Goal: Information Seeking & Learning: Learn about a topic

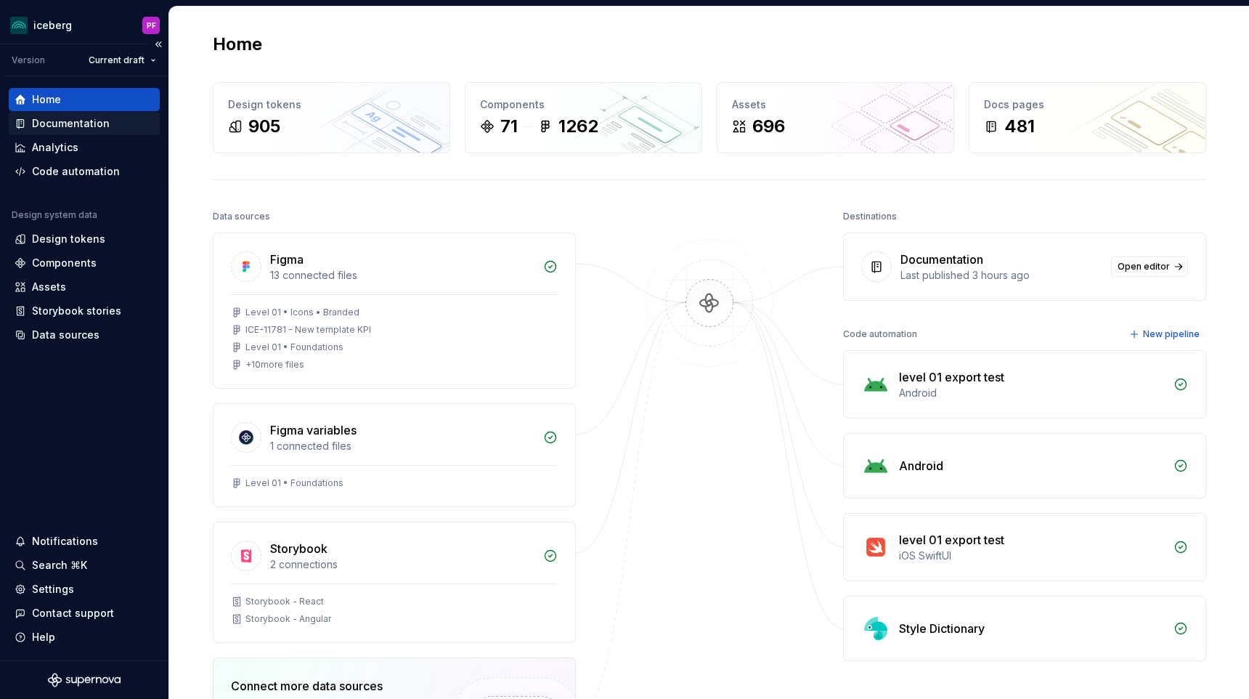
click at [70, 121] on div "Documentation" at bounding box center [71, 123] width 78 height 15
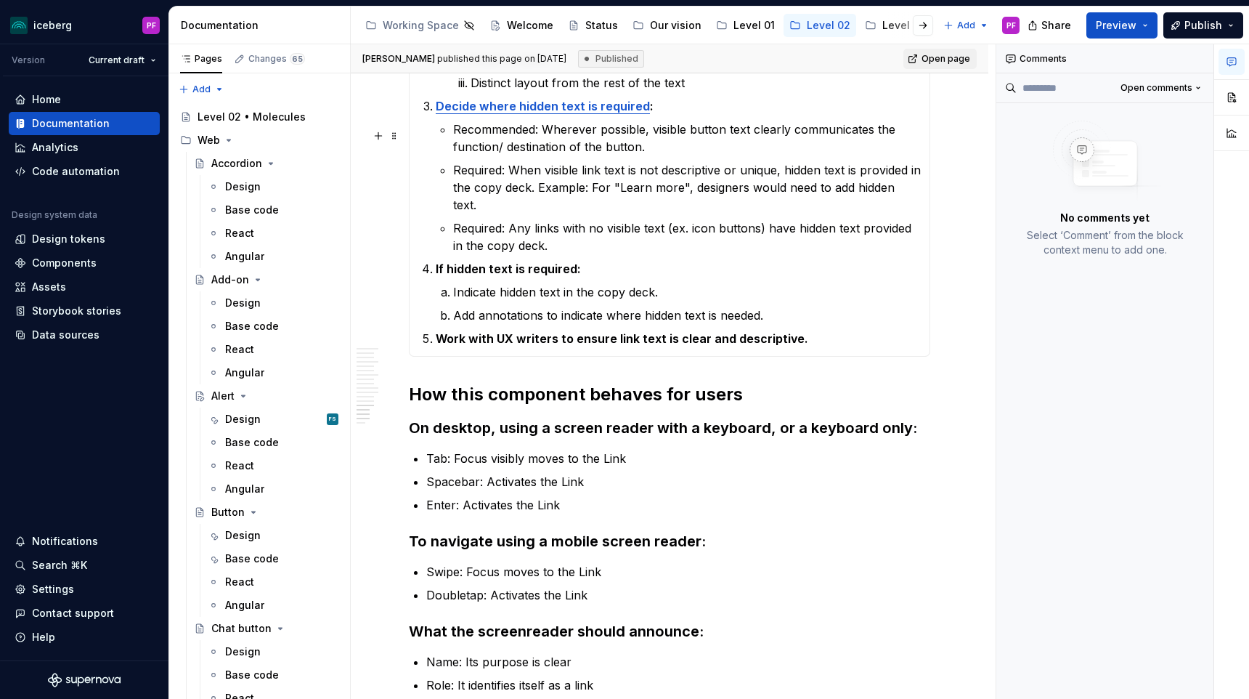
scroll to position [4871, 0]
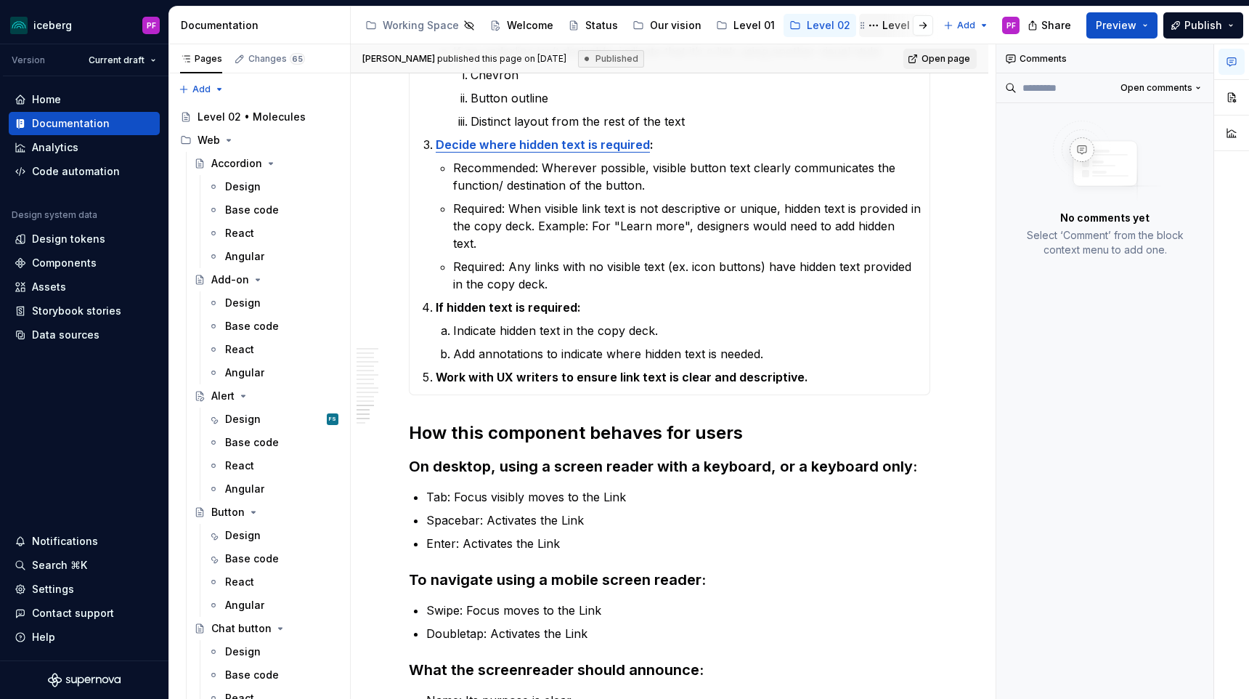
click at [882, 28] on div "Level 03" at bounding box center [904, 25] width 44 height 15
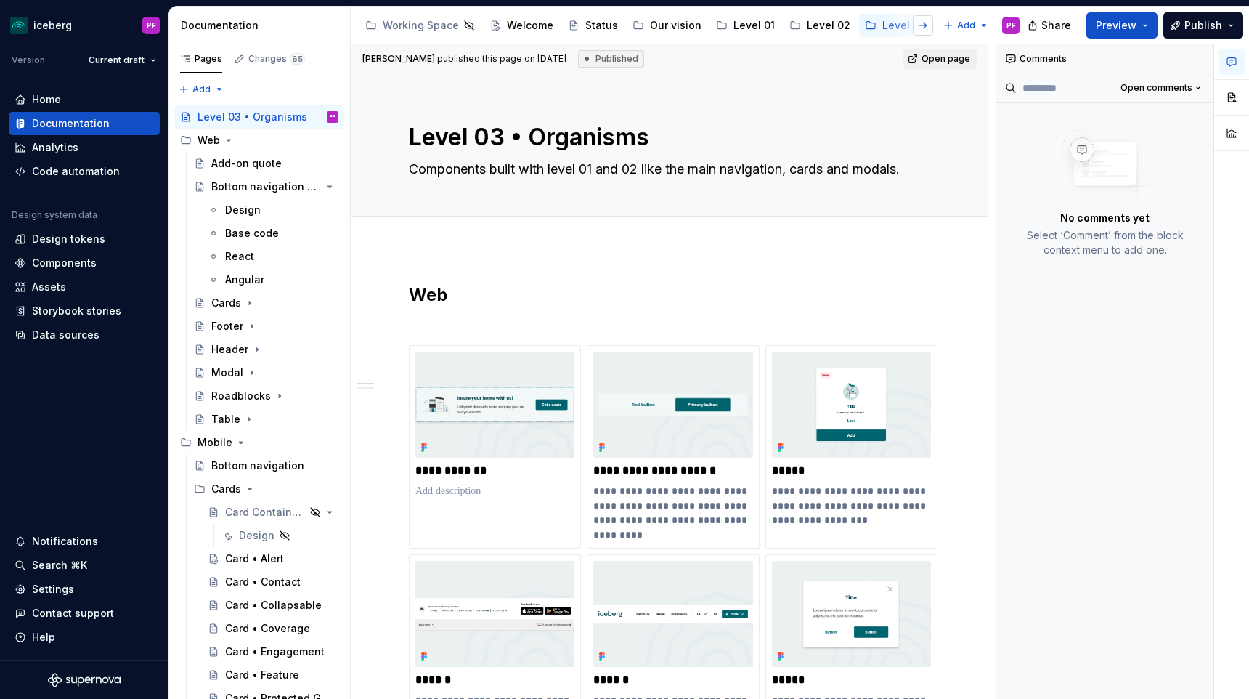
click at [926, 22] on button "button" at bounding box center [923, 25] width 20 height 20
click at [485, 36] on div "Level 02" at bounding box center [493, 25] width 73 height 23
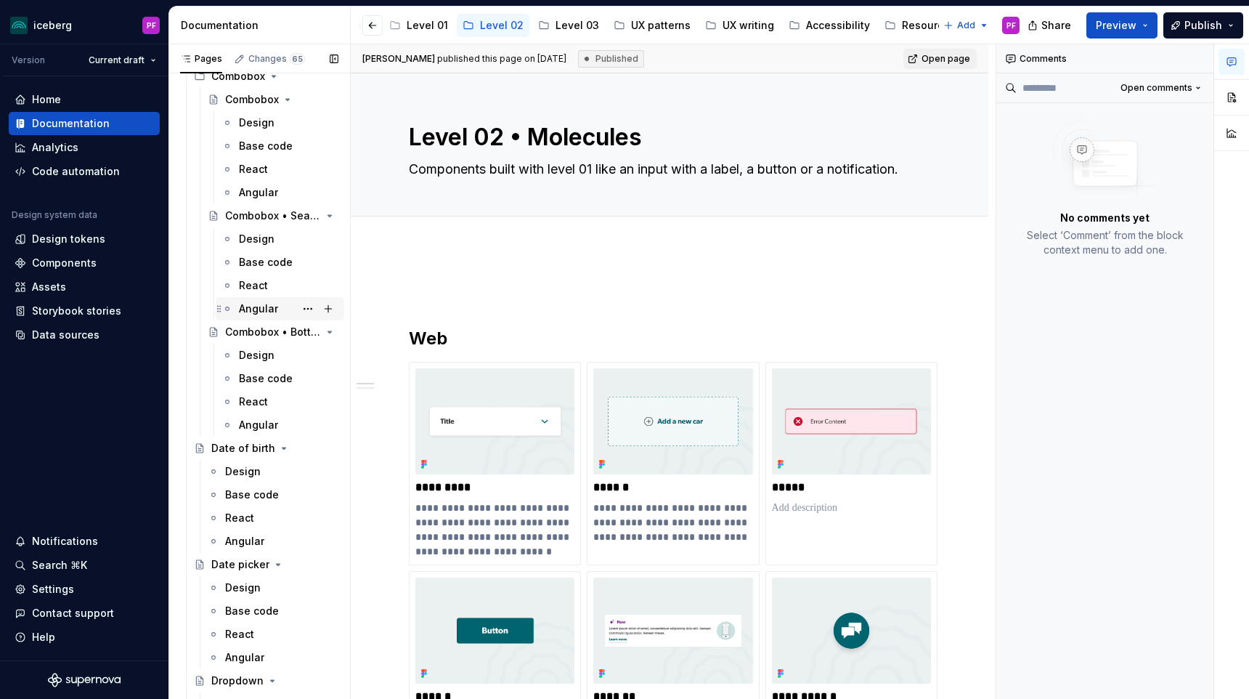
scroll to position [914, 0]
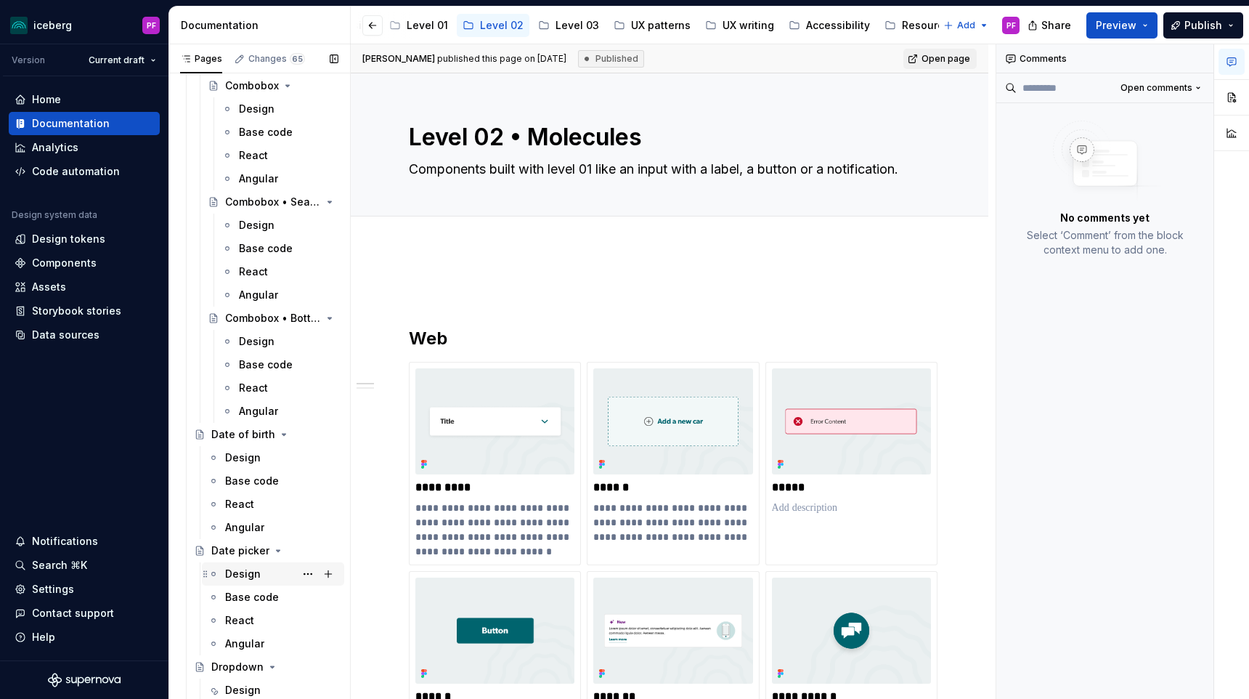
click at [248, 574] on div "Design" at bounding box center [243, 573] width 36 height 15
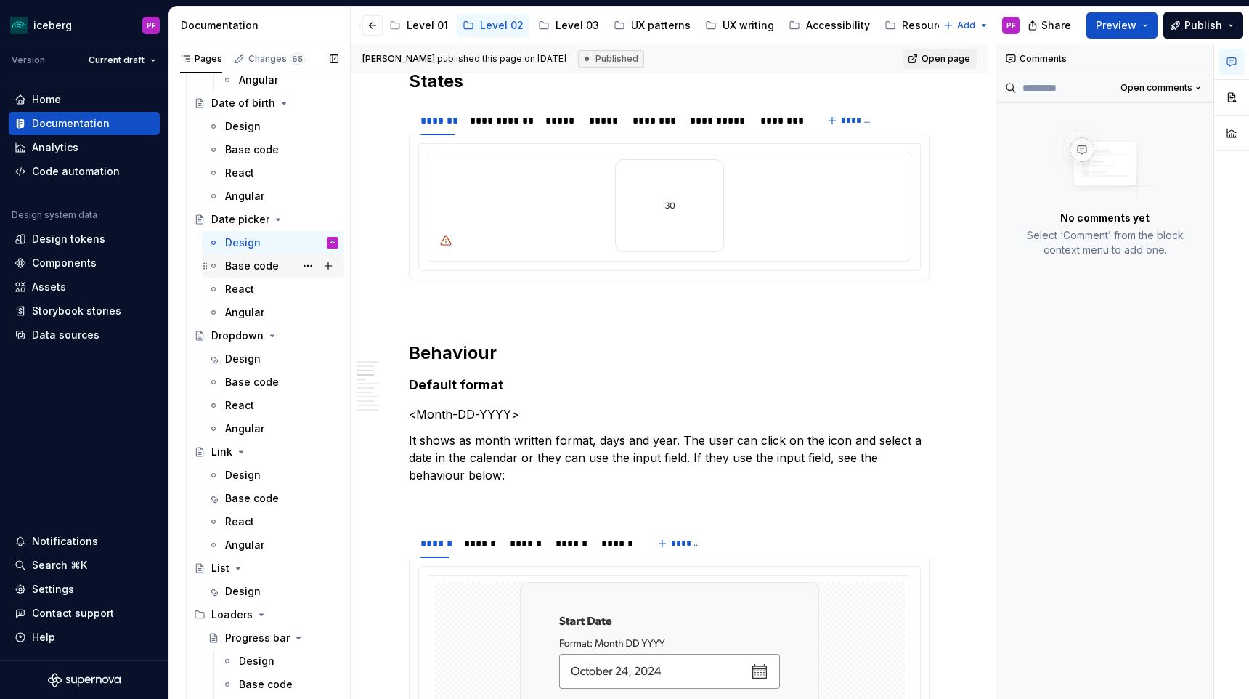
scroll to position [953, 0]
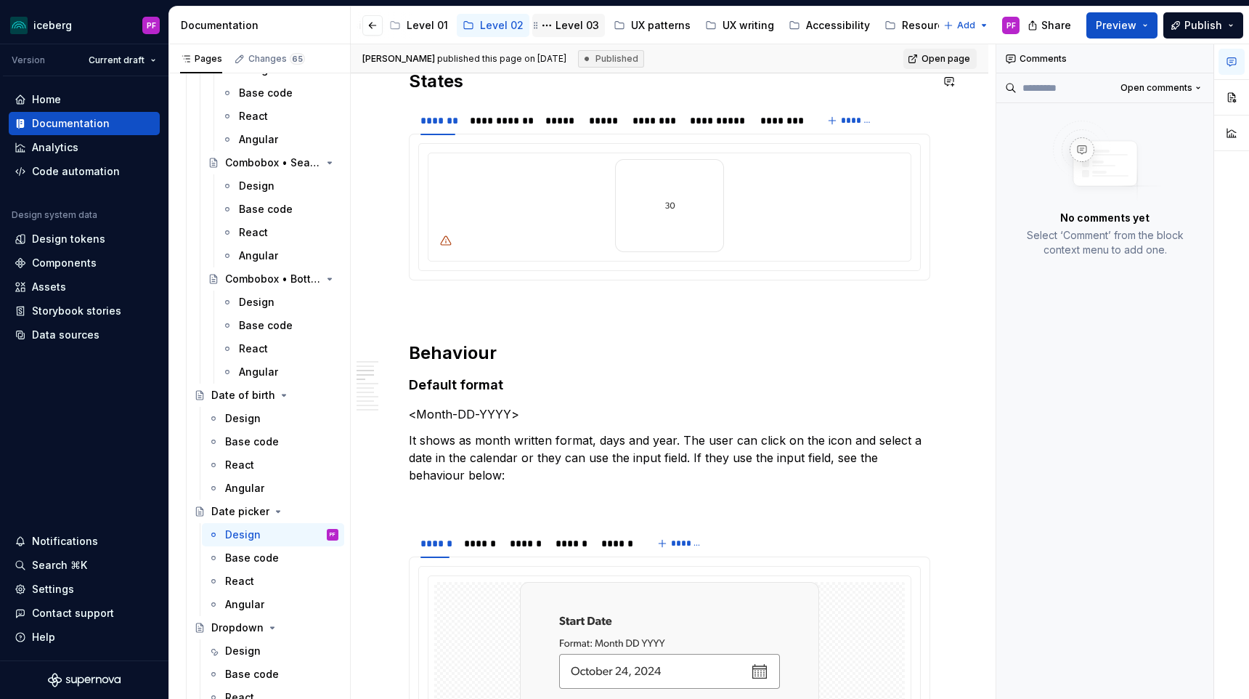
click at [558, 14] on div "Working Space Welcome Status Our vision Level 01 Level 02 Level 03 UX patterns …" at bounding box center [321, 25] width 577 height 29
click at [559, 20] on div "Level 03" at bounding box center [577, 25] width 44 height 15
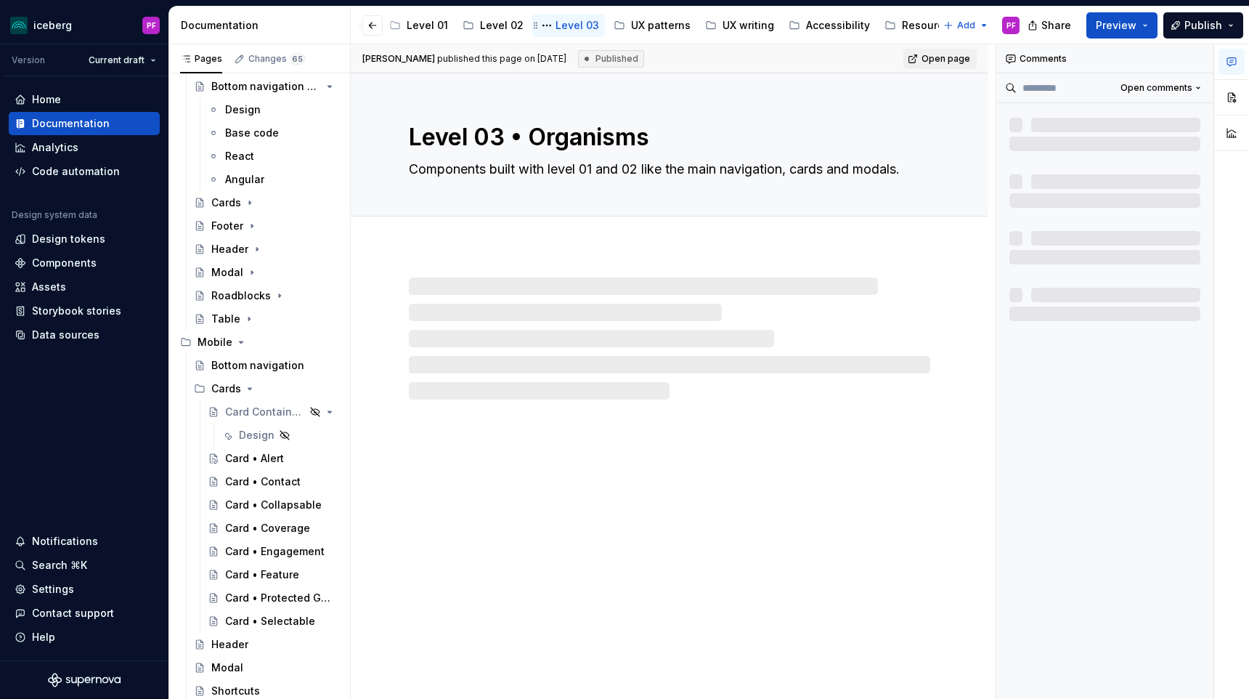
scroll to position [100, 0]
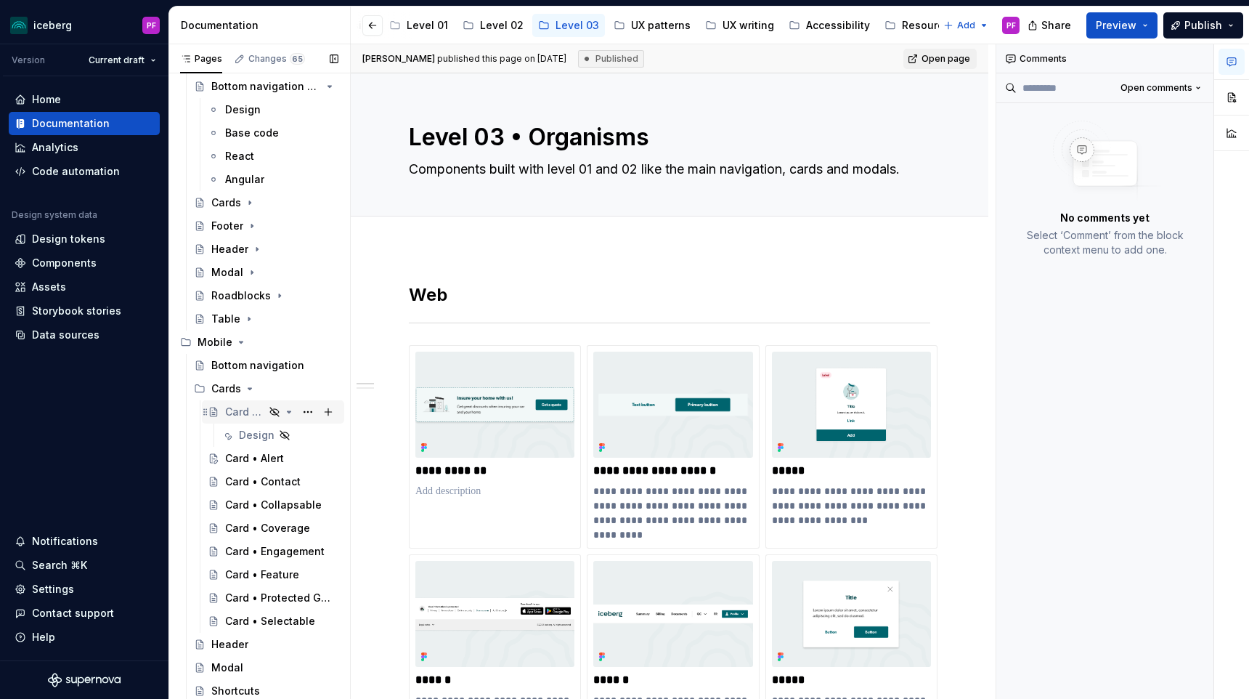
click at [259, 415] on div "Card Containers" at bounding box center [244, 411] width 39 height 15
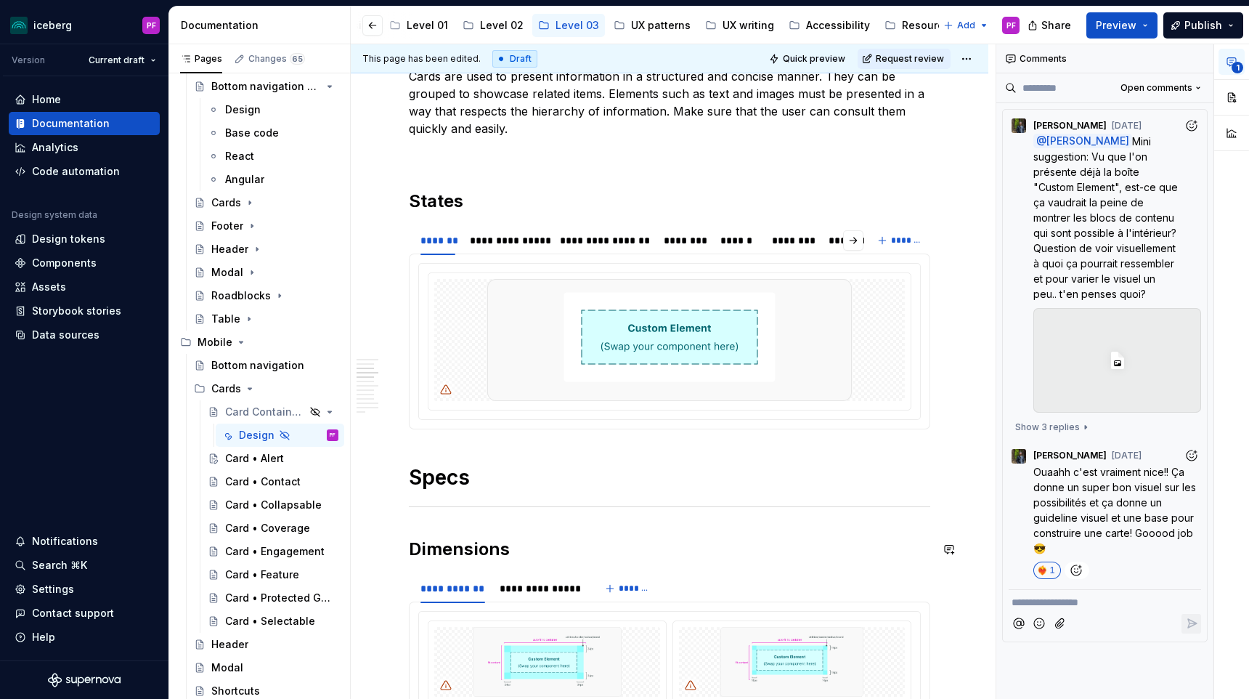
scroll to position [704, 0]
type textarea "*"
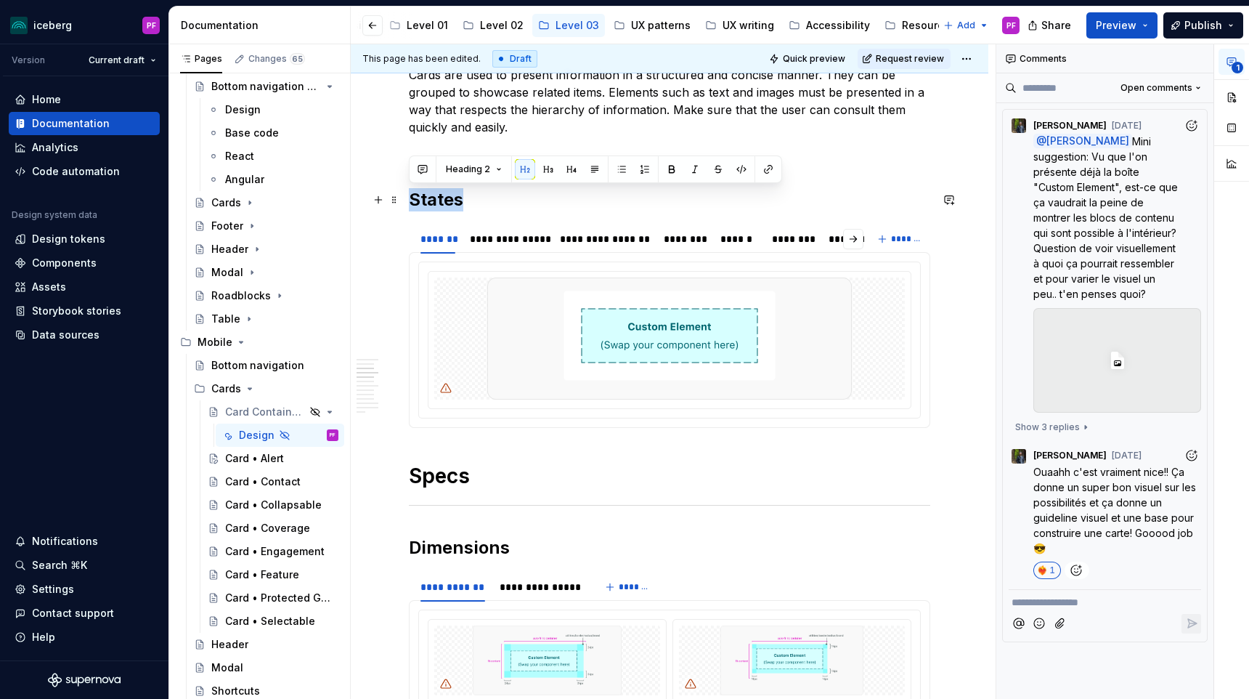
drag, startPoint x: 413, startPoint y: 198, endPoint x: 473, endPoint y: 198, distance: 60.3
click at [473, 198] on h2 "States" at bounding box center [669, 199] width 521 height 23
copy h2 "States"
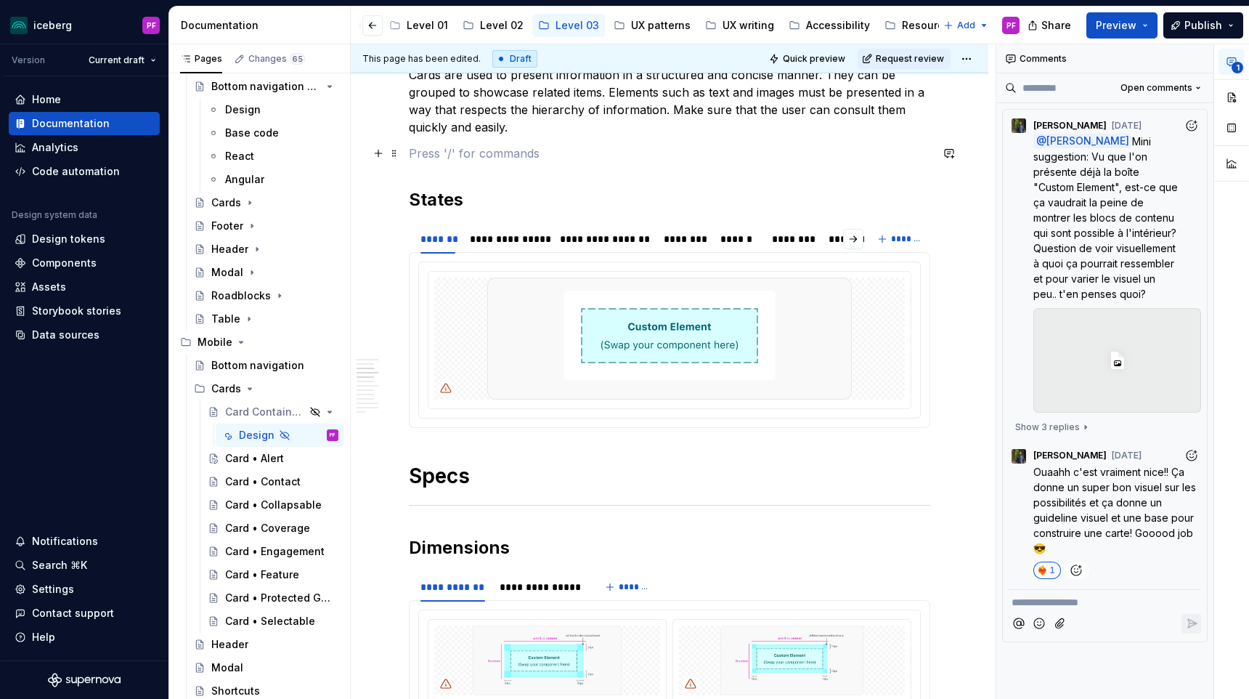
click at [421, 147] on p at bounding box center [669, 153] width 521 height 17
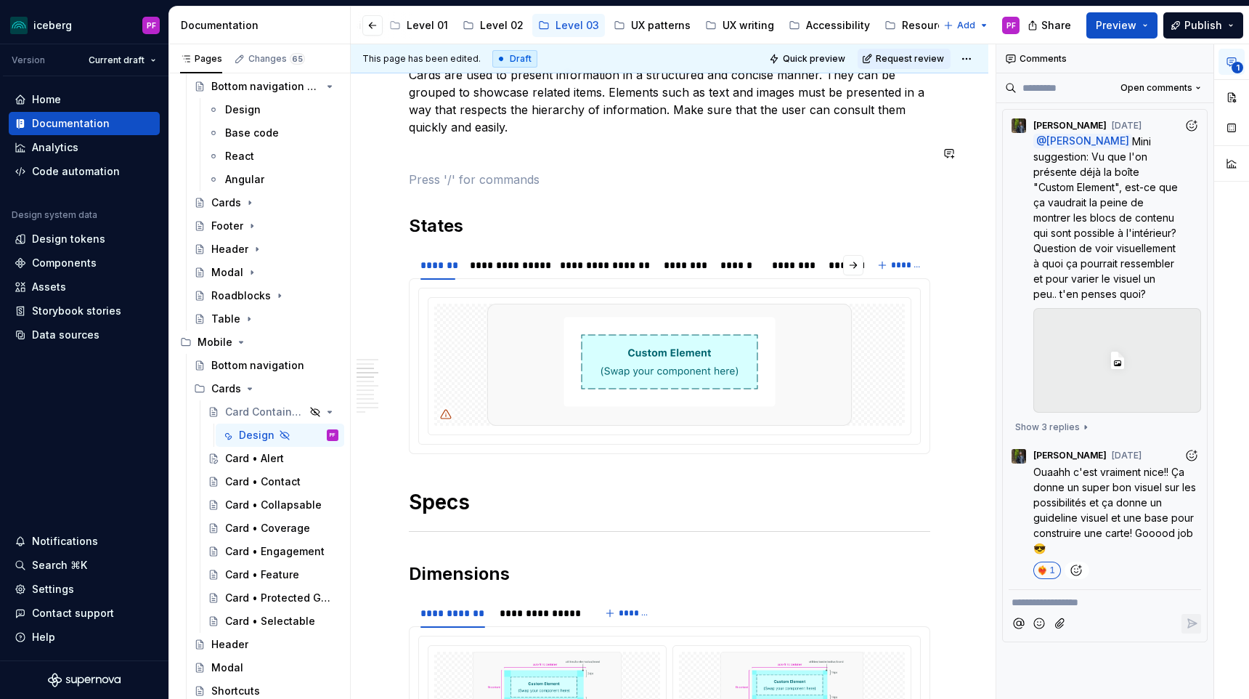
paste div
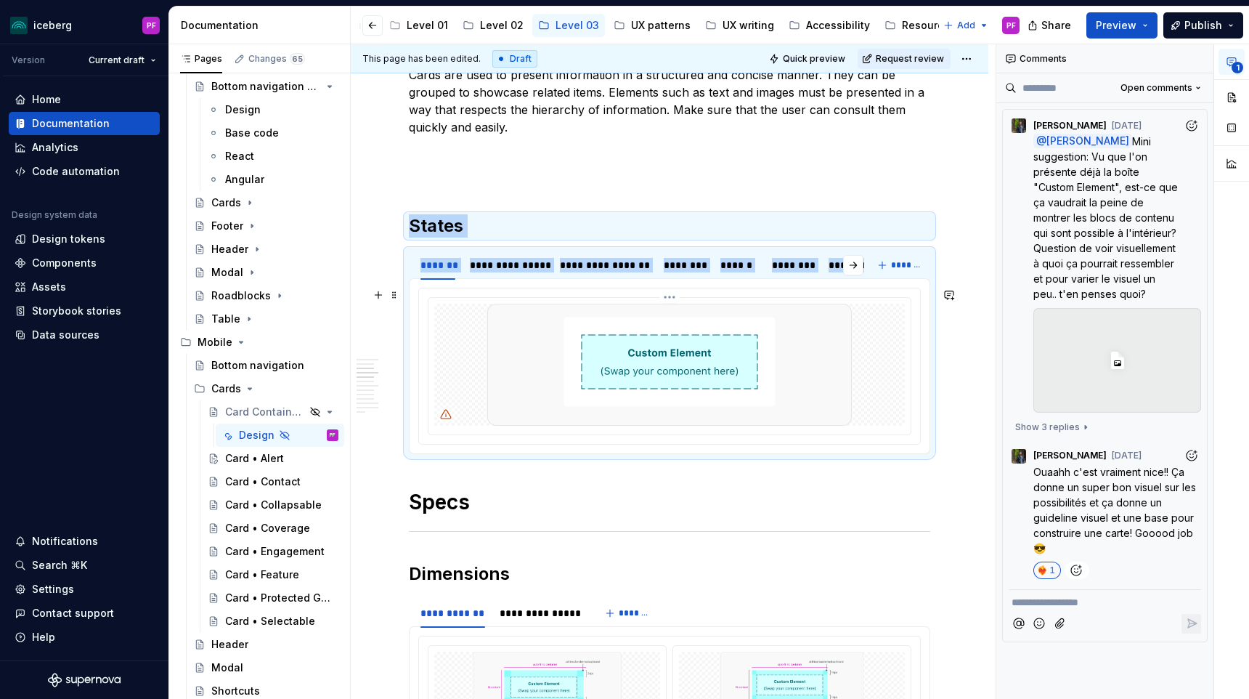
drag, startPoint x: 413, startPoint y: 224, endPoint x: 577, endPoint y: 325, distance: 192.0
copy div "States"
click at [457, 176] on p at bounding box center [669, 179] width 521 height 17
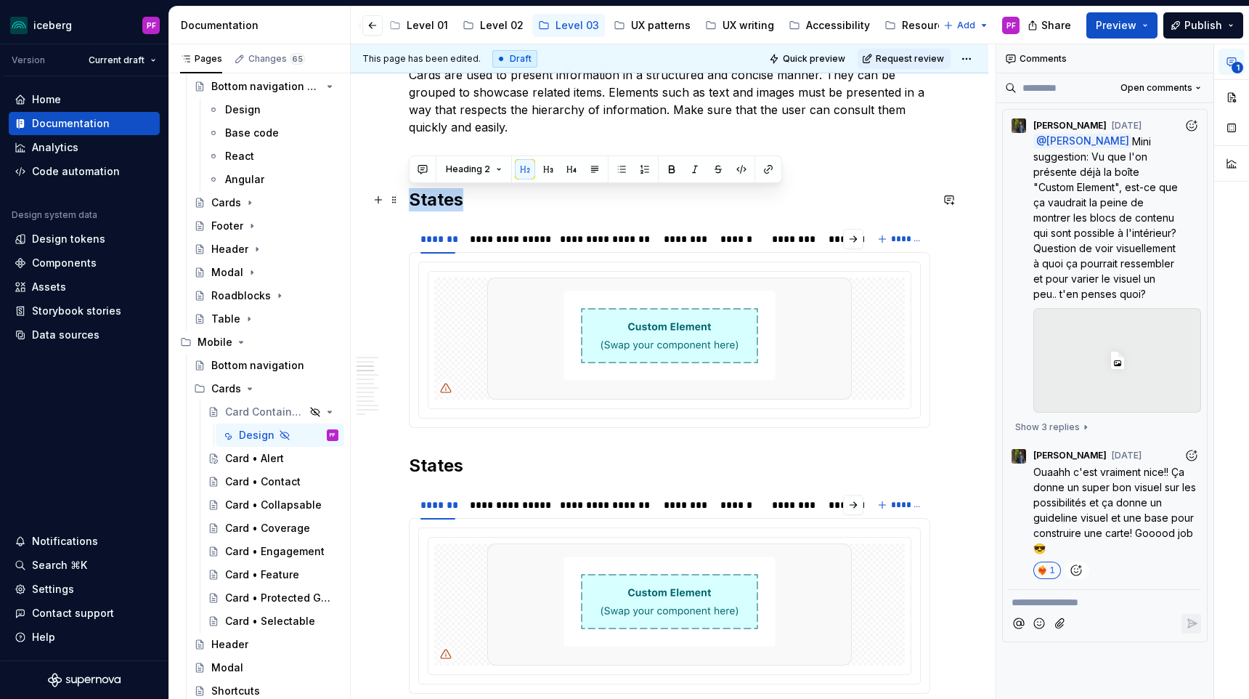
drag, startPoint x: 465, startPoint y: 203, endPoint x: 406, endPoint y: 201, distance: 58.8
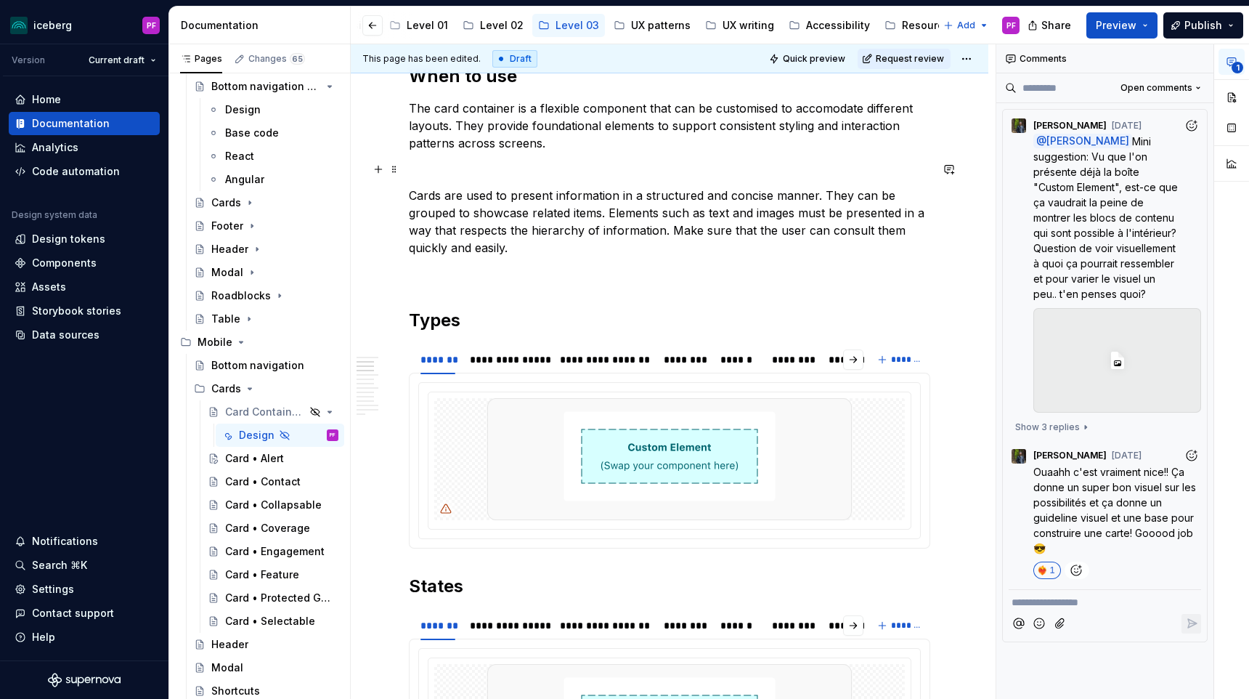
scroll to position [582, 0]
click at [574, 146] on p "The card container is a flexible component that can be customised to accomodate…" at bounding box center [669, 126] width 521 height 52
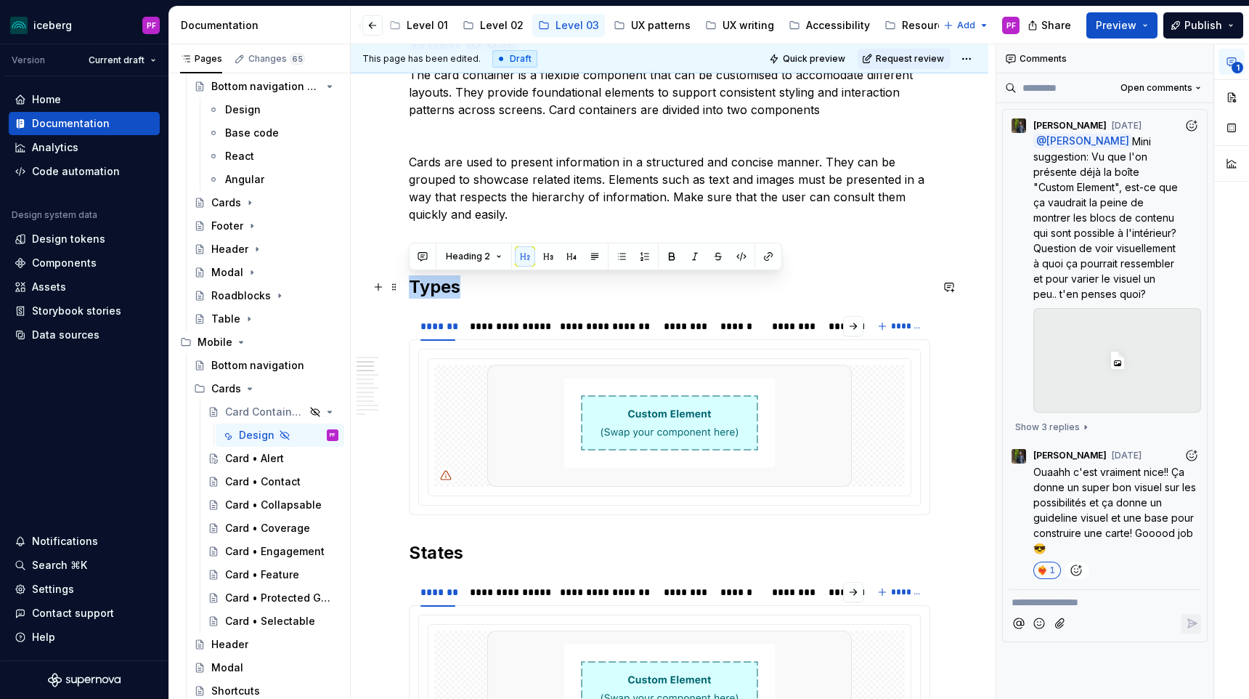
drag, startPoint x: 444, startPoint y: 285, endPoint x: 412, endPoint y: 286, distance: 32.0
click at [412, 288] on h2 "Types" at bounding box center [669, 286] width 521 height 23
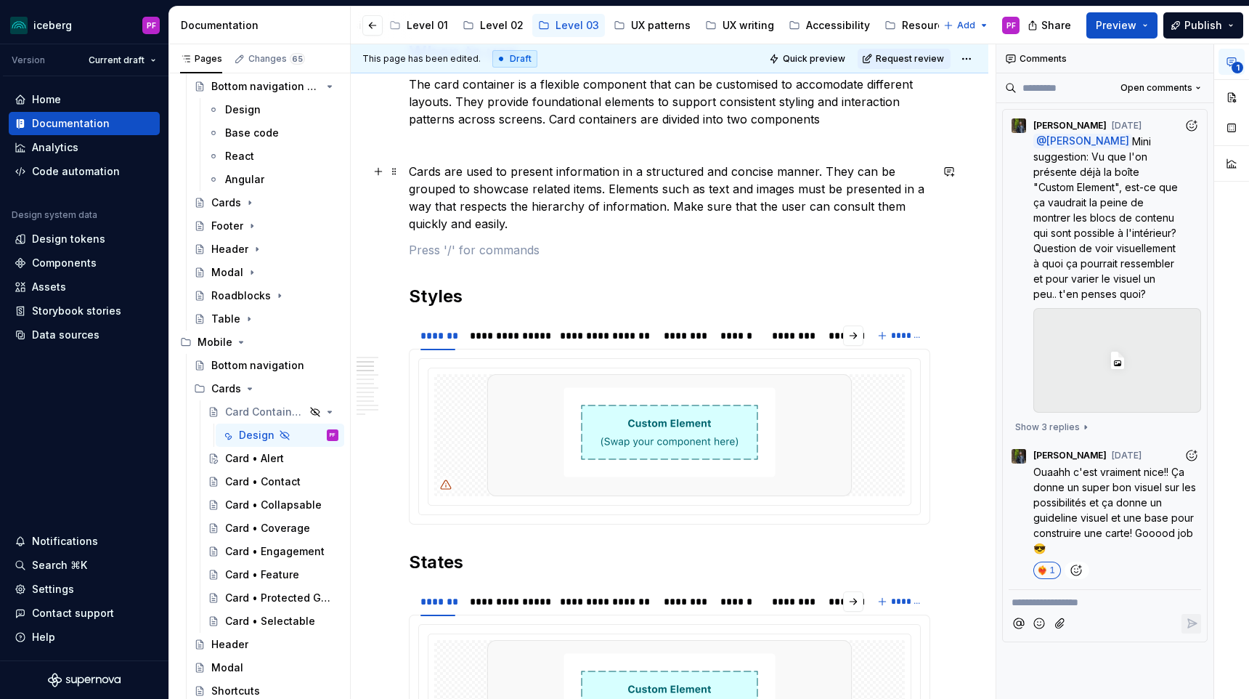
scroll to position [601, 0]
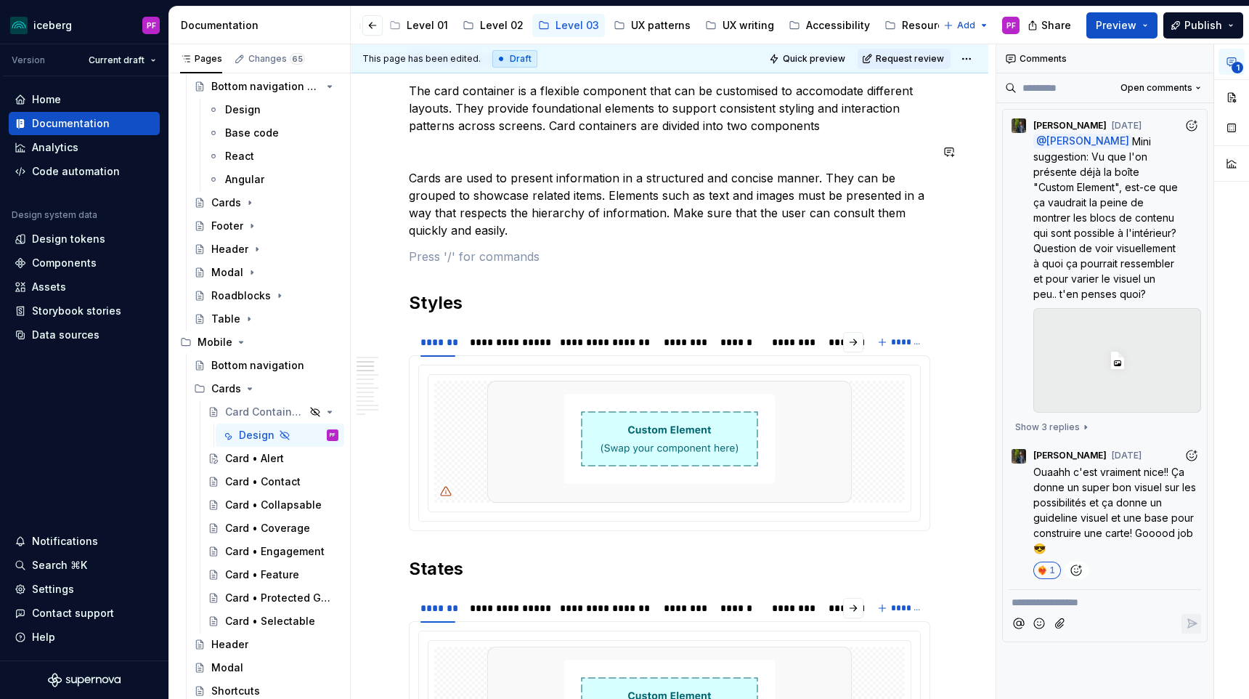
click at [827, 129] on p "The card container is a flexible component that can be customised to accomodate…" at bounding box center [669, 108] width 521 height 52
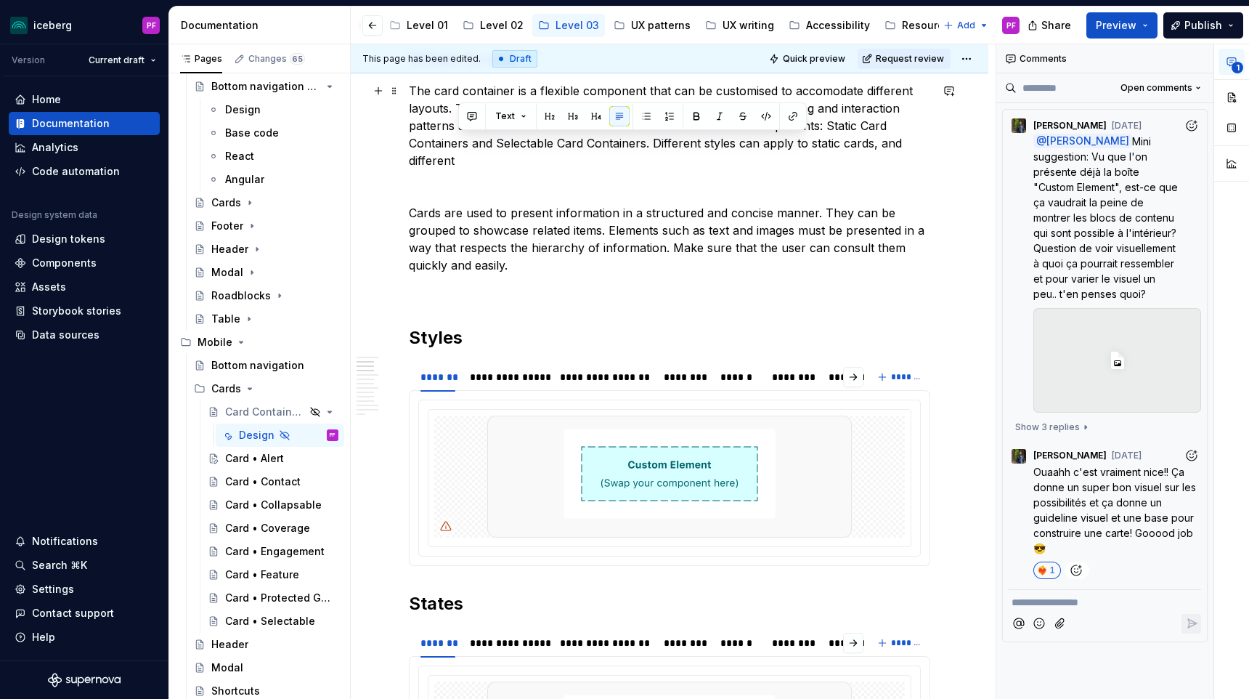
drag, startPoint x: 652, startPoint y: 140, endPoint x: 665, endPoint y: 152, distance: 18.0
click at [665, 152] on p "The card container is a flexible component that can be customised to accomodate…" at bounding box center [669, 125] width 521 height 87
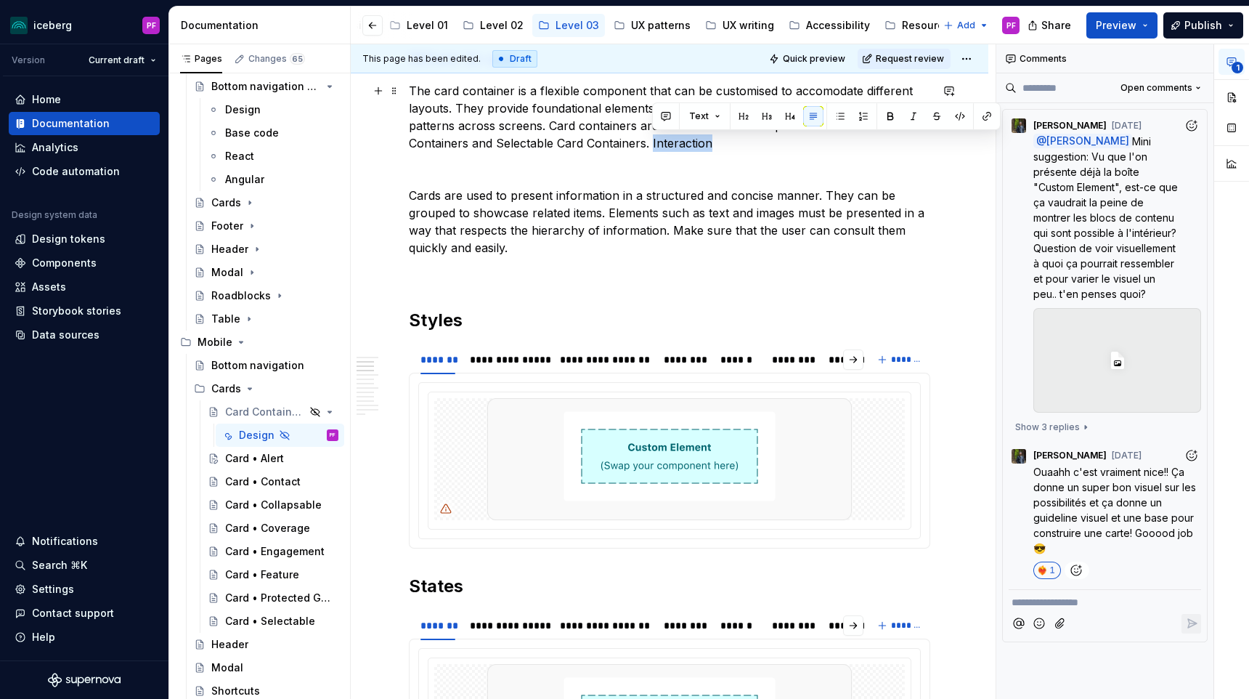
drag, startPoint x: 654, startPoint y: 142, endPoint x: 731, endPoint y: 147, distance: 77.9
click at [731, 147] on p "The card container is a flexible component that can be customised to accomodate…" at bounding box center [669, 117] width 521 height 70
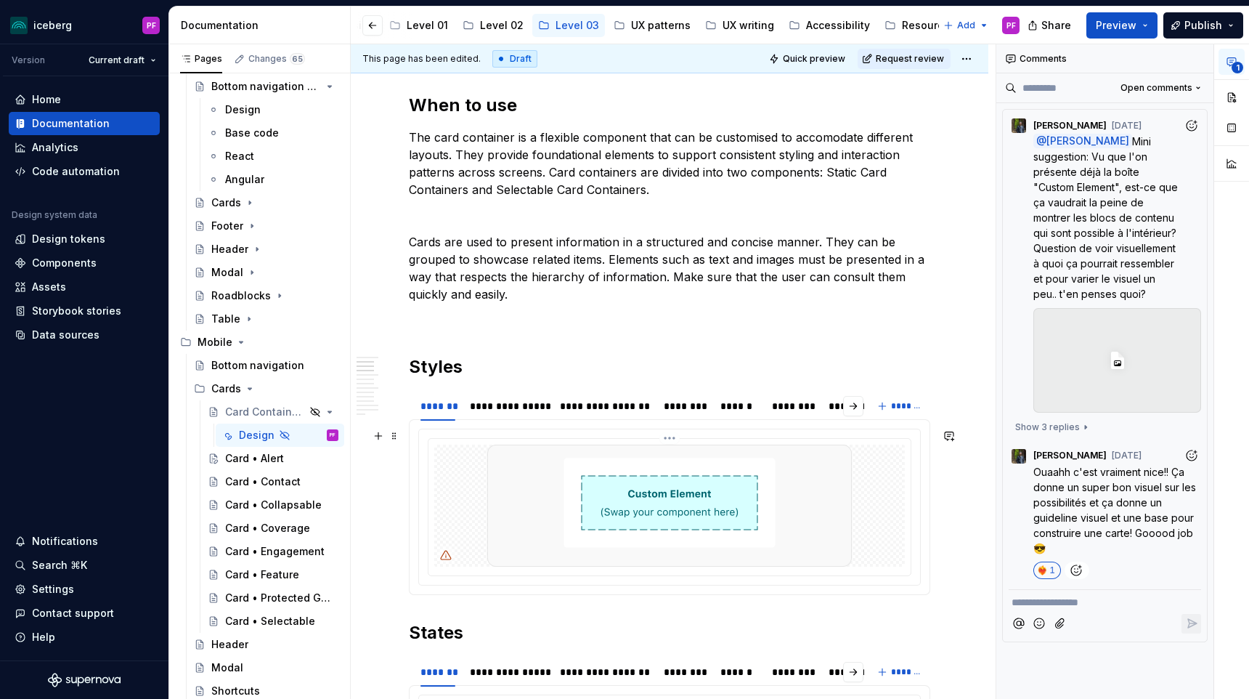
scroll to position [579, 0]
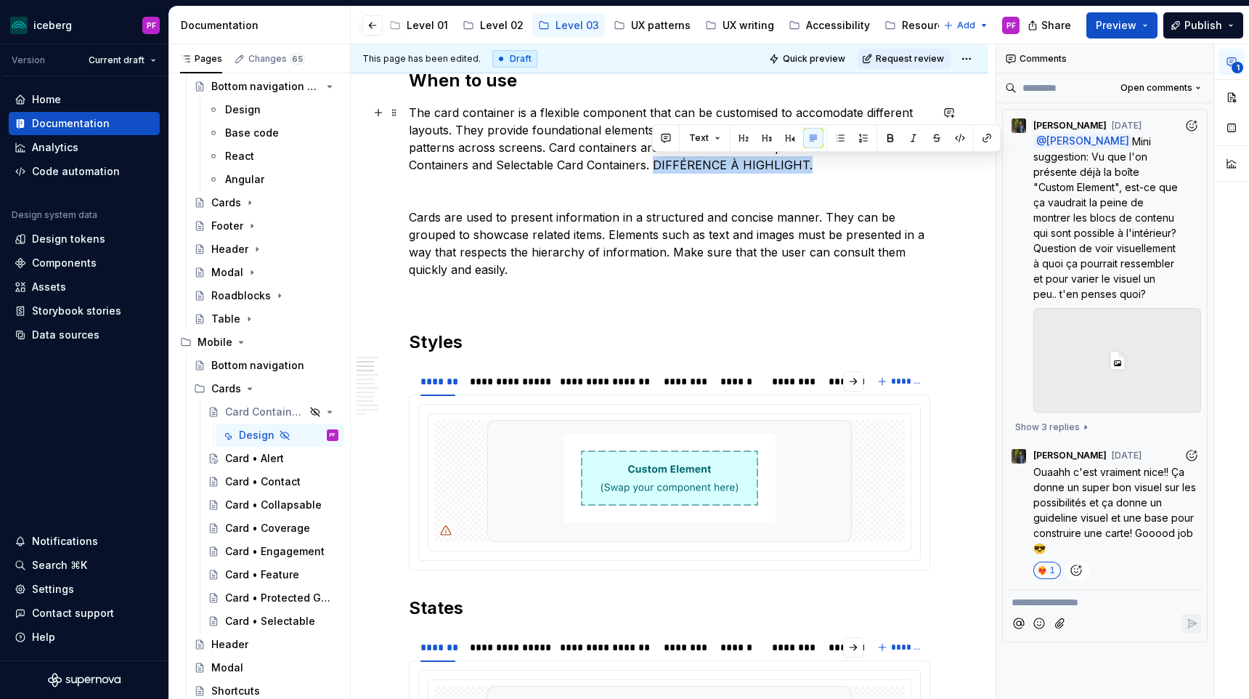
drag, startPoint x: 652, startPoint y: 163, endPoint x: 810, endPoint y: 169, distance: 157.7
click at [810, 169] on p "The card container is a flexible component that can be customised to accomodate…" at bounding box center [669, 139] width 521 height 70
click at [530, 458] on img at bounding box center [669, 481] width 365 height 122
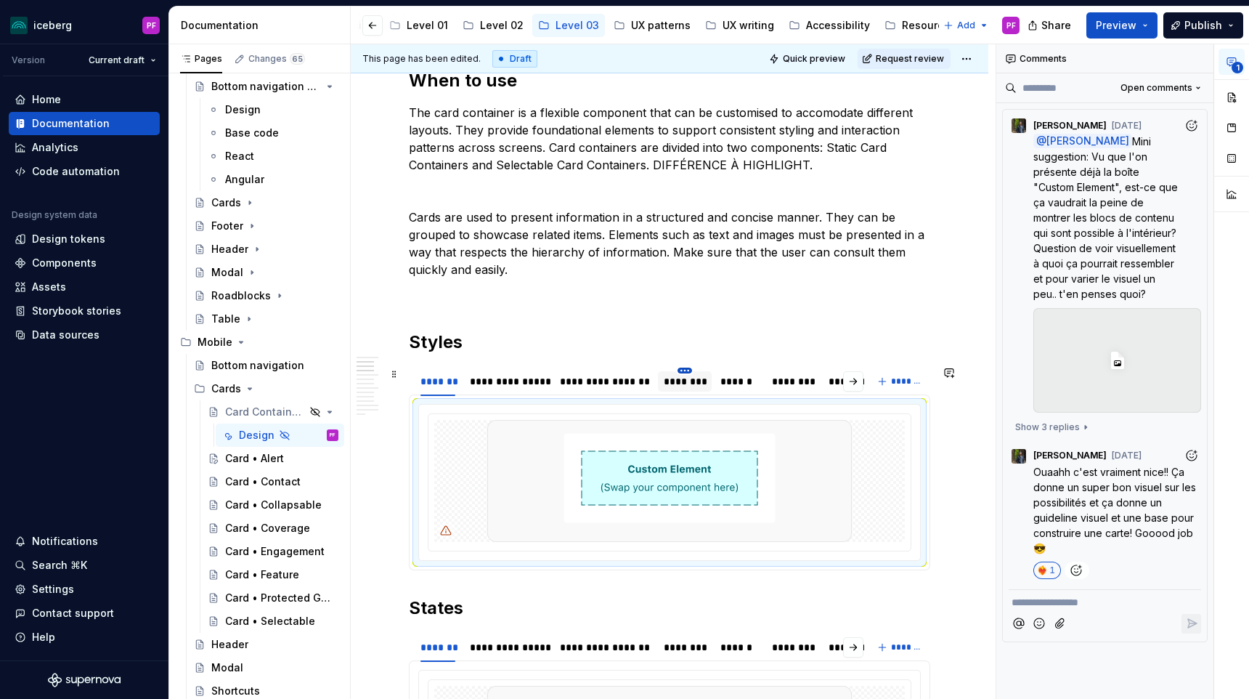
click at [690, 371] on html "iceberg PF Version Current draft Home Documentation Analytics Code automation D…" at bounding box center [624, 349] width 1249 height 699
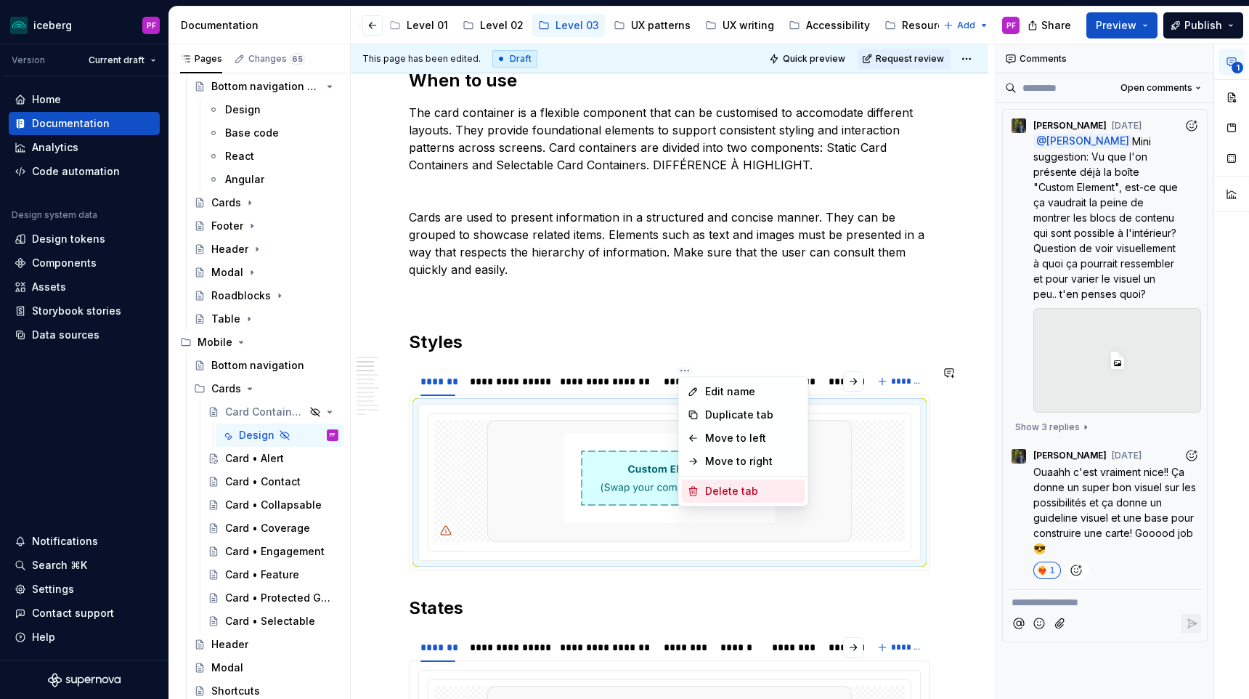
click at [704, 482] on div "Delete tab" at bounding box center [743, 490] width 123 height 23
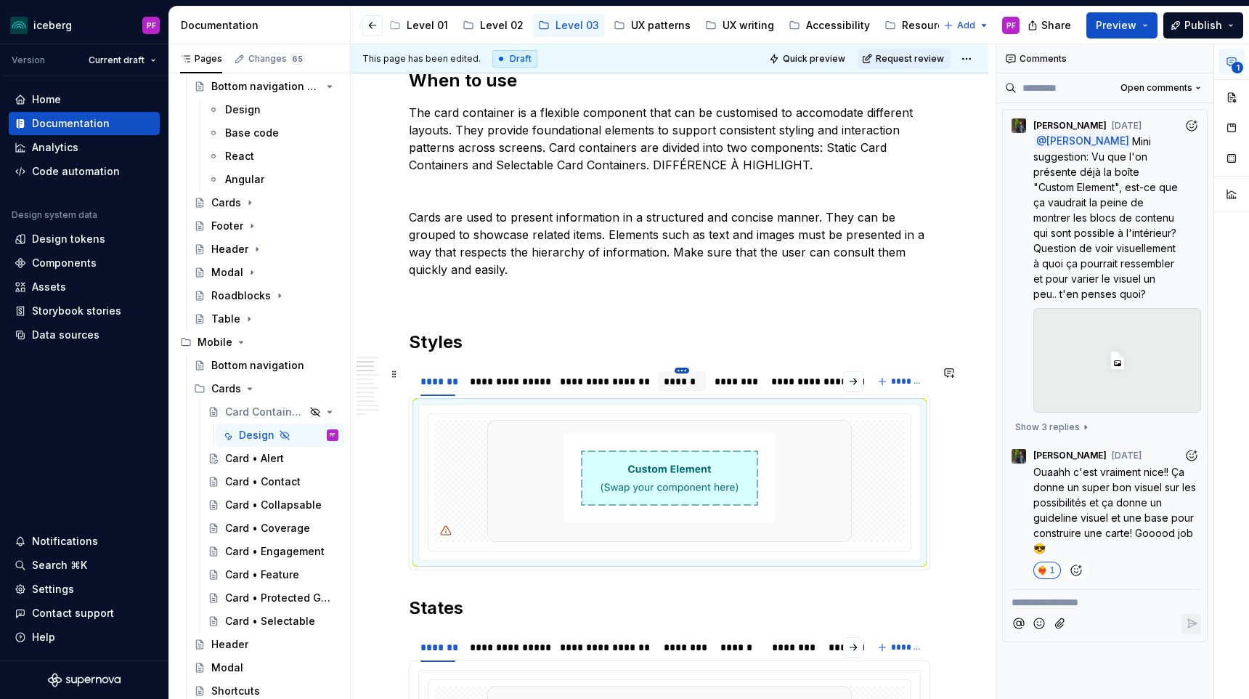
click at [678, 369] on html "iceberg PF Version Current draft Home Documentation Analytics Code automation D…" at bounding box center [624, 349] width 1249 height 699
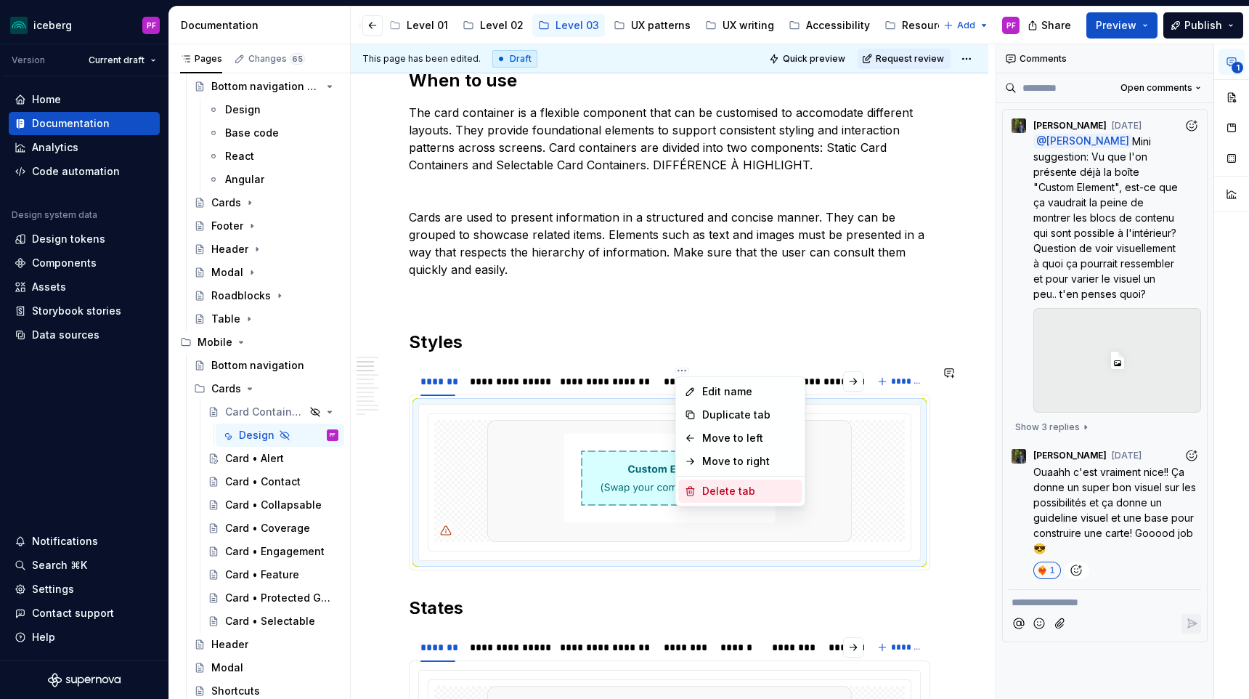
click at [710, 498] on div "Delete tab" at bounding box center [740, 490] width 123 height 23
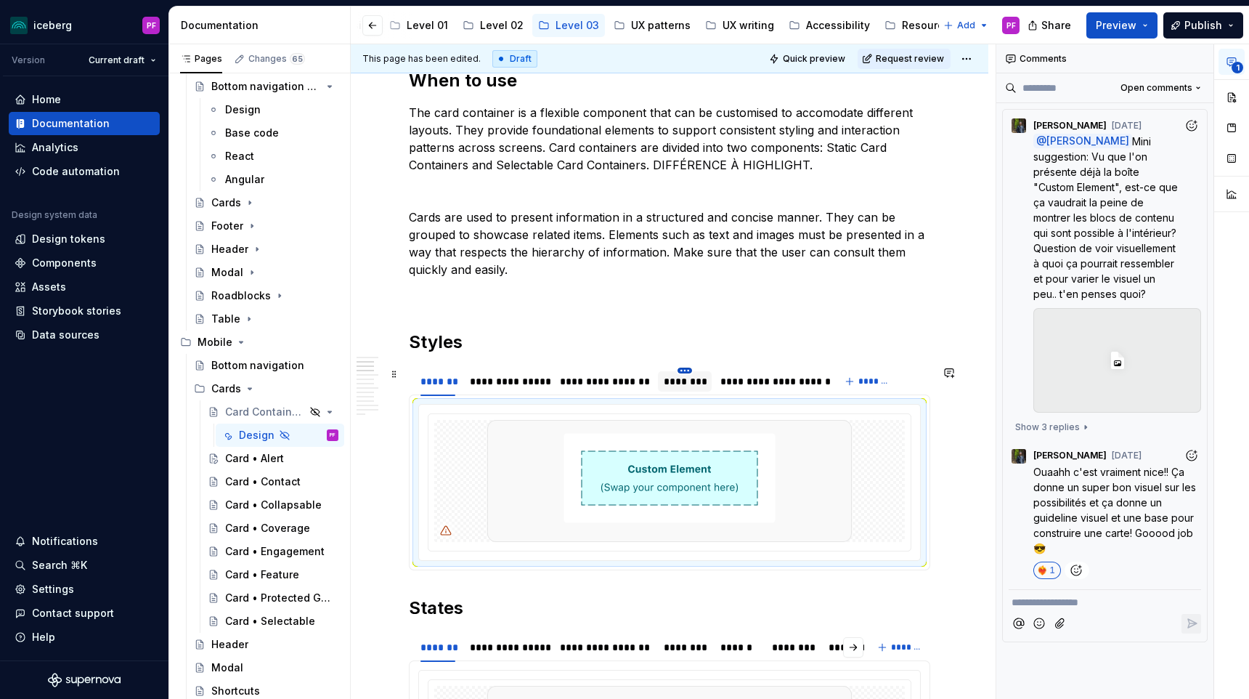
click at [685, 369] on html "iceberg PF Version Current draft Home Documentation Analytics Code automation D…" at bounding box center [624, 349] width 1249 height 699
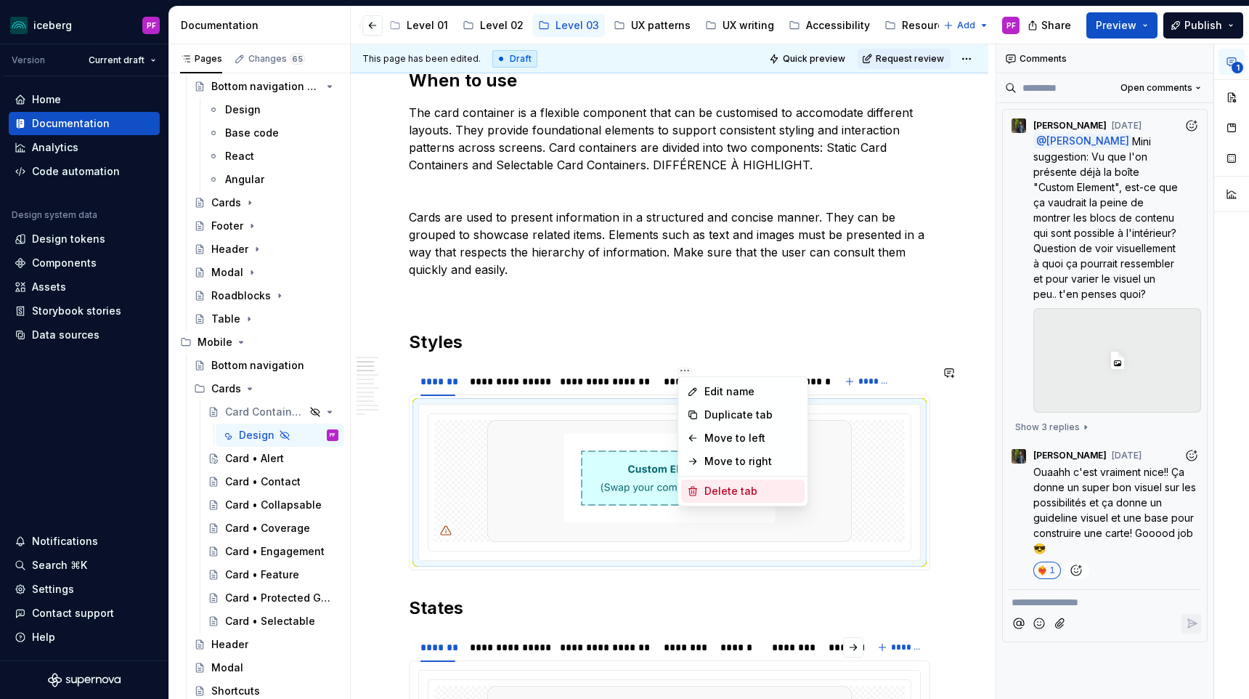
click at [715, 489] on div "Delete tab" at bounding box center [751, 491] width 94 height 15
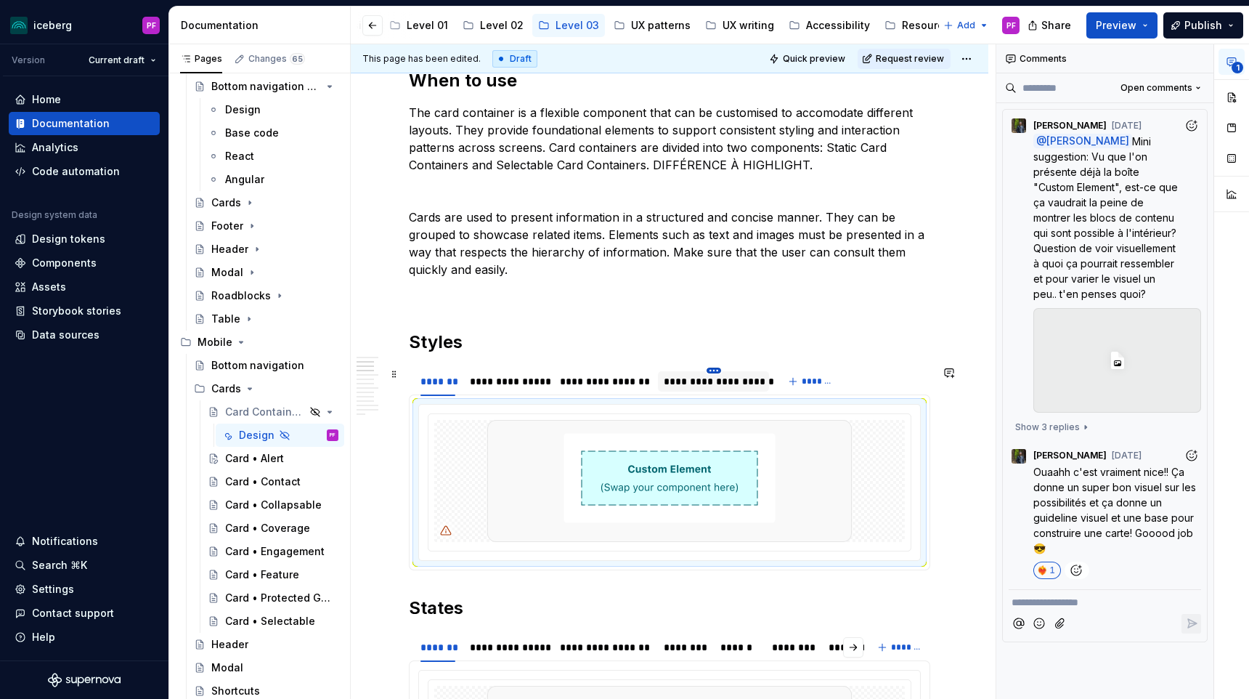
click at [717, 369] on html "iceberg PF Version Current draft Home Documentation Analytics Code automation D…" at bounding box center [624, 349] width 1249 height 699
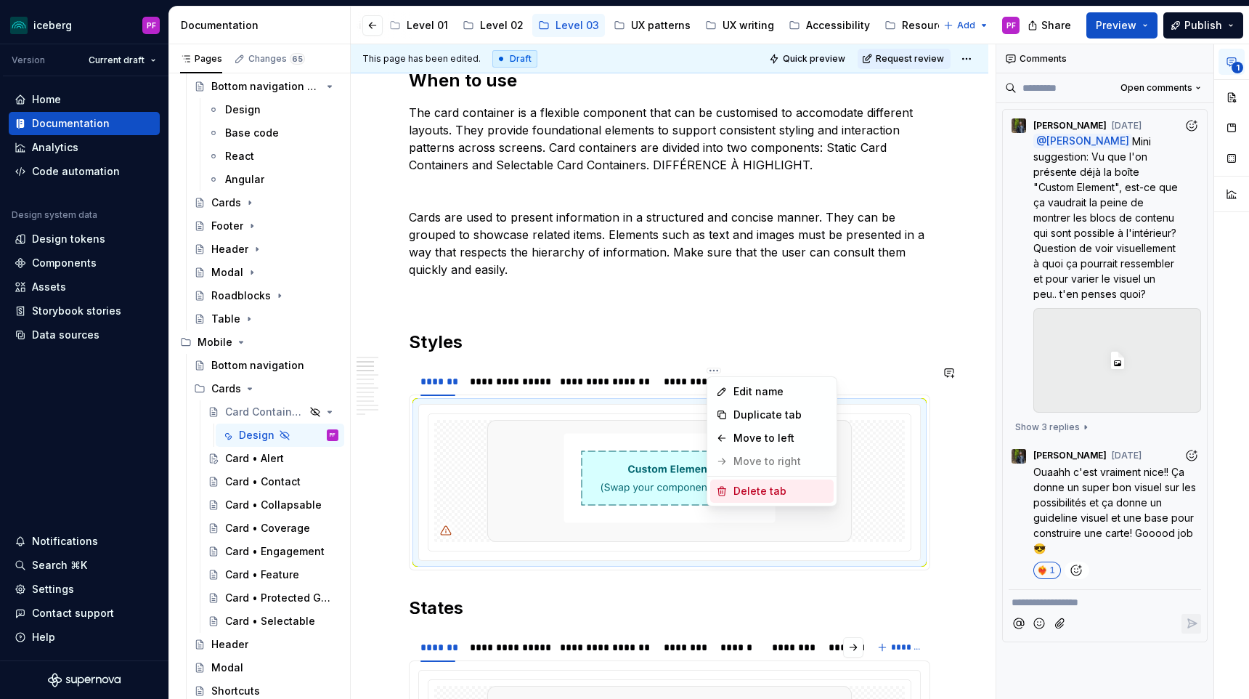
click at [738, 486] on div "Delete tab" at bounding box center [780, 491] width 94 height 15
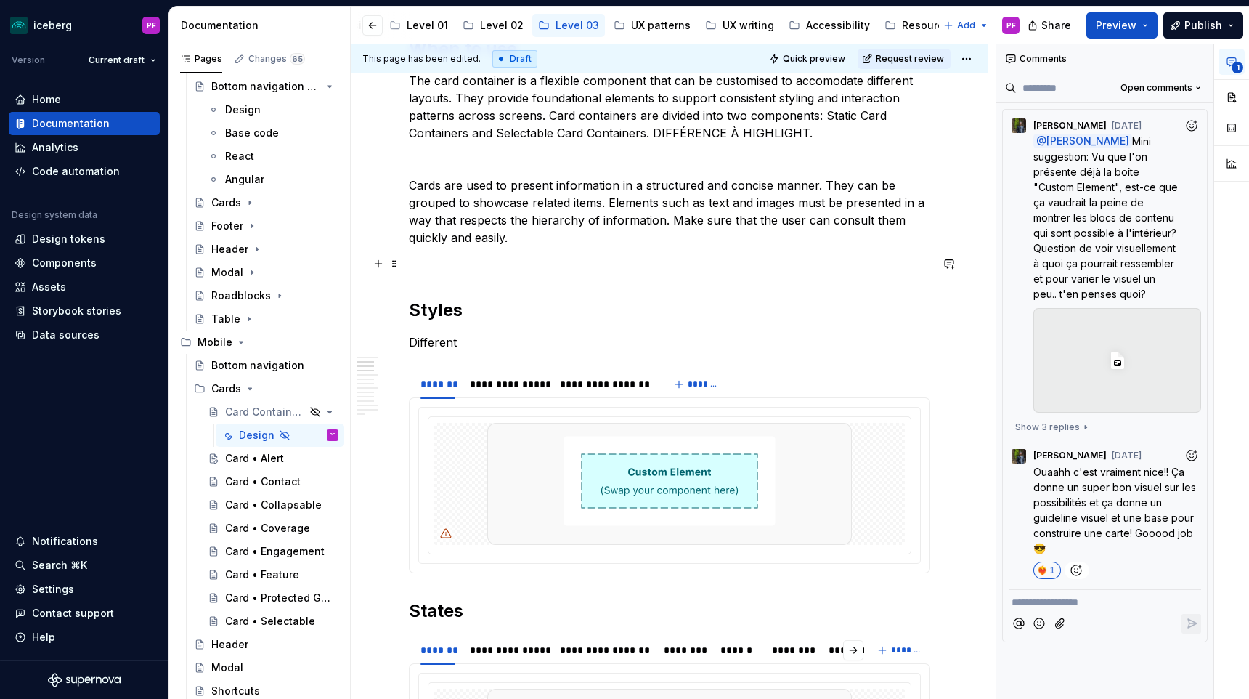
scroll to position [596, 0]
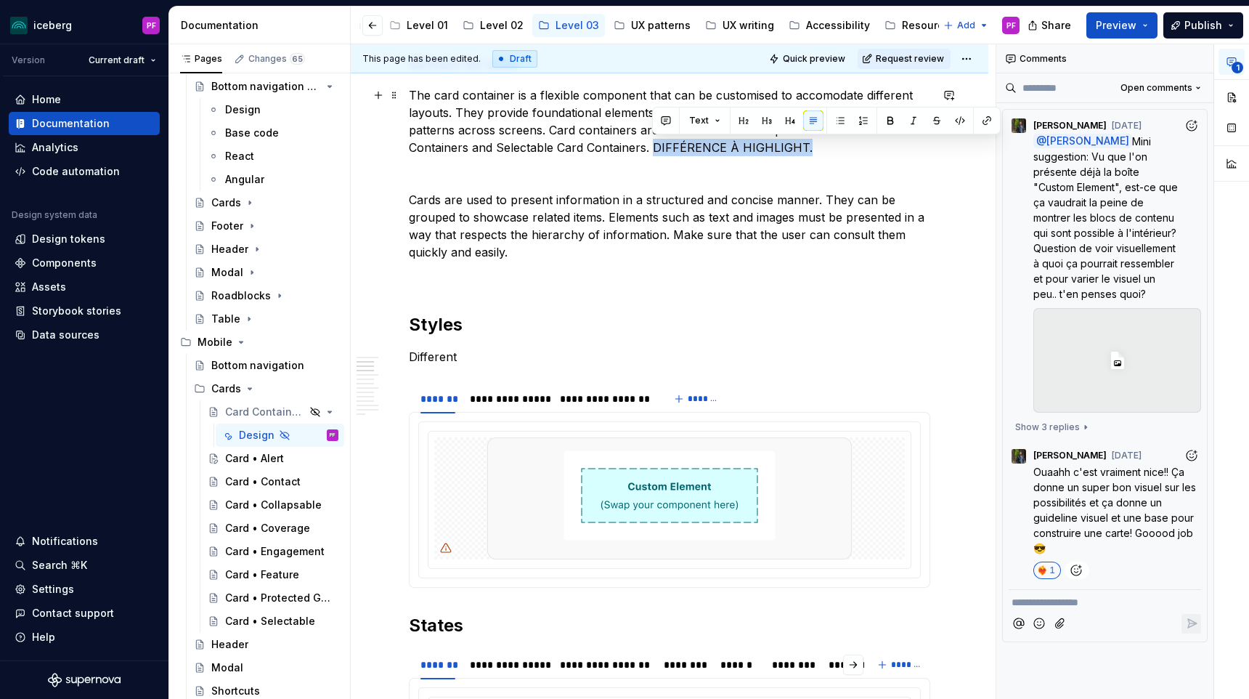
drag, startPoint x: 805, startPoint y: 144, endPoint x: 653, endPoint y: 149, distance: 151.8
click at [653, 149] on p "The card container is a flexible component that can be customised to accomodate…" at bounding box center [669, 121] width 521 height 70
drag, startPoint x: 652, startPoint y: 148, endPoint x: 807, endPoint y: 142, distance: 154.8
click at [807, 142] on p "The card container is a flexible component that can be customised to accomodate…" at bounding box center [669, 121] width 521 height 70
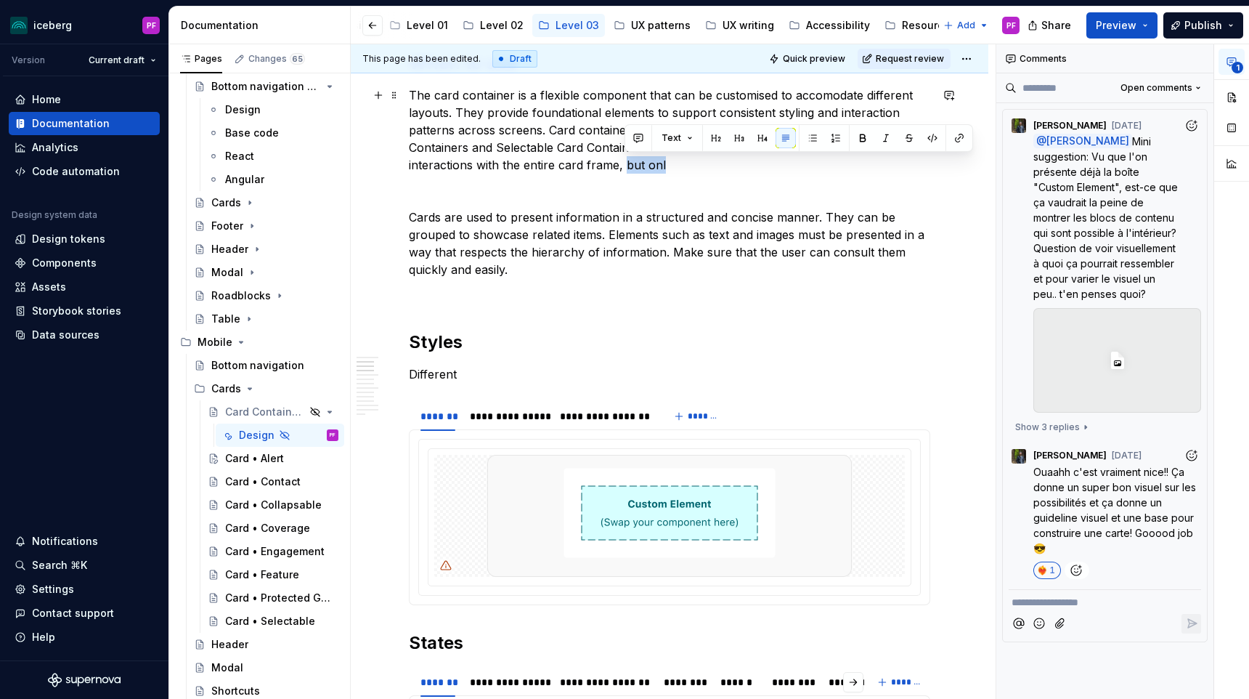
drag, startPoint x: 654, startPoint y: 168, endPoint x: 627, endPoint y: 166, distance: 26.9
click at [627, 166] on p "The card container is a flexible component that can be customised to accomodate…" at bounding box center [669, 129] width 521 height 87
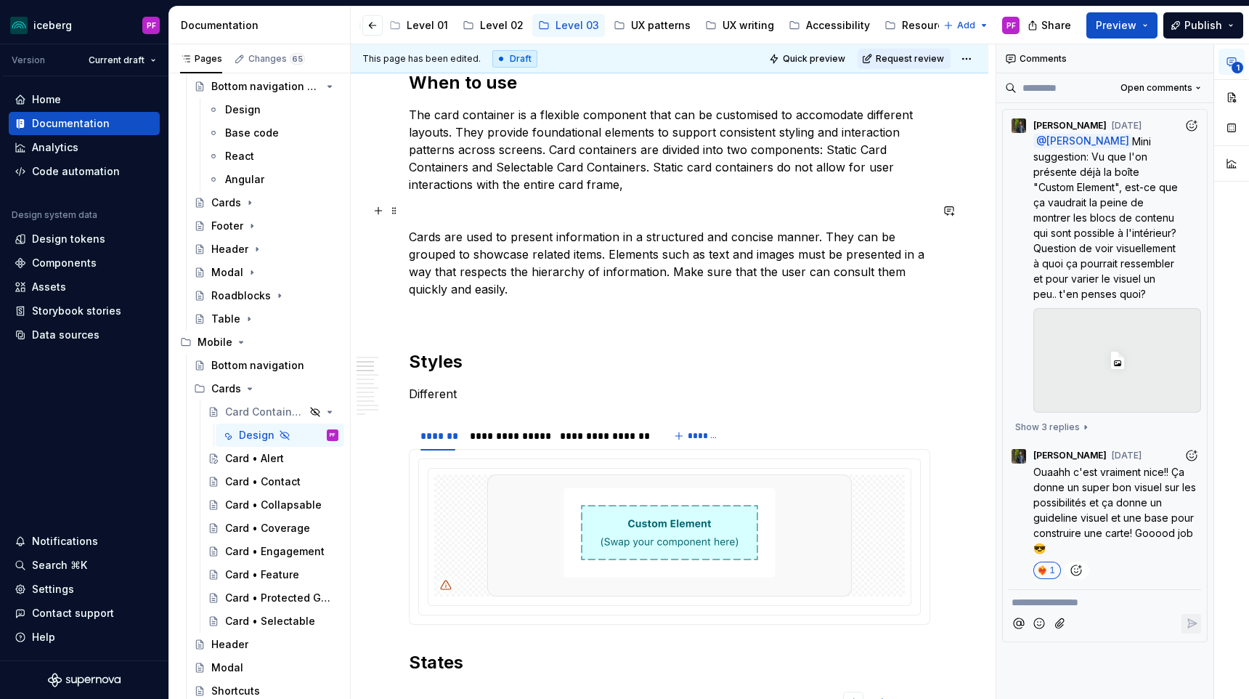
scroll to position [571, 0]
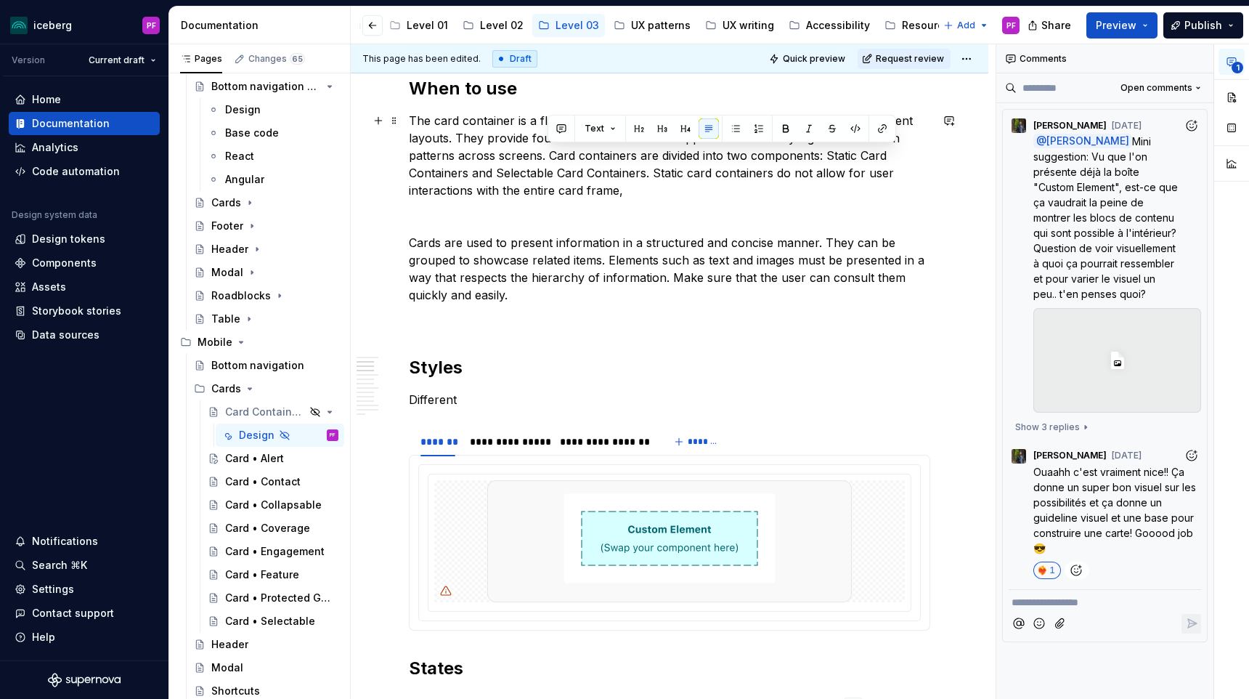
drag, startPoint x: 548, startPoint y: 158, endPoint x: 640, endPoint y: 186, distance: 96.3
click at [640, 186] on p "The card container is a flexible component that can be customised to accomodate…" at bounding box center [669, 155] width 521 height 87
copy p "Card containers are divided into two components: Static Card Containers and Sel…"
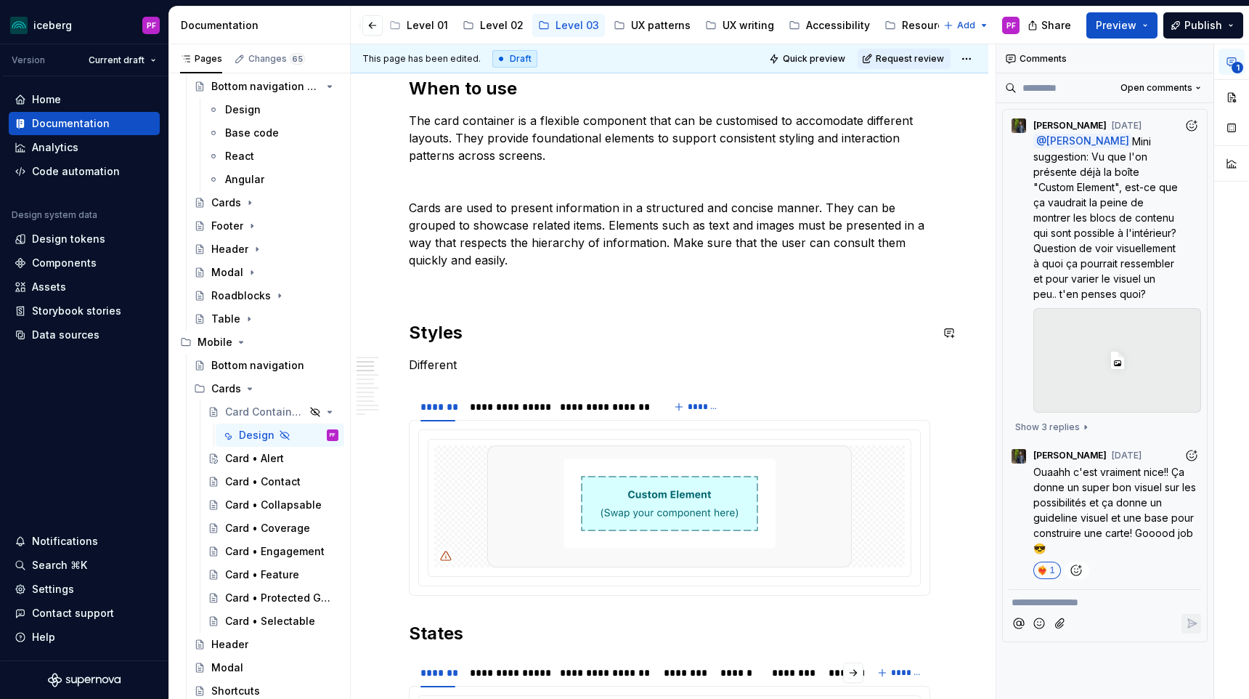
click at [442, 290] on p at bounding box center [669, 285] width 521 height 17
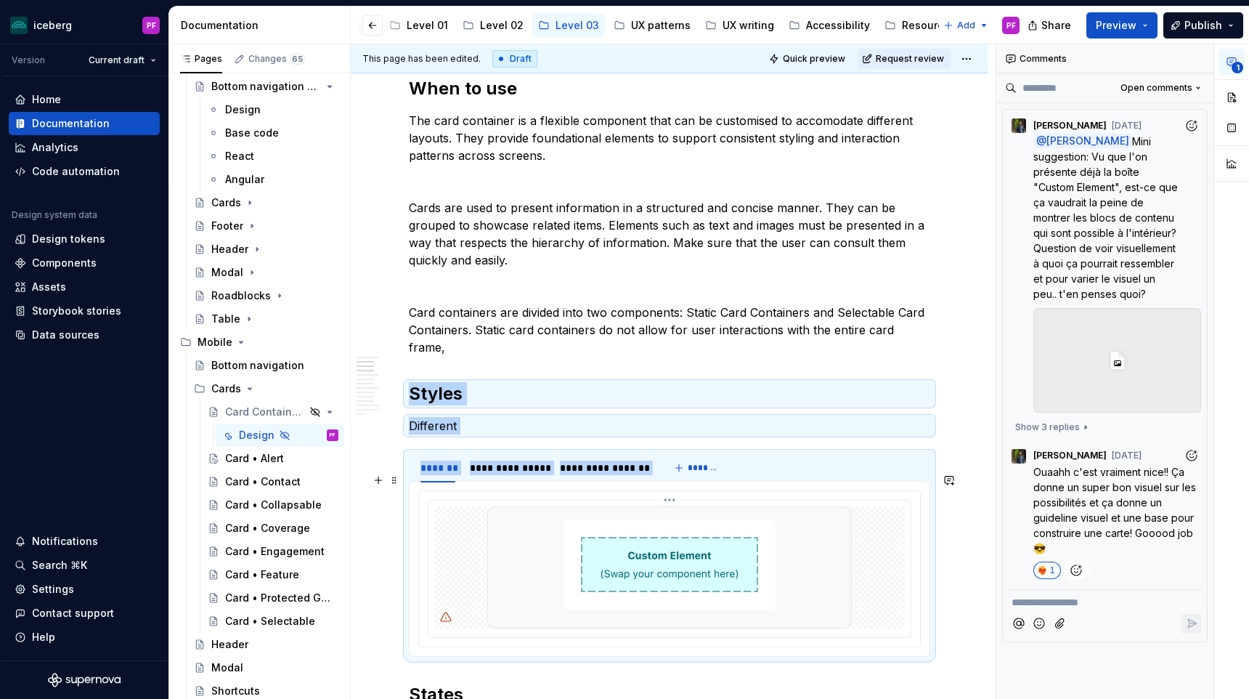
drag, startPoint x: 430, startPoint y: 378, endPoint x: 659, endPoint y: 537, distance: 278.8
click at [445, 290] on p at bounding box center [669, 285] width 521 height 17
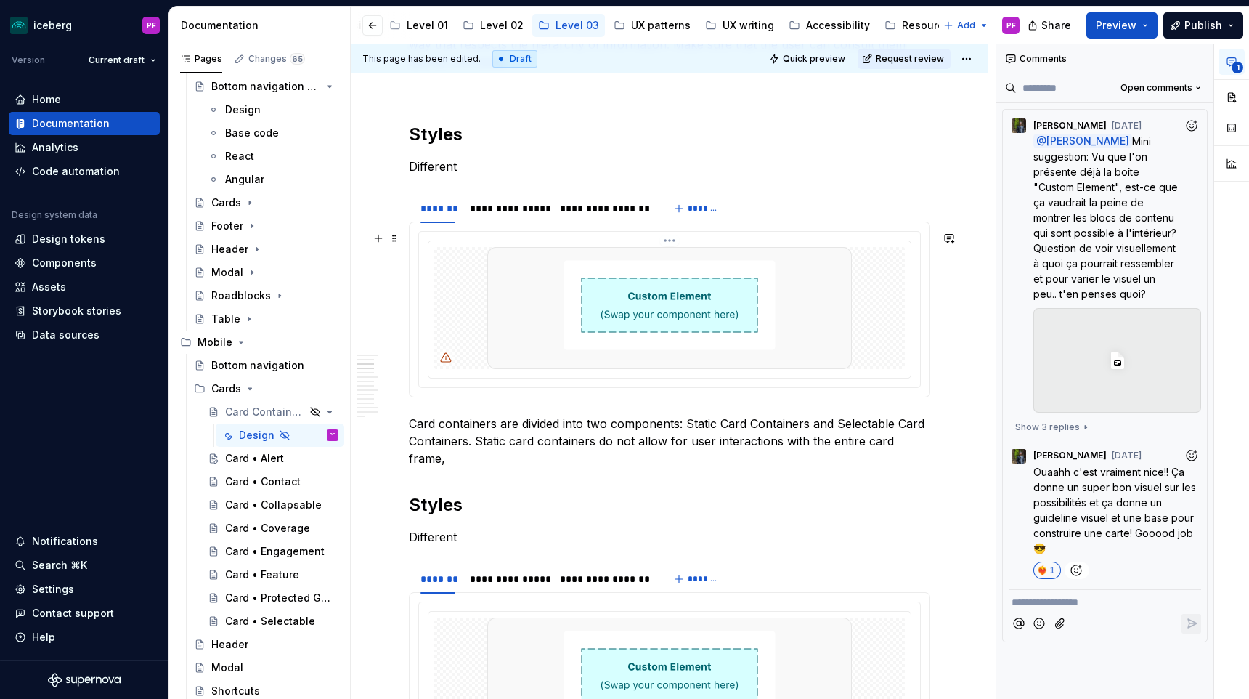
scroll to position [771, 0]
click at [443, 134] on h2 "Styles" at bounding box center [669, 132] width 521 height 23
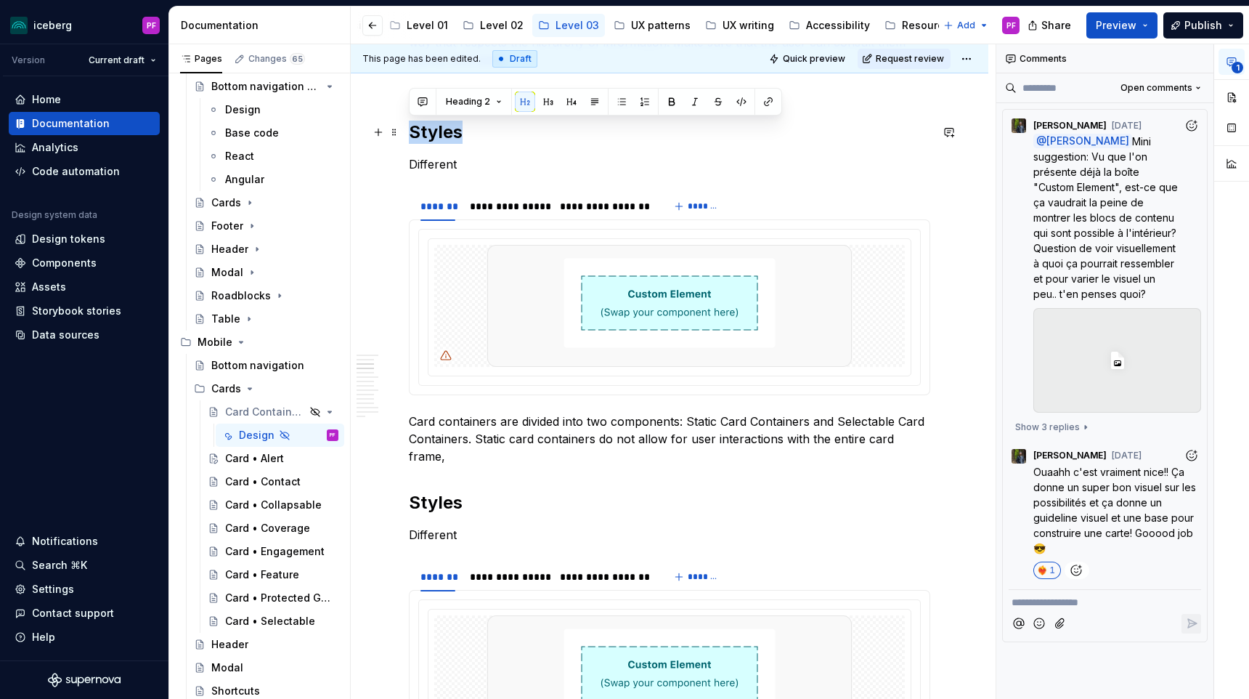
click at [443, 134] on h2 "Styles" at bounding box center [669, 132] width 521 height 23
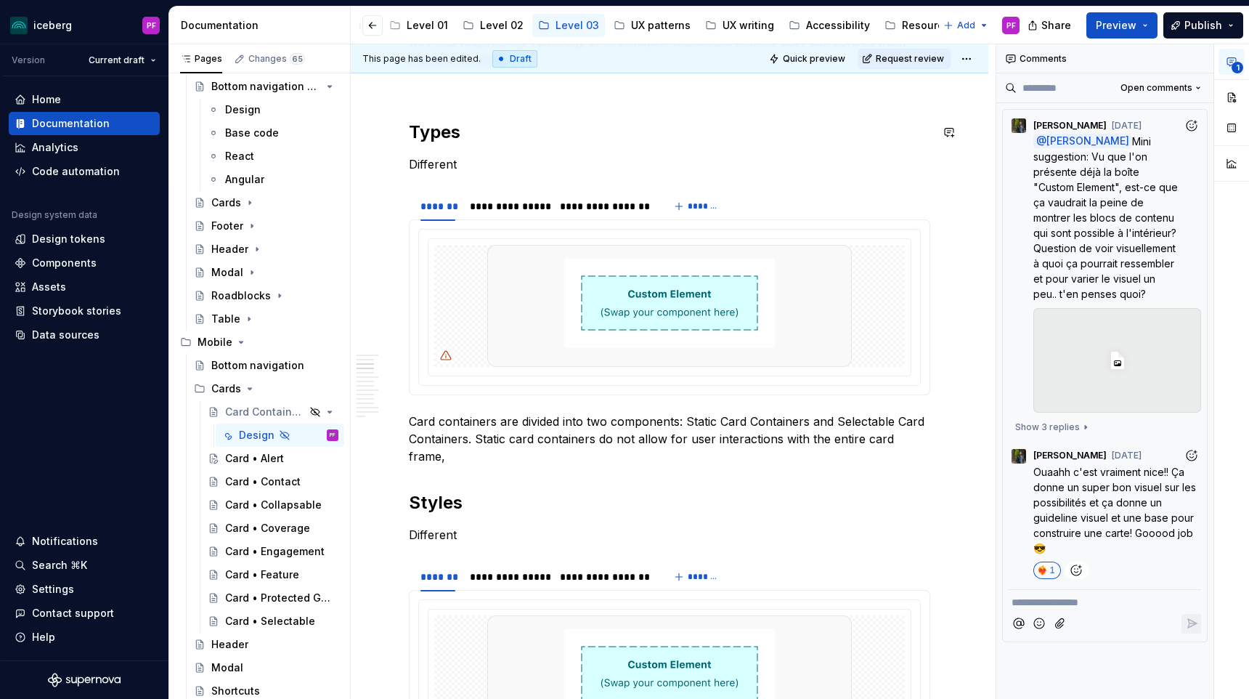
scroll to position [741, 0]
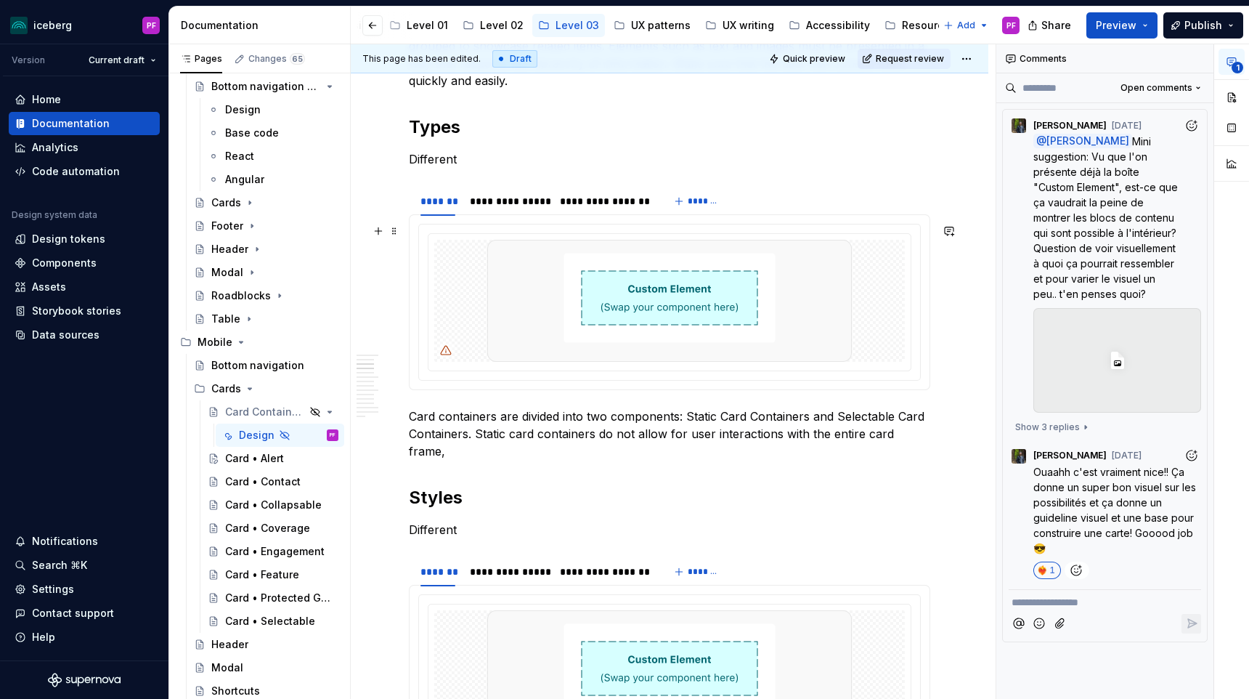
scroll to position [752, 0]
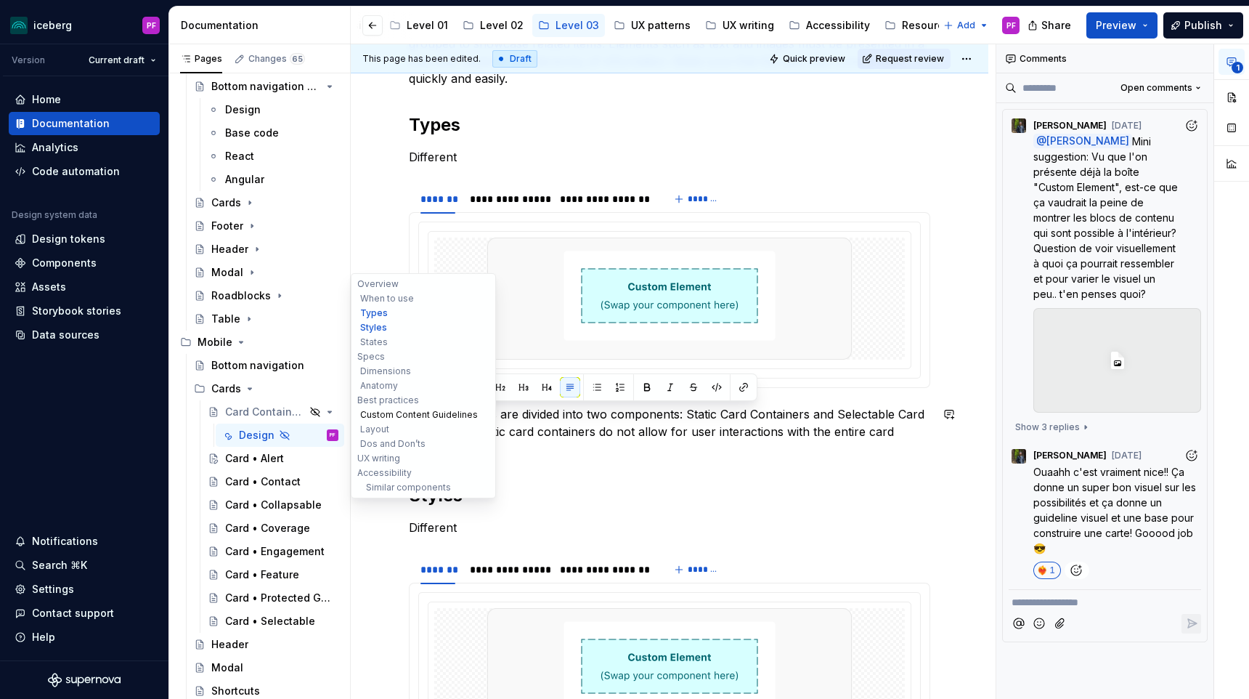
drag, startPoint x: 926, startPoint y: 435, endPoint x: 410, endPoint y: 413, distance: 516.7
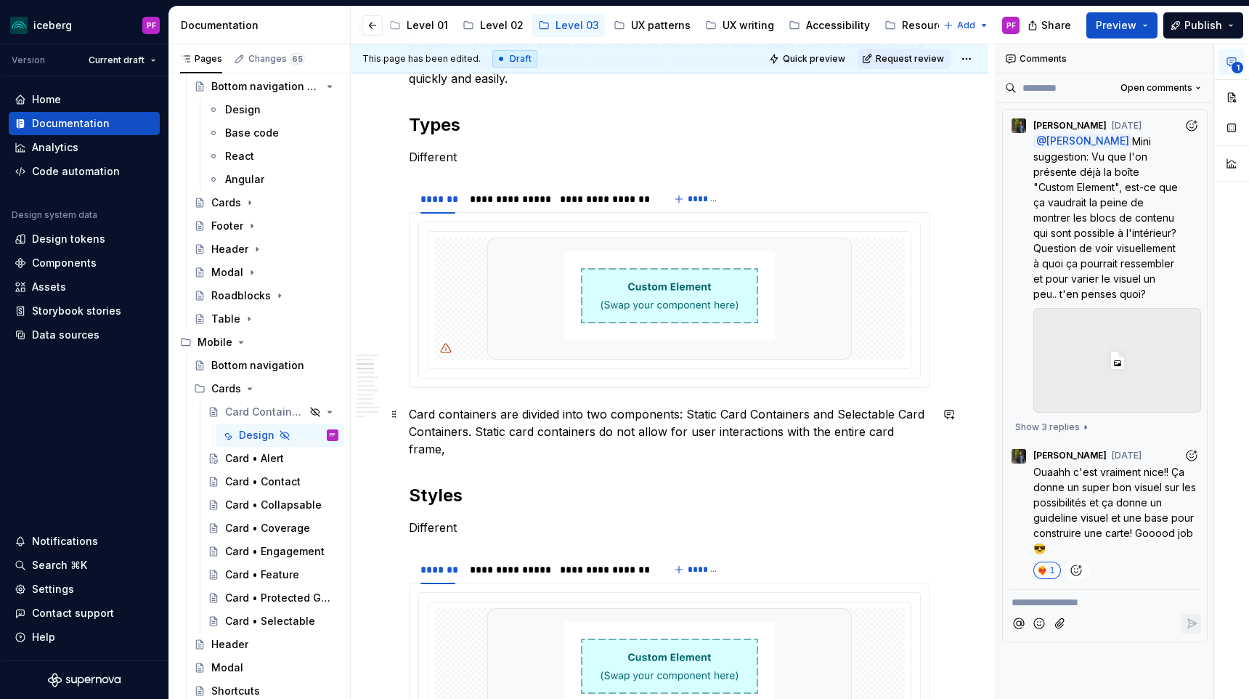
click at [572, 436] on p "Card containers are divided into two components: Static Card Containers and Sel…" at bounding box center [669, 431] width 521 height 52
click at [584, 198] on div "**********" at bounding box center [604, 199] width 89 height 15
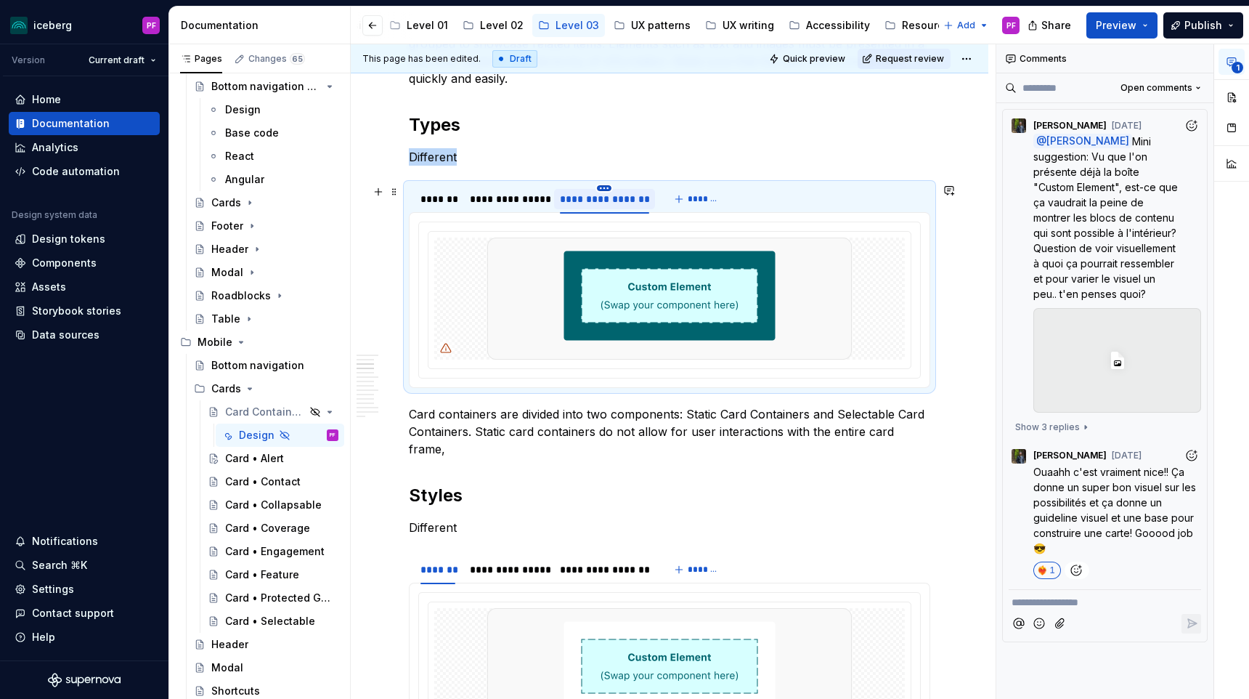
click at [601, 189] on html "iceberg PF Version Current draft Home Documentation Analytics Code automation D…" at bounding box center [624, 349] width 1249 height 699
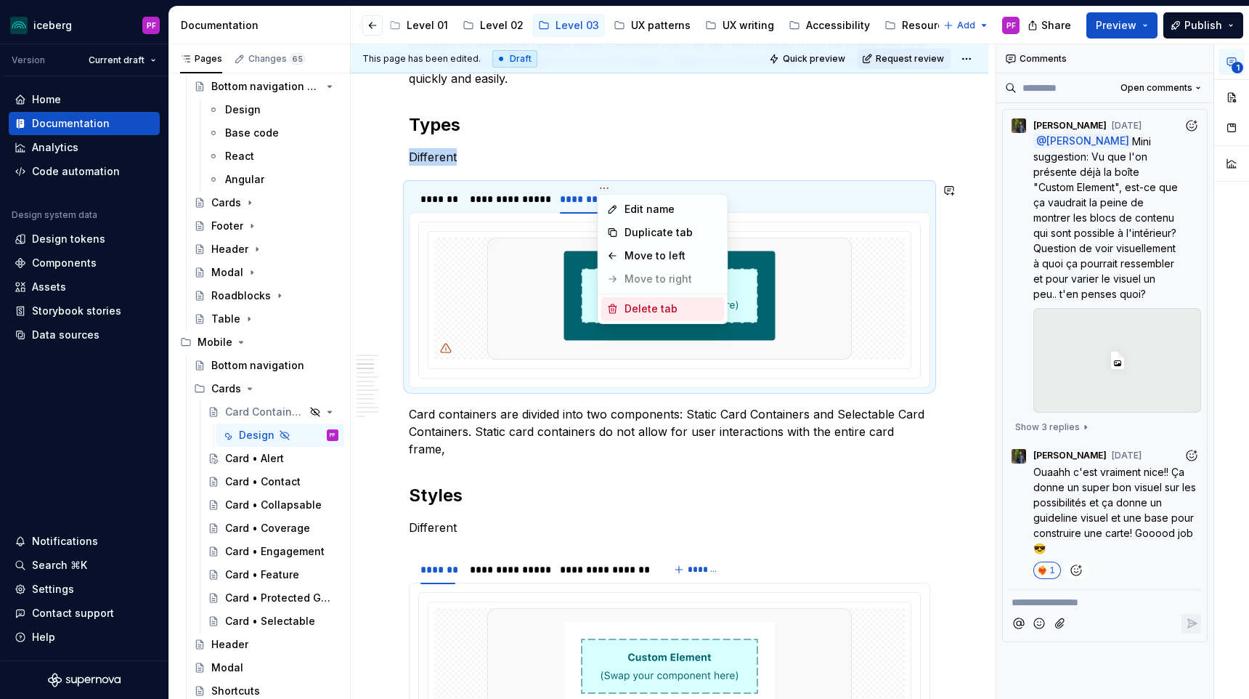
click at [624, 311] on div "Delete tab" at bounding box center [671, 308] width 94 height 15
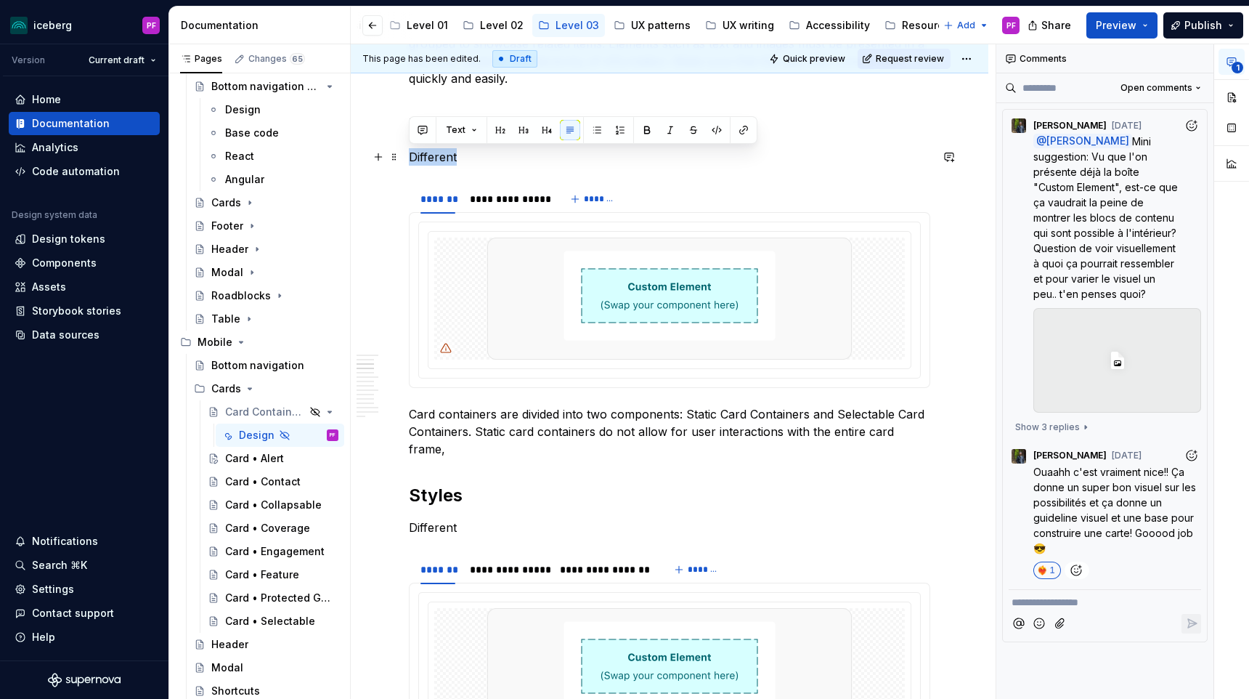
drag, startPoint x: 465, startPoint y: 156, endPoint x: 410, endPoint y: 156, distance: 55.2
click at [410, 156] on p "Different" at bounding box center [669, 156] width 521 height 17
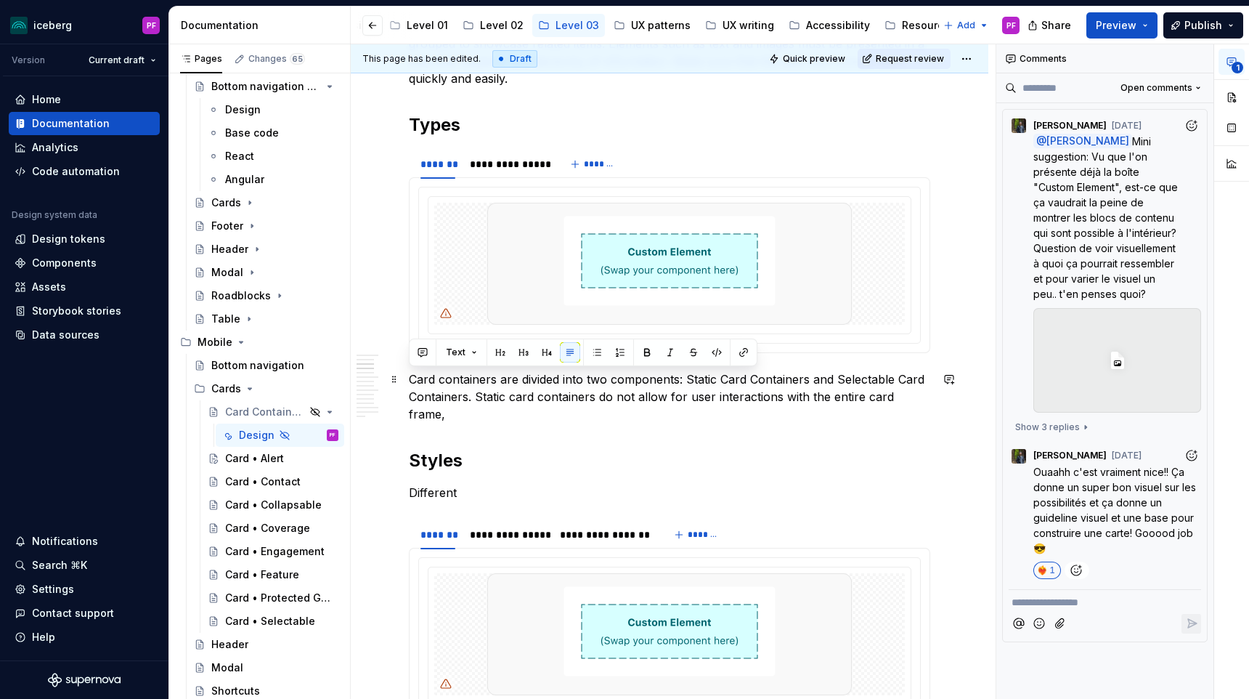
drag, startPoint x: 887, startPoint y: 405, endPoint x: 411, endPoint y: 377, distance: 476.5
click at [411, 377] on p "Card containers are divided into two components: Static Card Containers and Sel…" at bounding box center [669, 396] width 521 height 52
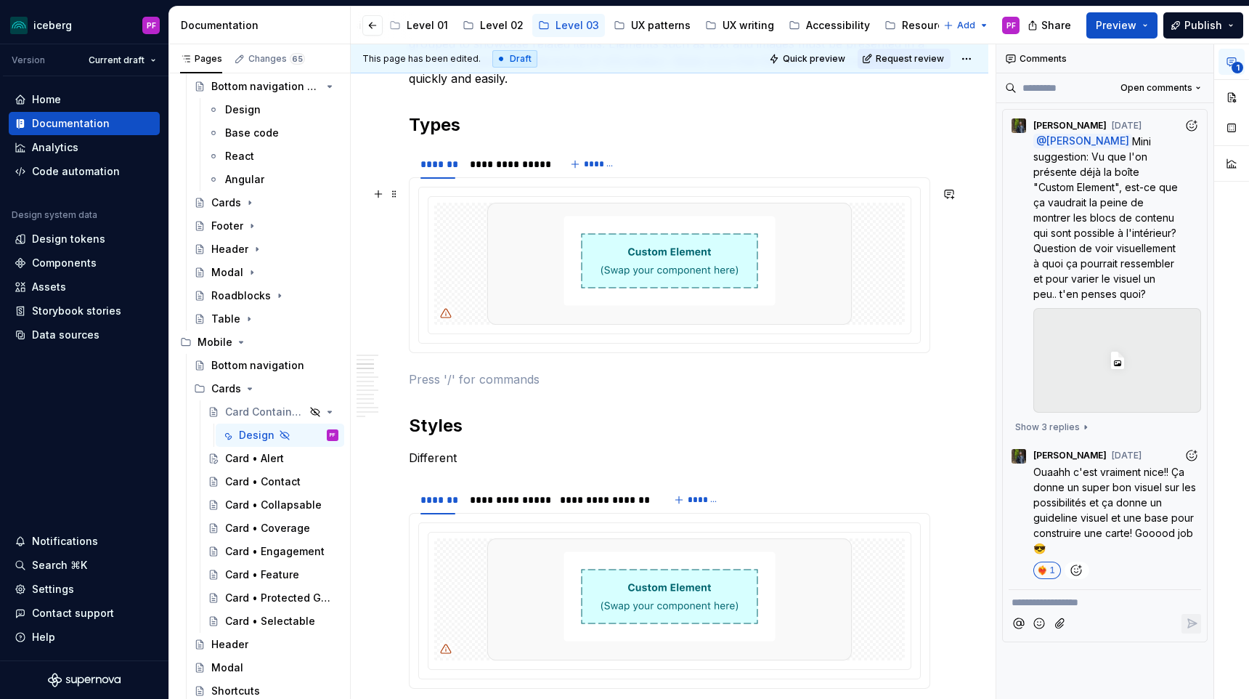
click at [454, 340] on div at bounding box center [669, 264] width 501 height 155
click at [471, 343] on div at bounding box center [669, 265] width 502 height 157
click at [475, 337] on div at bounding box center [669, 264] width 501 height 155
click at [470, 350] on div at bounding box center [669, 265] width 521 height 176
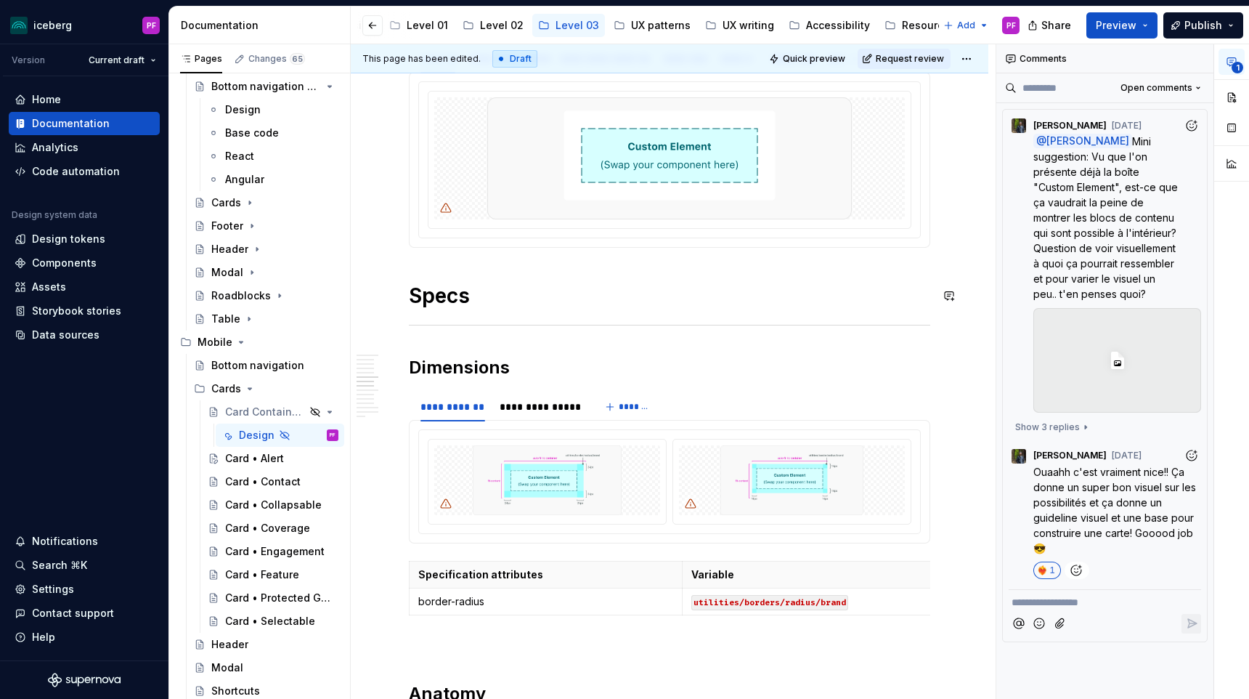
scroll to position [1433, 0]
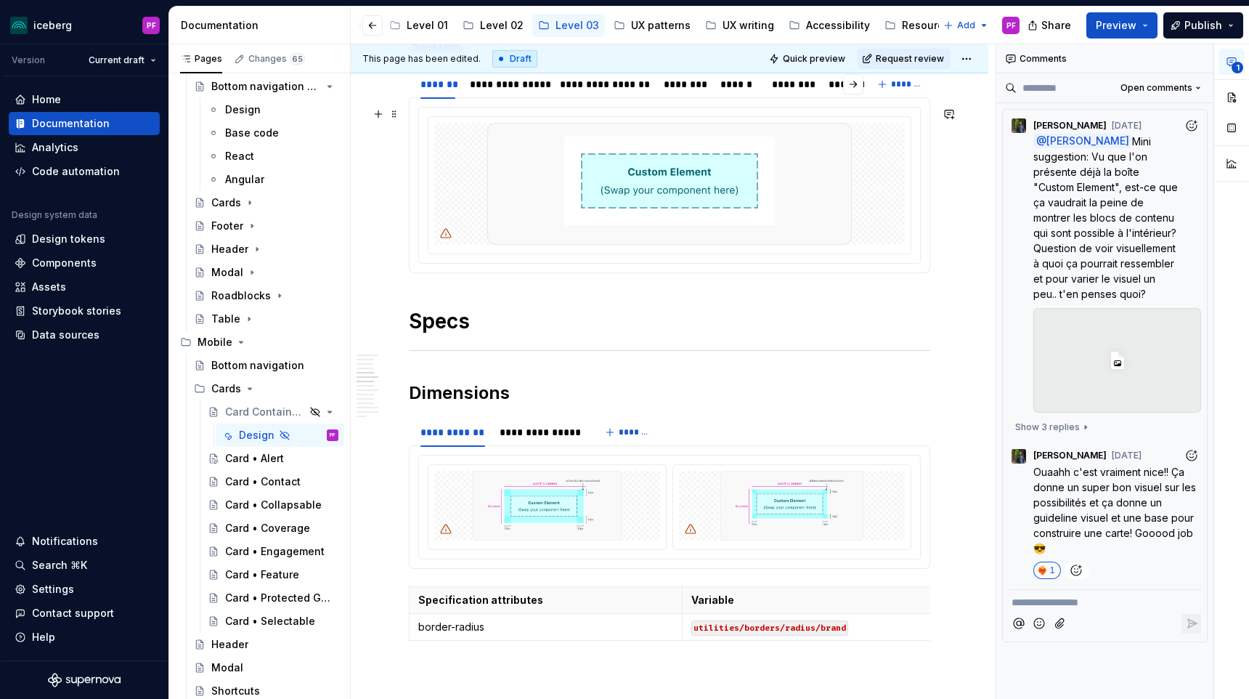
click at [455, 259] on div at bounding box center [669, 184] width 501 height 155
click at [455, 257] on div at bounding box center [669, 184] width 501 height 155
click at [1236, 102] on button "button" at bounding box center [1231, 97] width 26 height 26
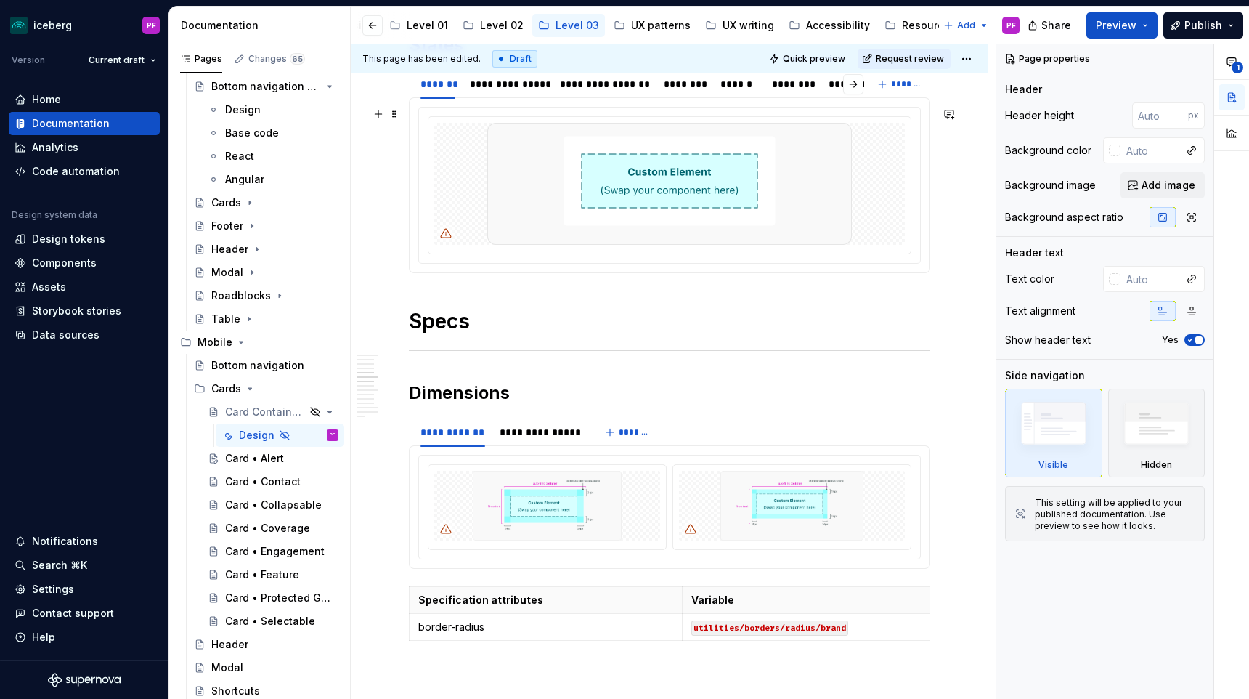
click at [576, 264] on div at bounding box center [669, 185] width 502 height 157
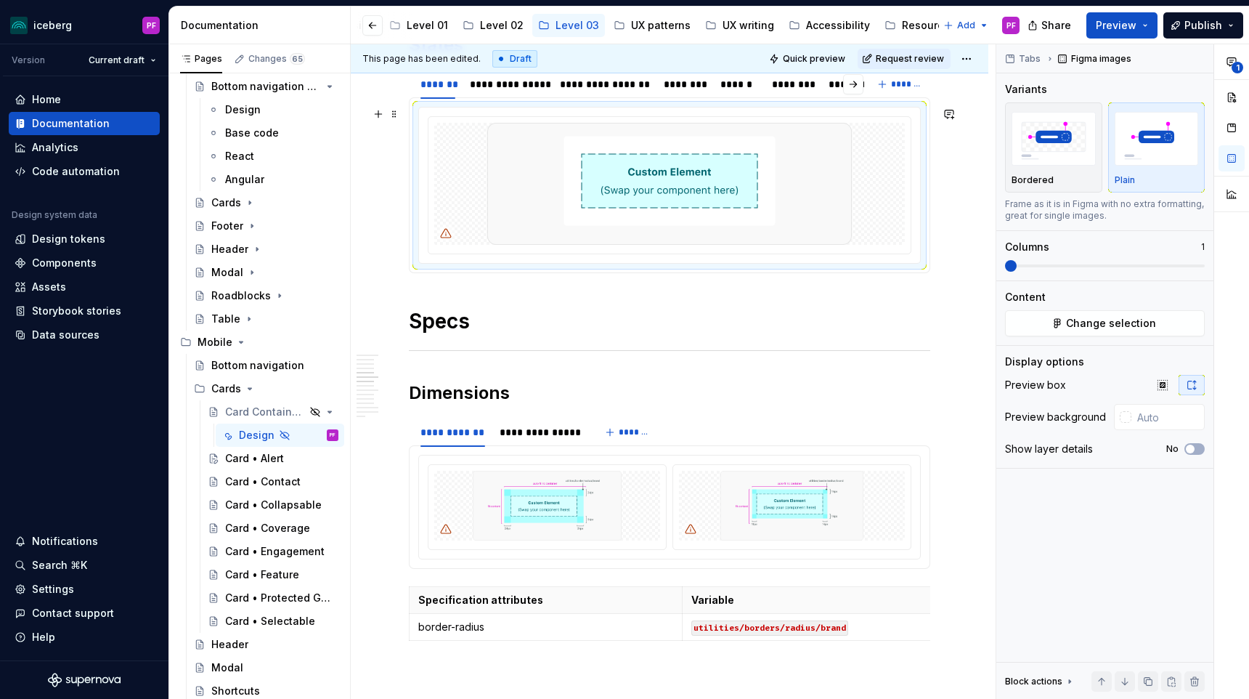
click at [532, 259] on div at bounding box center [669, 184] width 501 height 155
click at [524, 272] on div at bounding box center [669, 185] width 521 height 176
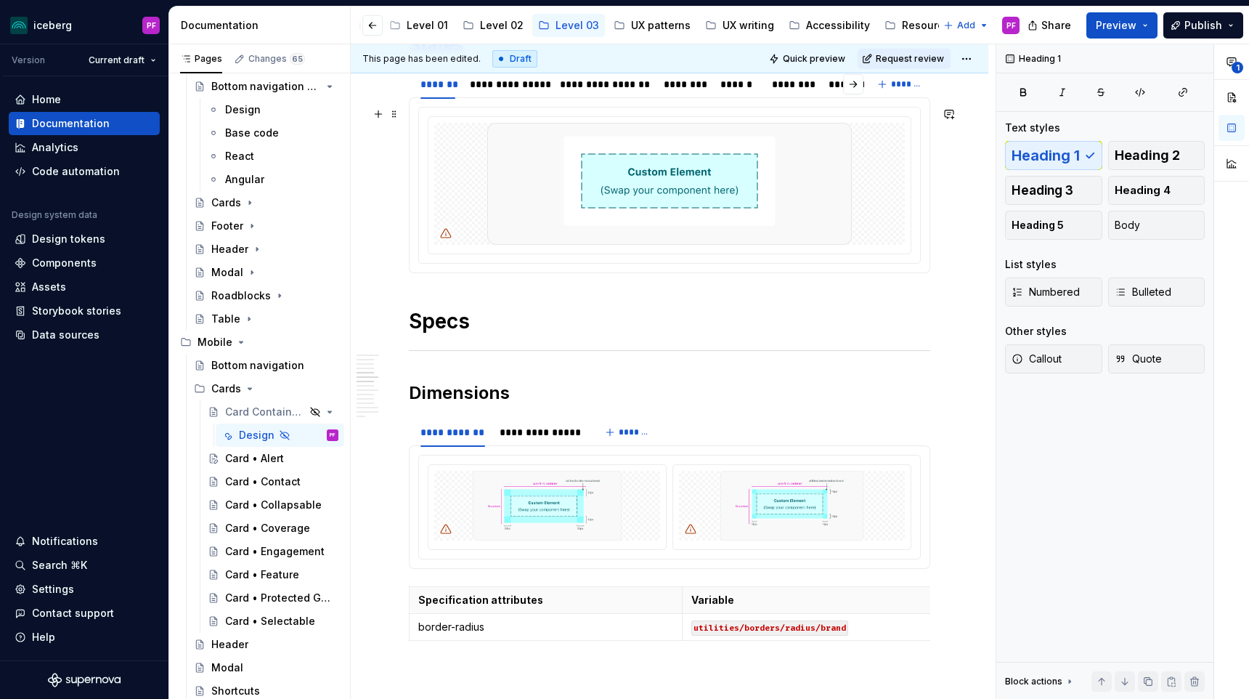
click at [516, 264] on div at bounding box center [669, 185] width 502 height 157
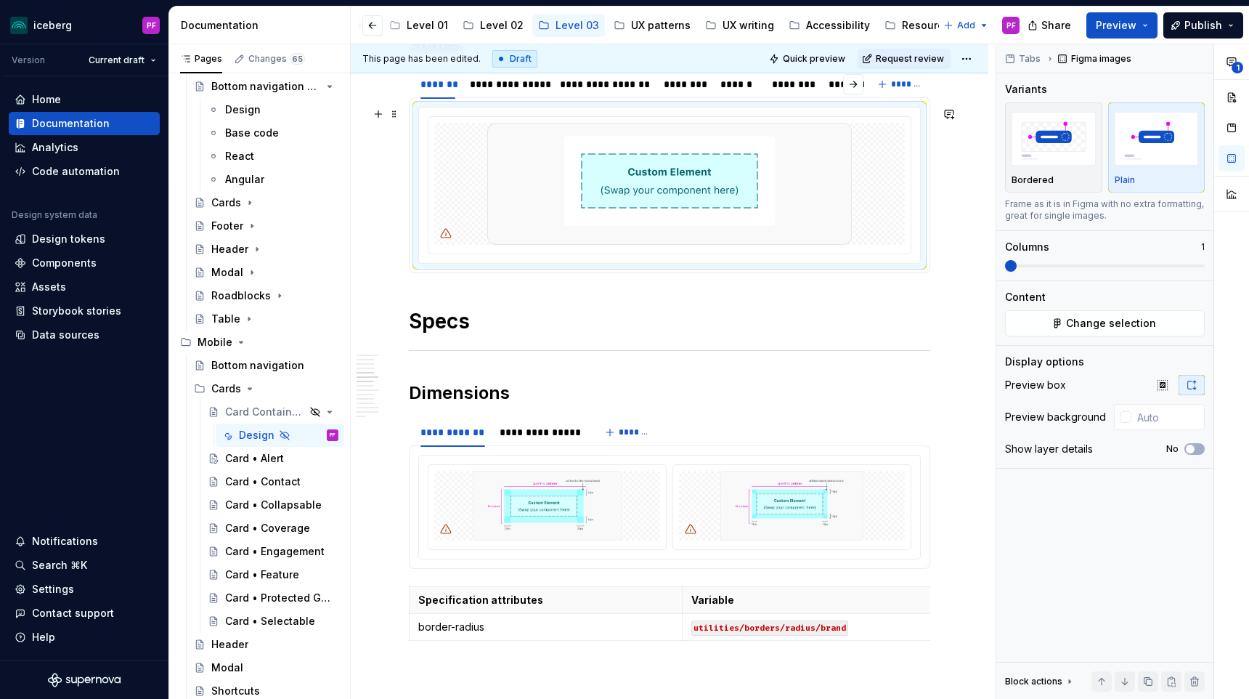
click at [500, 256] on div at bounding box center [669, 184] width 501 height 155
click at [487, 269] on div at bounding box center [669, 185] width 521 height 176
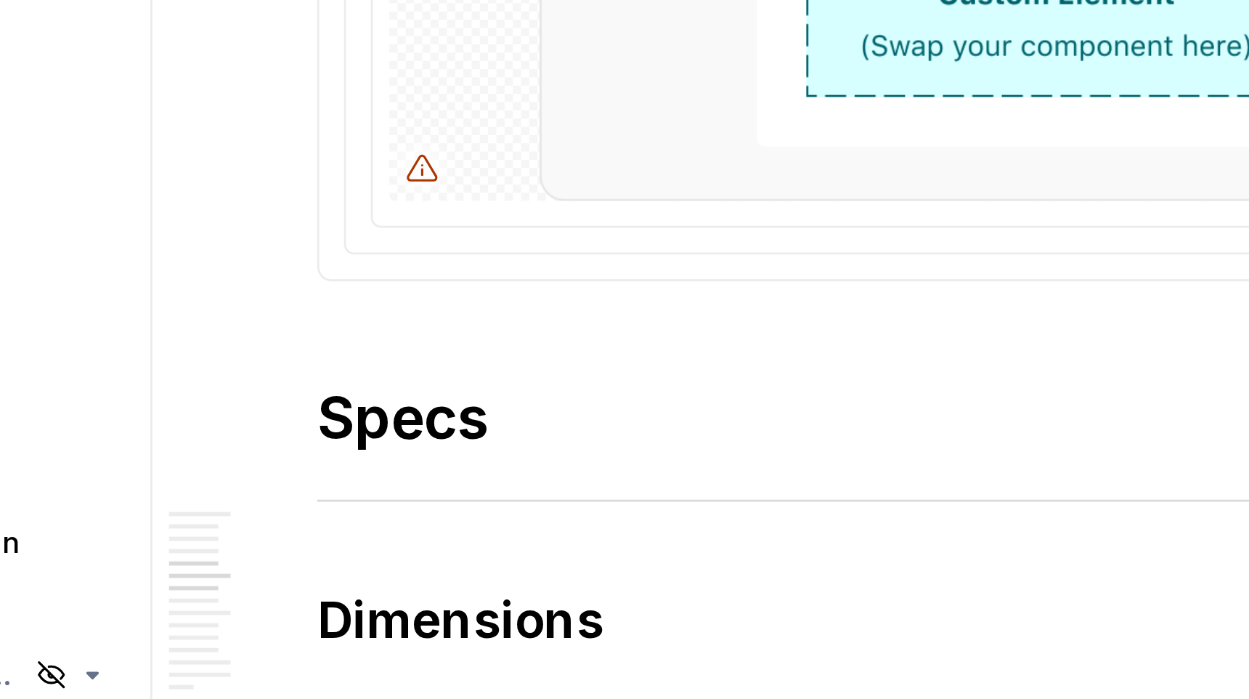
click at [437, 269] on div at bounding box center [669, 185] width 521 height 176
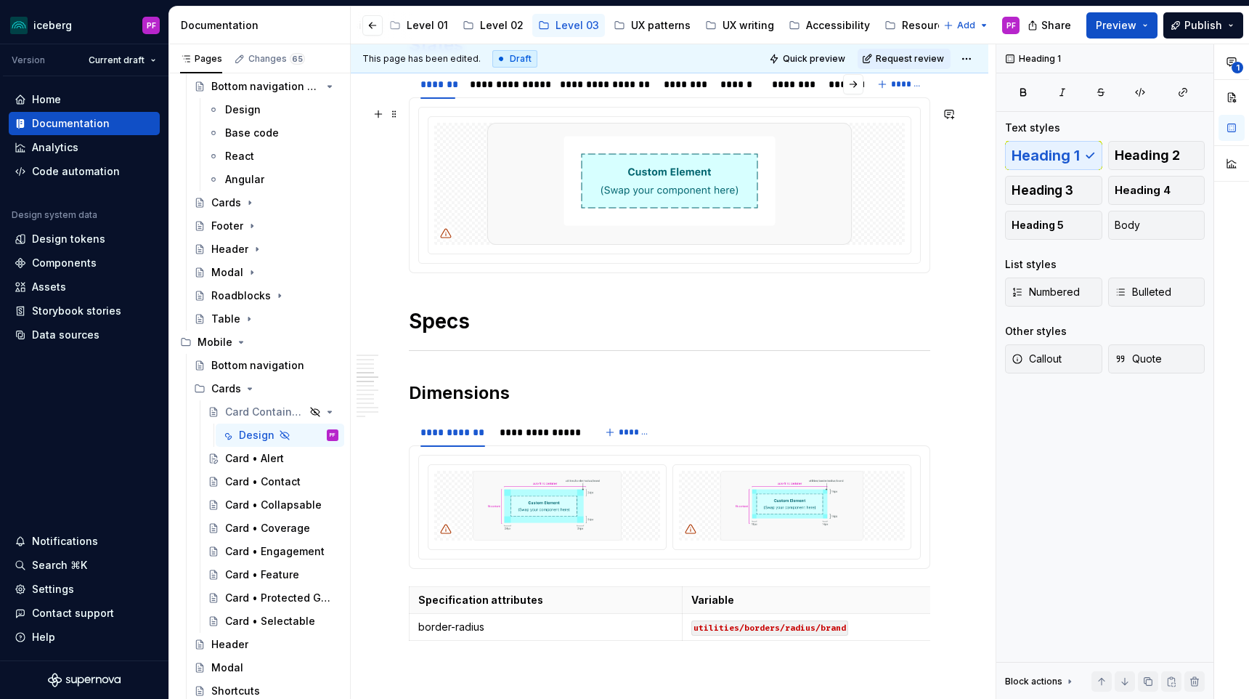
click at [428, 107] on div at bounding box center [669, 185] width 502 height 157
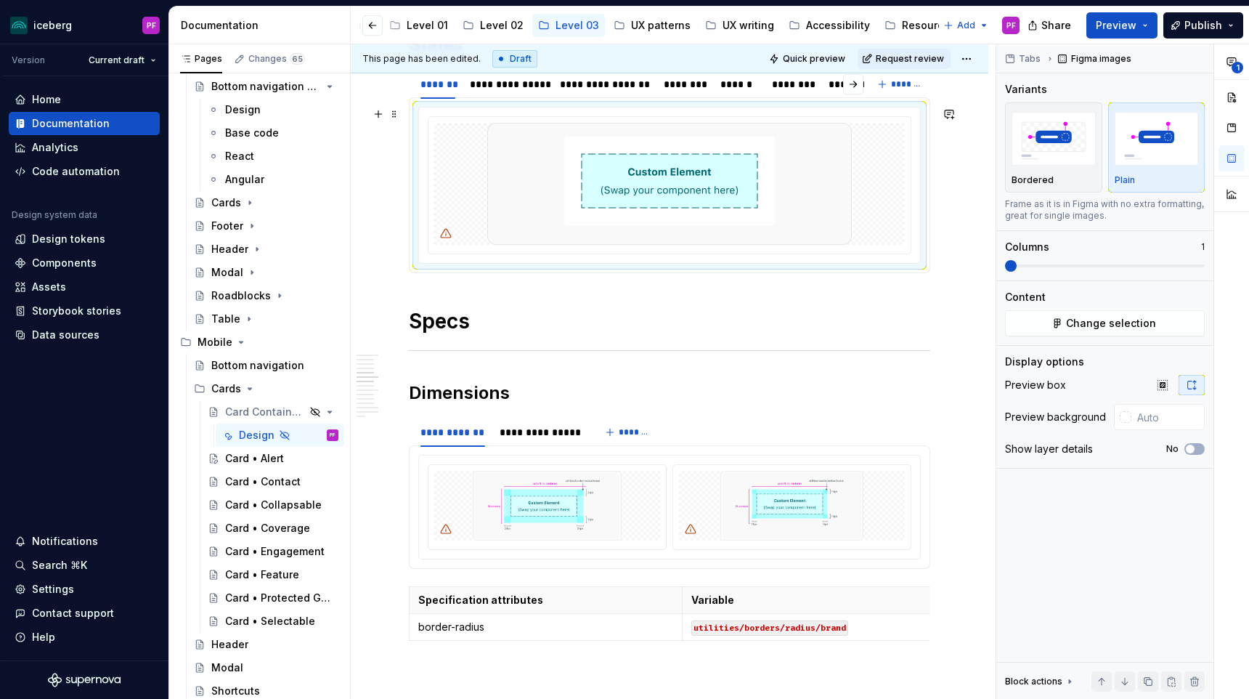
click at [465, 112] on div at bounding box center [669, 184] width 501 height 155
click at [465, 116] on div at bounding box center [670, 185] width 484 height 138
click at [374, 111] on button "button" at bounding box center [378, 114] width 20 height 20
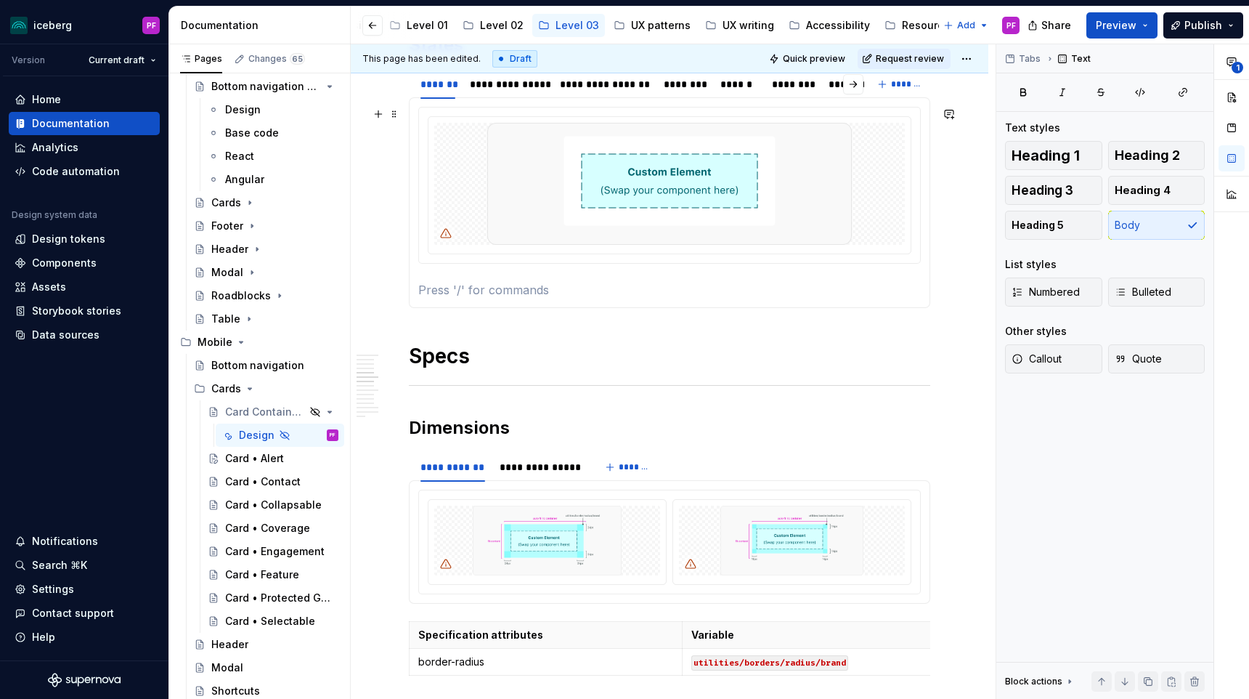
click at [460, 284] on p at bounding box center [669, 289] width 502 height 17
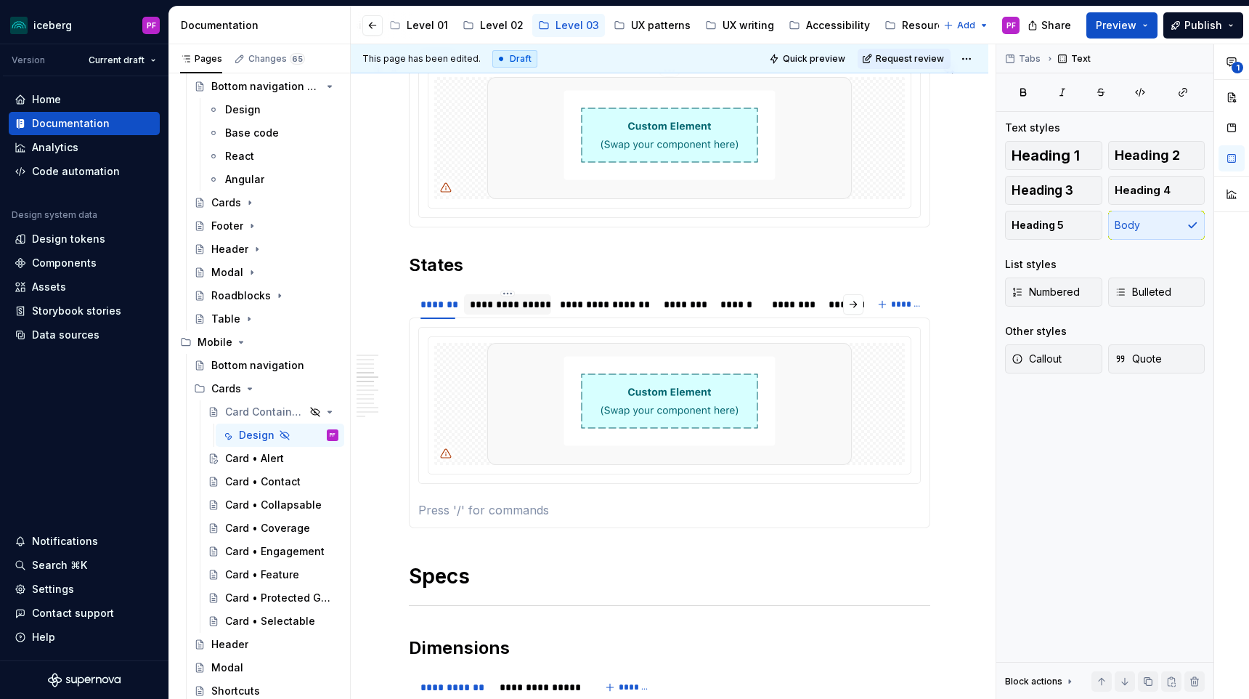
scroll to position [1222, 0]
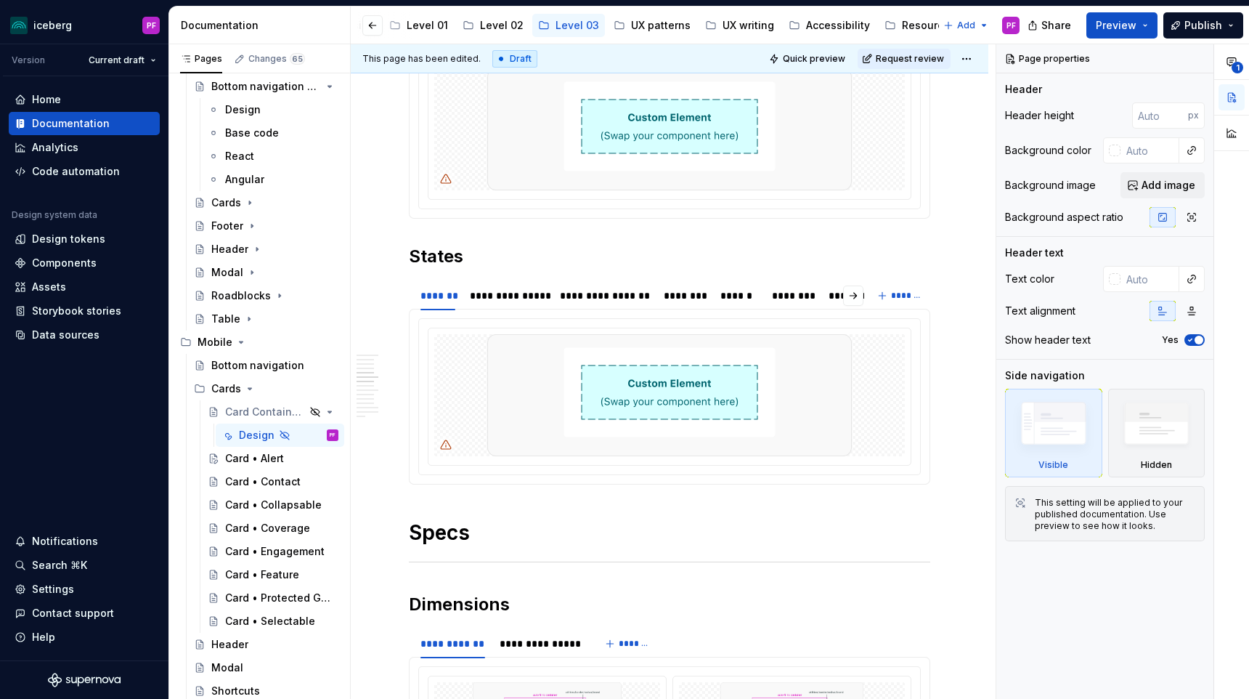
click at [449, 218] on div at bounding box center [669, 131] width 521 height 176
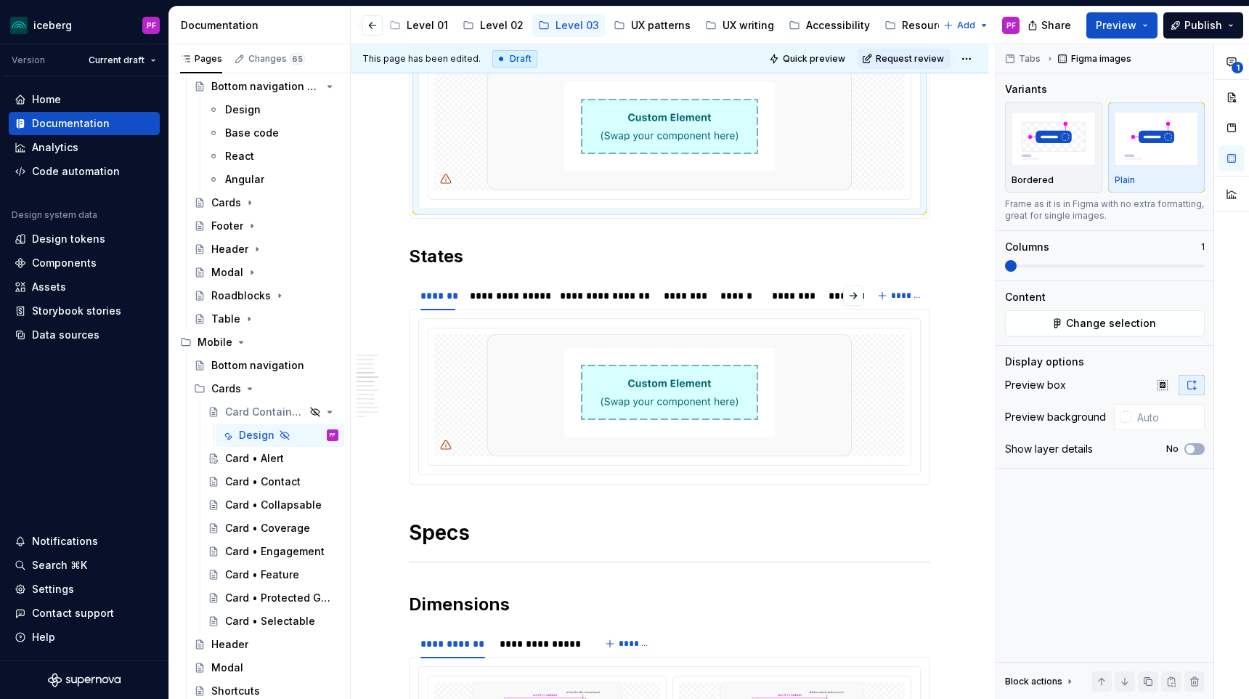
click at [437, 207] on div at bounding box center [669, 130] width 501 height 155
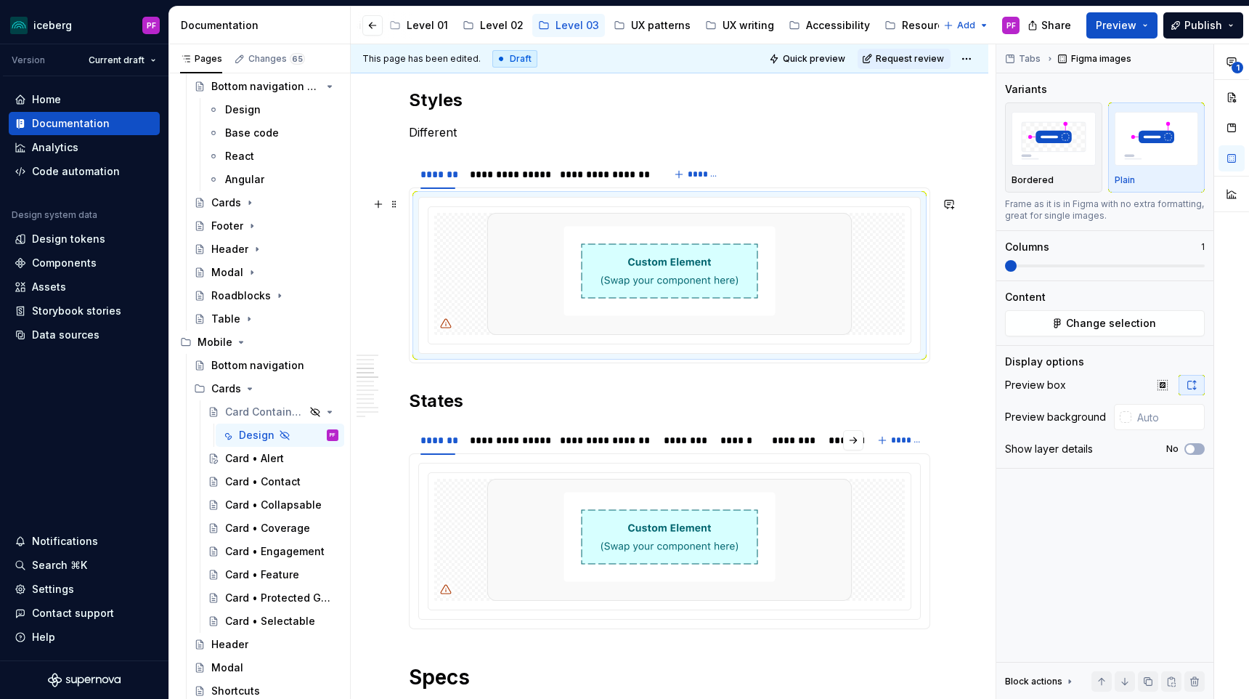
scroll to position [1070, 0]
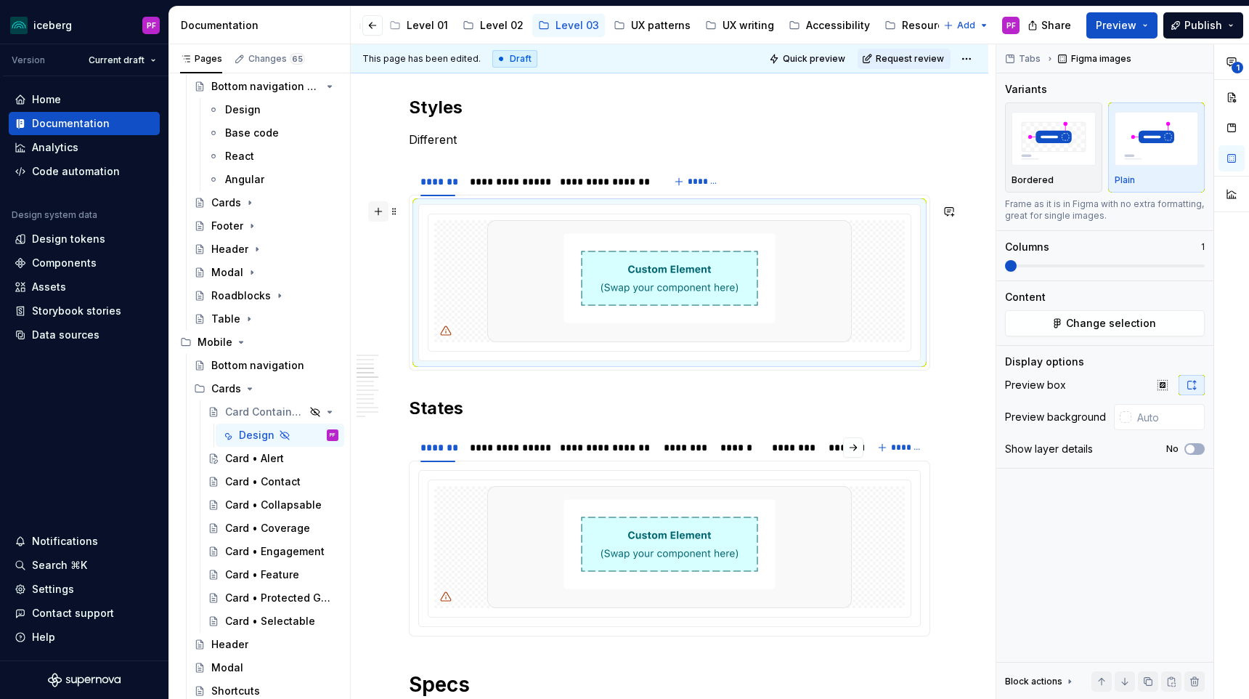
click at [378, 208] on button "button" at bounding box center [378, 211] width 20 height 20
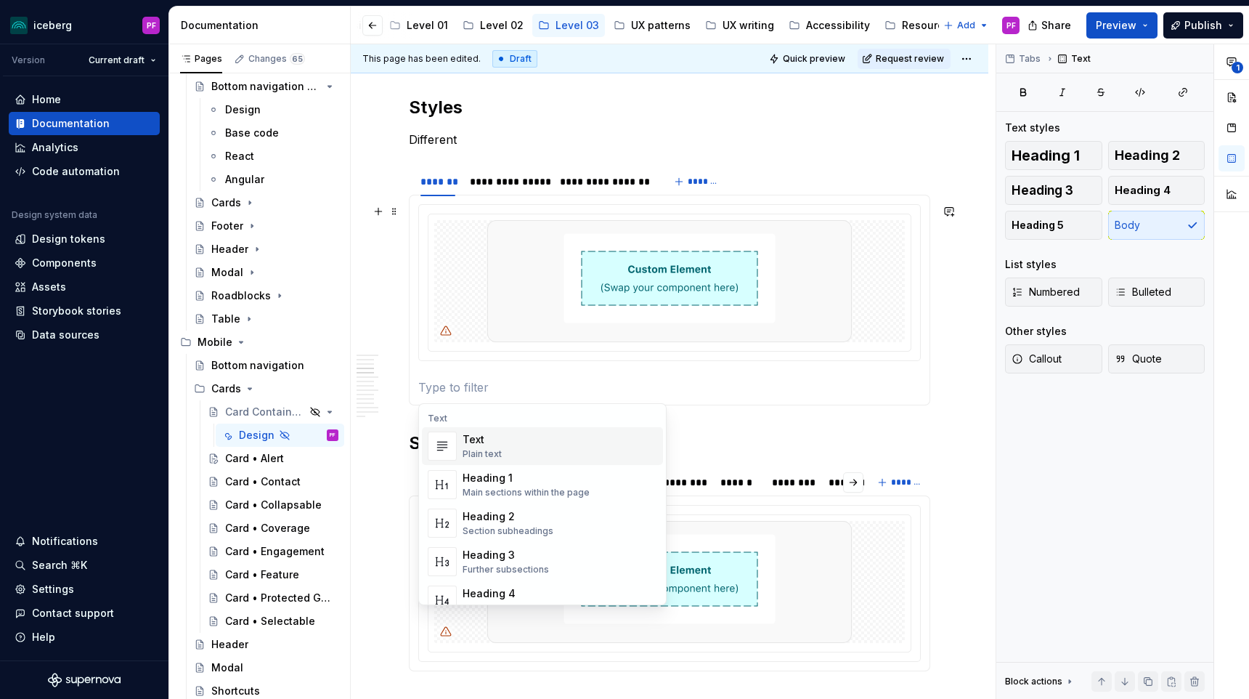
click at [471, 391] on p at bounding box center [669, 386] width 502 height 17
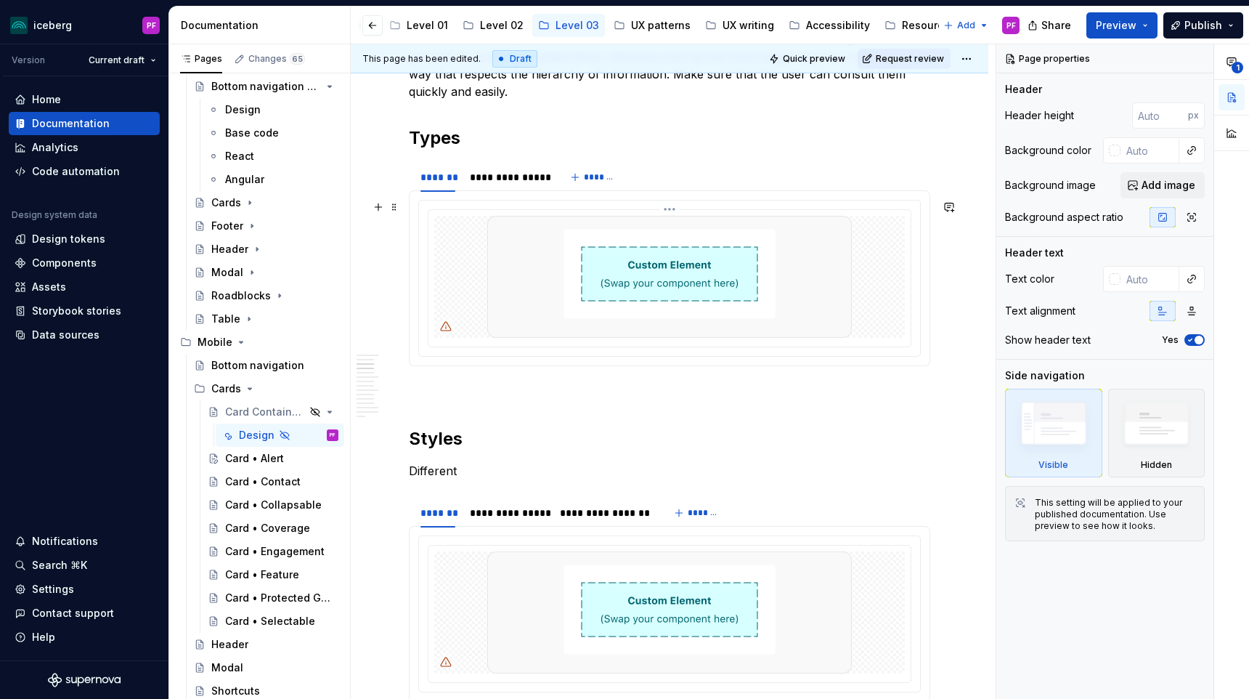
scroll to position [736, 0]
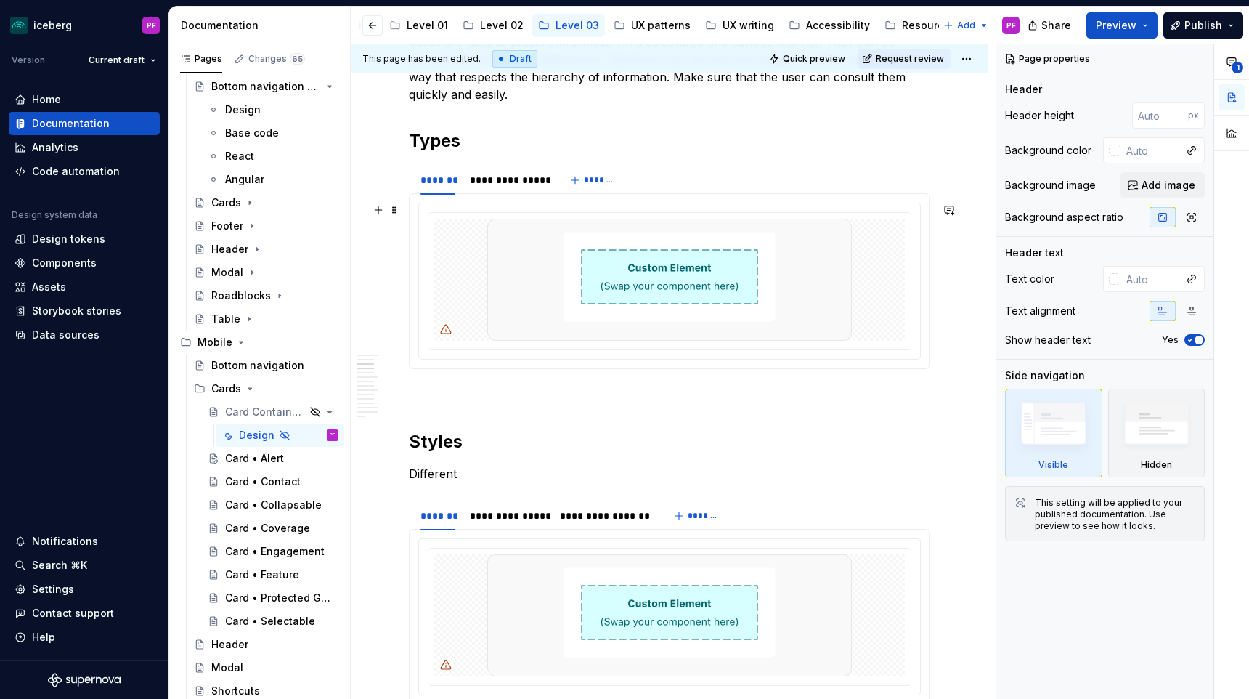
click at [445, 359] on div at bounding box center [669, 281] width 502 height 157
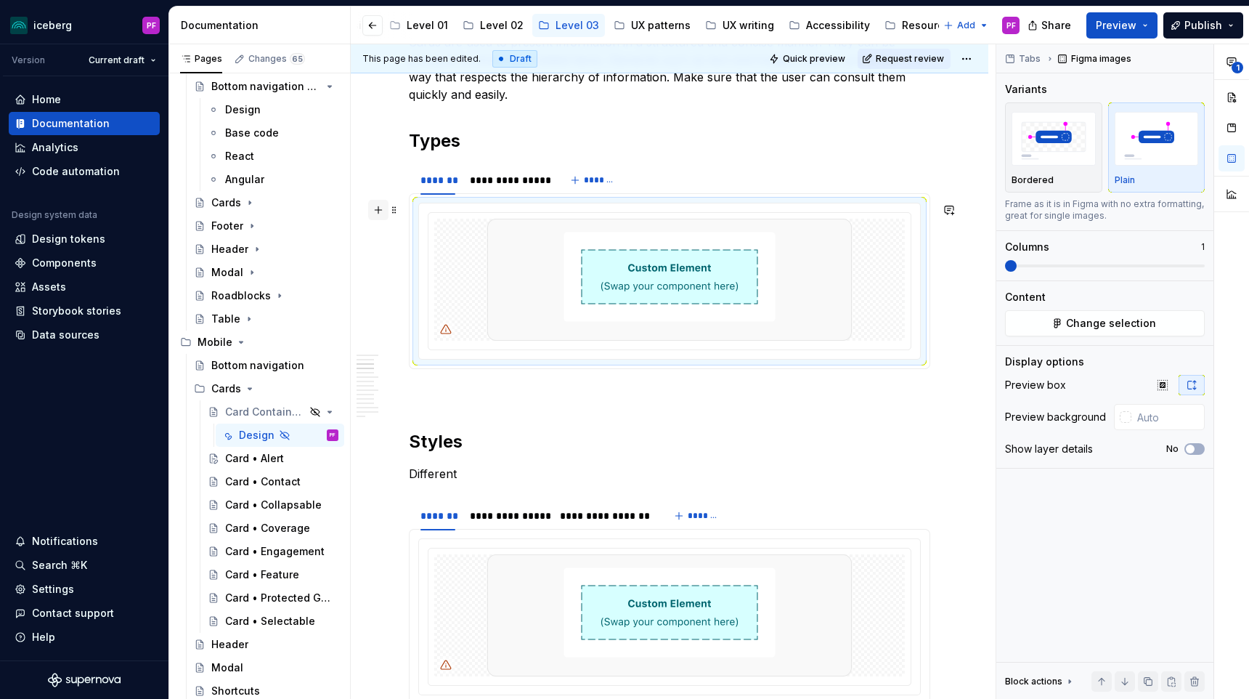
click at [383, 210] on button "button" at bounding box center [378, 210] width 20 height 20
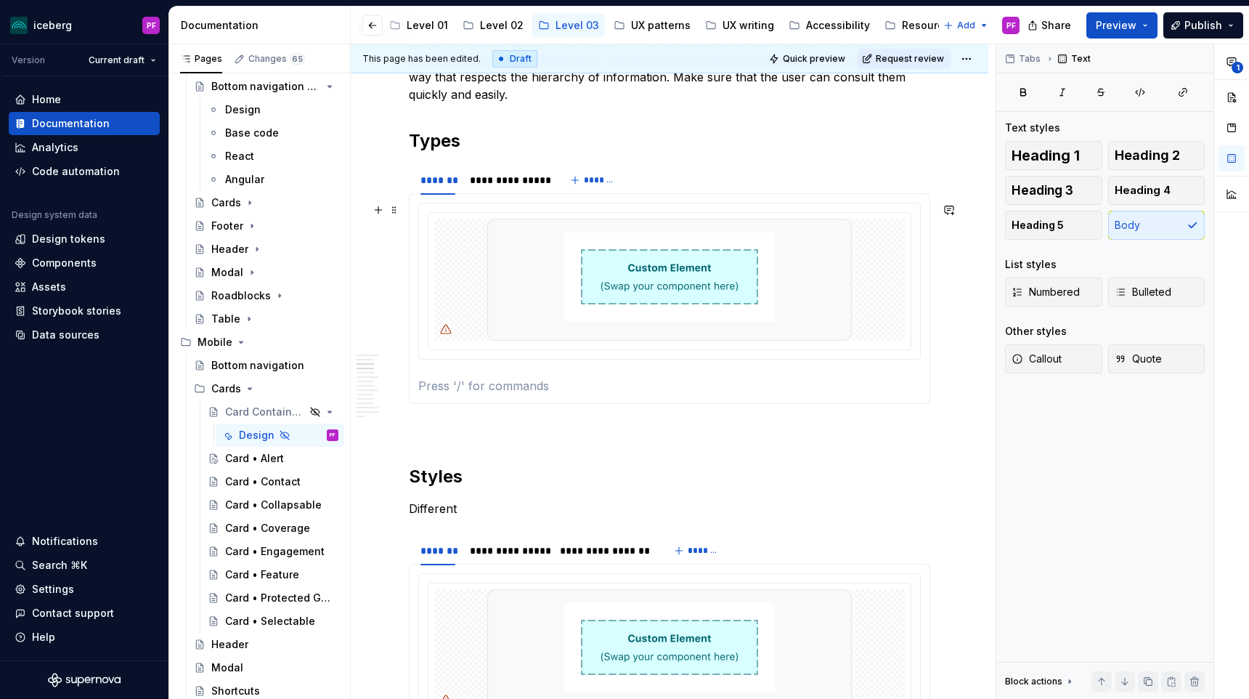
click at [458, 384] on p at bounding box center [669, 385] width 502 height 17
click at [444, 176] on div "*******" at bounding box center [437, 180] width 35 height 15
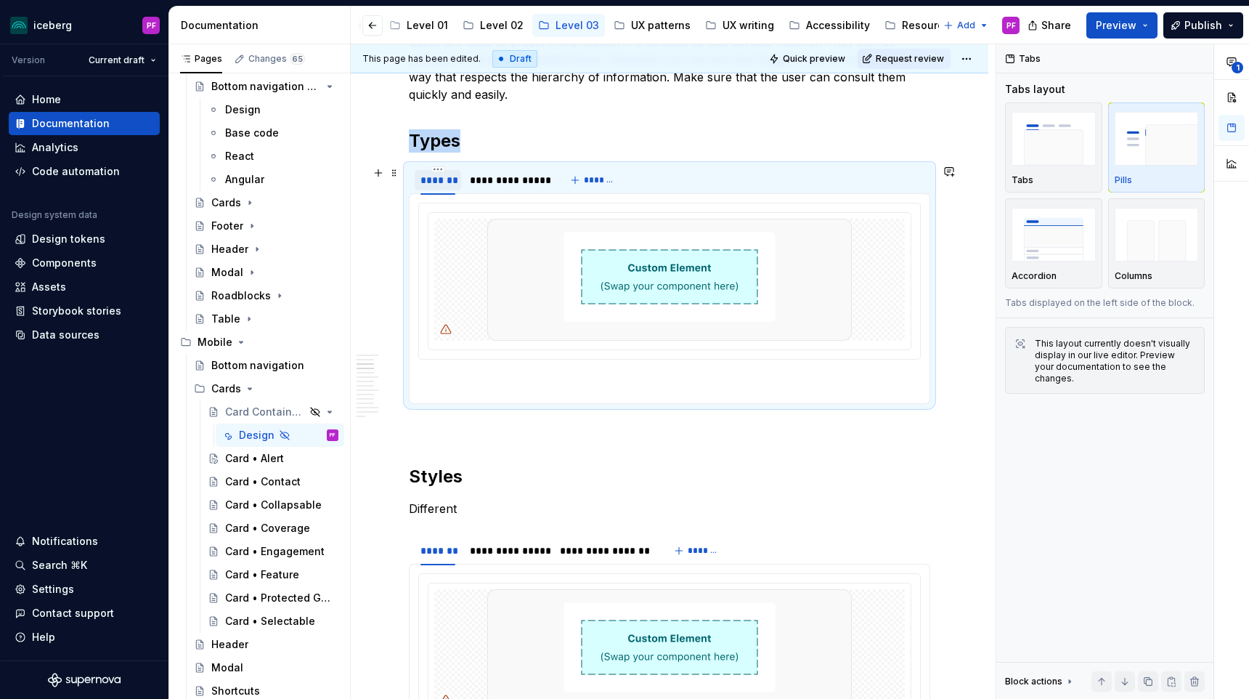
click at [444, 176] on div "*******" at bounding box center [437, 180] width 35 height 15
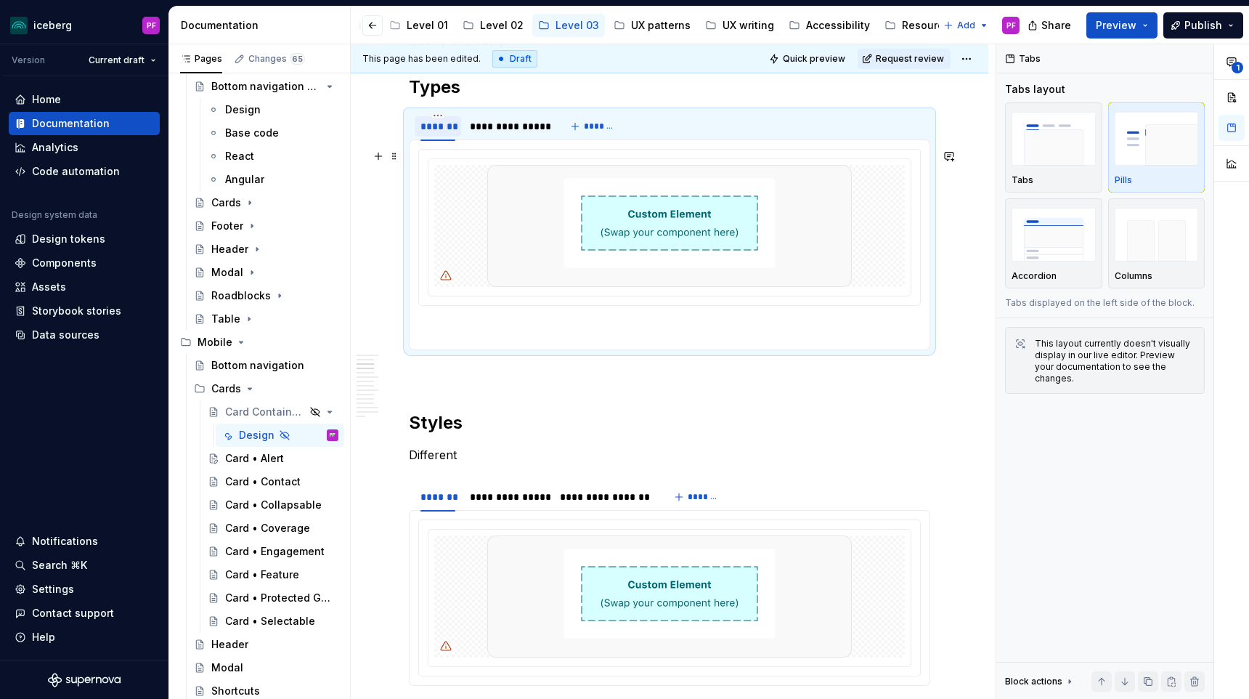
scroll to position [757, 0]
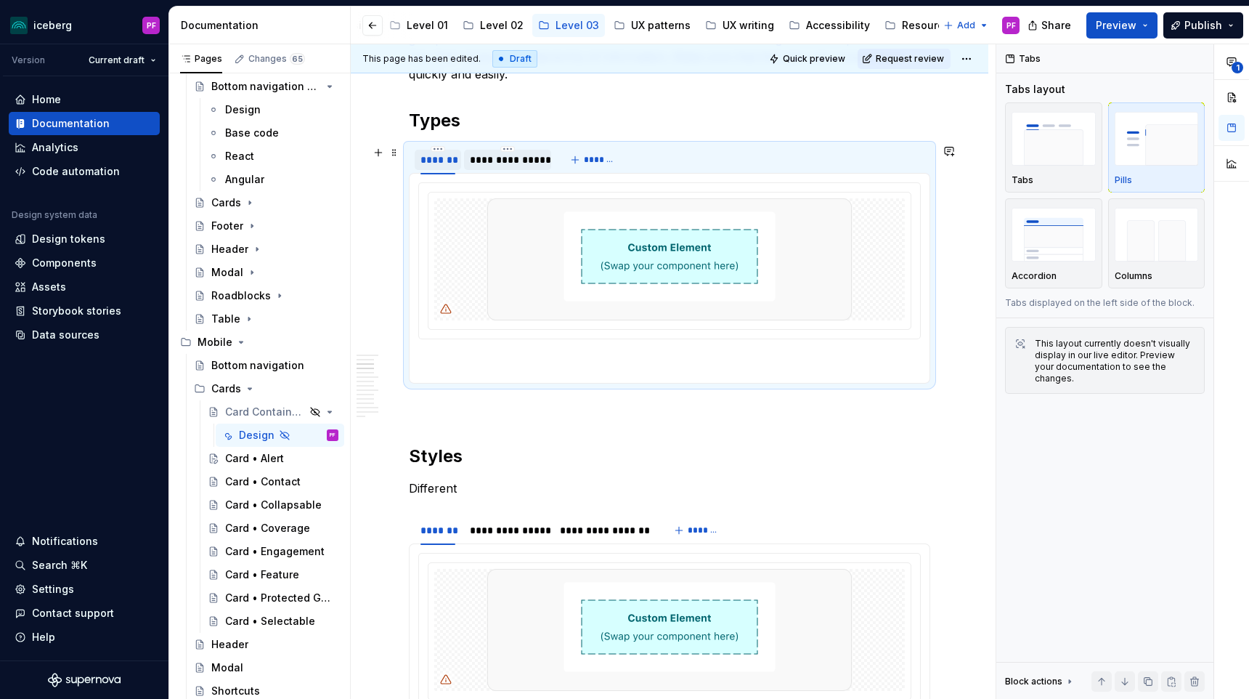
click at [489, 156] on div "**********" at bounding box center [508, 159] width 76 height 15
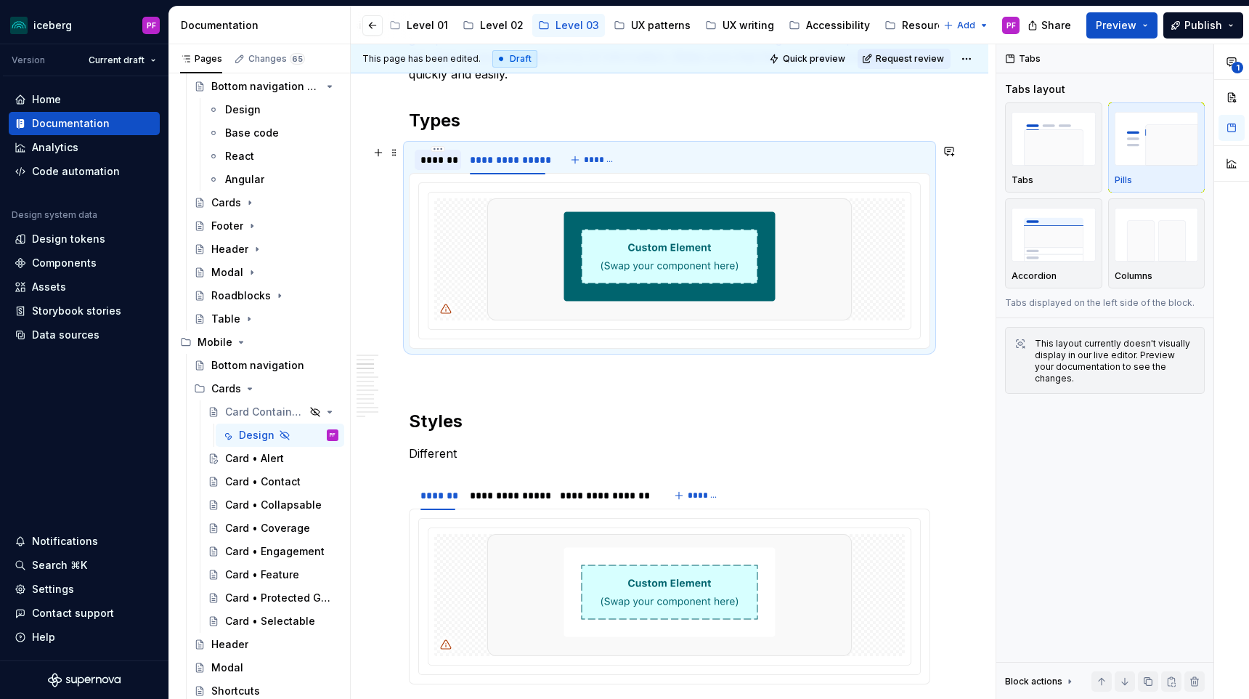
click at [436, 164] on div "*******" at bounding box center [437, 159] width 35 height 15
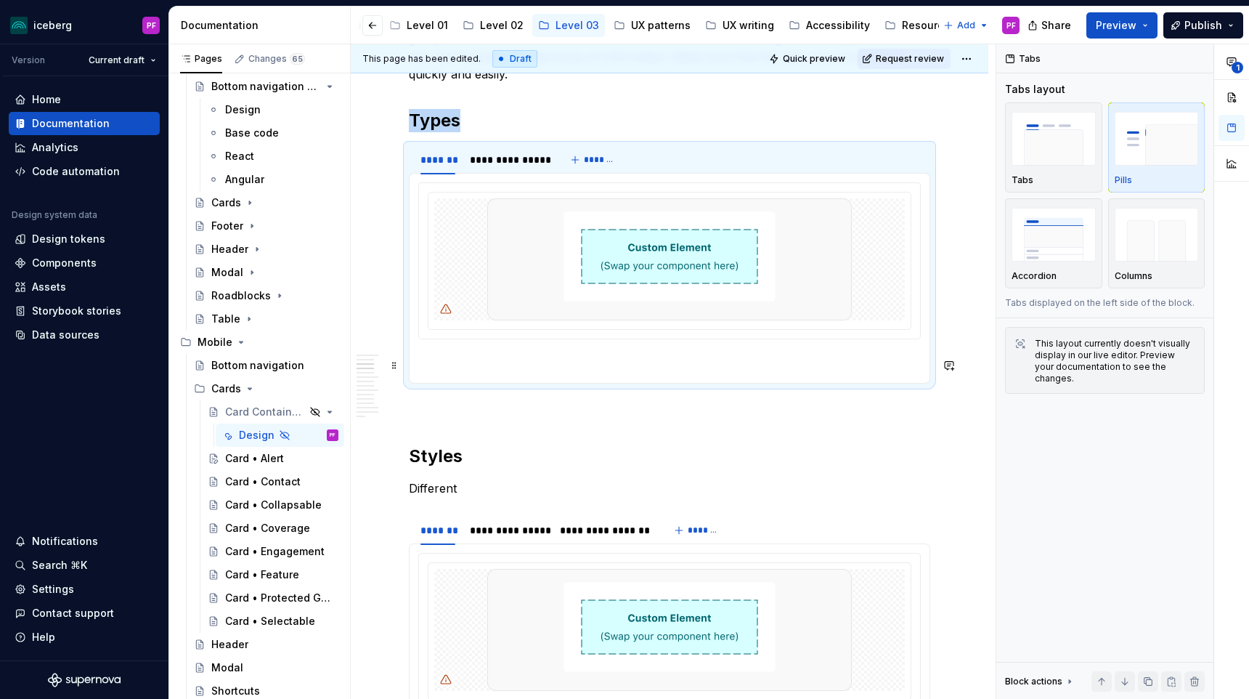
click at [445, 357] on p at bounding box center [669, 365] width 502 height 17
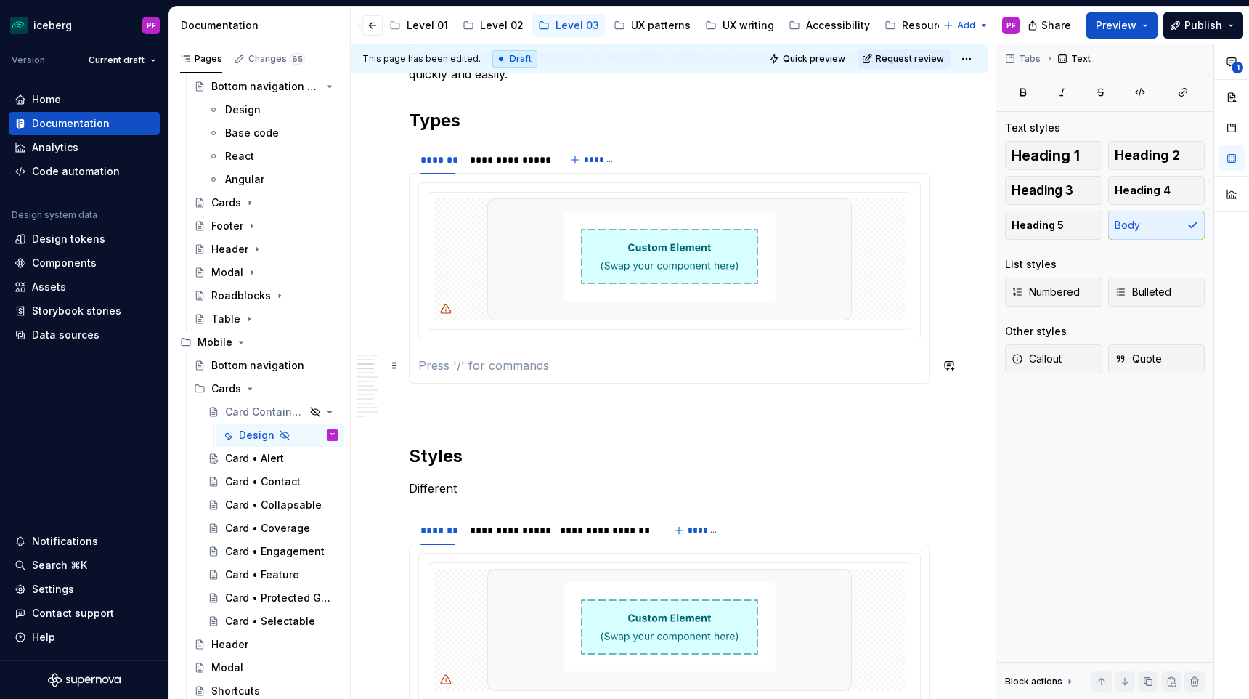
click at [438, 361] on p at bounding box center [669, 365] width 502 height 17
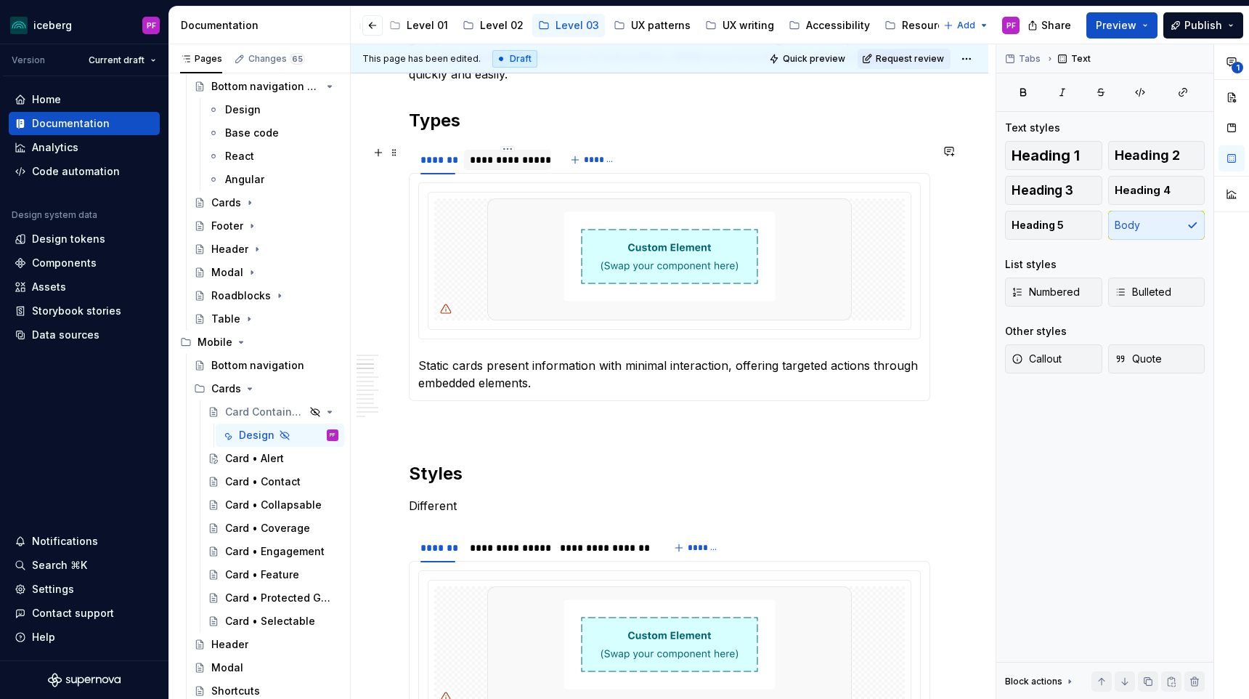
click at [524, 161] on div "**********" at bounding box center [508, 159] width 76 height 15
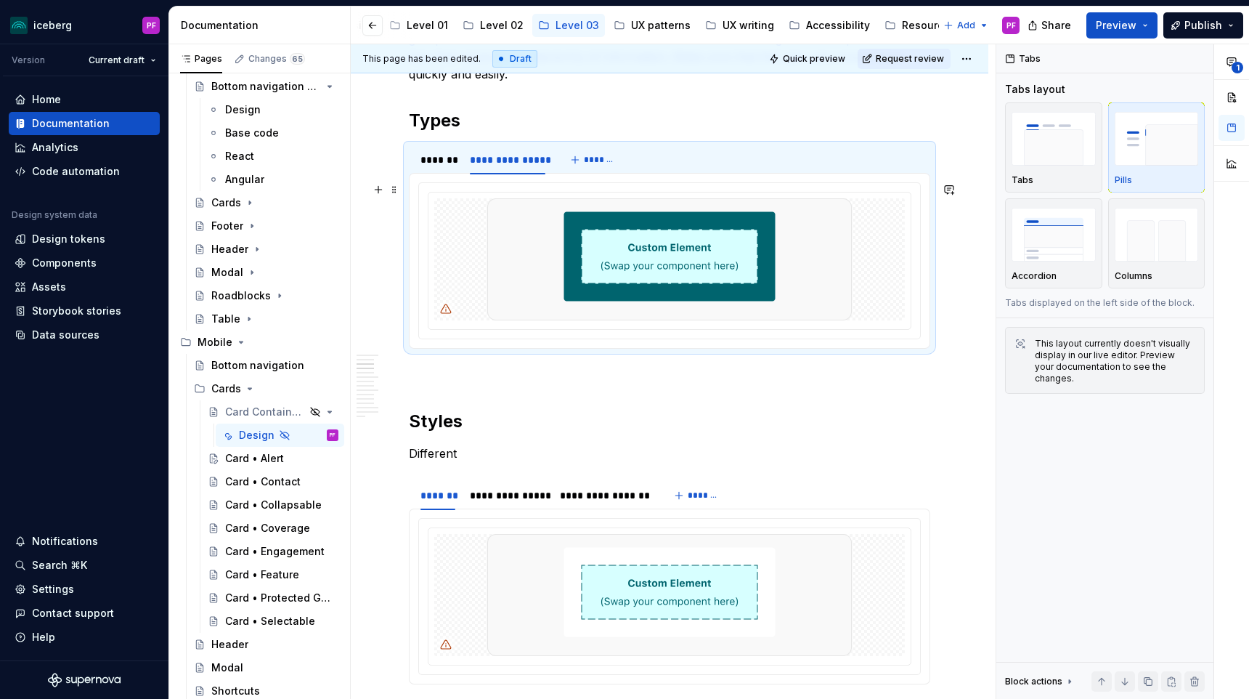
click at [445, 339] on div at bounding box center [669, 260] width 502 height 157
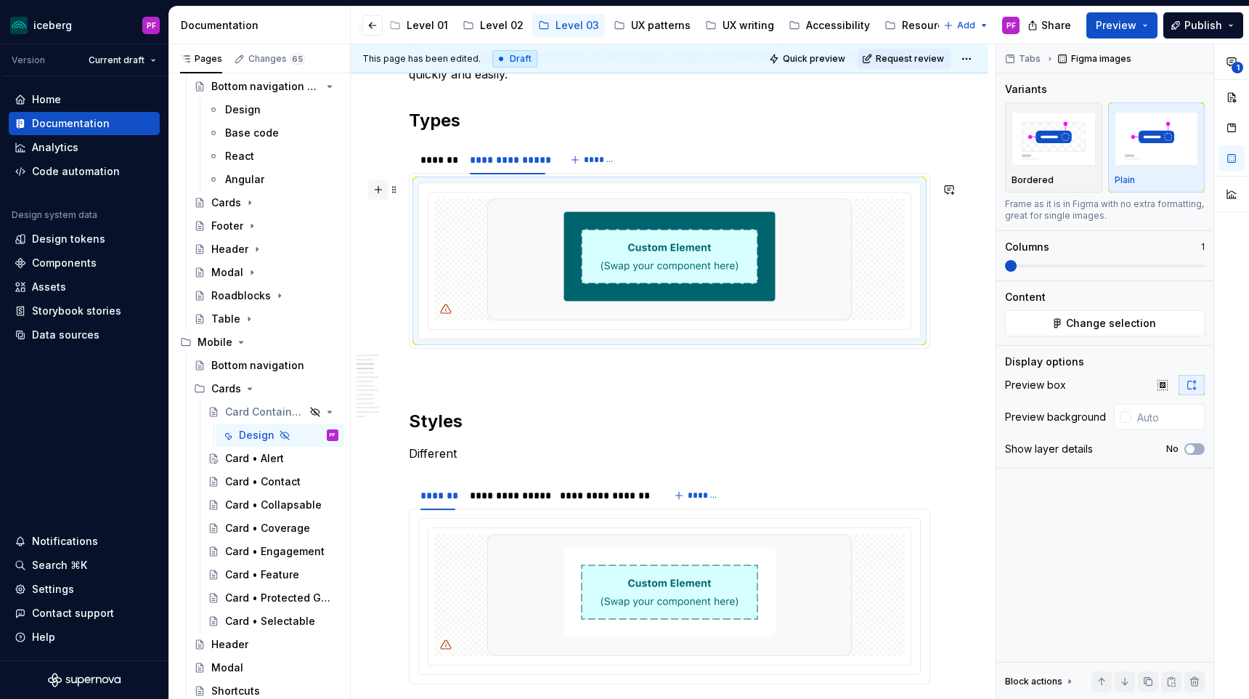
click at [380, 190] on button "button" at bounding box center [378, 189] width 20 height 20
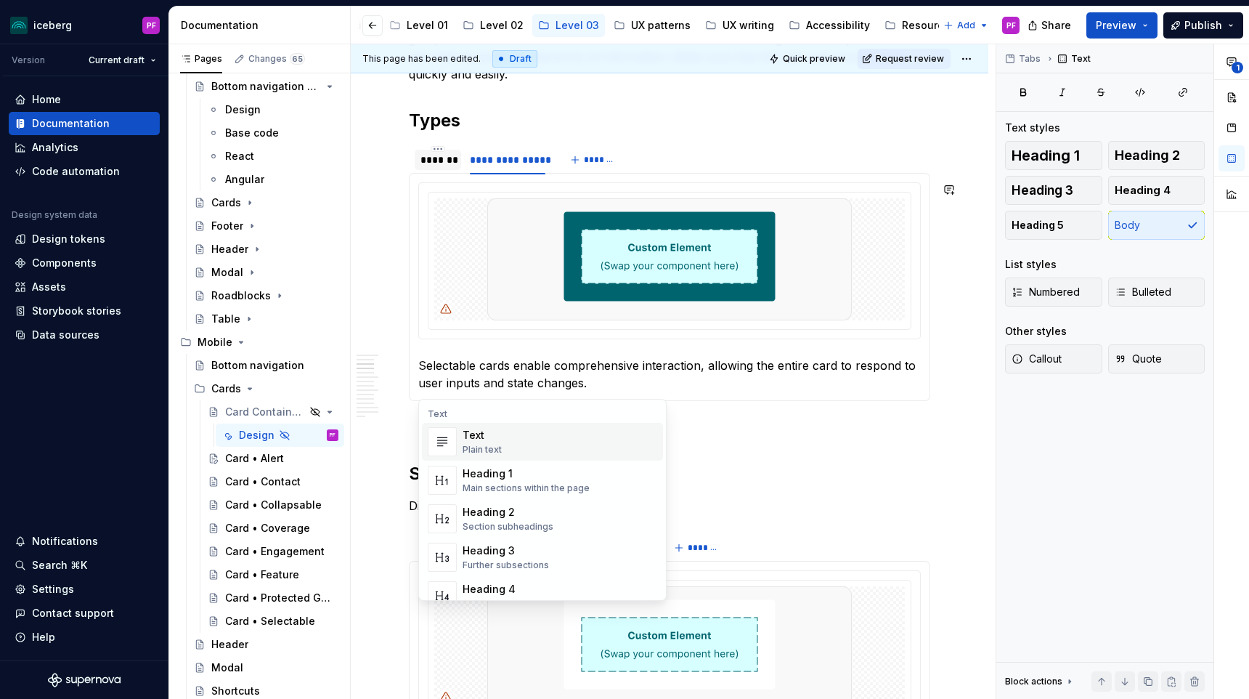
click at [439, 162] on div "*******" at bounding box center [437, 159] width 35 height 15
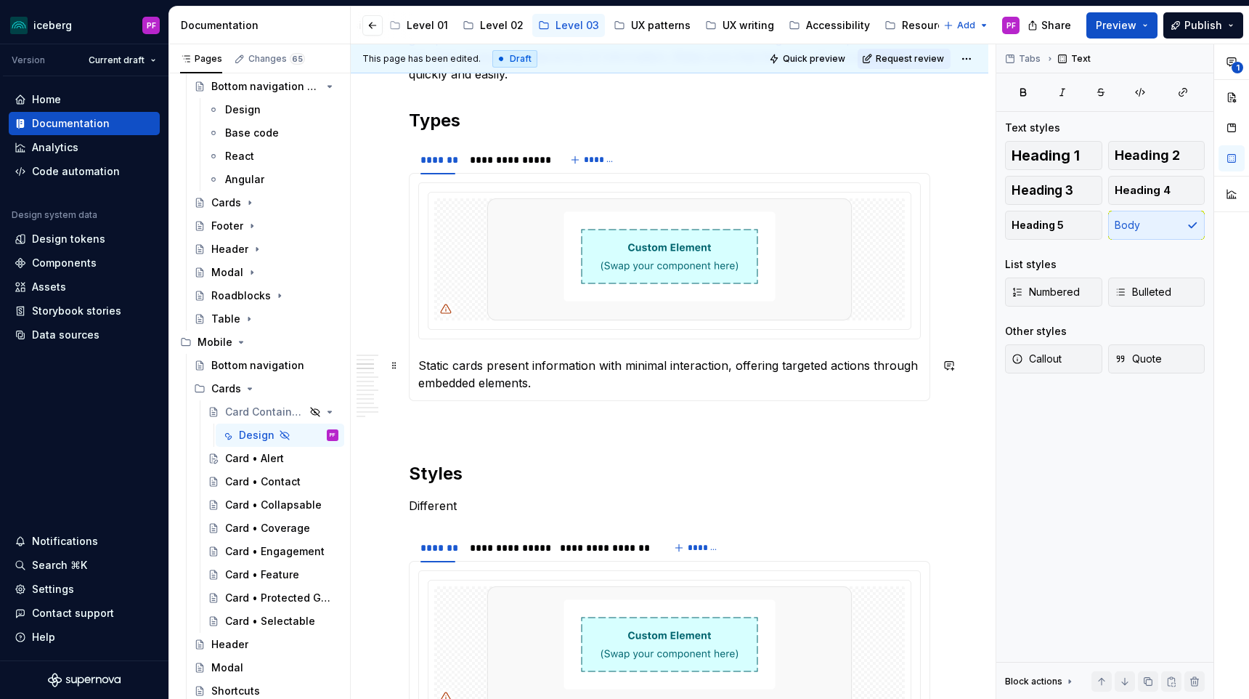
click at [521, 378] on p "Static cards present information with minimal interaction, offering targeted ac…" at bounding box center [669, 374] width 502 height 35
click at [443, 163] on div "*******" at bounding box center [437, 159] width 35 height 15
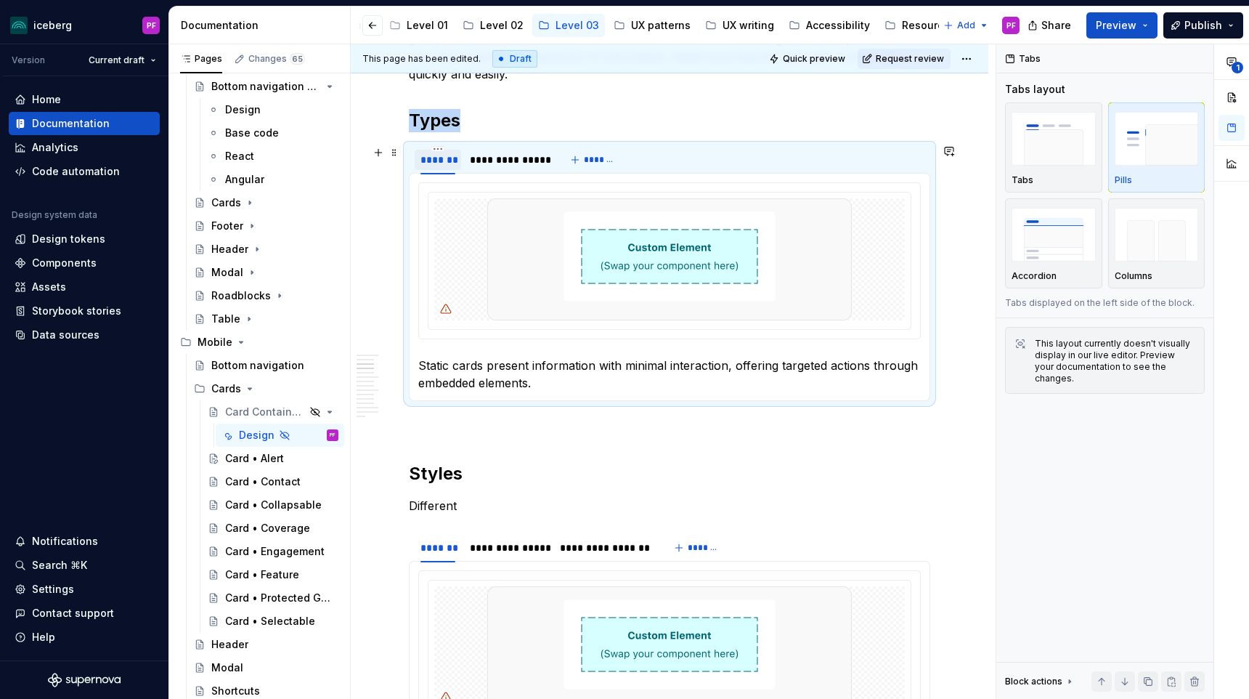
click at [443, 163] on div "*******" at bounding box center [437, 159] width 35 height 15
type textarea "*"
click at [441, 164] on div "*******" at bounding box center [437, 159] width 35 height 15
type input "******"
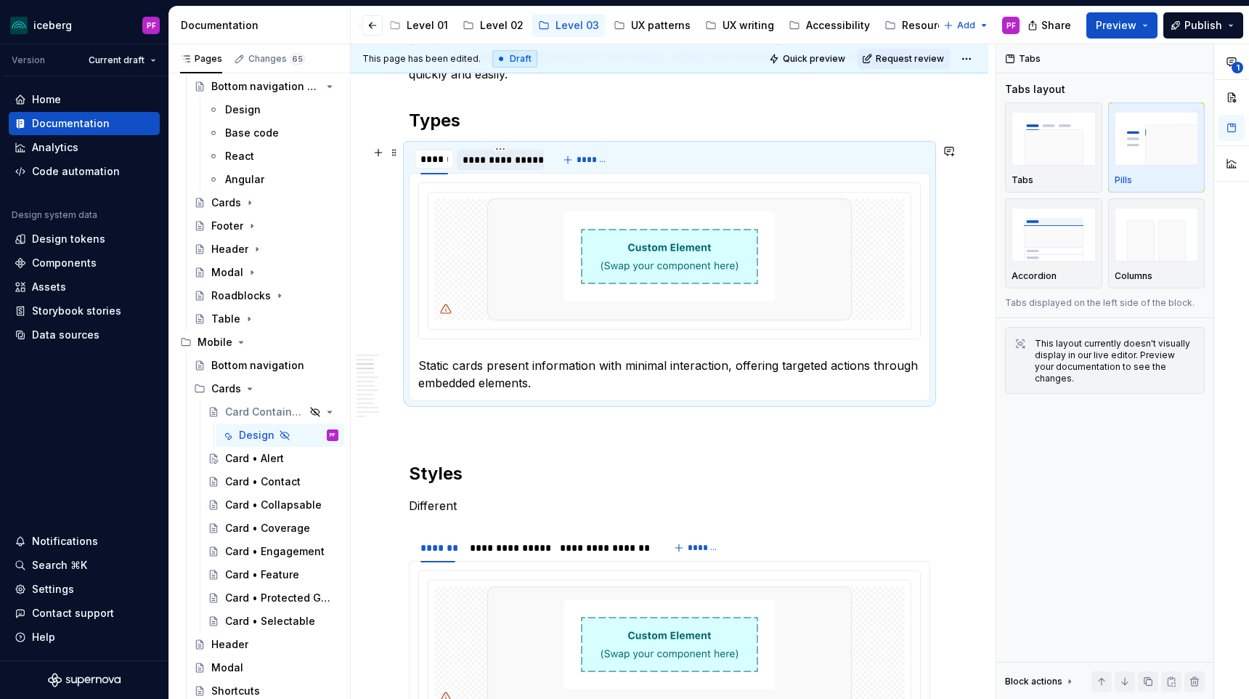
click at [479, 163] on div "**********" at bounding box center [501, 159] width 76 height 15
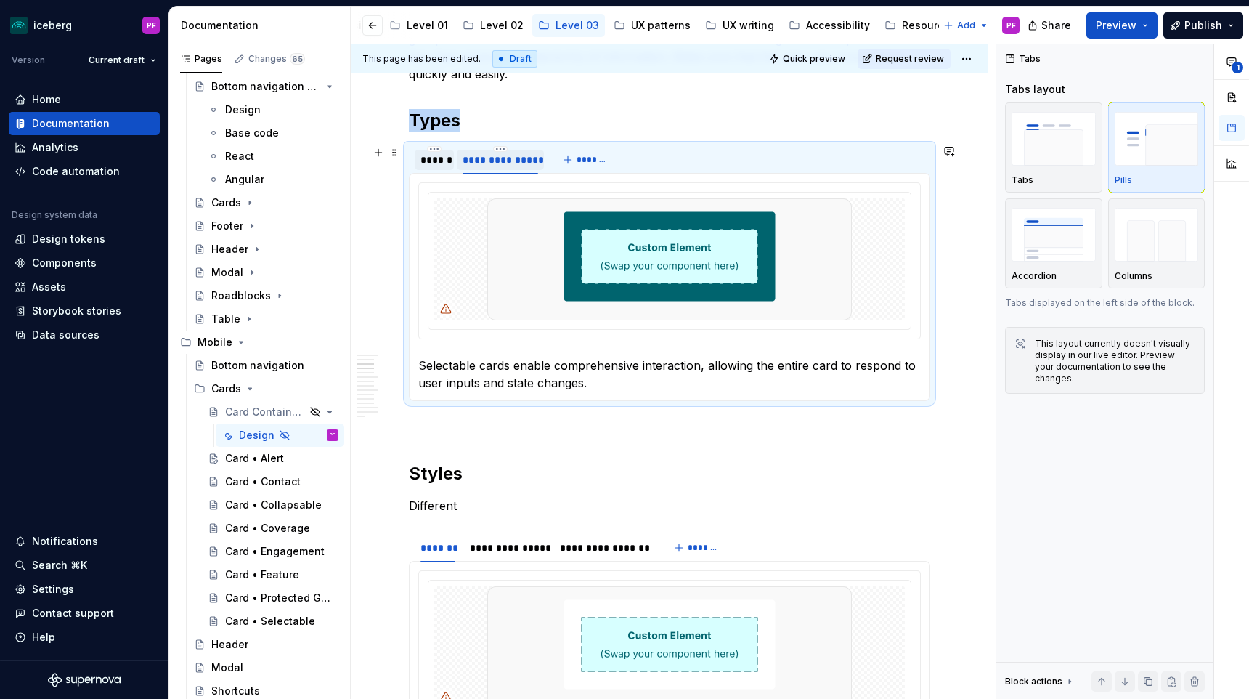
click at [479, 163] on div "**********" at bounding box center [501, 159] width 76 height 15
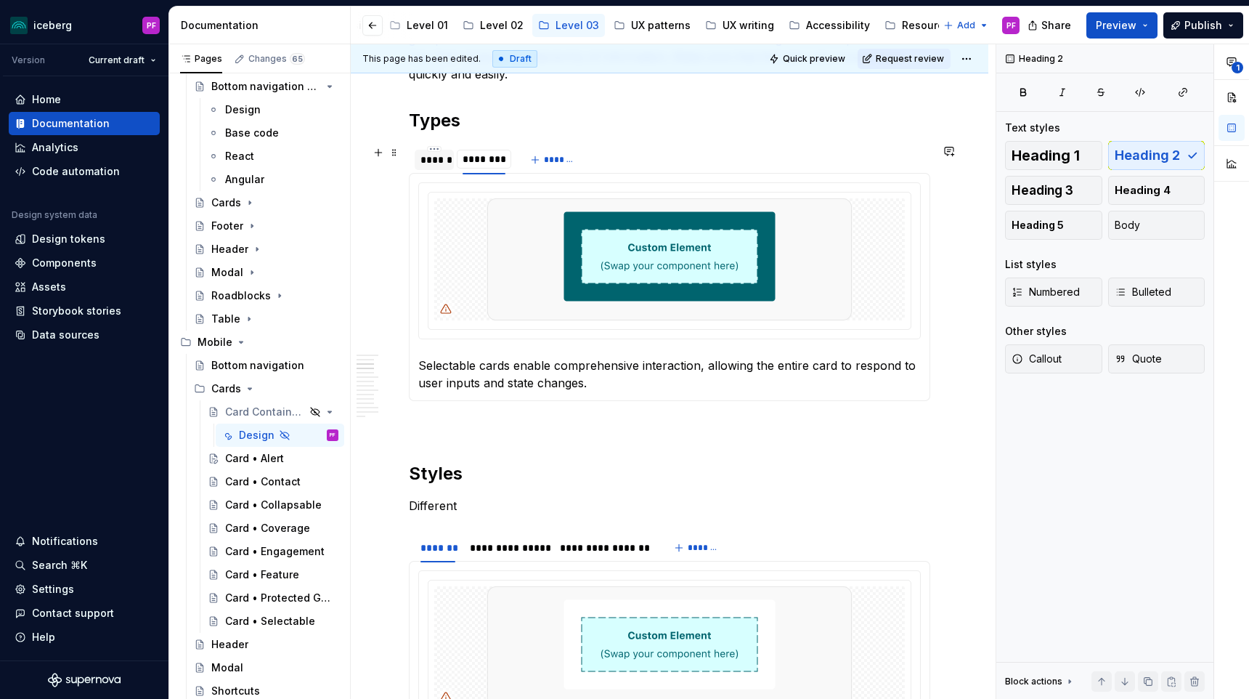
type input "**********"
click at [436, 158] on div "******" at bounding box center [434, 159] width 28 height 15
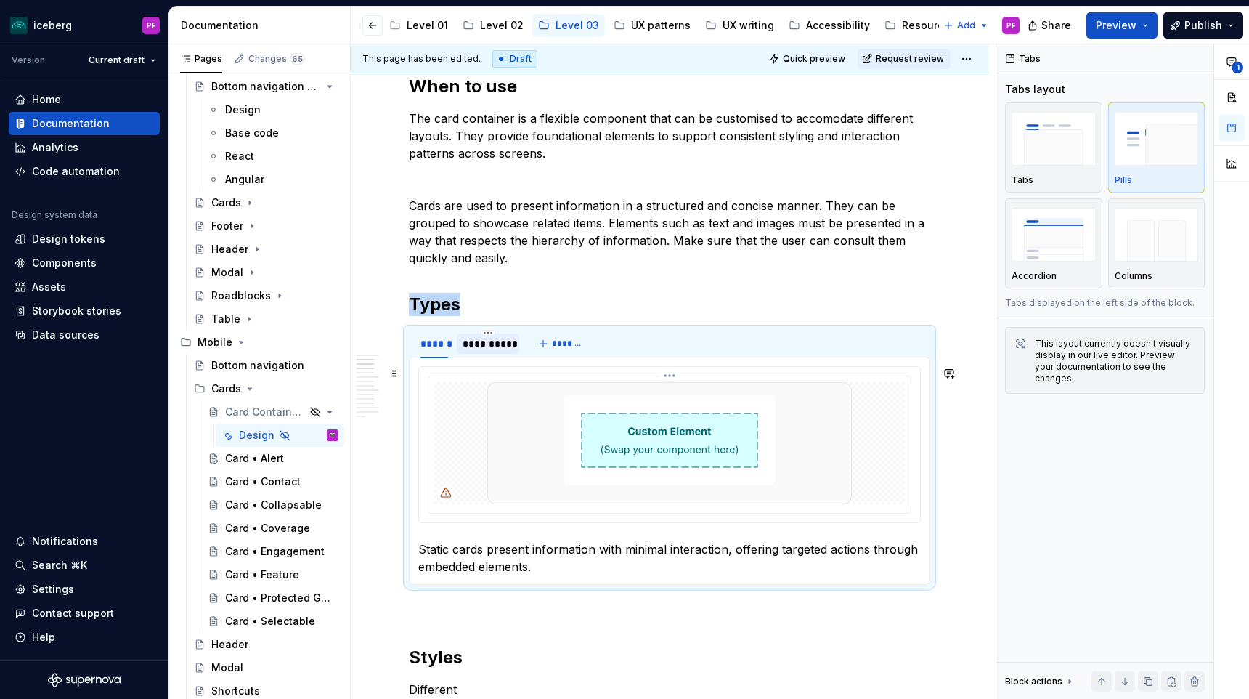
scroll to position [576, 0]
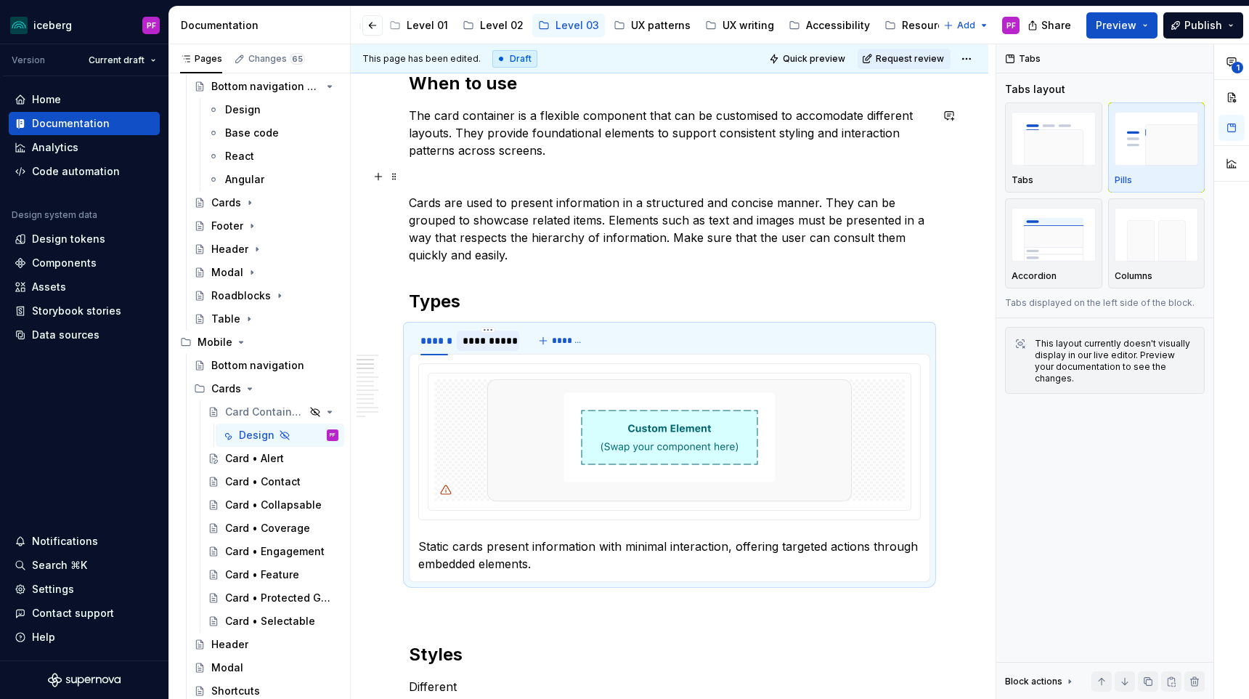
click at [460, 173] on p at bounding box center [669, 176] width 521 height 17
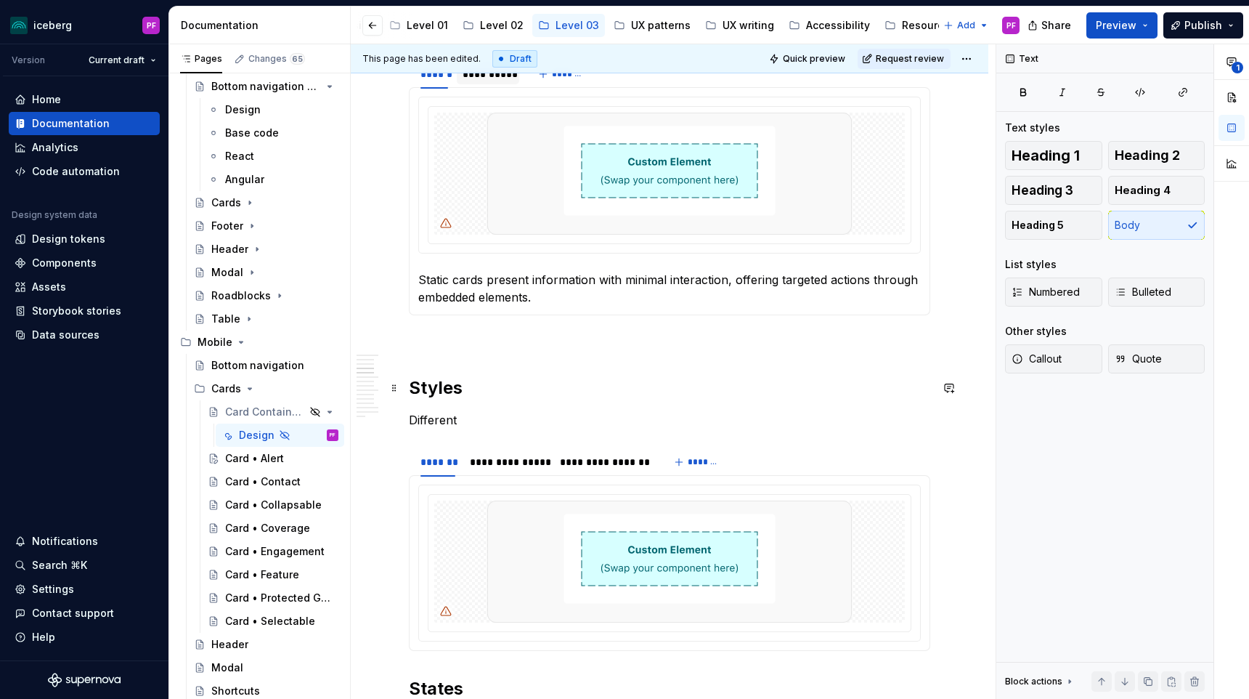
scroll to position [825, 0]
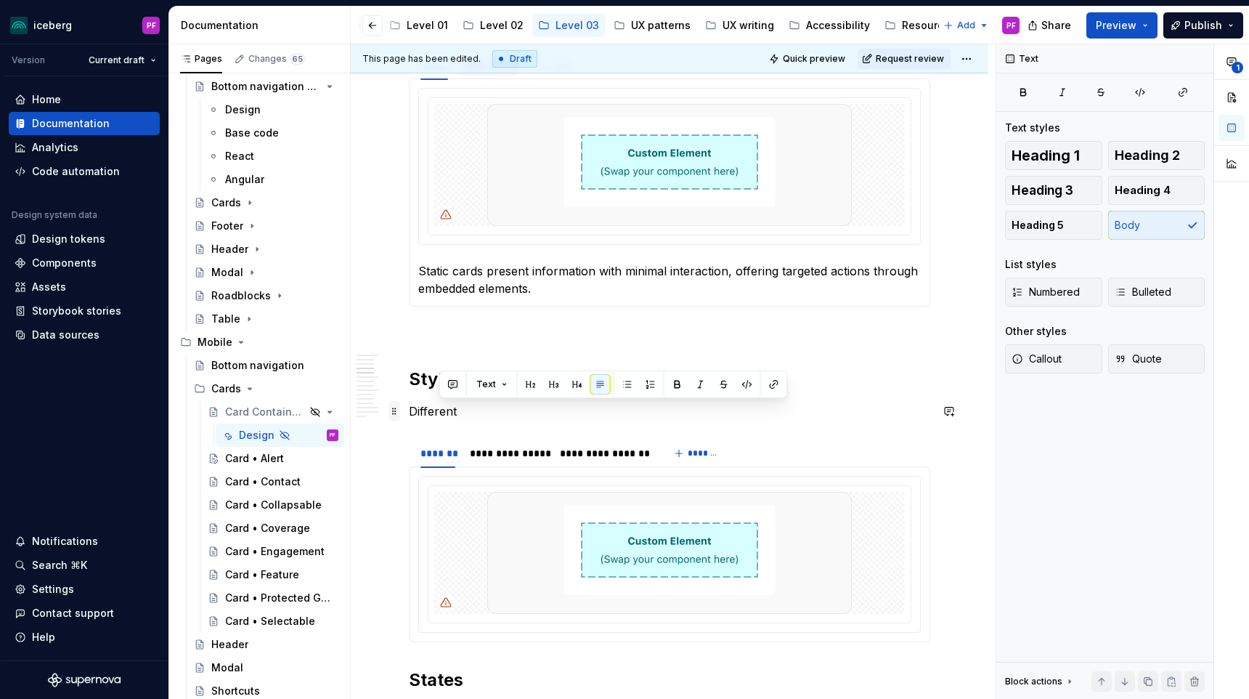
drag, startPoint x: 468, startPoint y: 412, endPoint x: 395, endPoint y: 412, distance: 72.6
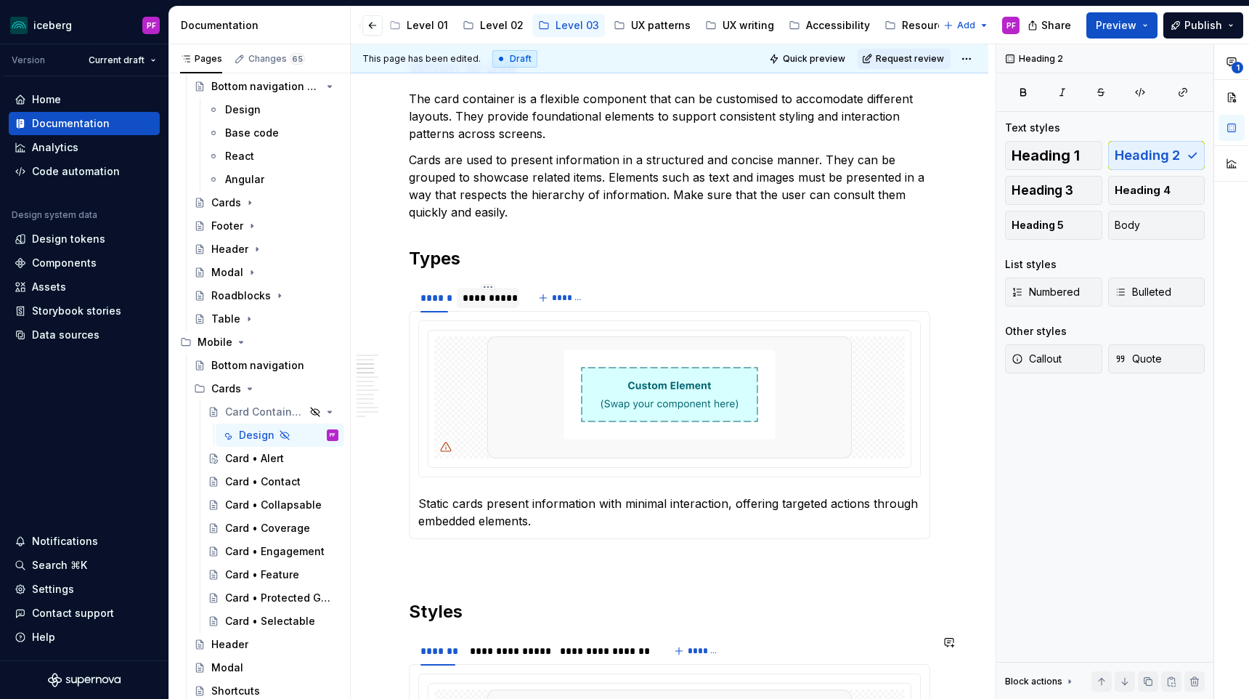
scroll to position [590, 0]
click at [471, 306] on div "**********" at bounding box center [488, 300] width 51 height 15
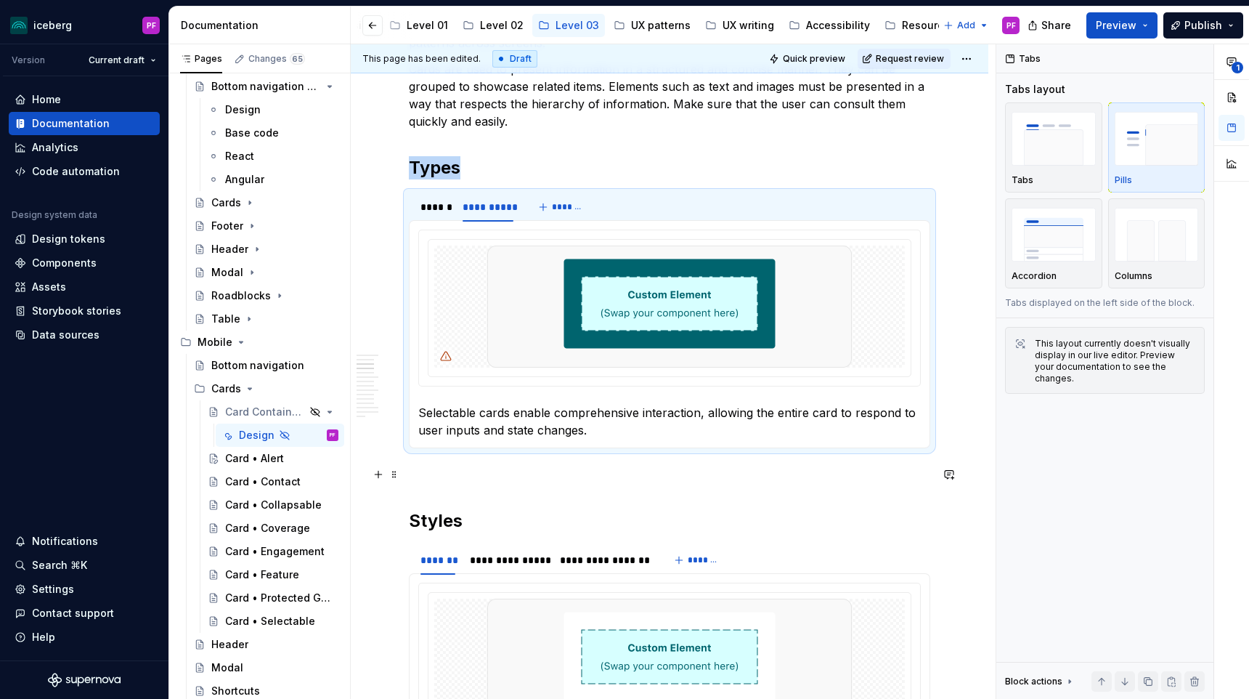
scroll to position [701, 0]
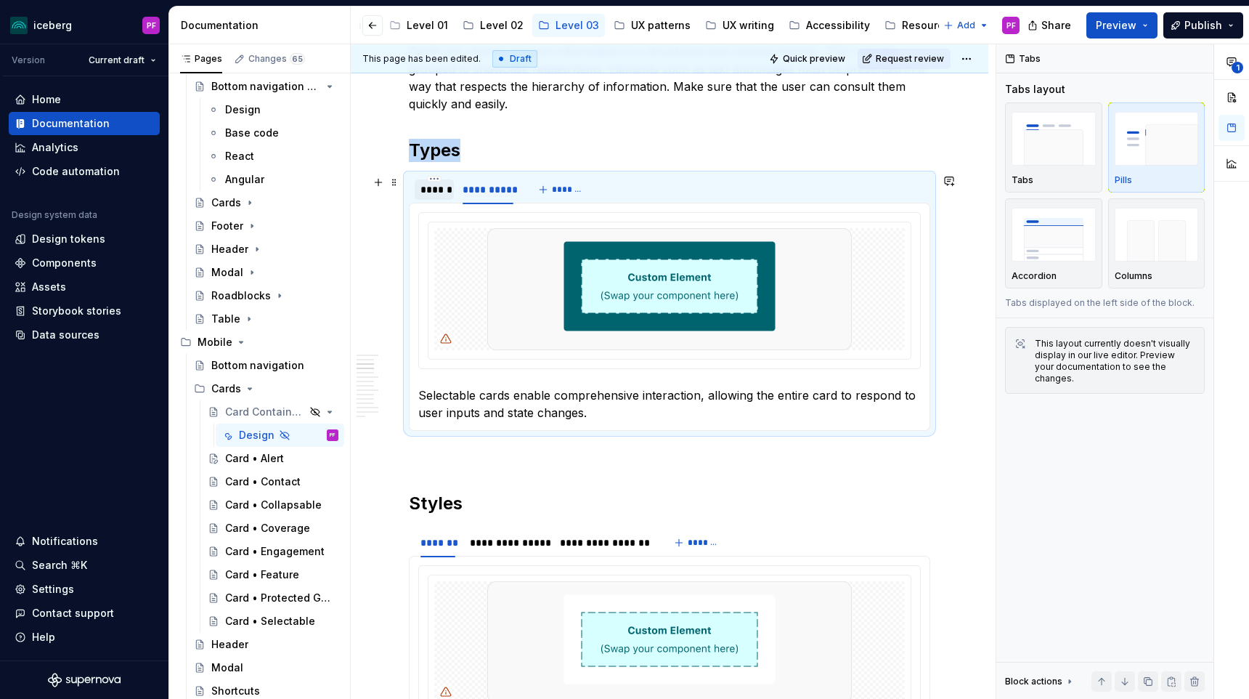
click at [449, 197] on div "******" at bounding box center [434, 189] width 39 height 20
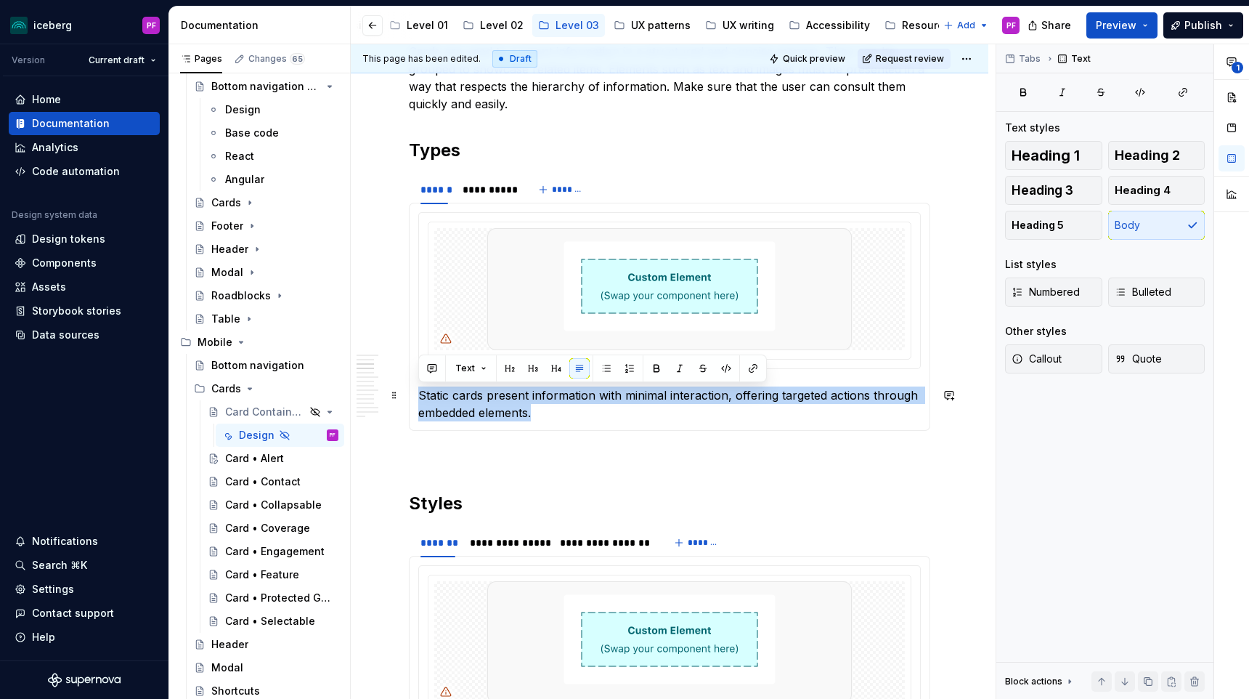
drag, startPoint x: 577, startPoint y: 409, endPoint x: 420, endPoint y: 391, distance: 157.2
click at [420, 391] on p "Static cards present information with minimal interaction, offering targeted ac…" at bounding box center [669, 403] width 502 height 35
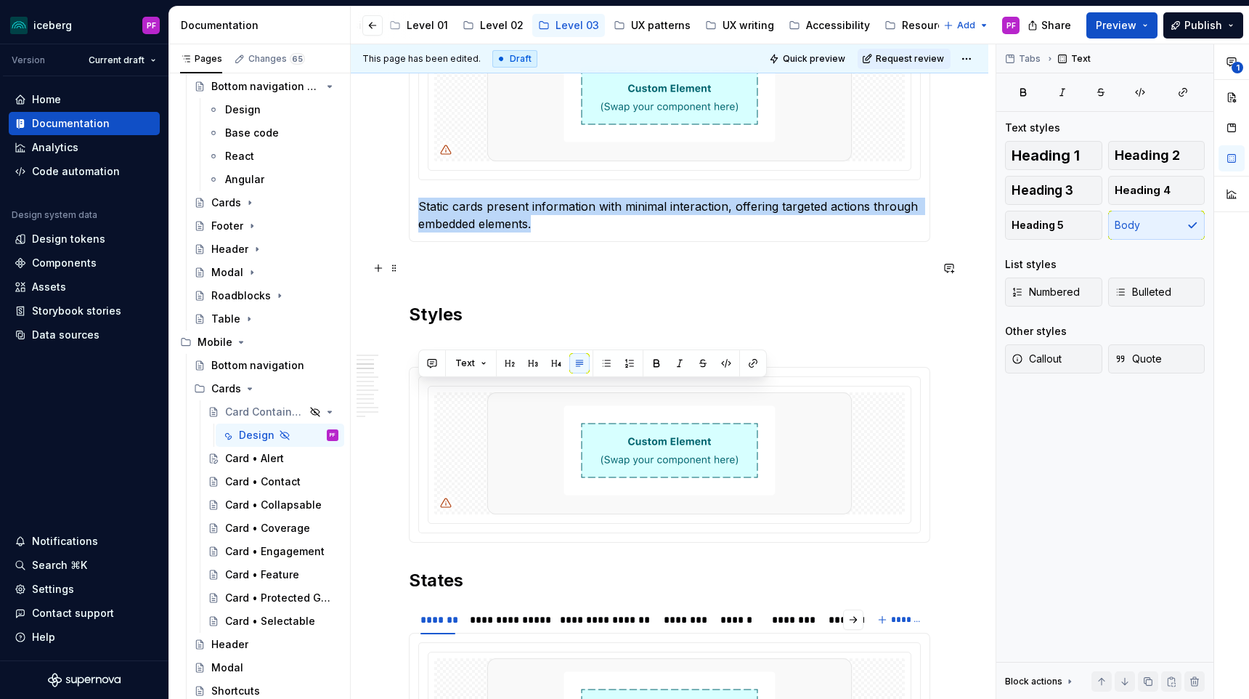
scroll to position [892, 0]
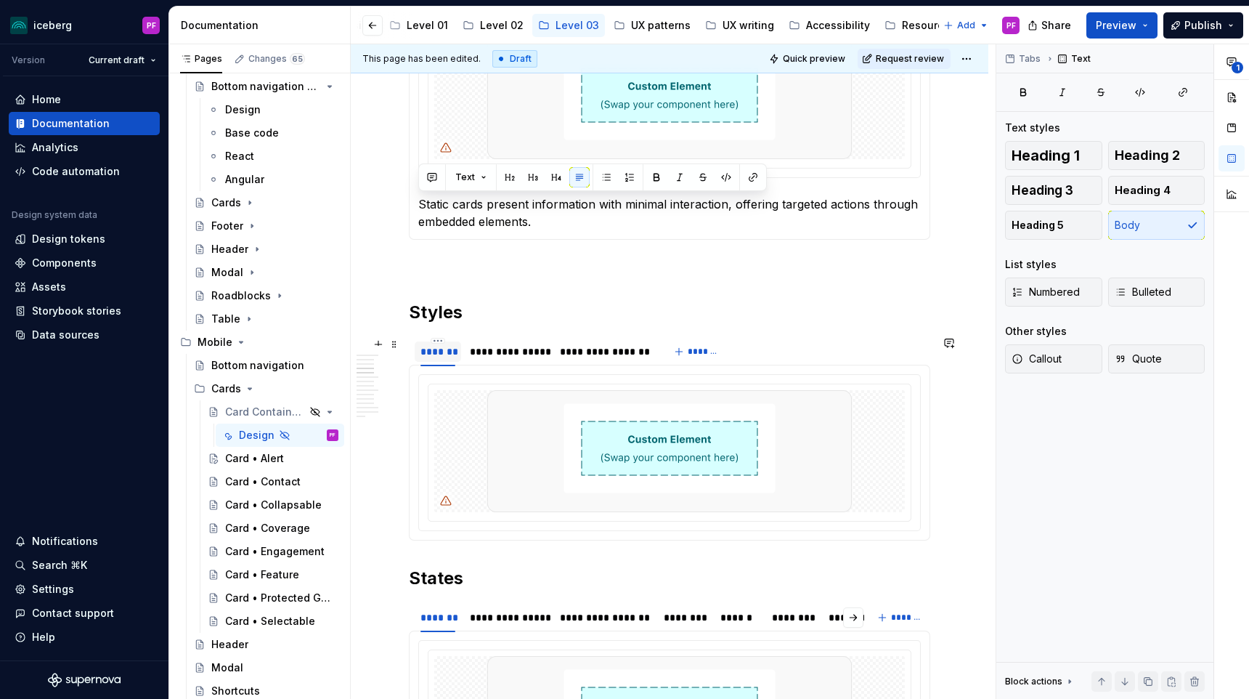
click at [450, 355] on div "*******" at bounding box center [437, 351] width 35 height 15
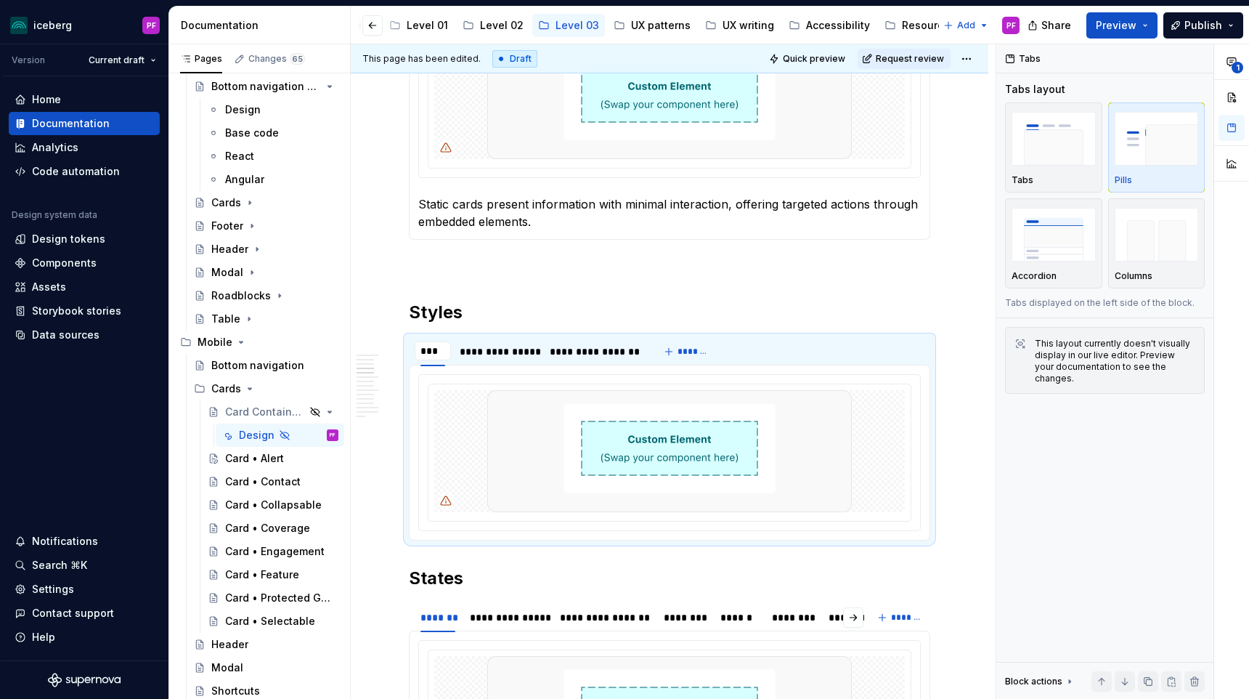
type input "****"
type textarea "*"
click at [434, 357] on div "****" at bounding box center [432, 351] width 24 height 15
type input "*******"
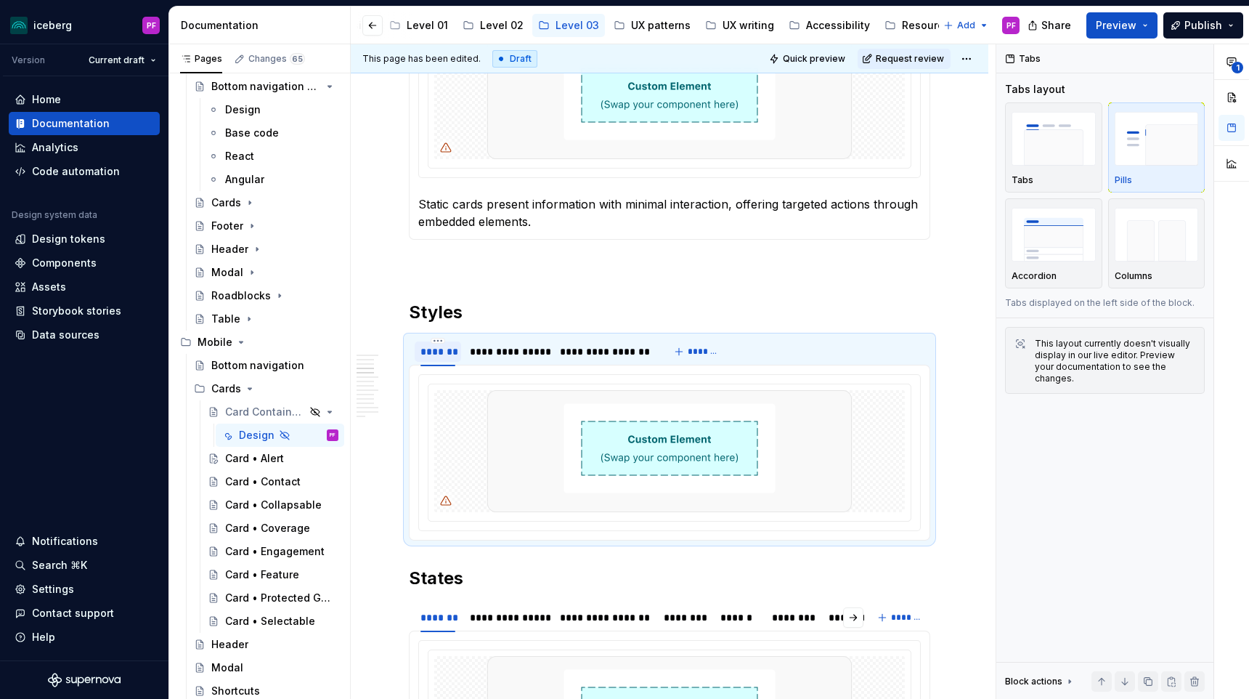
type textarea "*"
click at [497, 353] on div "**********" at bounding box center [508, 351] width 76 height 15
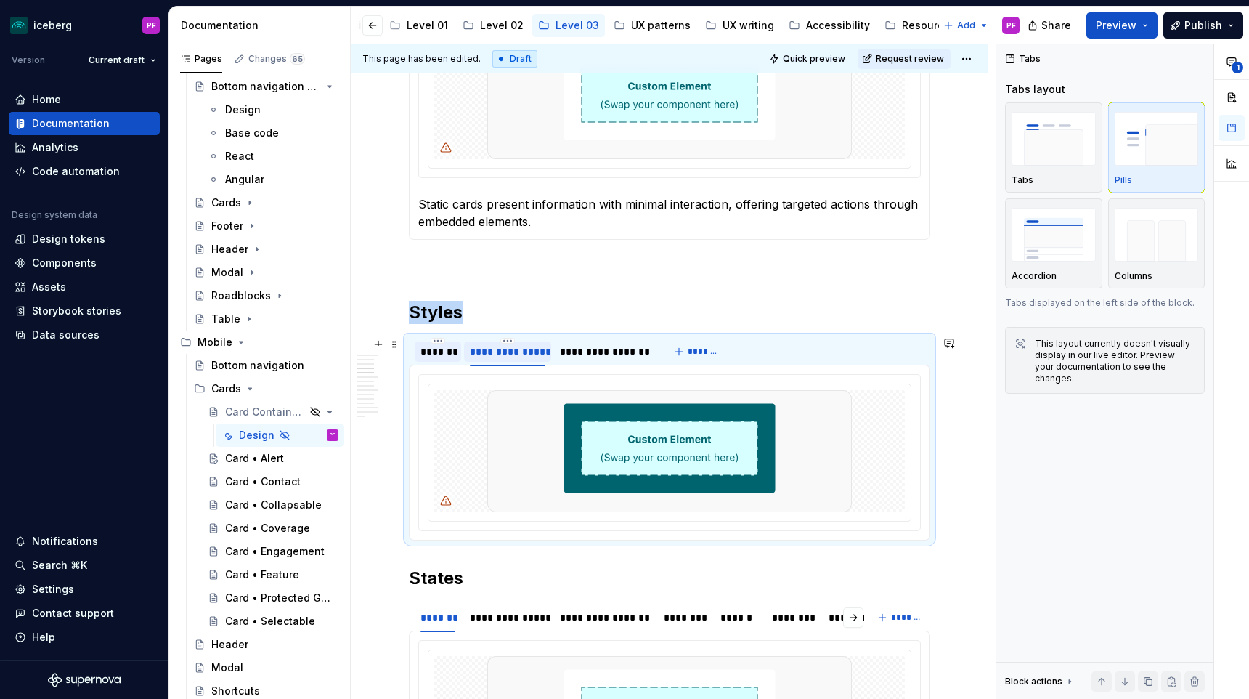
click at [500, 356] on div "**********" at bounding box center [508, 351] width 76 height 15
click at [512, 351] on input "**********" at bounding box center [507, 351] width 86 height 26
type input "*******"
click at [582, 347] on div "**********" at bounding box center [566, 351] width 89 height 15
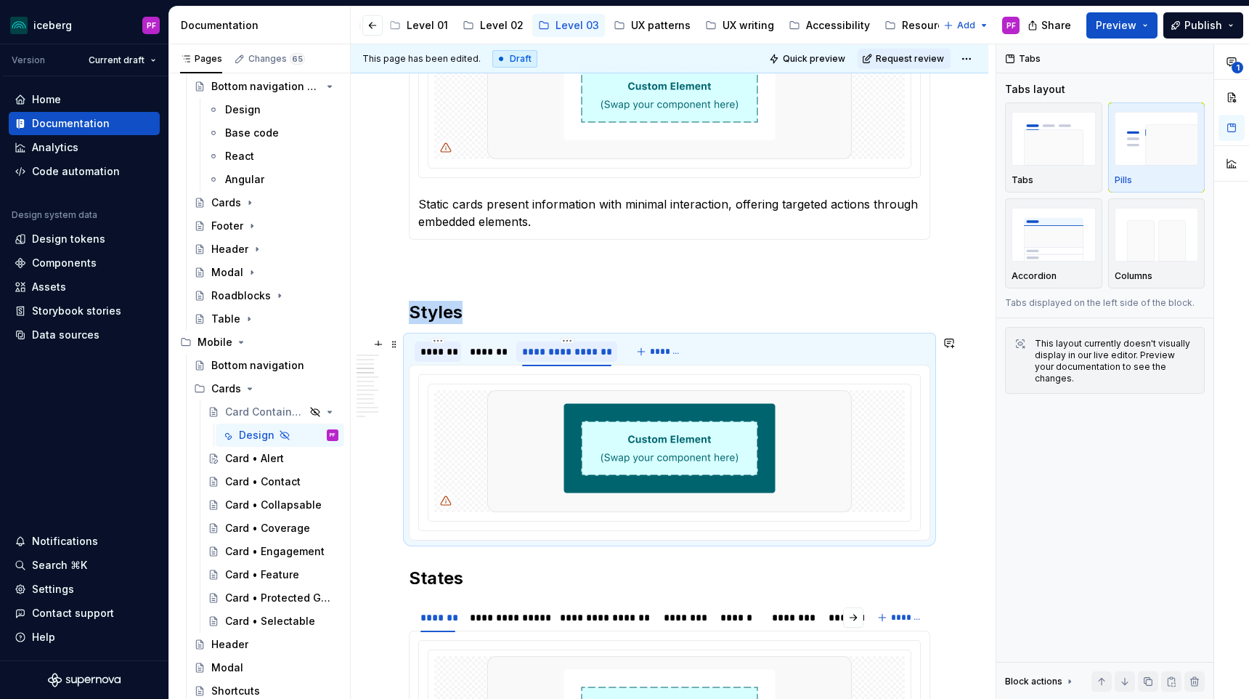
click at [582, 347] on div "**********" at bounding box center [566, 351] width 89 height 15
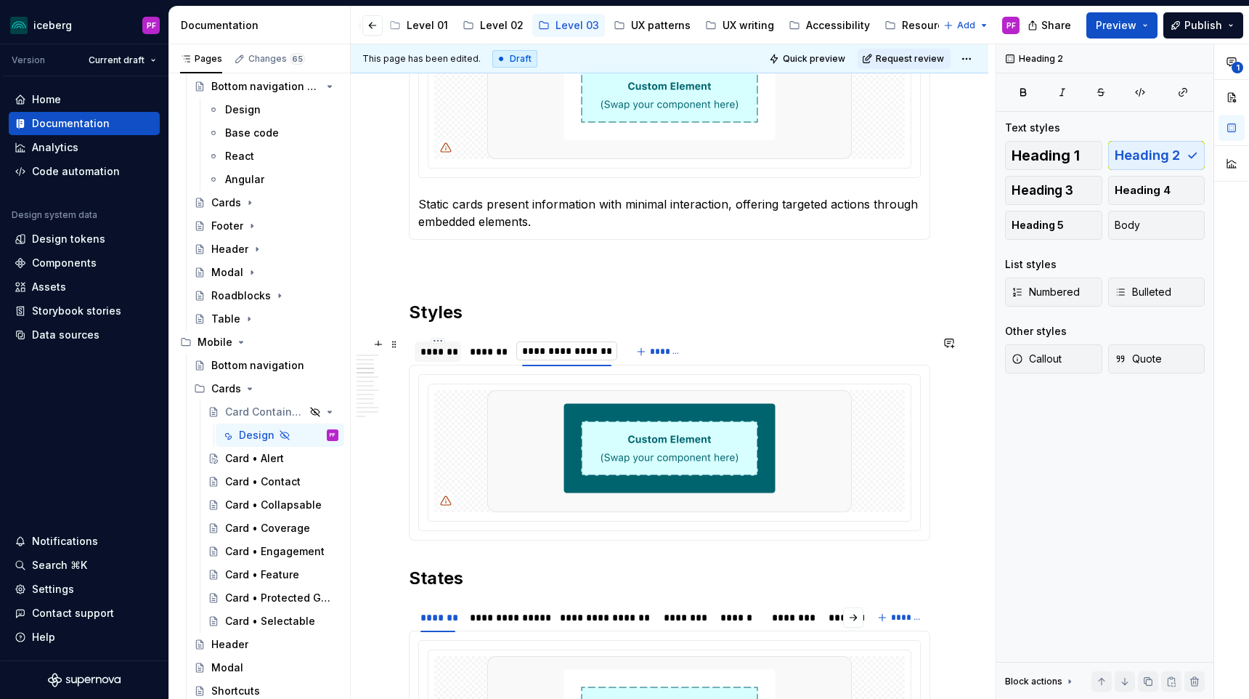
click at [569, 351] on input "**********" at bounding box center [566, 351] width 100 height 26
type input "*********"
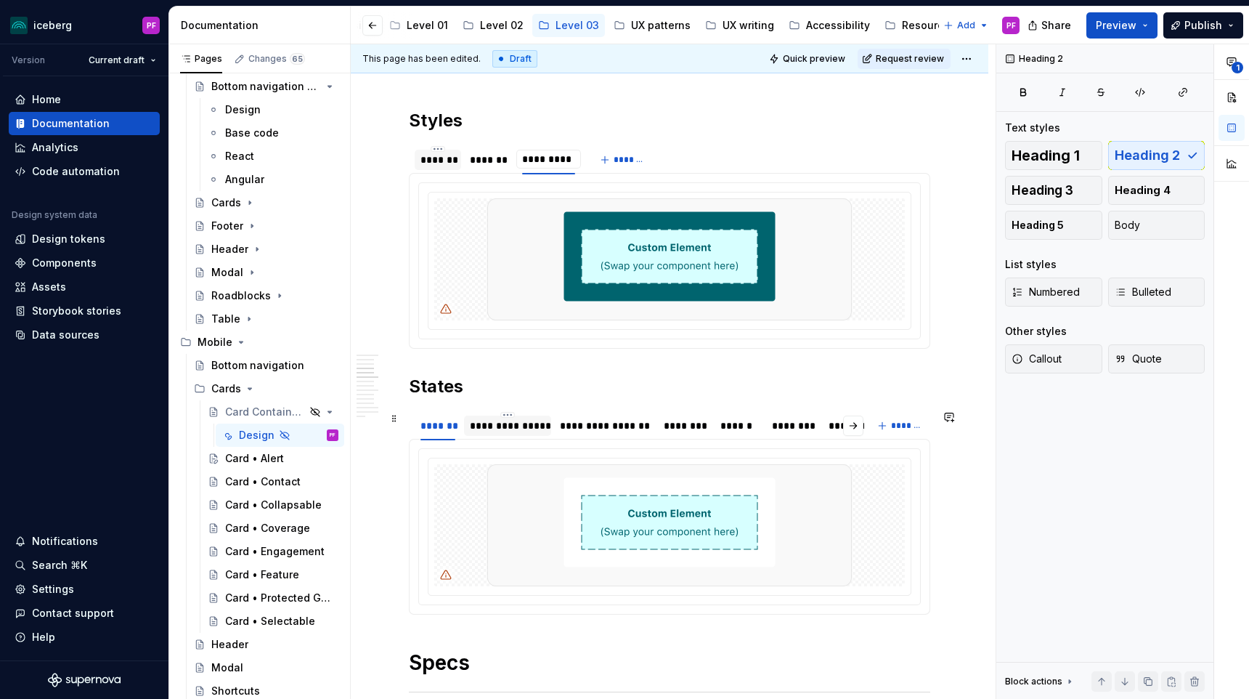
scroll to position [1149, 0]
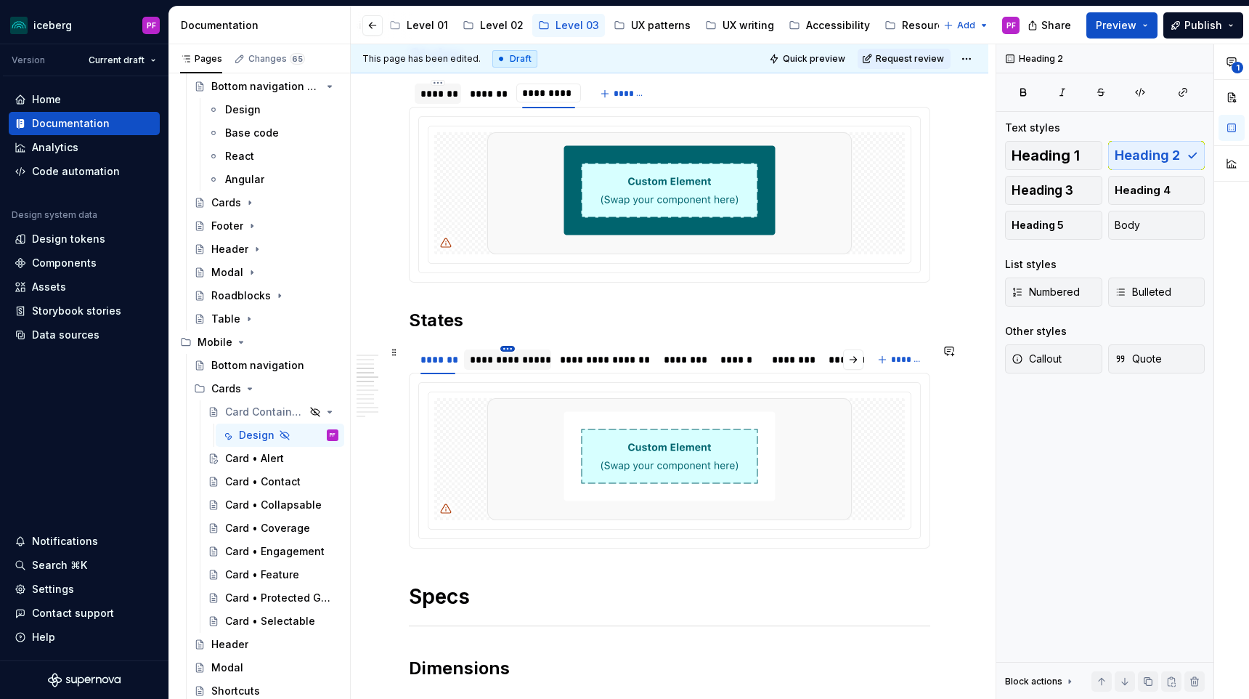
click at [508, 351] on html "iceberg PF Version Current draft Home Documentation Analytics Code automation D…" at bounding box center [624, 349] width 1249 height 699
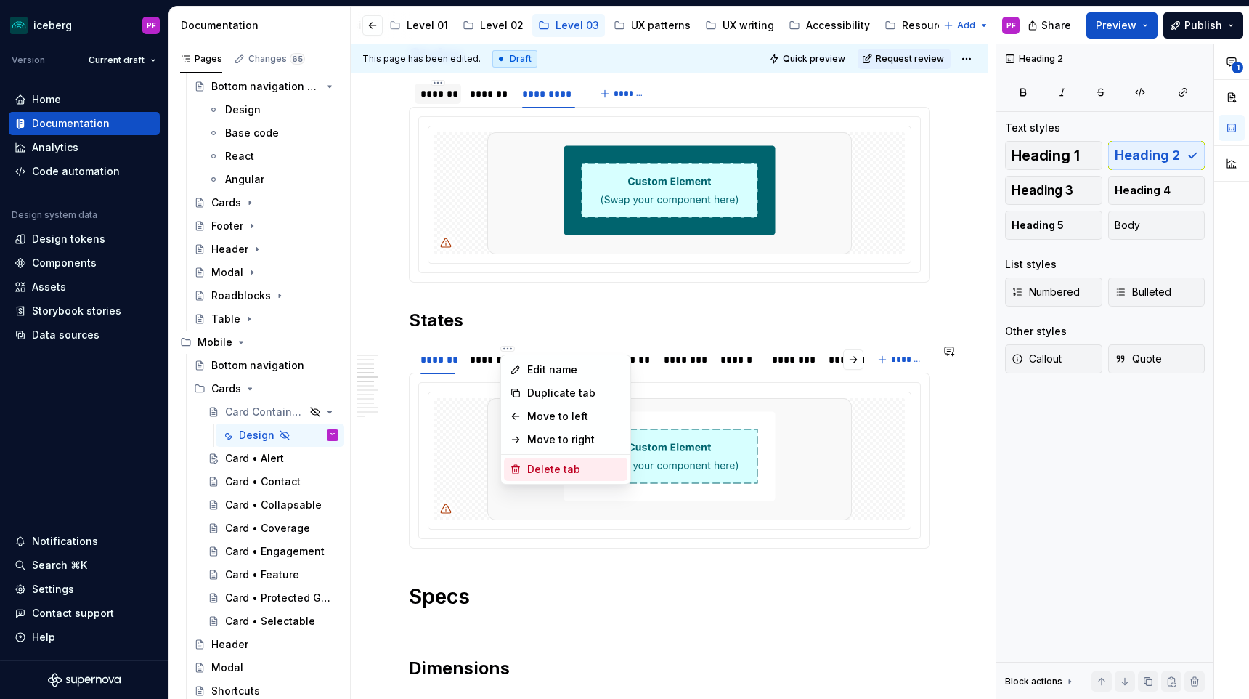
click at [543, 463] on div "Delete tab" at bounding box center [574, 469] width 94 height 15
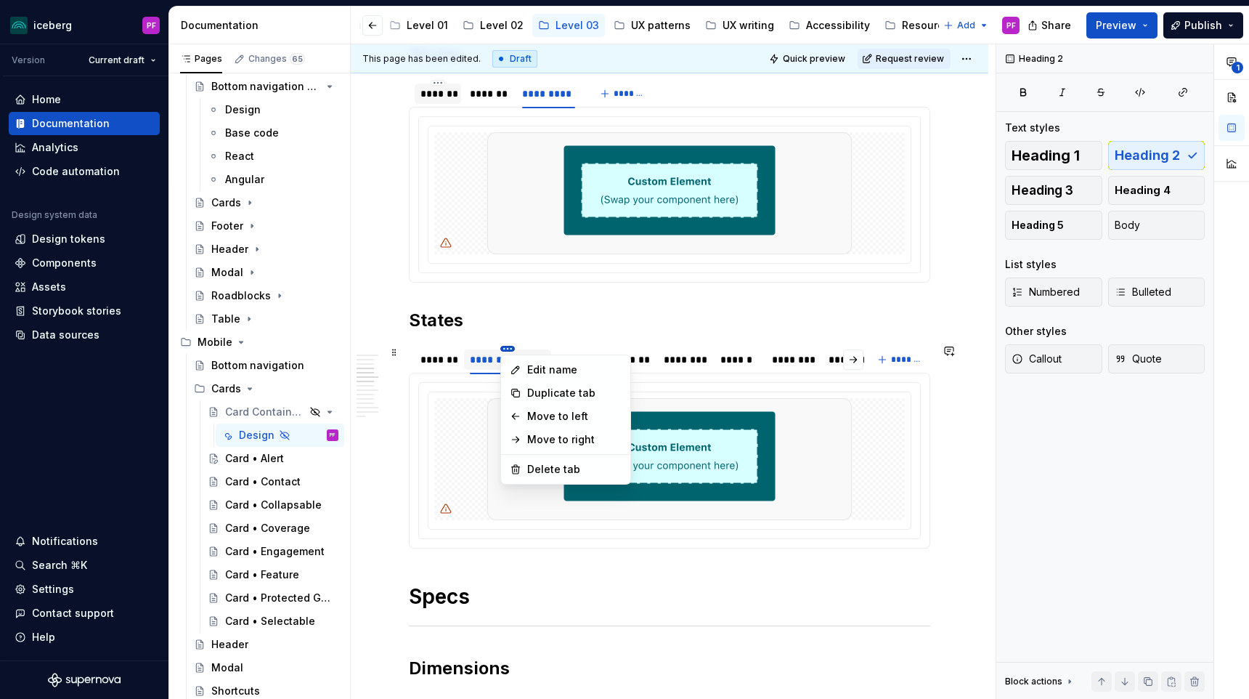
click at [510, 349] on html "iceberg PF Version Current draft Home Documentation Analytics Code automation D…" at bounding box center [624, 349] width 1249 height 699
click at [536, 468] on div "Delete tab" at bounding box center [574, 469] width 94 height 15
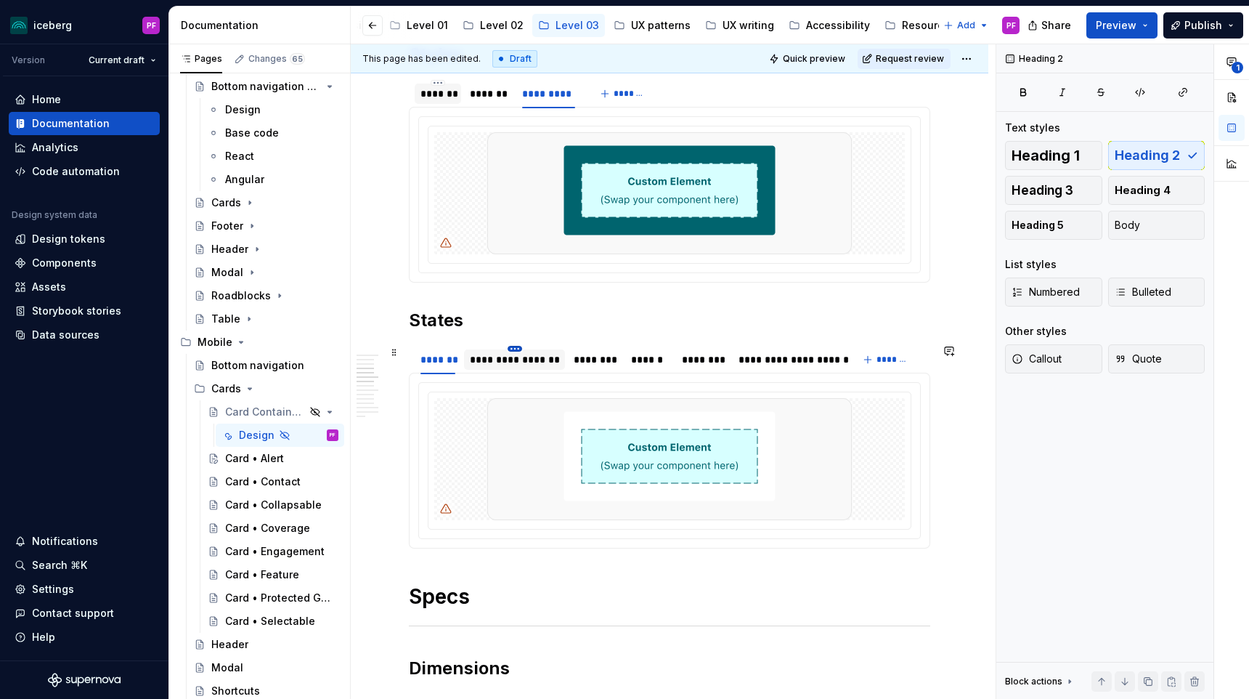
click at [514, 349] on html "iceberg PF Version Current draft Home Documentation Analytics Code automation D…" at bounding box center [624, 349] width 1249 height 699
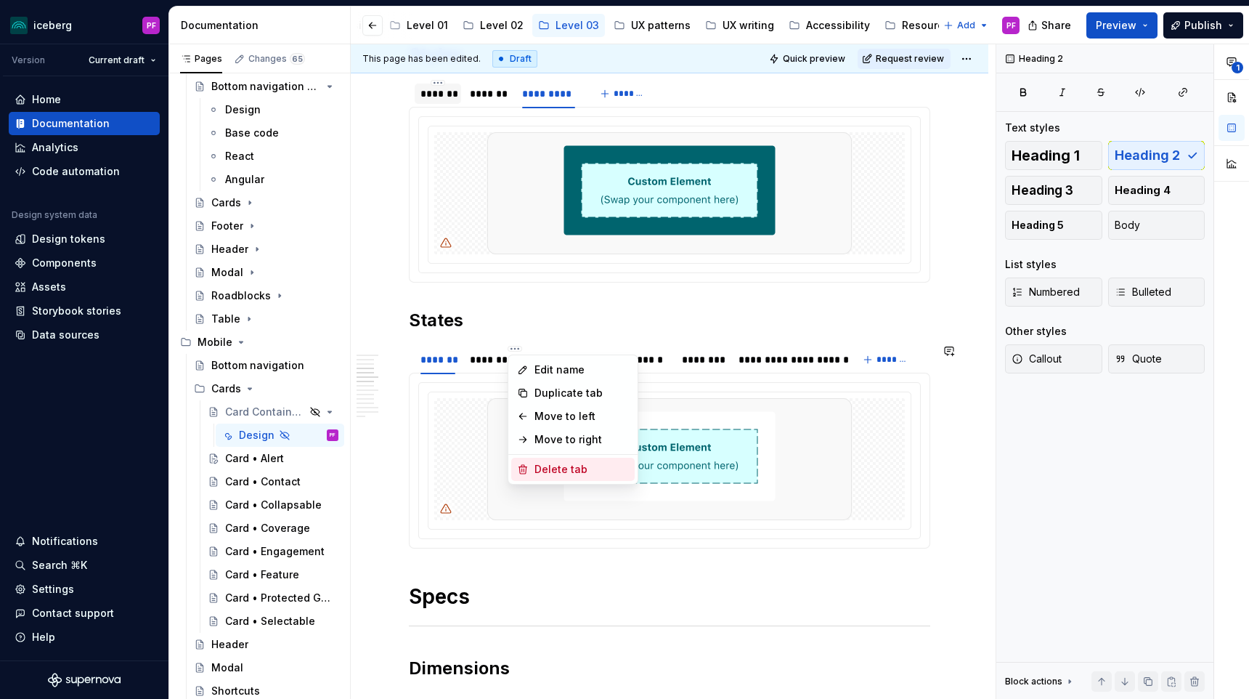
click at [550, 465] on div "Delete tab" at bounding box center [581, 469] width 94 height 15
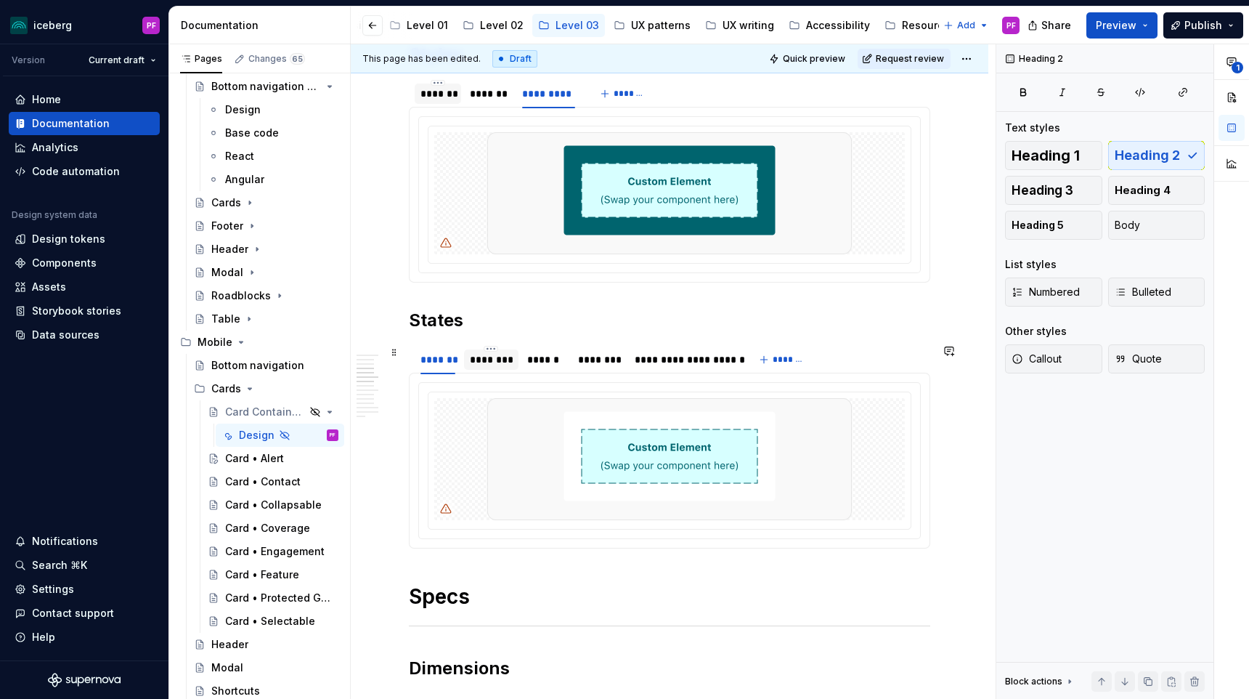
click at [498, 362] on div "********" at bounding box center [491, 359] width 43 height 15
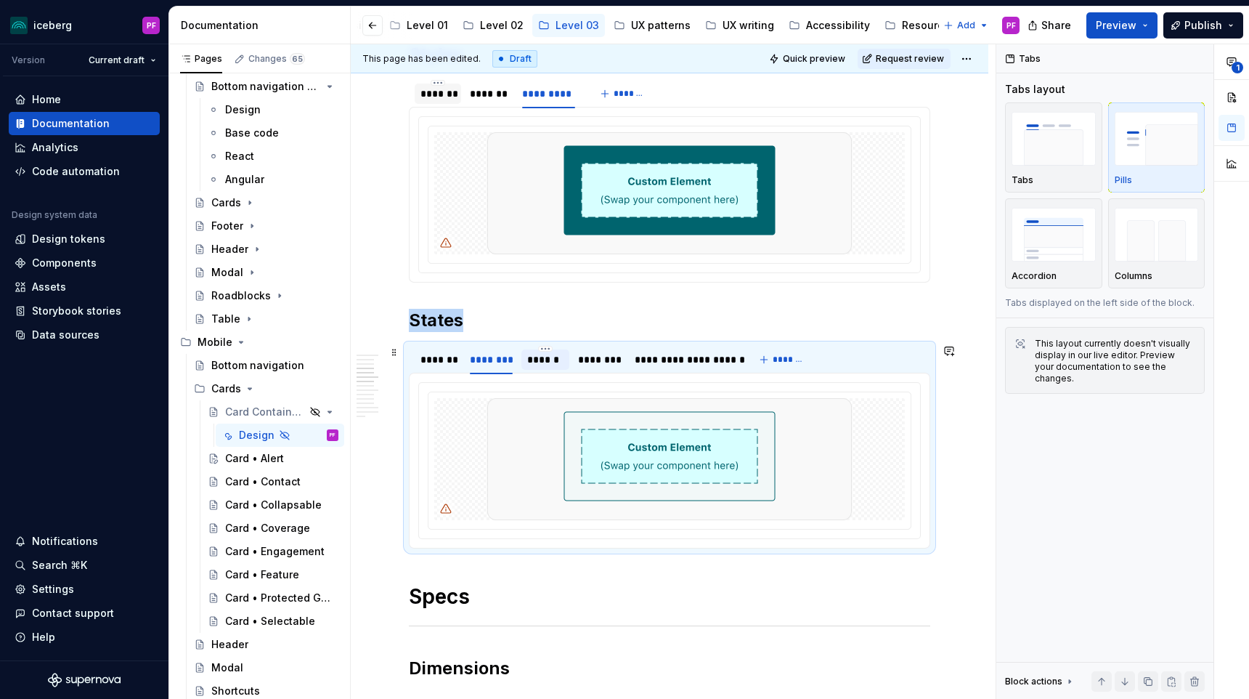
click at [545, 362] on div "******" at bounding box center [545, 359] width 36 height 15
click at [585, 360] on div "********" at bounding box center [599, 359] width 42 height 15
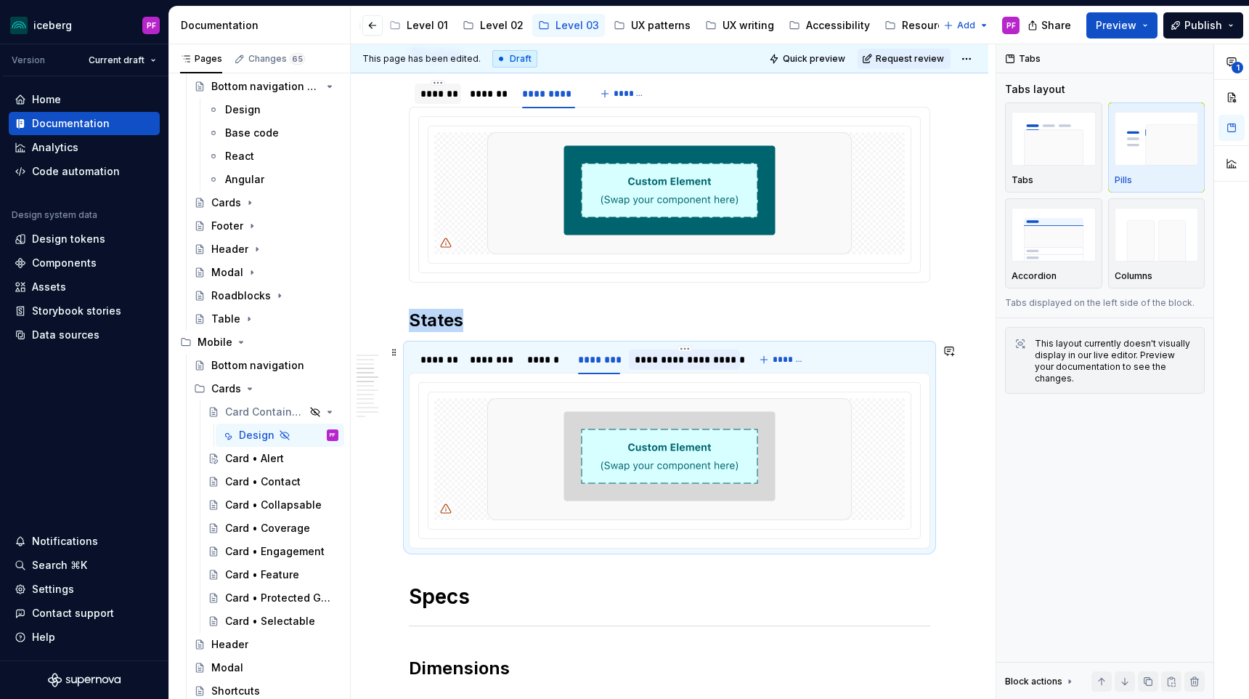
click at [661, 359] on div "**********" at bounding box center [684, 359] width 99 height 15
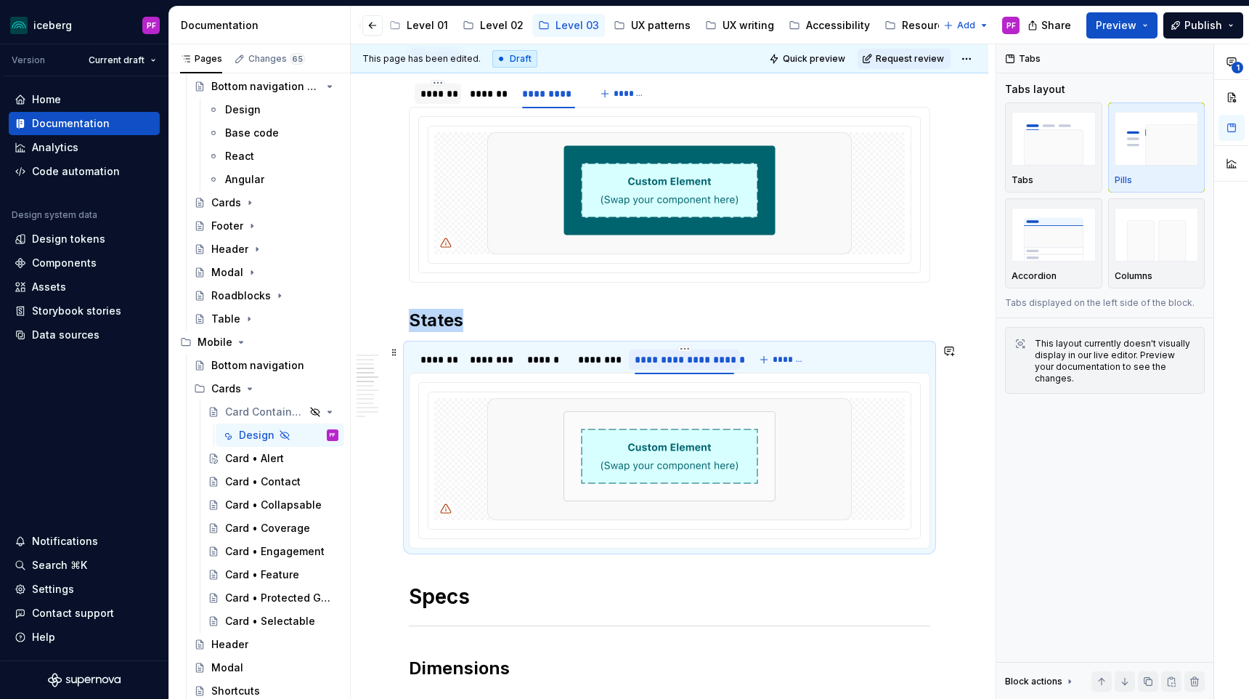
click at [698, 359] on div "**********" at bounding box center [684, 359] width 99 height 15
type input "*********"
click at [815, 310] on h2 "States" at bounding box center [669, 320] width 521 height 23
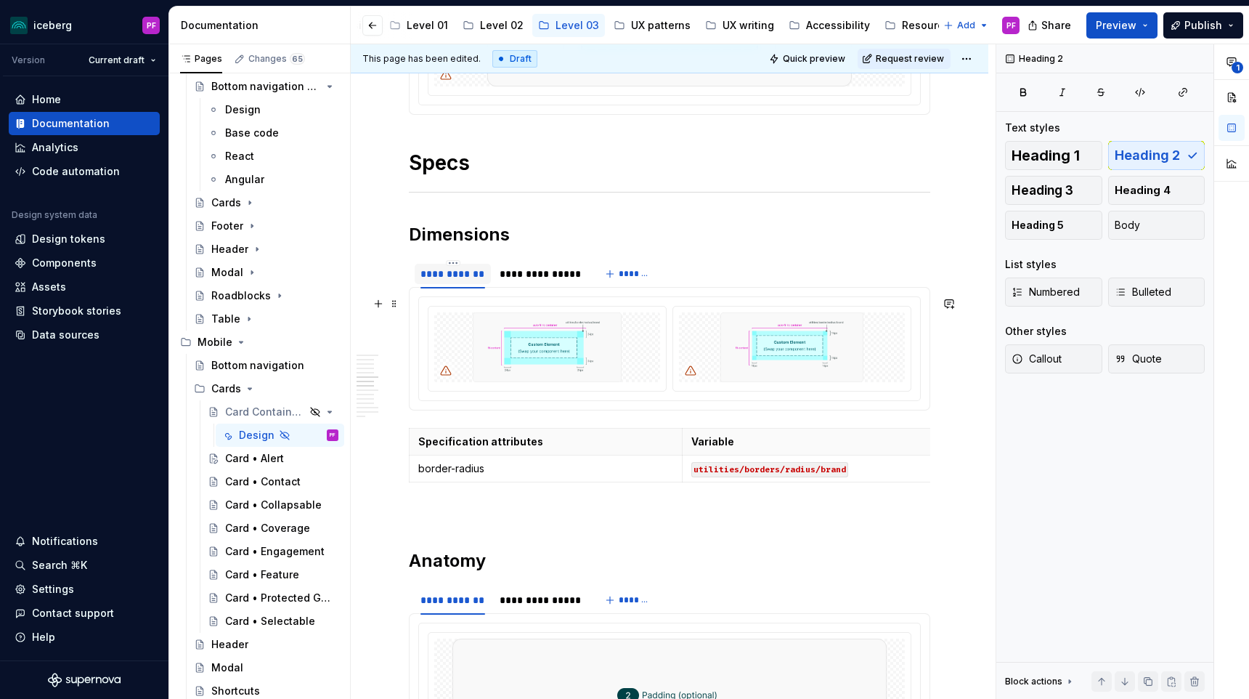
scroll to position [1588, 0]
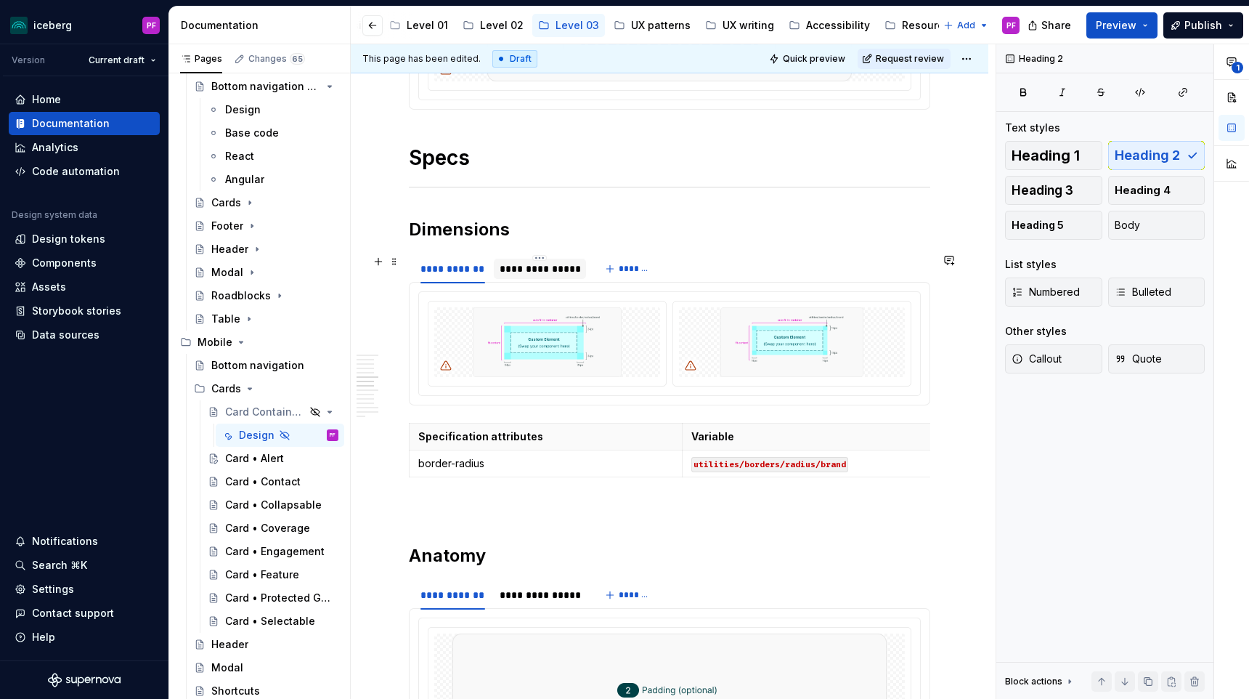
click at [542, 274] on div "**********" at bounding box center [540, 268] width 81 height 15
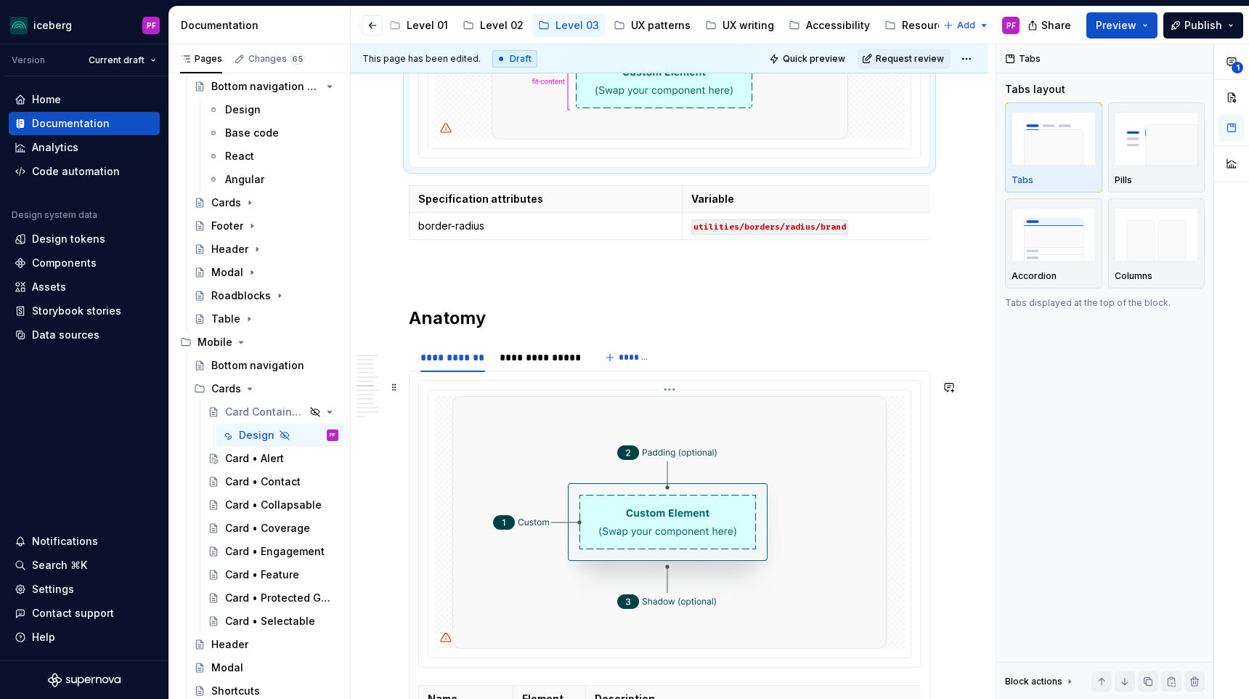
scroll to position [1927, 0]
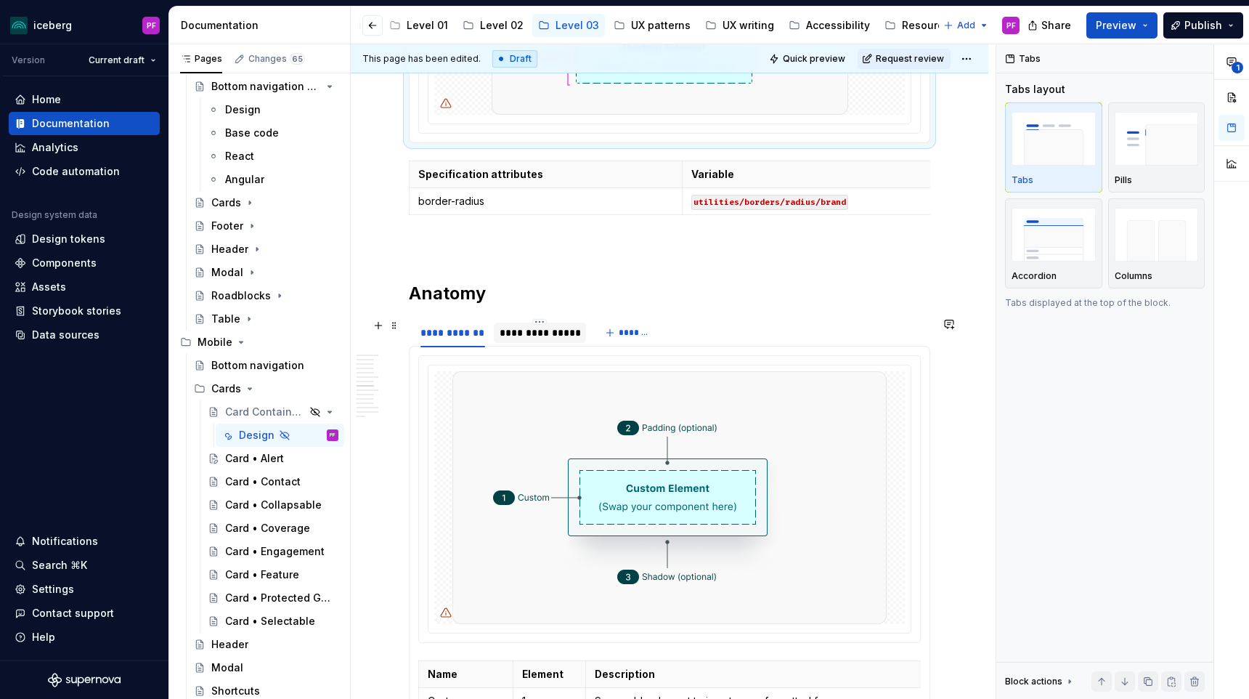
click at [518, 338] on div "**********" at bounding box center [540, 332] width 81 height 15
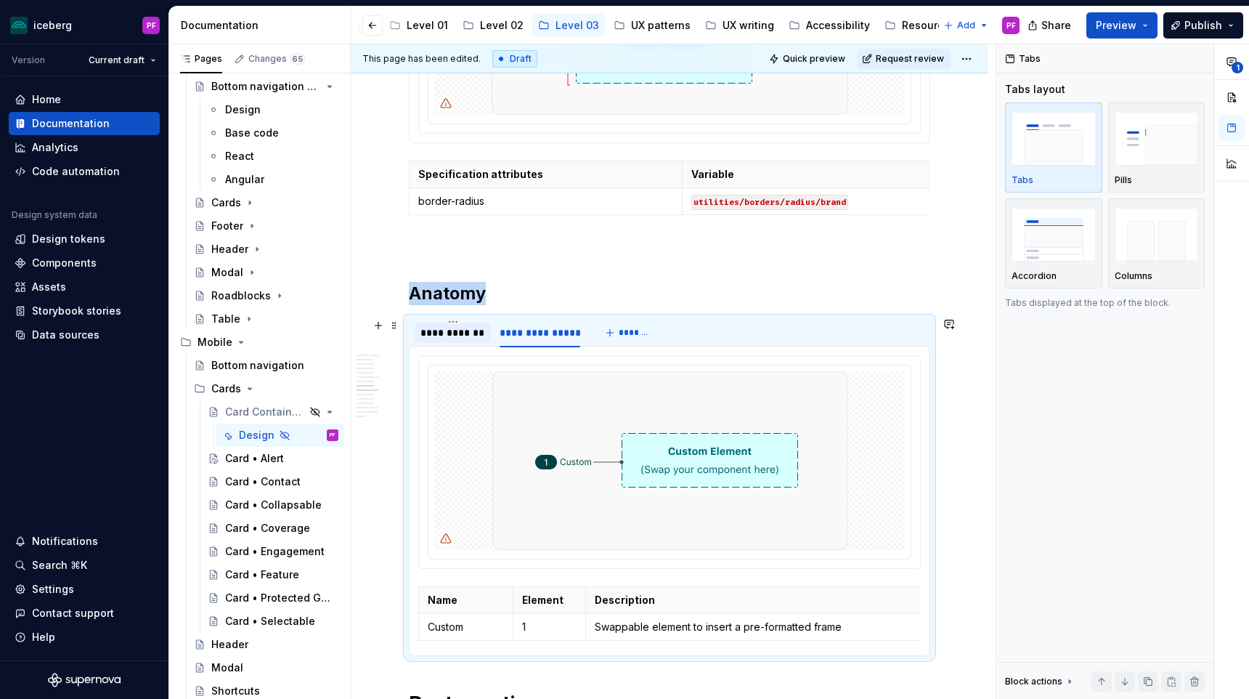
click at [453, 339] on div "**********" at bounding box center [452, 332] width 65 height 15
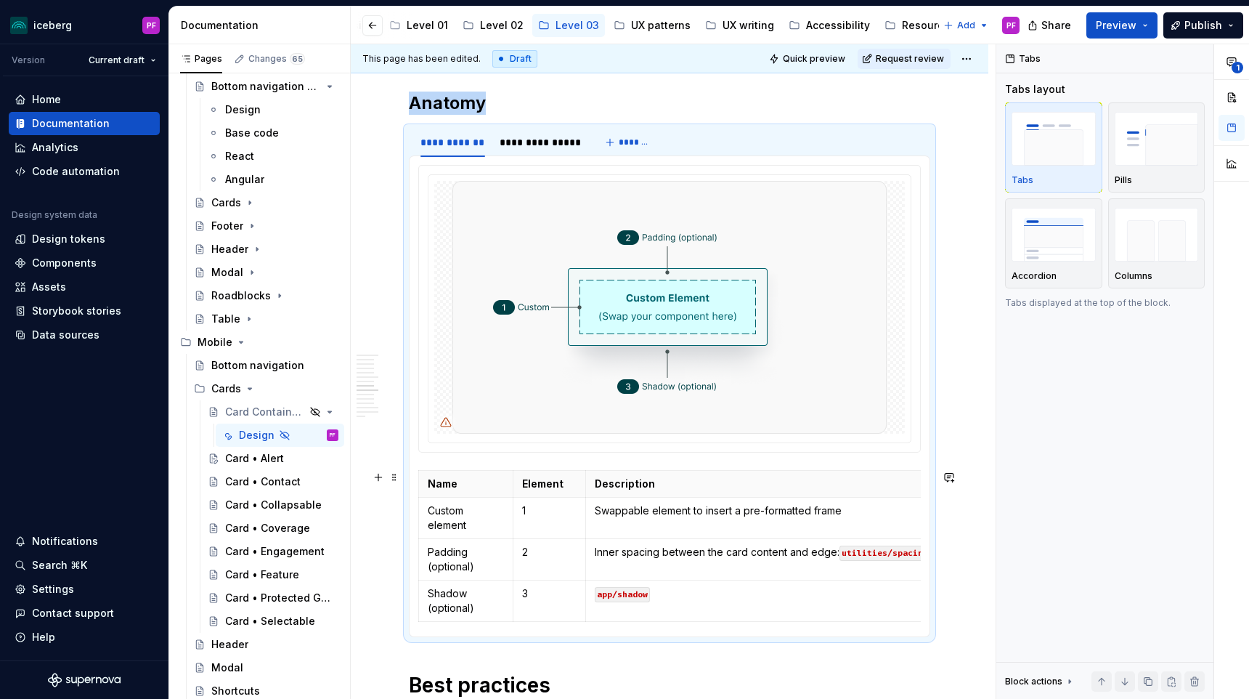
scroll to position [2100, 0]
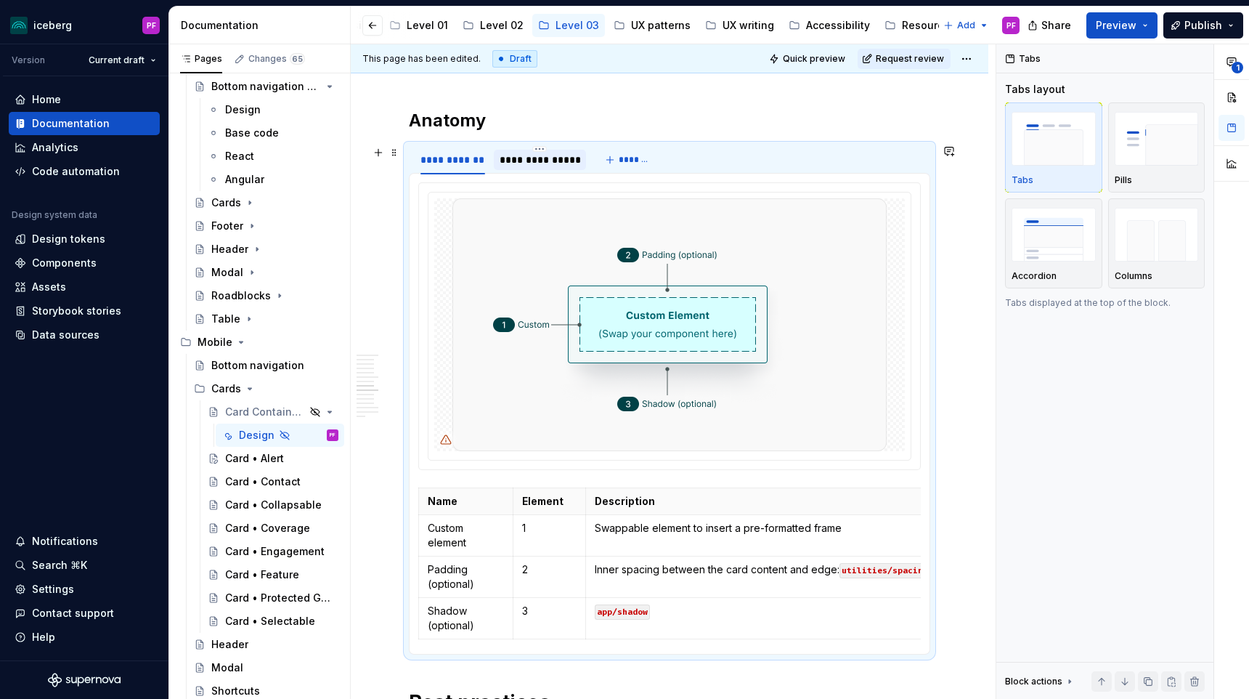
click at [544, 160] on div "**********" at bounding box center [540, 159] width 81 height 15
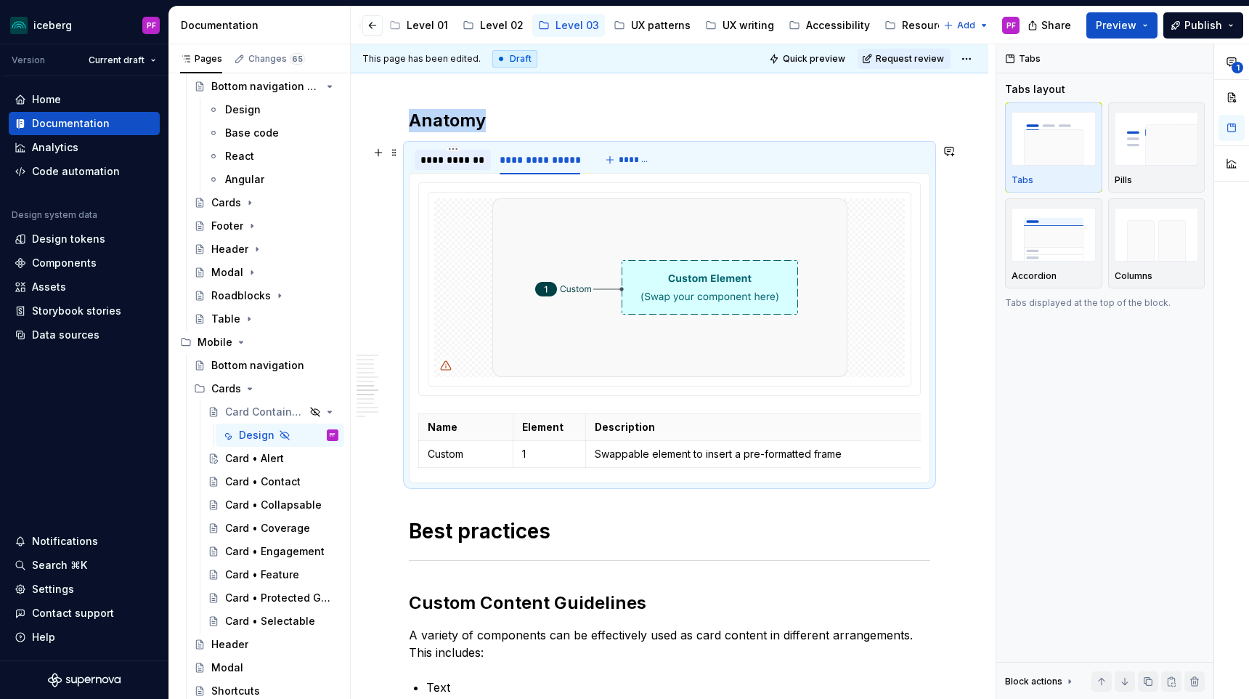
click at [475, 165] on div "**********" at bounding box center [452, 159] width 65 height 15
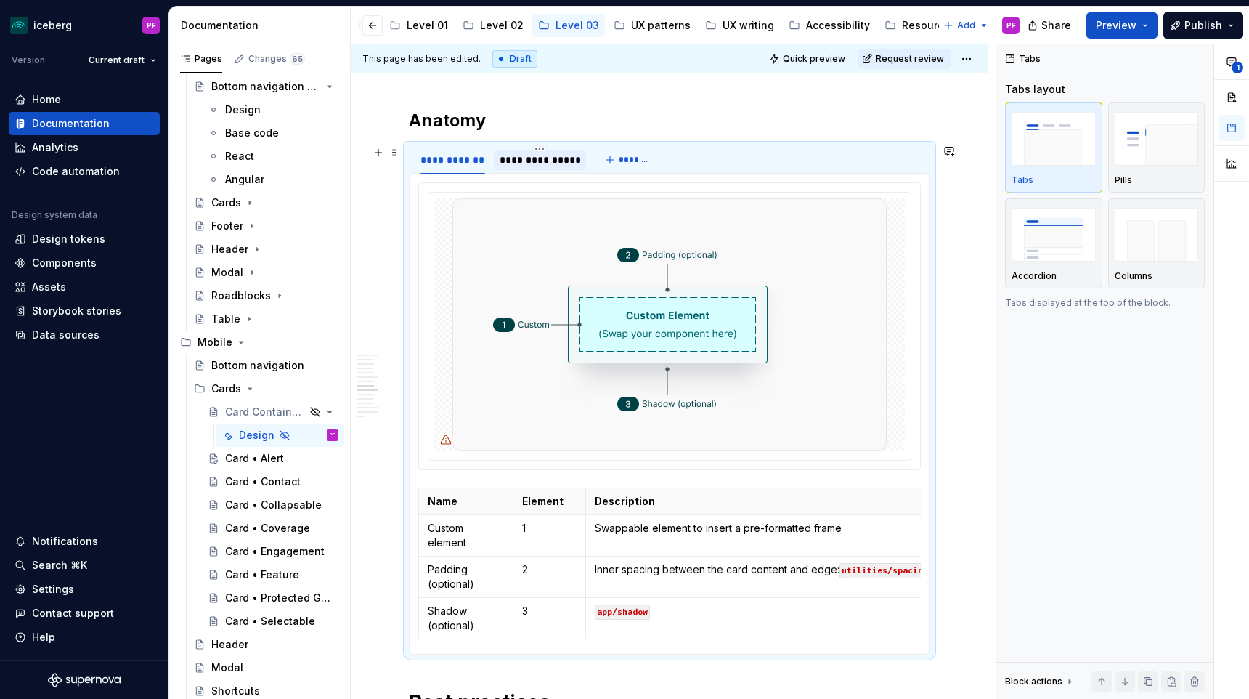
click at [523, 166] on div "**********" at bounding box center [540, 159] width 81 height 15
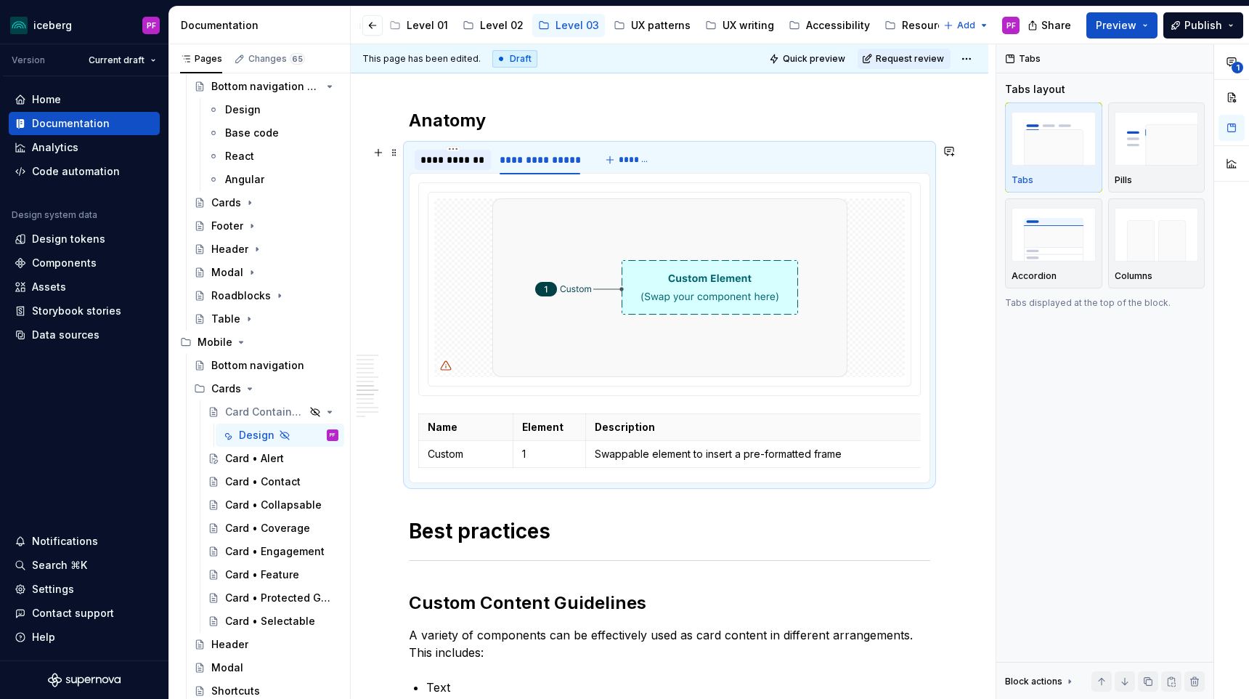
click at [470, 169] on div "**********" at bounding box center [453, 160] width 76 height 20
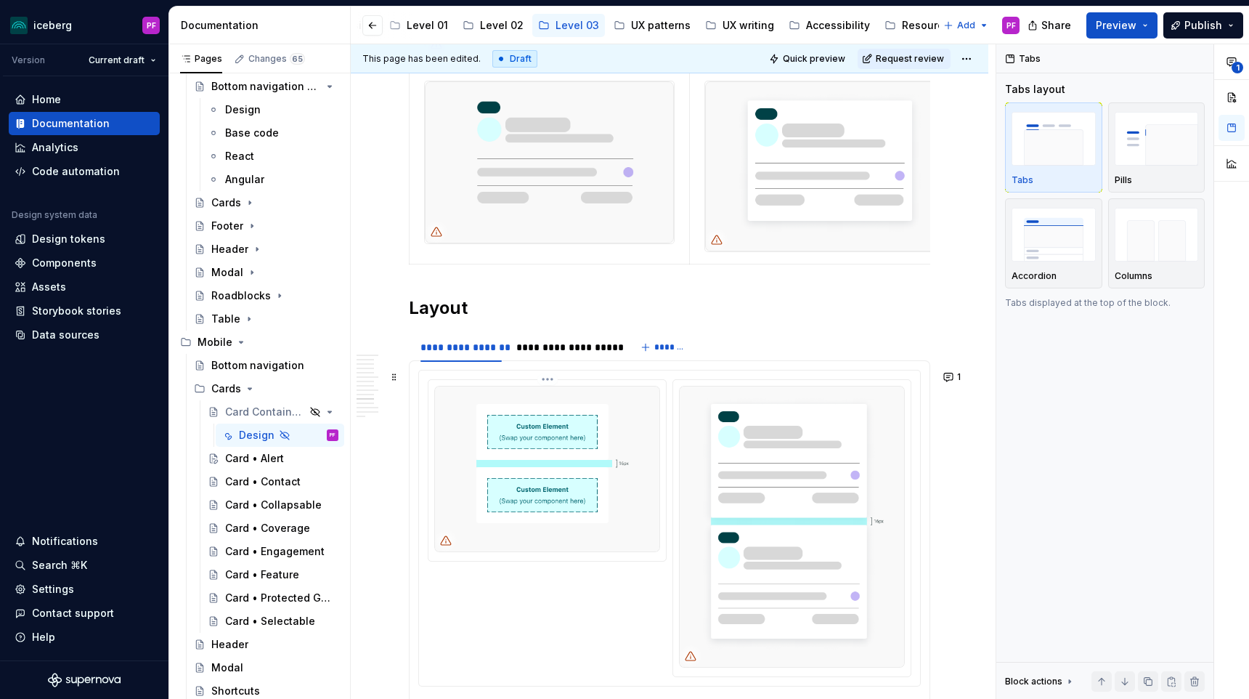
scroll to position [4036, 0]
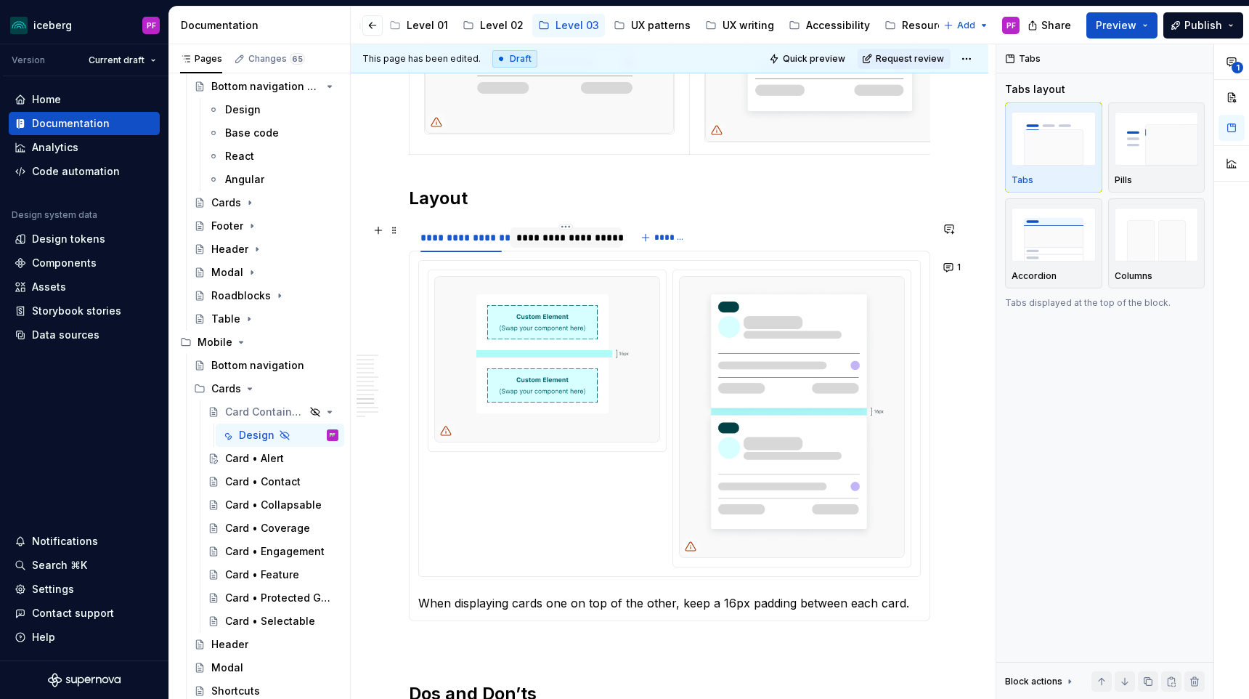
click at [569, 233] on div "**********" at bounding box center [566, 237] width 100 height 15
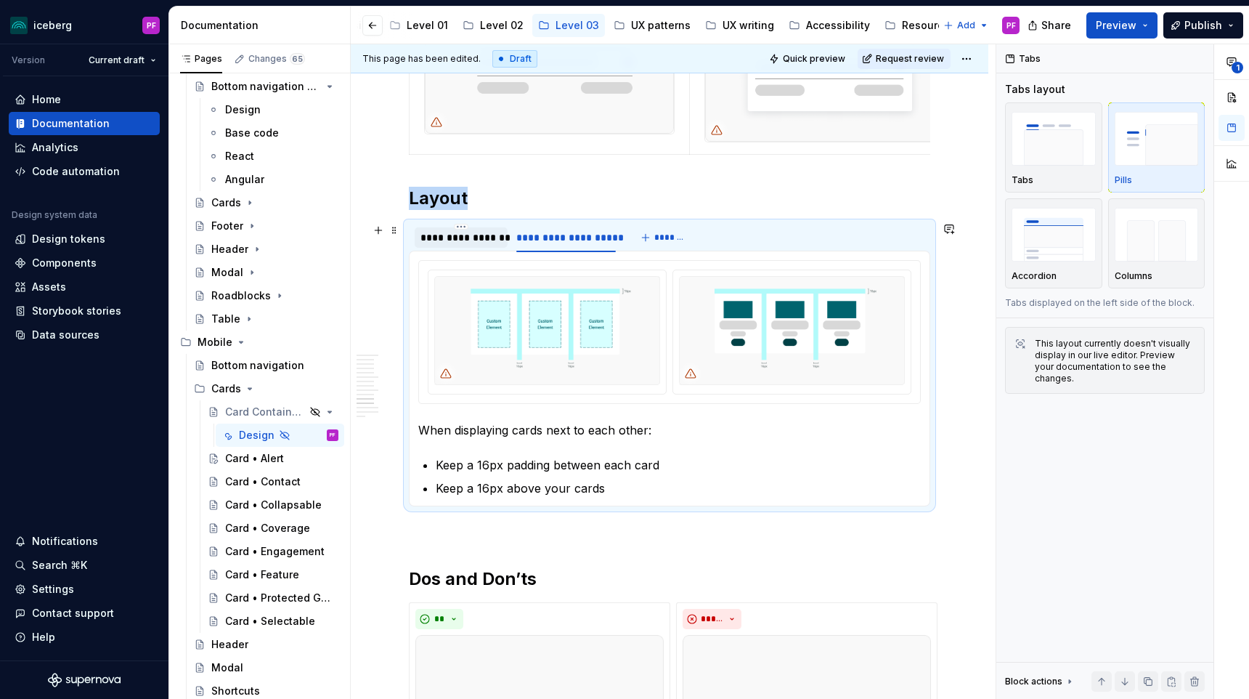
click at [479, 241] on div "**********" at bounding box center [460, 237] width 81 height 15
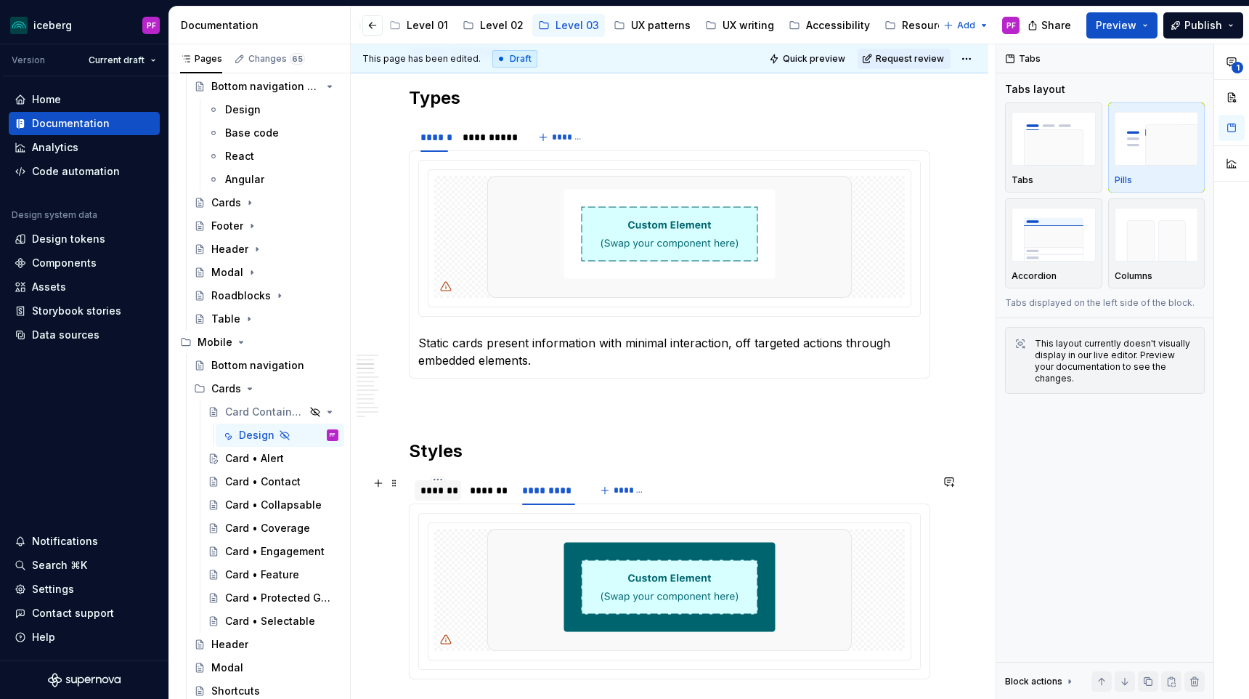
scroll to position [756, 0]
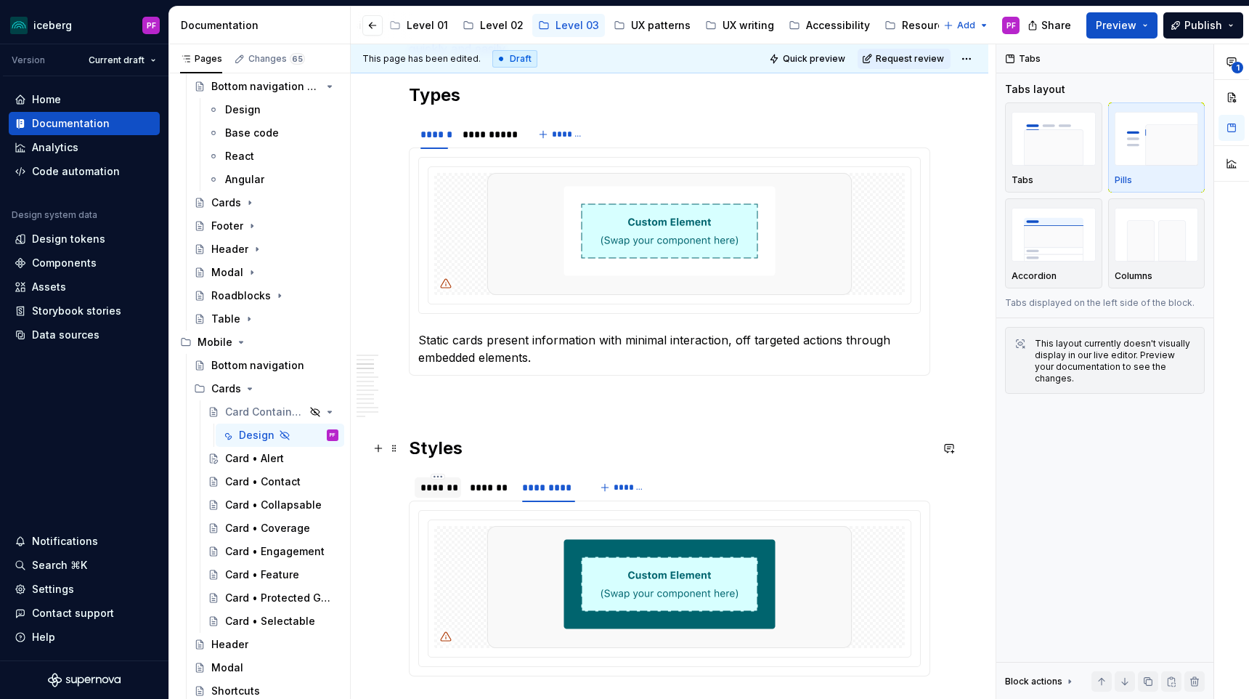
click at [483, 456] on h2 "Styles" at bounding box center [669, 447] width 521 height 23
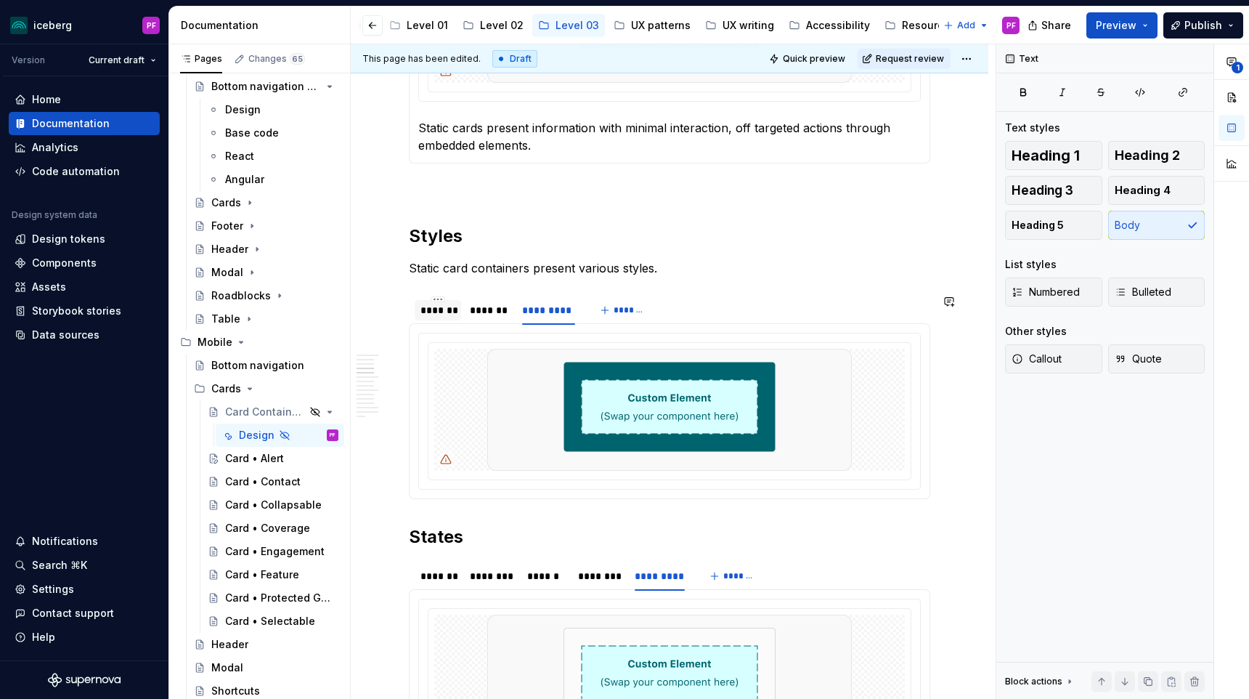
scroll to position [1002, 0]
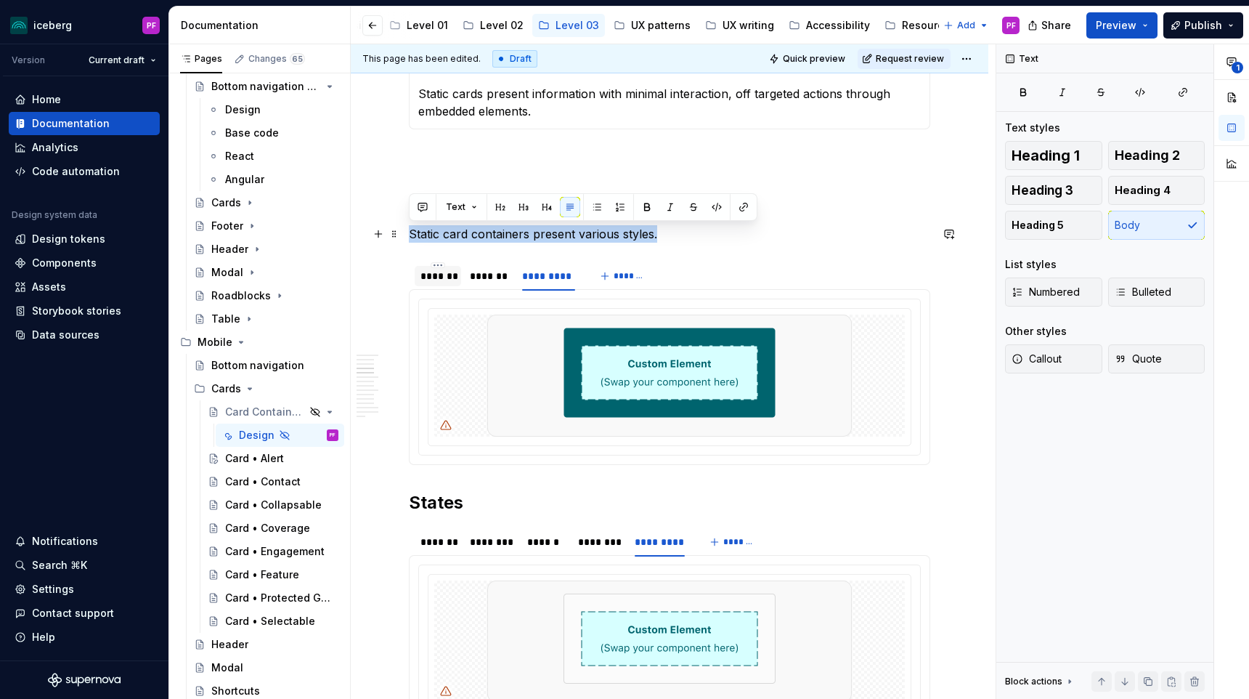
drag, startPoint x: 661, startPoint y: 229, endPoint x: 412, endPoint y: 232, distance: 249.1
click at [412, 232] on p "Static card containers present various styles." at bounding box center [669, 233] width 521 height 17
copy p "Static card containers present various styles."
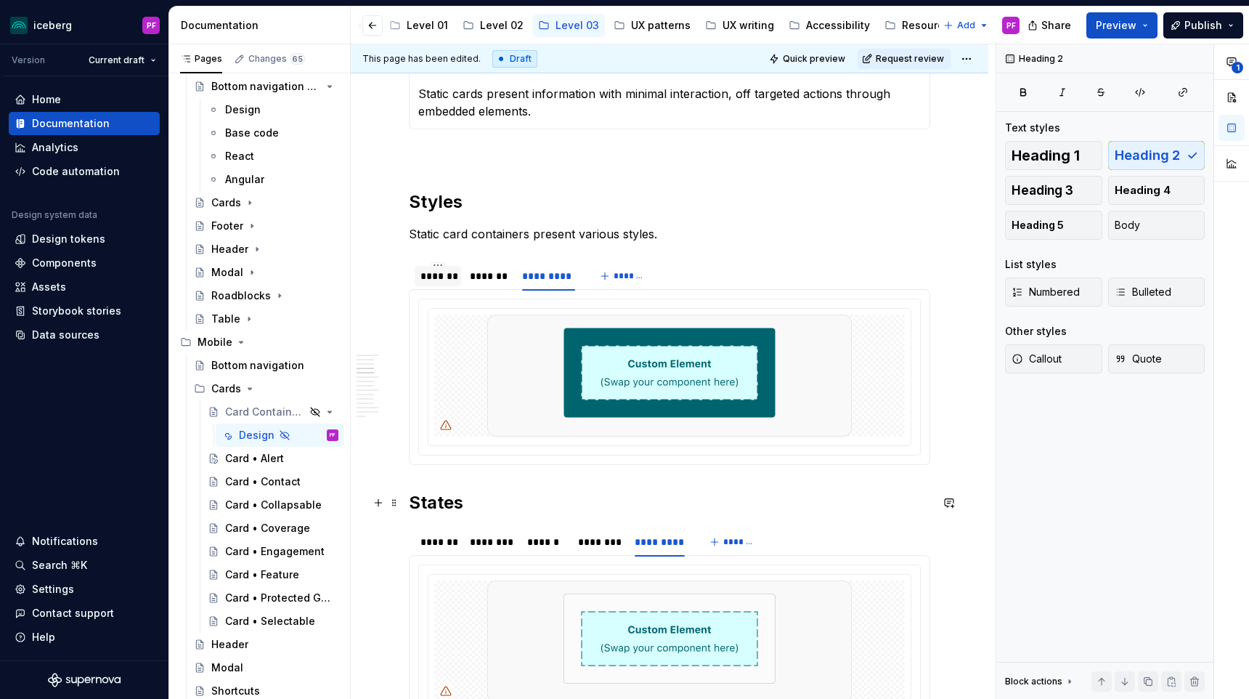
click at [480, 508] on h2 "States" at bounding box center [669, 502] width 521 height 23
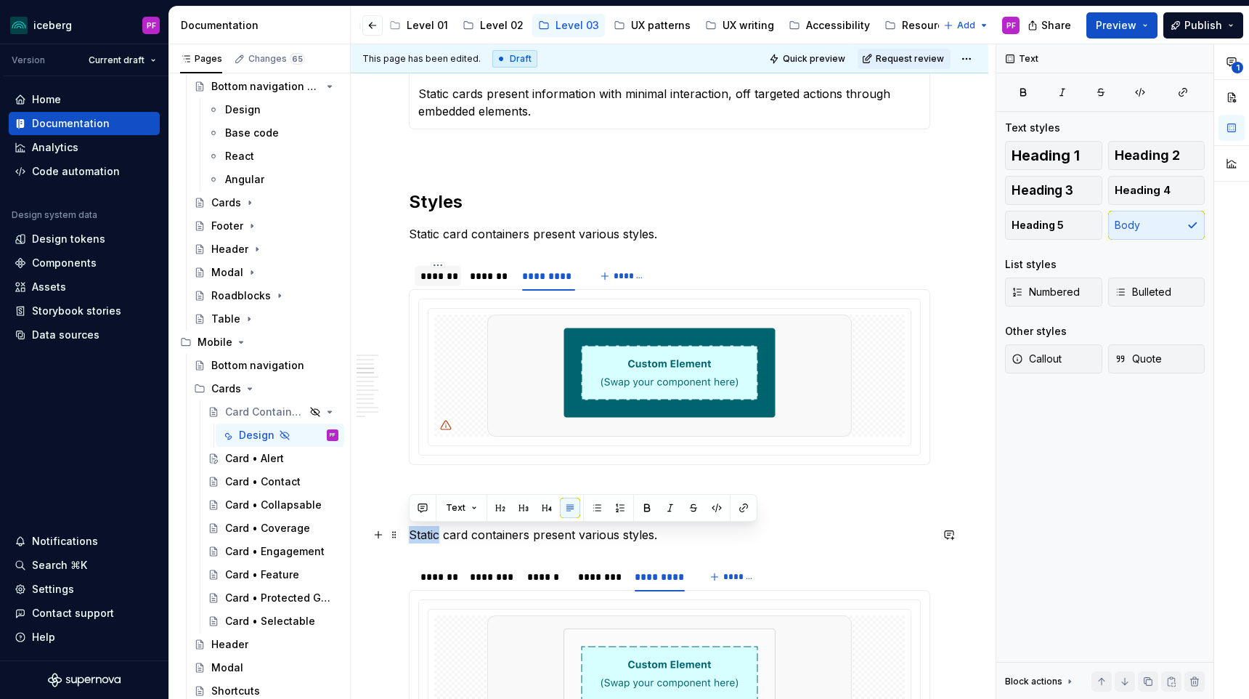
drag, startPoint x: 433, startPoint y: 534, endPoint x: 411, endPoint y: 534, distance: 21.8
click at [411, 534] on p "Static card containers present various styles." at bounding box center [669, 534] width 521 height 17
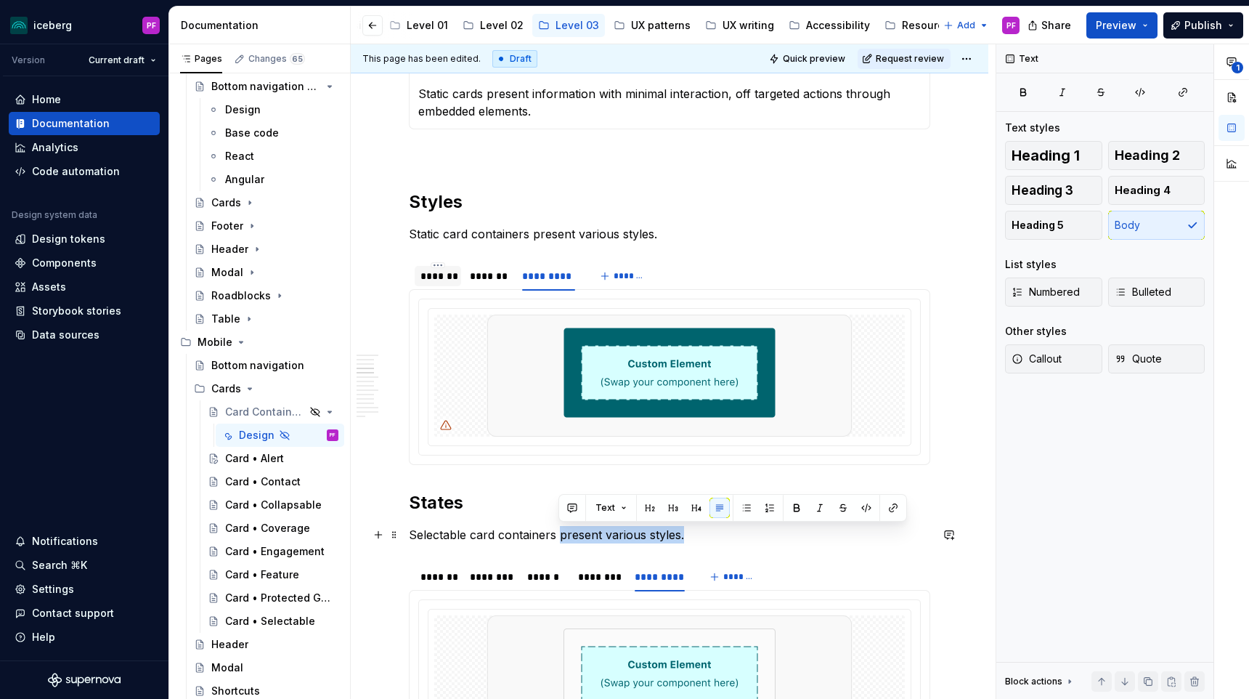
drag, startPoint x: 646, startPoint y: 534, endPoint x: 707, endPoint y: 534, distance: 60.3
click at [707, 534] on p "Selectable card containers present various styles." at bounding box center [669, 534] width 521 height 17
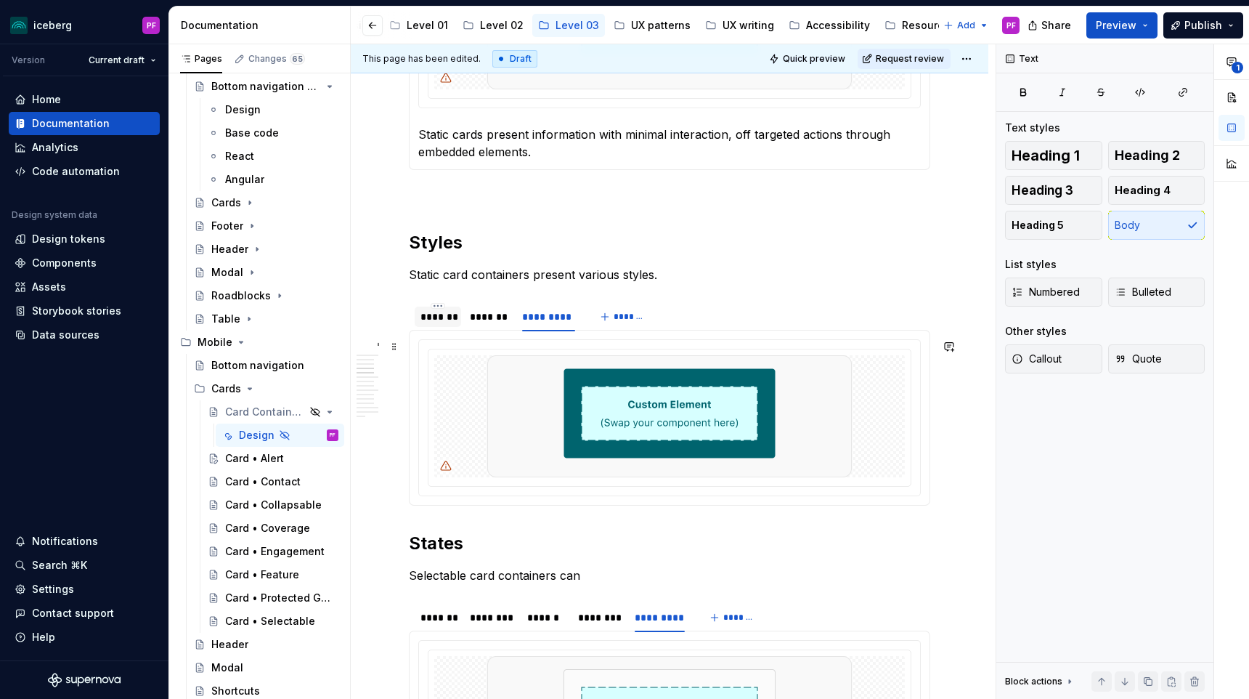
scroll to position [959, 0]
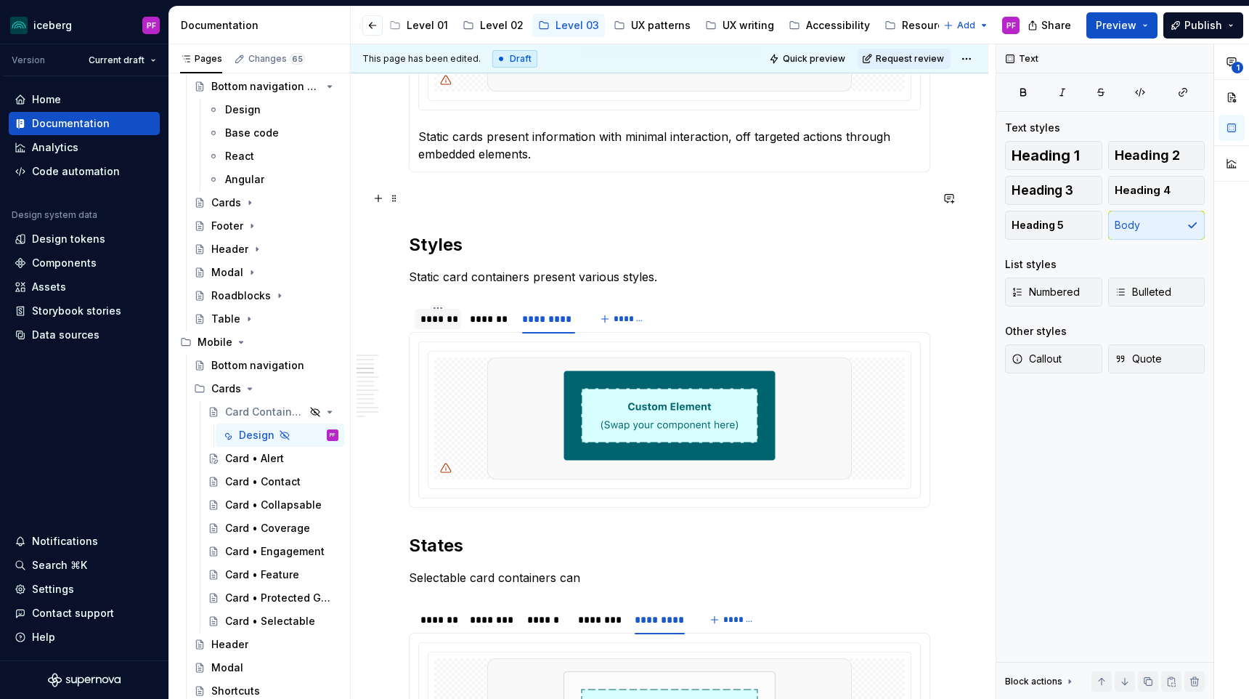
click at [448, 191] on p at bounding box center [669, 198] width 521 height 17
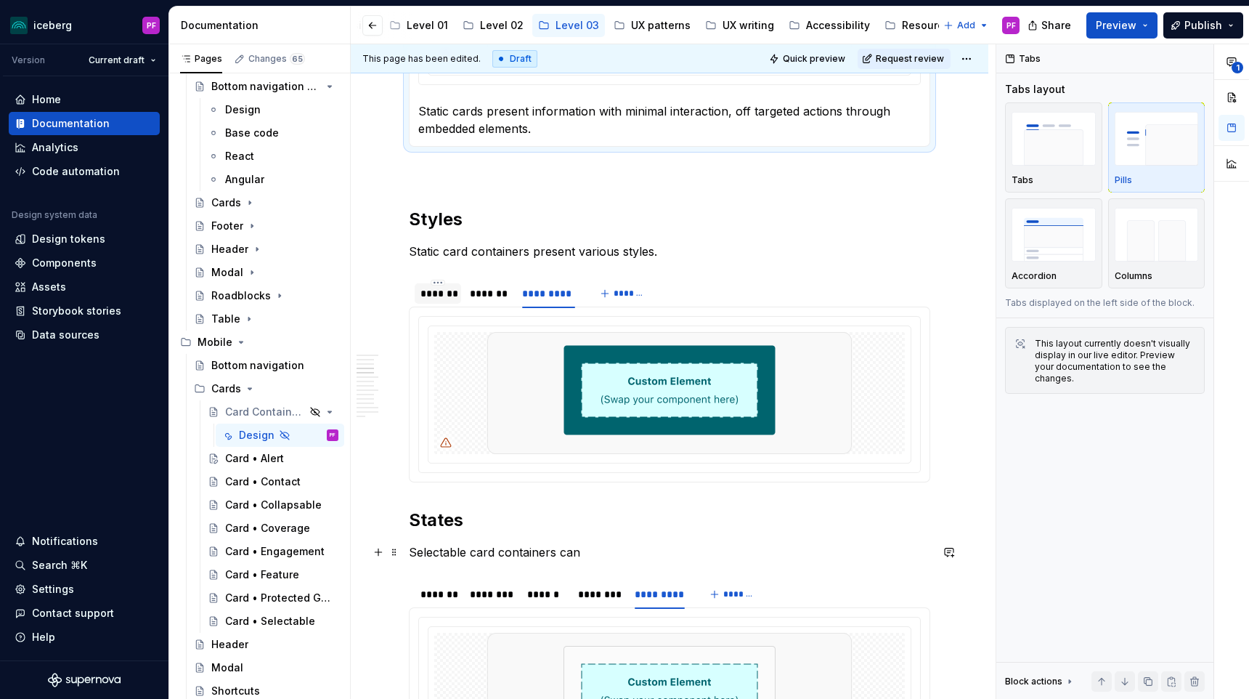
scroll to position [993, 0]
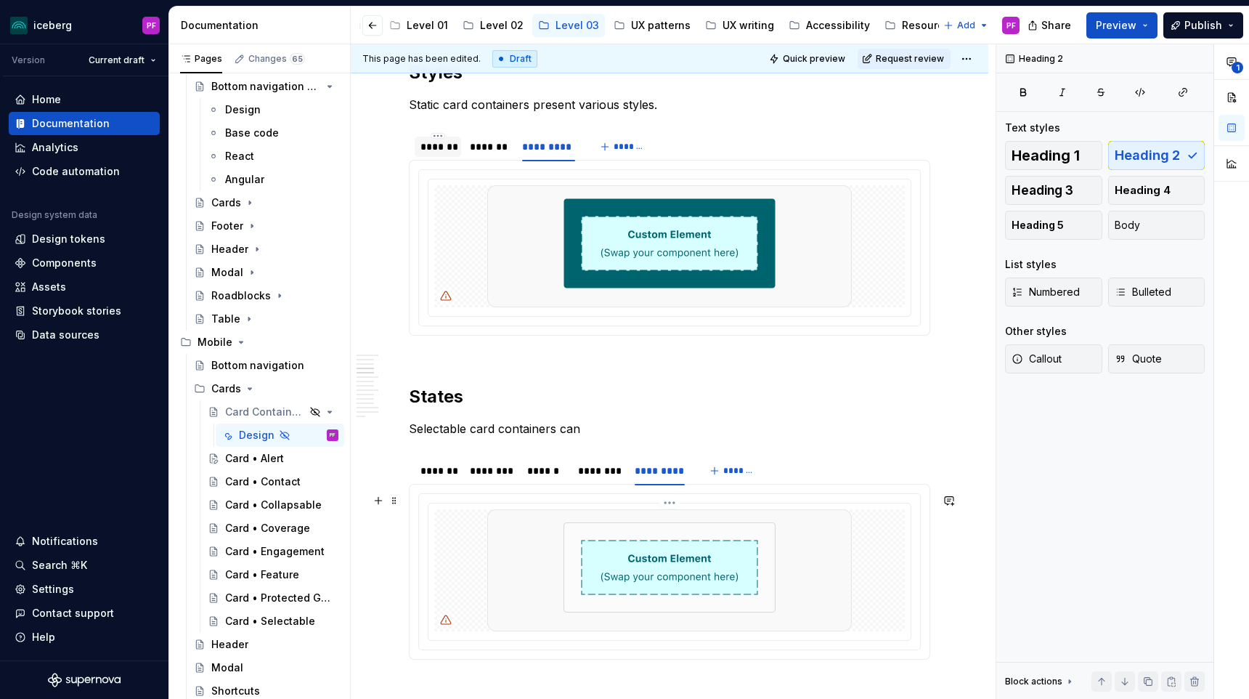
scroll to position [1157, 0]
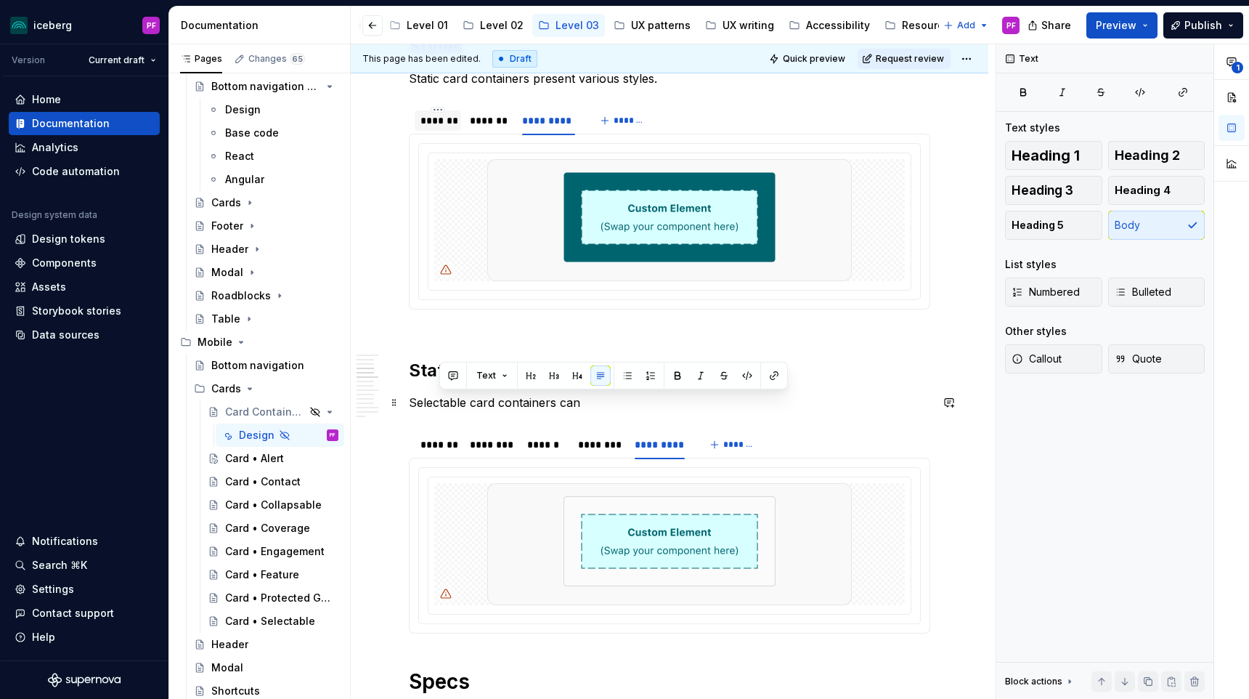
drag, startPoint x: 489, startPoint y: 398, endPoint x: 436, endPoint y: 398, distance: 53.7
click at [436, 398] on p "Selectable card containers can" at bounding box center [669, 402] width 521 height 17
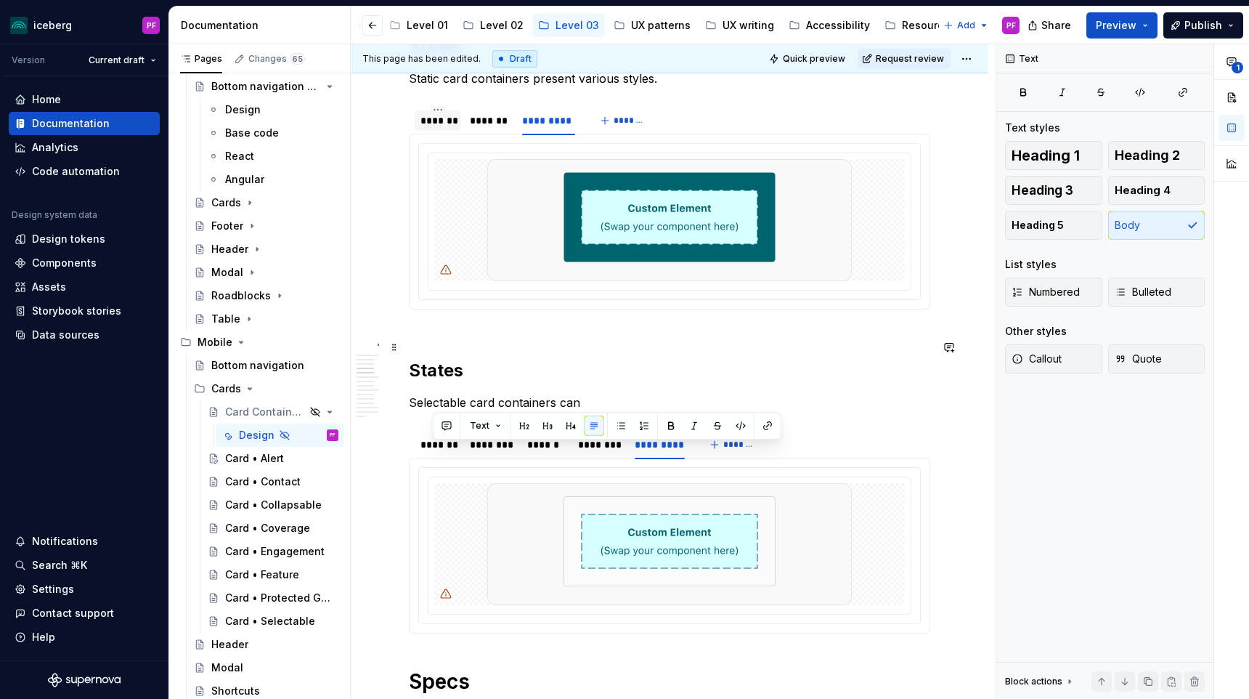
scroll to position [1084, 0]
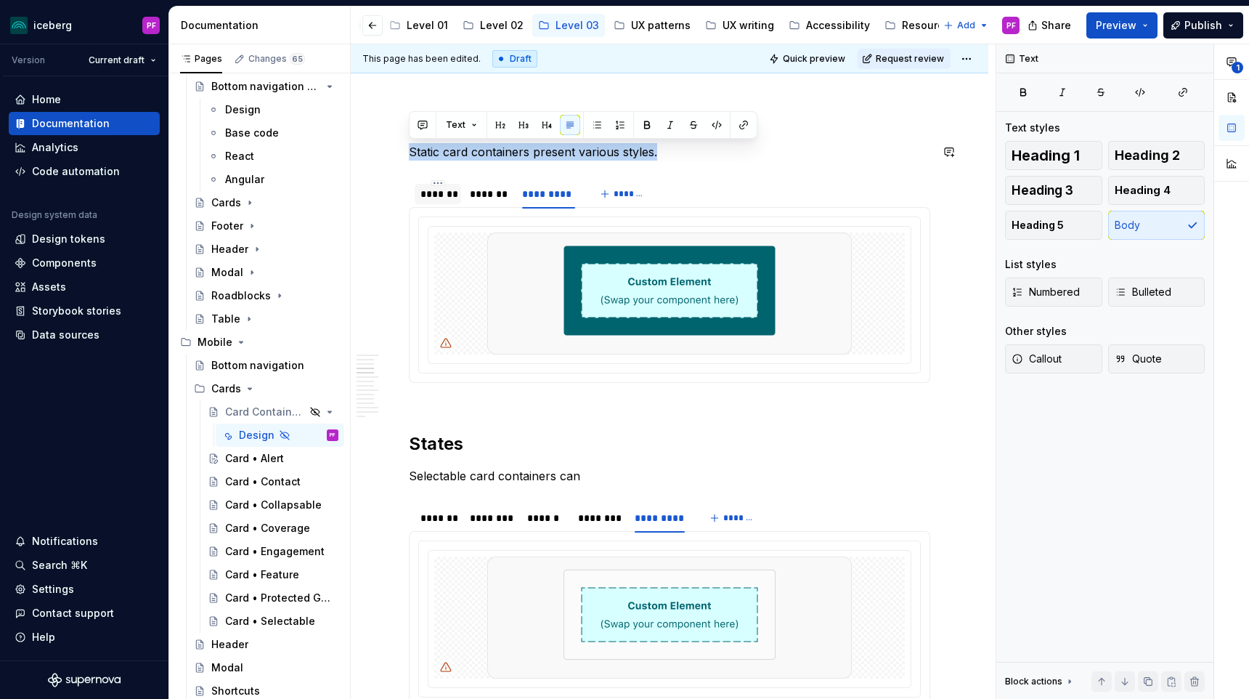
drag, startPoint x: 410, startPoint y: 149, endPoint x: 702, endPoint y: 160, distance: 292.1
copy p "Static card containers present various styles."
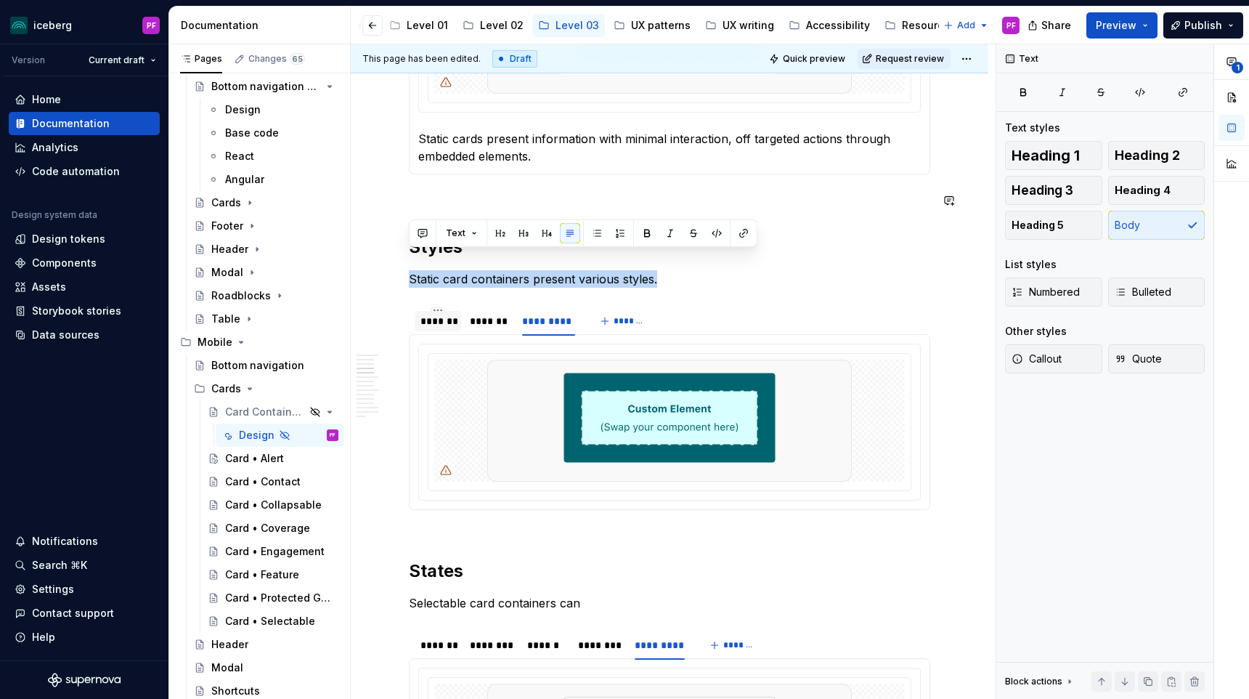
scroll to position [945, 0]
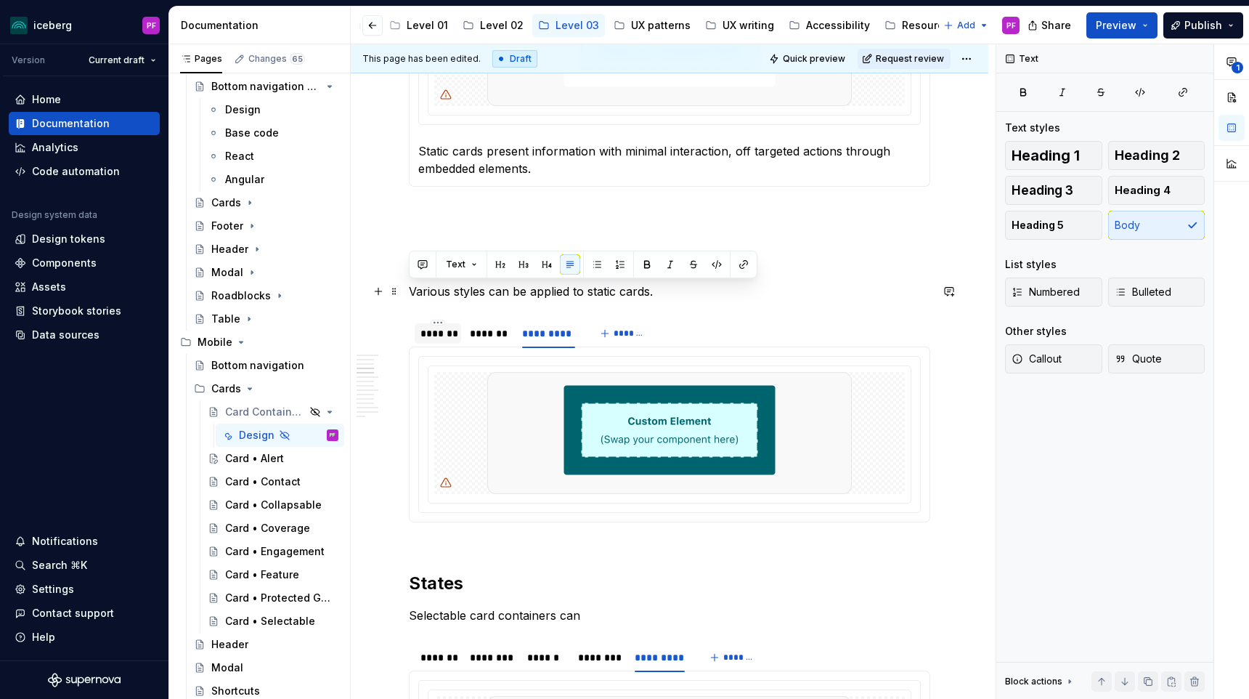
drag, startPoint x: 660, startPoint y: 294, endPoint x: 402, endPoint y: 295, distance: 258.5
copy p "Various styles can be applied to static cards."
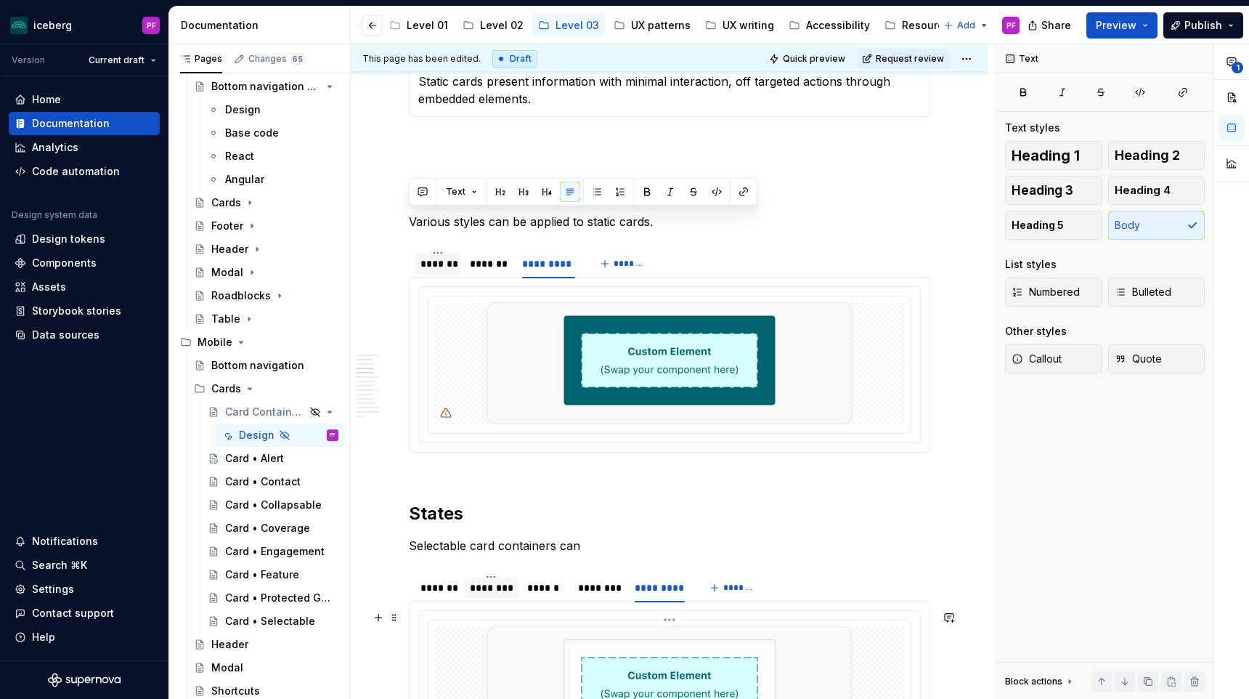
scroll to position [1021, 0]
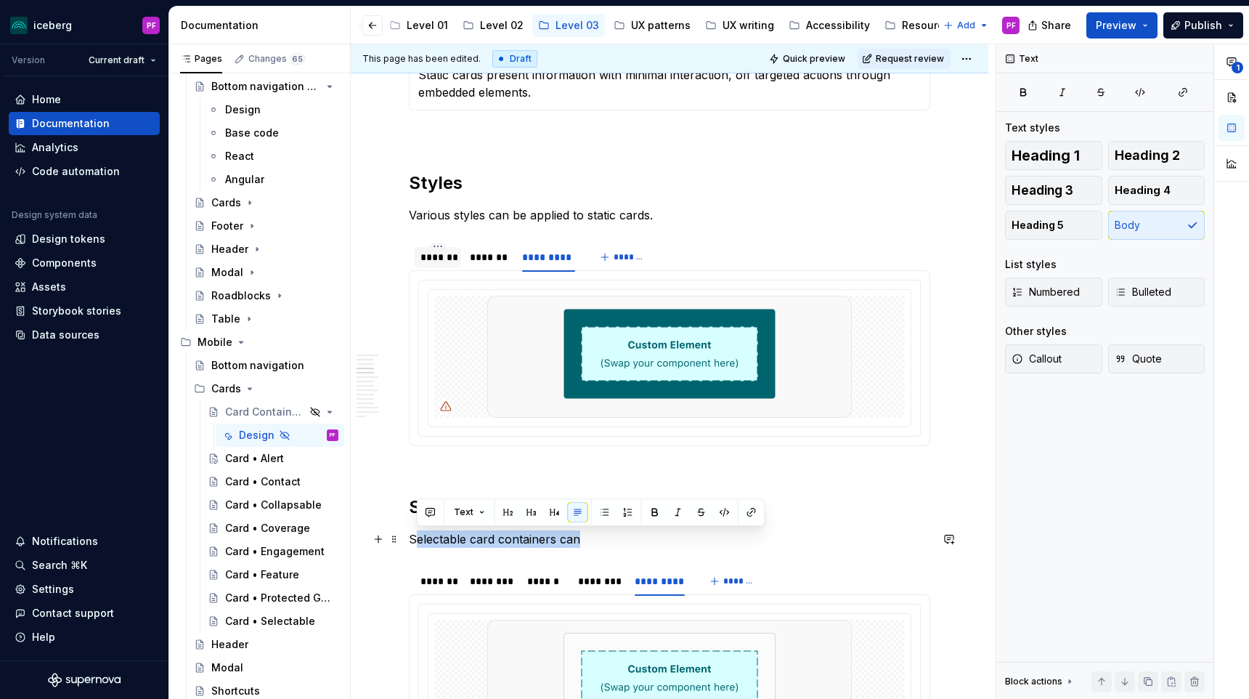
drag, startPoint x: 580, startPoint y: 537, endPoint x: 383, endPoint y: 536, distance: 197.5
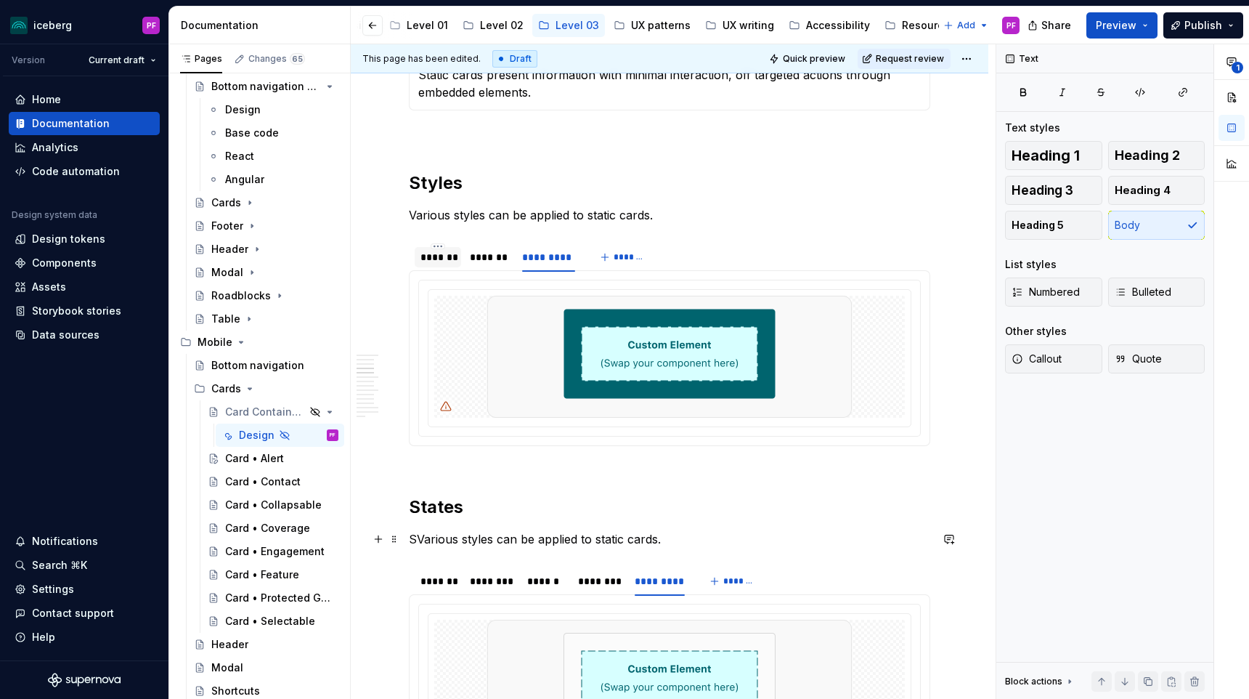
click at [418, 540] on p "SVarious styles can be applied to static cards." at bounding box center [669, 538] width 521 height 17
click at [474, 538] on p "Various styles can be applied to static cards." at bounding box center [669, 538] width 521 height 17
click at [474, 537] on p "Various styles can be applied to static cards." at bounding box center [669, 538] width 521 height 17
click at [601, 537] on p "Various states can be applied to static cards." at bounding box center [669, 538] width 521 height 17
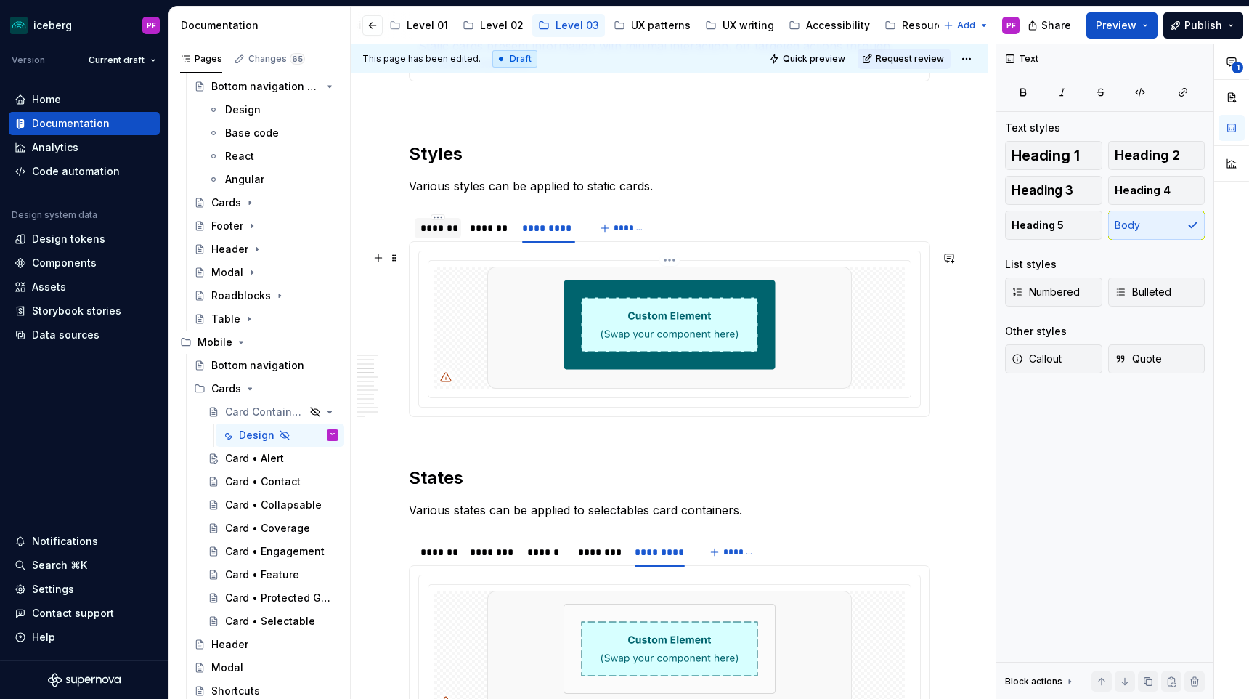
scroll to position [1051, 0]
click at [651, 183] on p "Various styles can be applied to static cards." at bounding box center [669, 184] width 521 height 17
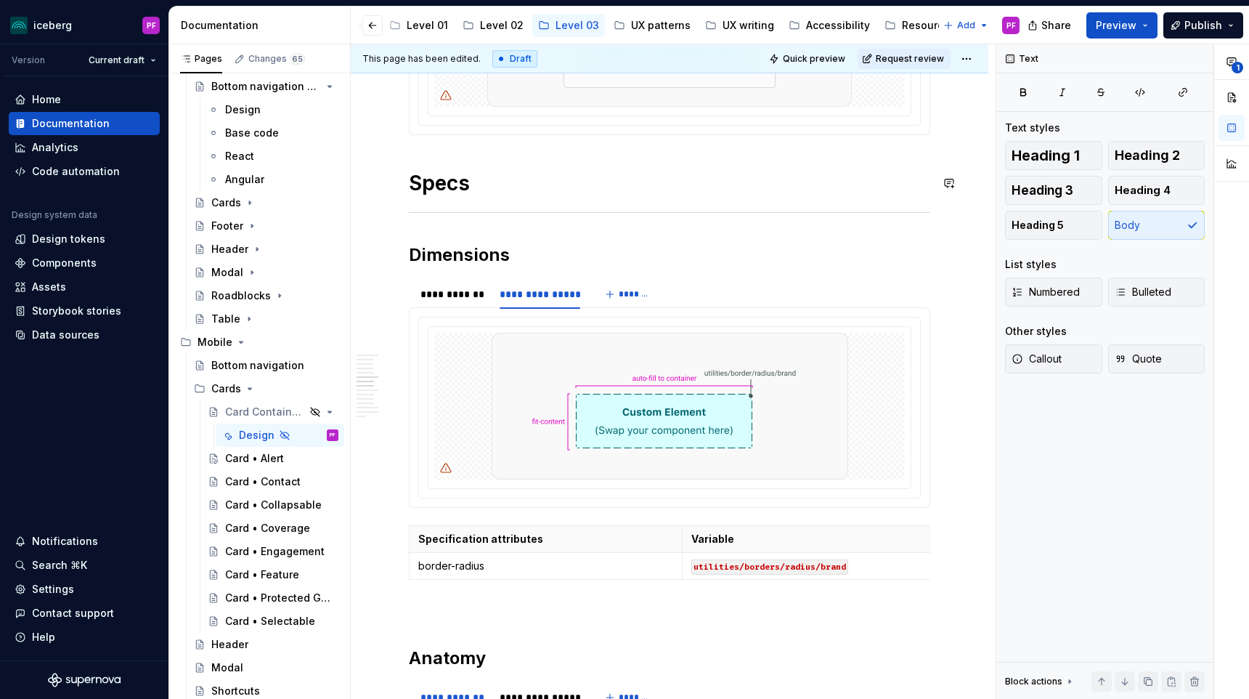
scroll to position [1642, 0]
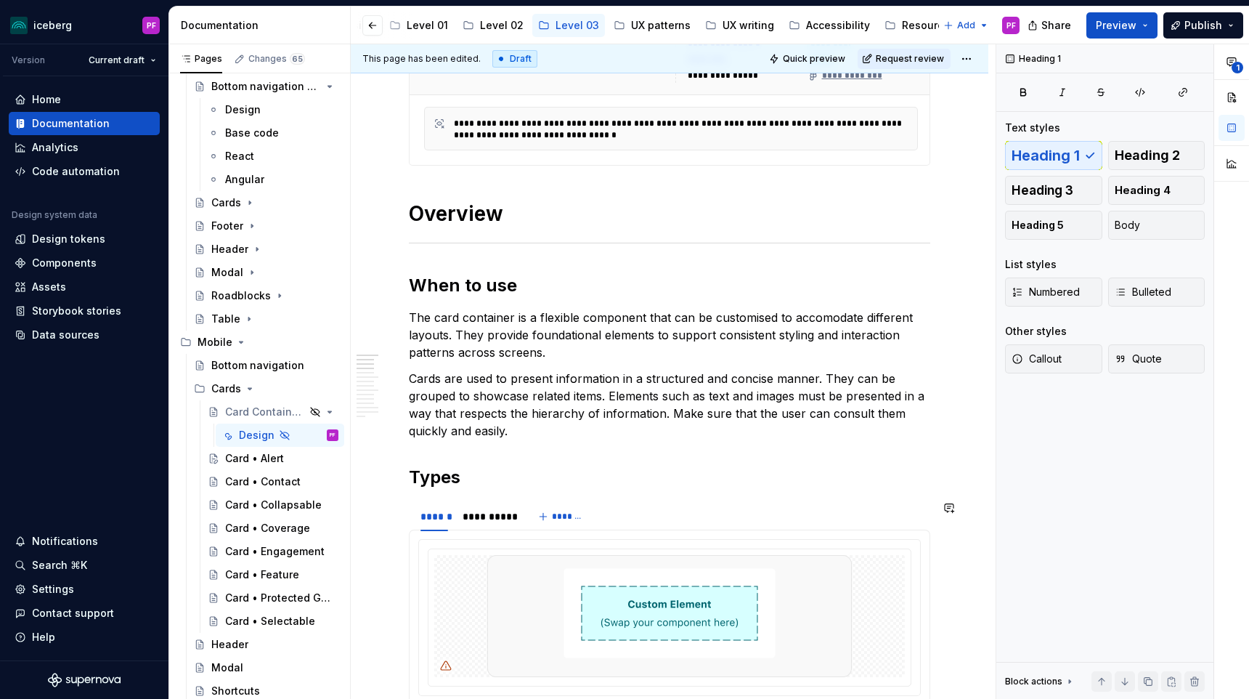
scroll to position [360, 0]
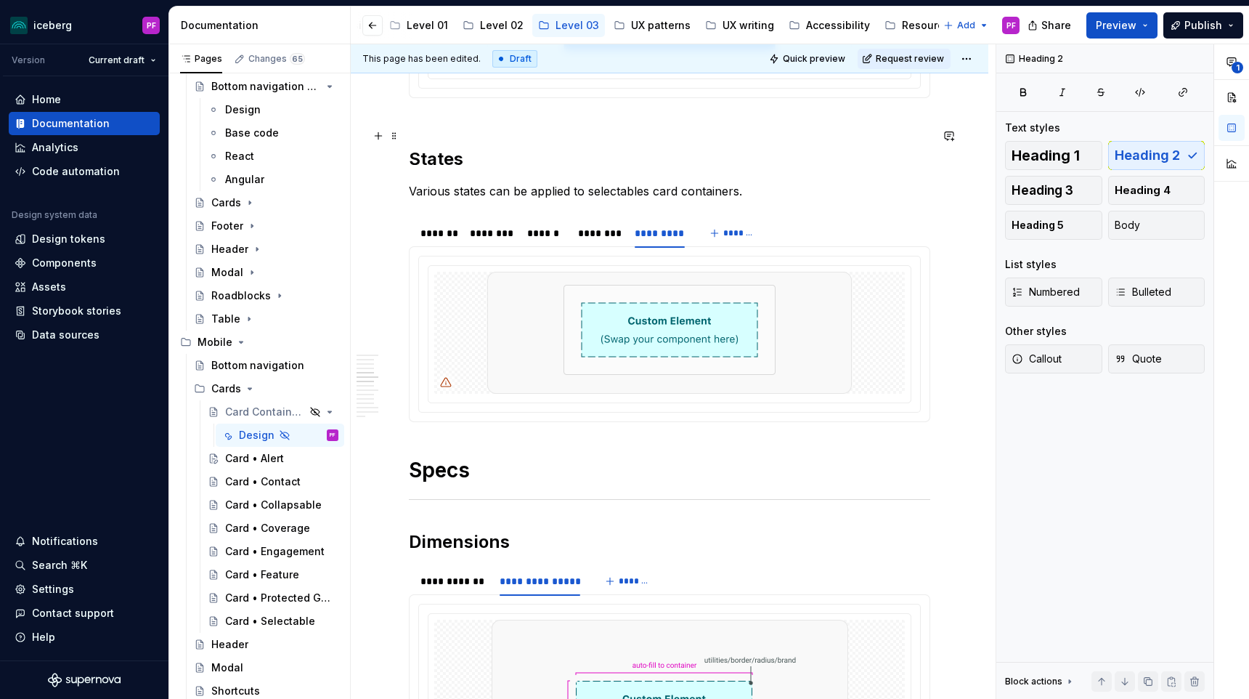
click at [457, 129] on h2 "States" at bounding box center [669, 147] width 521 height 46
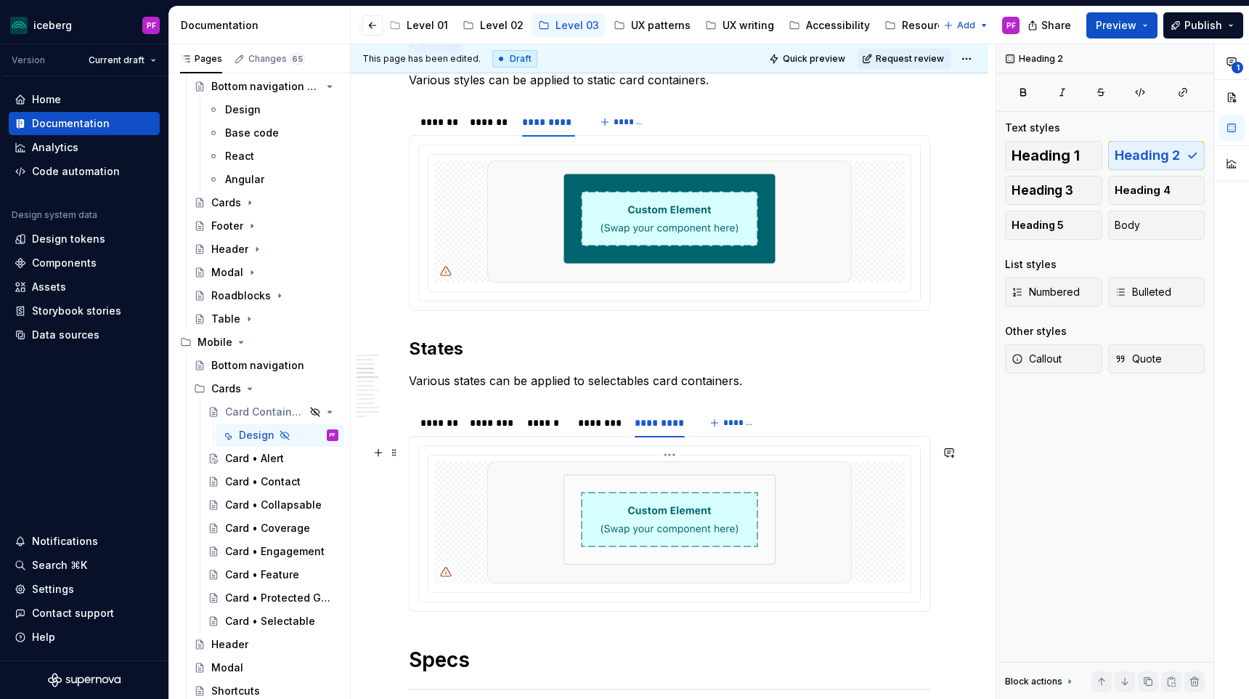
scroll to position [1070, 0]
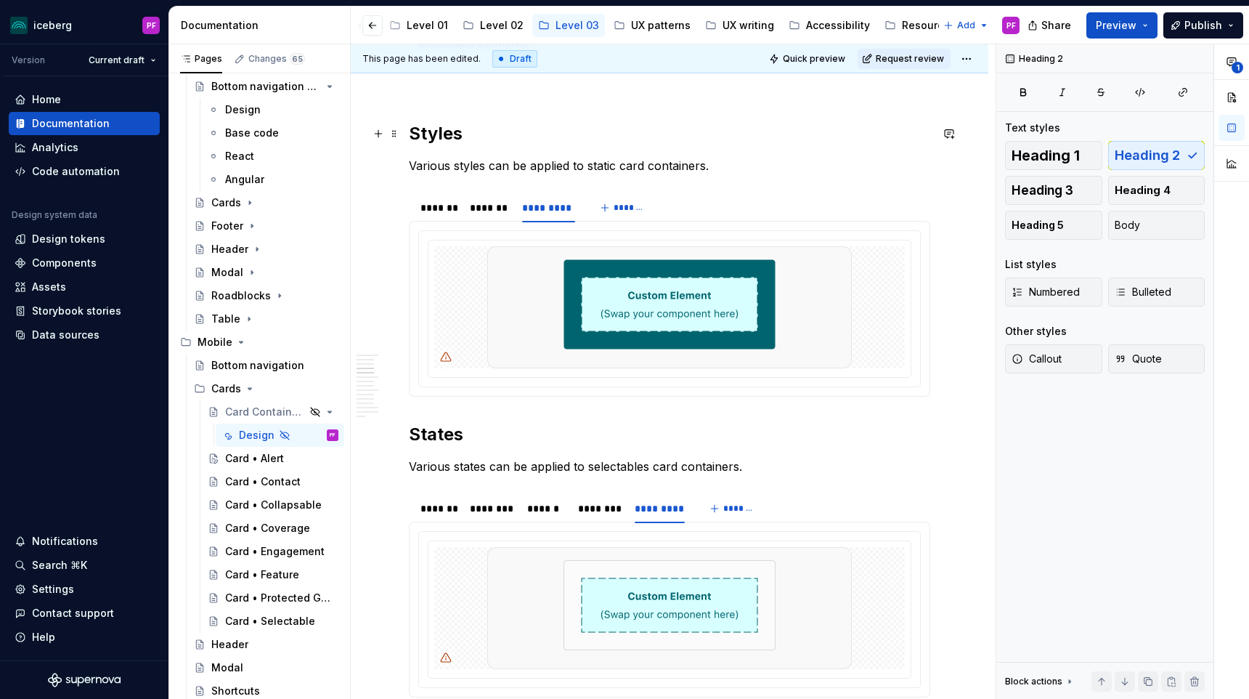
click at [410, 132] on h2 "Styles" at bounding box center [669, 133] width 521 height 23
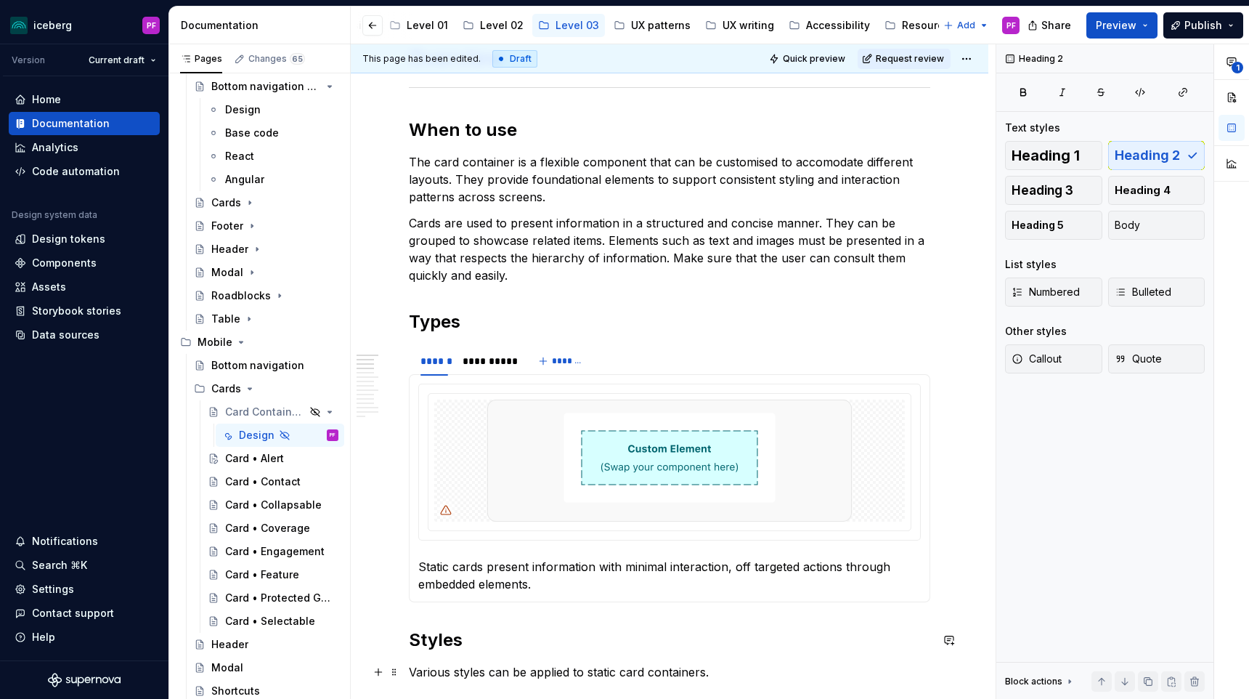
scroll to position [537, 0]
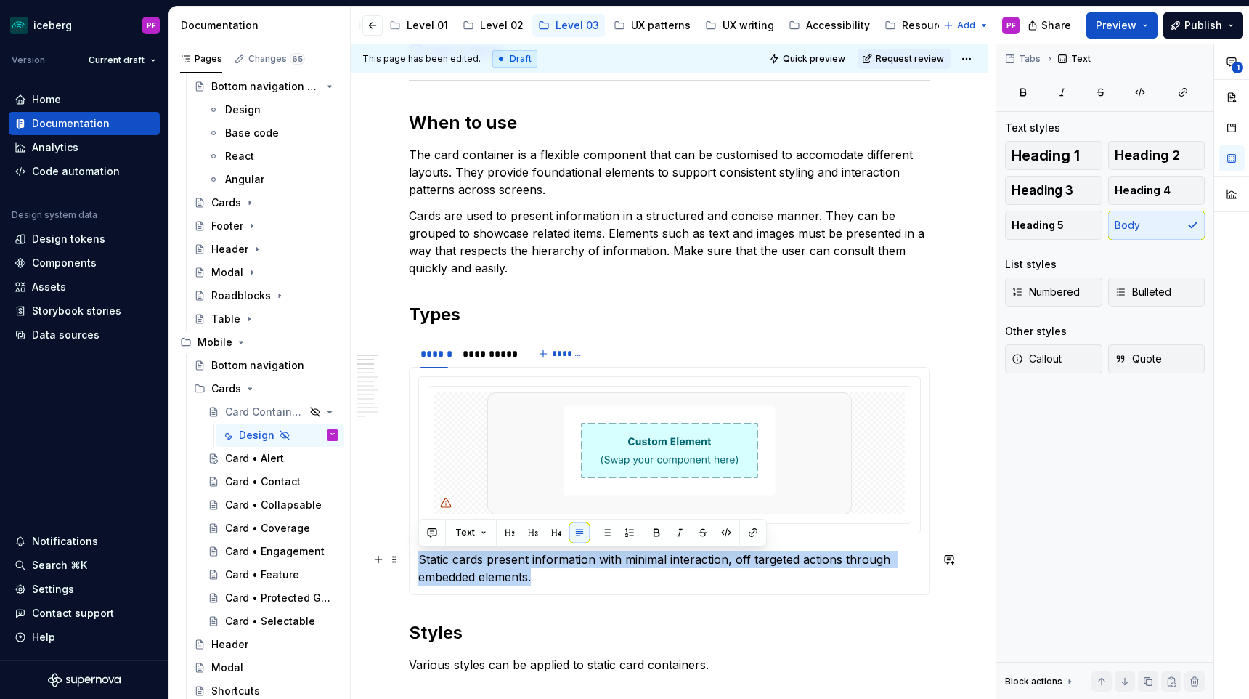
drag, startPoint x: 542, startPoint y: 574, endPoint x: 423, endPoint y: 548, distance: 122.1
click at [423, 548] on section-item-column "Static cards present information with minimal interaction, off targeted actions…" at bounding box center [669, 480] width 502 height 209
copy p "Static cards present information with minimal interaction, off targeted actions…"
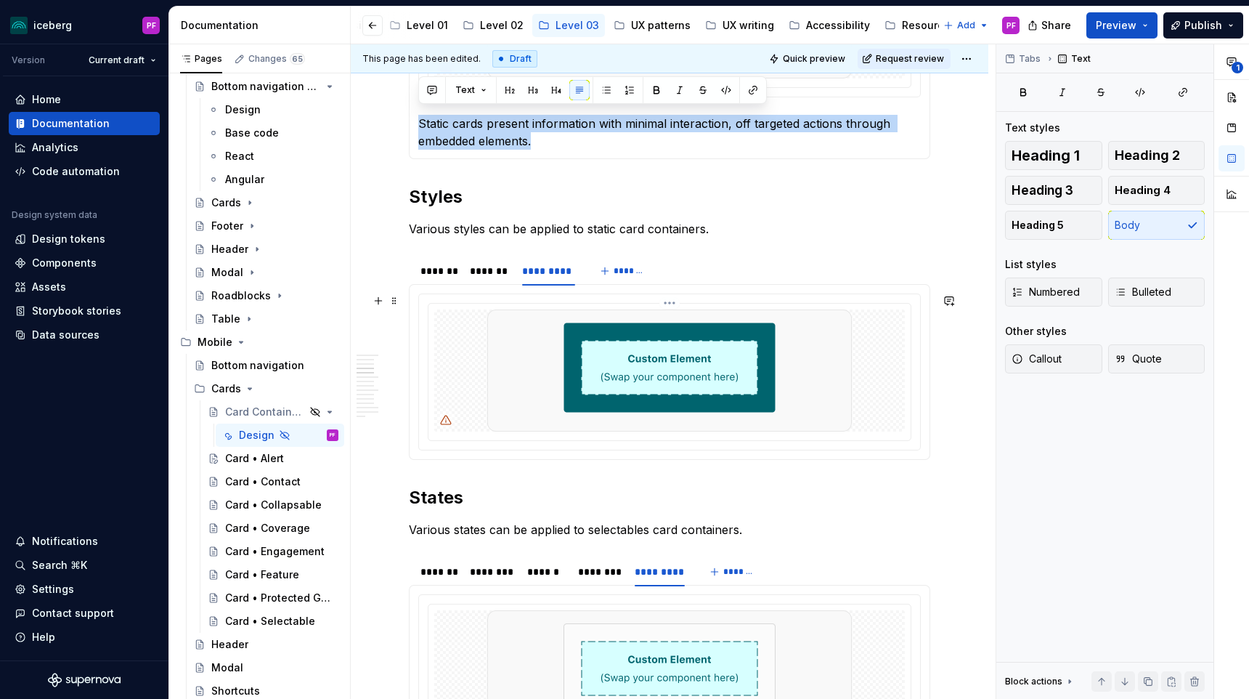
scroll to position [966, 0]
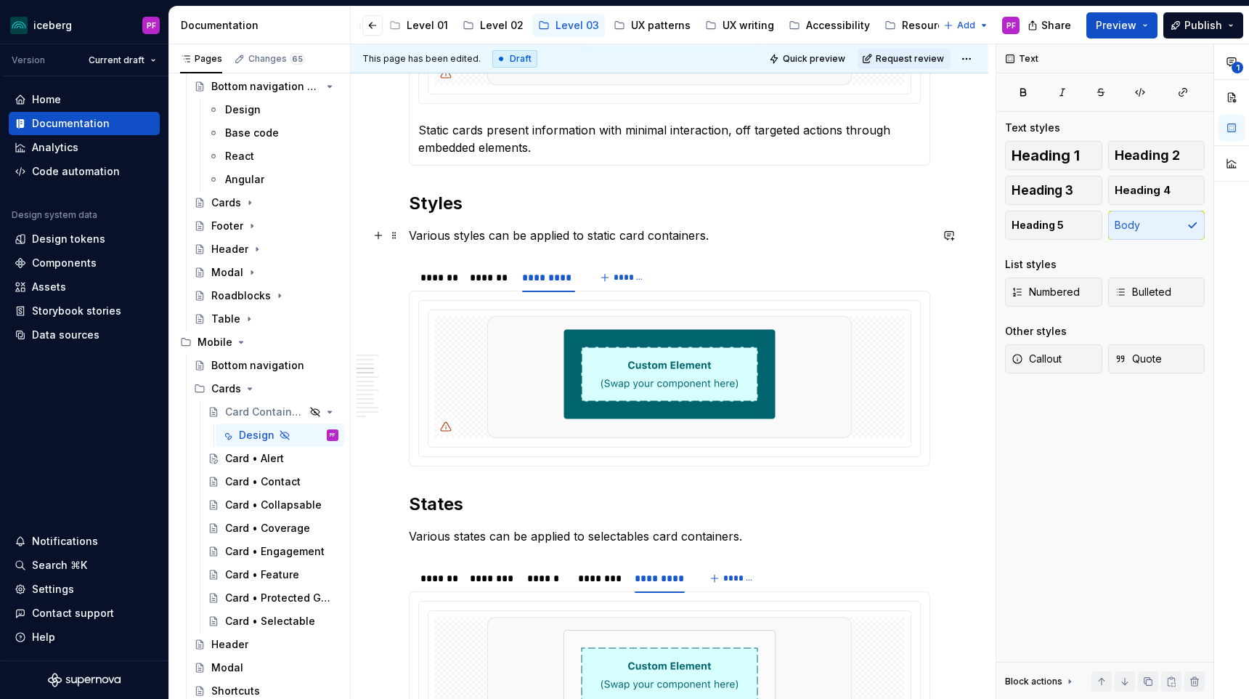
click at [410, 233] on p "Various styles can be applied to static card containers." at bounding box center [669, 235] width 521 height 17
drag, startPoint x: 734, startPoint y: 237, endPoint x: 408, endPoint y: 235, distance: 326.0
click at [409, 236] on p "Various styles can be applied to static card containers." at bounding box center [669, 235] width 521 height 17
copy p "Various styles can be applied to static card containers."
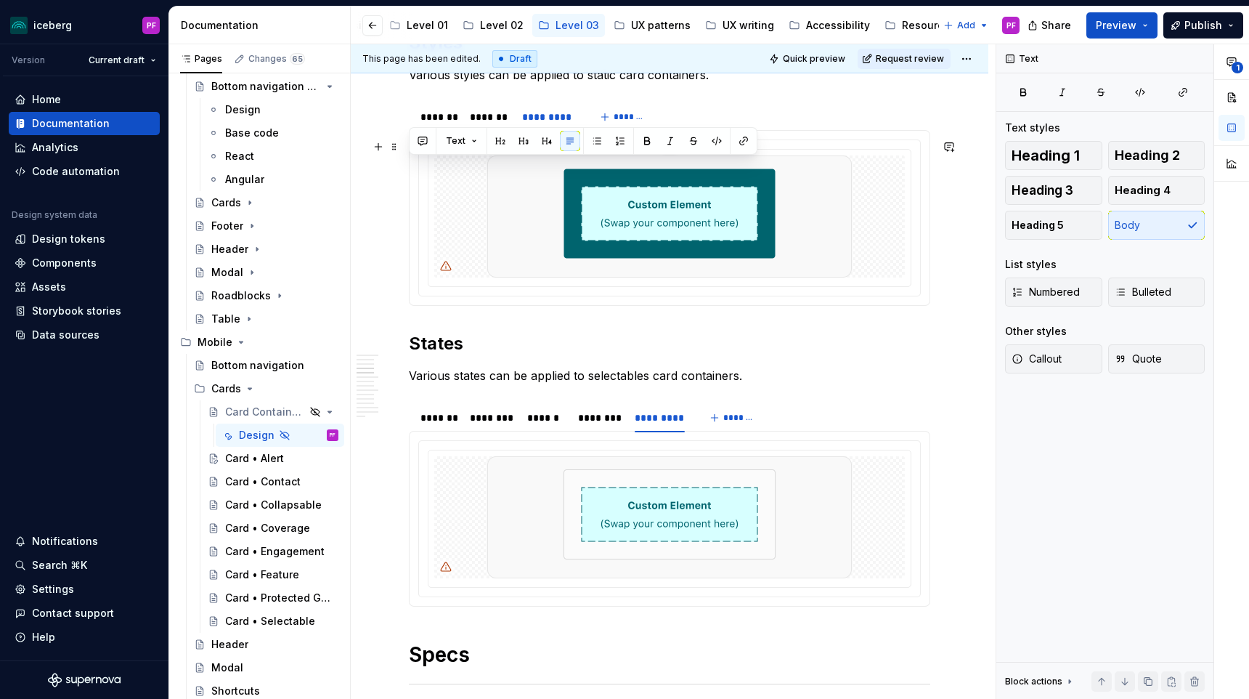
scroll to position [1136, 0]
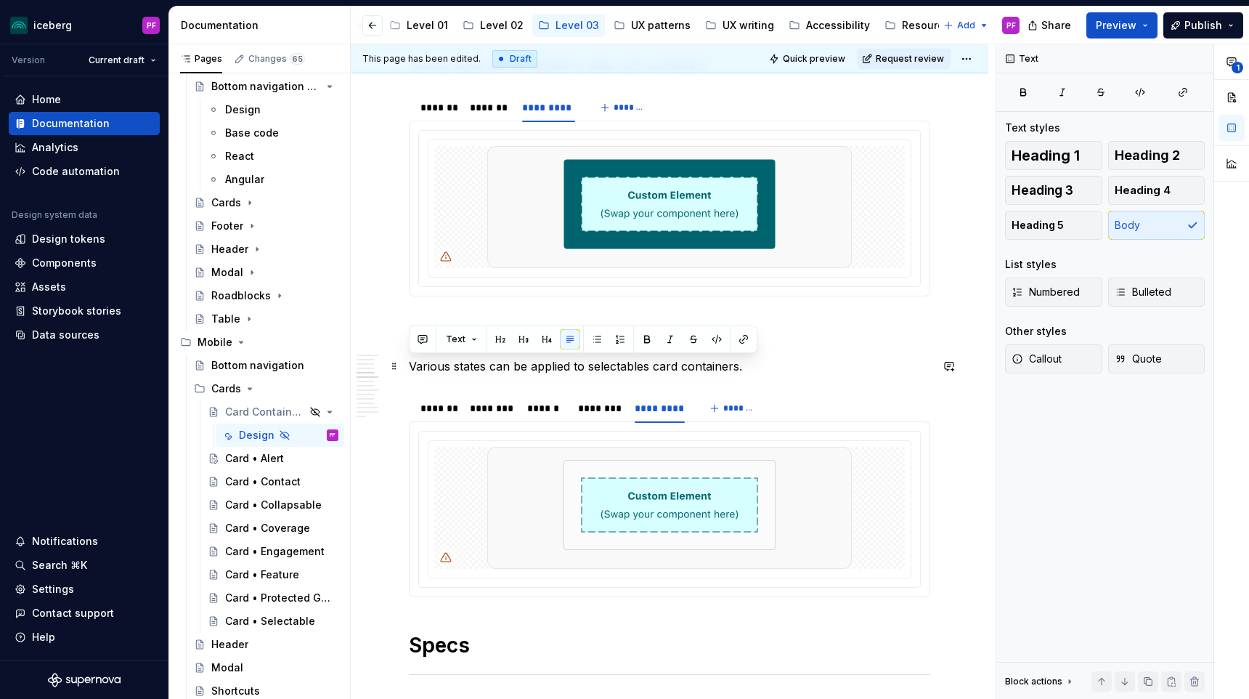
drag, startPoint x: 752, startPoint y: 367, endPoint x: 407, endPoint y: 362, distance: 345.0
copy p "Various states can be applied to selectables card containers."
click at [644, 360] on p "Various states can be applied to selectables card containers." at bounding box center [669, 365] width 521 height 17
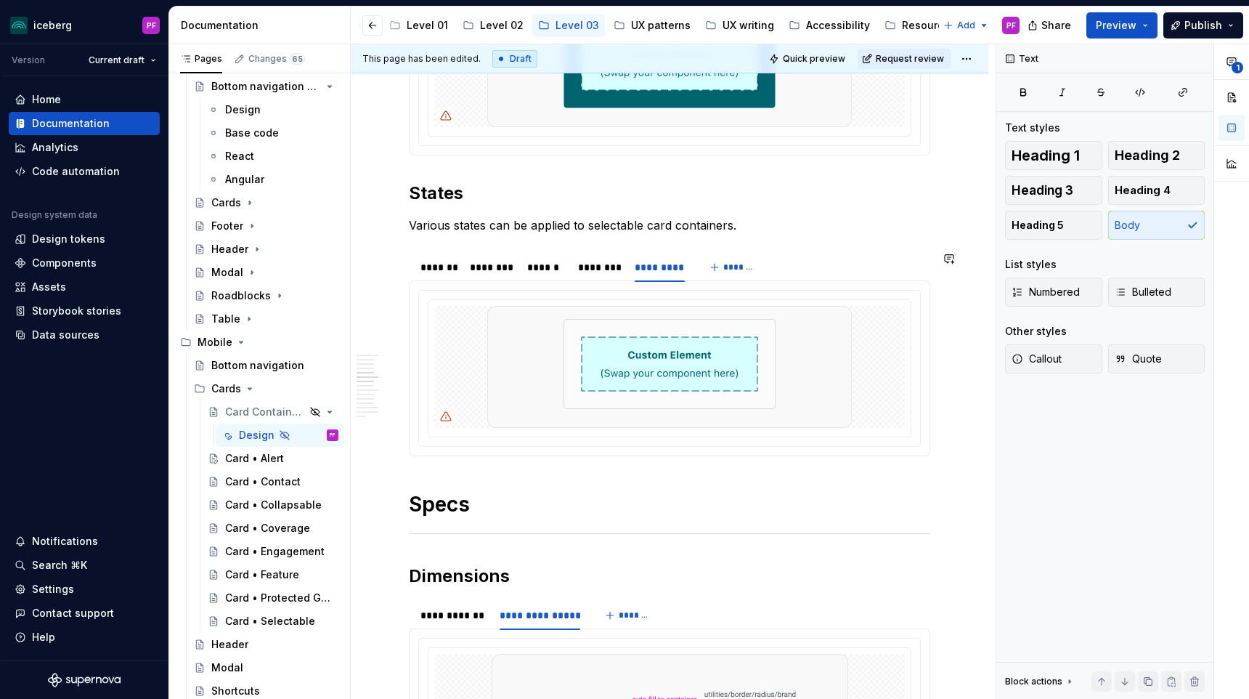
scroll to position [1336, 0]
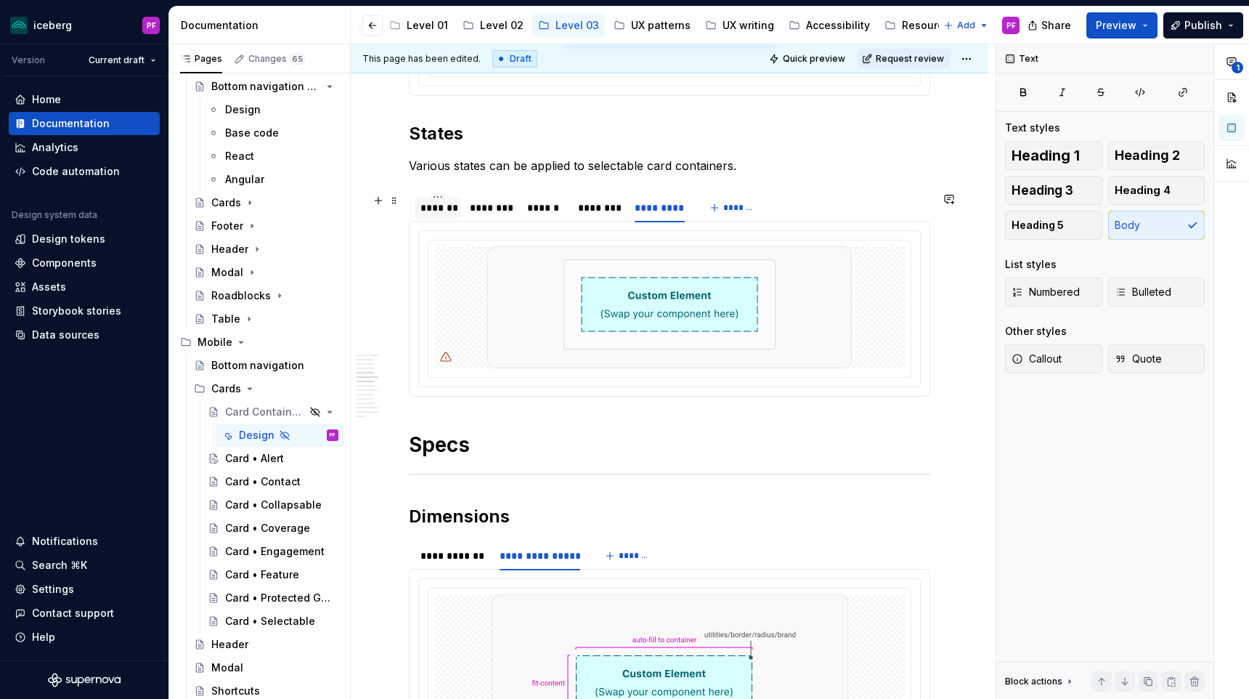
click at [440, 211] on div "*******" at bounding box center [437, 207] width 35 height 15
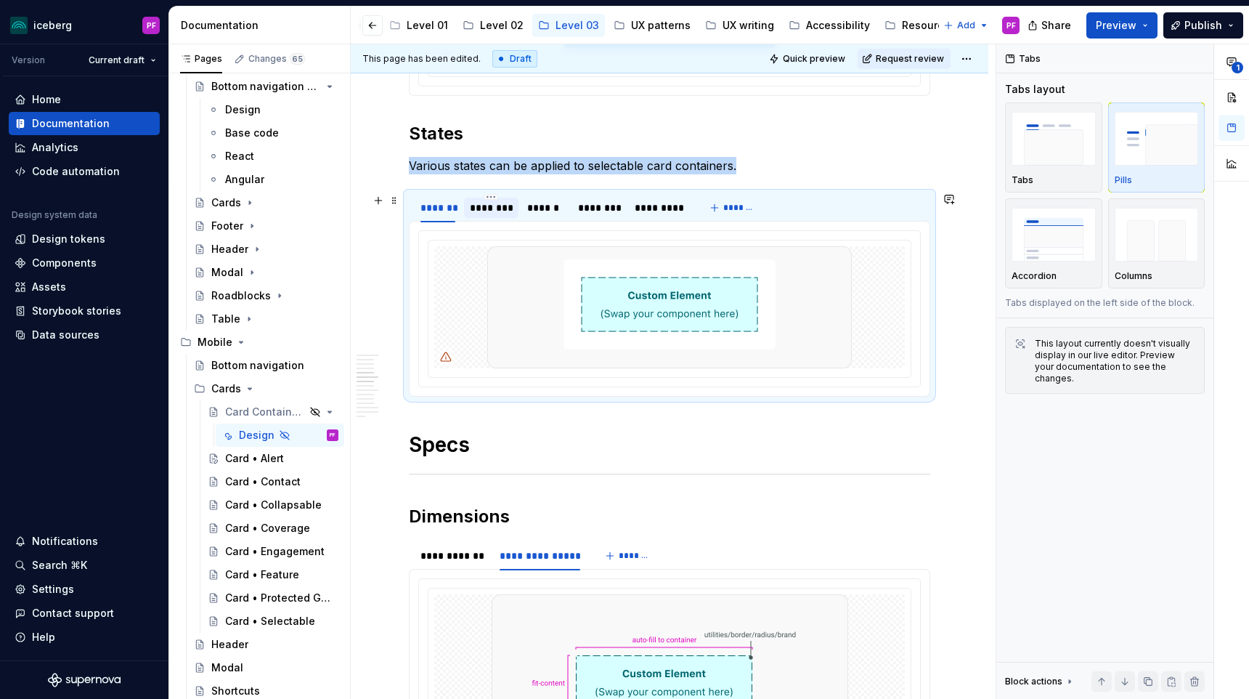
click at [488, 216] on div "********" at bounding box center [491, 208] width 54 height 20
click at [530, 216] on div "******" at bounding box center [545, 208] width 48 height 20
click at [593, 216] on div "********" at bounding box center [599, 208] width 54 height 20
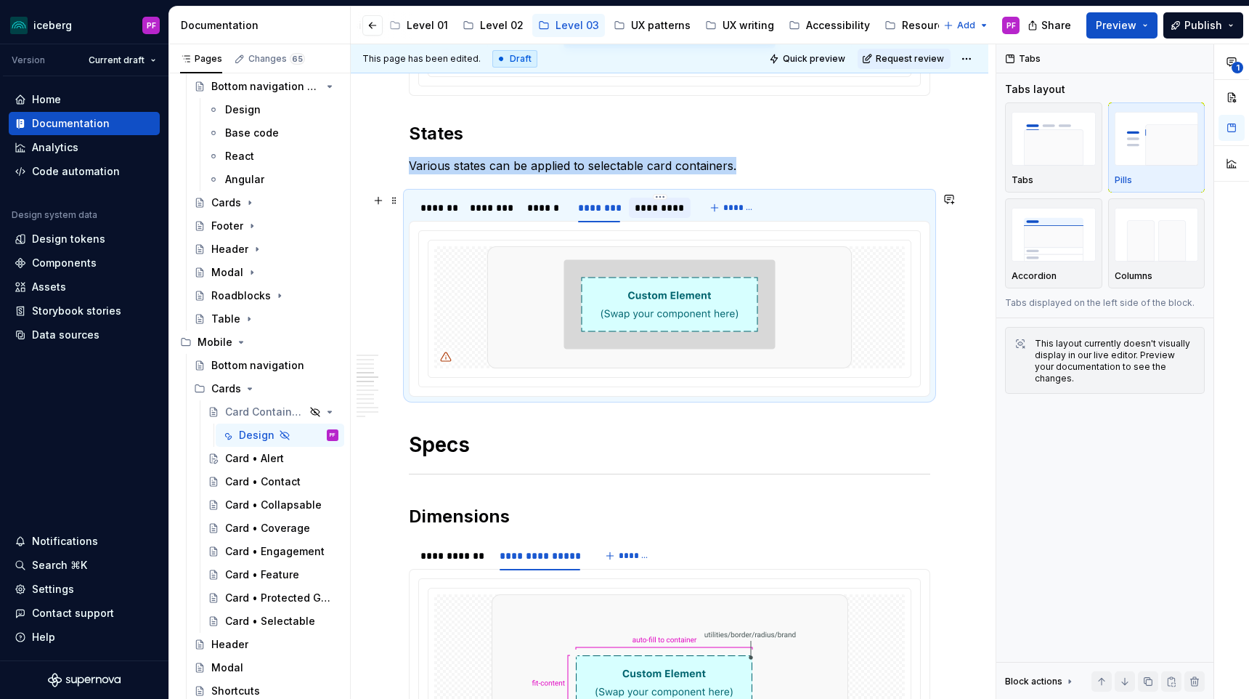
click at [654, 216] on div "*********" at bounding box center [660, 208] width 62 height 20
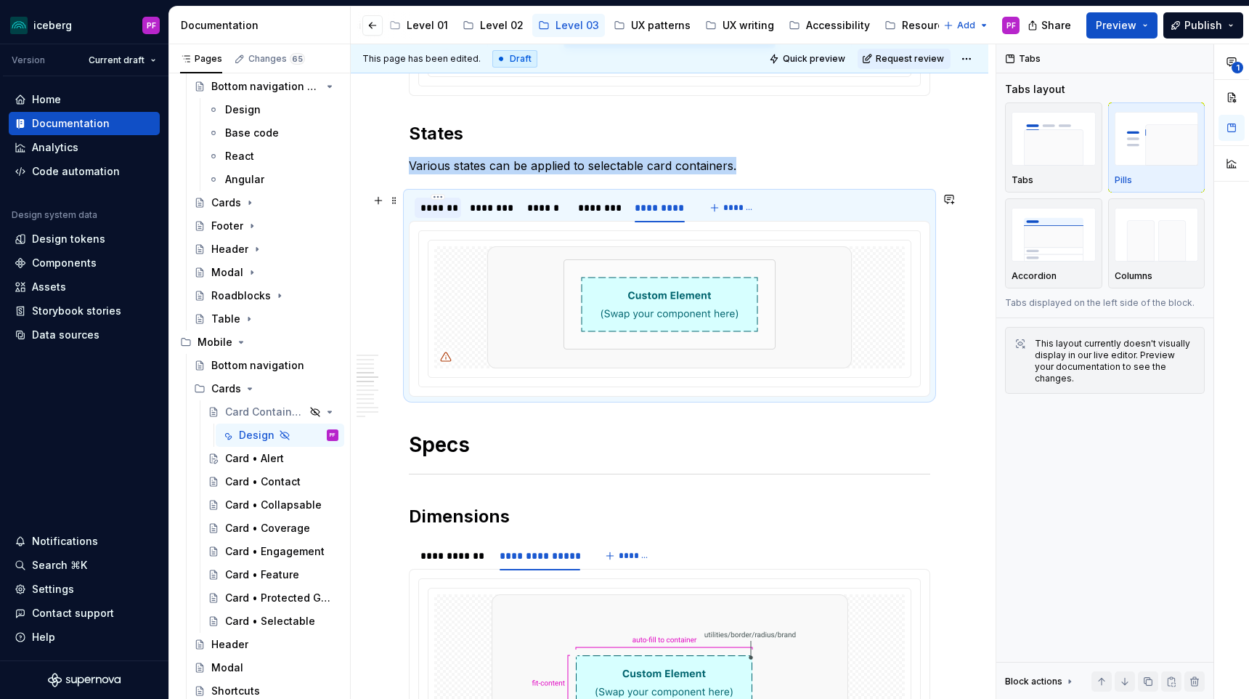
click at [435, 212] on div "*******" at bounding box center [437, 207] width 35 height 15
click at [484, 211] on div "********" at bounding box center [491, 207] width 43 height 15
click at [537, 216] on div "******" at bounding box center [545, 208] width 48 height 20
click at [591, 216] on div "********" at bounding box center [599, 208] width 54 height 20
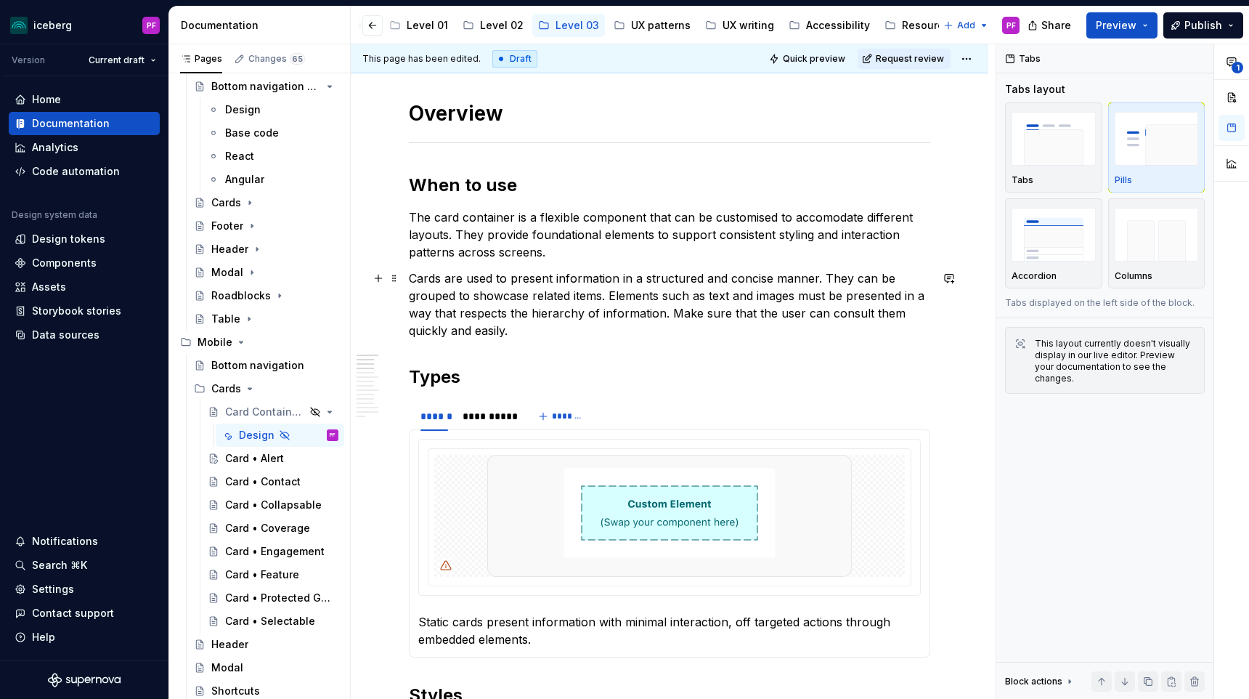
scroll to position [524, 0]
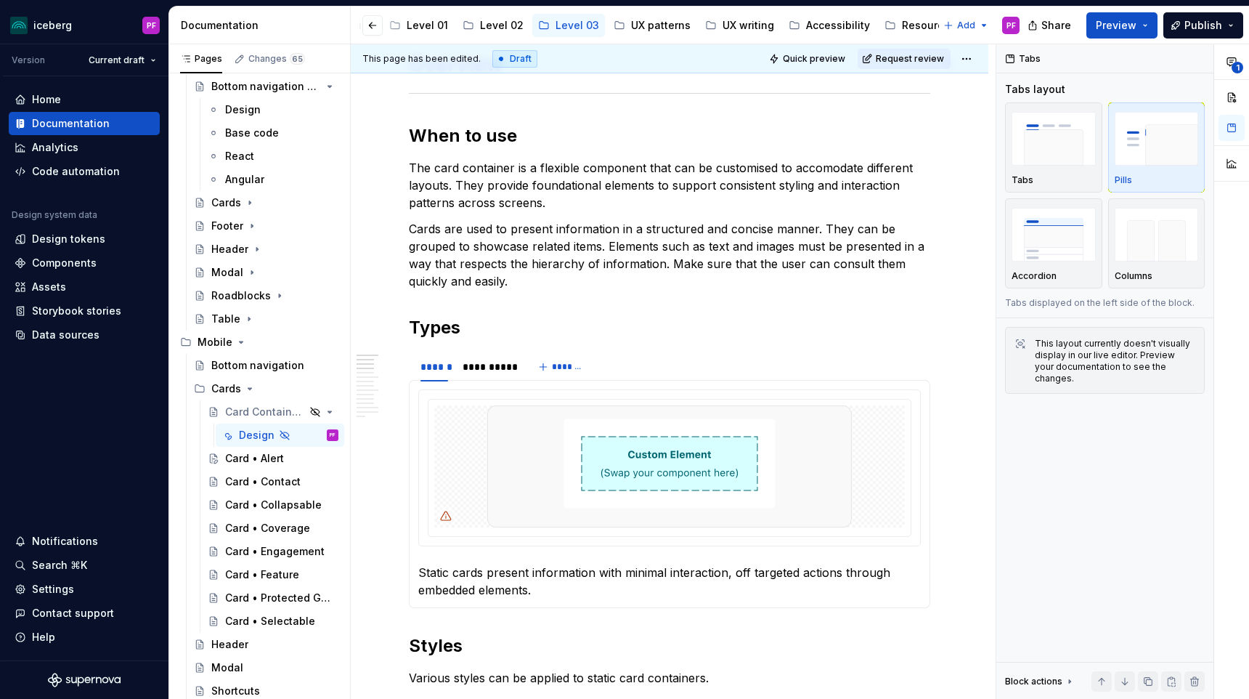
type textarea "*"
click at [429, 371] on div "******" at bounding box center [434, 366] width 28 height 15
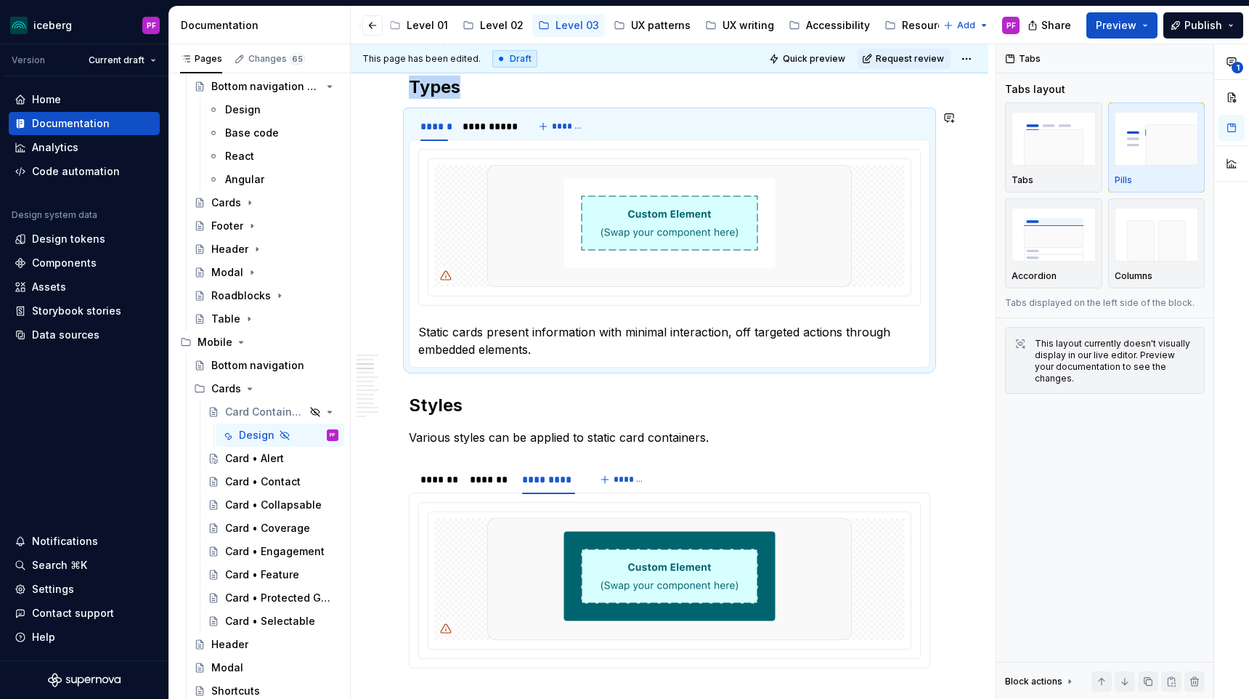
scroll to position [780, 0]
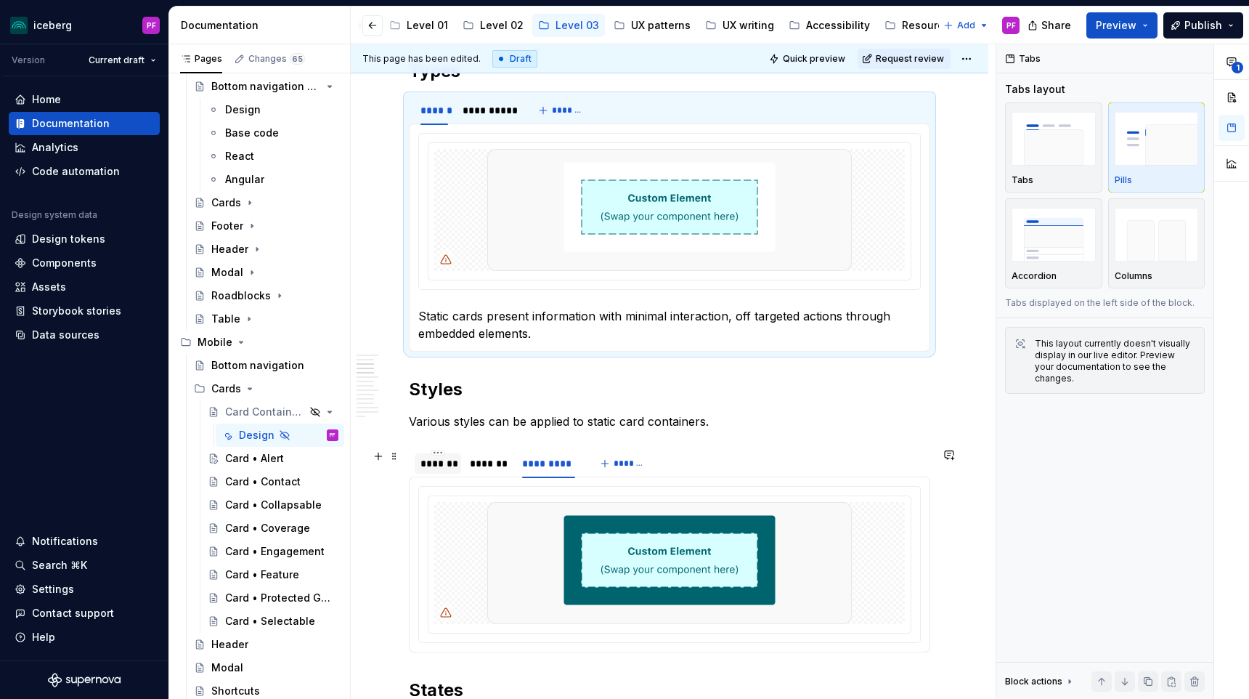
click at [436, 460] on div "*******" at bounding box center [437, 463] width 35 height 15
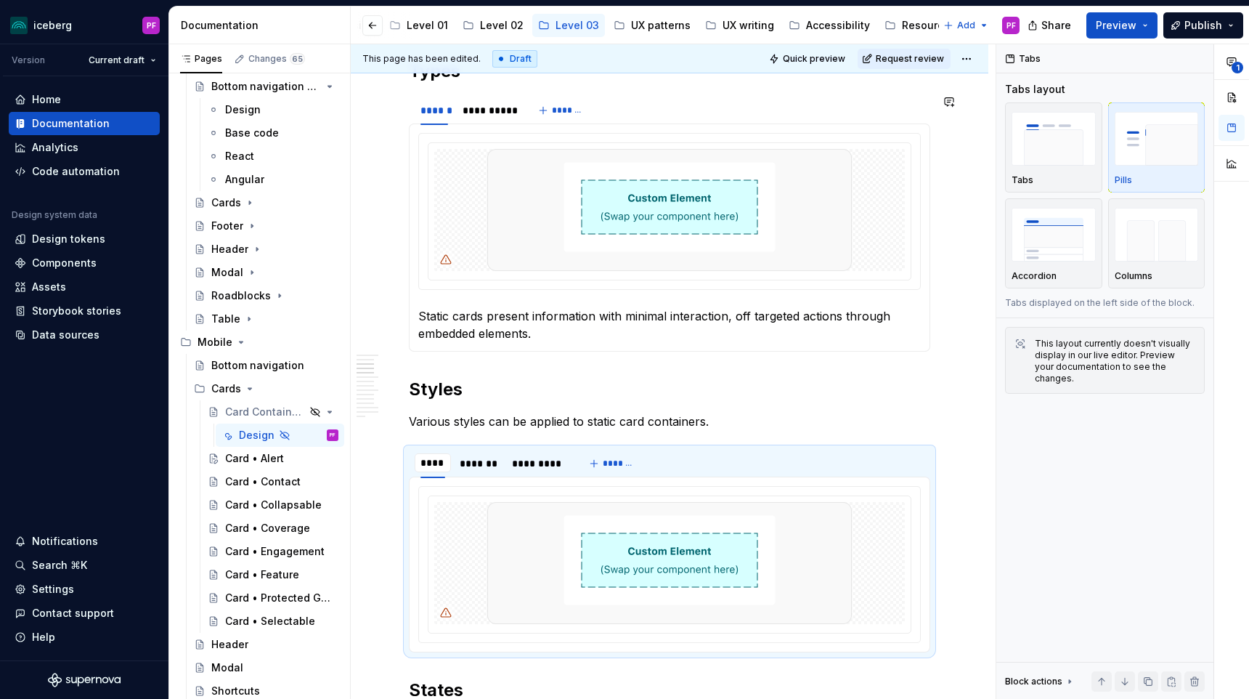
type input "****"
type textarea "*"
click at [481, 461] on div "*******" at bounding box center [479, 463] width 38 height 15
click at [521, 468] on div "*********" at bounding box center [538, 463] width 53 height 15
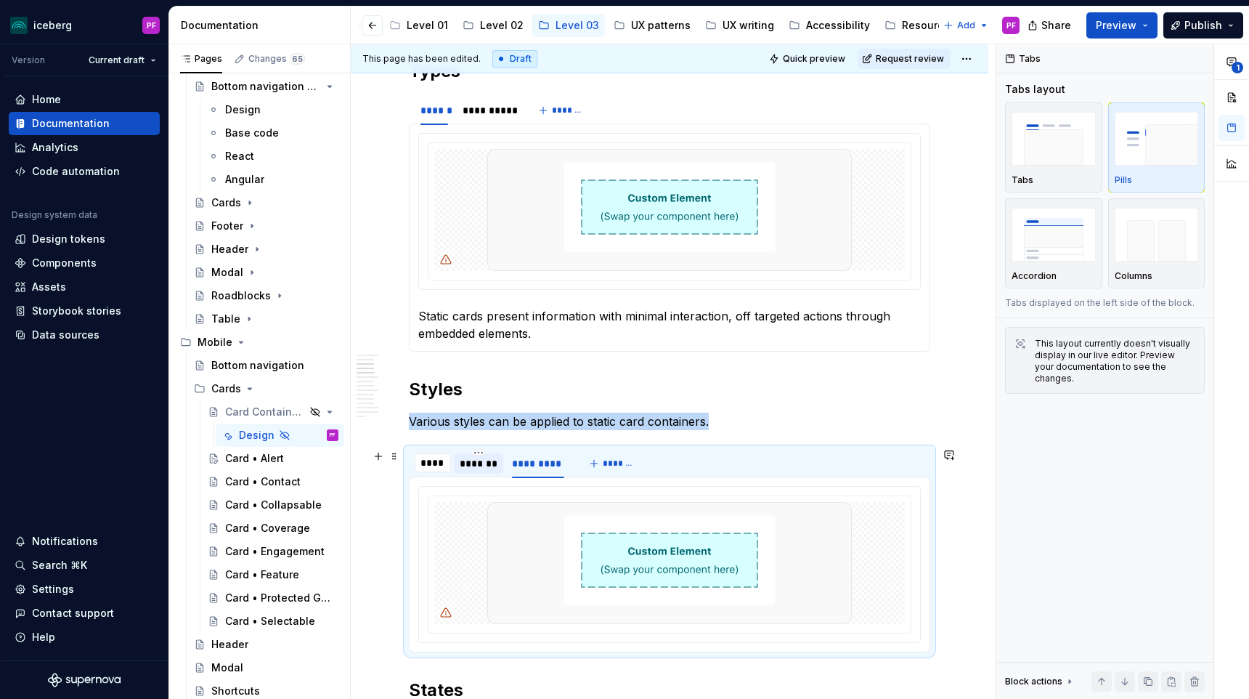
click at [486, 465] on div "*******" at bounding box center [479, 463] width 38 height 15
click at [426, 461] on input "****" at bounding box center [433, 462] width 36 height 26
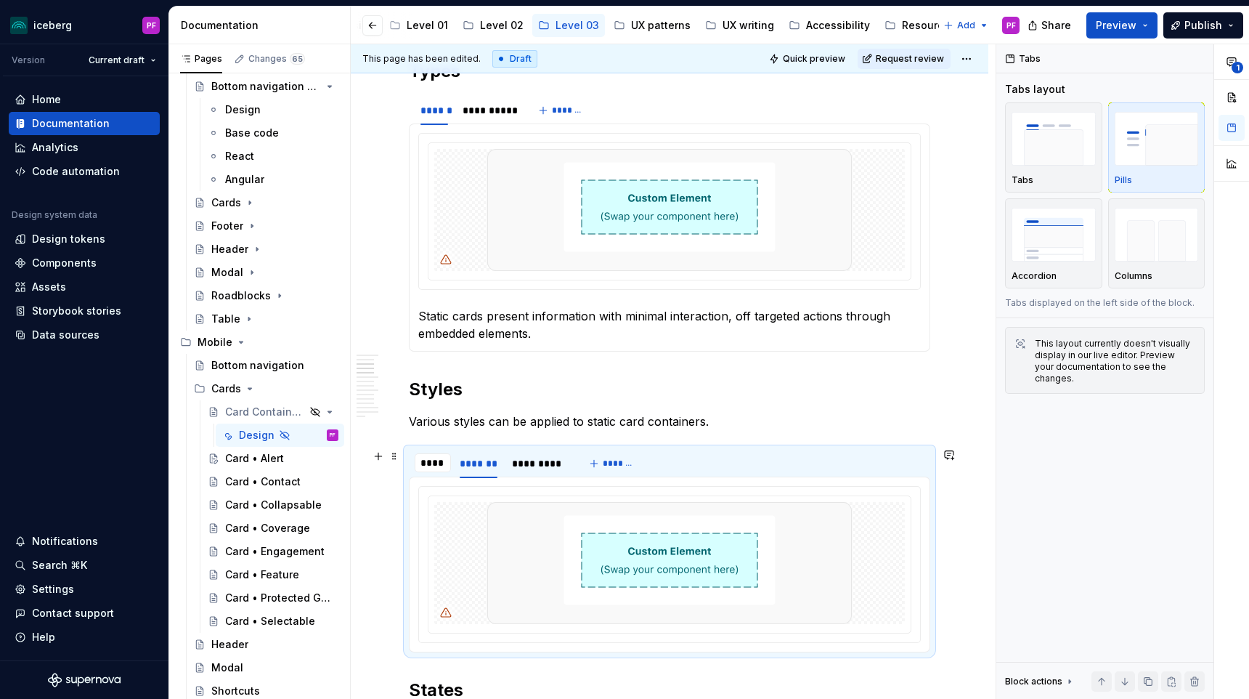
click at [456, 447] on section "**** **** ******* ********* *******" at bounding box center [669, 549] width 521 height 205
click at [461, 449] on div "*******" at bounding box center [478, 463] width 49 height 28
click at [520, 463] on div "*********" at bounding box center [538, 463] width 53 height 15
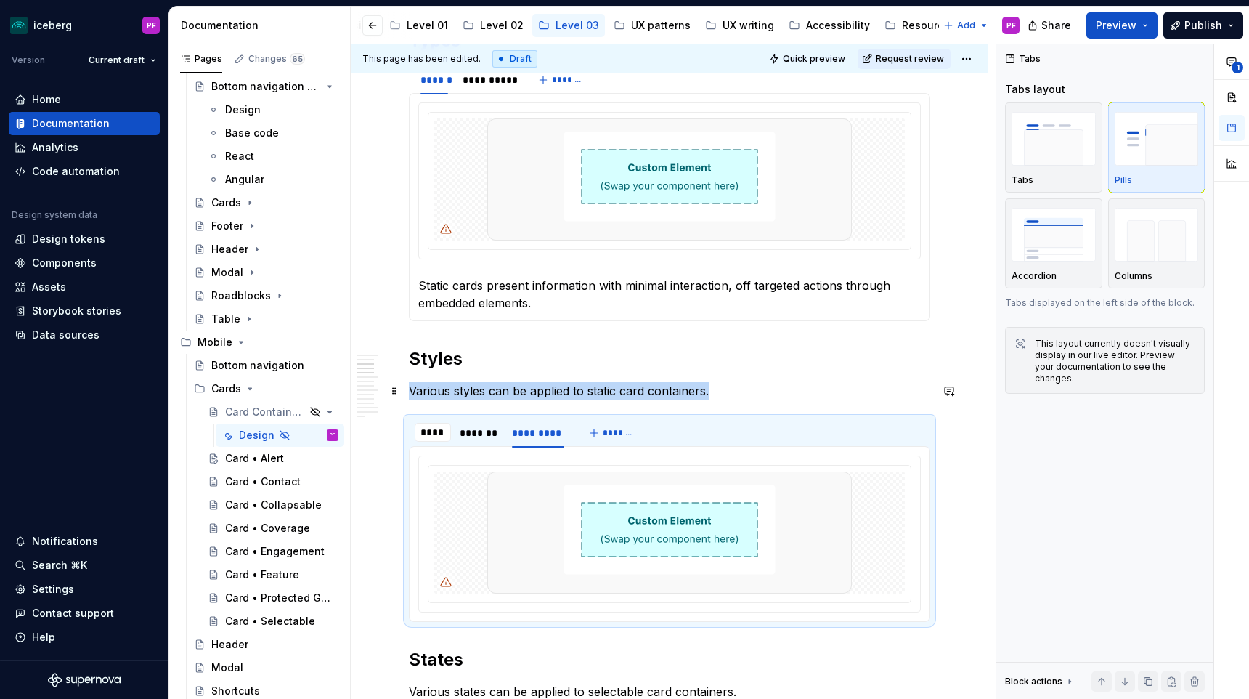
click at [516, 388] on p "Various styles can be applied to static card containers." at bounding box center [669, 390] width 521 height 17
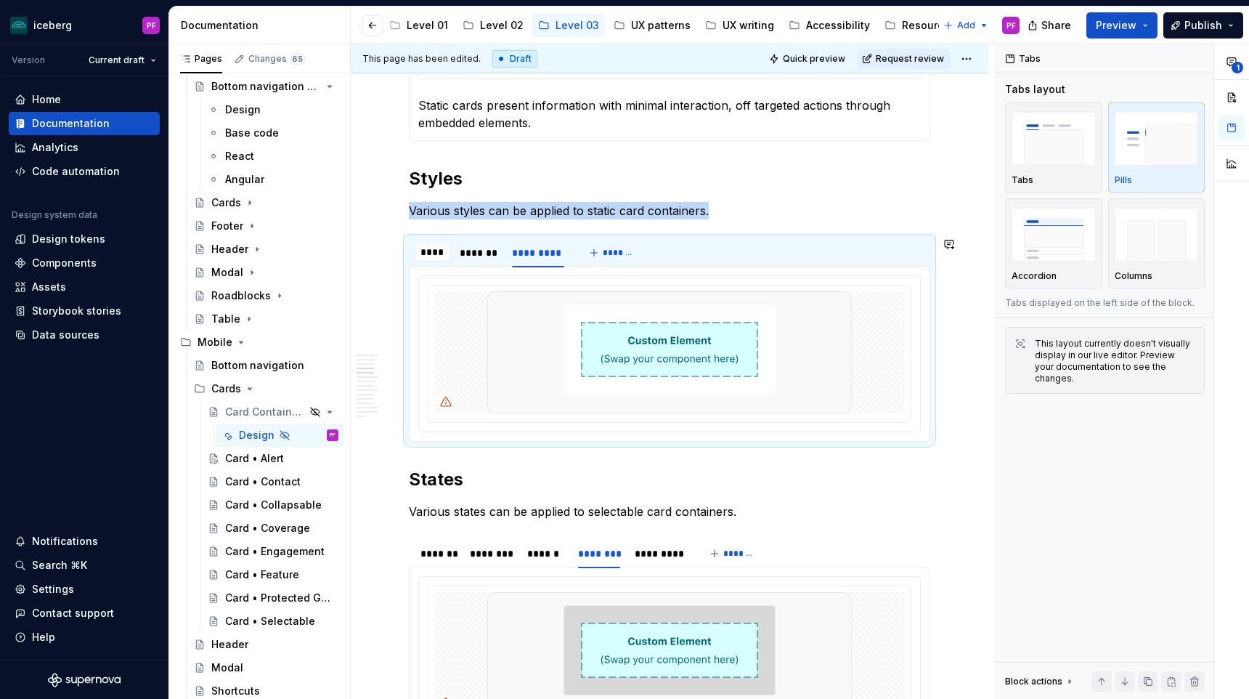
scroll to position [991, 0]
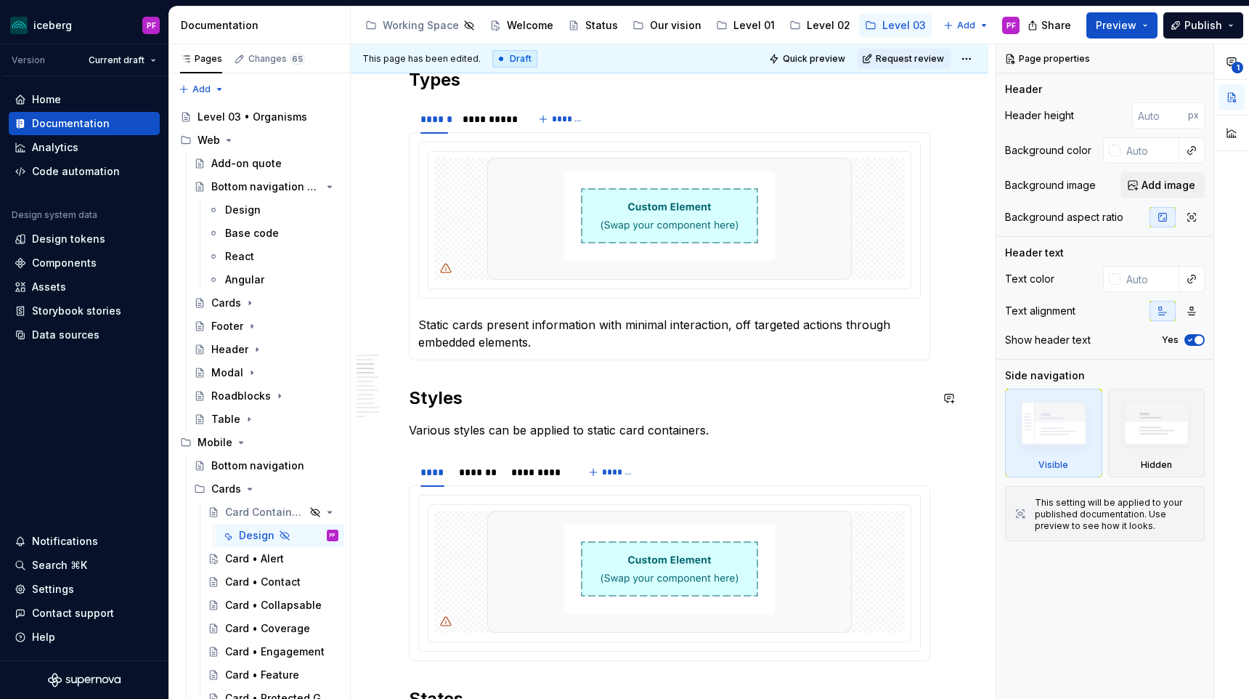
scroll to position [772, 0]
click at [483, 473] on div "*******" at bounding box center [478, 471] width 38 height 15
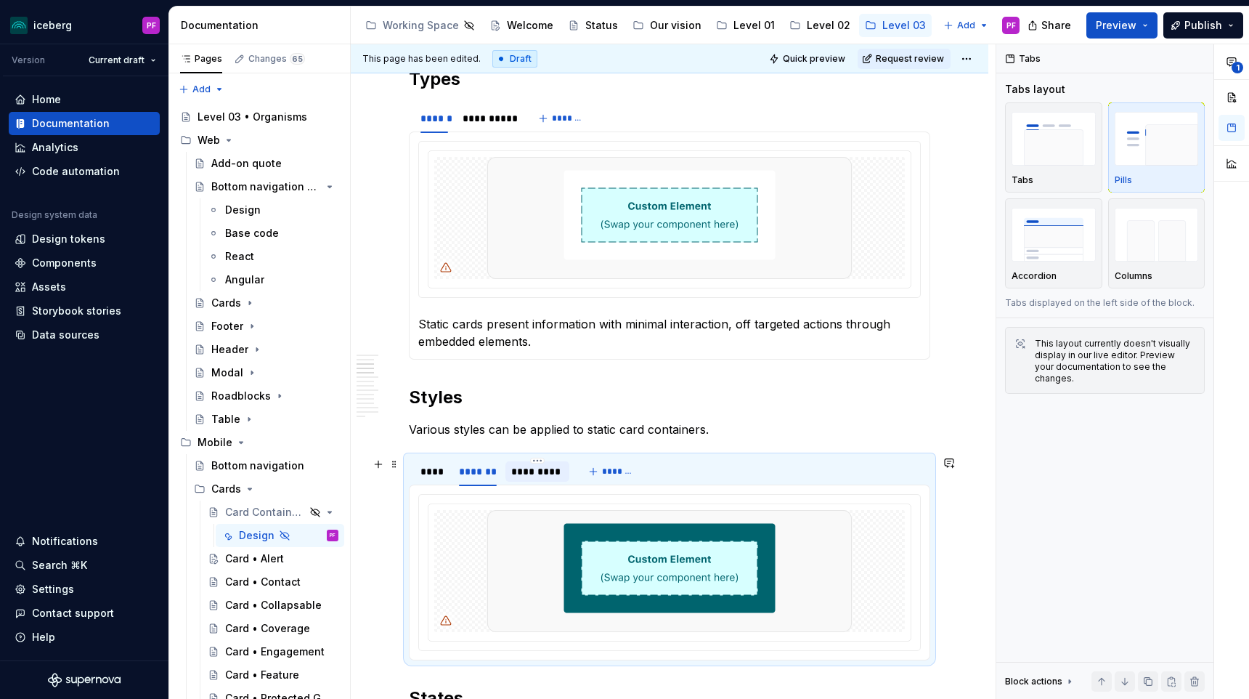
click at [527, 471] on div "*********" at bounding box center [537, 471] width 53 height 15
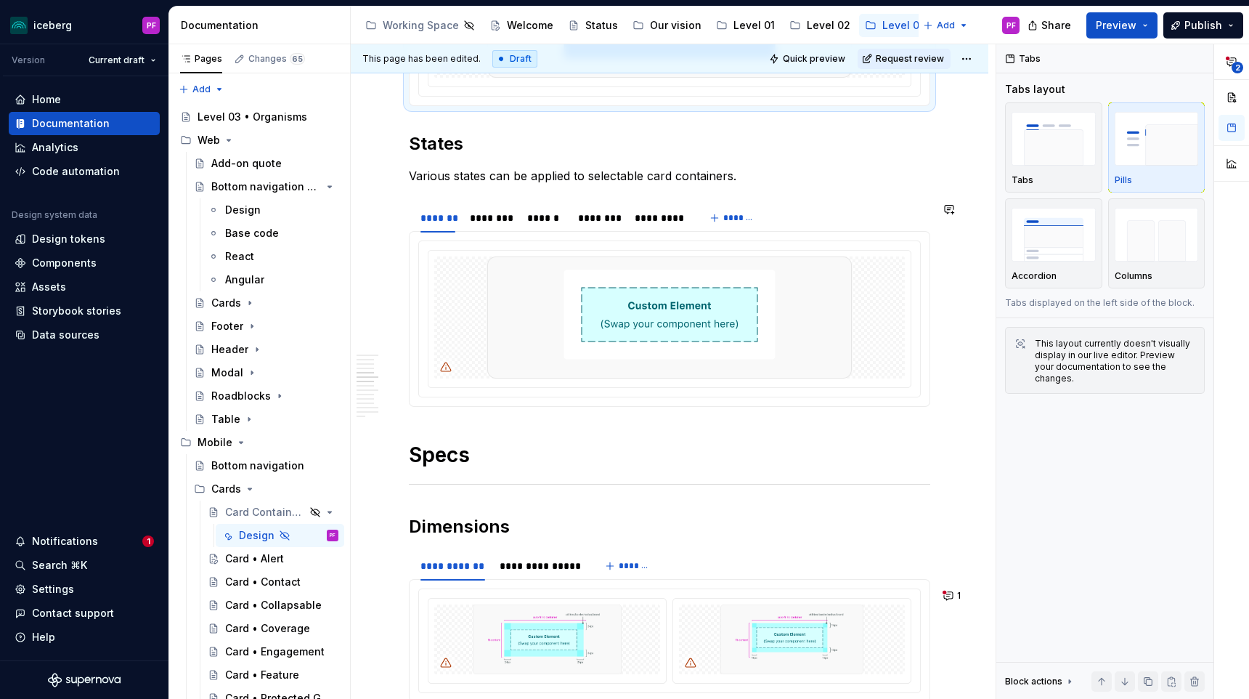
scroll to position [1345, 0]
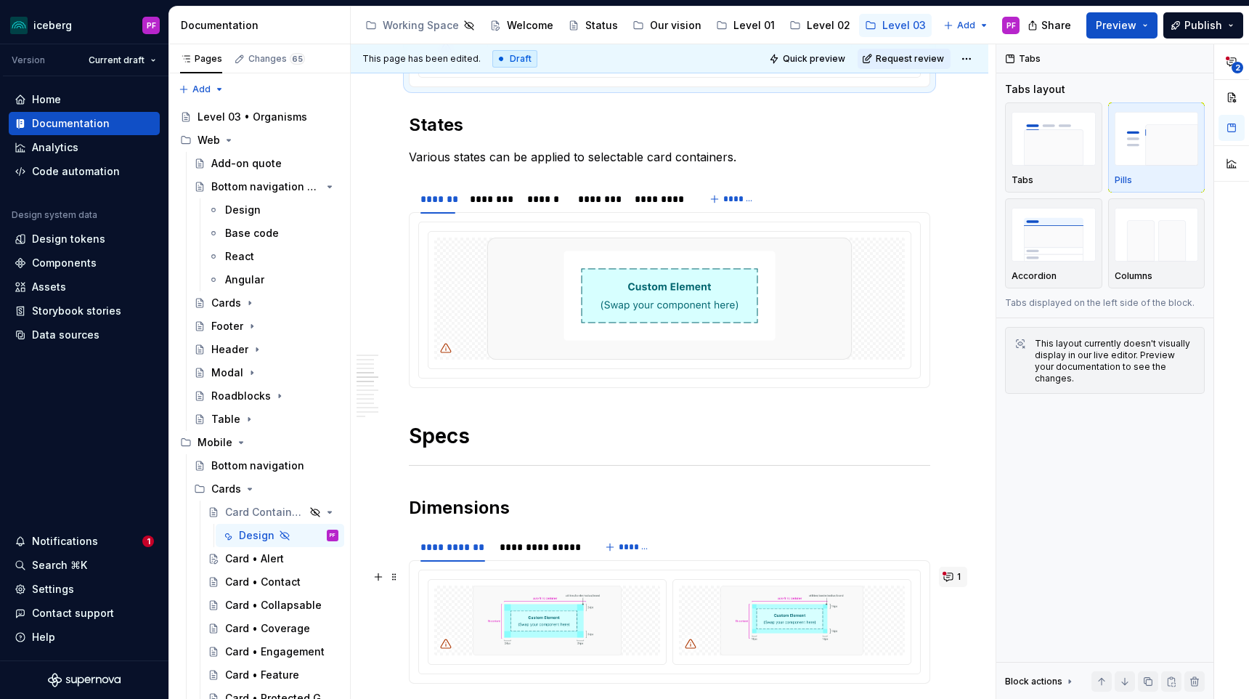
click at [961, 574] on button "1" at bounding box center [953, 576] width 28 height 20
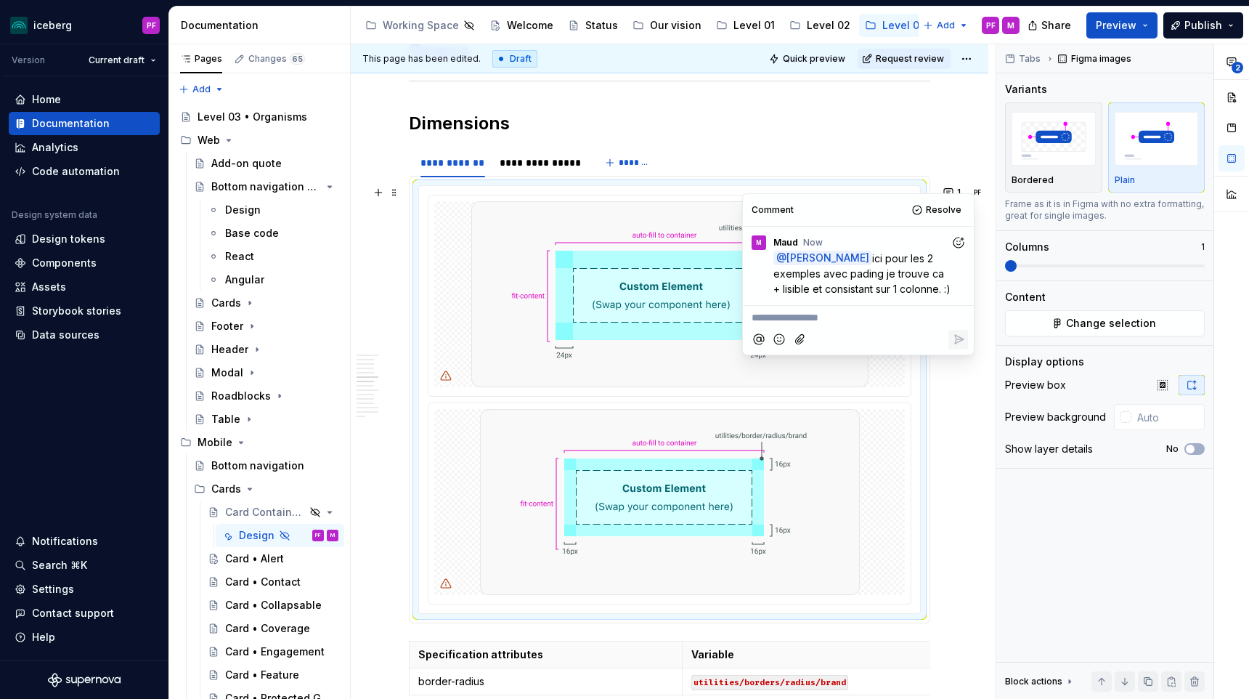
scroll to position [1690, 0]
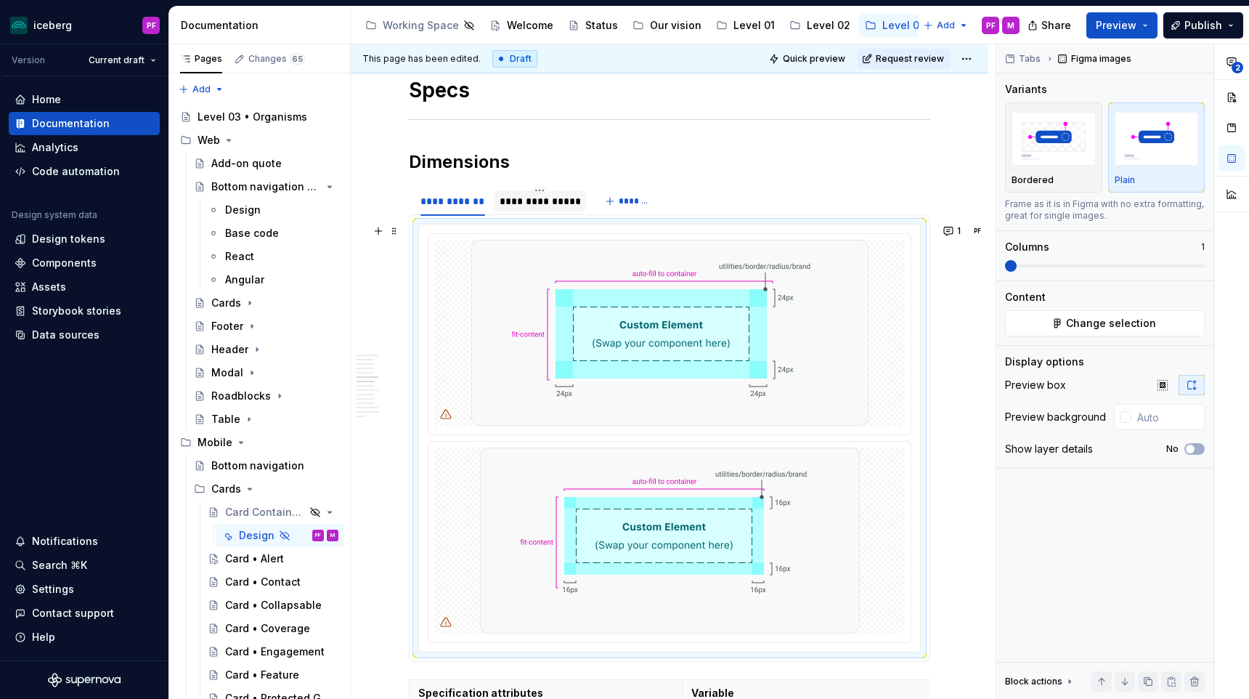
click at [543, 198] on div "**********" at bounding box center [540, 201] width 81 height 15
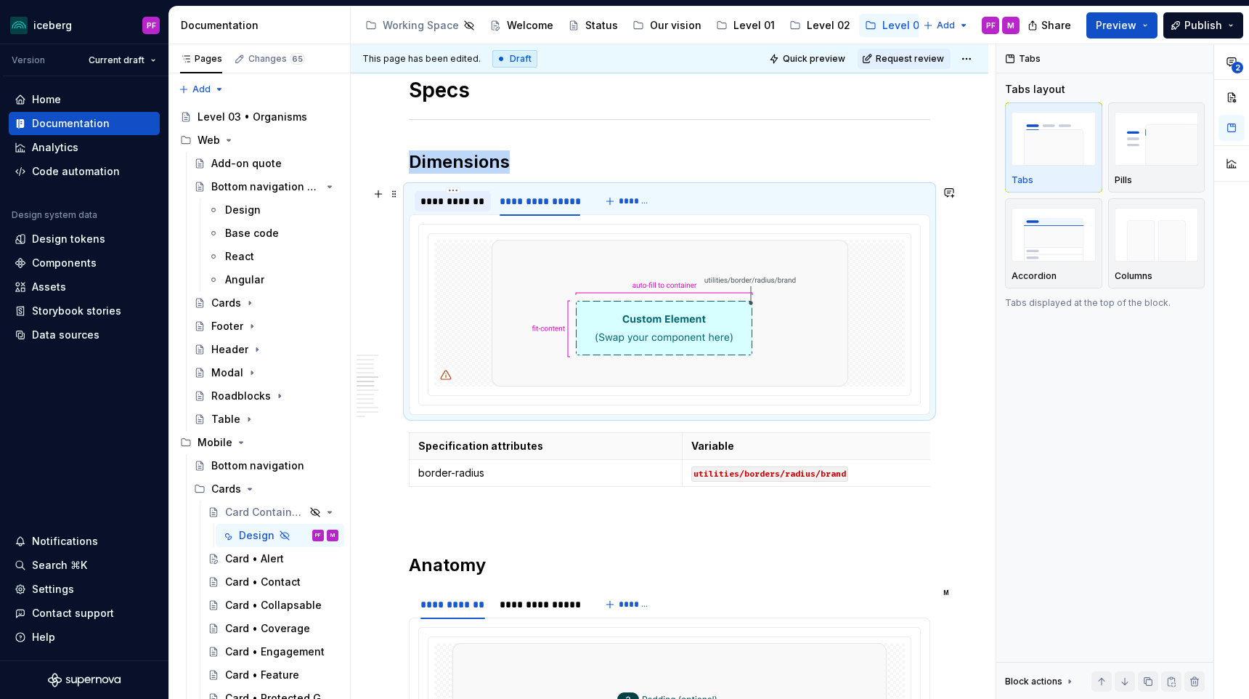
click at [449, 203] on div "**********" at bounding box center [452, 201] width 65 height 15
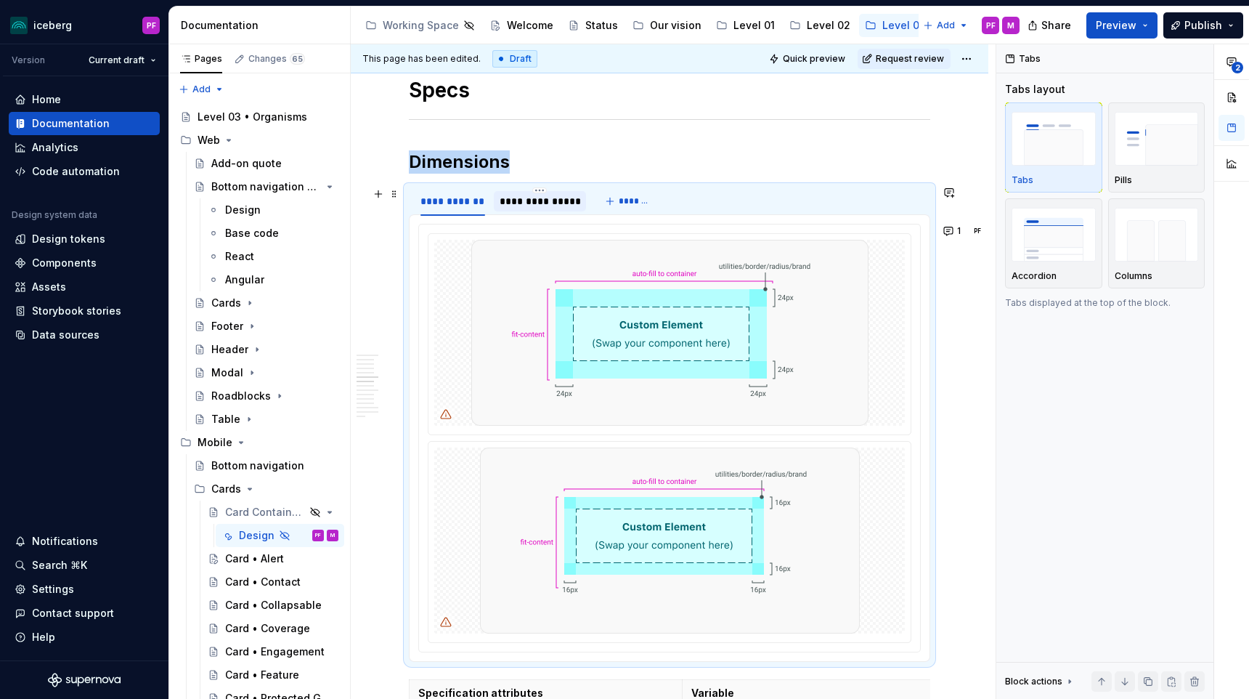
click at [523, 201] on div "**********" at bounding box center [540, 201] width 81 height 15
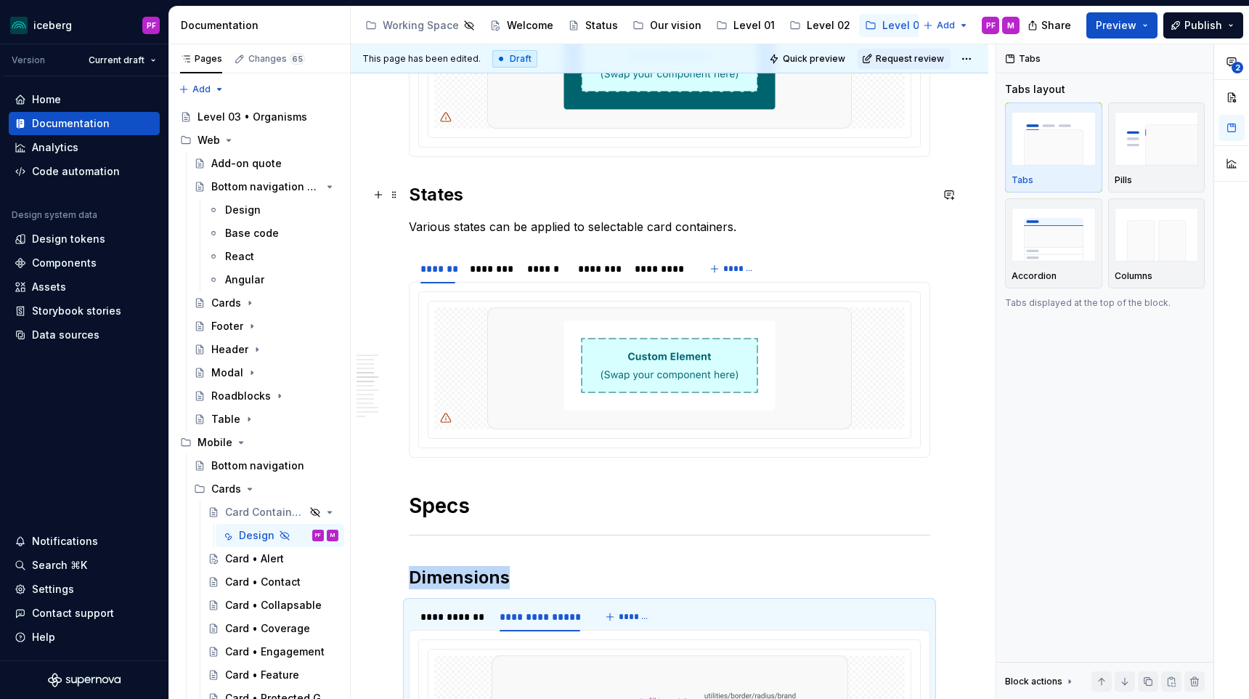
scroll to position [1243, 0]
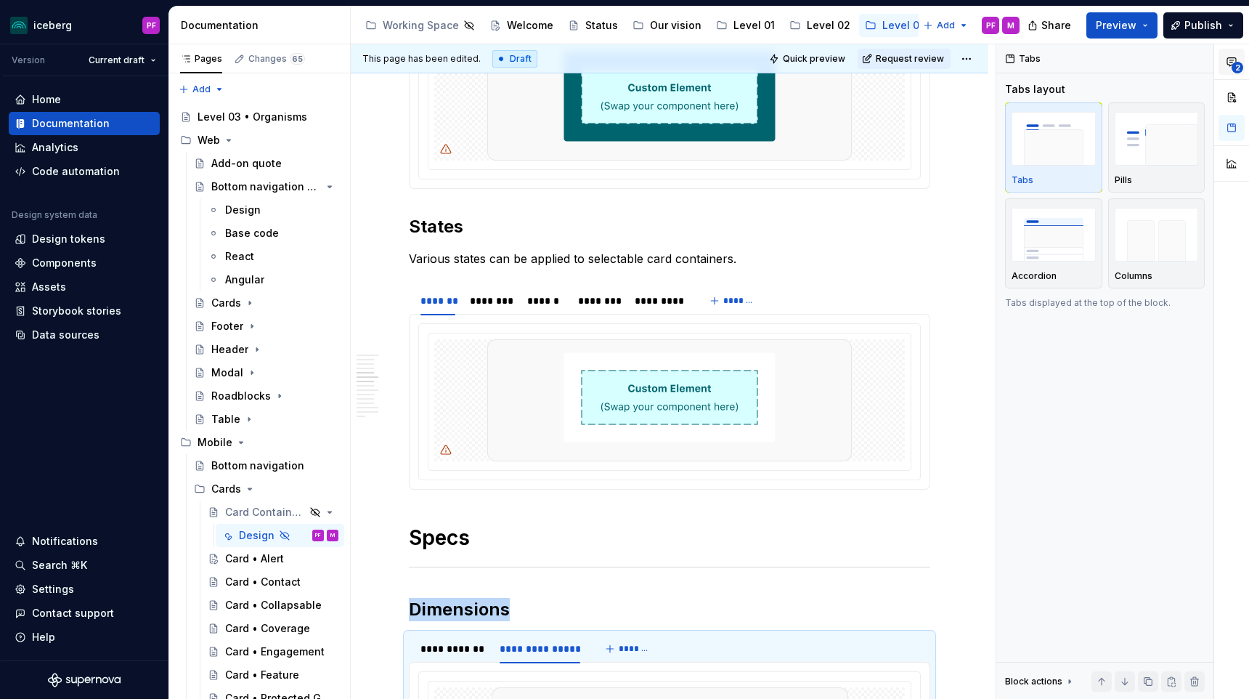
click at [1240, 66] on span "2" at bounding box center [1238, 68] width 12 height 12
type textarea "*"
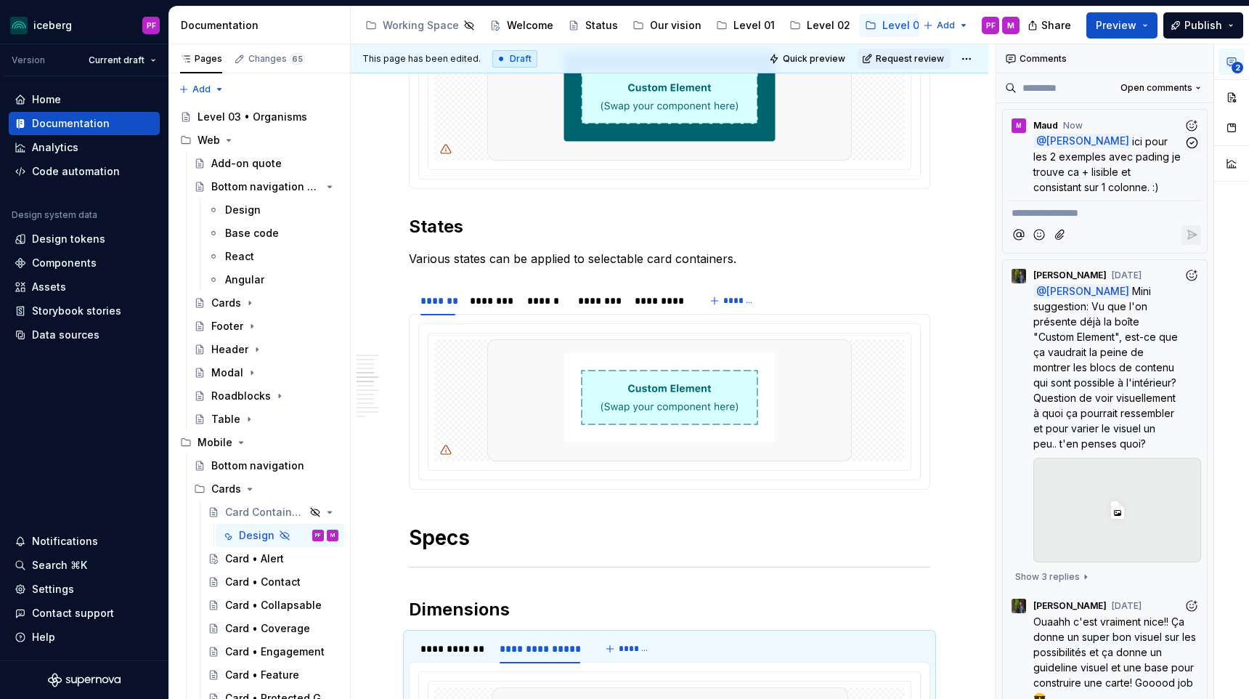
click at [1110, 164] on p "@ Pascale Fadel ici pour les 2 exemples avec pading je trouve ca + lisible et c…" at bounding box center [1108, 164] width 150 height 61
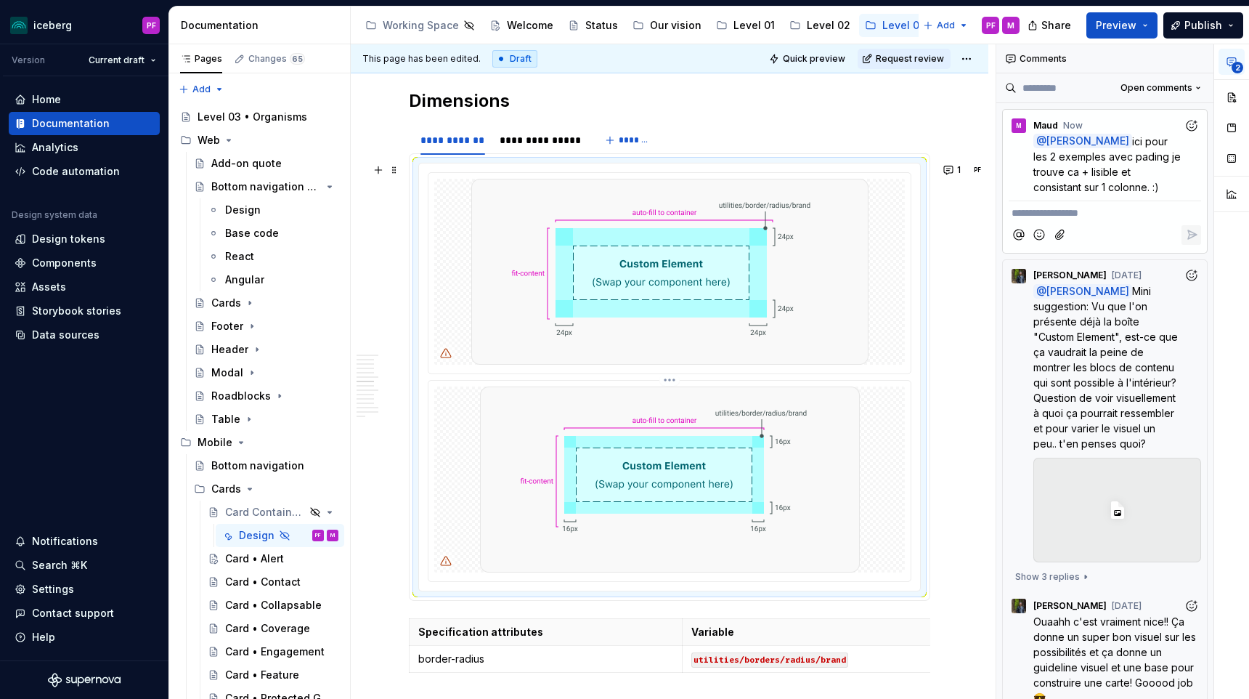
scroll to position [1752, 0]
click at [529, 146] on div "**********" at bounding box center [540, 139] width 81 height 15
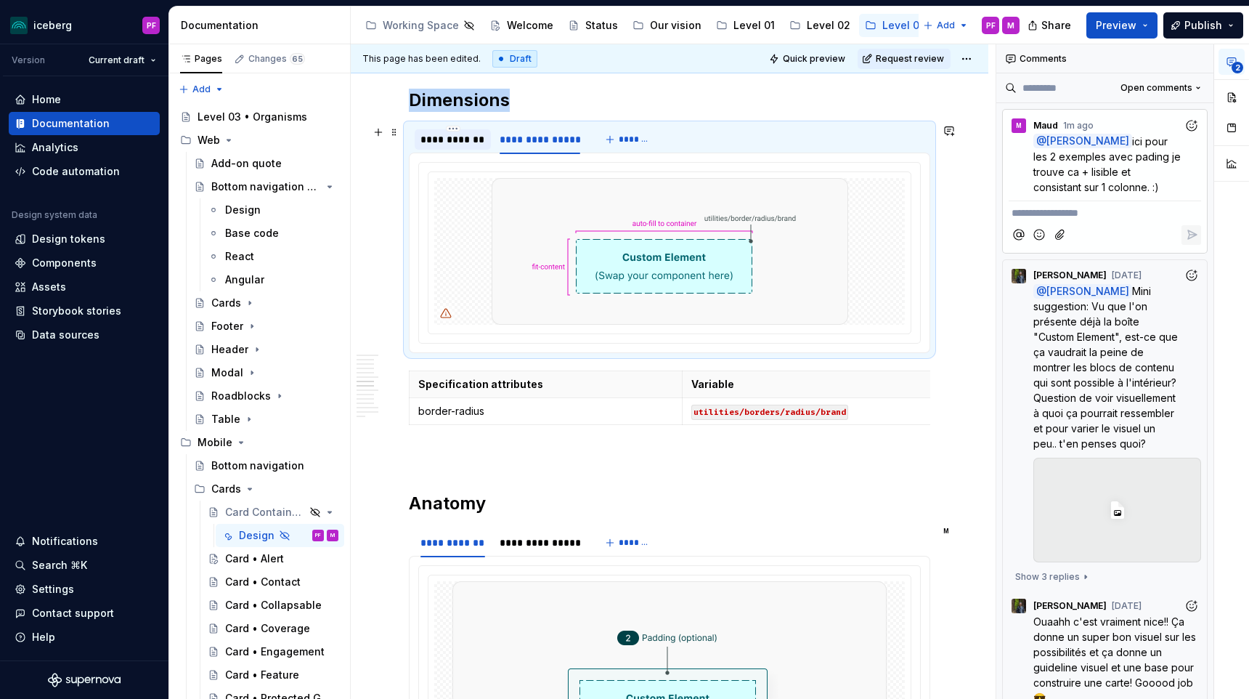
click at [459, 148] on div "**********" at bounding box center [453, 139] width 76 height 20
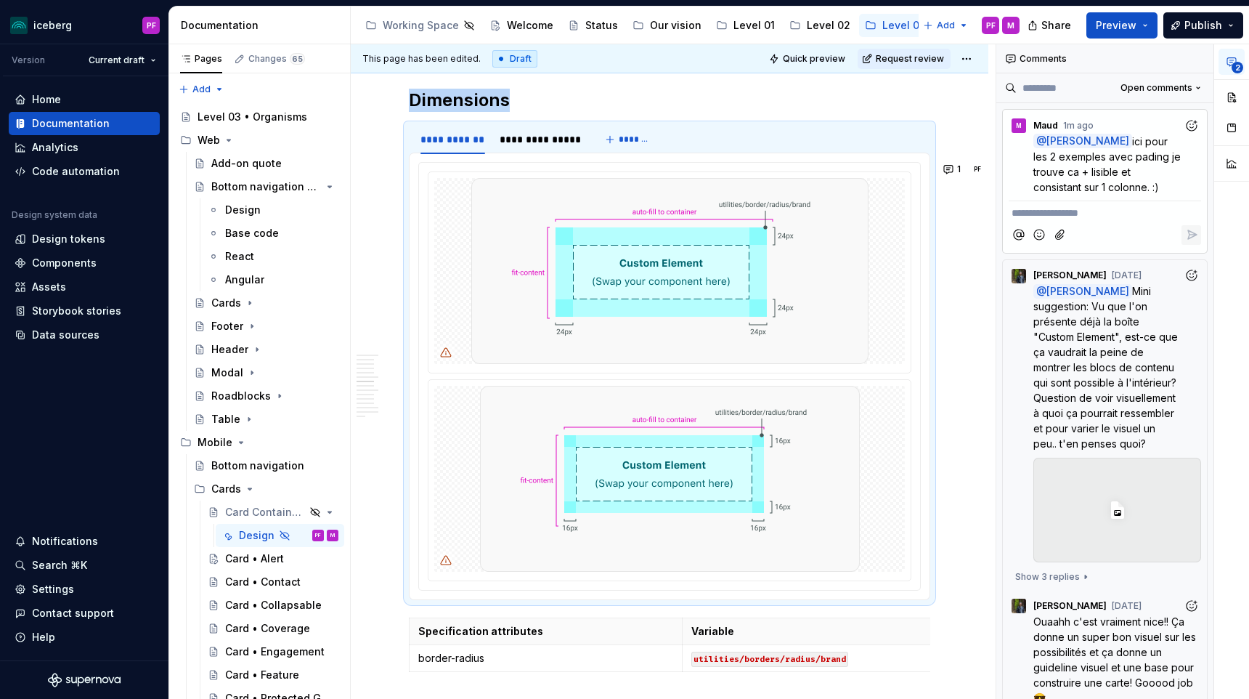
click at [1043, 213] on p "**********" at bounding box center [1105, 212] width 187 height 15
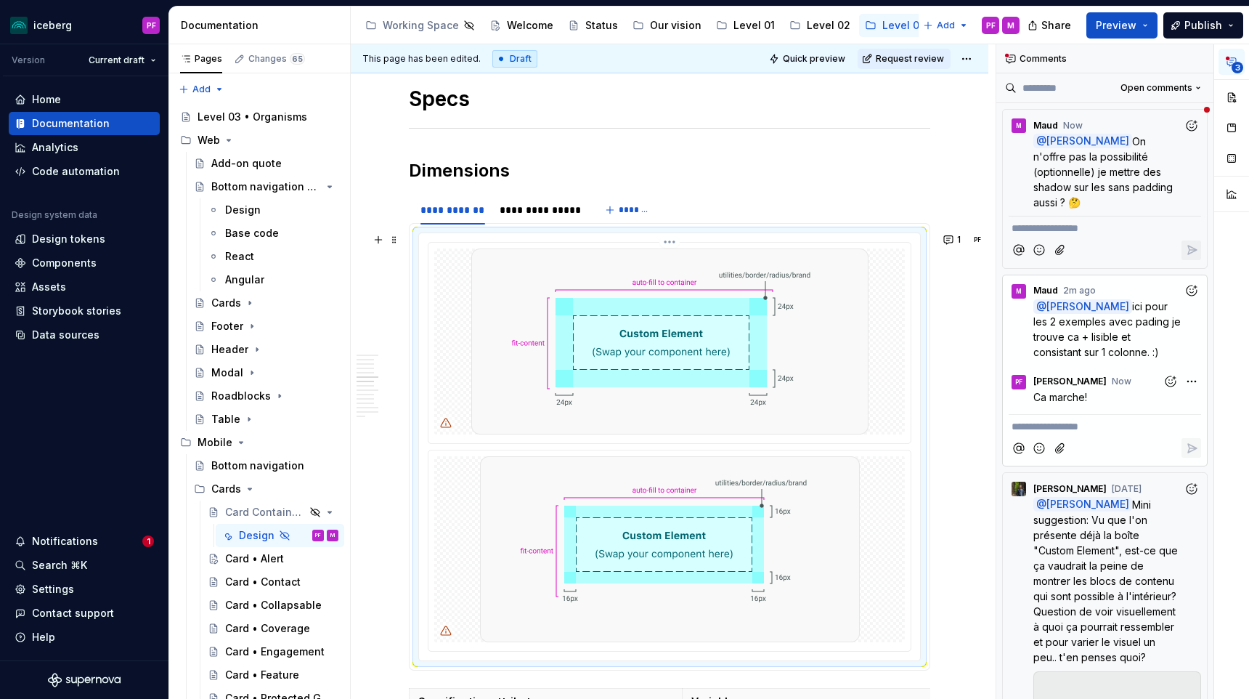
scroll to position [1675, 0]
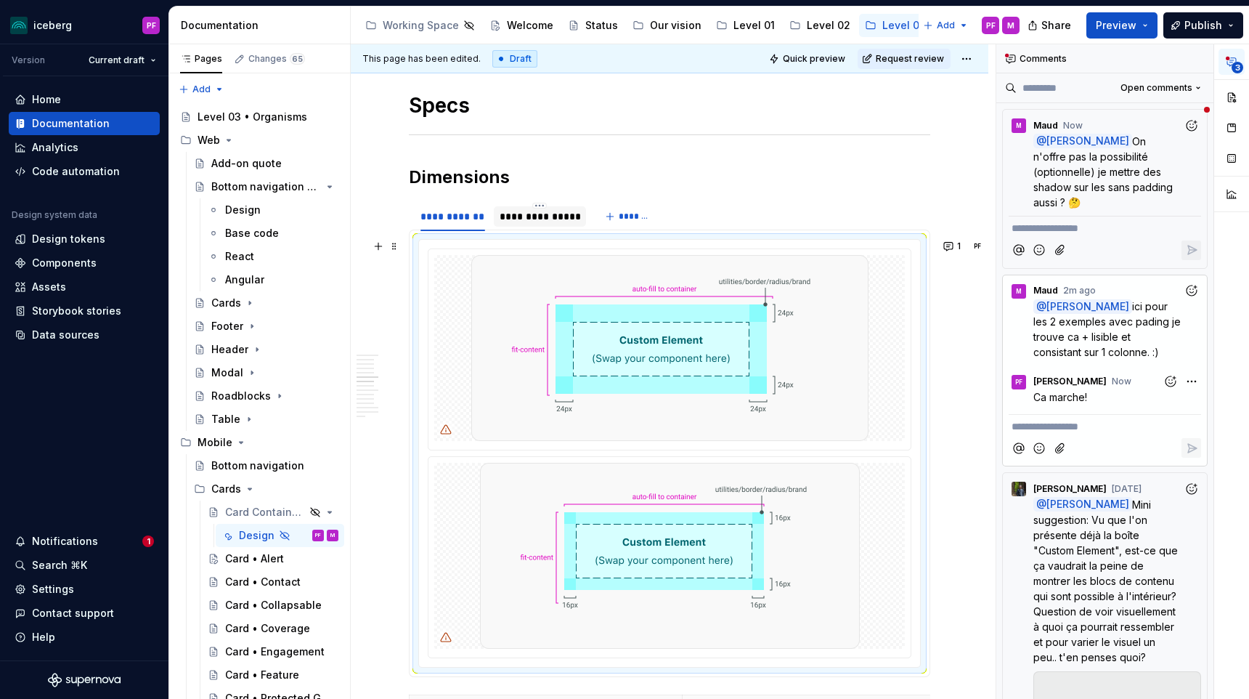
click at [535, 219] on div "**********" at bounding box center [540, 216] width 81 height 15
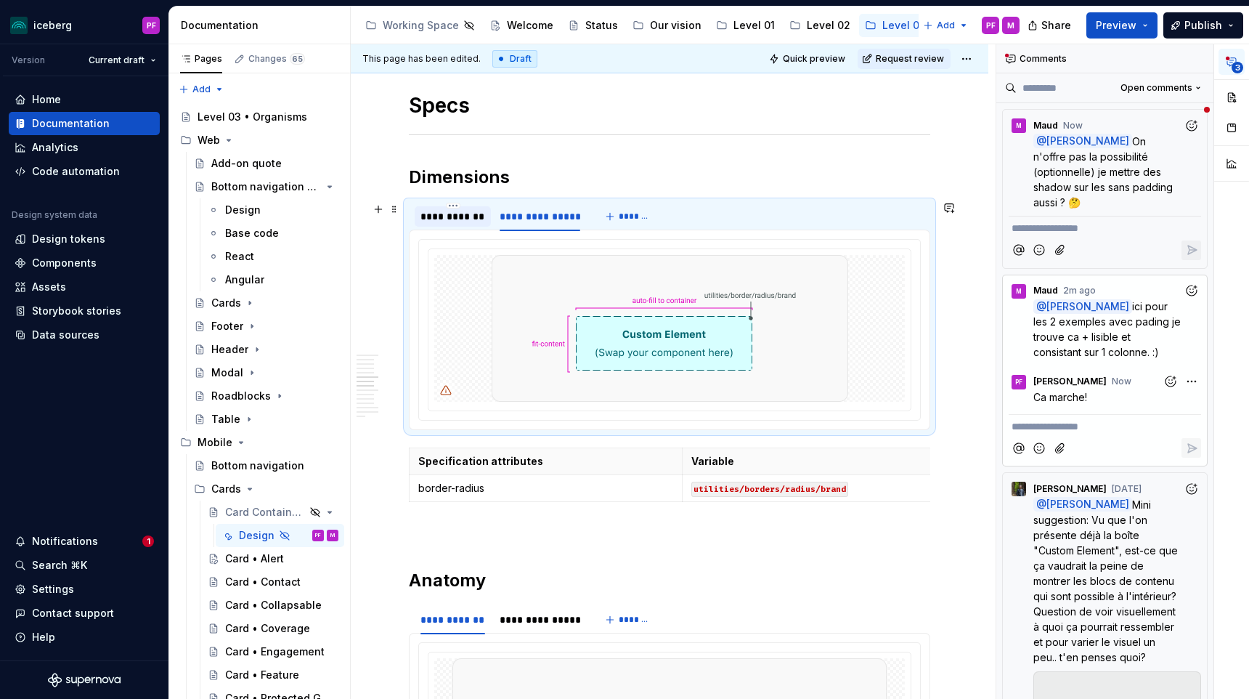
click at [487, 216] on div "**********" at bounding box center [453, 216] width 76 height 20
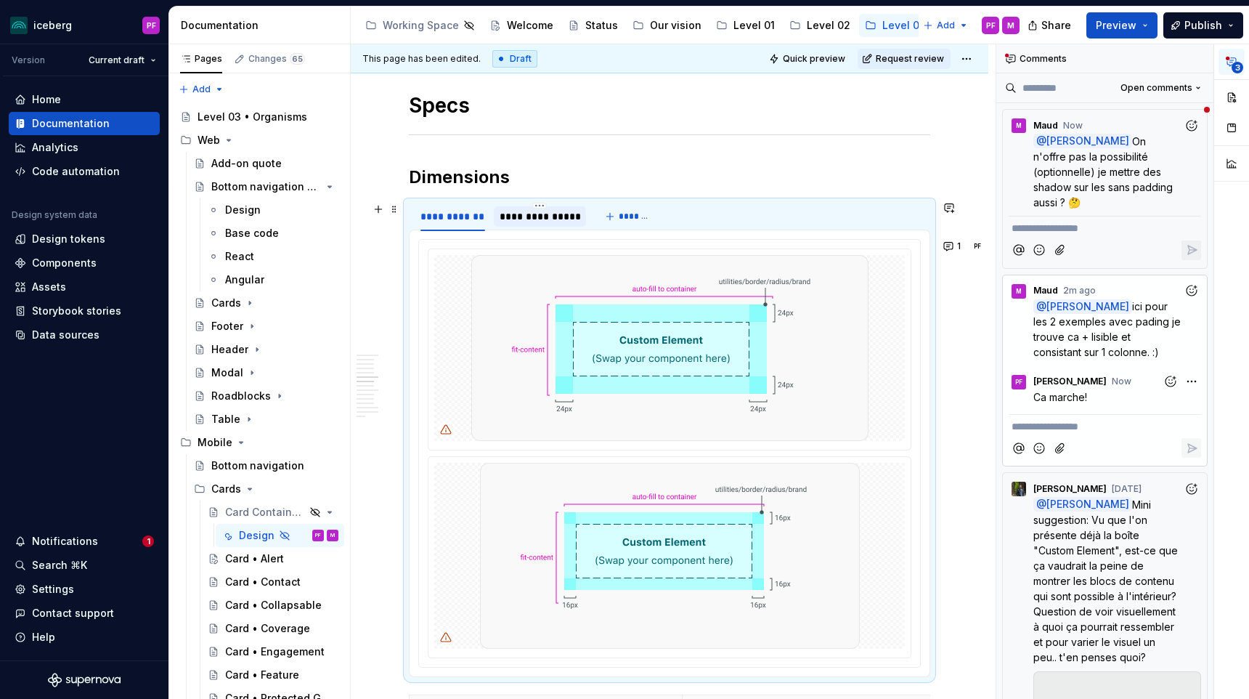
click at [527, 219] on div "**********" at bounding box center [540, 216] width 81 height 15
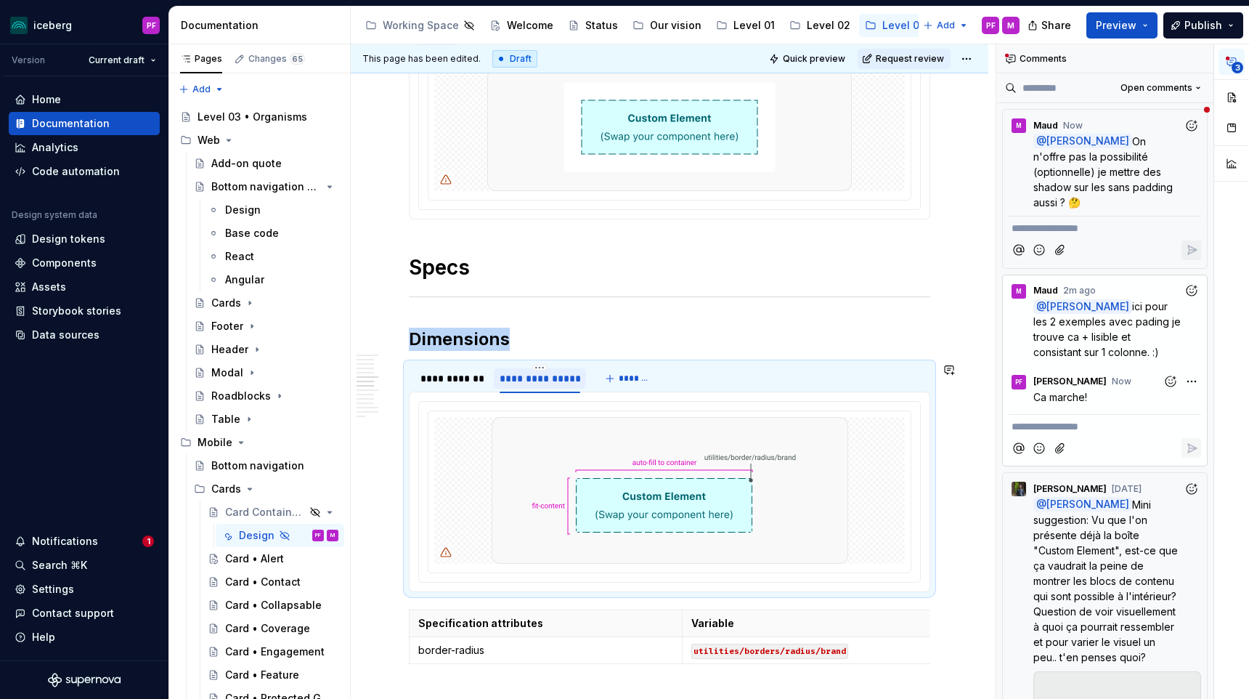
scroll to position [1511, 0]
click at [1120, 165] on span "On n'offre pas la possibilité (optionnelle) je mettre des shadow sur les sans p…" at bounding box center [1104, 171] width 142 height 73
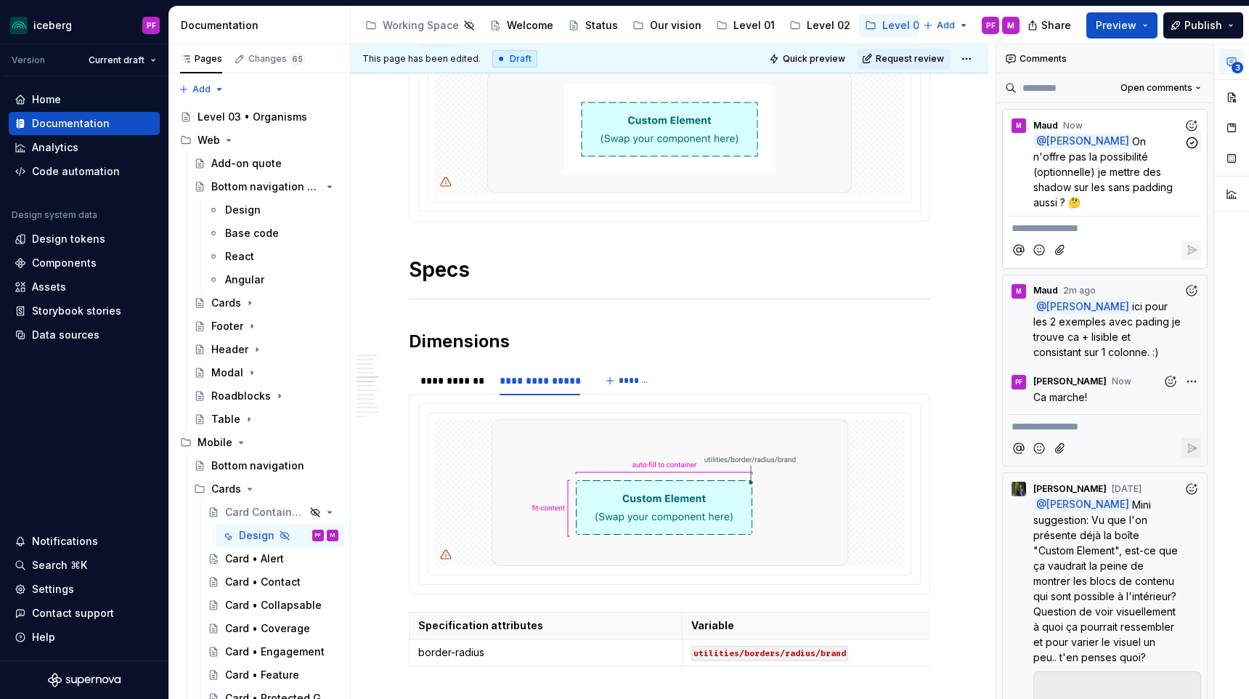
type textarea "*"
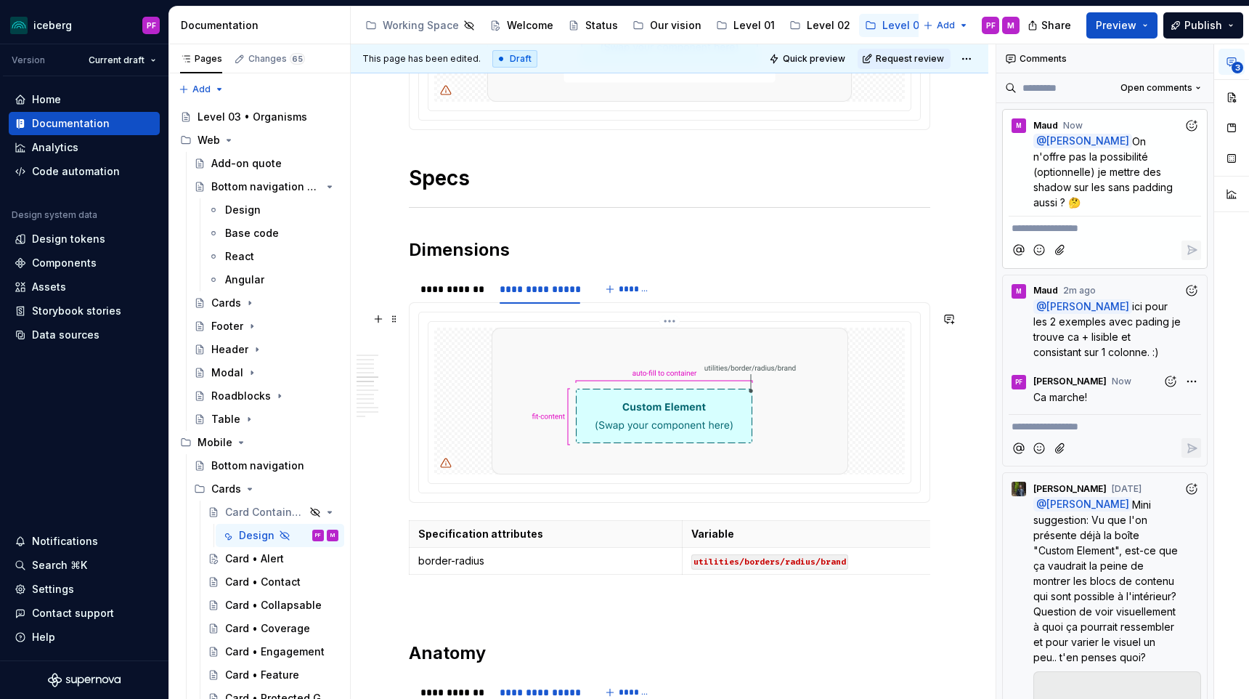
scroll to position [1616, 0]
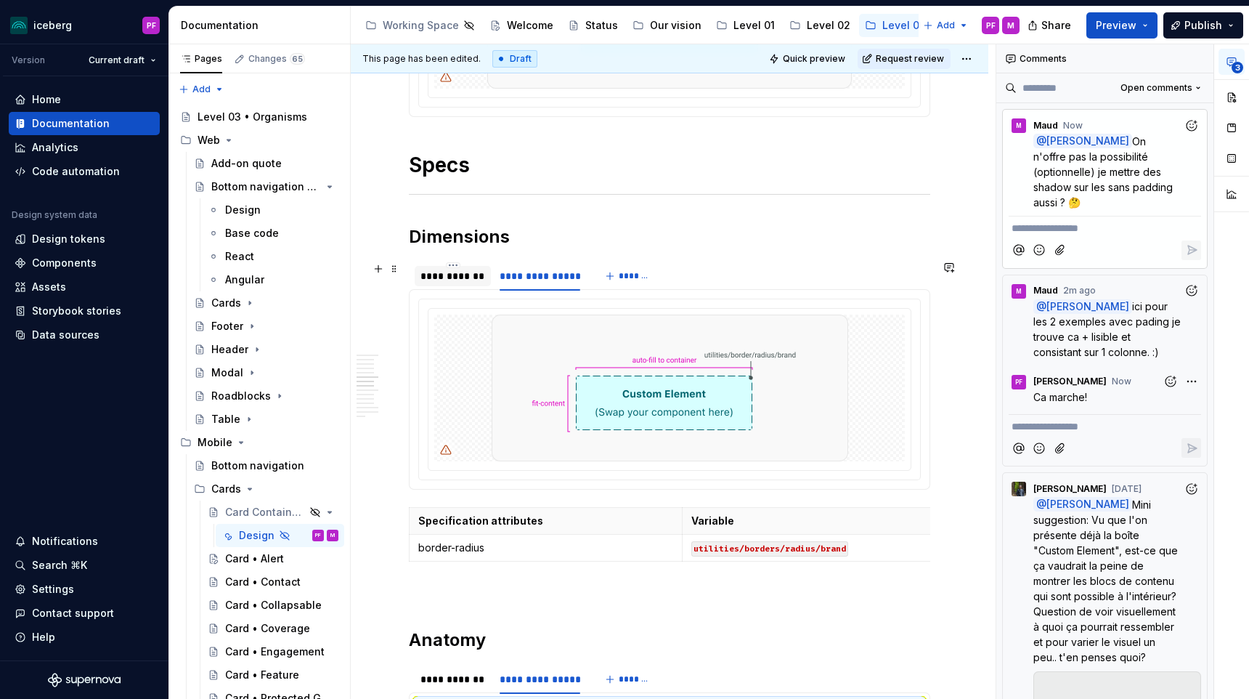
click at [467, 284] on div "**********" at bounding box center [453, 276] width 76 height 20
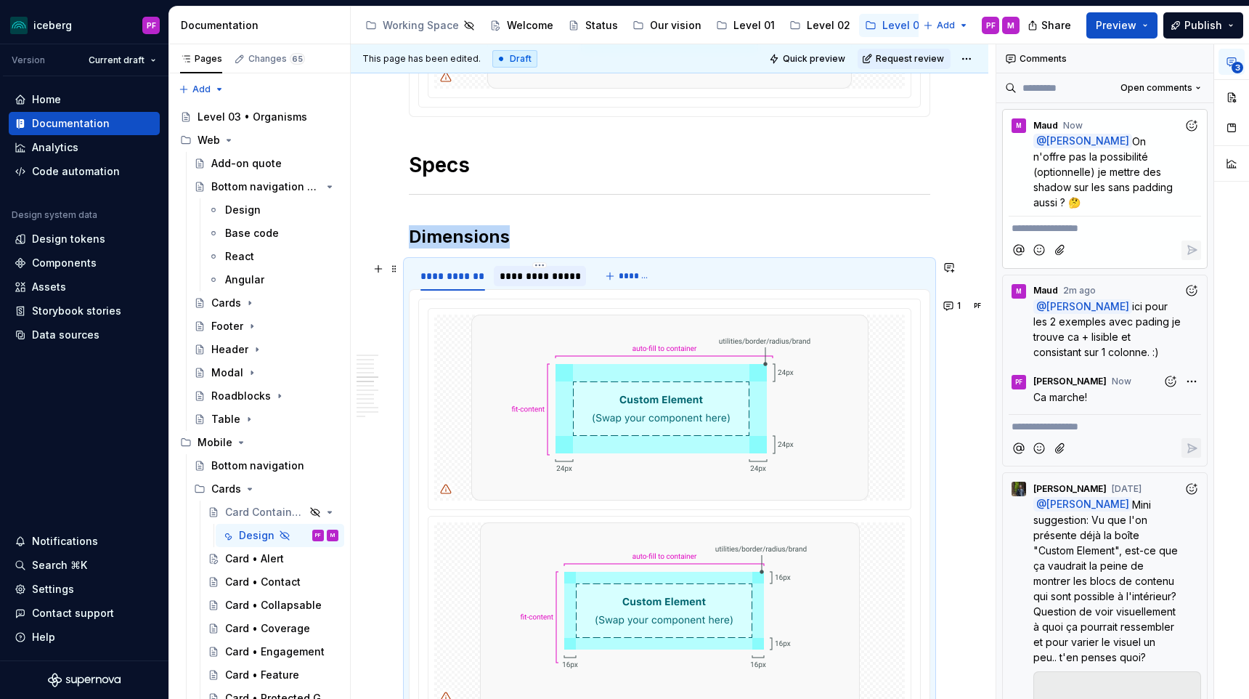
click at [506, 283] on div "**********" at bounding box center [540, 276] width 92 height 20
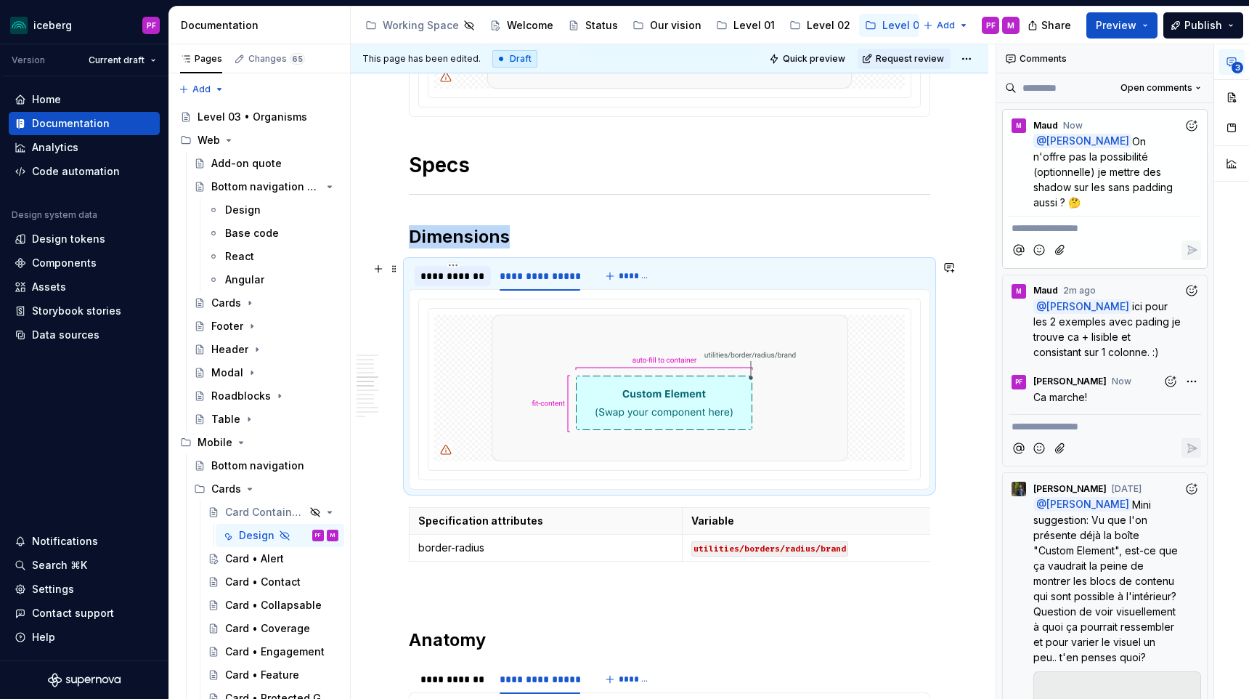
click at [452, 281] on div "**********" at bounding box center [452, 276] width 65 height 15
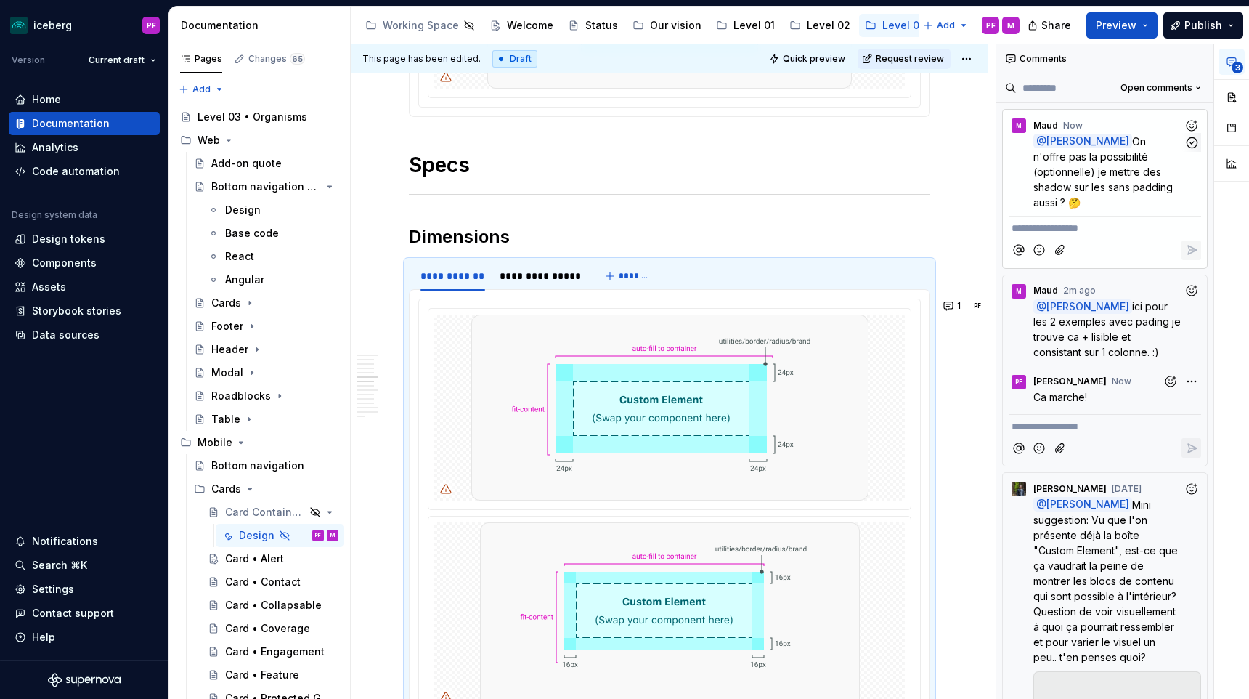
click at [1089, 156] on span "On n'offre pas la possibilité (optionnelle) je mettre des shadow sur les sans p…" at bounding box center [1104, 171] width 142 height 73
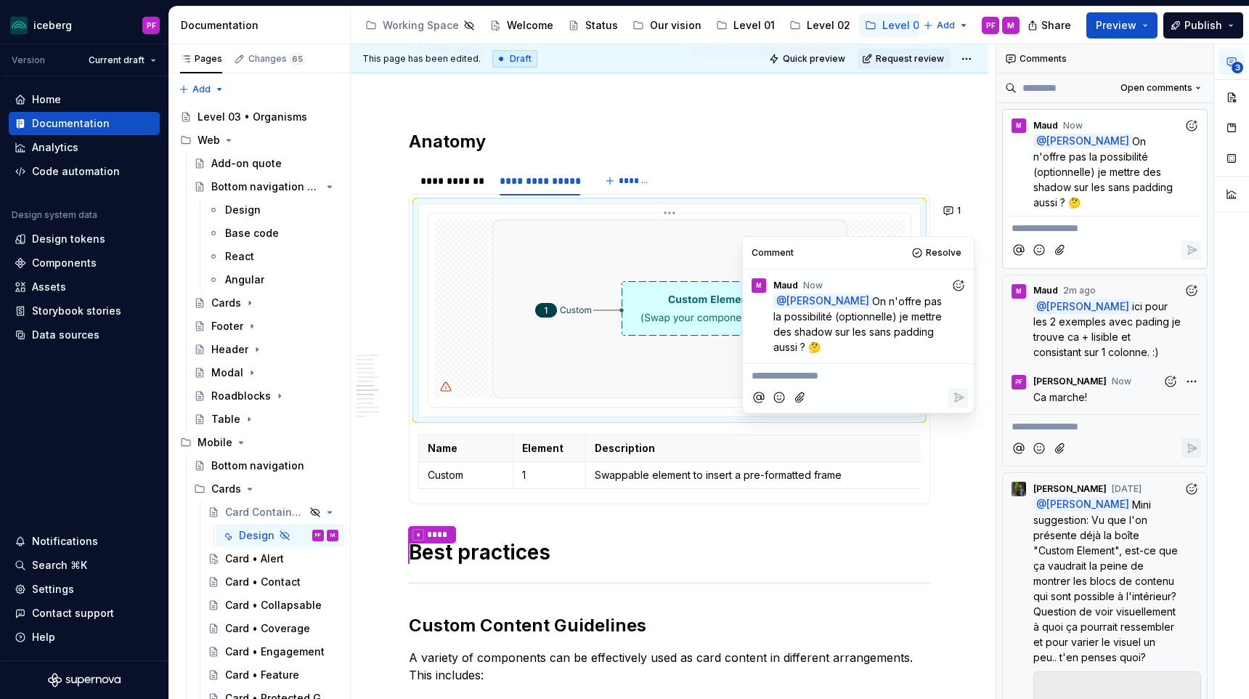
scroll to position [2375, 0]
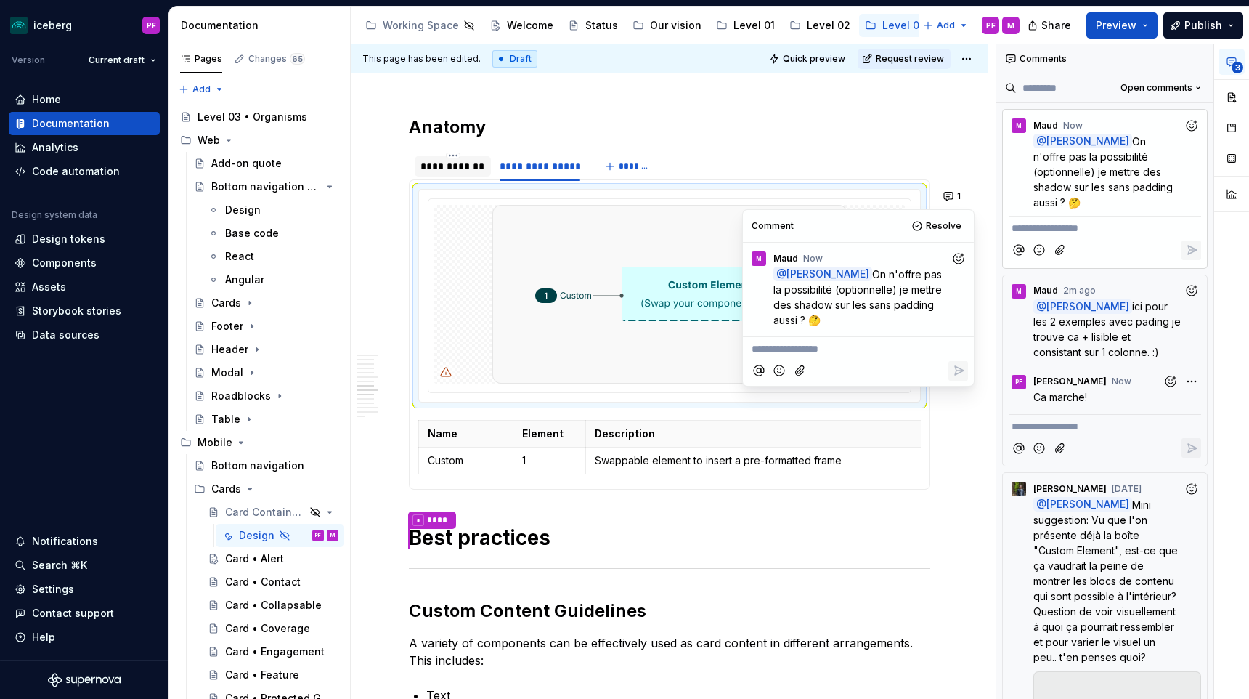
click at [456, 171] on div "**********" at bounding box center [452, 166] width 65 height 15
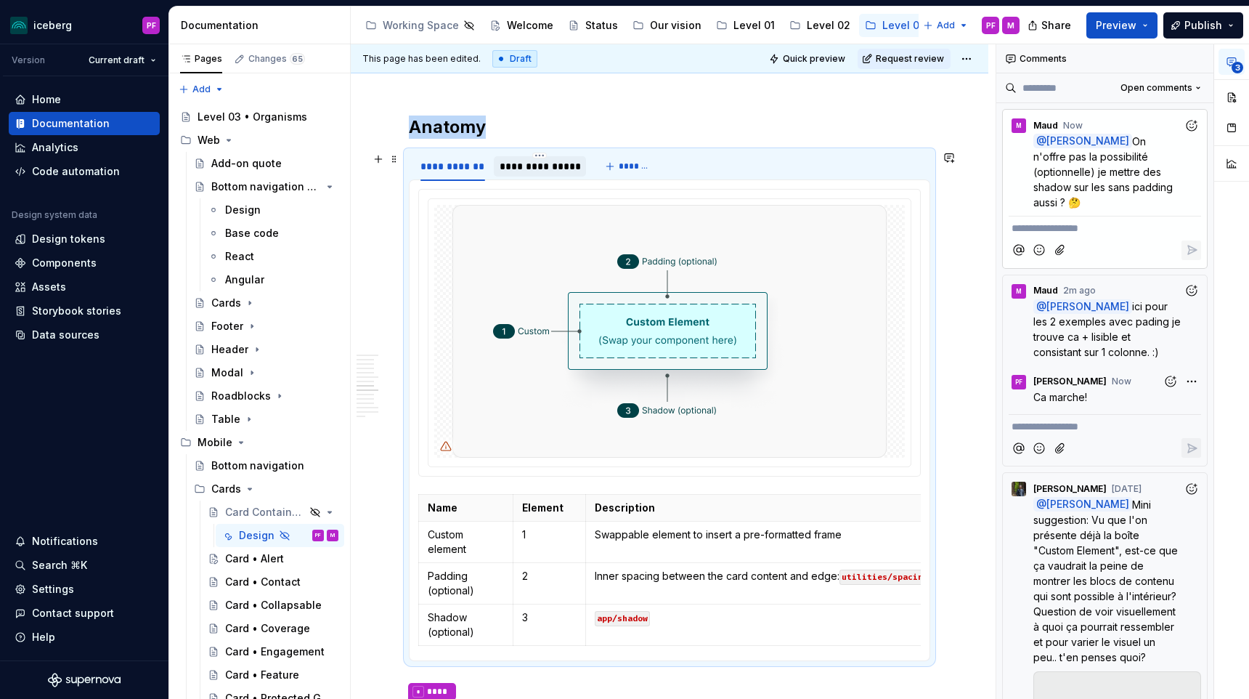
click at [529, 169] on div "**********" at bounding box center [540, 166] width 81 height 15
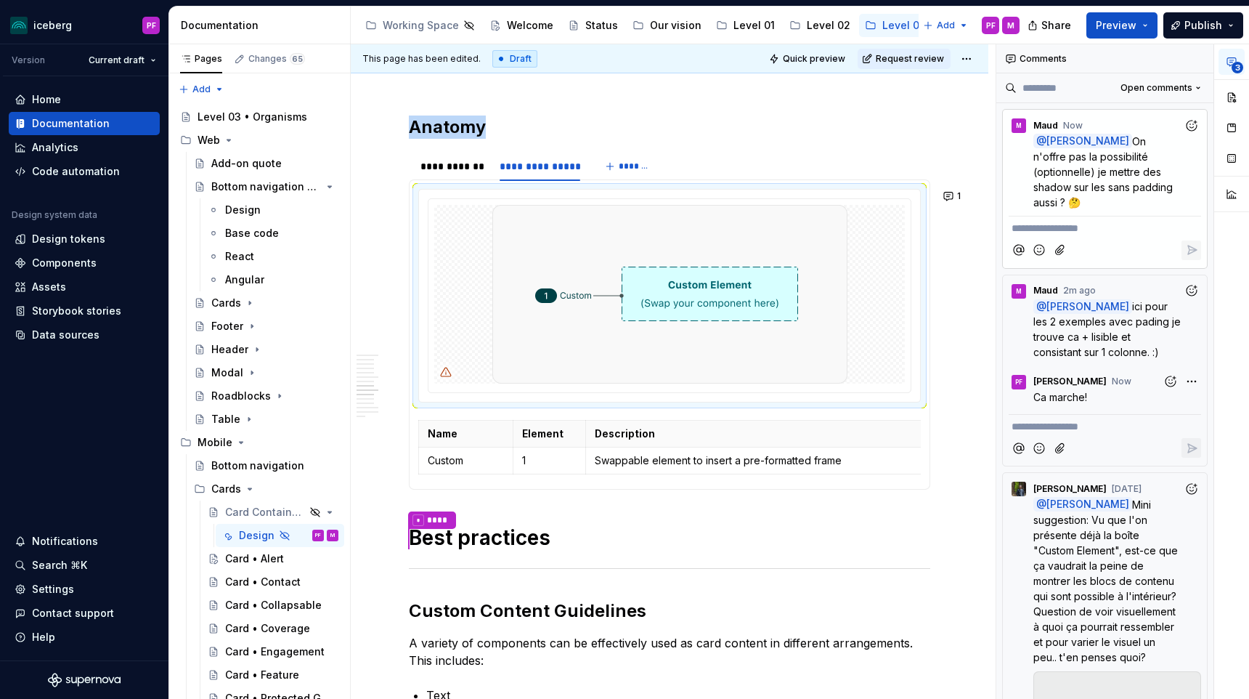
click at [1049, 221] on p "**********" at bounding box center [1105, 228] width 187 height 15
click at [1038, 243] on icon "Add emoji" at bounding box center [1039, 250] width 15 height 15
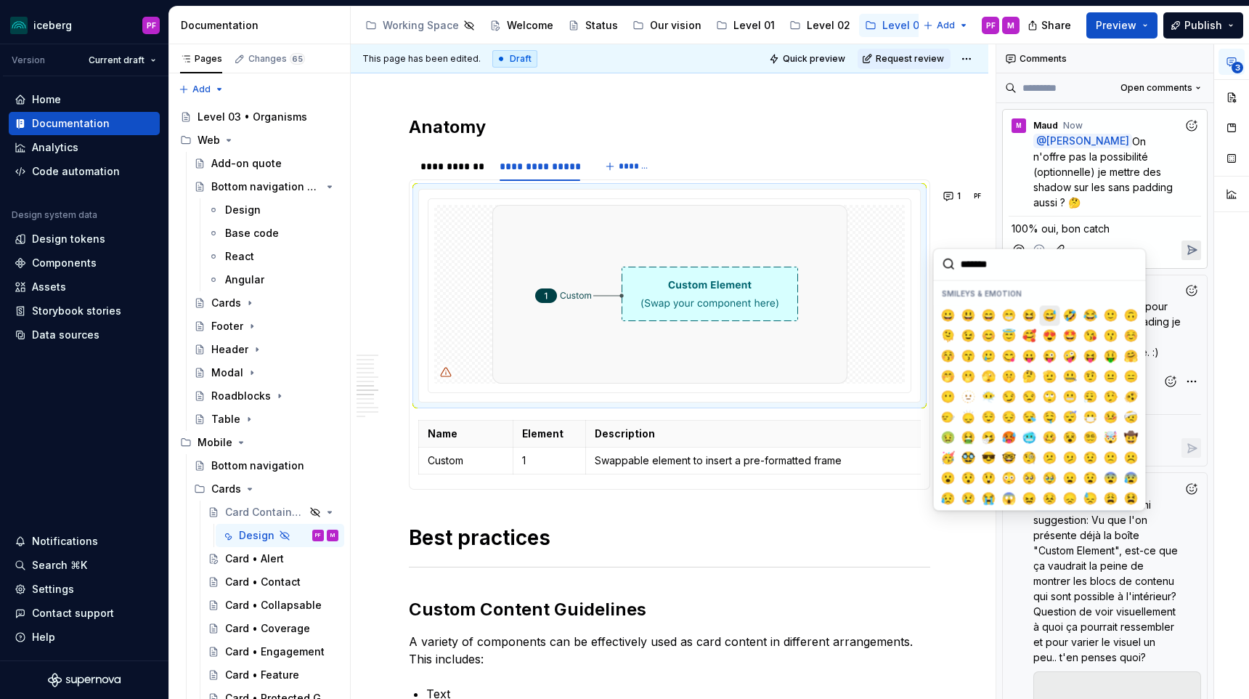
click at [1051, 319] on span "😅" at bounding box center [1050, 315] width 12 height 15
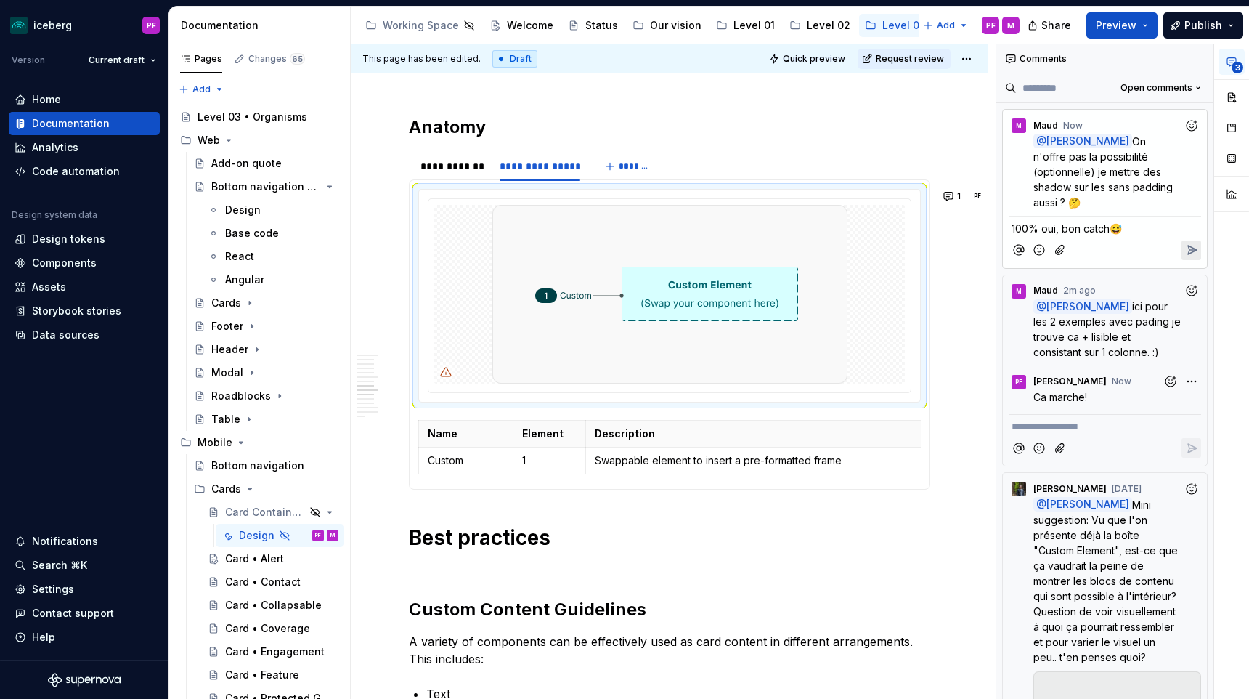
click at [1202, 235] on div "M Maud now @ Pascale Fadel On n'offre pas la possibilité (optionnelle) je mettr…" at bounding box center [1104, 189] width 205 height 160
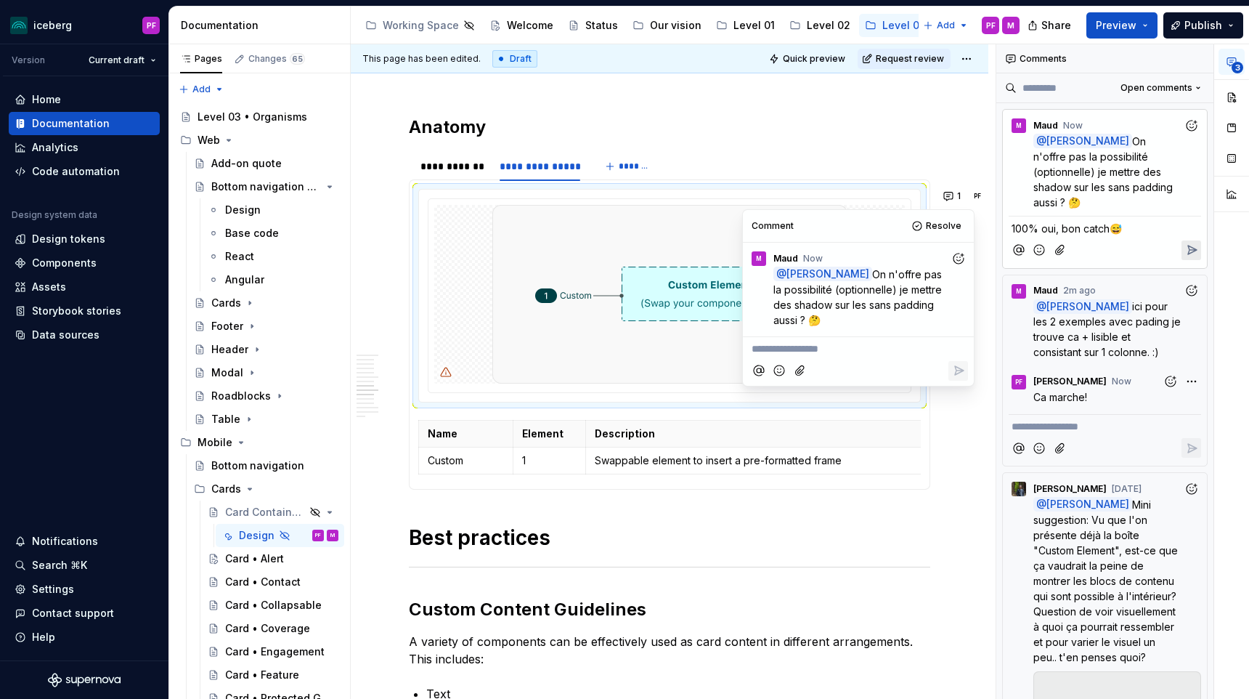
click at [1191, 243] on icon "Reply" at bounding box center [1191, 250] width 15 height 15
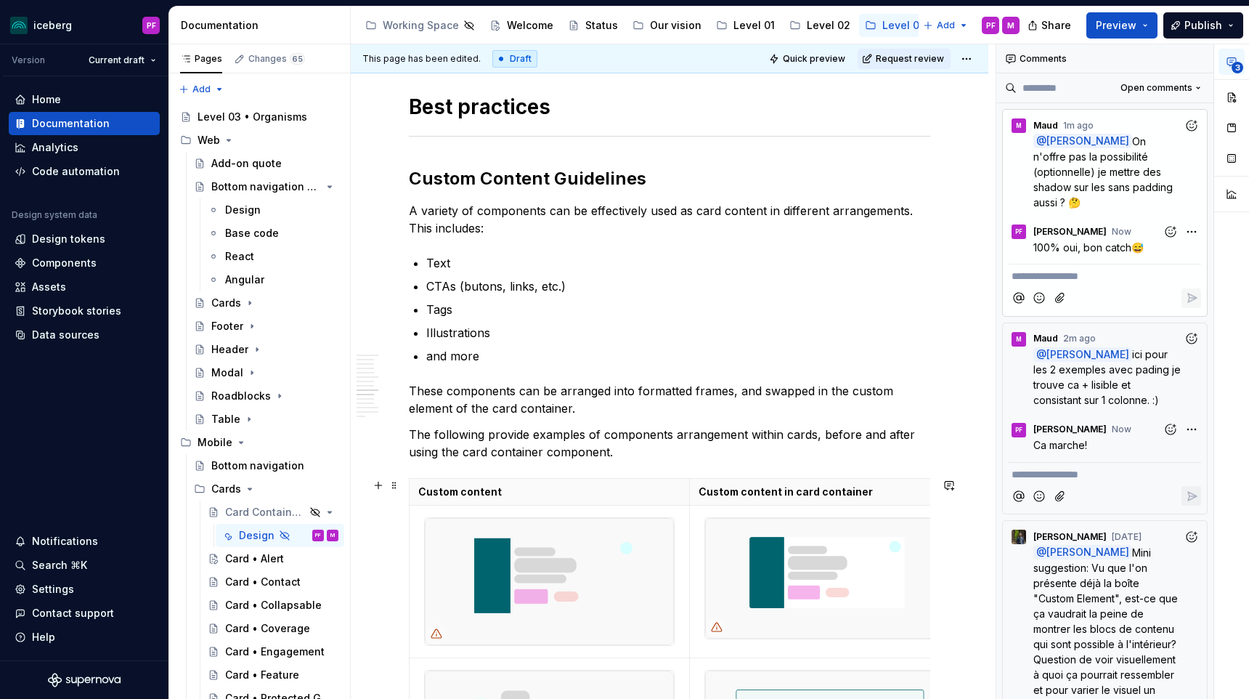
scroll to position [2804, 0]
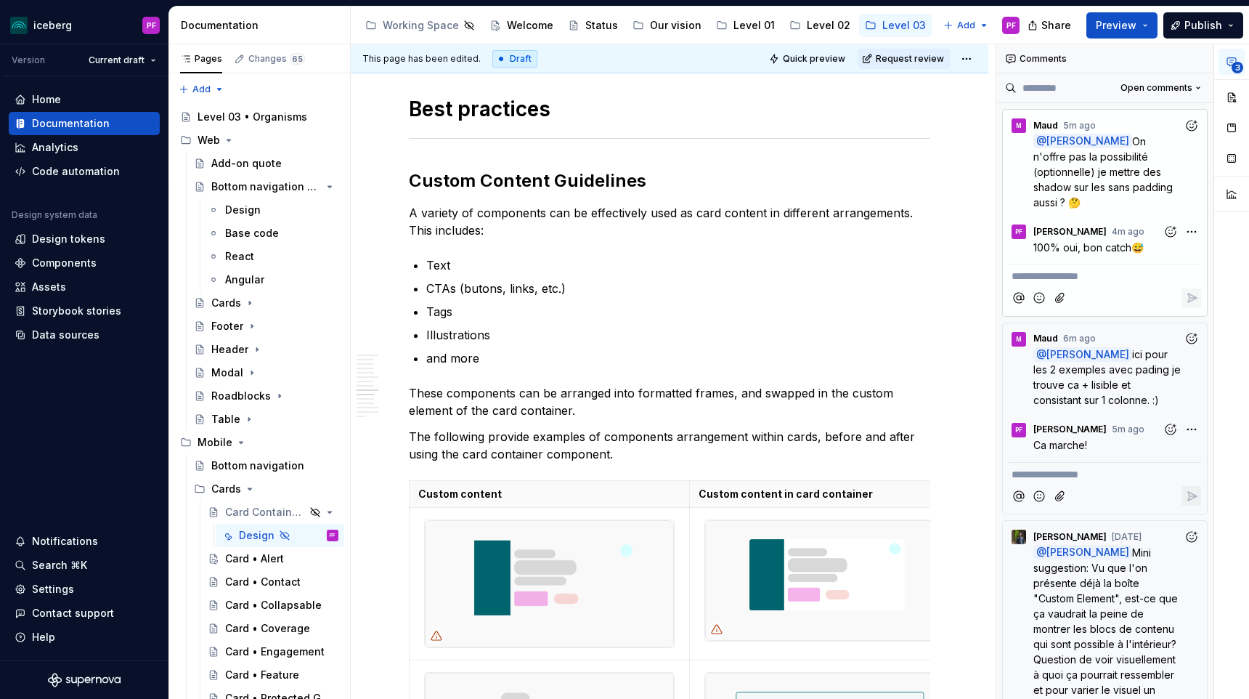
type textarea "*"
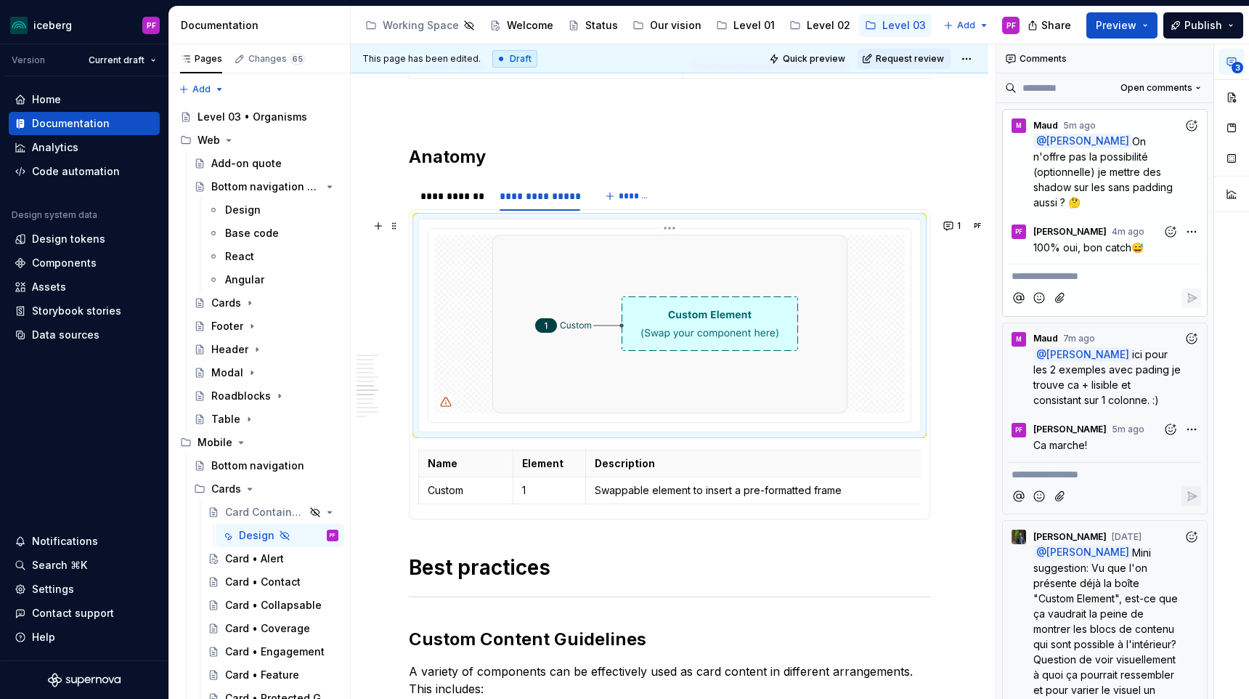
scroll to position [2347, 0]
click at [481, 491] on p "Custom" at bounding box center [466, 488] width 76 height 15
click at [696, 501] on icon "button" at bounding box center [698, 503] width 12 height 12
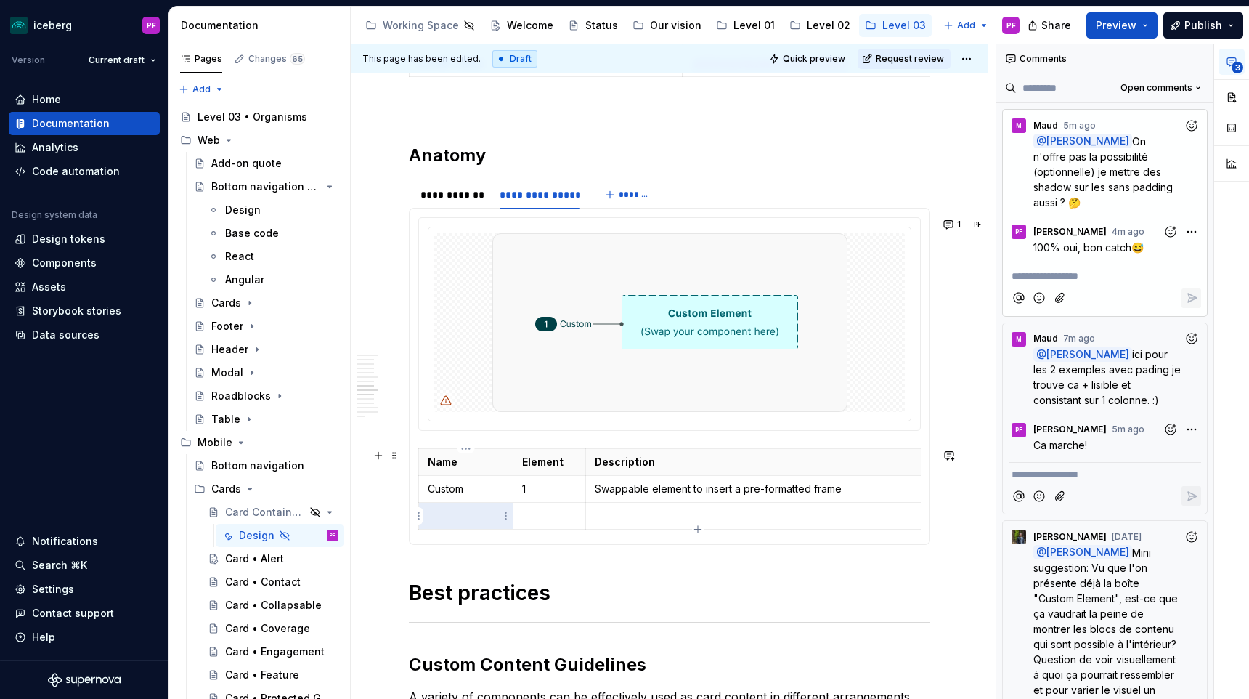
click at [465, 513] on p at bounding box center [466, 515] width 76 height 15
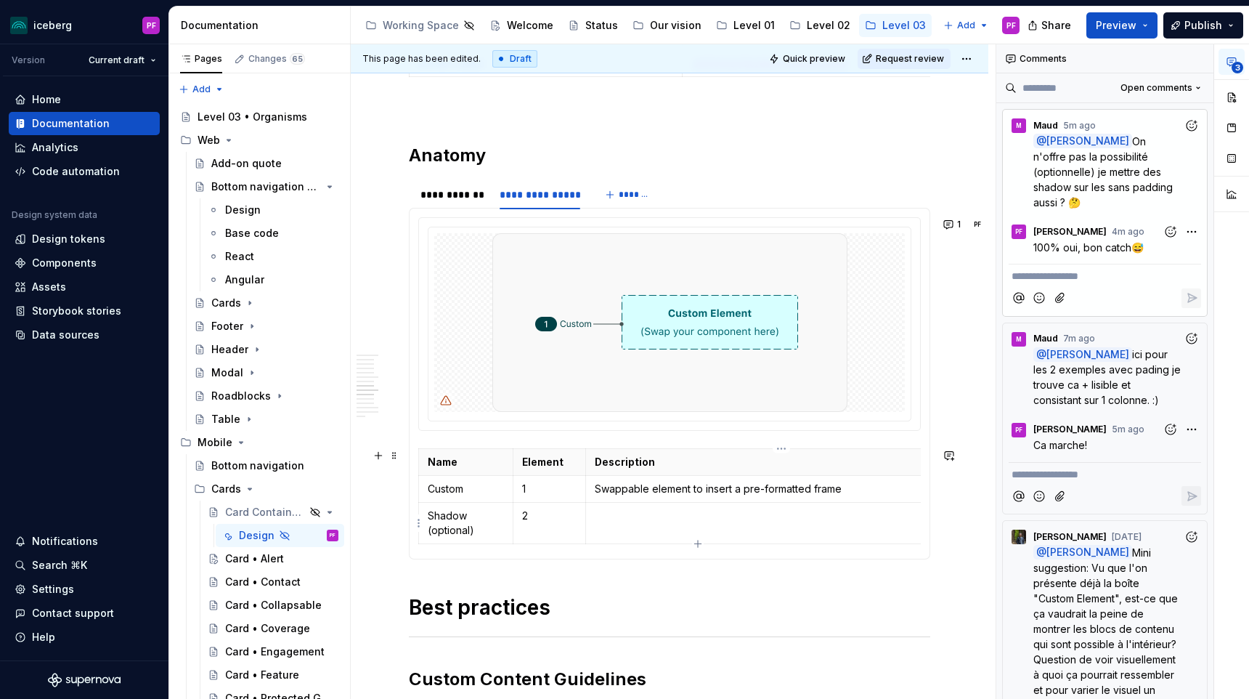
click at [622, 514] on p at bounding box center [781, 515] width 373 height 15
click at [449, 202] on div "**********" at bounding box center [453, 194] width 76 height 20
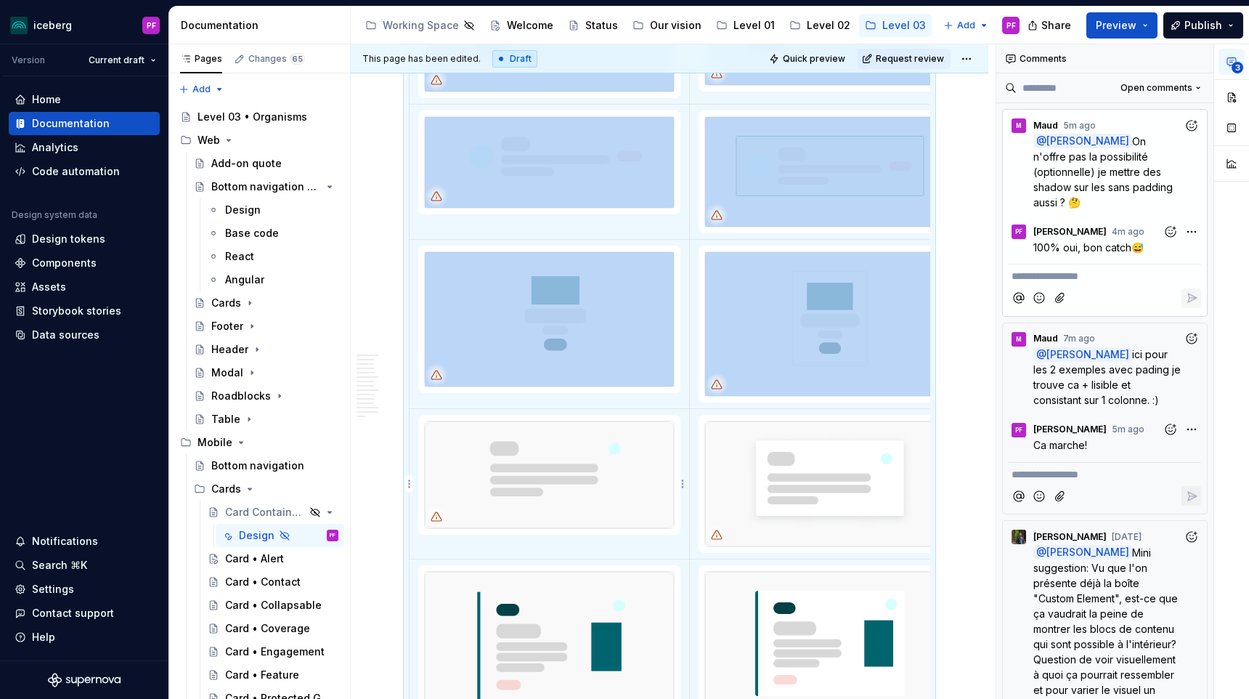
drag, startPoint x: 655, startPoint y: 645, endPoint x: 619, endPoint y: 399, distance: 248.1
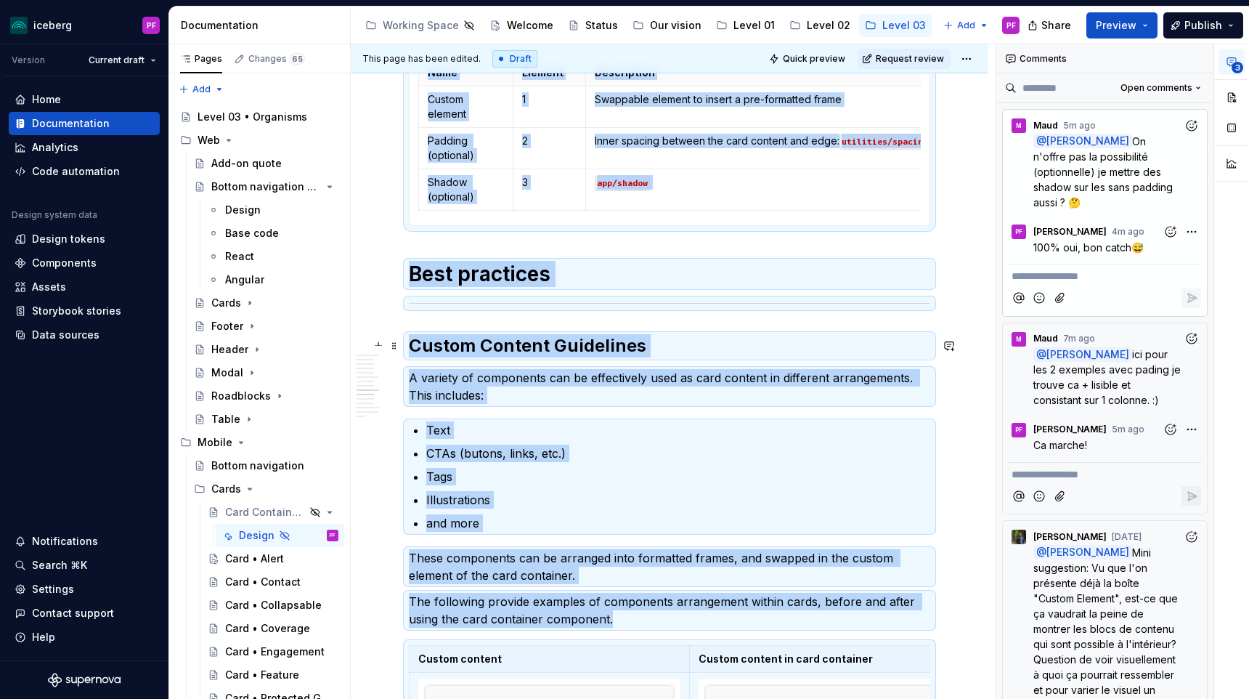
scroll to position [2809, 0]
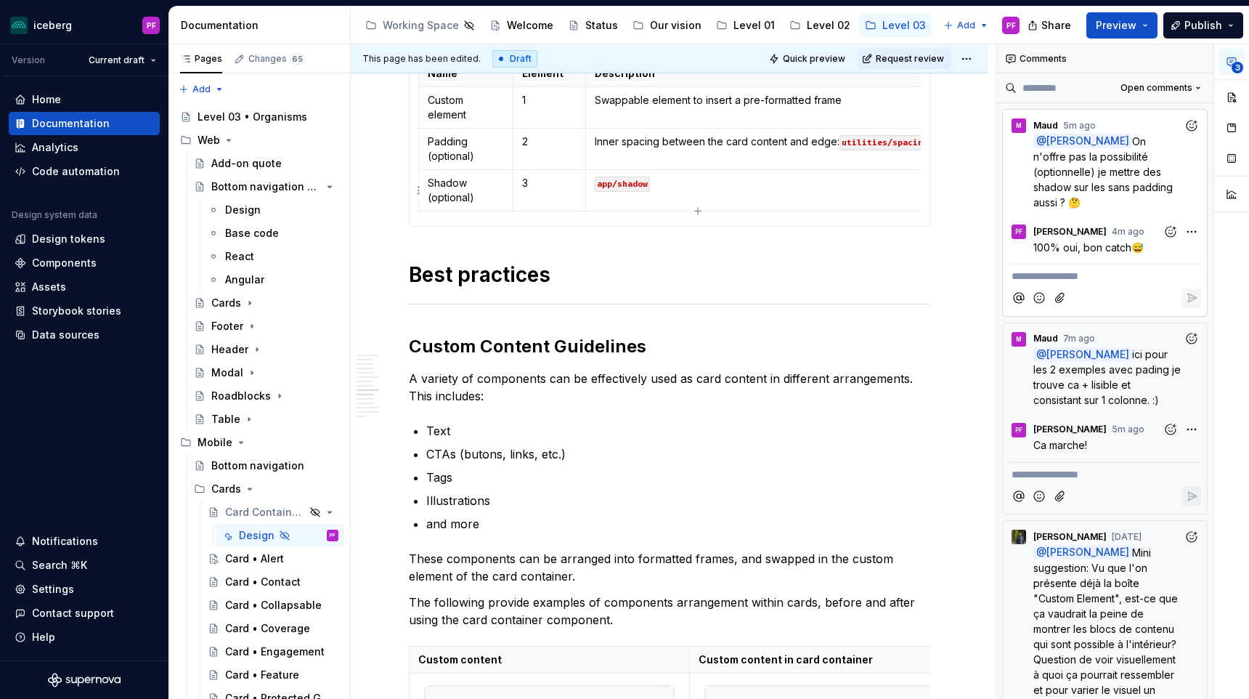
click at [659, 182] on p "app/shadow" at bounding box center [781, 183] width 373 height 15
click at [688, 179] on p "app/shadow" at bounding box center [781, 183] width 373 height 15
drag, startPoint x: 688, startPoint y: 179, endPoint x: 597, endPoint y: 182, distance: 91.5
click at [597, 182] on p "app/shadow" at bounding box center [781, 183] width 373 height 15
copy code "app/shadow"
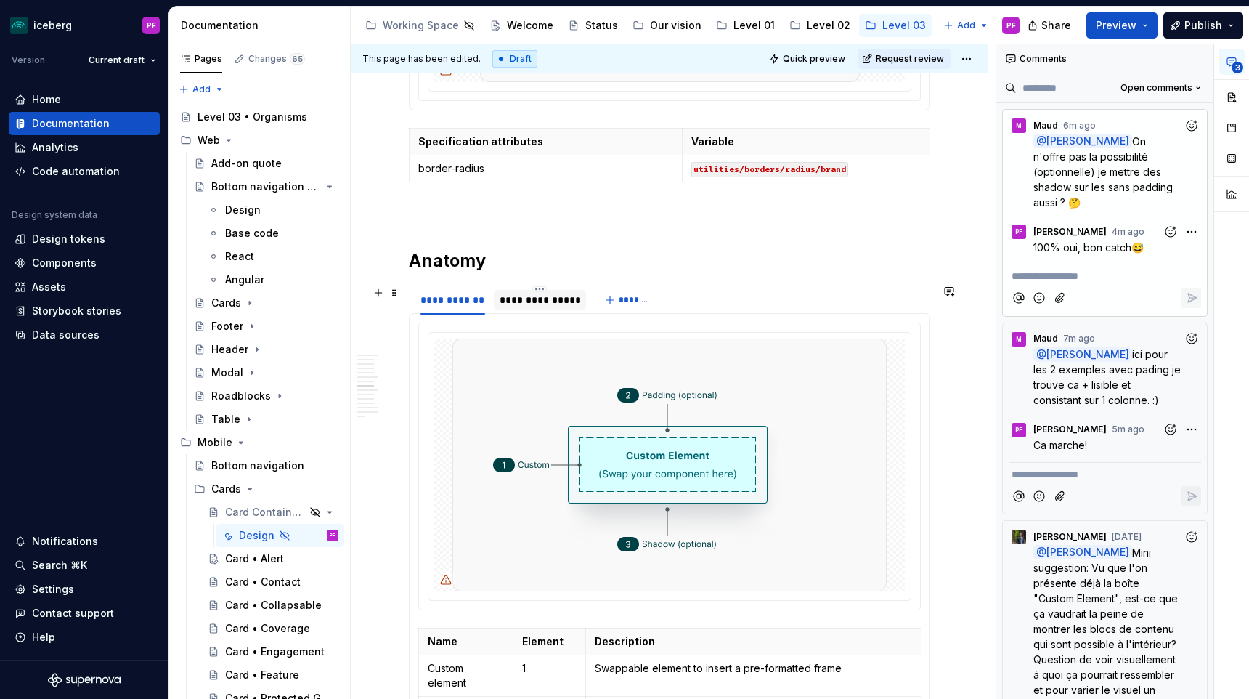
click at [516, 297] on div "**********" at bounding box center [540, 300] width 81 height 15
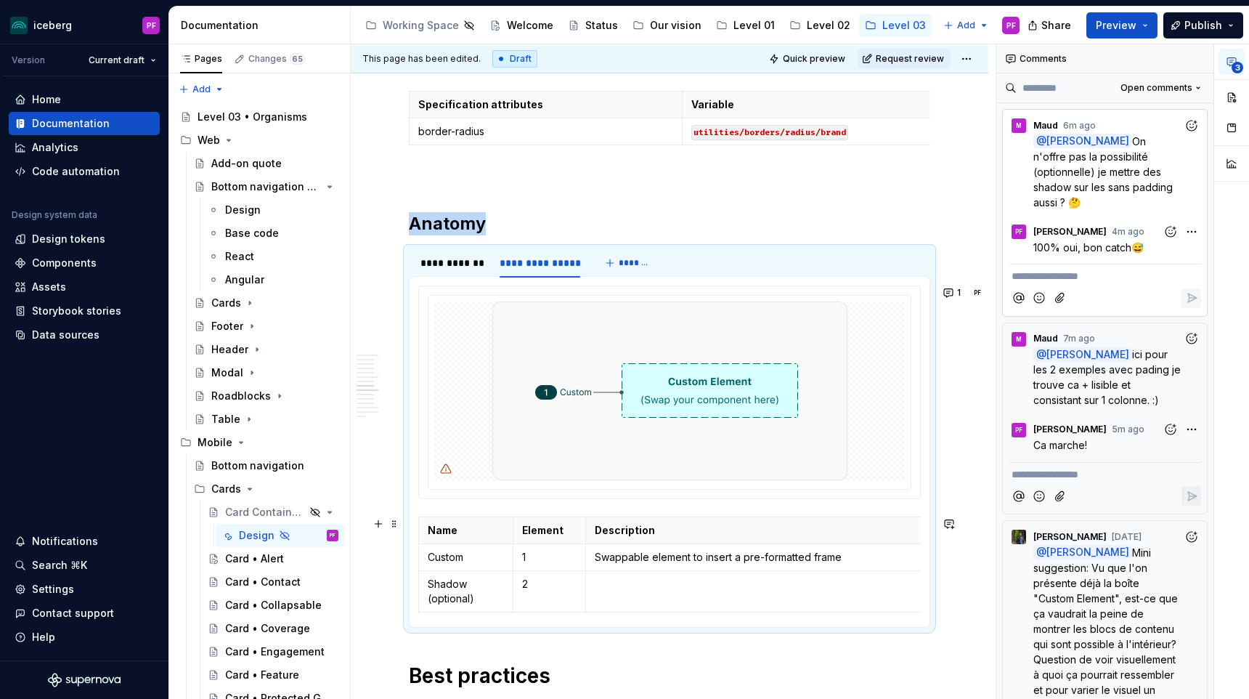
scroll to position [2284, 0]
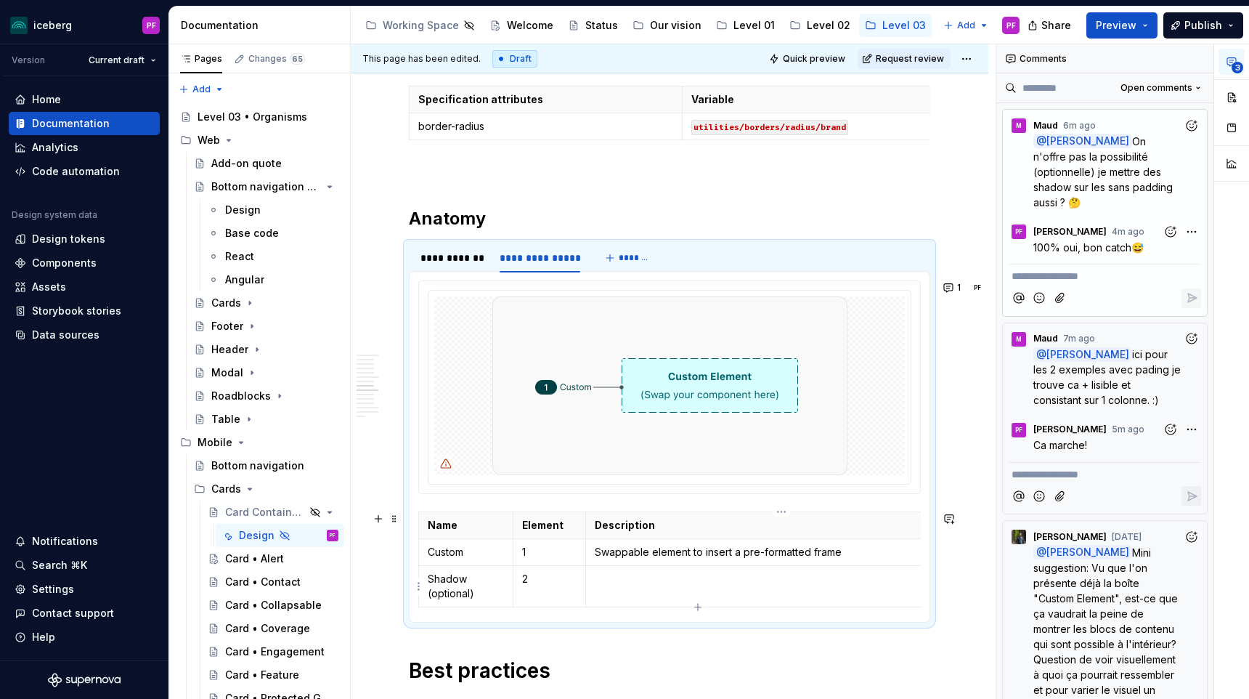
click at [610, 590] on td at bounding box center [780, 586] width 391 height 41
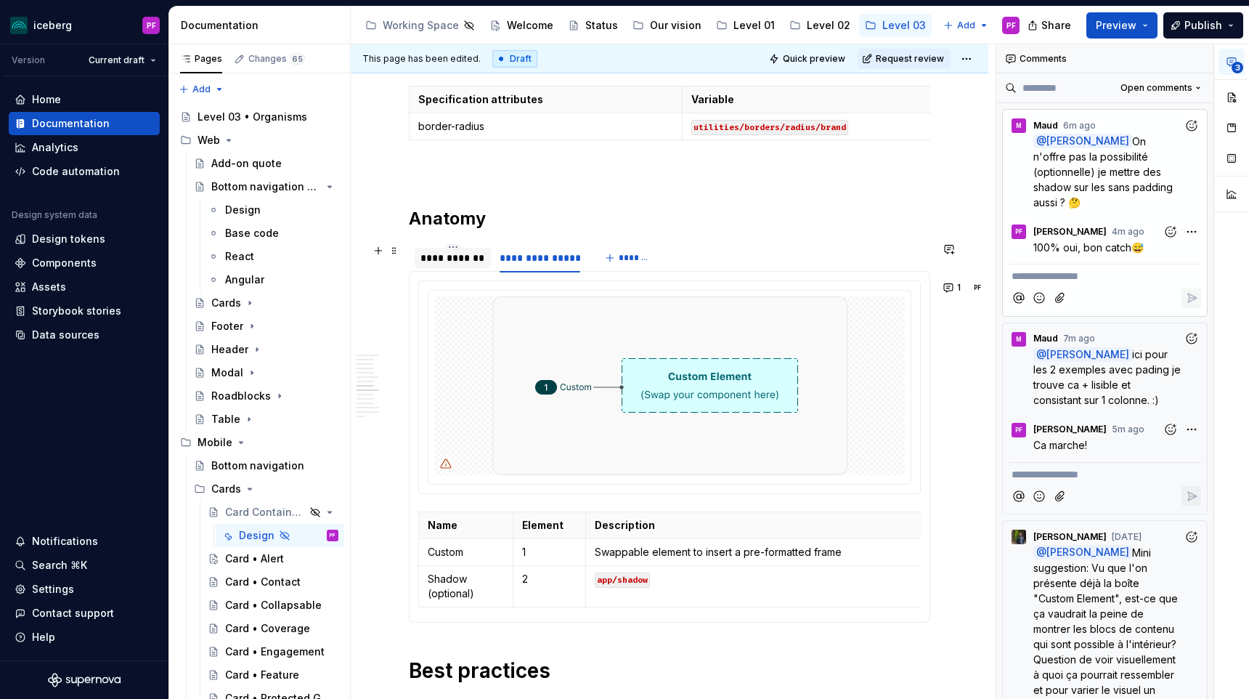
click at [456, 256] on div "**********" at bounding box center [452, 258] width 65 height 15
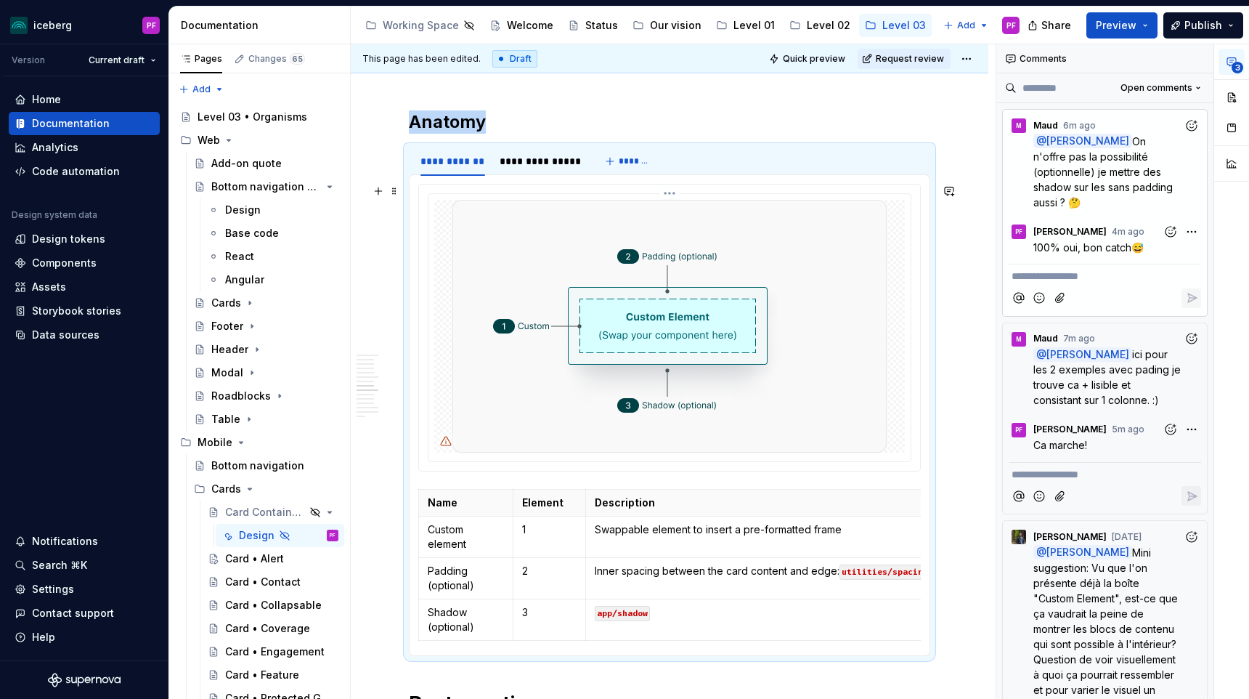
scroll to position [2381, 0]
click at [524, 168] on div "**********" at bounding box center [540, 160] width 92 height 20
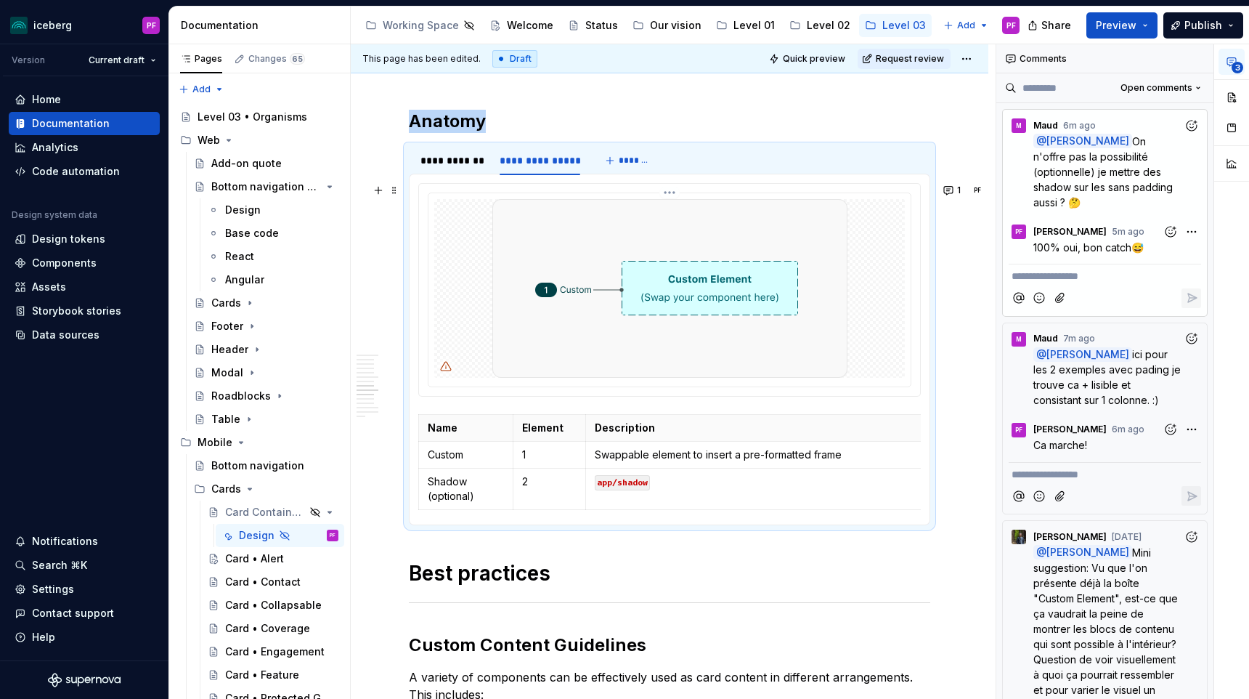
click at [500, 266] on img at bounding box center [669, 288] width 355 height 179
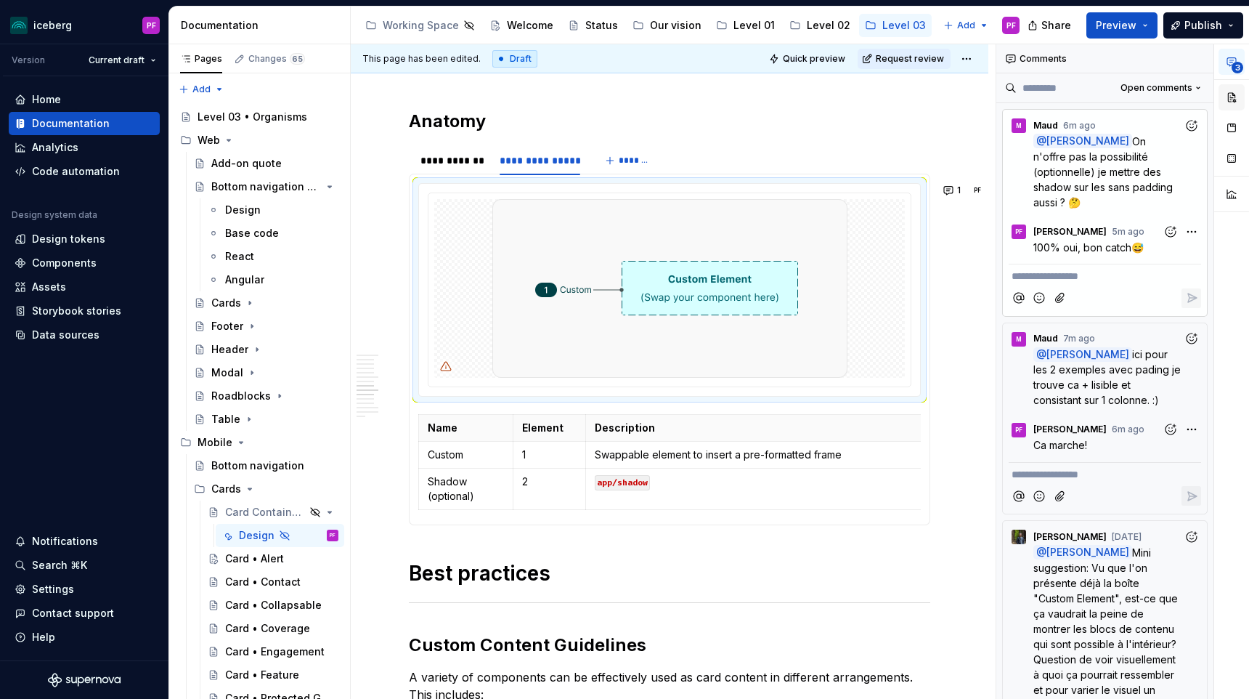
click at [1237, 95] on button "button" at bounding box center [1231, 97] width 26 height 26
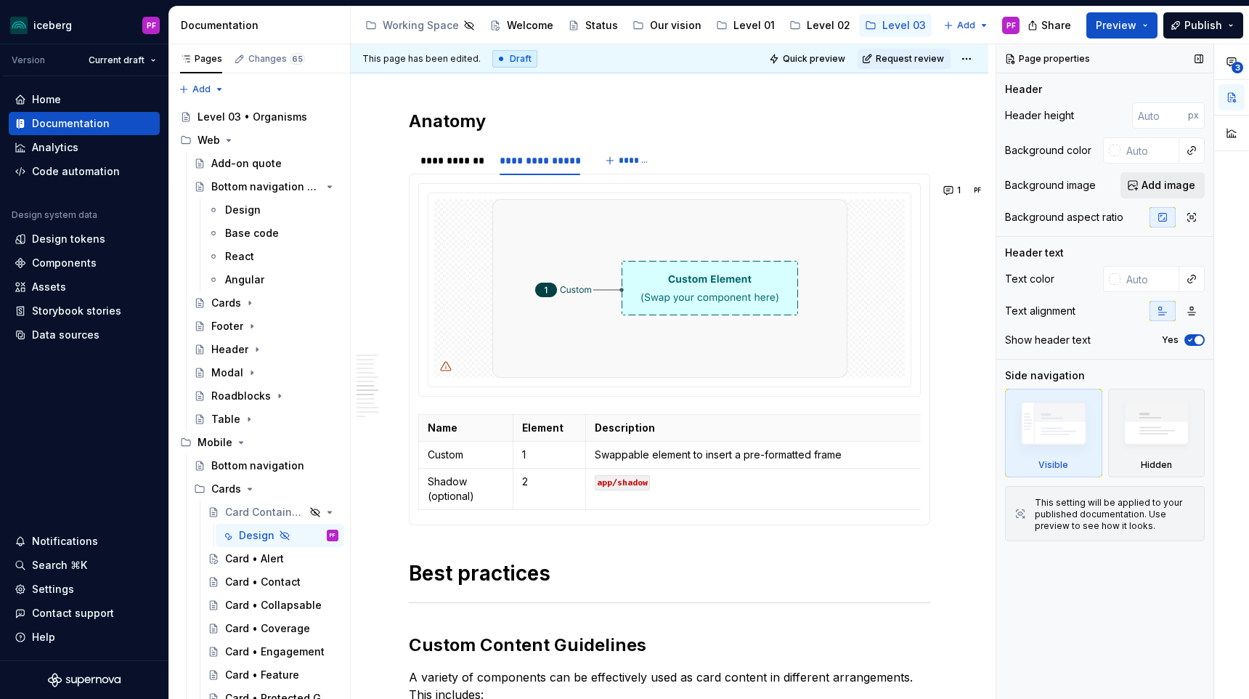
type textarea "*"
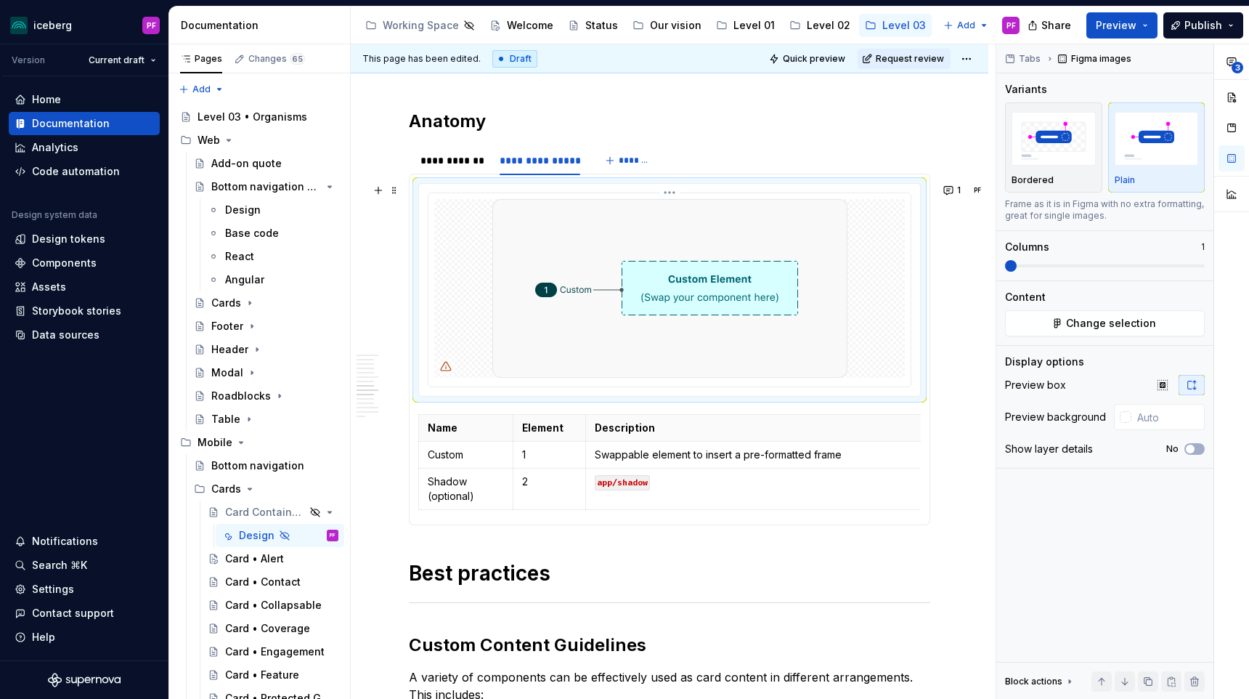
click at [758, 287] on img at bounding box center [669, 288] width 355 height 179
click at [1060, 314] on button "Change selection" at bounding box center [1105, 323] width 200 height 26
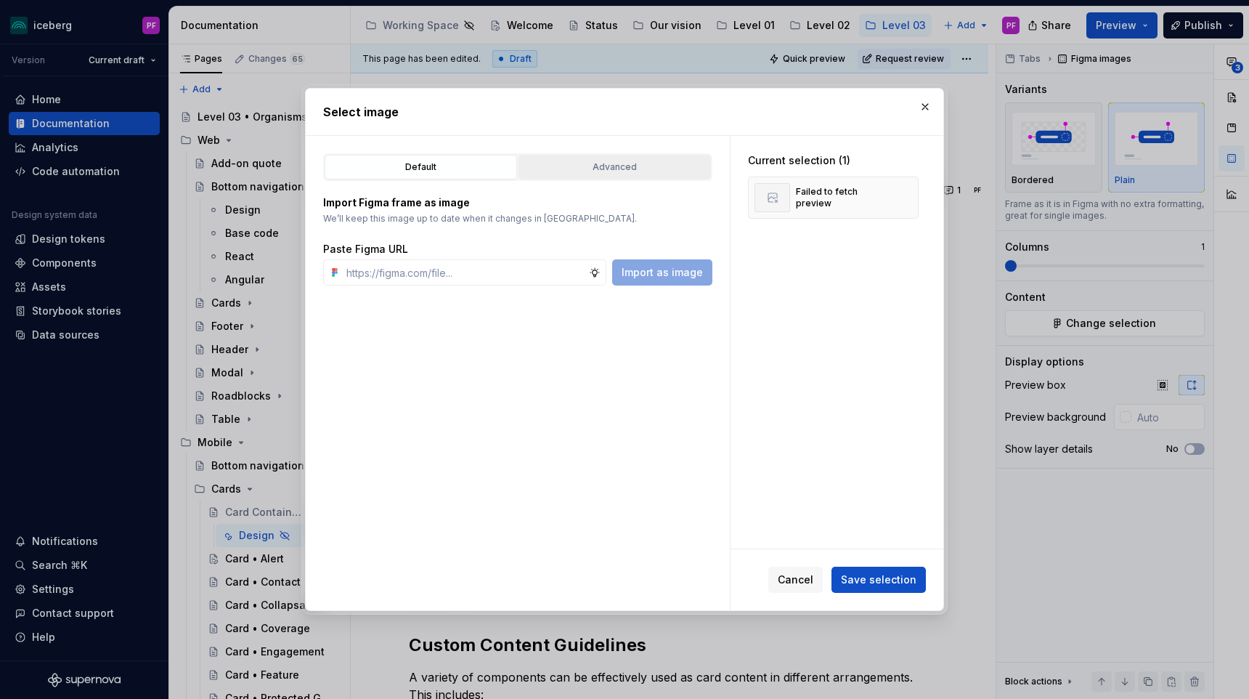
click at [565, 163] on div "Advanced" at bounding box center [615, 167] width 182 height 15
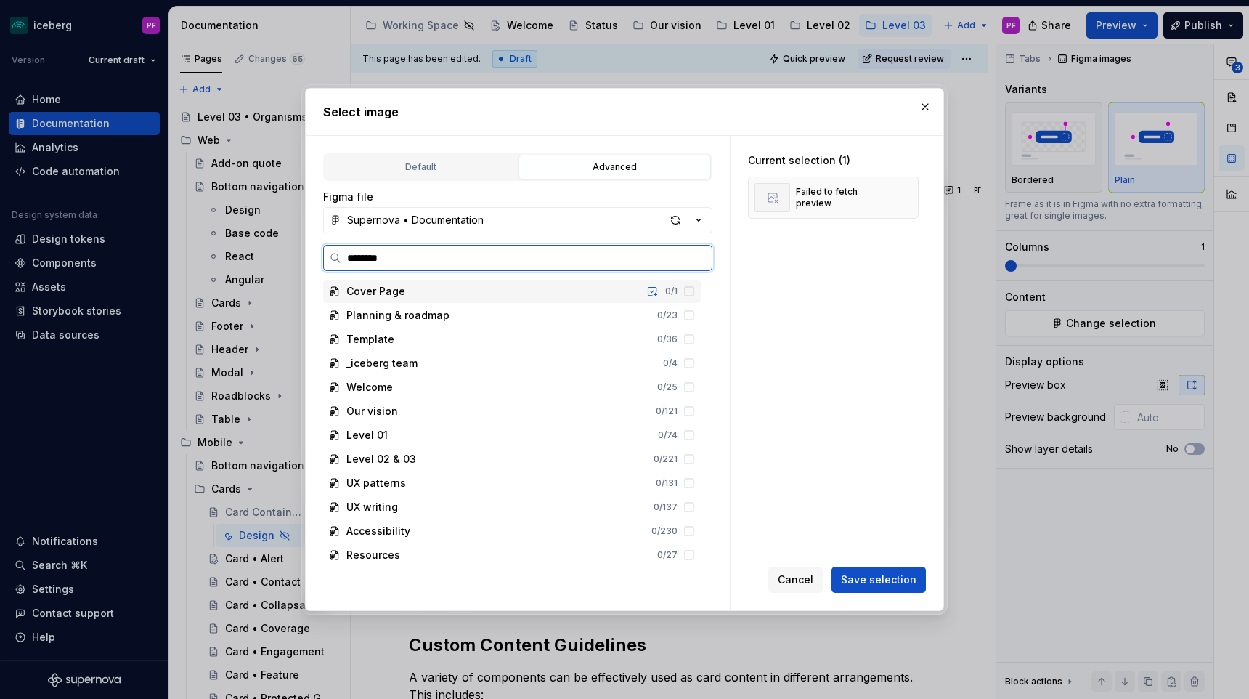
type input "*********"
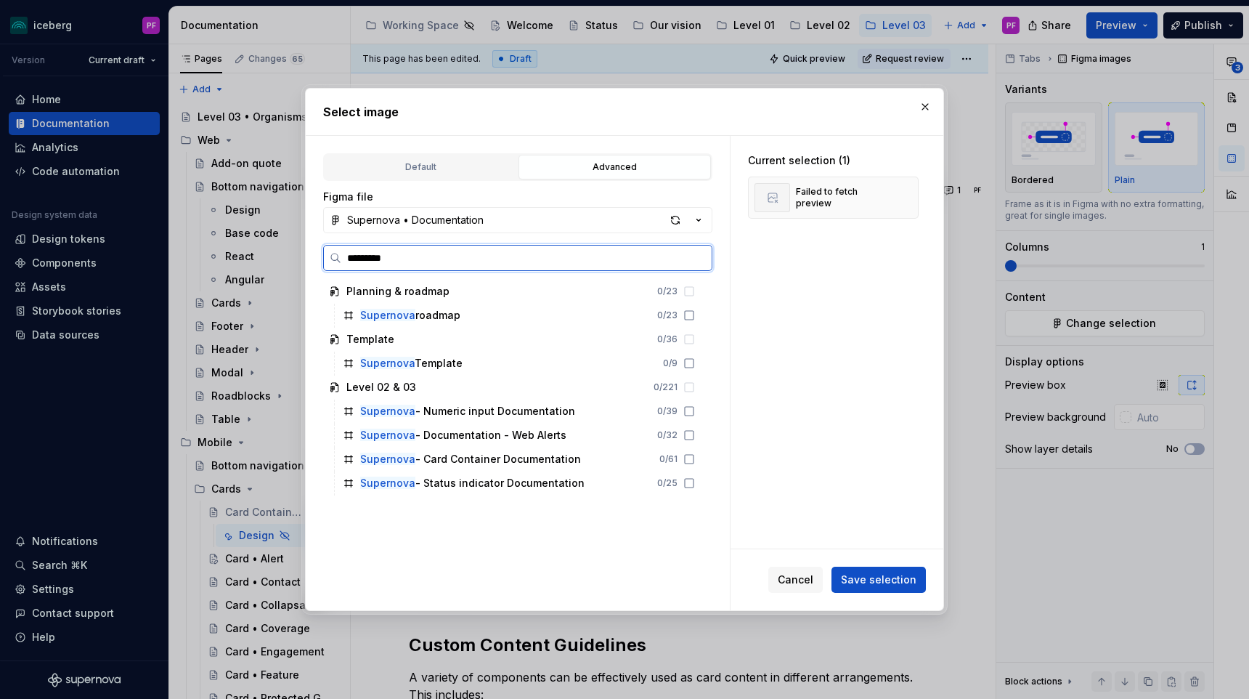
click at [701, 257] on input "*********" at bounding box center [526, 258] width 370 height 15
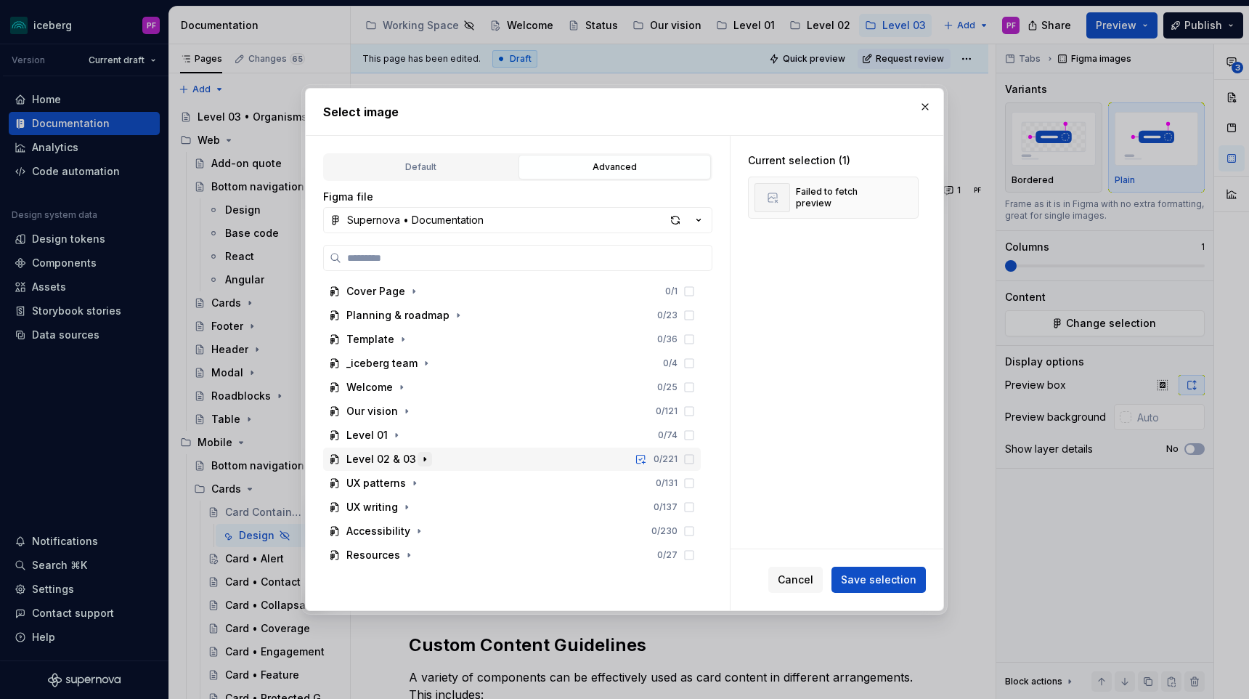
click at [419, 463] on icon "button" at bounding box center [425, 459] width 12 height 12
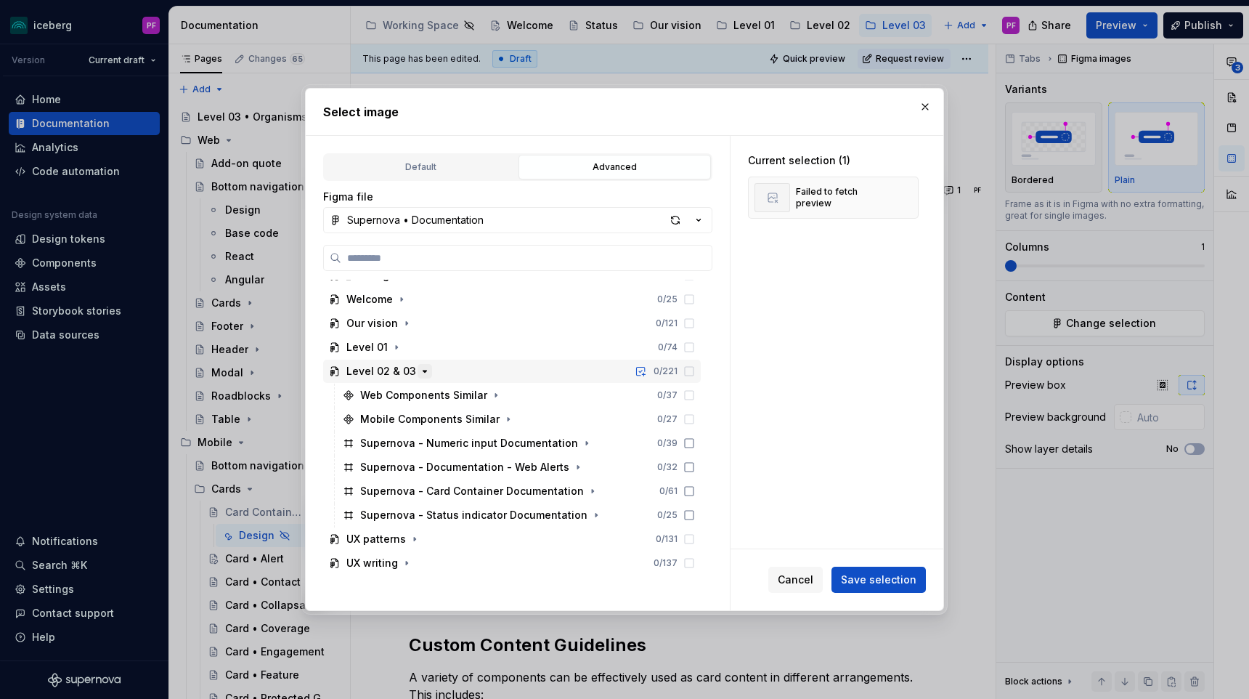
scroll to position [131, 0]
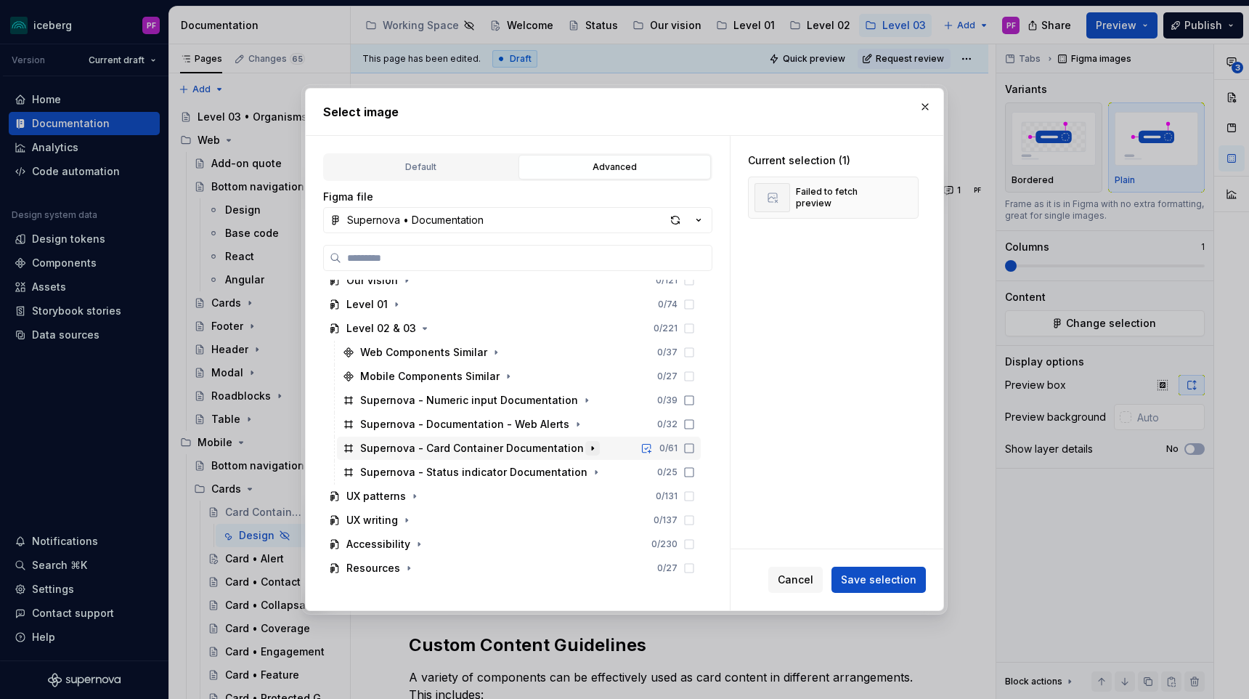
click at [587, 453] on icon "button" at bounding box center [593, 448] width 12 height 12
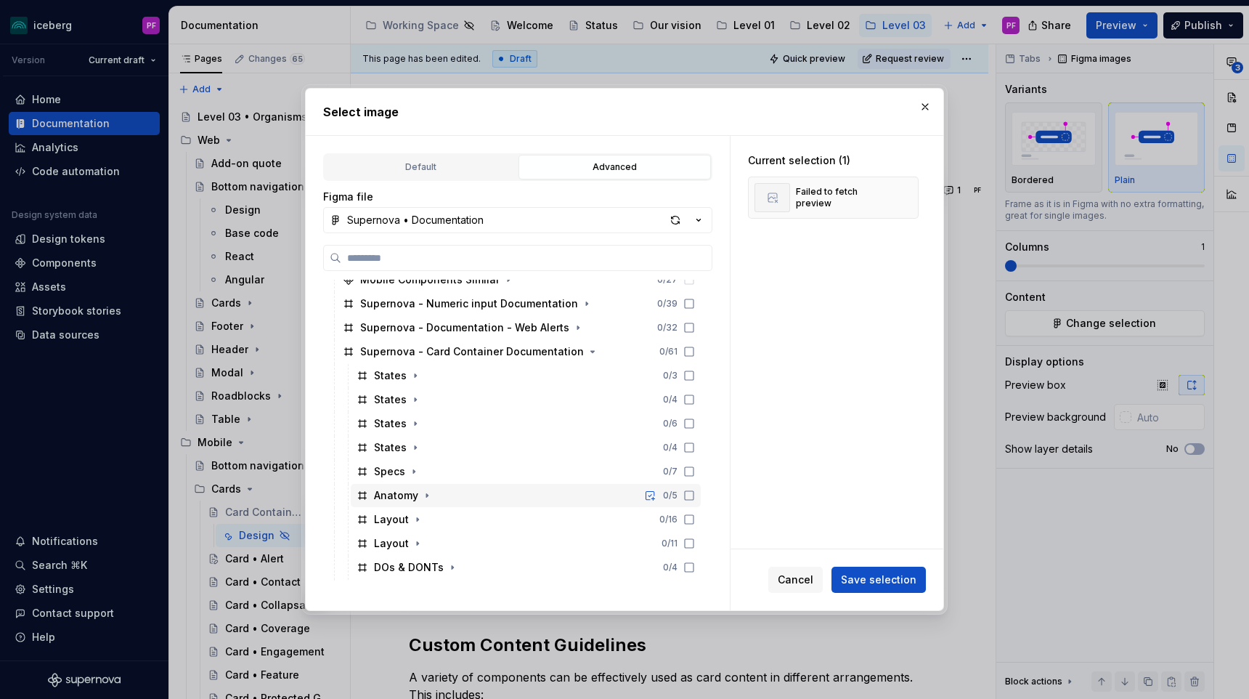
scroll to position [235, 0]
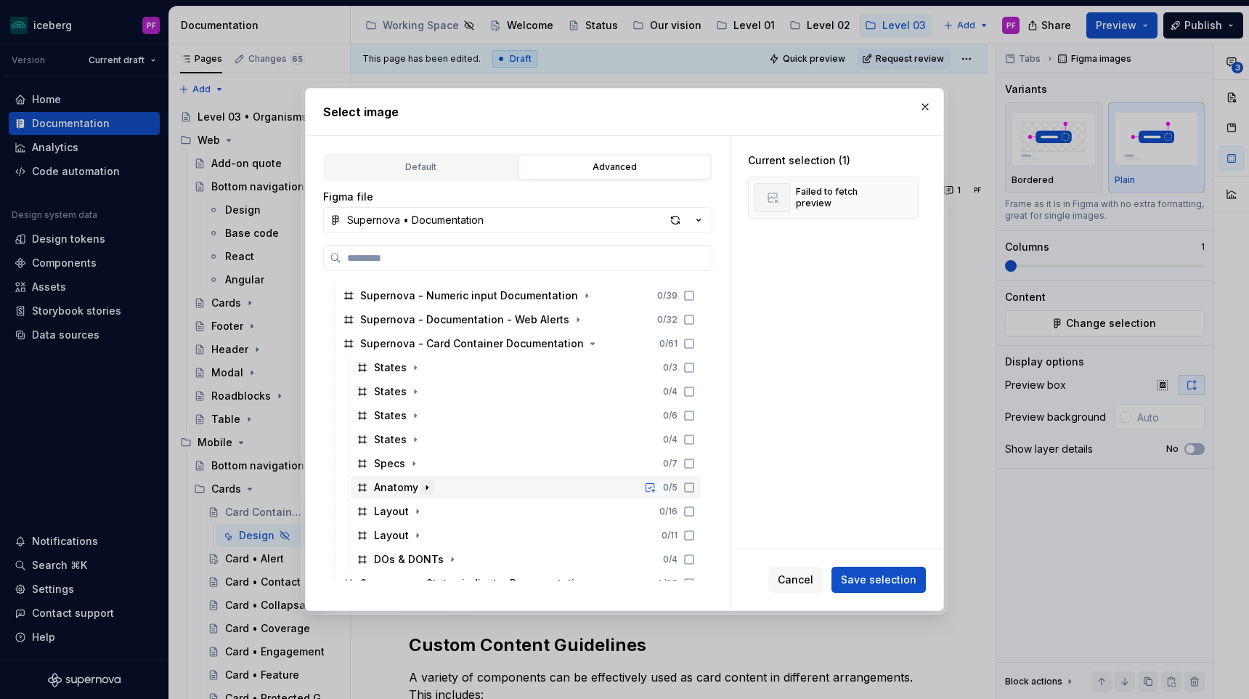
click at [422, 487] on icon "button" at bounding box center [427, 487] width 12 height 12
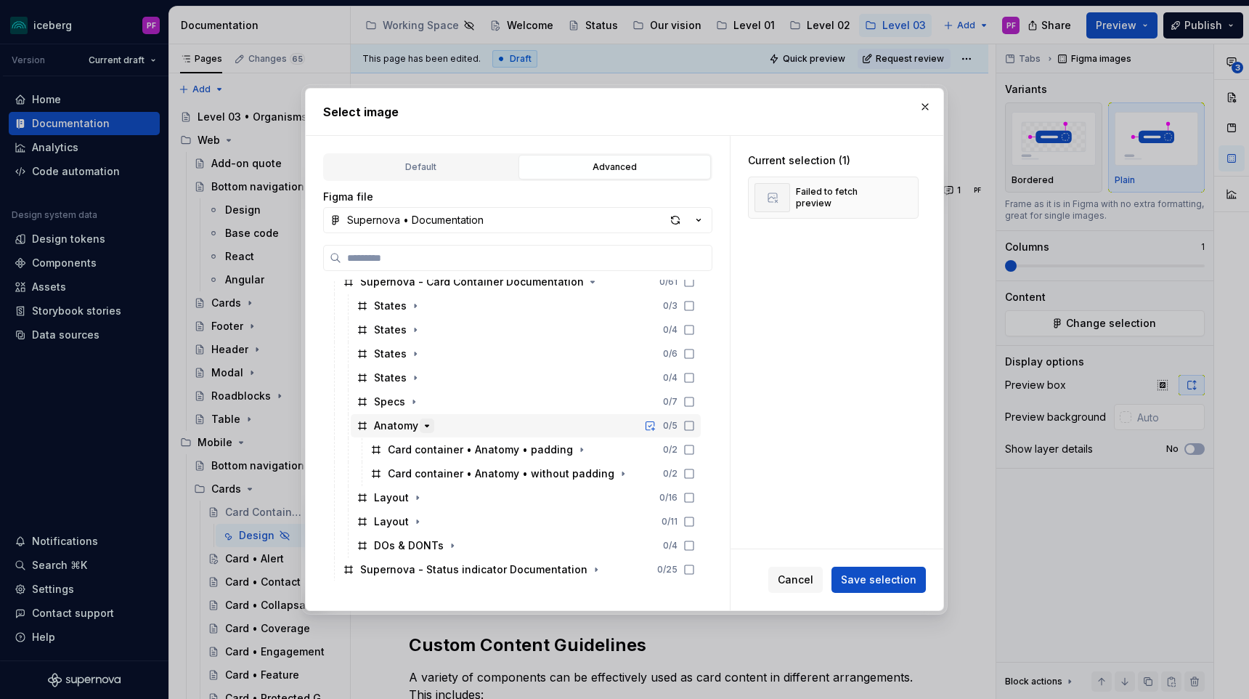
scroll to position [301, 0]
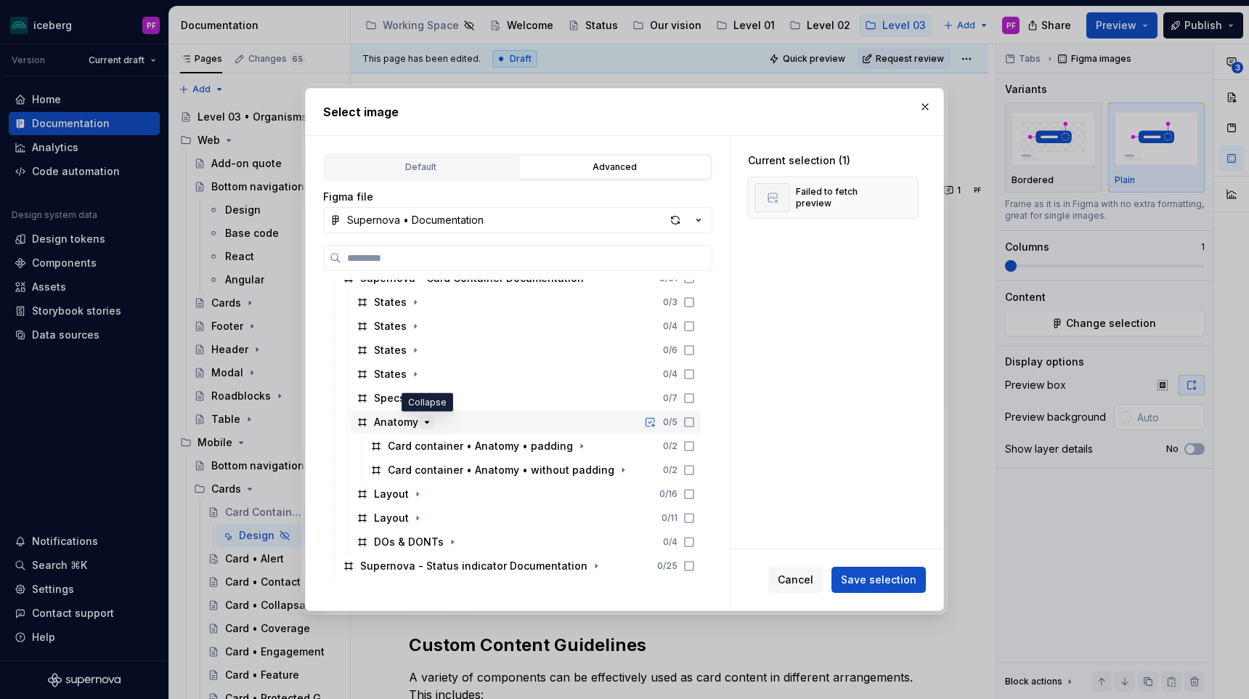
click at [422, 419] on icon "button" at bounding box center [427, 422] width 12 height 12
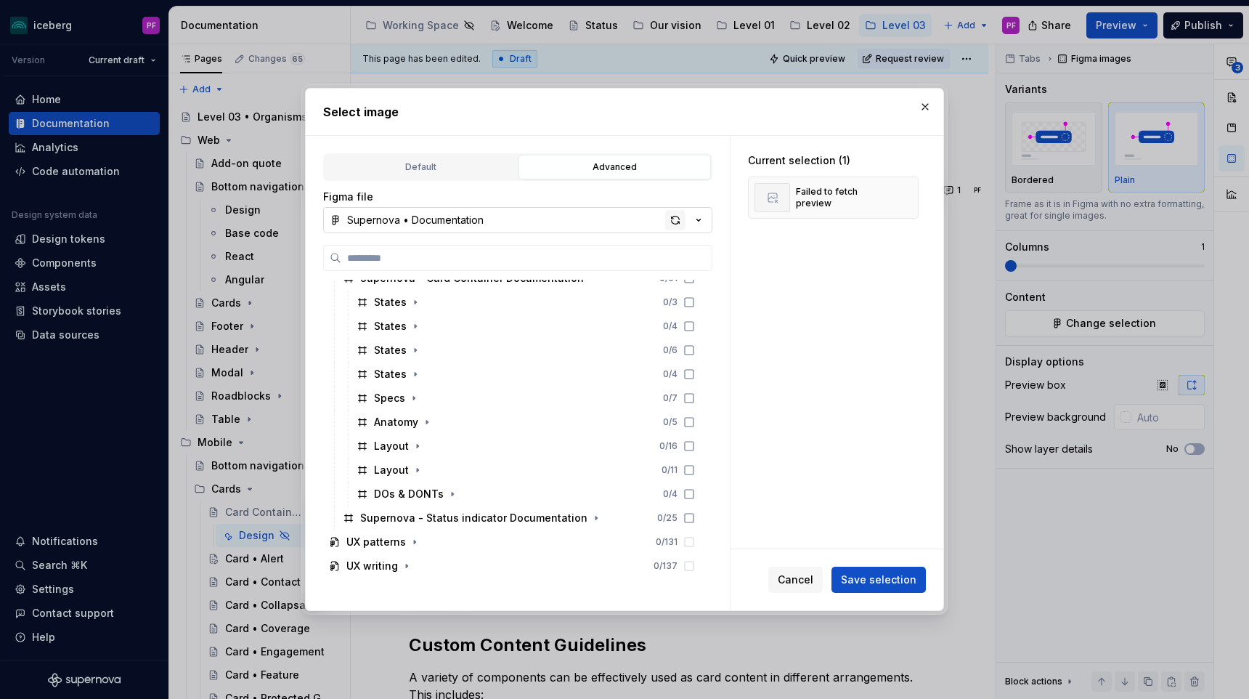
click at [678, 227] on div "button" at bounding box center [675, 220] width 20 height 20
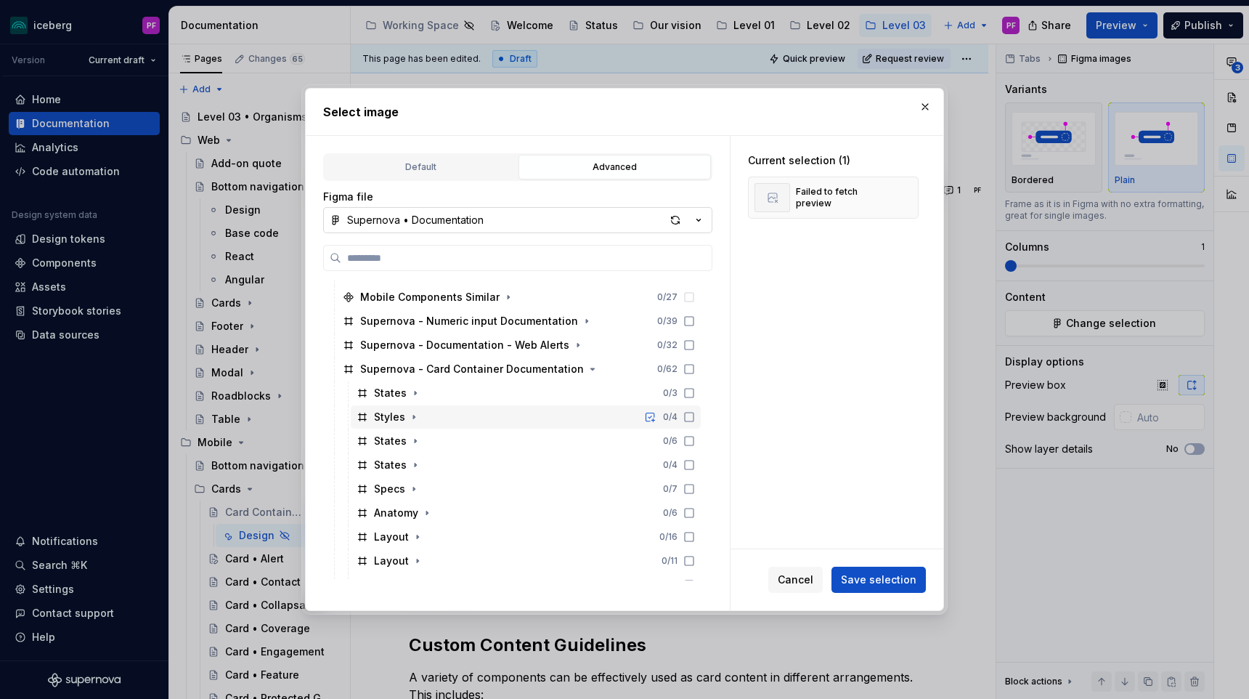
scroll to position [216, 0]
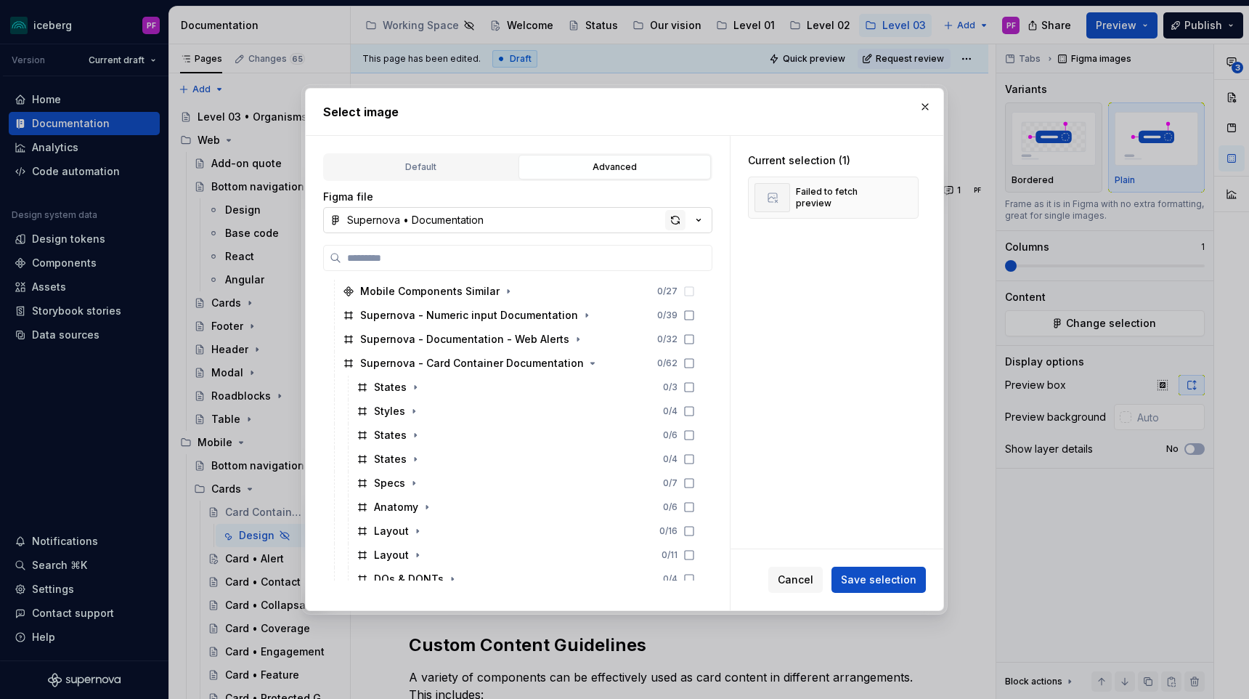
click at [673, 216] on div "button" at bounding box center [675, 220] width 20 height 20
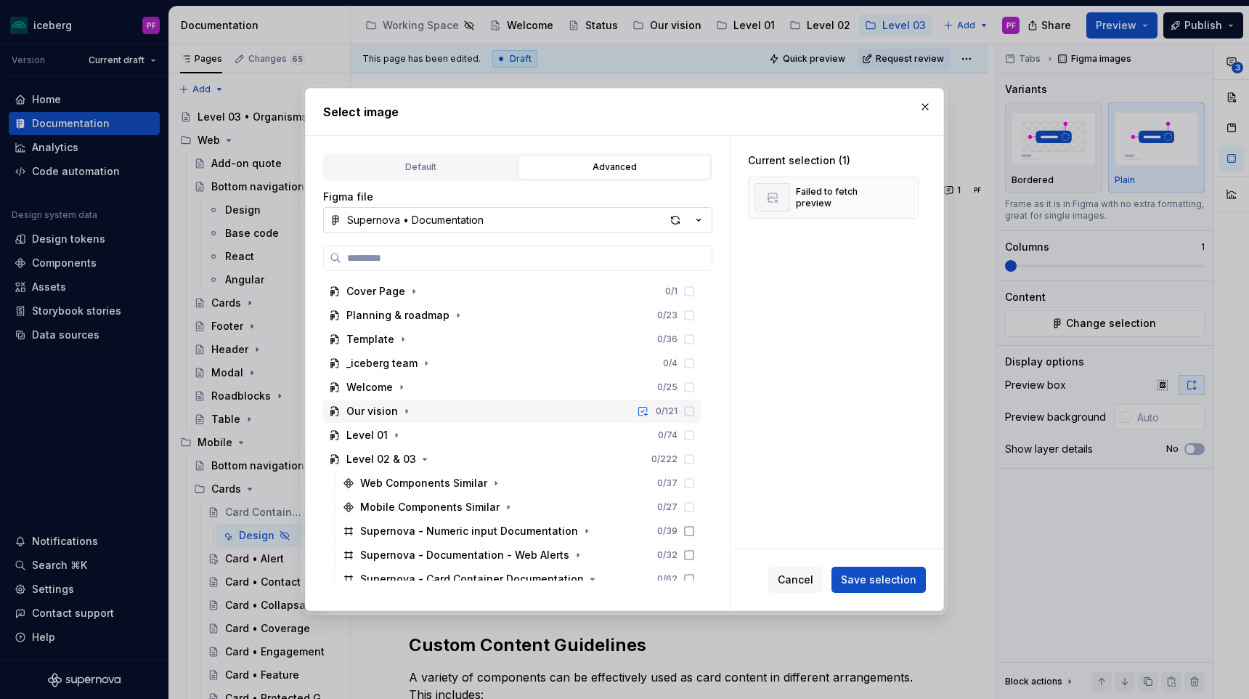
scroll to position [131, 0]
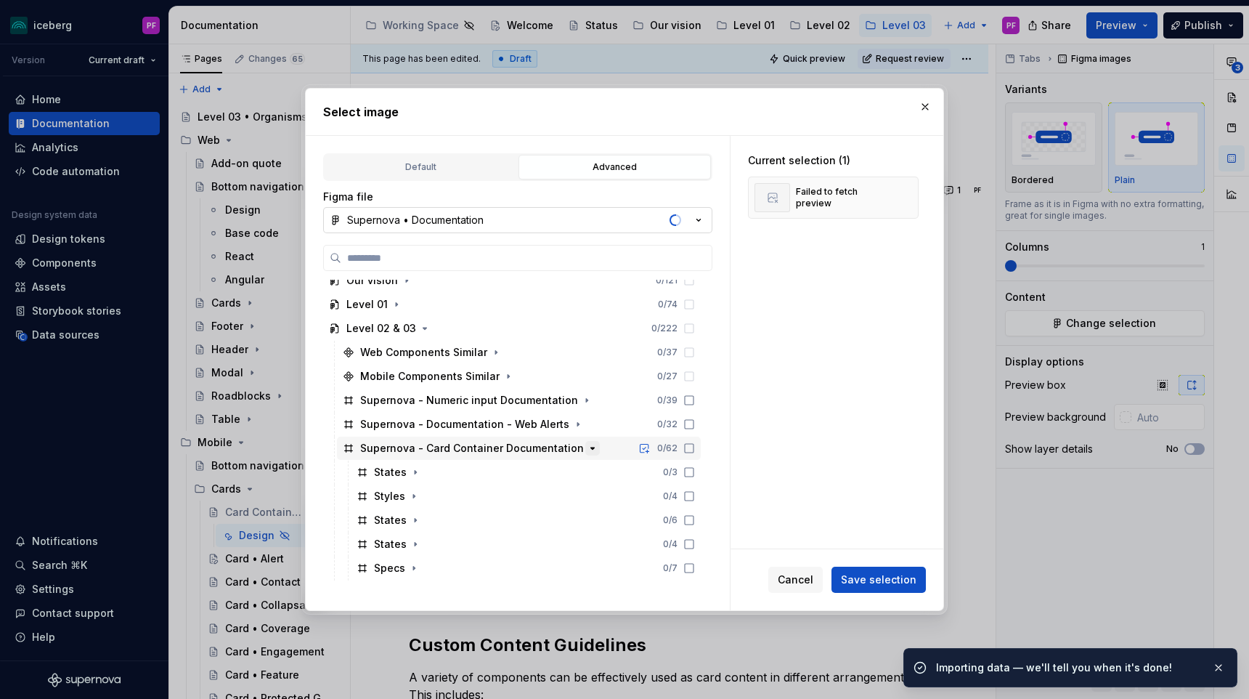
click at [587, 449] on icon "button" at bounding box center [593, 448] width 12 height 12
click at [592, 449] on icon "button" at bounding box center [592, 449] width 1 height 4
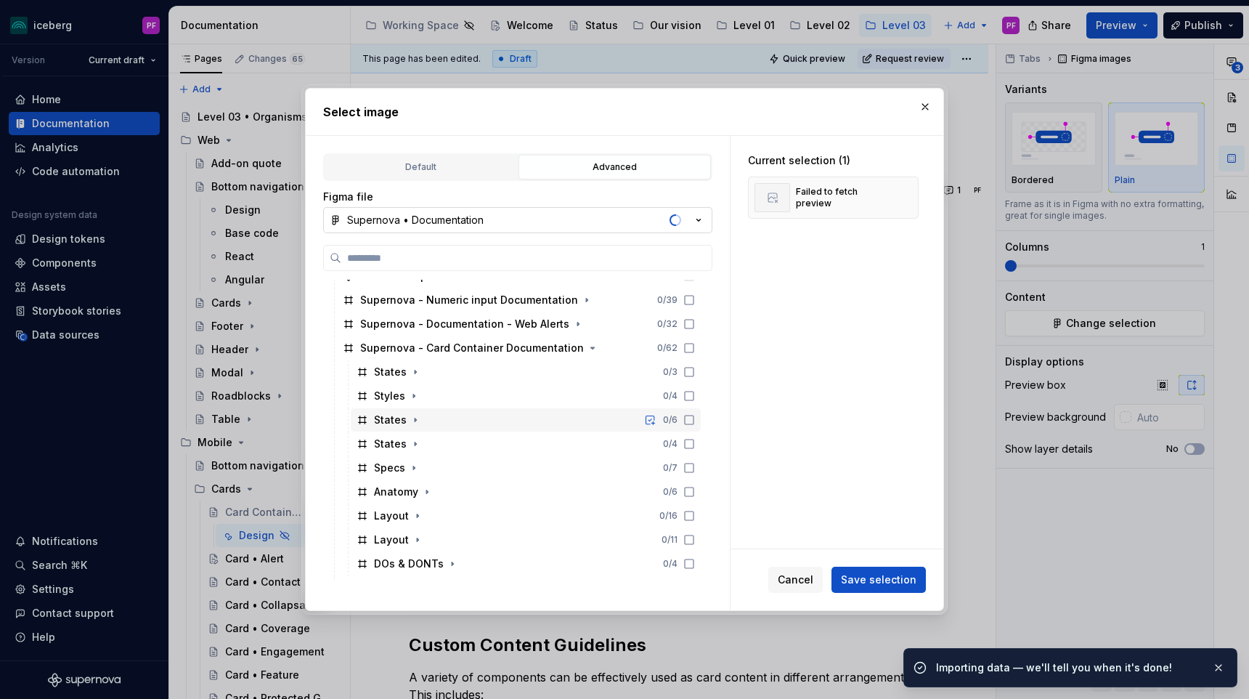
scroll to position [232, 0]
click at [422, 487] on icon "button" at bounding box center [427, 490] width 12 height 12
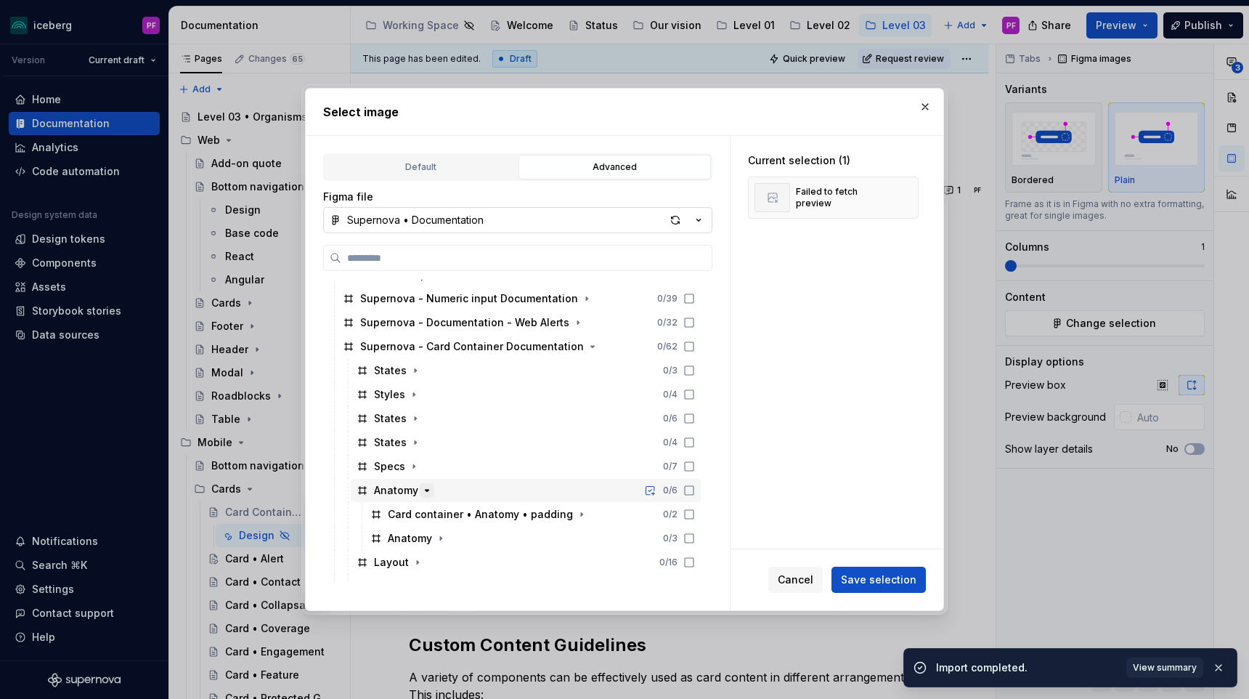
scroll to position [317, 0]
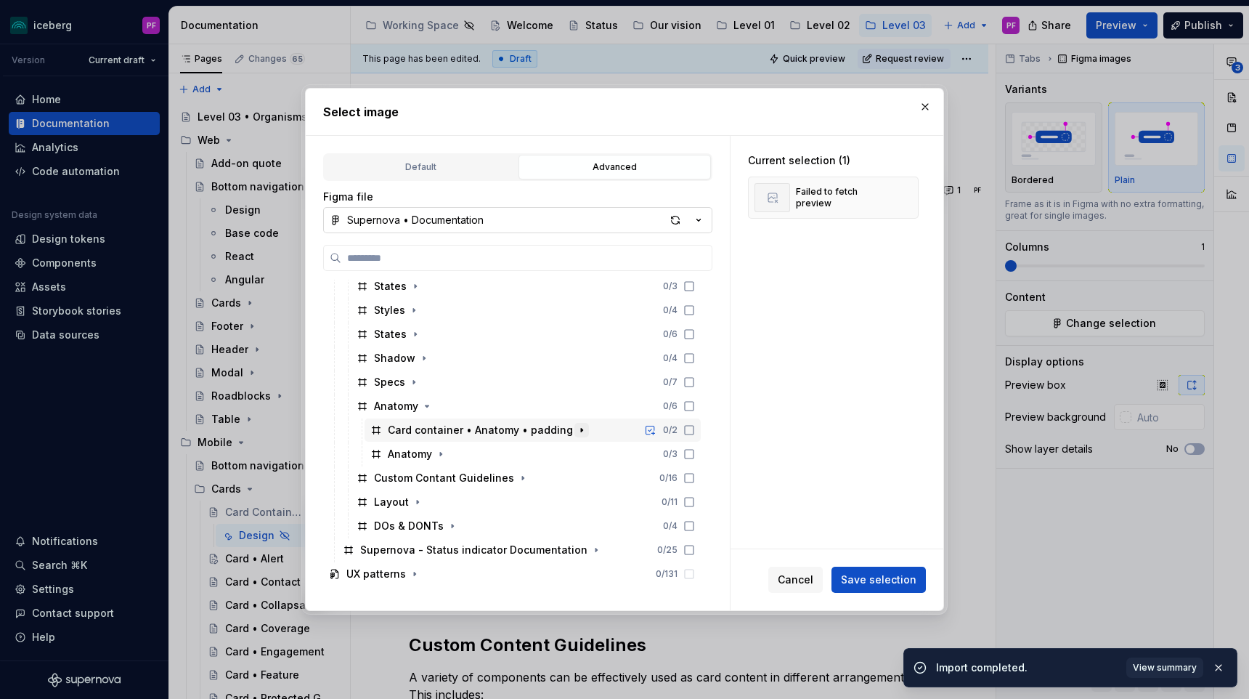
click at [576, 427] on icon "button" at bounding box center [582, 430] width 12 height 12
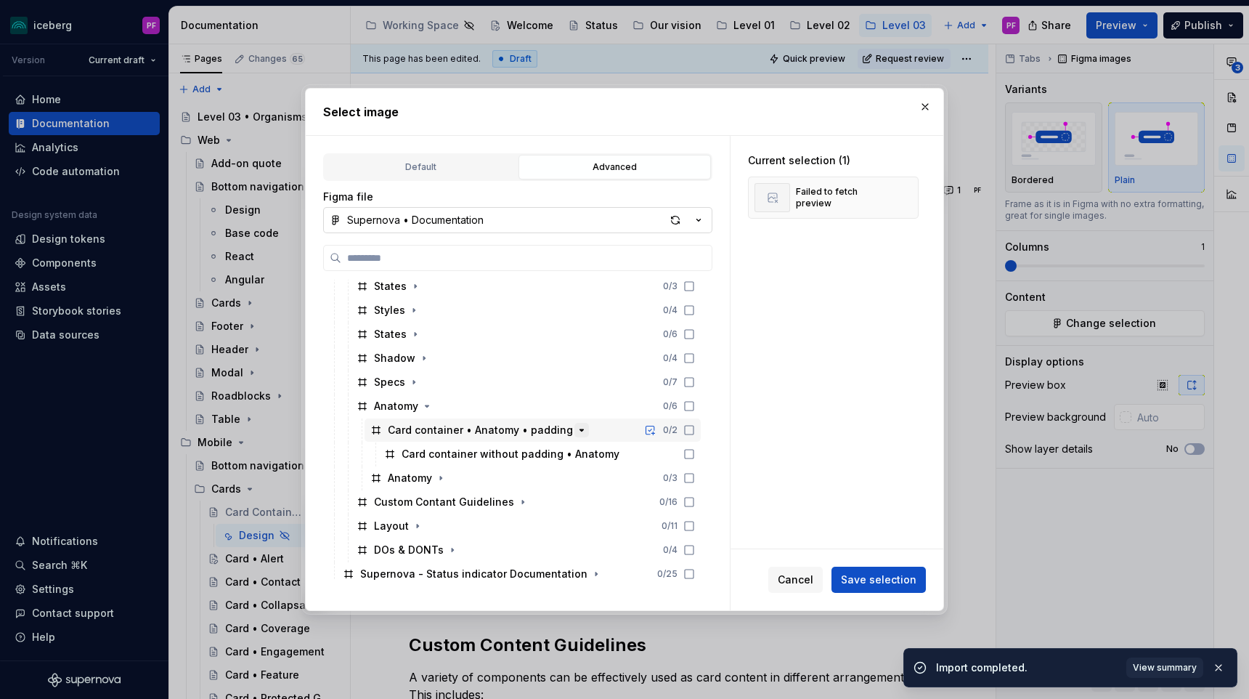
click at [576, 427] on icon "button" at bounding box center [582, 430] width 12 height 12
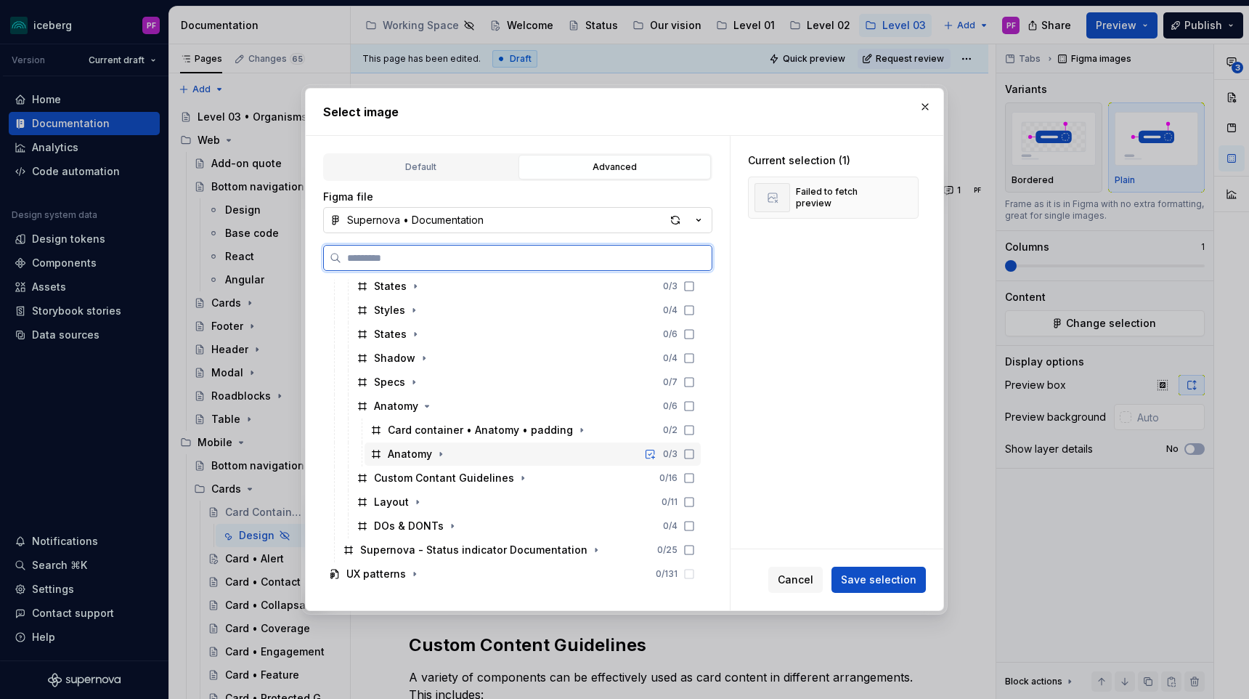
click at [402, 460] on div "Anatomy" at bounding box center [410, 454] width 44 height 15
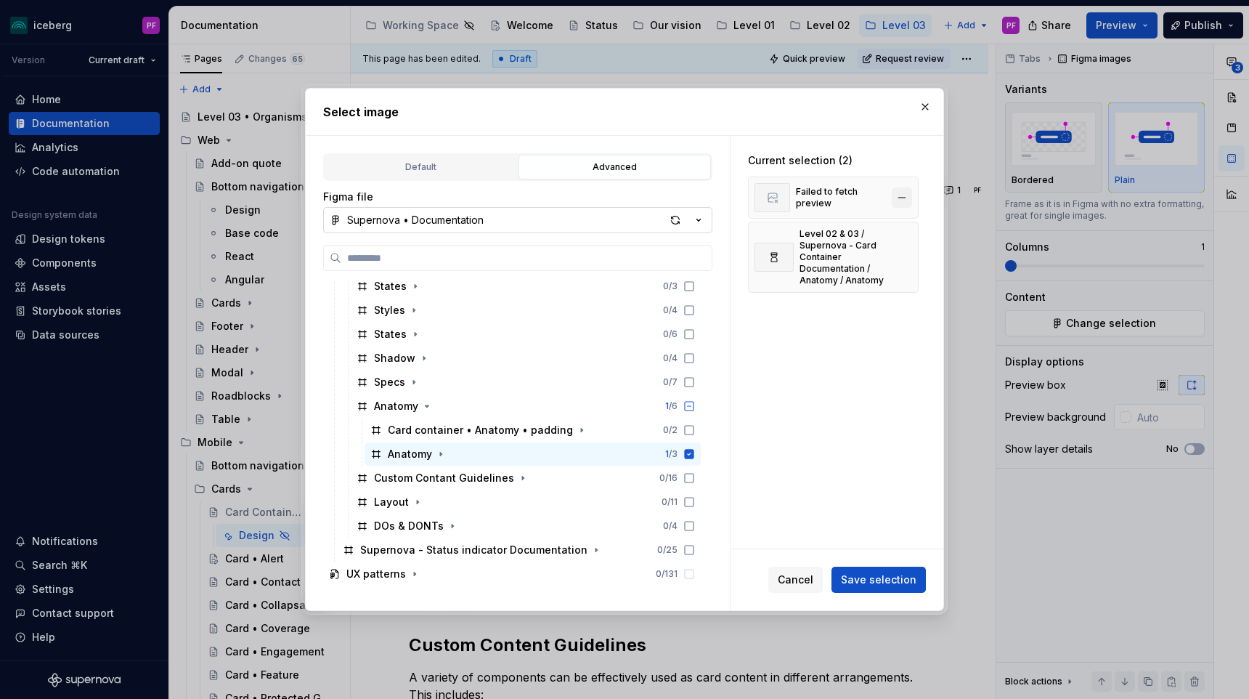
click at [900, 199] on button "button" at bounding box center [902, 197] width 20 height 20
click at [882, 587] on button "Save selection" at bounding box center [878, 579] width 94 height 26
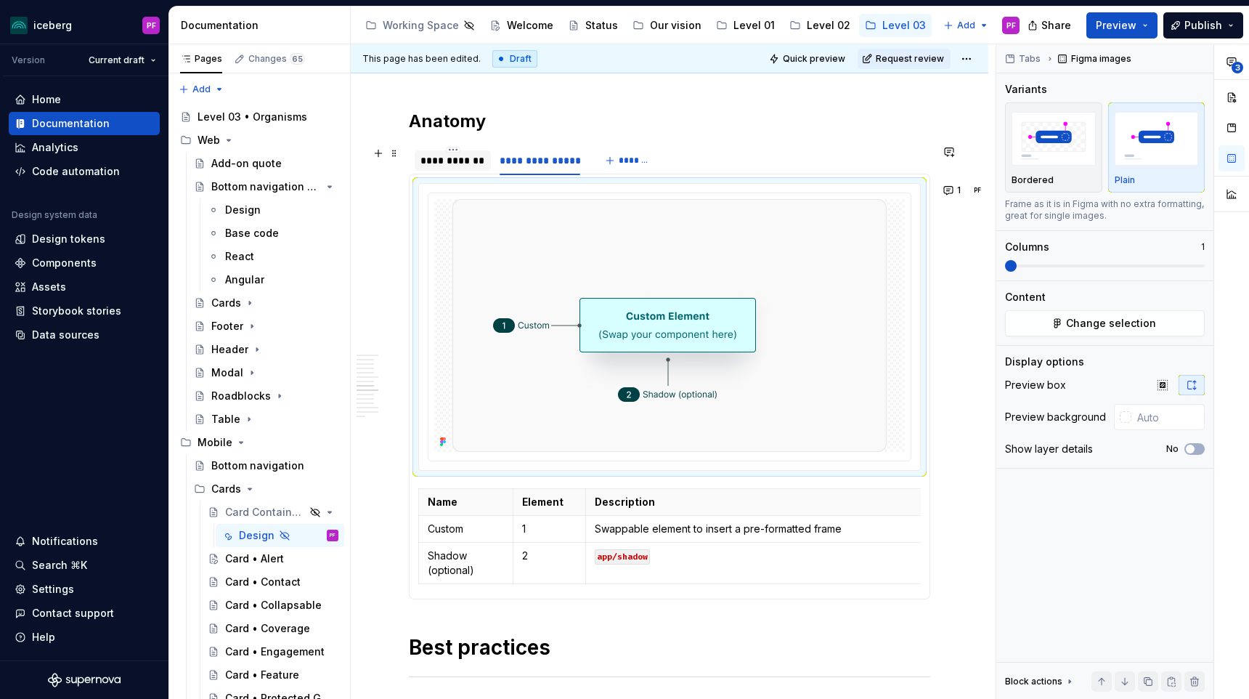
click at [464, 169] on div "**********" at bounding box center [453, 160] width 76 height 20
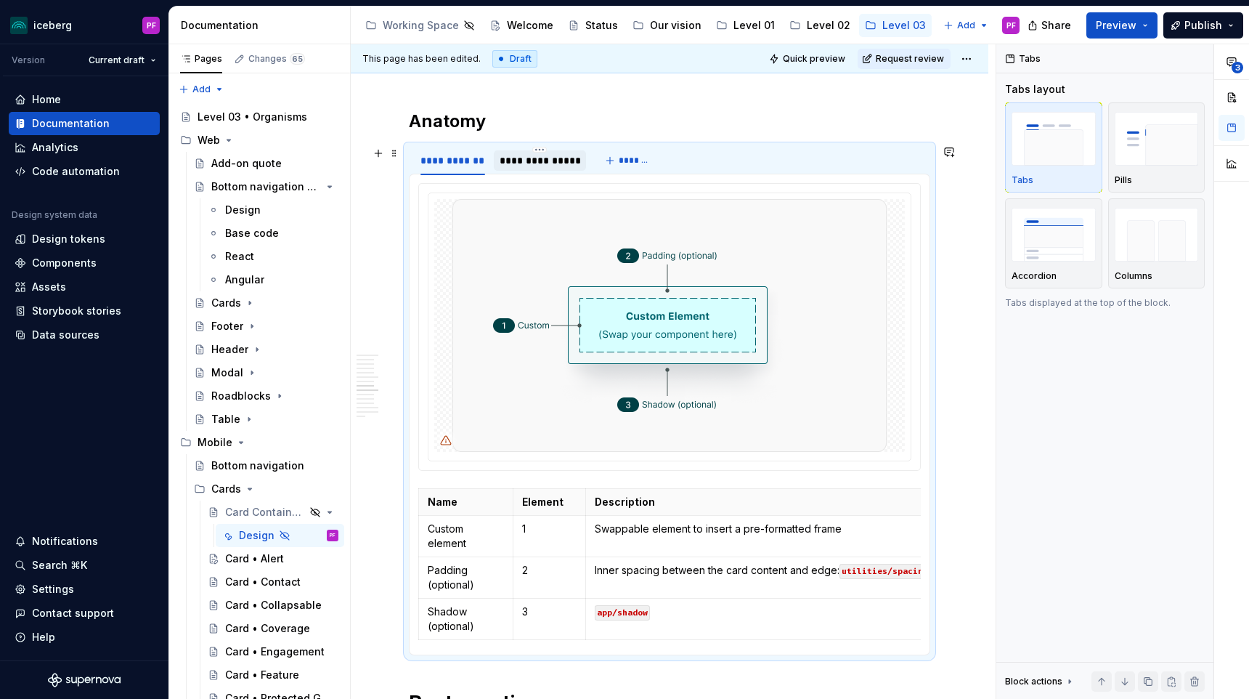
click at [502, 166] on div "**********" at bounding box center [540, 160] width 81 height 15
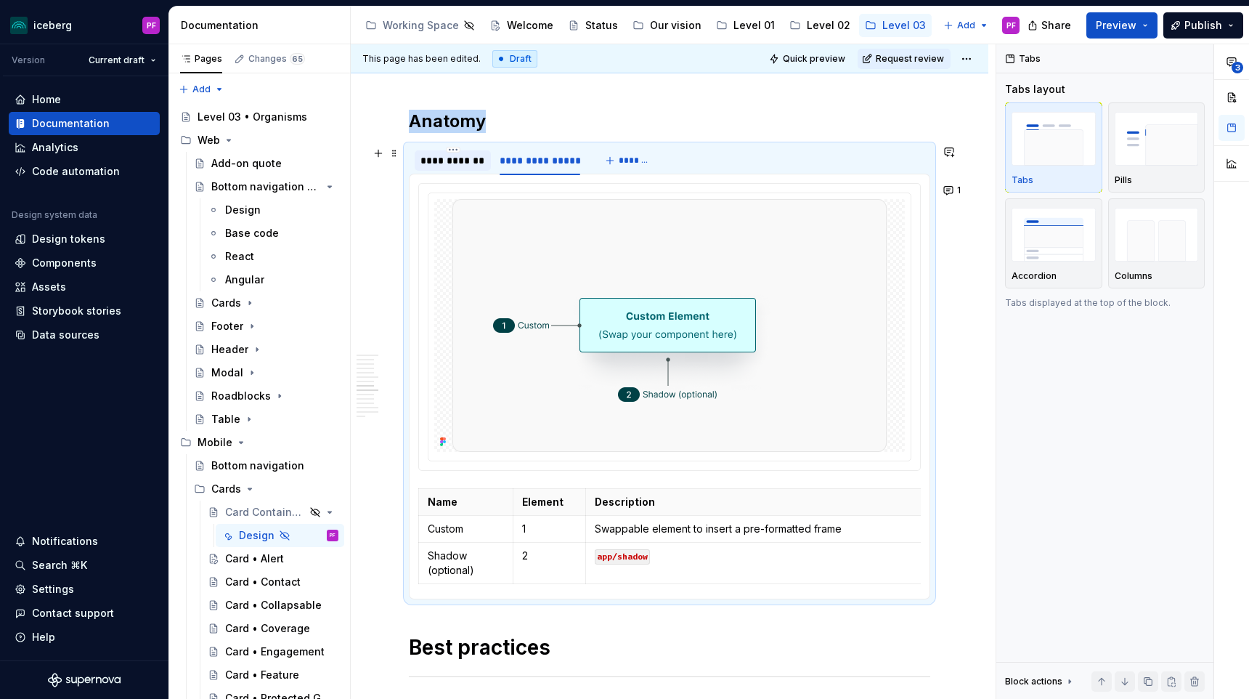
click at [454, 166] on div "**********" at bounding box center [452, 160] width 65 height 15
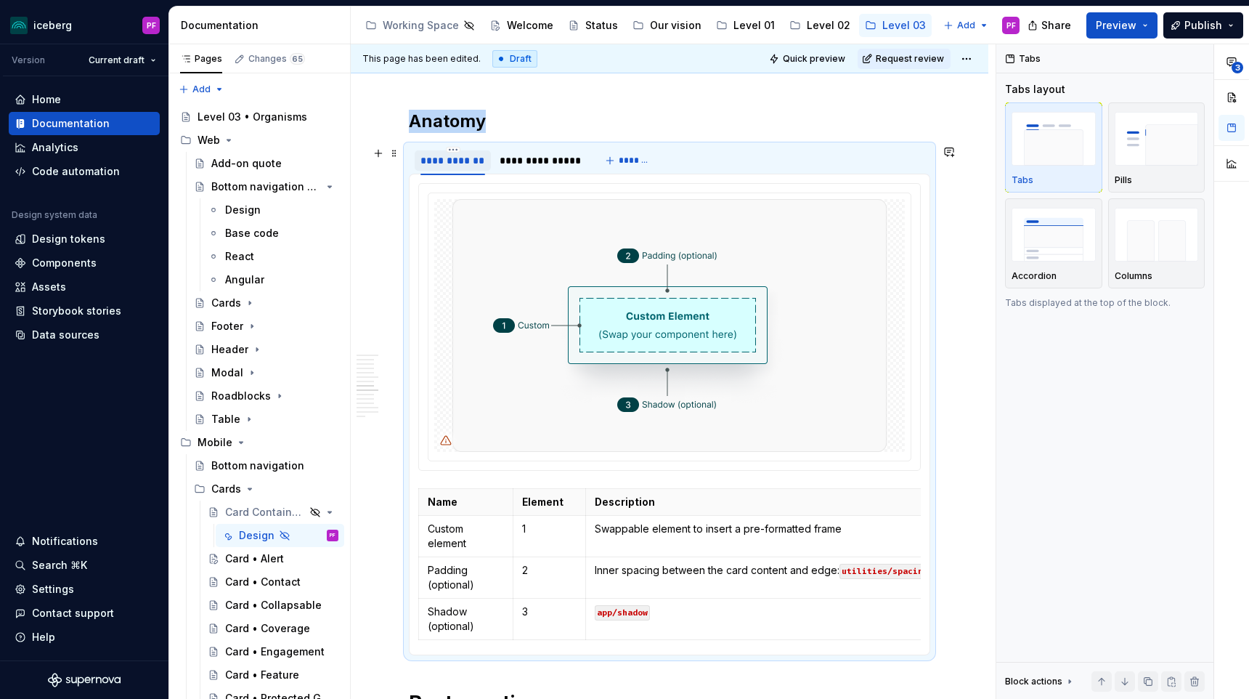
click at [487, 165] on div "**********" at bounding box center [453, 160] width 76 height 20
click at [516, 161] on div "**********" at bounding box center [540, 160] width 81 height 15
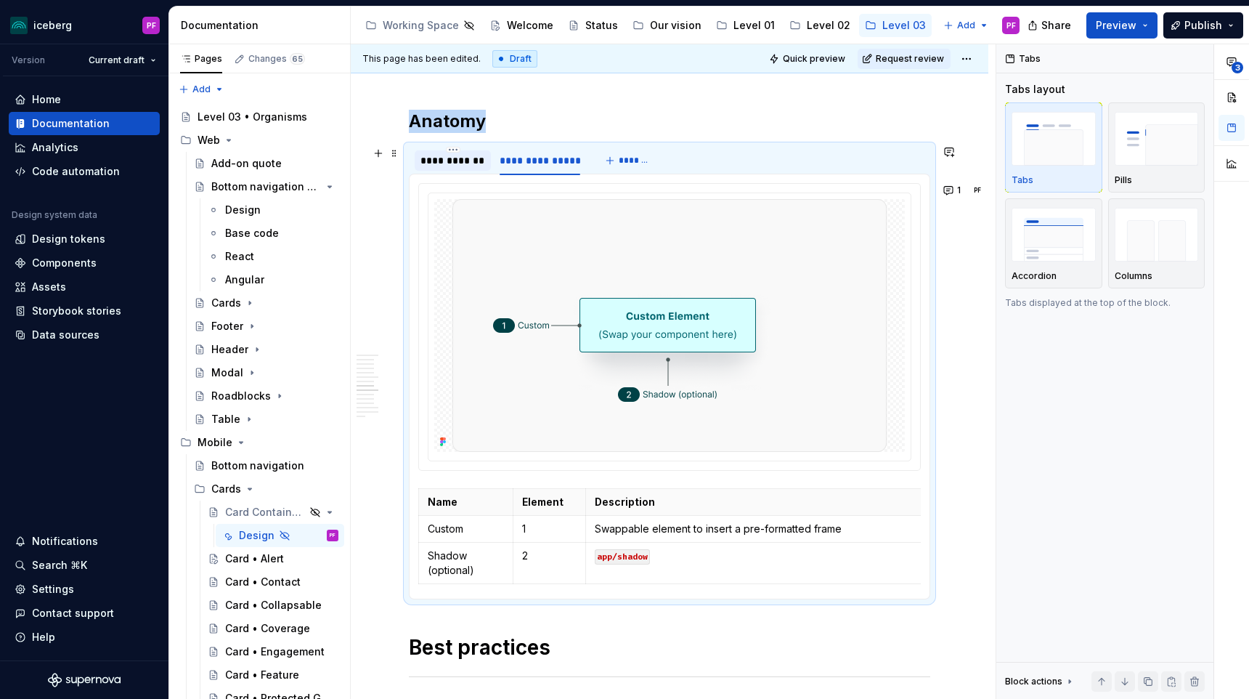
click at [473, 161] on div "**********" at bounding box center [452, 160] width 65 height 15
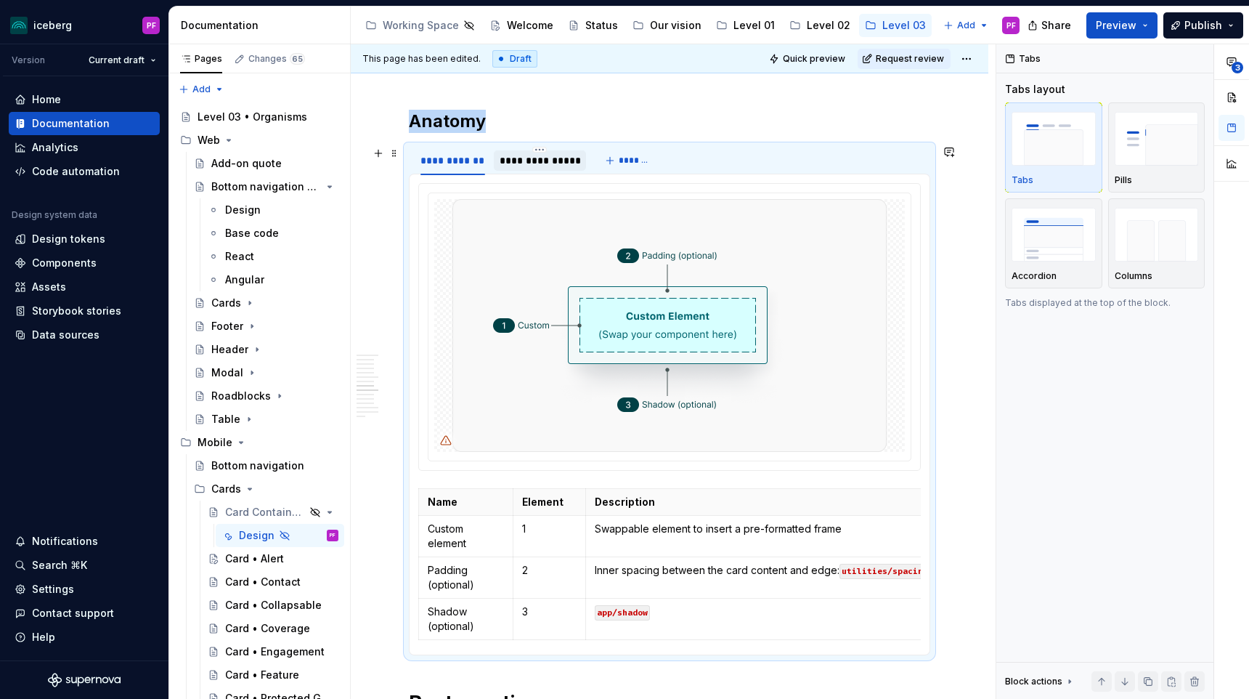
click at [516, 161] on div "**********" at bounding box center [540, 160] width 81 height 15
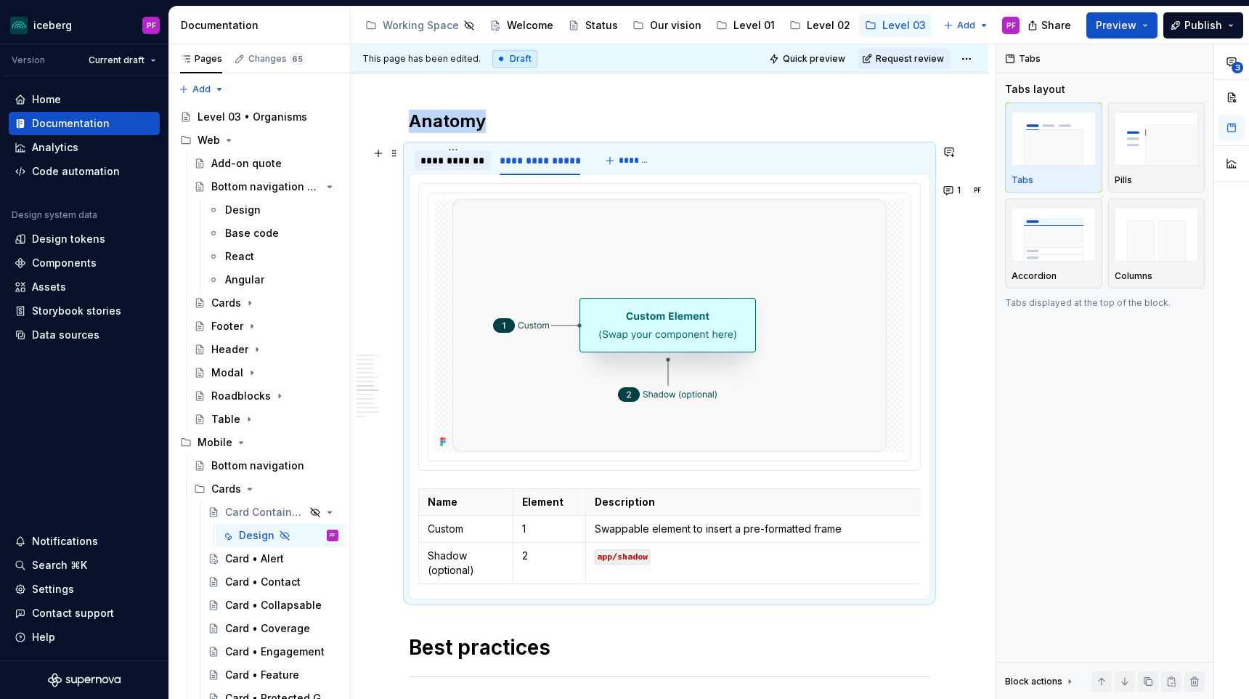
click at [454, 165] on div "**********" at bounding box center [452, 160] width 65 height 15
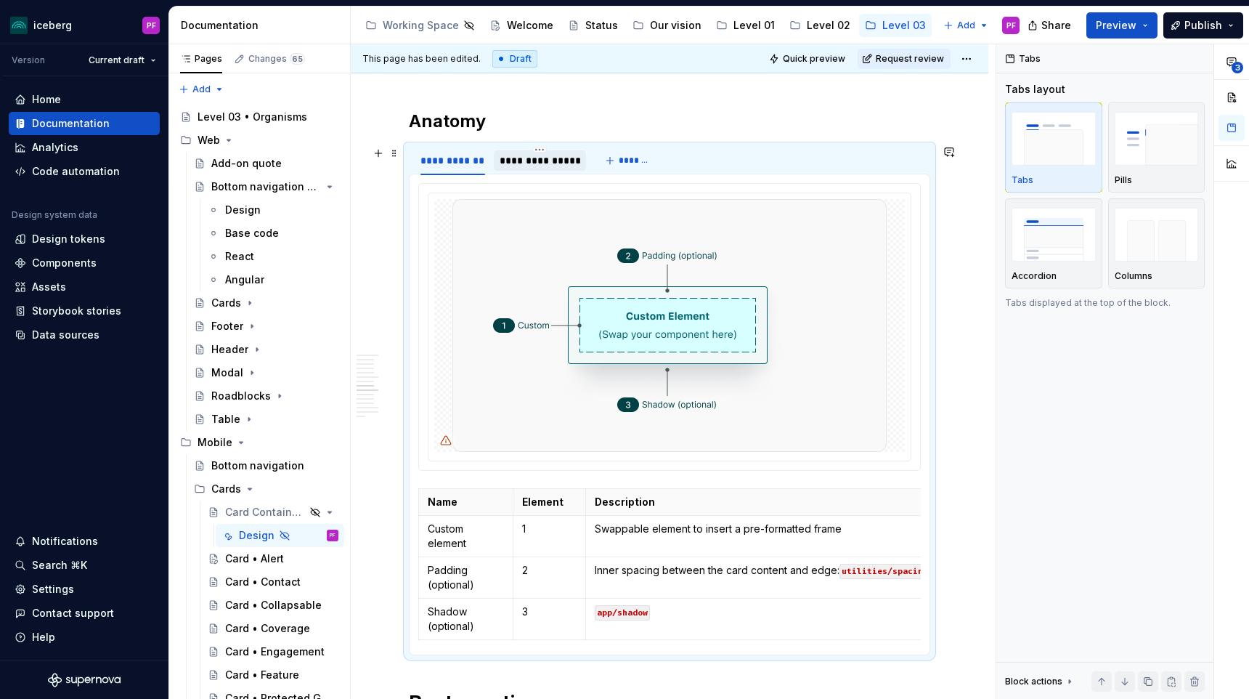
click at [521, 165] on div "**********" at bounding box center [540, 160] width 81 height 15
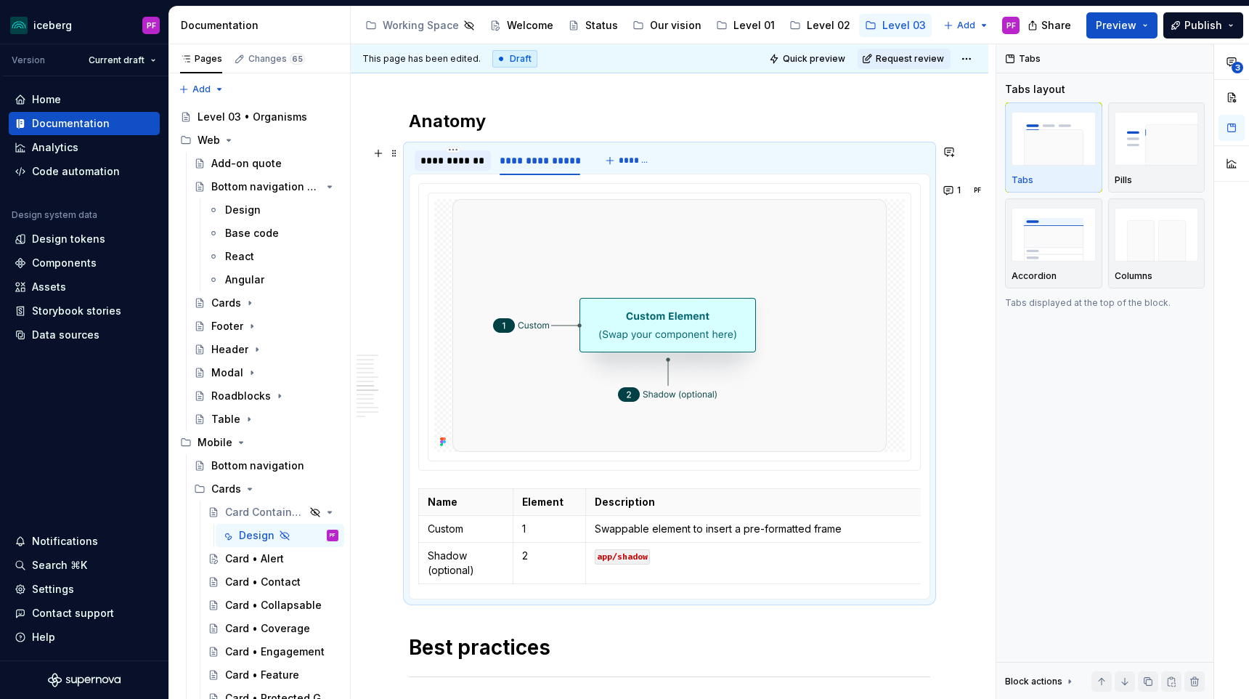
click at [449, 160] on div "**********" at bounding box center [452, 160] width 65 height 15
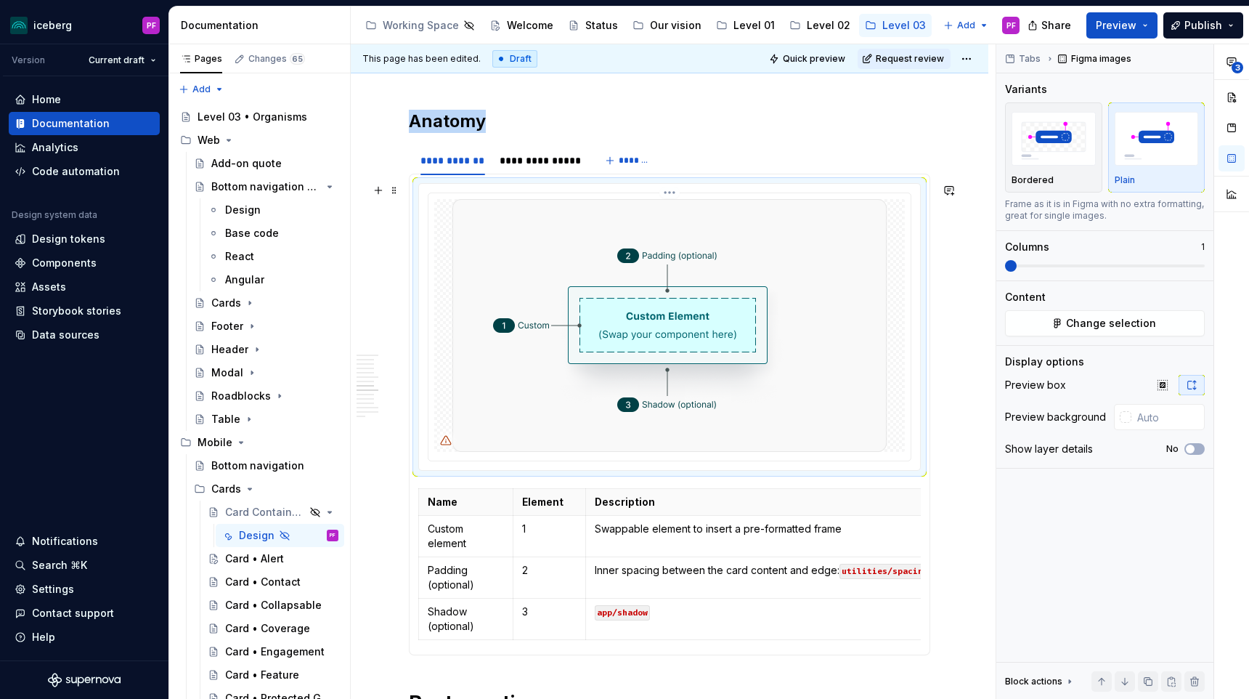
click at [748, 300] on img at bounding box center [669, 325] width 434 height 253
click at [1108, 319] on span "Change selection" at bounding box center [1111, 323] width 90 height 15
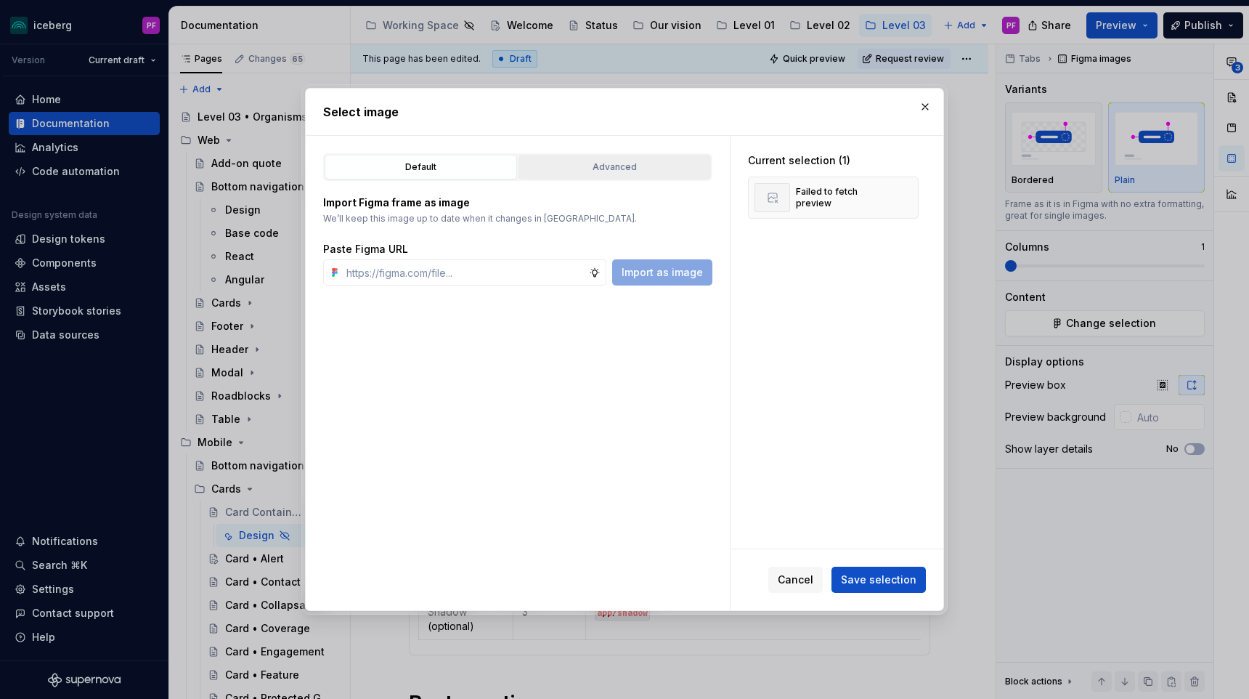
click at [579, 169] on div "Advanced" at bounding box center [615, 167] width 182 height 15
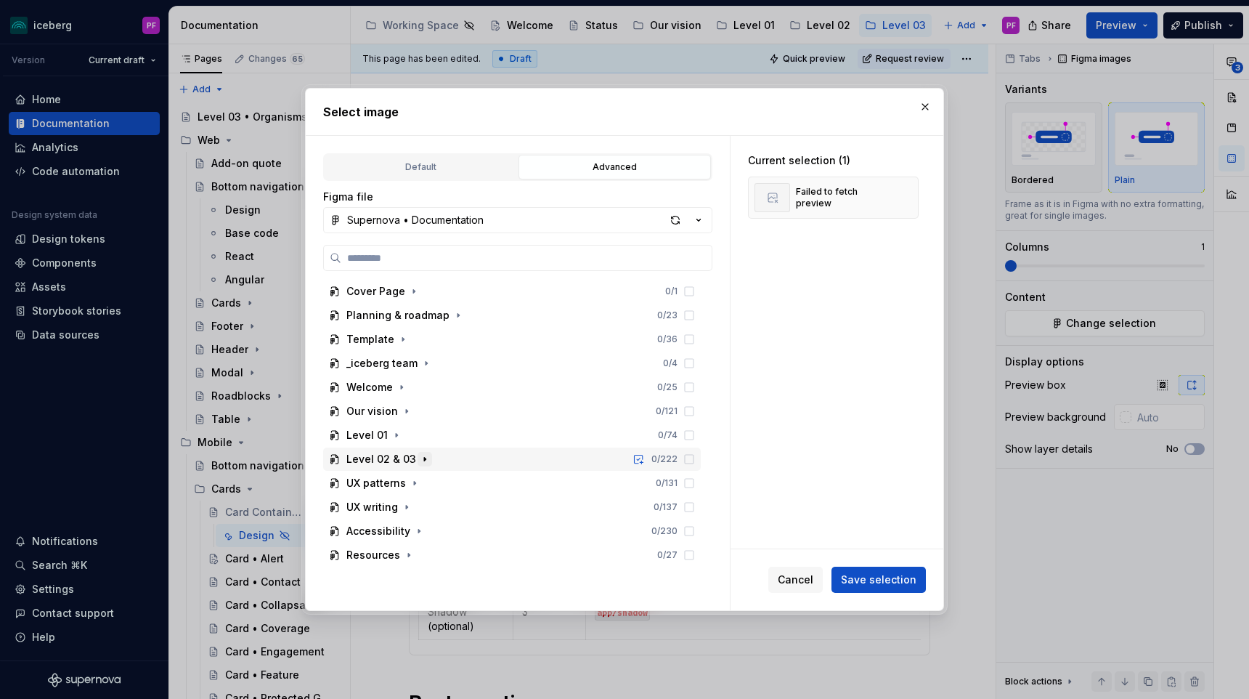
click at [419, 459] on icon "button" at bounding box center [425, 459] width 12 height 12
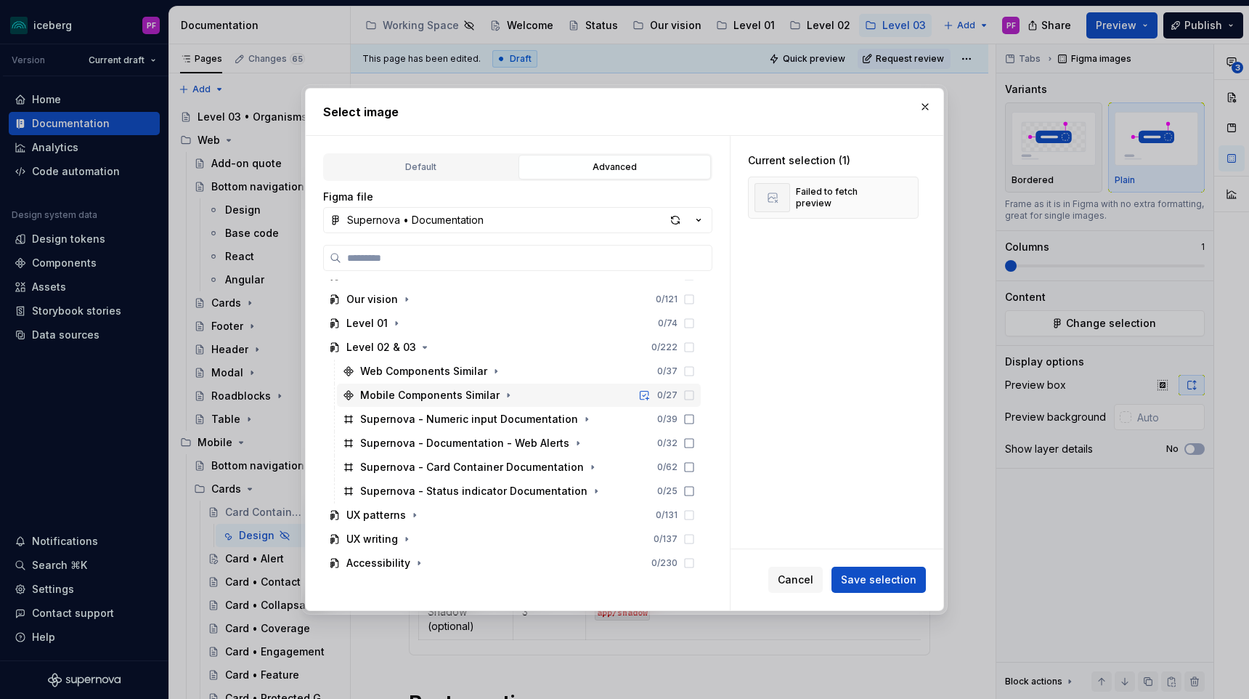
scroll to position [119, 0]
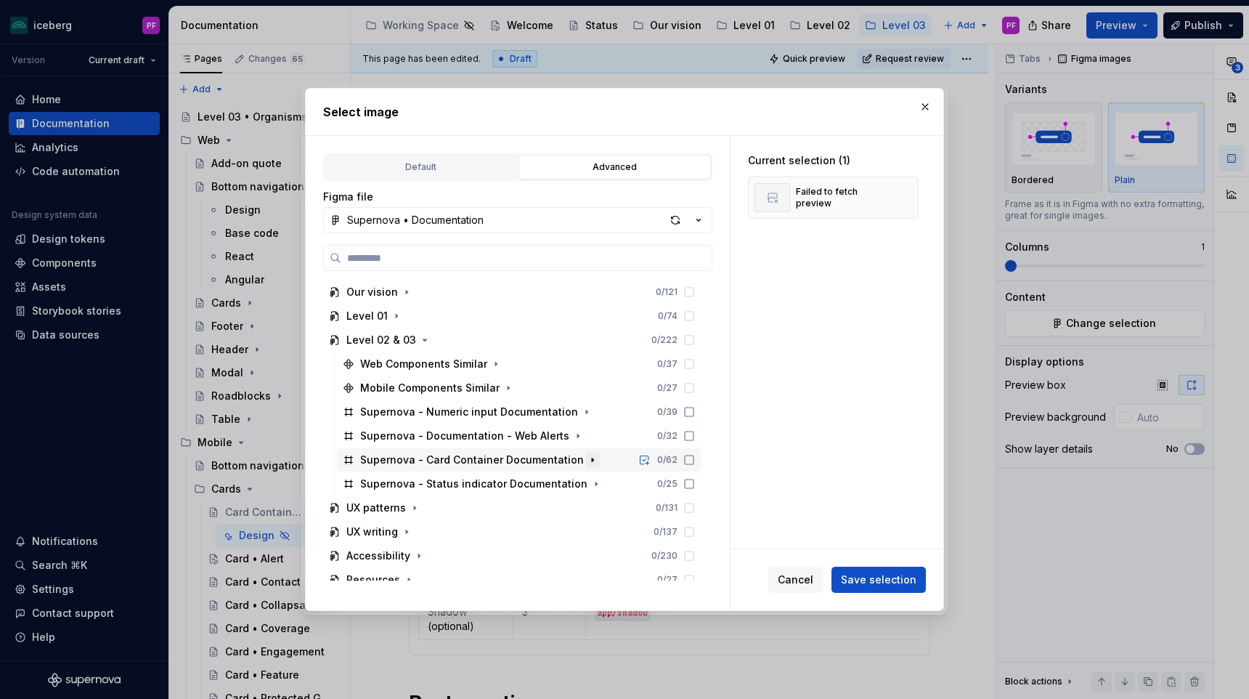
click at [587, 457] on icon "button" at bounding box center [593, 460] width 12 height 12
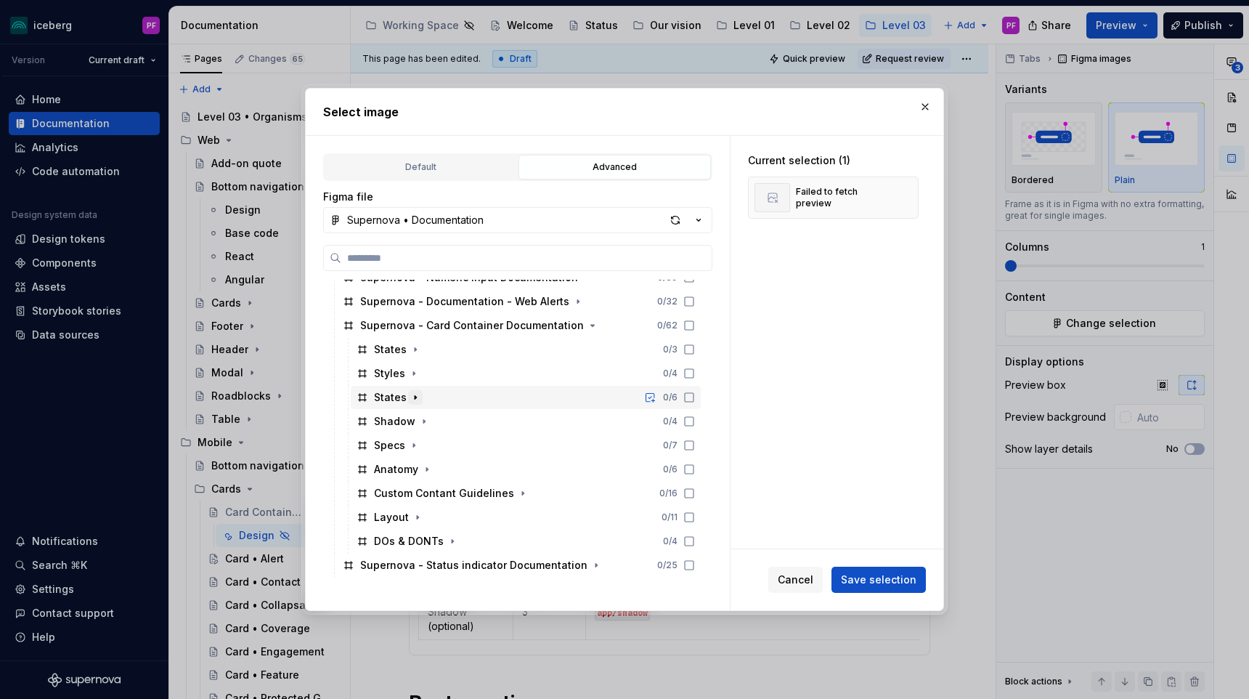
scroll to position [261, 0]
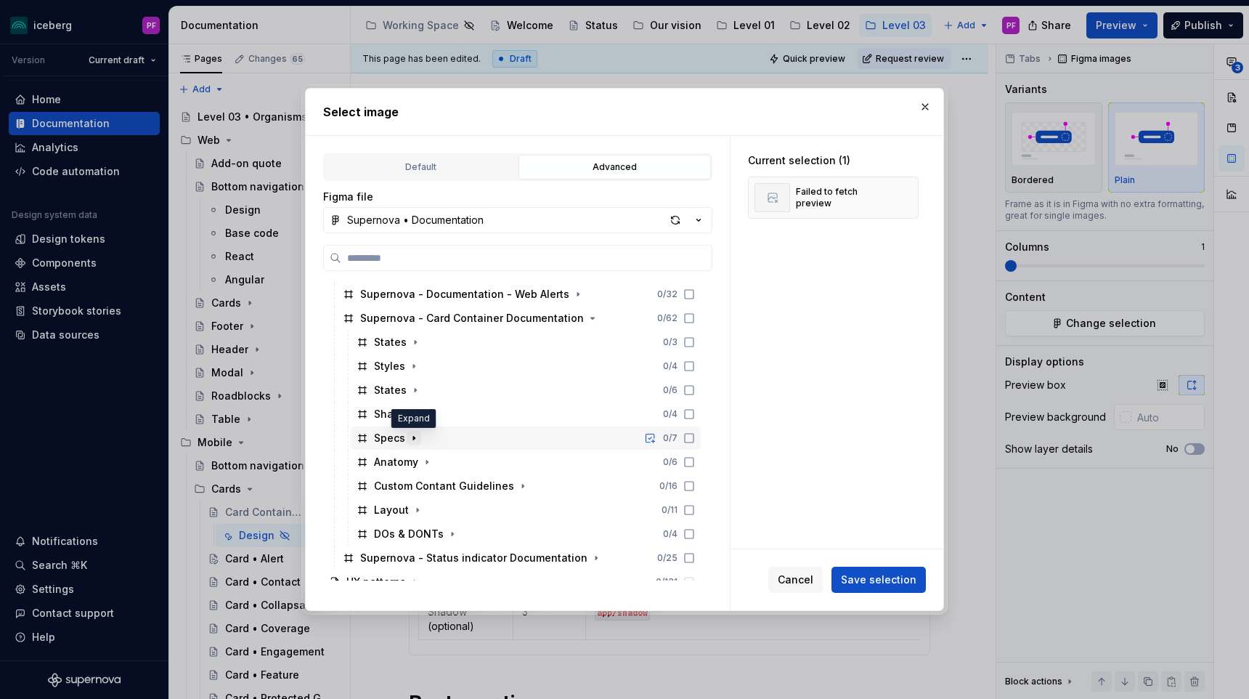
click at [416, 439] on icon "button" at bounding box center [414, 438] width 12 height 12
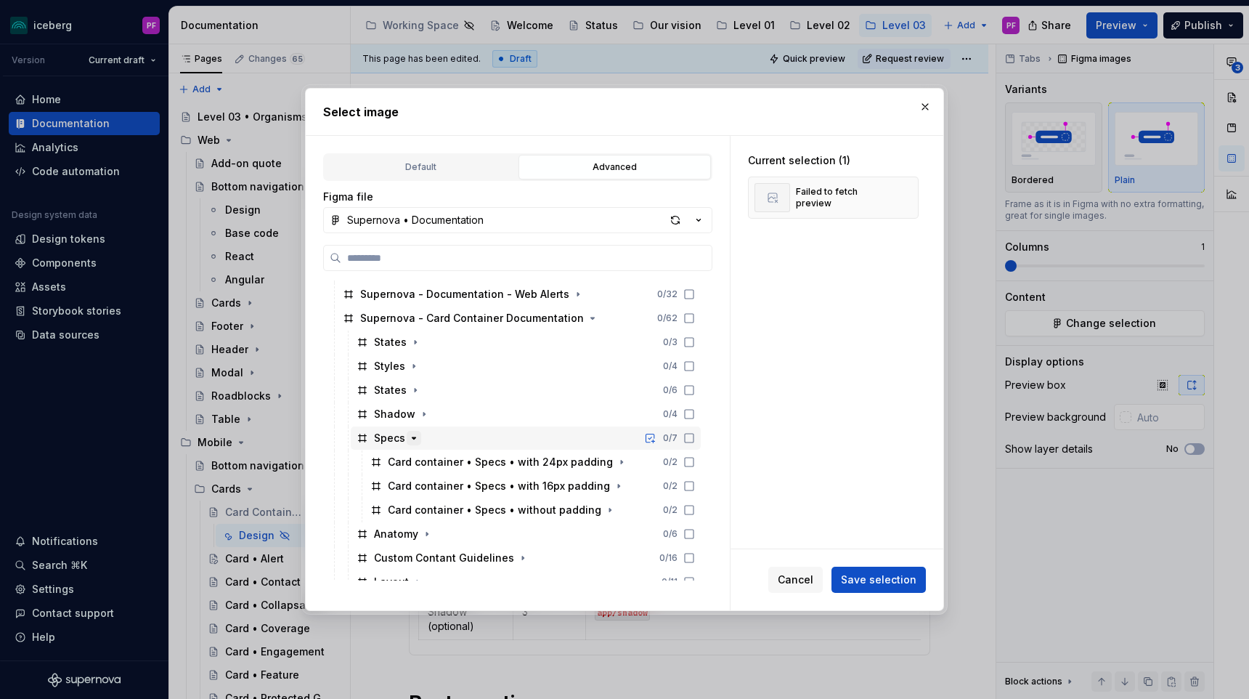
click at [416, 434] on icon "button" at bounding box center [414, 438] width 12 height 12
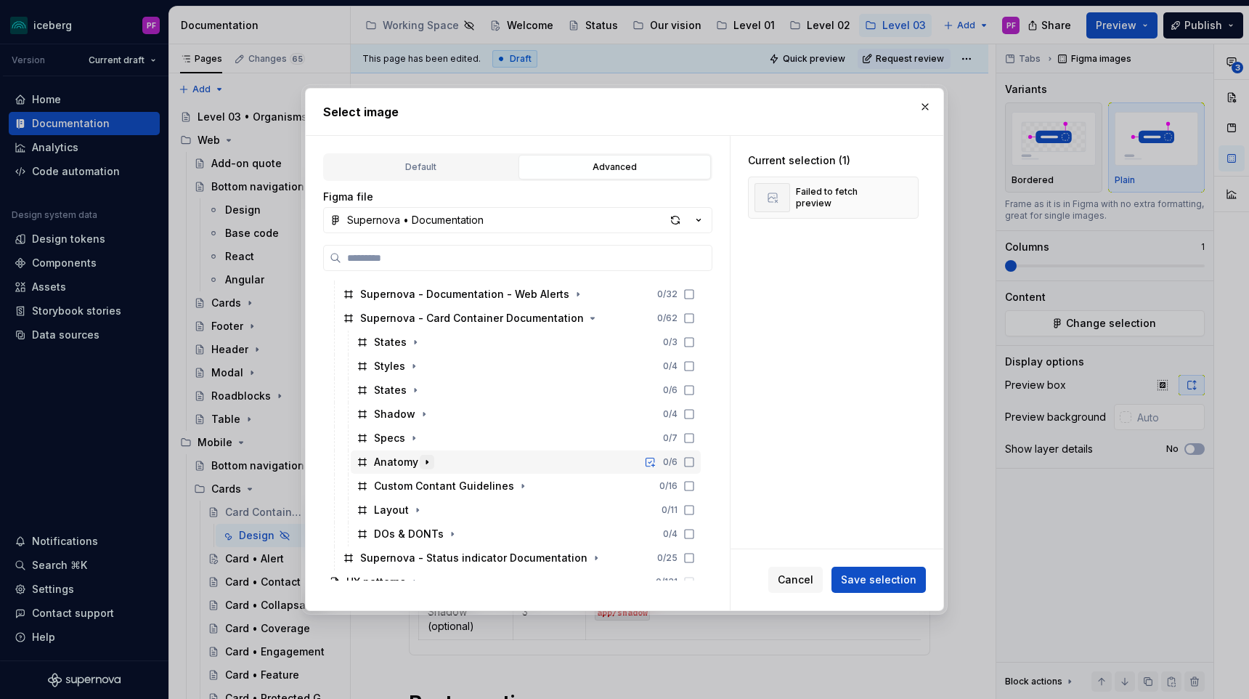
click at [423, 455] on button "button" at bounding box center [427, 462] width 15 height 15
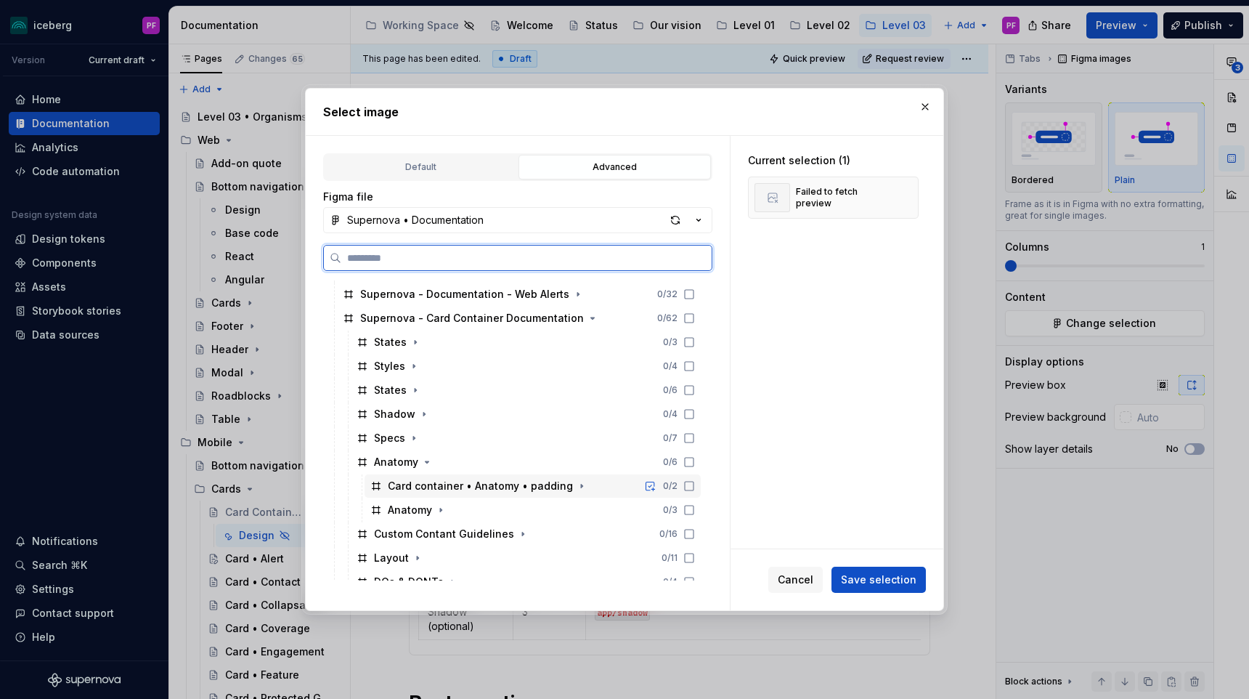
click at [458, 483] on div "Card container • Anatomy • padding" at bounding box center [480, 486] width 185 height 15
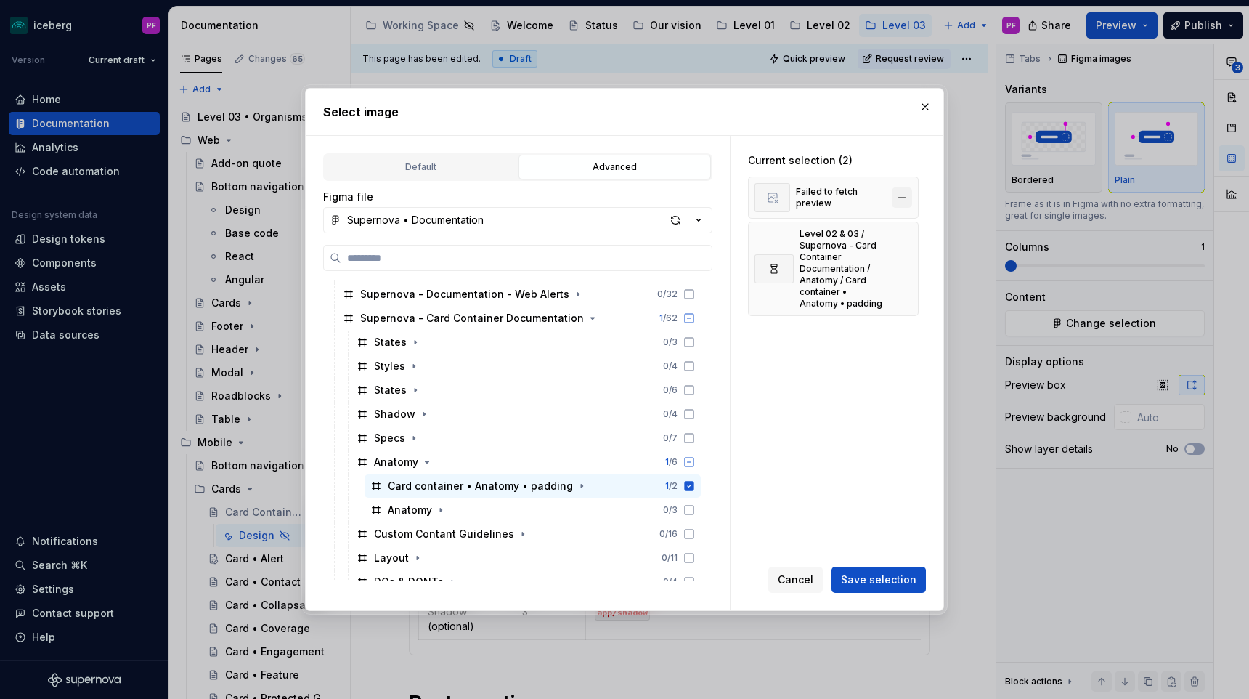
click at [912, 195] on button "button" at bounding box center [902, 197] width 20 height 20
click at [900, 567] on button "Save selection" at bounding box center [878, 579] width 94 height 26
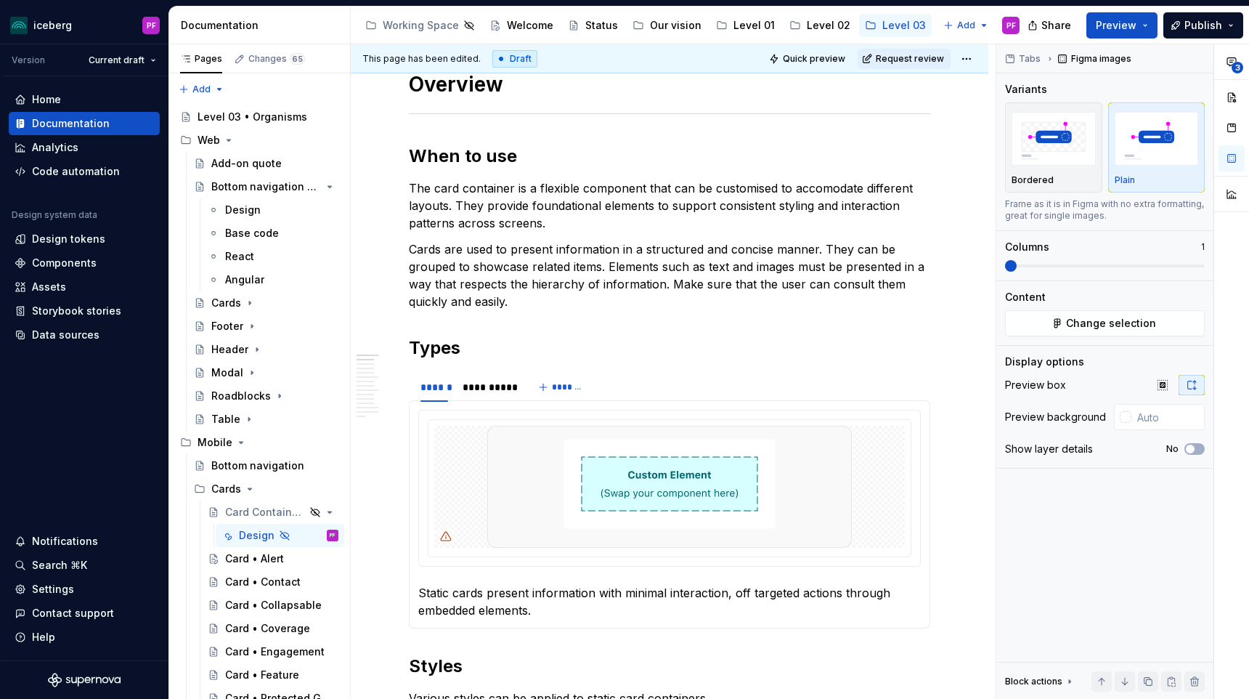
scroll to position [736, 0]
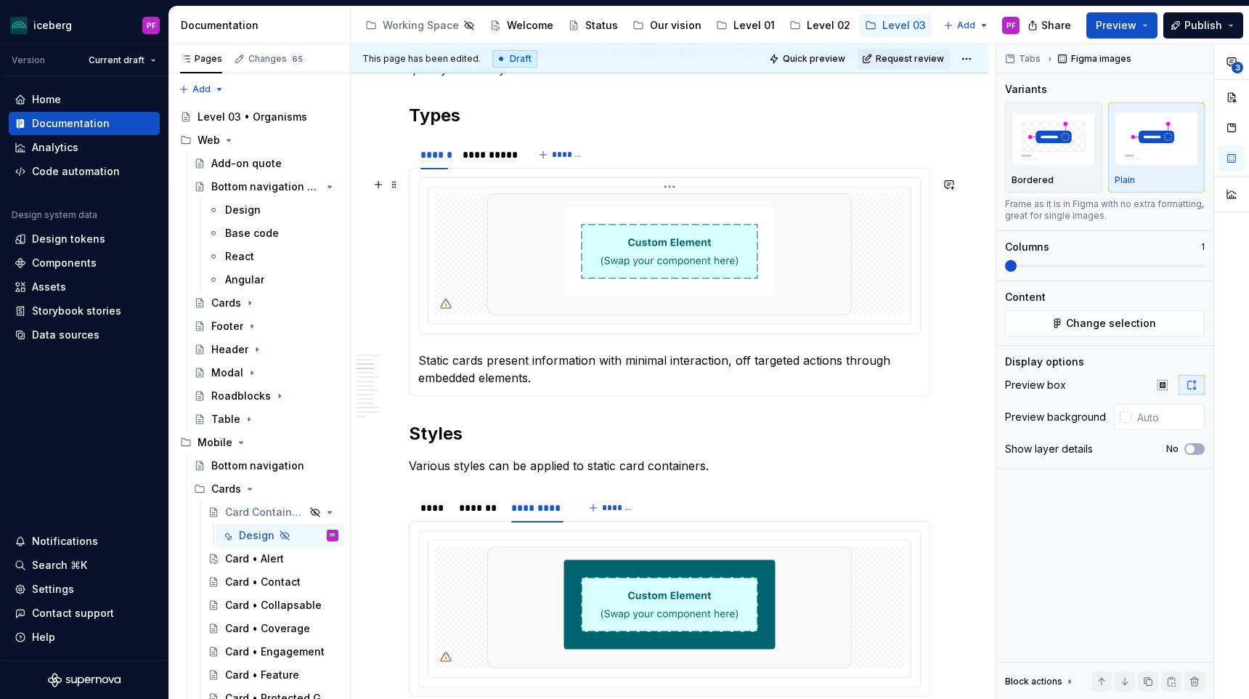
click at [460, 268] on div at bounding box center [669, 254] width 471 height 122
click at [1042, 321] on button "Change selection" at bounding box center [1105, 323] width 200 height 26
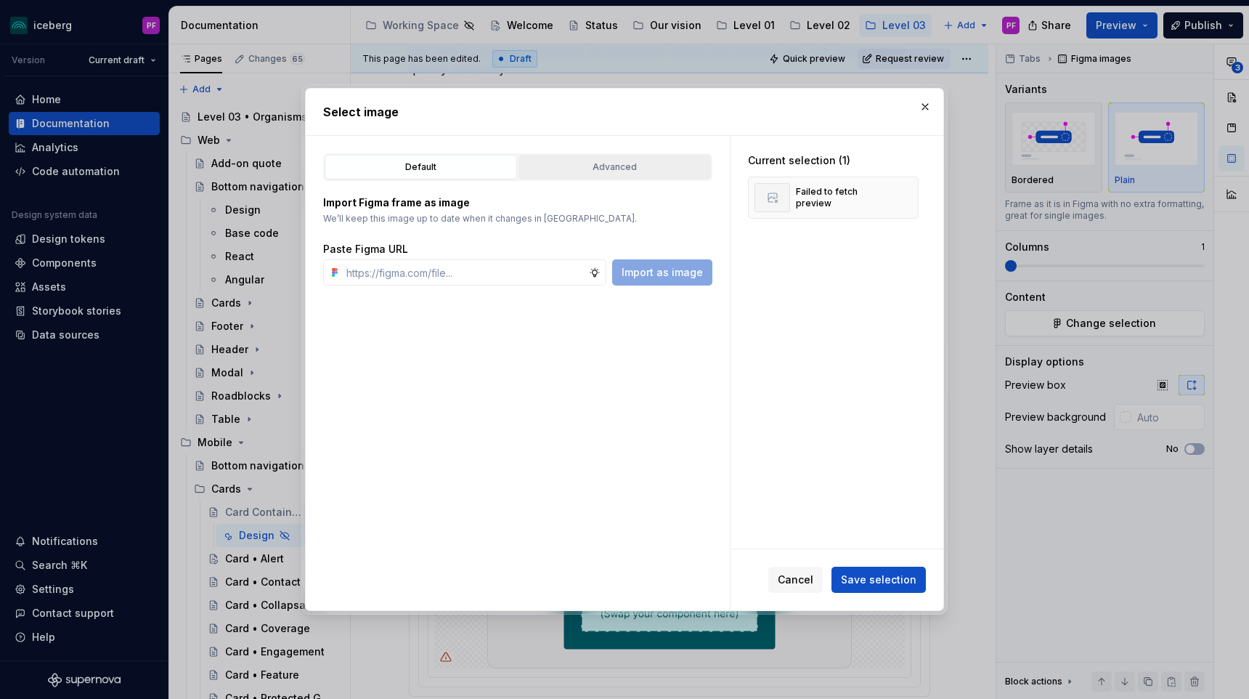
click at [565, 156] on button "Advanced" at bounding box center [614, 167] width 192 height 25
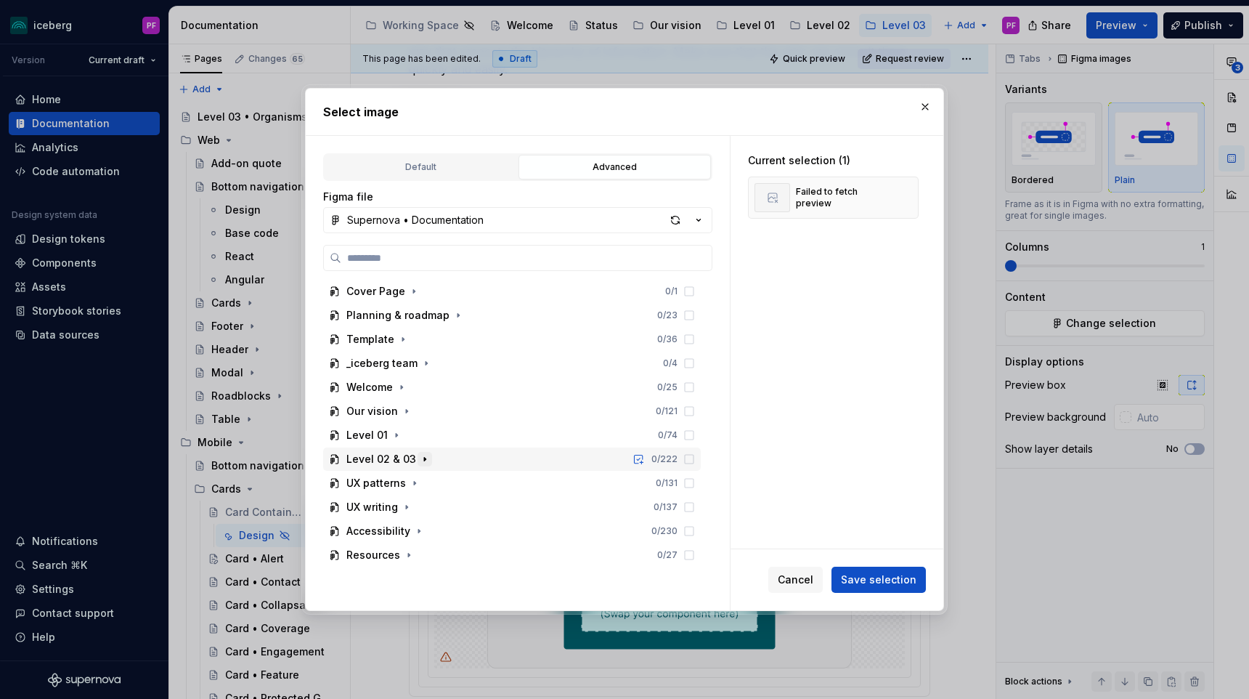
click at [423, 461] on icon "button" at bounding box center [425, 459] width 12 height 12
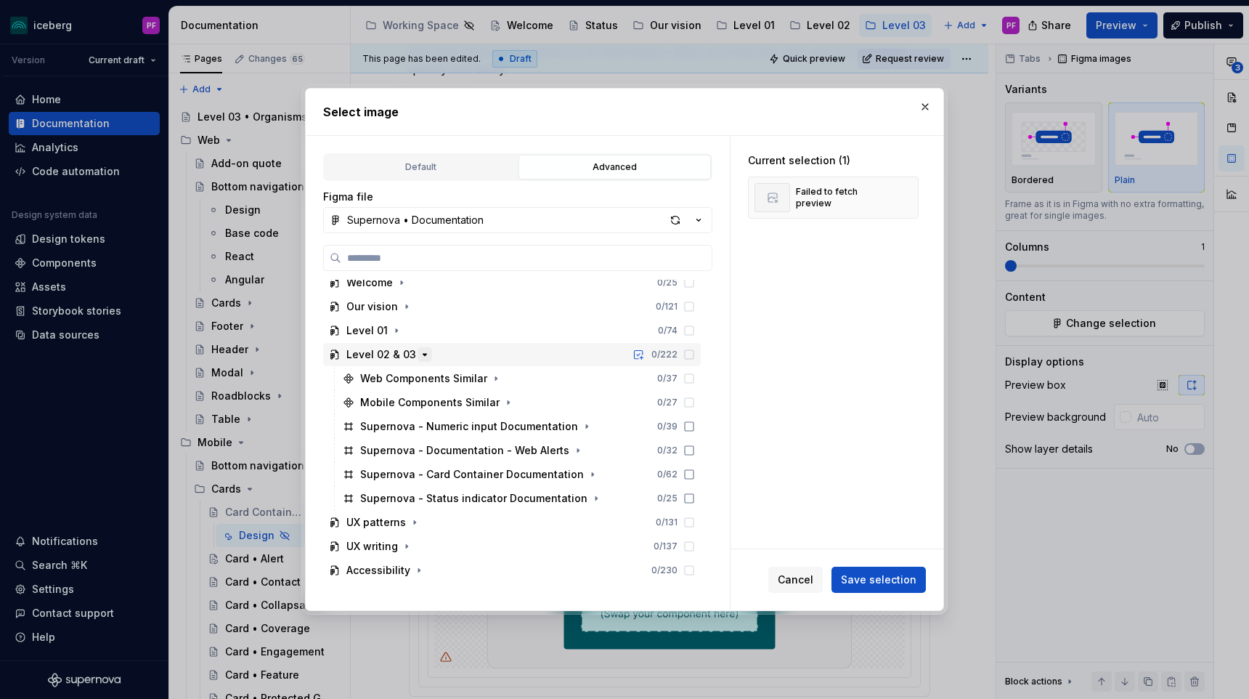
scroll to position [131, 0]
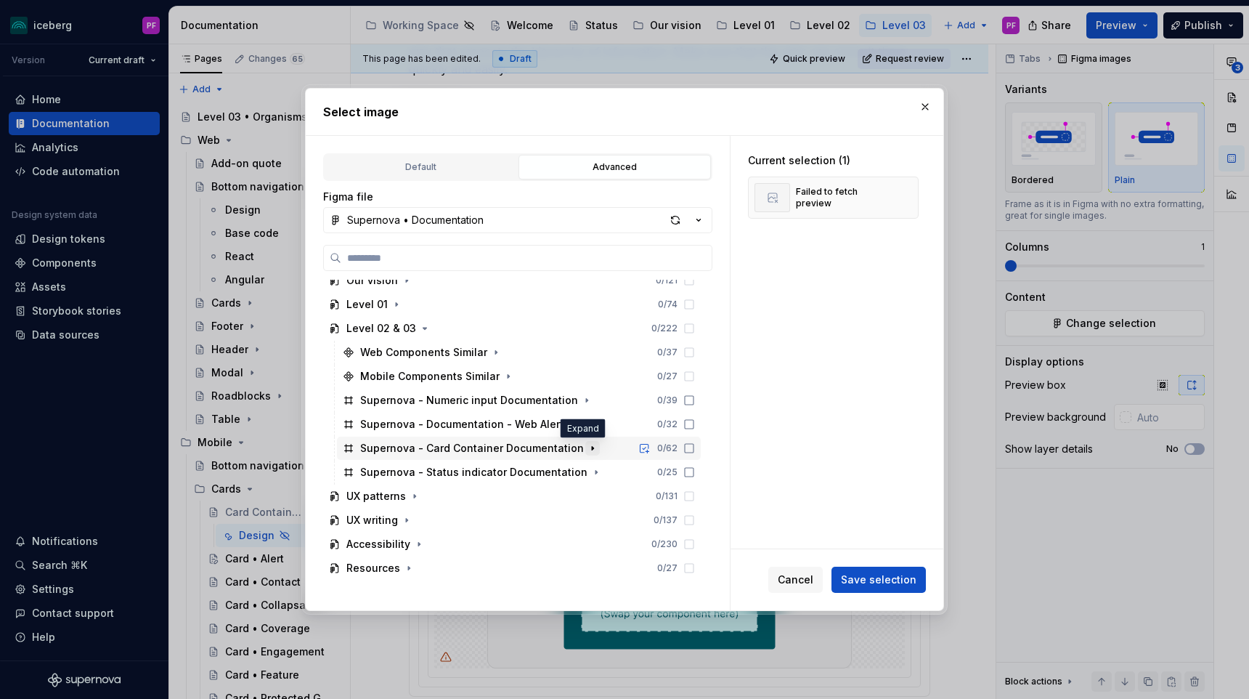
click at [587, 446] on icon "button" at bounding box center [593, 448] width 12 height 12
click at [418, 473] on icon "button" at bounding box center [416, 472] width 12 height 12
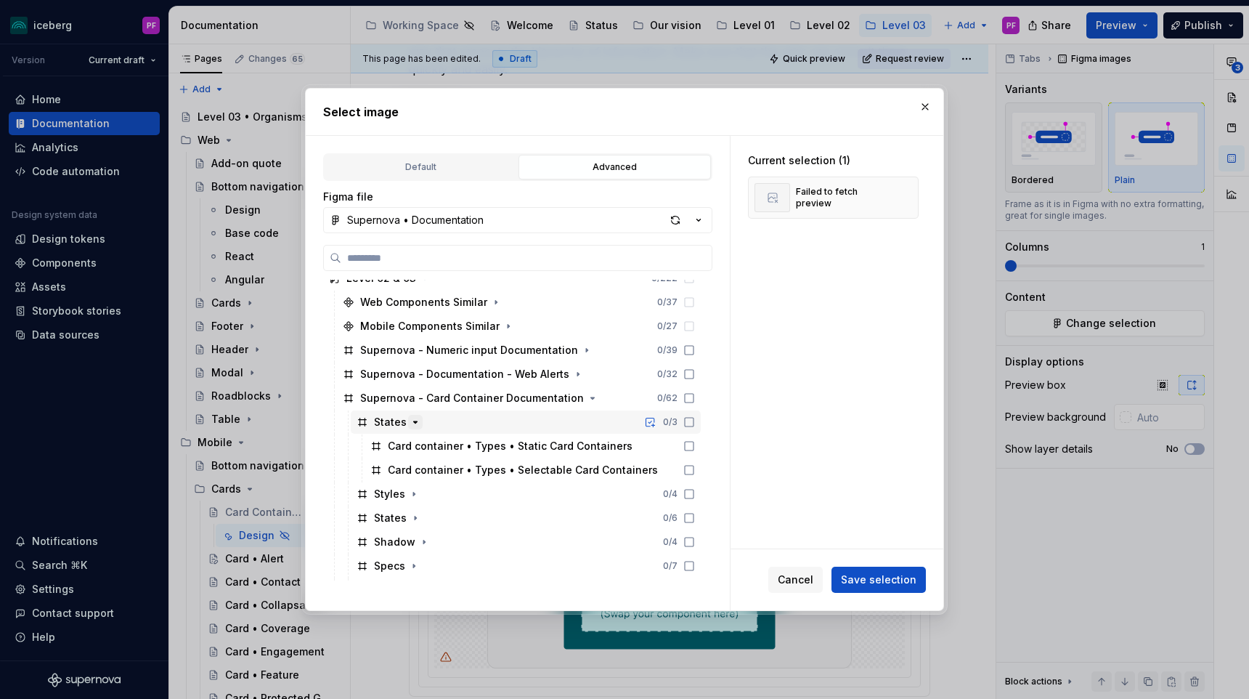
scroll to position [182, 0]
click at [930, 105] on button "button" at bounding box center [925, 107] width 20 height 20
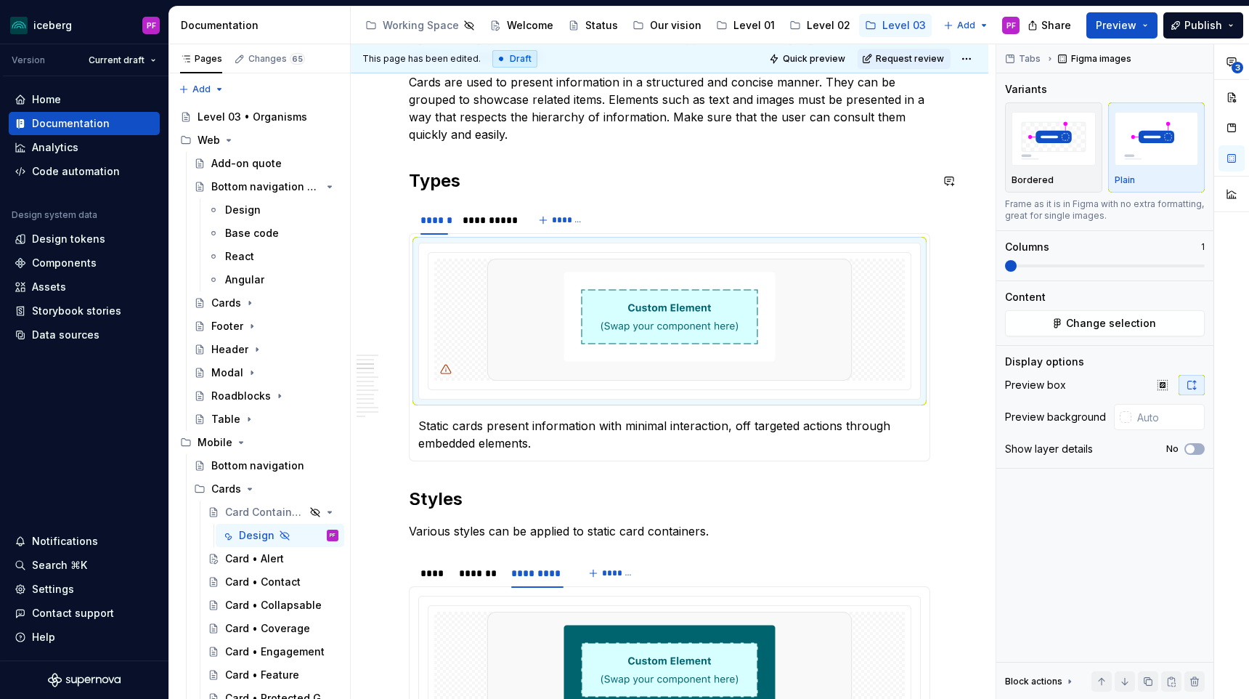
scroll to position [651, 0]
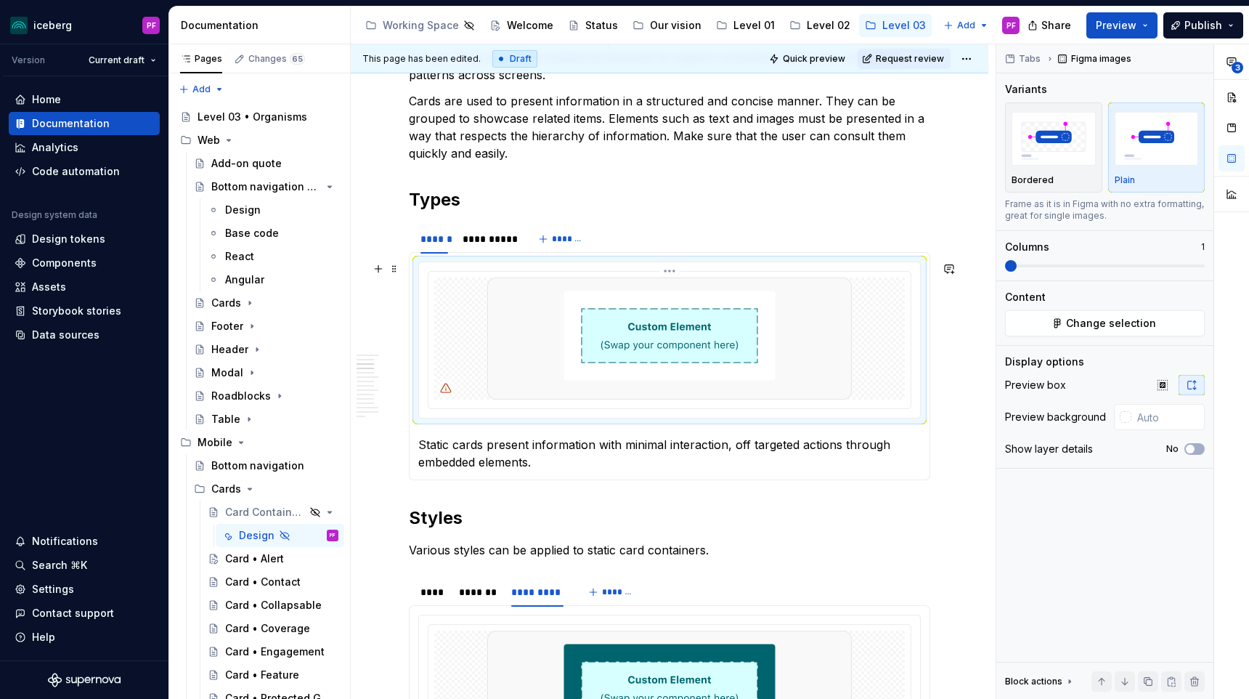
click at [472, 300] on div at bounding box center [669, 338] width 471 height 122
click at [1107, 315] on button "Change selection" at bounding box center [1105, 323] width 200 height 26
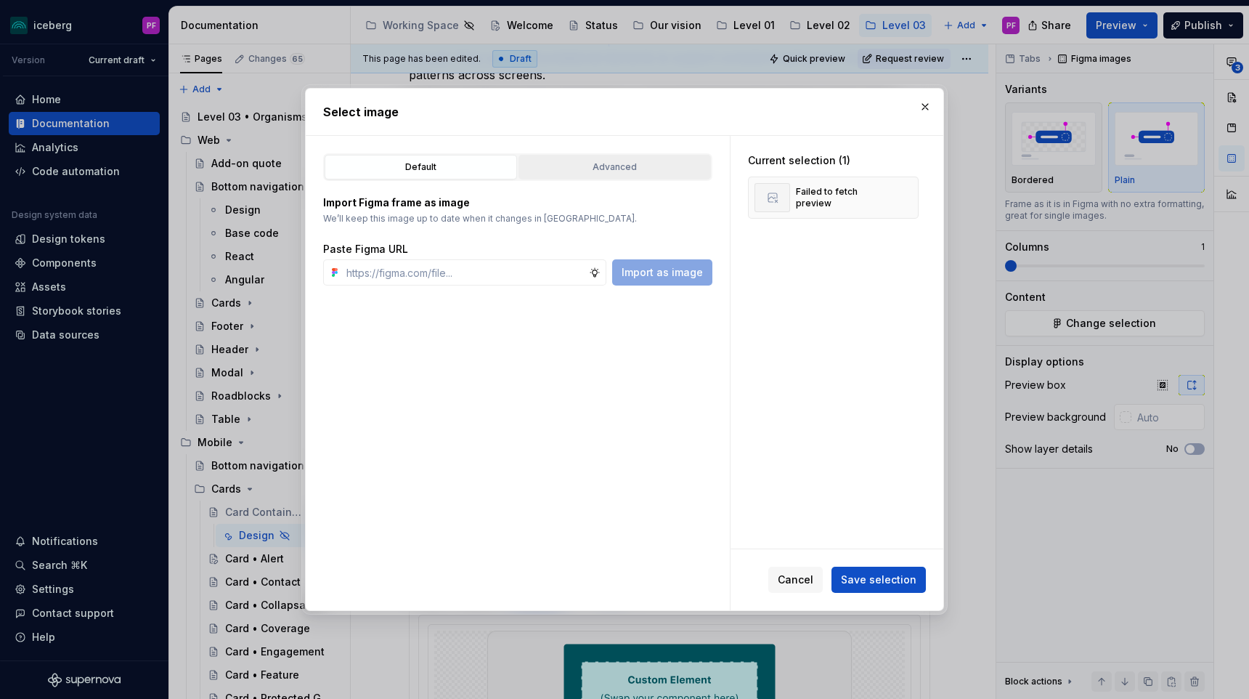
click at [609, 178] on button "Advanced" at bounding box center [614, 167] width 192 height 25
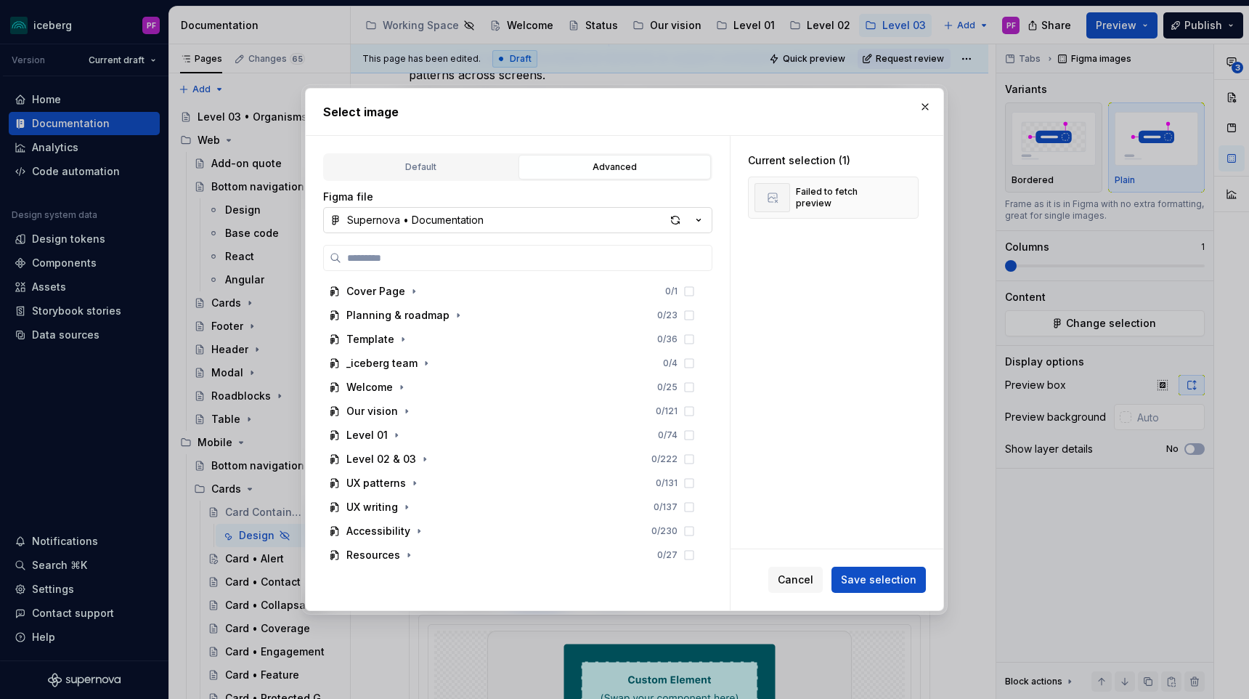
click at [664, 216] on button "Supernova • Documentation" at bounding box center [517, 220] width 389 height 26
click at [676, 218] on div "button" at bounding box center [675, 220] width 20 height 20
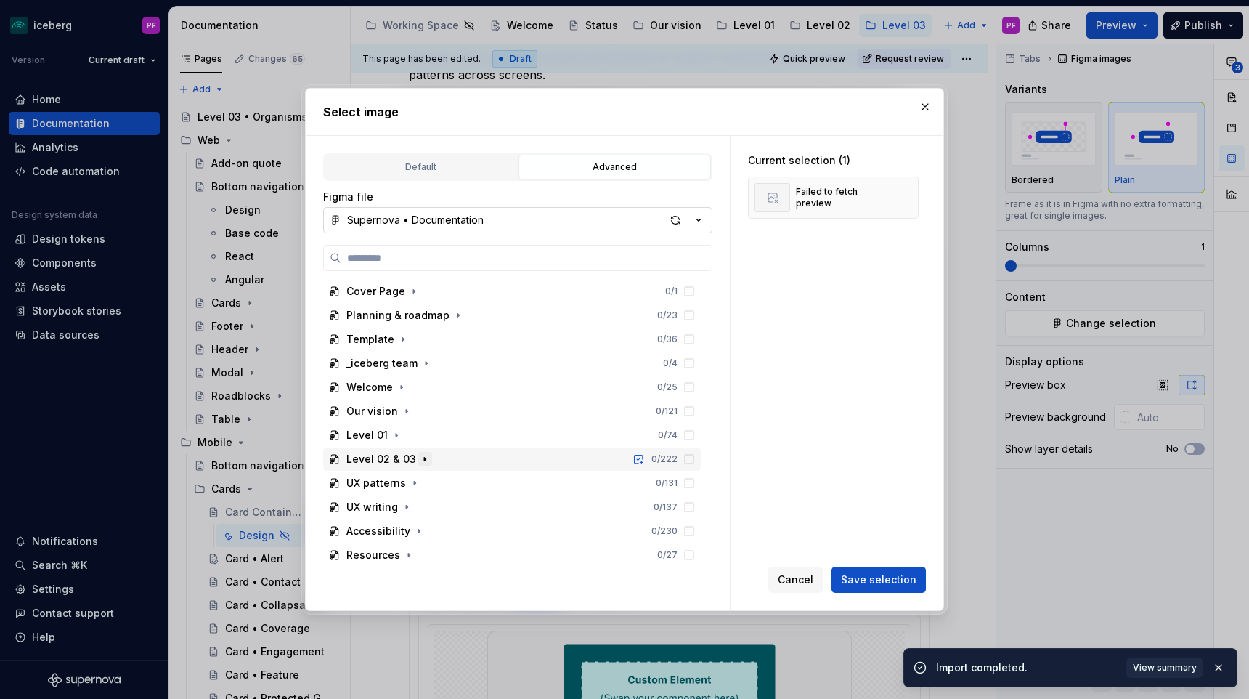
click at [428, 456] on button "button" at bounding box center [425, 459] width 15 height 15
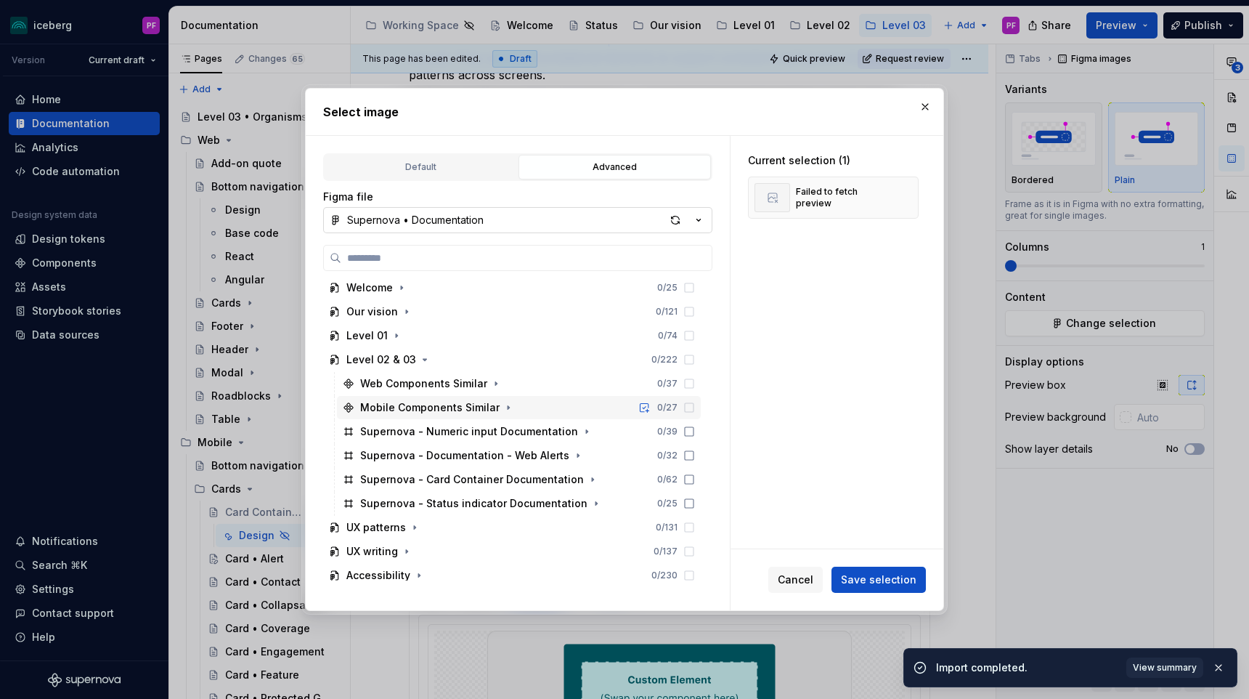
scroll to position [105, 0]
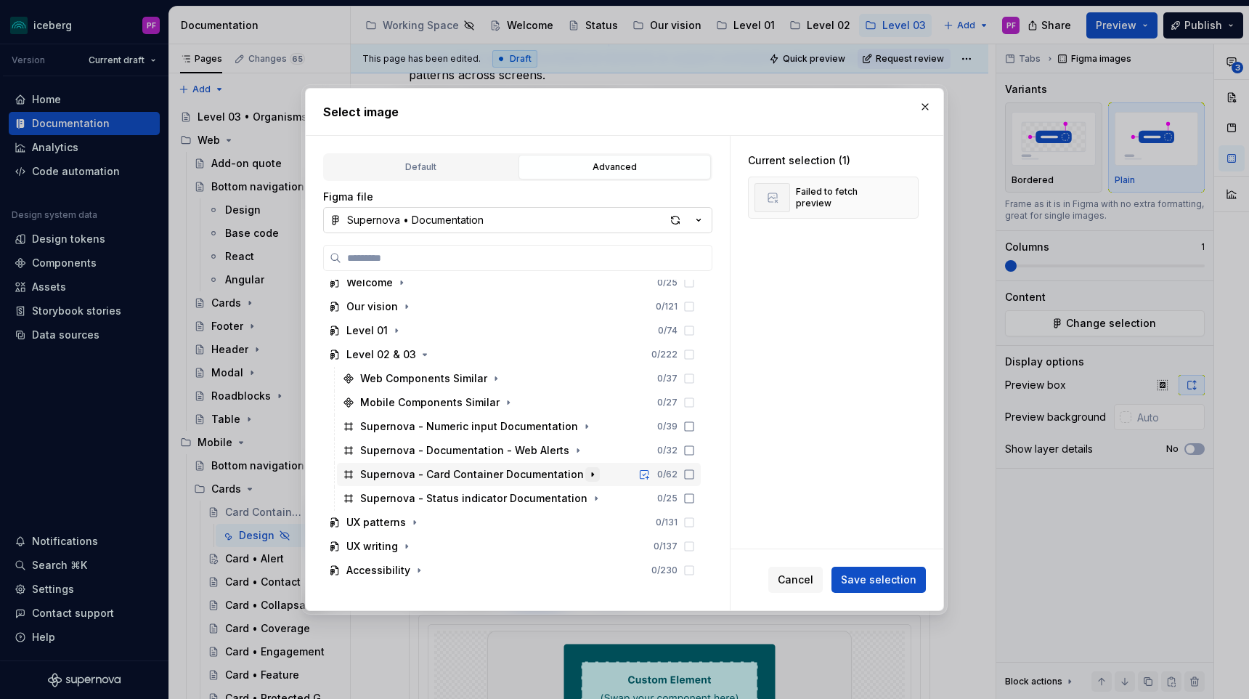
click at [587, 469] on icon "button" at bounding box center [593, 474] width 12 height 12
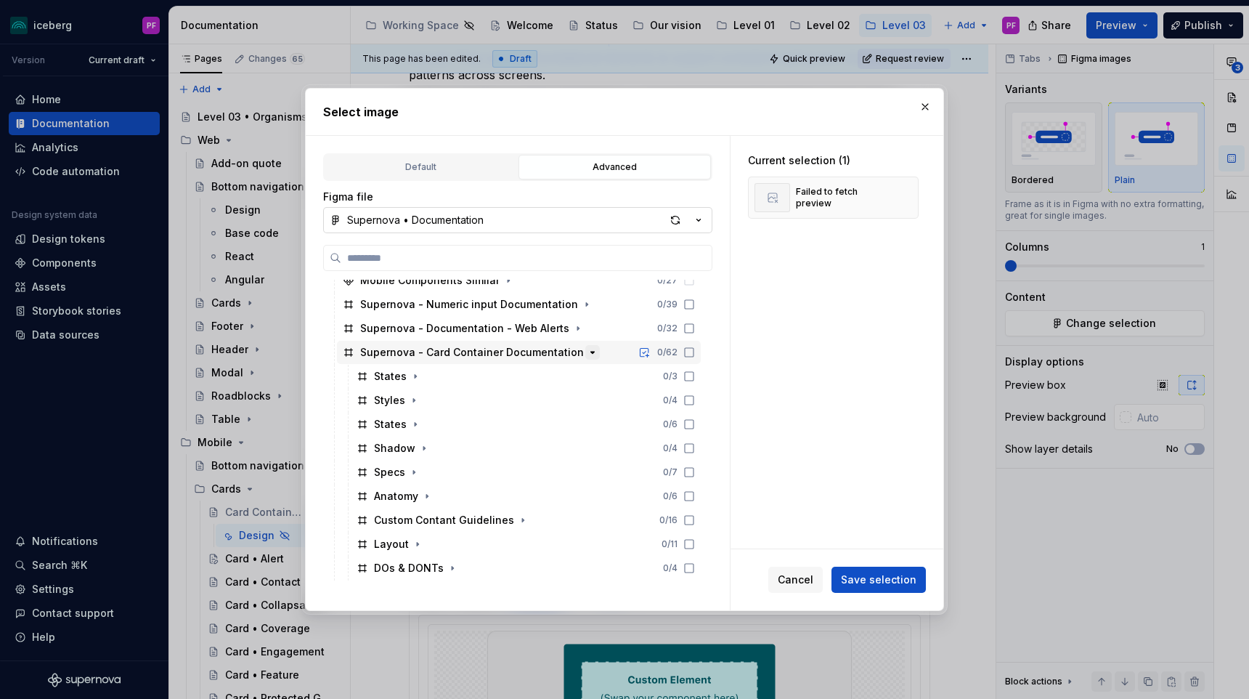
scroll to position [240, 0]
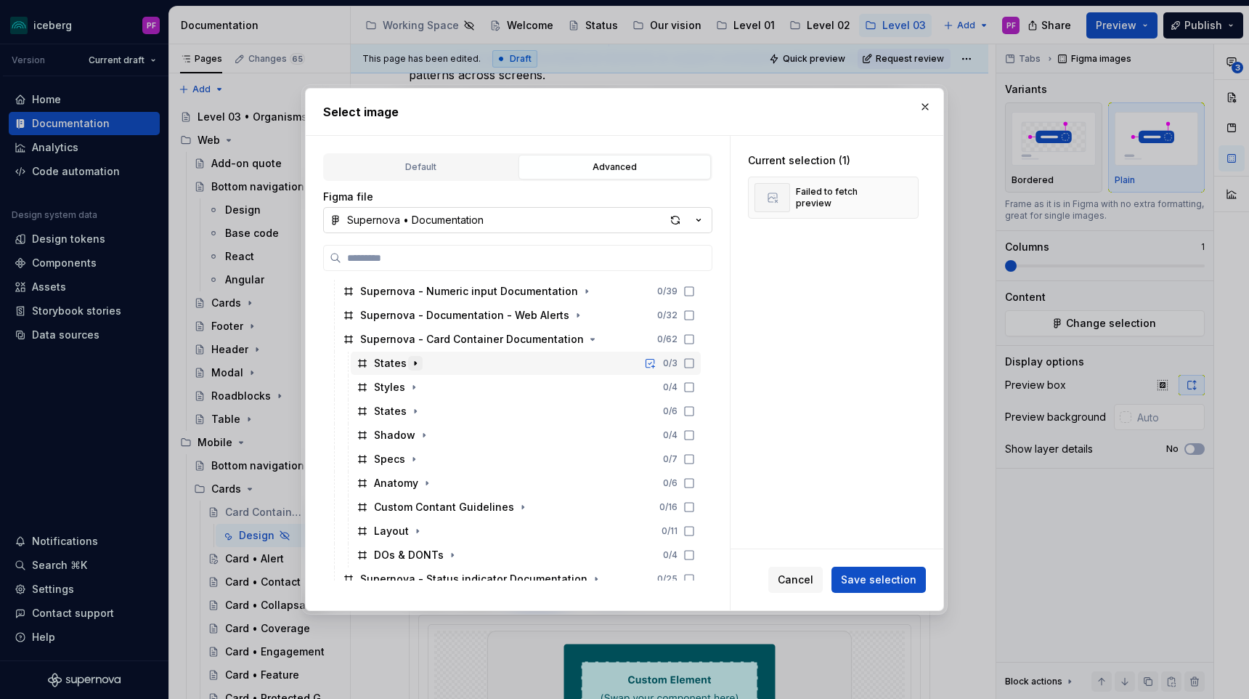
click at [413, 365] on icon "button" at bounding box center [416, 363] width 12 height 12
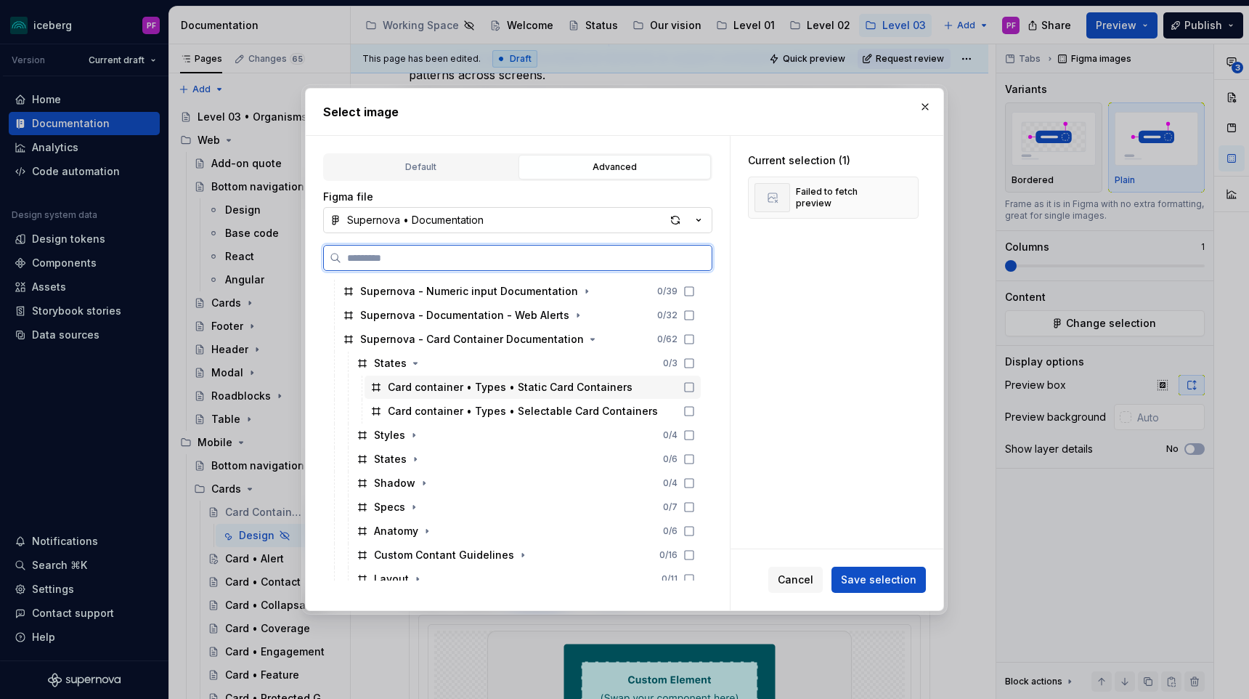
click at [442, 390] on div "Card container • Types • Static Card Containers" at bounding box center [510, 387] width 245 height 15
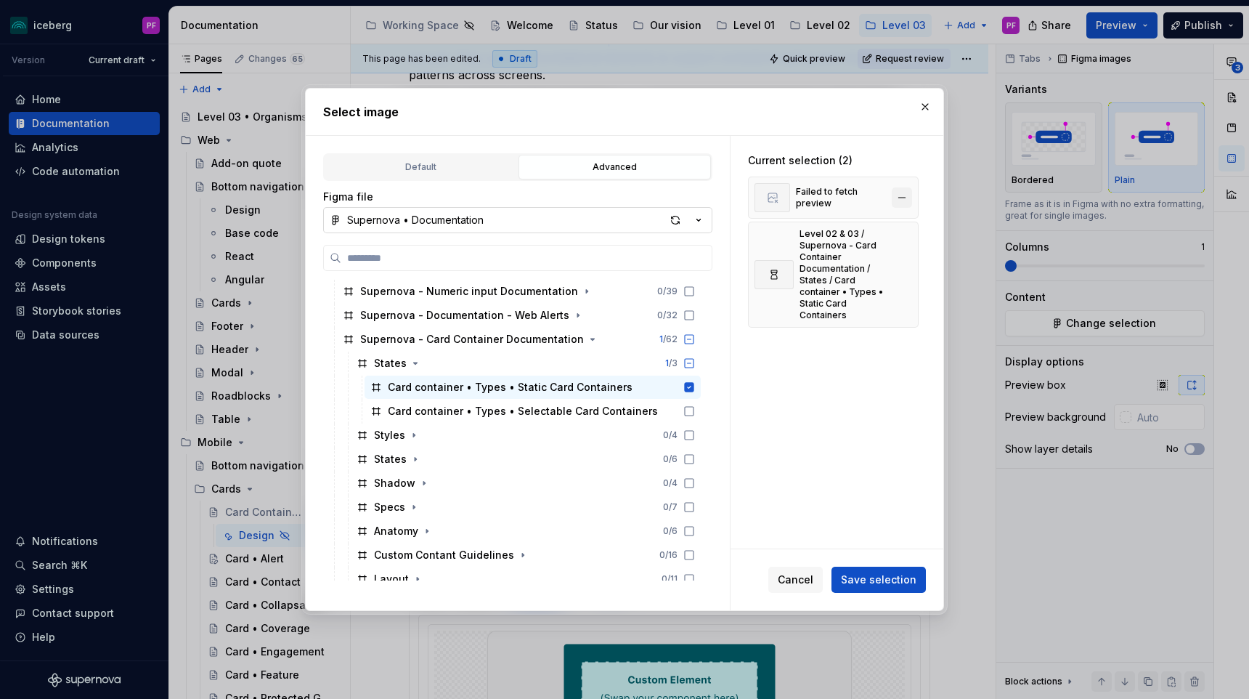
click at [912, 194] on button "button" at bounding box center [902, 197] width 20 height 20
click at [858, 588] on button "Save selection" at bounding box center [878, 579] width 94 height 26
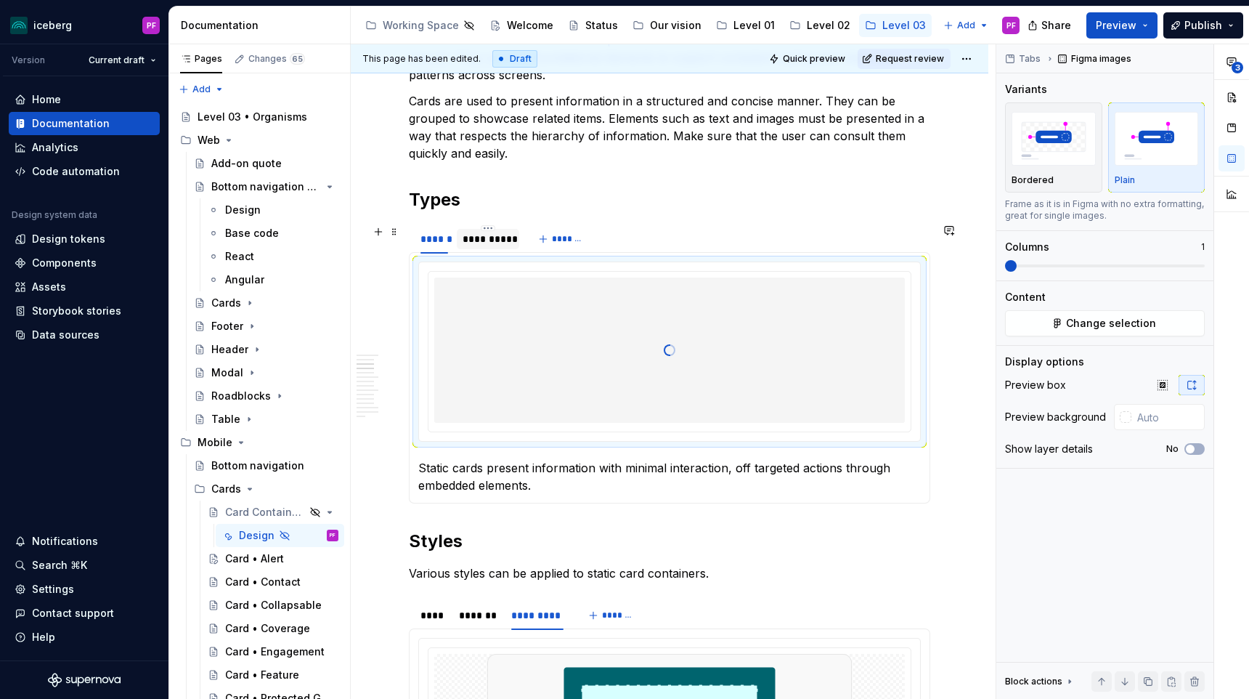
click at [500, 243] on div "**********" at bounding box center [488, 239] width 51 height 15
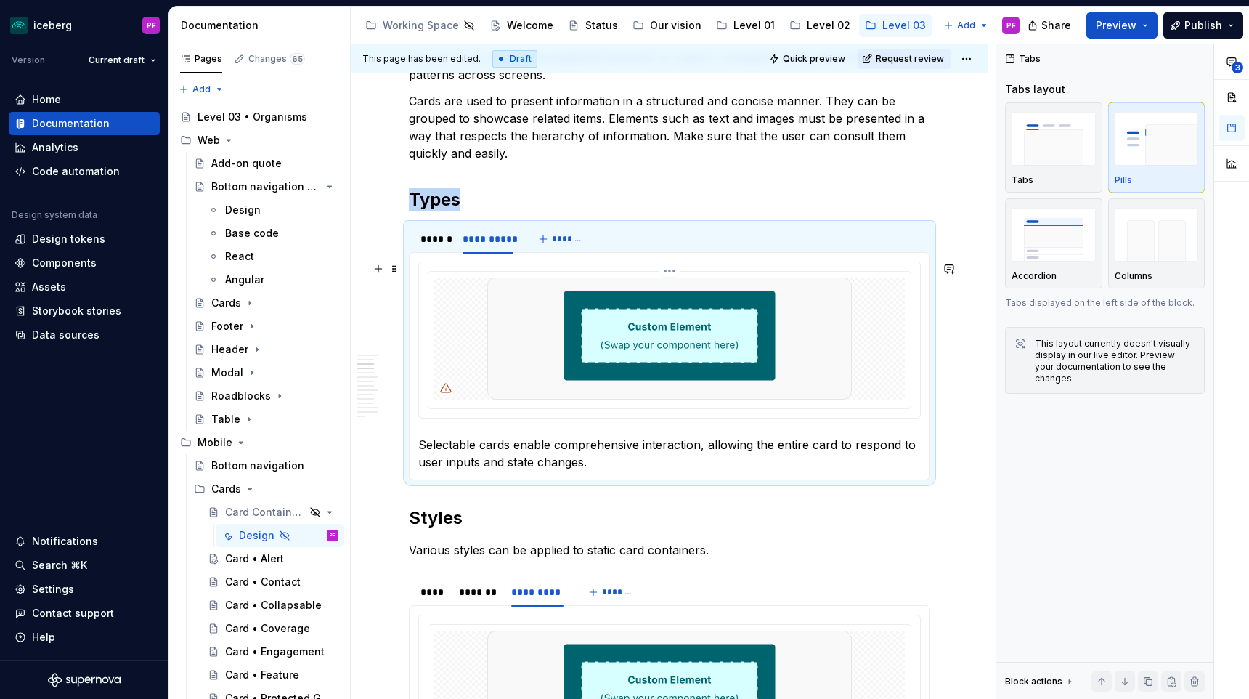
click at [773, 329] on img at bounding box center [669, 338] width 365 height 122
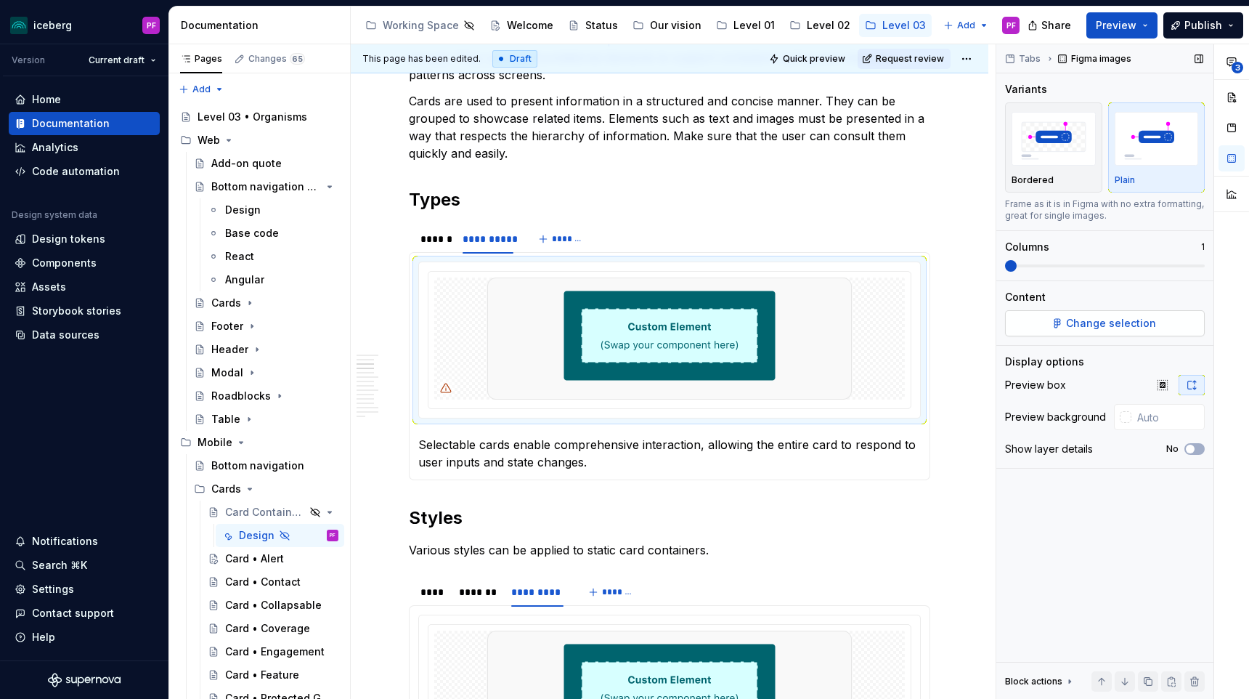
click at [1120, 330] on span "Change selection" at bounding box center [1111, 323] width 90 height 15
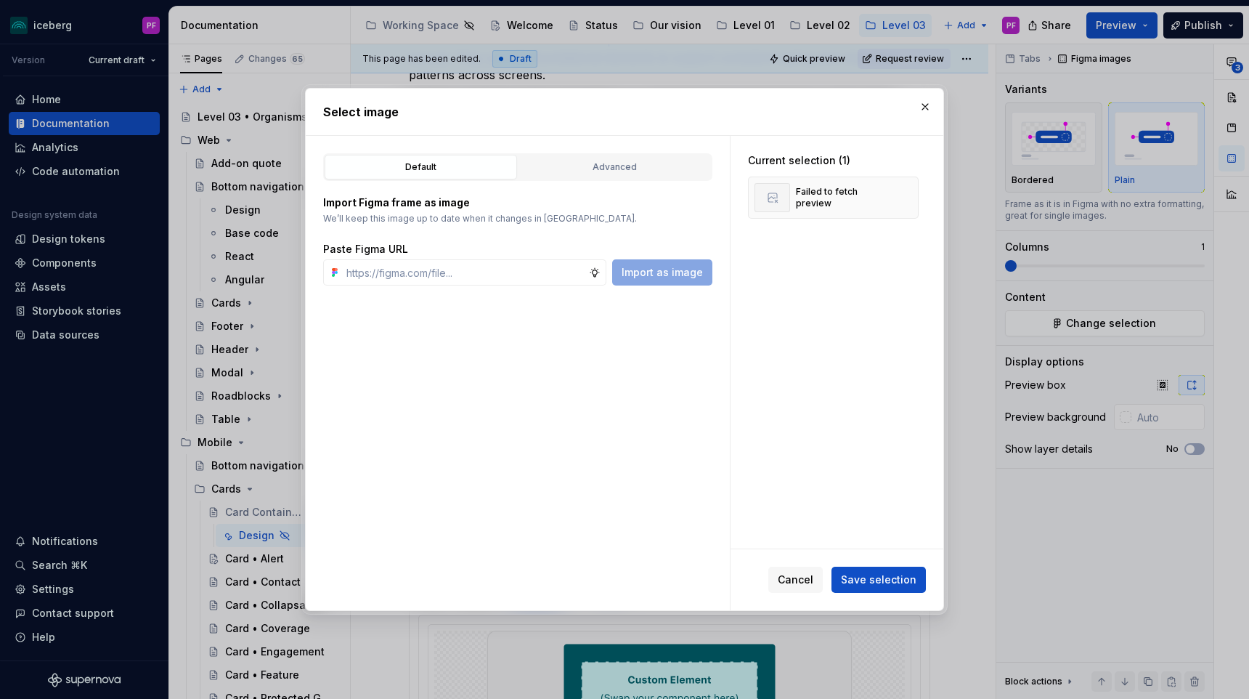
click at [555, 151] on div "Default Advanced Import Figma frame as image We’ll keep this image up to date w…" at bounding box center [518, 373] width 424 height 474
click at [560, 163] on div "Advanced" at bounding box center [615, 167] width 182 height 15
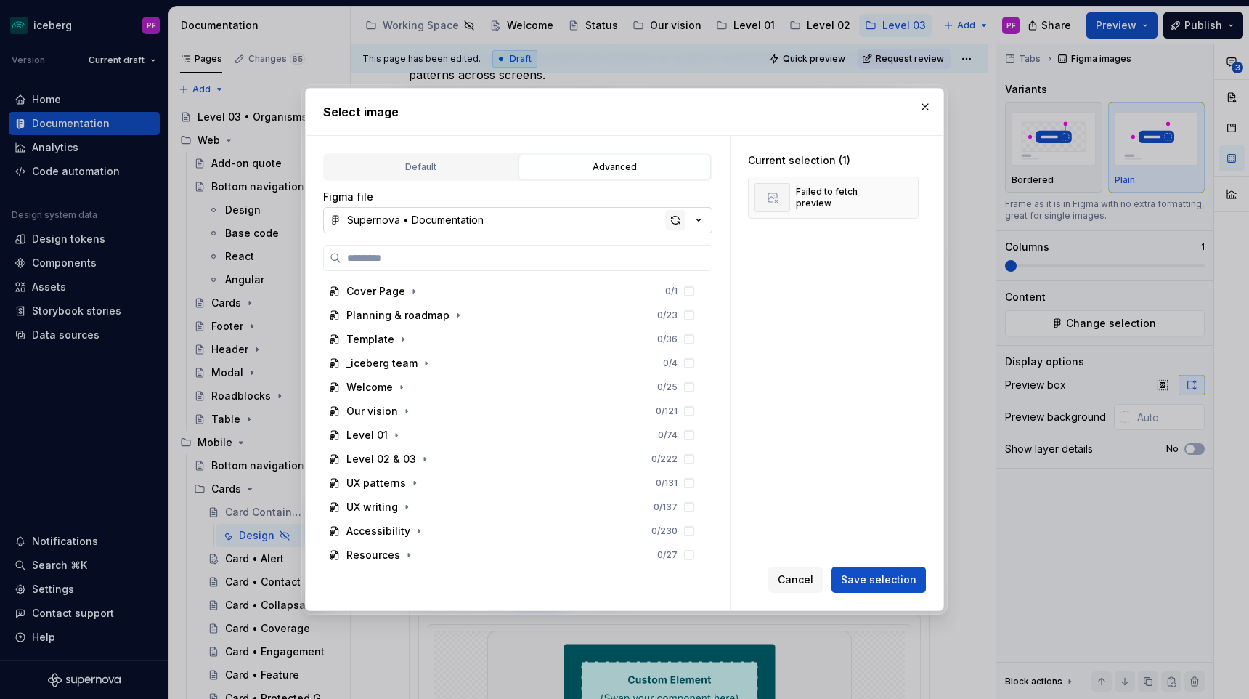
click at [675, 220] on div "button" at bounding box center [675, 220] width 20 height 20
click at [570, 224] on button "Supernova • Documentation" at bounding box center [517, 220] width 389 height 26
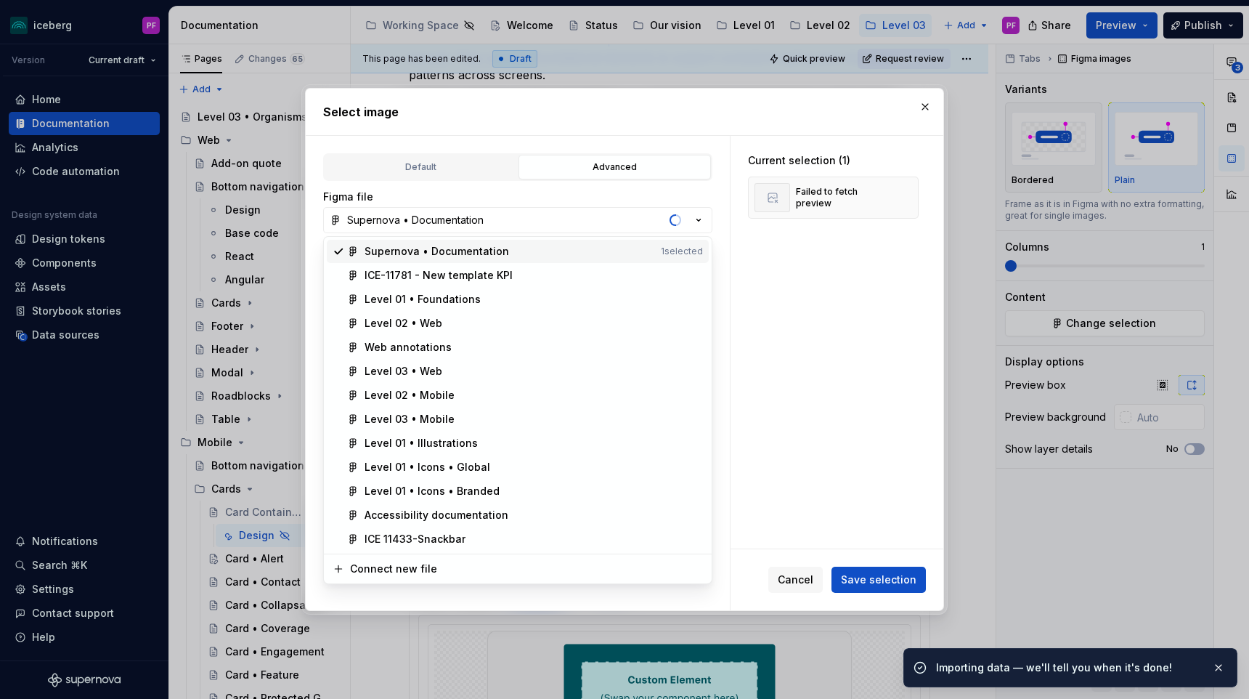
click at [520, 249] on div "Supernova • Documentation" at bounding box center [510, 251] width 290 height 15
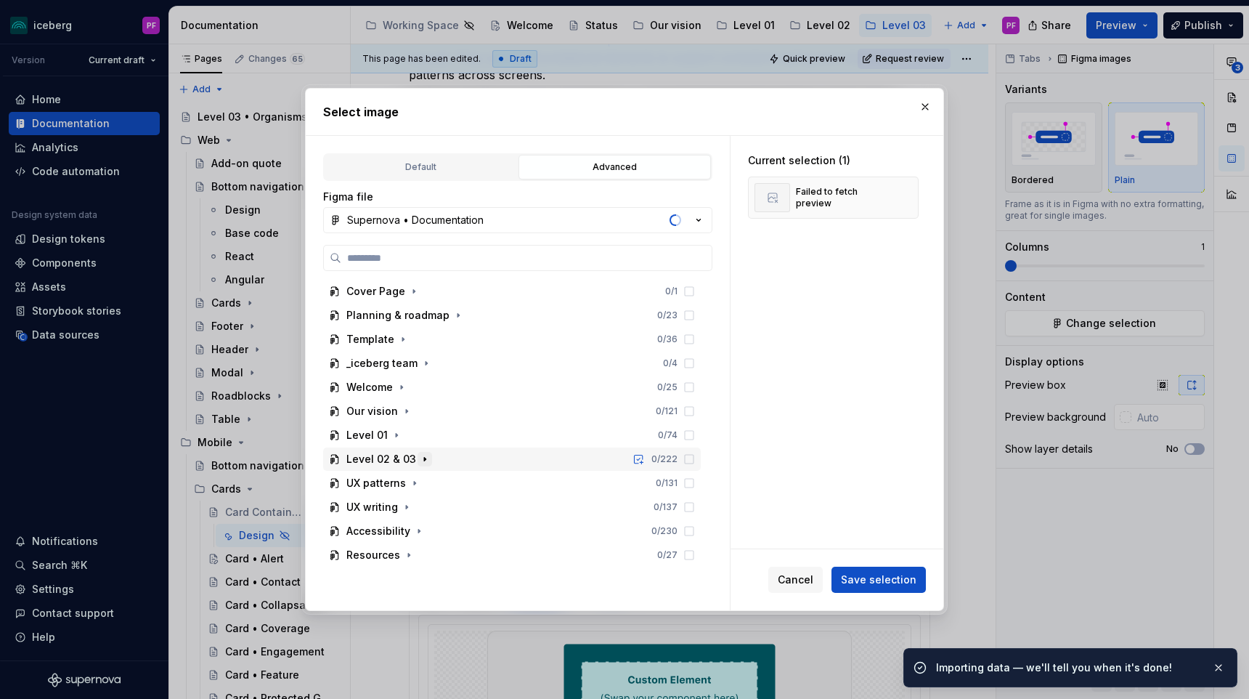
click at [424, 461] on icon "button" at bounding box center [425, 459] width 12 height 12
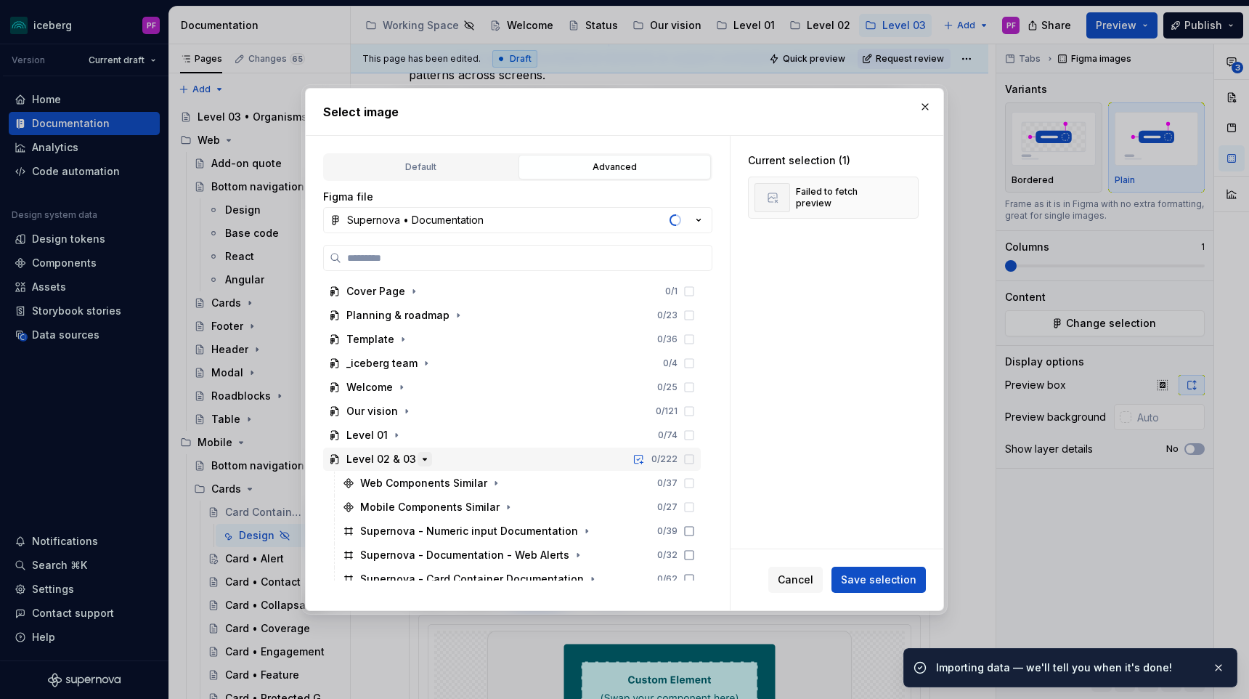
scroll to position [131, 0]
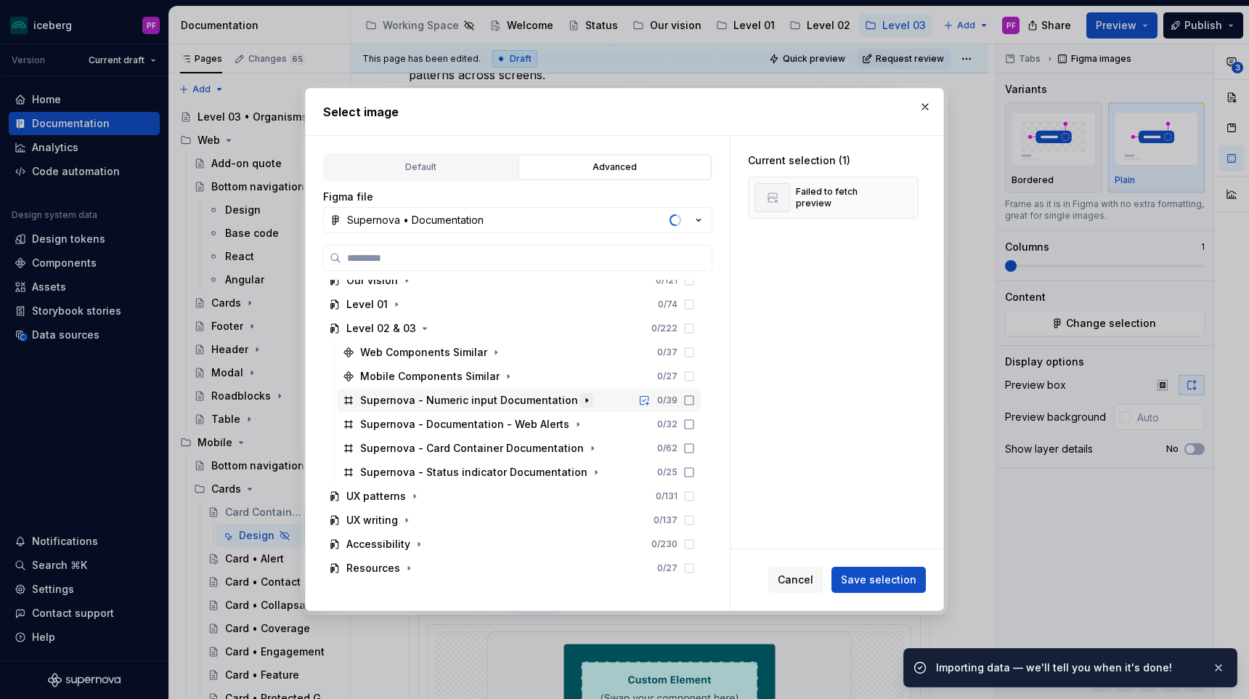
click at [581, 402] on icon "button" at bounding box center [587, 400] width 12 height 12
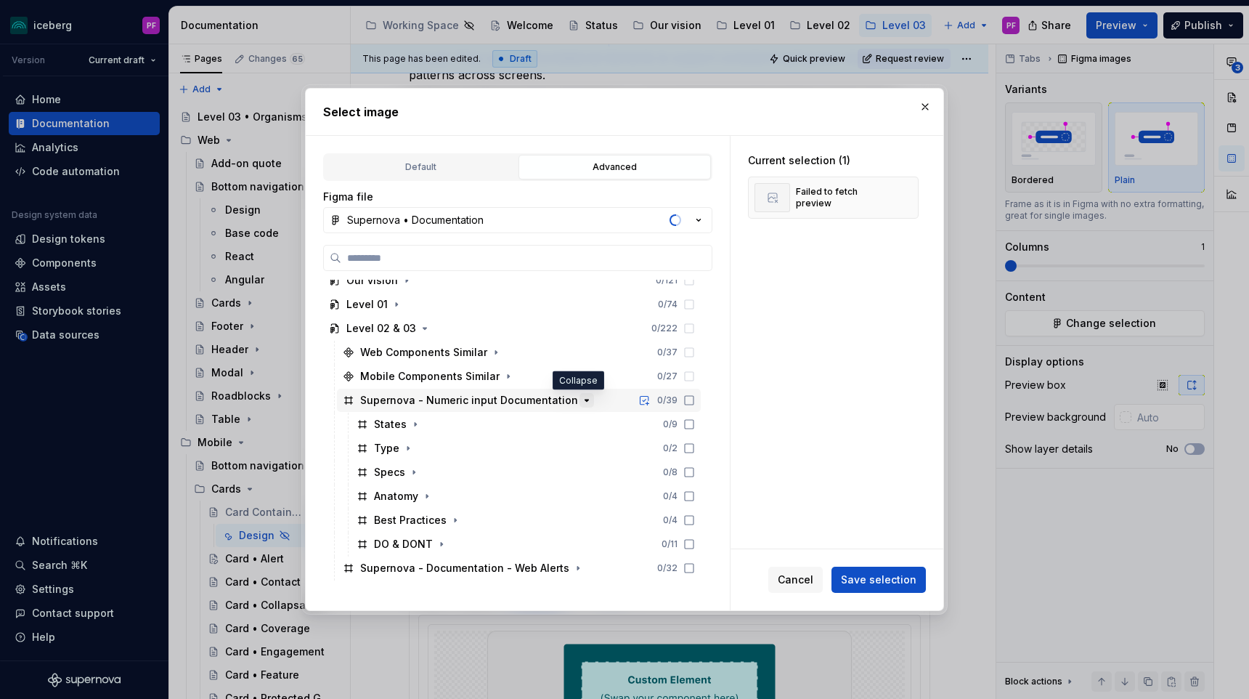
click at [581, 402] on icon "button" at bounding box center [587, 400] width 12 height 12
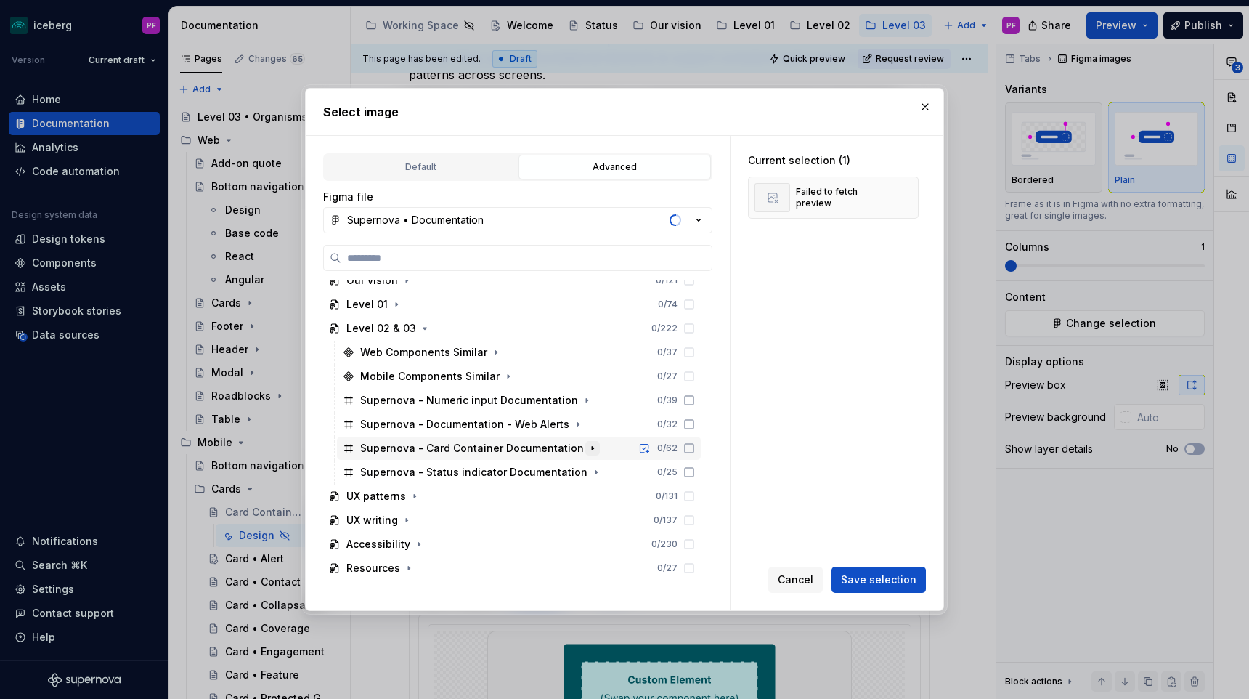
click at [587, 449] on icon "button" at bounding box center [593, 448] width 12 height 12
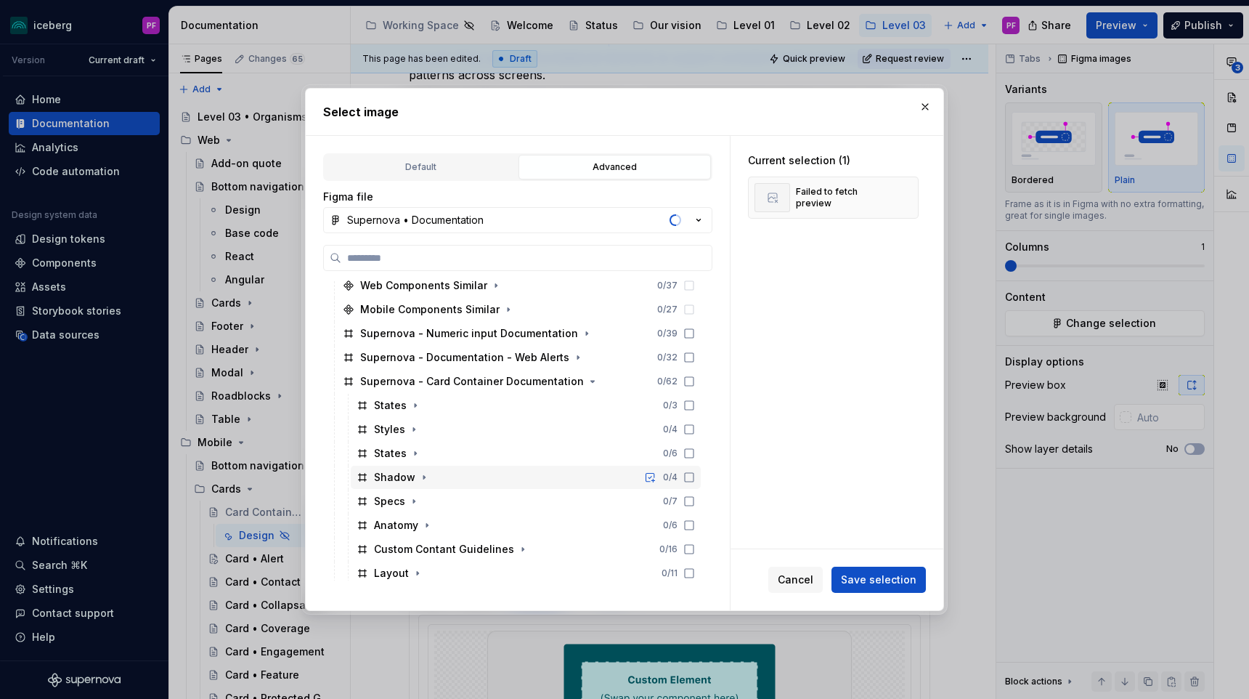
scroll to position [210, 0]
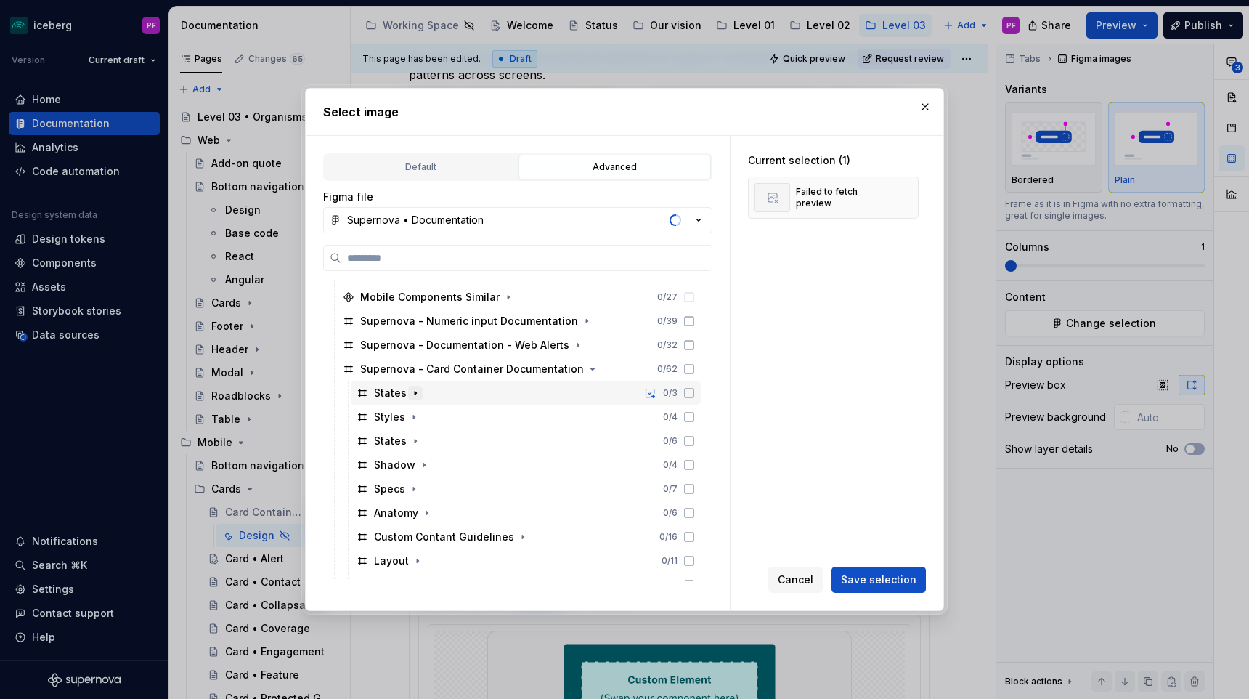
click at [411, 399] on button "button" at bounding box center [415, 393] width 15 height 15
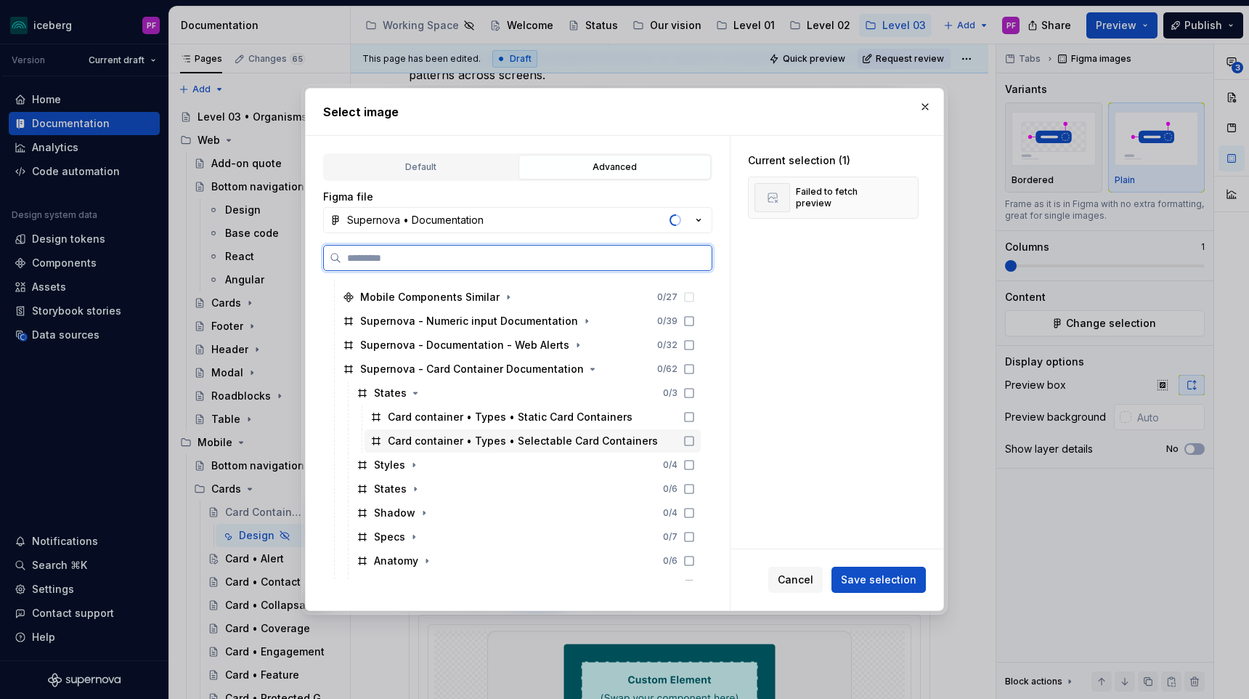
click at [457, 434] on div "Card container • Types • Selectable Card Containers" at bounding box center [523, 441] width 270 height 15
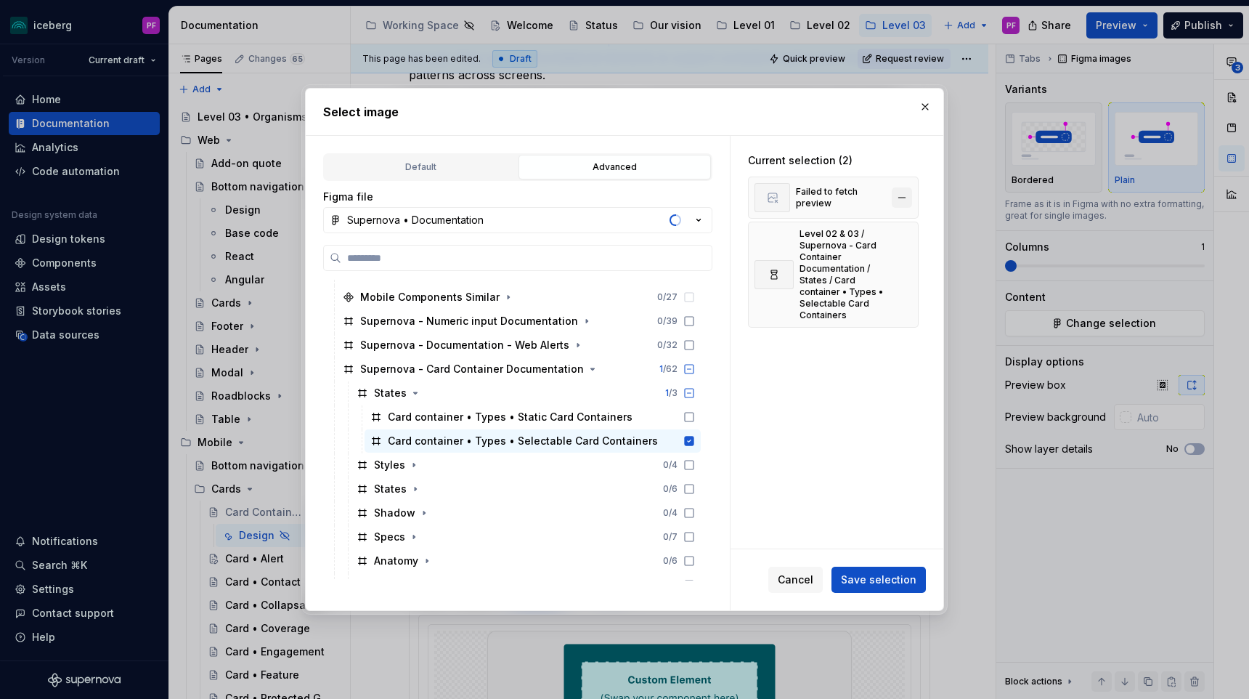
click at [908, 194] on button "button" at bounding box center [902, 197] width 20 height 20
click at [884, 574] on span "Save selection" at bounding box center [879, 579] width 76 height 15
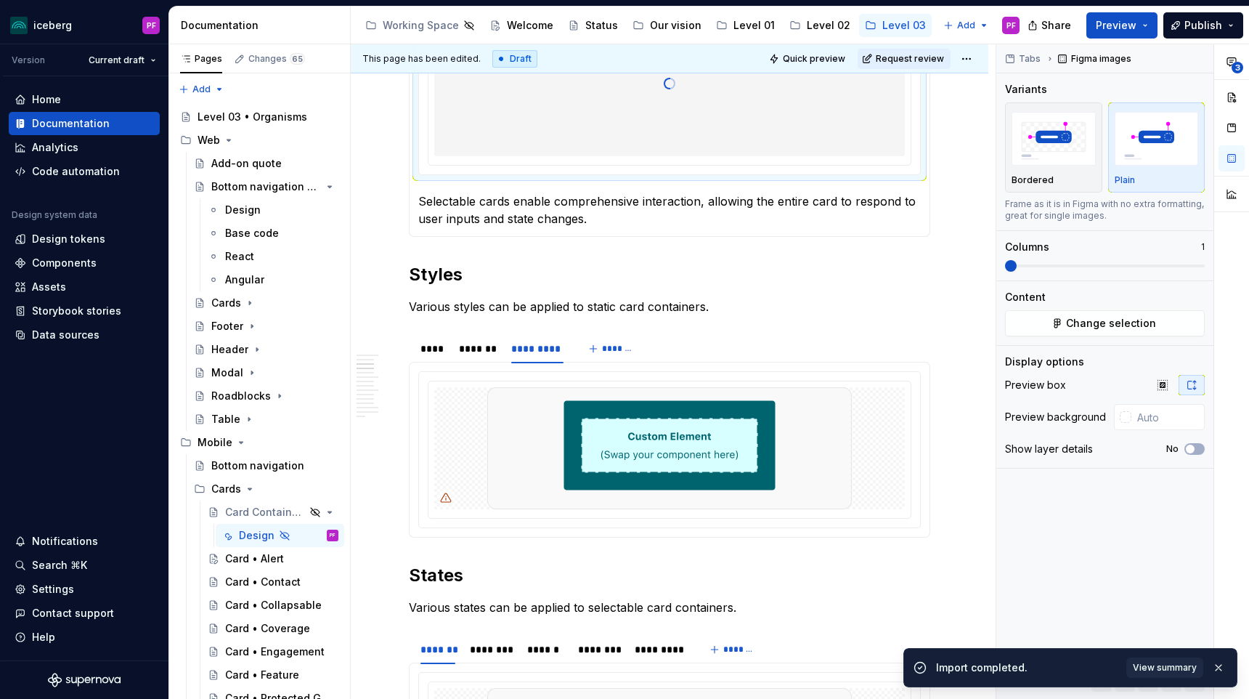
scroll to position [940, 0]
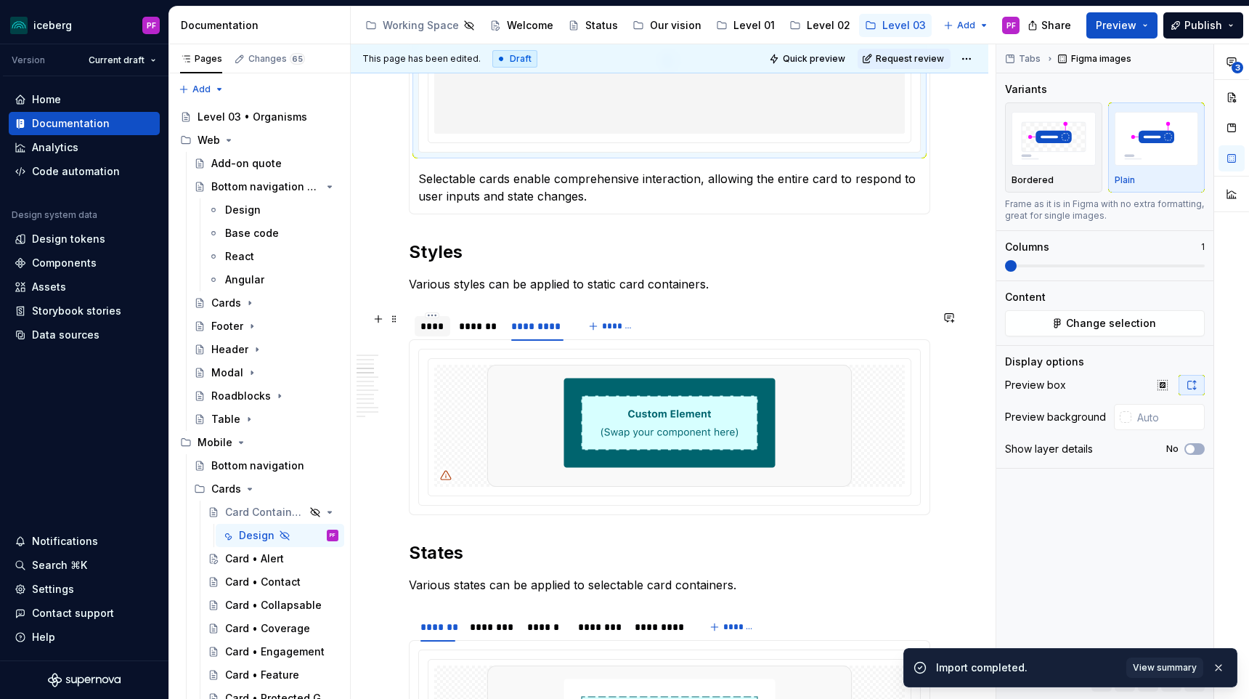
click at [431, 324] on div "****" at bounding box center [432, 326] width 24 height 15
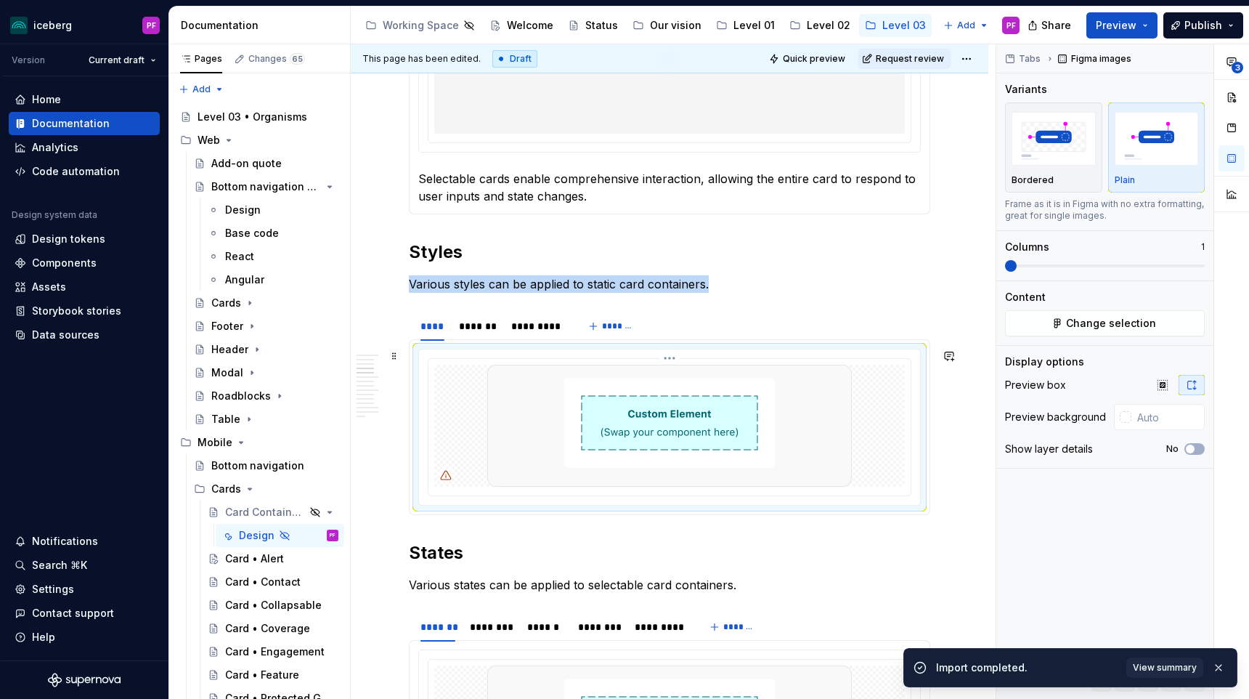
click at [510, 379] on img at bounding box center [669, 426] width 365 height 122
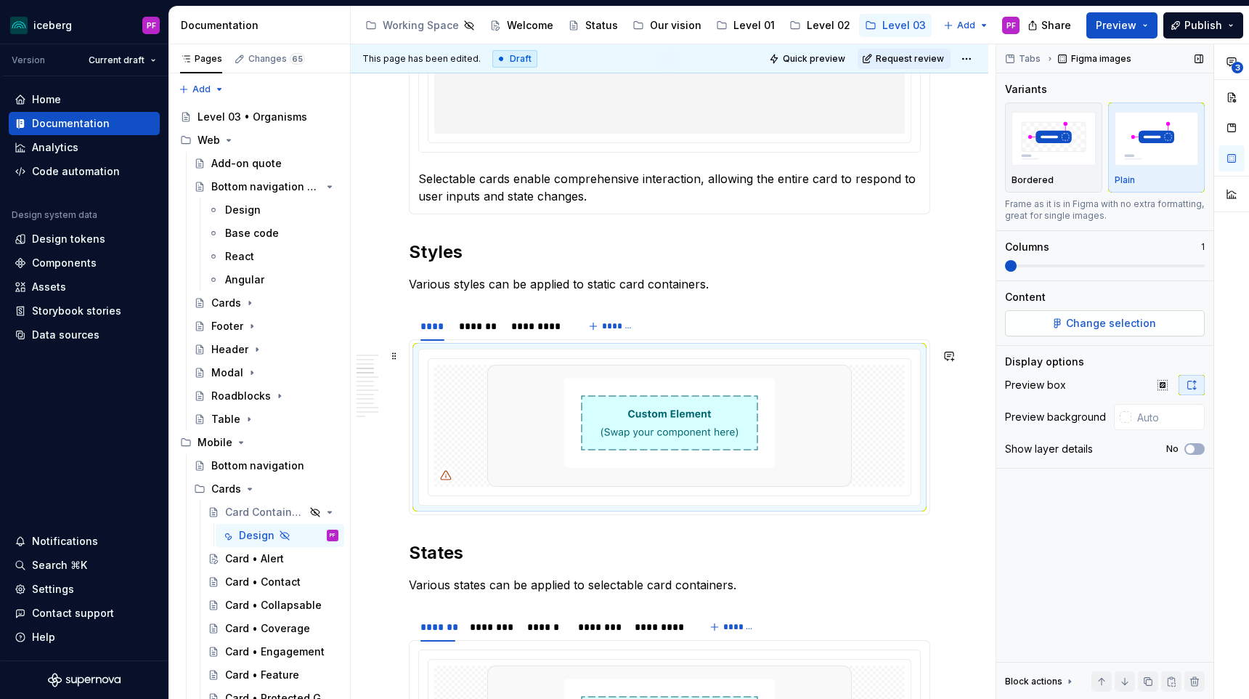
click at [1046, 319] on button "Change selection" at bounding box center [1105, 323] width 200 height 26
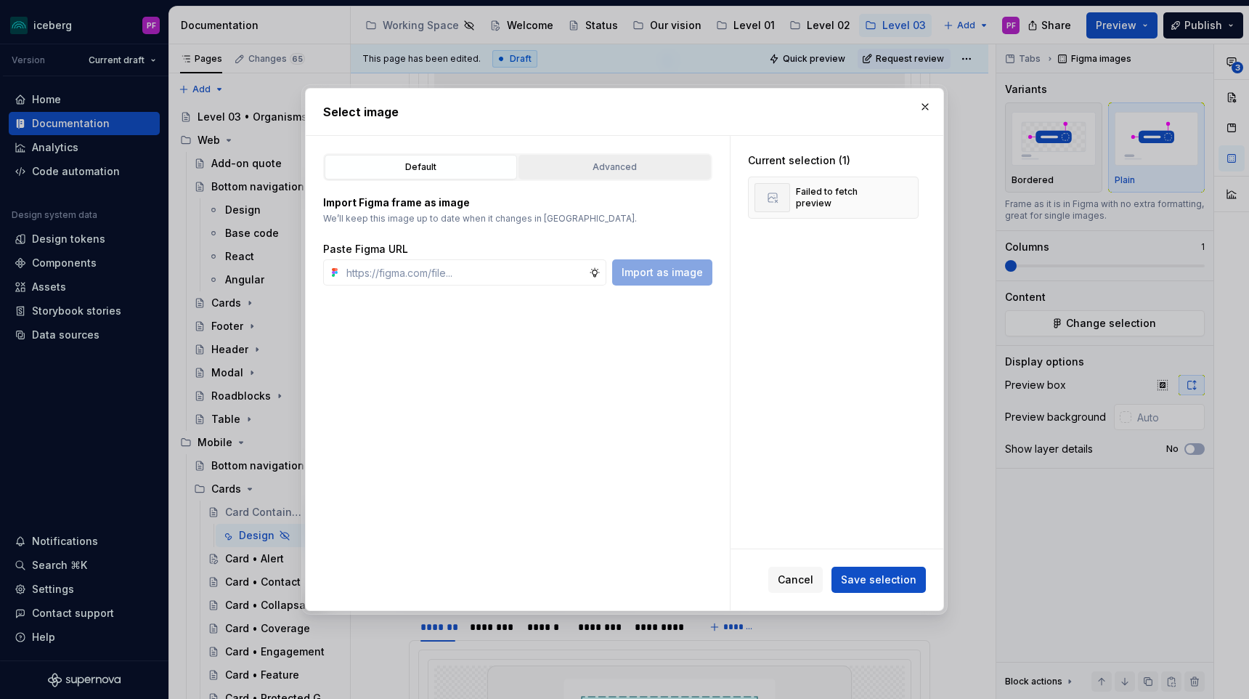
click at [609, 155] on button "Advanced" at bounding box center [614, 167] width 192 height 25
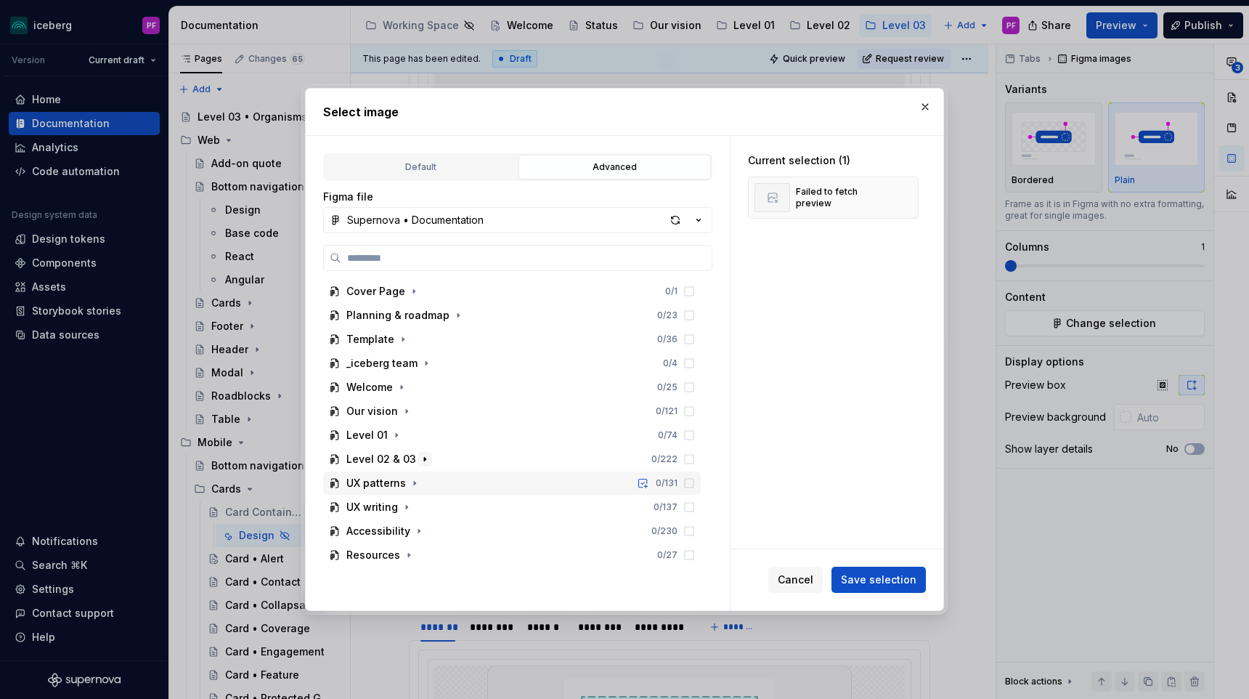
click at [424, 459] on icon "button" at bounding box center [424, 459] width 1 height 4
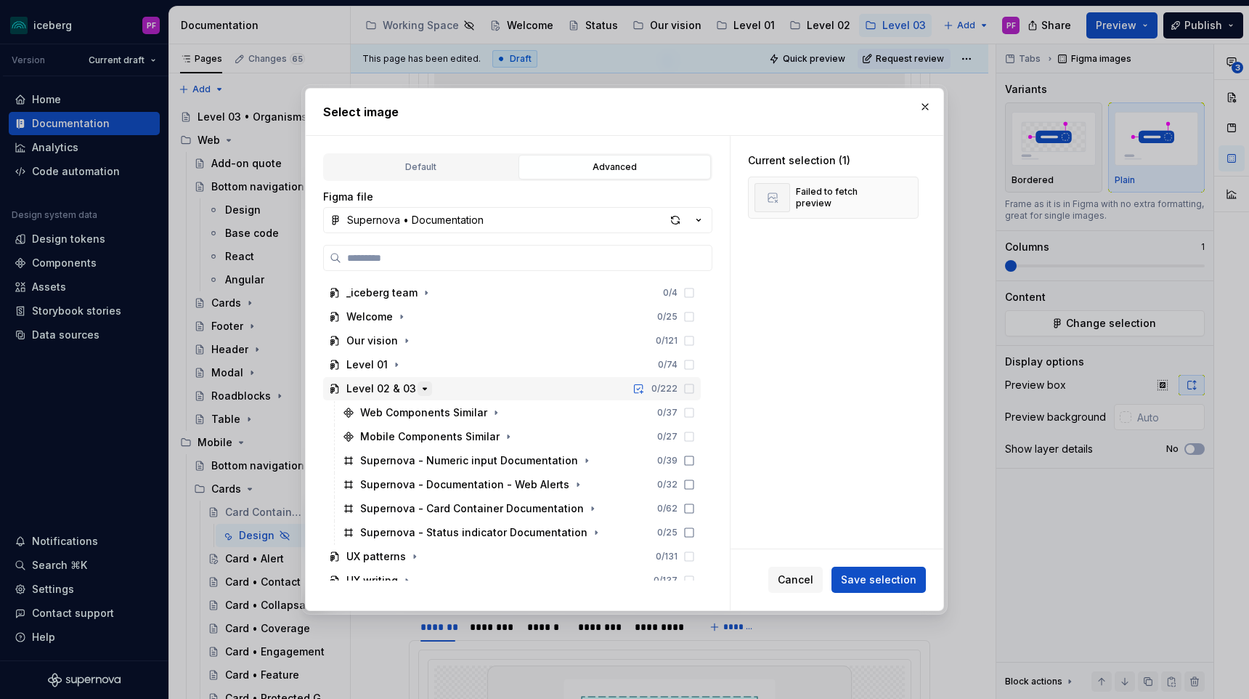
scroll to position [71, 0]
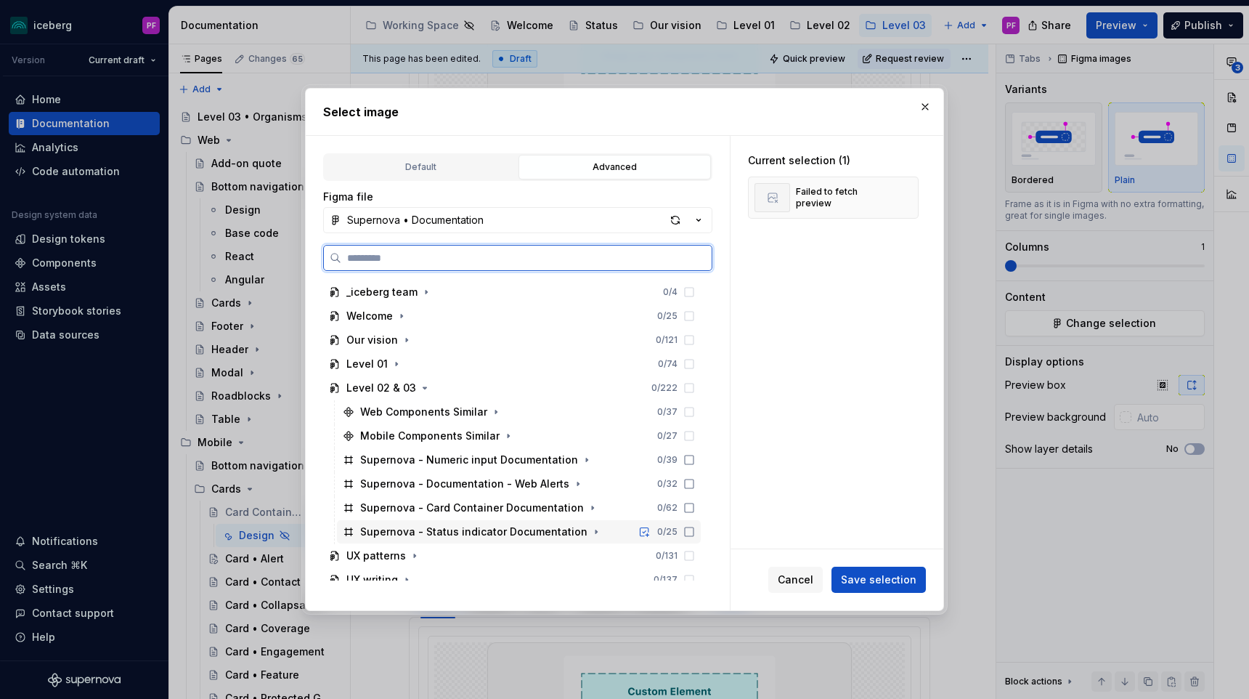
click at [574, 513] on div "Supernova - Card Container Documentation" at bounding box center [480, 507] width 240 height 15
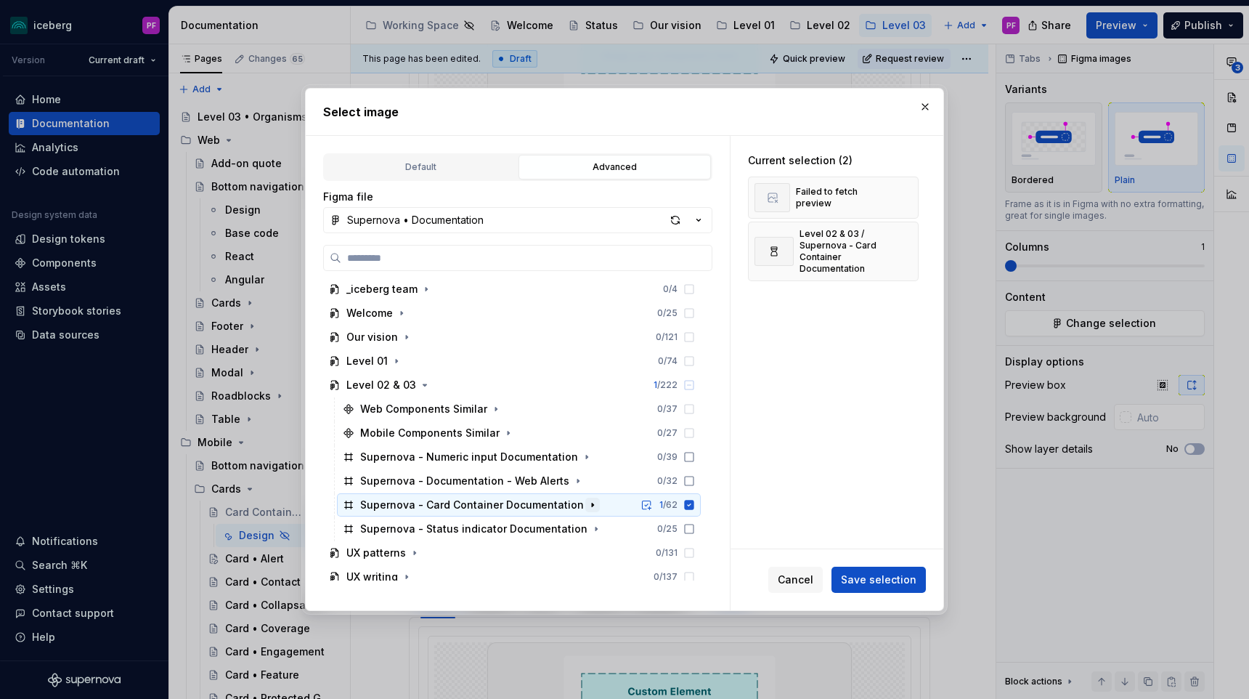
click at [585, 510] on button "button" at bounding box center [592, 504] width 15 height 15
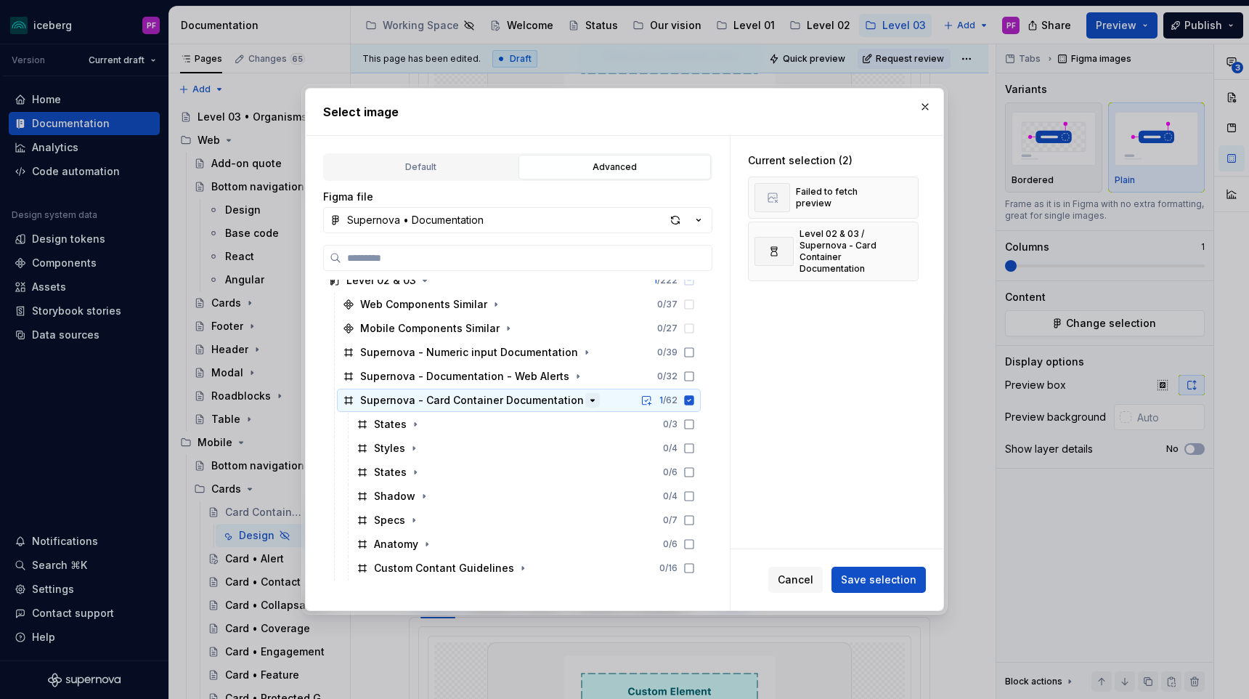
scroll to position [203, 0]
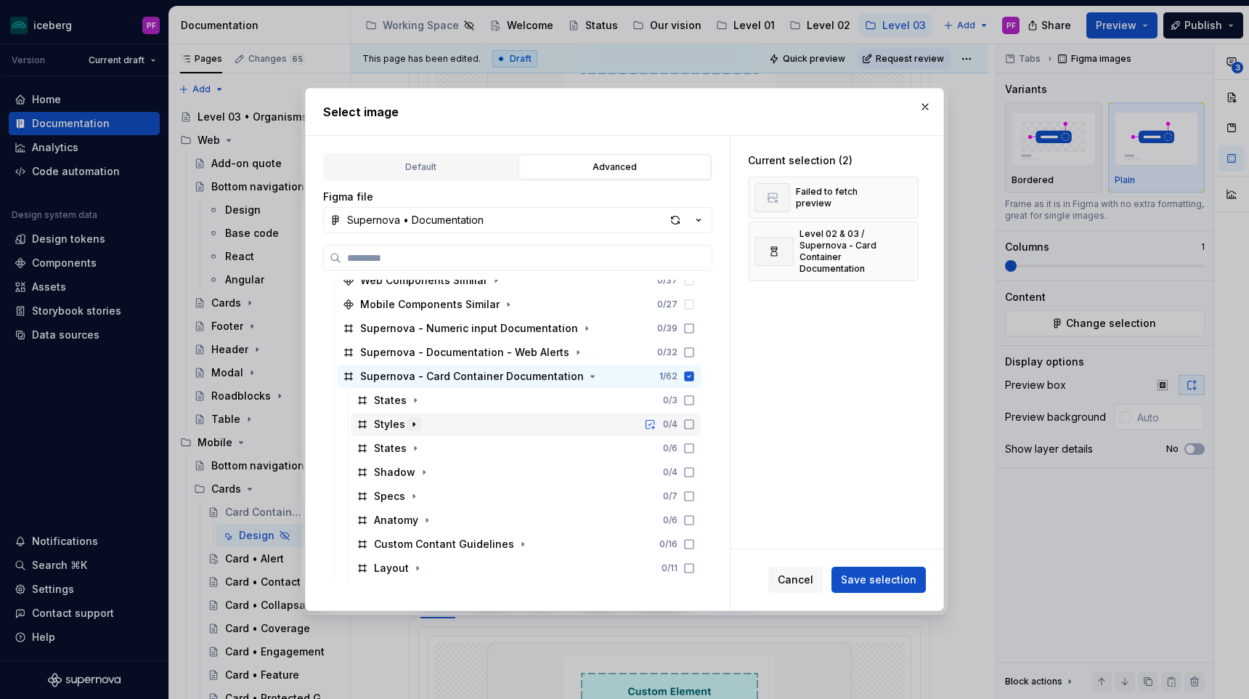
click at [411, 419] on icon "button" at bounding box center [414, 424] width 12 height 12
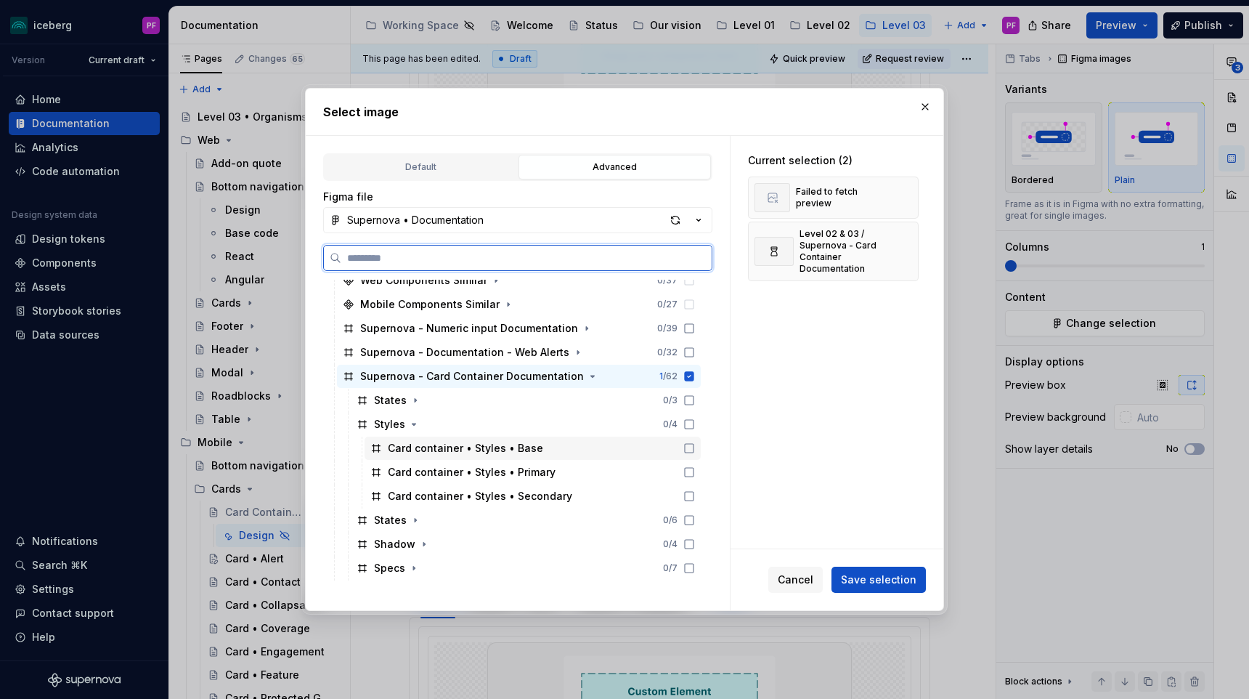
click at [438, 444] on div "Card container • Styles • Base" at bounding box center [465, 448] width 155 height 15
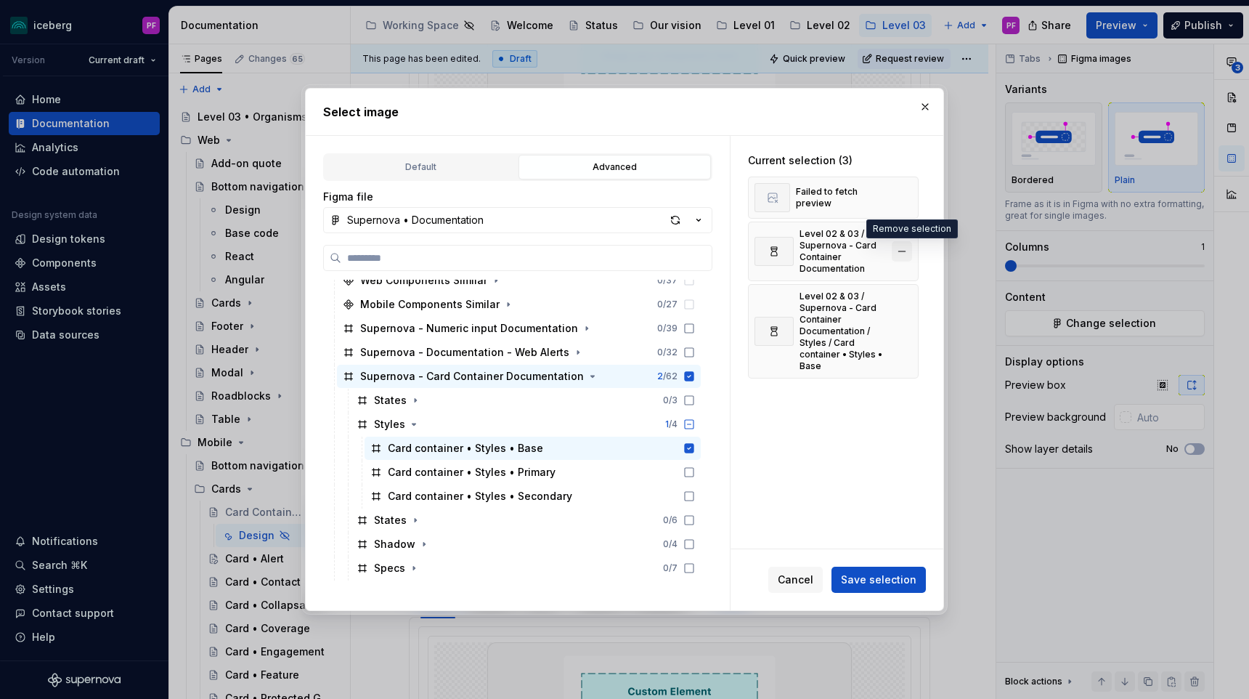
click at [907, 248] on button "button" at bounding box center [902, 251] width 20 height 20
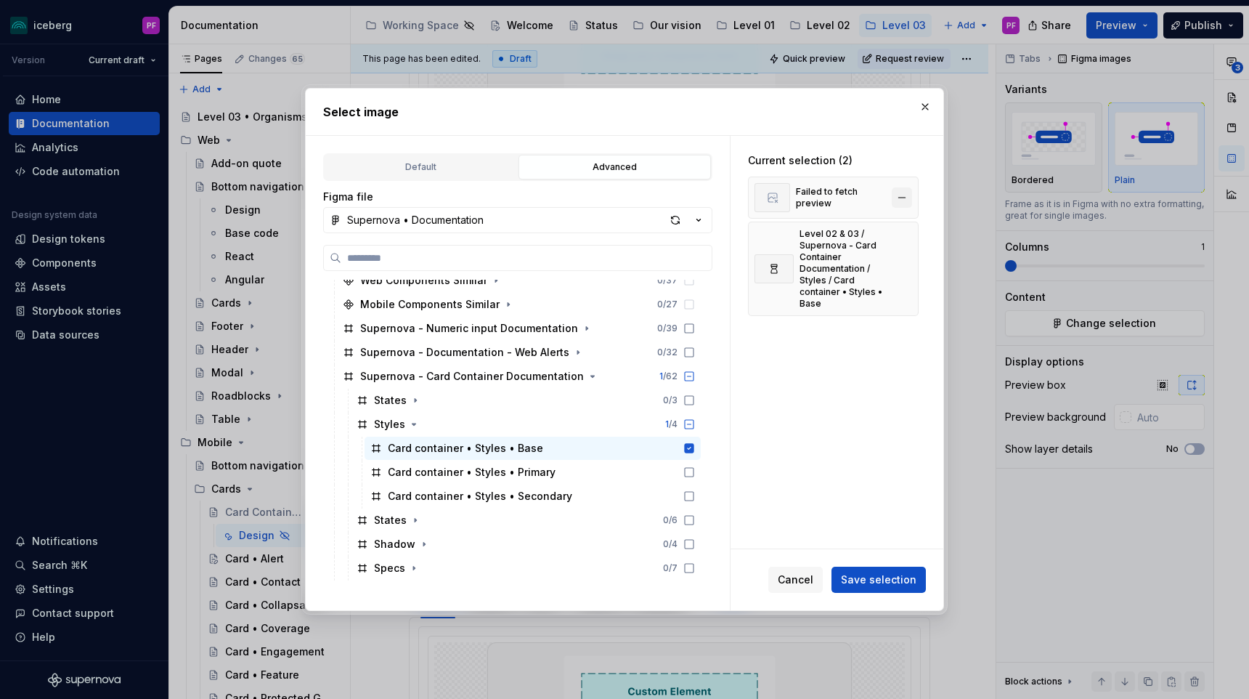
click at [911, 196] on button "button" at bounding box center [902, 197] width 20 height 20
click at [900, 588] on button "Save selection" at bounding box center [878, 579] width 94 height 26
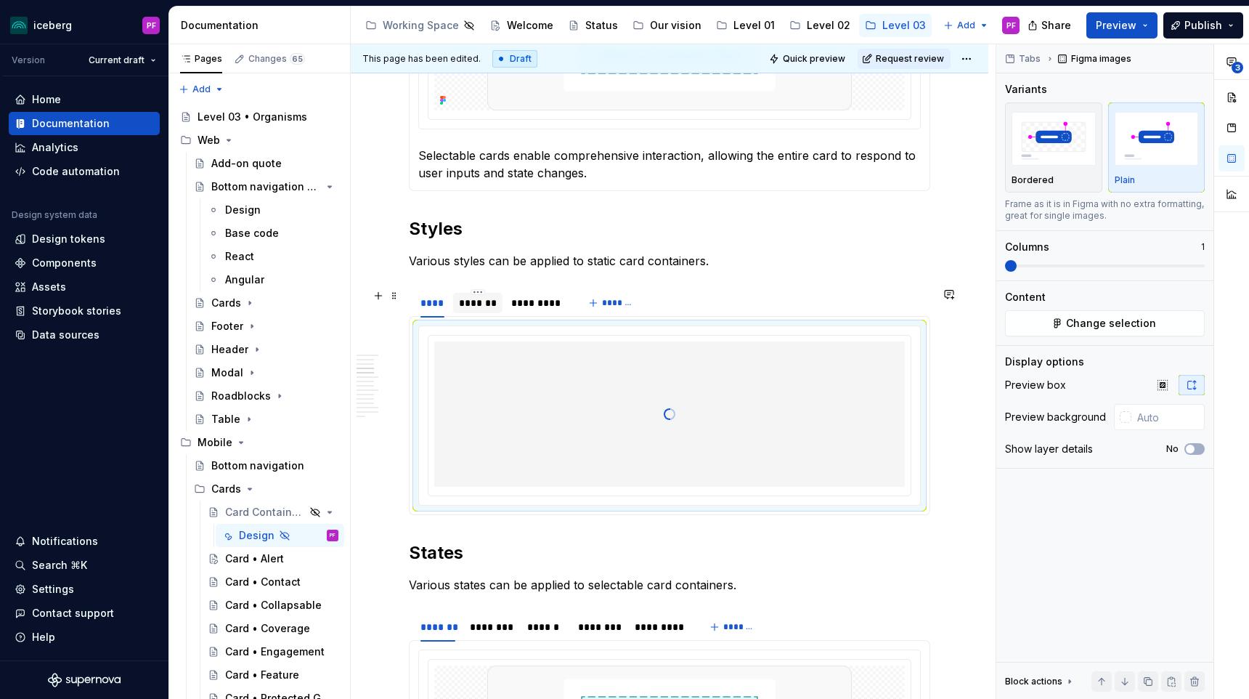
click at [500, 300] on div "*******" at bounding box center [477, 303] width 49 height 20
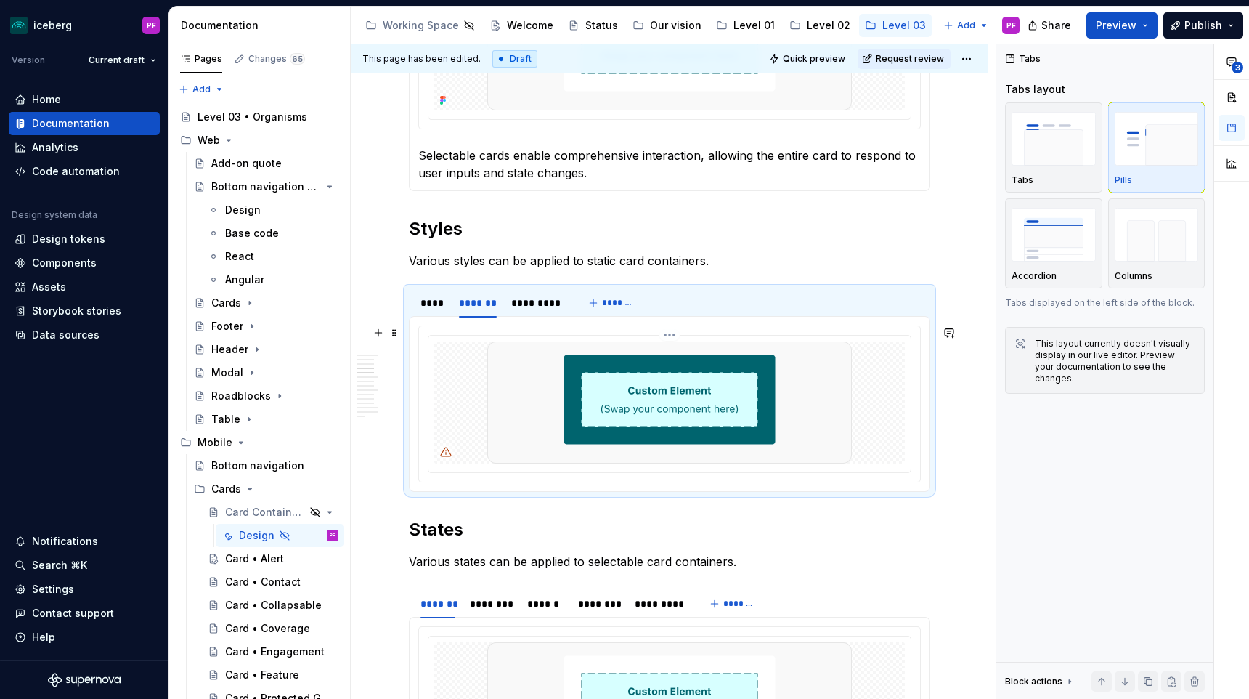
click at [675, 440] on img at bounding box center [669, 402] width 365 height 122
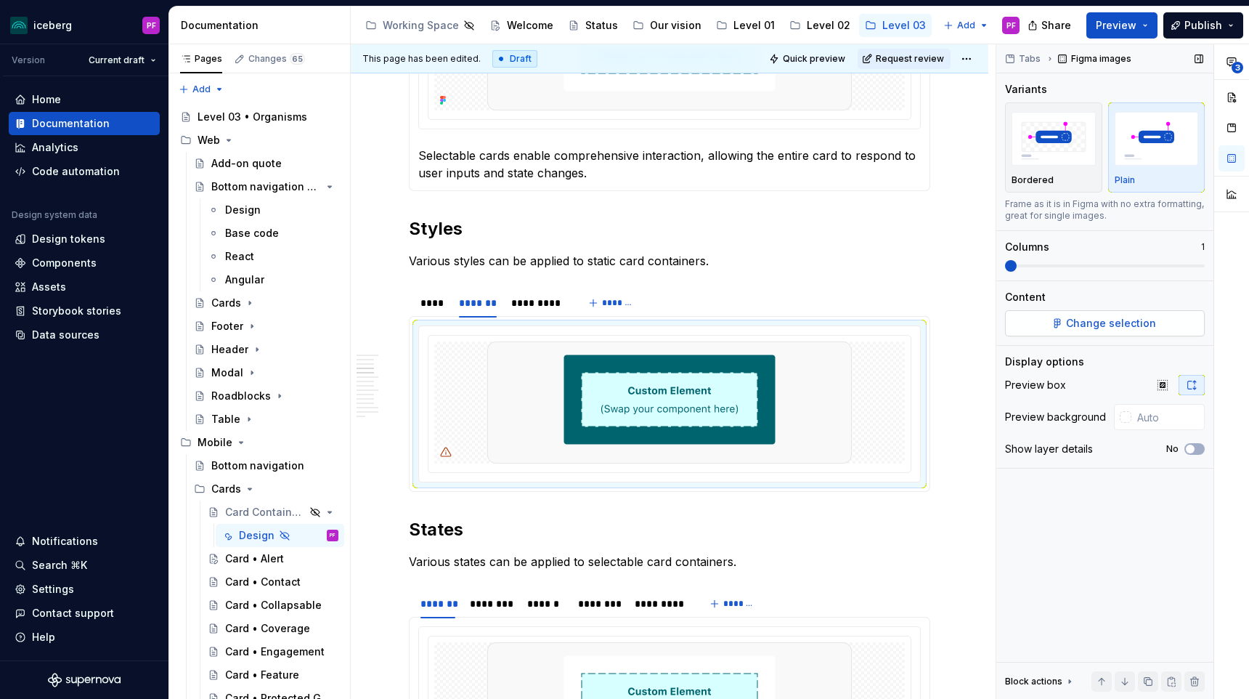
click at [1182, 330] on button "Change selection" at bounding box center [1105, 323] width 200 height 26
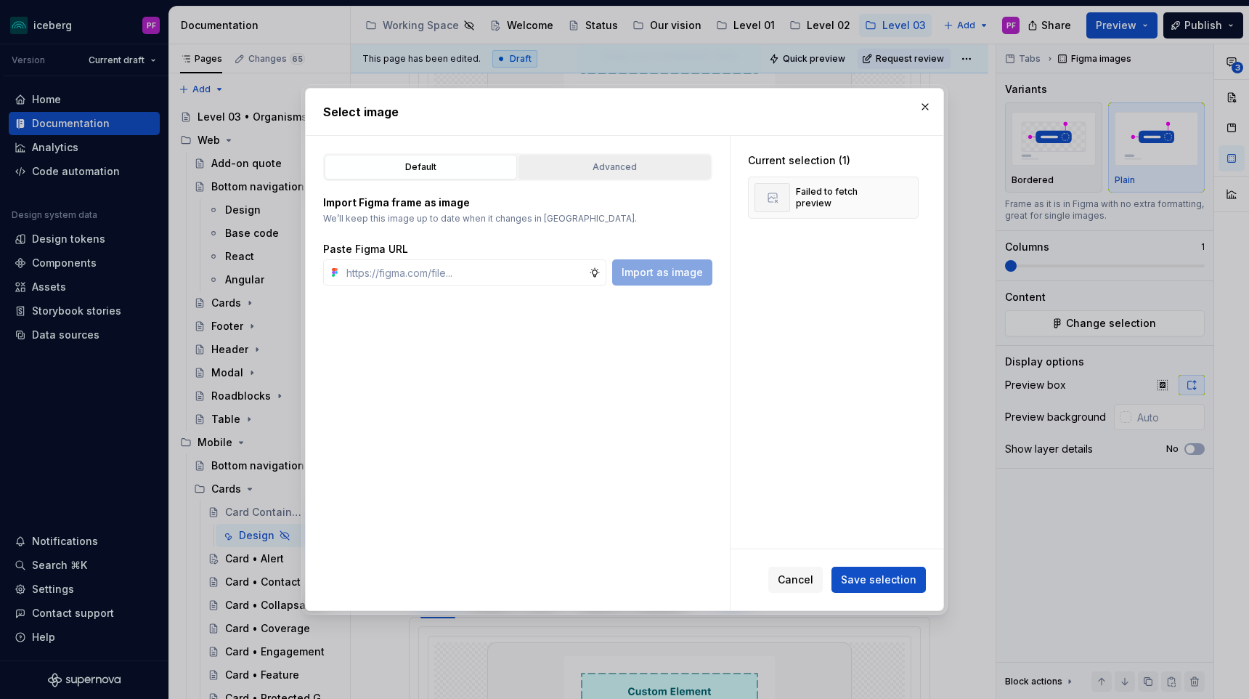
click at [609, 172] on div "Advanced" at bounding box center [615, 167] width 182 height 15
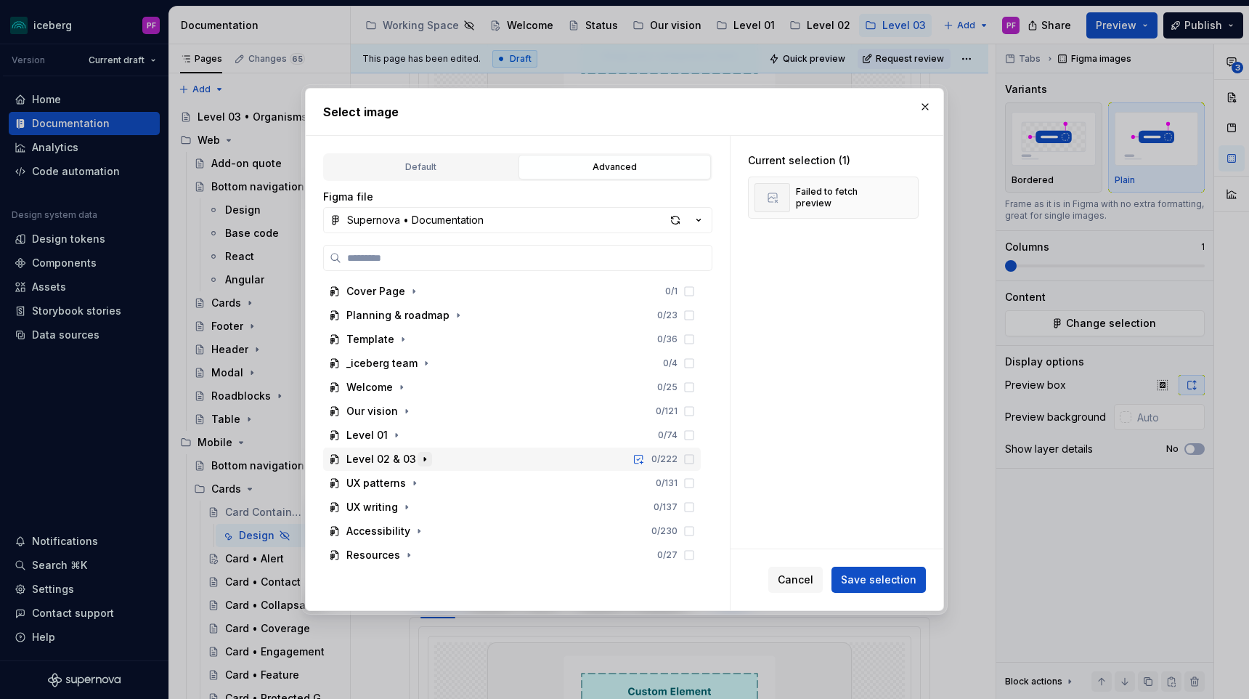
click at [419, 460] on icon "button" at bounding box center [425, 459] width 12 height 12
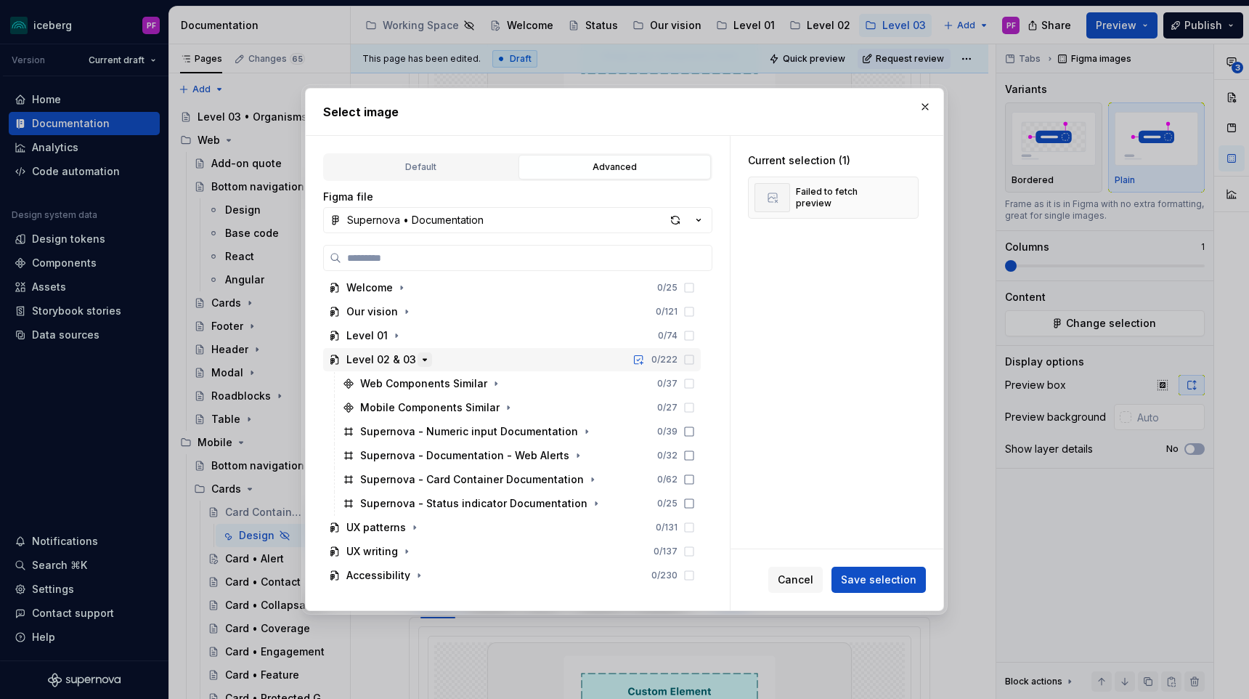
scroll to position [102, 0]
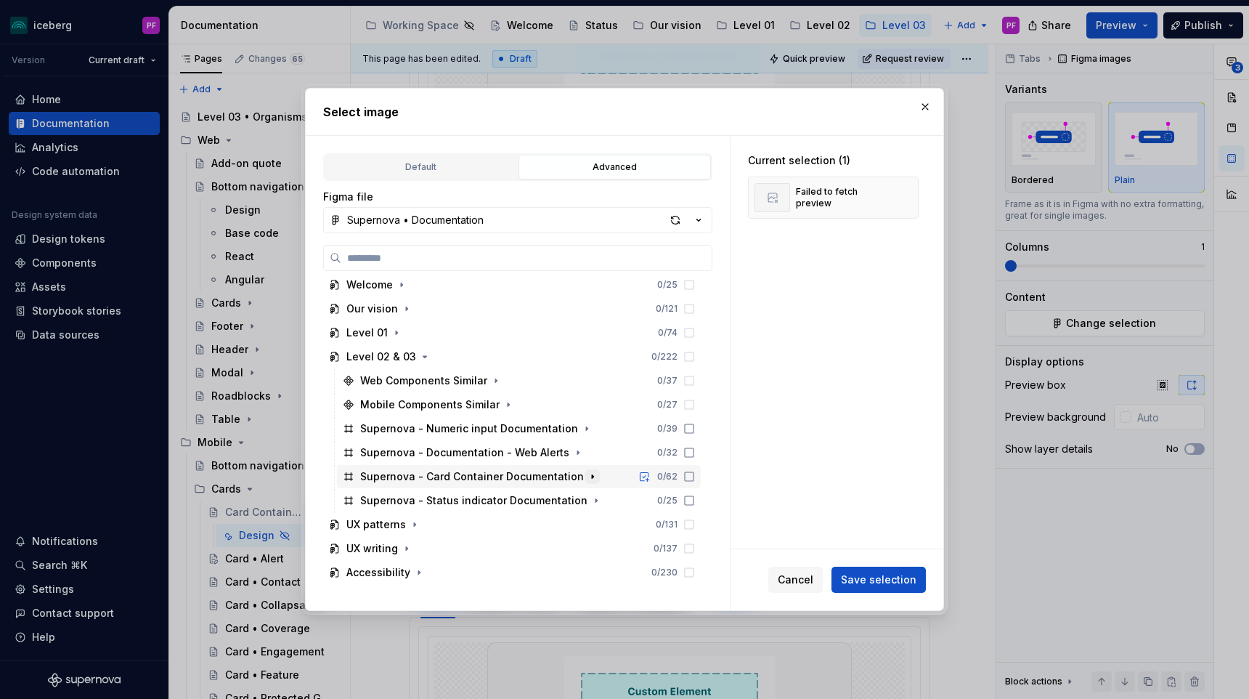
click at [587, 476] on button "button" at bounding box center [592, 476] width 15 height 15
click at [415, 528] on icon "button" at bounding box center [414, 524] width 12 height 12
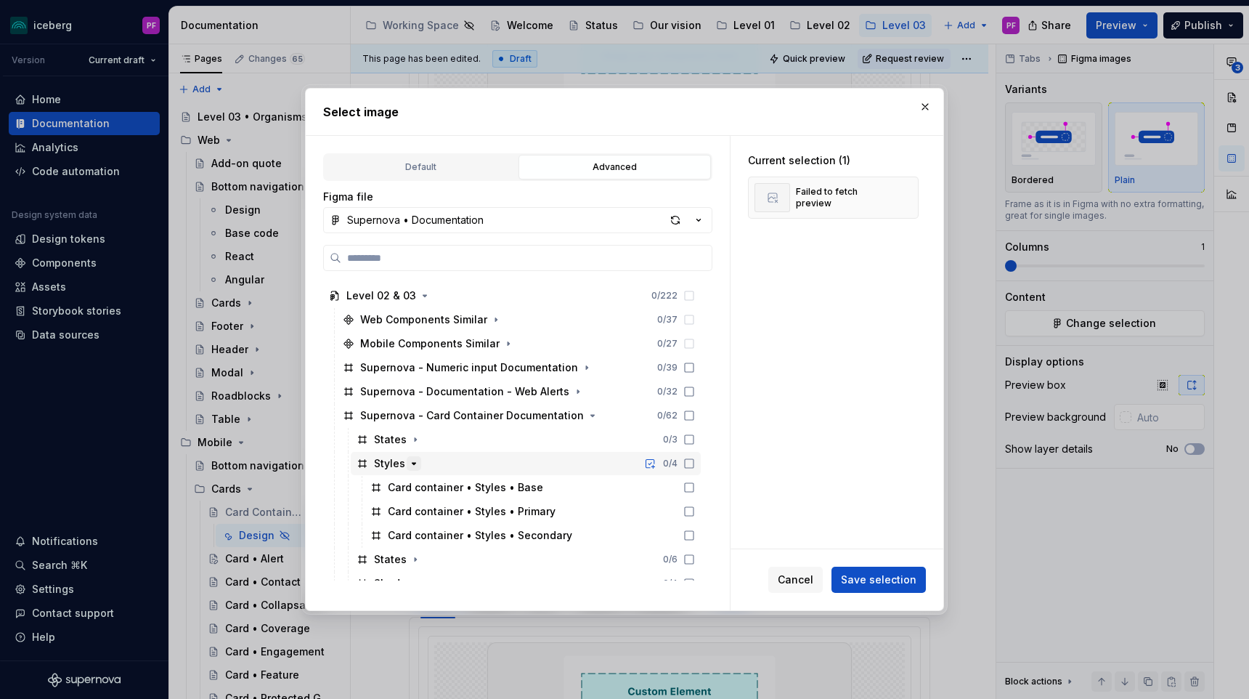
scroll to position [167, 0]
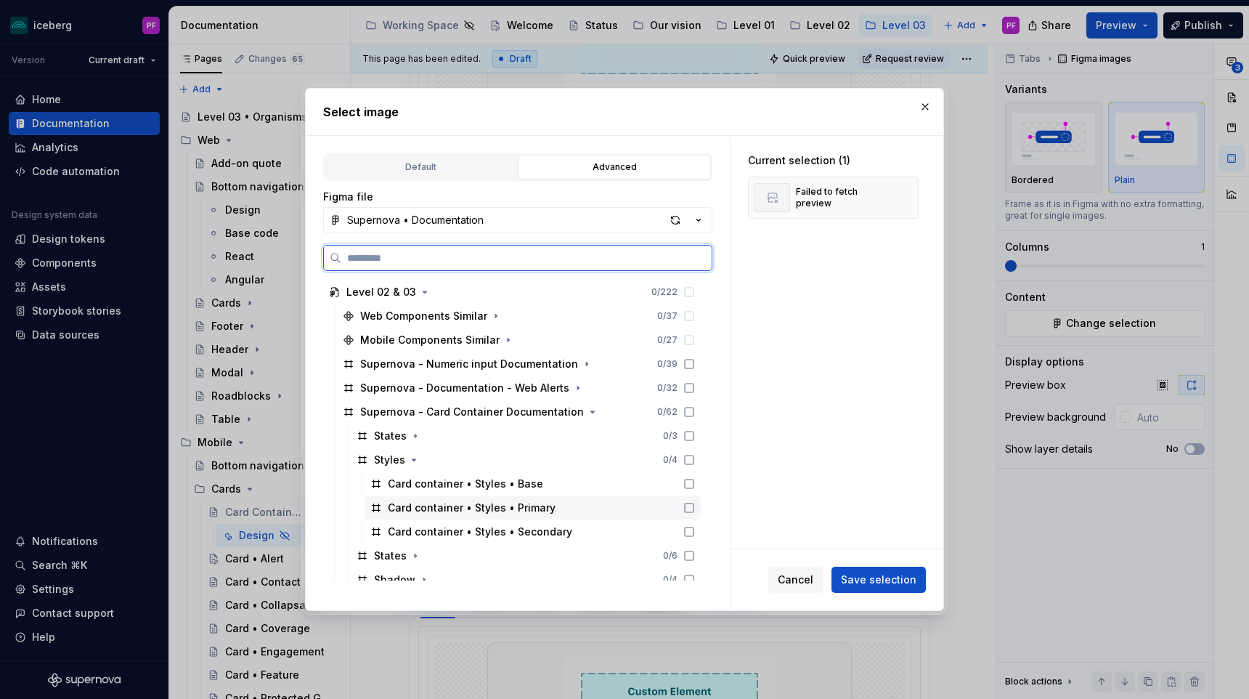
click at [428, 502] on div "Card container • Styles • Primary" at bounding box center [472, 507] width 168 height 15
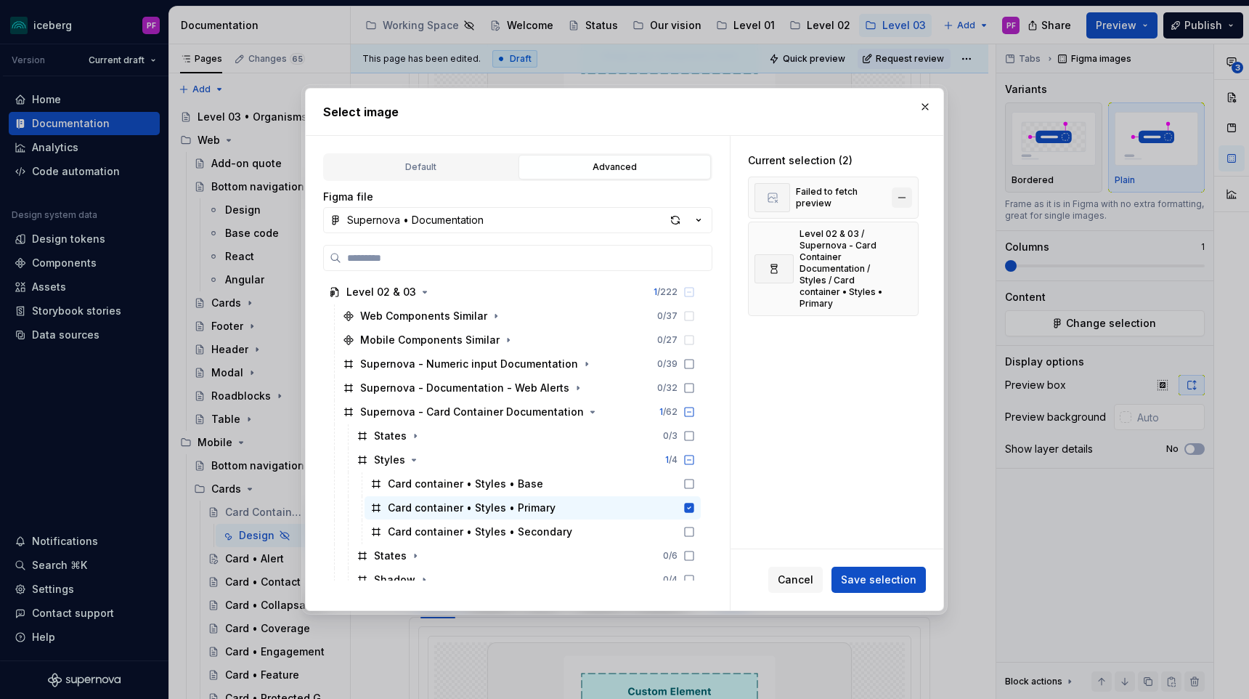
click at [903, 193] on button "button" at bounding box center [902, 197] width 20 height 20
click at [913, 577] on span "Save selection" at bounding box center [879, 579] width 76 height 15
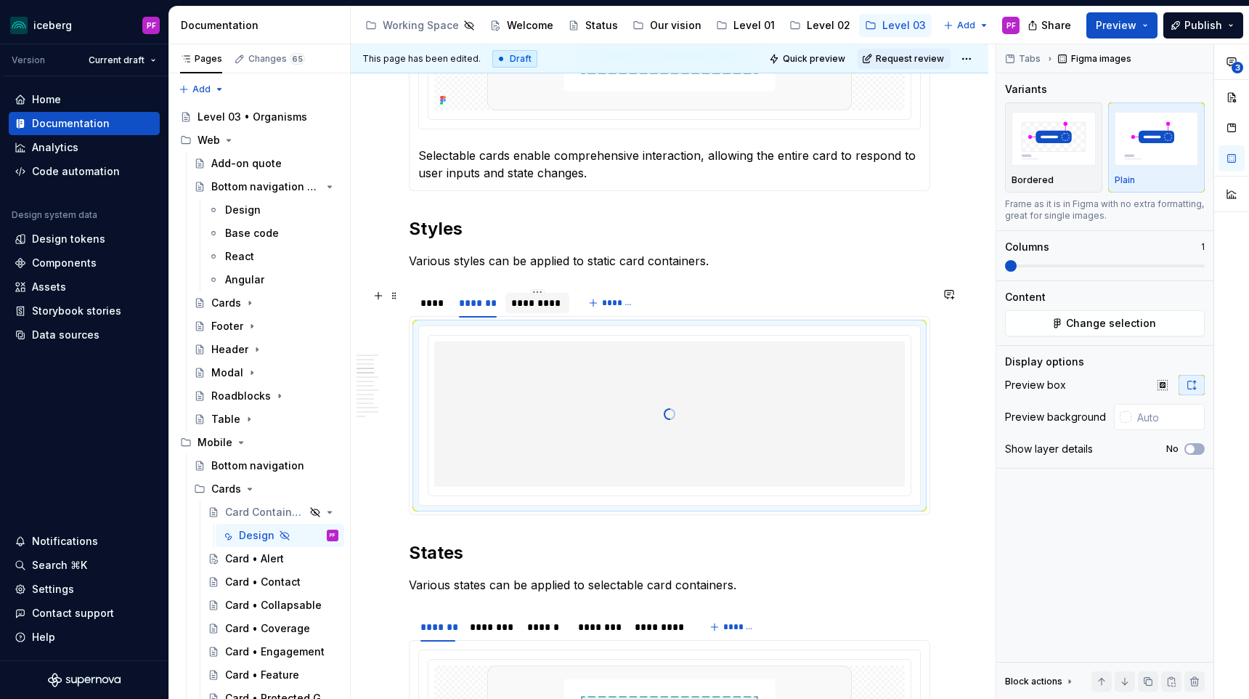
click at [545, 301] on div "*********" at bounding box center [537, 303] width 53 height 15
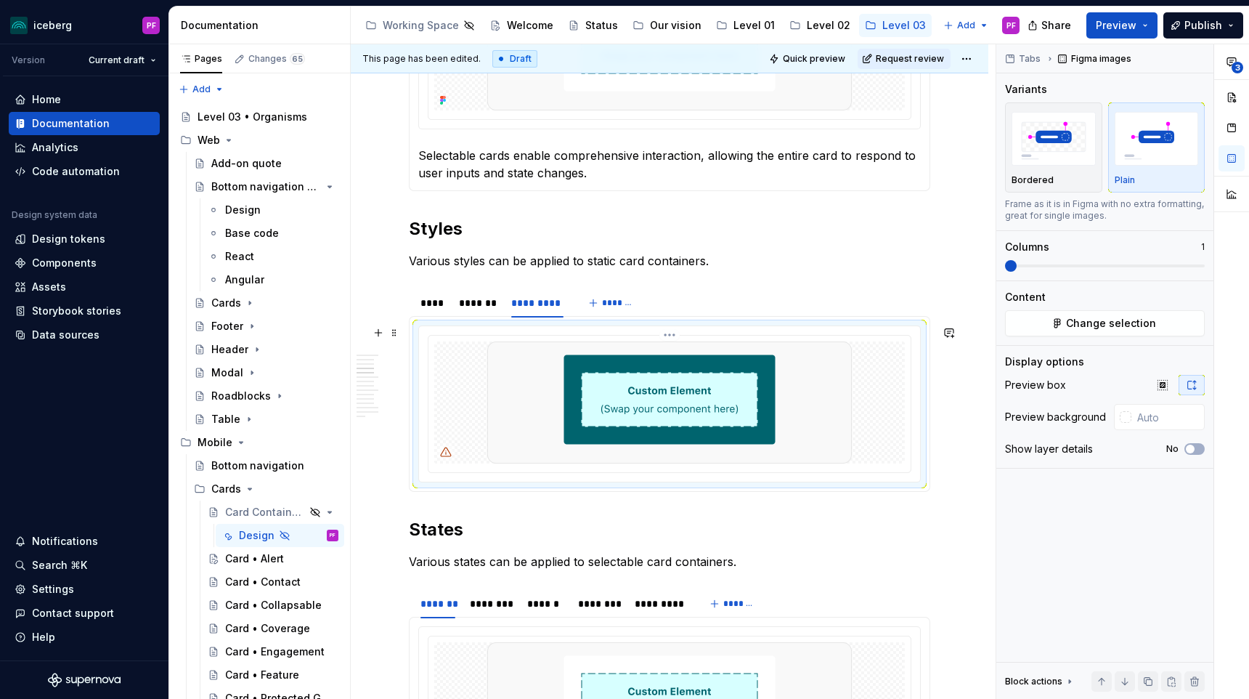
click at [748, 410] on img at bounding box center [669, 402] width 365 height 122
click at [1148, 341] on div "Tabs Figma images Variants Bordered Plain Frame as it is in Figma with no extra…" at bounding box center [1104, 371] width 217 height 655
click at [1148, 332] on button "Change selection" at bounding box center [1105, 323] width 200 height 26
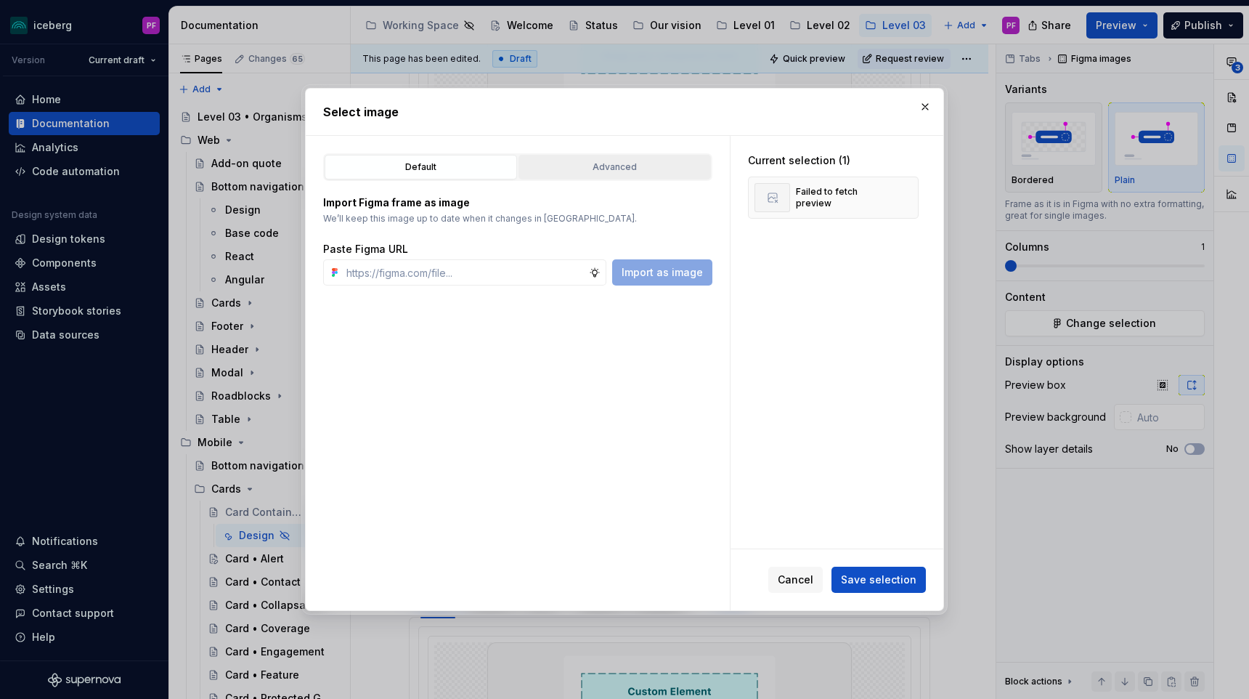
click at [609, 163] on div "Advanced" at bounding box center [615, 167] width 182 height 15
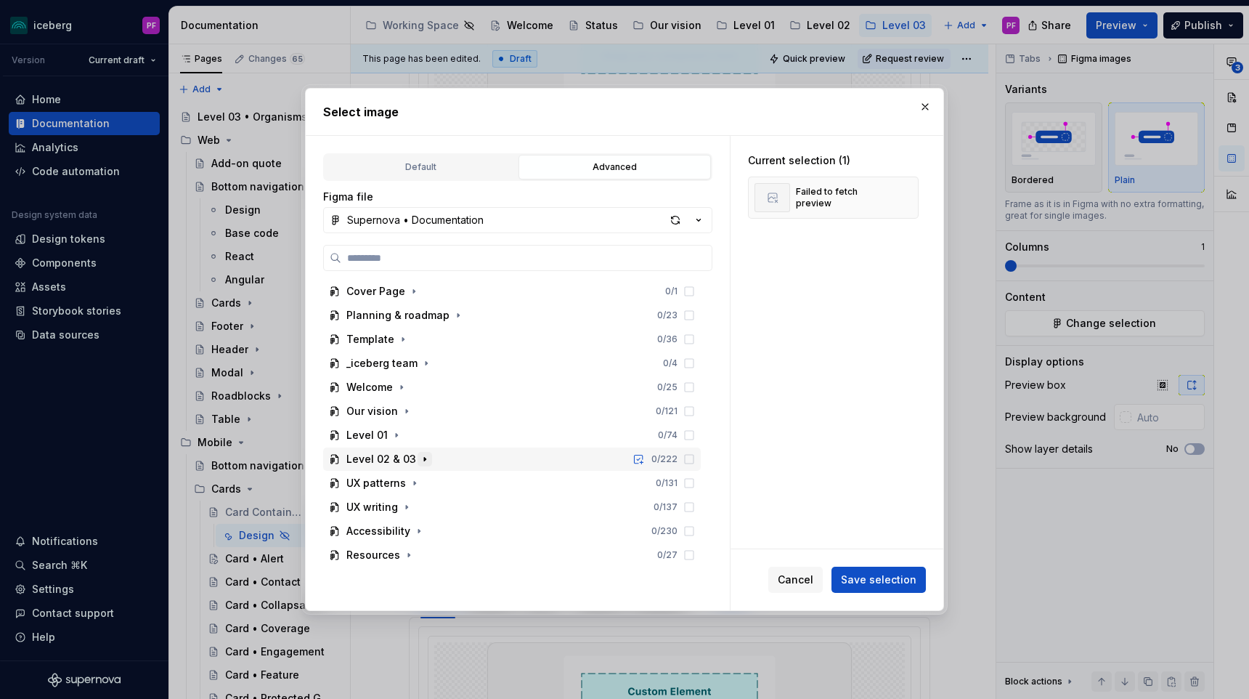
click at [420, 464] on icon "button" at bounding box center [425, 459] width 12 height 12
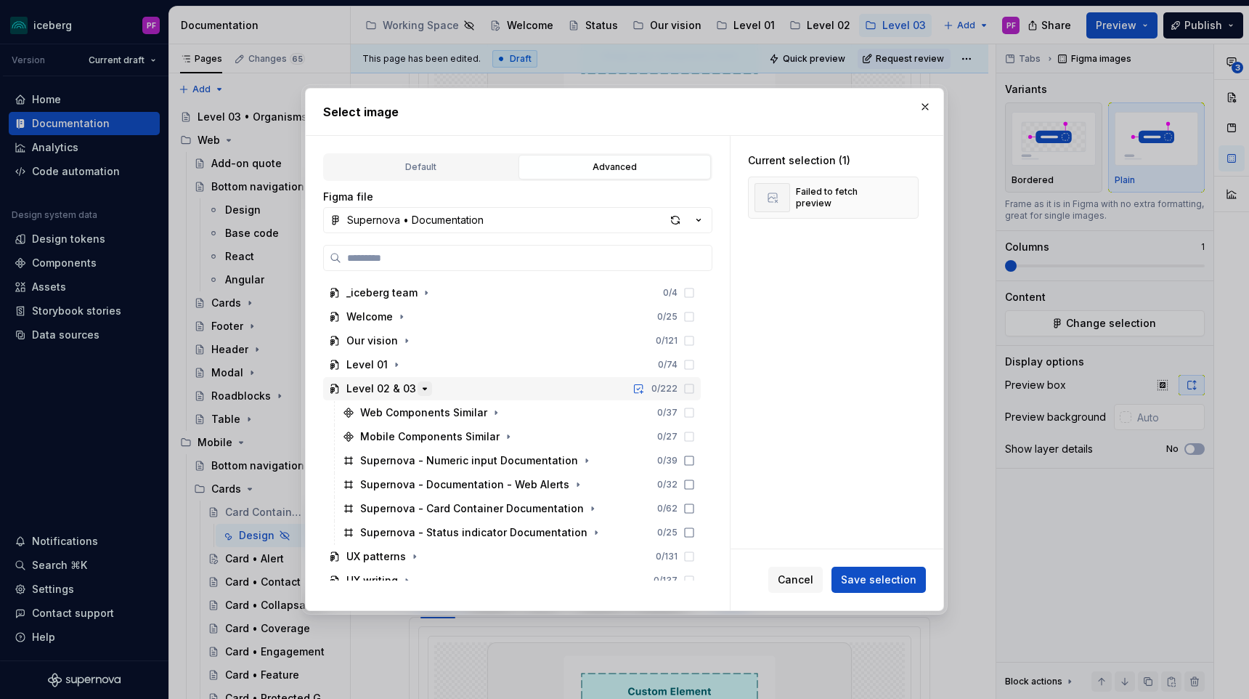
scroll to position [89, 0]
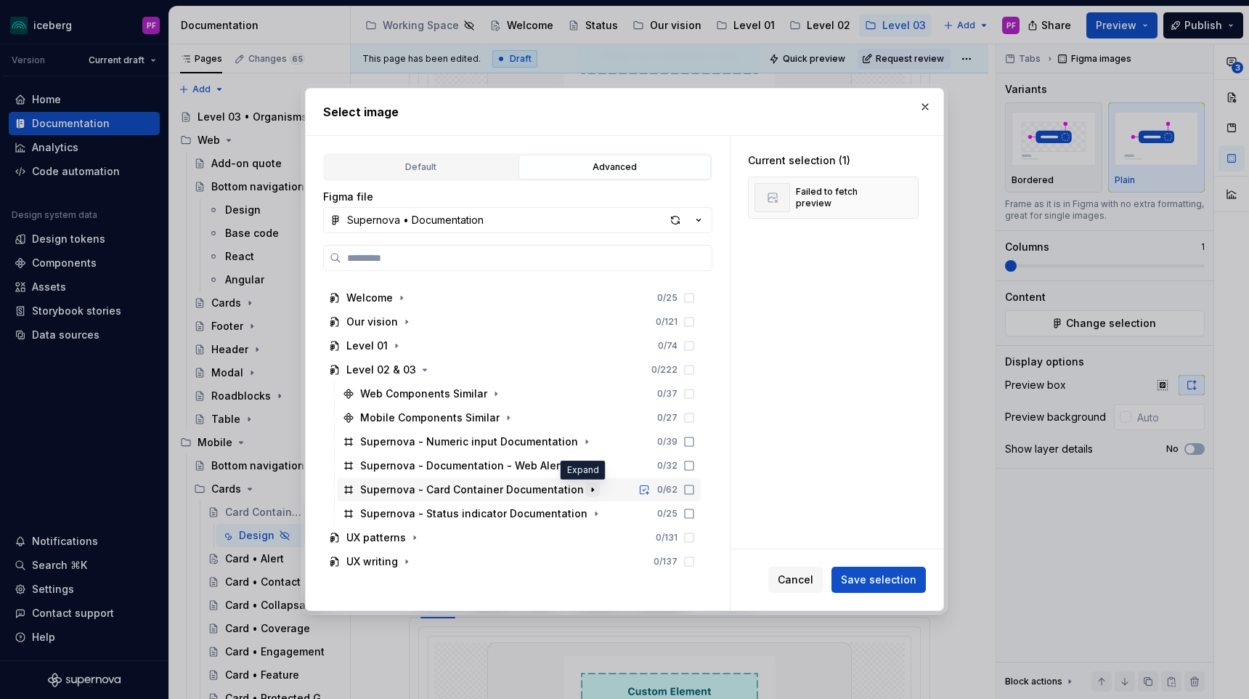
click at [587, 492] on icon "button" at bounding box center [593, 490] width 12 height 12
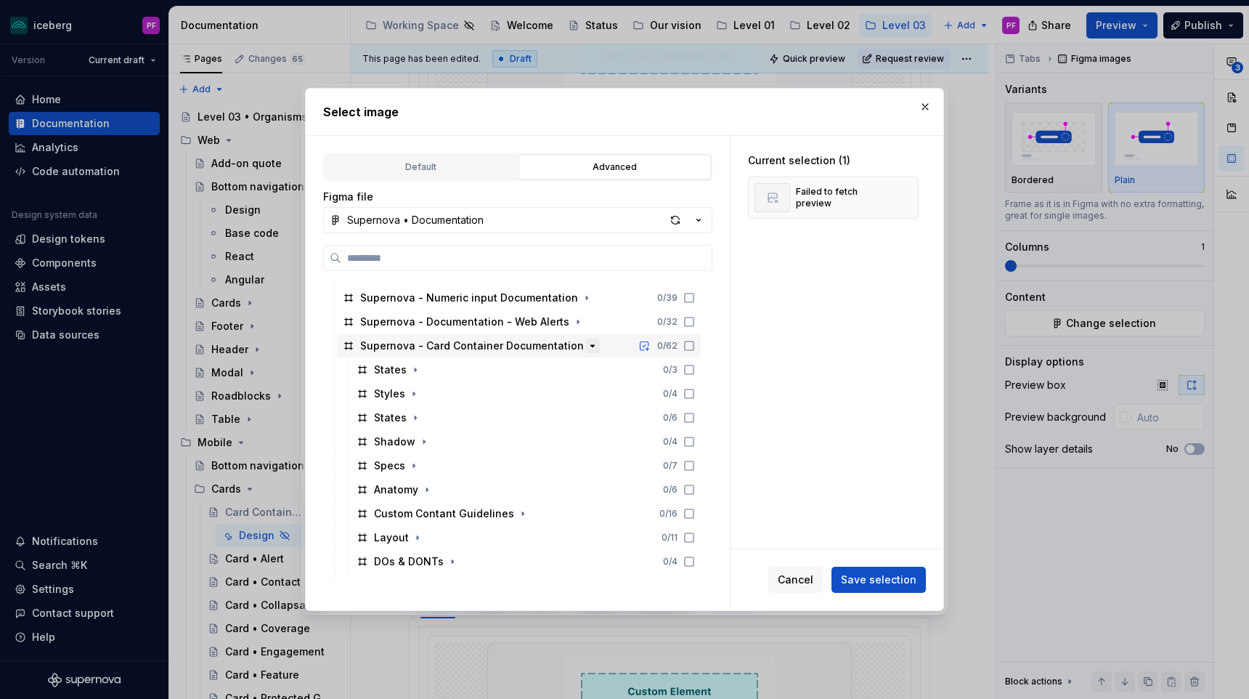
scroll to position [236, 0]
click at [418, 440] on icon "button" at bounding box center [424, 439] width 12 height 12
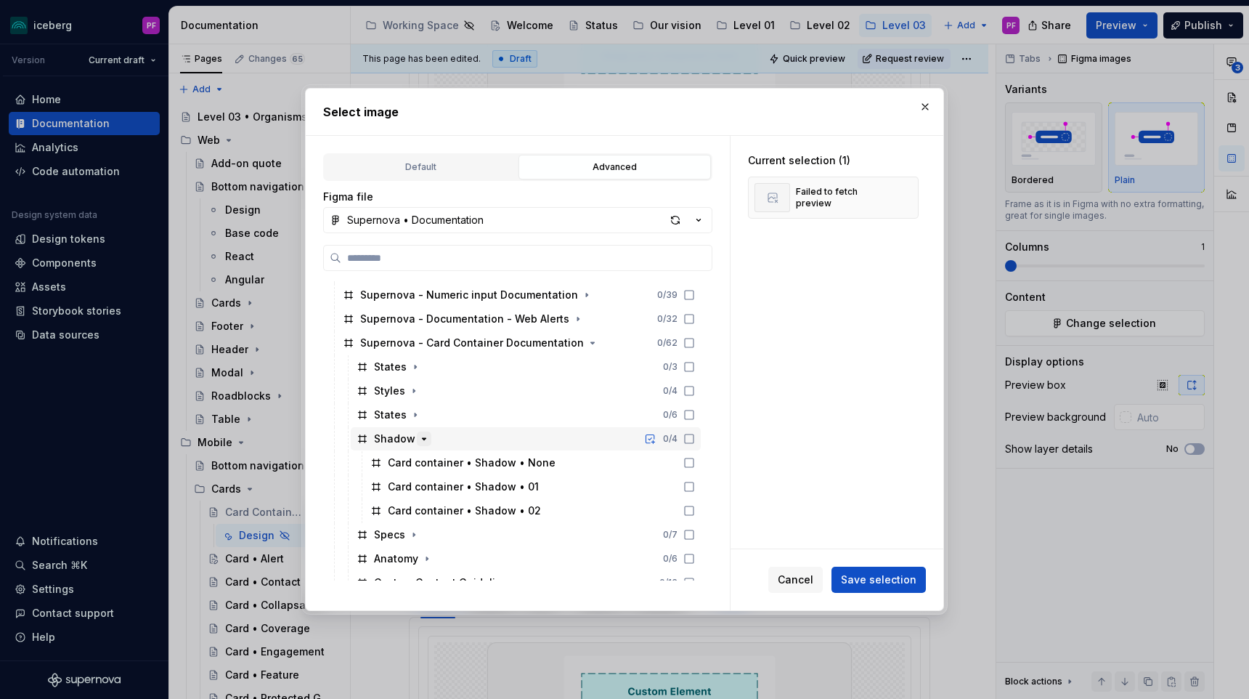
click at [418, 439] on icon "button" at bounding box center [424, 439] width 12 height 12
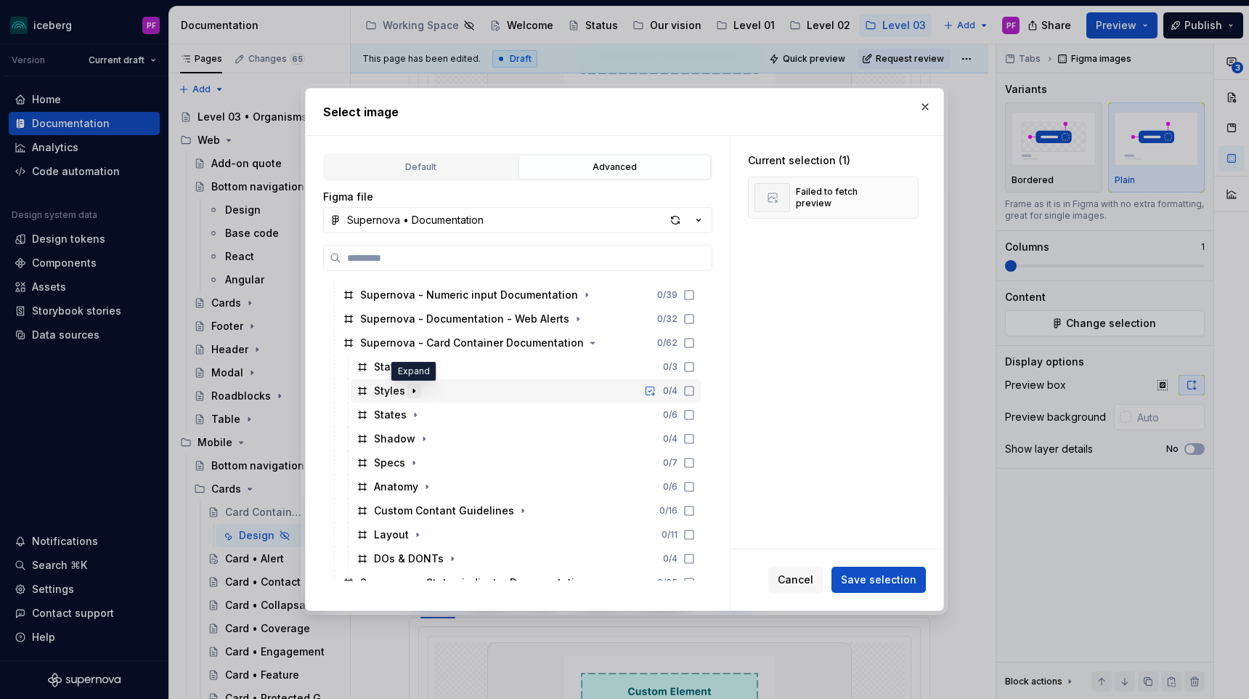
click at [417, 386] on icon "button" at bounding box center [414, 391] width 12 height 12
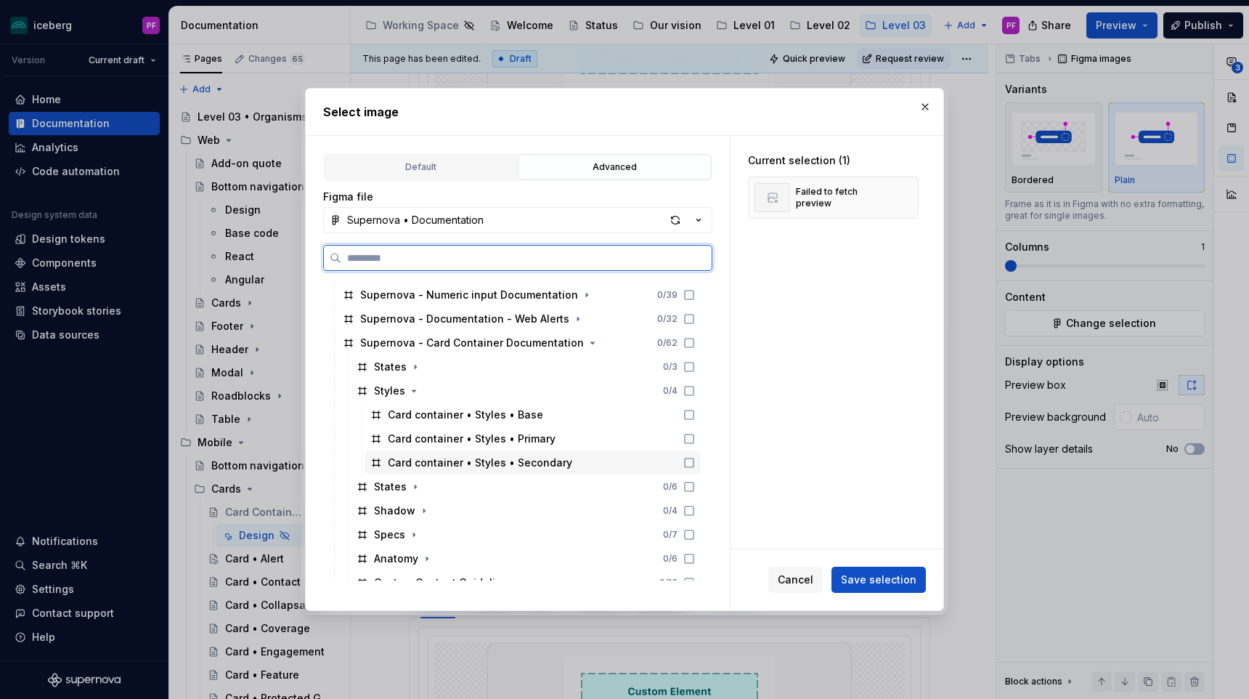
click at [429, 455] on div "Card container • Styles • Secondary" at bounding box center [480, 462] width 184 height 15
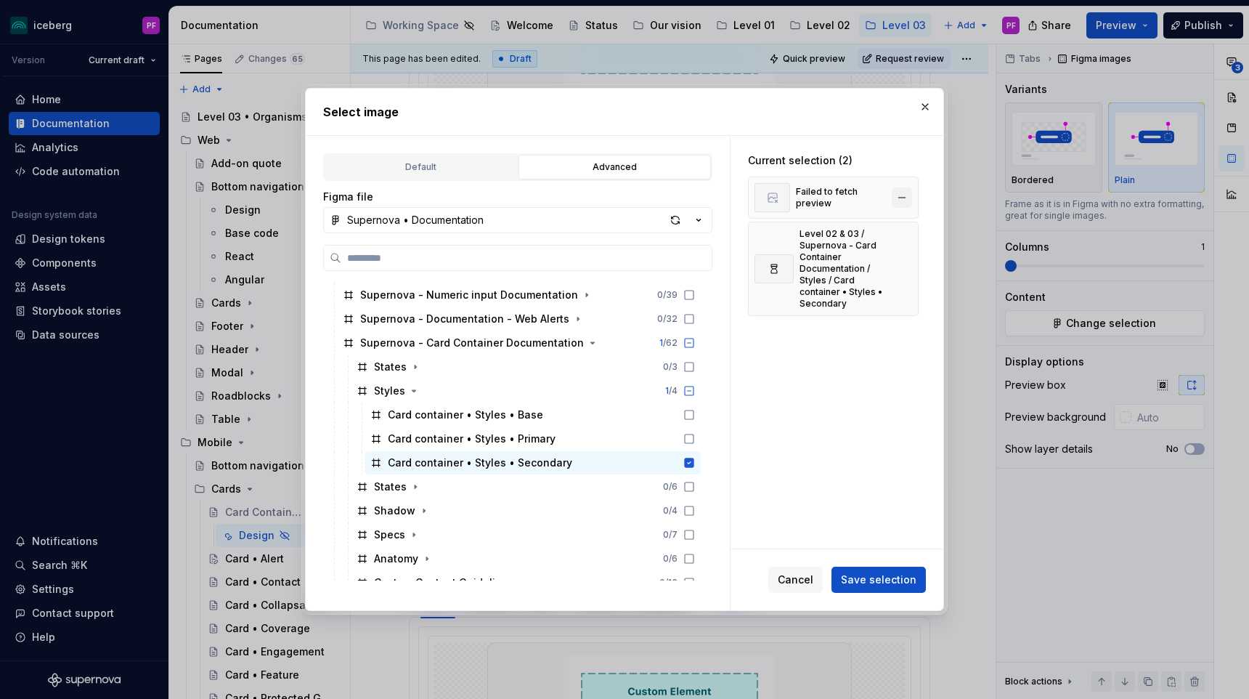
click at [908, 206] on button "button" at bounding box center [902, 197] width 20 height 20
click at [900, 566] on button "Save selection" at bounding box center [878, 579] width 94 height 26
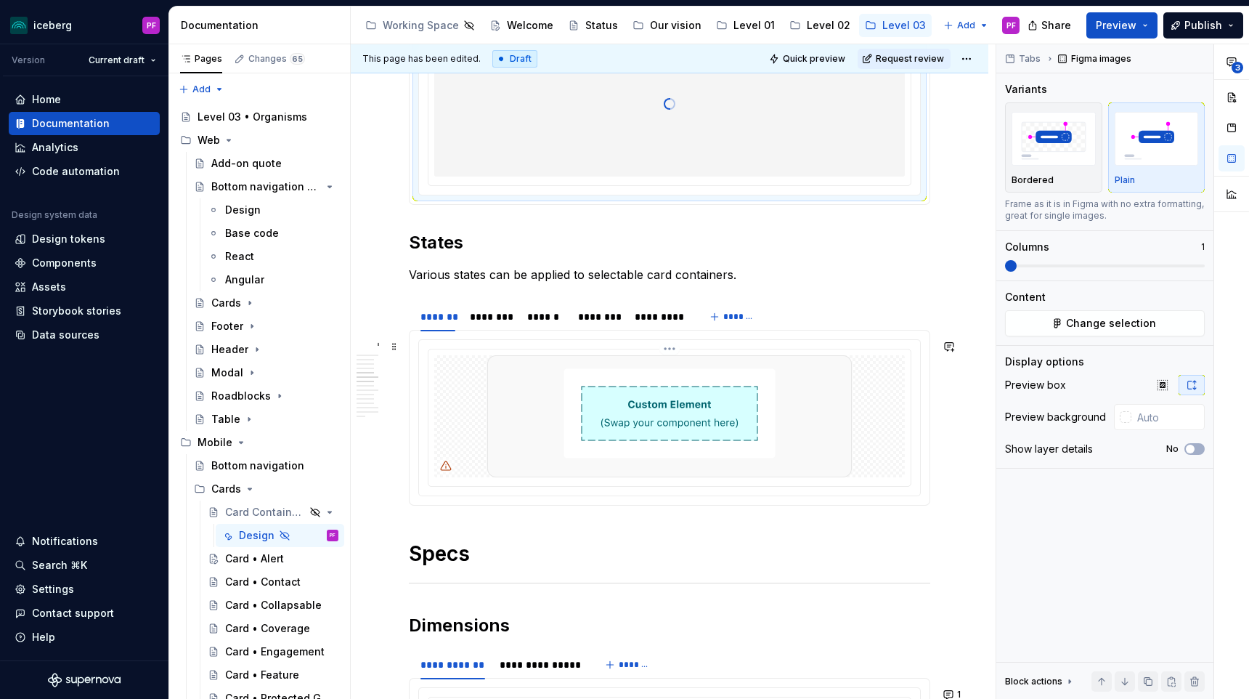
scroll to position [1255, 0]
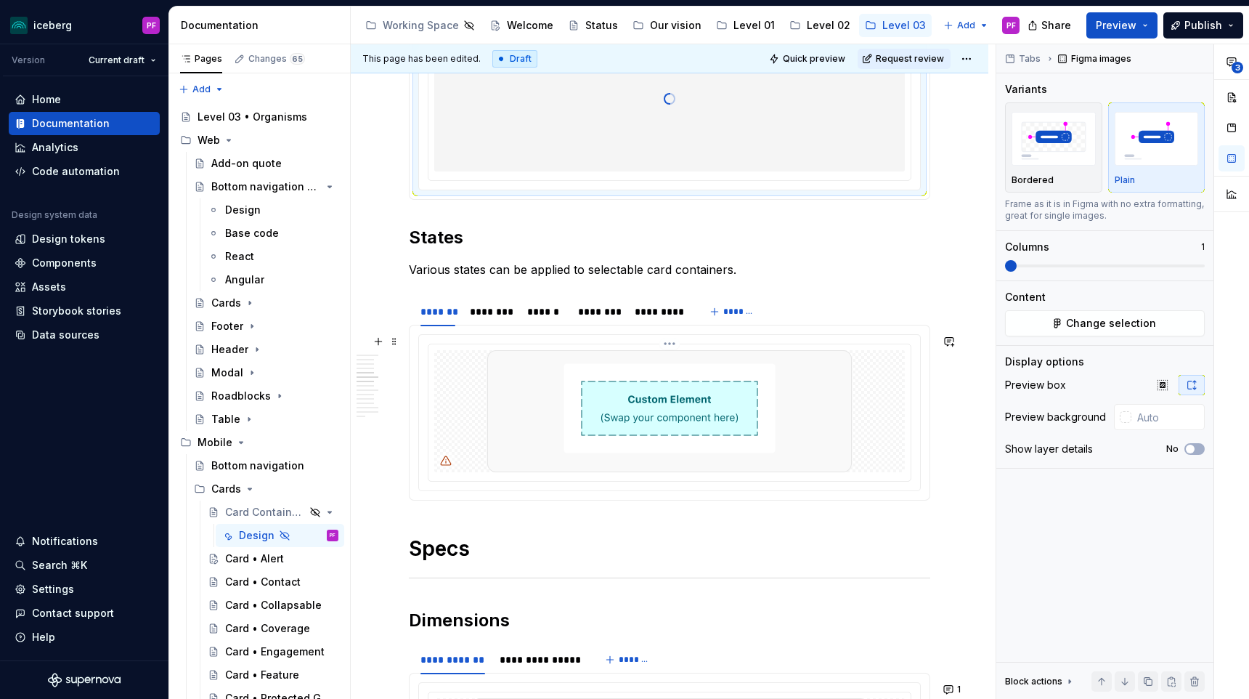
click at [562, 386] on img at bounding box center [669, 411] width 365 height 122
click at [1161, 310] on button "Change selection" at bounding box center [1105, 323] width 200 height 26
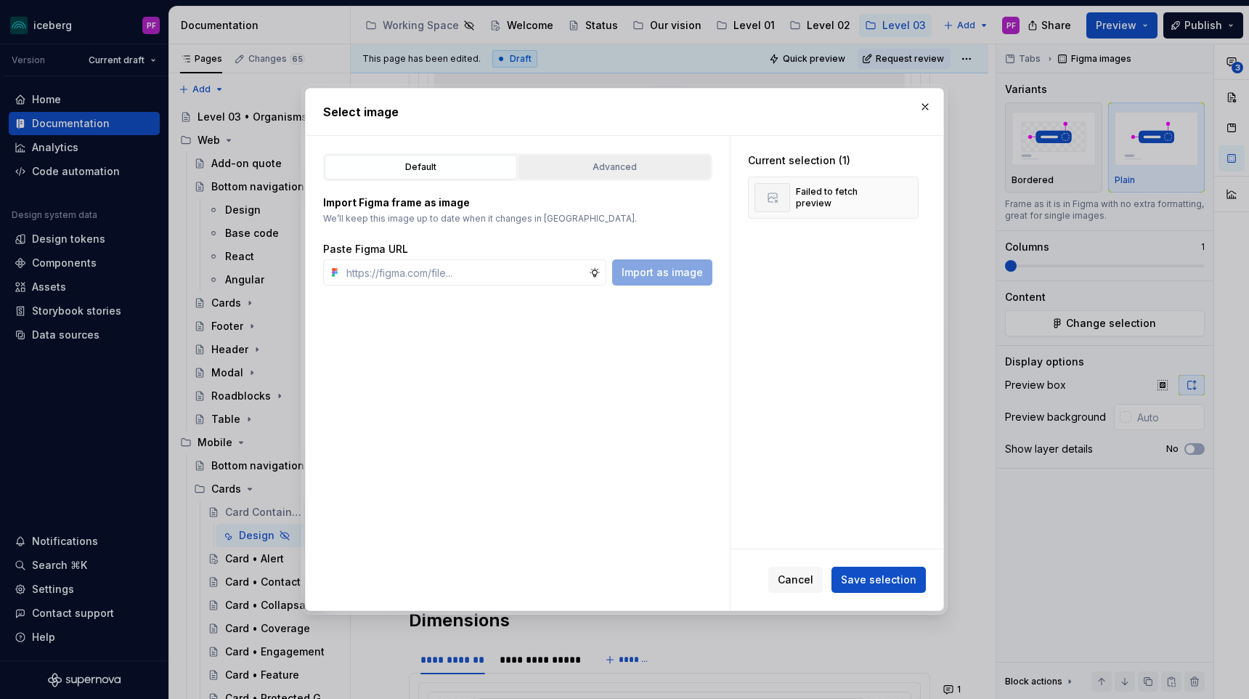
click at [603, 172] on div "Advanced" at bounding box center [615, 167] width 182 height 15
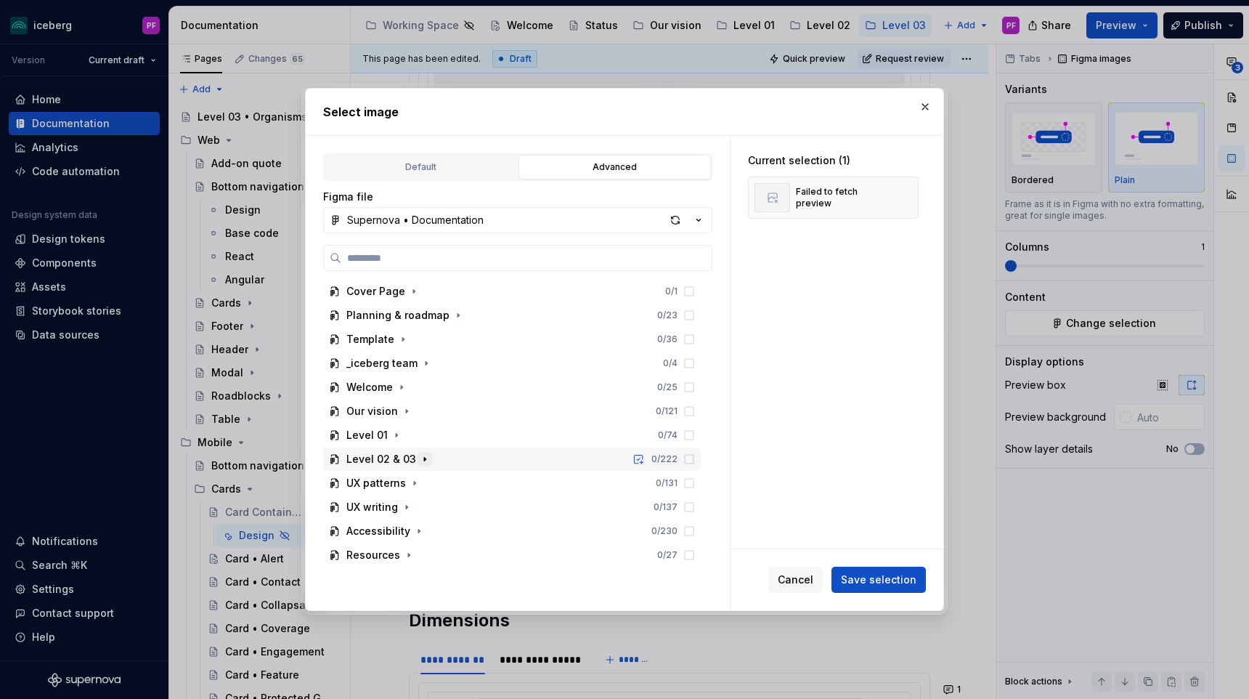
click at [424, 460] on icon "button" at bounding box center [424, 459] width 1 height 4
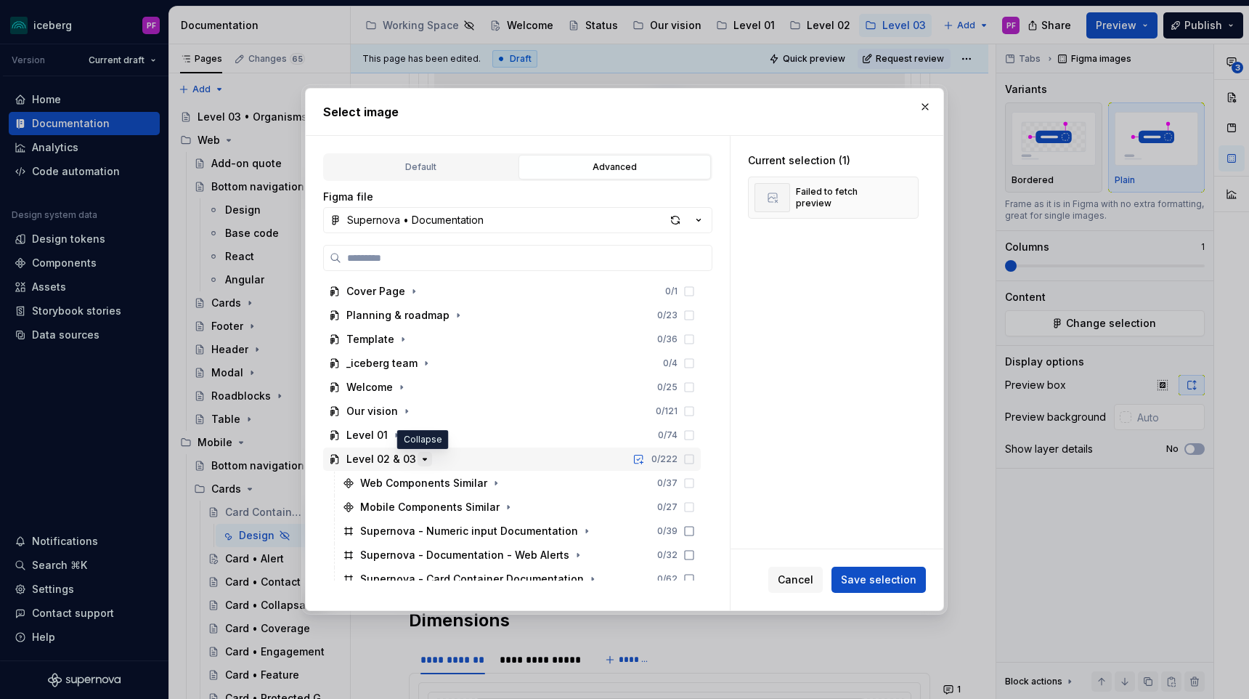
scroll to position [131, 0]
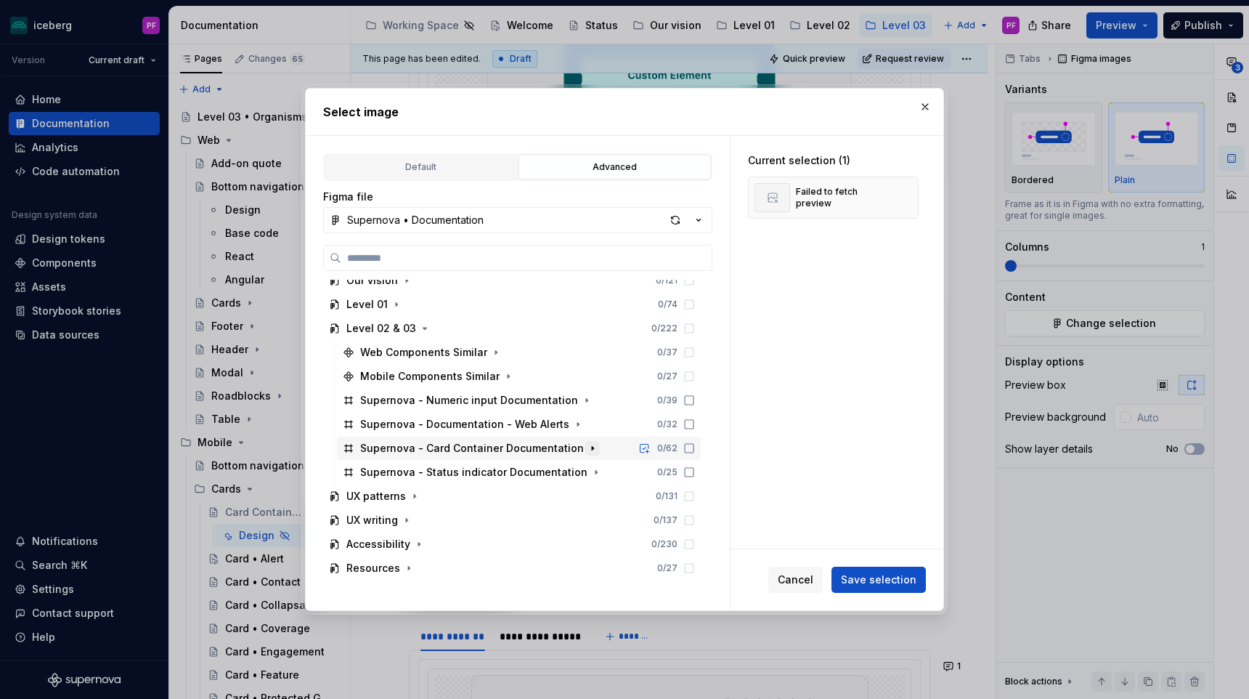
click at [587, 444] on icon "button" at bounding box center [593, 448] width 12 height 12
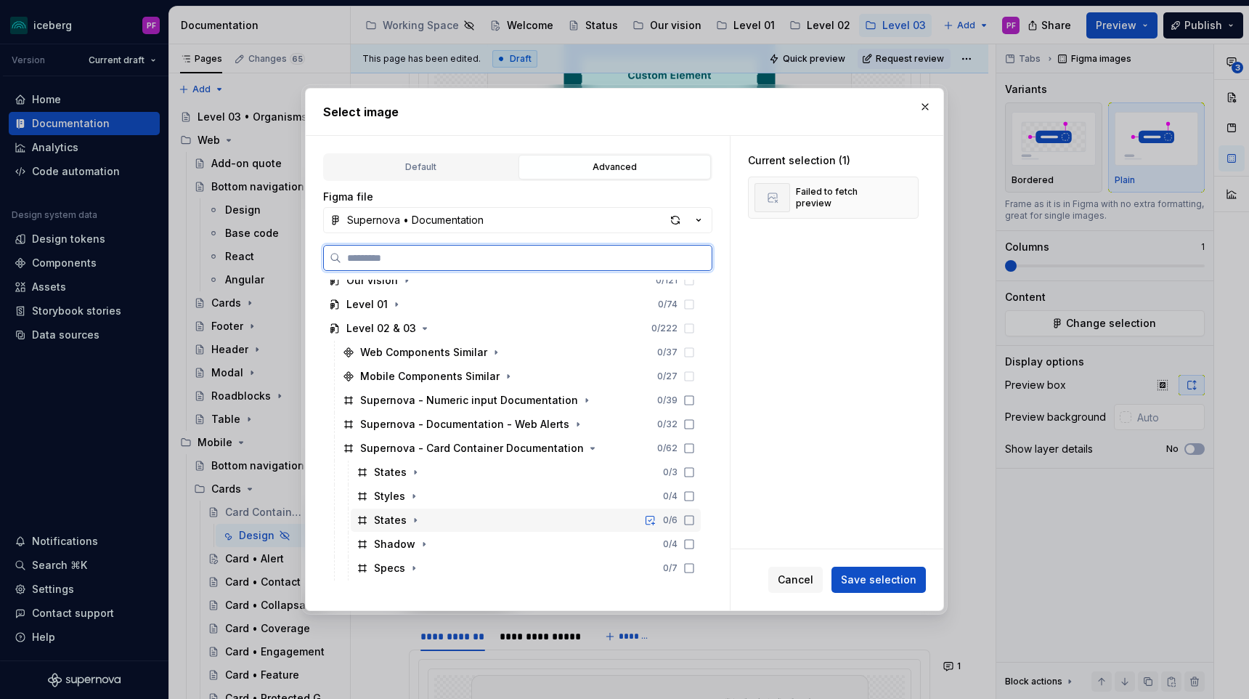
click at [417, 511] on div "States 0 / 6" at bounding box center [526, 519] width 350 height 23
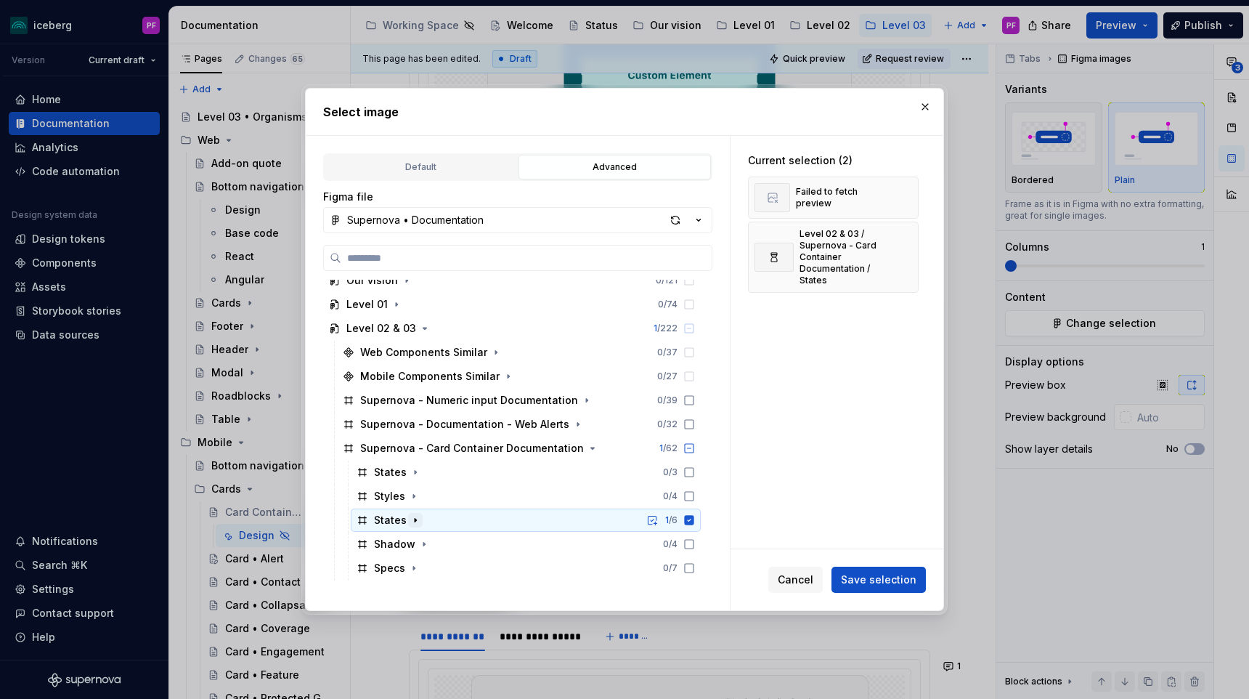
click at [419, 516] on icon "button" at bounding box center [416, 520] width 12 height 12
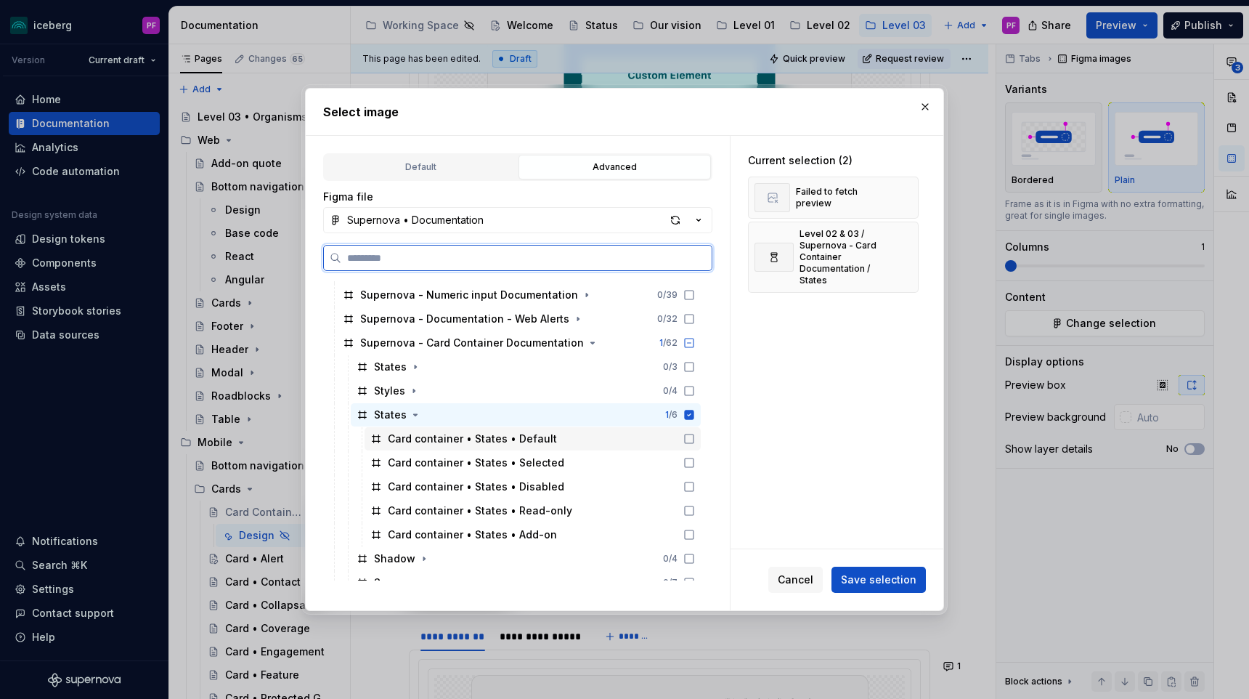
click at [467, 434] on div "Card container • States • Default" at bounding box center [472, 438] width 169 height 15
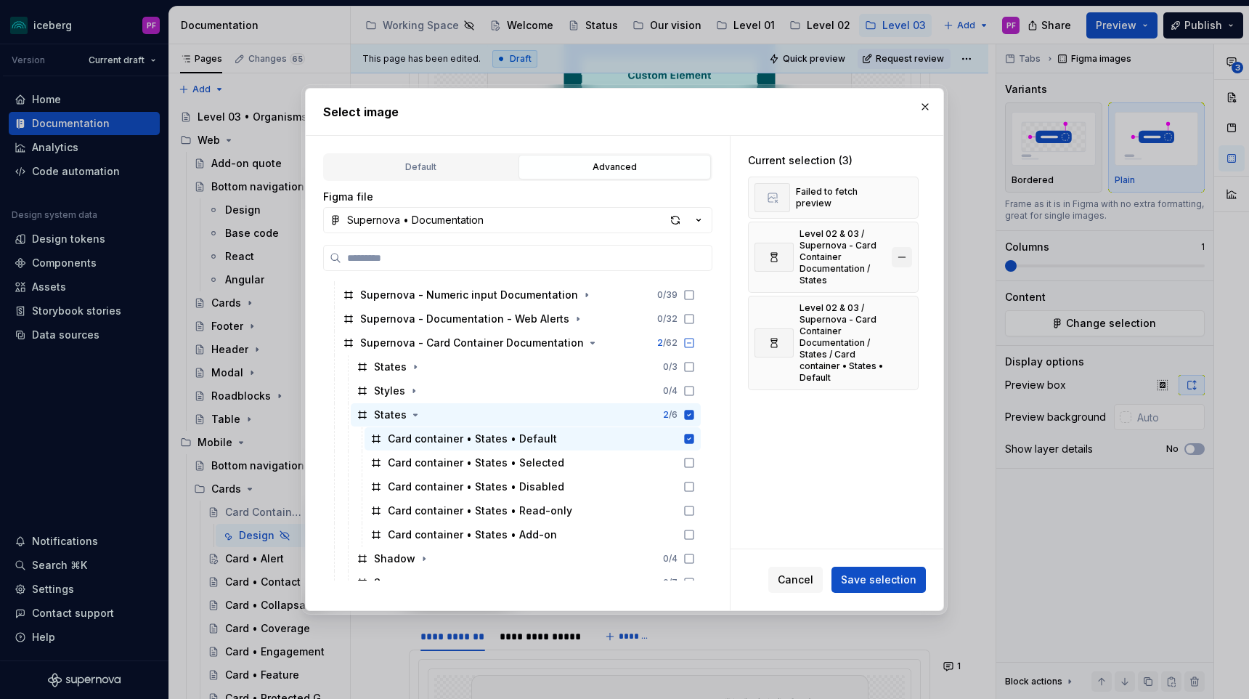
click at [910, 251] on button "button" at bounding box center [902, 257] width 20 height 20
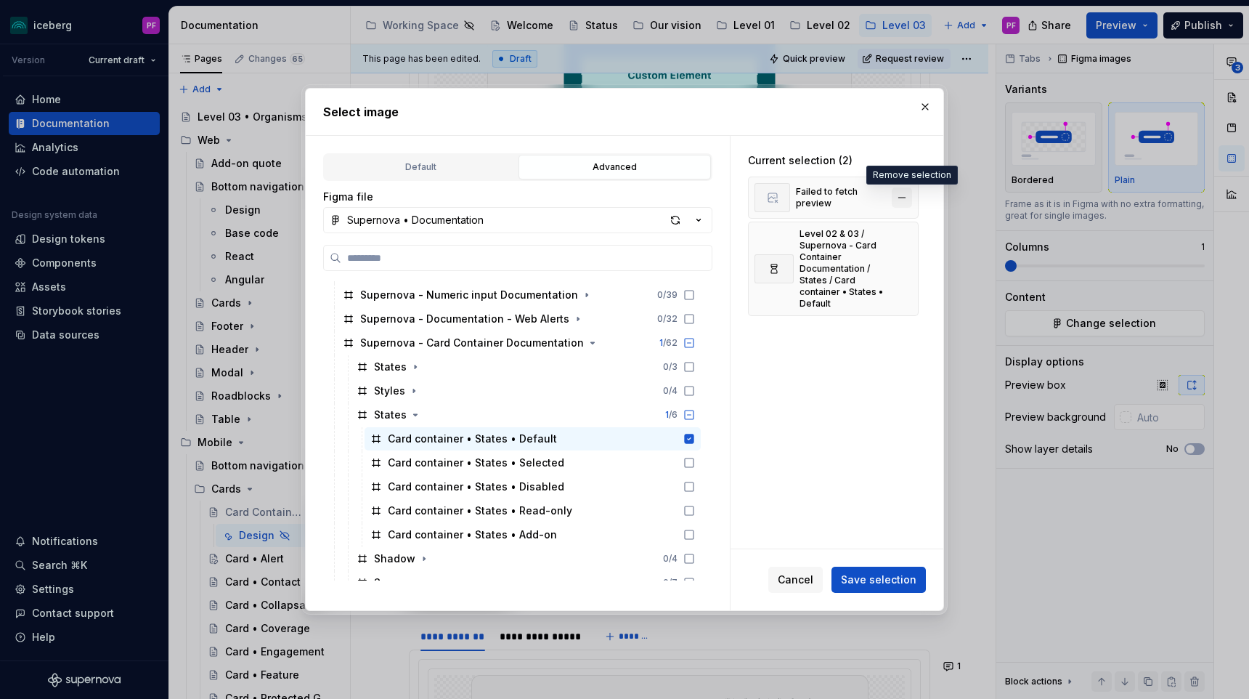
click at [905, 190] on button "button" at bounding box center [902, 197] width 20 height 20
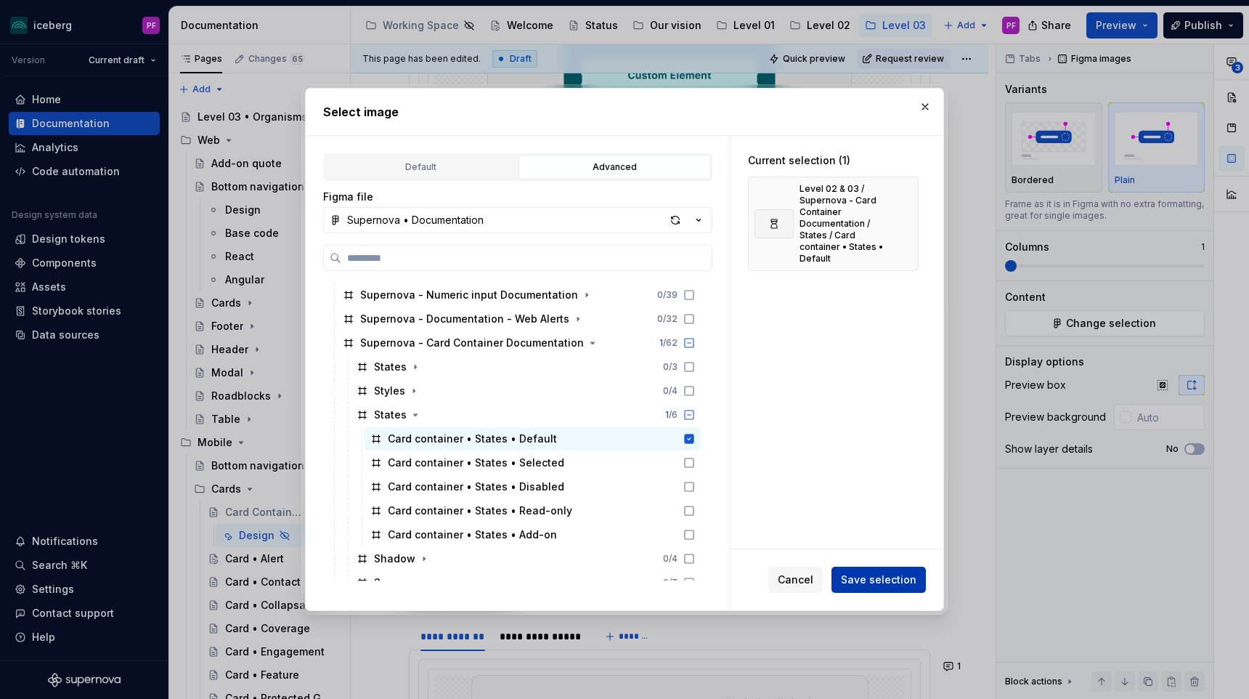
click at [884, 580] on span "Save selection" at bounding box center [879, 579] width 76 height 15
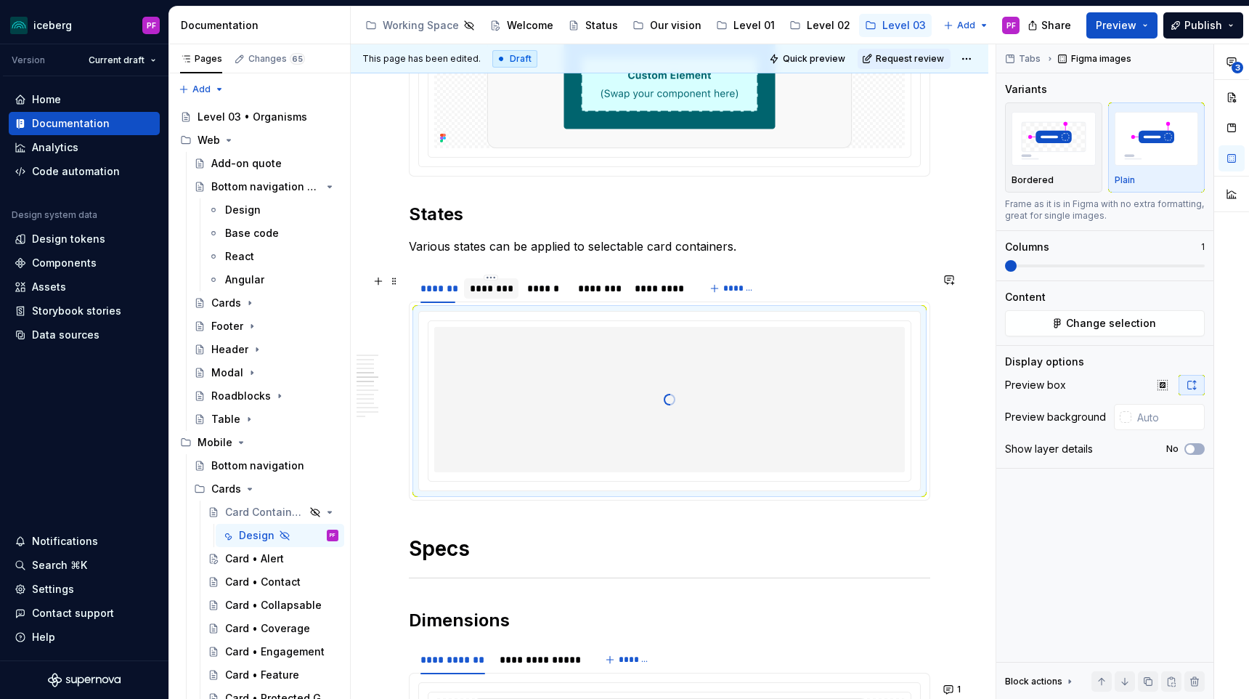
click at [515, 292] on div "********" at bounding box center [491, 288] width 54 height 20
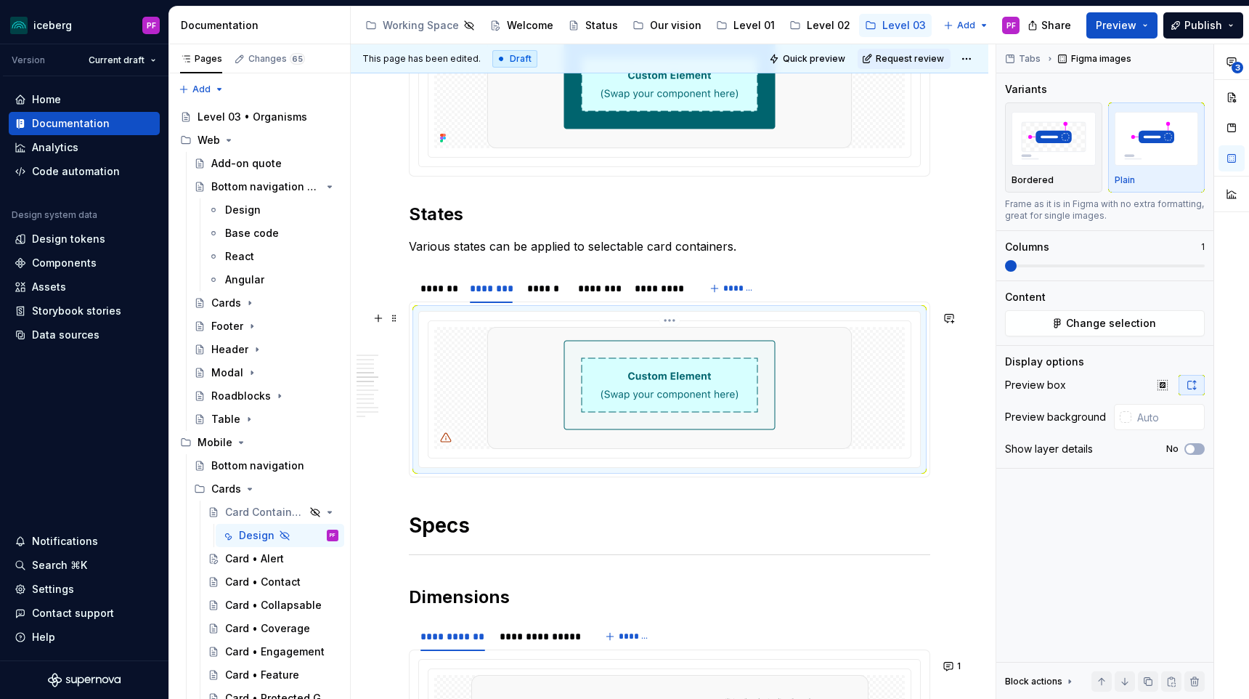
click at [738, 342] on img at bounding box center [669, 388] width 365 height 122
click at [1086, 309] on div "Content Change selection" at bounding box center [1105, 313] width 200 height 46
click at [1094, 325] on span "Change selection" at bounding box center [1111, 323] width 90 height 15
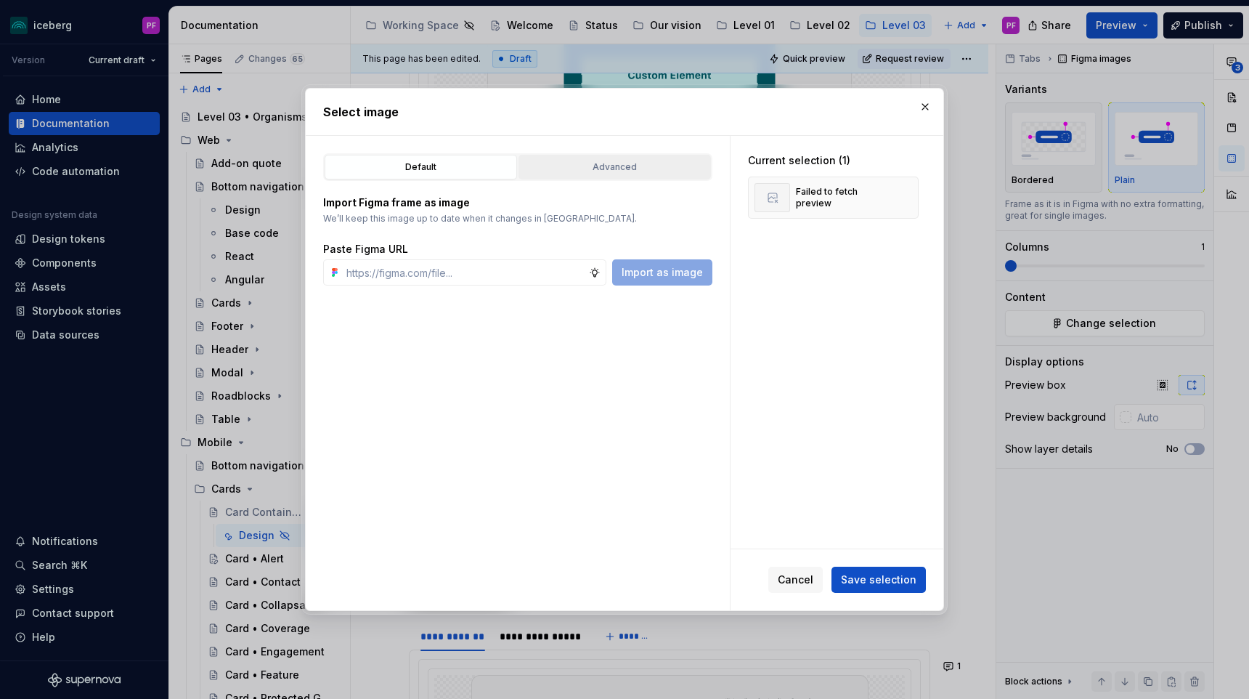
click at [680, 167] on div "Advanced" at bounding box center [615, 167] width 182 height 15
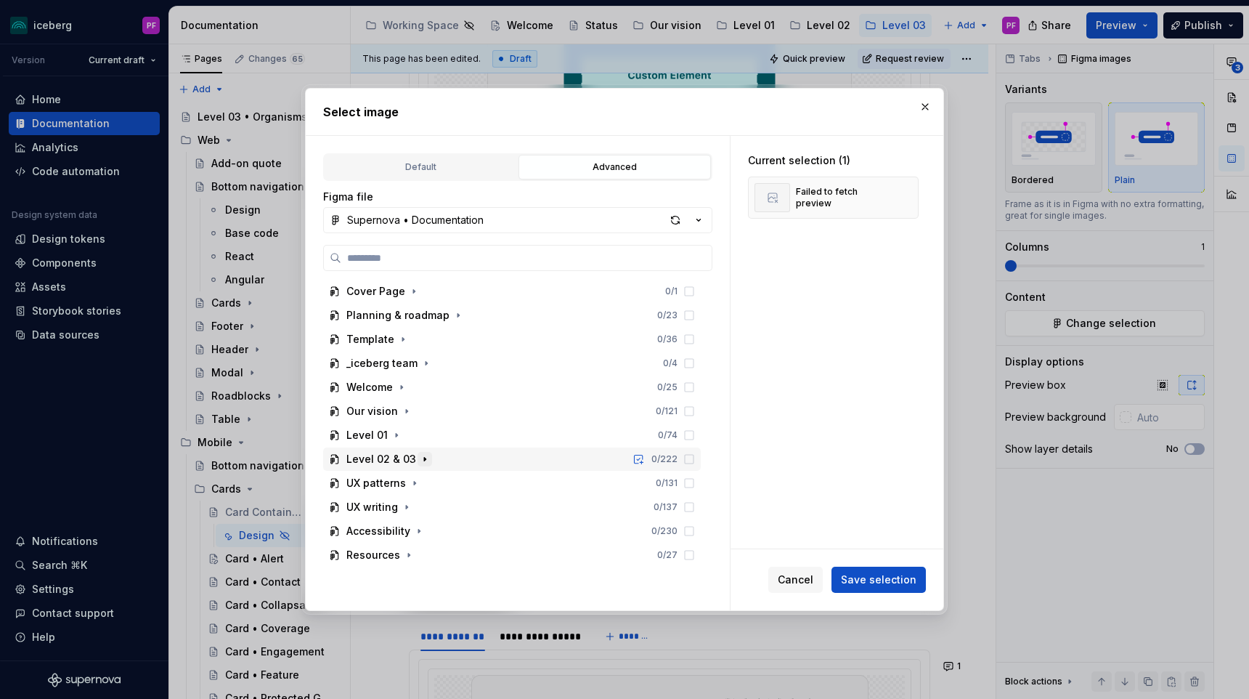
click at [420, 462] on icon "button" at bounding box center [425, 459] width 12 height 12
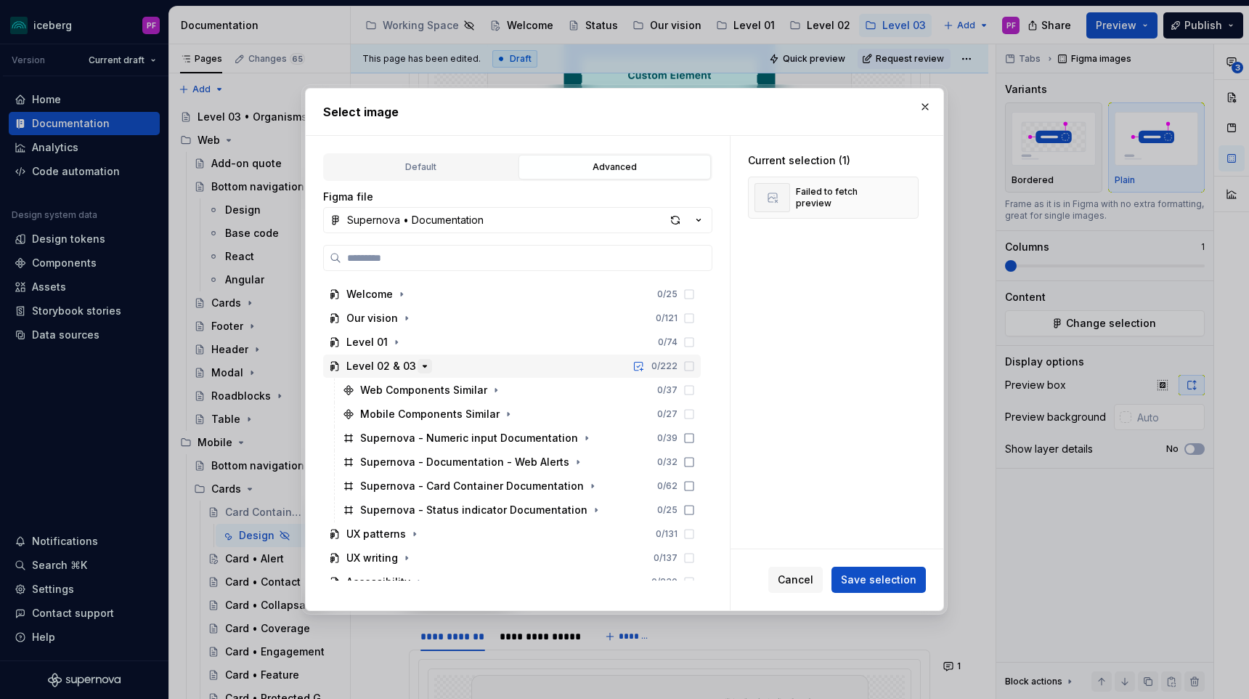
scroll to position [131, 0]
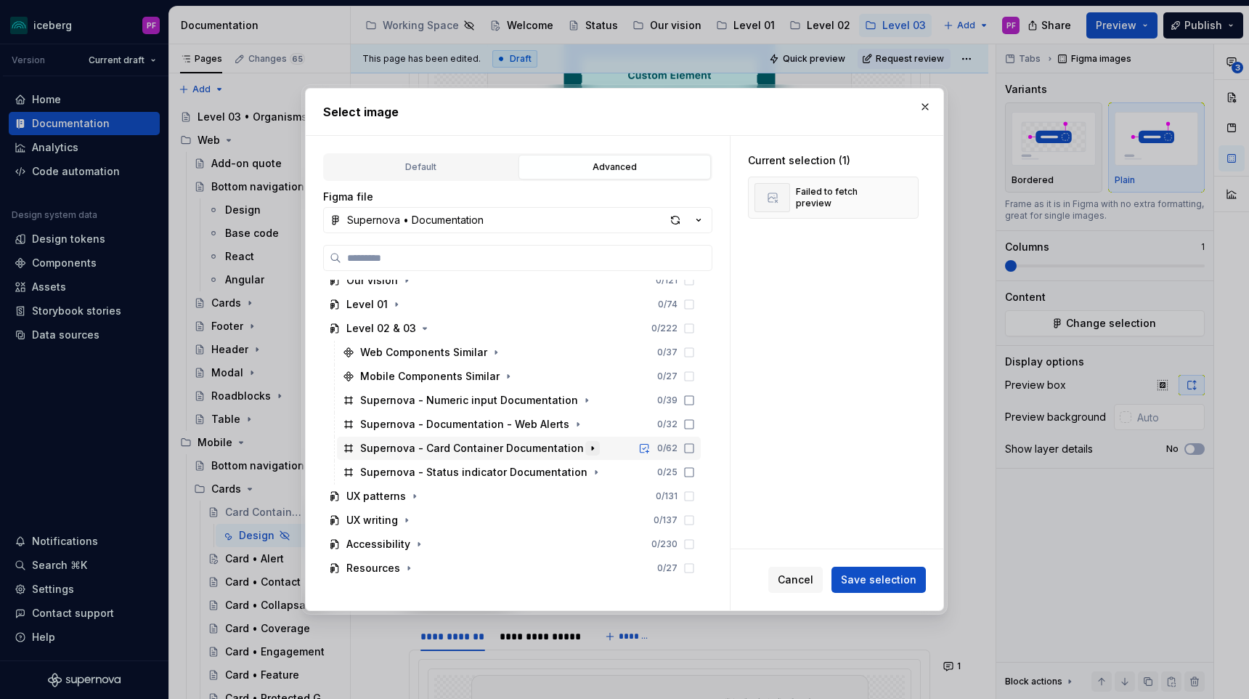
click at [587, 449] on icon "button" at bounding box center [593, 448] width 12 height 12
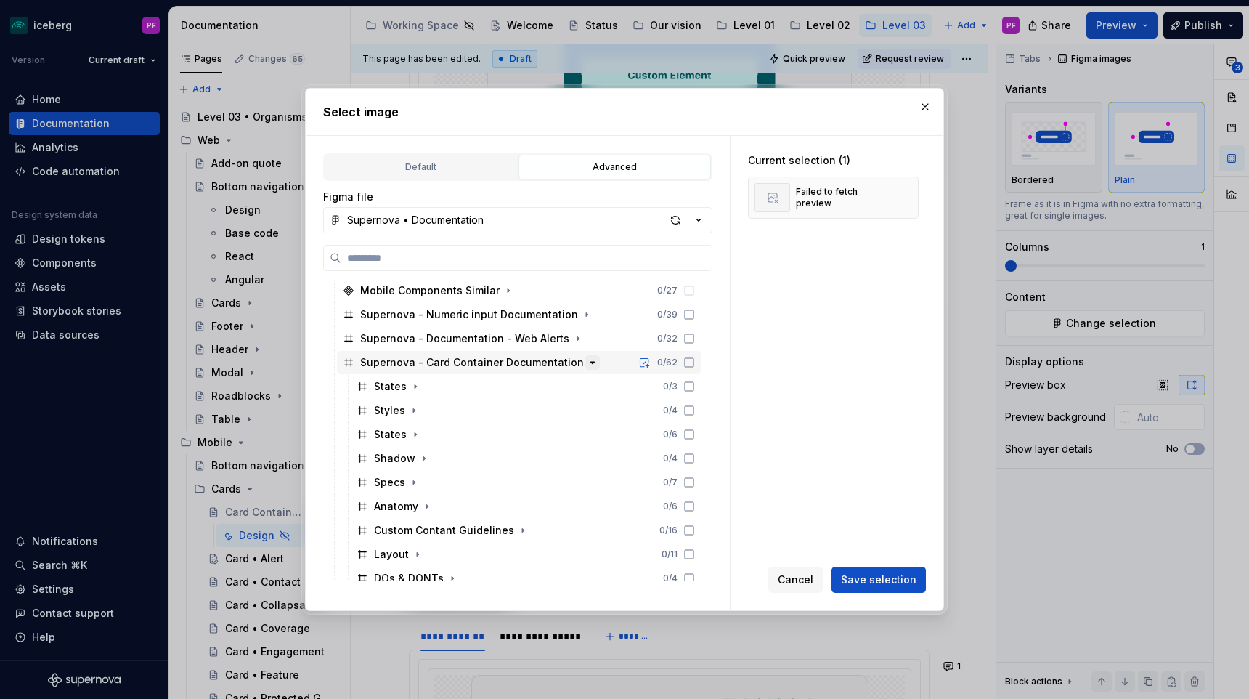
scroll to position [230, 0]
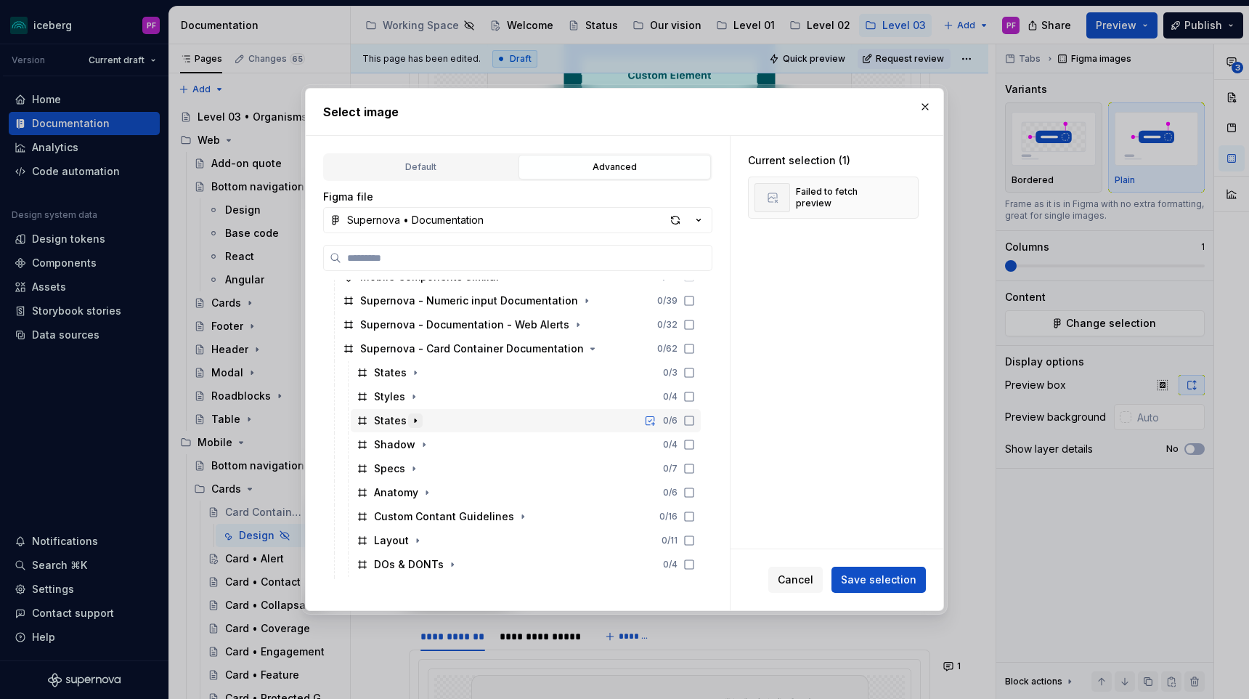
click at [419, 420] on button "button" at bounding box center [415, 420] width 15 height 15
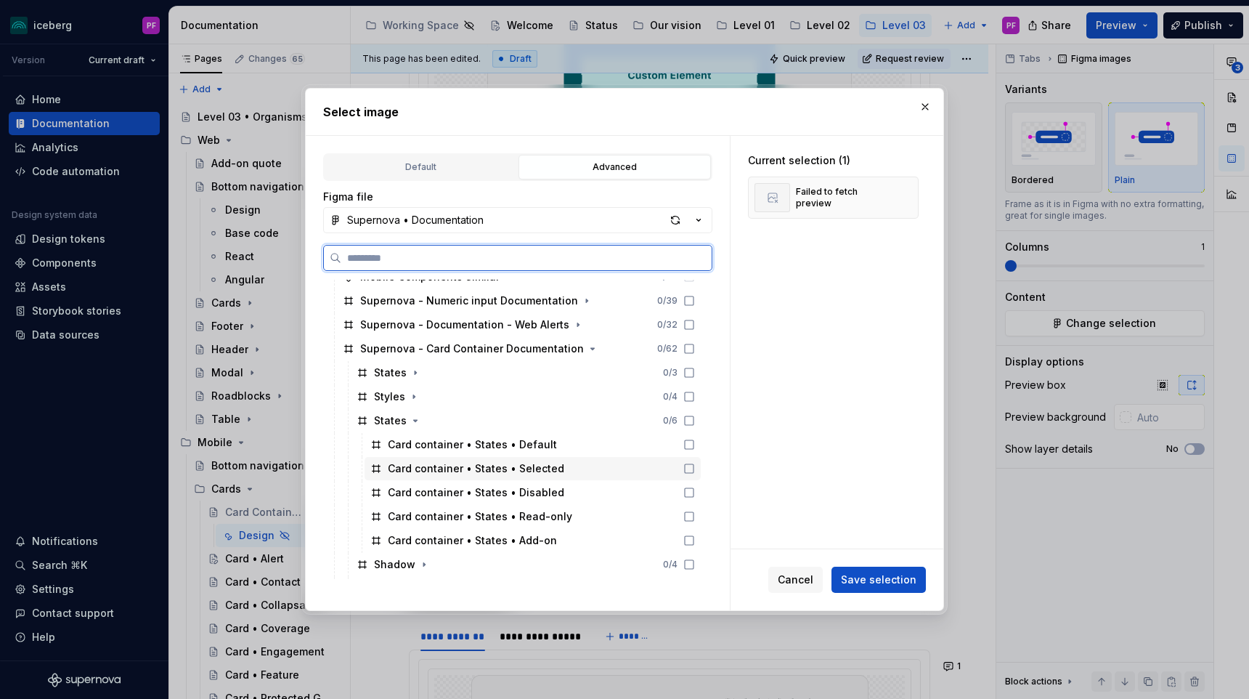
click at [465, 469] on div "Card container • States • Selected" at bounding box center [476, 468] width 176 height 15
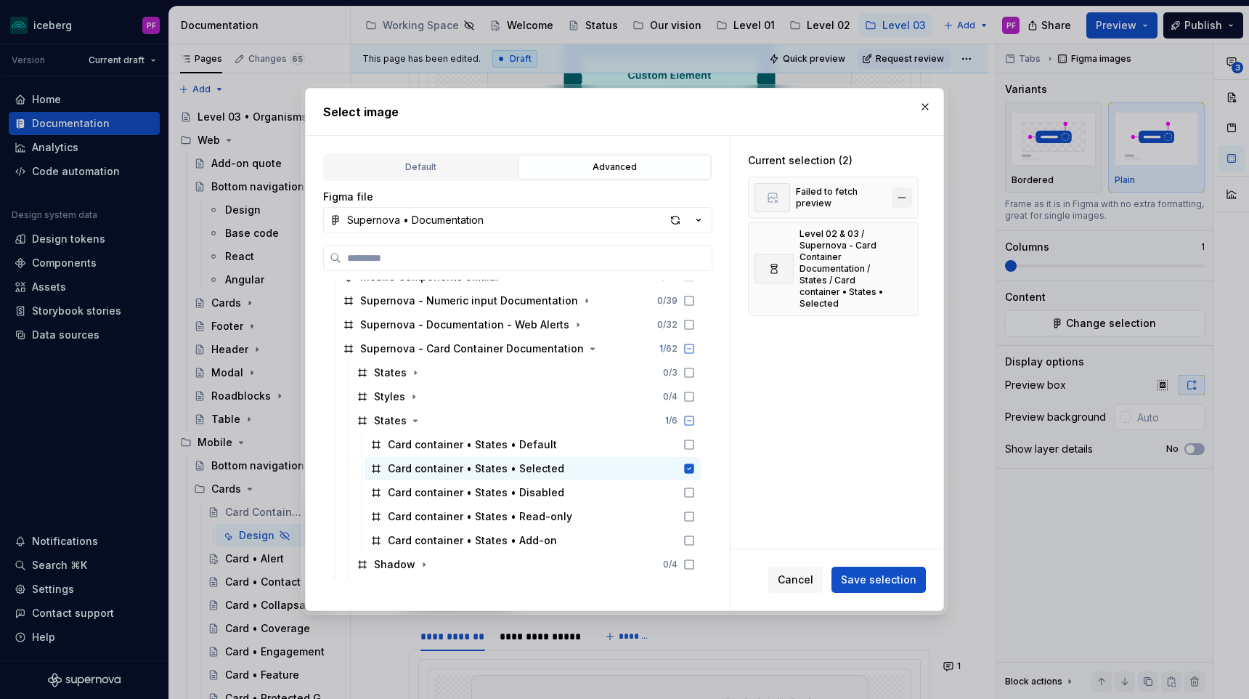
click at [909, 197] on button "button" at bounding box center [902, 197] width 20 height 20
click at [861, 587] on button "Save selection" at bounding box center [878, 579] width 94 height 26
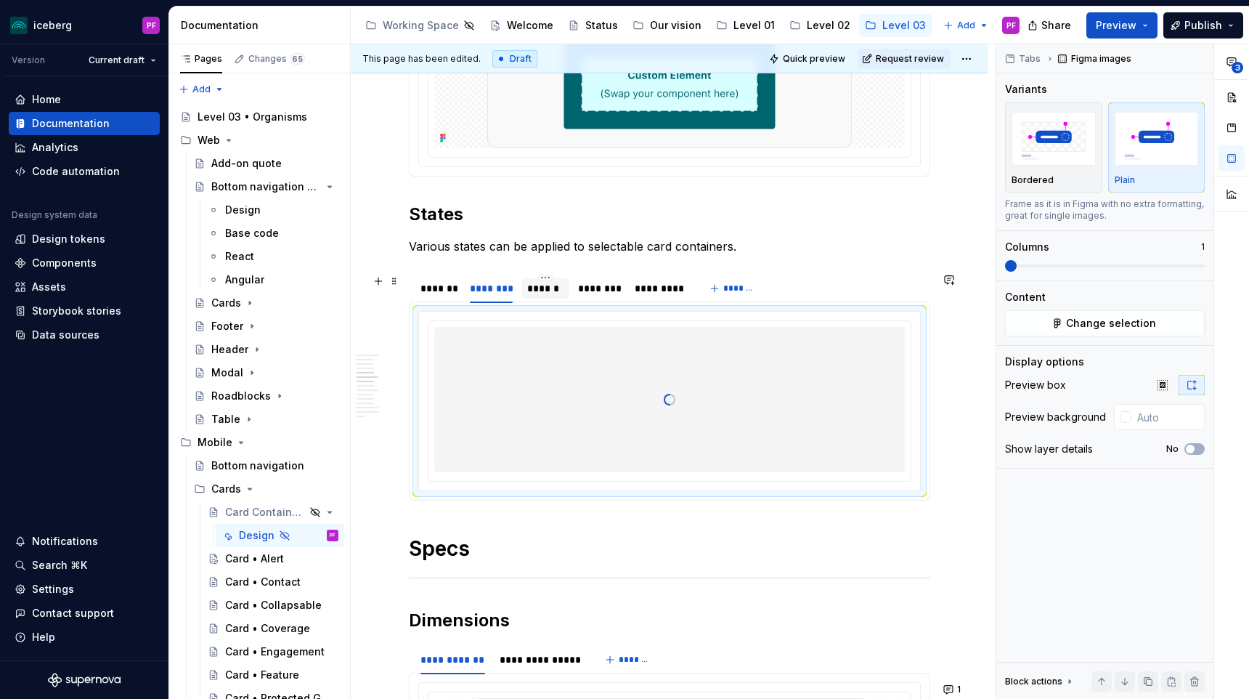
click at [529, 286] on div "******" at bounding box center [545, 288] width 36 height 15
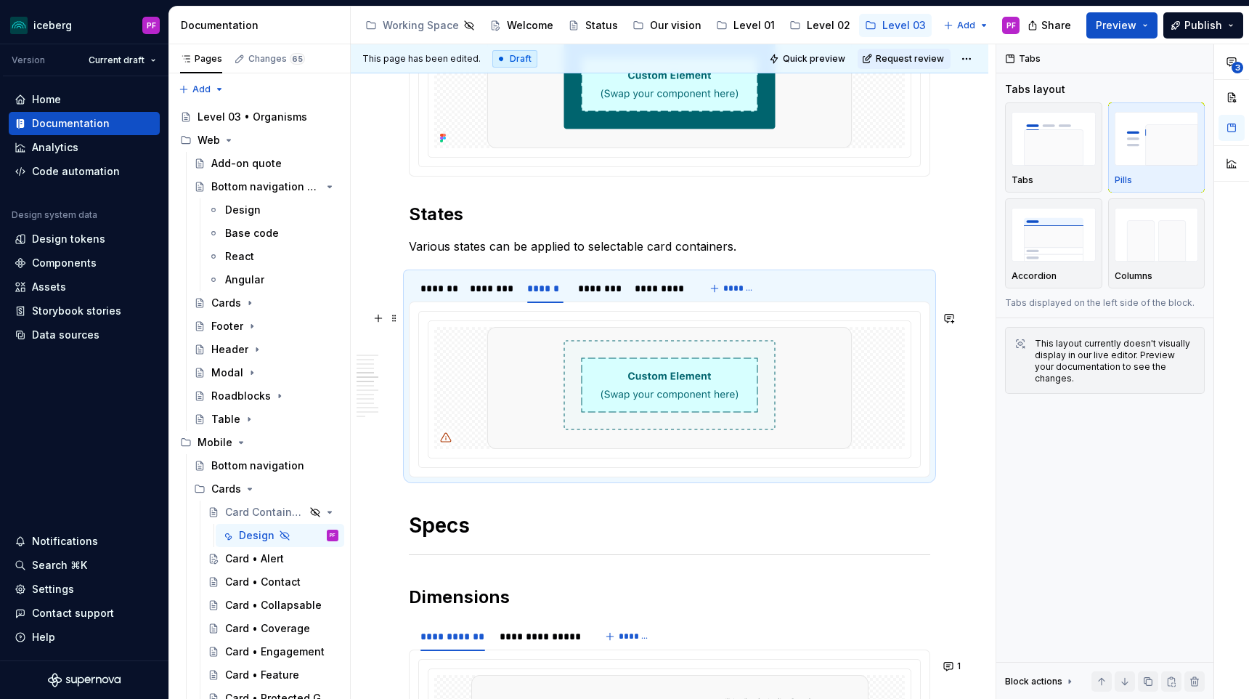
click at [818, 316] on div at bounding box center [669, 389] width 501 height 155
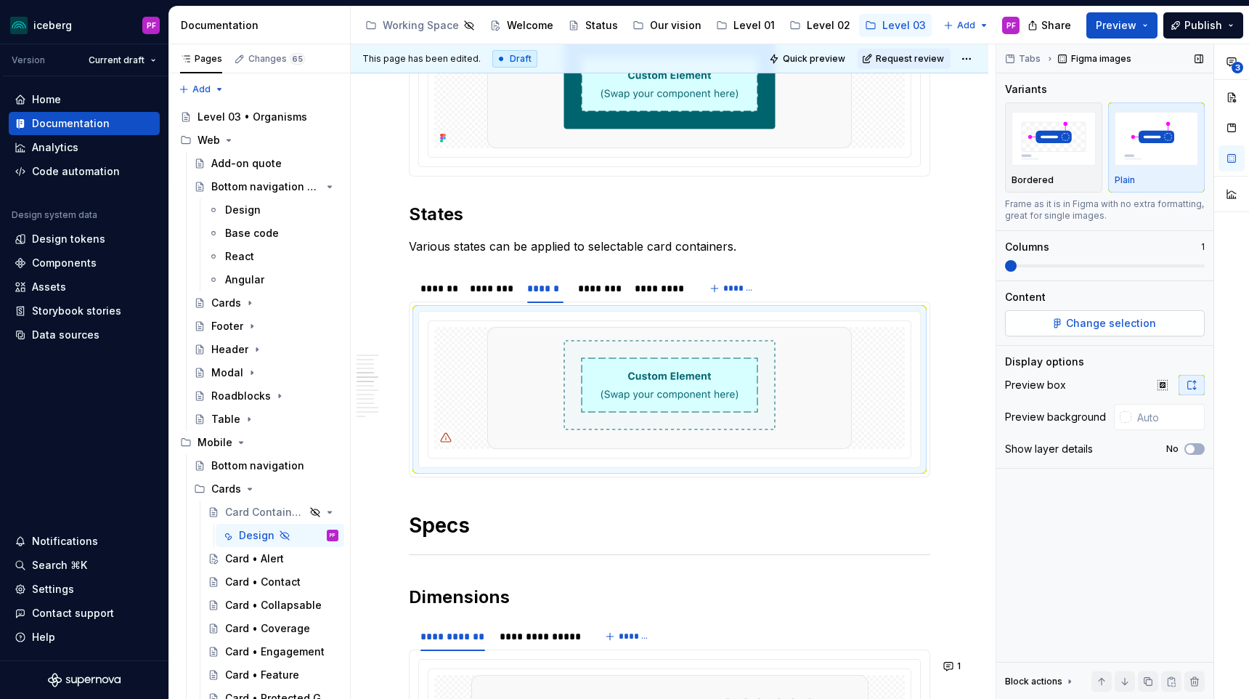
click at [1089, 319] on span "Change selection" at bounding box center [1111, 323] width 90 height 15
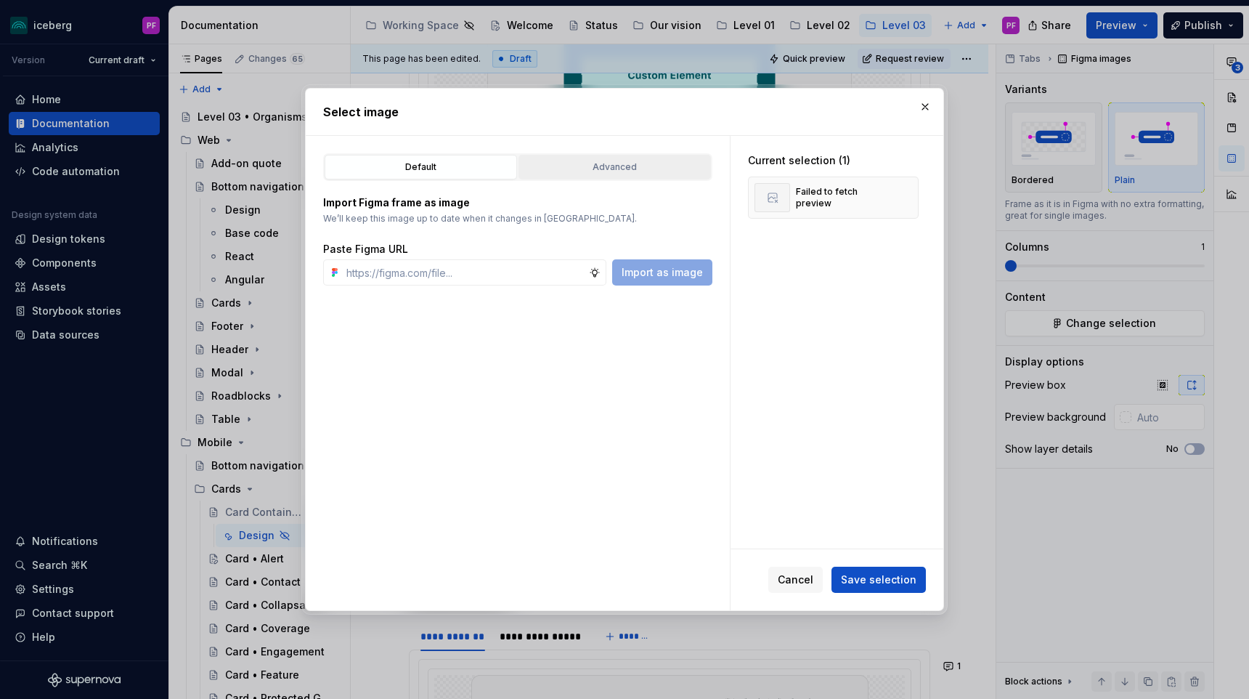
click at [596, 163] on div "Advanced" at bounding box center [615, 167] width 182 height 15
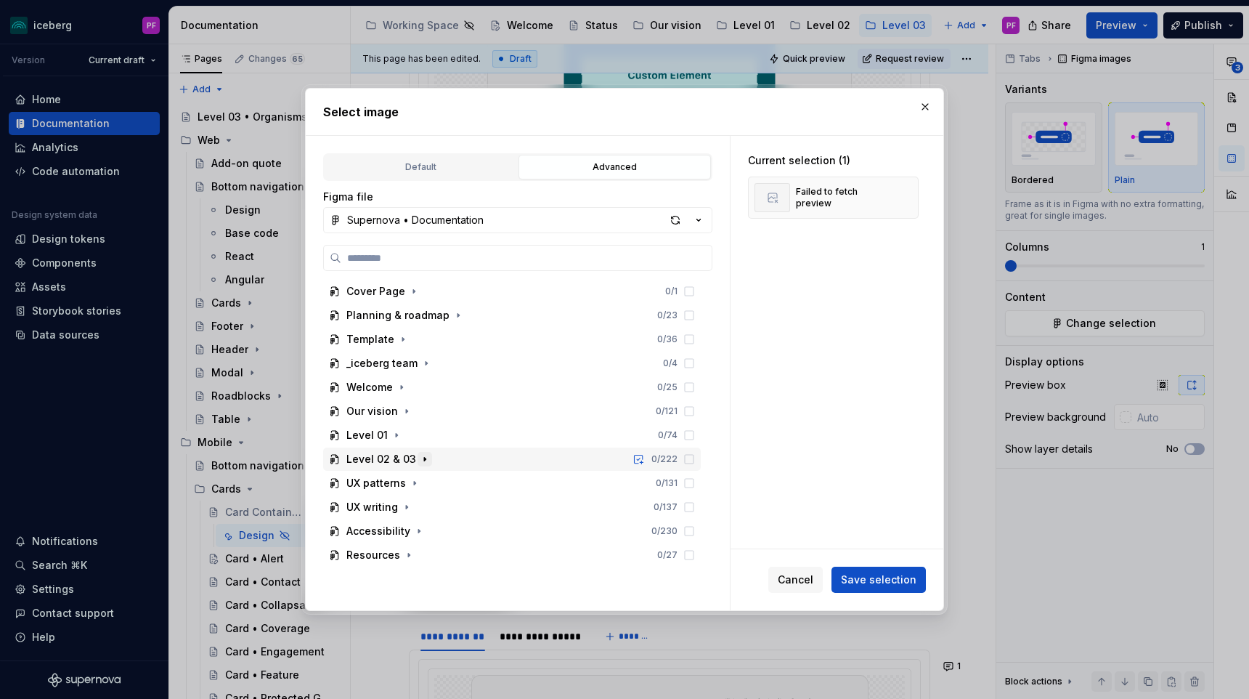
click at [424, 457] on icon "button" at bounding box center [424, 459] width 1 height 4
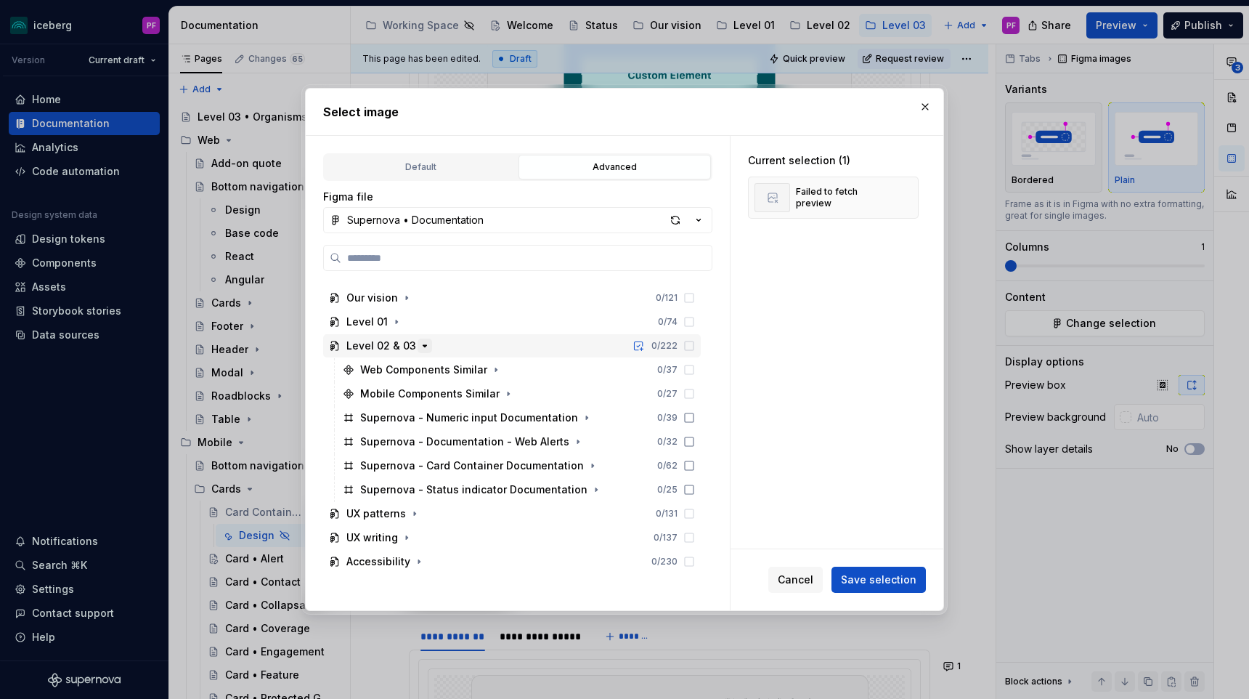
scroll to position [121, 0]
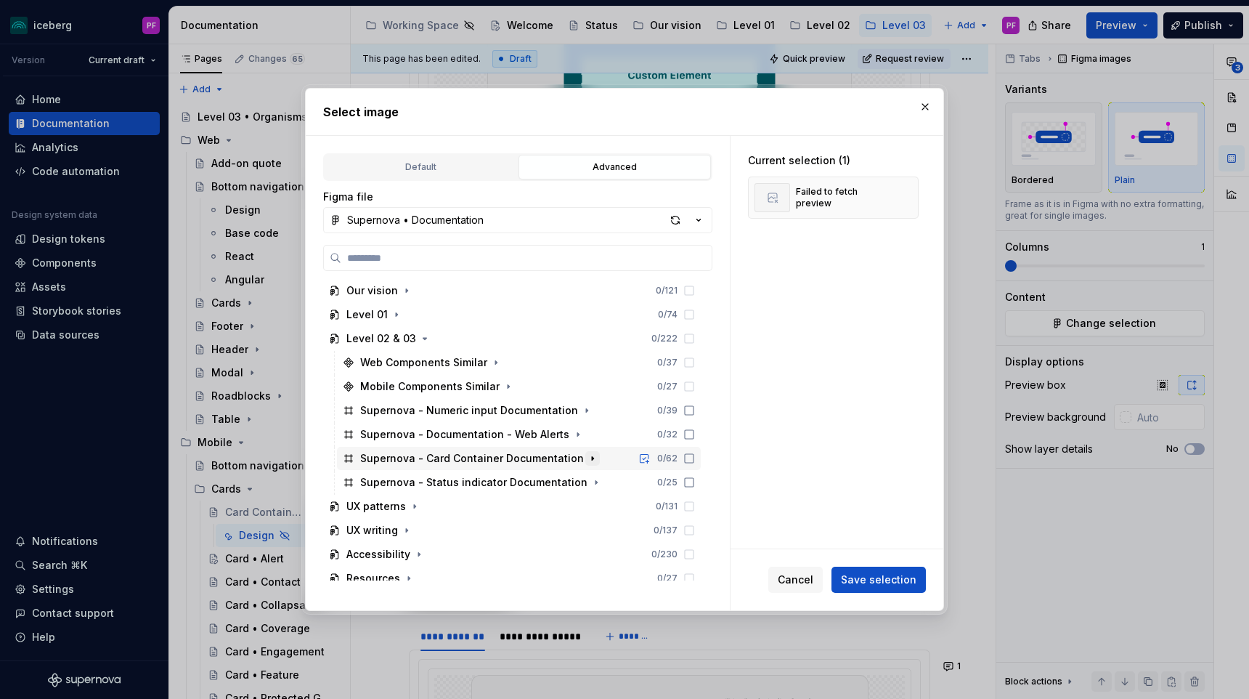
click at [587, 461] on icon "button" at bounding box center [593, 458] width 12 height 12
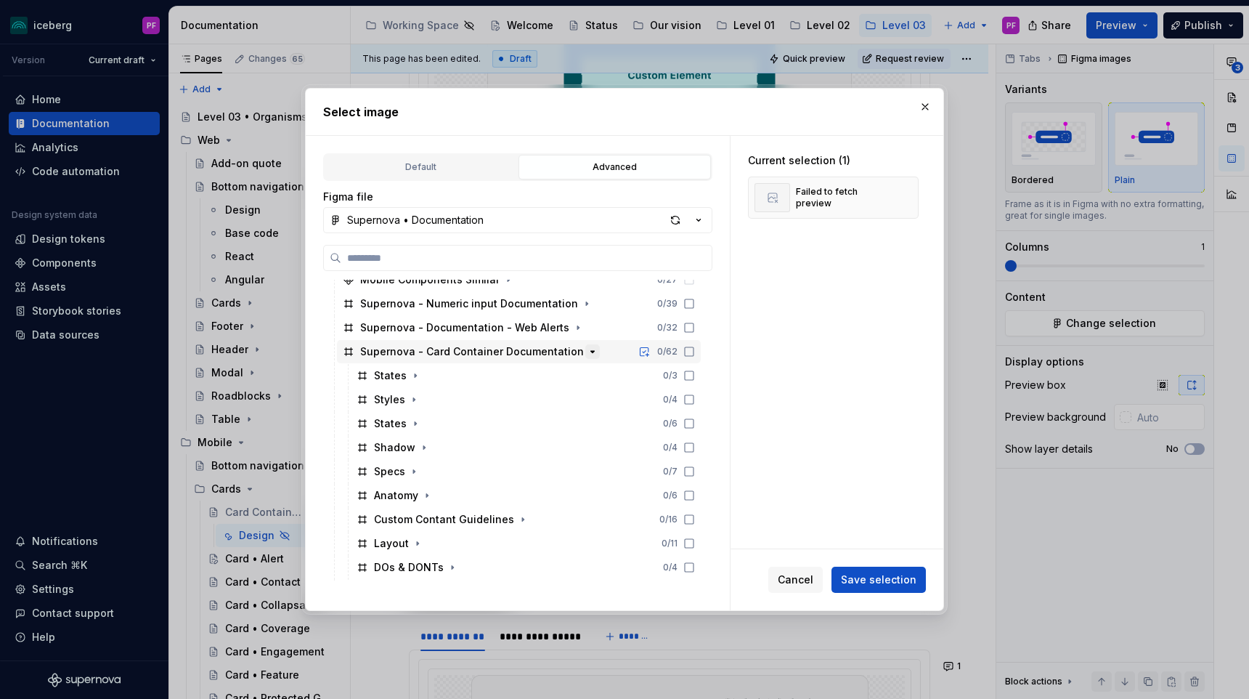
scroll to position [232, 0]
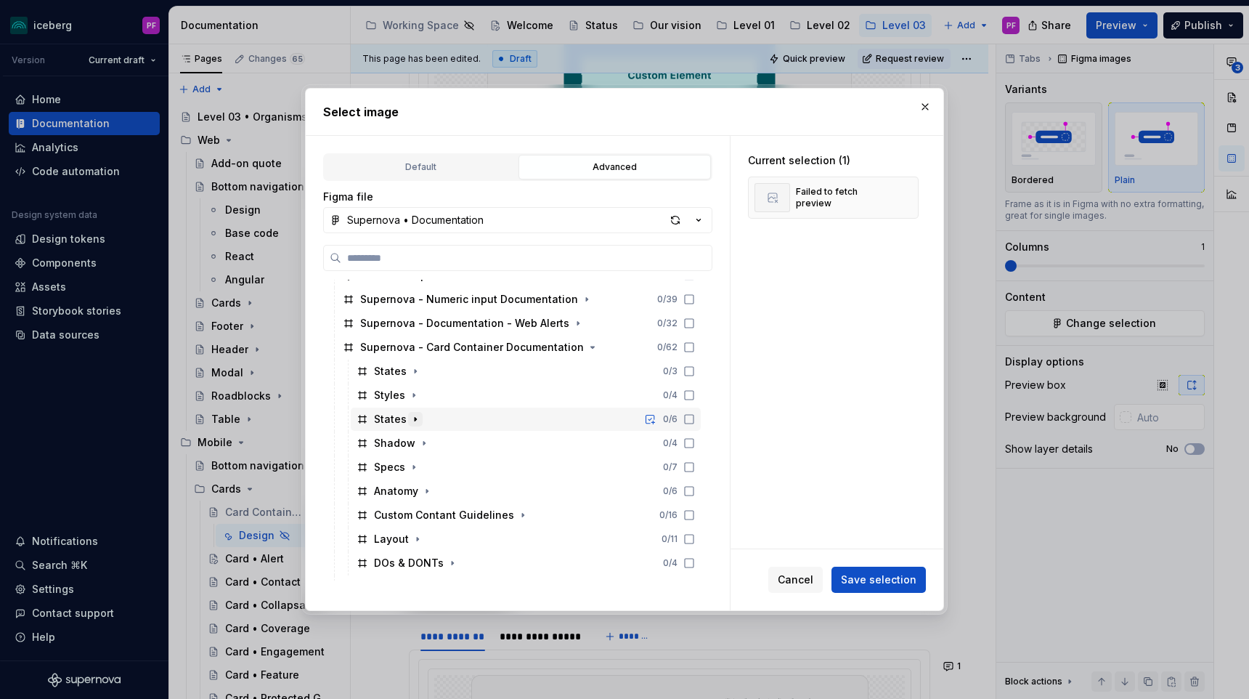
click at [415, 420] on icon "button" at bounding box center [416, 419] width 12 height 12
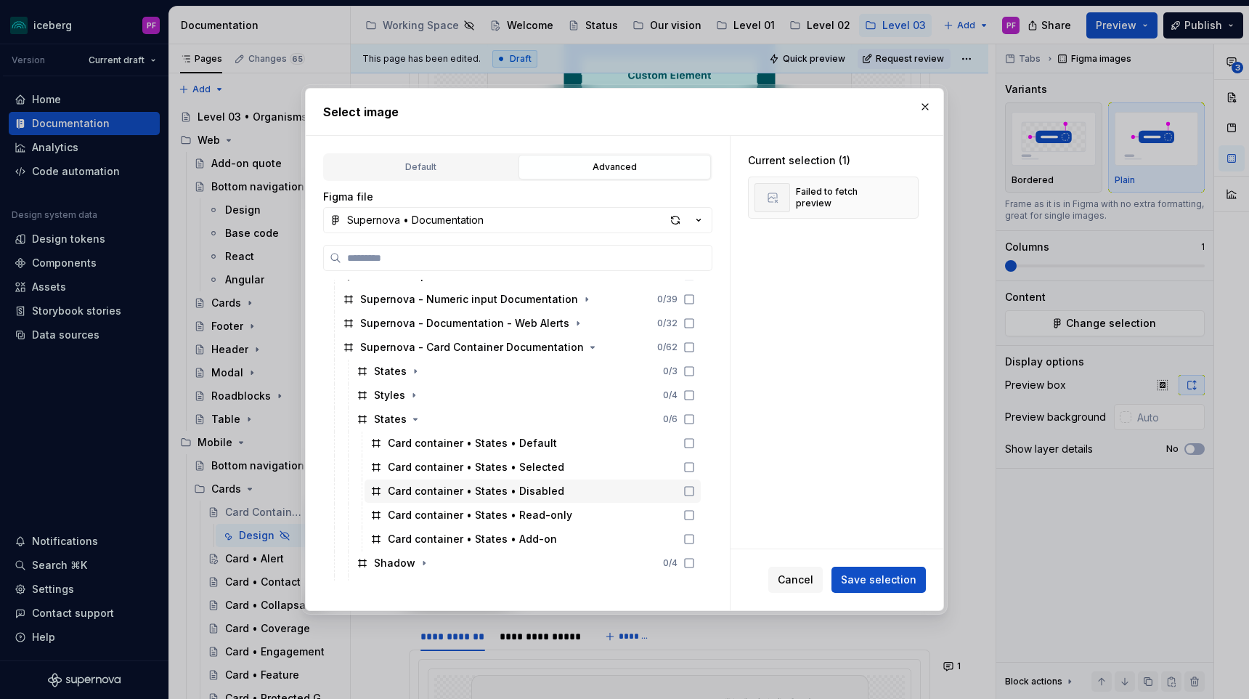
scroll to position [258, 0]
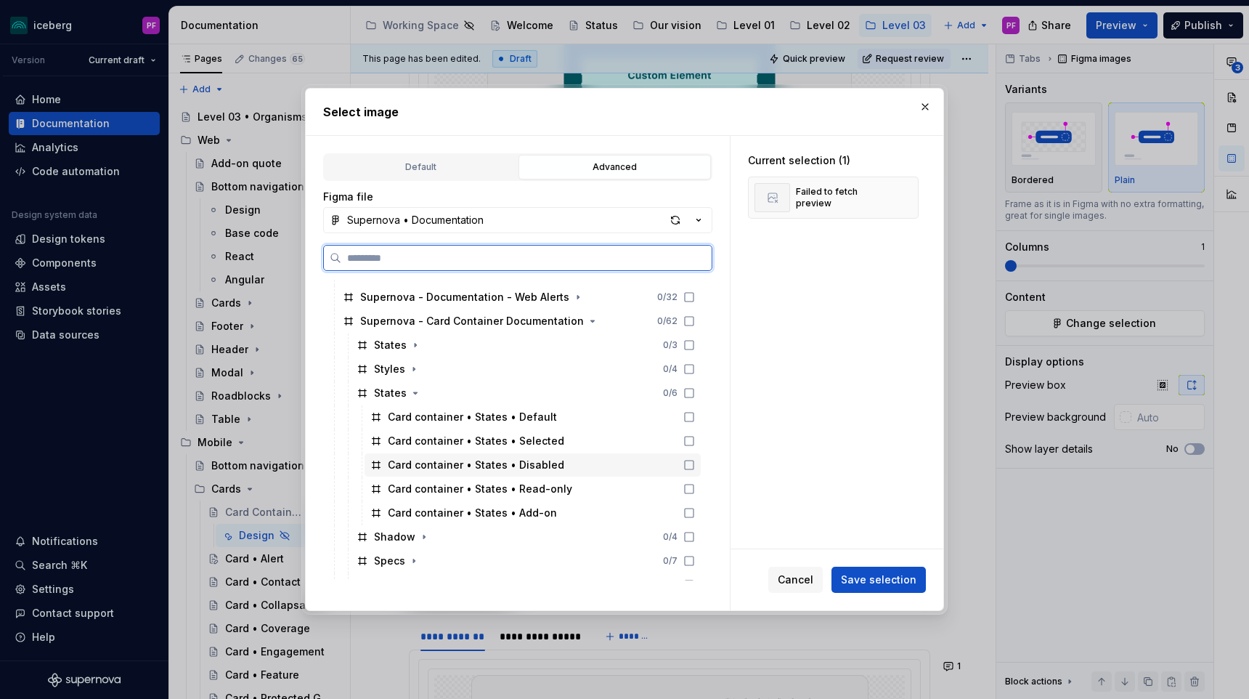
click at [477, 467] on div "Card container • States • Disabled" at bounding box center [476, 464] width 176 height 15
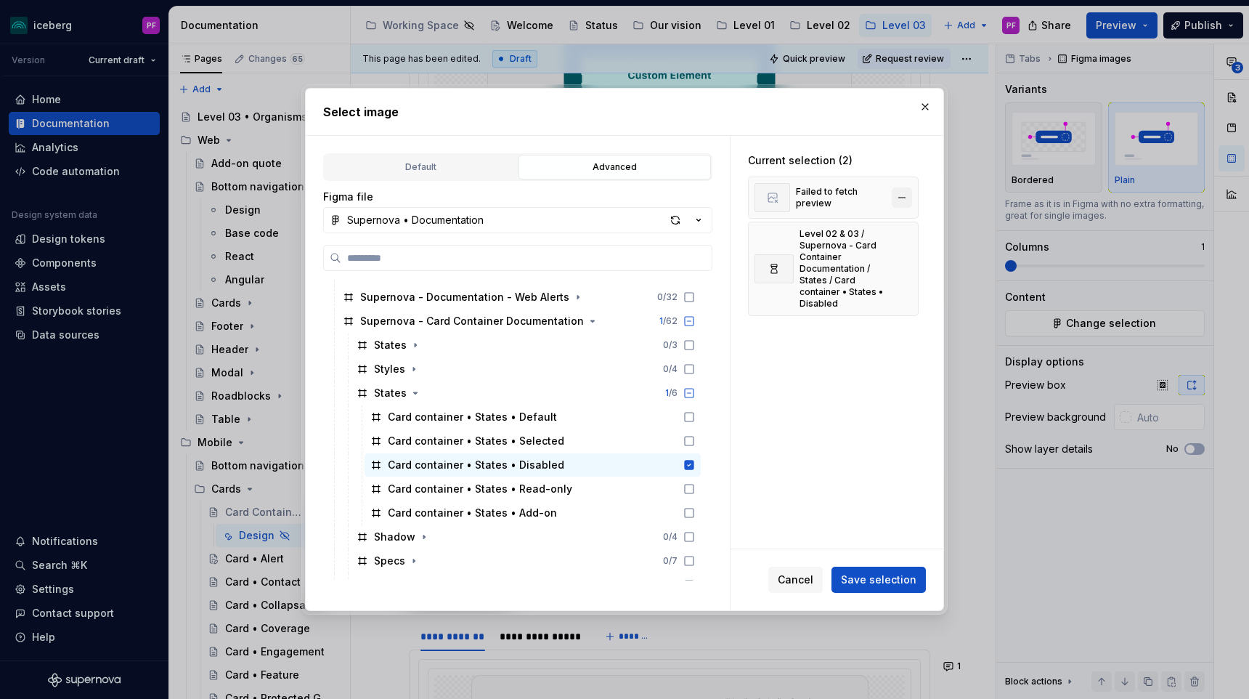
click at [912, 190] on button "button" at bounding box center [902, 197] width 20 height 20
click at [858, 561] on div "Cancel Save selection" at bounding box center [836, 579] width 213 height 61
click at [858, 564] on div "Cancel Save selection" at bounding box center [836, 579] width 213 height 61
click at [865, 576] on span "Save selection" at bounding box center [879, 579] width 76 height 15
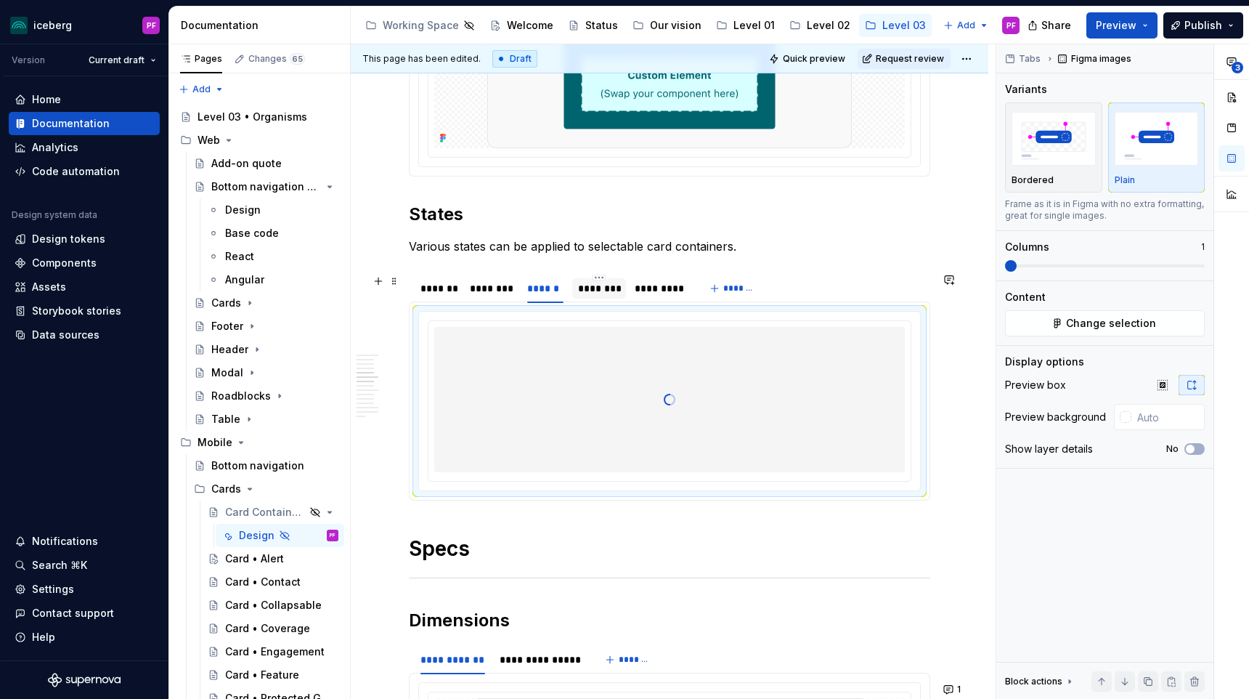
click at [611, 285] on div "********" at bounding box center [599, 288] width 42 height 15
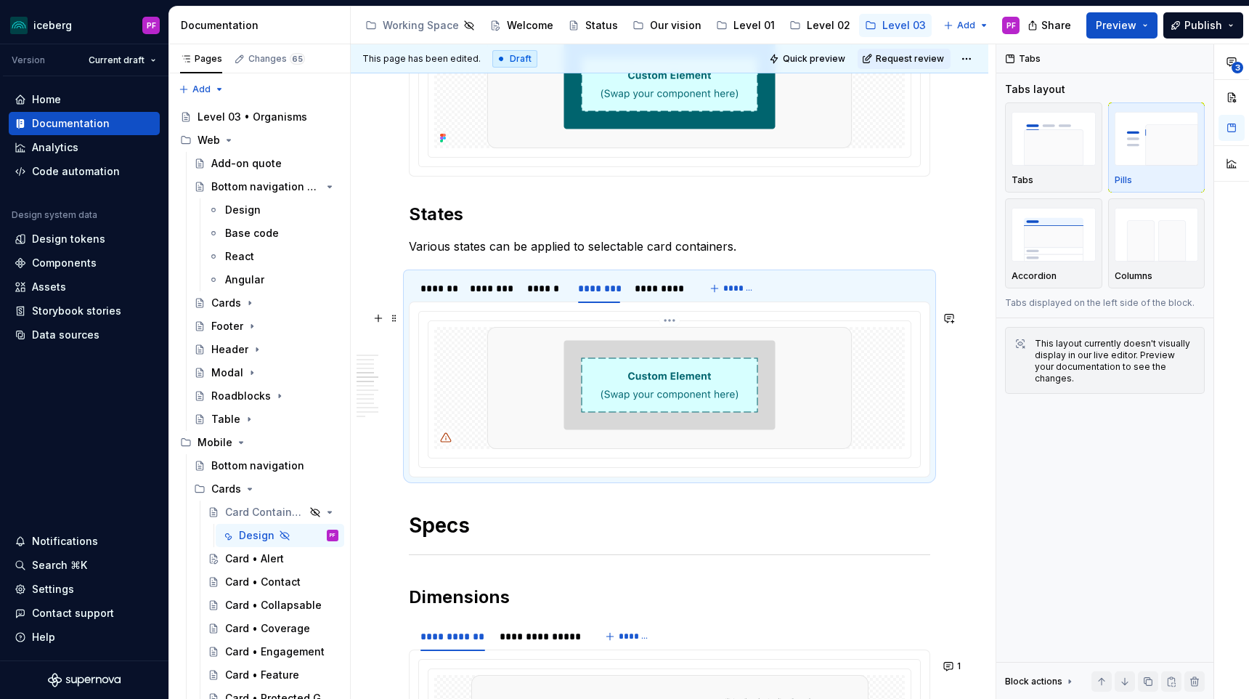
click at [603, 351] on img at bounding box center [669, 388] width 365 height 122
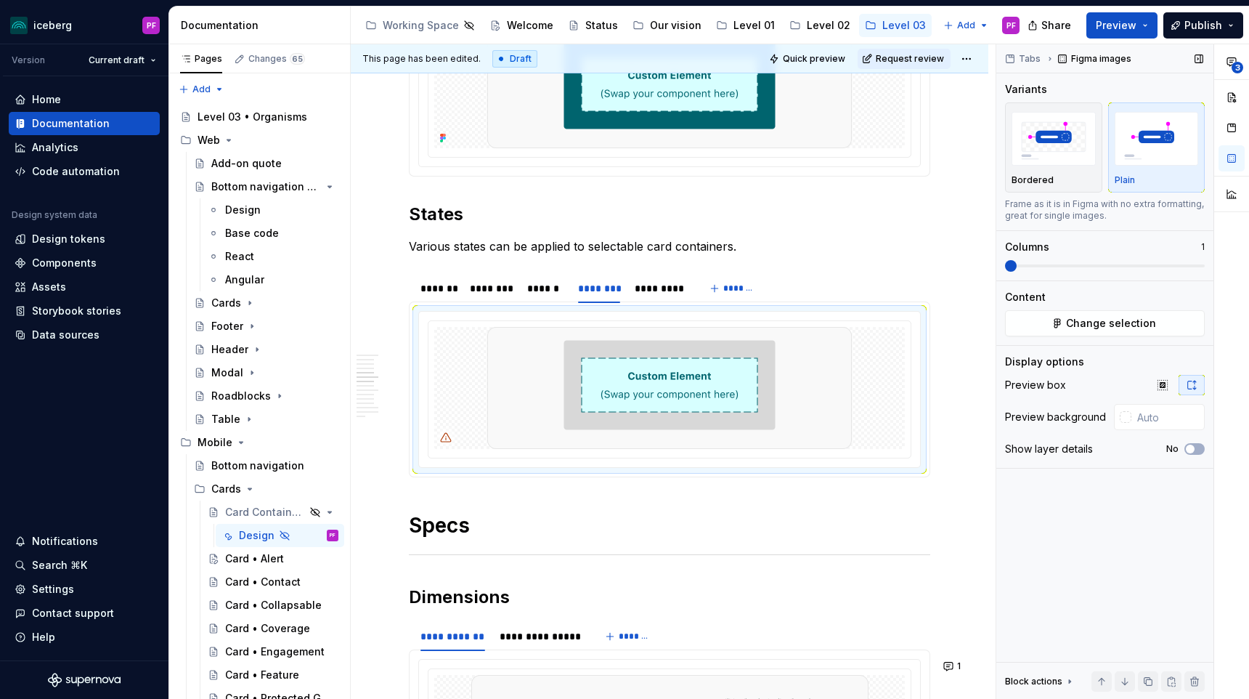
click at [1071, 339] on div "Tabs Figma images Variants Bordered Plain Frame as it is in Figma with no extra…" at bounding box center [1104, 371] width 217 height 655
click at [1067, 323] on button "Change selection" at bounding box center [1105, 323] width 200 height 26
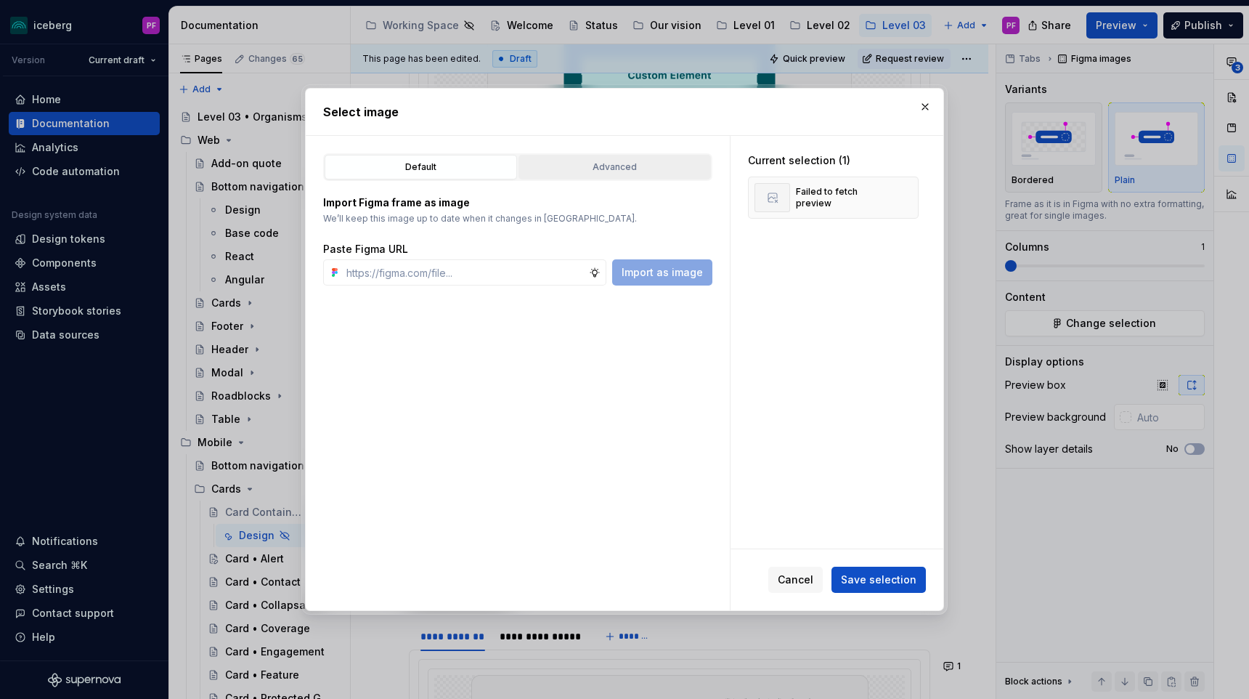
click at [669, 175] on button "Advanced" at bounding box center [614, 167] width 192 height 25
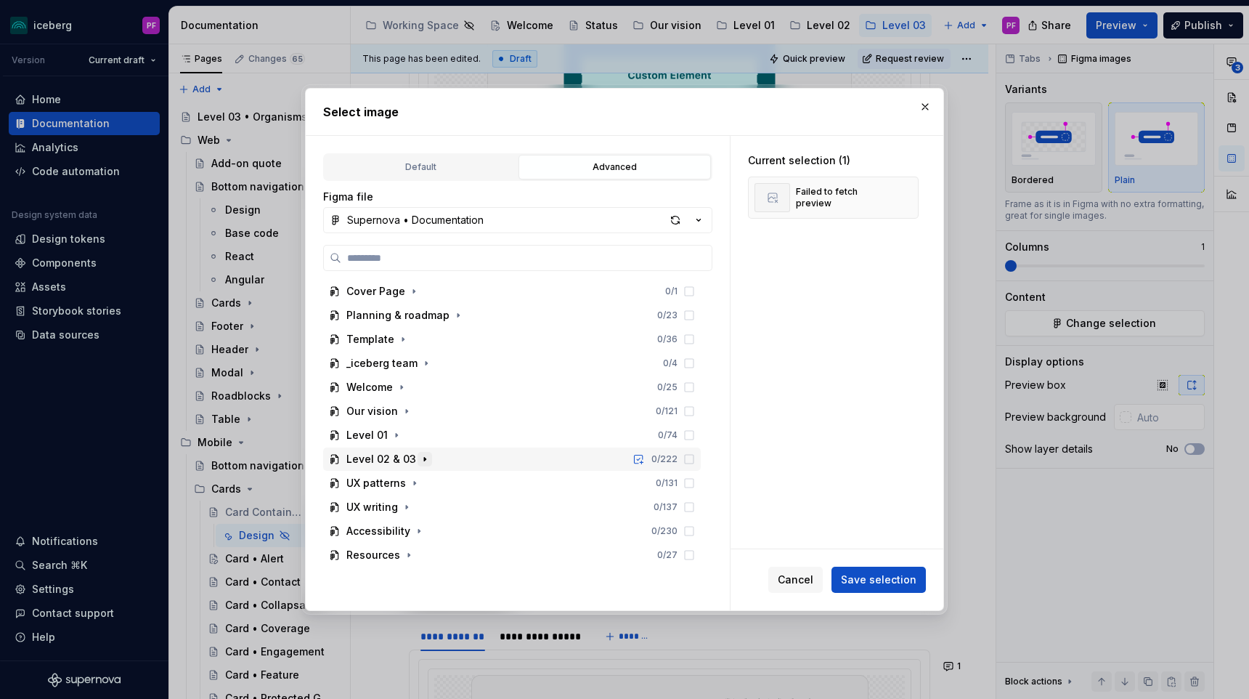
click at [424, 458] on icon "button" at bounding box center [424, 459] width 1 height 4
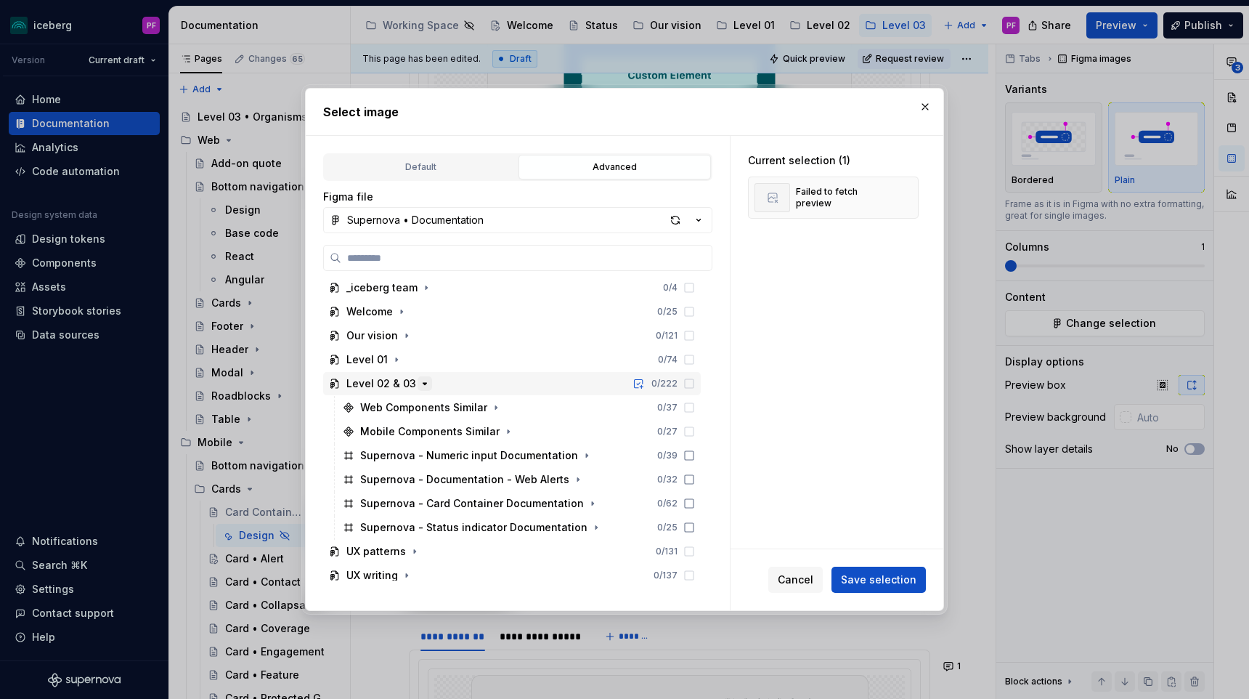
scroll to position [131, 0]
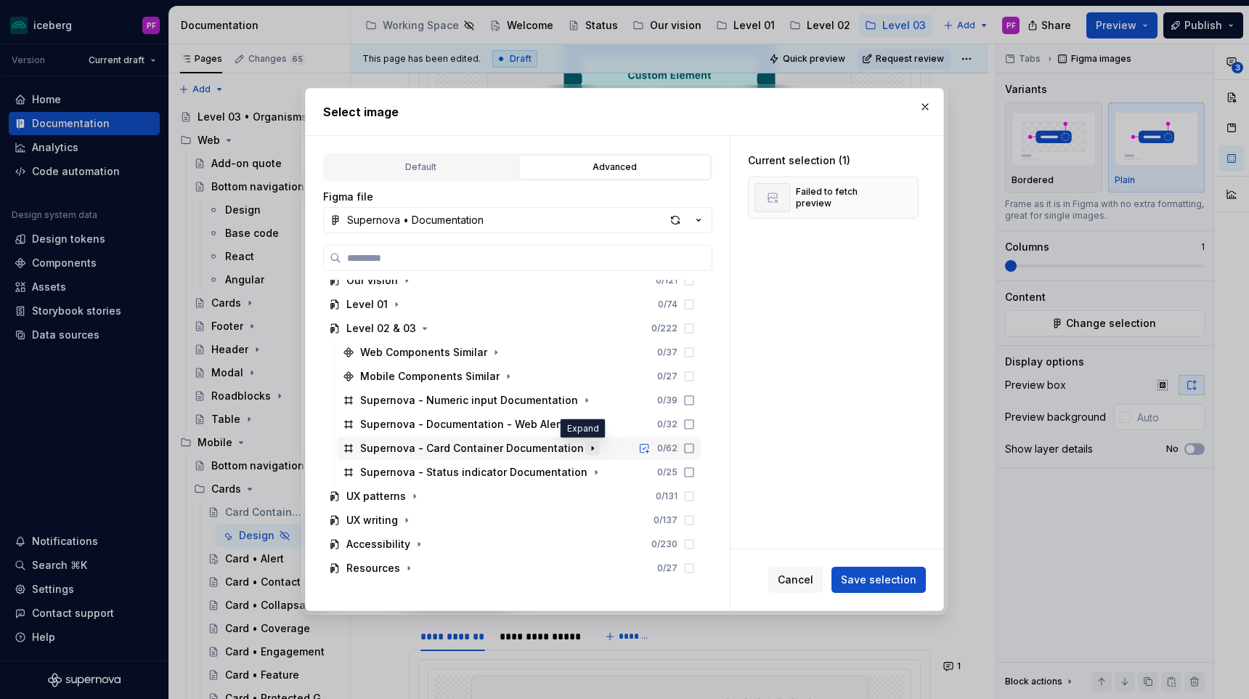
click at [587, 445] on icon "button" at bounding box center [593, 448] width 12 height 12
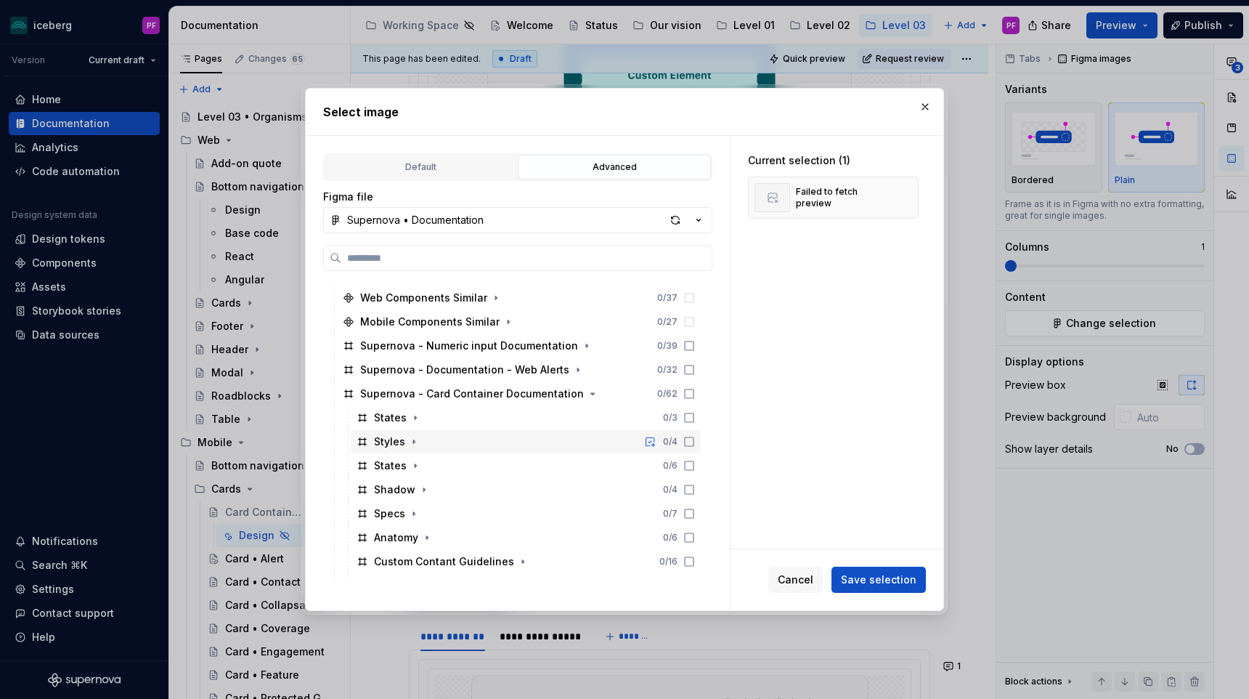
scroll to position [187, 0]
click at [417, 468] on icon "button" at bounding box center [416, 463] width 12 height 12
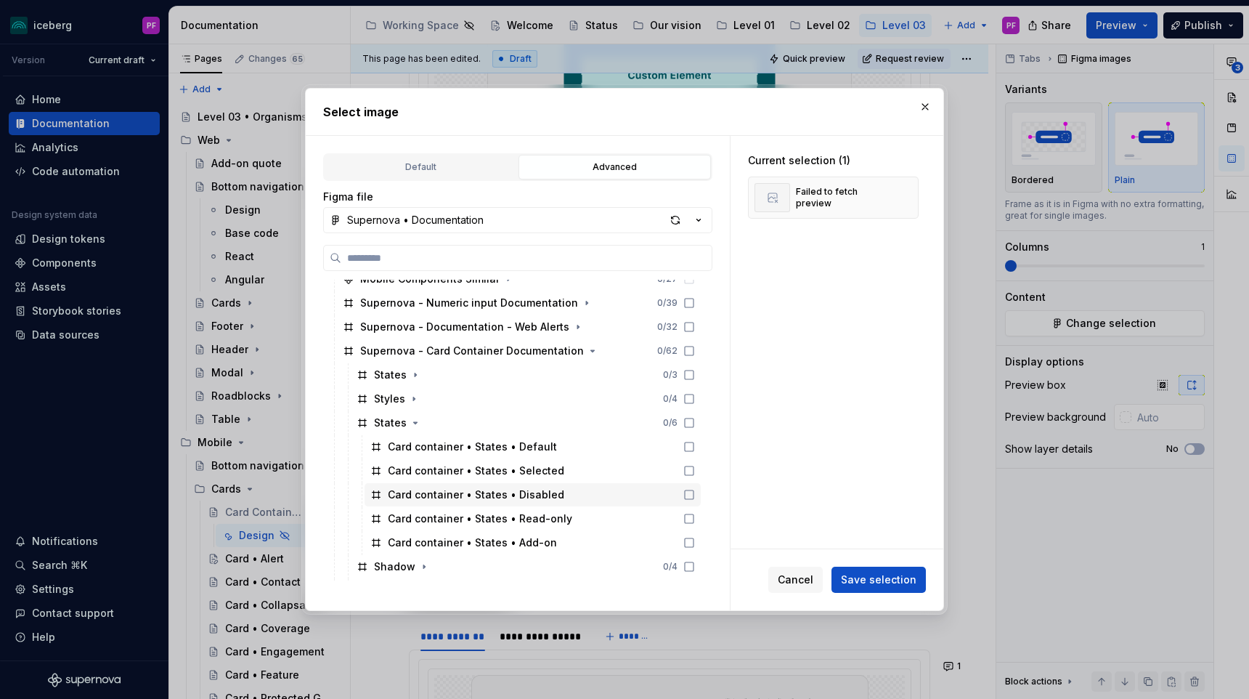
scroll to position [232, 0]
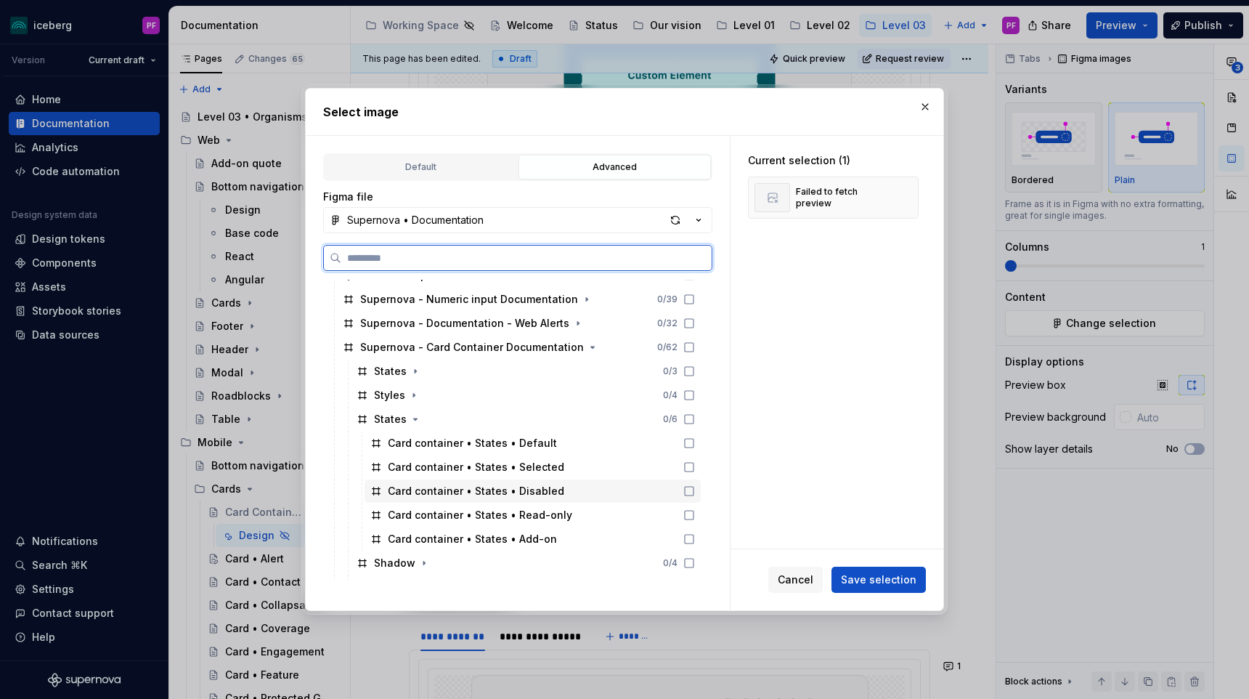
click at [461, 502] on div "Card container • States • Disabled" at bounding box center [533, 490] width 336 height 23
click at [593, 485] on div "Card container • States • Disabled" at bounding box center [533, 490] width 336 height 23
click at [594, 510] on div "Card container • States • Read-only" at bounding box center [533, 514] width 336 height 23
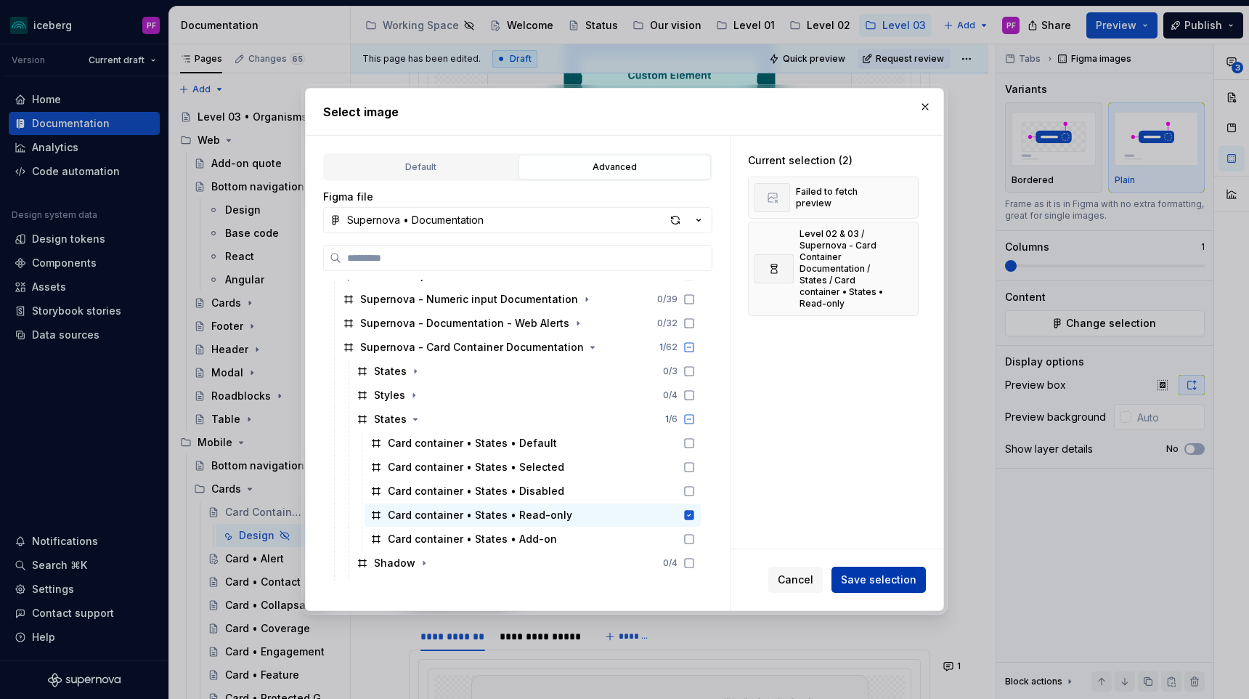
click at [860, 571] on button "Save selection" at bounding box center [878, 579] width 94 height 26
click at [911, 199] on button "button" at bounding box center [902, 197] width 20 height 20
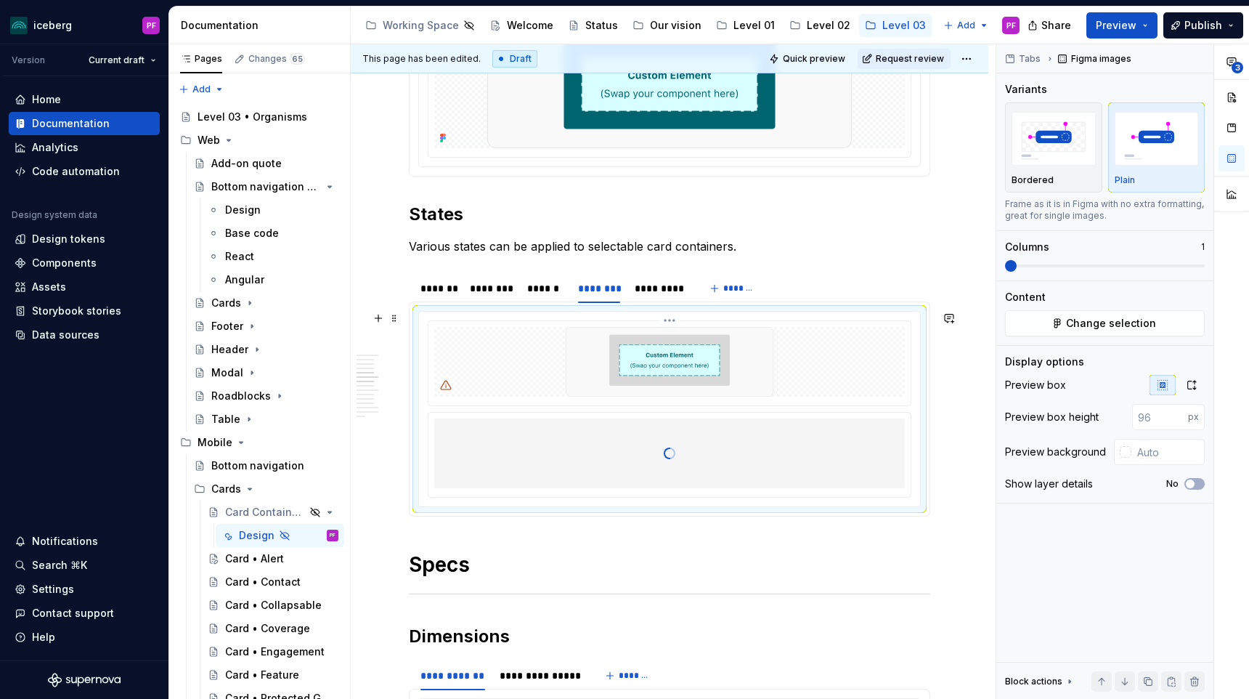
click at [602, 357] on img at bounding box center [669, 362] width 365 height 70
click at [1061, 321] on button "Change selection" at bounding box center [1105, 323] width 200 height 26
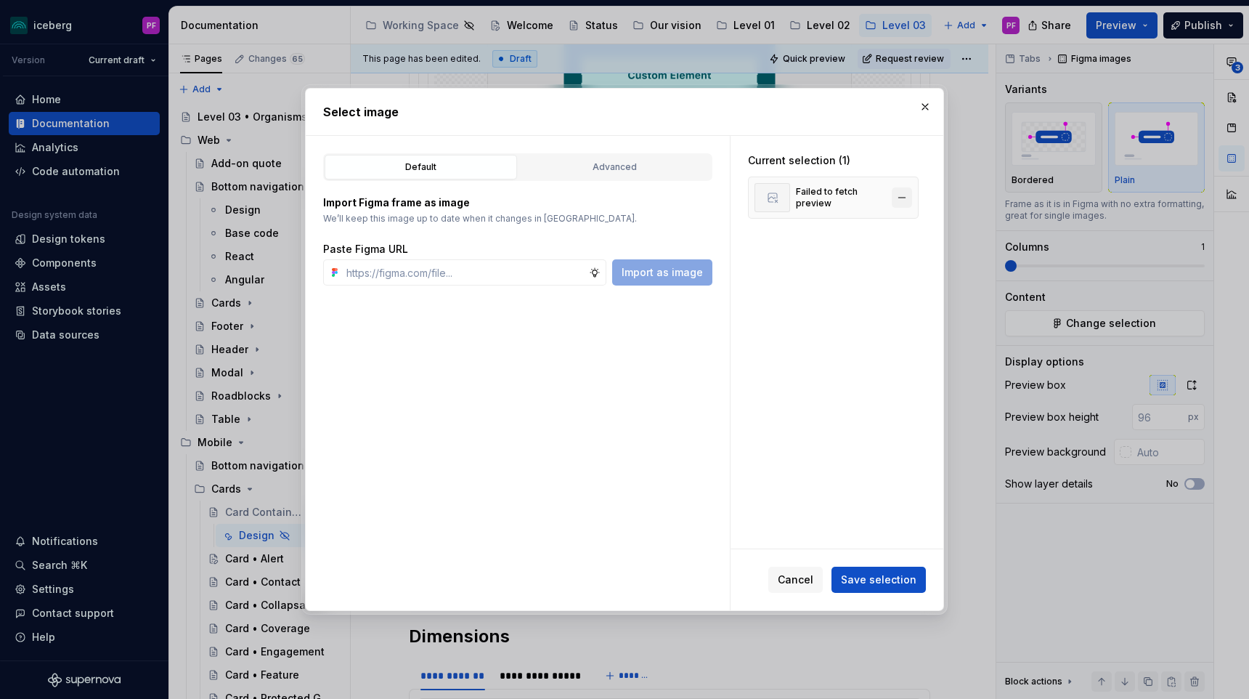
click at [905, 200] on button "button" at bounding box center [902, 197] width 20 height 20
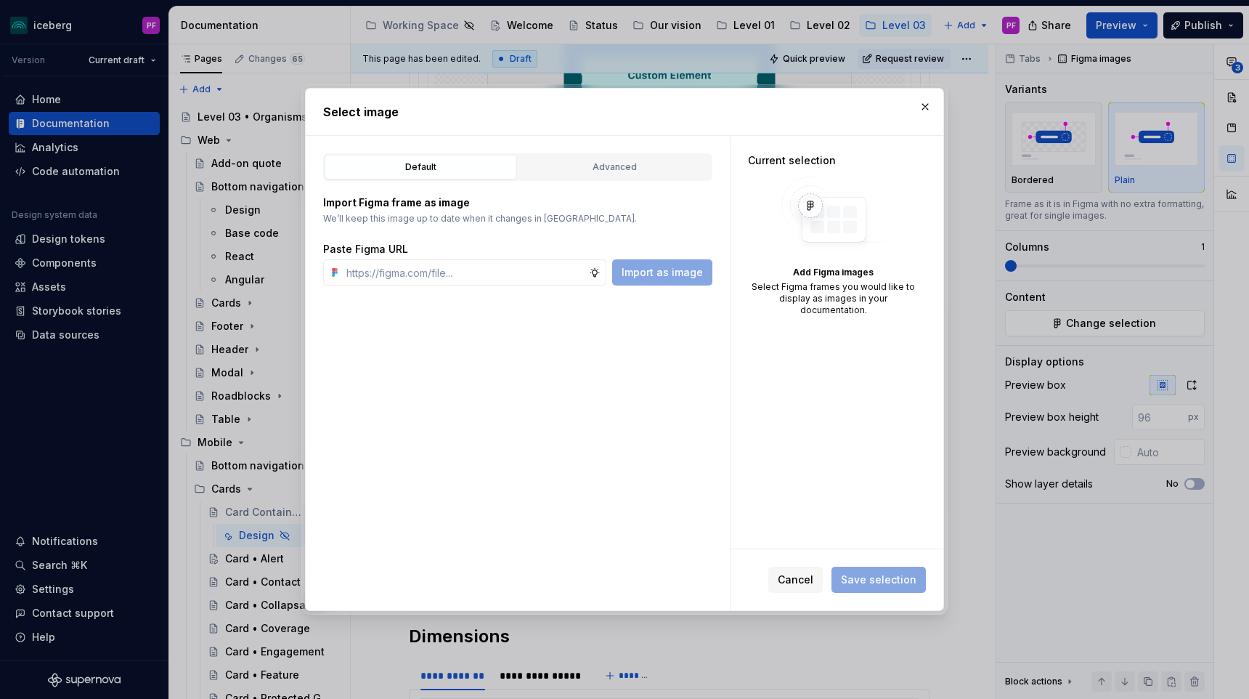
click at [792, 579] on span "Cancel" at bounding box center [796, 579] width 36 height 15
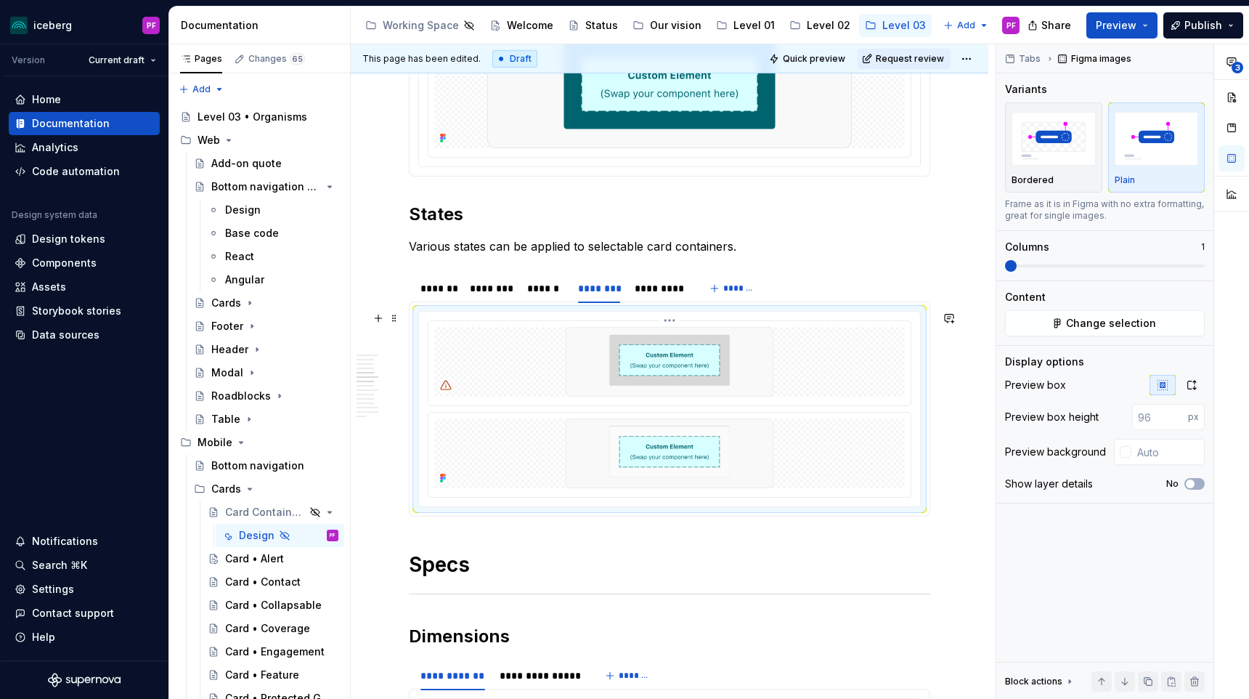
click at [754, 357] on img at bounding box center [669, 362] width 365 height 70
click at [1081, 316] on span "Change selection" at bounding box center [1111, 323] width 90 height 15
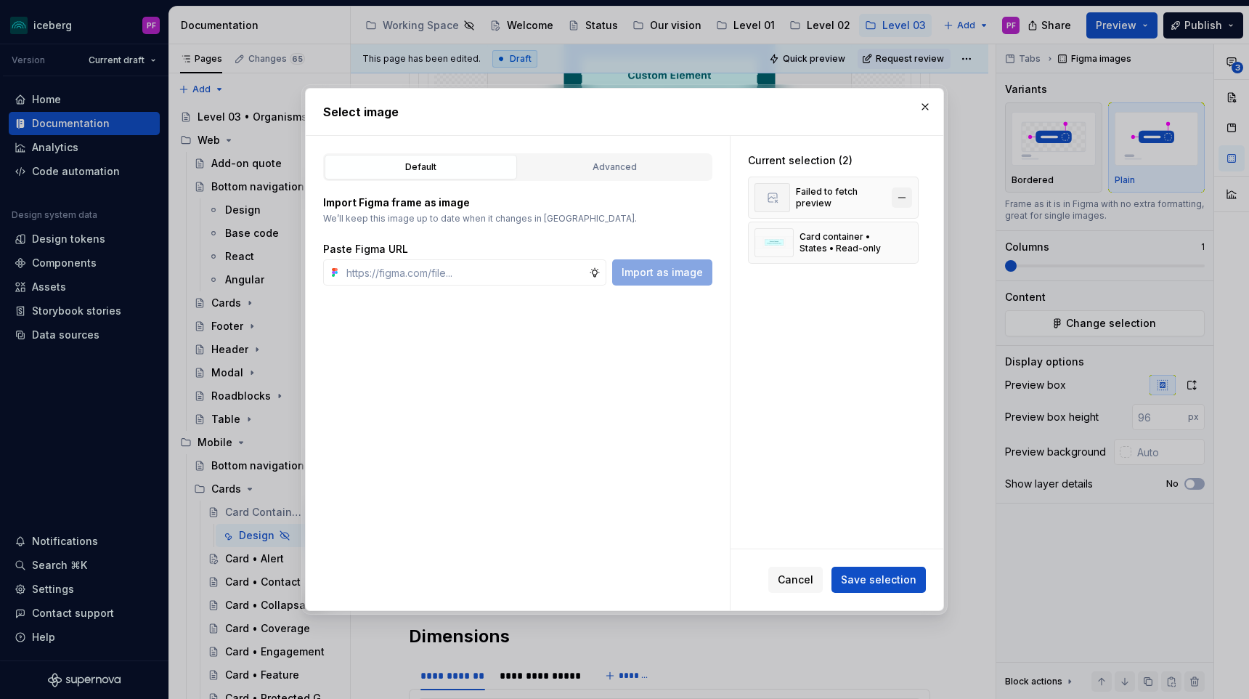
click at [905, 197] on button "button" at bounding box center [902, 197] width 20 height 20
click at [894, 574] on span "Save selection" at bounding box center [879, 579] width 76 height 15
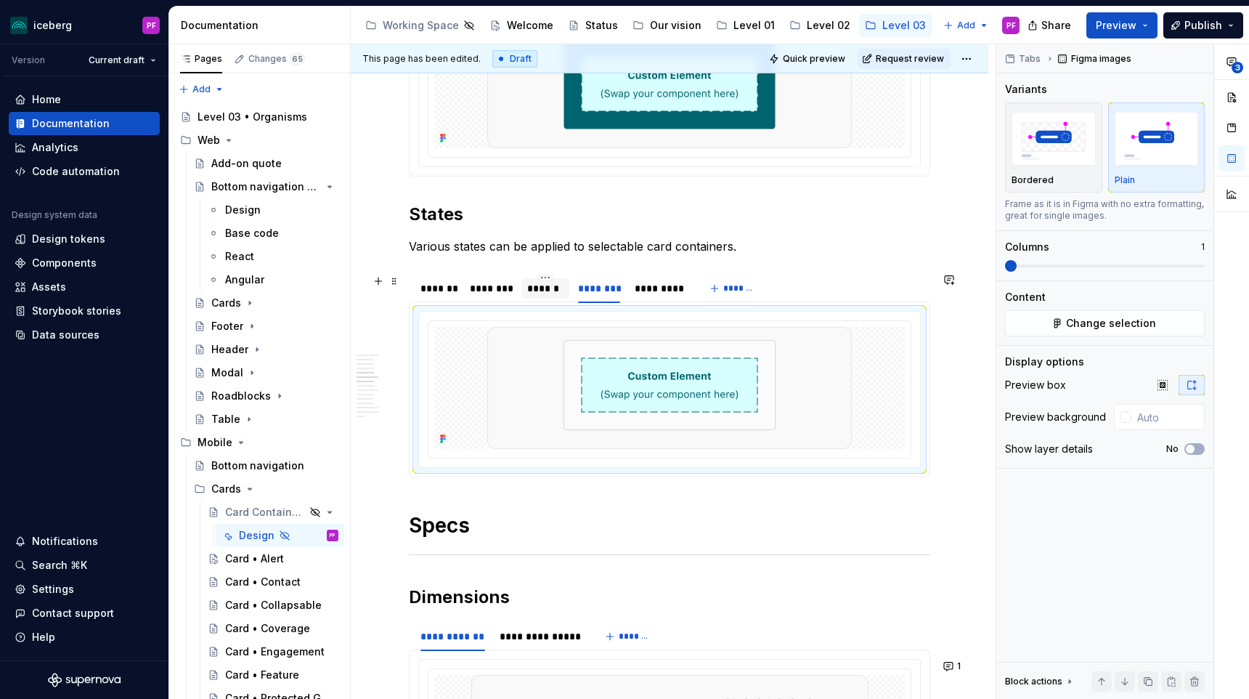
click at [545, 294] on div "******" at bounding box center [545, 288] width 36 height 15
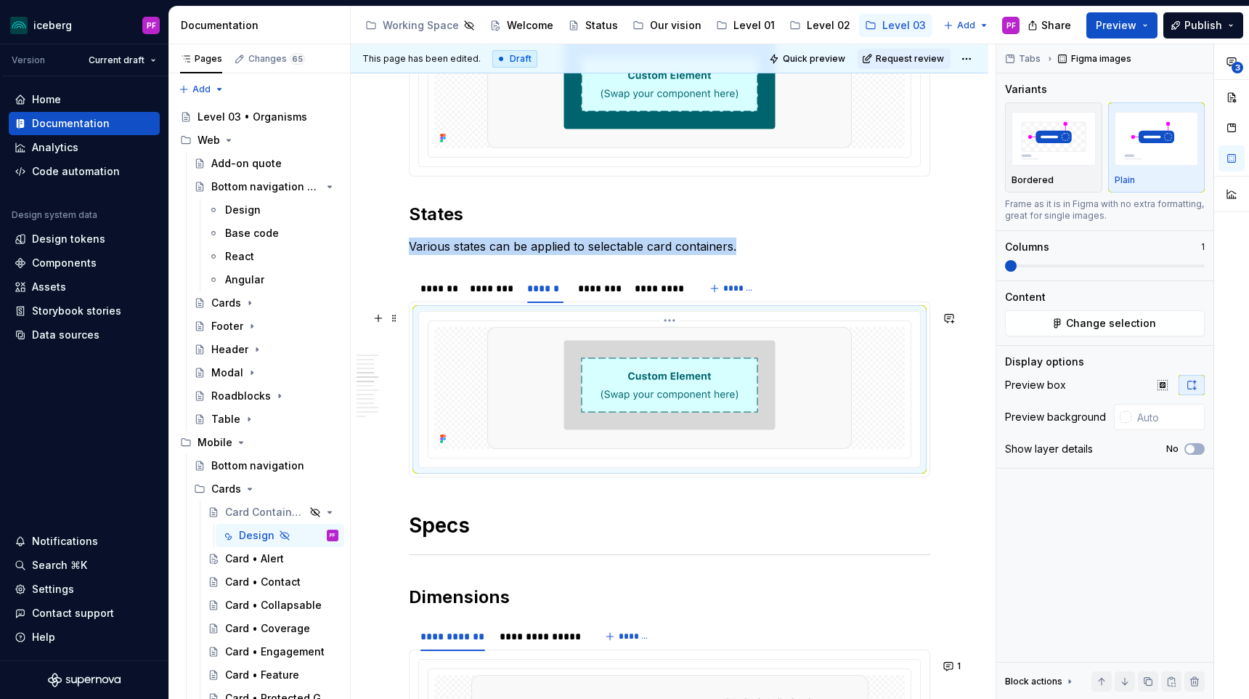
click at [531, 351] on img at bounding box center [669, 388] width 365 height 122
click at [1038, 335] on button "Change selection" at bounding box center [1105, 323] width 200 height 26
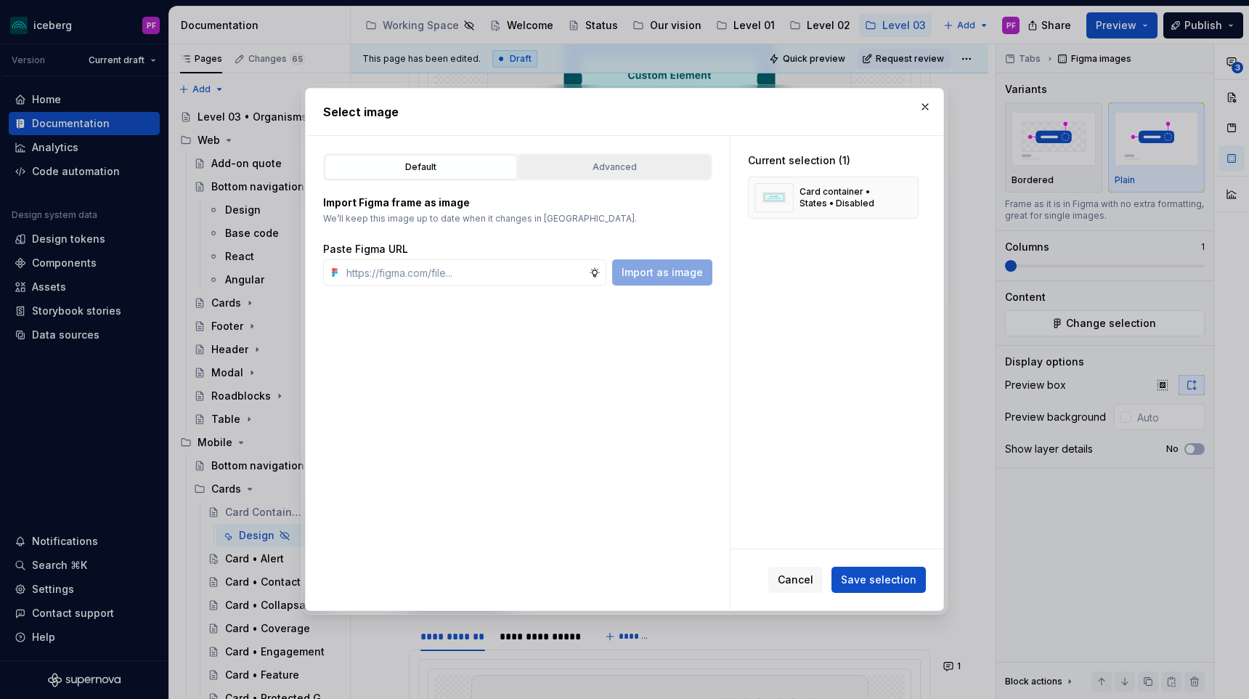
click at [662, 176] on button "Advanced" at bounding box center [614, 167] width 192 height 25
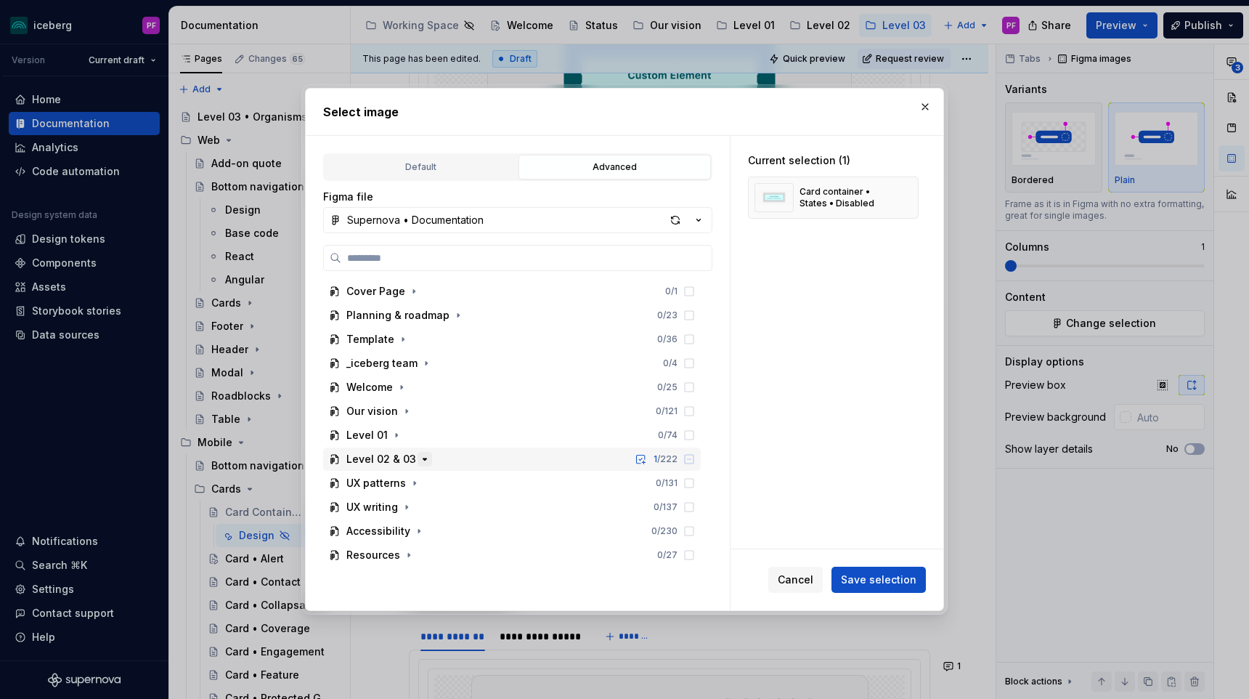
click at [423, 458] on icon "button" at bounding box center [425, 458] width 4 height 1
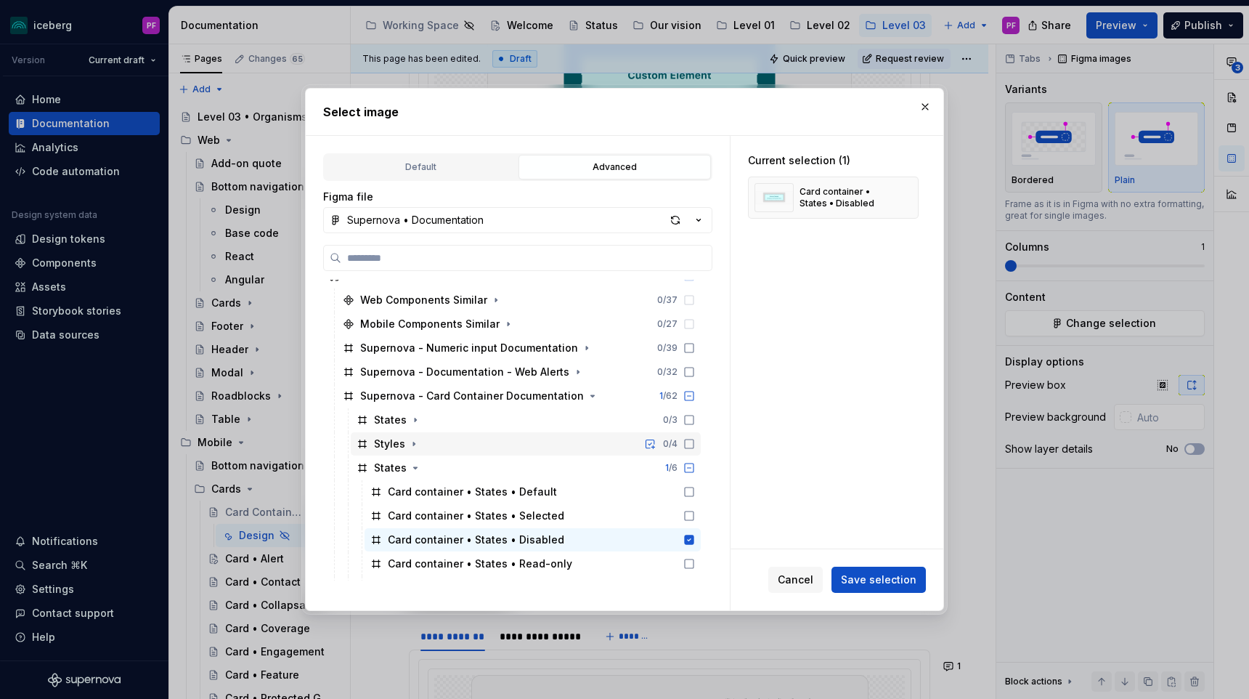
scroll to position [197, 0]
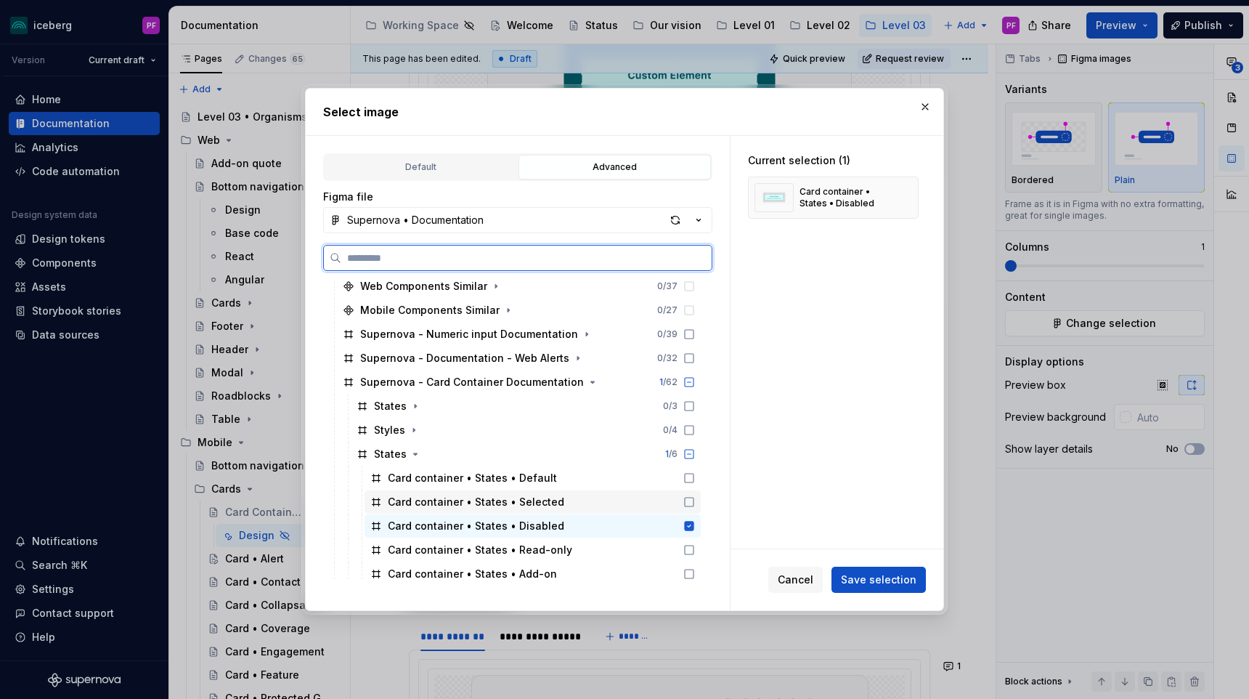
click at [504, 522] on div "Card container • States • Disabled" at bounding box center [476, 525] width 176 height 15
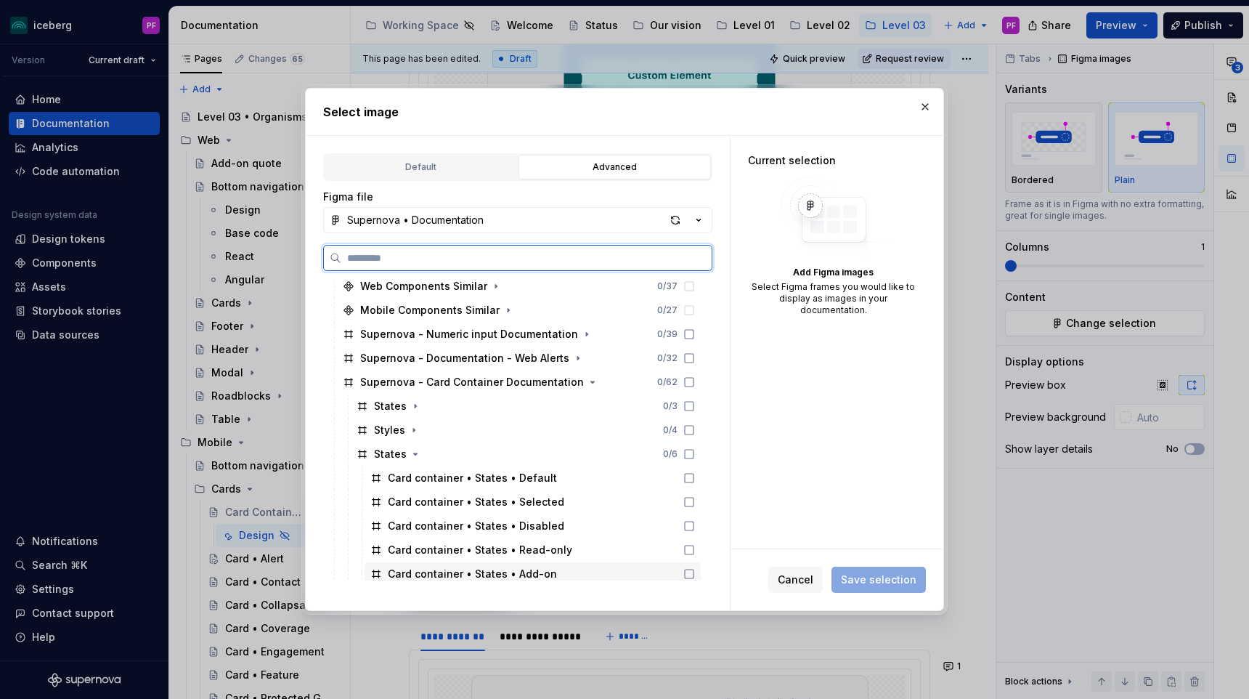
click at [682, 567] on div "Card container • States • Add-on" at bounding box center [533, 573] width 336 height 23
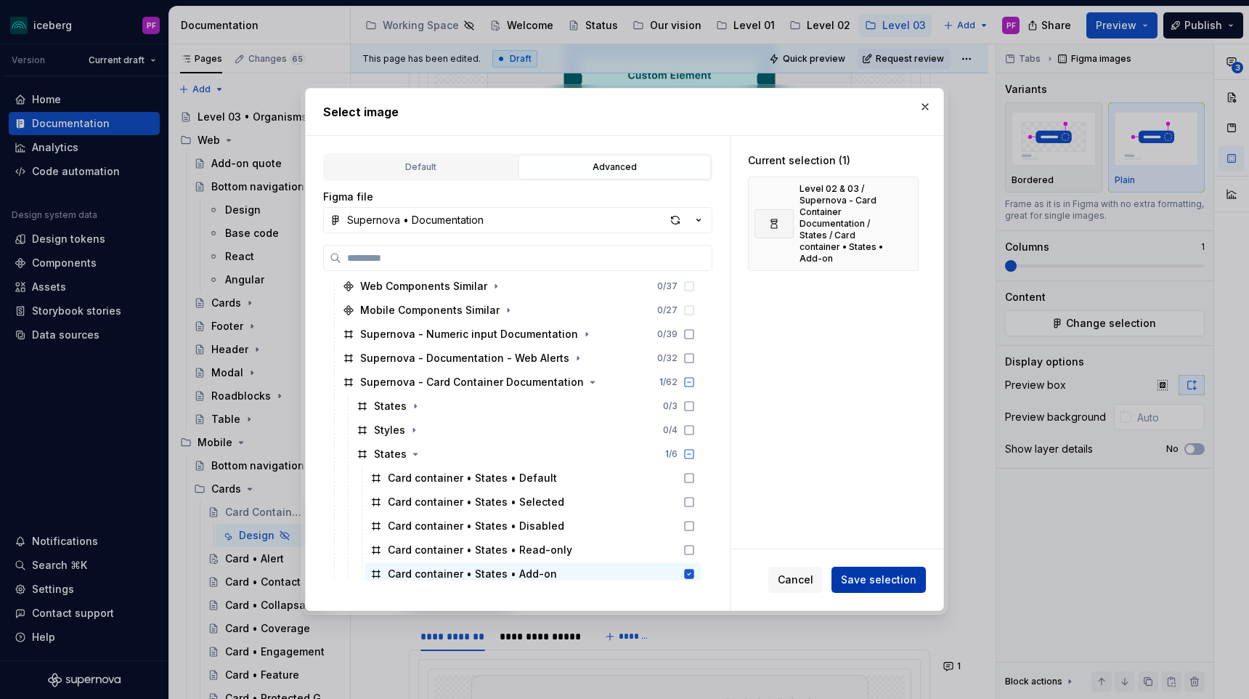
click at [880, 572] on span "Save selection" at bounding box center [879, 579] width 76 height 15
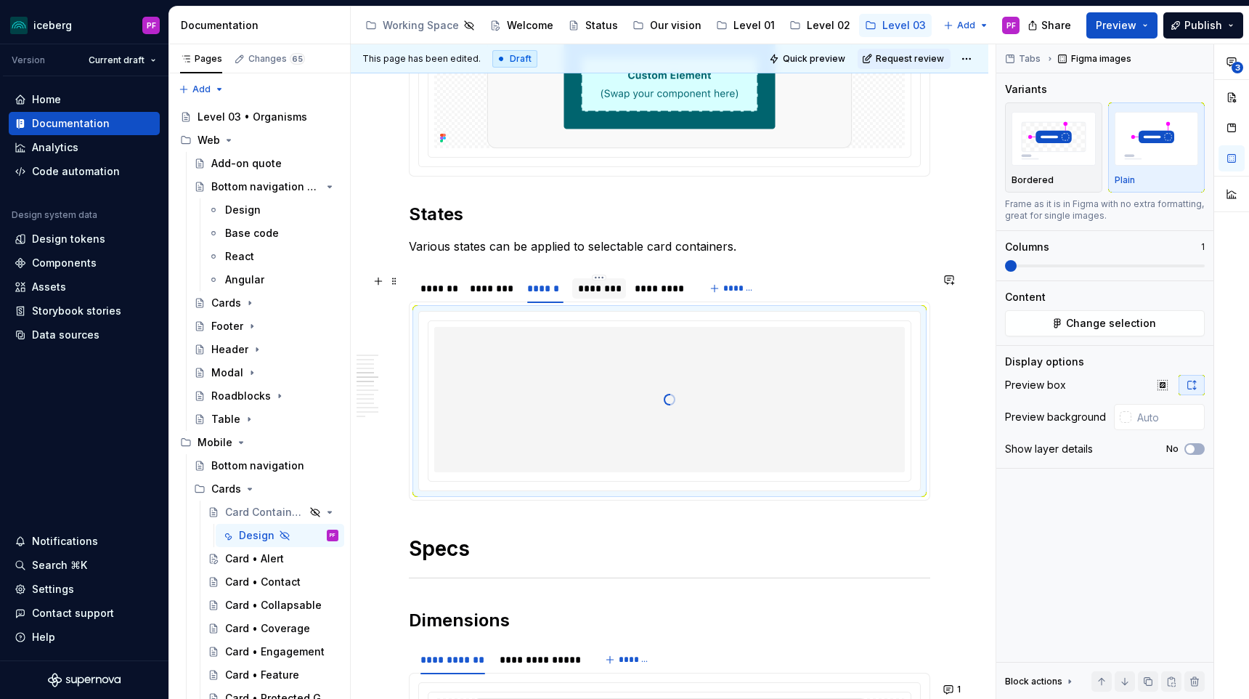
click at [591, 292] on div "********" at bounding box center [599, 288] width 42 height 15
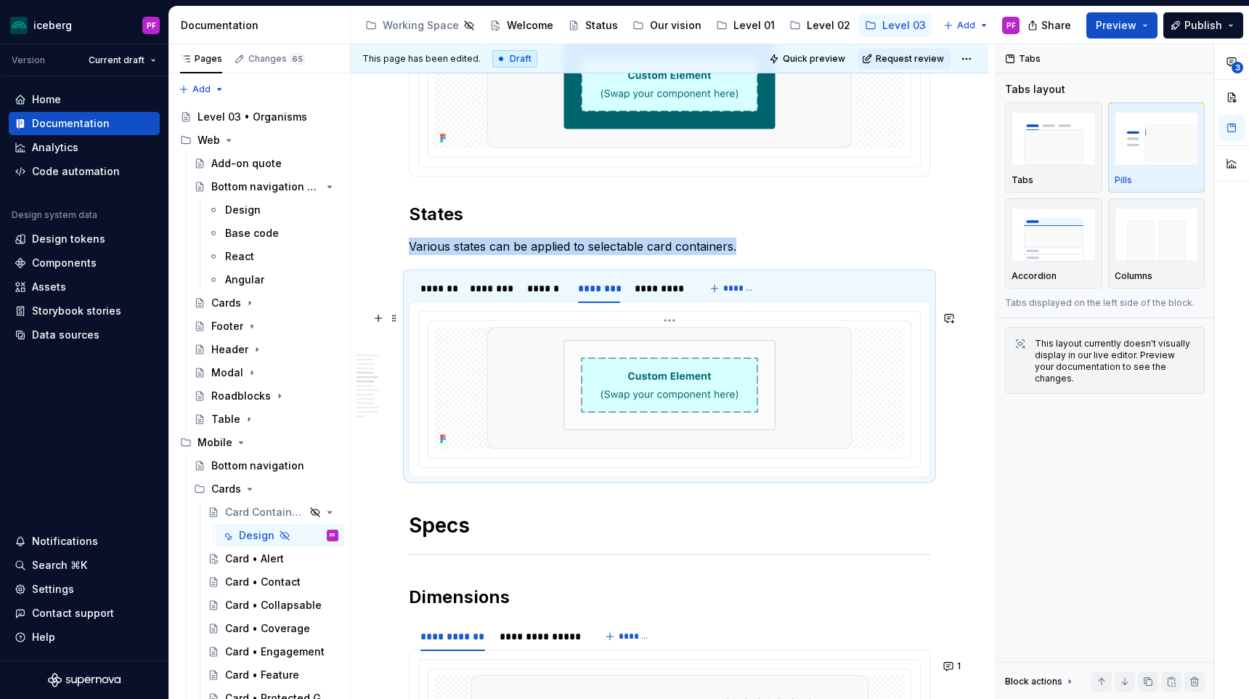
click at [472, 354] on div at bounding box center [669, 388] width 471 height 122
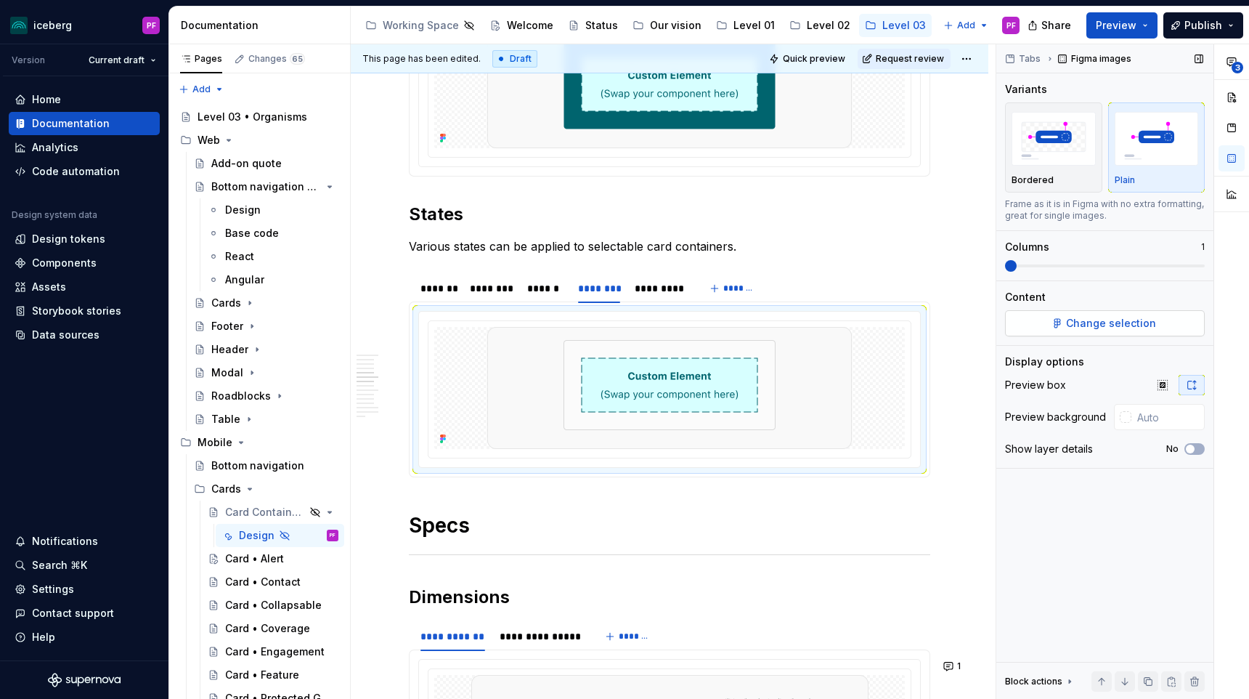
click at [1043, 317] on button "Change selection" at bounding box center [1105, 323] width 200 height 26
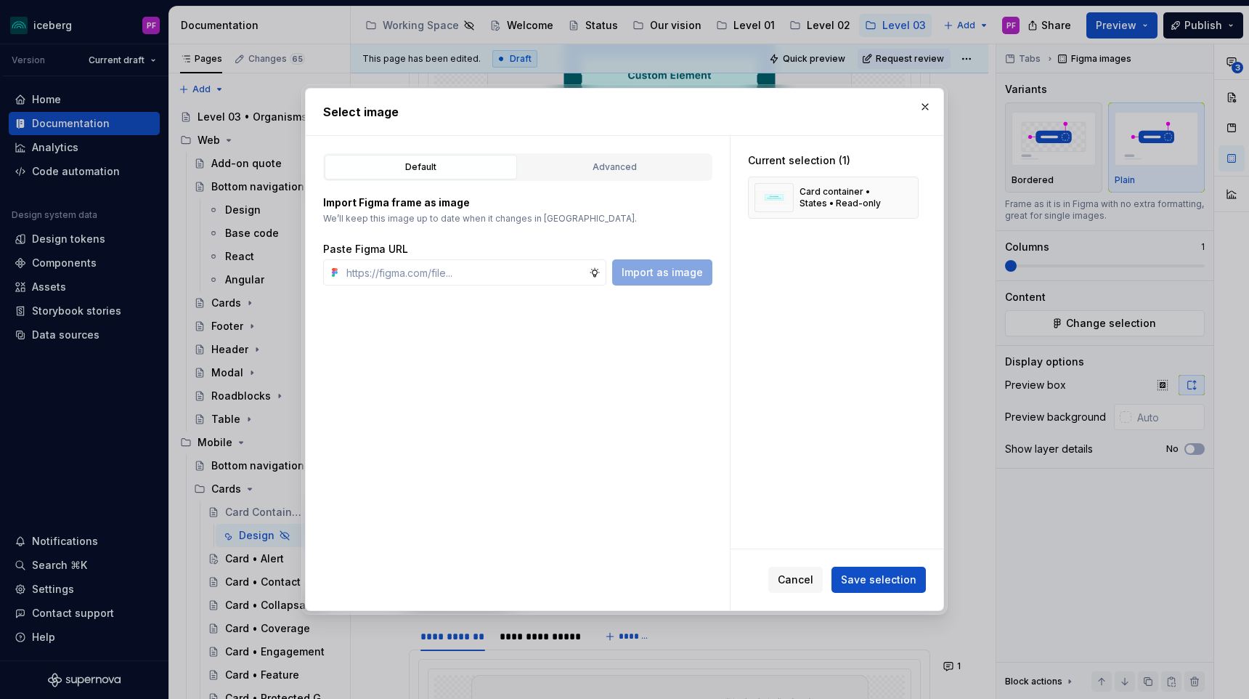
click at [681, 187] on div "Import Figma frame as image We’ll keep this image up to date when it changes in…" at bounding box center [517, 233] width 389 height 105
click at [667, 173] on div "Advanced" at bounding box center [615, 167] width 182 height 15
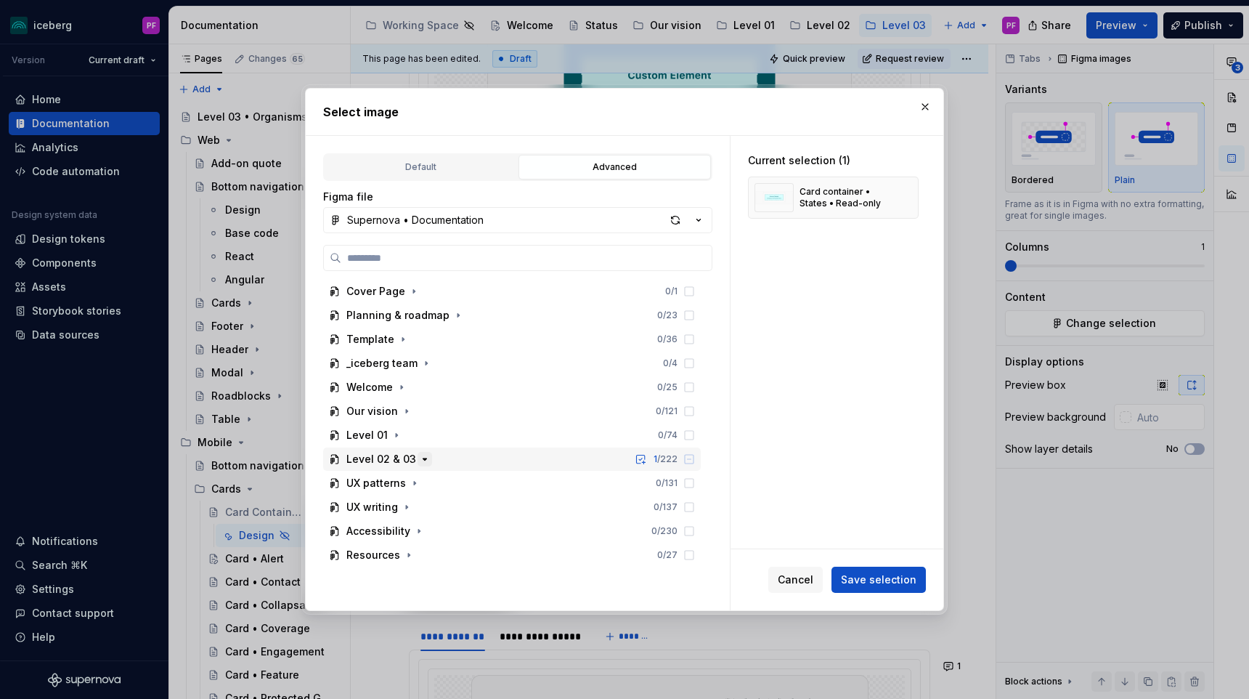
click at [419, 453] on icon "button" at bounding box center [425, 459] width 12 height 12
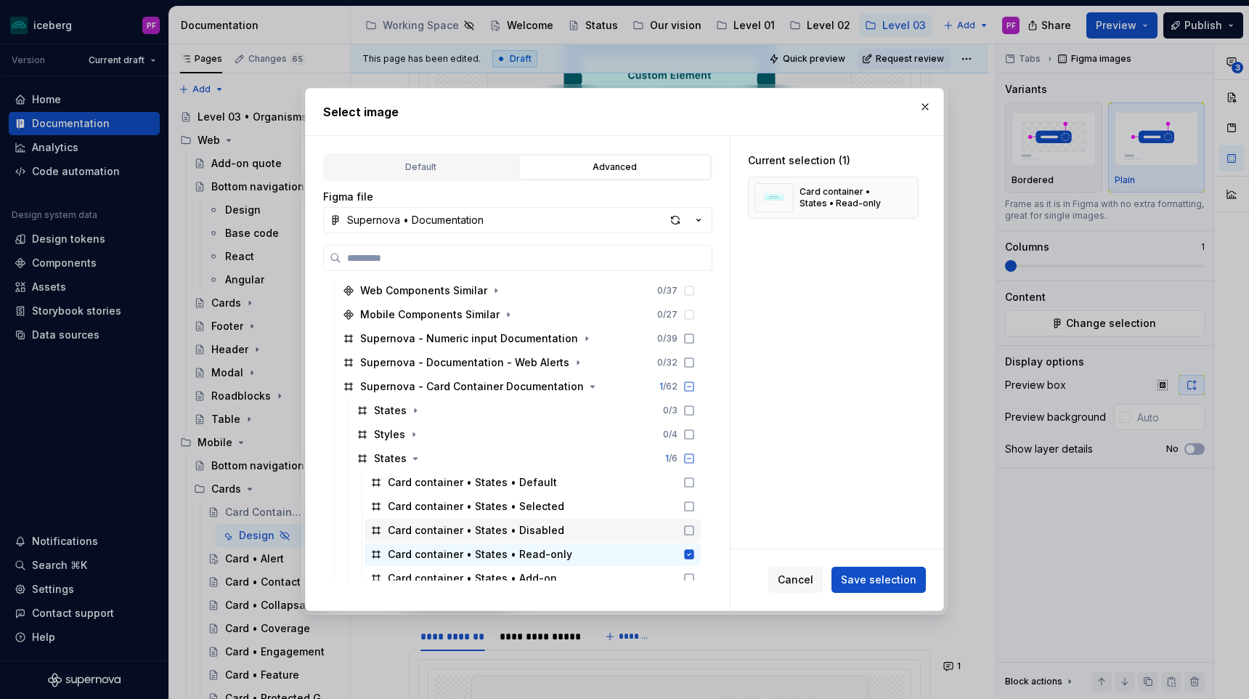
scroll to position [203, 0]
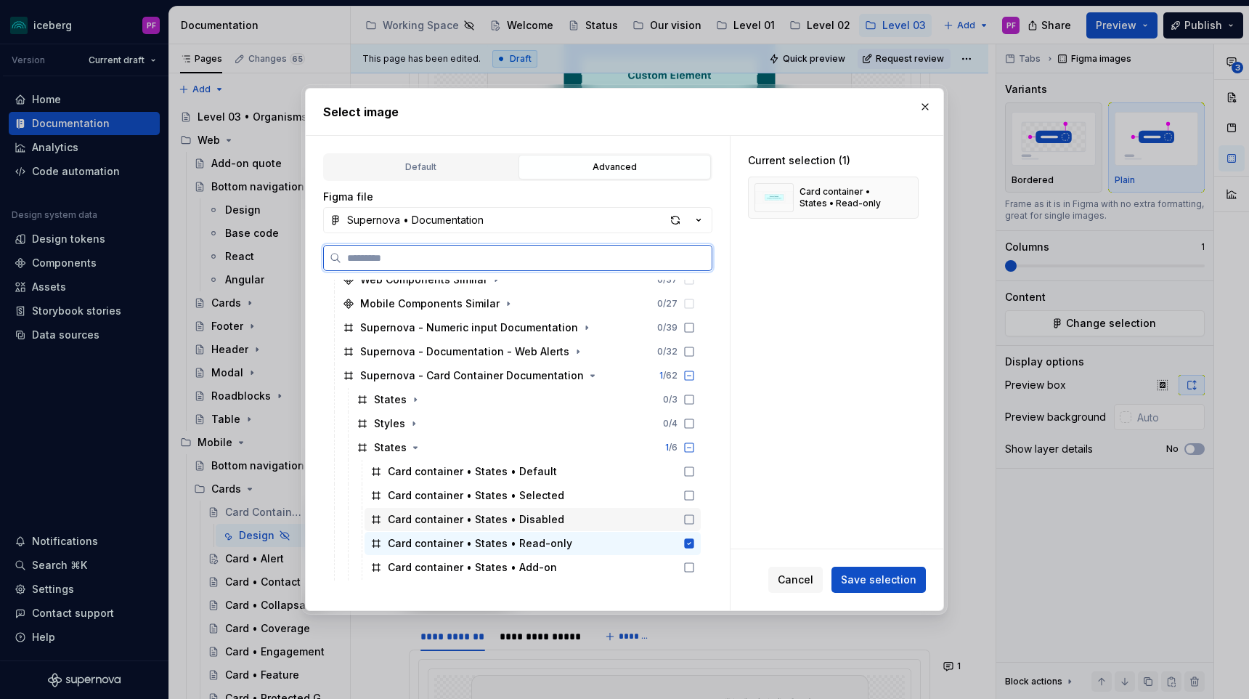
click at [550, 521] on div "Card container • States • Disabled" at bounding box center [476, 519] width 176 height 15
click at [654, 539] on div "Card container • States • Read-only" at bounding box center [533, 543] width 336 height 23
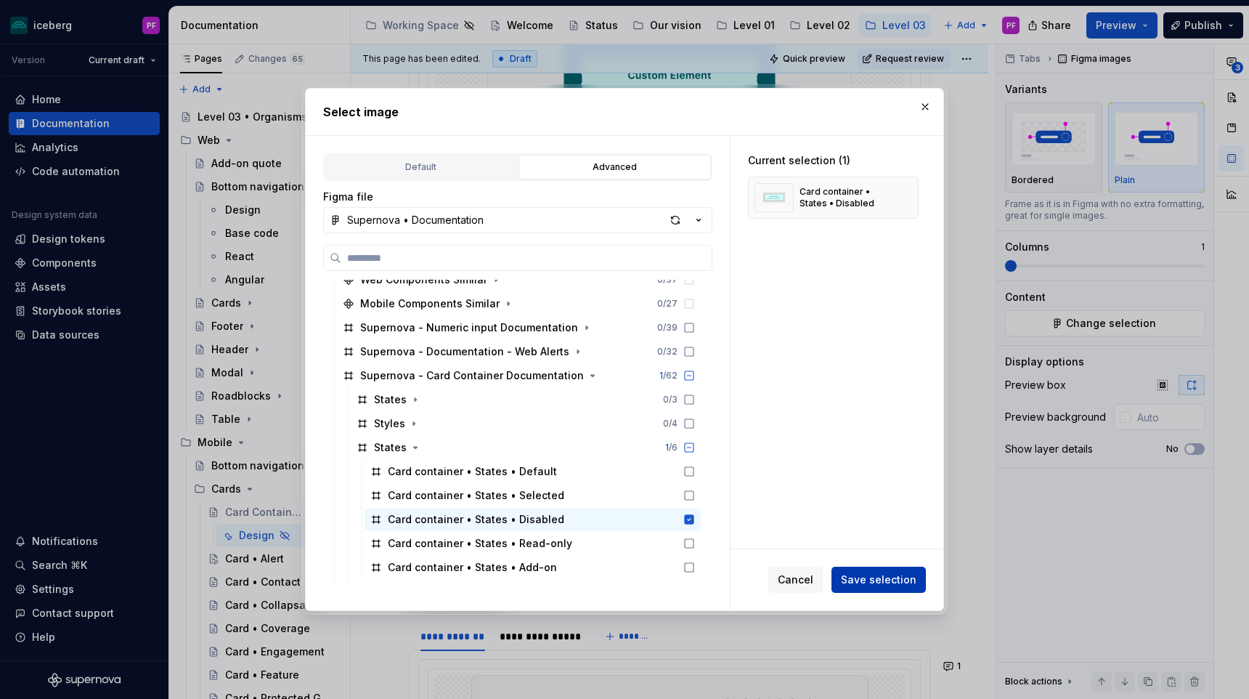
click at [886, 589] on button "Save selection" at bounding box center [878, 579] width 94 height 26
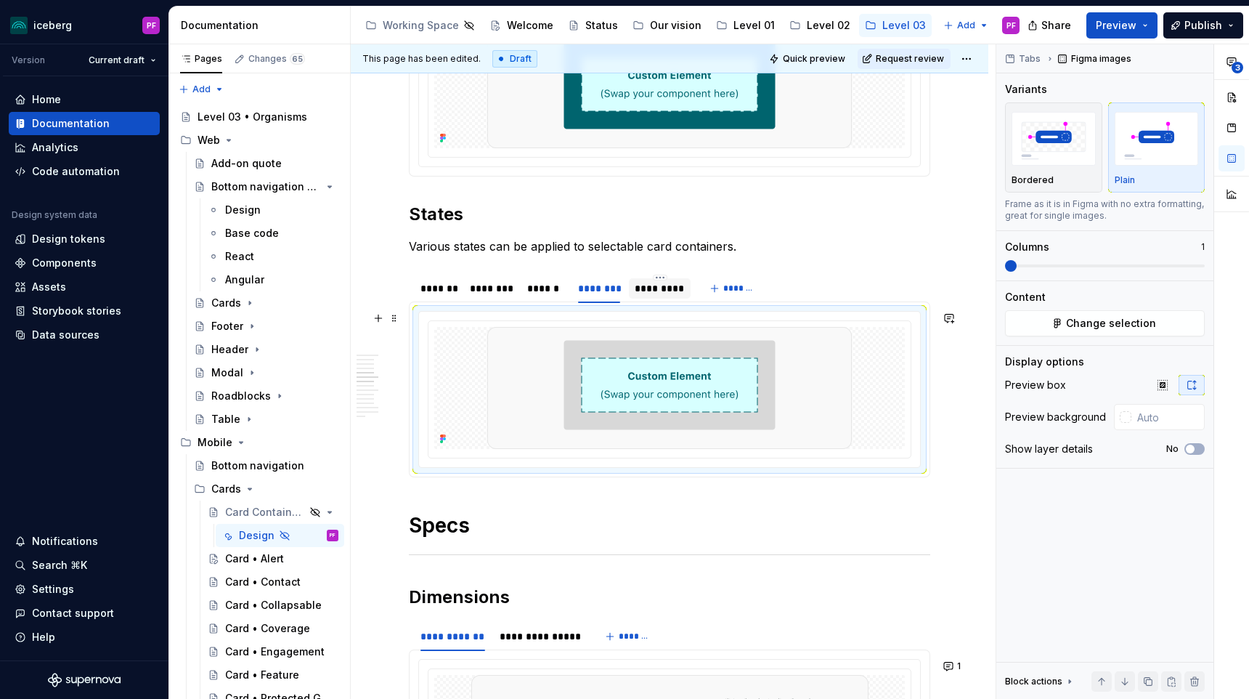
click at [673, 290] on div "*********" at bounding box center [660, 288] width 50 height 15
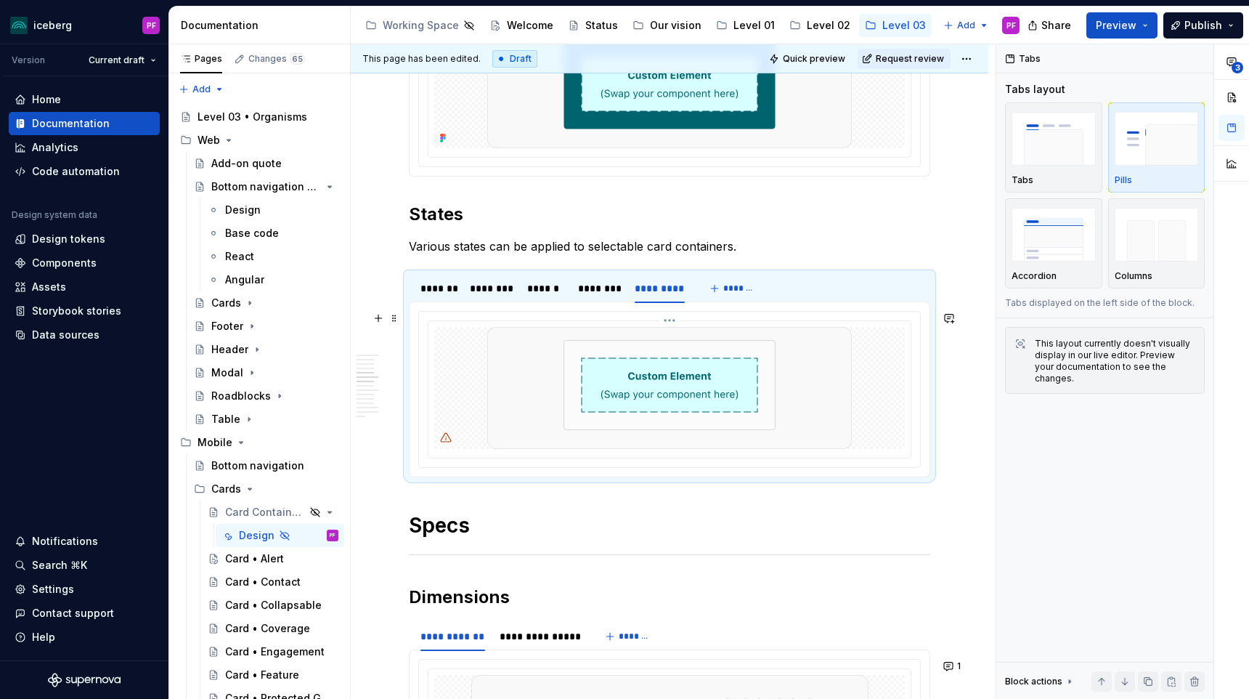
click at [606, 391] on img at bounding box center [669, 388] width 365 height 122
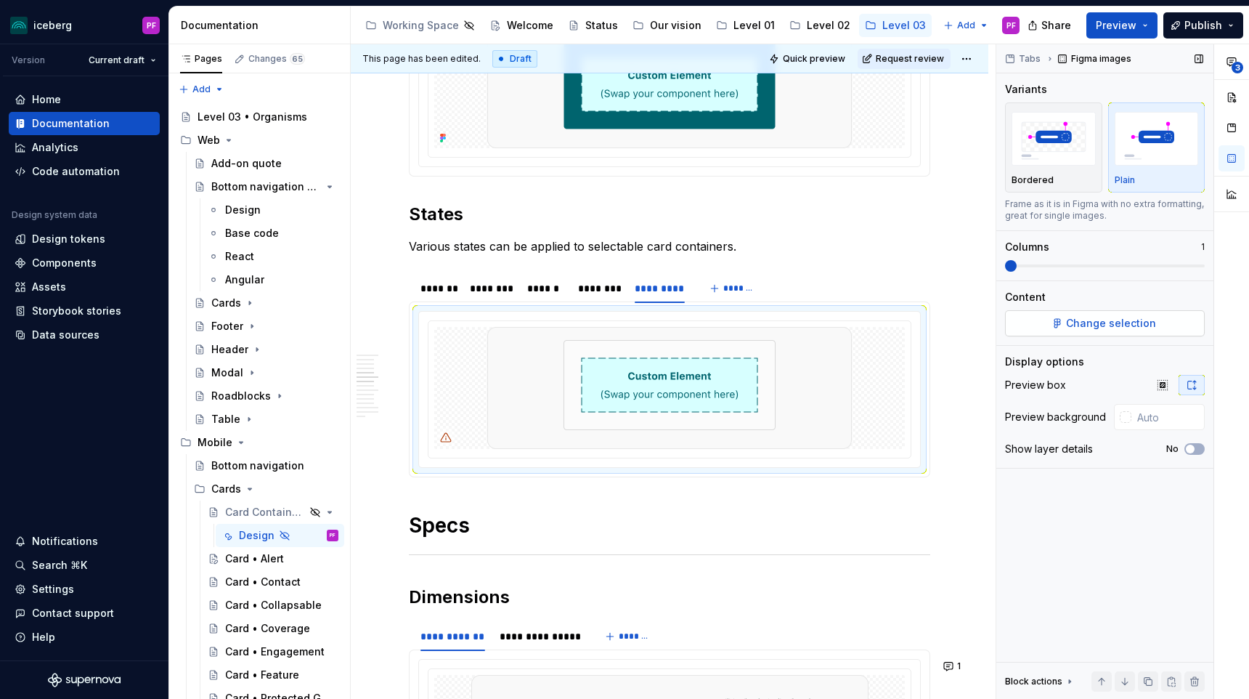
click at [1088, 322] on span "Change selection" at bounding box center [1111, 323] width 90 height 15
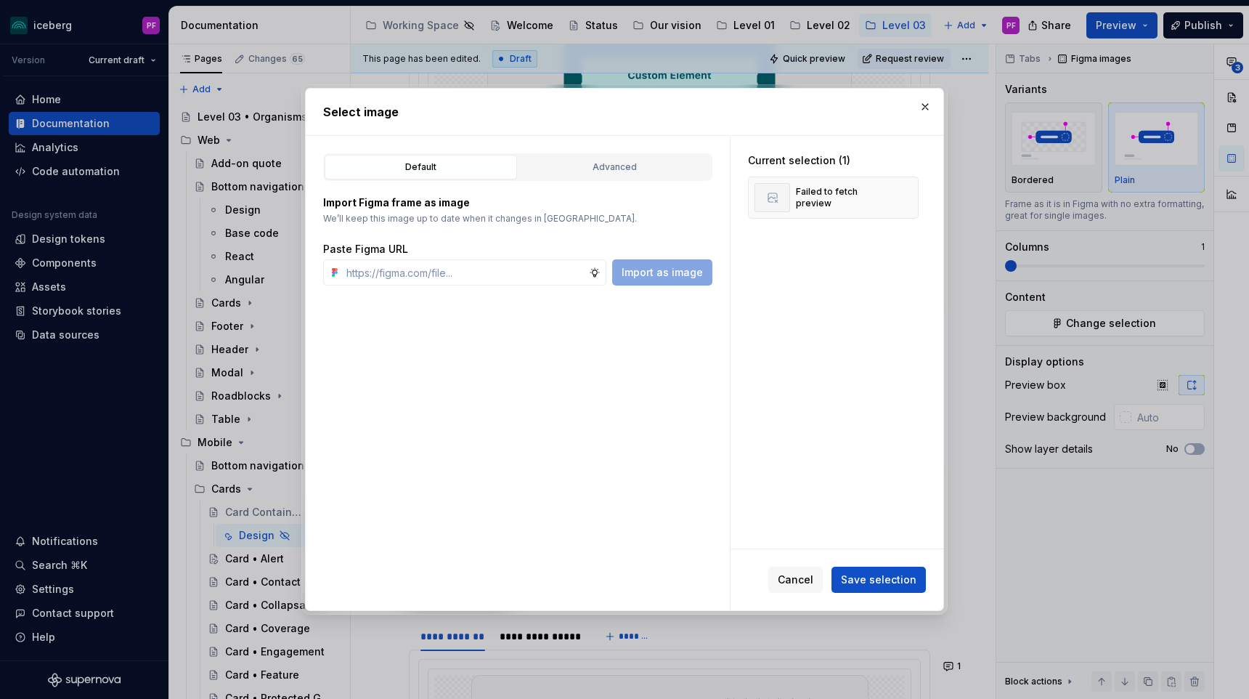
click at [612, 150] on div "Default Advanced Import Figma frame as image We’ll keep this image up to date w…" at bounding box center [518, 373] width 424 height 474
click at [612, 173] on div "Advanced" at bounding box center [615, 167] width 182 height 15
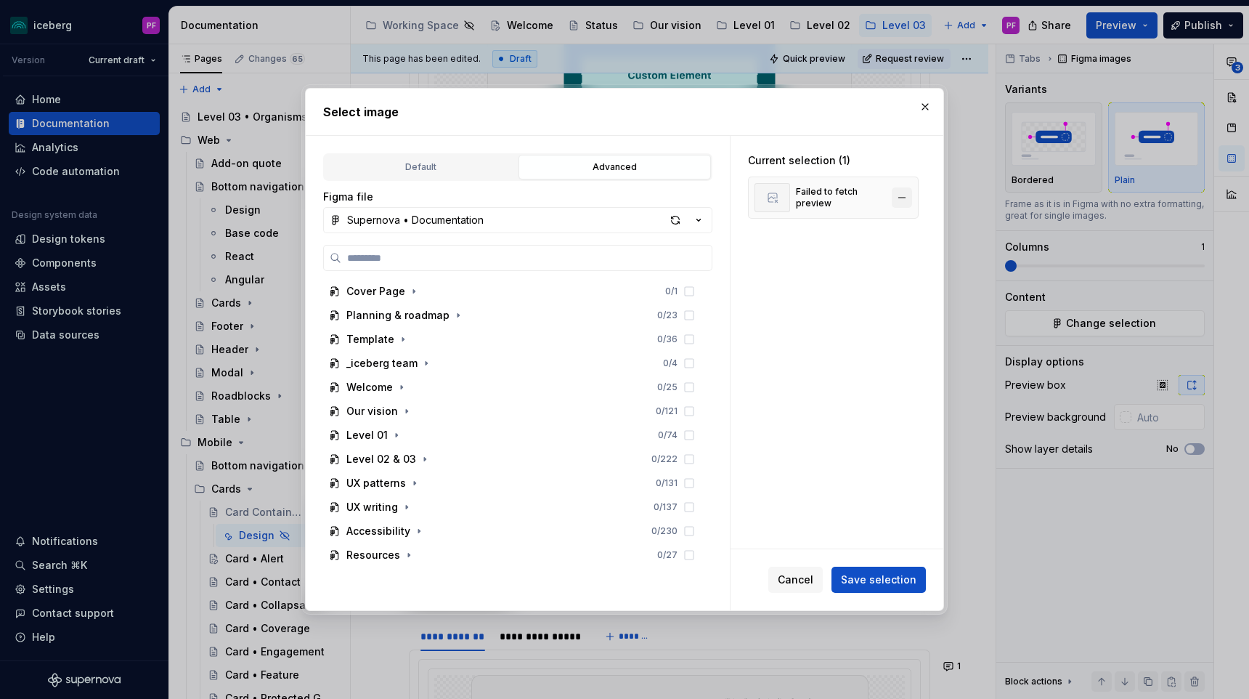
click at [911, 203] on button "button" at bounding box center [902, 197] width 20 height 20
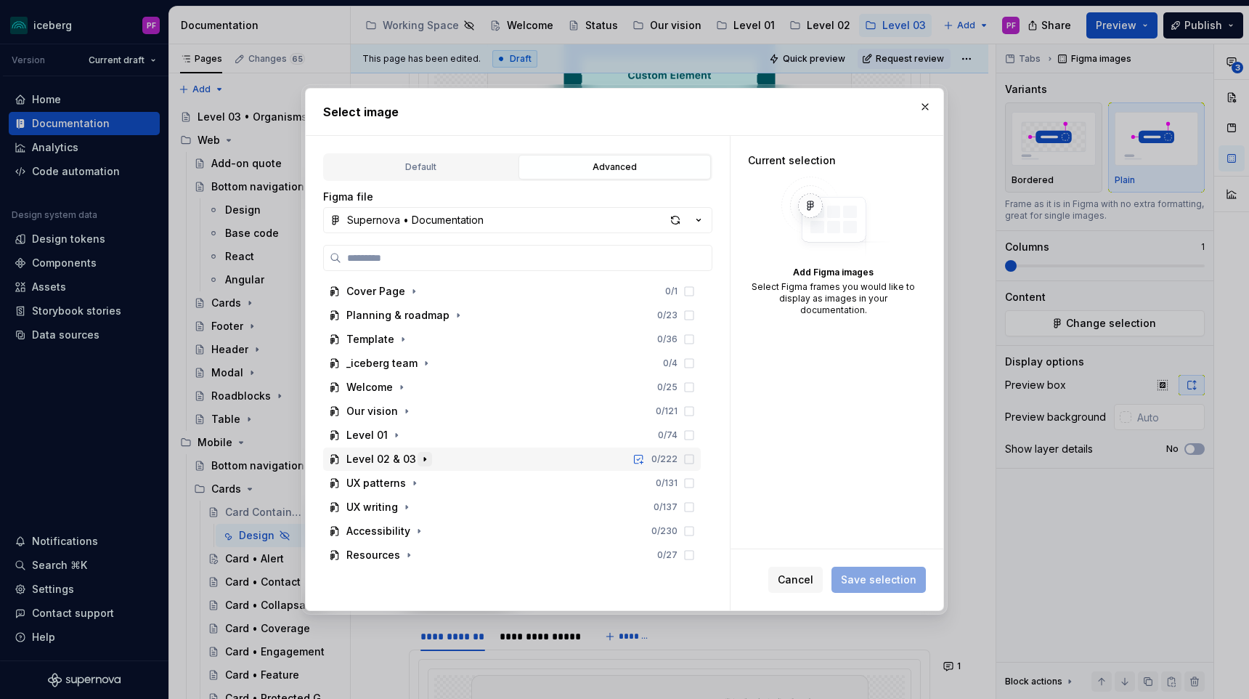
click at [425, 455] on icon "button" at bounding box center [425, 459] width 12 height 12
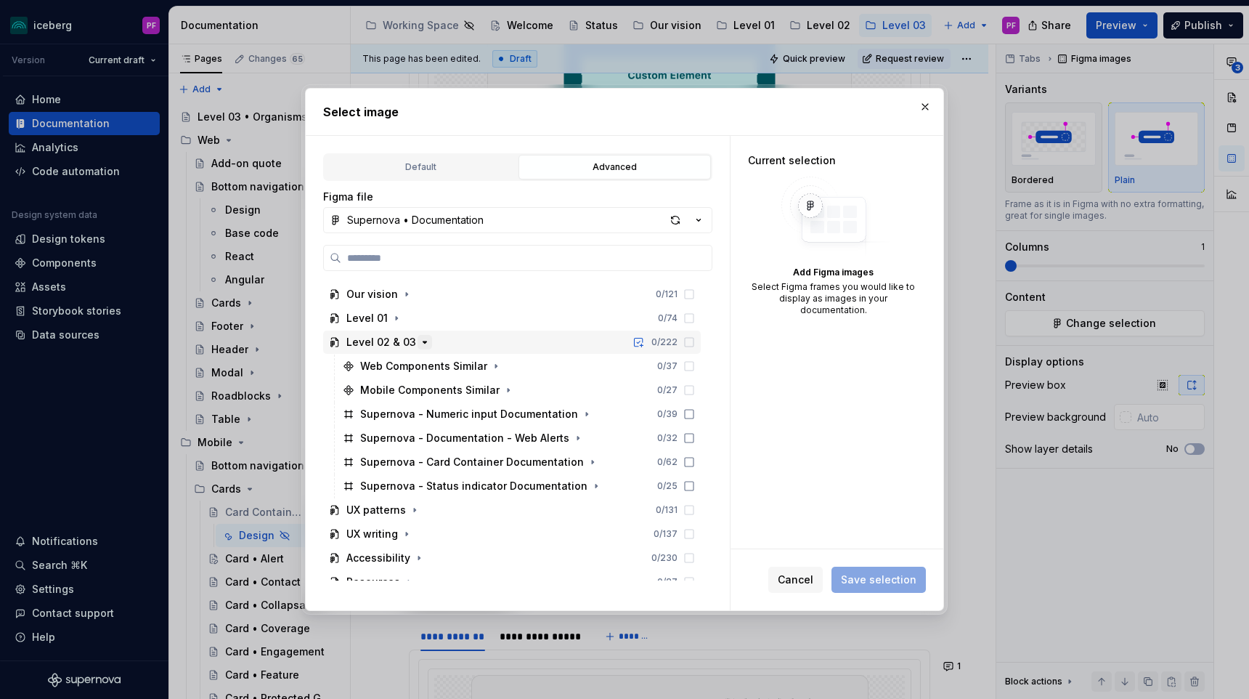
scroll to position [122, 0]
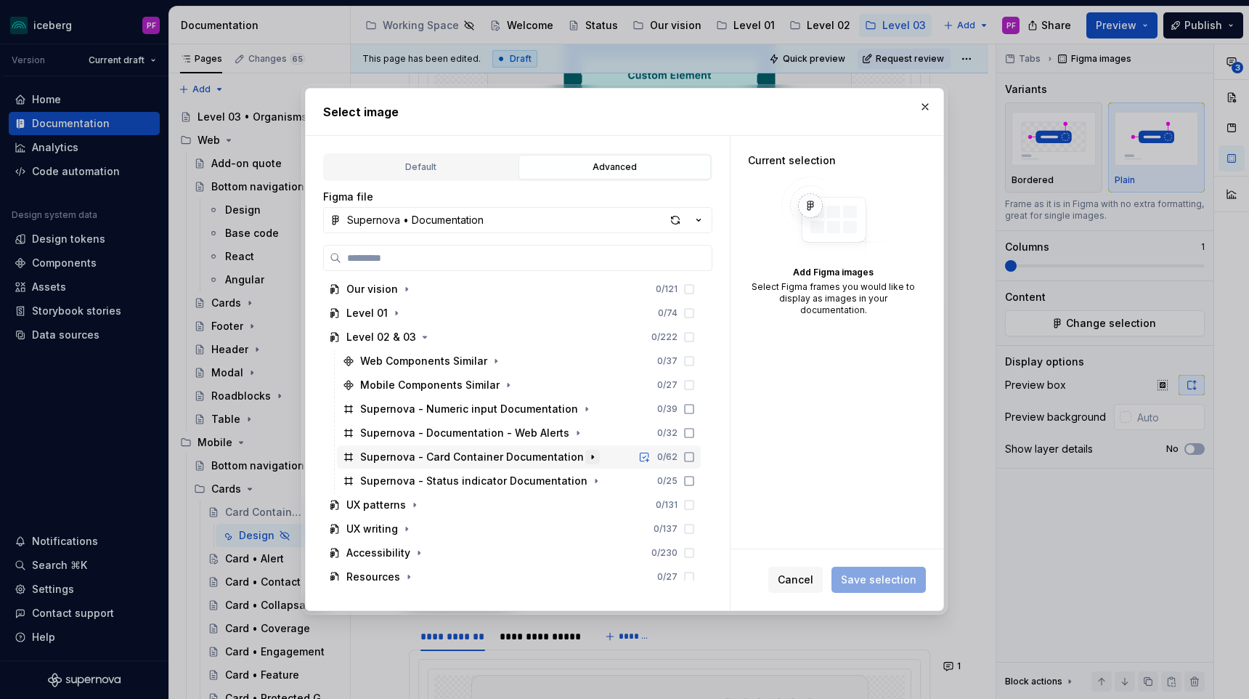
click at [587, 457] on icon "button" at bounding box center [593, 457] width 12 height 12
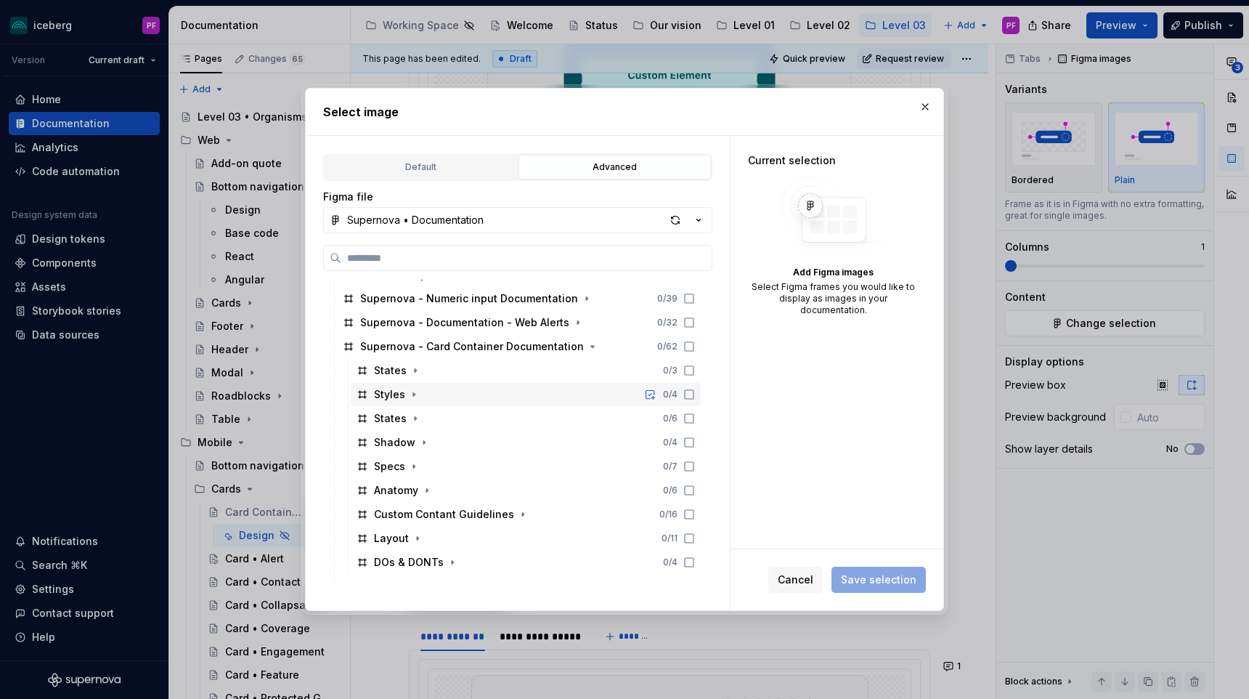
scroll to position [260, 0]
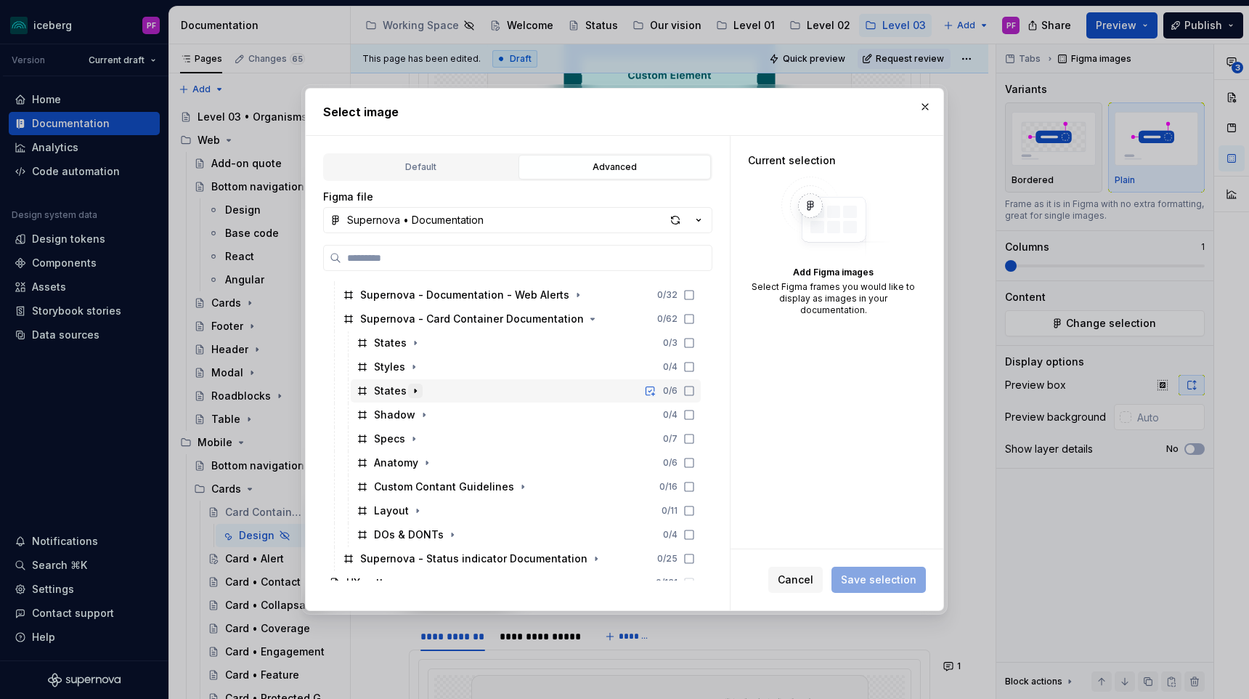
click at [415, 387] on icon "button" at bounding box center [416, 391] width 12 height 12
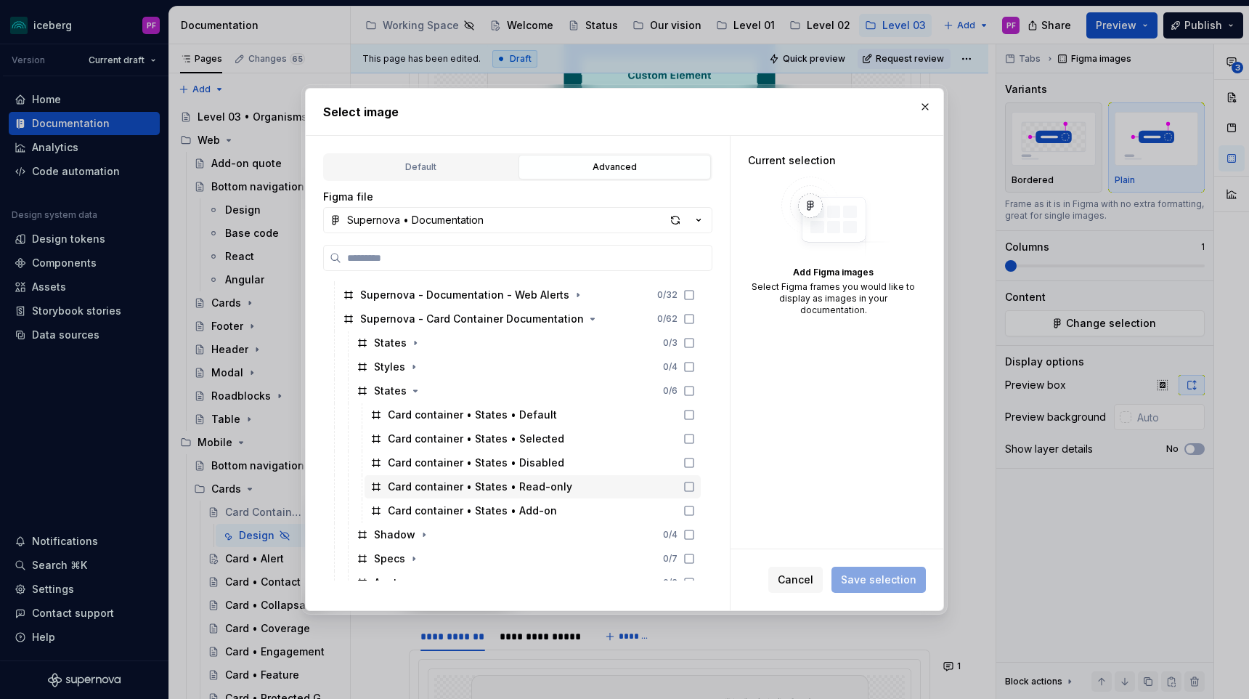
scroll to position [305, 0]
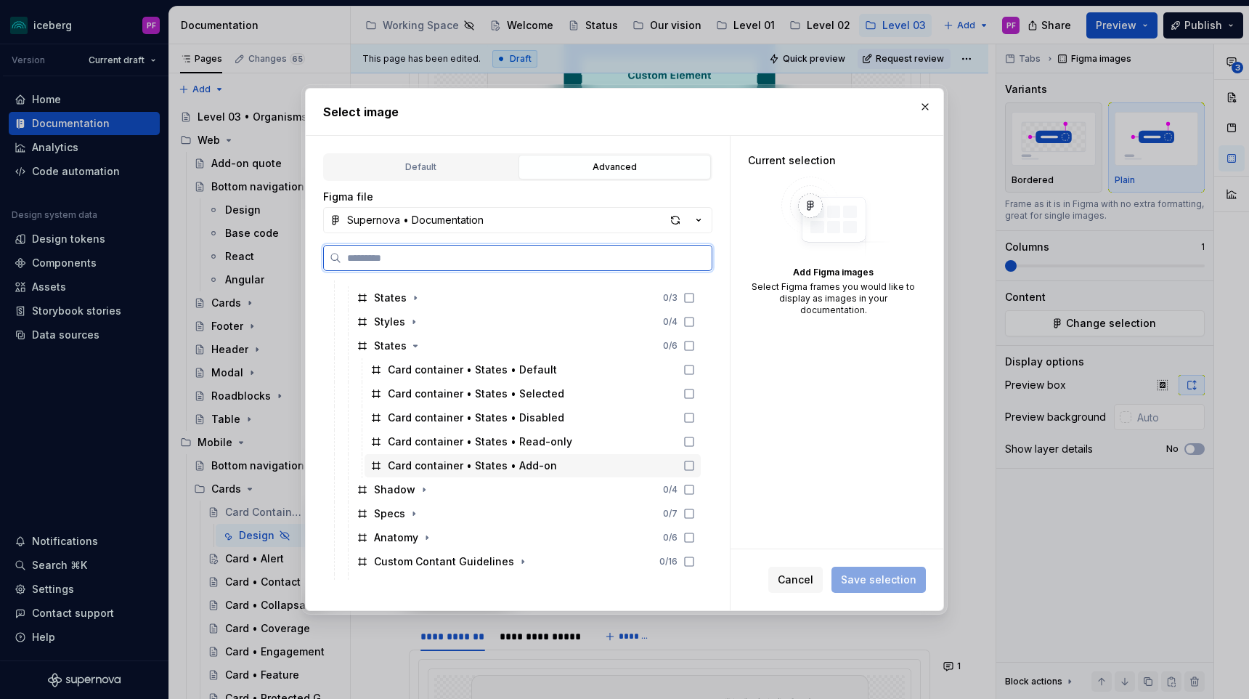
click at [486, 470] on div "Card container • States • Add-on" at bounding box center [472, 465] width 169 height 15
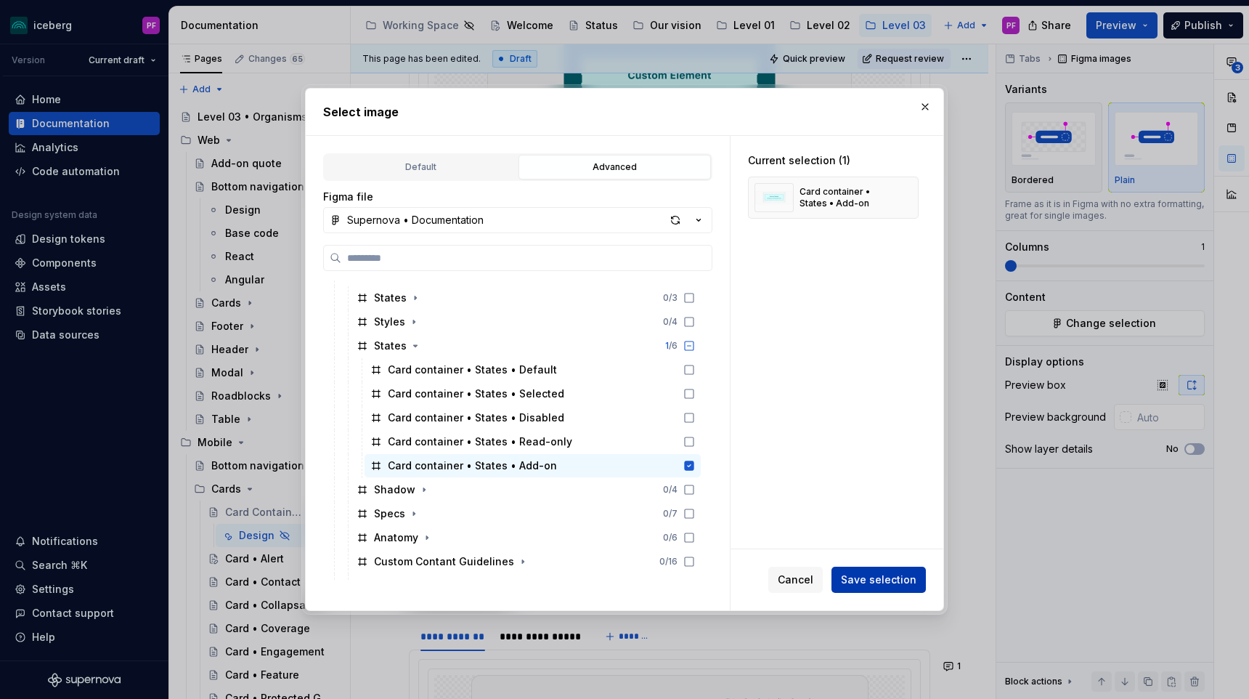
click at [871, 571] on button "Save selection" at bounding box center [878, 579] width 94 height 26
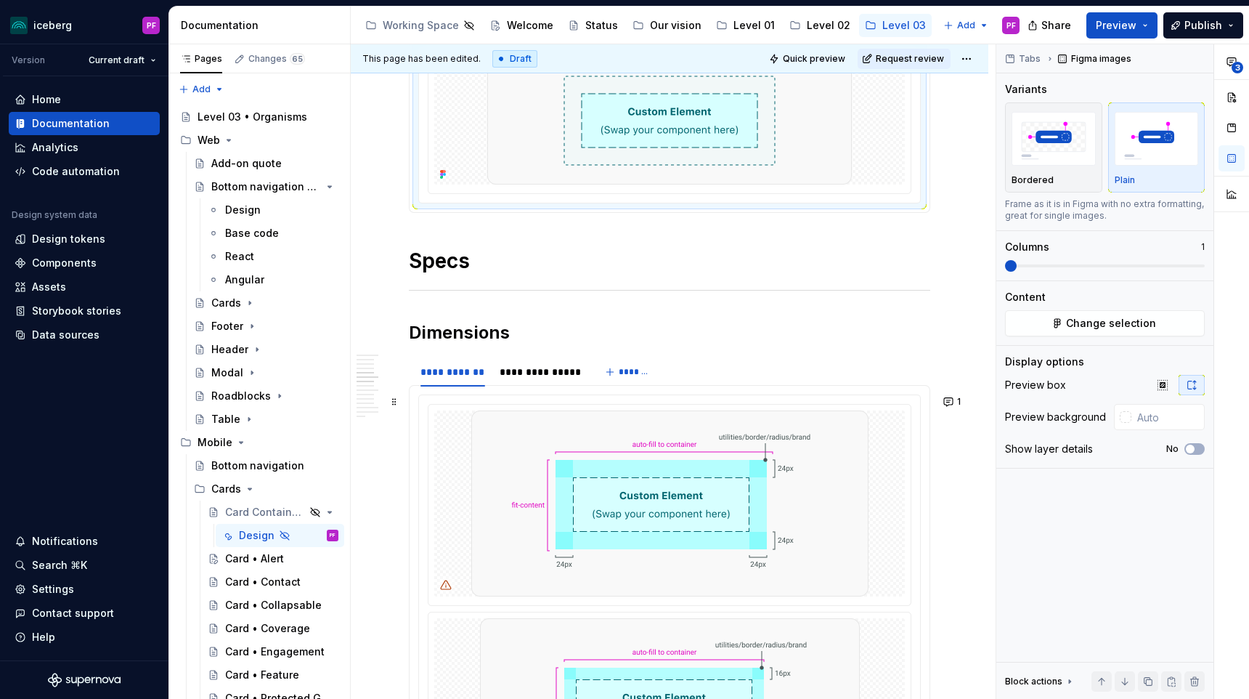
scroll to position [1525, 0]
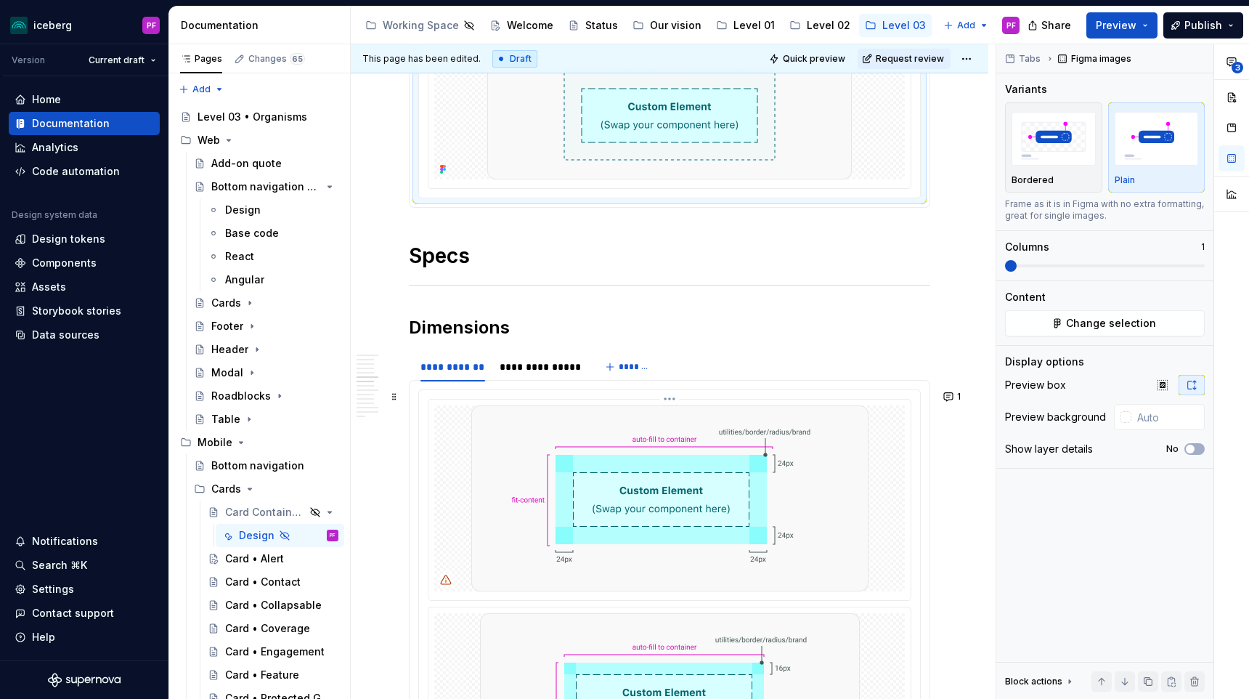
click at [505, 491] on img at bounding box center [669, 498] width 397 height 186
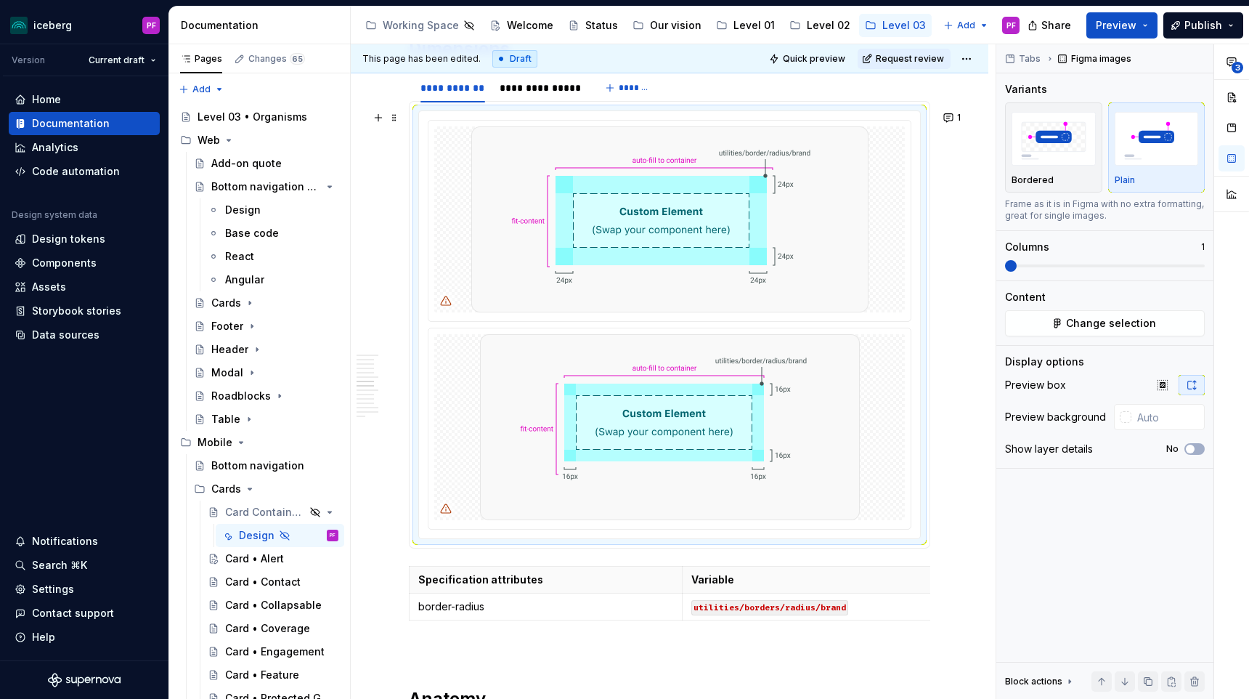
scroll to position [1812, 0]
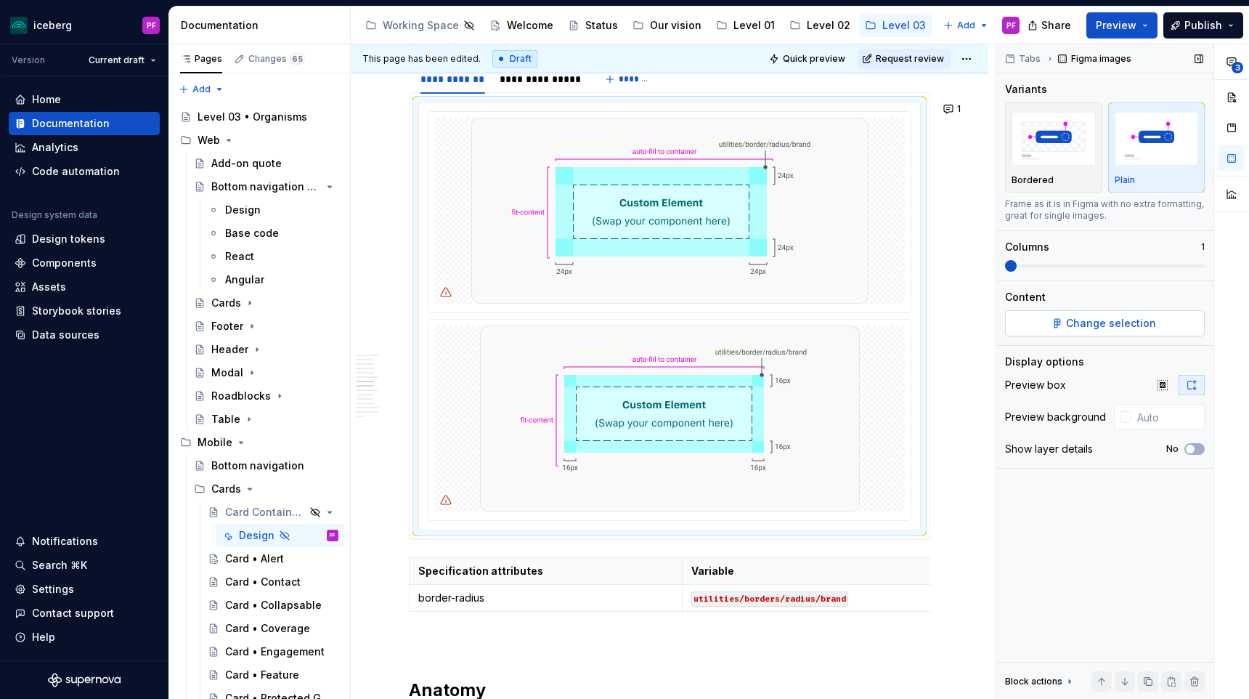
click at [1038, 322] on button "Change selection" at bounding box center [1105, 323] width 200 height 26
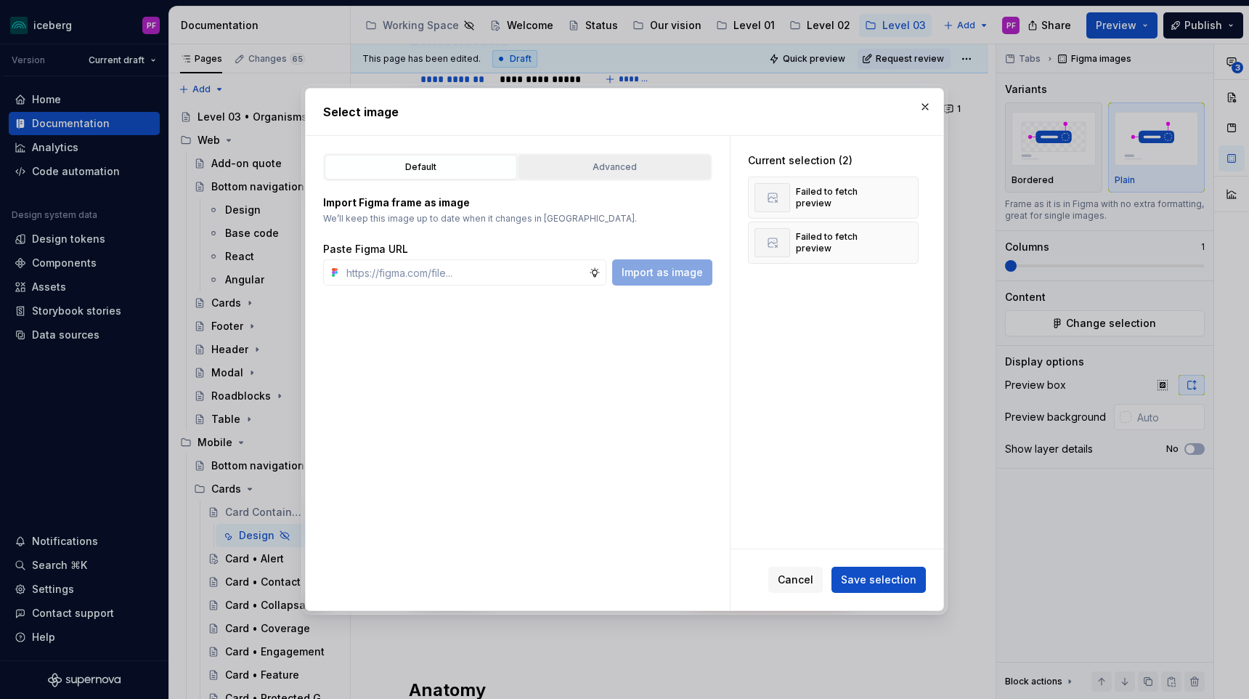
click at [662, 173] on div "Advanced" at bounding box center [615, 167] width 182 height 15
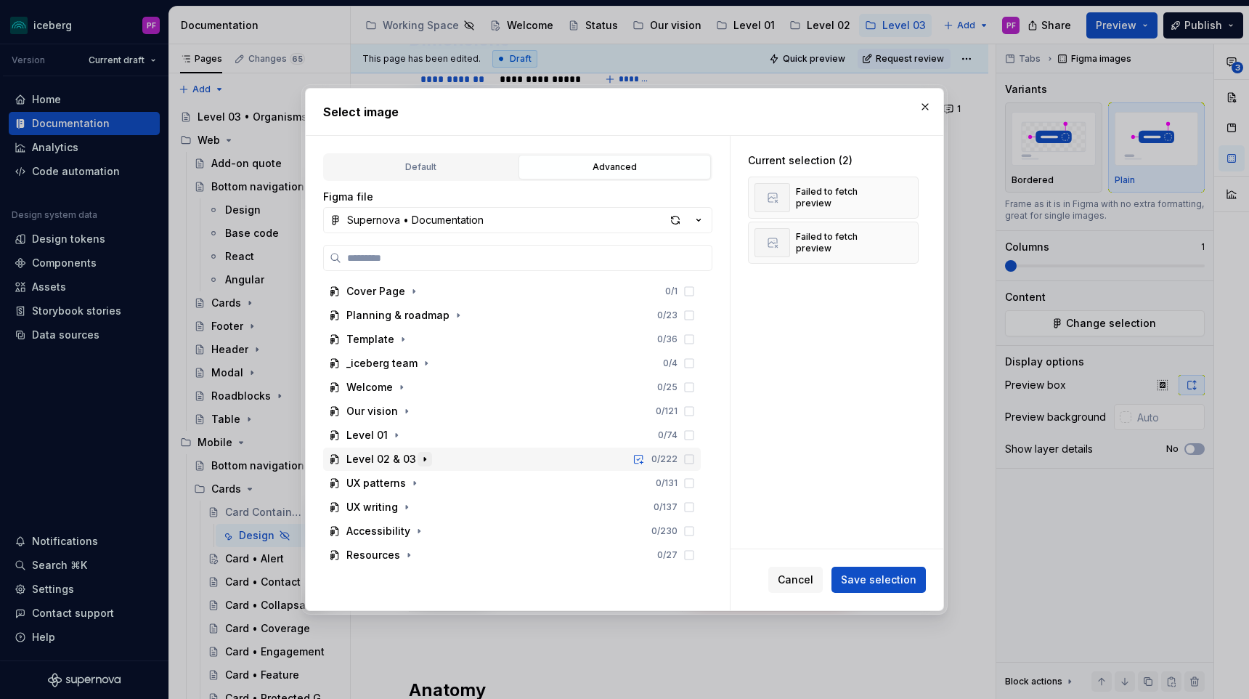
click at [426, 454] on icon "button" at bounding box center [425, 459] width 12 height 12
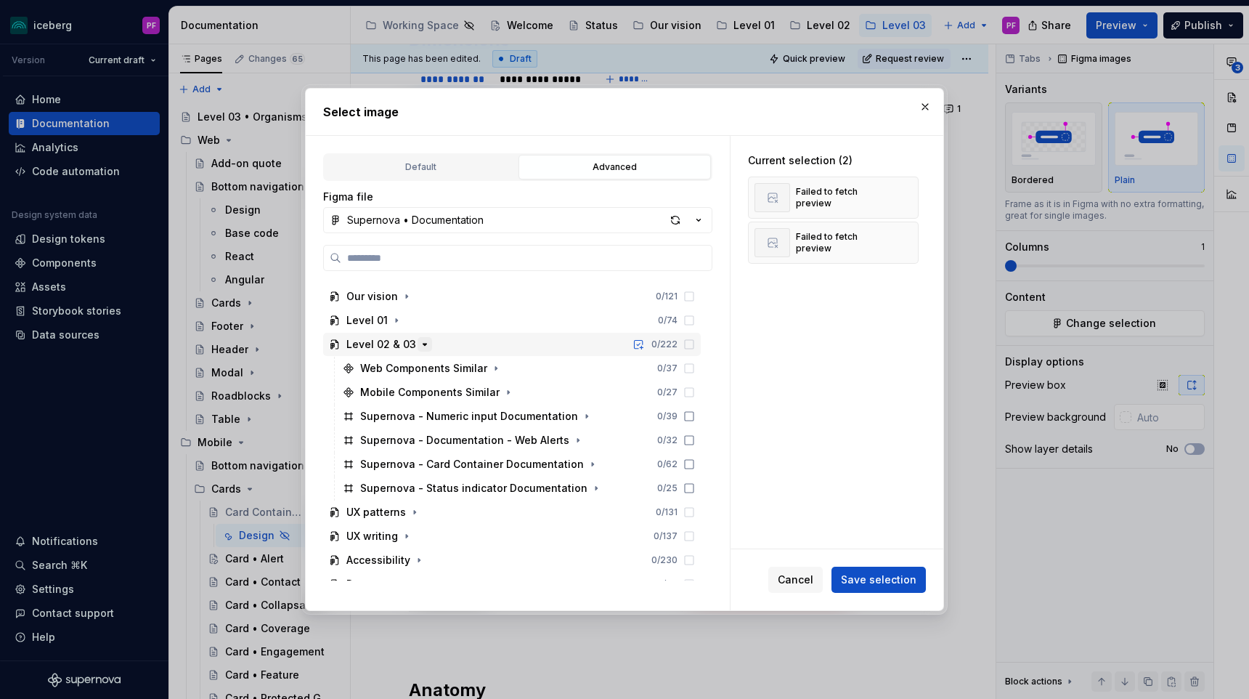
scroll to position [131, 0]
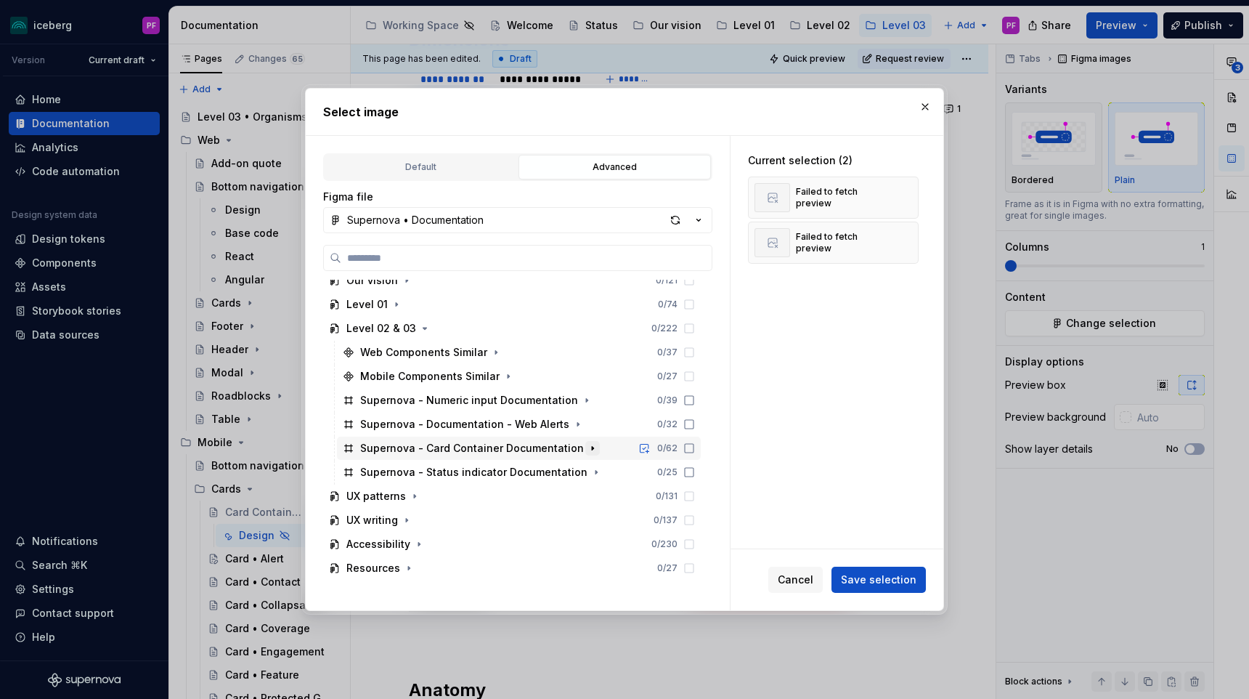
click at [587, 449] on icon "button" at bounding box center [593, 448] width 12 height 12
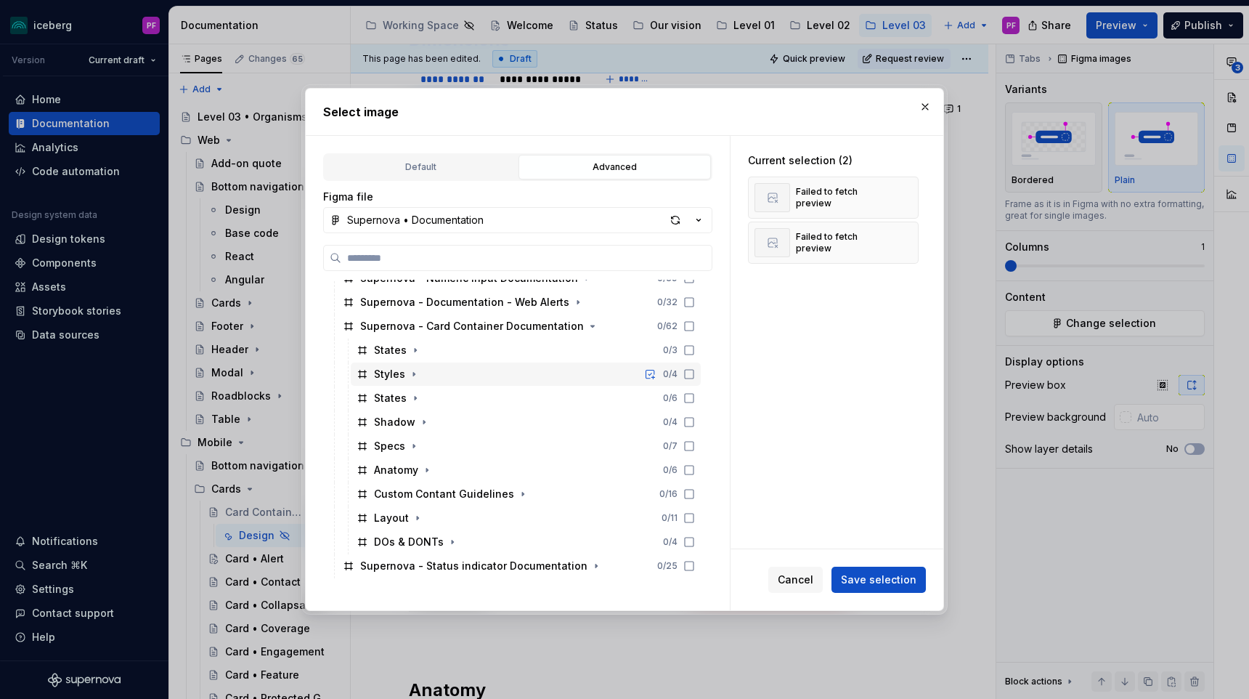
scroll to position [258, 0]
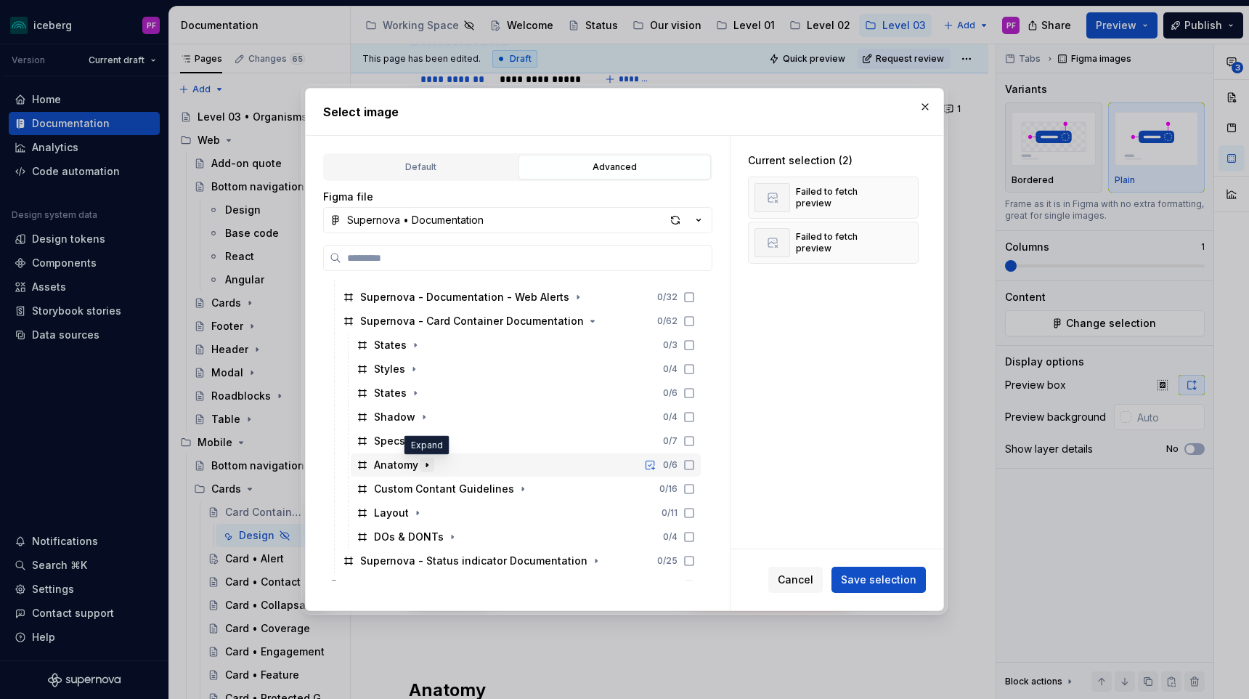
click at [423, 459] on icon "button" at bounding box center [427, 465] width 12 height 12
click at [413, 440] on icon "button" at bounding box center [413, 441] width 1 height 4
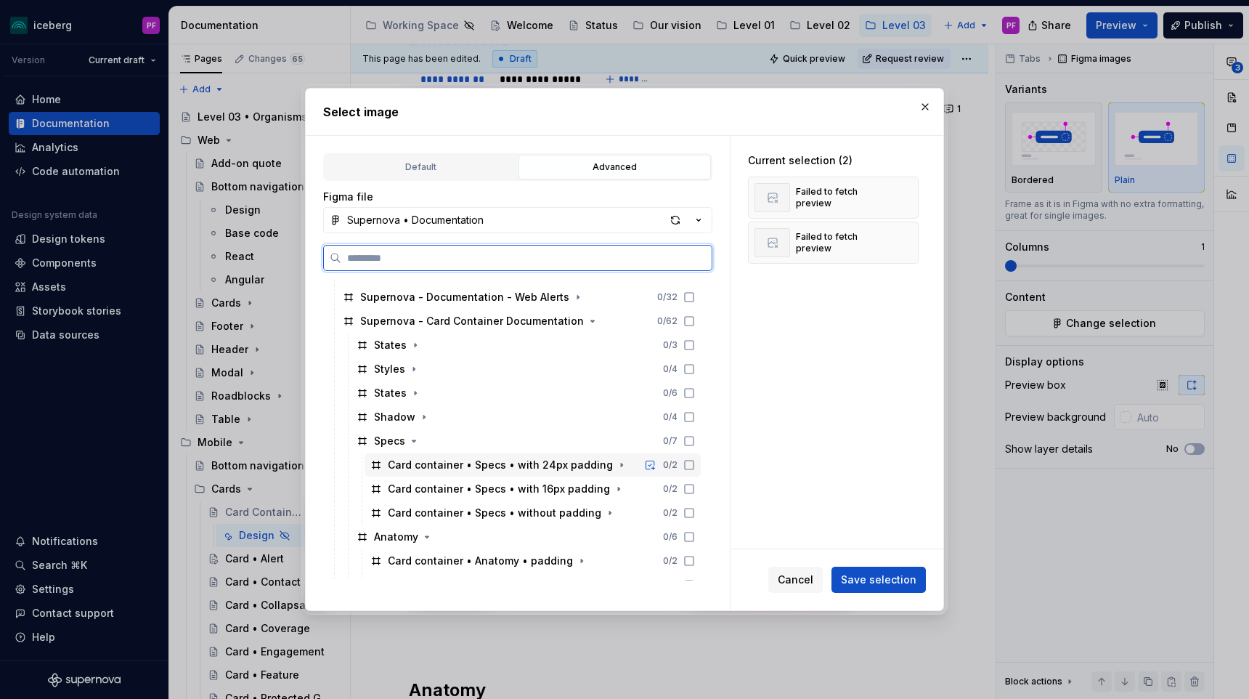
click at [426, 465] on div "Card container • Specs • with 24px padding" at bounding box center [500, 464] width 225 height 15
click at [438, 481] on div "Card container • Specs • with 16px padding" at bounding box center [499, 488] width 222 height 15
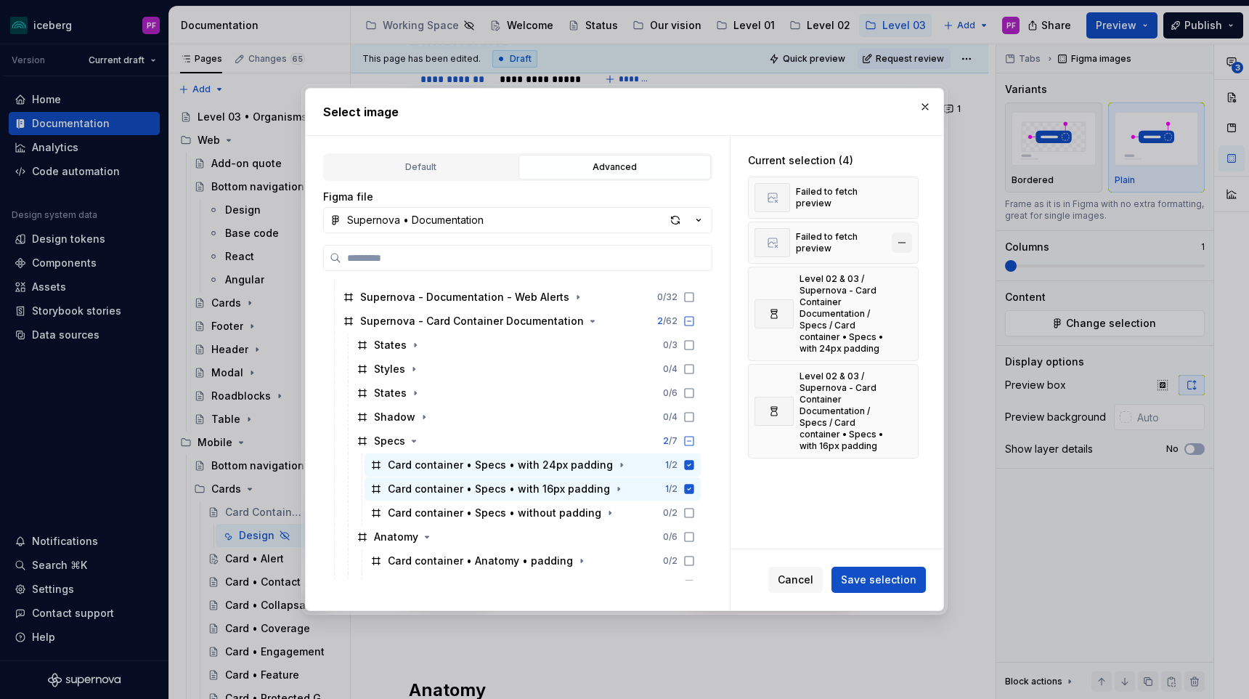
click at [910, 243] on button "button" at bounding box center [902, 242] width 20 height 20
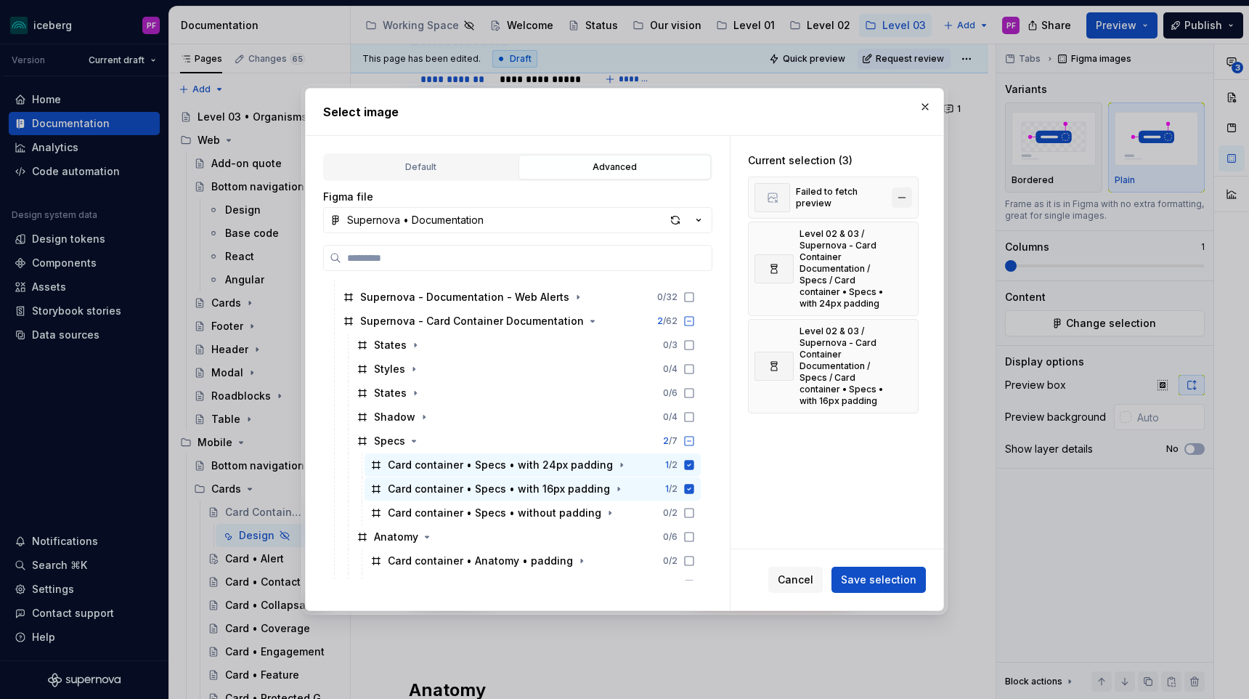
click at [910, 190] on button "button" at bounding box center [902, 197] width 20 height 20
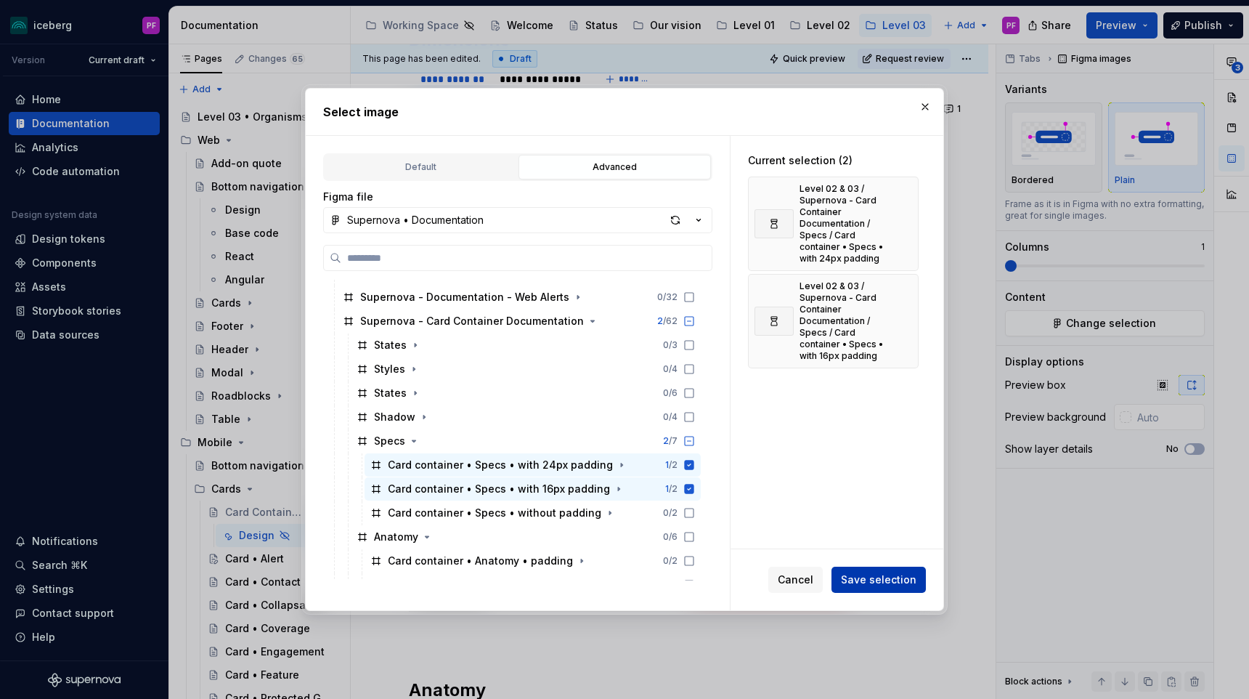
click at [897, 574] on span "Save selection" at bounding box center [879, 579] width 76 height 15
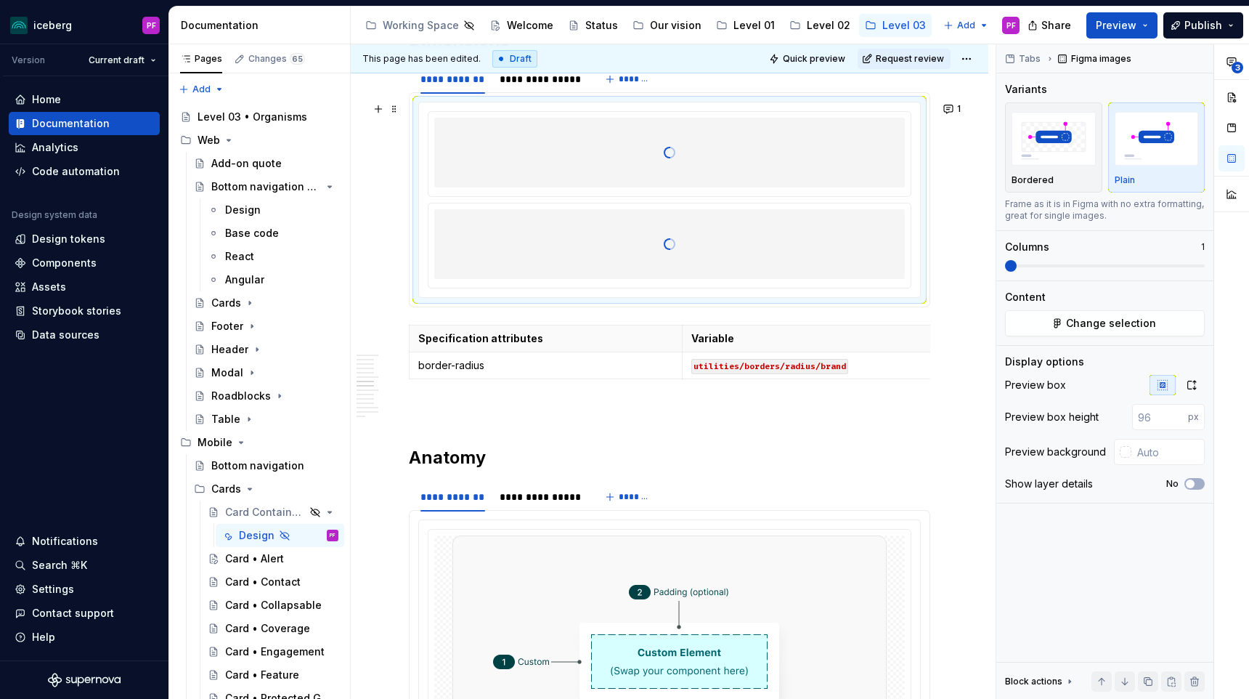
scroll to position [1770, 0]
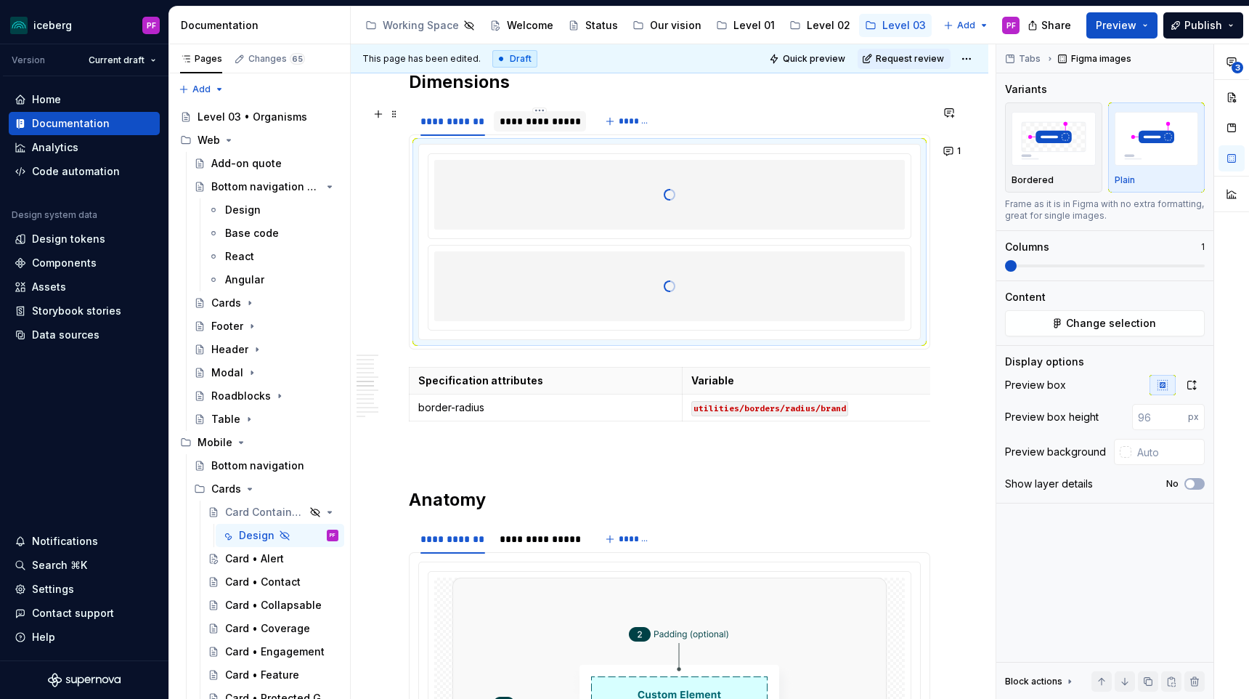
click at [545, 128] on div "**********" at bounding box center [540, 121] width 81 height 15
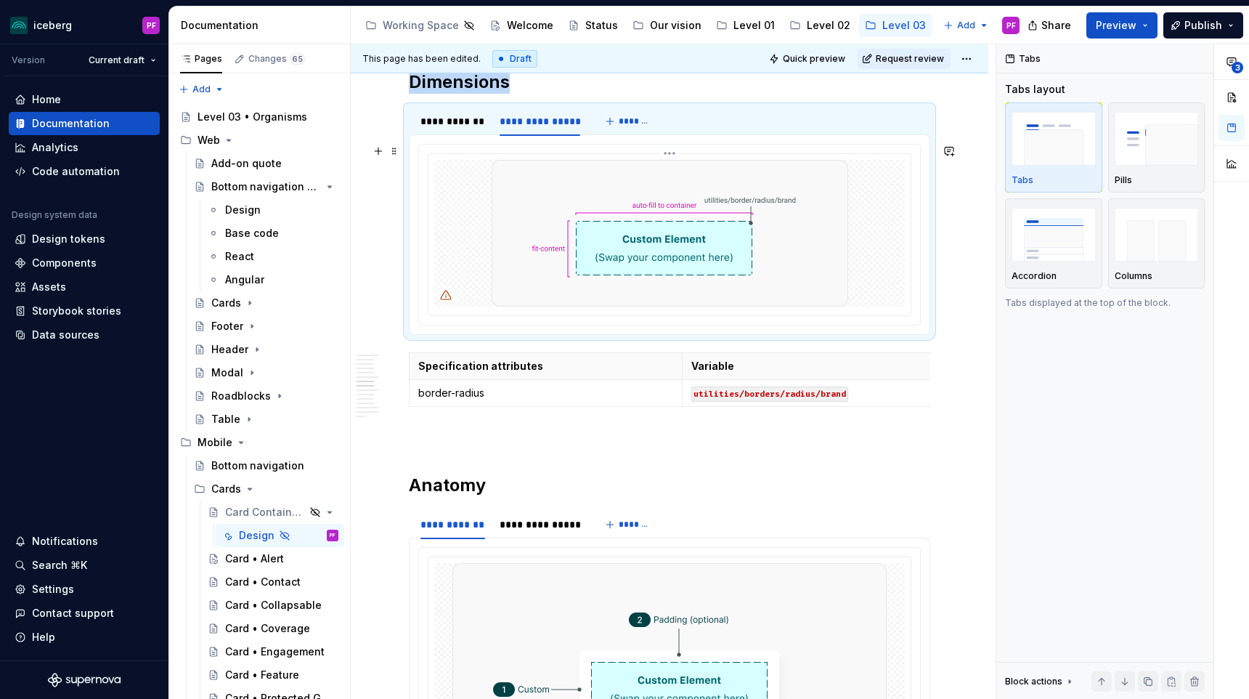
click at [693, 241] on img at bounding box center [670, 233] width 357 height 147
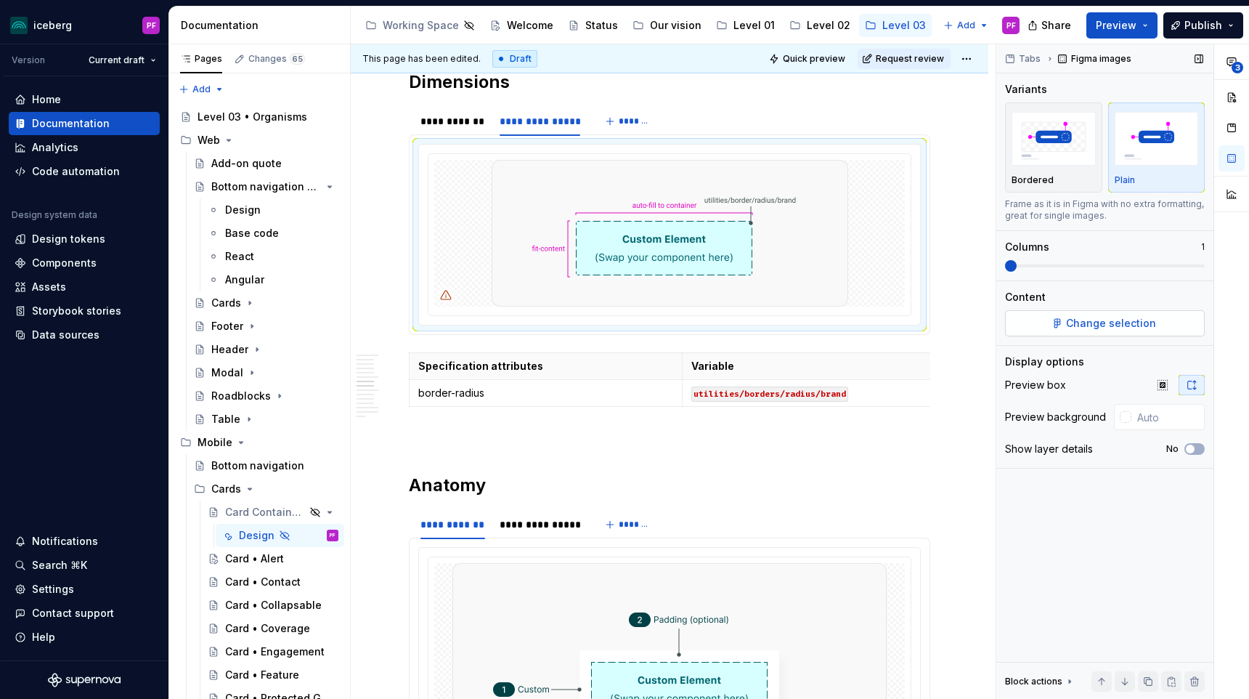
click at [1069, 312] on button "Change selection" at bounding box center [1105, 323] width 200 height 26
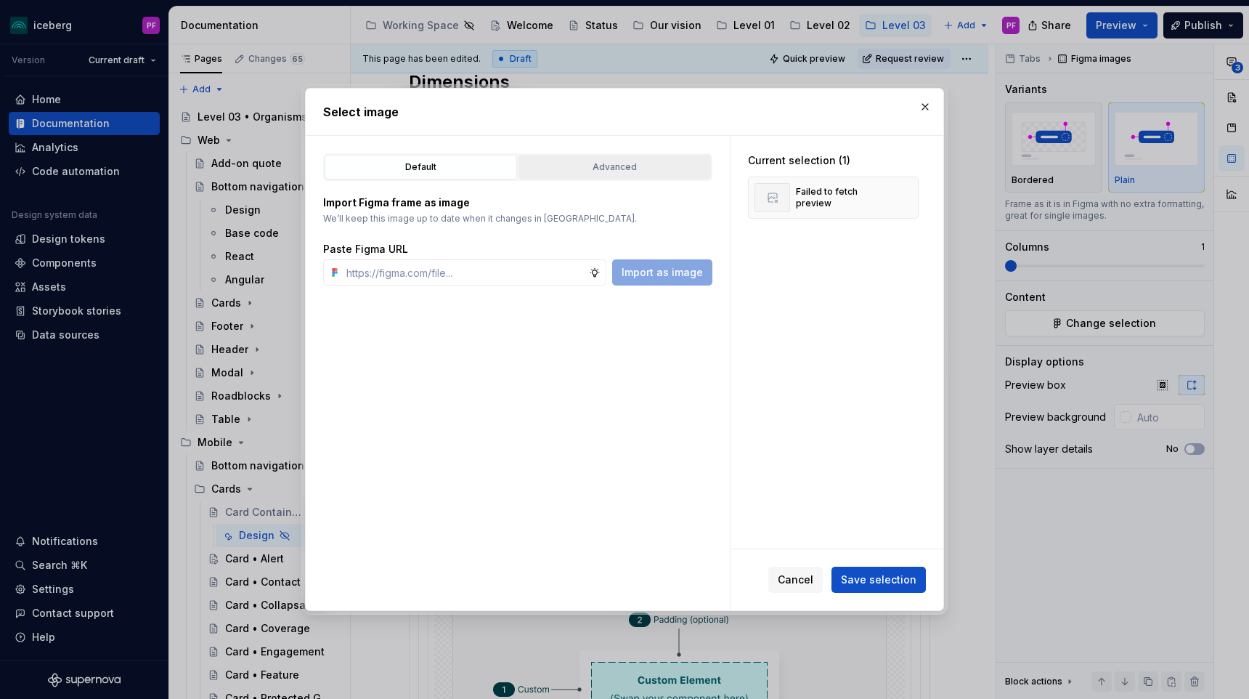
click at [606, 176] on button "Advanced" at bounding box center [614, 167] width 192 height 25
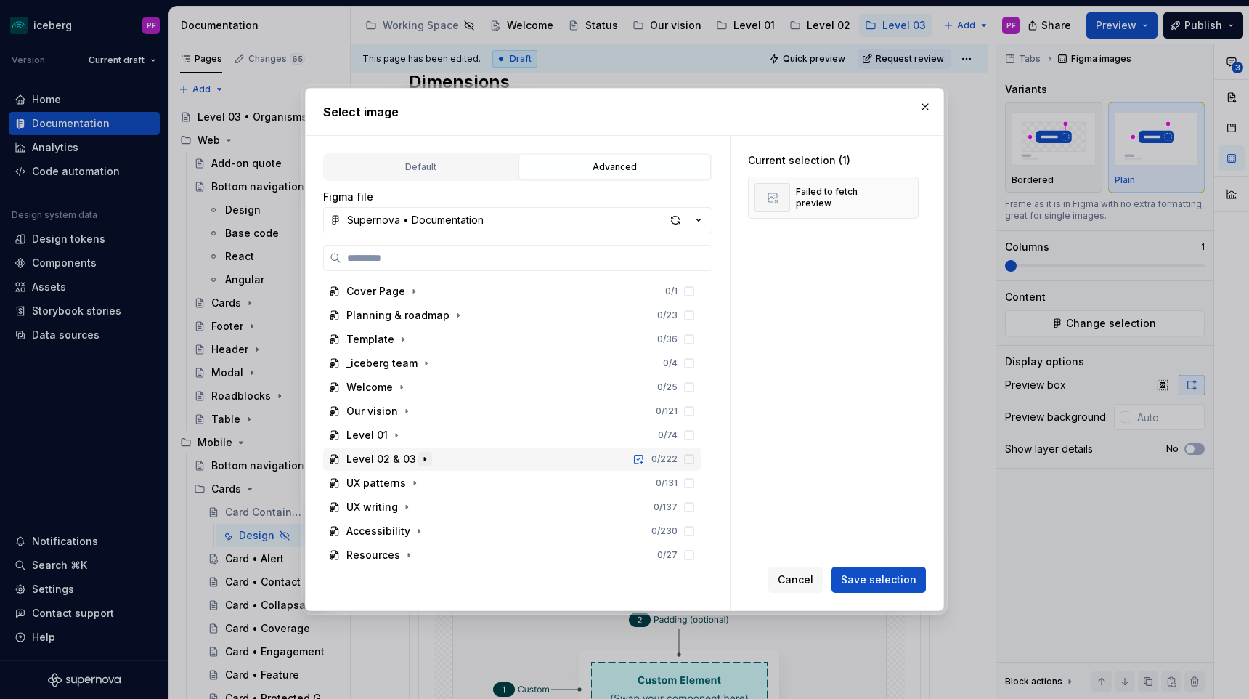
click at [424, 460] on icon "button" at bounding box center [424, 459] width 1 height 4
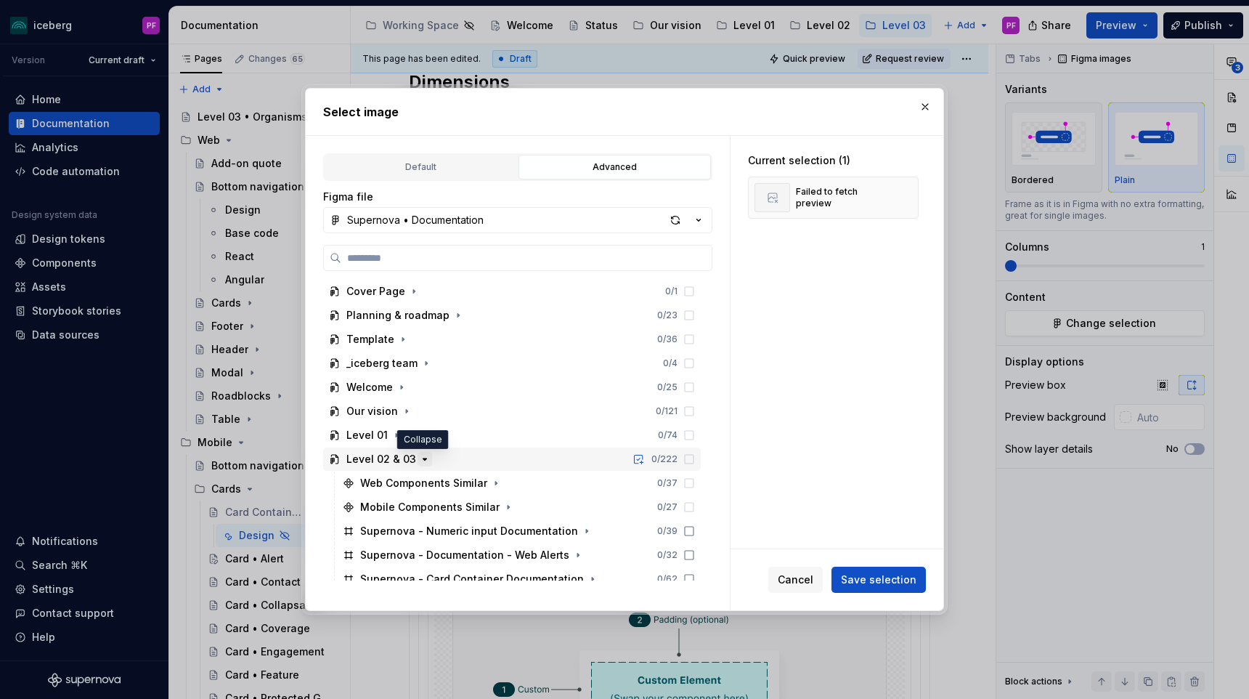
scroll to position [131, 0]
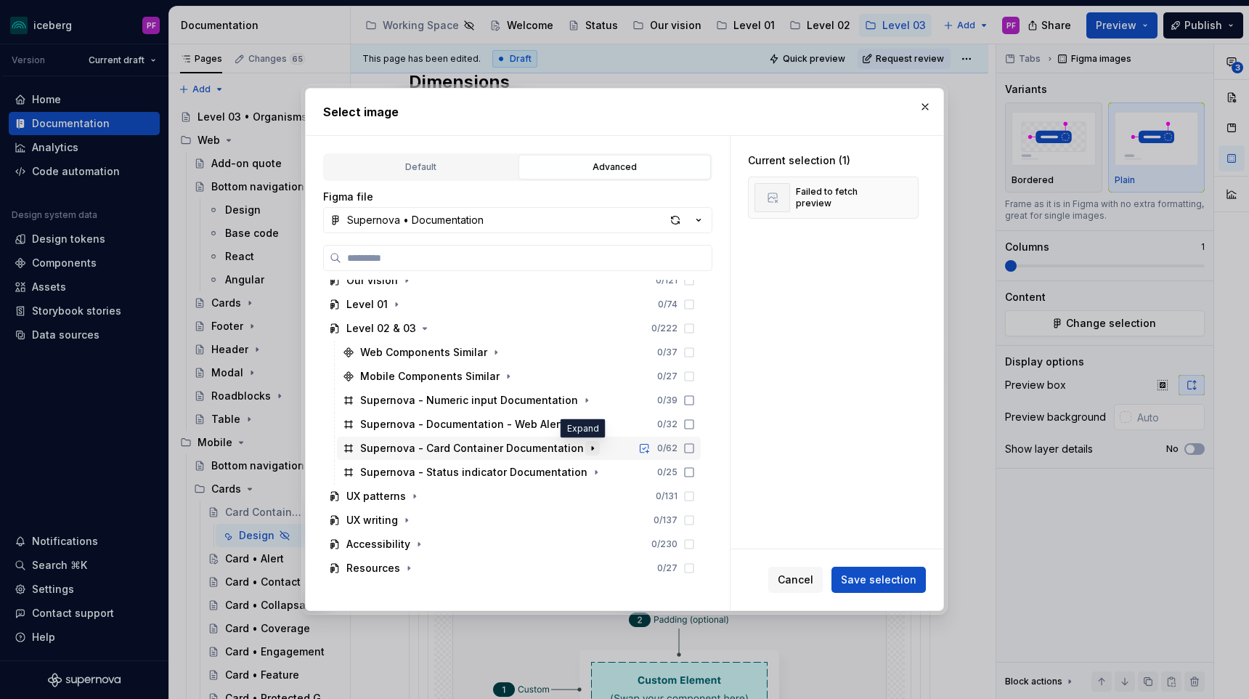
click at [587, 447] on icon "button" at bounding box center [593, 448] width 12 height 12
click at [587, 445] on icon "button" at bounding box center [593, 448] width 12 height 12
click at [587, 449] on icon "button" at bounding box center [593, 448] width 12 height 12
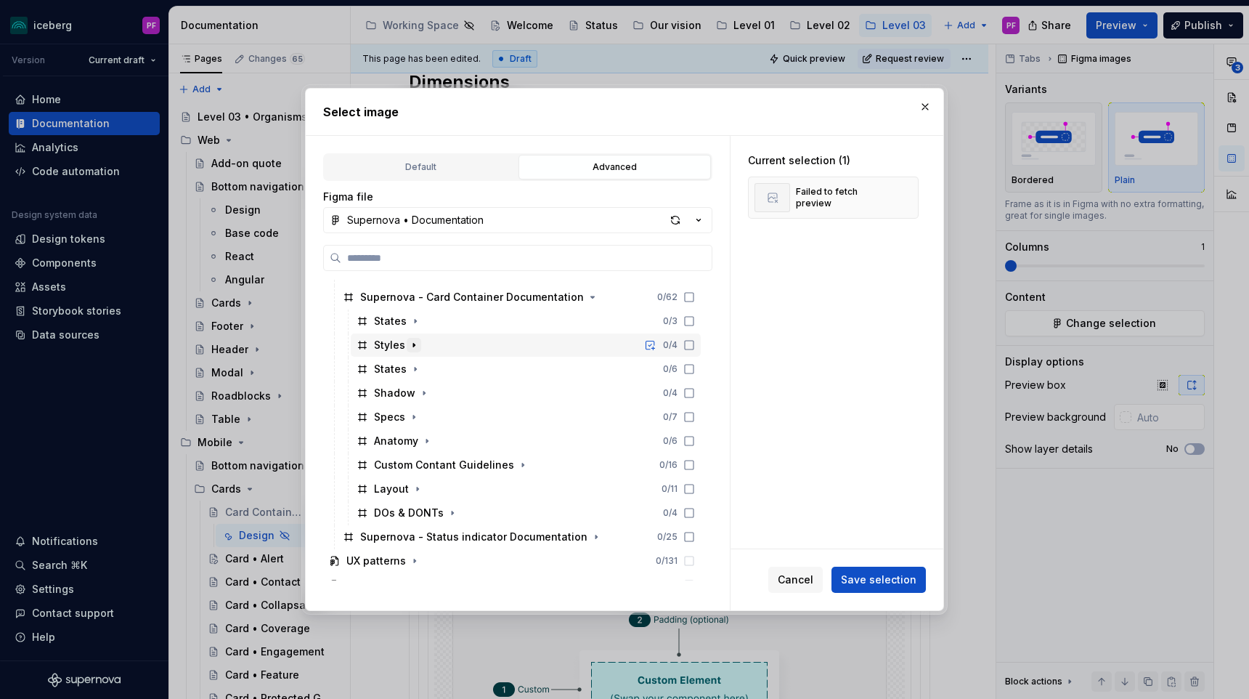
scroll to position [285, 0]
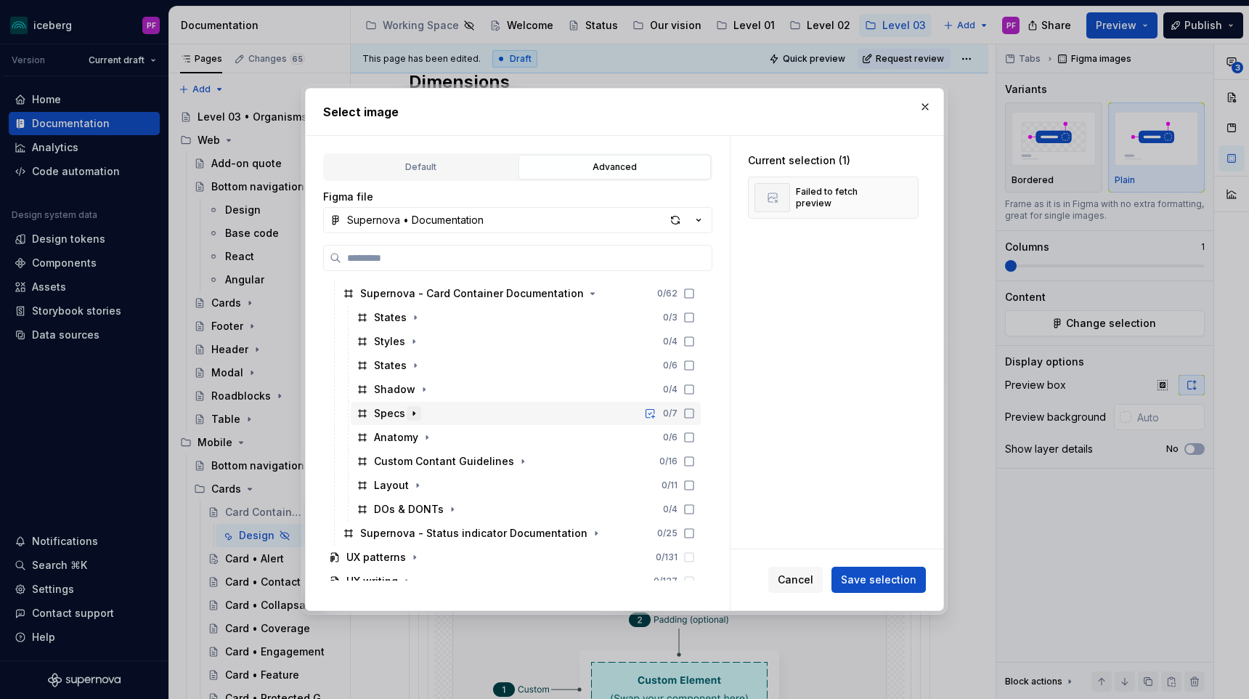
click at [417, 409] on icon "button" at bounding box center [414, 413] width 12 height 12
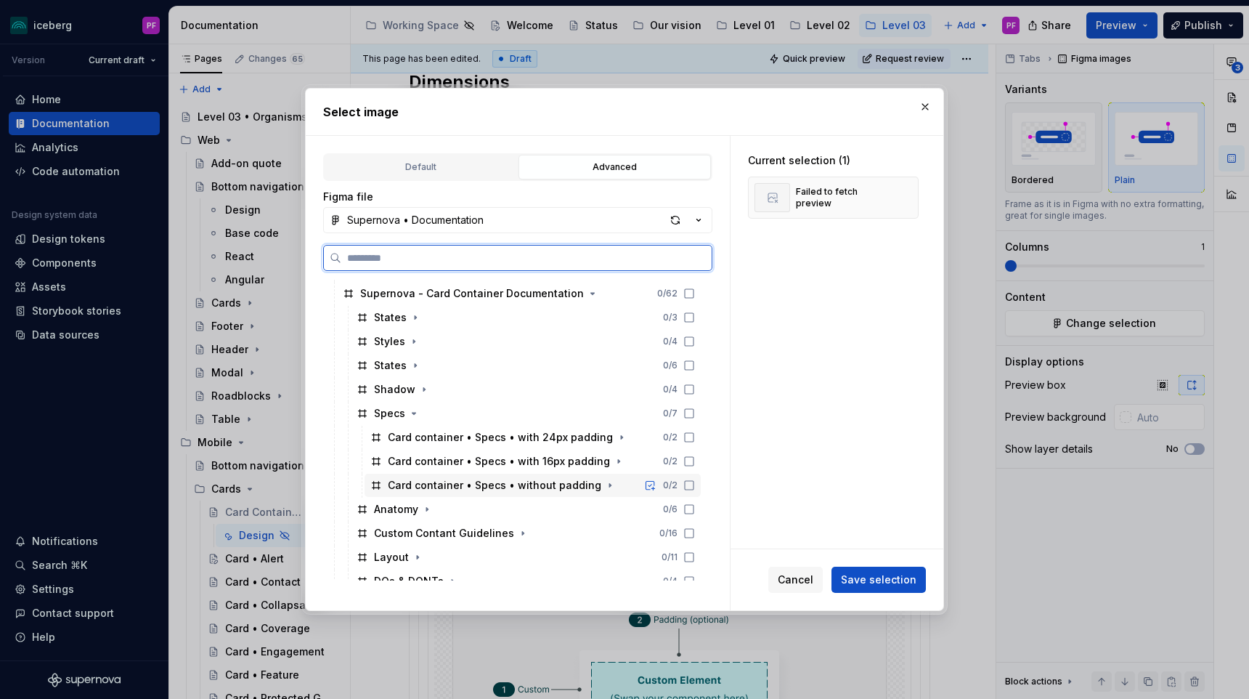
click at [452, 484] on div "Card container • Specs • without padding" at bounding box center [494, 485] width 213 height 15
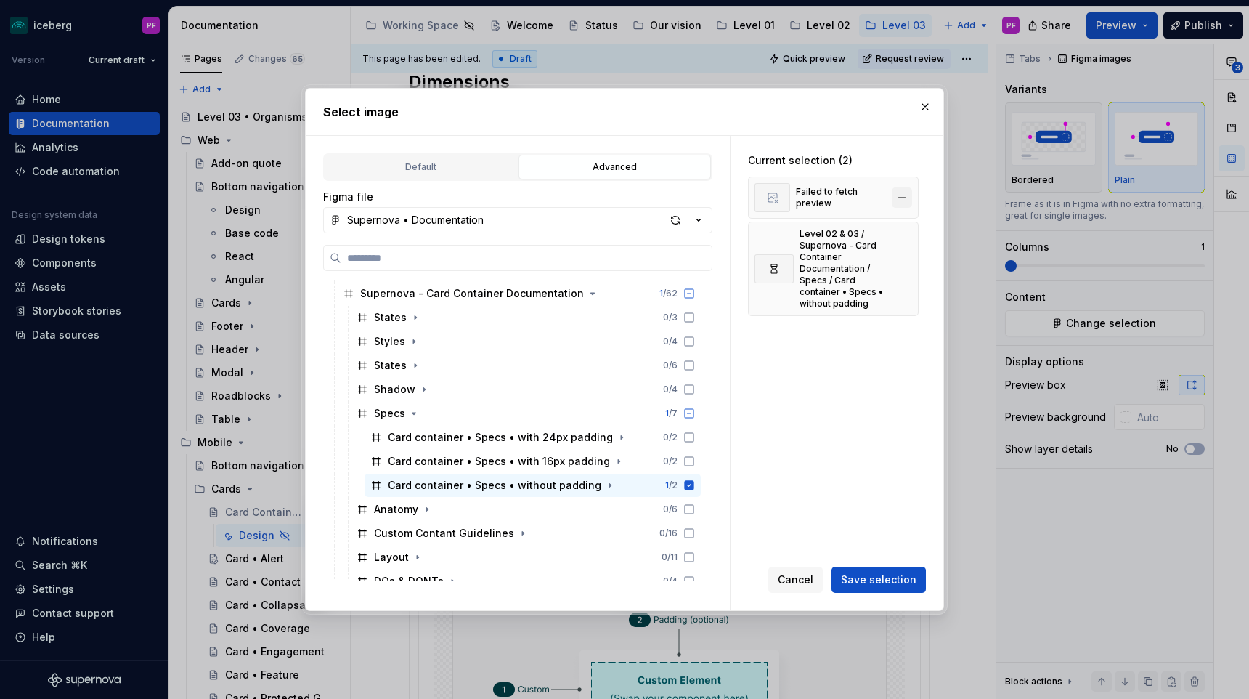
click at [905, 200] on button "button" at bounding box center [902, 197] width 20 height 20
click at [894, 571] on button "Save selection" at bounding box center [878, 579] width 94 height 26
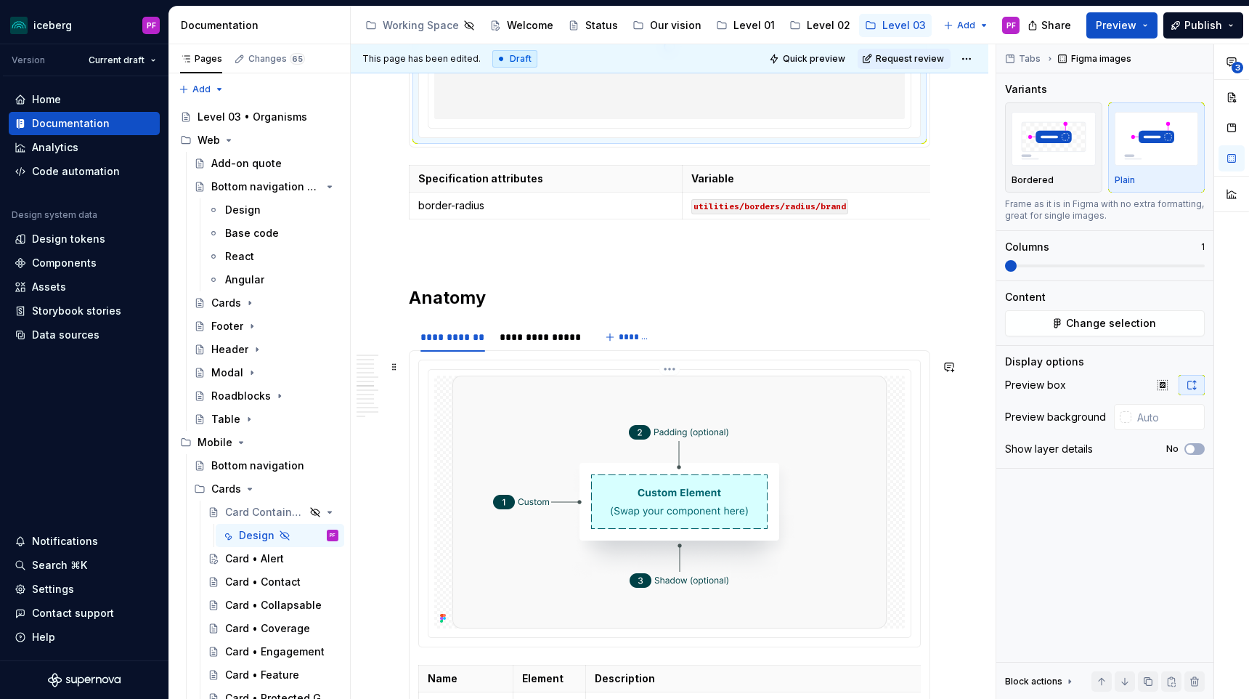
scroll to position [1963, 0]
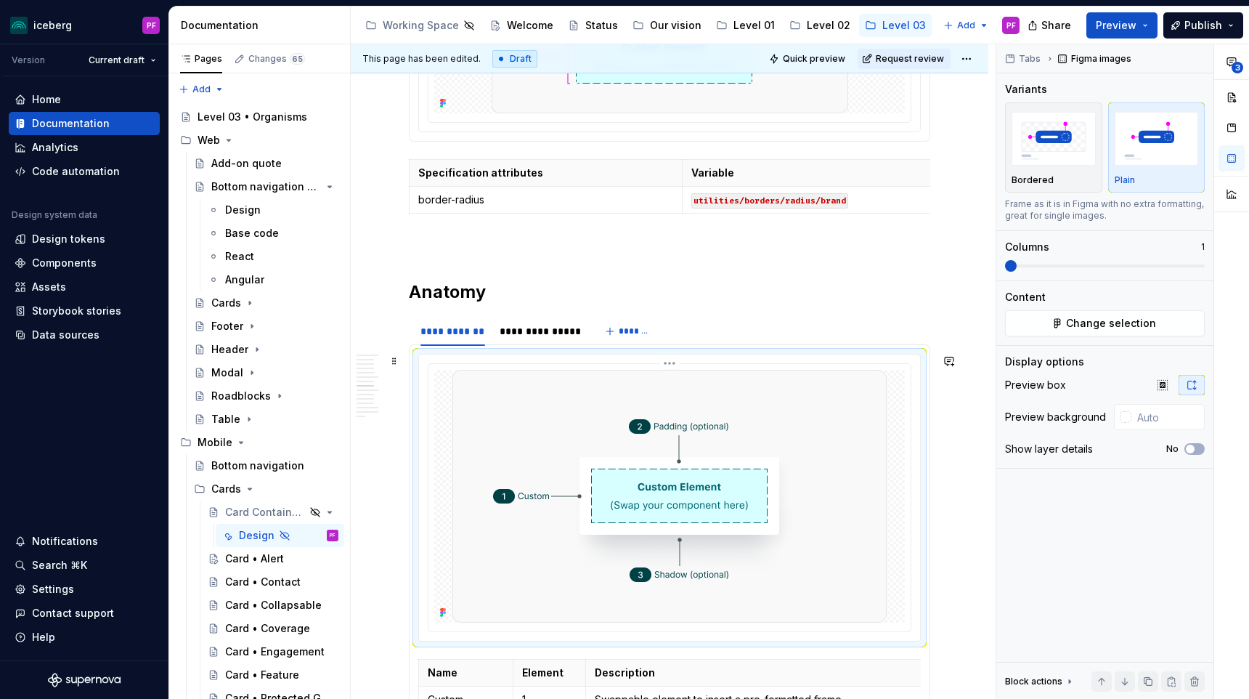
click at [494, 447] on img at bounding box center [669, 496] width 434 height 253
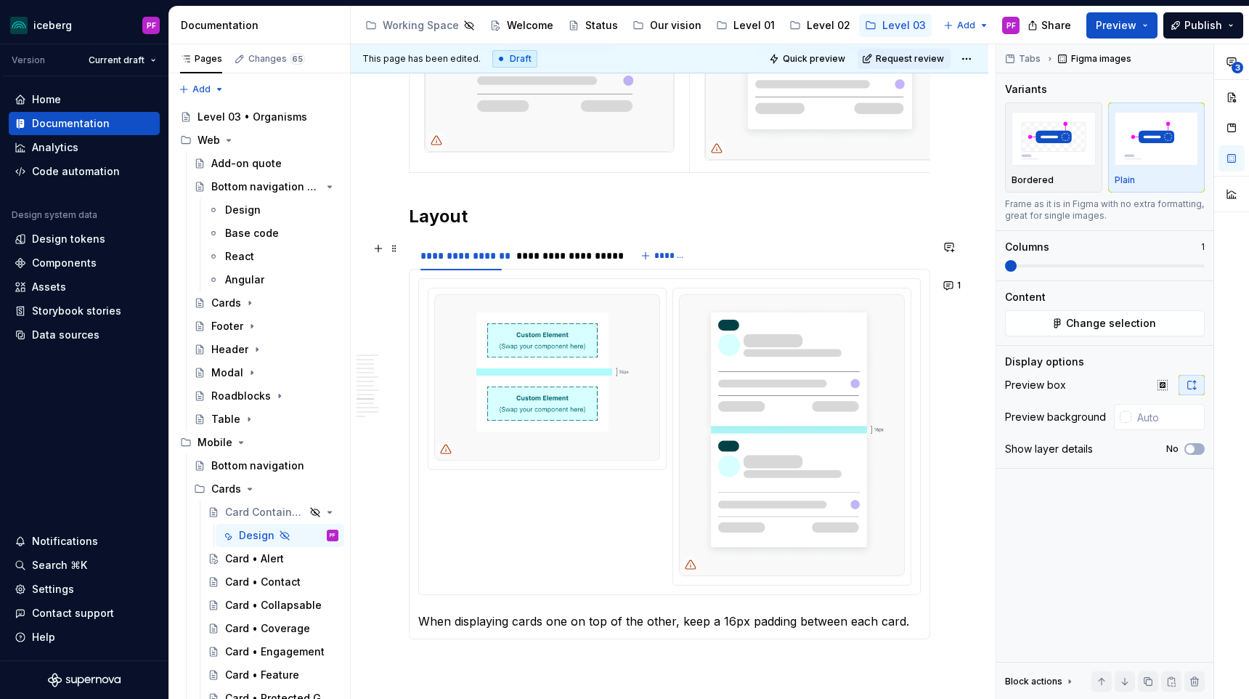
scroll to position [4058, 0]
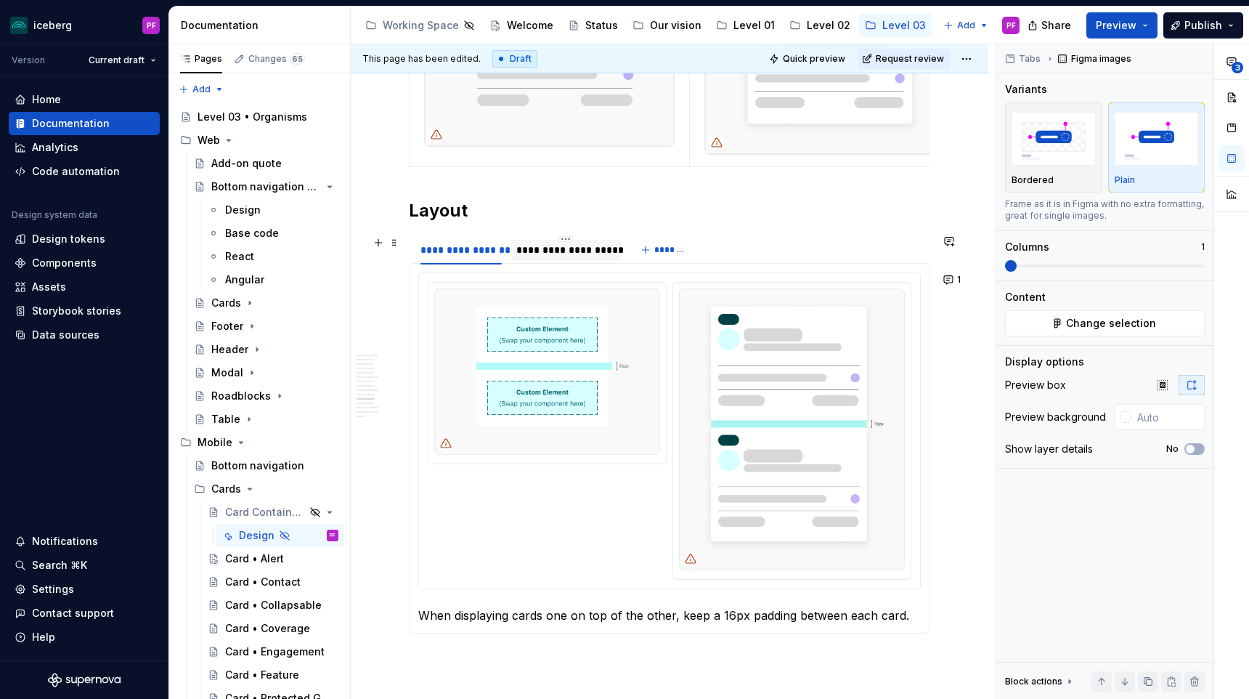
click at [535, 244] on div "**********" at bounding box center [566, 250] width 100 height 15
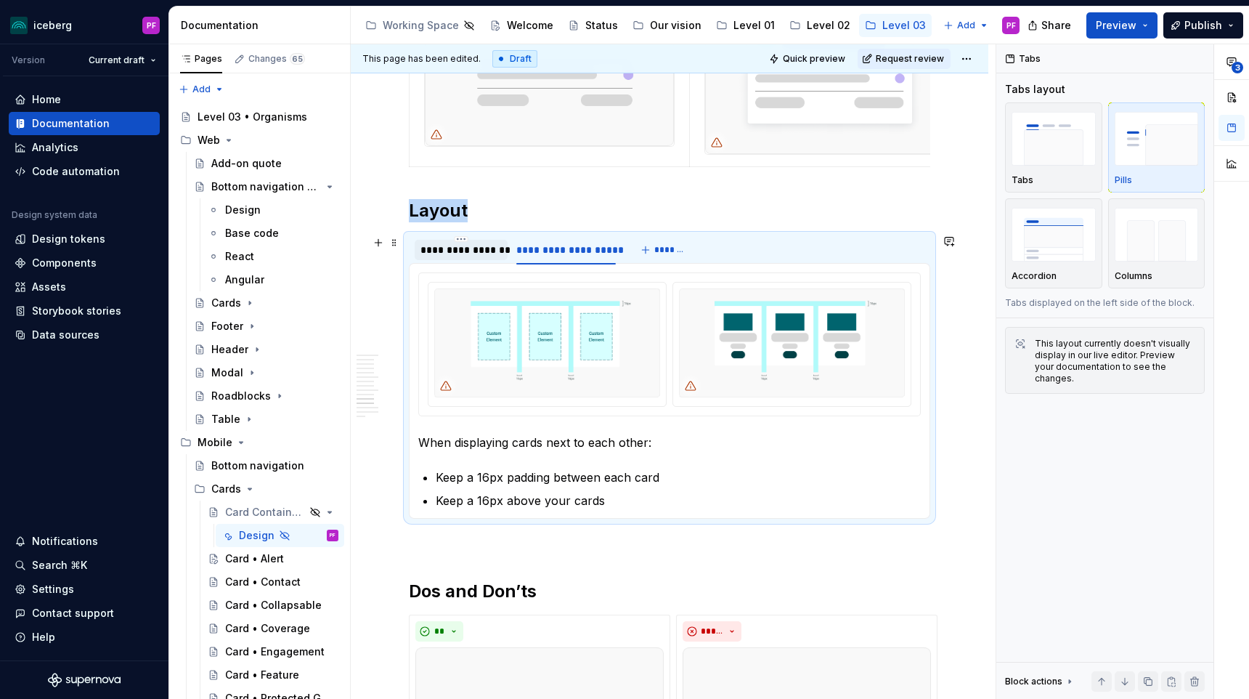
click at [488, 248] on div "**********" at bounding box center [460, 250] width 81 height 15
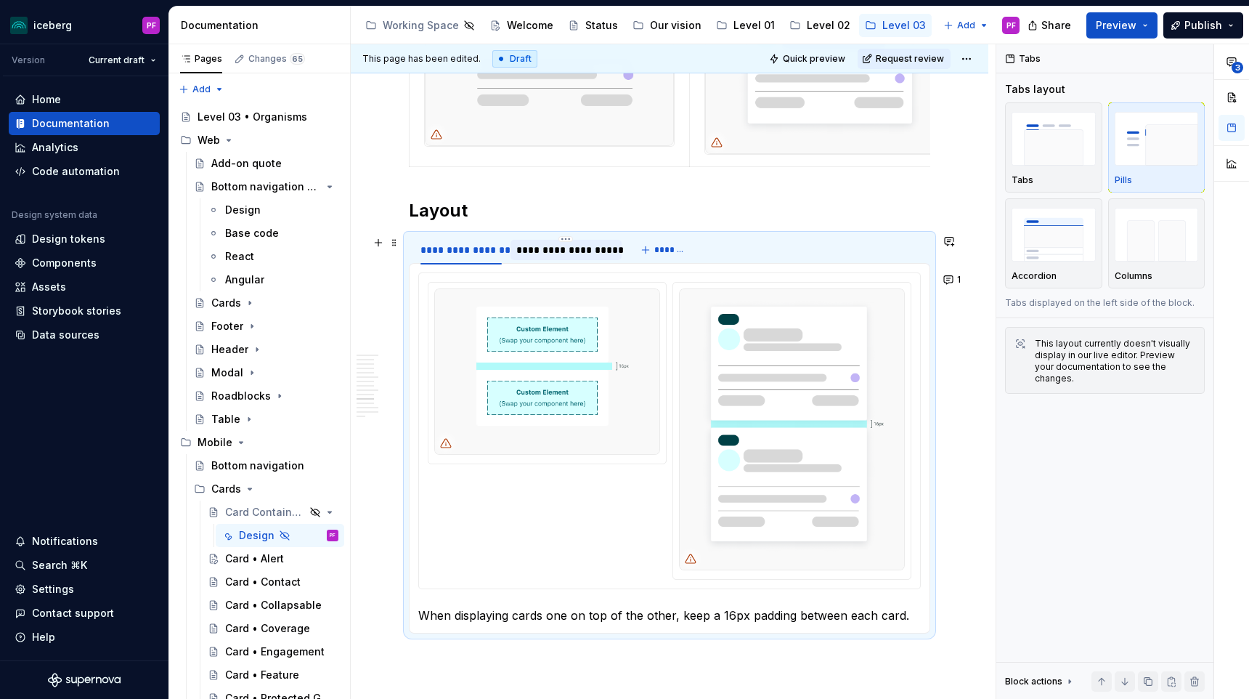
click at [561, 249] on div "**********" at bounding box center [566, 250] width 100 height 15
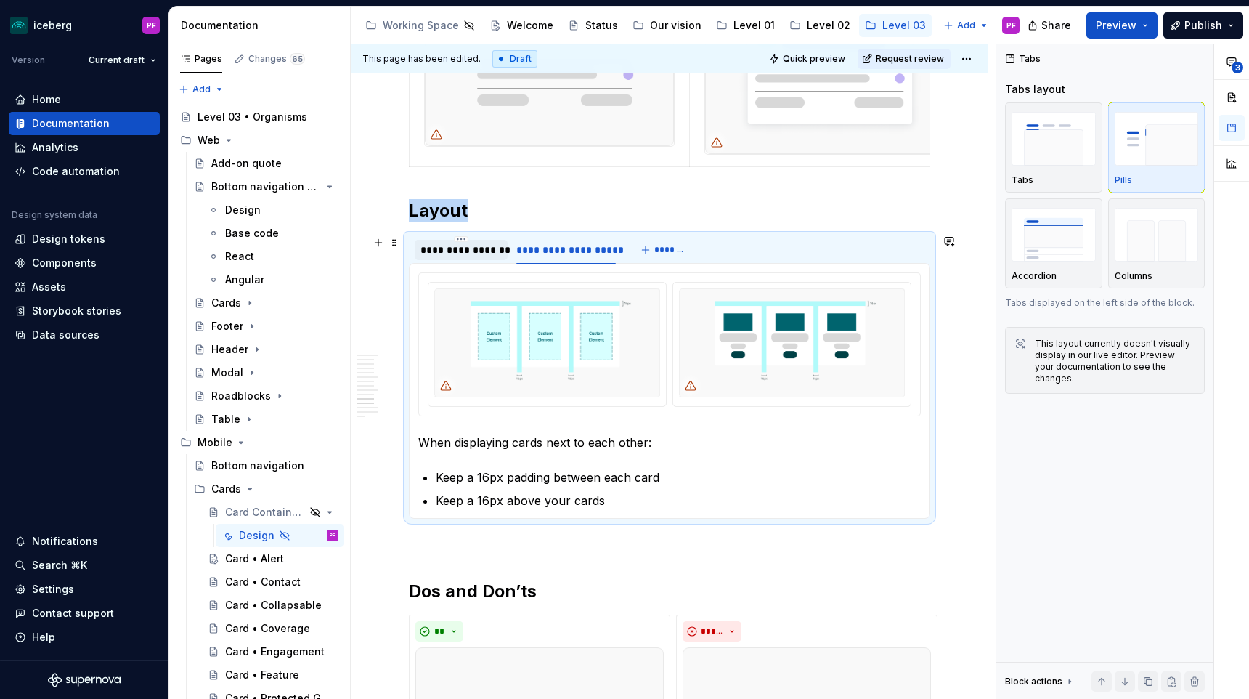
click at [484, 256] on div "**********" at bounding box center [460, 250] width 81 height 15
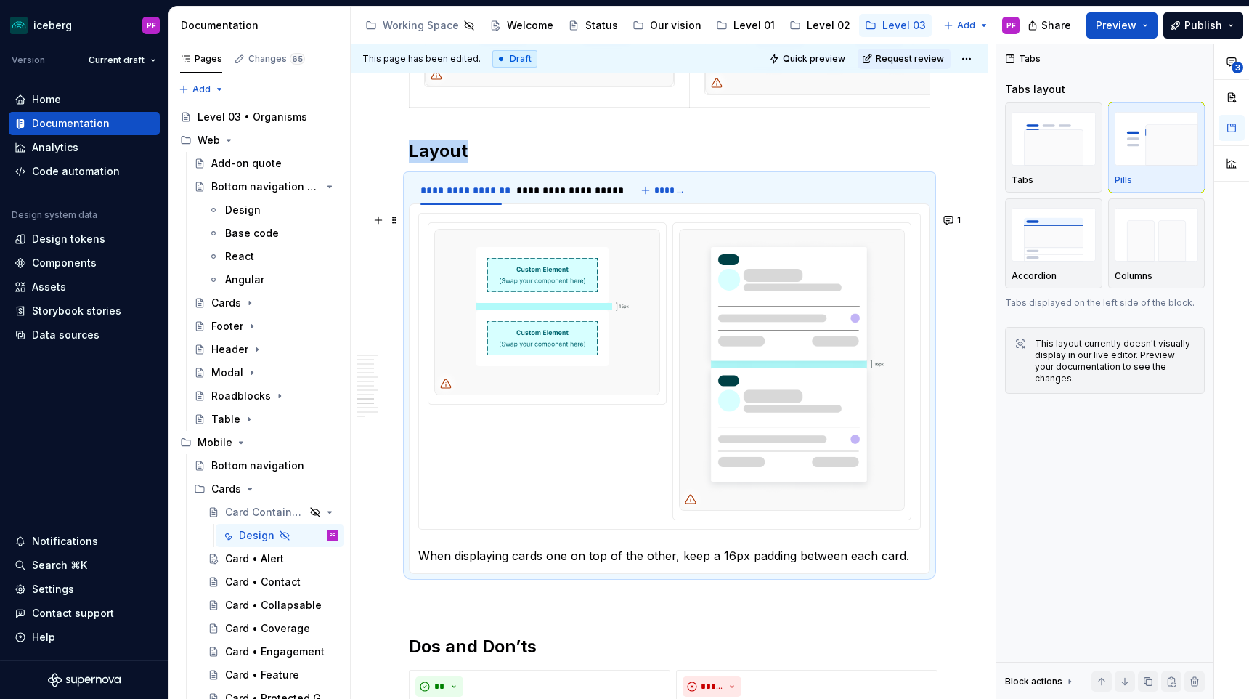
scroll to position [4116, 0]
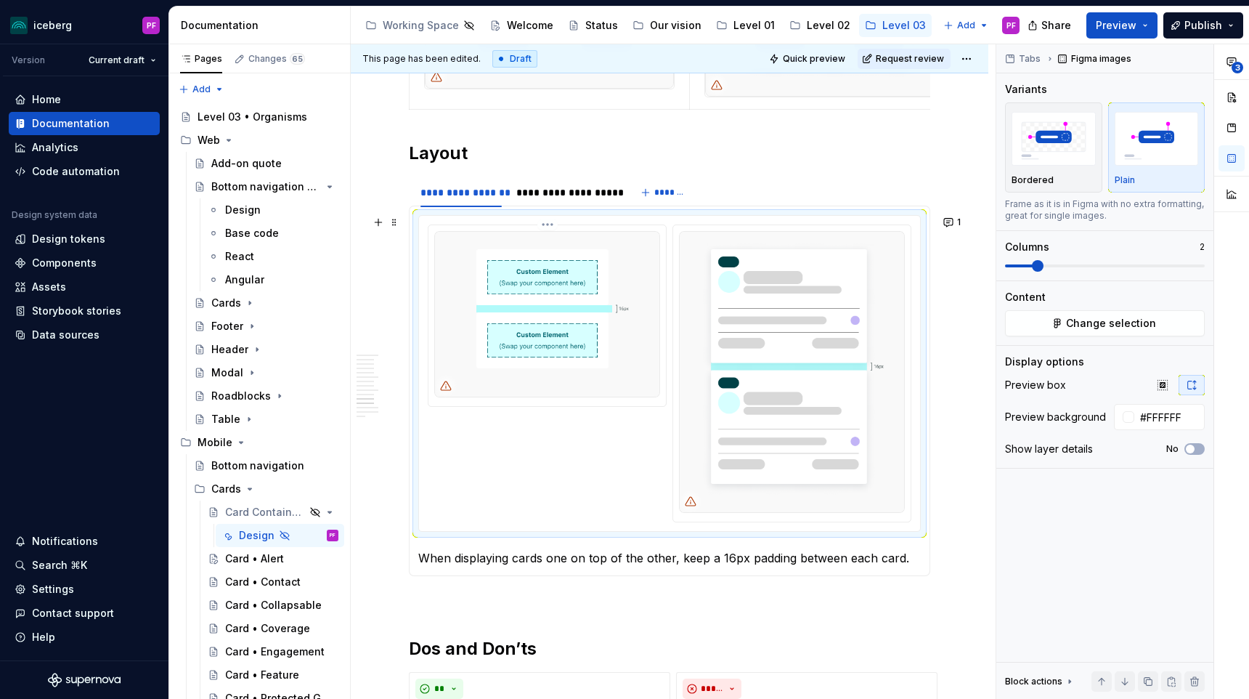
click at [491, 269] on img at bounding box center [547, 314] width 226 height 166
click at [1094, 317] on span "Change selection" at bounding box center [1111, 323] width 90 height 15
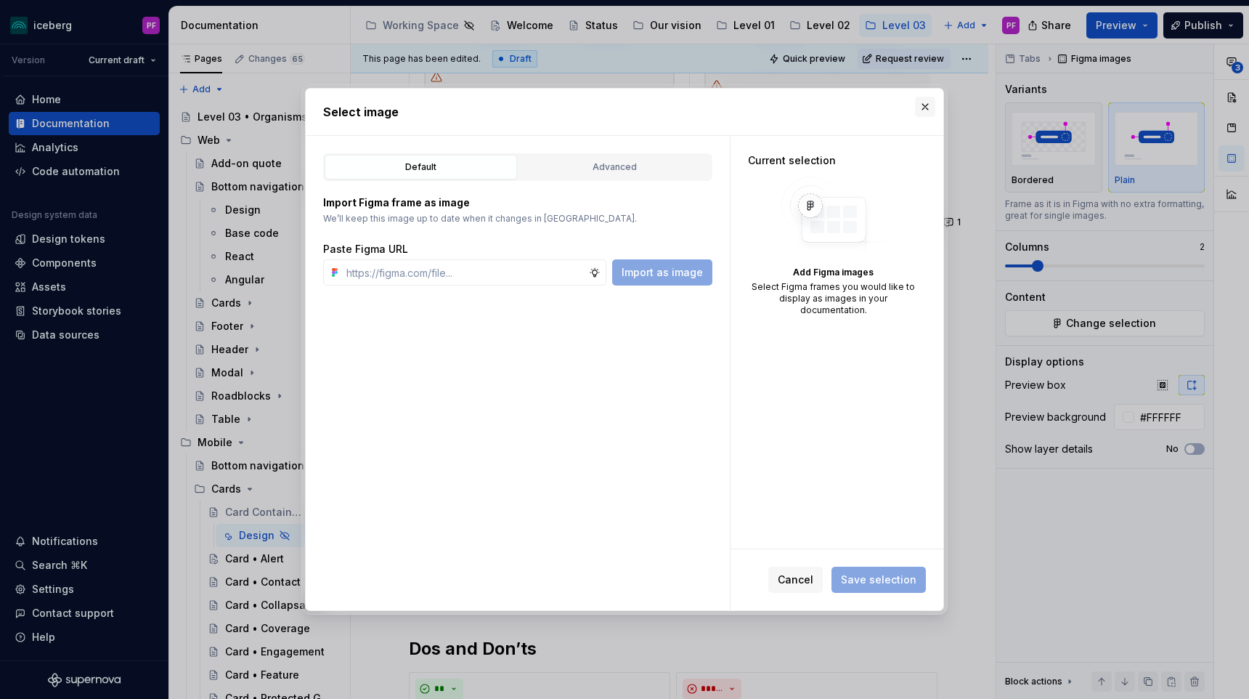
click at [924, 109] on button "button" at bounding box center [925, 107] width 20 height 20
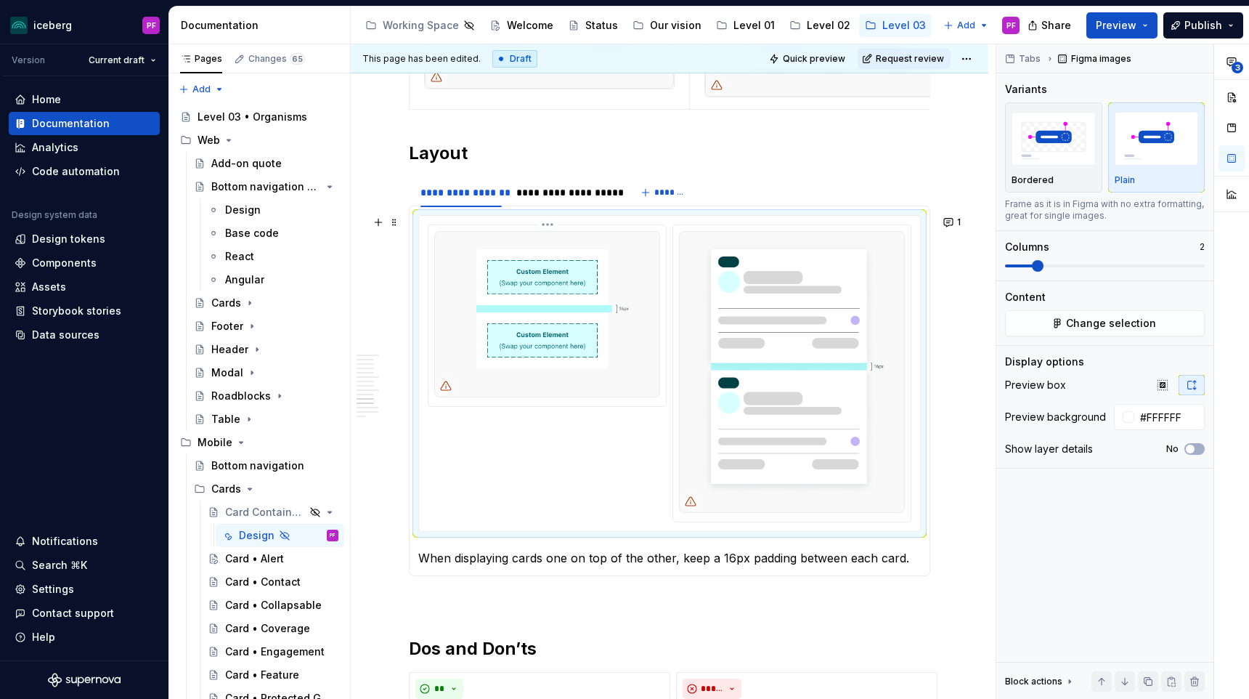
click at [446, 330] on img at bounding box center [547, 314] width 226 height 166
click at [632, 295] on img at bounding box center [547, 314] width 226 height 166
click at [1081, 317] on span "Change selection" at bounding box center [1111, 323] width 90 height 15
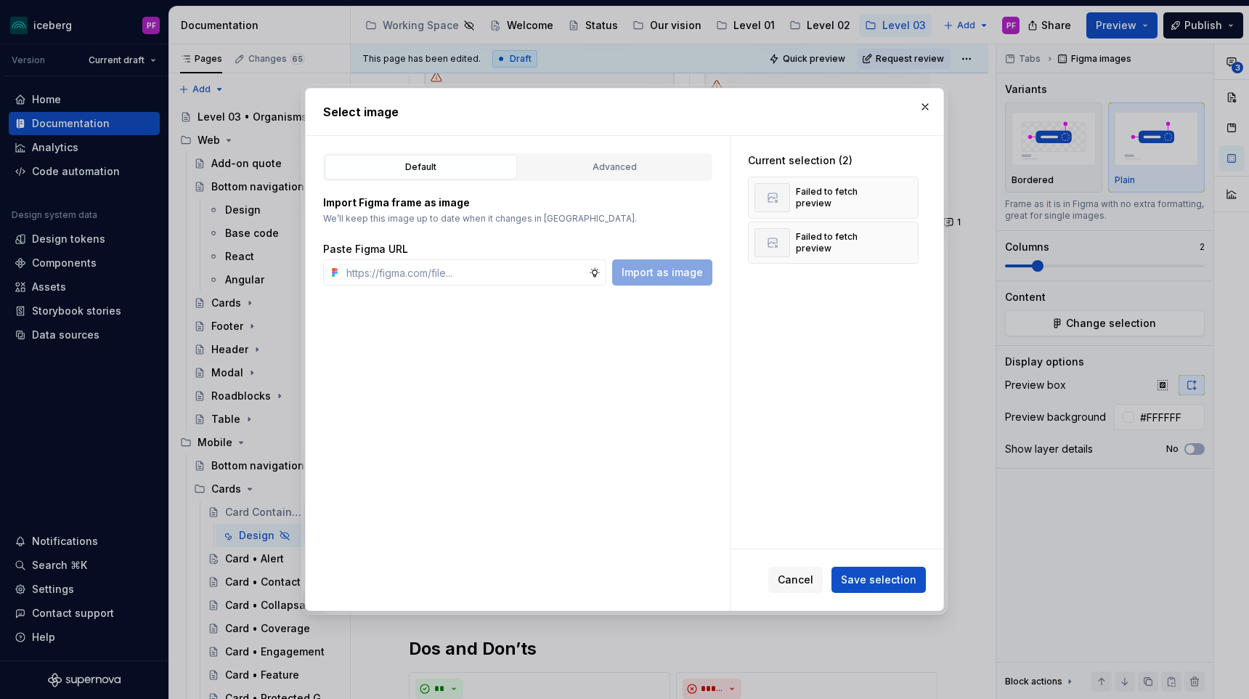
click at [540, 182] on div "Import Figma frame as image We’ll keep this image up to date when it changes in…" at bounding box center [517, 233] width 389 height 105
click at [613, 163] on div "Advanced" at bounding box center [615, 167] width 182 height 15
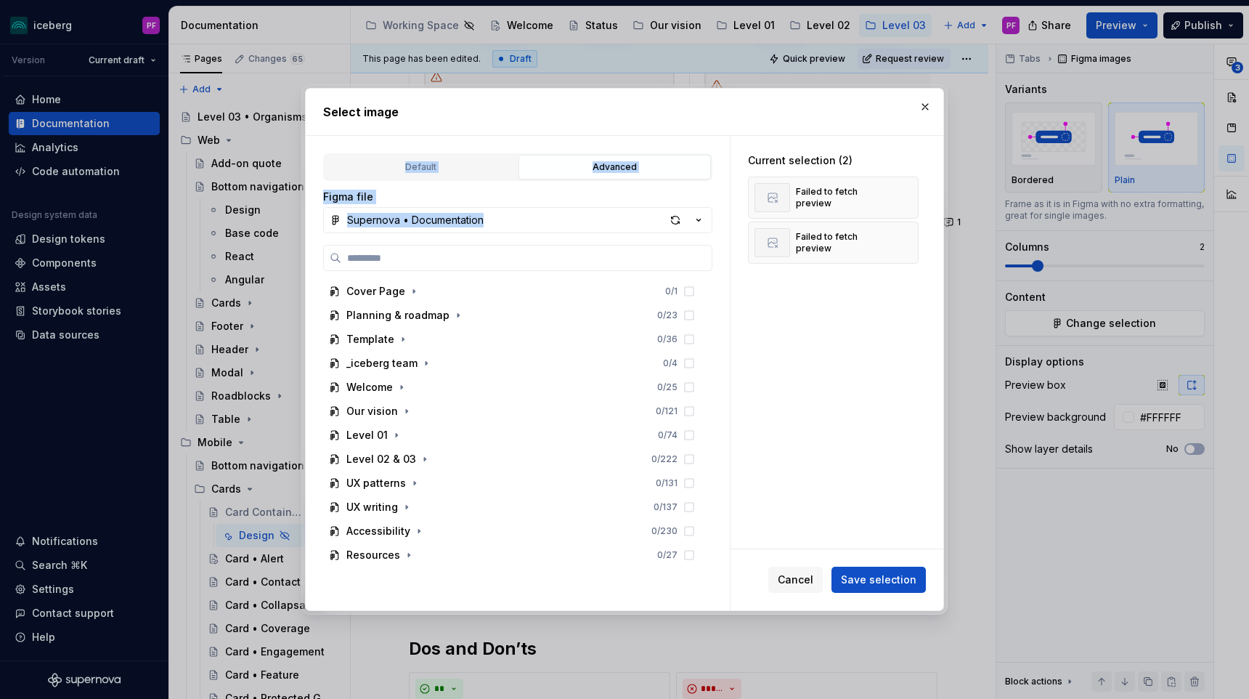
drag, startPoint x: 646, startPoint y: 108, endPoint x: 380, endPoint y: 272, distance: 312.3
click at [380, 272] on div "Select image Default Advanced Import Figma frame as image We’ll keep this image…" at bounding box center [624, 349] width 639 height 523
click at [424, 459] on icon "button" at bounding box center [424, 459] width 1 height 4
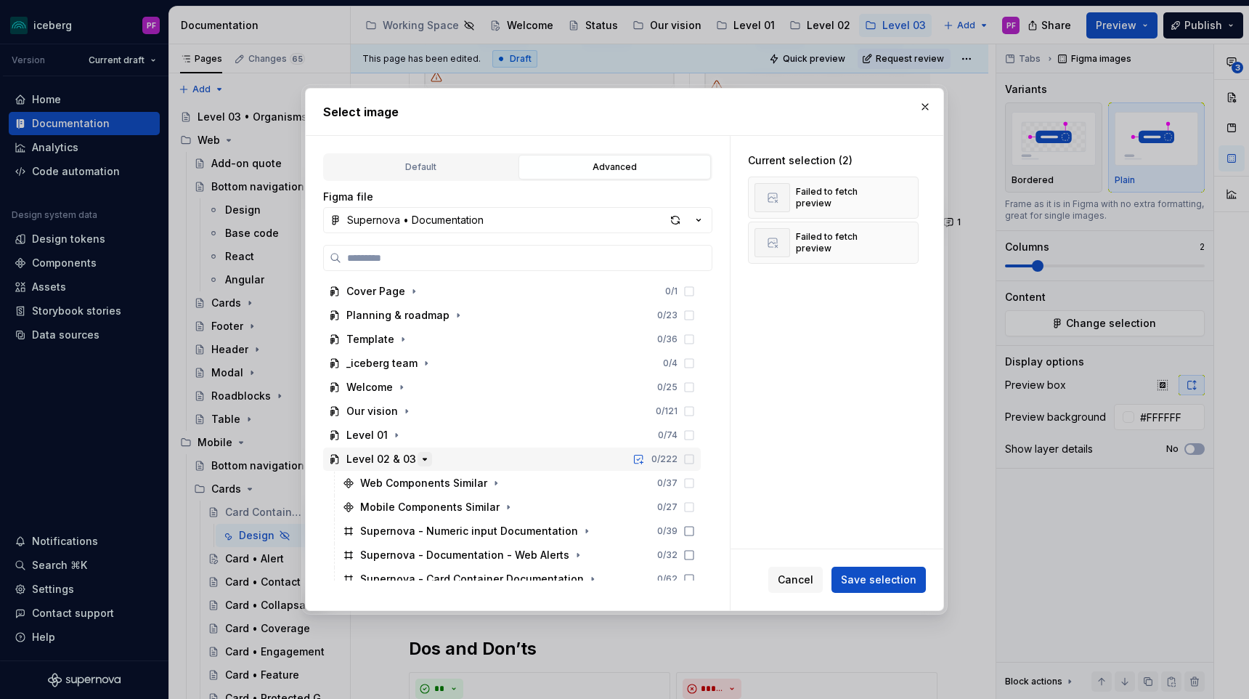
scroll to position [131, 0]
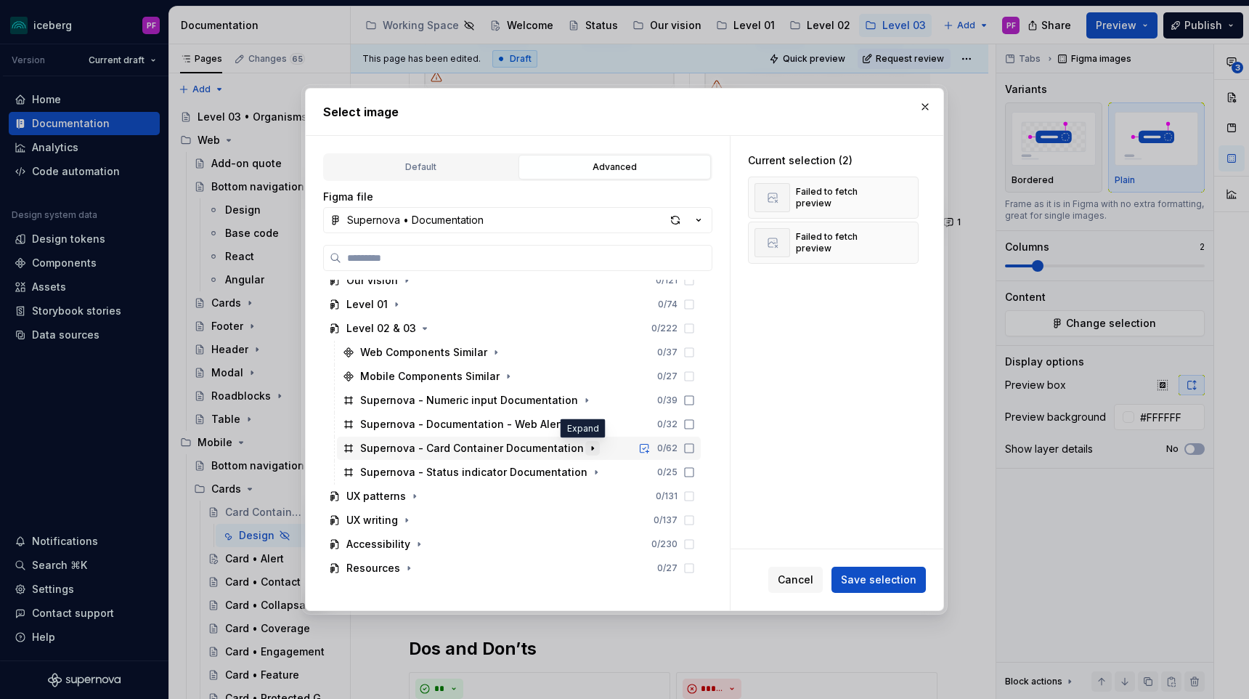
click at [587, 452] on icon "button" at bounding box center [593, 448] width 12 height 12
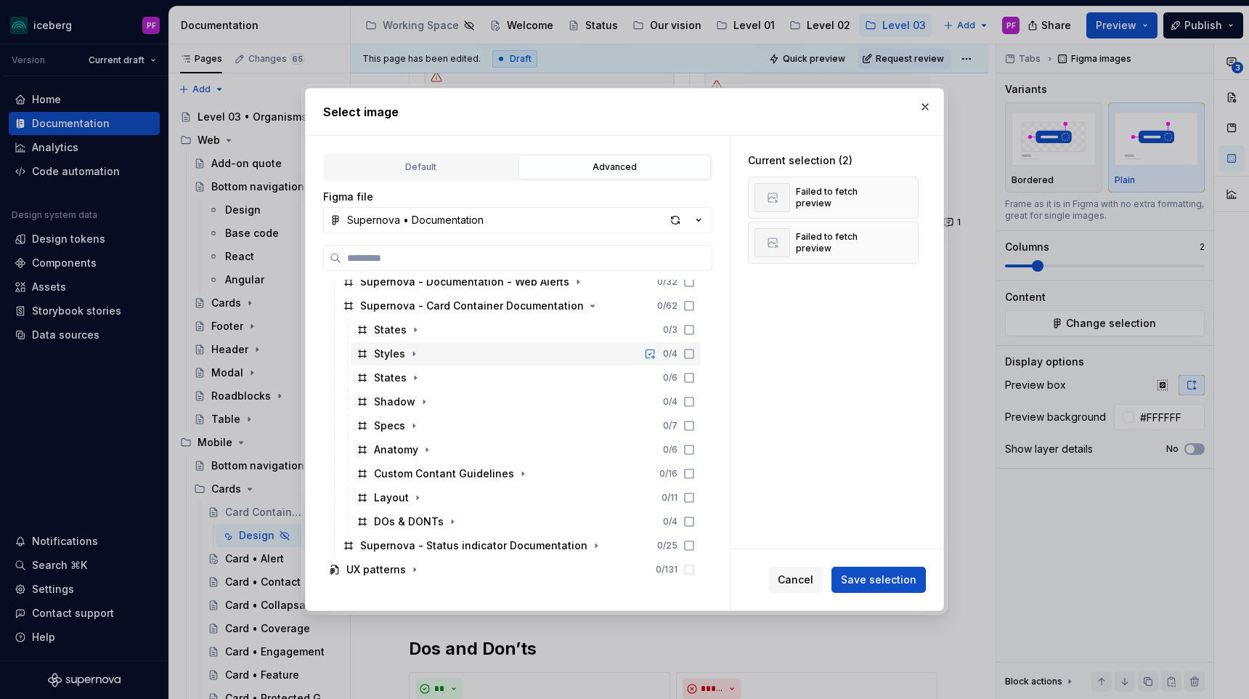
scroll to position [274, 0]
click at [418, 494] on icon "button" at bounding box center [418, 496] width 12 height 12
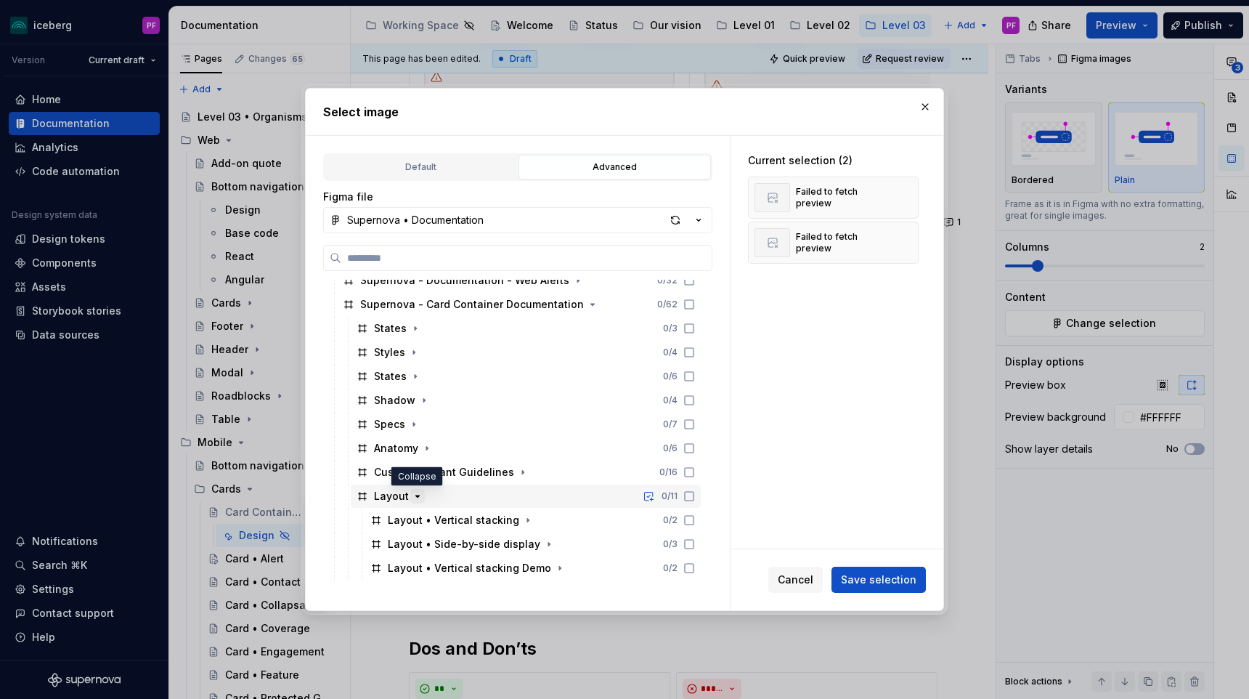
scroll to position [361, 0]
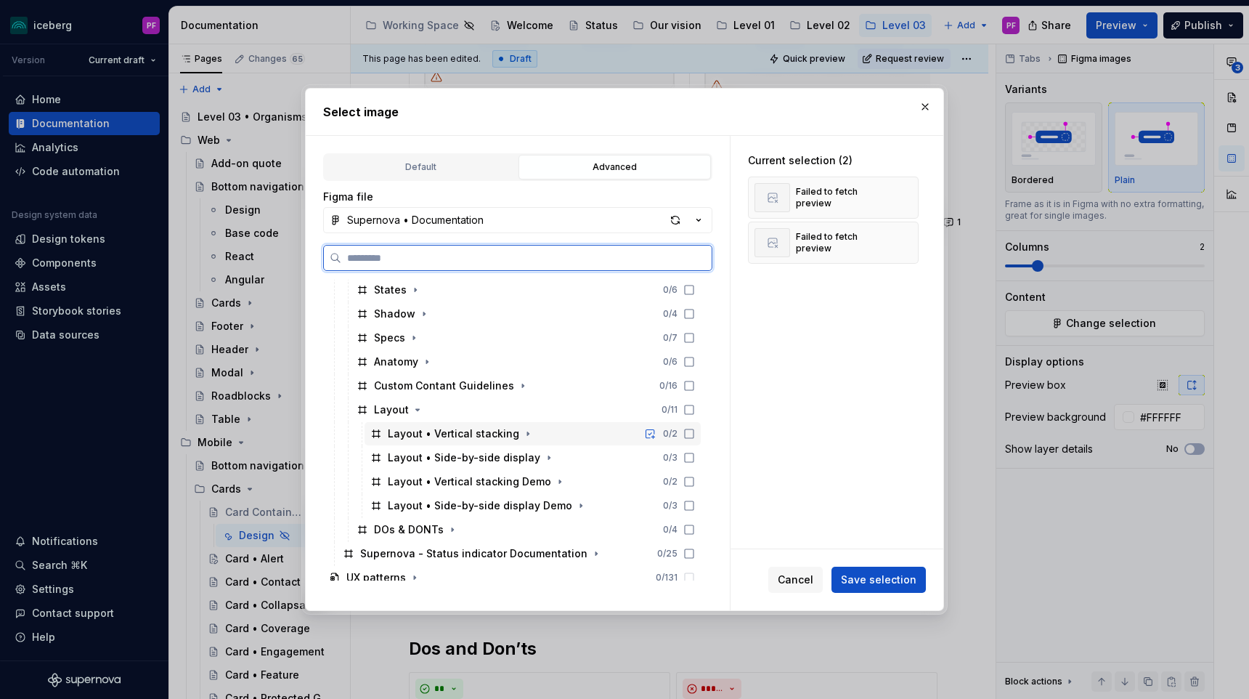
click at [452, 436] on div "Layout • Vertical stacking" at bounding box center [453, 433] width 131 height 15
click at [452, 450] on div "Layout • Side-by-side display" at bounding box center [464, 457] width 152 height 15
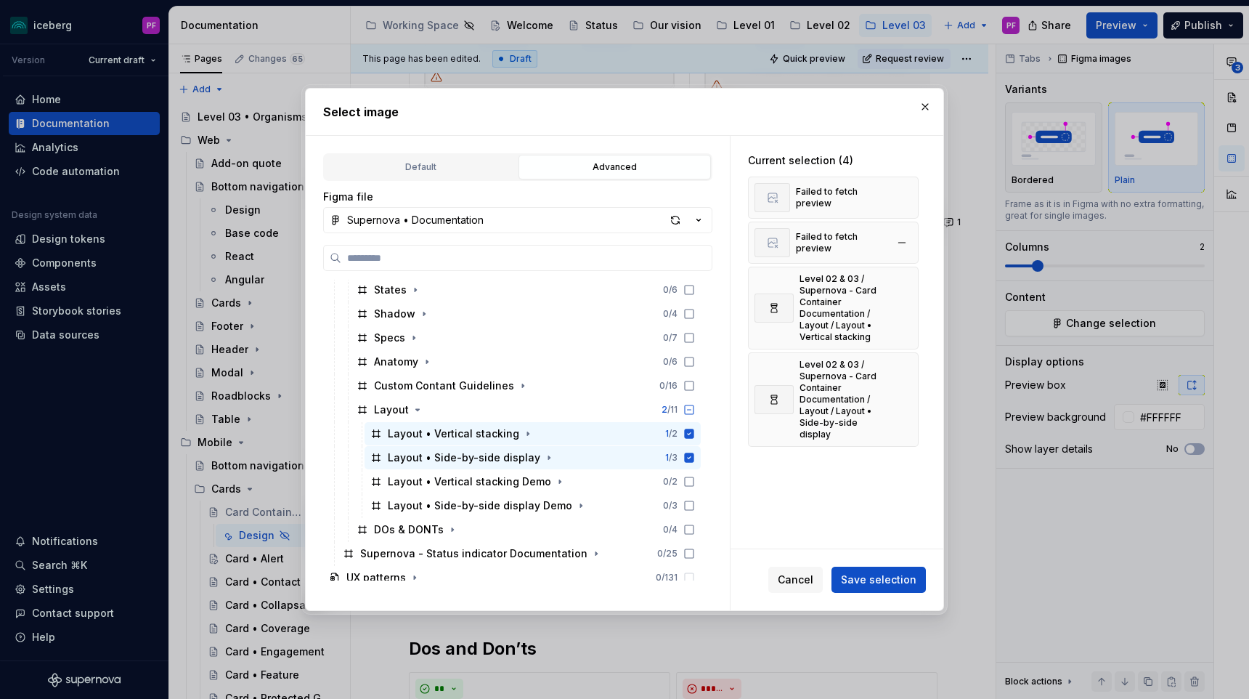
click at [908, 254] on div "Failed to fetch preview" at bounding box center [833, 242] width 171 height 42
click at [908, 245] on button "button" at bounding box center [902, 242] width 20 height 20
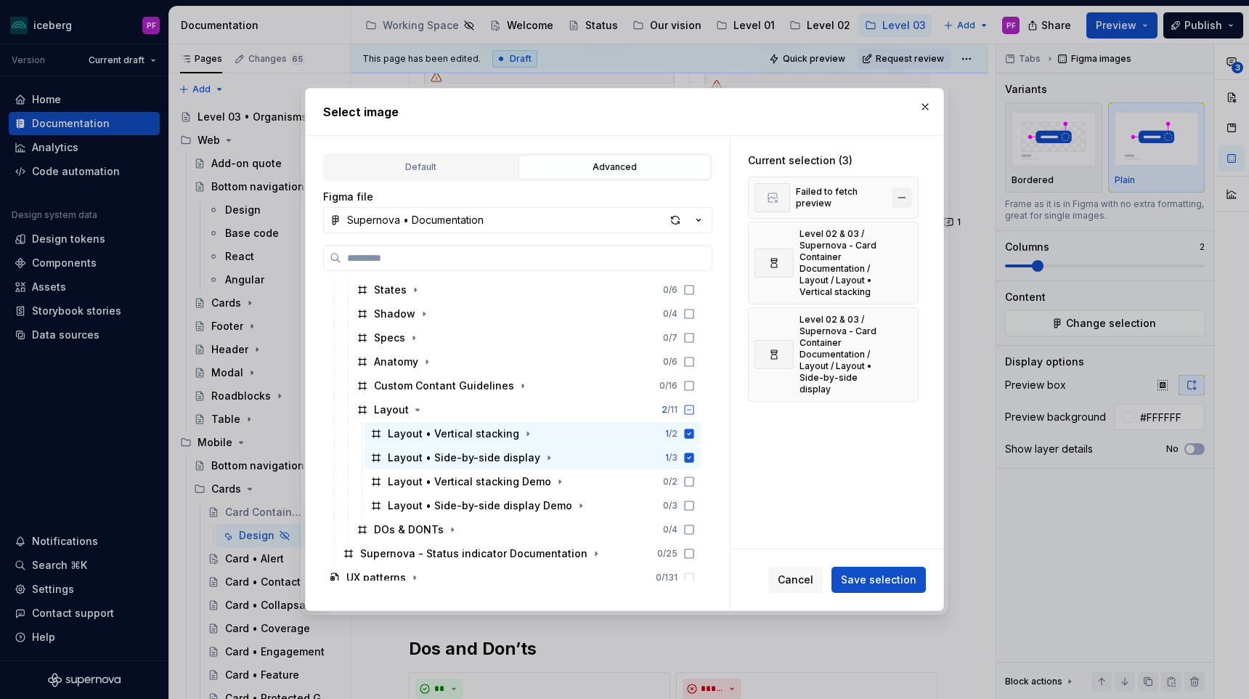
click at [904, 198] on button "button" at bounding box center [902, 197] width 20 height 20
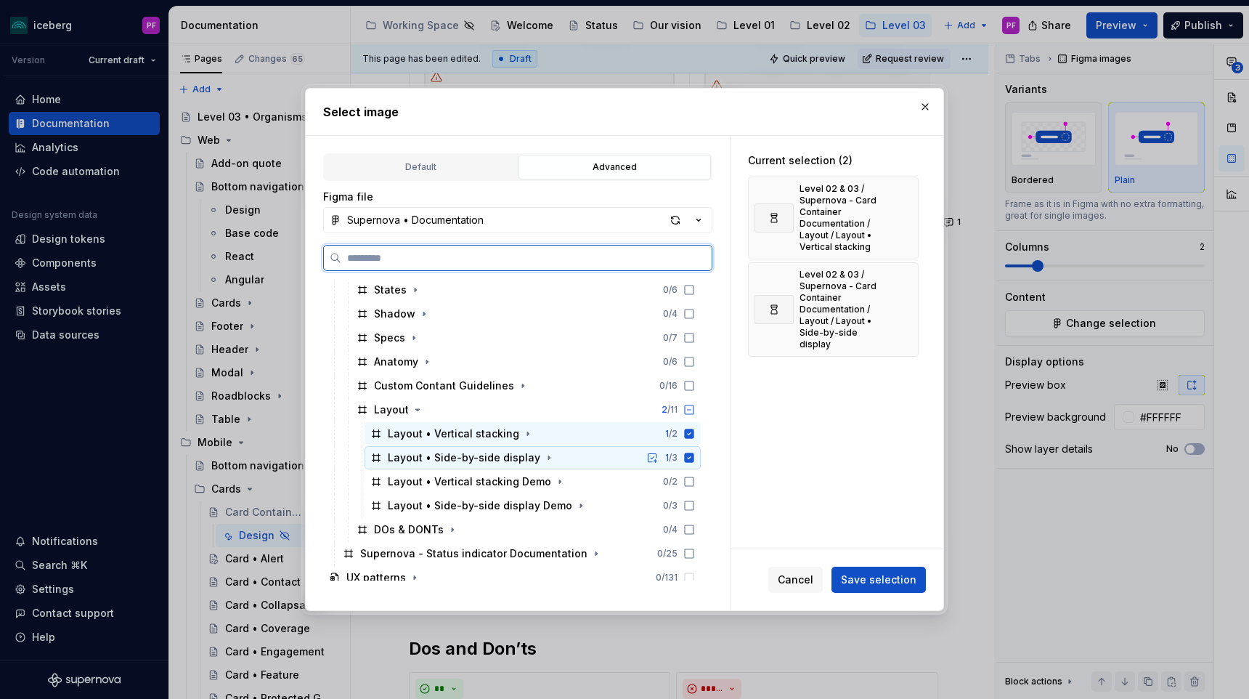
click at [480, 465] on div "Layout • Side-by-side display 1 / 3" at bounding box center [533, 457] width 336 height 23
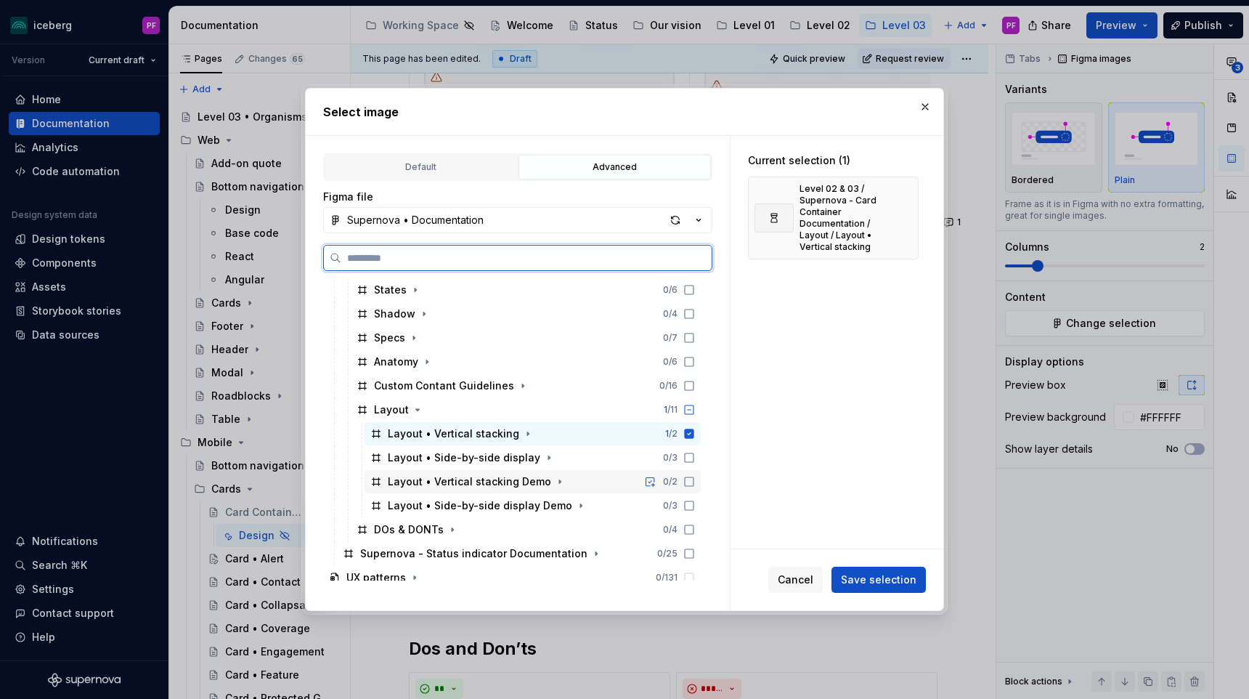
click at [505, 481] on div "Layout • Vertical stacking Demo" at bounding box center [469, 481] width 163 height 15
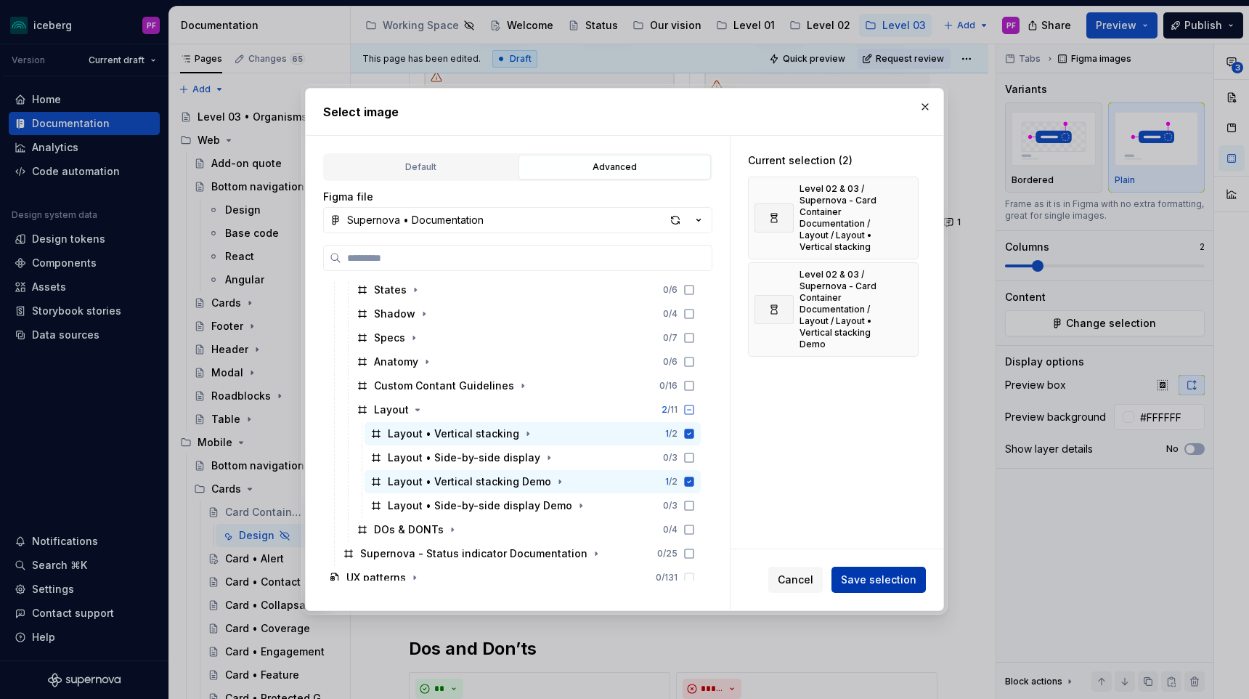
click at [882, 590] on button "Save selection" at bounding box center [878, 579] width 94 height 26
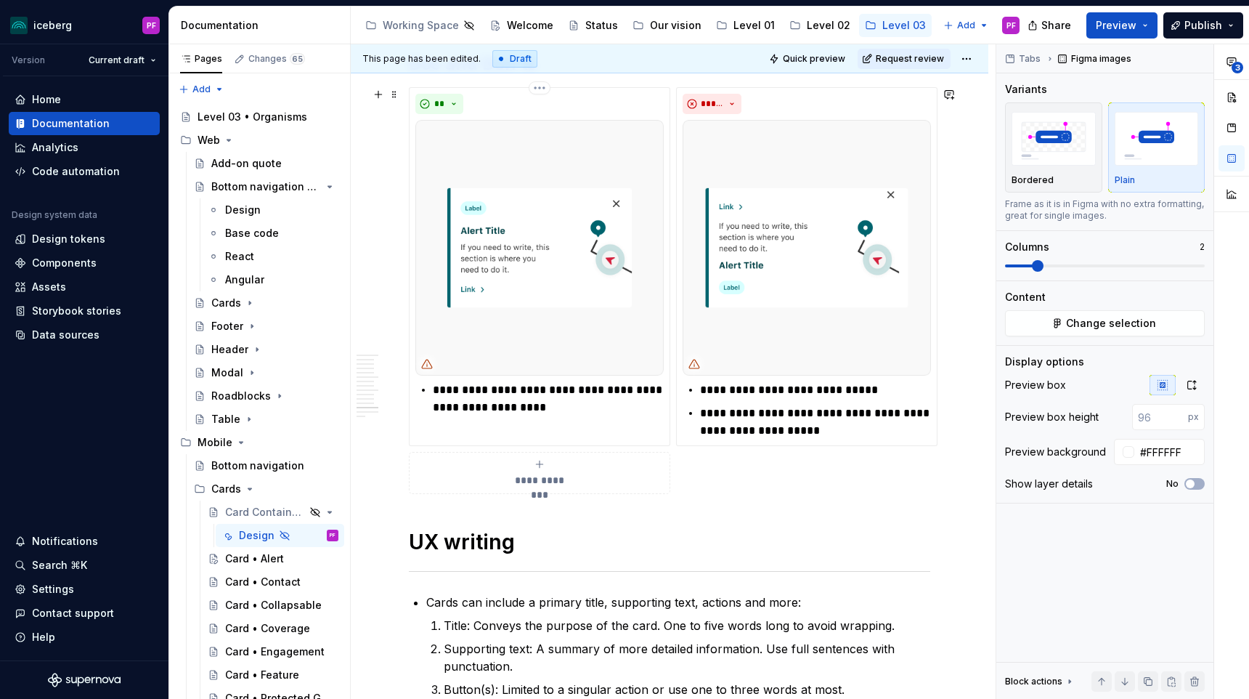
scroll to position [4473, 0]
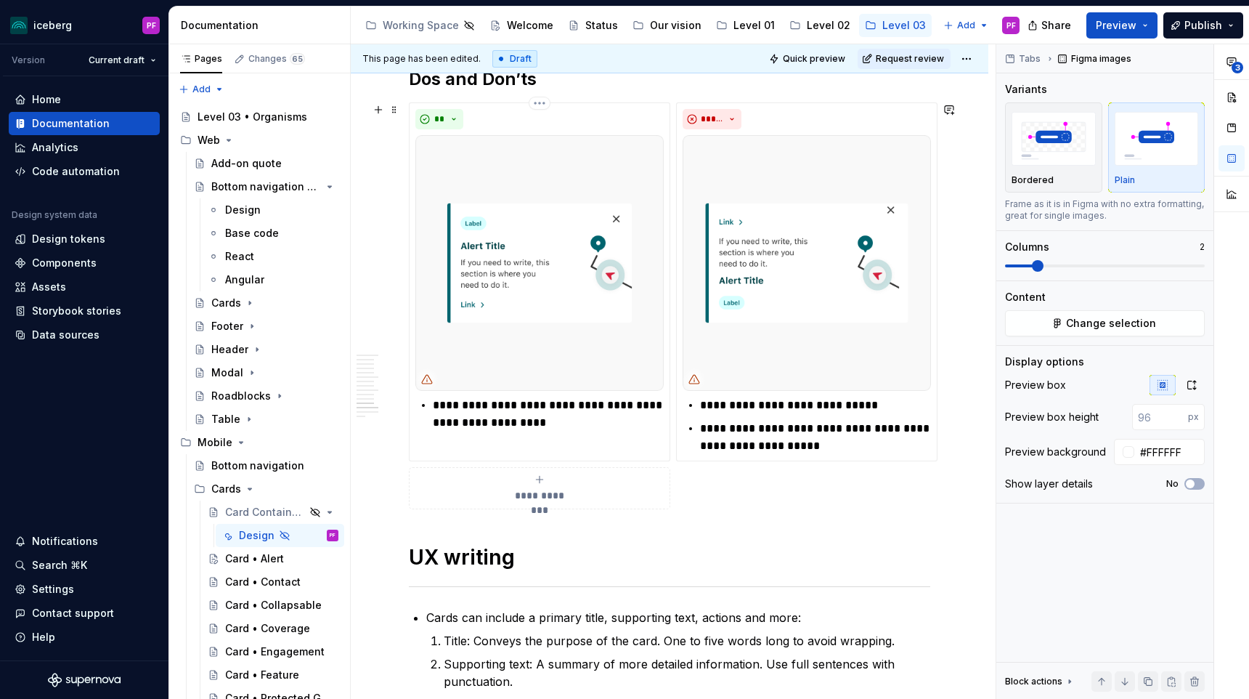
click at [461, 319] on img at bounding box center [539, 263] width 248 height 256
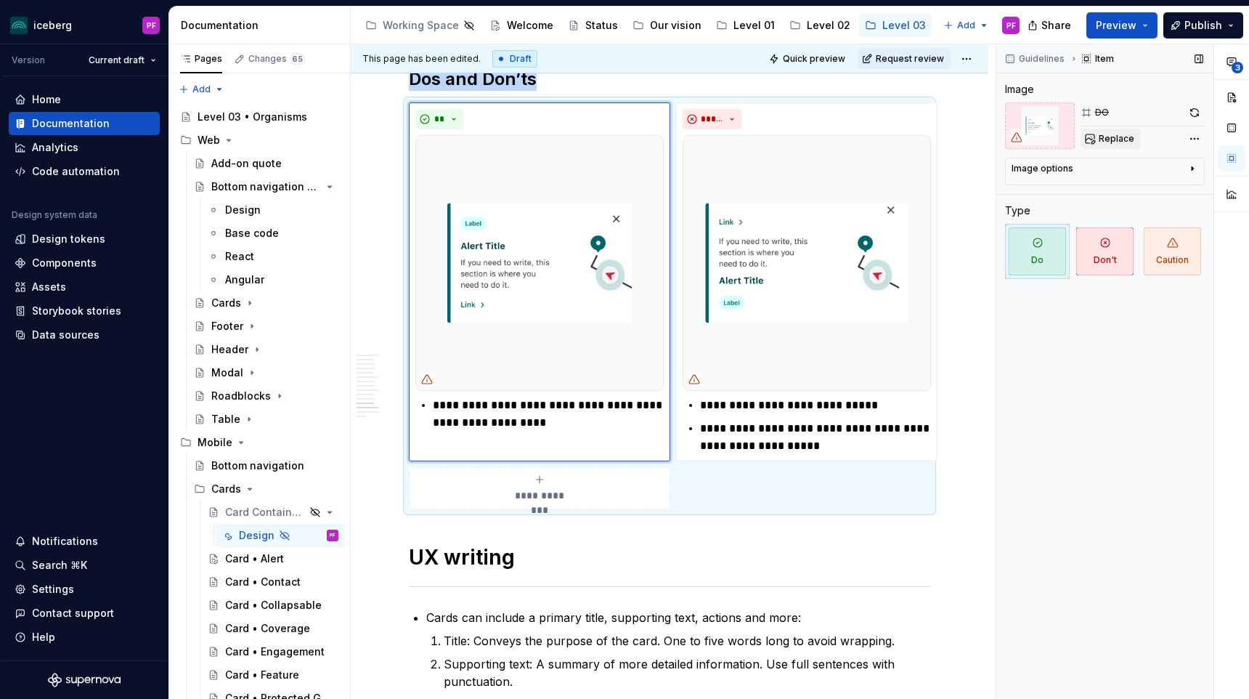
click at [1123, 142] on span "Replace" at bounding box center [1117, 139] width 36 height 12
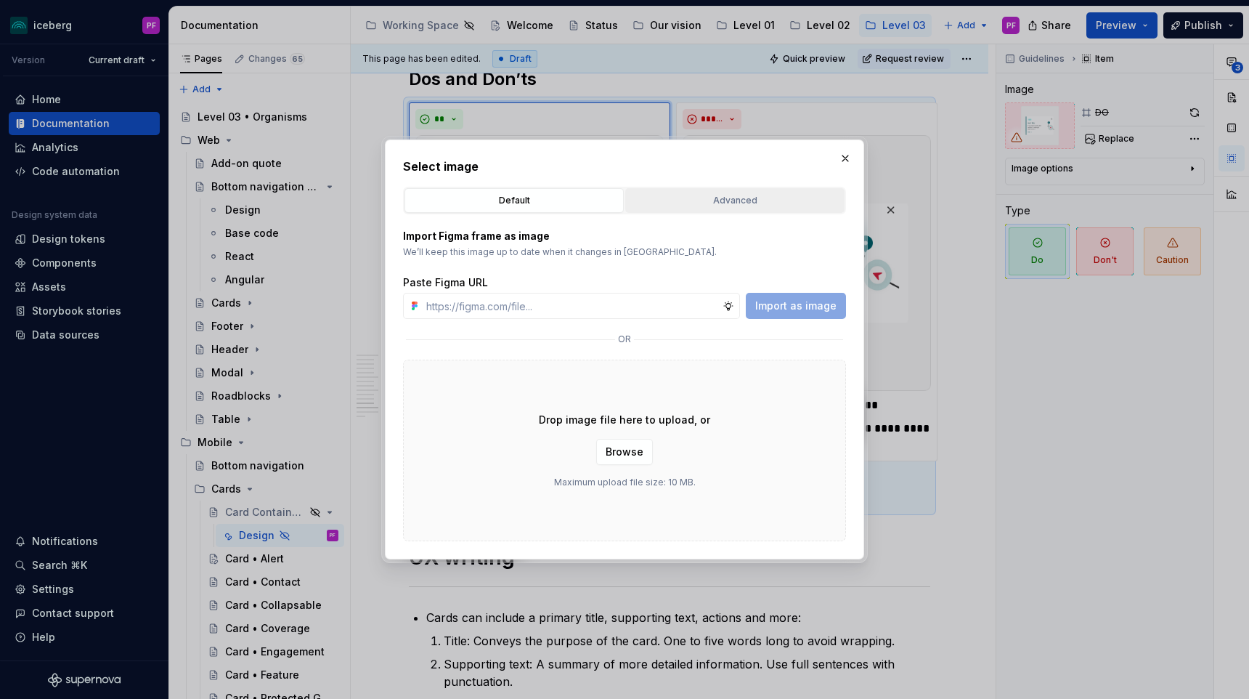
click at [673, 211] on button "Advanced" at bounding box center [734, 200] width 219 height 25
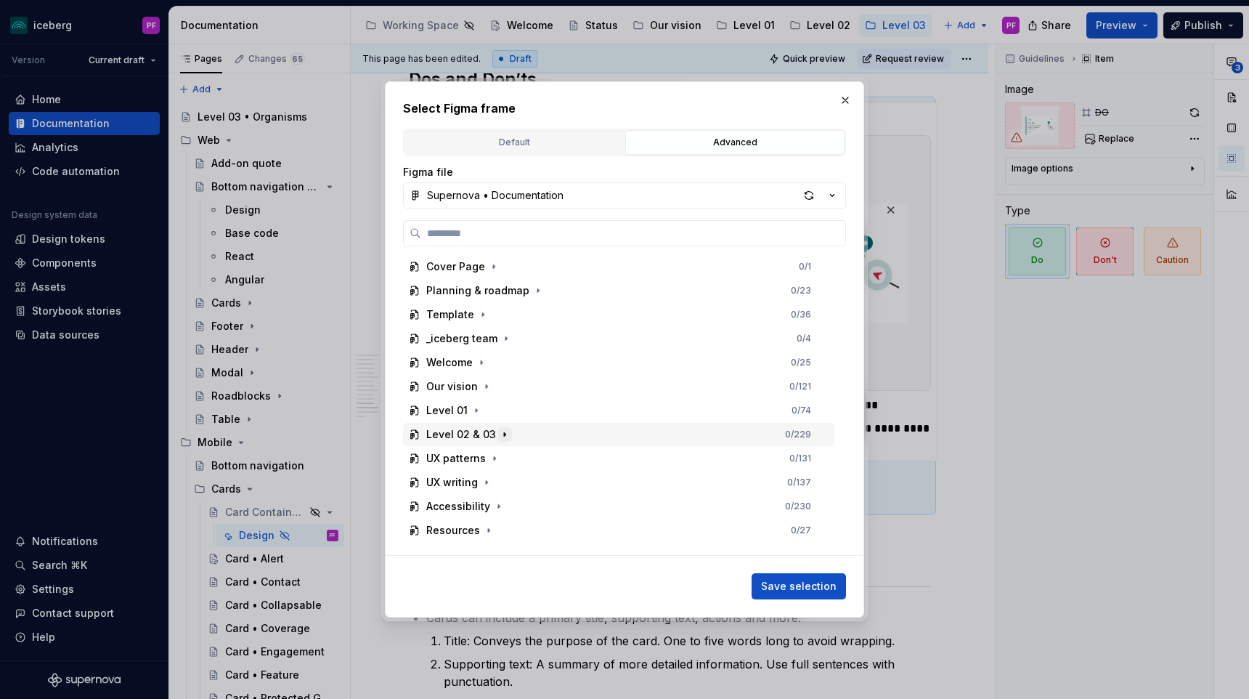
click at [499, 437] on icon "button" at bounding box center [505, 434] width 12 height 12
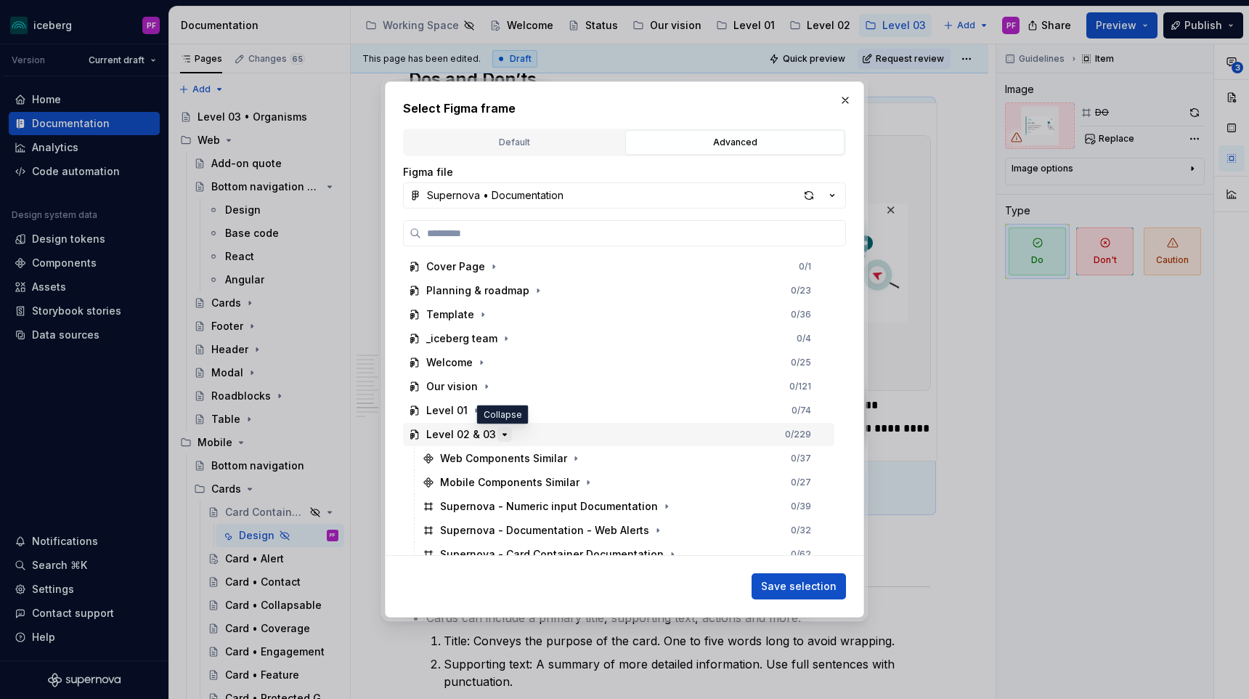
scroll to position [131, 0]
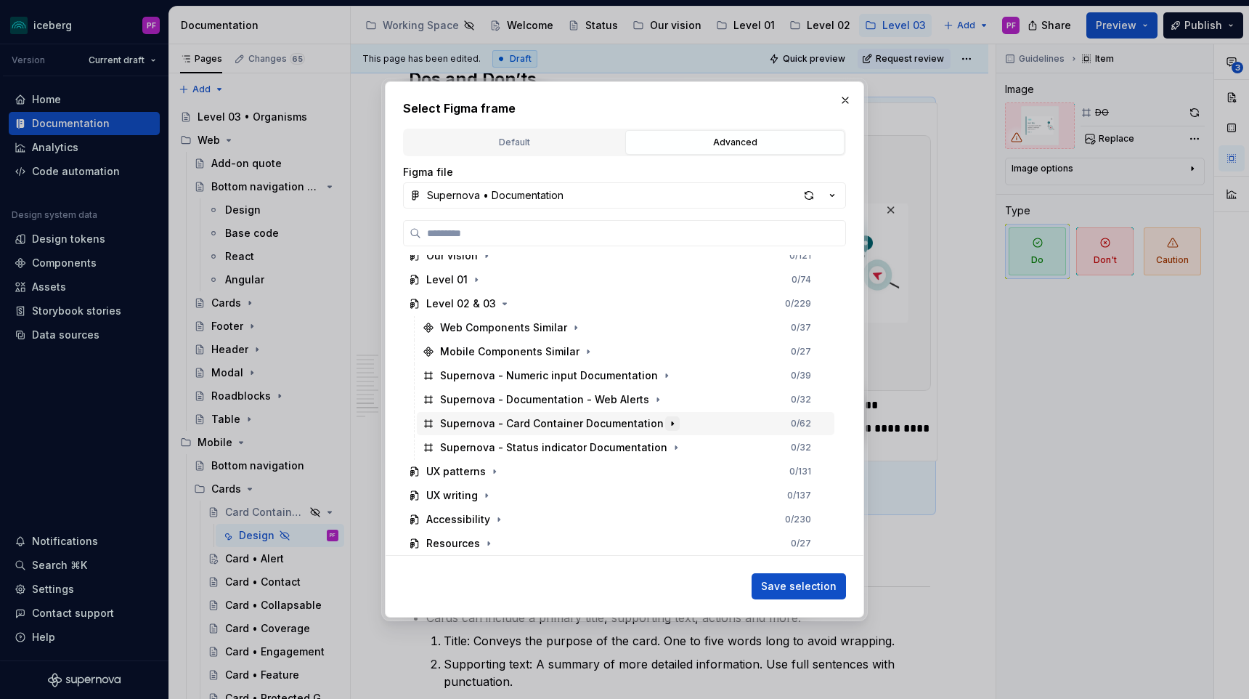
click at [672, 423] on icon "button" at bounding box center [672, 423] width 1 height 4
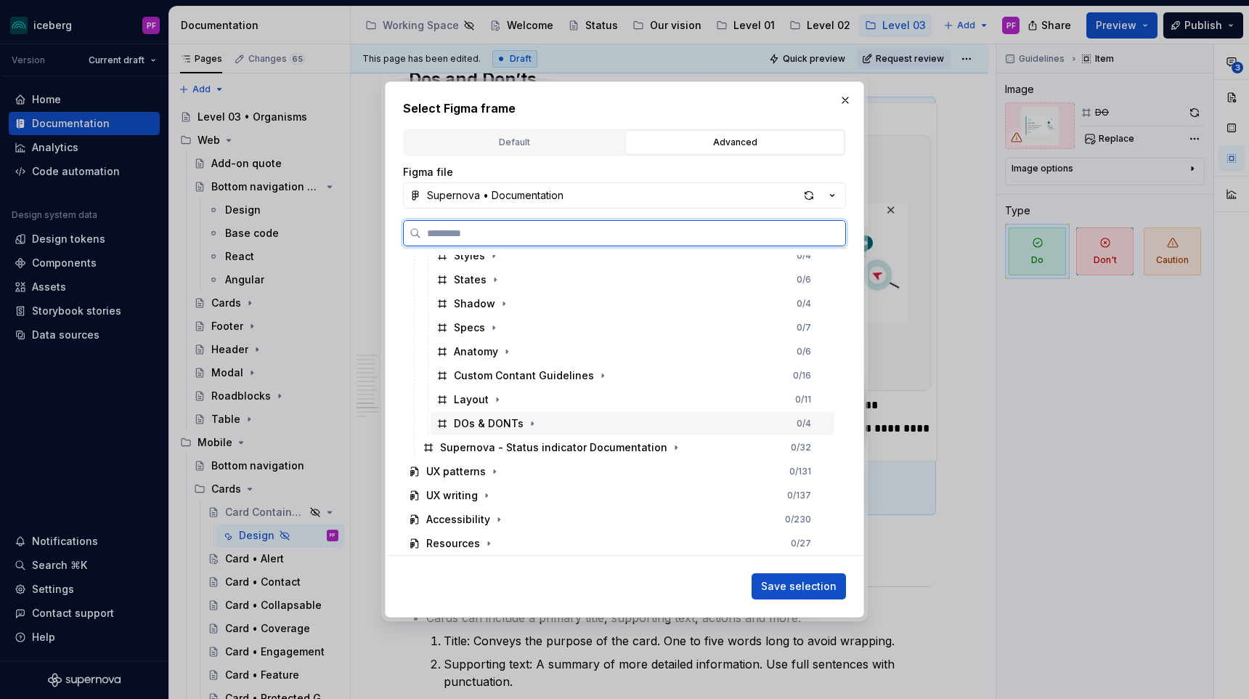
click at [526, 431] on div "DOs & DONTs 0 / 4" at bounding box center [633, 423] width 404 height 23
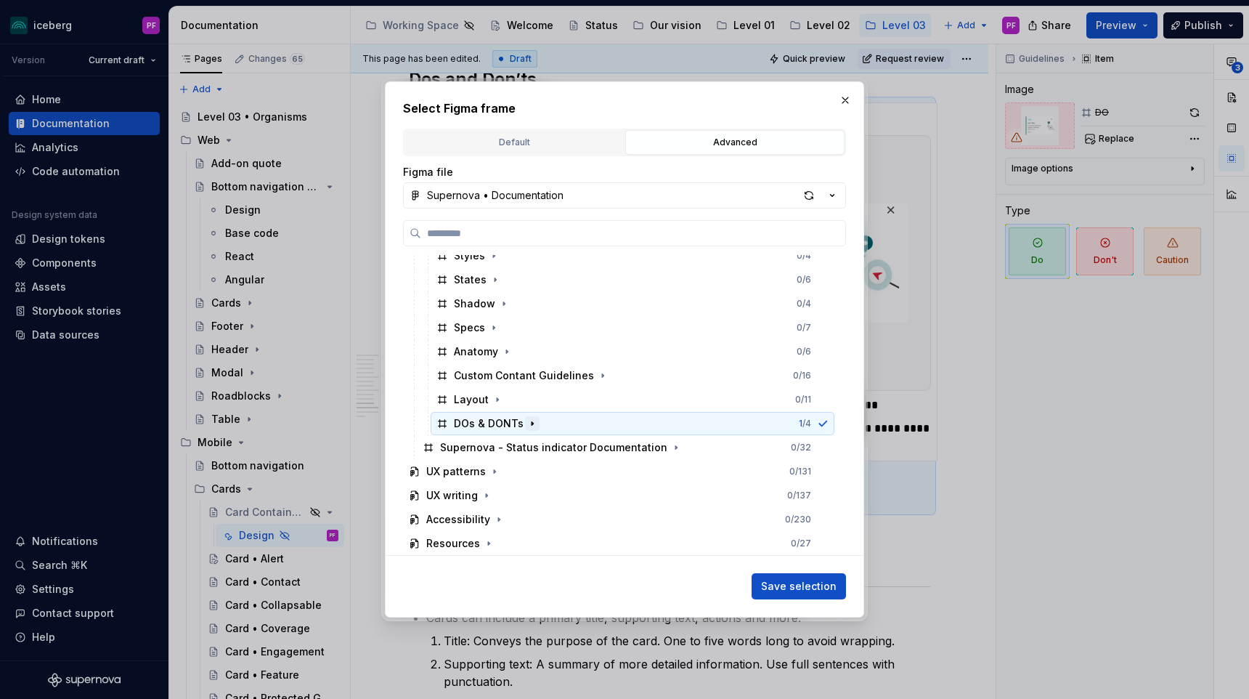
click at [528, 426] on icon "button" at bounding box center [532, 424] width 12 height 12
click at [544, 446] on icon "button" at bounding box center [545, 447] width 12 height 12
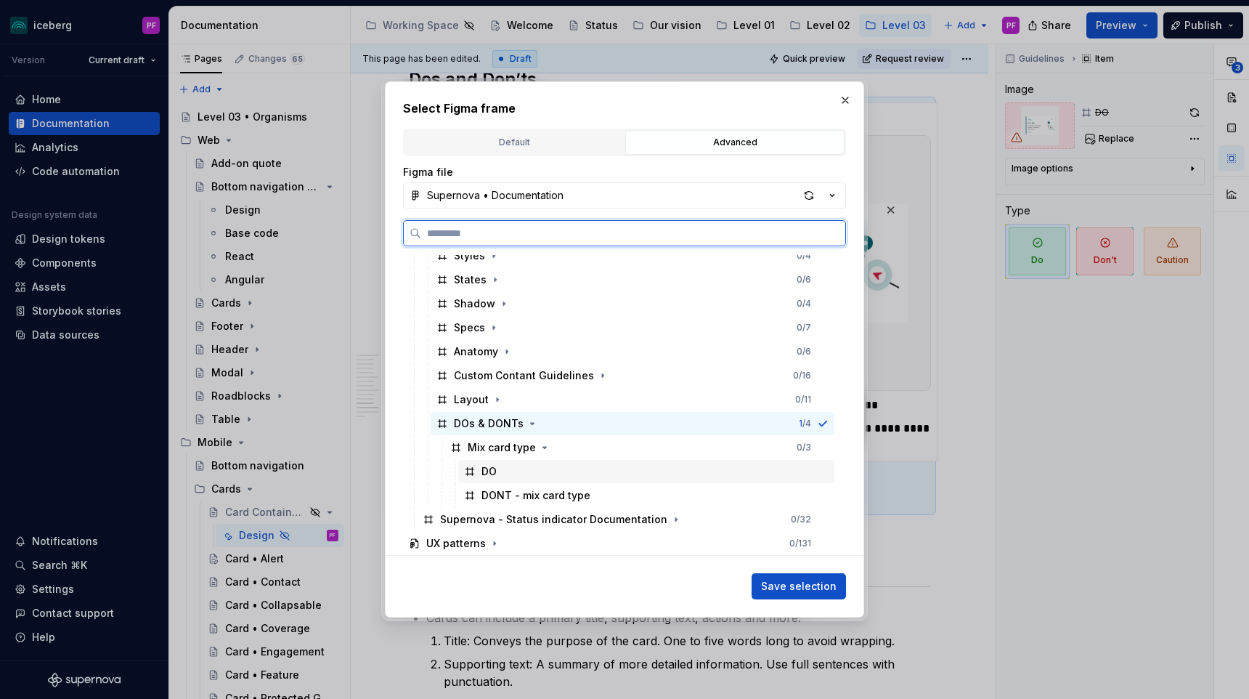
click at [525, 471] on div "DO" at bounding box center [646, 471] width 376 height 23
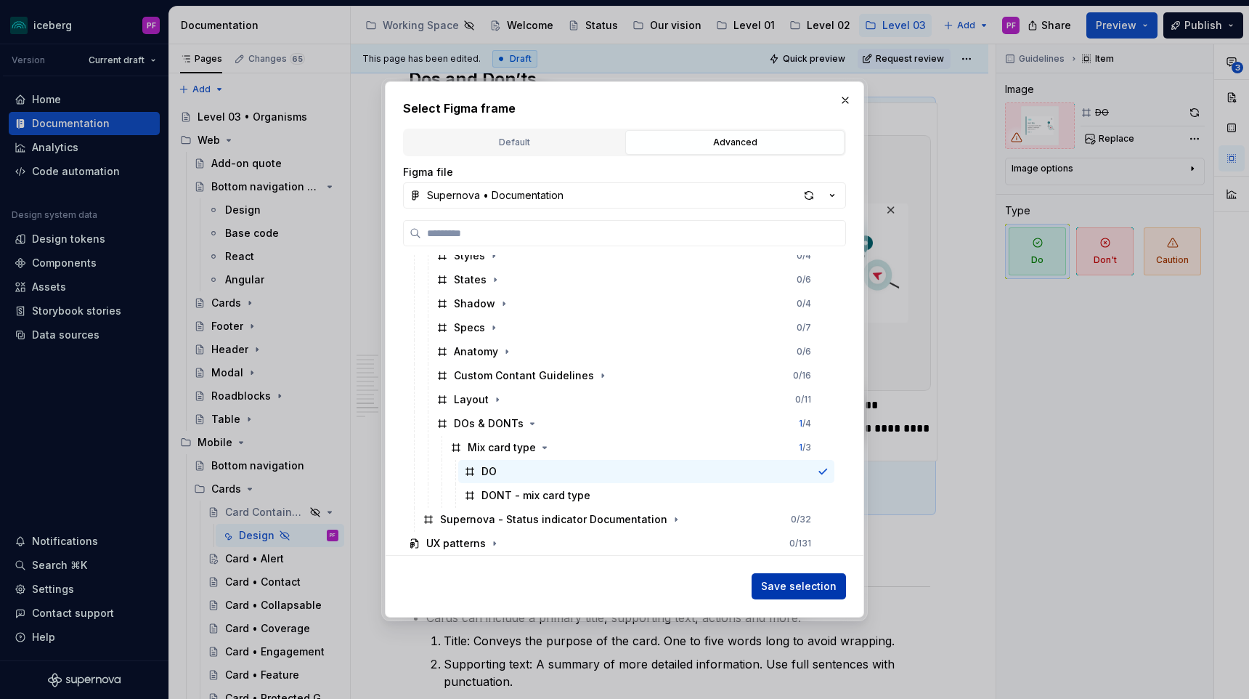
click at [788, 579] on span "Save selection" at bounding box center [799, 586] width 76 height 15
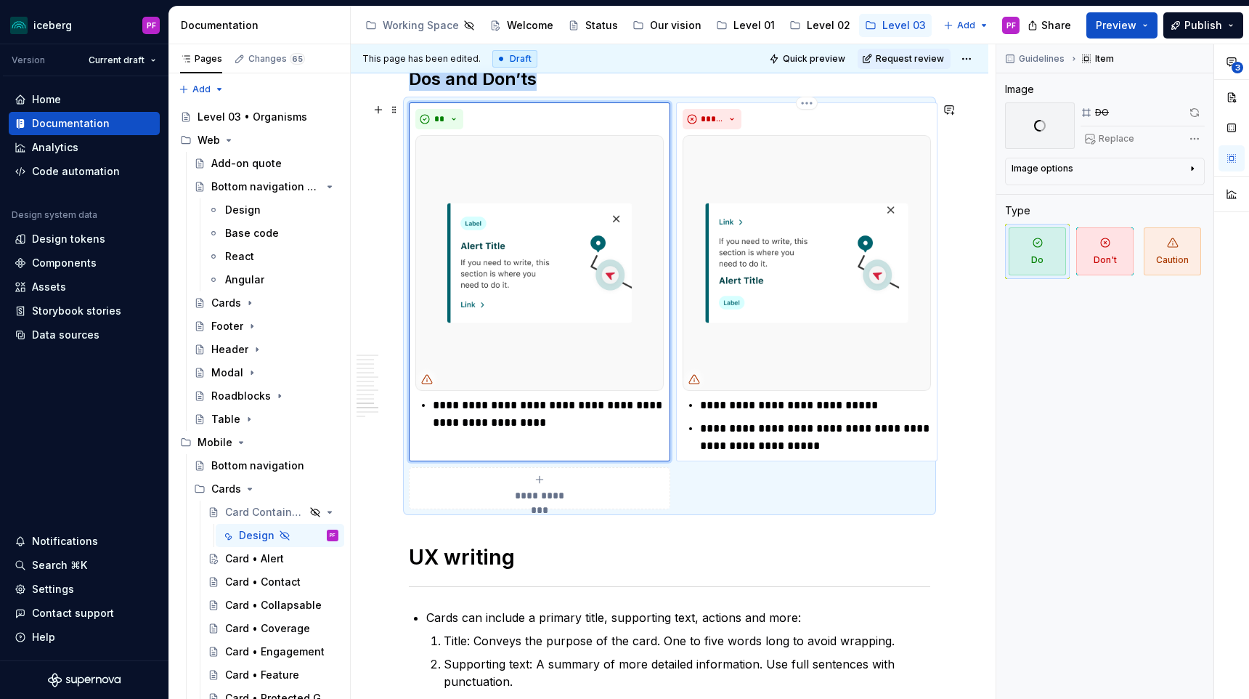
click at [752, 201] on img at bounding box center [807, 263] width 248 height 256
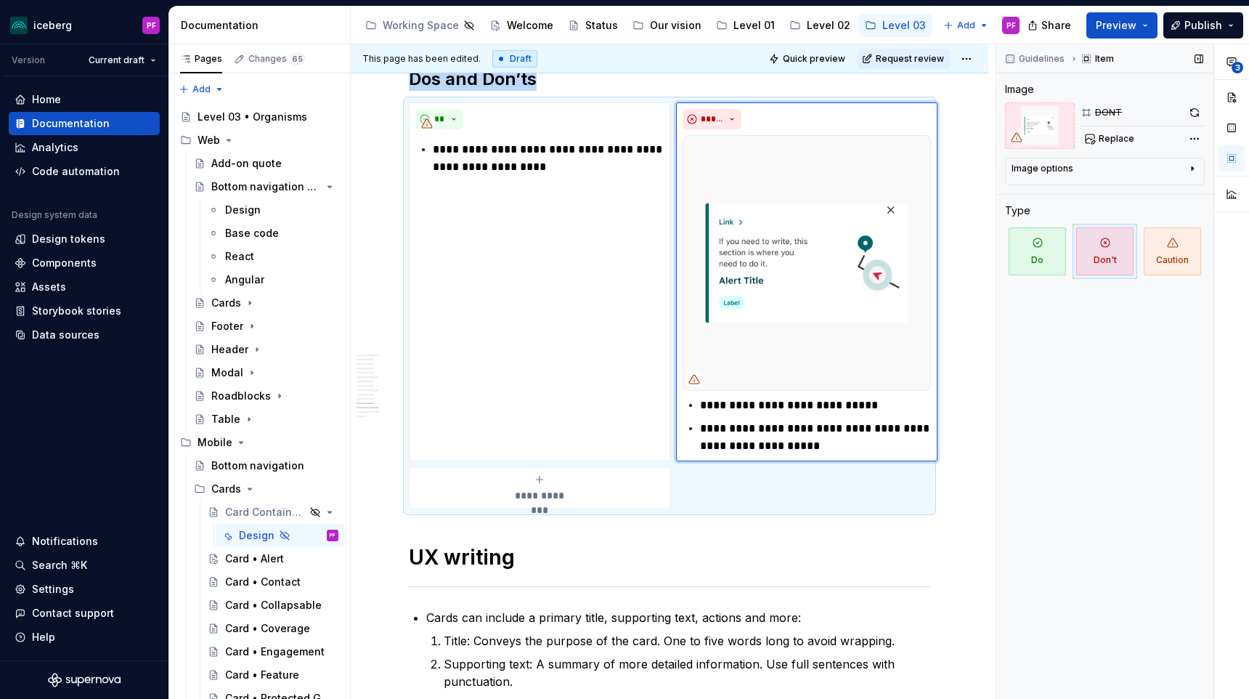
click at [1110, 139] on span "Replace" at bounding box center [1117, 139] width 36 height 12
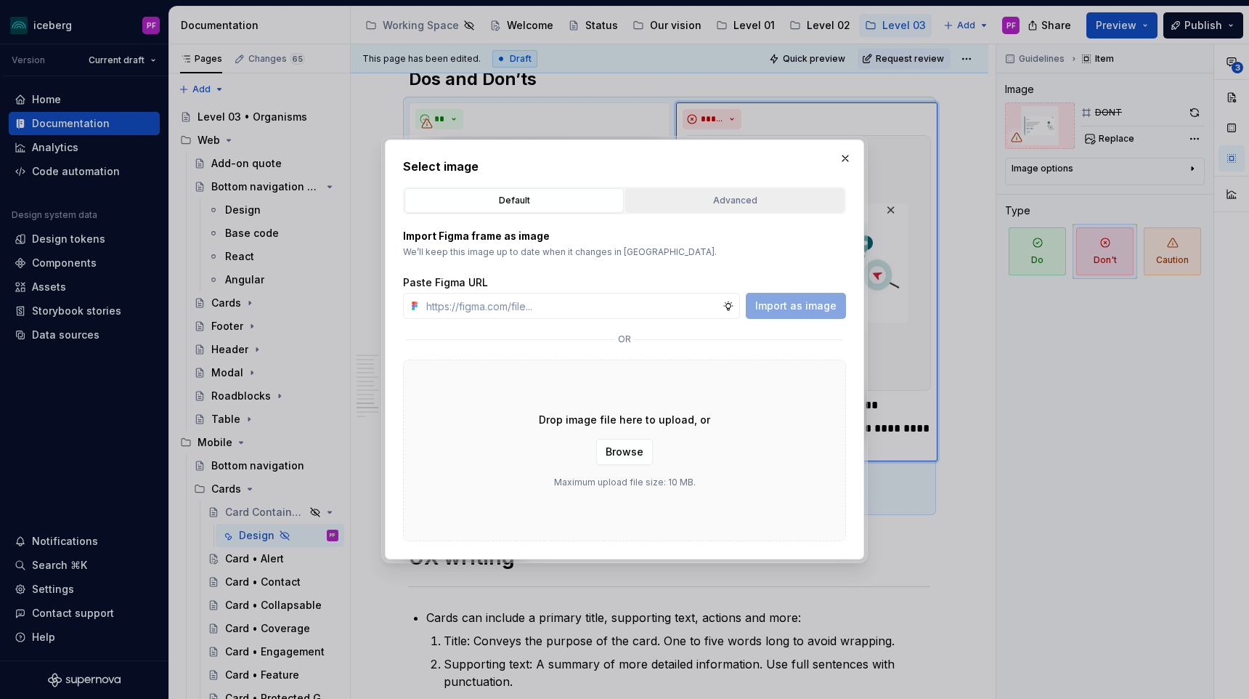
click at [716, 191] on button "Advanced" at bounding box center [734, 200] width 219 height 25
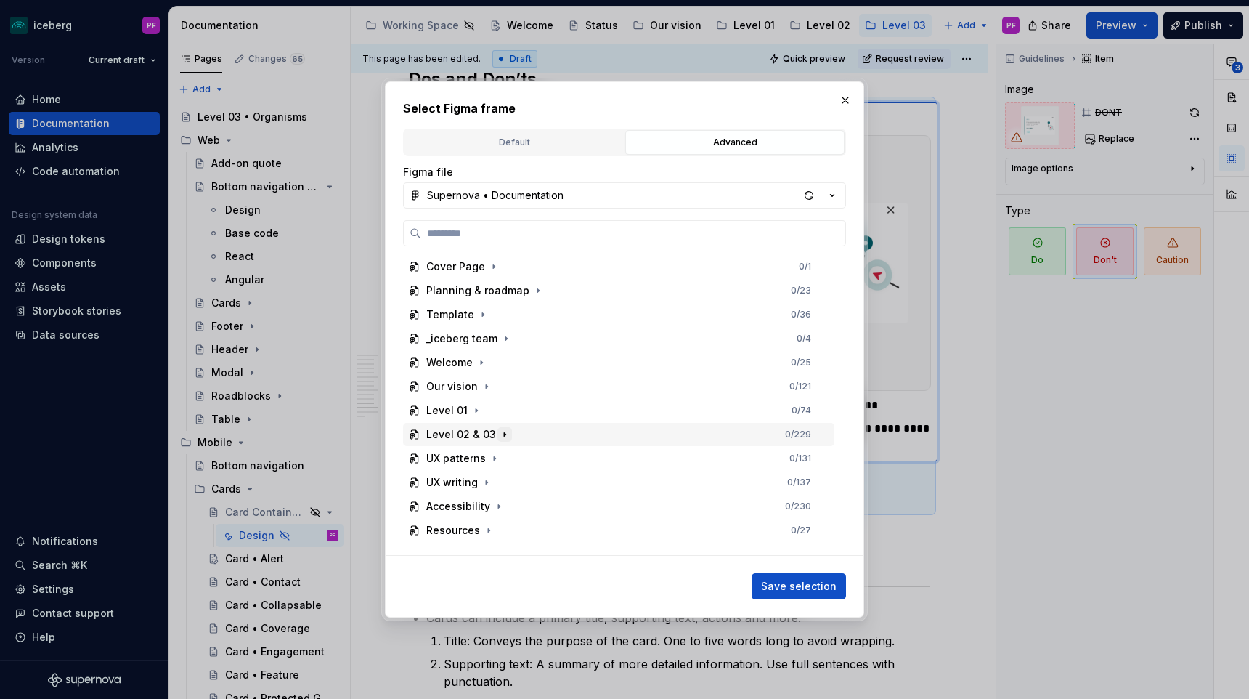
click at [502, 428] on icon "button" at bounding box center [505, 434] width 12 height 12
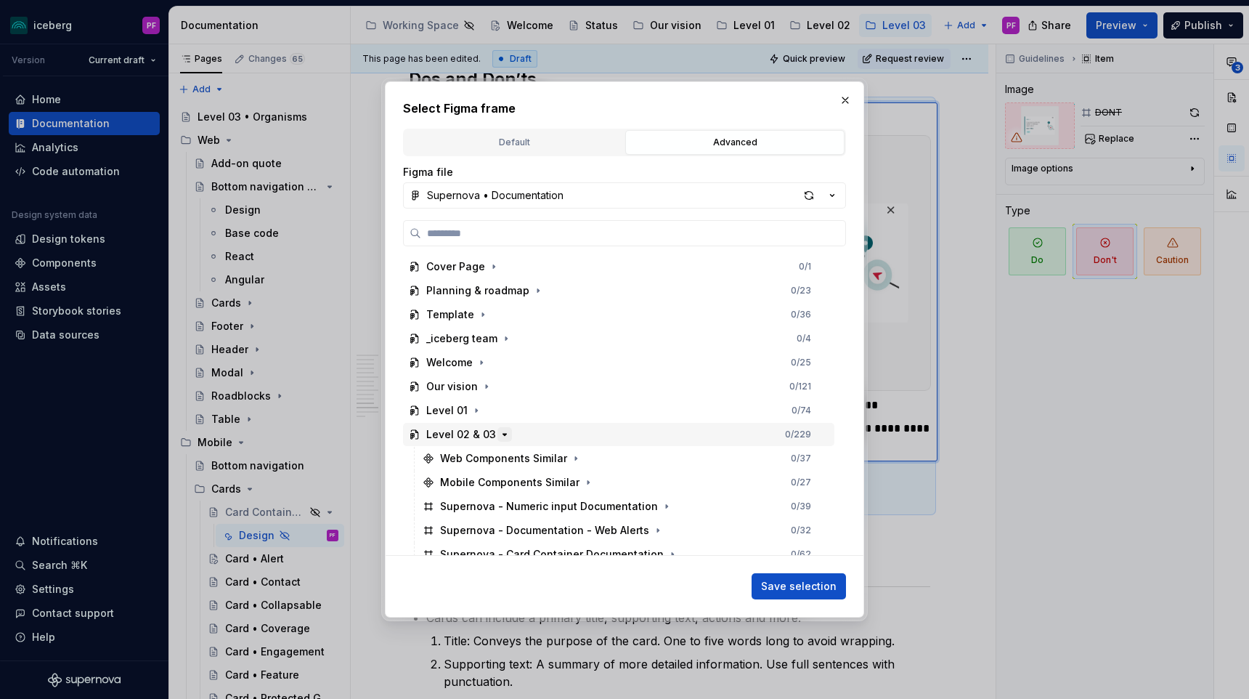
scroll to position [131, 0]
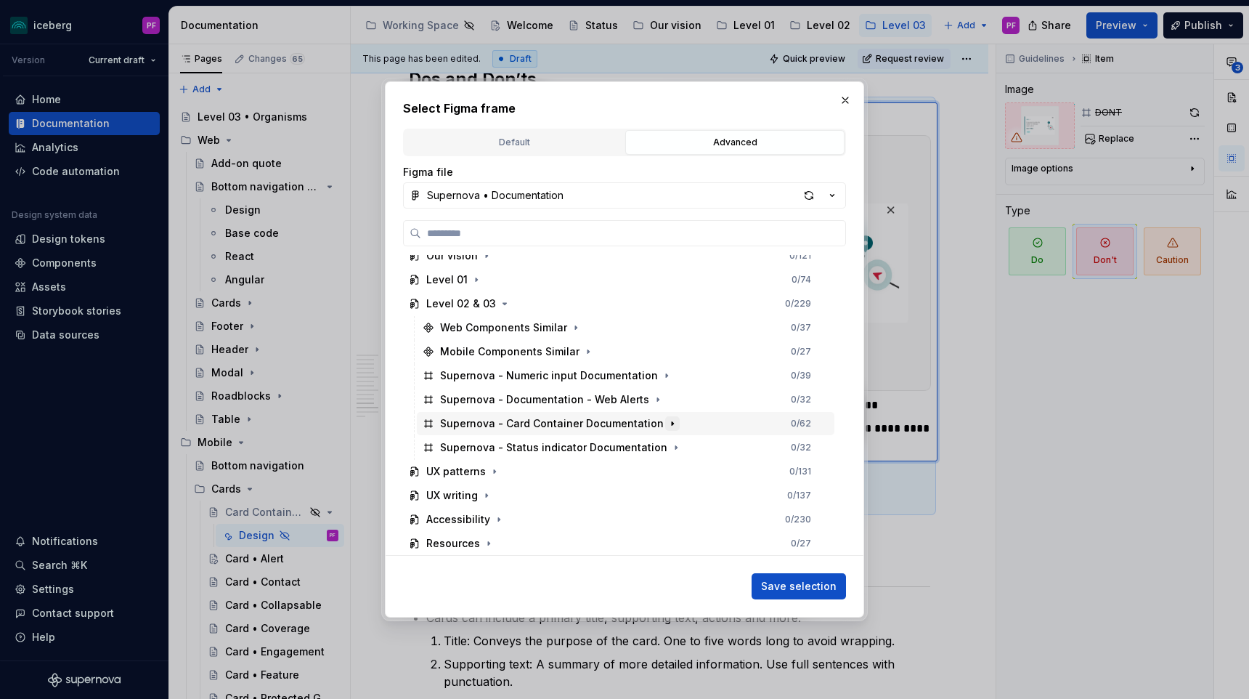
click at [665, 426] on button "button" at bounding box center [672, 423] width 15 height 15
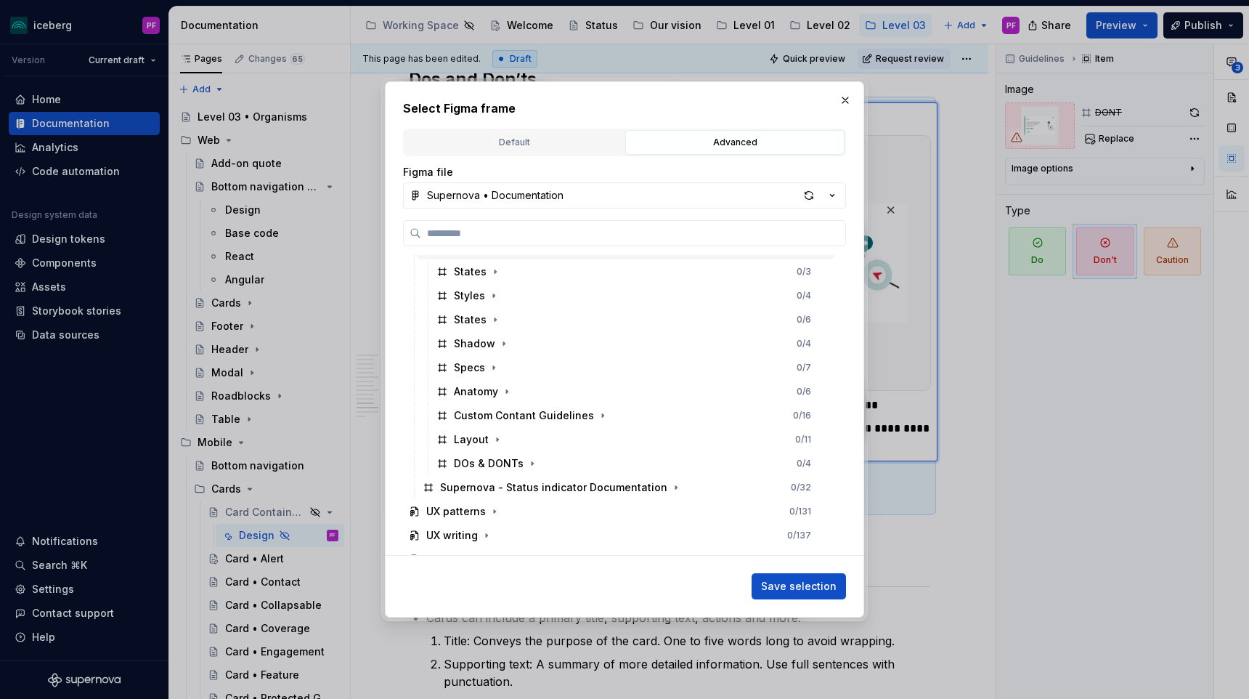
scroll to position [315, 0]
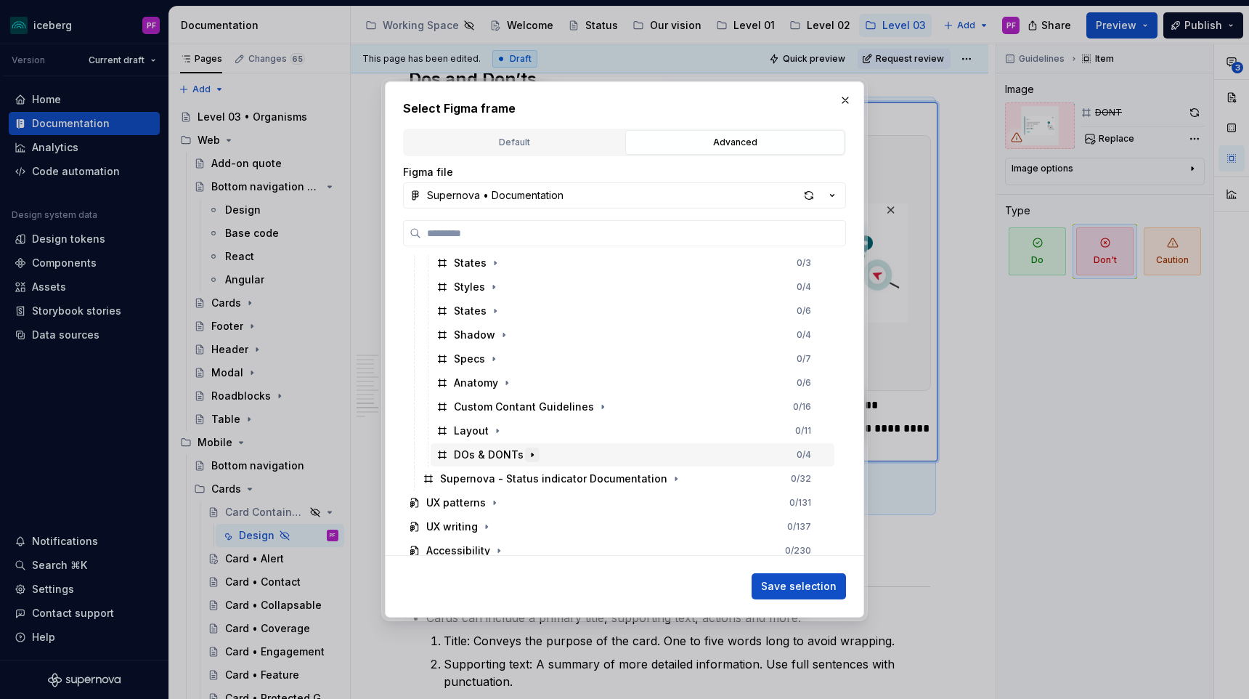
click at [526, 461] on button "button" at bounding box center [532, 454] width 15 height 15
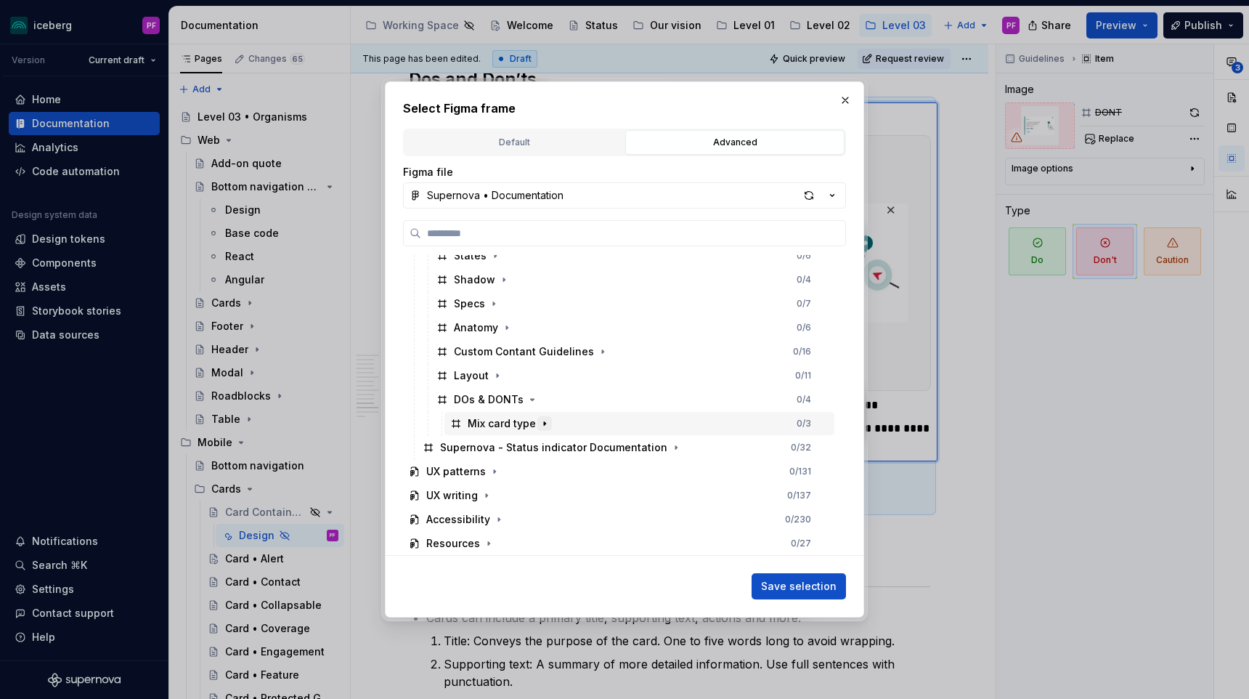
click at [544, 421] on icon "button" at bounding box center [544, 423] width 1 height 4
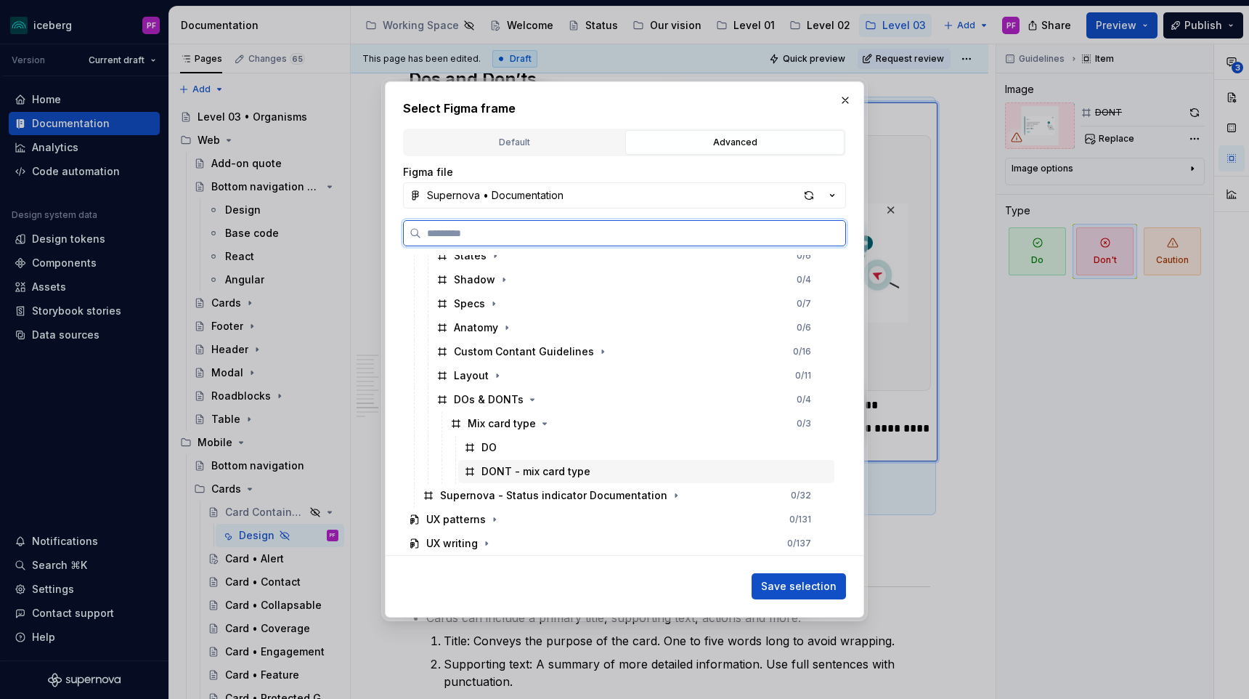
click at [563, 477] on div "DONT - mix card type" at bounding box center [535, 471] width 109 height 15
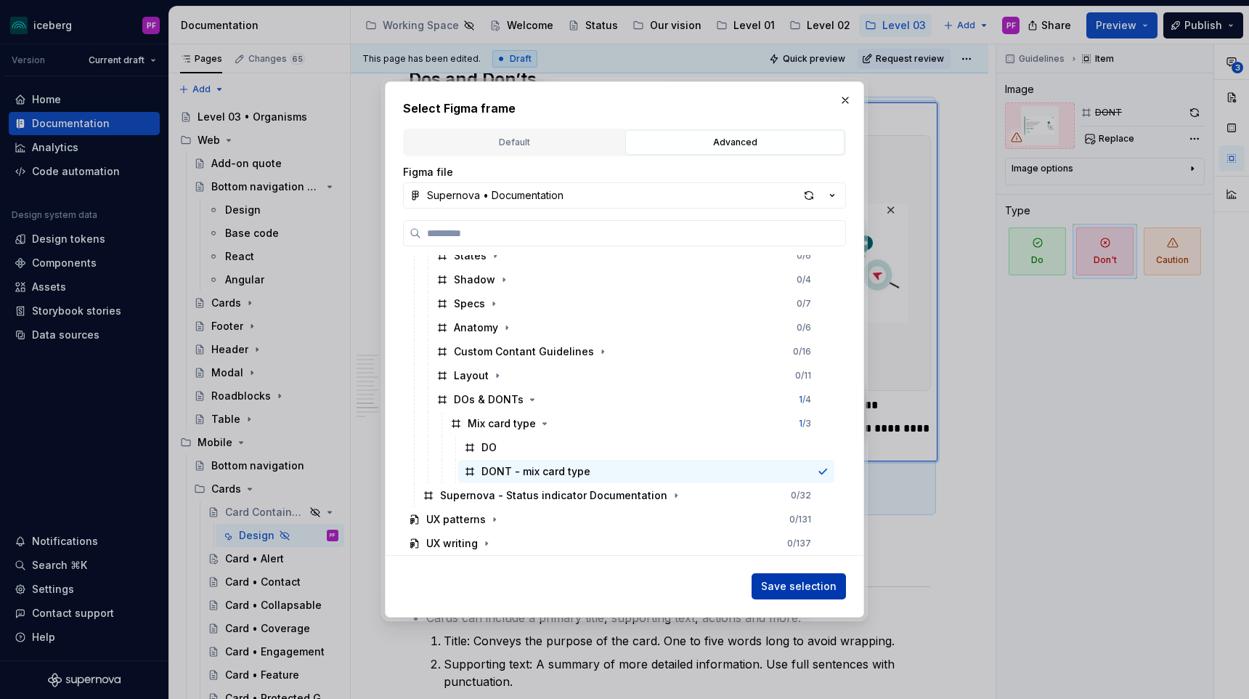
click at [807, 581] on span "Save selection" at bounding box center [799, 586] width 76 height 15
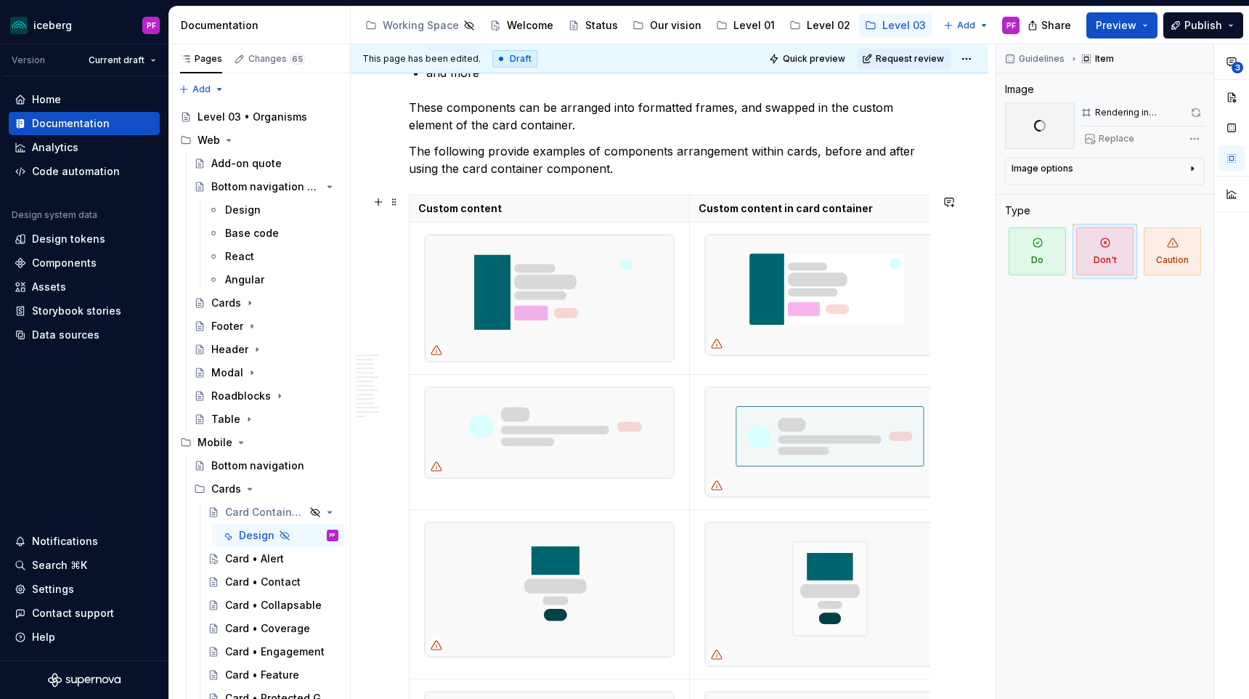
scroll to position [3014, 0]
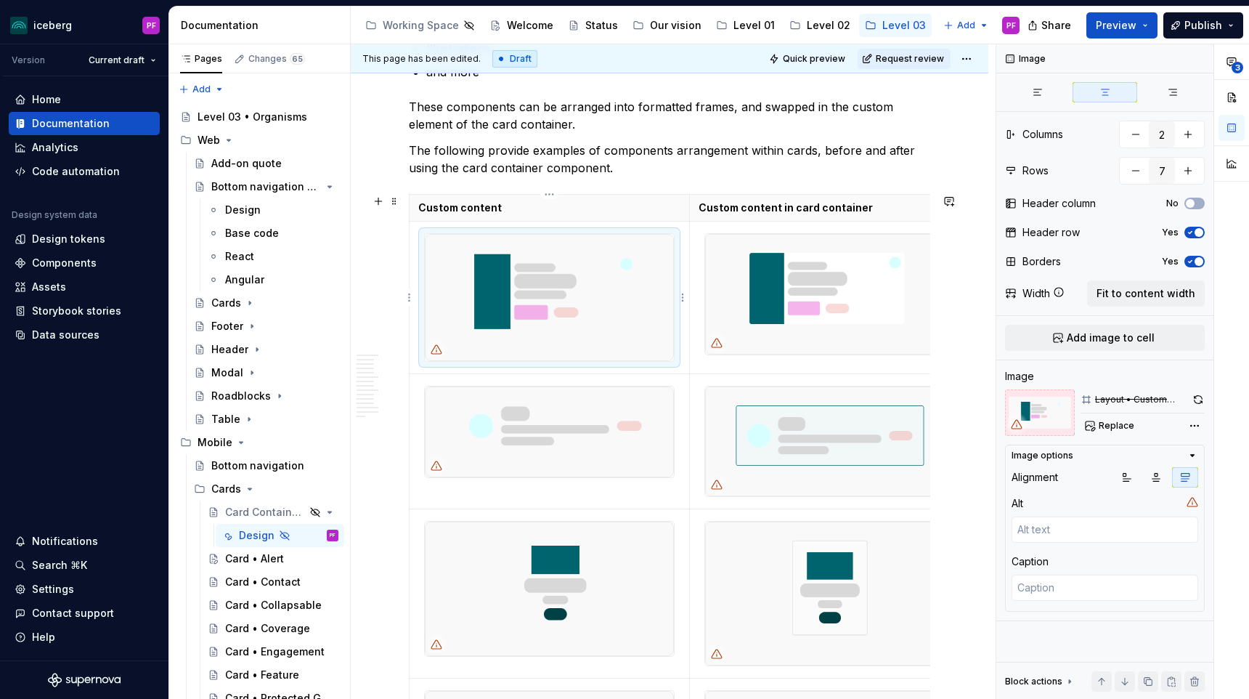
click at [580, 283] on img at bounding box center [549, 297] width 249 height 127
click at [1101, 423] on span "Replace" at bounding box center [1117, 426] width 36 height 12
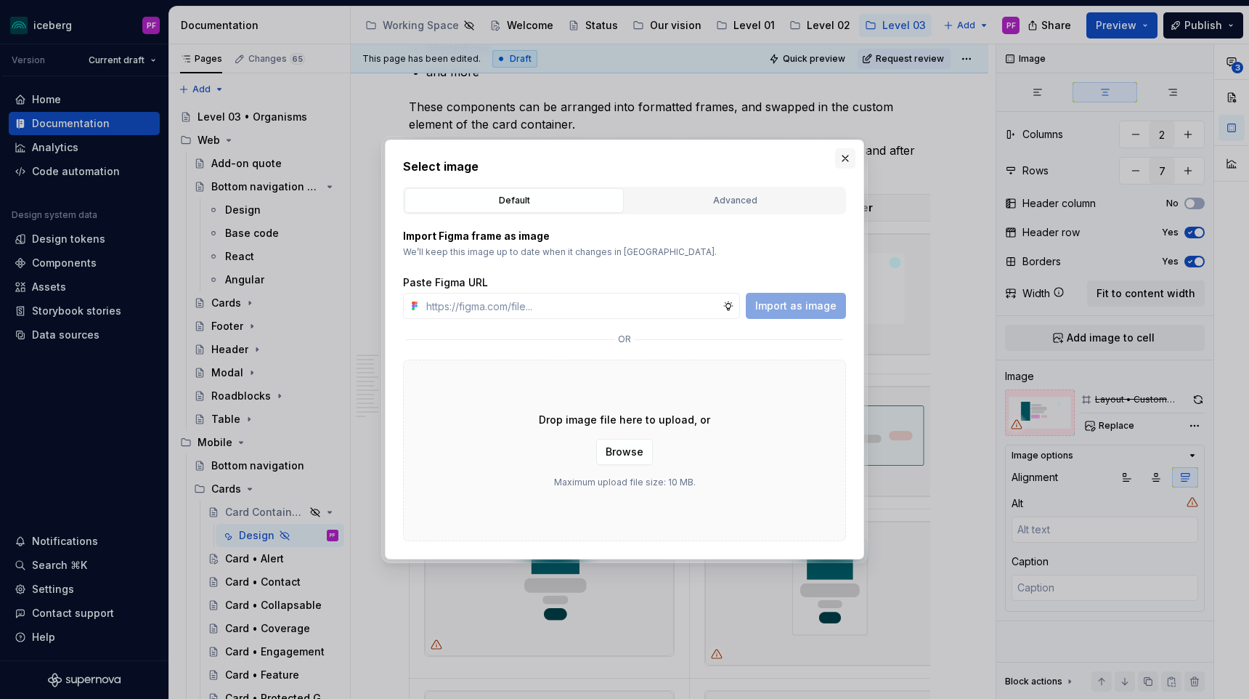
click at [847, 155] on button "button" at bounding box center [845, 158] width 20 height 20
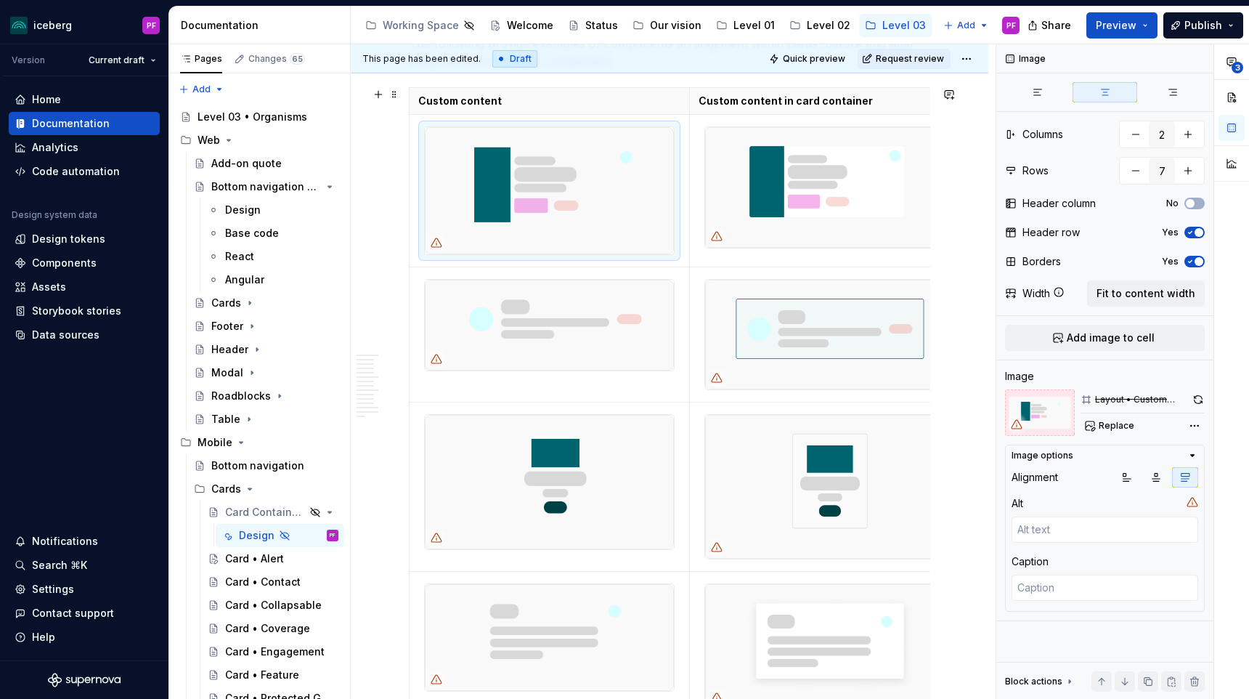
scroll to position [3124, 0]
click at [579, 199] on img at bounding box center [549, 187] width 249 height 127
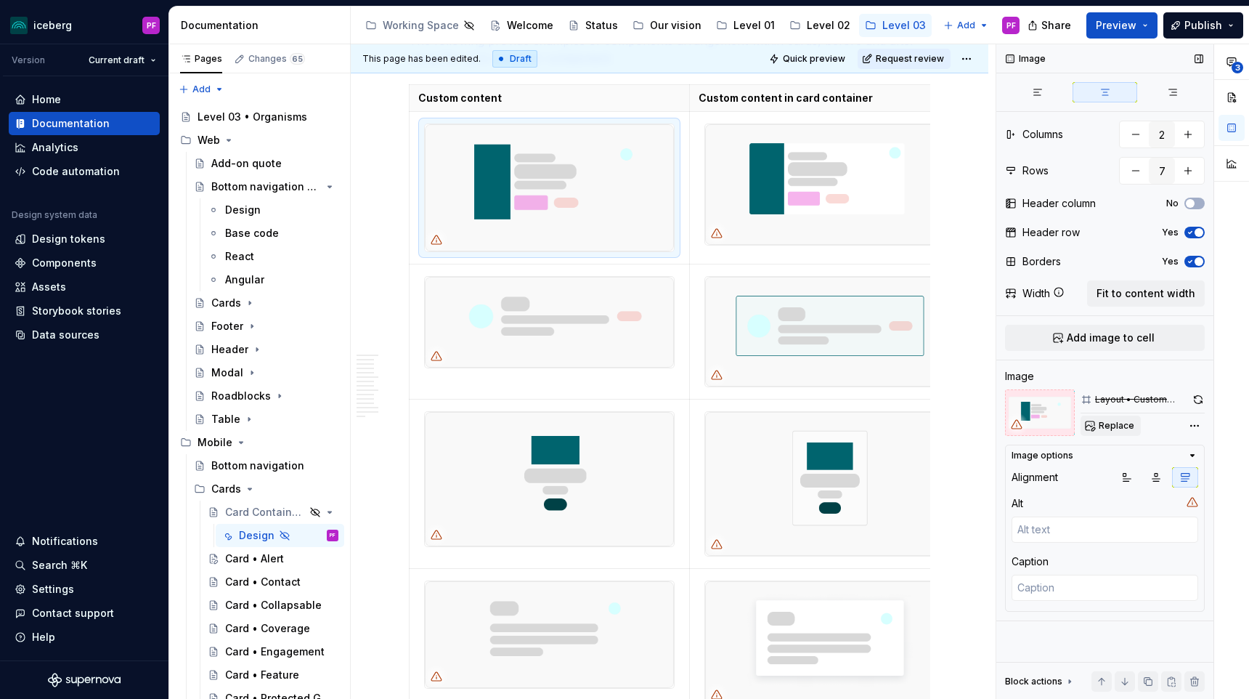
click at [1086, 423] on button "Replace" at bounding box center [1110, 425] width 60 height 20
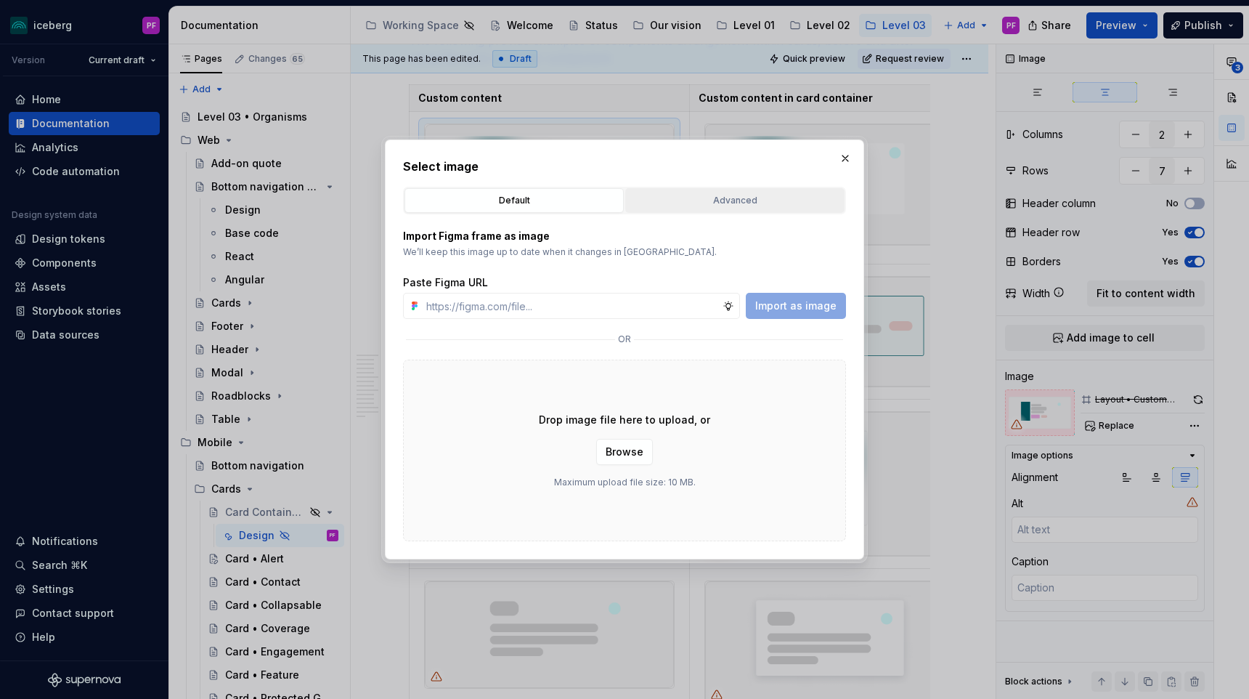
click at [760, 190] on button "Advanced" at bounding box center [734, 200] width 219 height 25
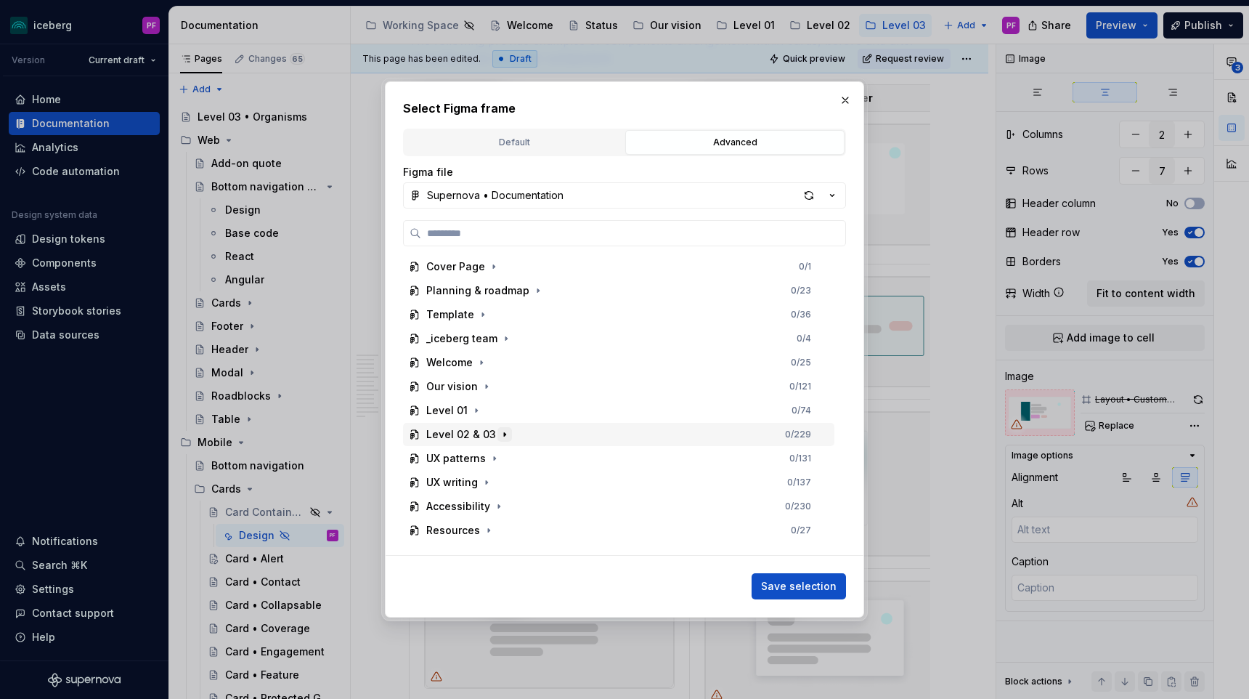
click at [504, 434] on icon "button" at bounding box center [504, 434] width 1 height 4
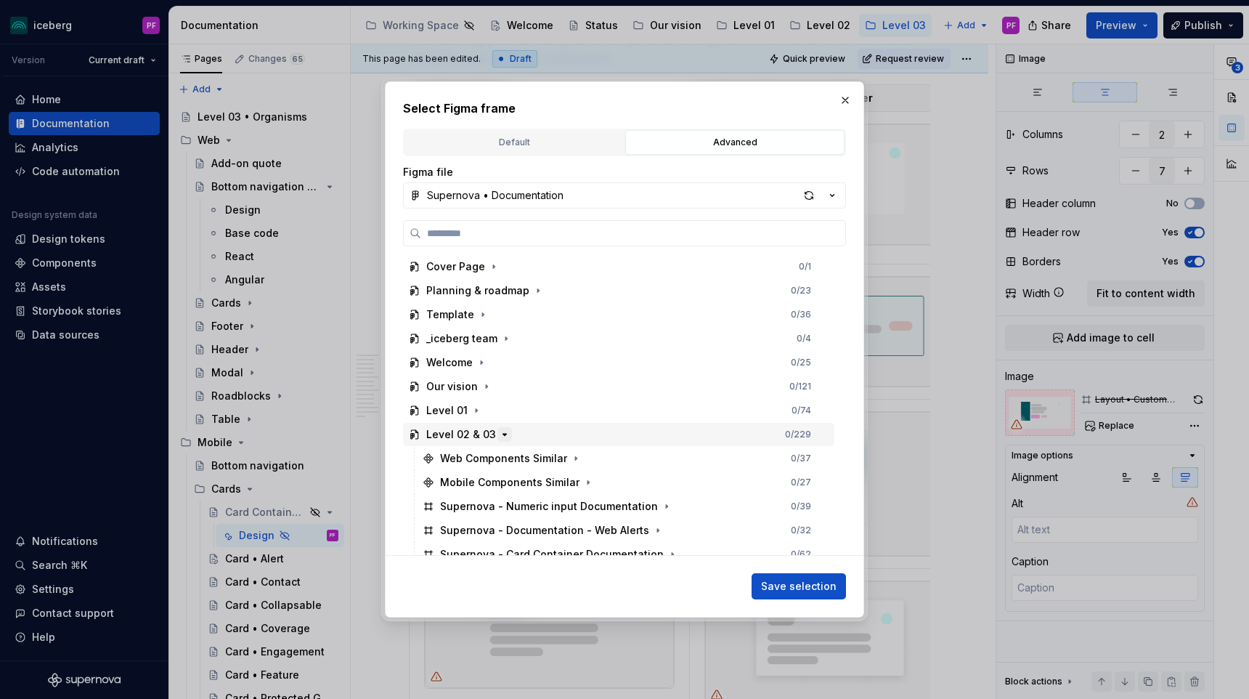
scroll to position [131, 0]
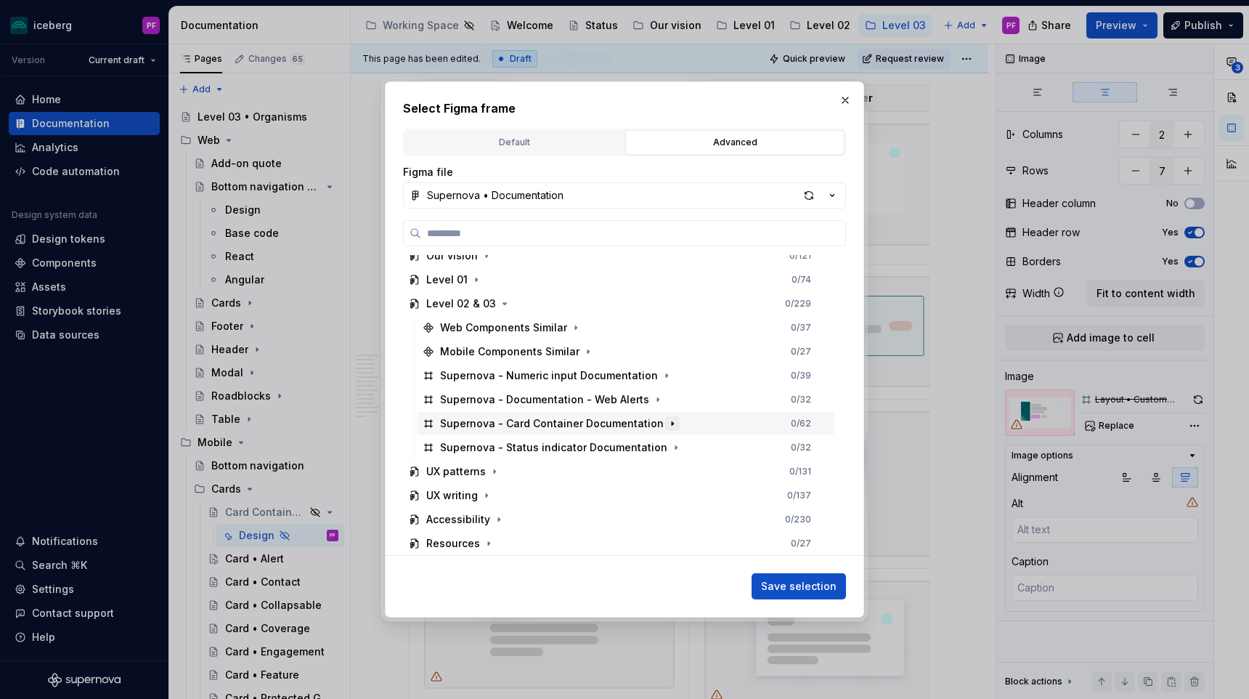
click at [665, 421] on button "button" at bounding box center [672, 423] width 15 height 15
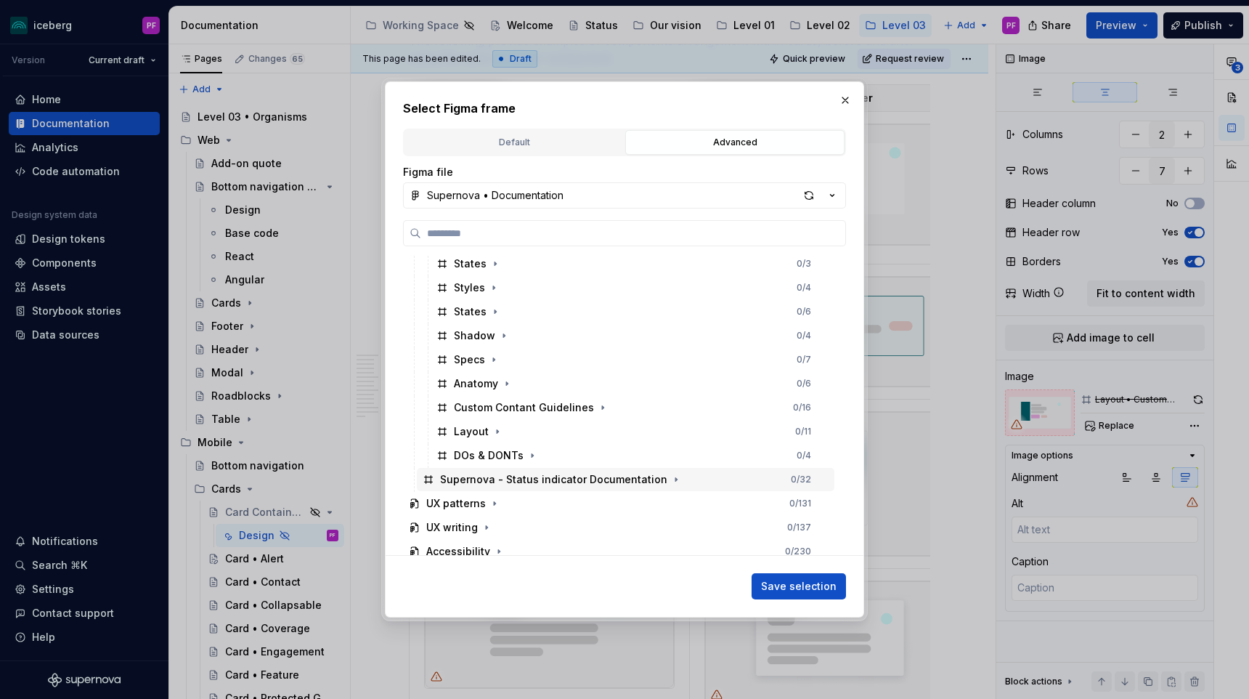
scroll to position [316, 0]
click at [597, 406] on icon "button" at bounding box center [603, 406] width 12 height 12
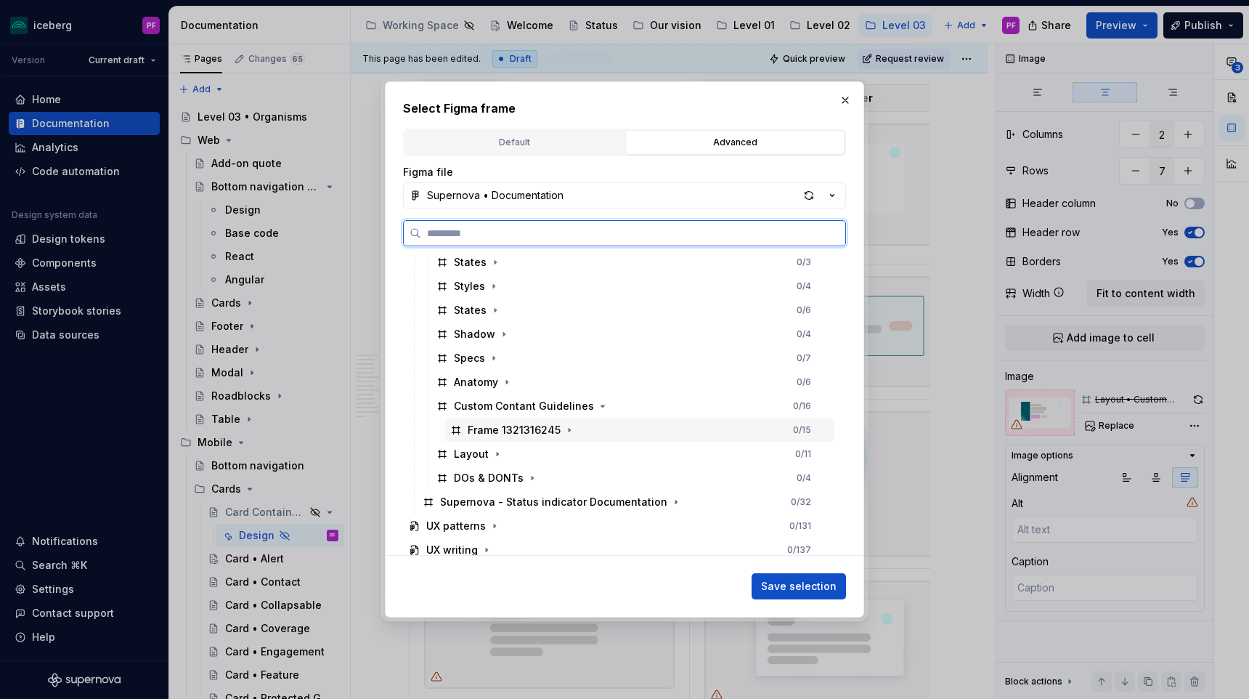
click at [566, 436] on div "Frame 1321316245 0 / 15" at bounding box center [639, 429] width 390 height 23
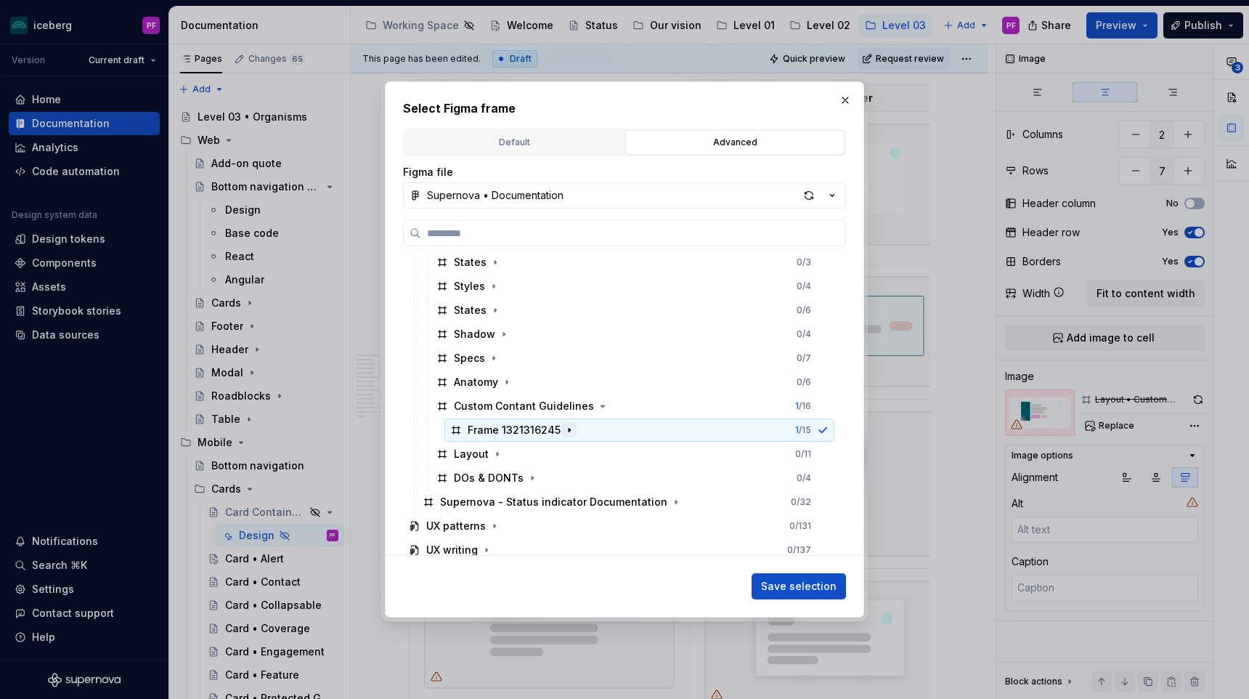
click at [566, 433] on icon "button" at bounding box center [569, 430] width 12 height 12
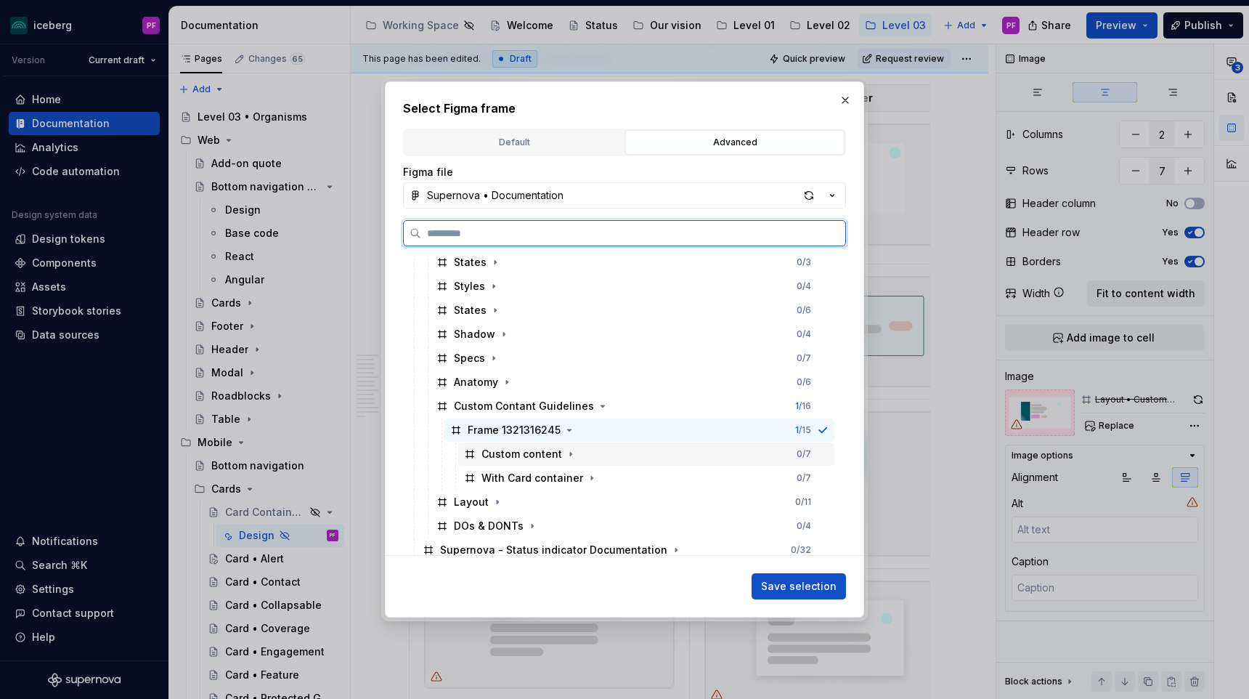
click at [558, 453] on div "Custom content" at bounding box center [521, 454] width 81 height 15
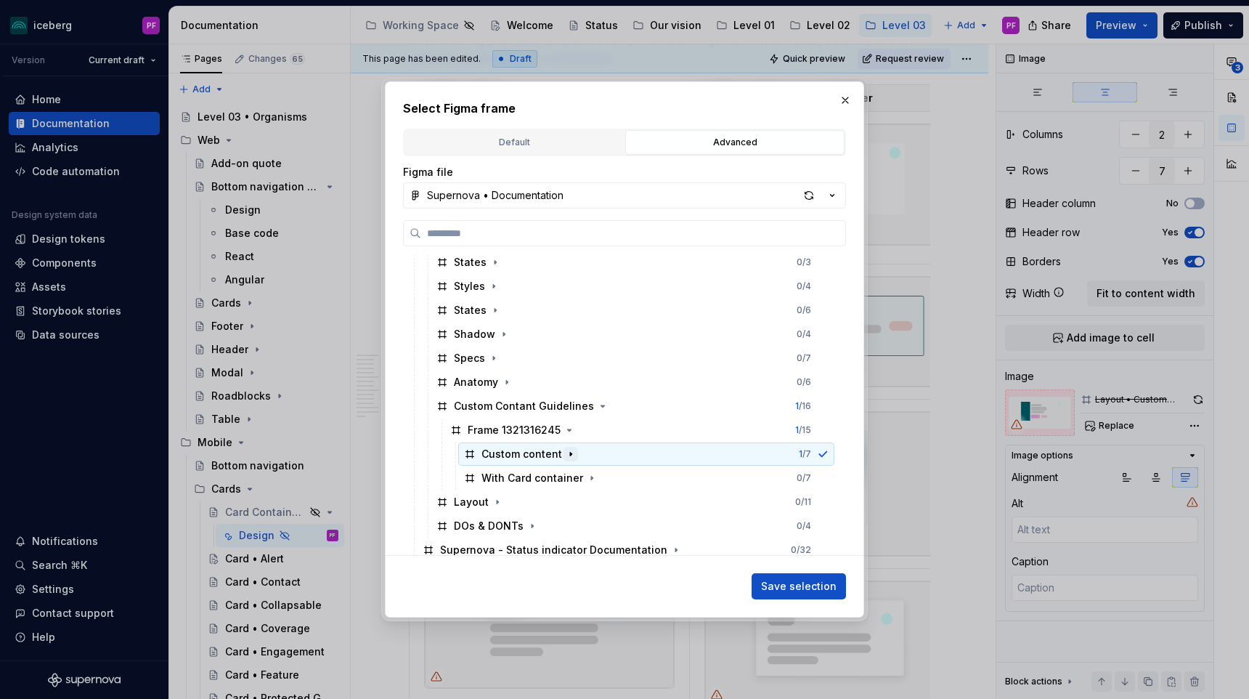
click at [571, 455] on icon "button" at bounding box center [571, 454] width 12 height 12
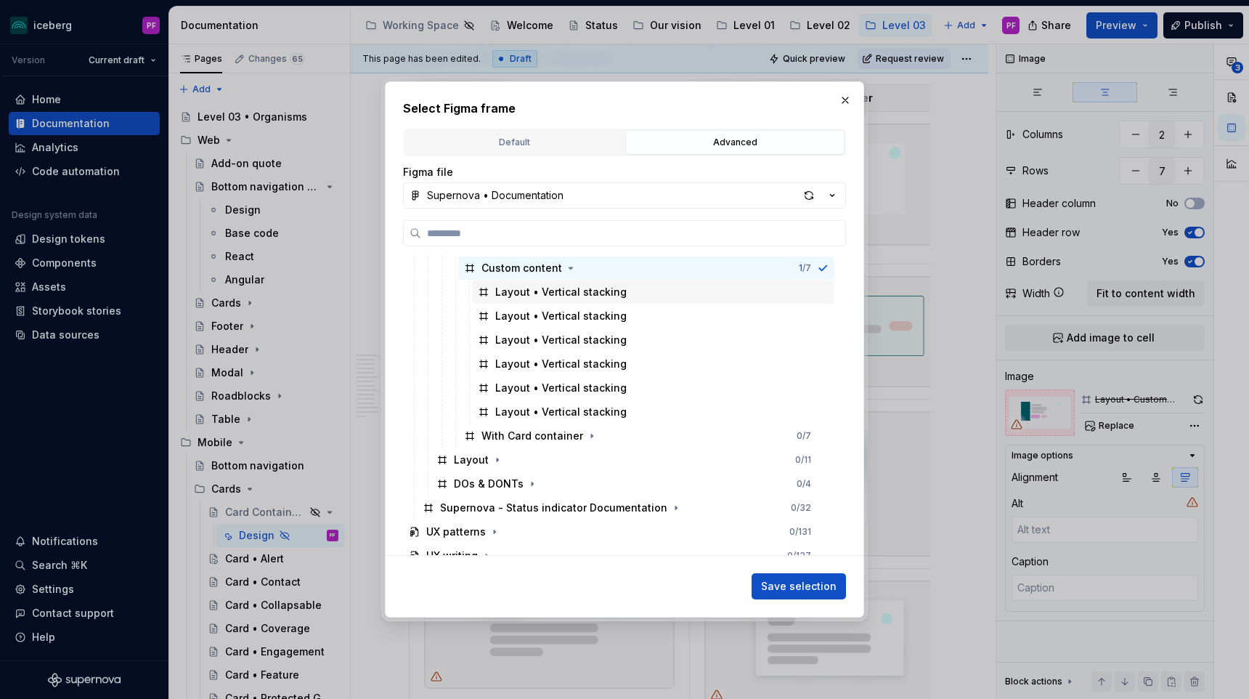
scroll to position [505, 0]
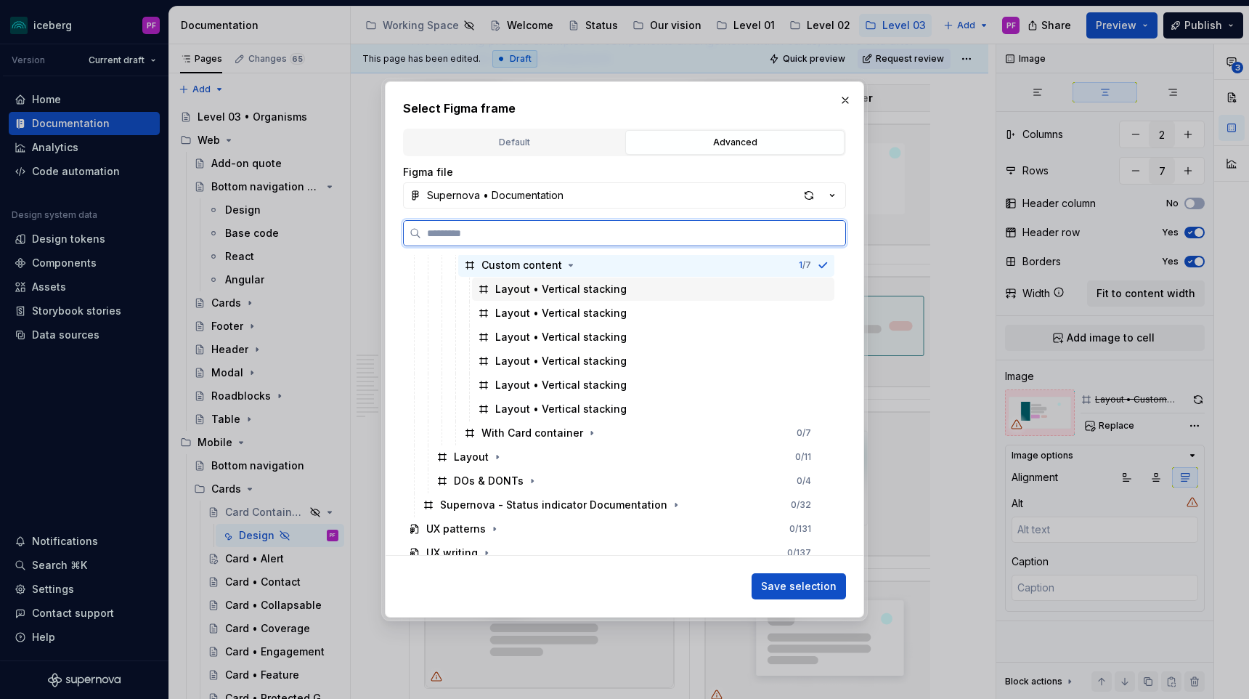
click at [586, 291] on div "Layout • Vertical stacking" at bounding box center [560, 289] width 131 height 15
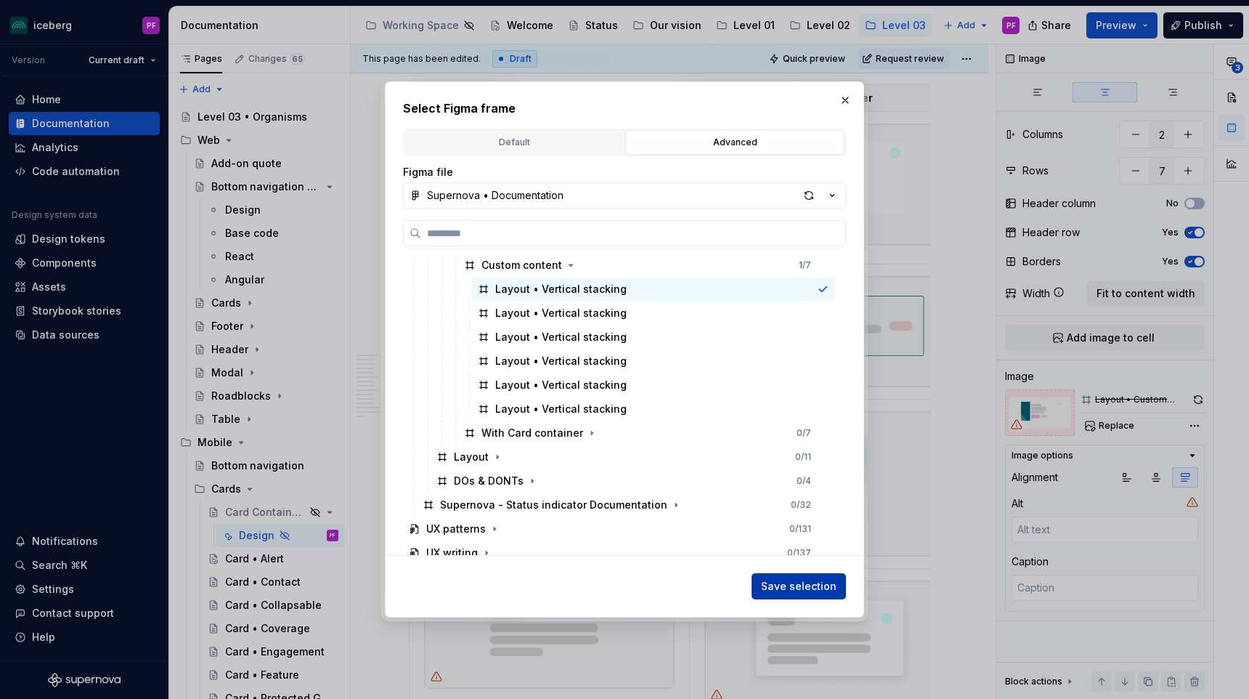
click at [789, 580] on span "Save selection" at bounding box center [799, 586] width 76 height 15
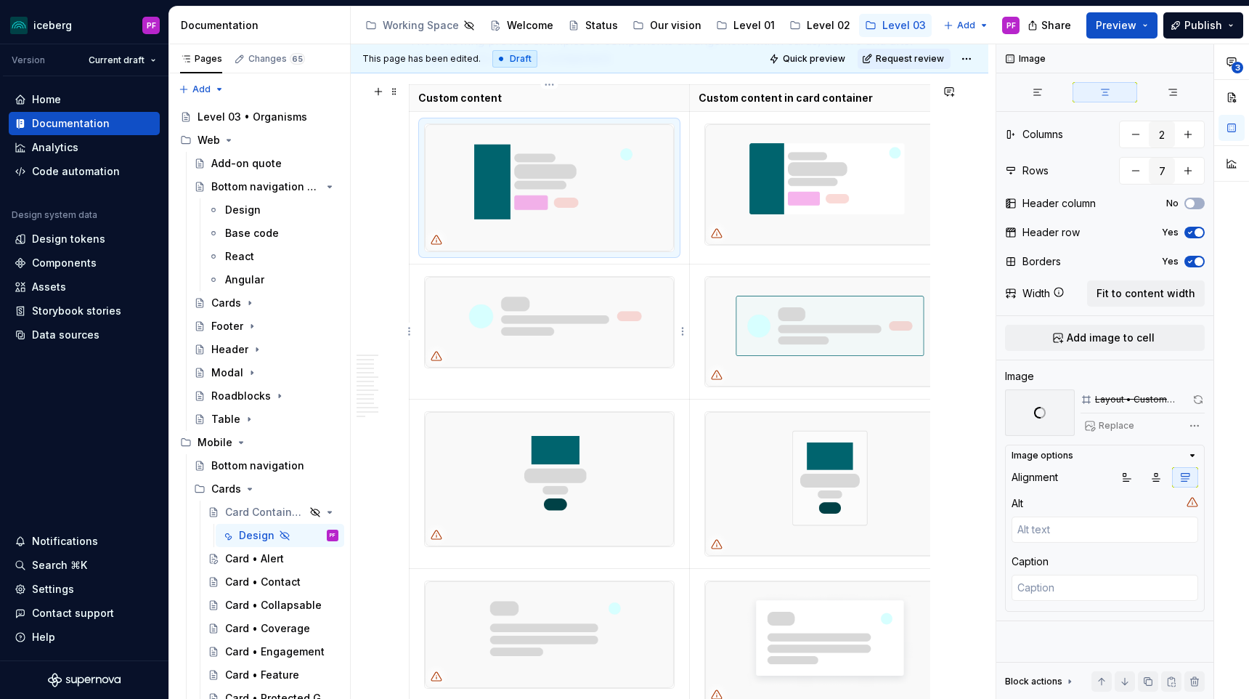
click at [593, 266] on td at bounding box center [550, 331] width 280 height 135
click at [588, 301] on img at bounding box center [549, 322] width 249 height 91
click at [1110, 343] on span "Add image to cell" at bounding box center [1111, 337] width 88 height 15
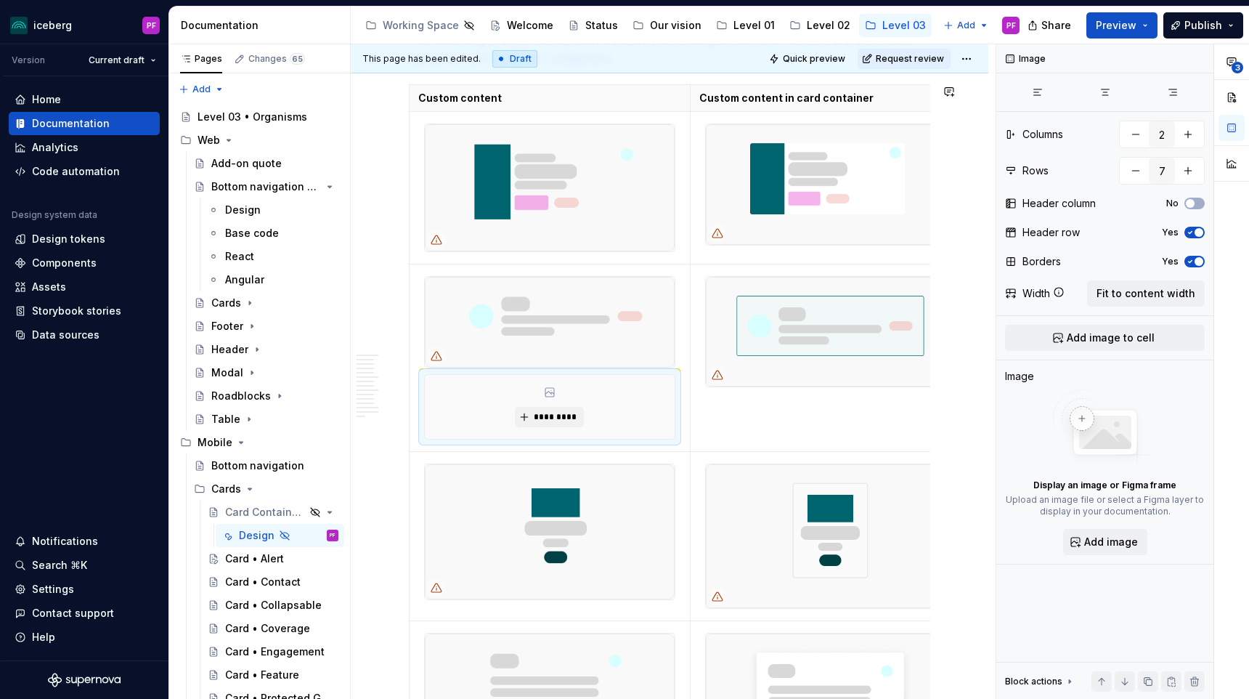
click at [614, 333] on img at bounding box center [550, 322] width 250 height 91
click at [576, 399] on div "*********" at bounding box center [550, 407] width 250 height 64
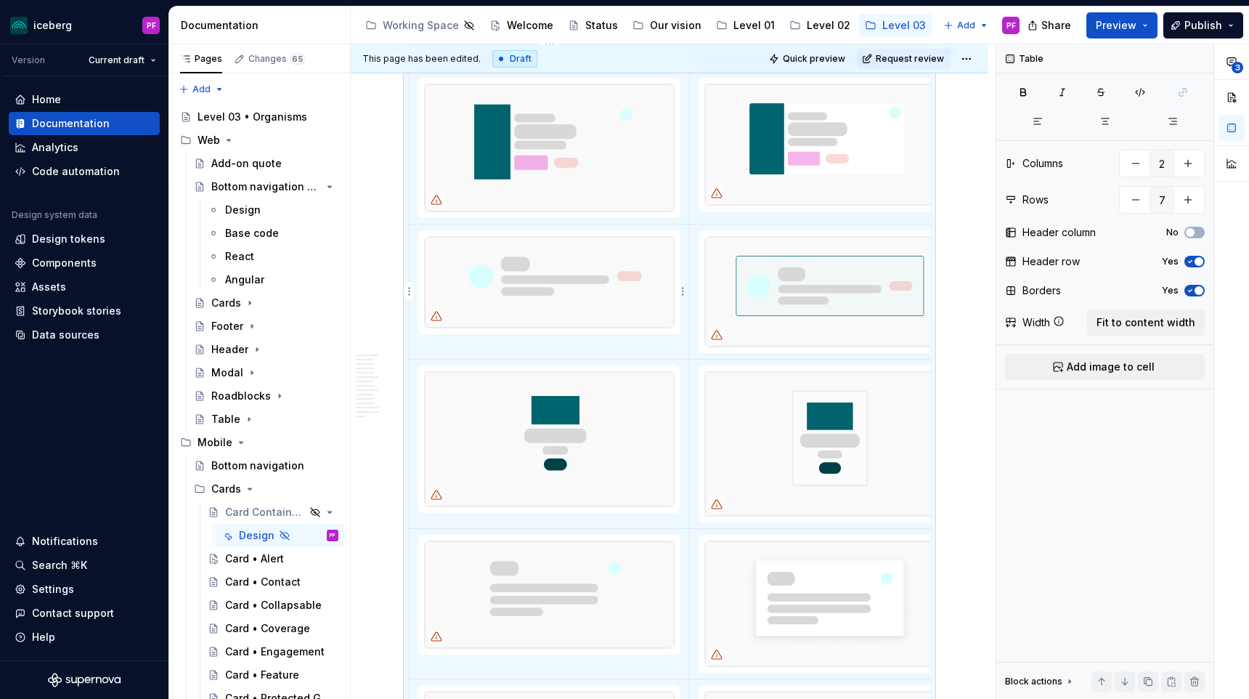
click at [546, 317] on img at bounding box center [549, 282] width 249 height 91
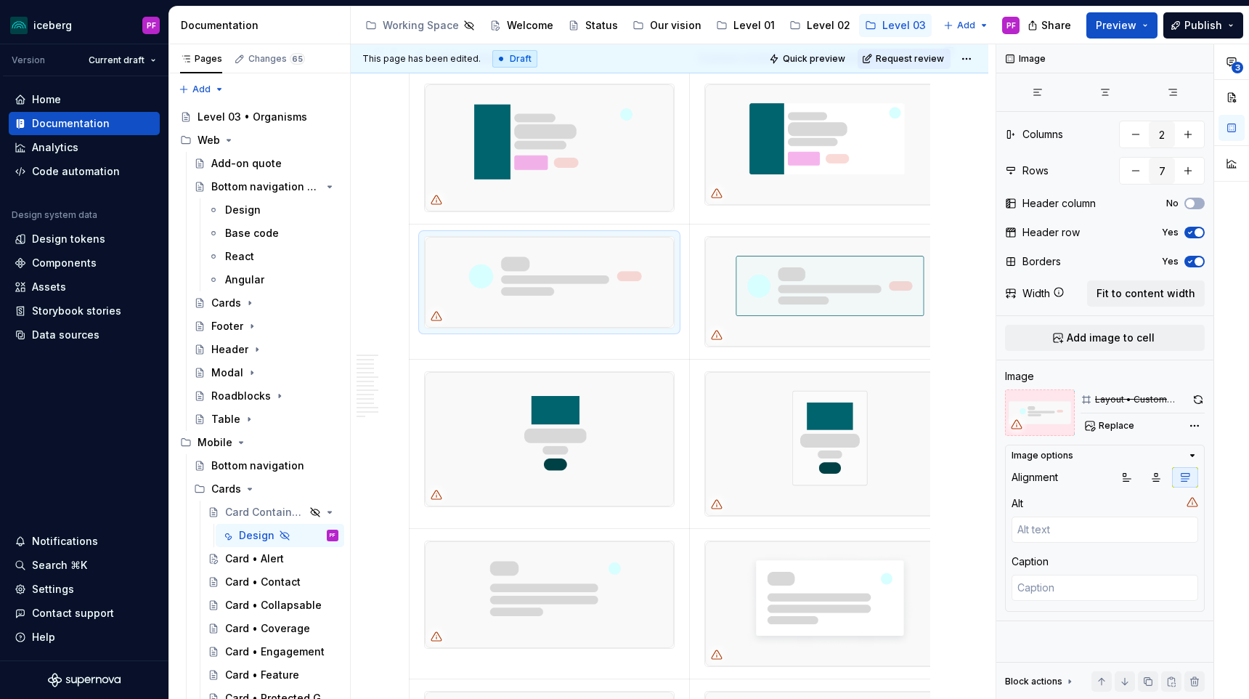
scroll to position [3093, 0]
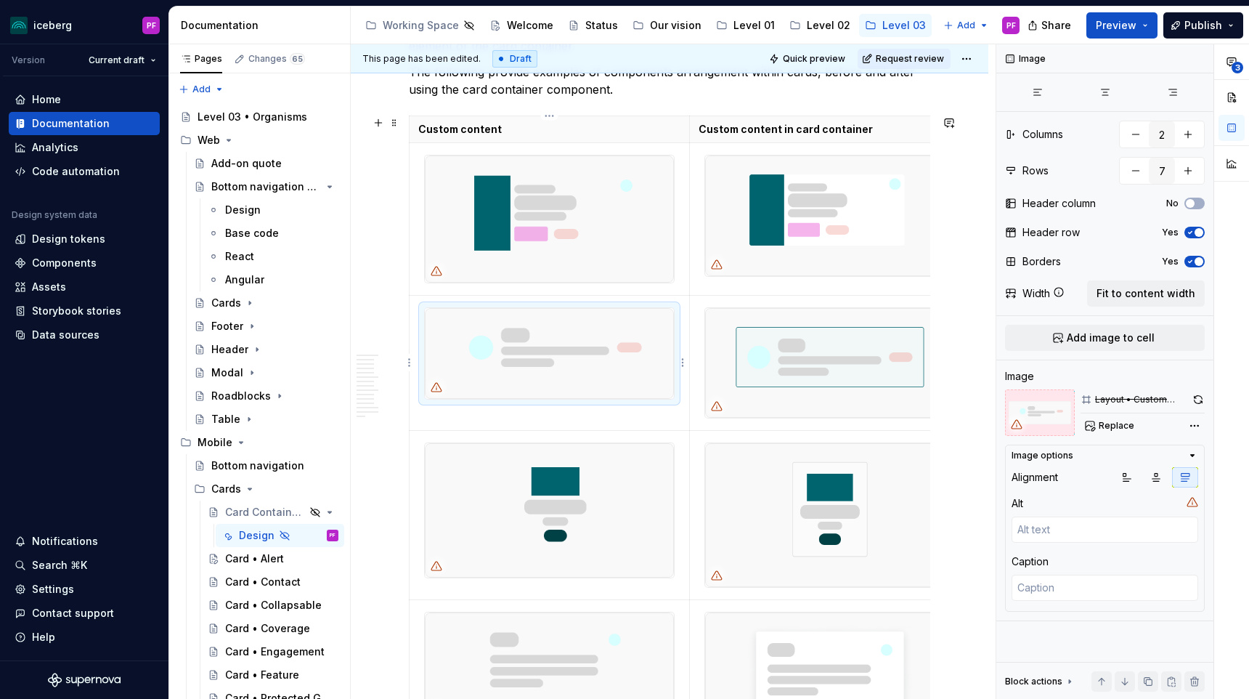
click at [454, 309] on img at bounding box center [549, 353] width 249 height 91
click at [512, 266] on img at bounding box center [549, 218] width 249 height 127
click at [1087, 423] on button "Replace" at bounding box center [1110, 425] width 60 height 20
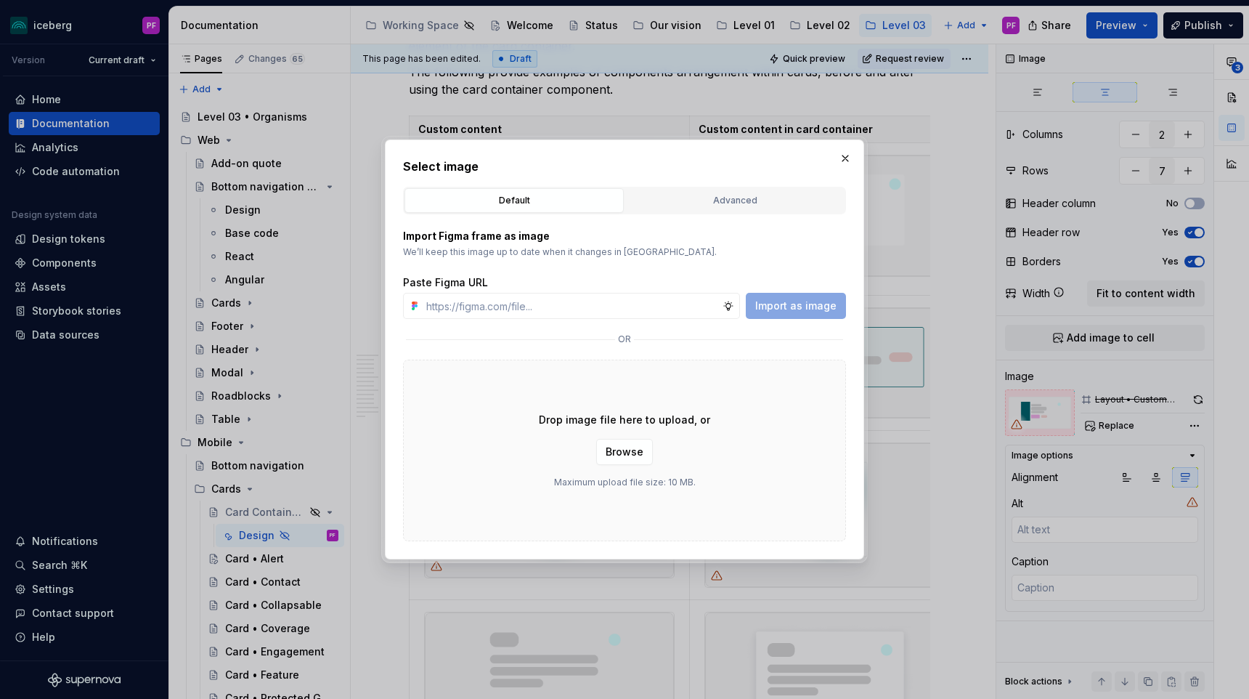
click at [704, 179] on div "Select image Default Advanced Import Figma frame as image We’ll keep this image…" at bounding box center [624, 349] width 443 height 383
click at [704, 194] on div "Advanced" at bounding box center [734, 200] width 209 height 15
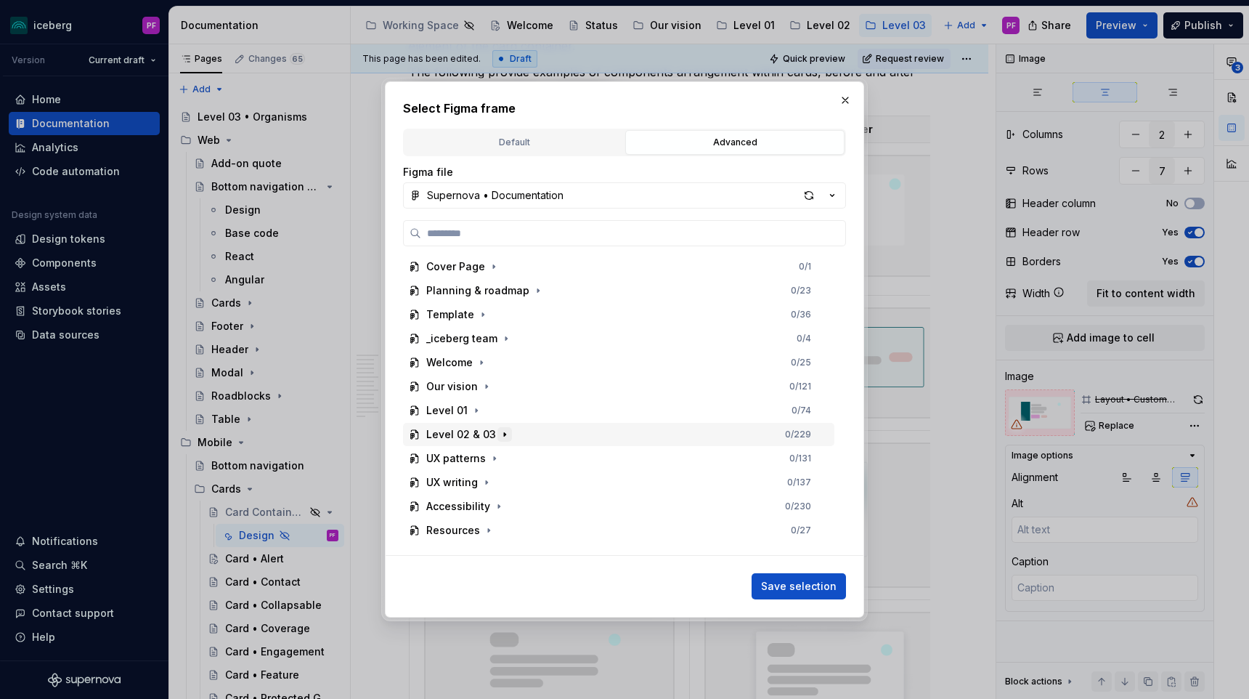
click at [506, 435] on icon "button" at bounding box center [505, 434] width 12 height 12
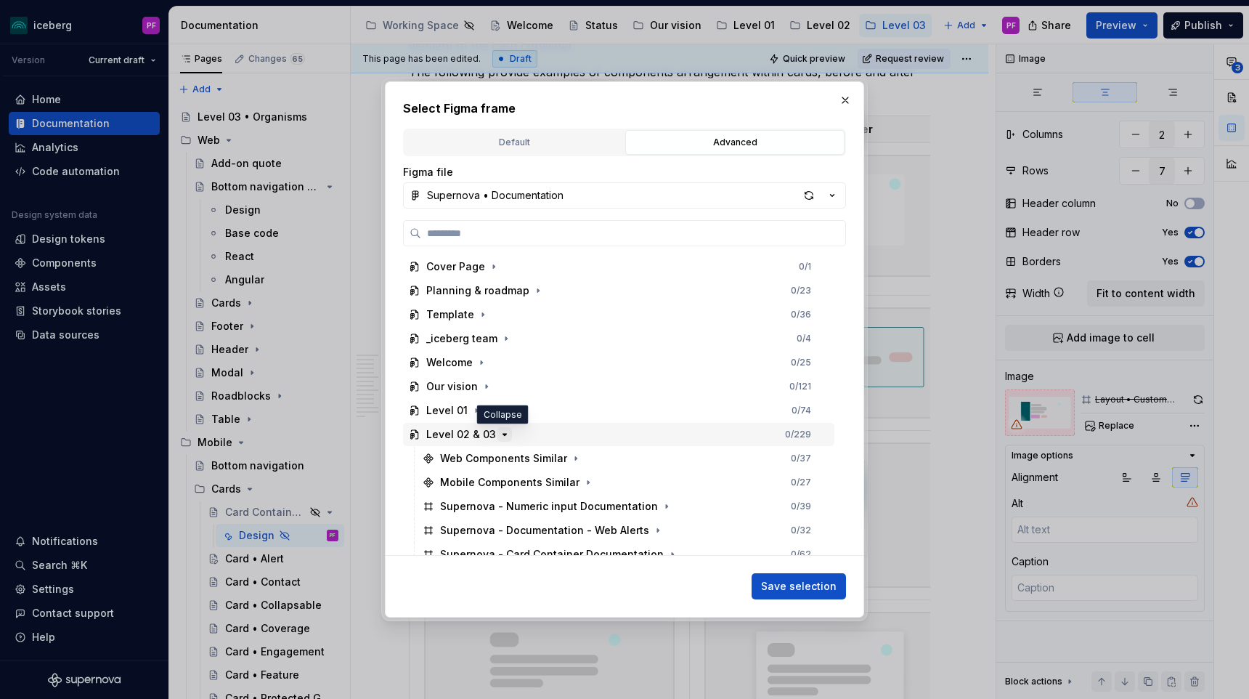
scroll to position [131, 0]
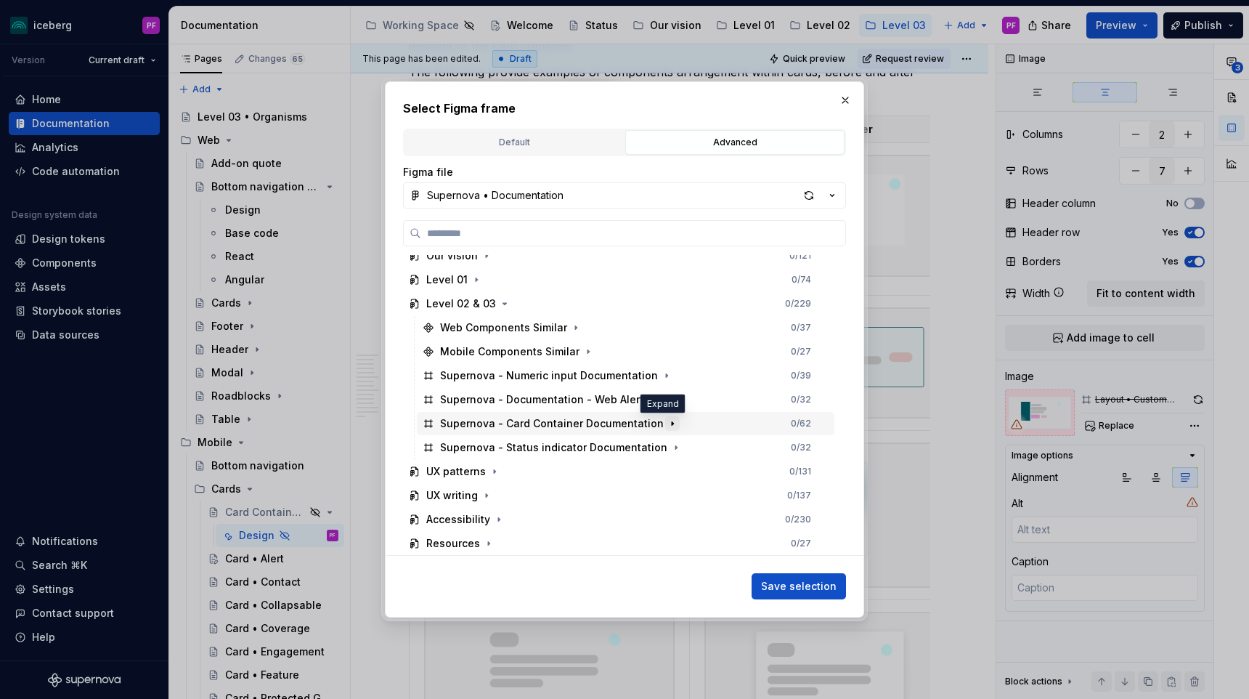
click at [667, 420] on icon "button" at bounding box center [673, 424] width 12 height 12
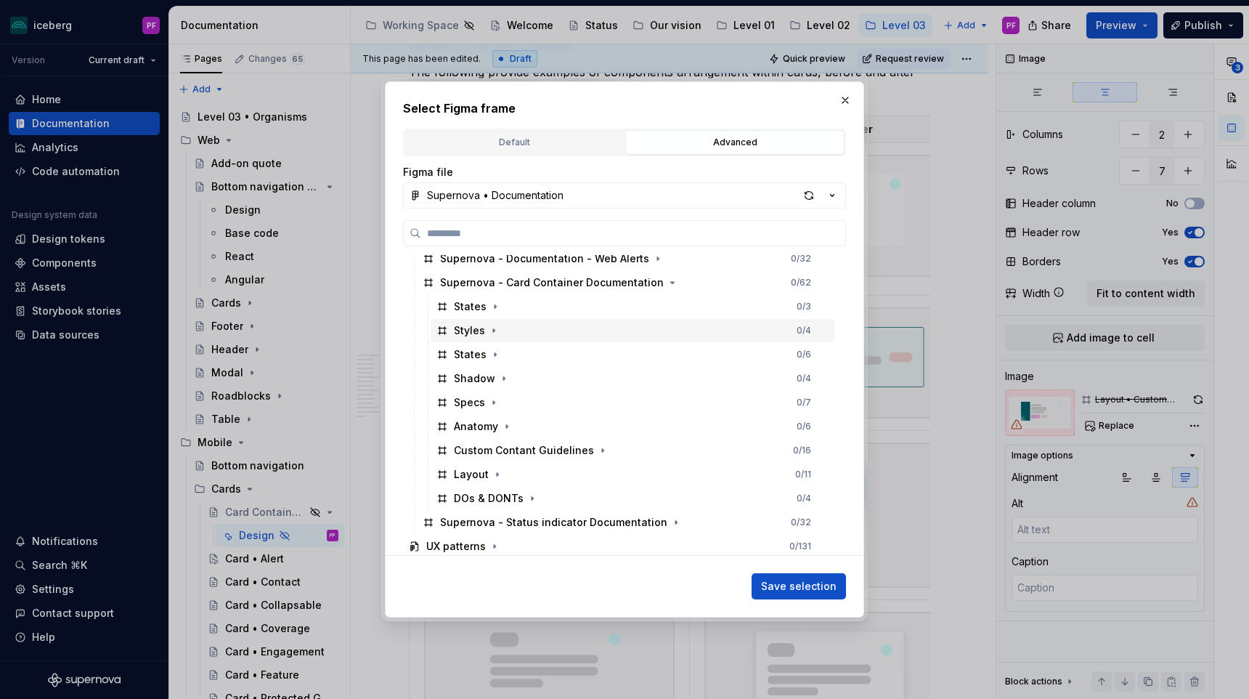
scroll to position [280, 0]
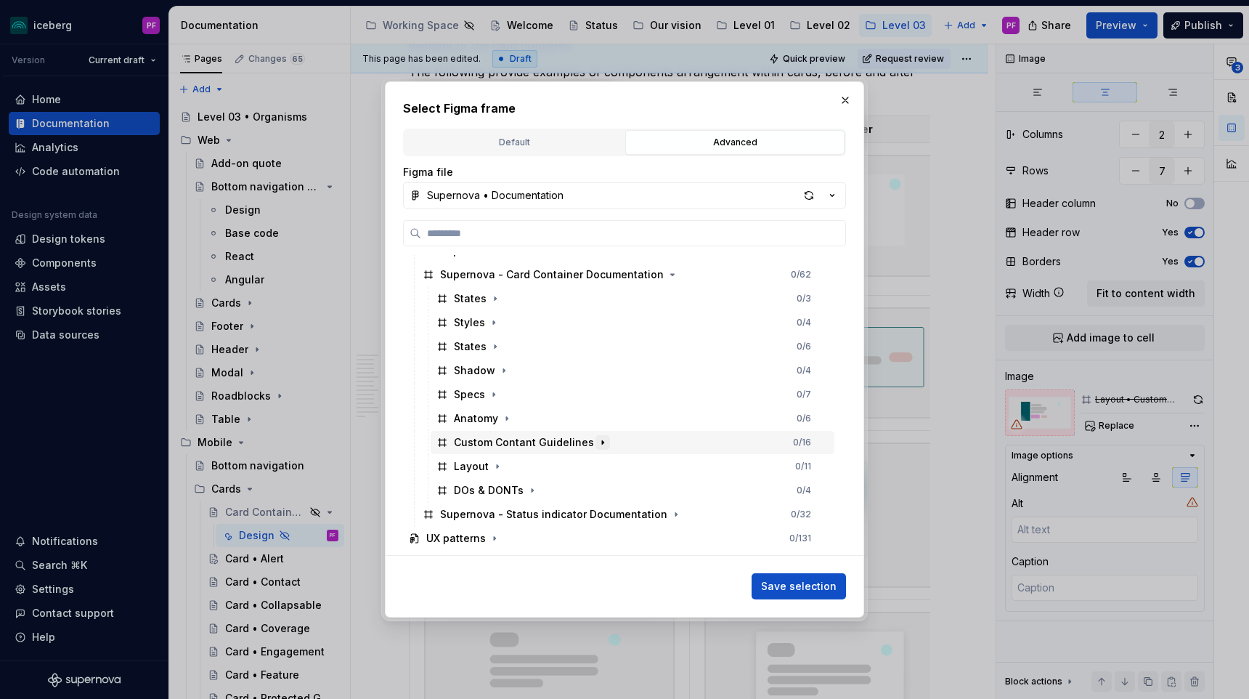
click at [599, 445] on icon "button" at bounding box center [603, 442] width 12 height 12
click at [568, 465] on icon "button" at bounding box center [569, 466] width 12 height 12
click at [565, 490] on icon "button" at bounding box center [571, 490] width 12 height 12
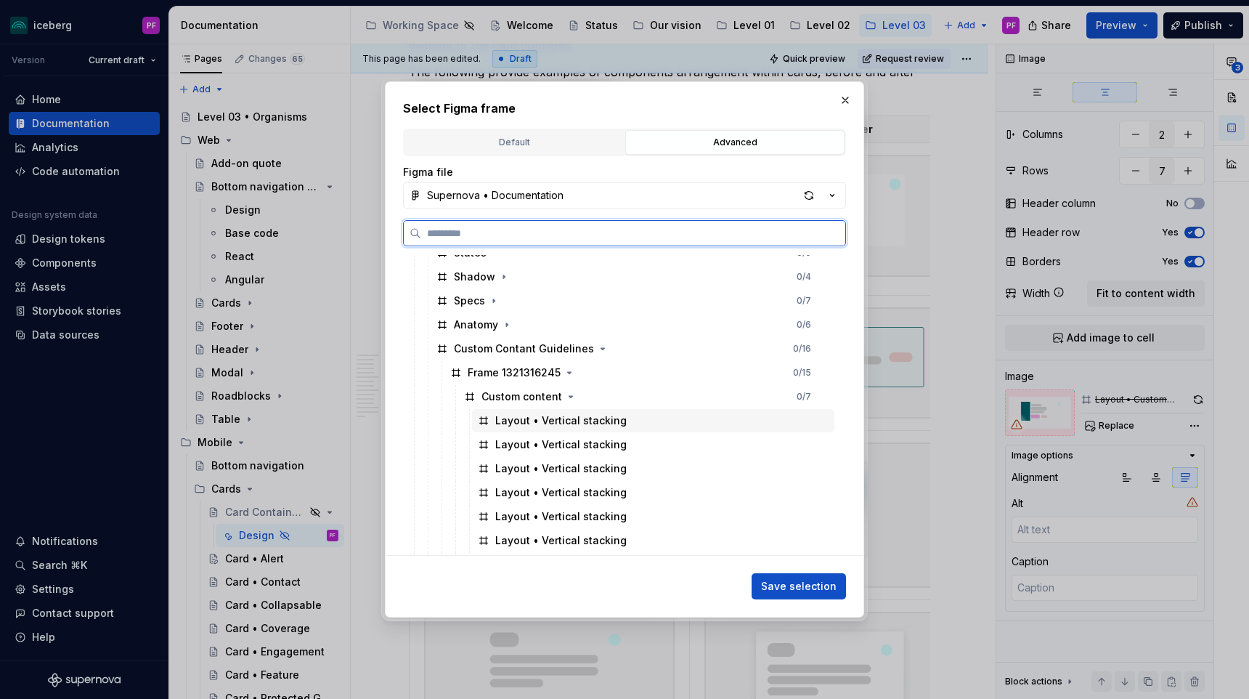
click at [551, 421] on div "Layout • Vertical stacking" at bounding box center [560, 420] width 131 height 15
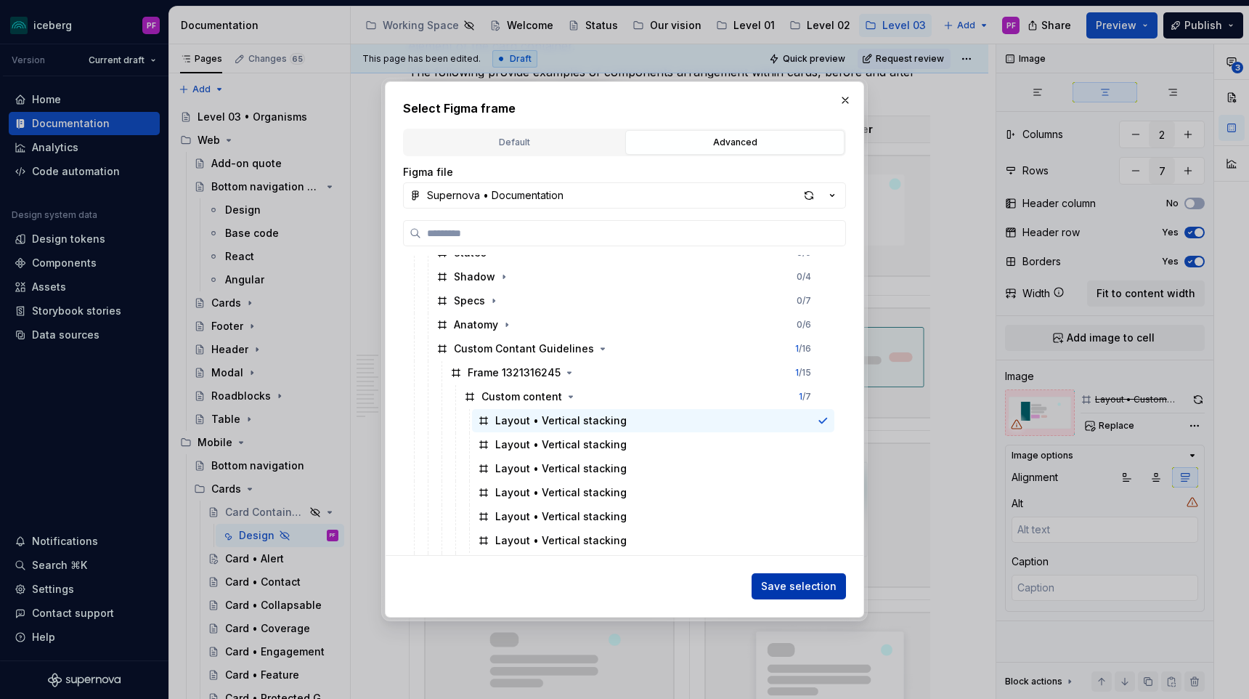
click at [825, 587] on span "Save selection" at bounding box center [799, 586] width 76 height 15
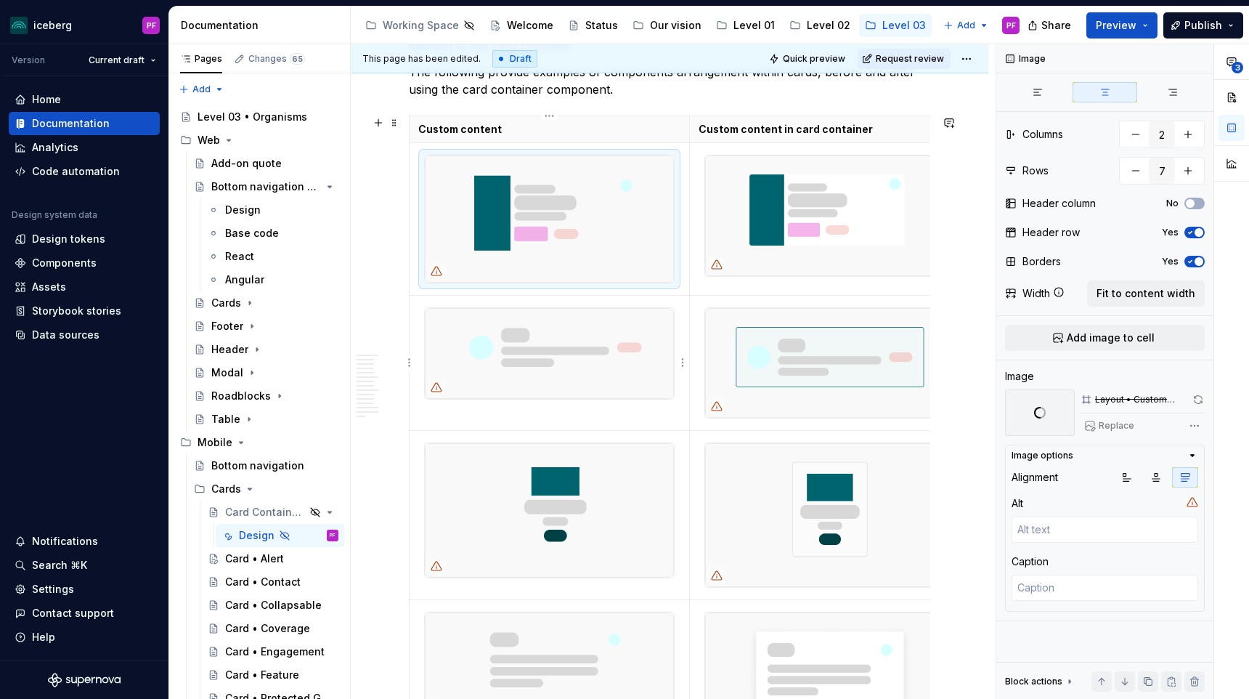
click at [445, 394] on div at bounding box center [436, 386] width 23 height 23
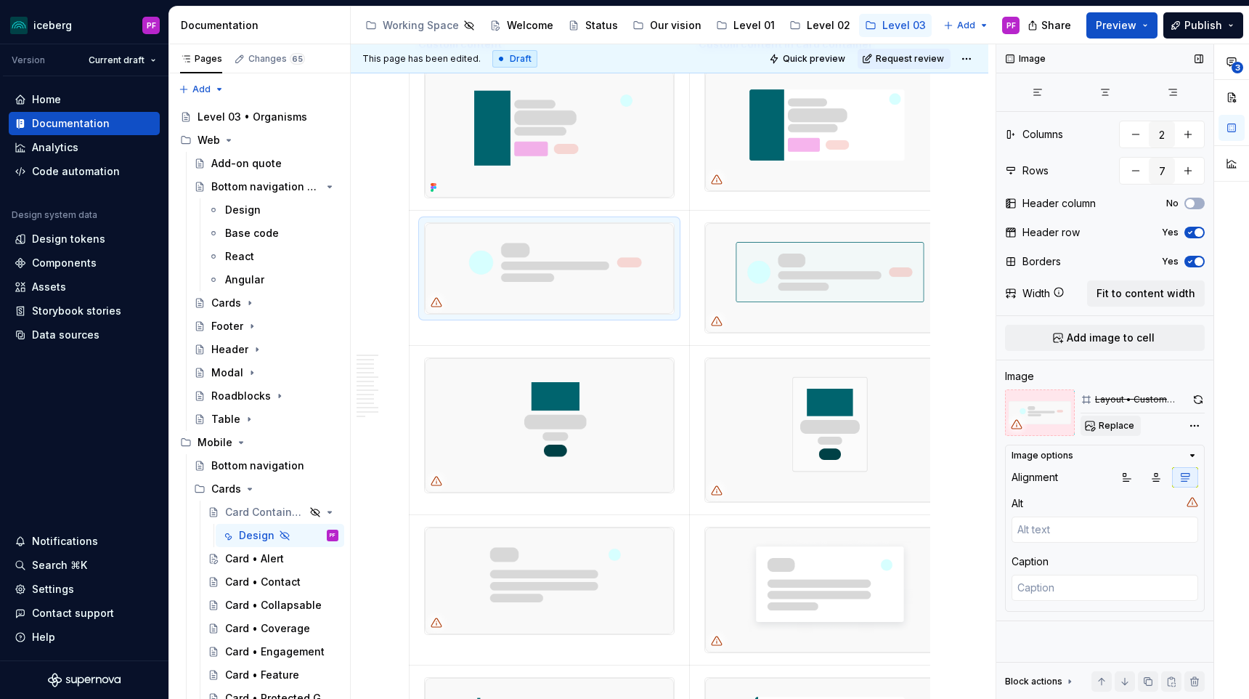
click at [1104, 423] on span "Replace" at bounding box center [1117, 426] width 36 height 12
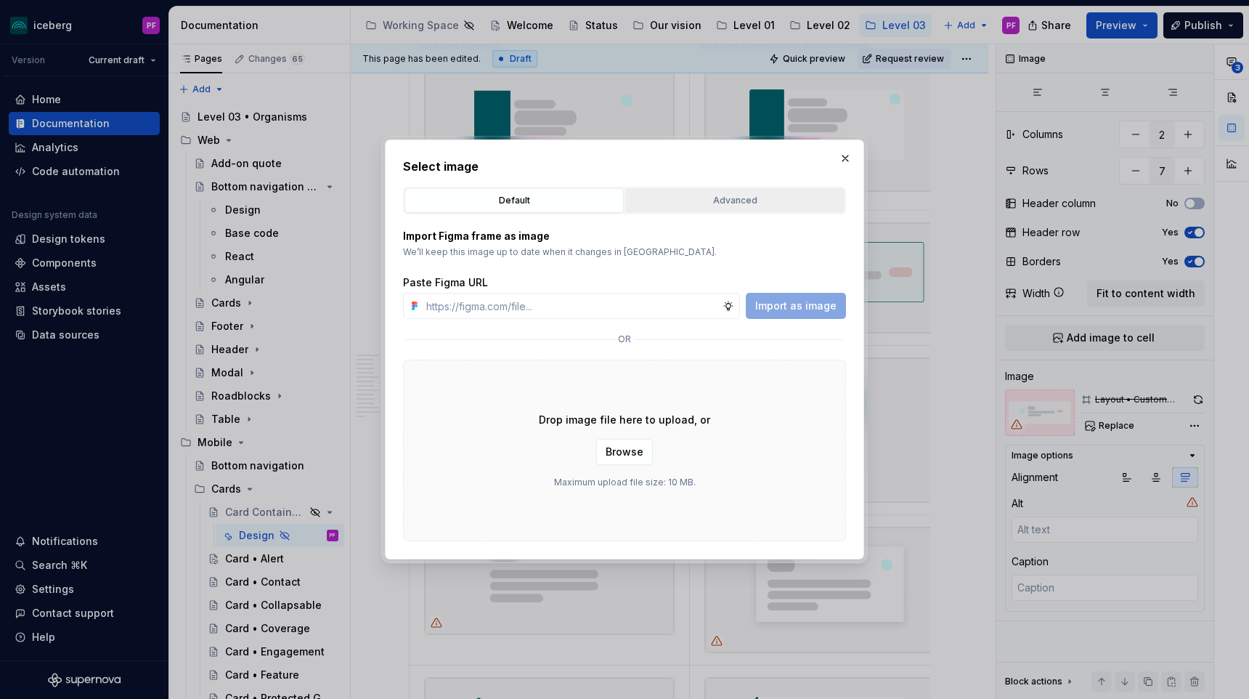
click at [722, 204] on div "Advanced" at bounding box center [734, 200] width 209 height 15
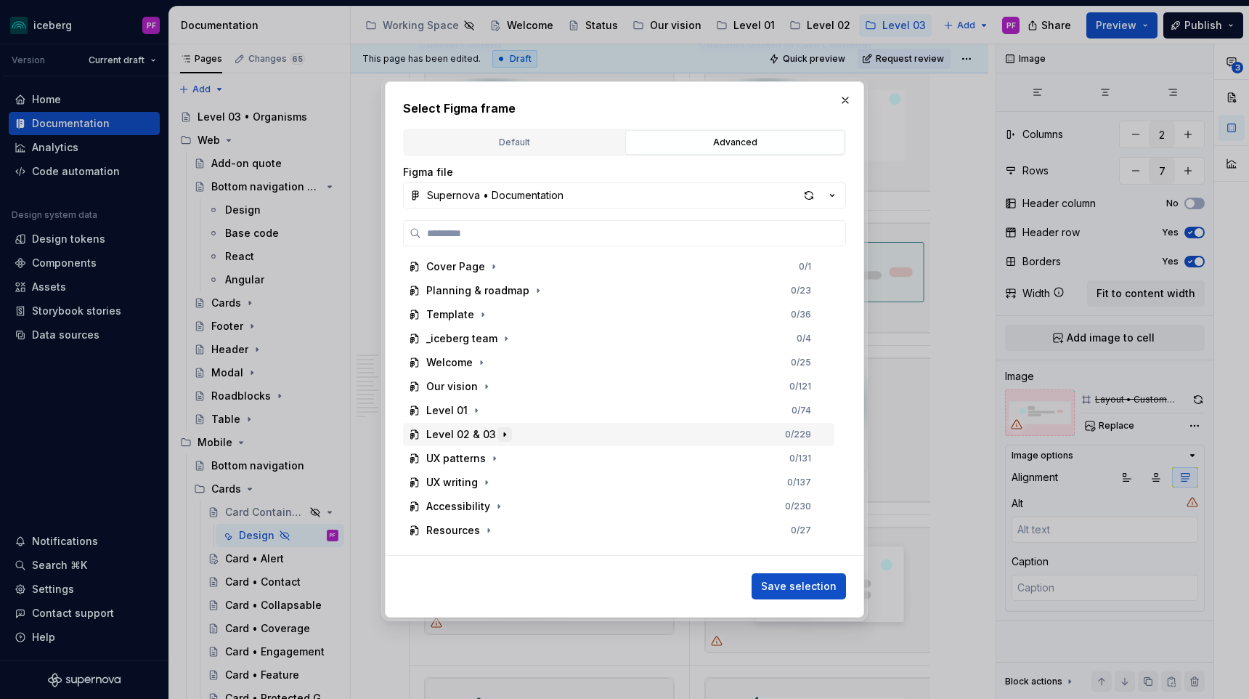
click at [499, 436] on icon "button" at bounding box center [505, 434] width 12 height 12
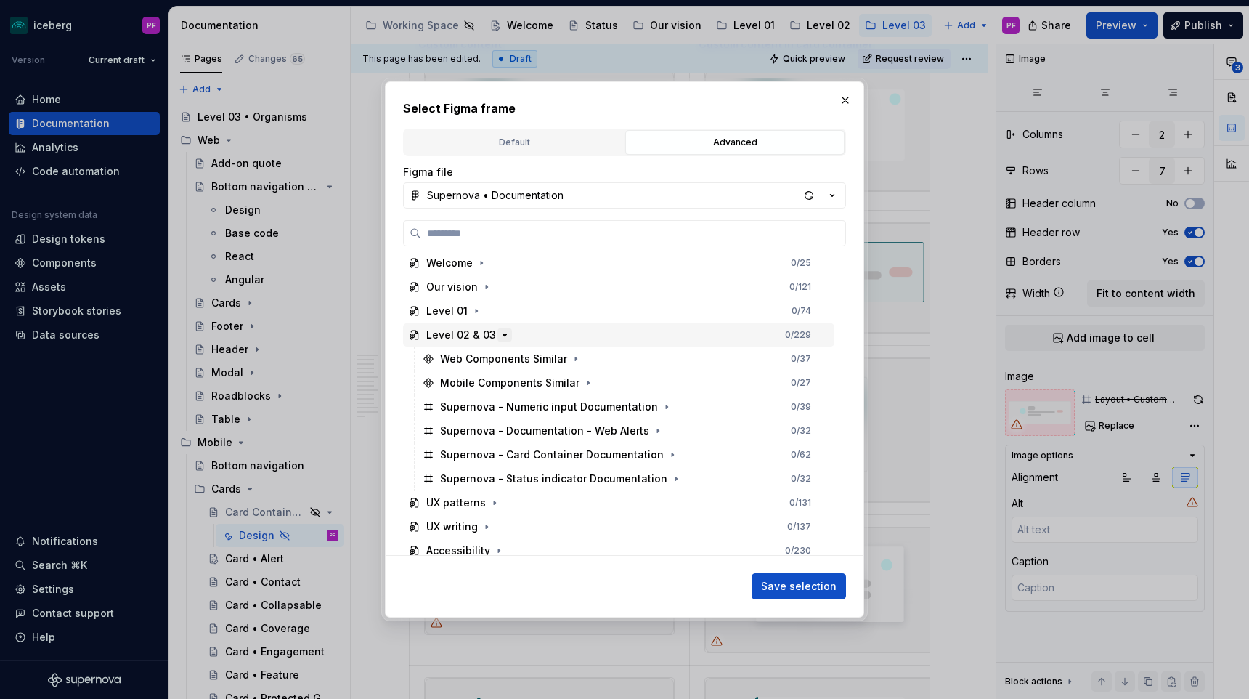
scroll to position [101, 0]
click at [838, 111] on h2 "Select Figma frame" at bounding box center [624, 107] width 443 height 17
click at [847, 97] on button "button" at bounding box center [845, 100] width 20 height 20
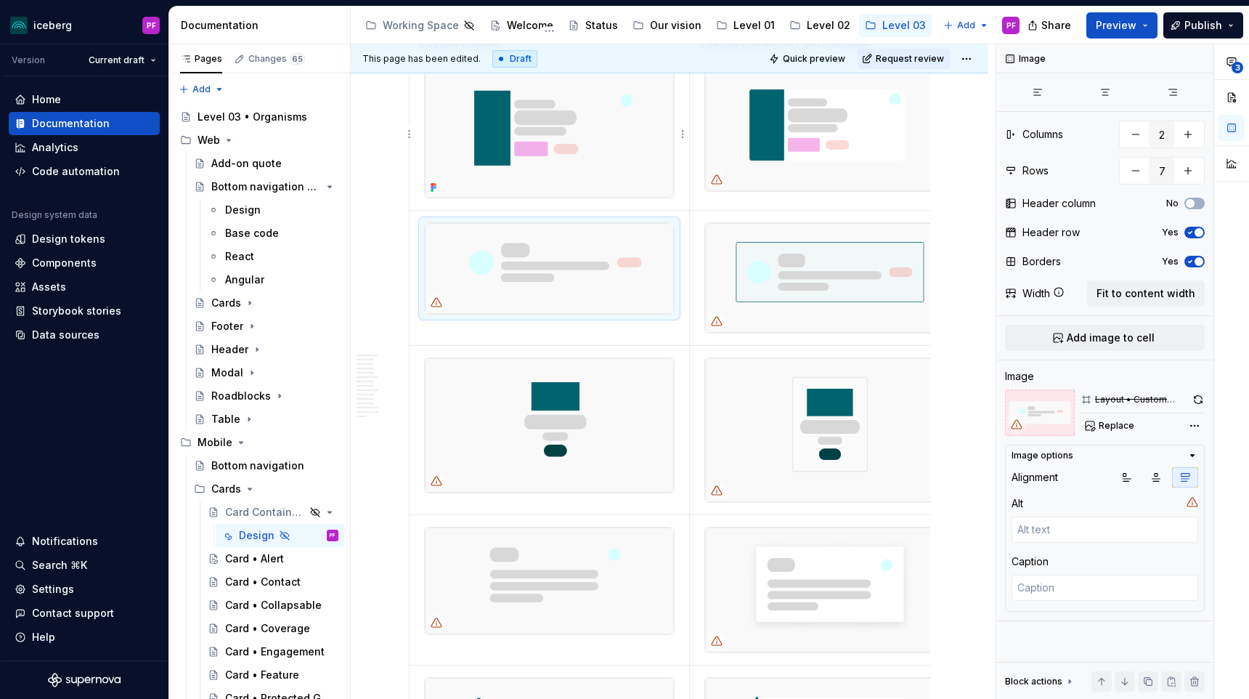
click at [519, 130] on img at bounding box center [549, 133] width 249 height 127
click at [514, 267] on img at bounding box center [549, 268] width 249 height 91
click at [1107, 425] on span "Replace" at bounding box center [1117, 426] width 36 height 12
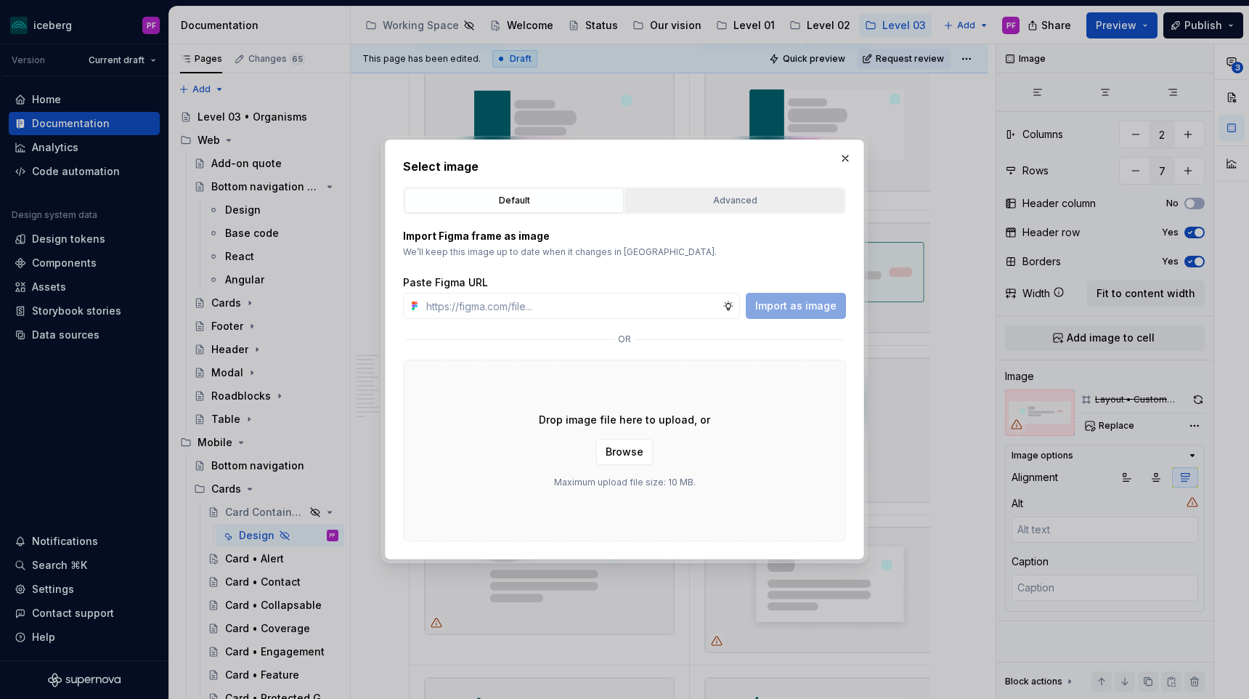
click at [698, 211] on button "Advanced" at bounding box center [734, 200] width 219 height 25
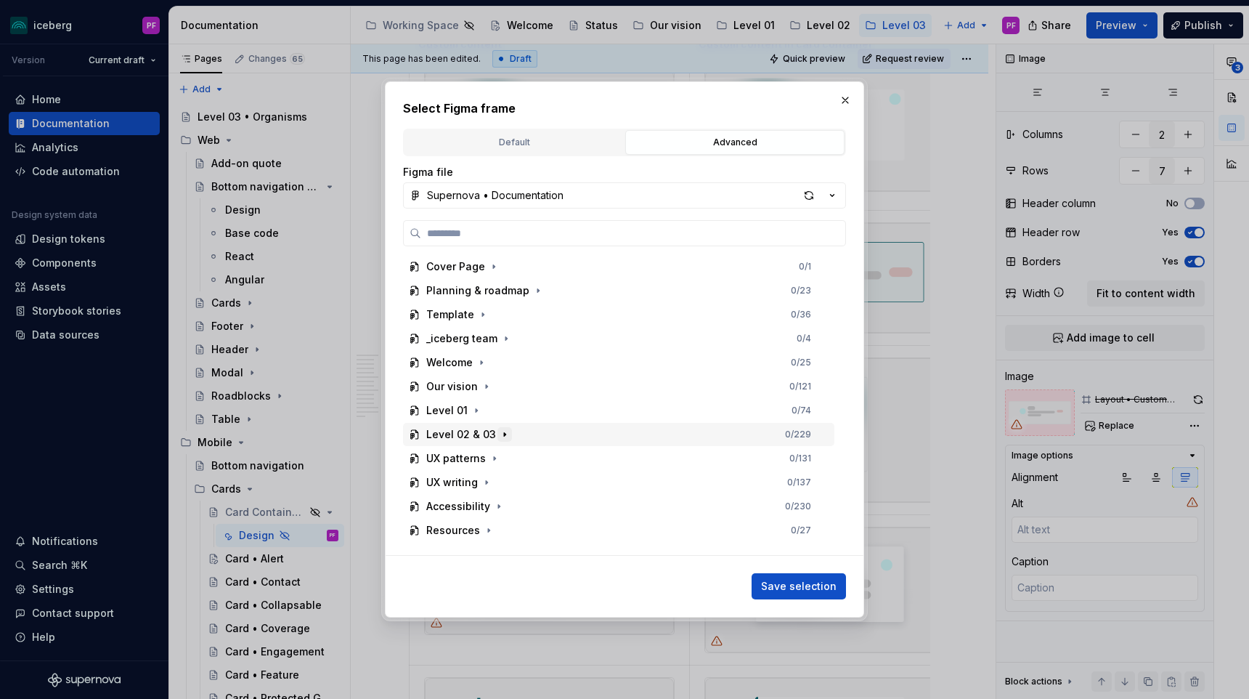
click at [501, 436] on icon "button" at bounding box center [505, 434] width 12 height 12
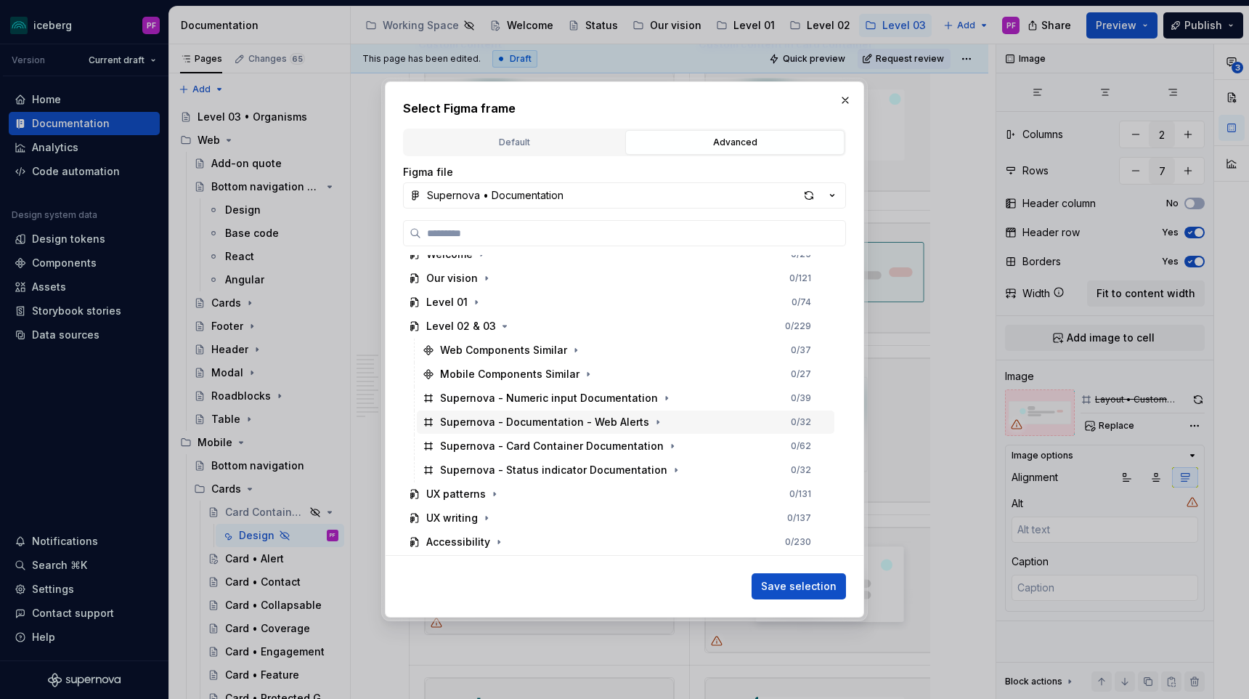
scroll to position [116, 0]
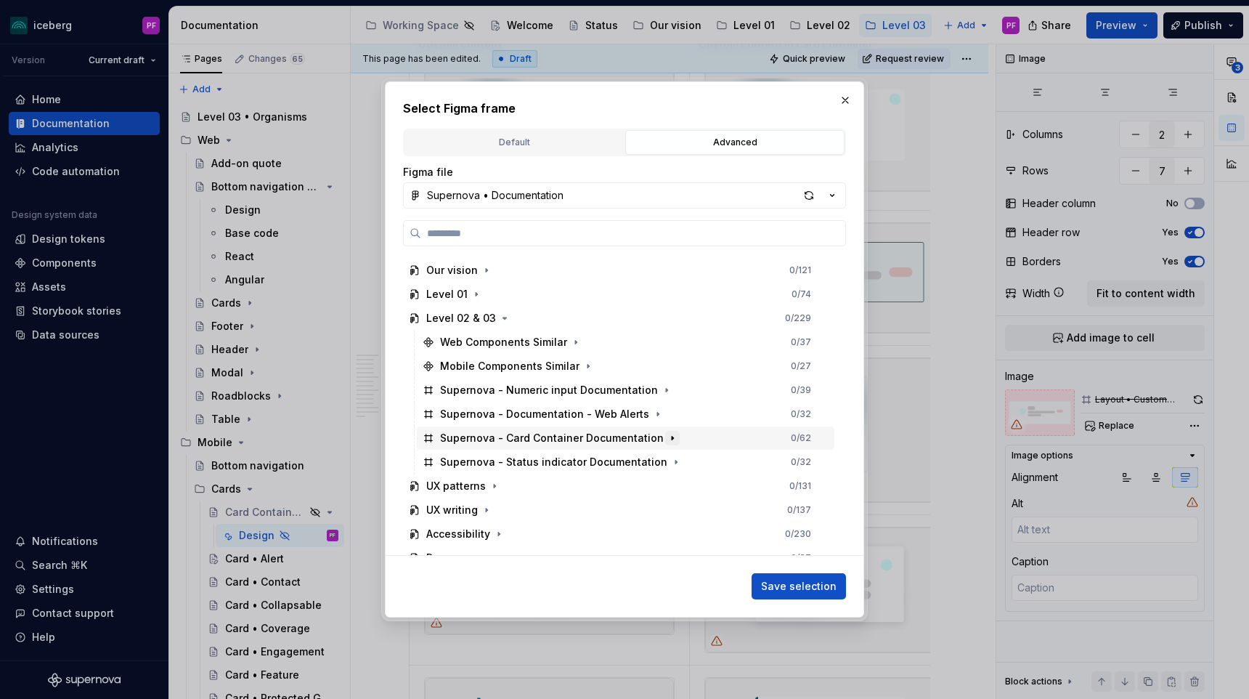
click at [672, 438] on icon "button" at bounding box center [672, 438] width 1 height 4
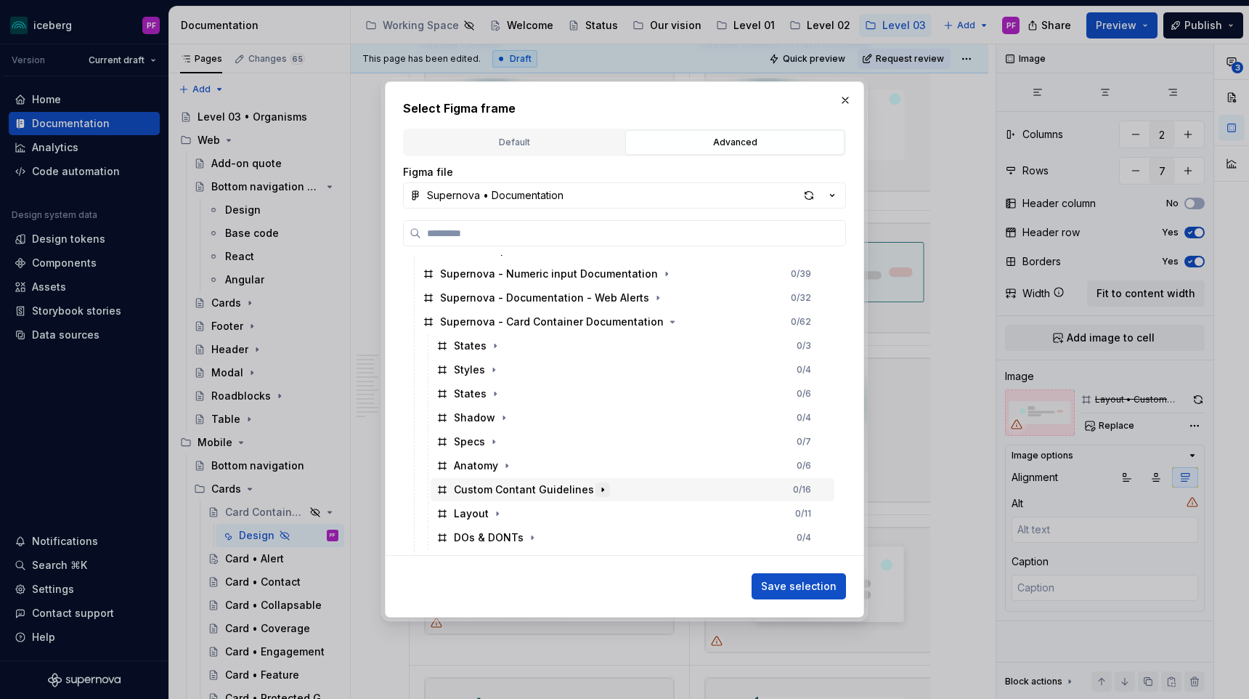
click at [602, 489] on icon "button" at bounding box center [602, 489] width 1 height 4
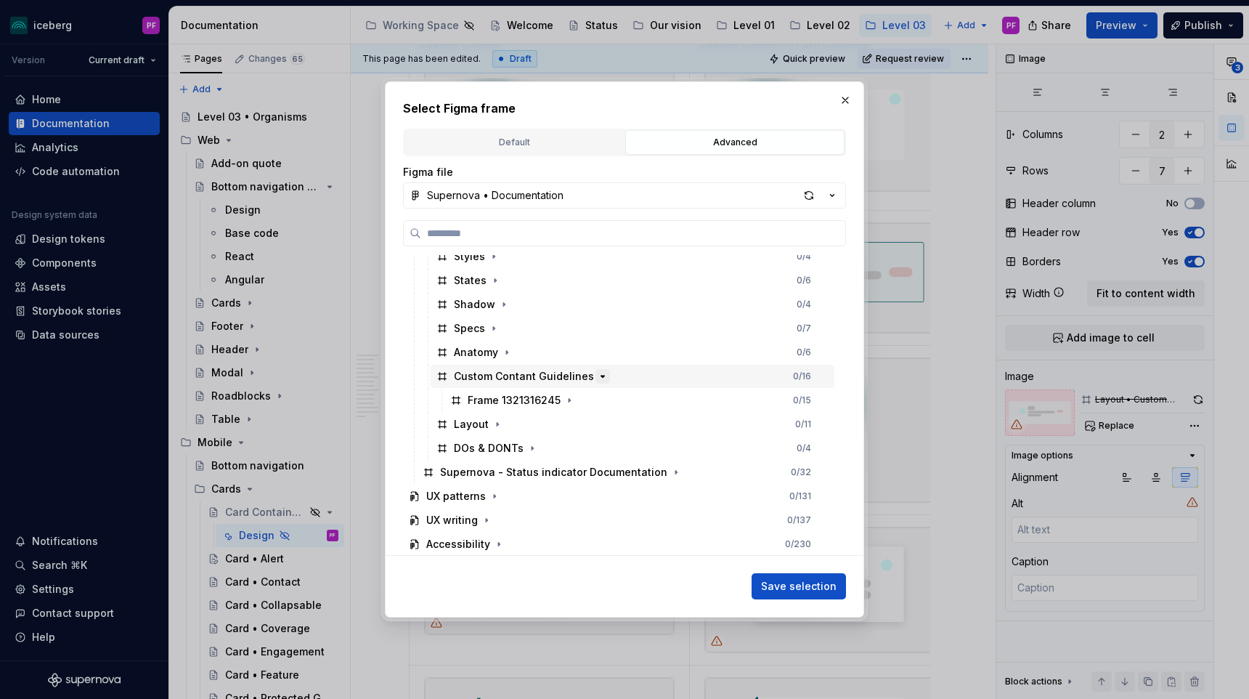
scroll to position [363, 0]
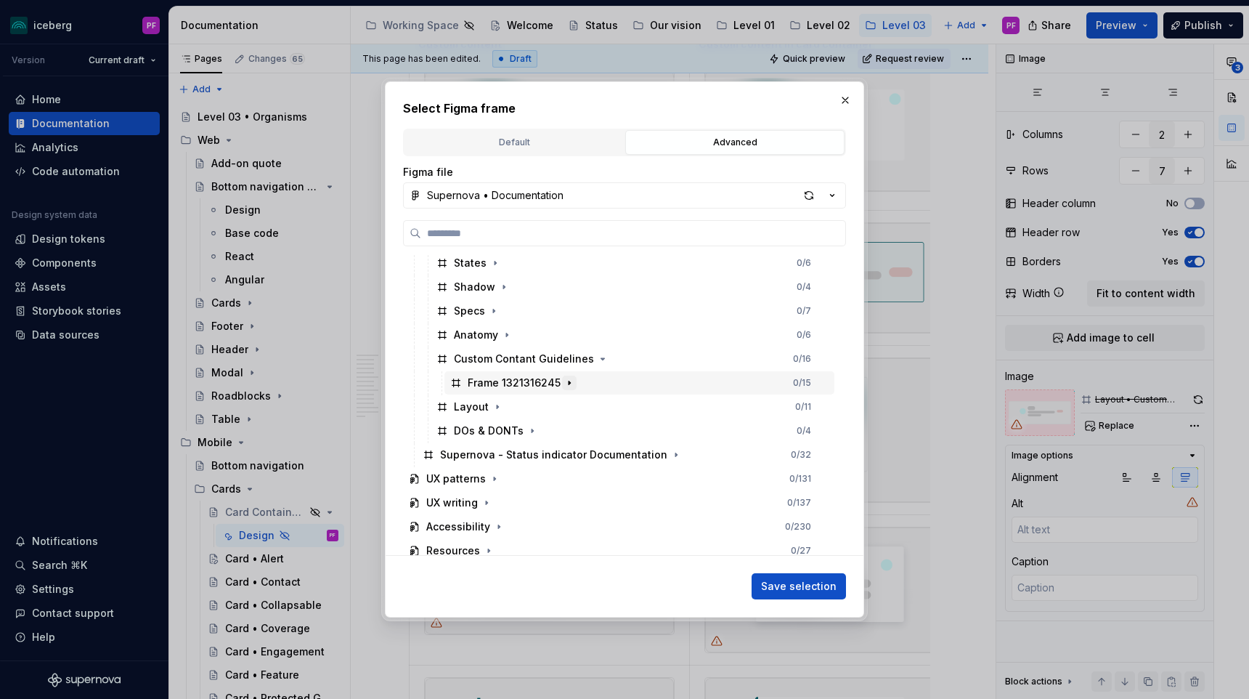
click at [569, 383] on icon "button" at bounding box center [569, 382] width 1 height 4
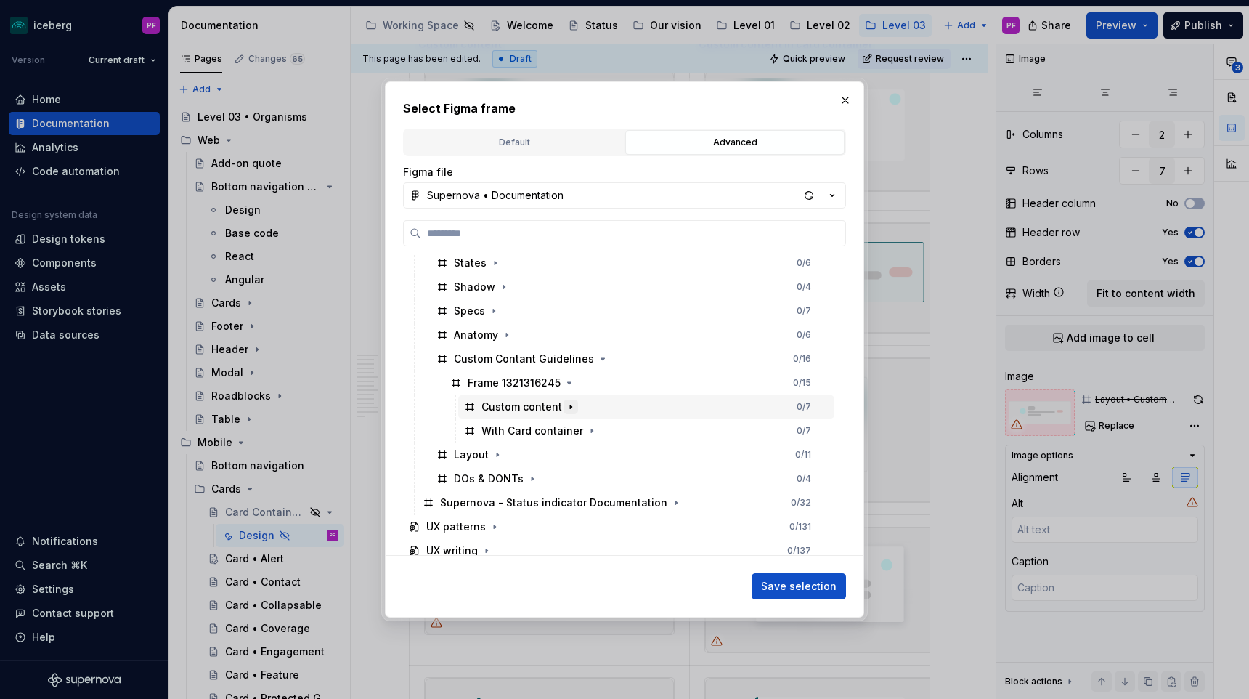
click at [573, 403] on button "button" at bounding box center [570, 406] width 15 height 15
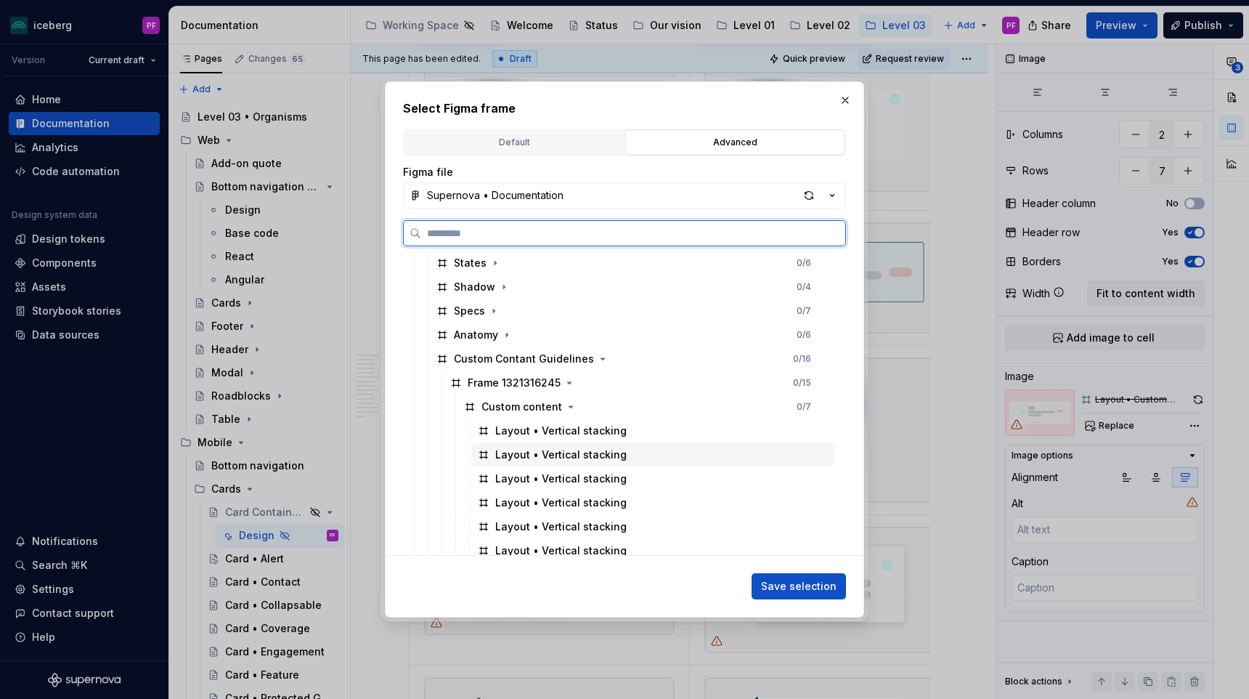
click at [543, 458] on div "Layout • Vertical stacking" at bounding box center [560, 454] width 131 height 15
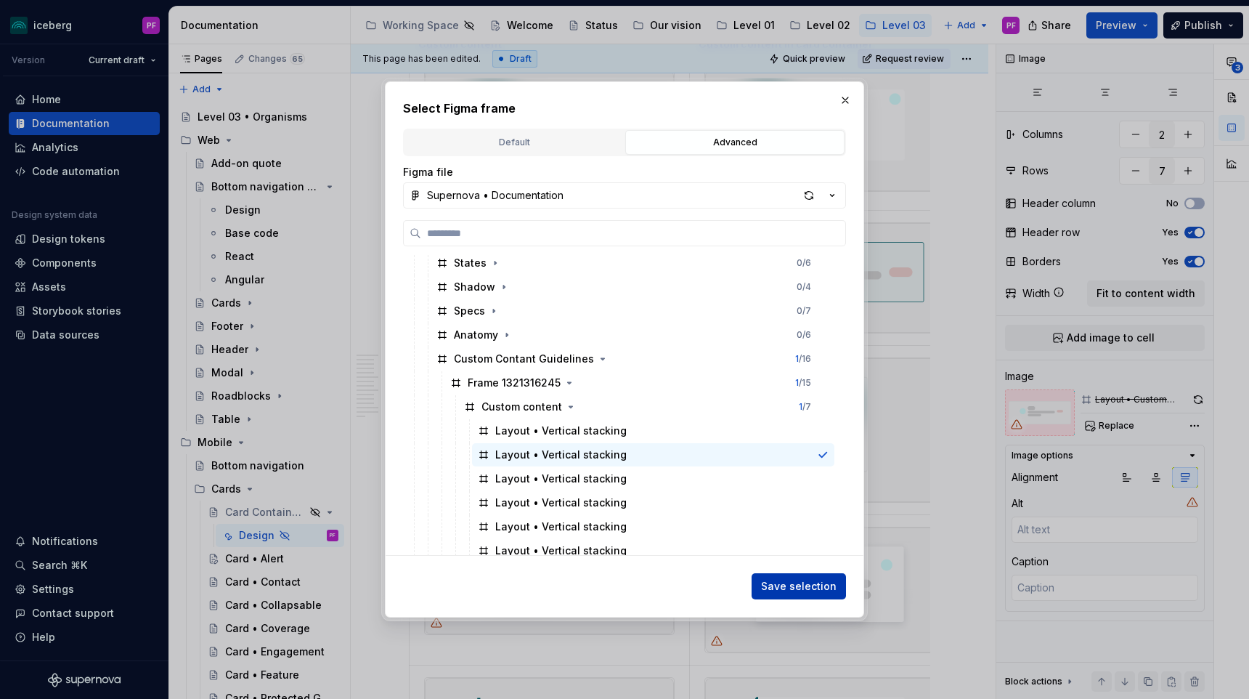
click at [787, 582] on span "Save selection" at bounding box center [799, 586] width 76 height 15
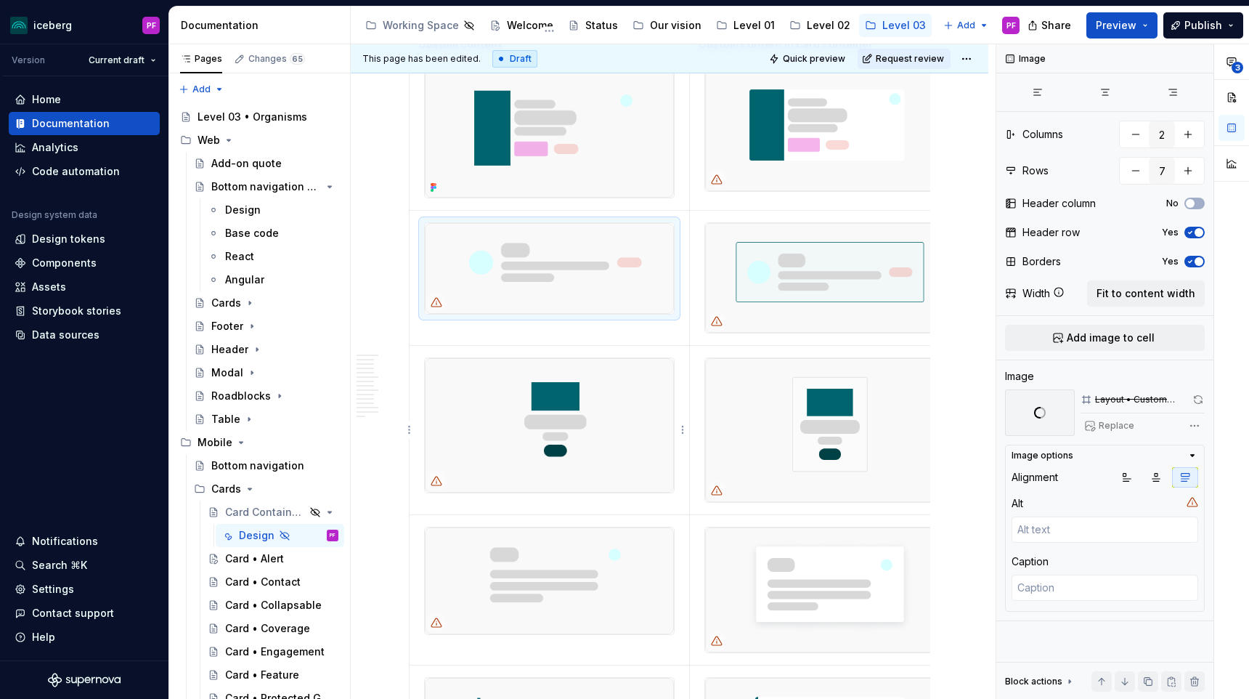
click at [593, 385] on img at bounding box center [549, 425] width 249 height 135
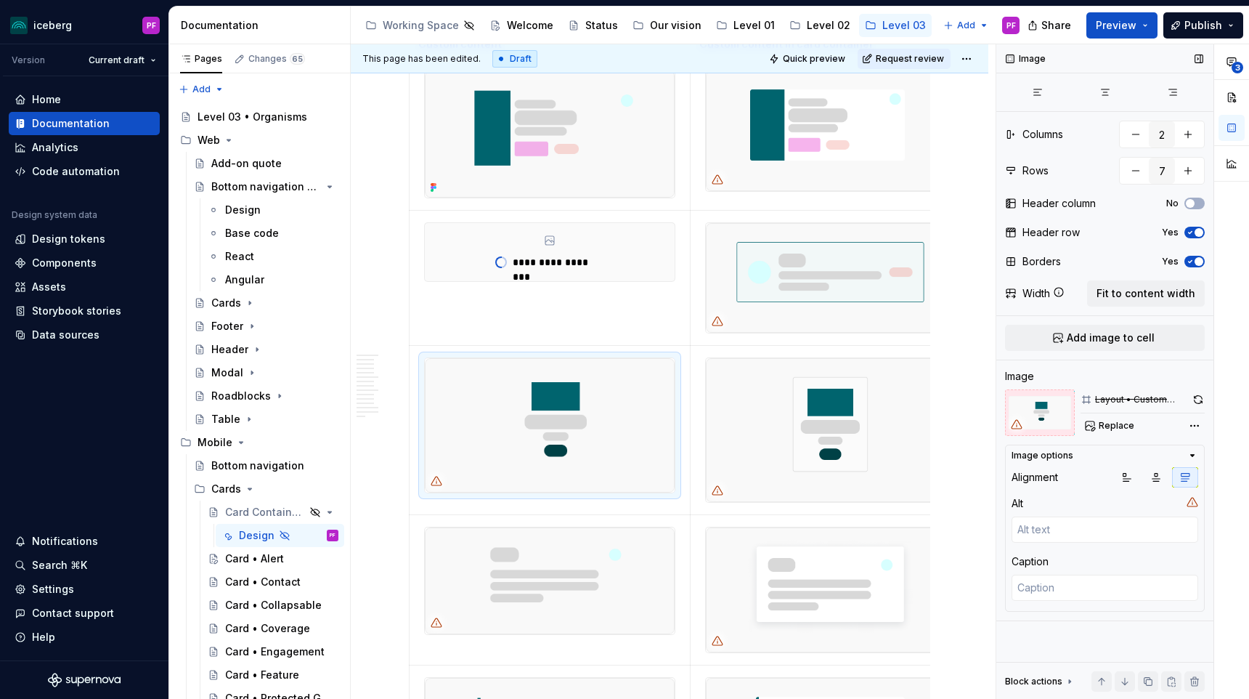
click at [1105, 428] on span "Replace" at bounding box center [1117, 426] width 36 height 12
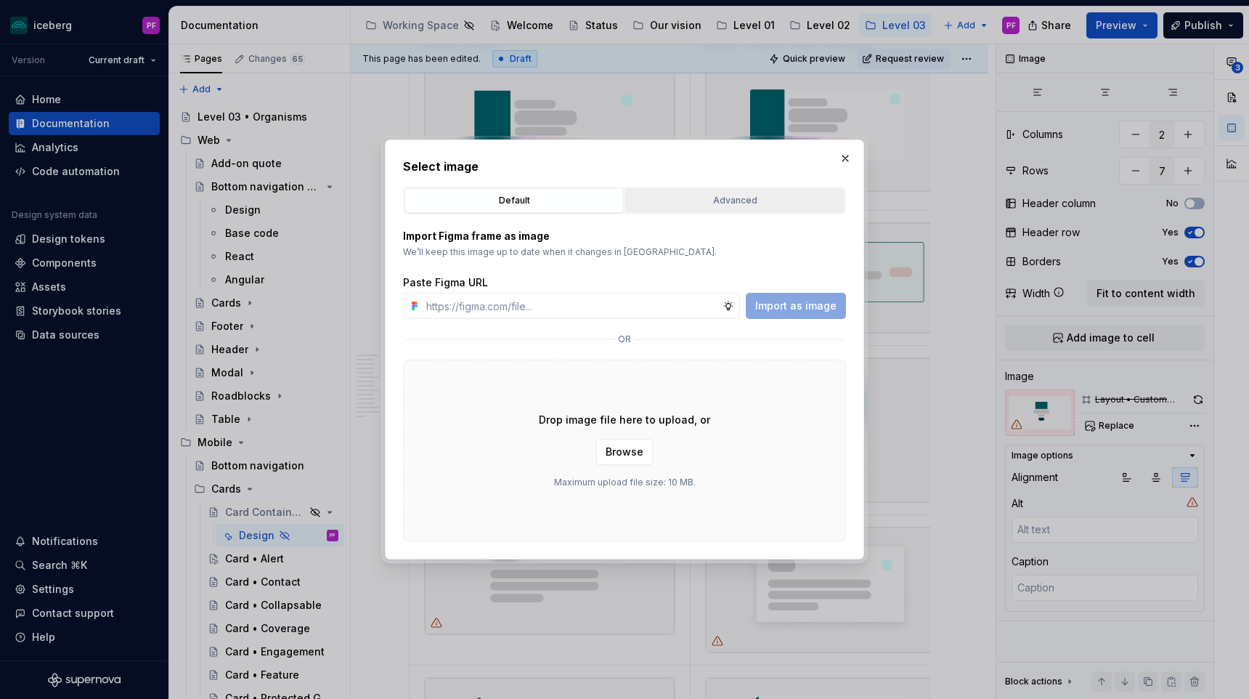
click at [767, 205] on div "Advanced" at bounding box center [734, 200] width 209 height 15
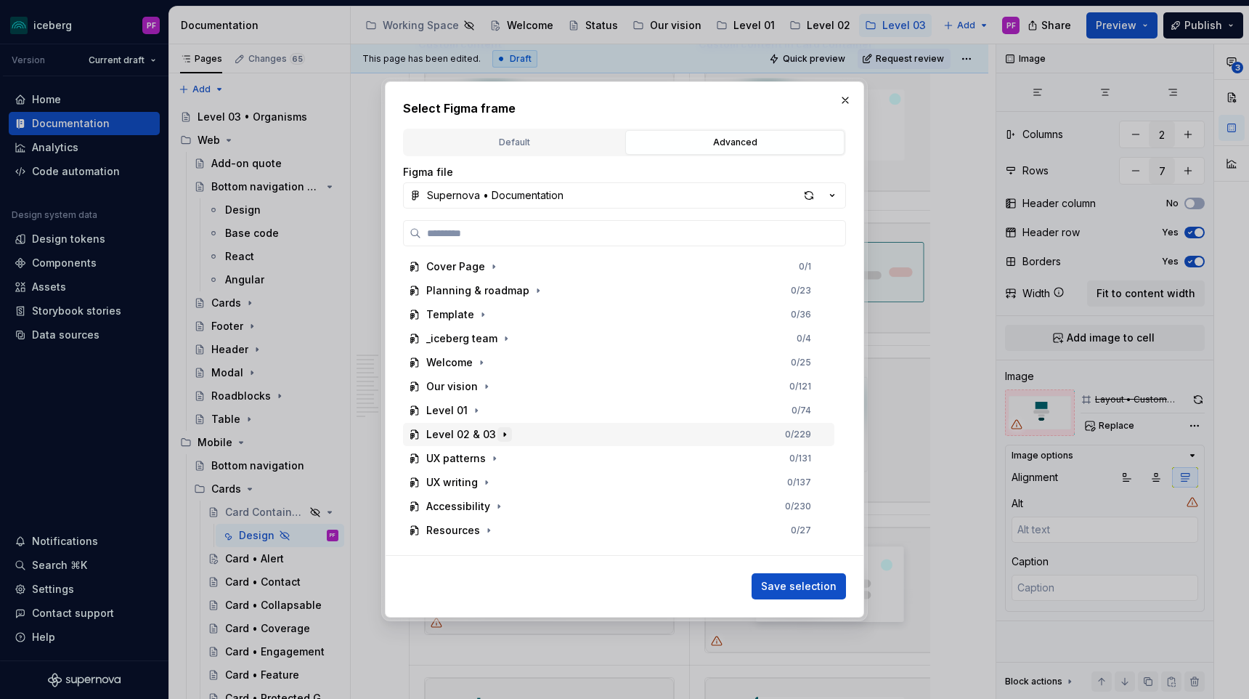
click at [499, 436] on icon "button" at bounding box center [505, 434] width 12 height 12
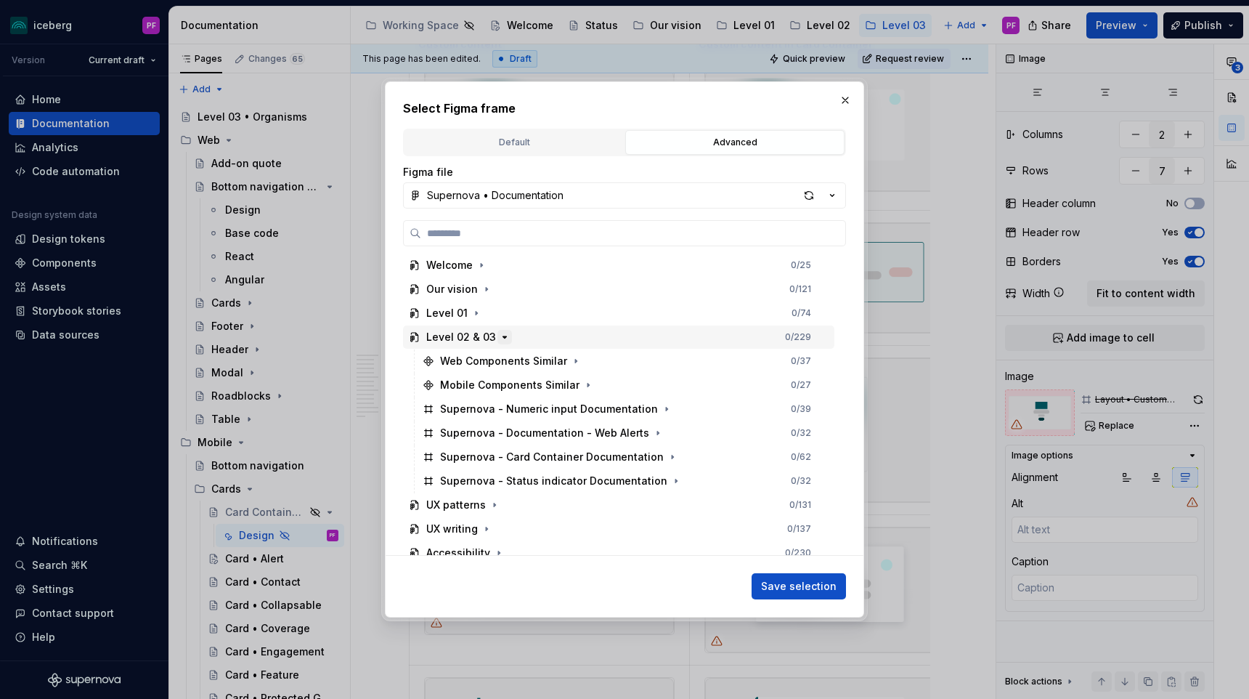
scroll to position [131, 0]
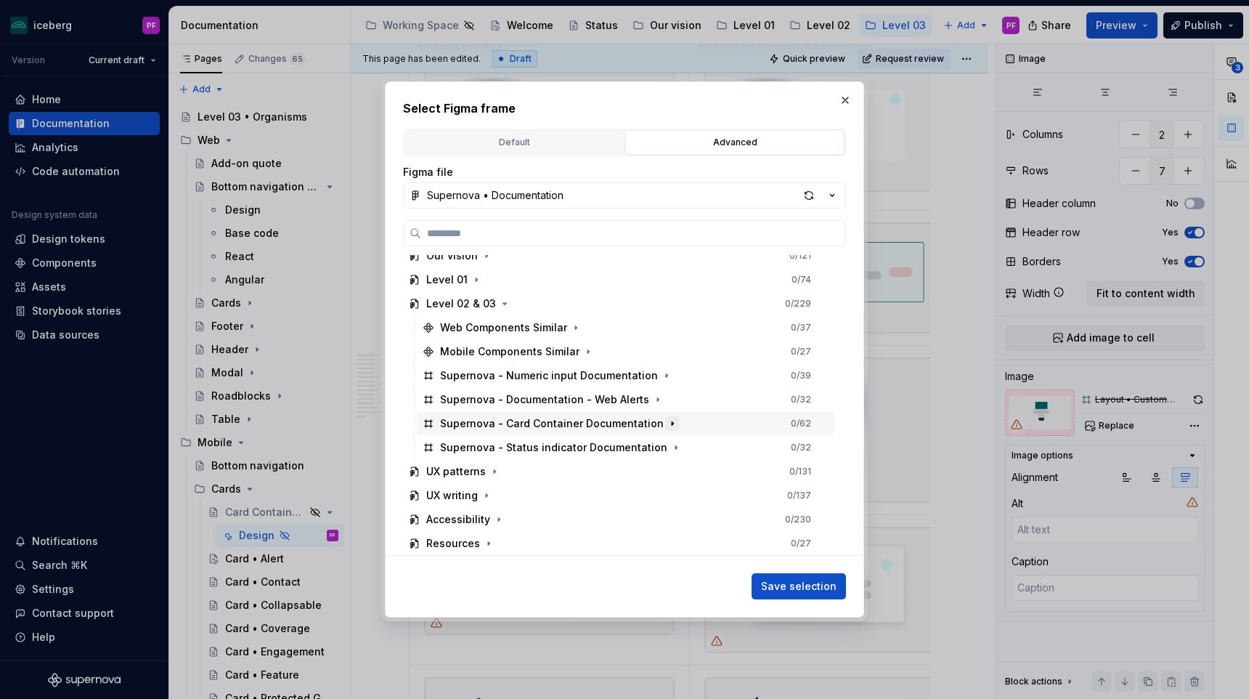
click at [667, 421] on icon "button" at bounding box center [673, 424] width 12 height 12
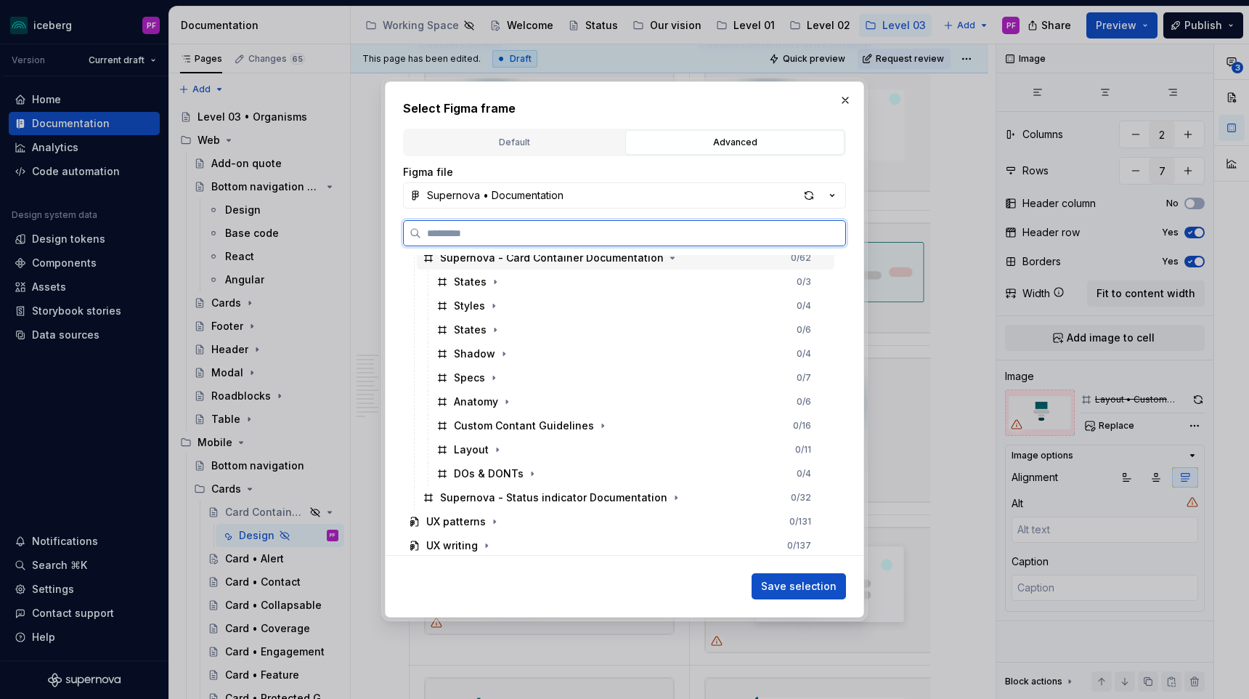
scroll to position [298, 0]
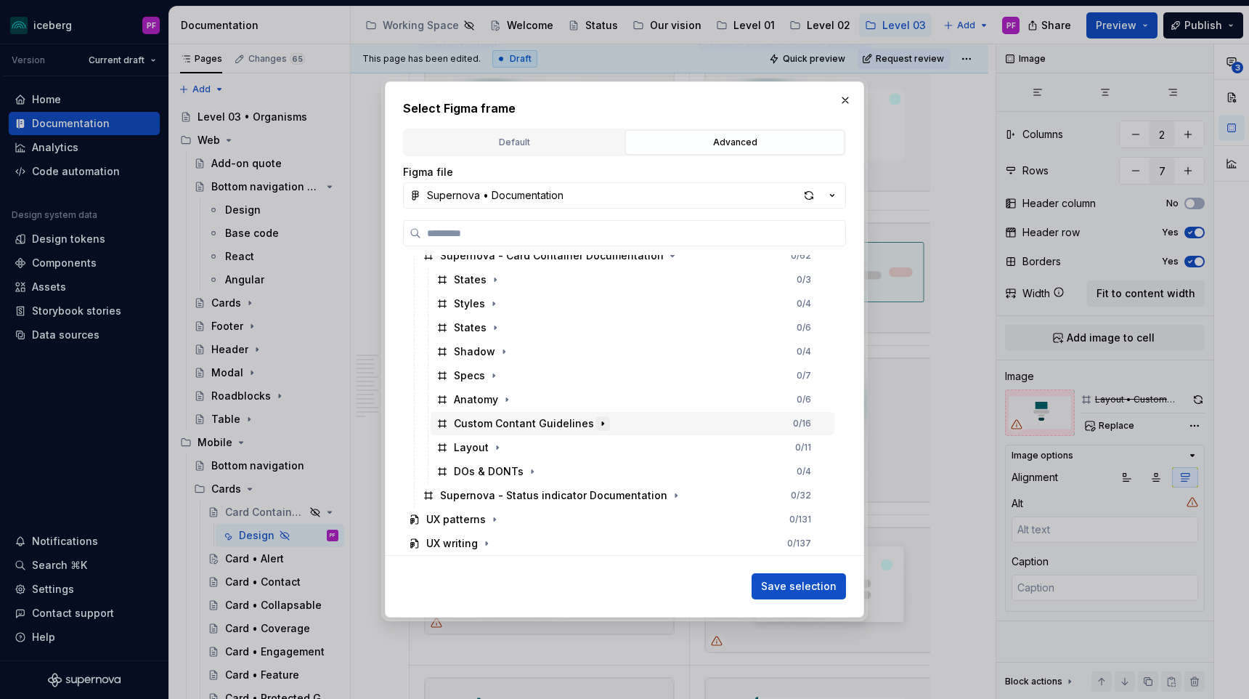
click at [601, 422] on icon "button" at bounding box center [603, 424] width 12 height 12
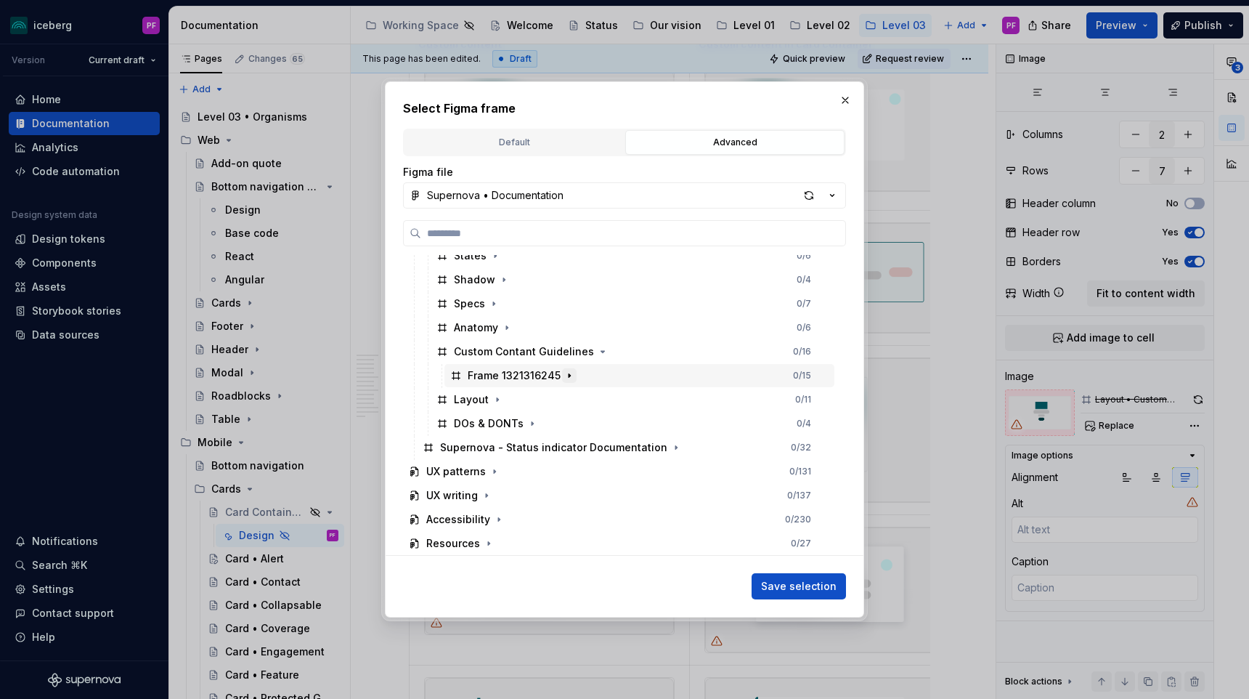
click at [569, 375] on icon "button" at bounding box center [569, 375] width 1 height 4
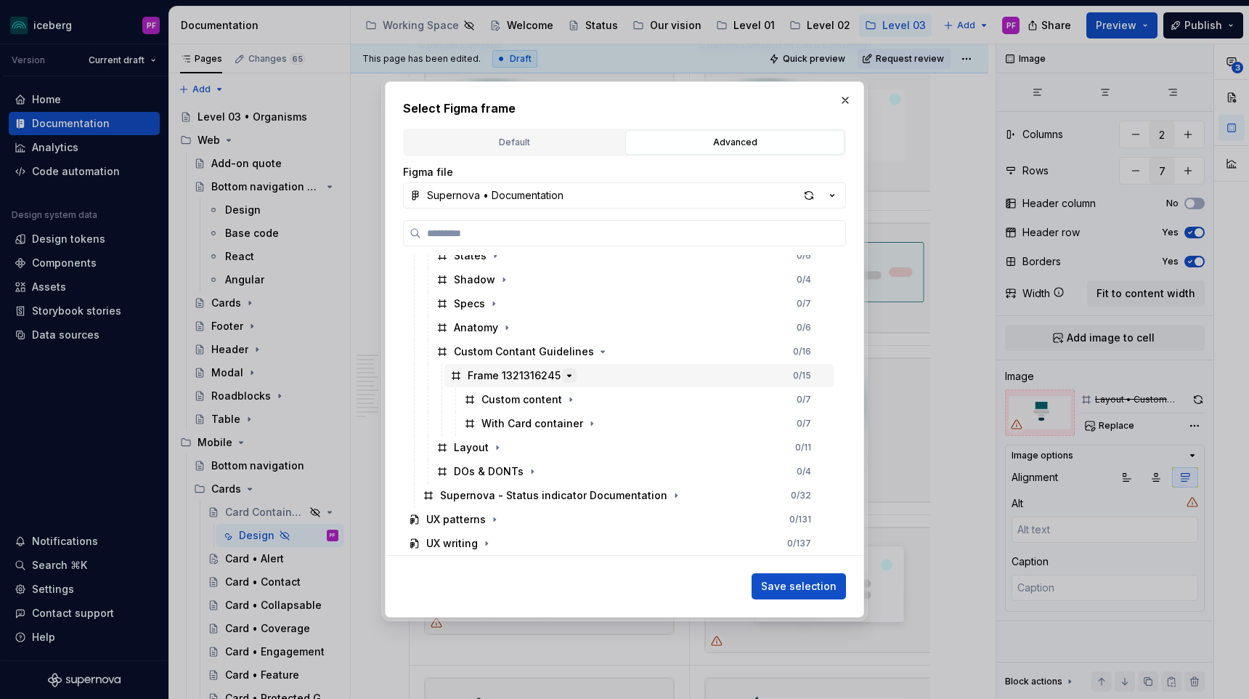
scroll to position [418, 0]
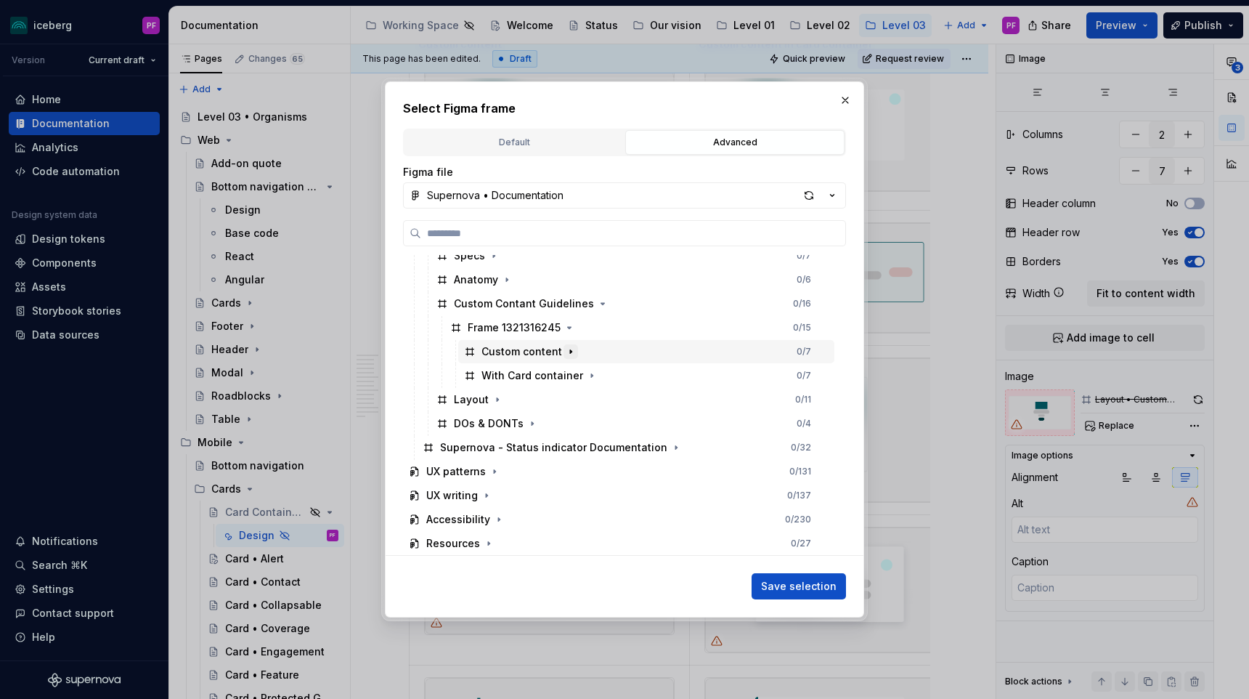
click at [569, 344] on button "button" at bounding box center [570, 351] width 15 height 15
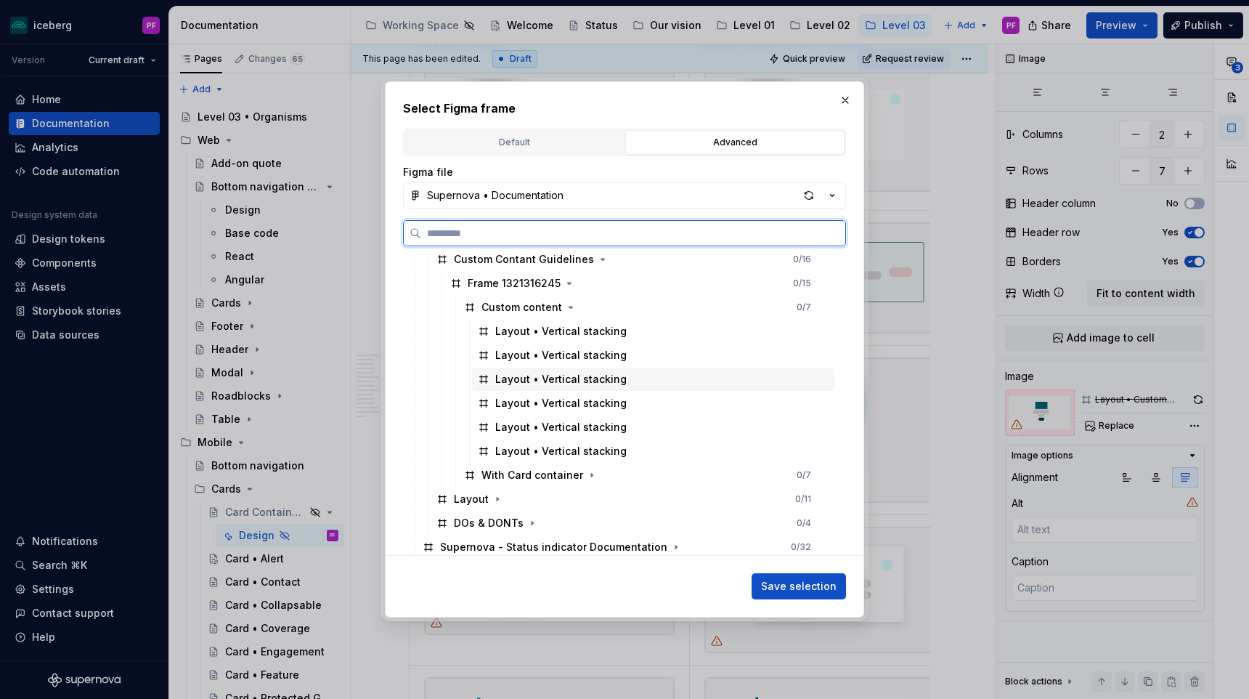
scroll to position [463, 0]
click at [577, 382] on div "Layout • Vertical stacking" at bounding box center [560, 378] width 131 height 15
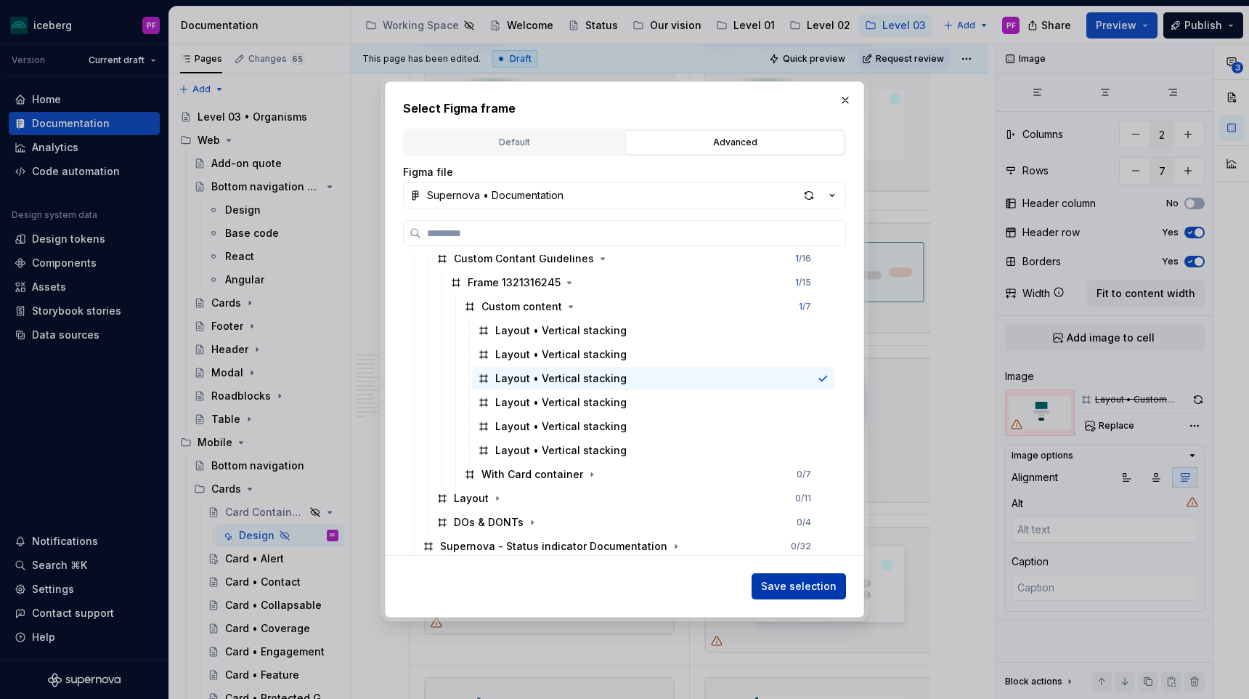
click at [772, 584] on span "Save selection" at bounding box center [799, 586] width 76 height 15
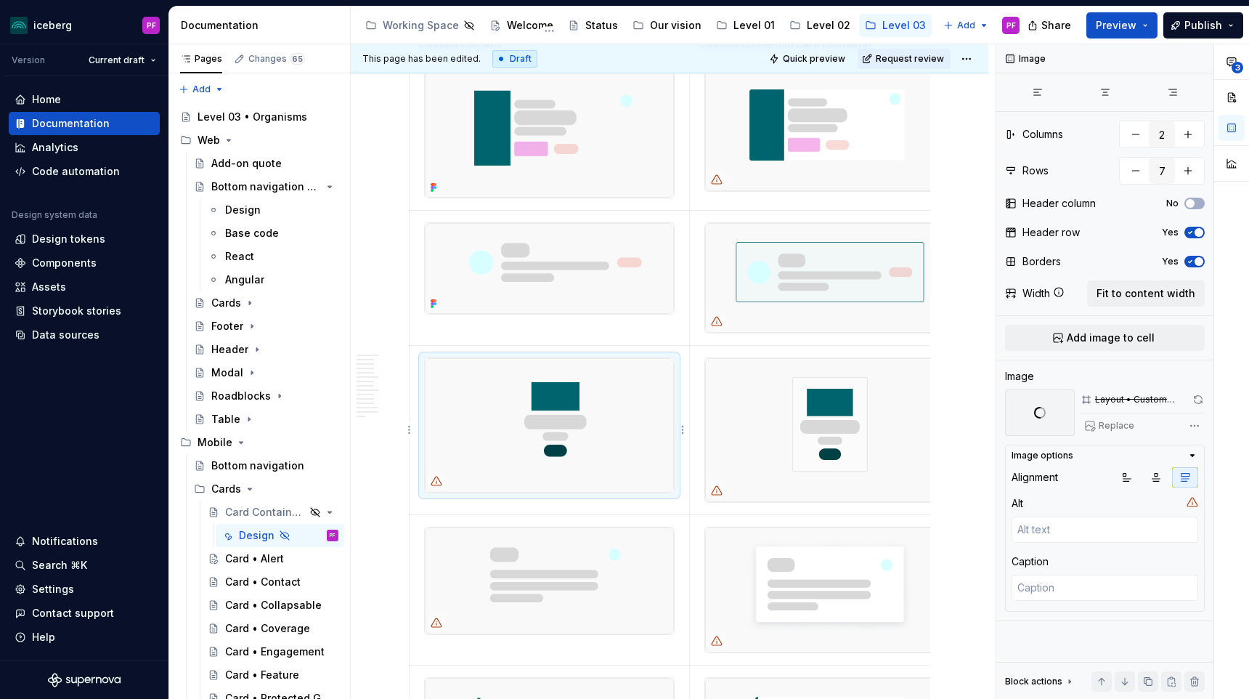
scroll to position [0, 2]
click at [569, 534] on img at bounding box center [547, 580] width 249 height 107
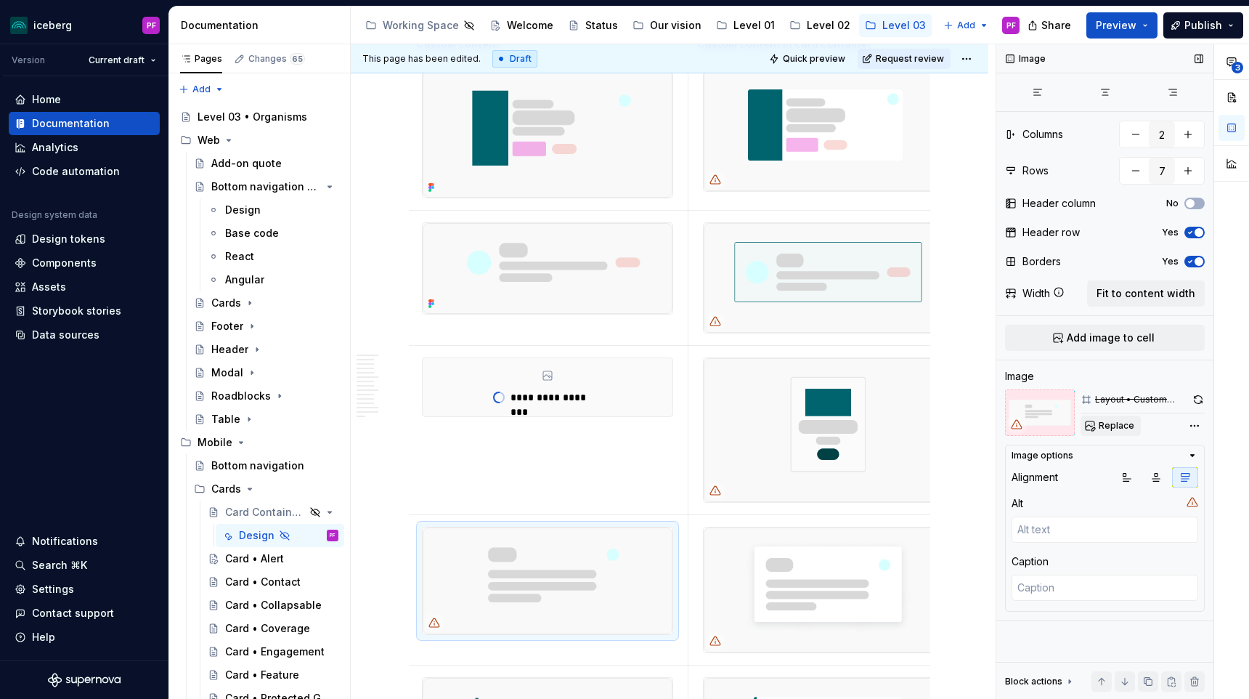
click at [1087, 430] on button "Replace" at bounding box center [1110, 425] width 60 height 20
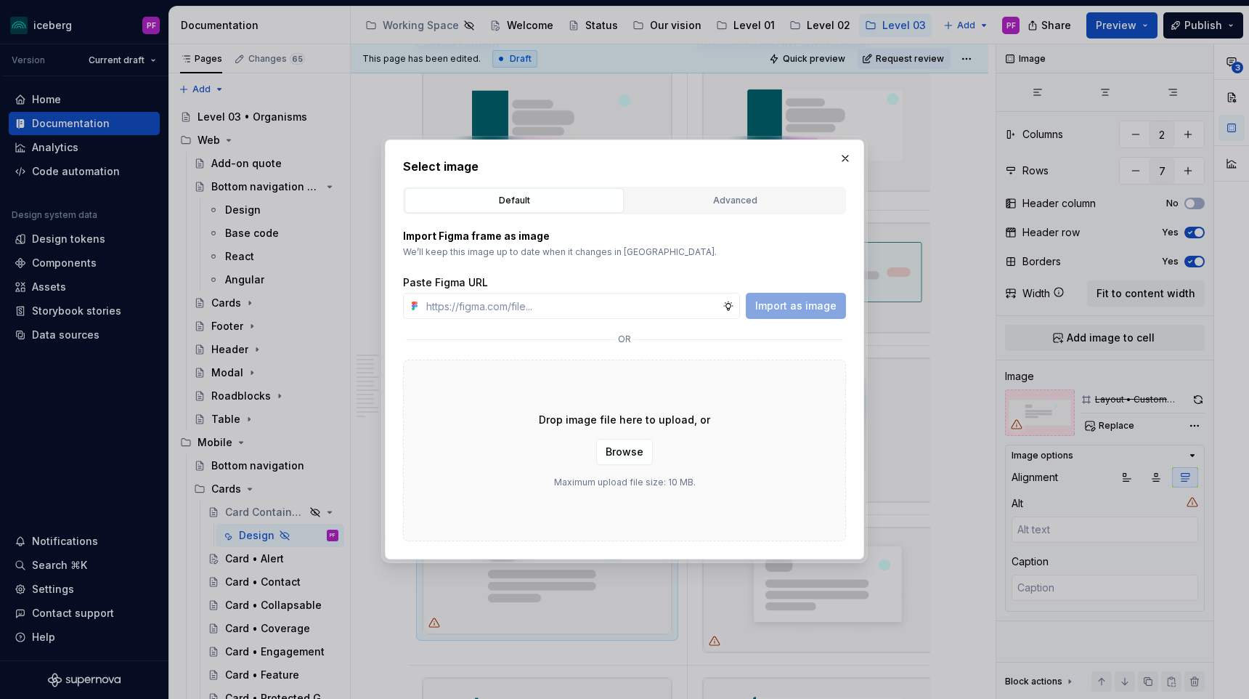
click at [746, 213] on div "Default Advanced" at bounding box center [624, 201] width 443 height 28
click at [728, 199] on div "Advanced" at bounding box center [734, 200] width 209 height 15
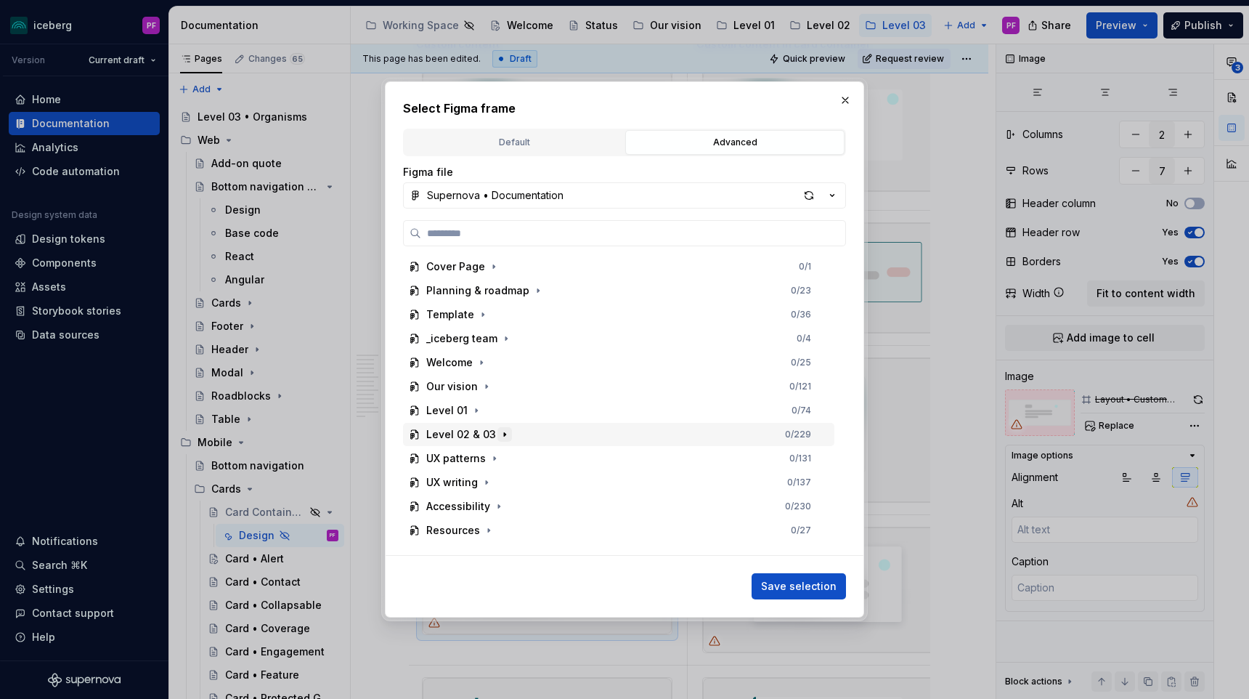
click at [499, 436] on icon "button" at bounding box center [505, 434] width 12 height 12
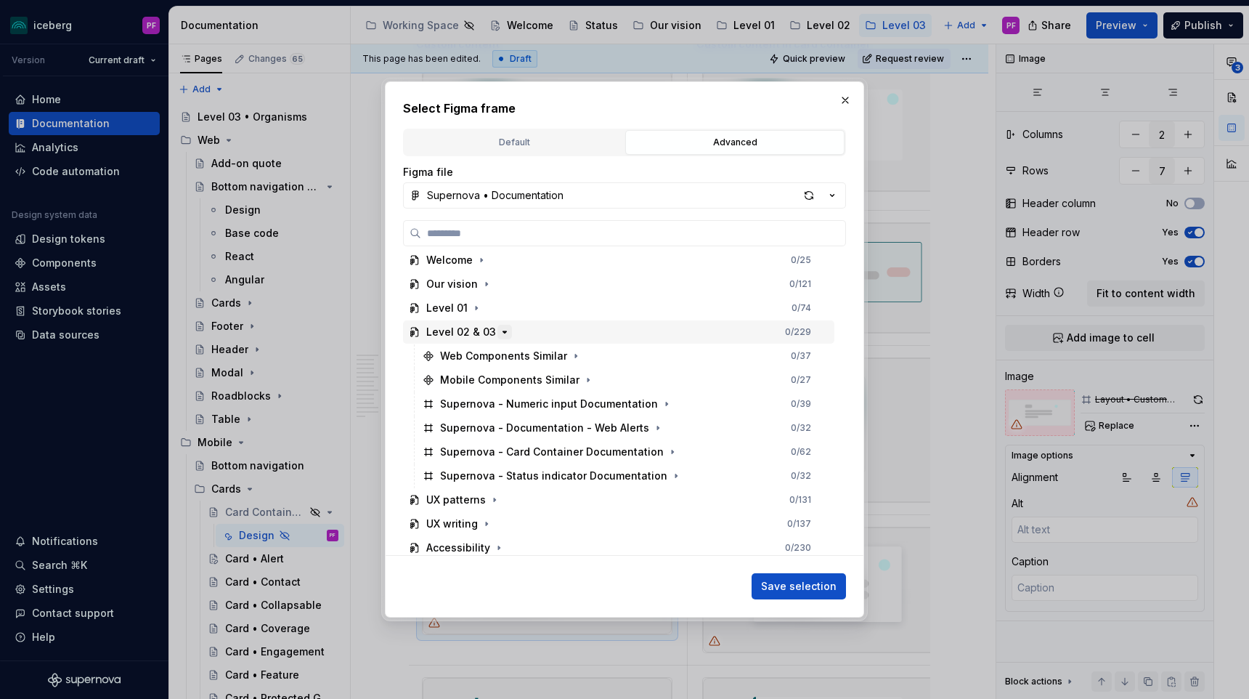
scroll to position [131, 0]
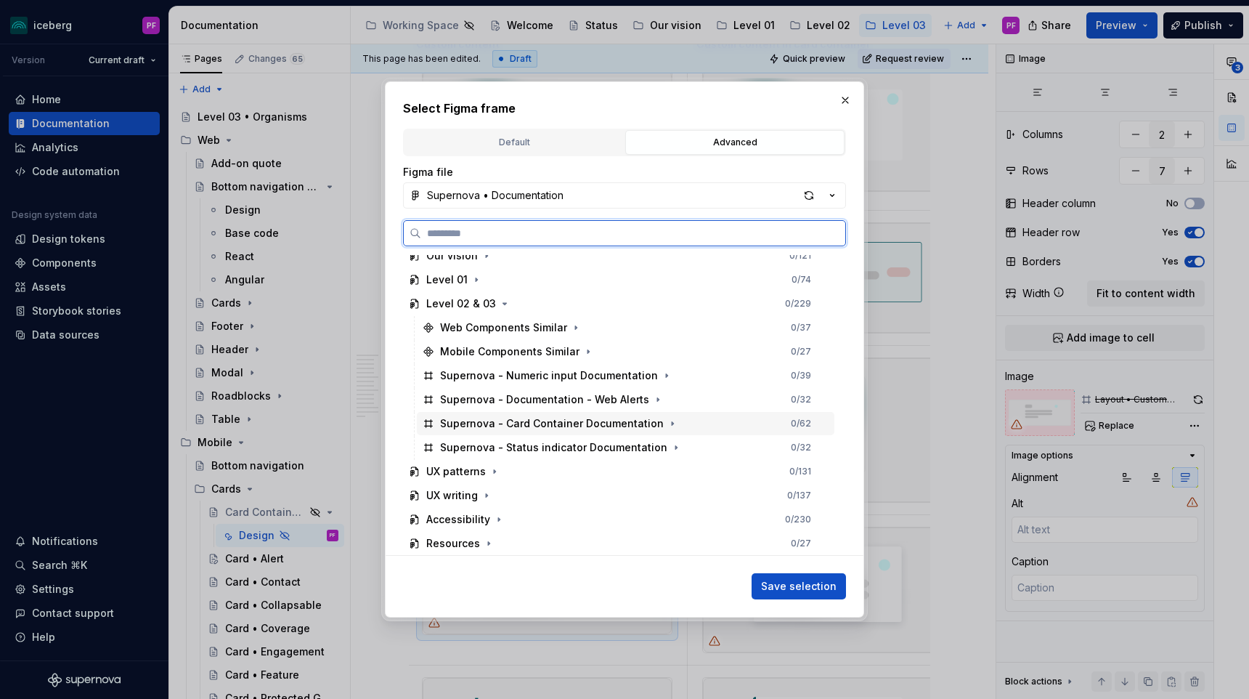
click at [671, 427] on div "Supernova - Card Container Documentation 0 / 62" at bounding box center [626, 423] width 418 height 23
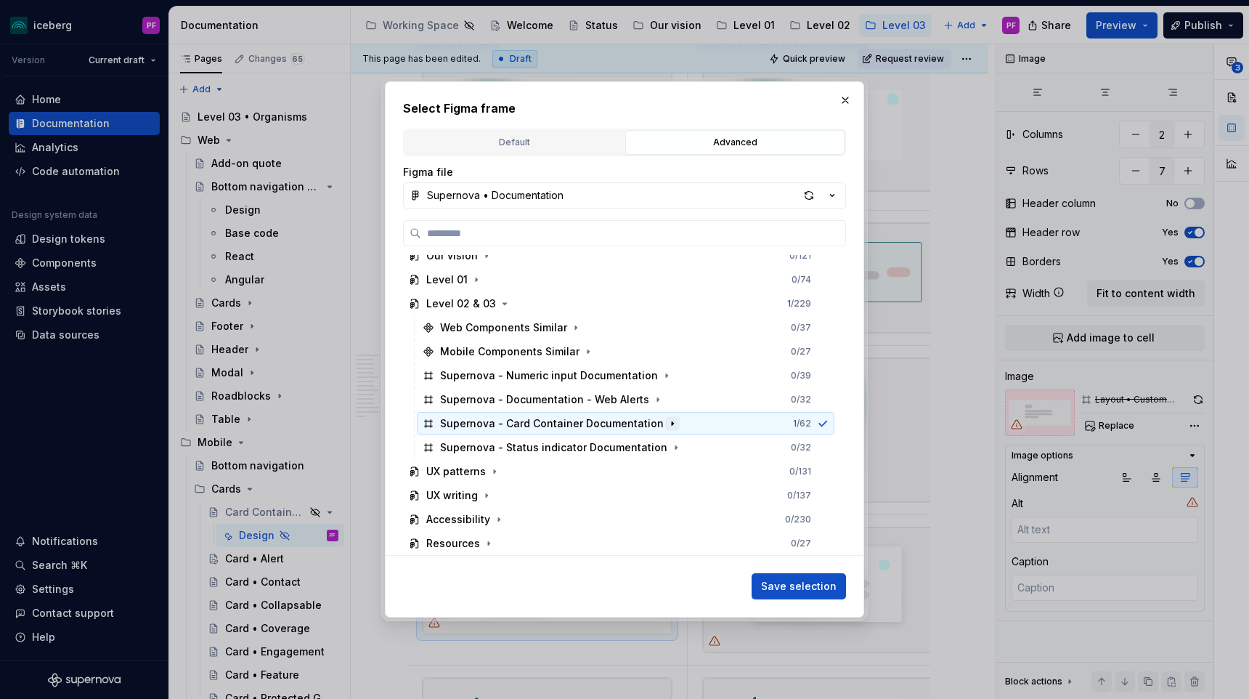
click at [667, 426] on icon "button" at bounding box center [673, 424] width 12 height 12
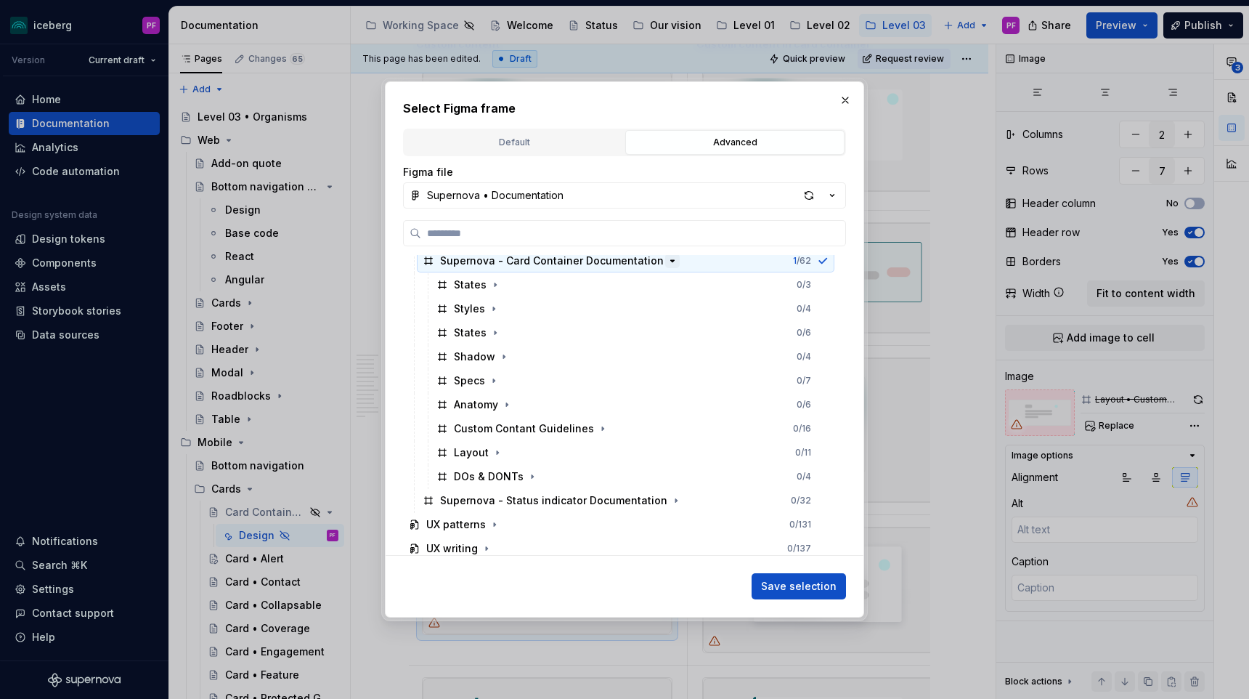
scroll to position [298, 0]
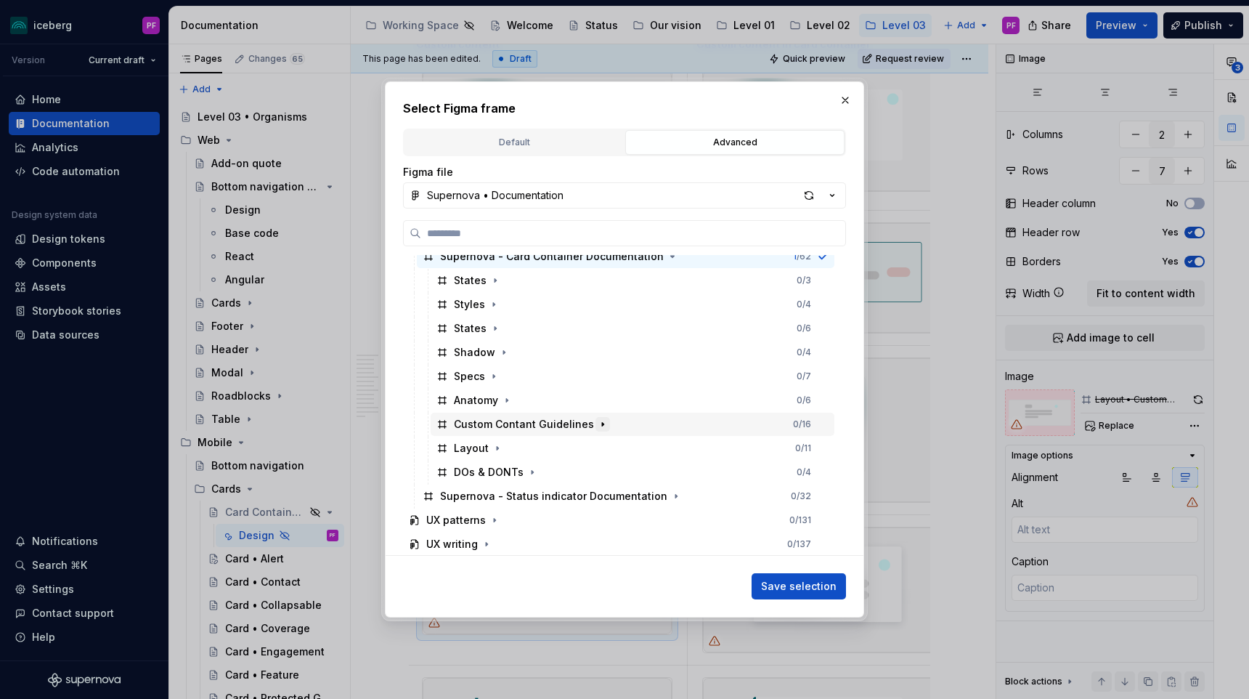
click at [598, 418] on icon "button" at bounding box center [603, 424] width 12 height 12
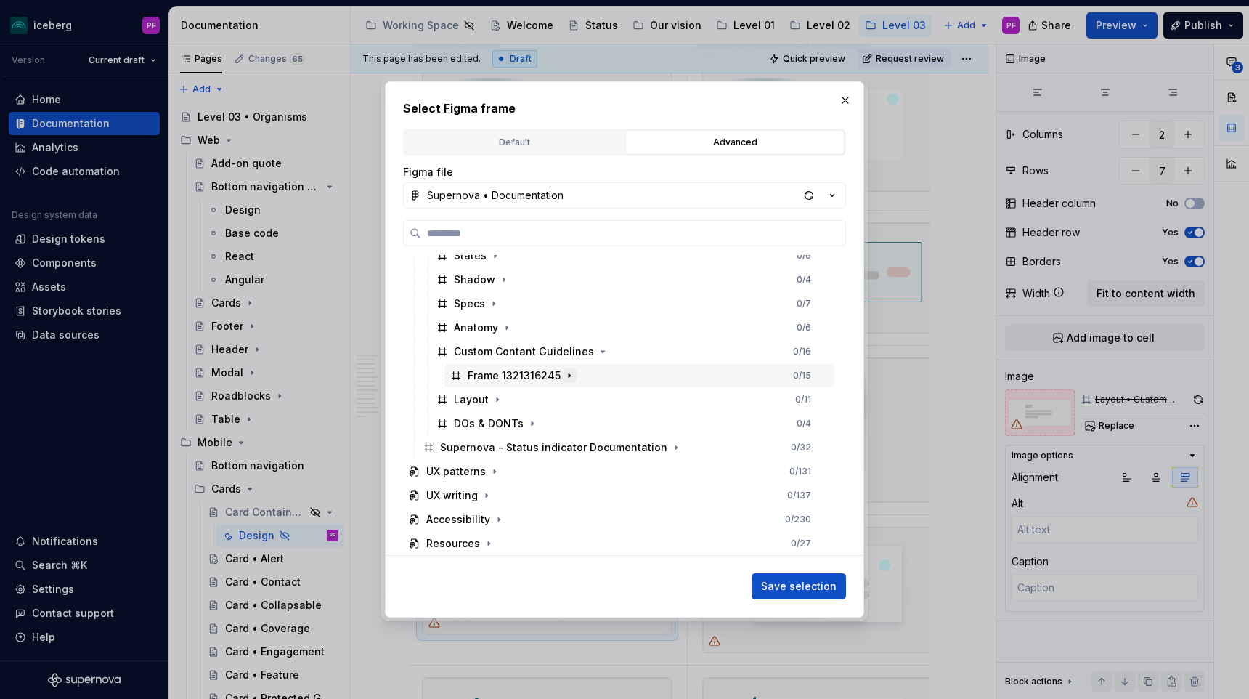
click at [573, 376] on button "button" at bounding box center [569, 375] width 15 height 15
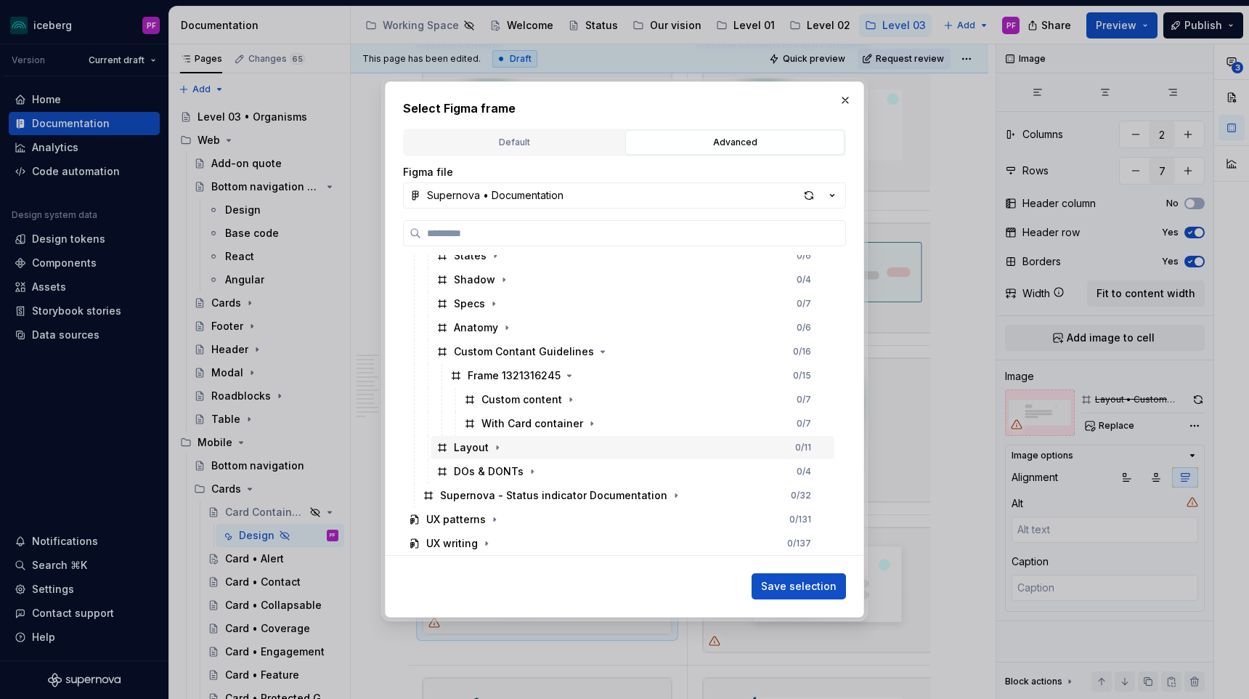
scroll to position [418, 0]
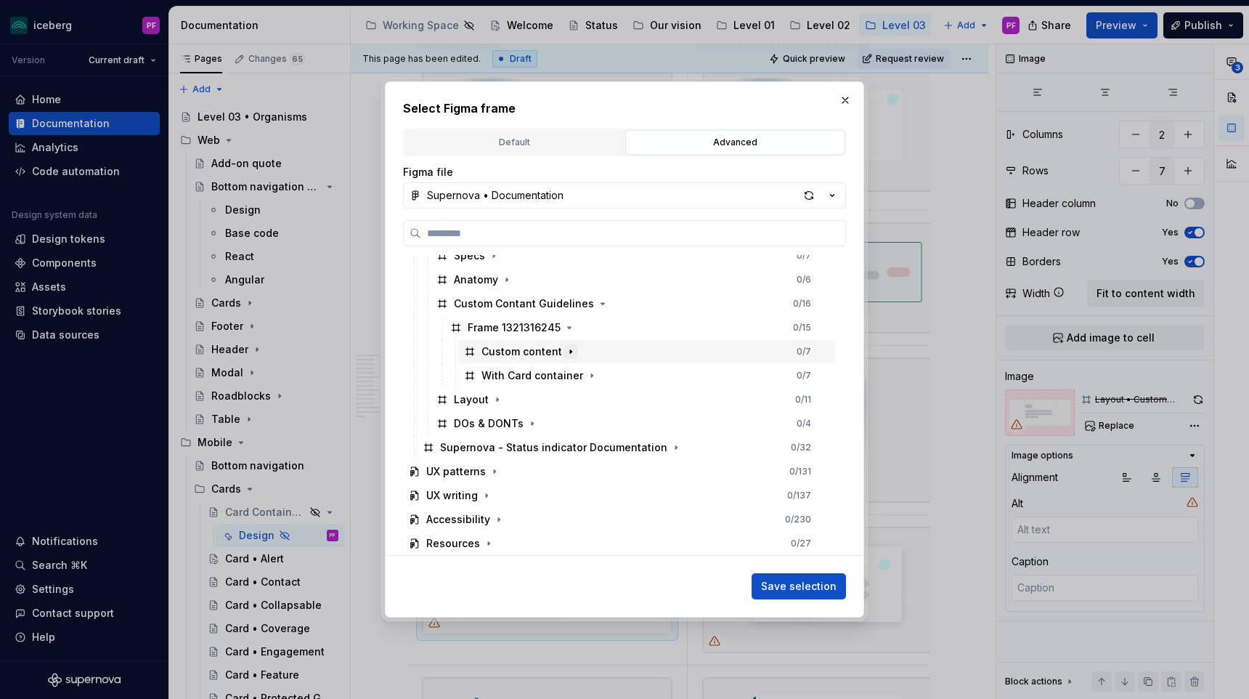
click at [565, 355] on icon "button" at bounding box center [571, 352] width 12 height 12
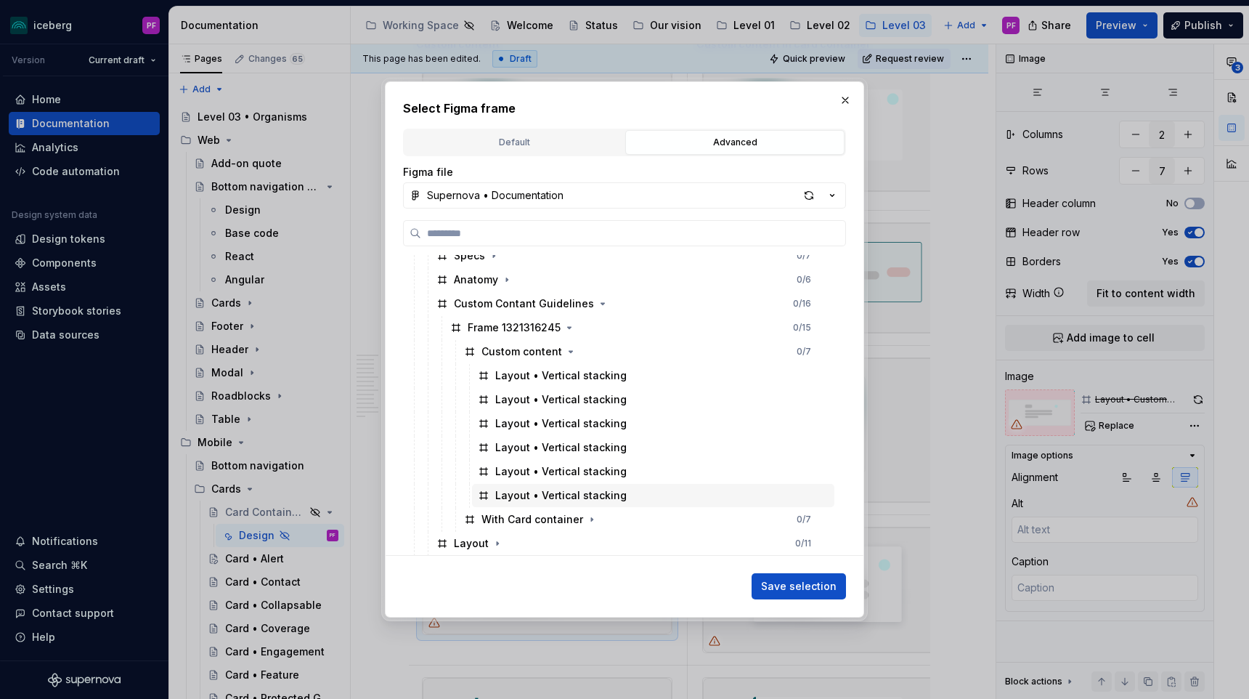
scroll to position [482, 0]
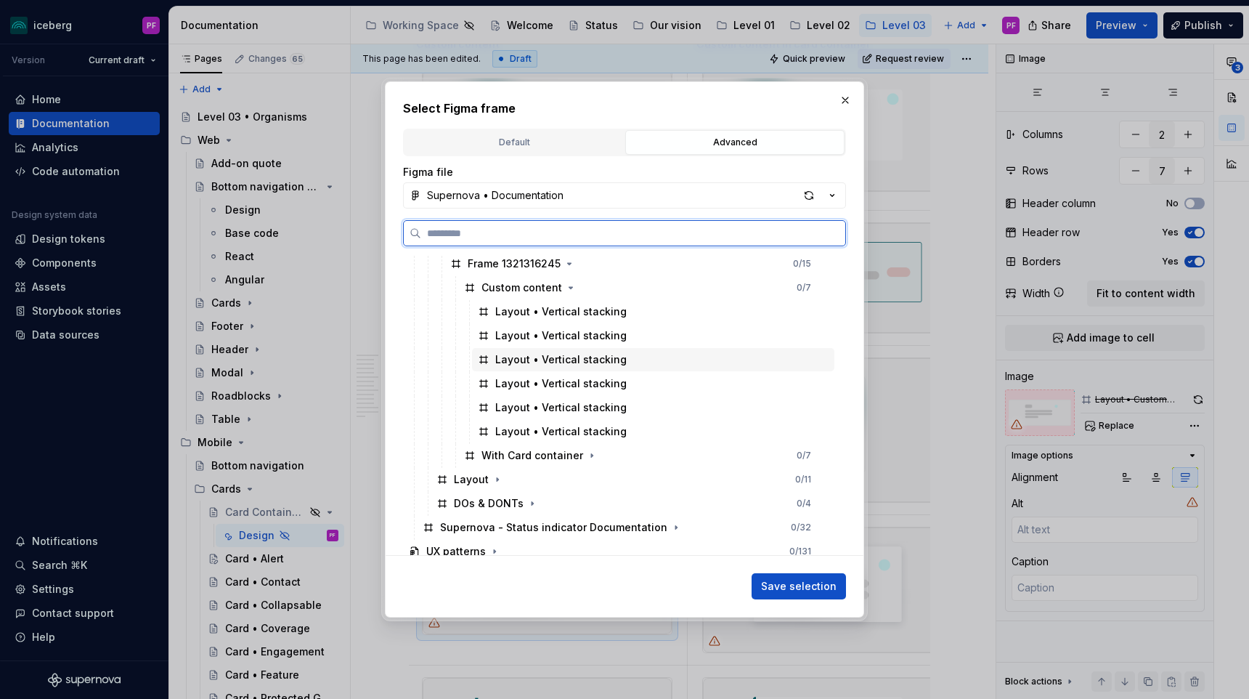
click at [594, 362] on div "Layout • Vertical stacking" at bounding box center [560, 359] width 131 height 15
click at [590, 376] on div "Layout • Vertical stacking" at bounding box center [560, 383] width 131 height 15
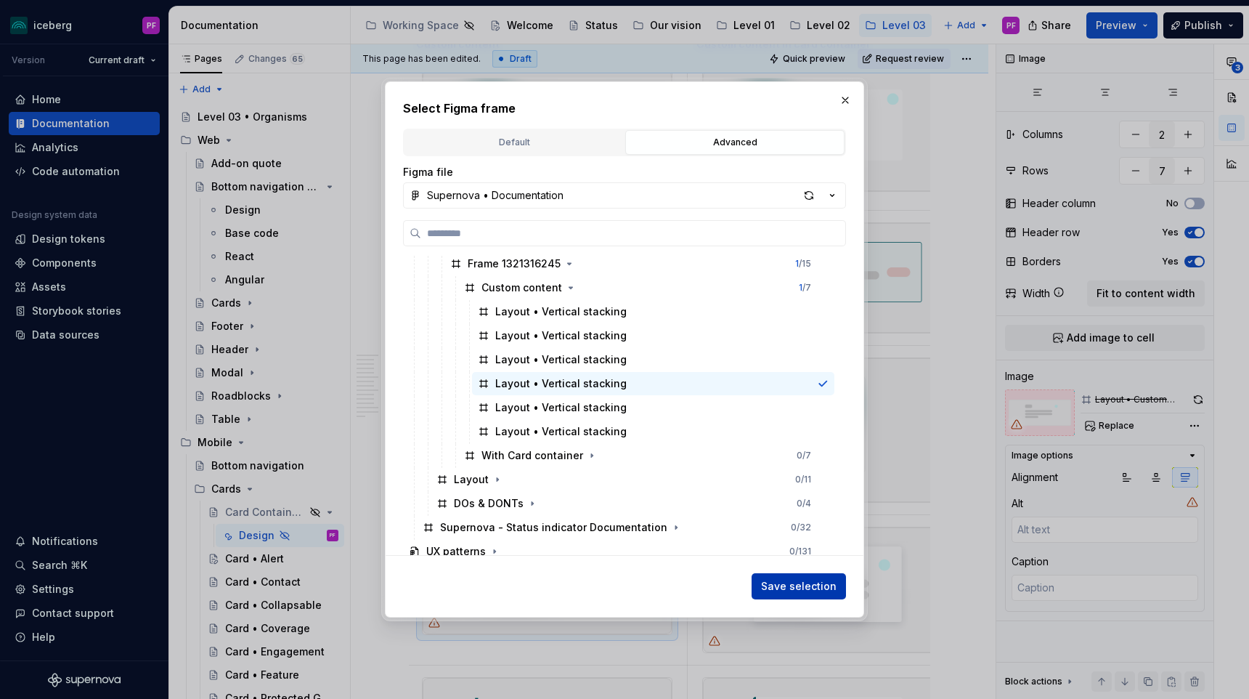
click at [760, 580] on button "Save selection" at bounding box center [799, 586] width 94 height 26
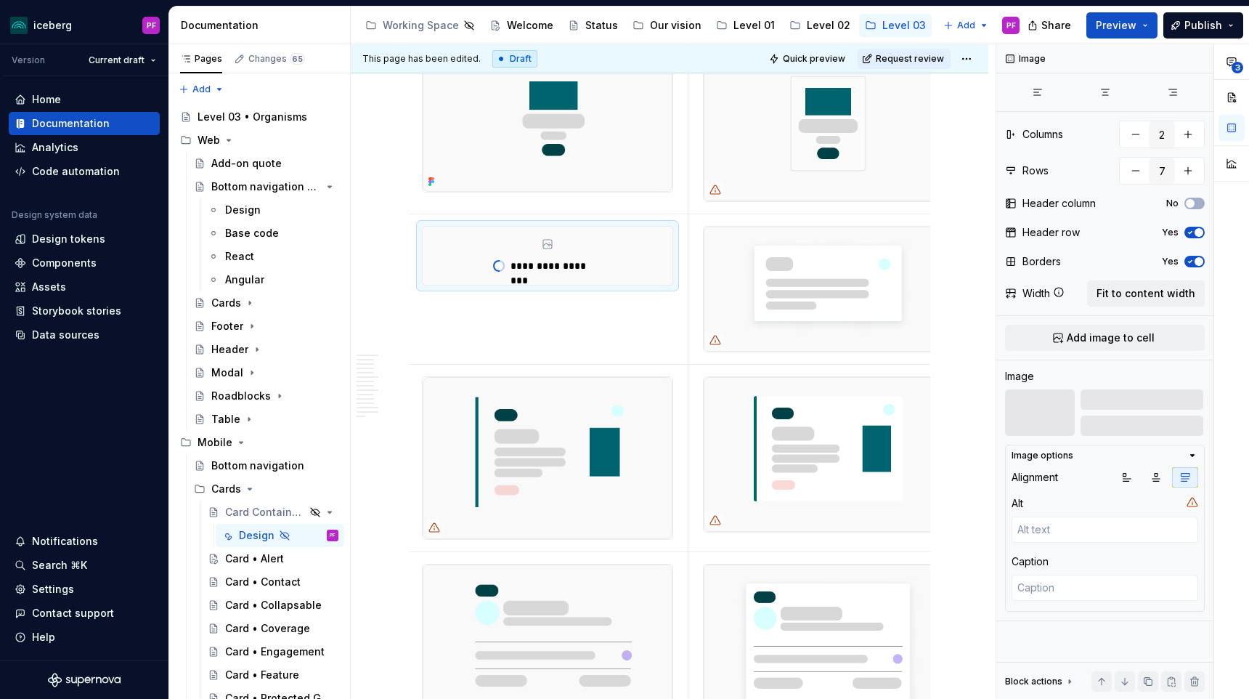
scroll to position [3479, 0]
click at [627, 406] on img at bounding box center [548, 457] width 250 height 163
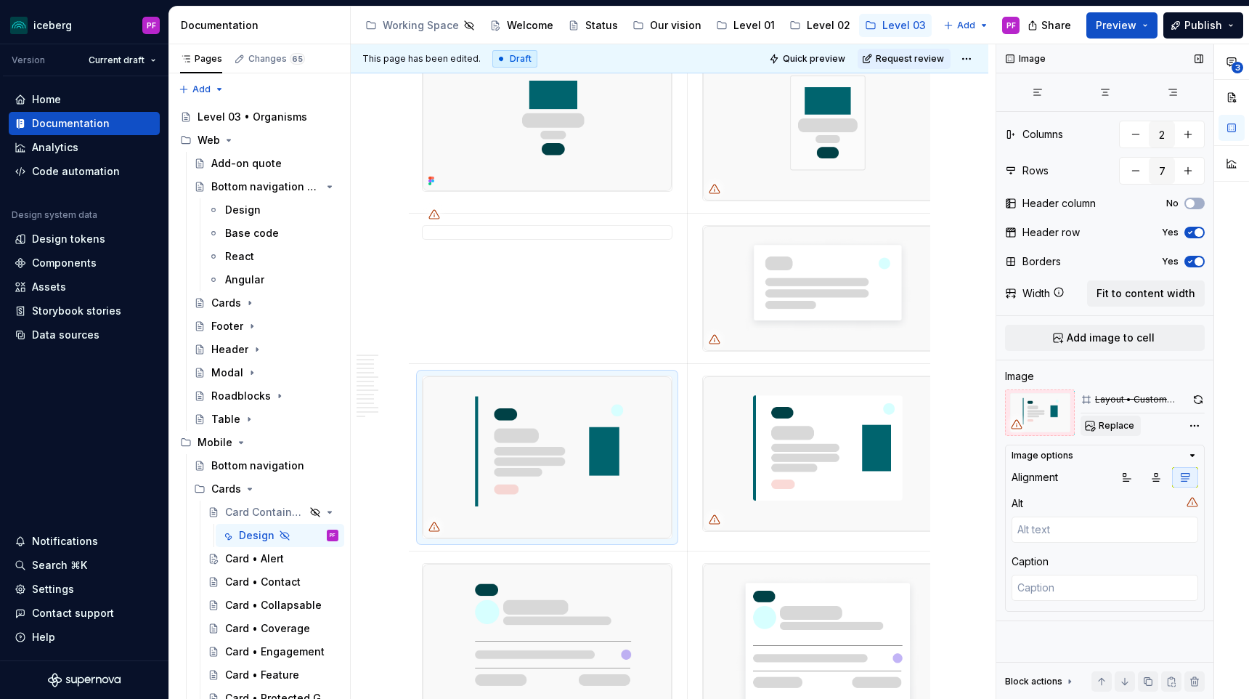
click at [1103, 420] on span "Replace" at bounding box center [1117, 426] width 36 height 12
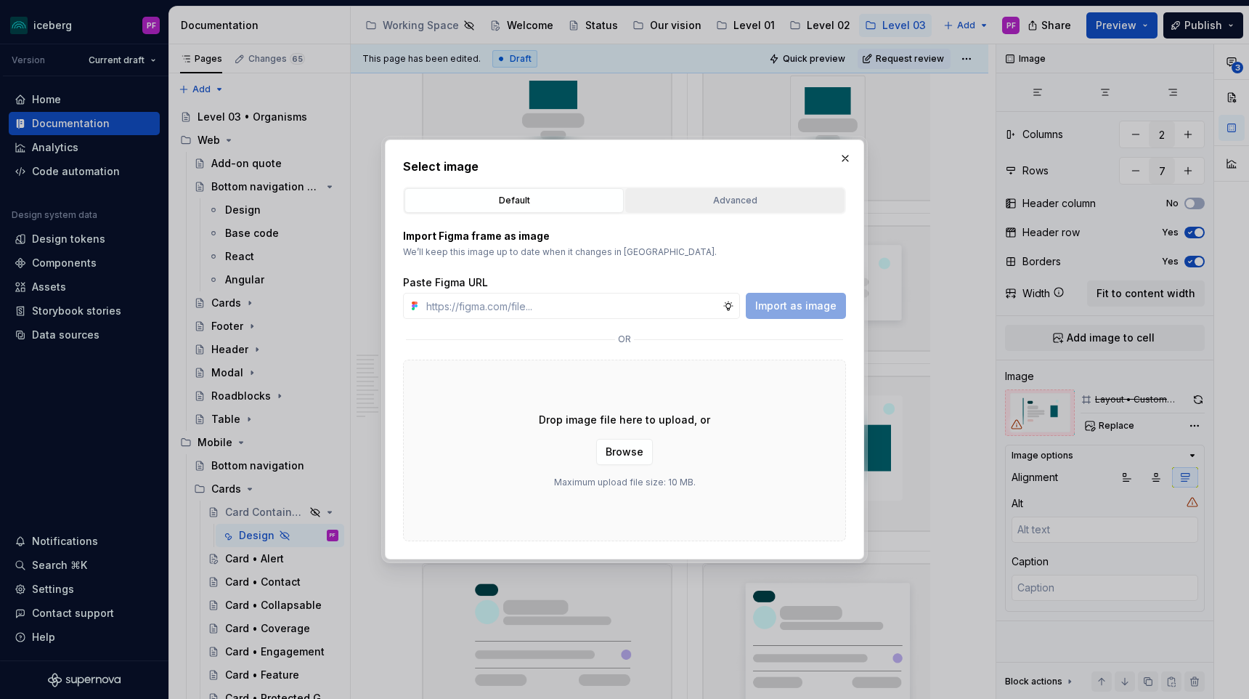
click at [683, 206] on div "Advanced" at bounding box center [734, 200] width 209 height 15
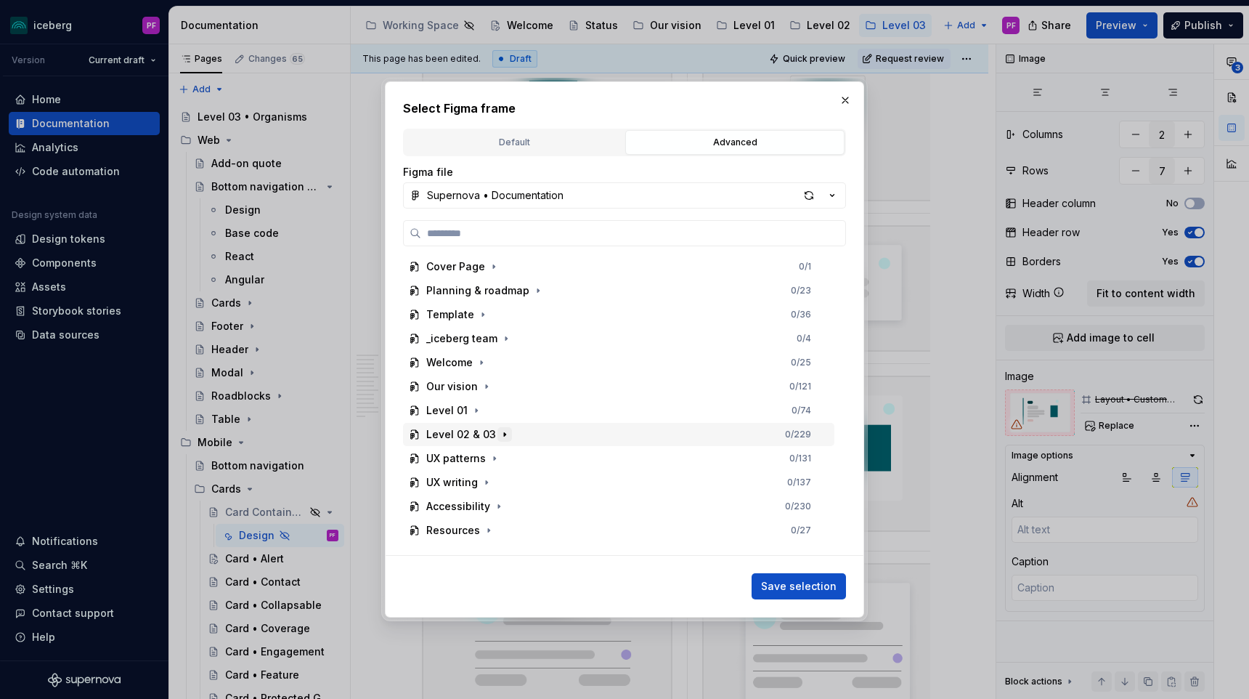
click at [505, 439] on icon "button" at bounding box center [505, 434] width 12 height 12
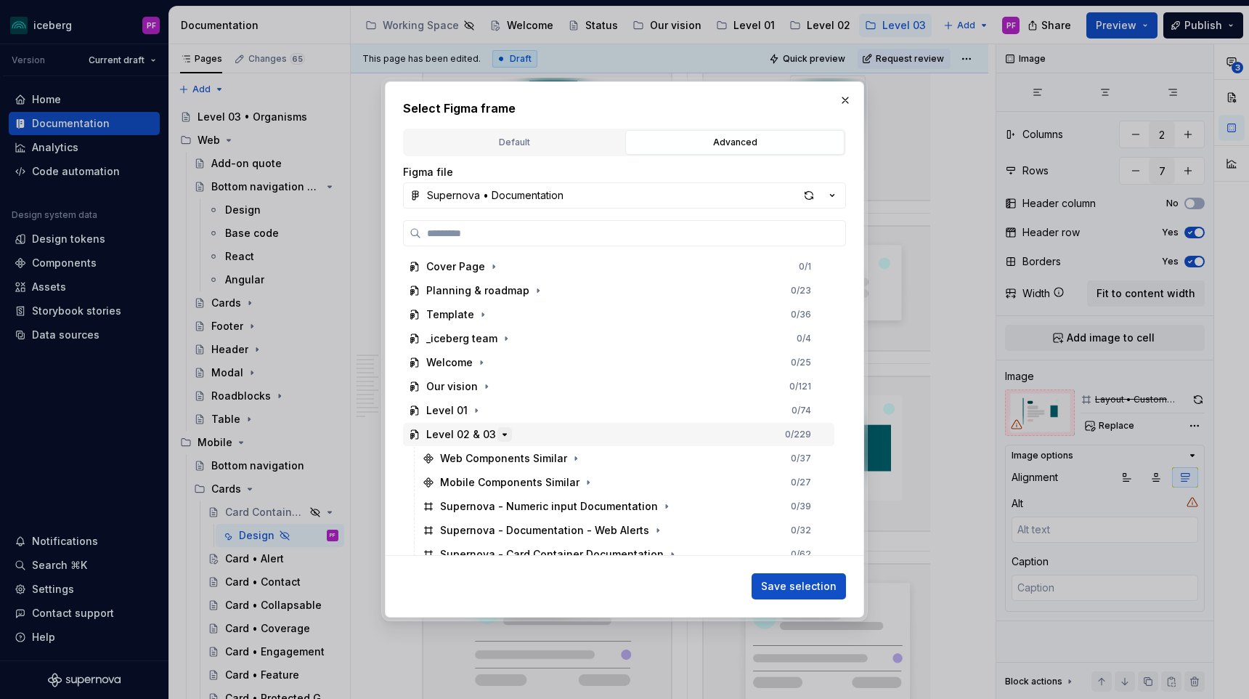
scroll to position [131, 0]
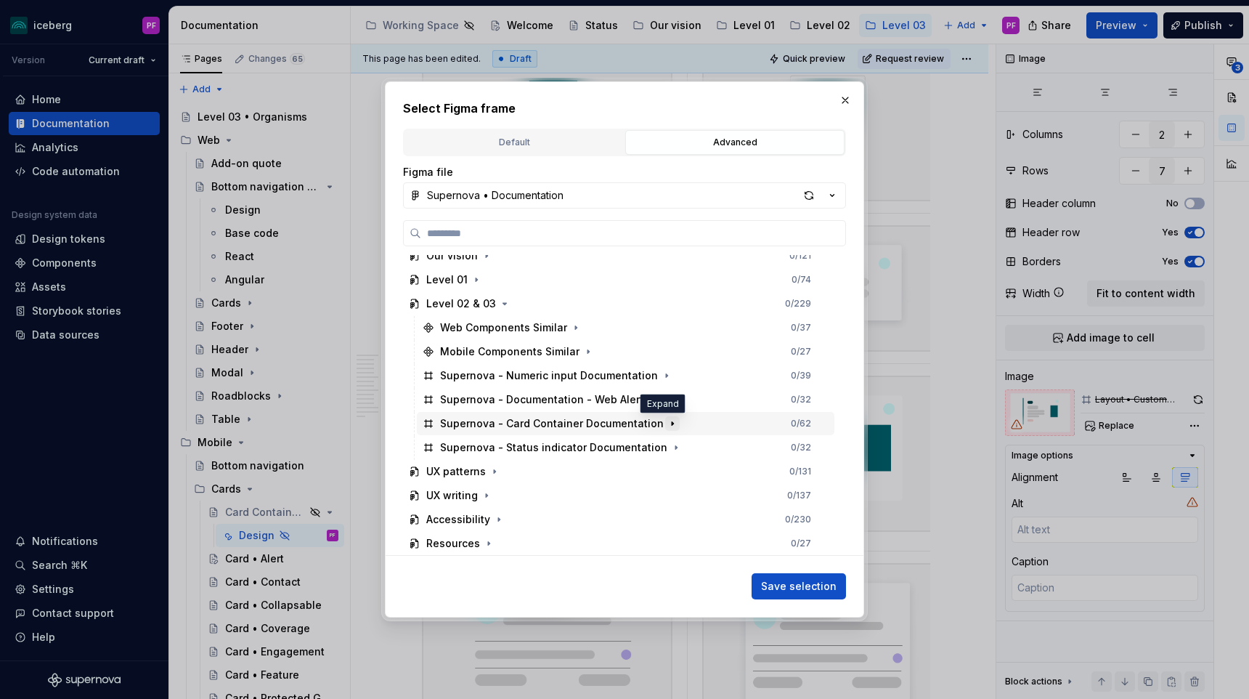
click at [665, 420] on button "button" at bounding box center [672, 423] width 15 height 15
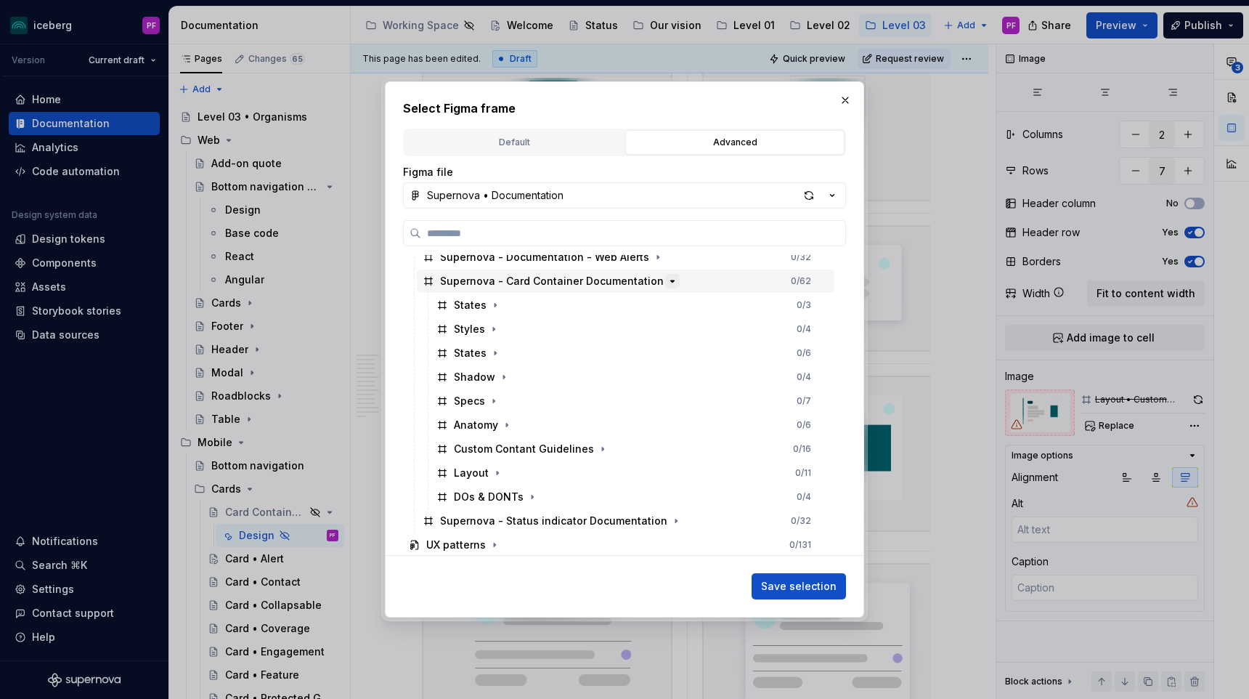
scroll to position [279, 0]
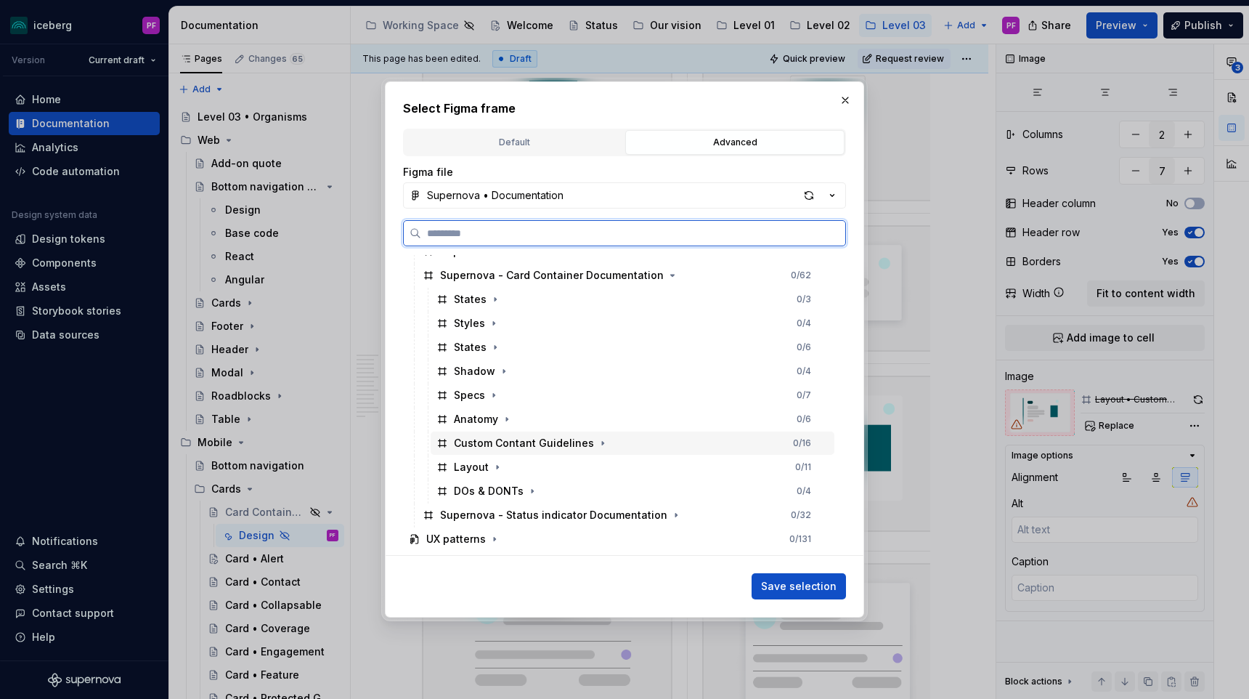
click at [582, 445] on div "Custom Contant Guidelines" at bounding box center [524, 443] width 140 height 15
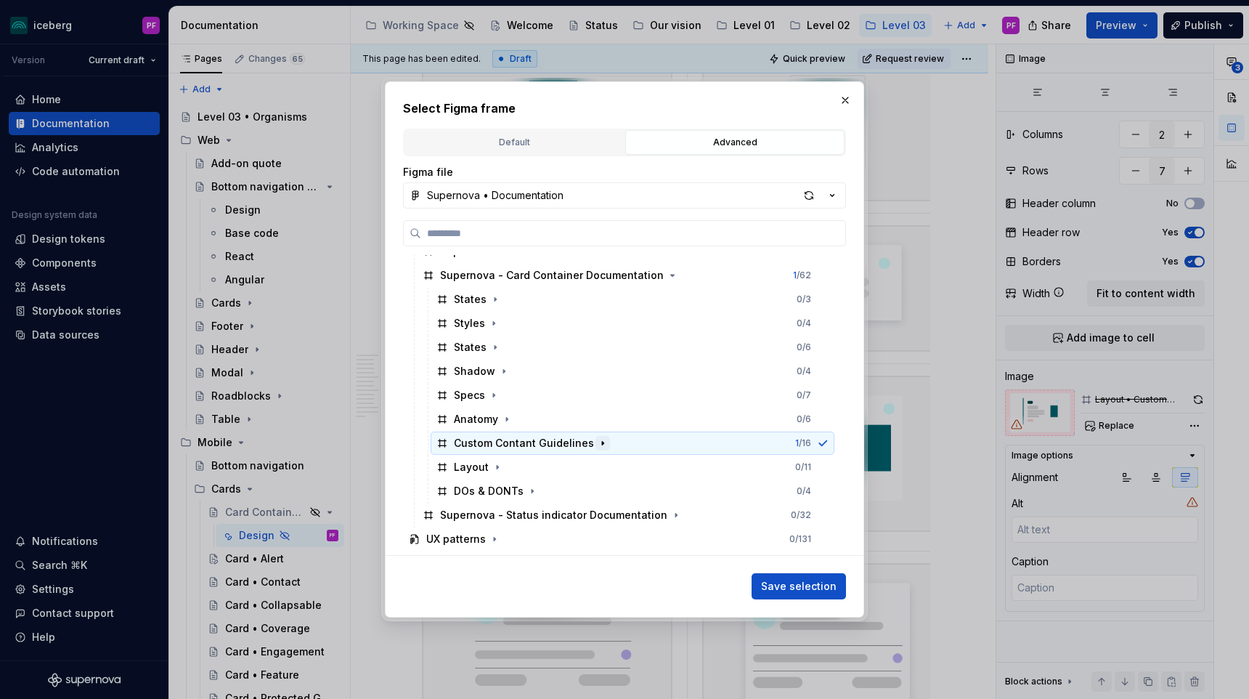
click at [595, 447] on button "button" at bounding box center [602, 443] width 15 height 15
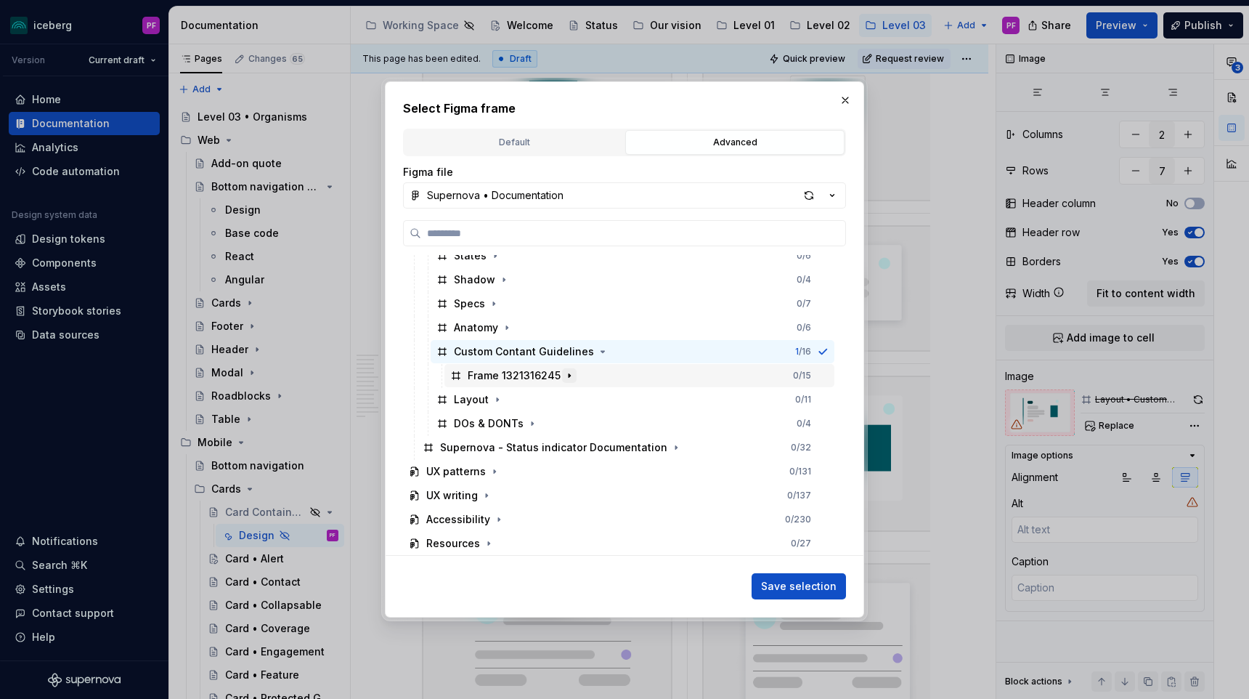
click at [570, 374] on icon "button" at bounding box center [569, 376] width 12 height 12
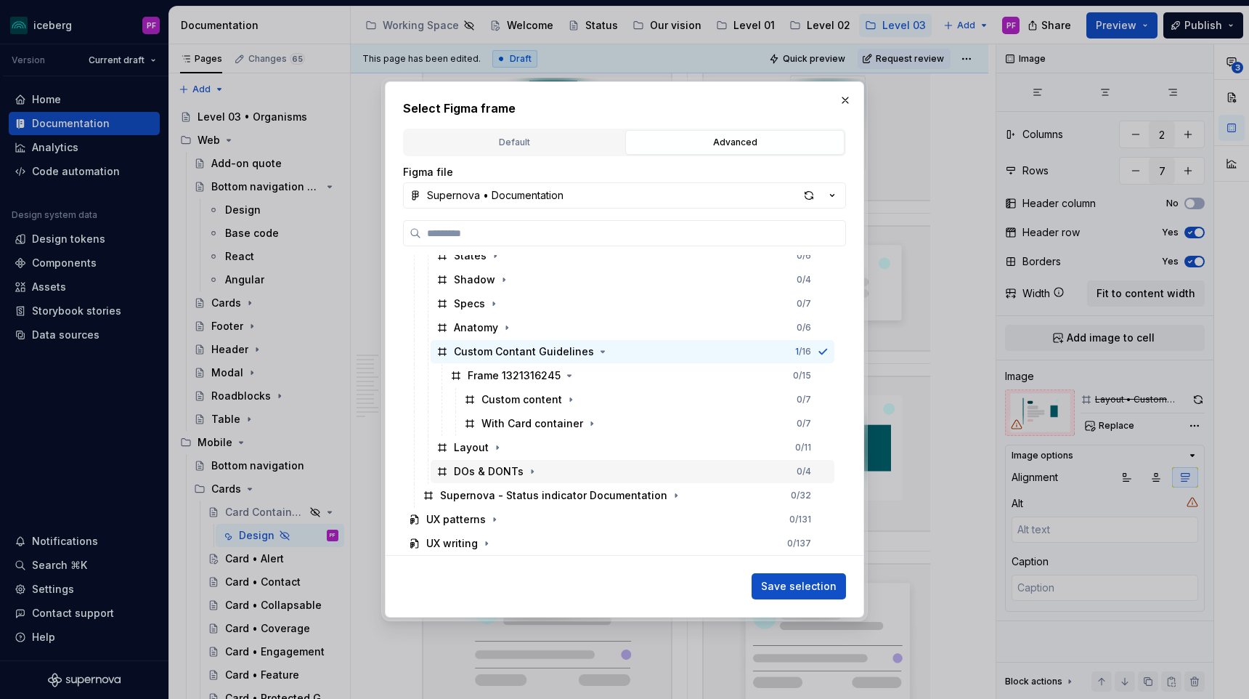
scroll to position [418, 0]
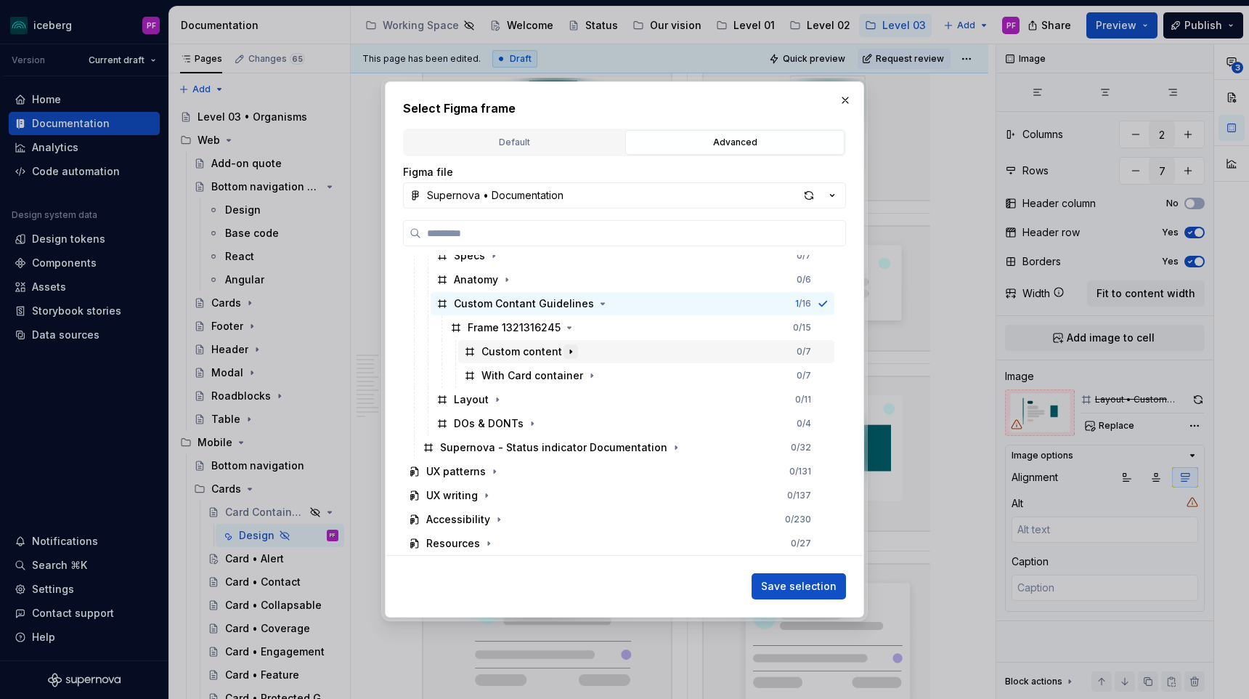
click at [571, 349] on icon "button" at bounding box center [571, 352] width 12 height 12
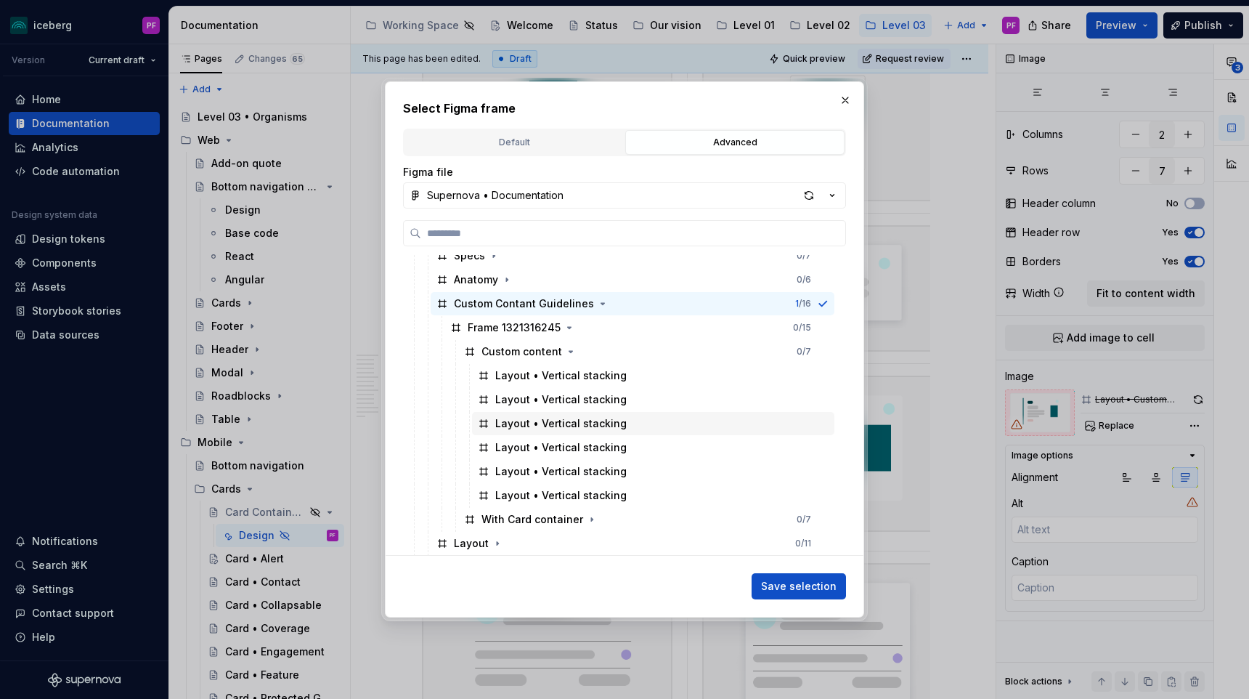
scroll to position [505, 0]
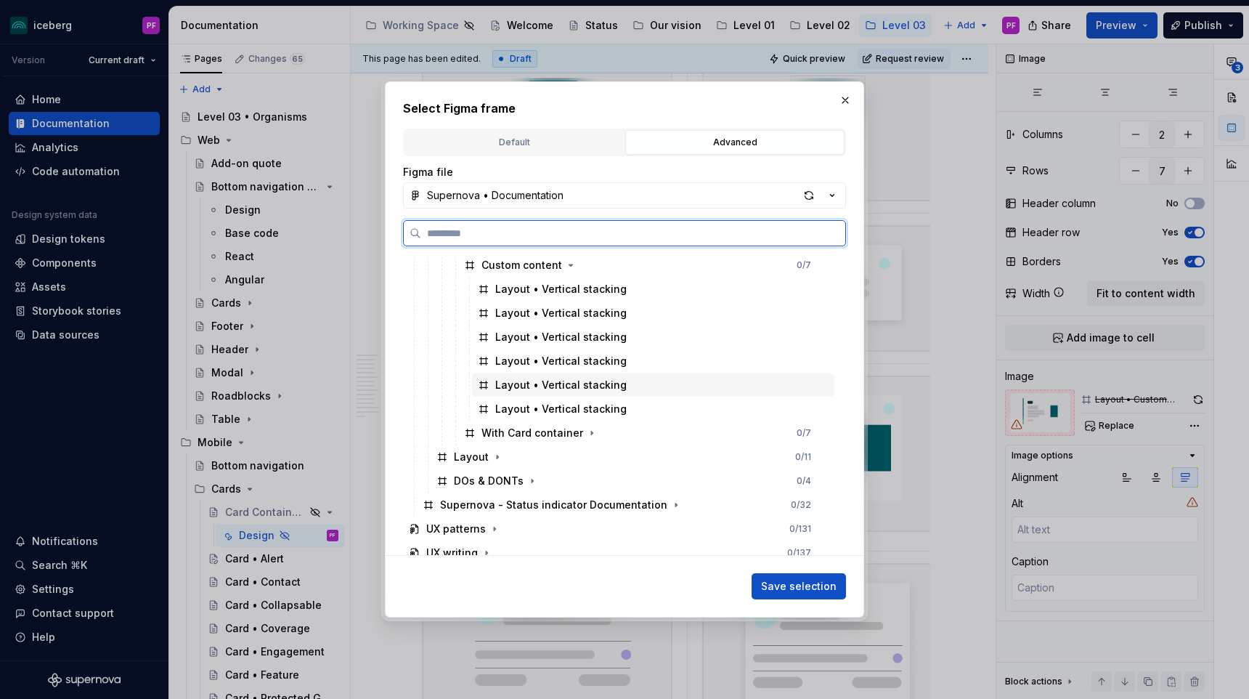
click at [577, 382] on div "Layout • Vertical stacking" at bounding box center [560, 385] width 131 height 15
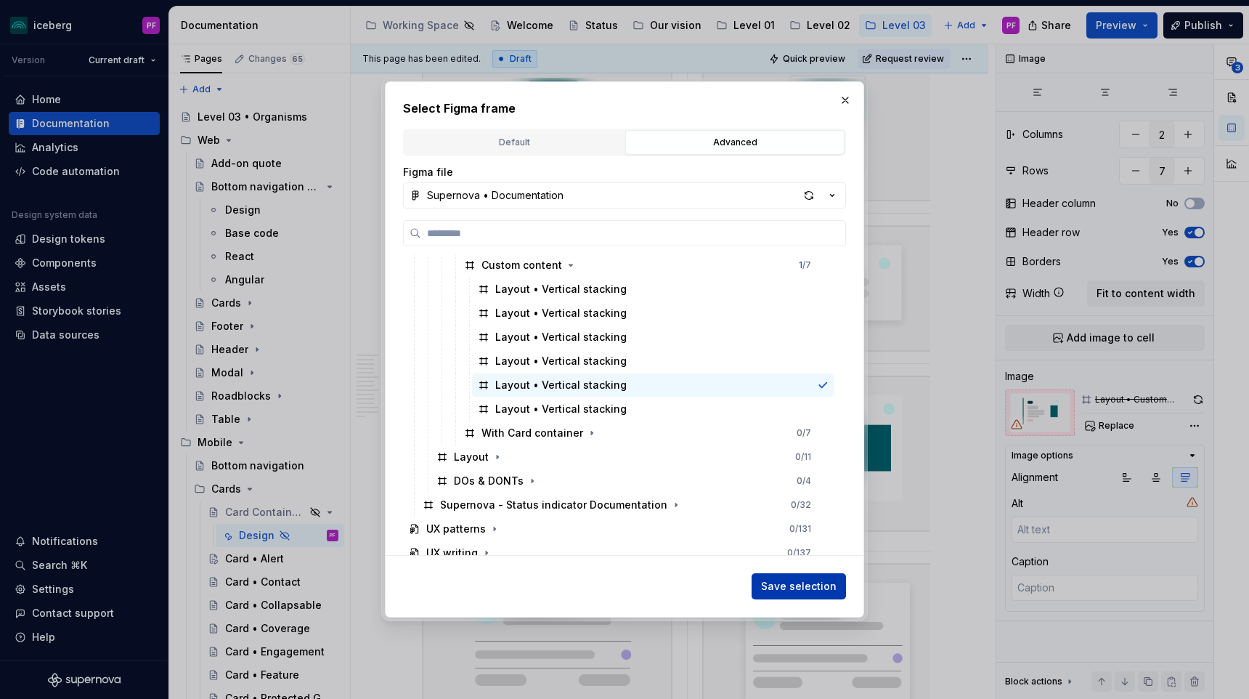
click at [770, 579] on span "Save selection" at bounding box center [799, 586] width 76 height 15
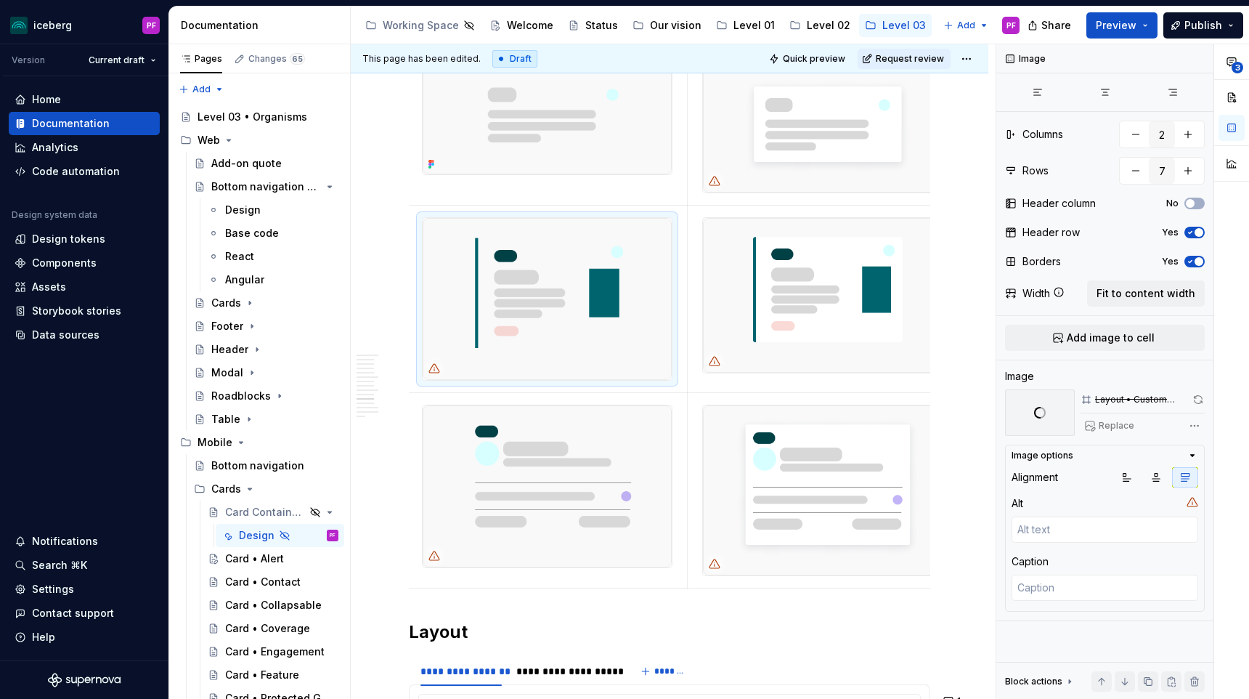
scroll to position [3658, 0]
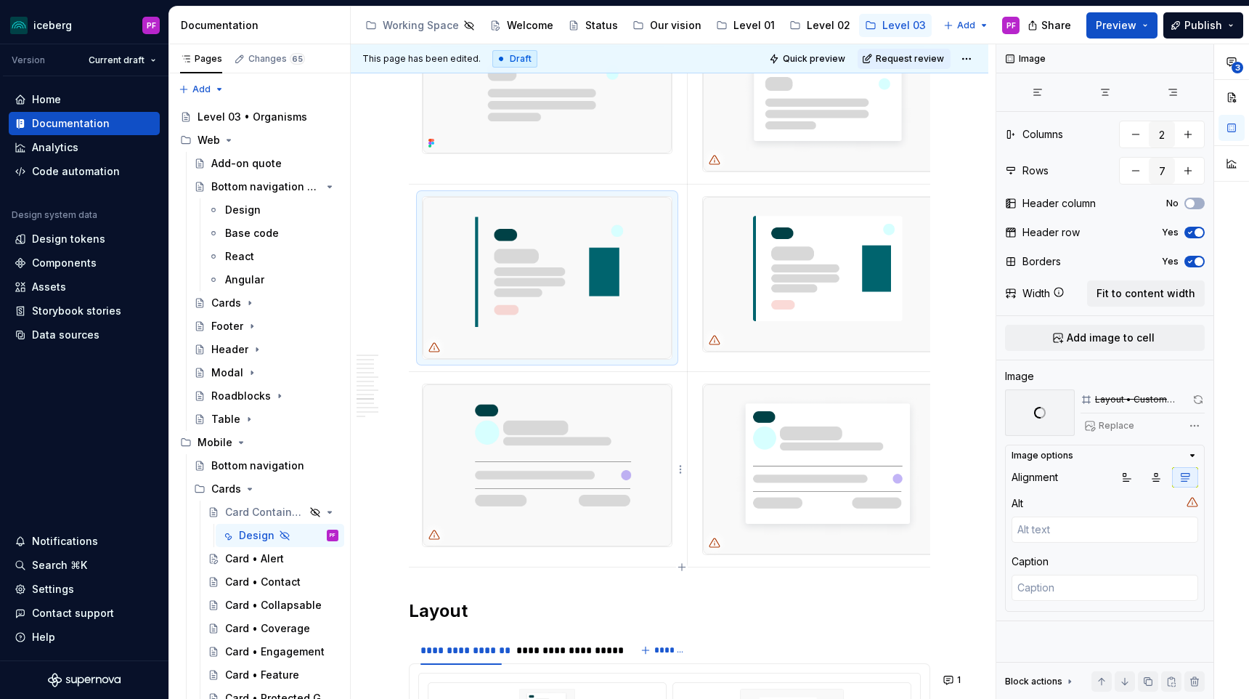
click at [579, 476] on img at bounding box center [547, 465] width 249 height 162
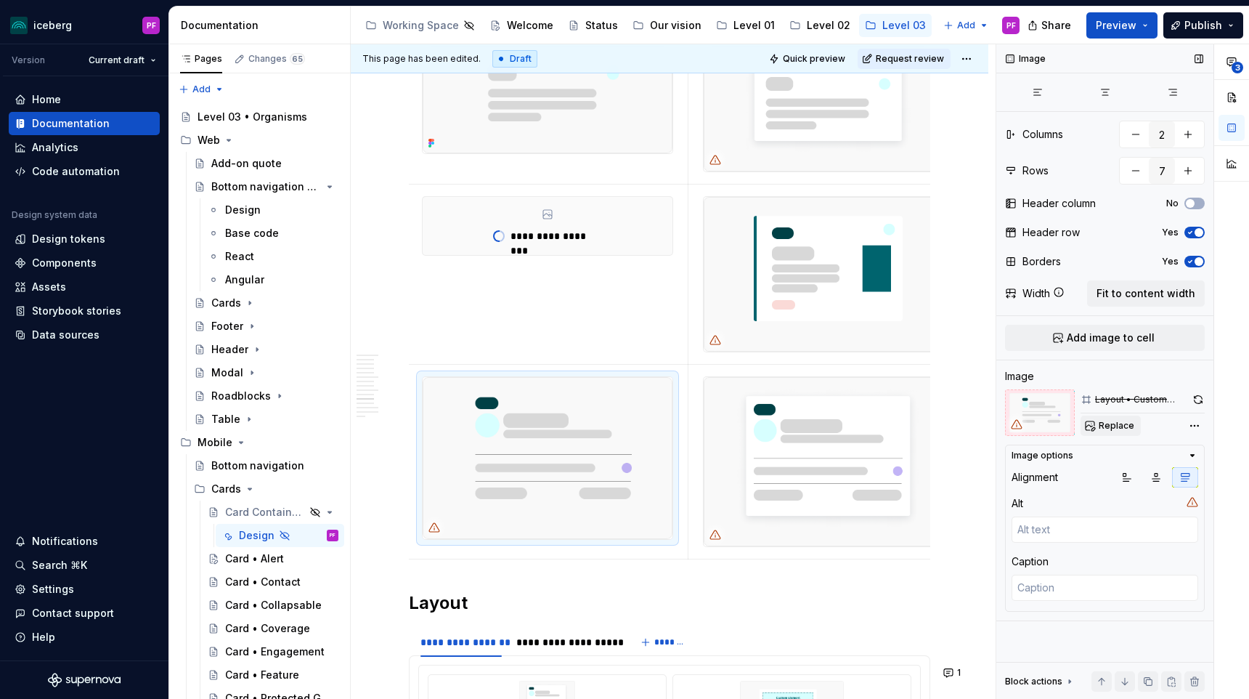
click at [1114, 425] on span "Replace" at bounding box center [1117, 426] width 36 height 12
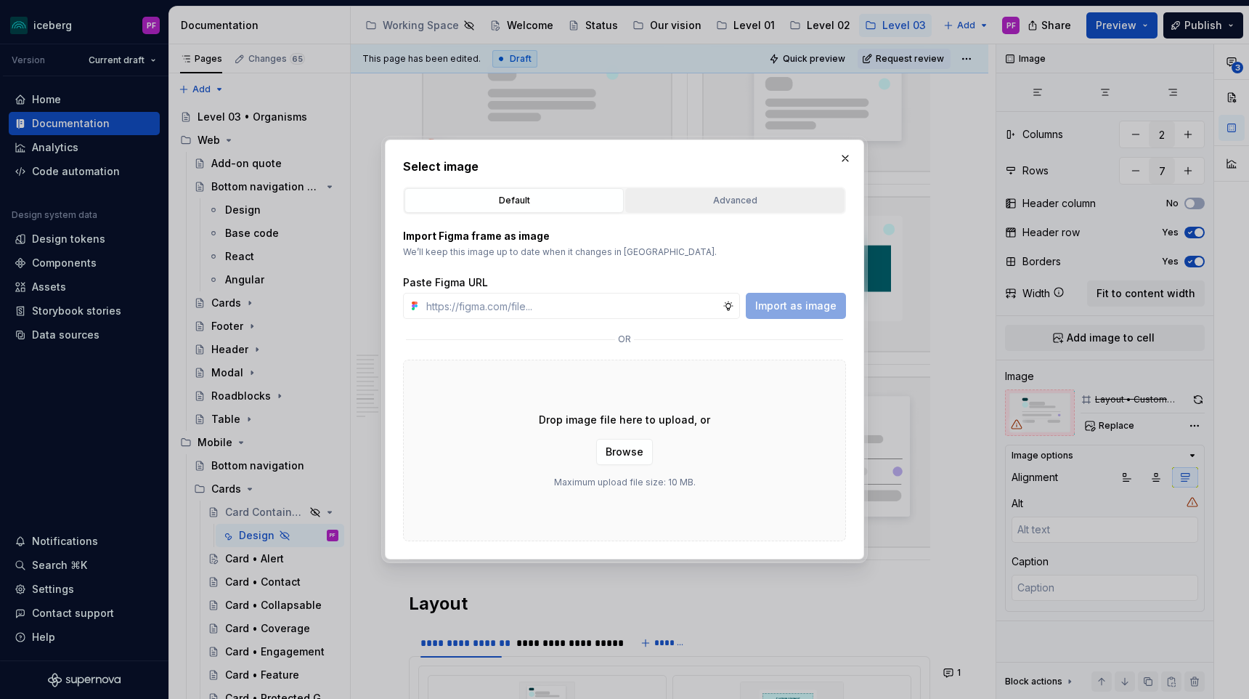
click at [749, 210] on button "Advanced" at bounding box center [734, 200] width 219 height 25
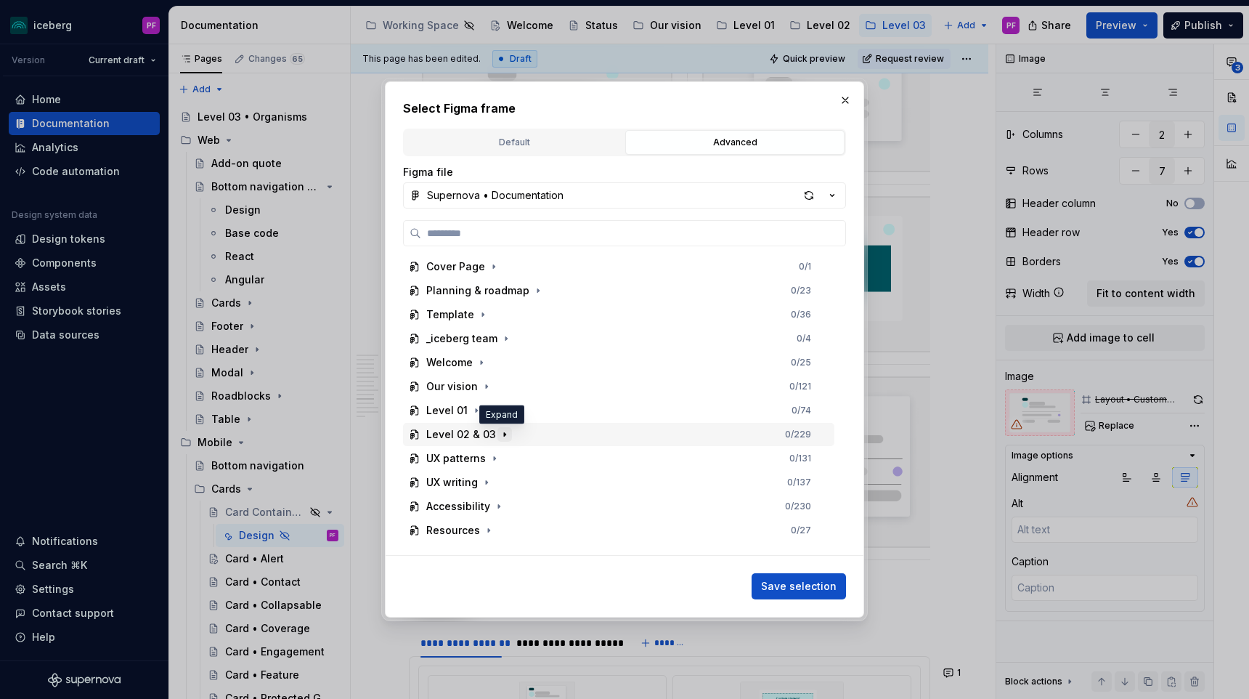
click at [500, 441] on button "button" at bounding box center [504, 434] width 15 height 15
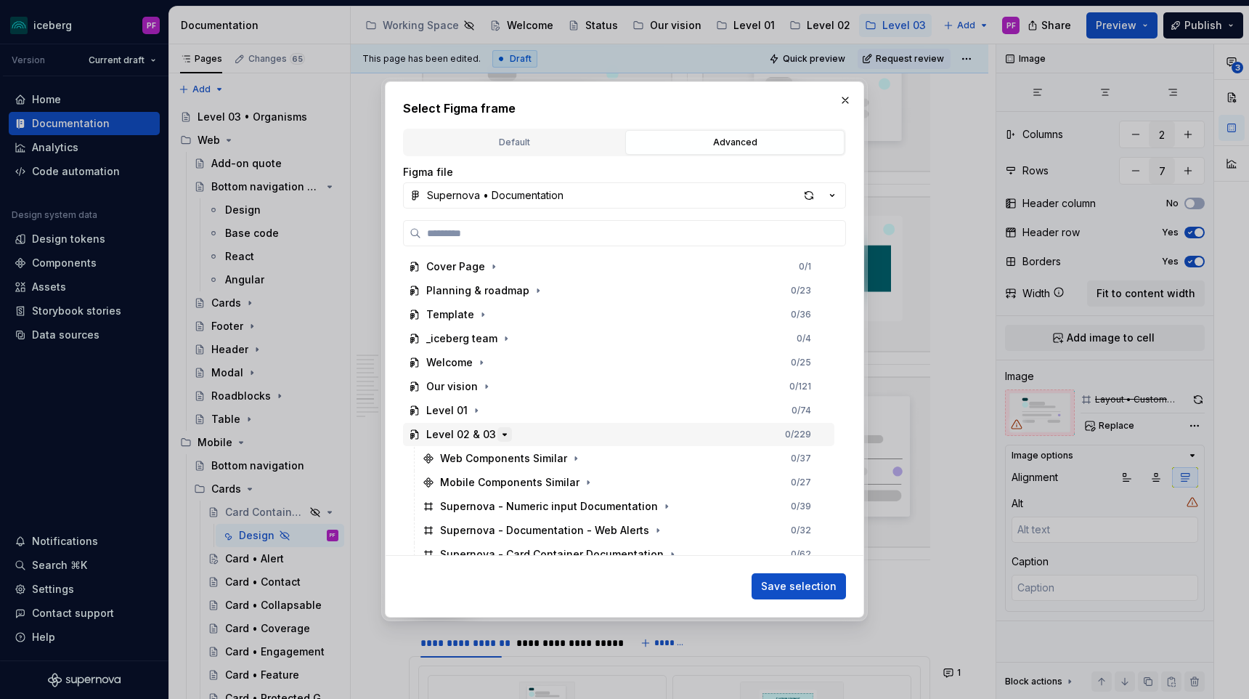
scroll to position [131, 0]
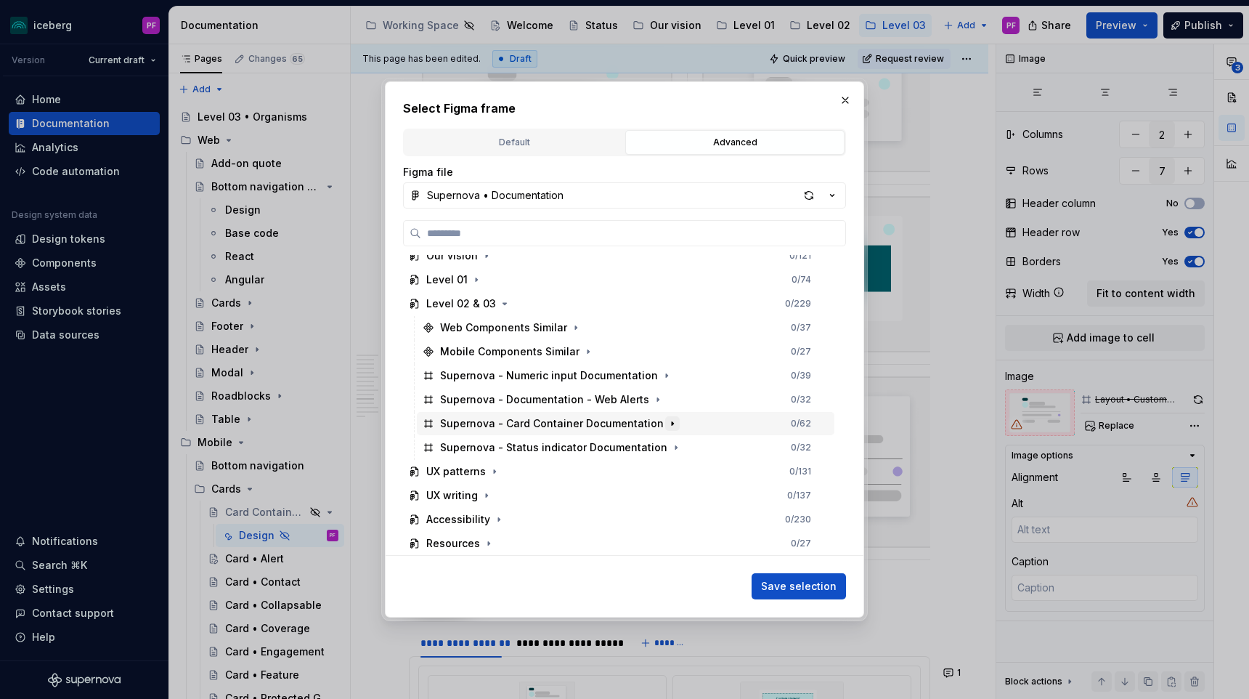
click at [672, 423] on icon "button" at bounding box center [672, 423] width 1 height 4
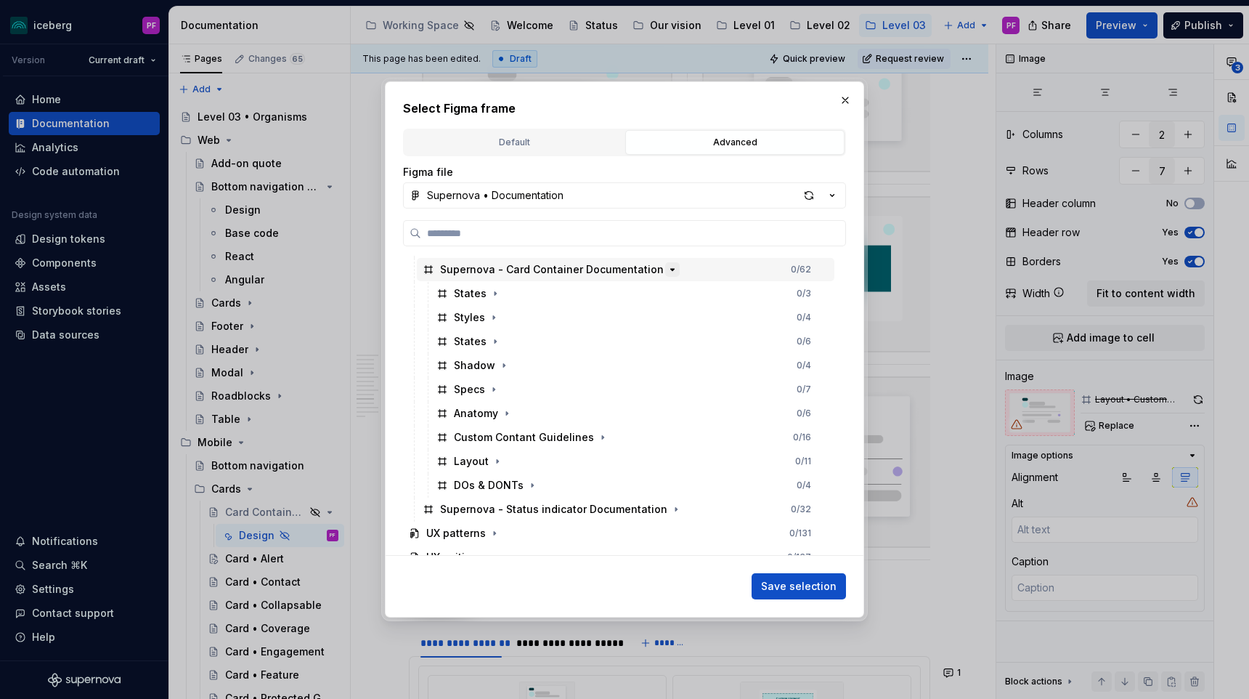
scroll to position [328, 0]
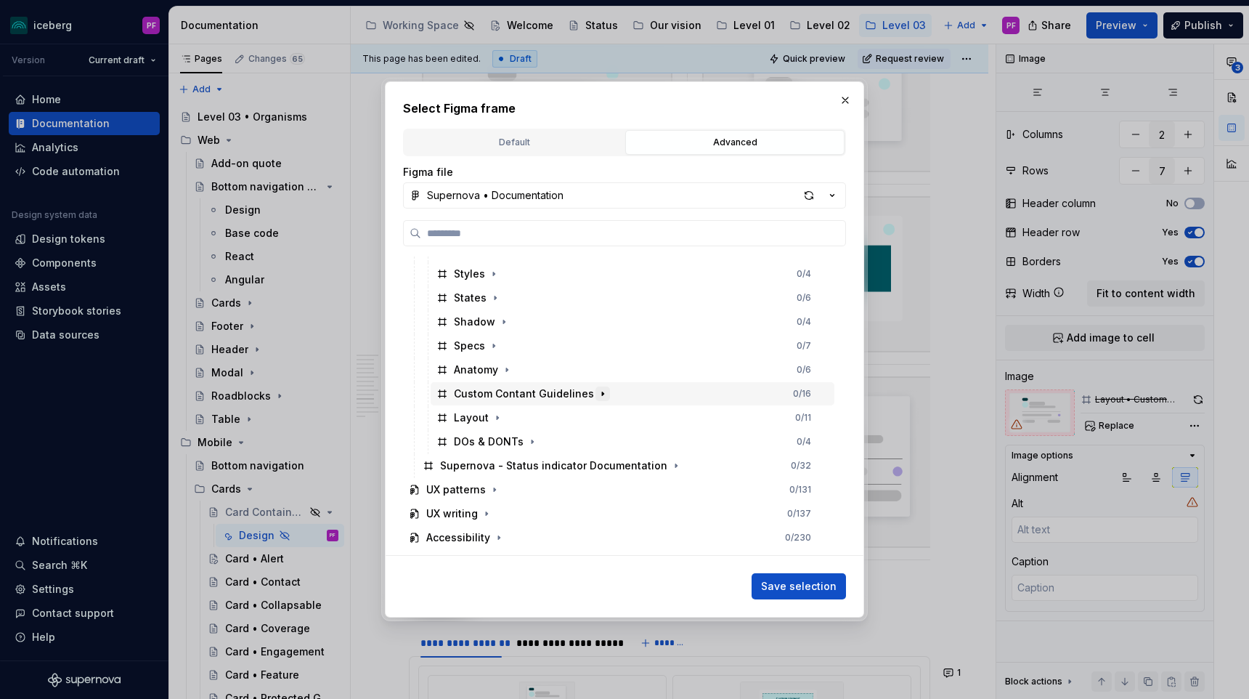
click at [599, 393] on icon "button" at bounding box center [603, 394] width 12 height 12
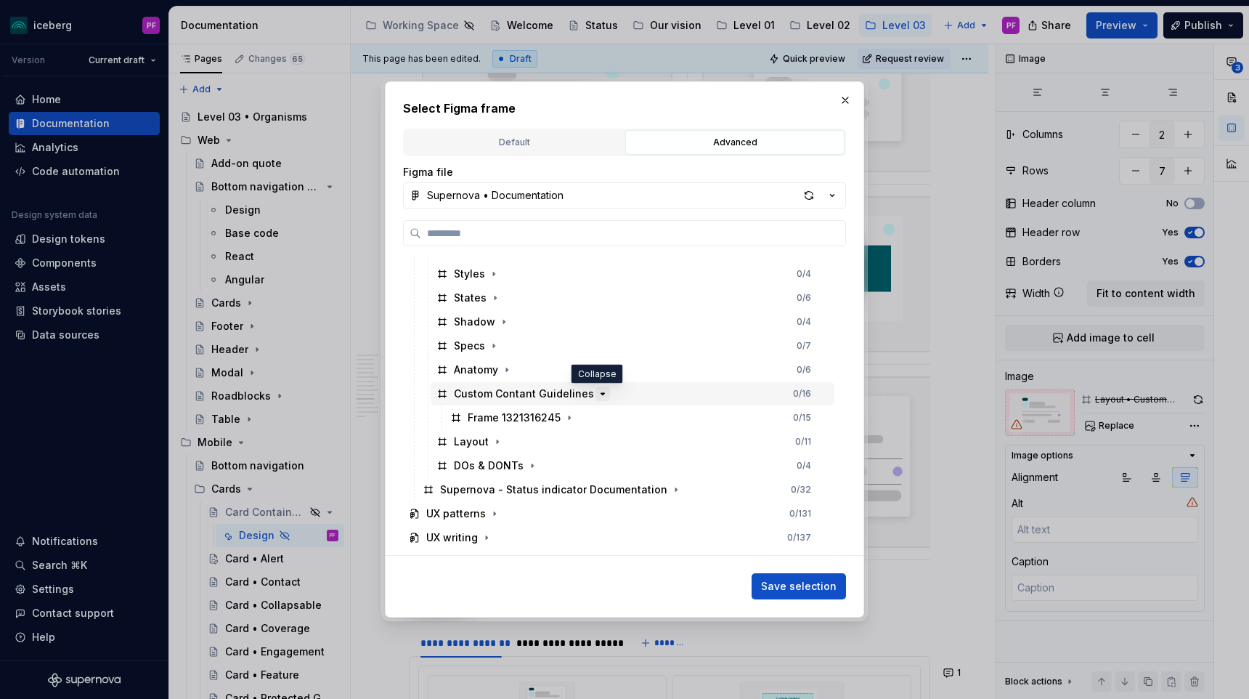
scroll to position [370, 0]
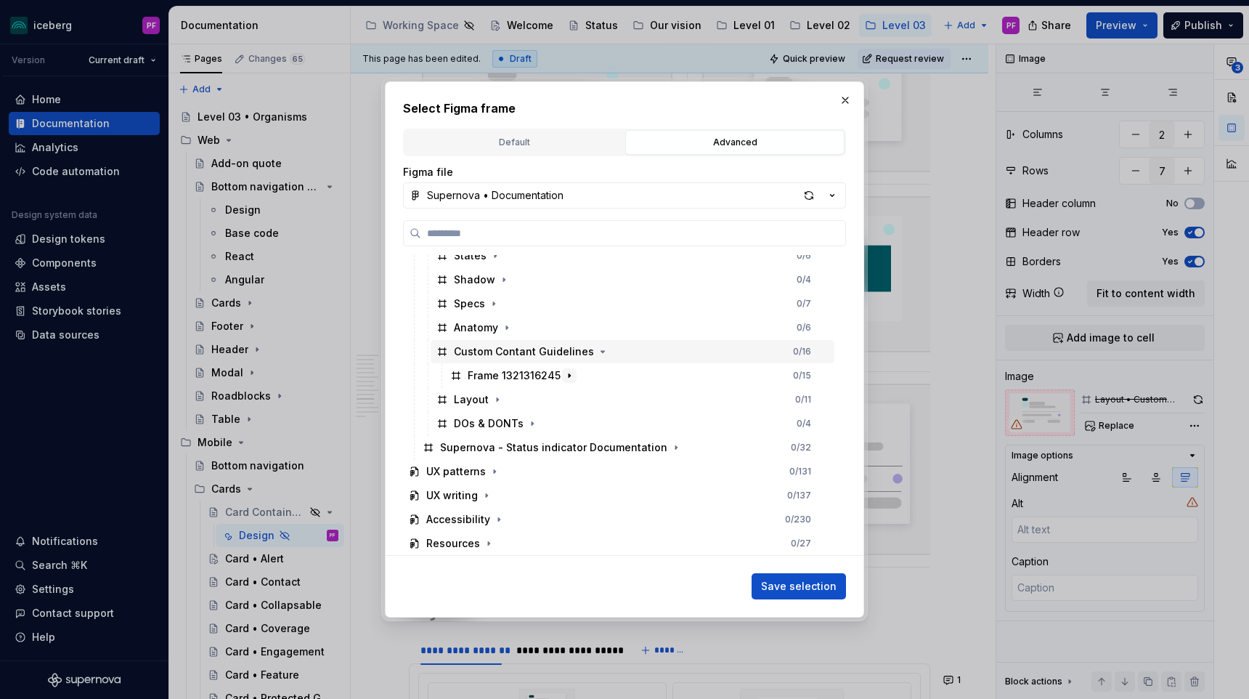
click at [568, 373] on icon "button" at bounding box center [569, 376] width 12 height 12
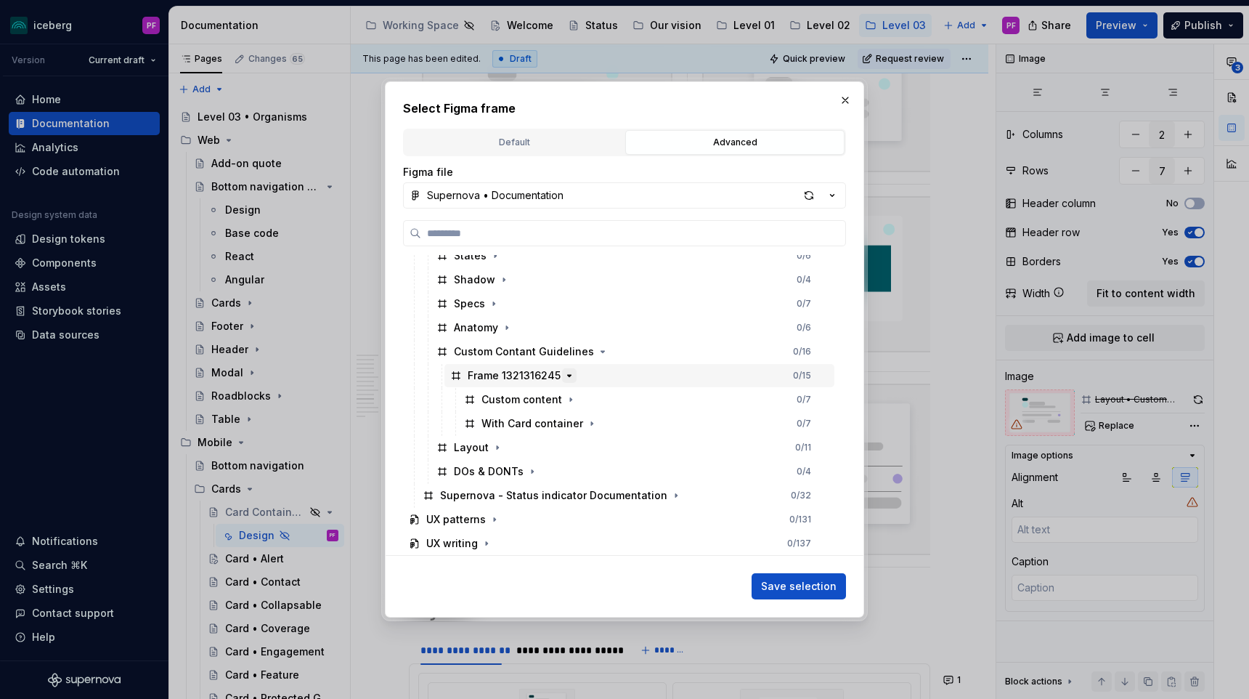
scroll to position [418, 0]
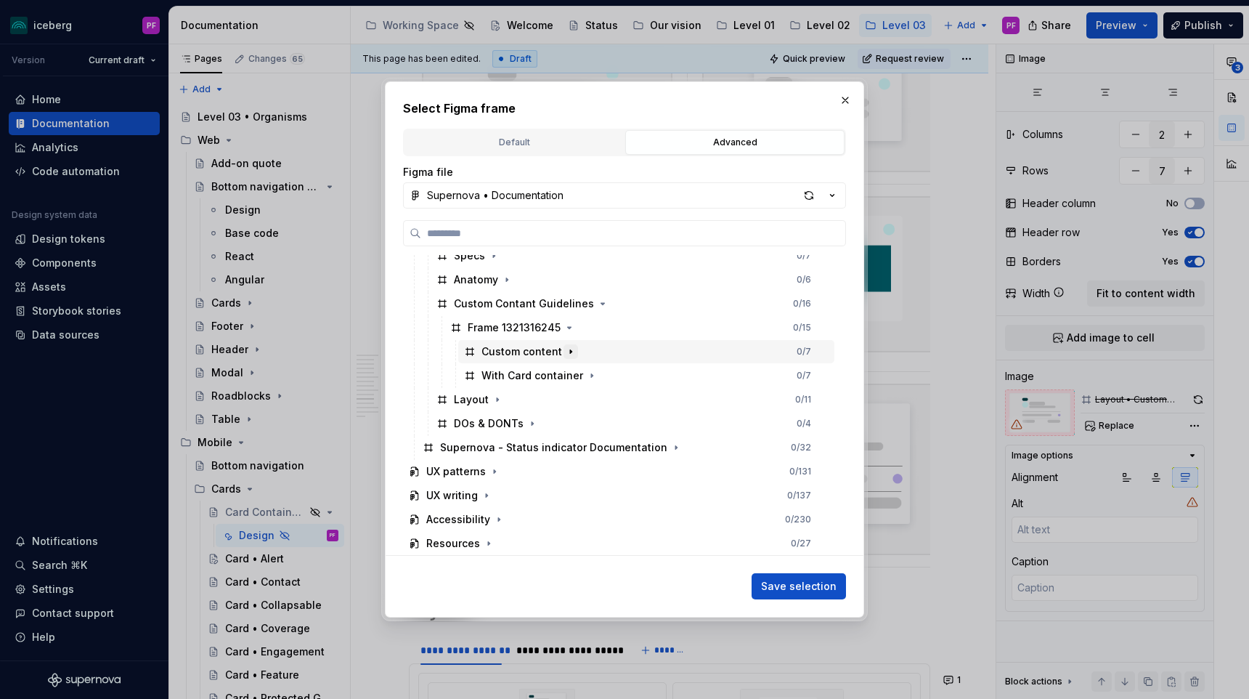
click at [565, 351] on icon "button" at bounding box center [571, 352] width 12 height 12
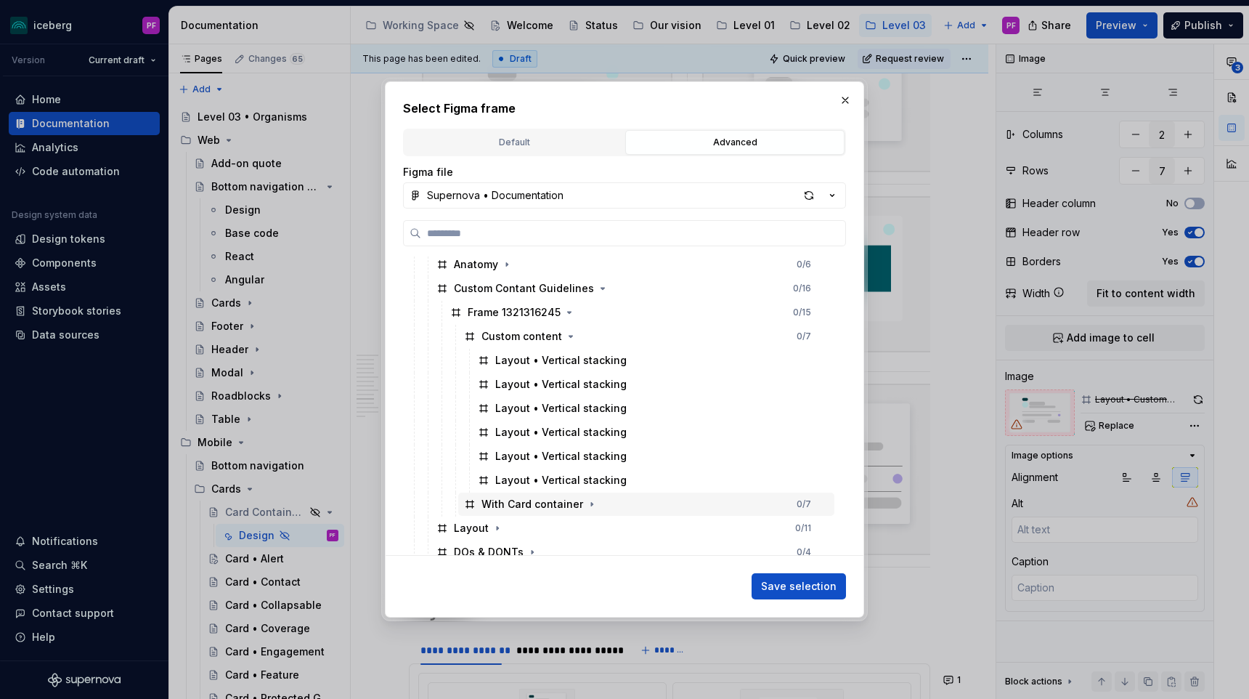
scroll to position [438, 0]
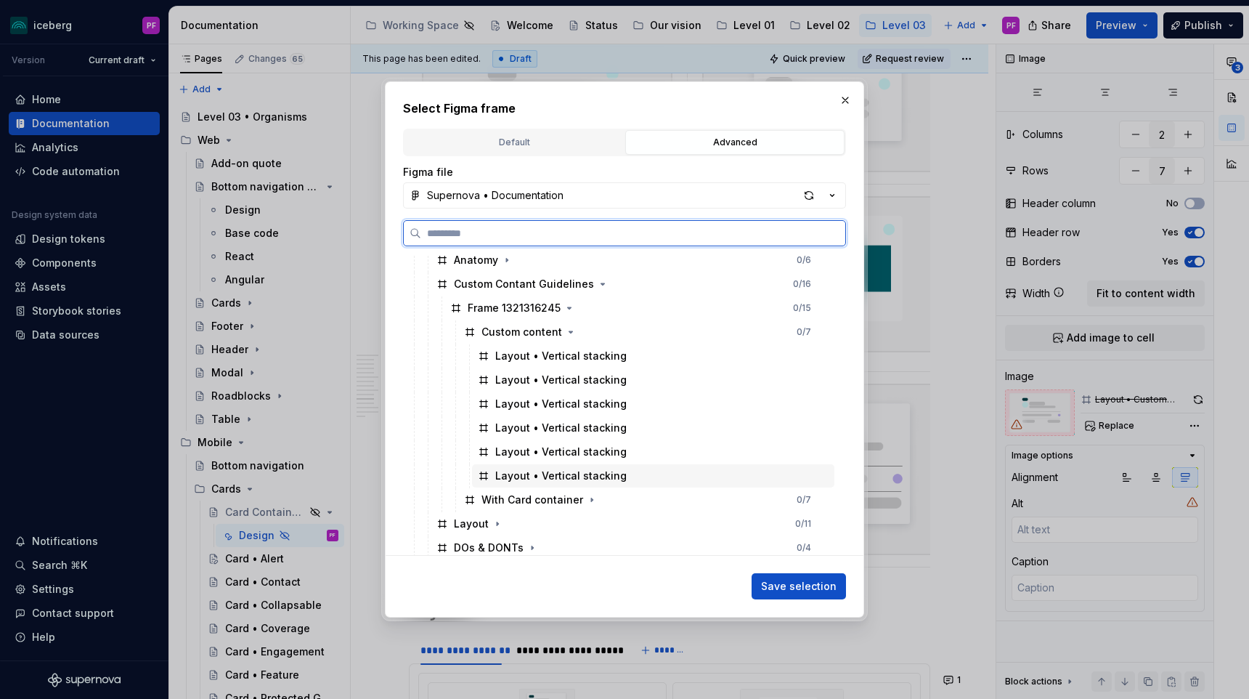
click at [537, 475] on div "Layout • Vertical stacking" at bounding box center [560, 475] width 131 height 15
click at [794, 578] on button "Save selection" at bounding box center [799, 586] width 94 height 26
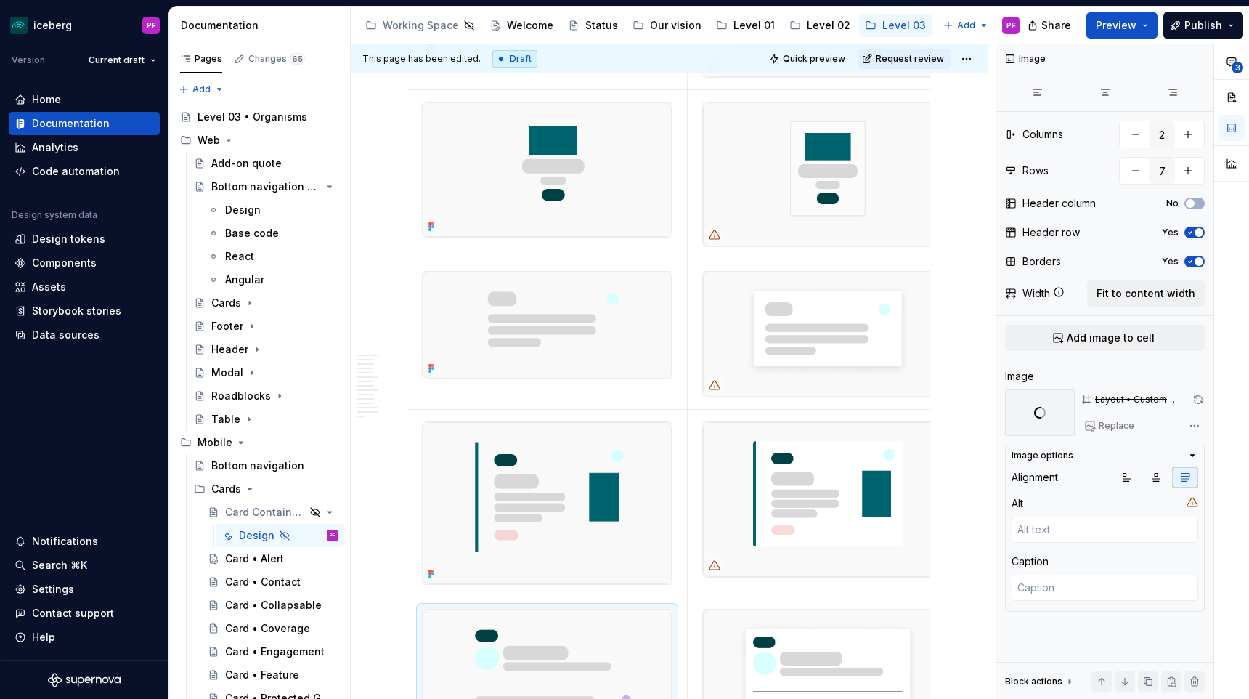
click at [767, 185] on img at bounding box center [822, 174] width 238 height 144
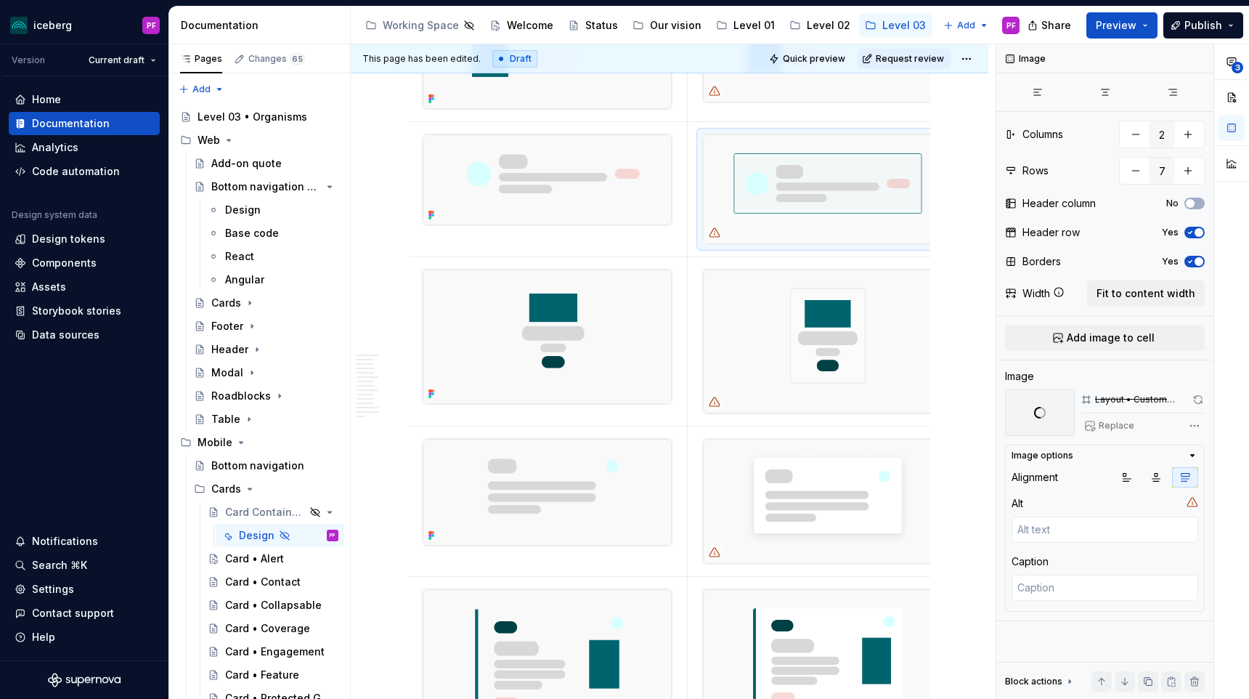
click at [767, 182] on img at bounding box center [822, 189] width 238 height 110
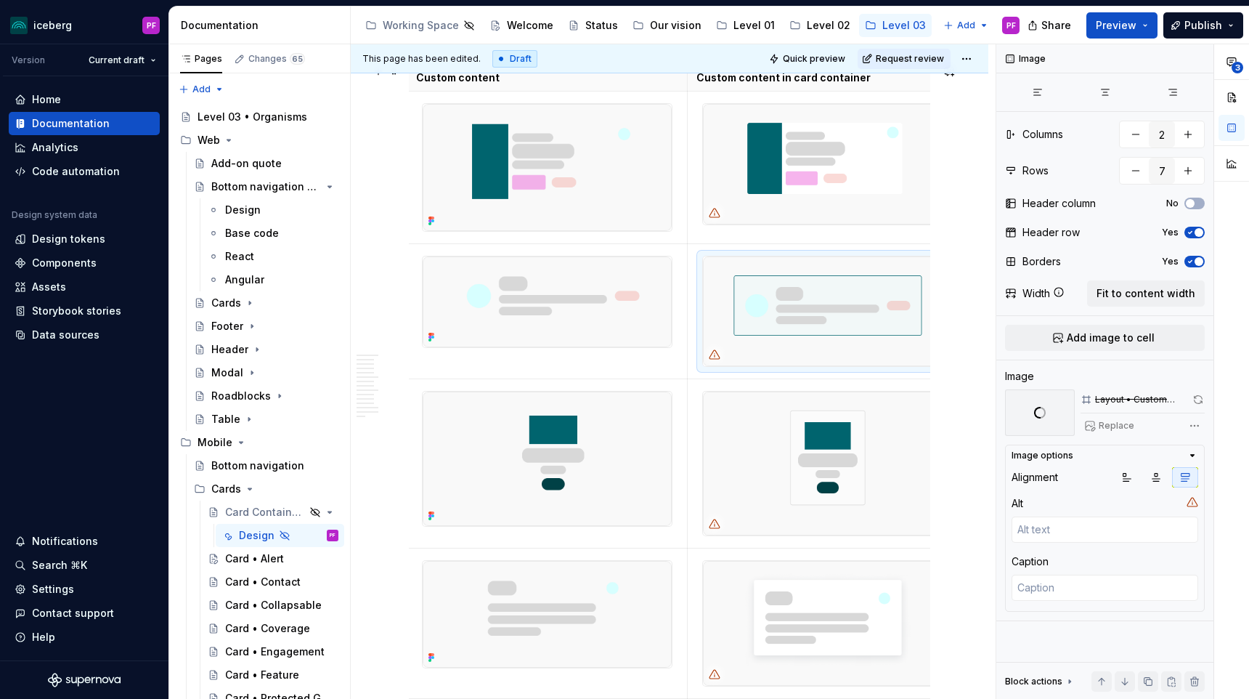
scroll to position [3144, 0]
click at [767, 174] on img at bounding box center [822, 164] width 237 height 121
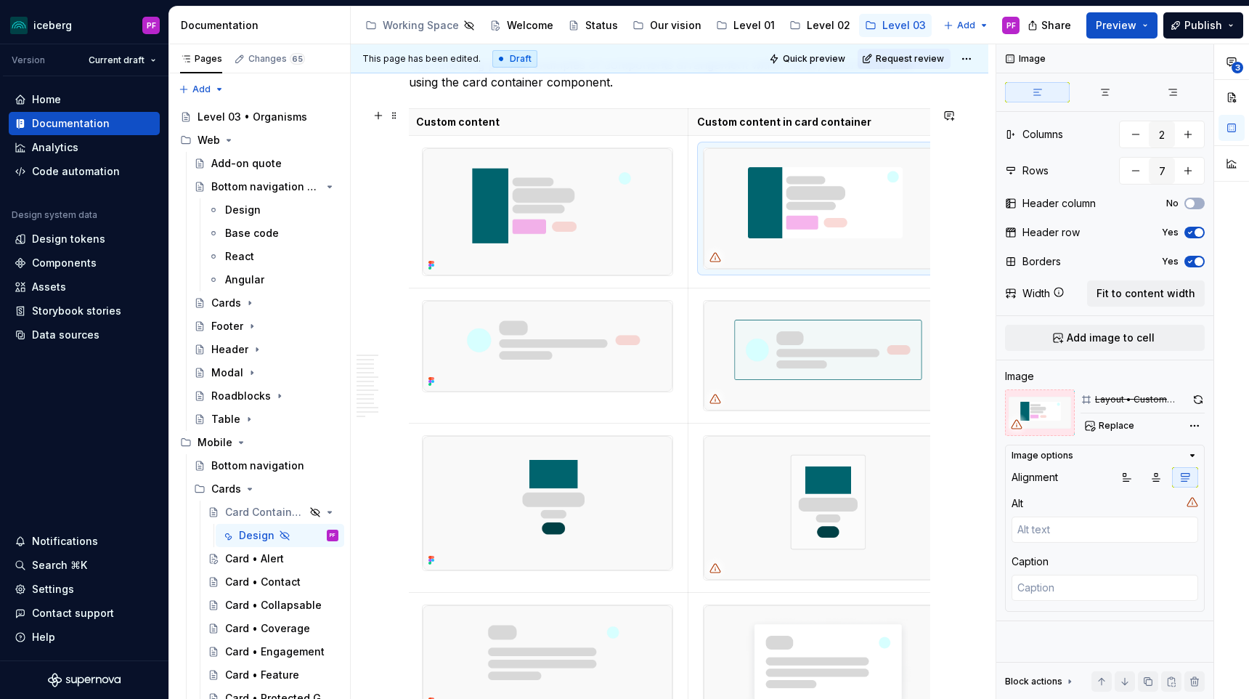
scroll to position [3088, 0]
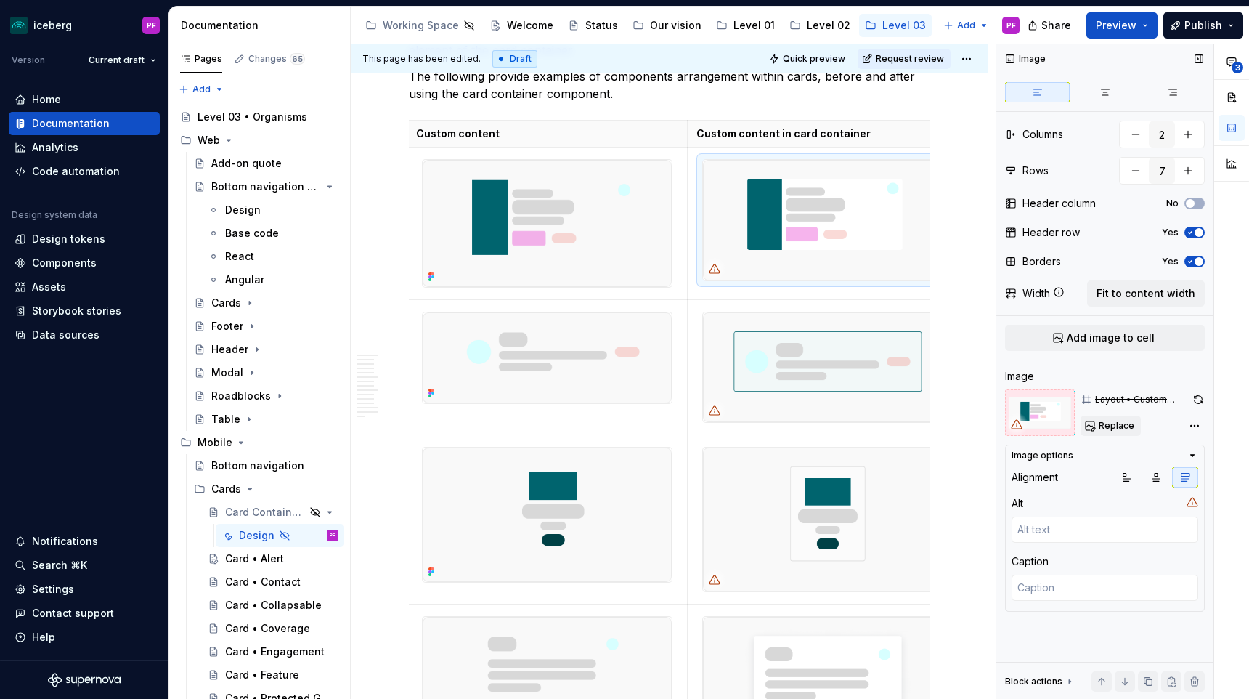
click at [1111, 423] on span "Replace" at bounding box center [1117, 426] width 36 height 12
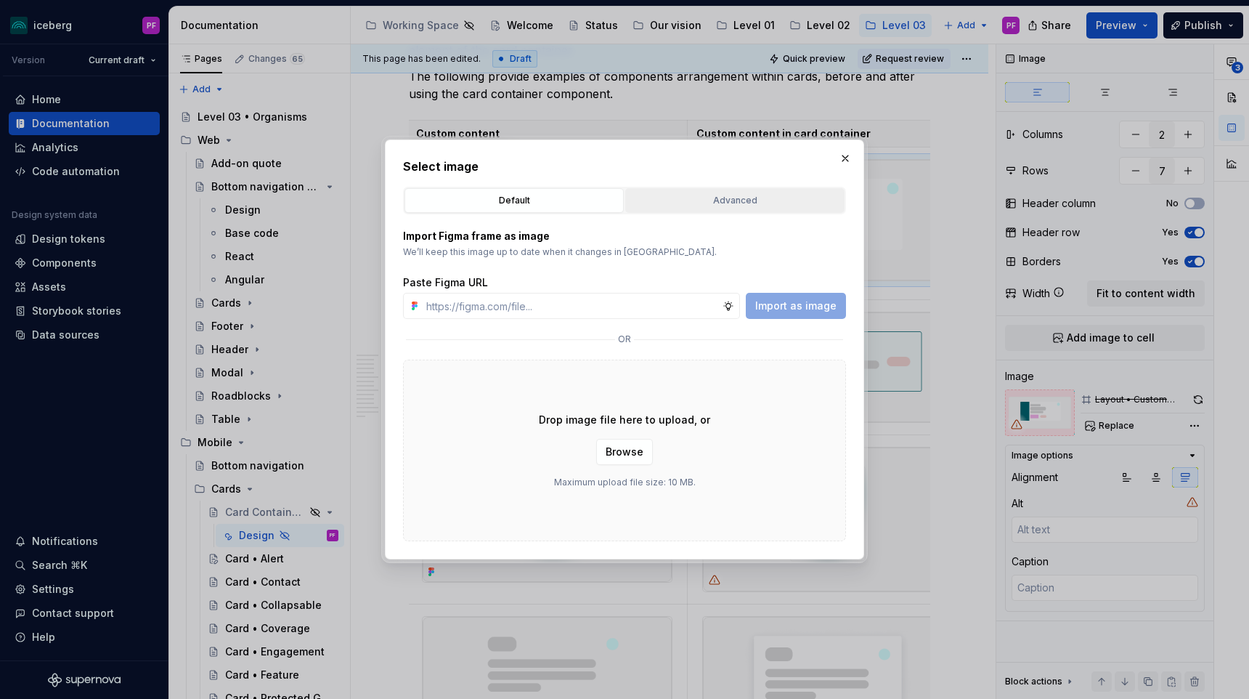
click at [716, 190] on button "Advanced" at bounding box center [734, 200] width 219 height 25
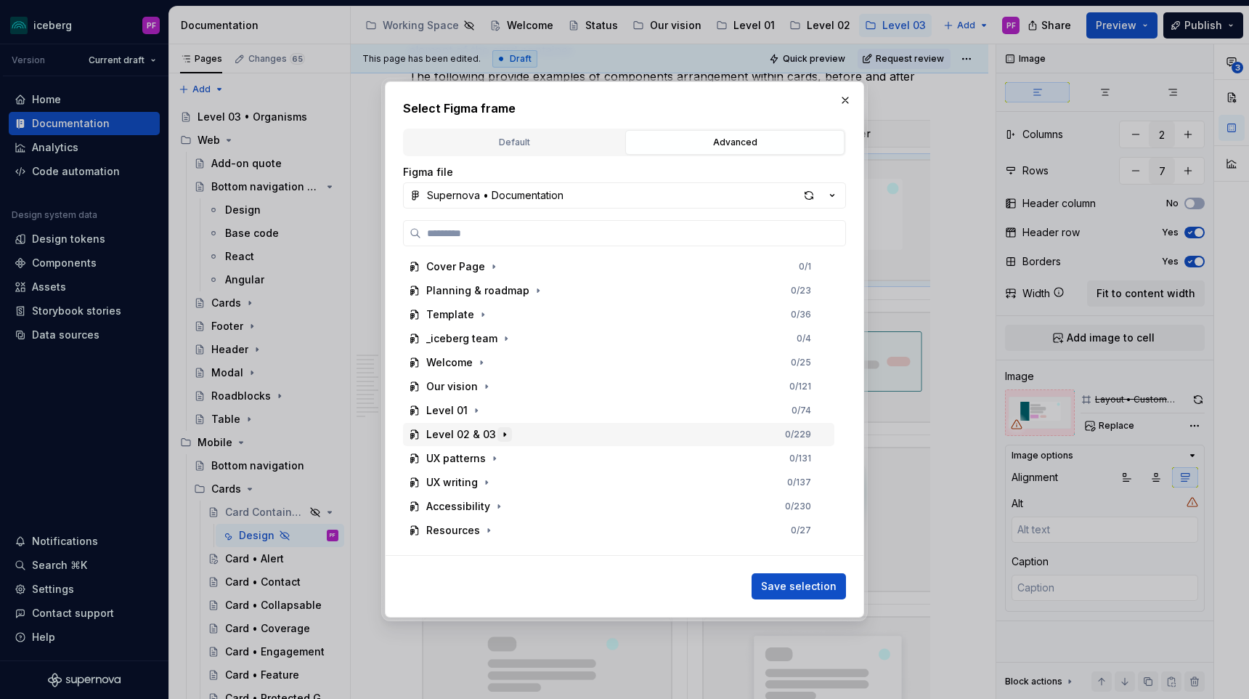
click at [499, 439] on icon "button" at bounding box center [505, 434] width 12 height 12
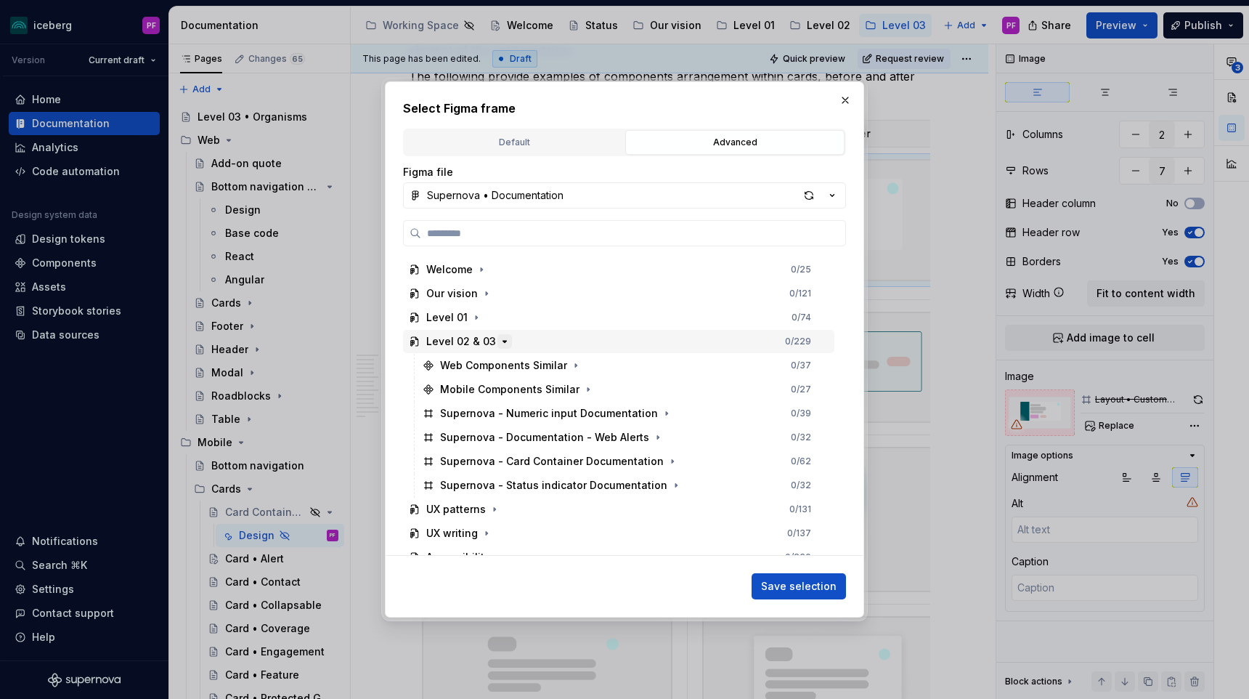
scroll to position [131, 0]
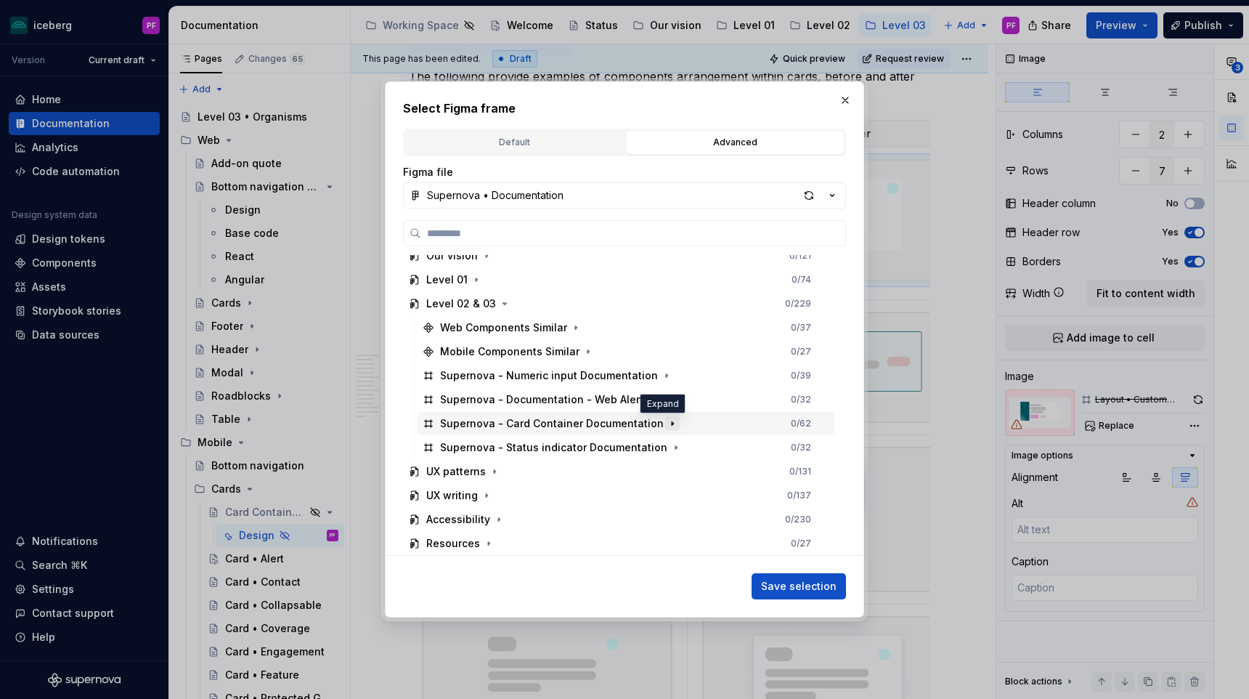
click at [667, 421] on icon "button" at bounding box center [673, 424] width 12 height 12
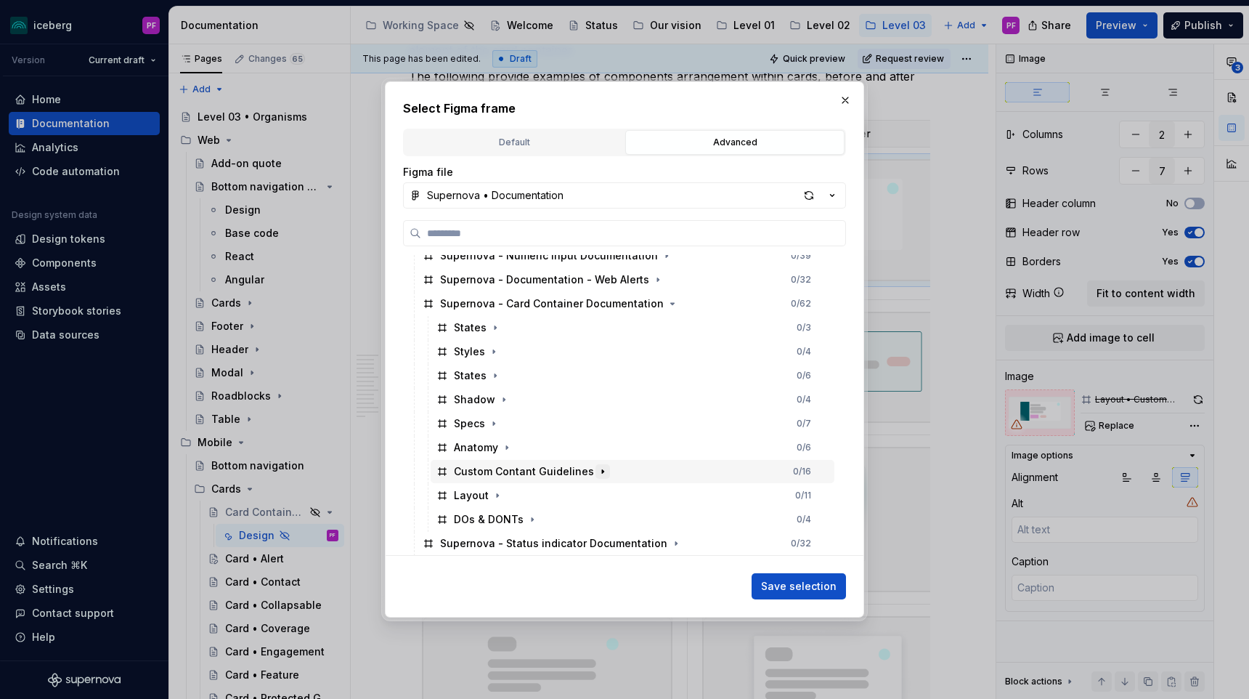
click at [601, 468] on icon "button" at bounding box center [603, 471] width 12 height 12
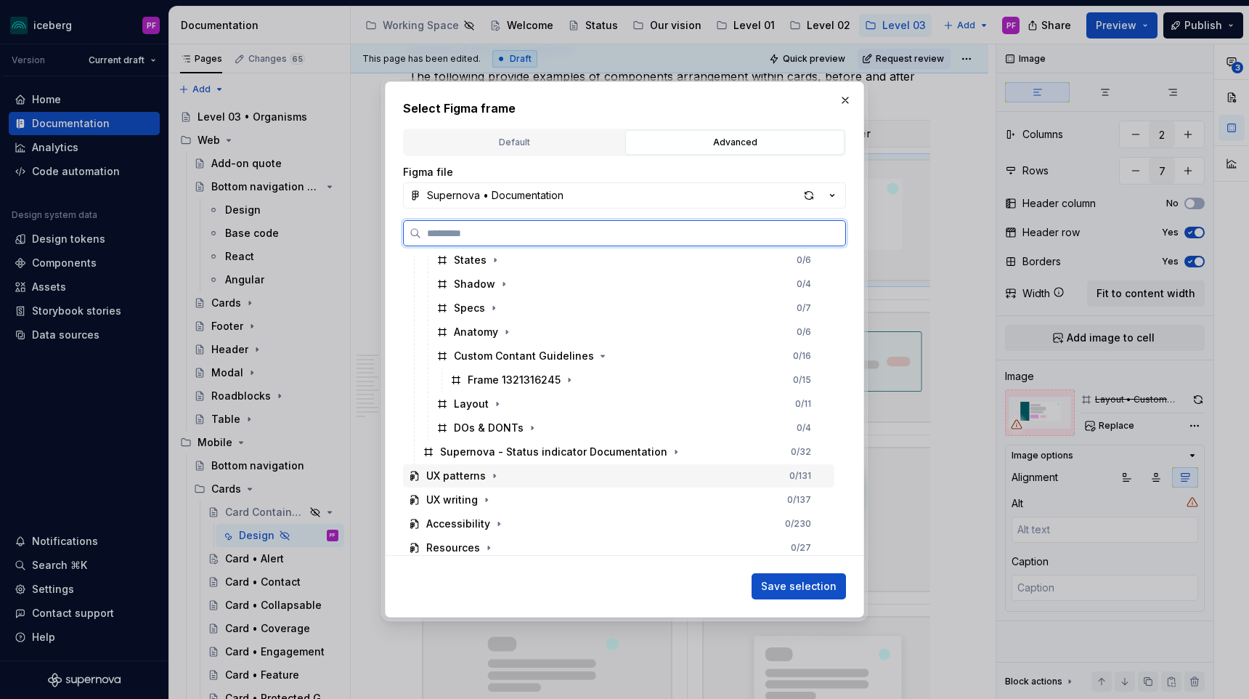
scroll to position [370, 0]
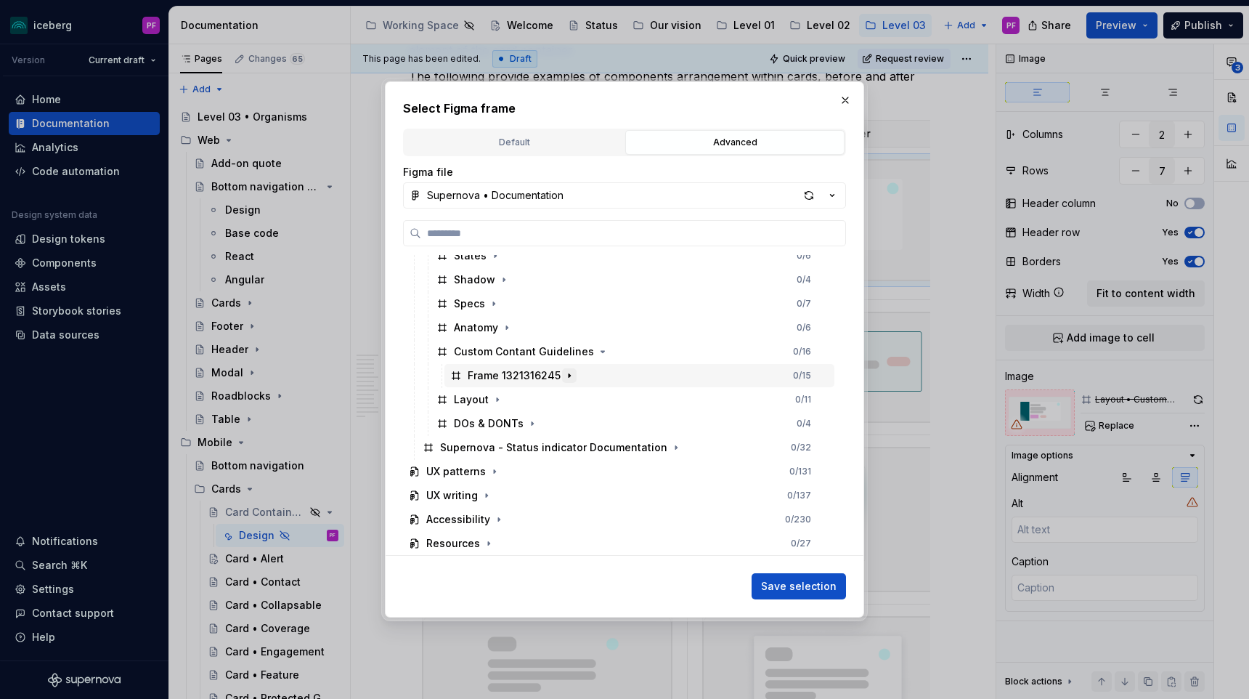
click at [566, 373] on icon "button" at bounding box center [569, 376] width 12 height 12
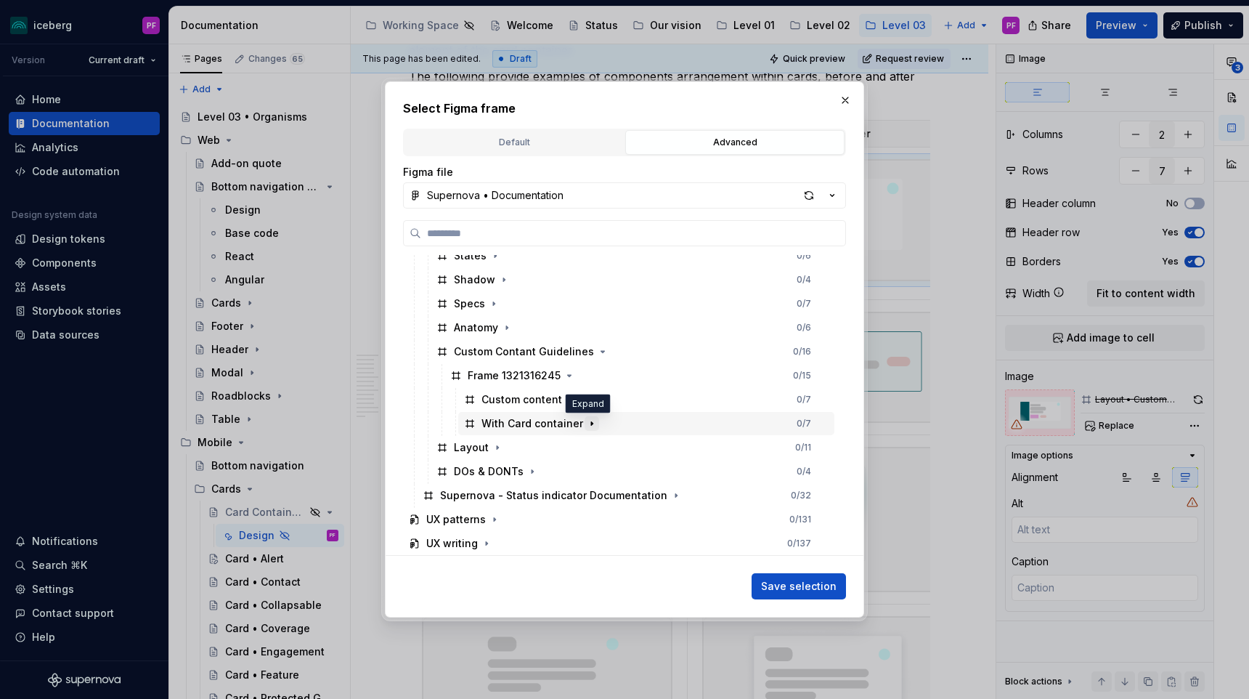
click at [586, 418] on icon "button" at bounding box center [592, 424] width 12 height 12
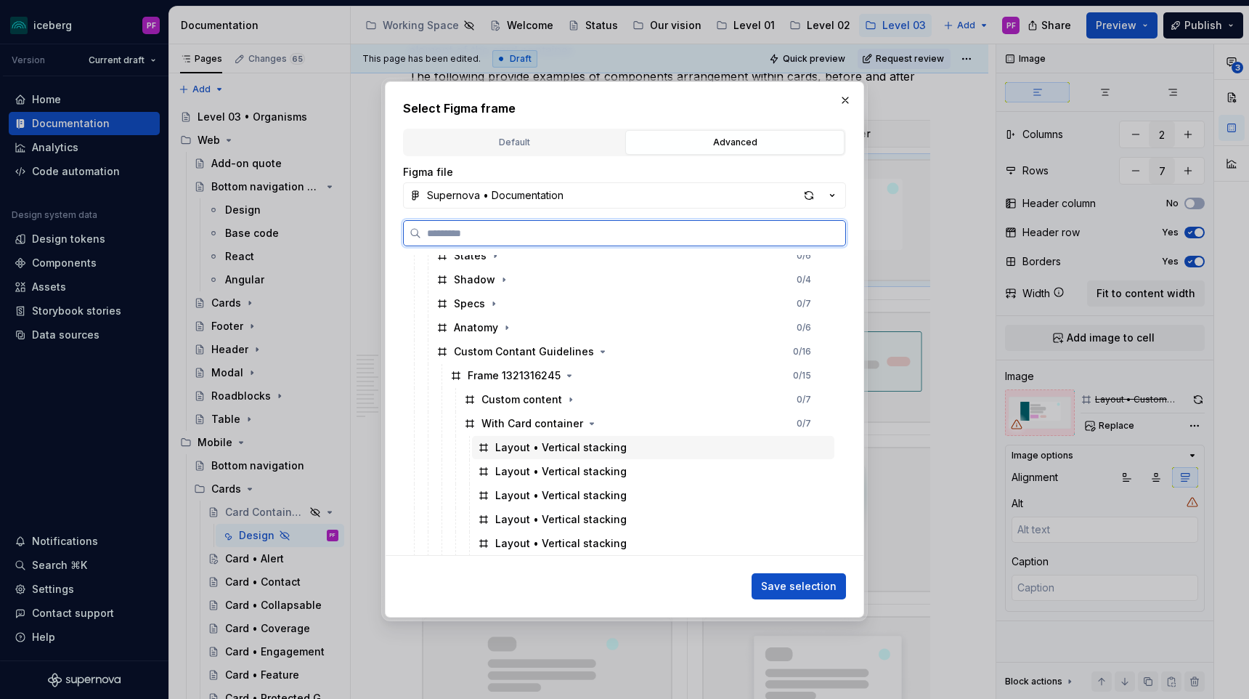
click at [577, 440] on div "Layout • Vertical stacking" at bounding box center [560, 447] width 131 height 15
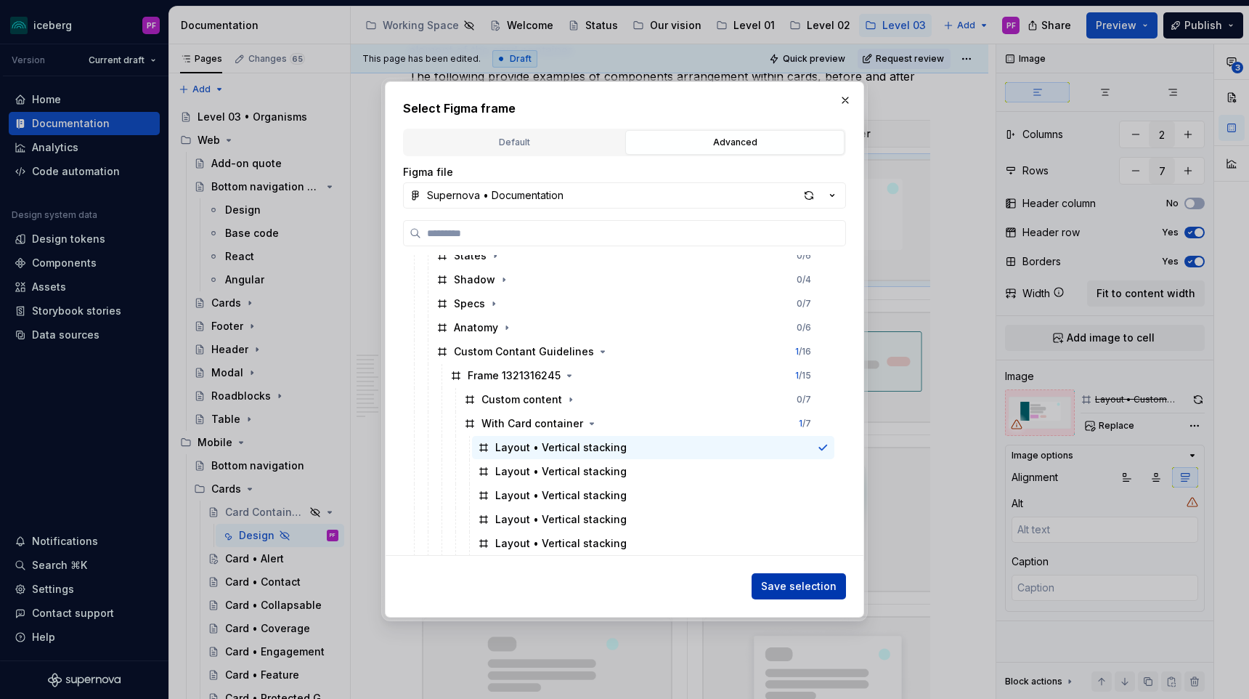
click at [807, 582] on span "Save selection" at bounding box center [799, 586] width 76 height 15
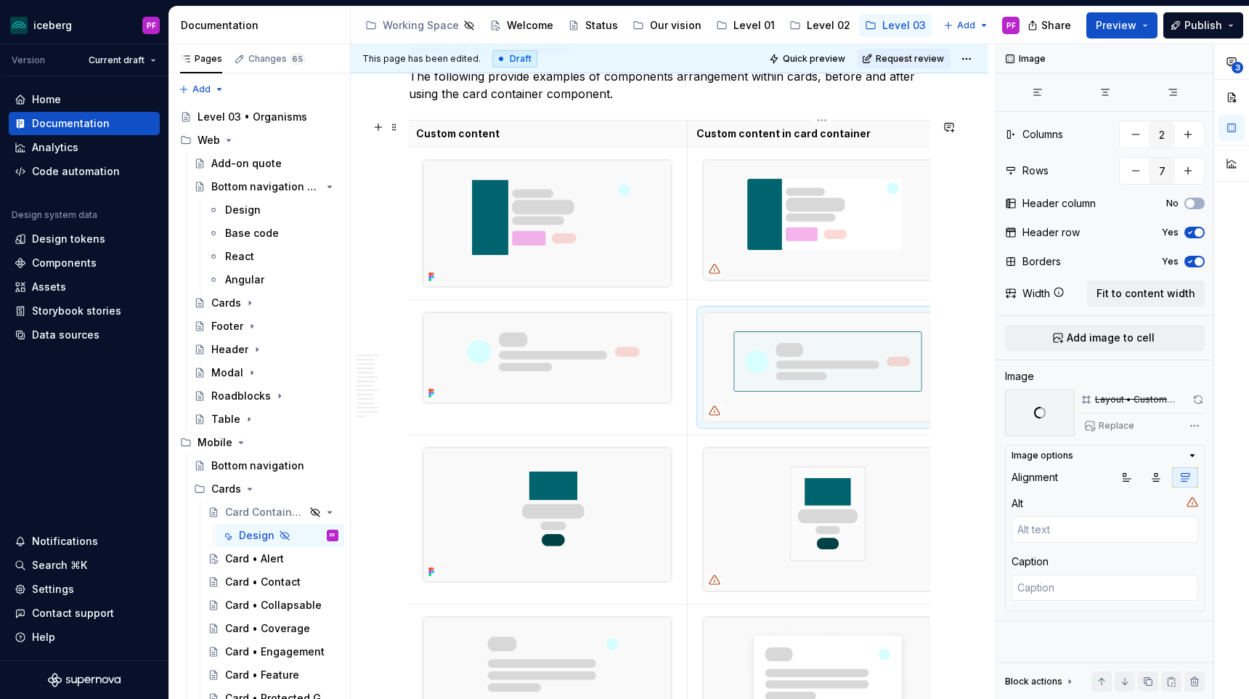
click at [856, 357] on img at bounding box center [822, 367] width 238 height 110
click at [1117, 422] on span "Replace" at bounding box center [1117, 426] width 36 height 12
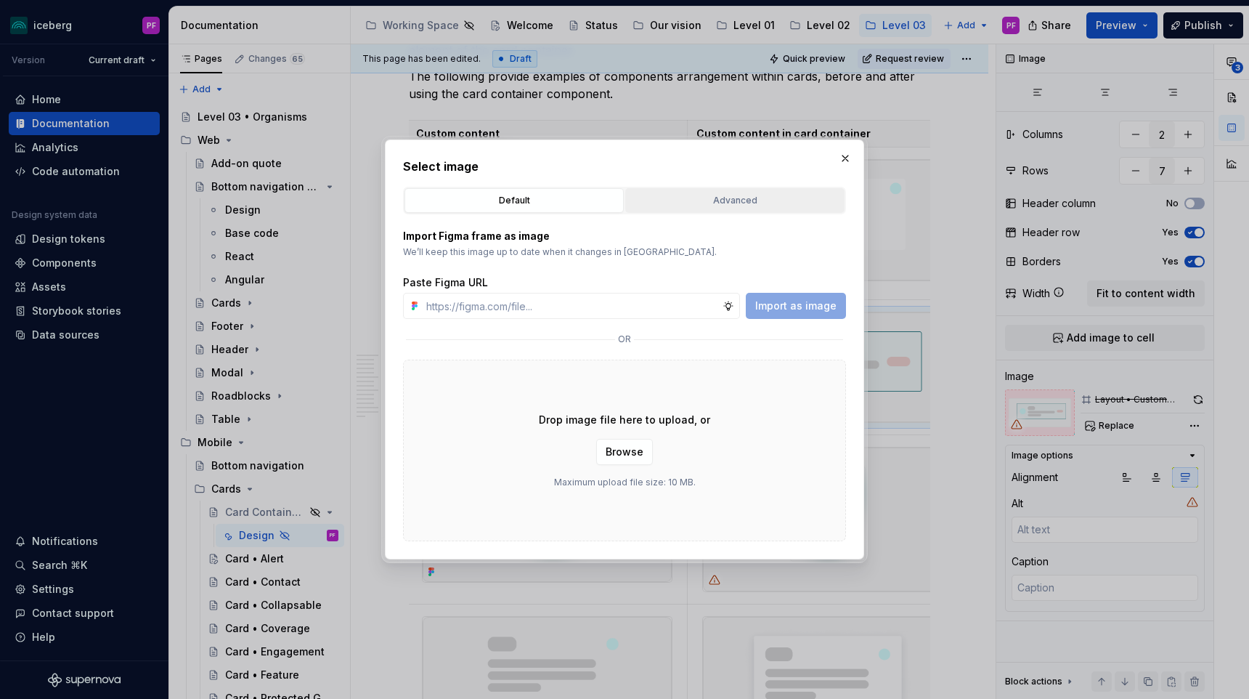
click at [747, 197] on div "Advanced" at bounding box center [734, 200] width 209 height 15
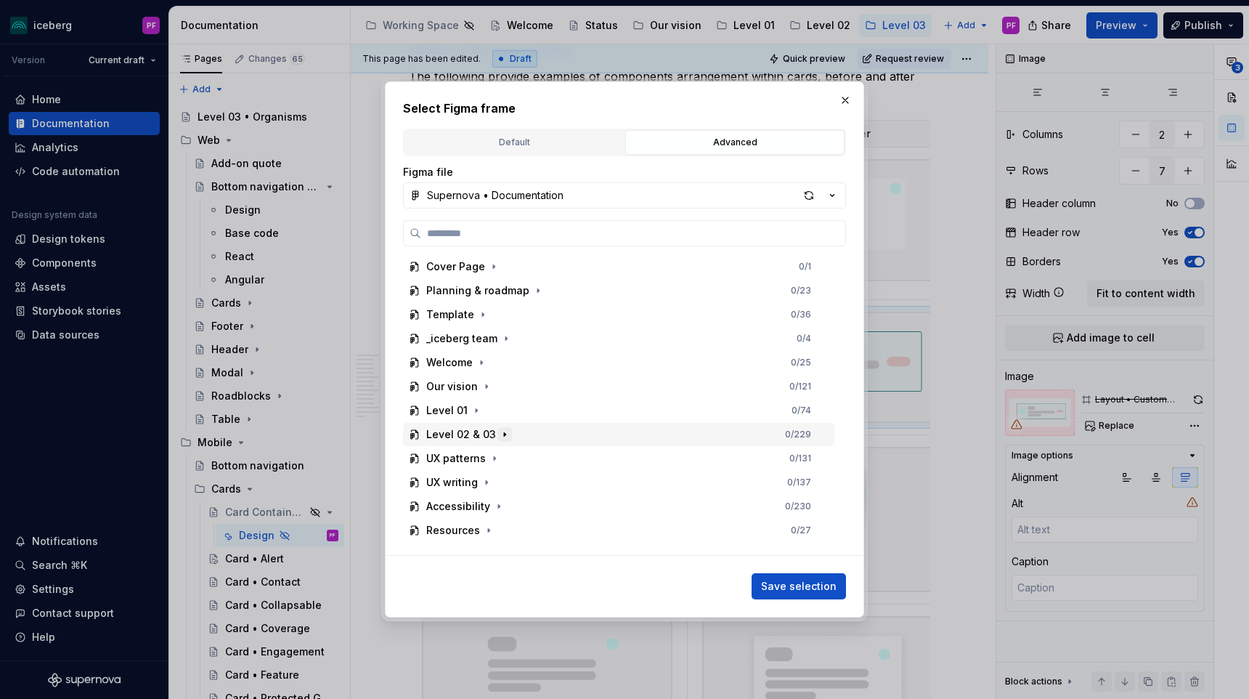
click at [502, 438] on icon "button" at bounding box center [505, 434] width 12 height 12
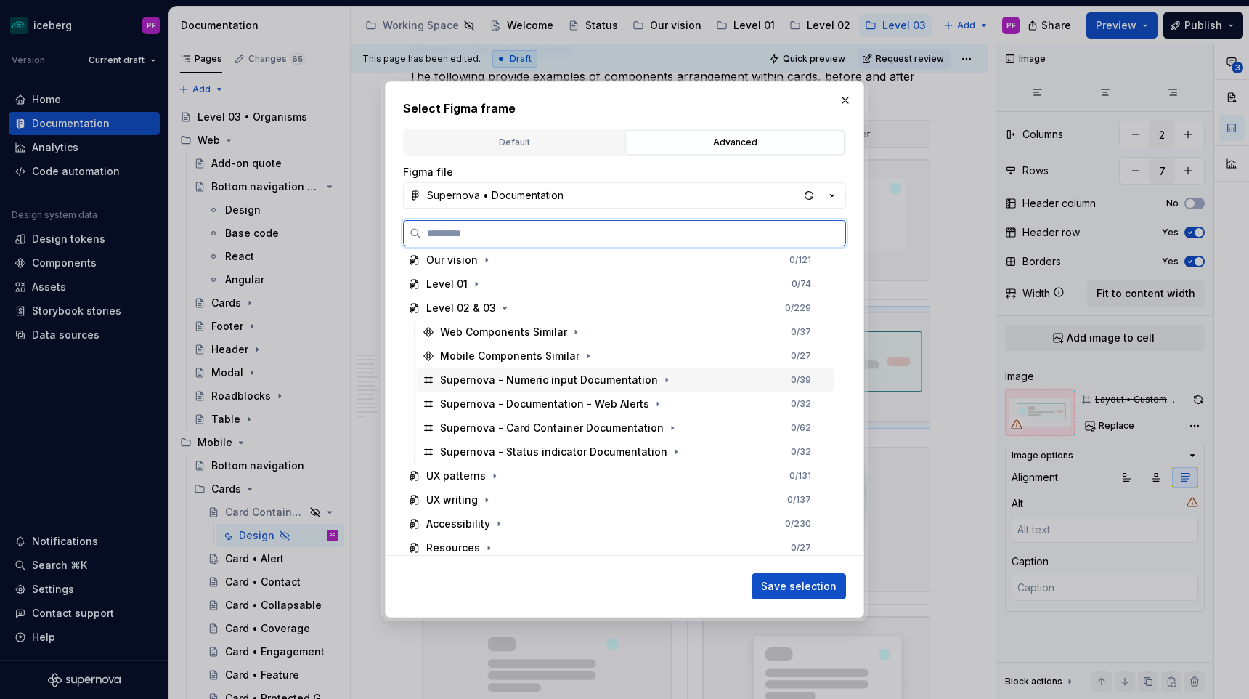
scroll to position [131, 0]
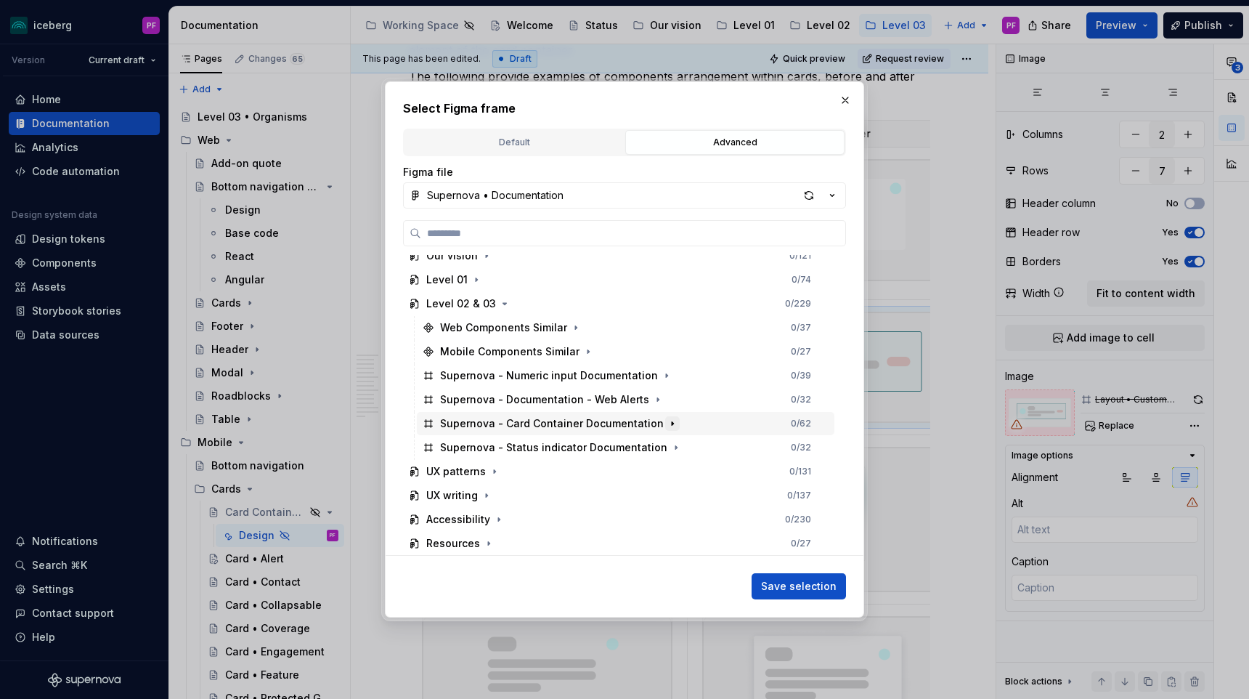
click at [665, 427] on button "button" at bounding box center [672, 423] width 15 height 15
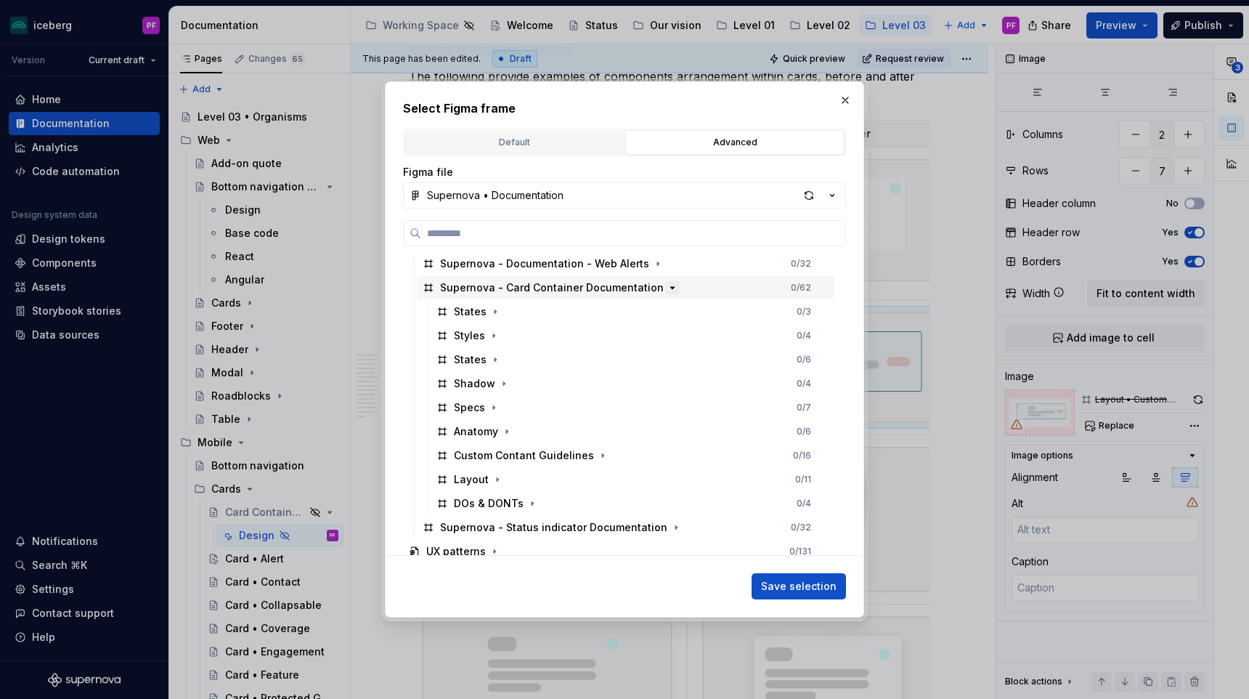
scroll to position [269, 0]
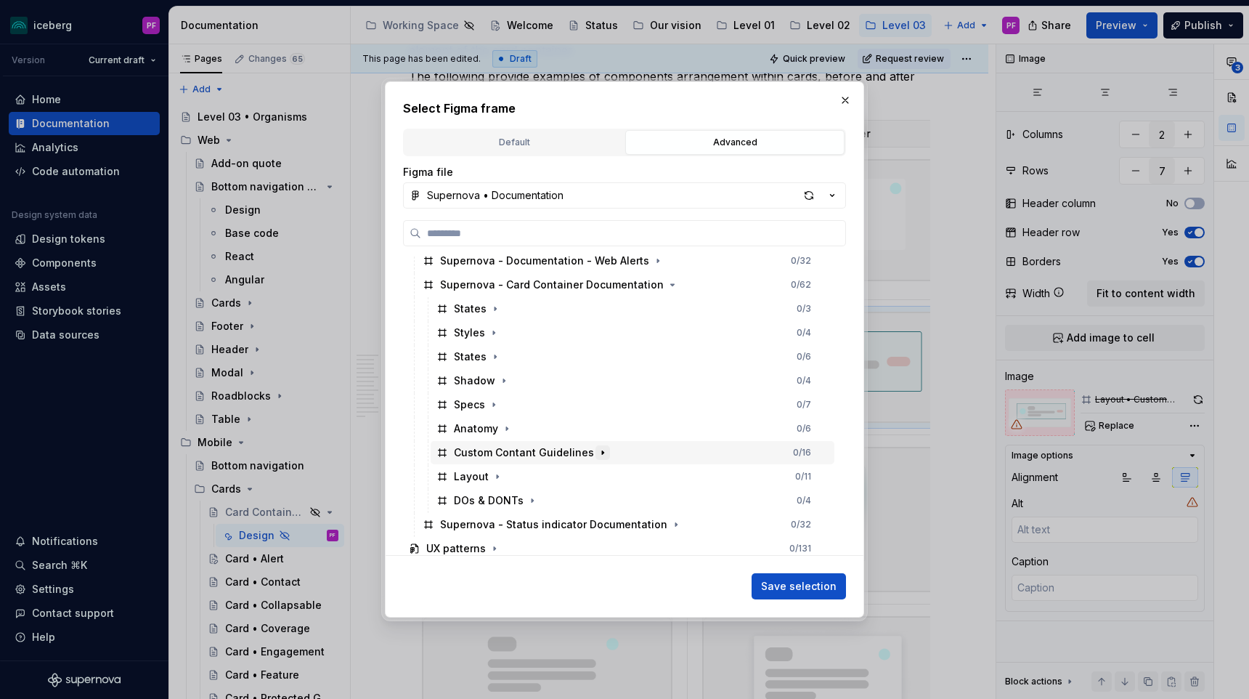
click at [599, 451] on icon "button" at bounding box center [603, 453] width 12 height 12
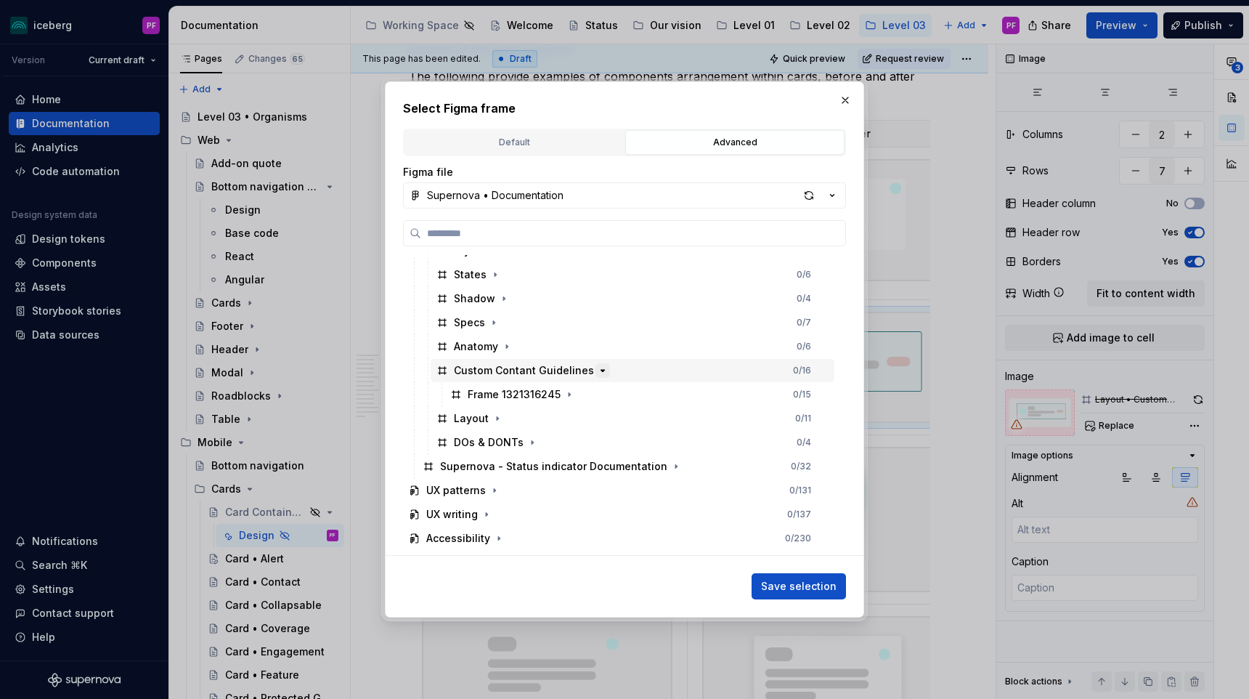
scroll to position [354, 0]
click at [570, 394] on icon "button" at bounding box center [569, 392] width 12 height 12
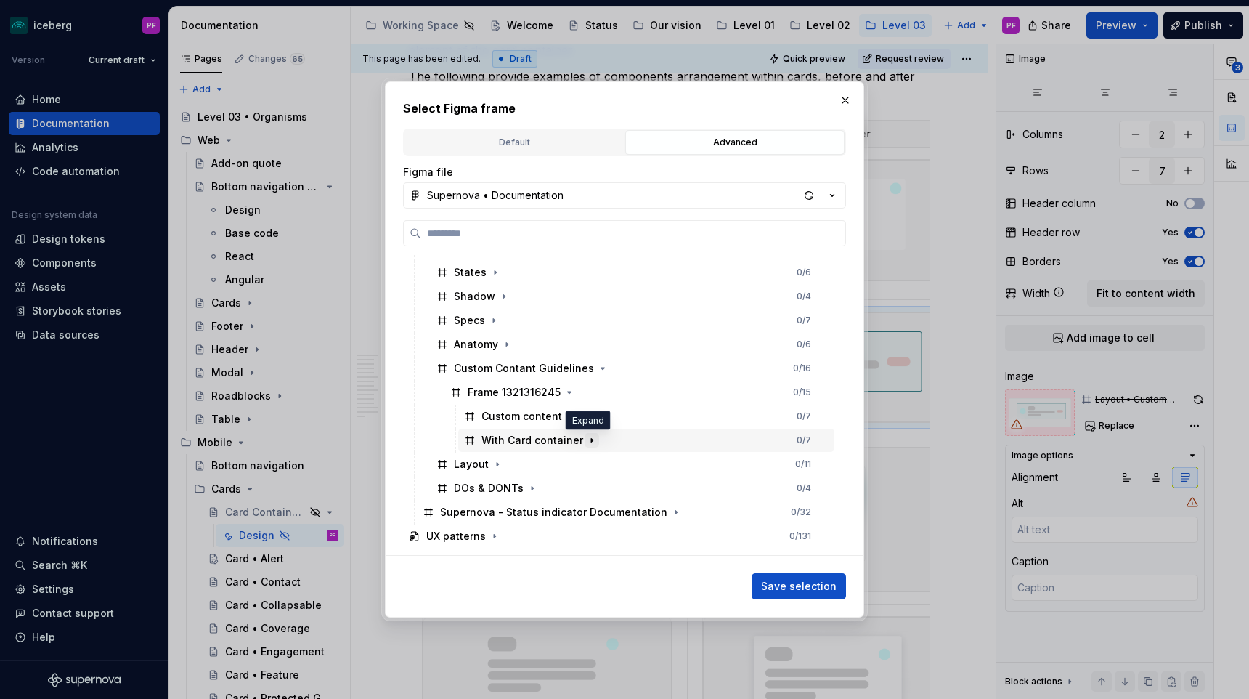
click at [587, 437] on icon "button" at bounding box center [592, 440] width 12 height 12
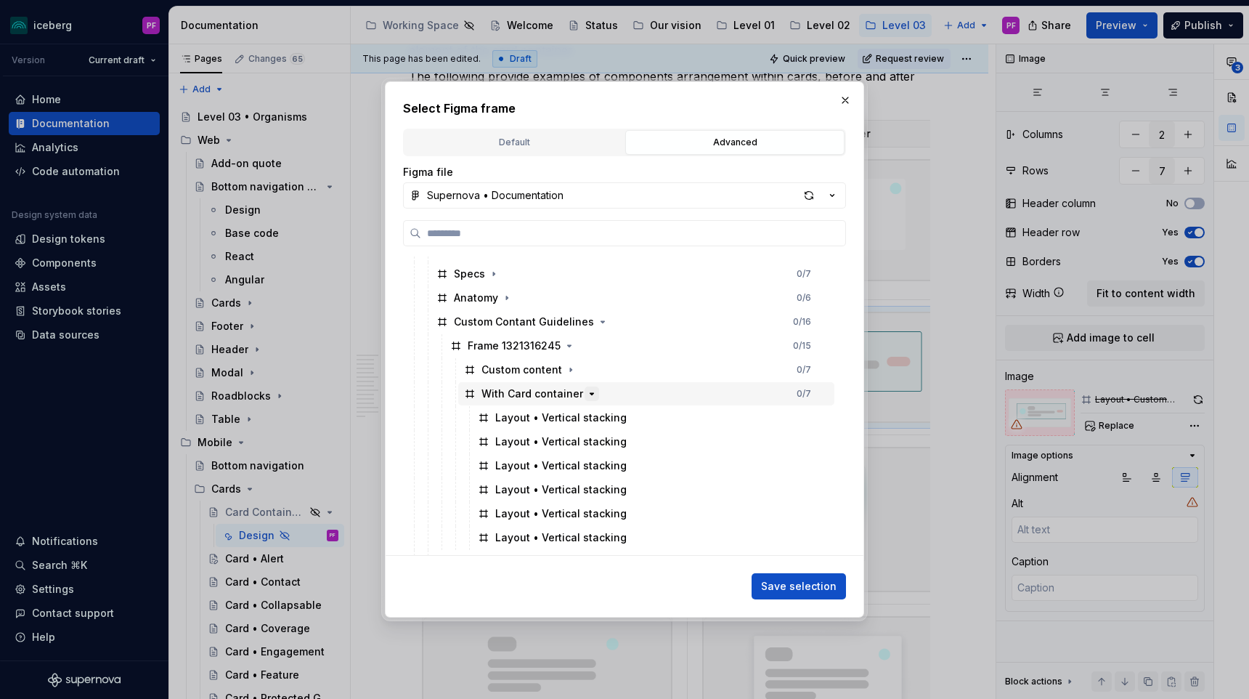
scroll to position [415, 0]
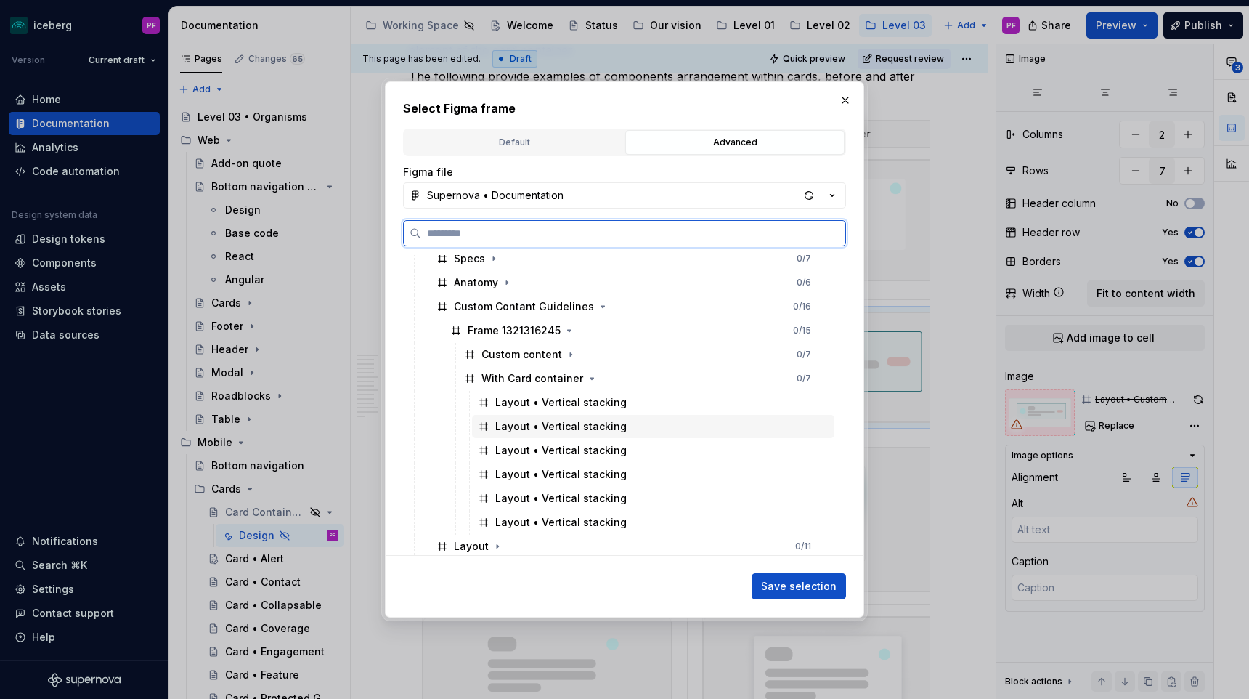
click at [582, 425] on div "Layout • Vertical stacking" at bounding box center [560, 426] width 131 height 15
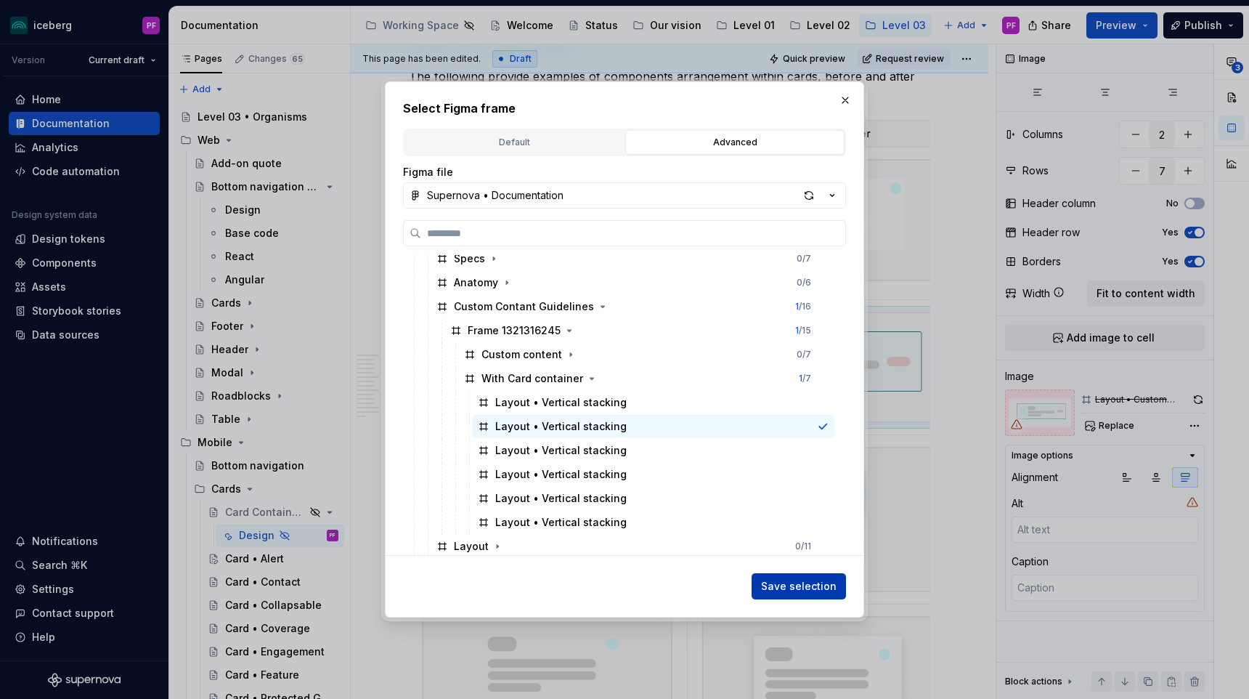
click at [793, 589] on span "Save selection" at bounding box center [799, 586] width 76 height 15
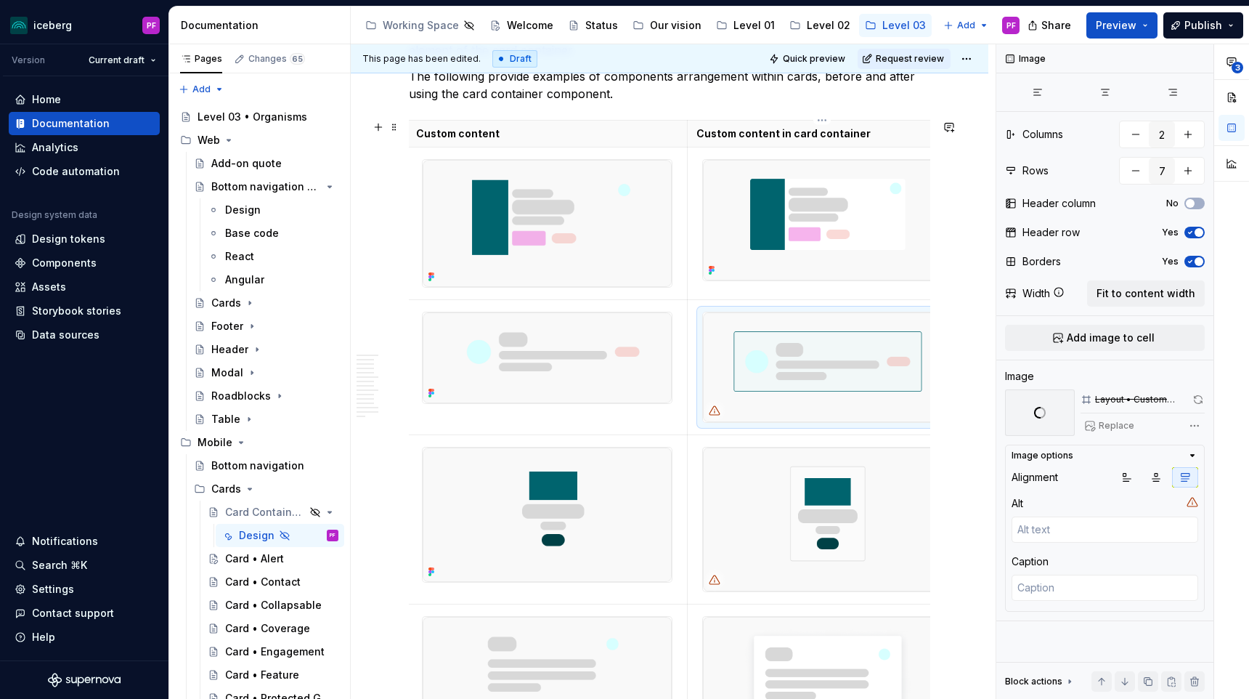
click at [849, 489] on img at bounding box center [822, 519] width 238 height 144
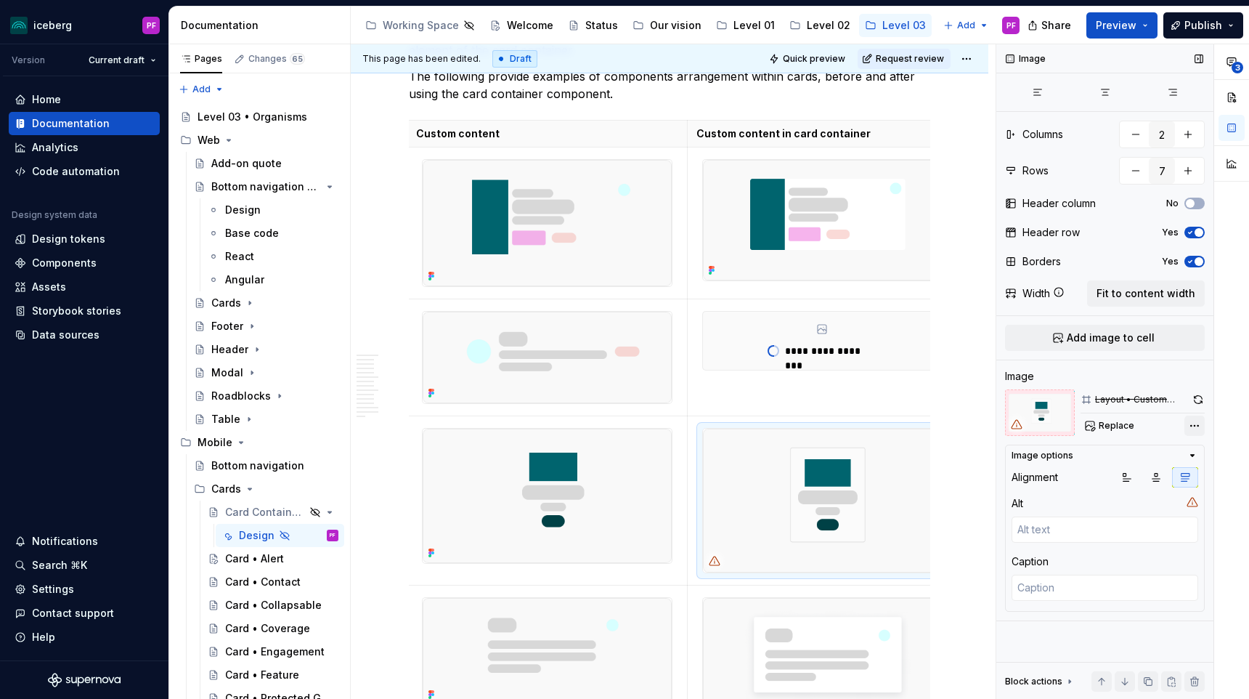
click at [1190, 427] on div "**********" at bounding box center [1122, 371] width 253 height 655
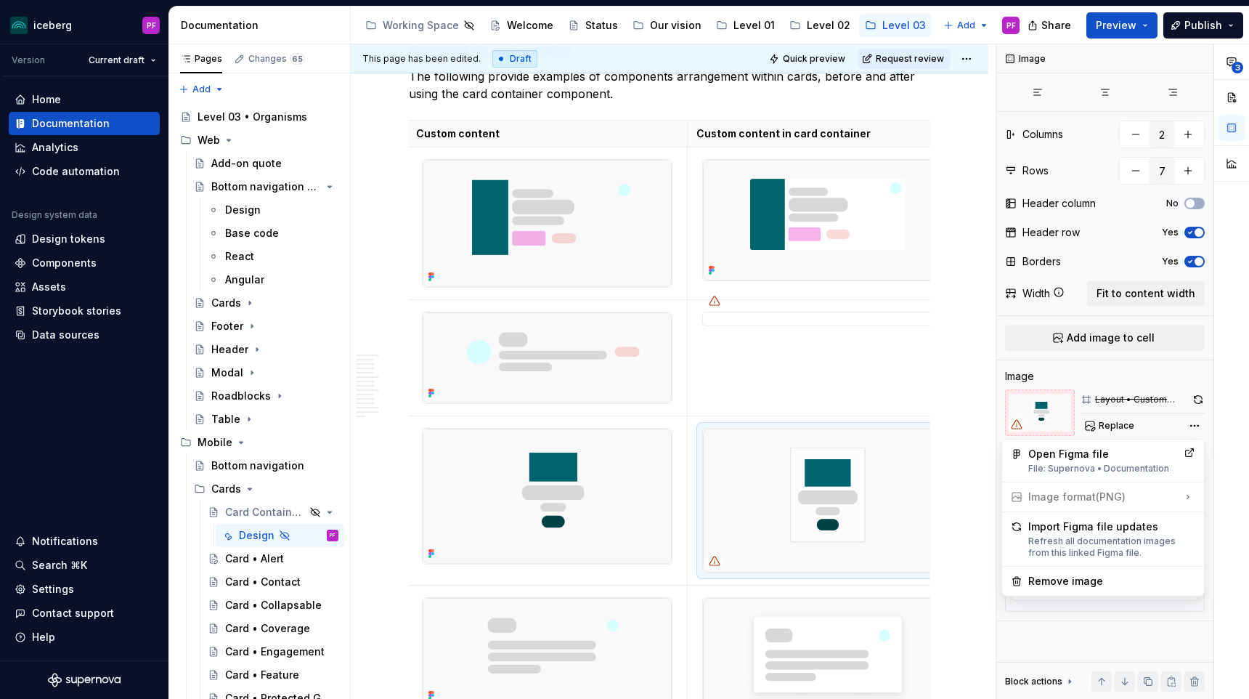
click at [1086, 414] on div "**********" at bounding box center [1122, 371] width 253 height 655
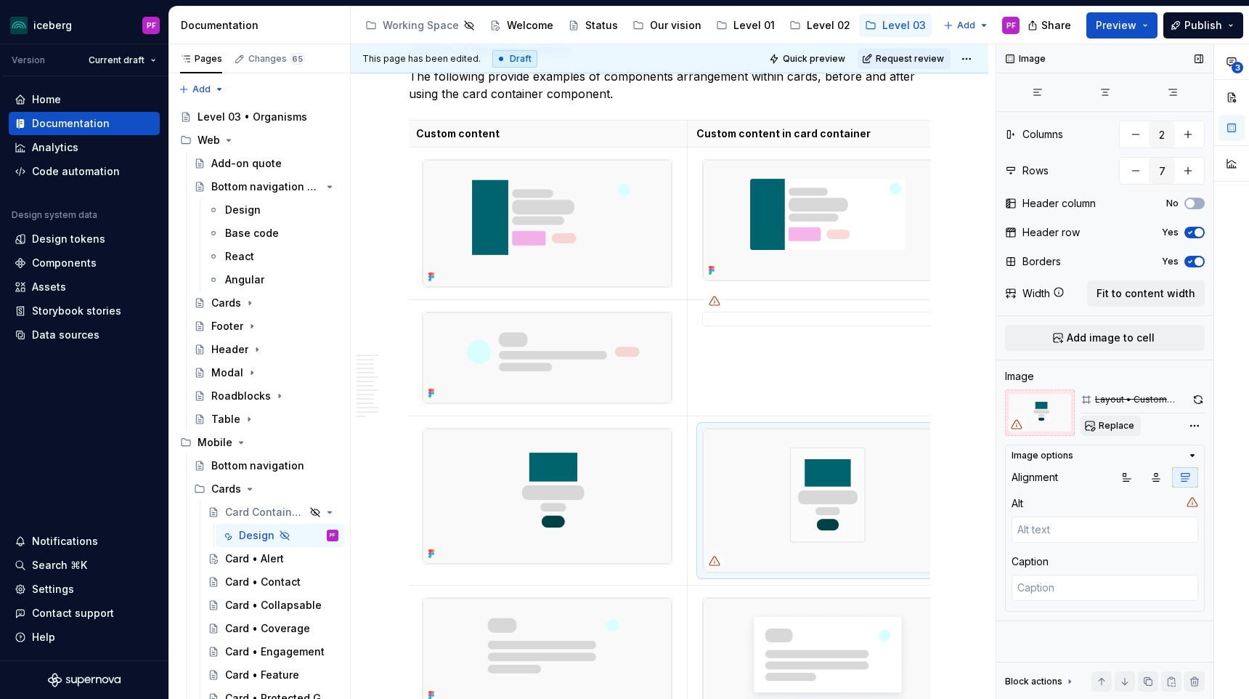
click at [1094, 422] on button "Replace" at bounding box center [1110, 425] width 60 height 20
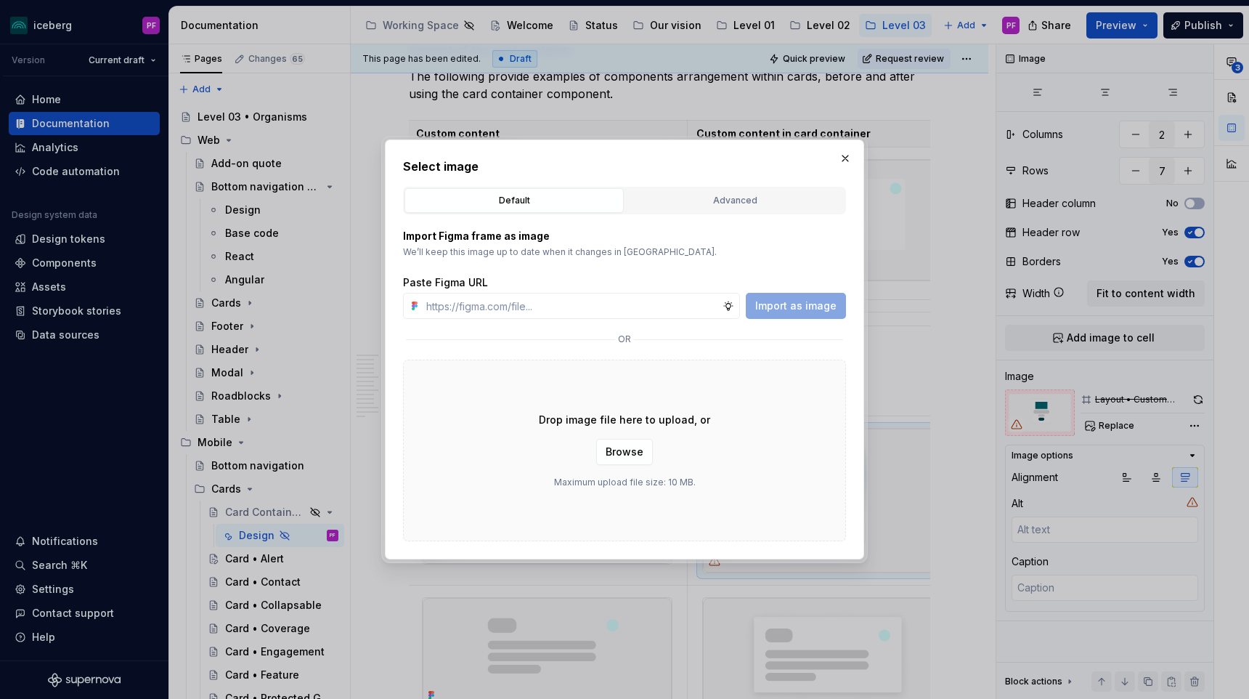
click at [760, 217] on div "Import Figma frame as image We’ll keep this image up to date when it changes in…" at bounding box center [624, 377] width 443 height 327
click at [755, 195] on div "Advanced" at bounding box center [734, 200] width 209 height 15
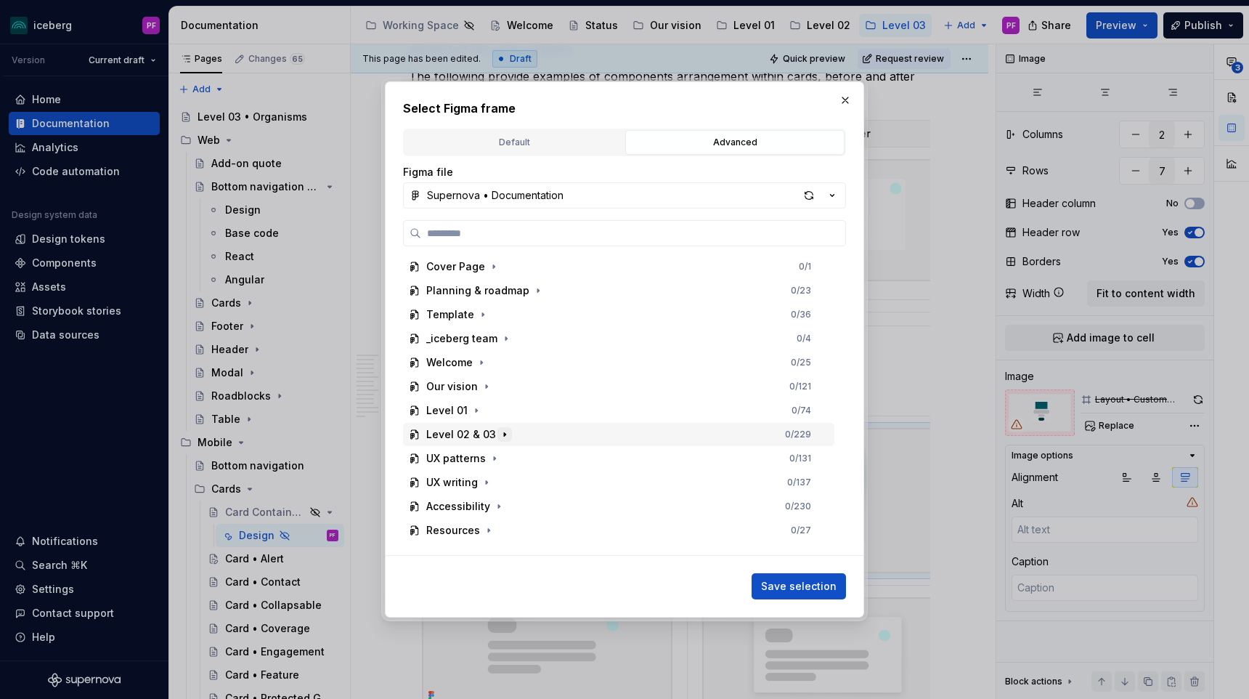
click at [505, 430] on icon "button" at bounding box center [505, 434] width 12 height 12
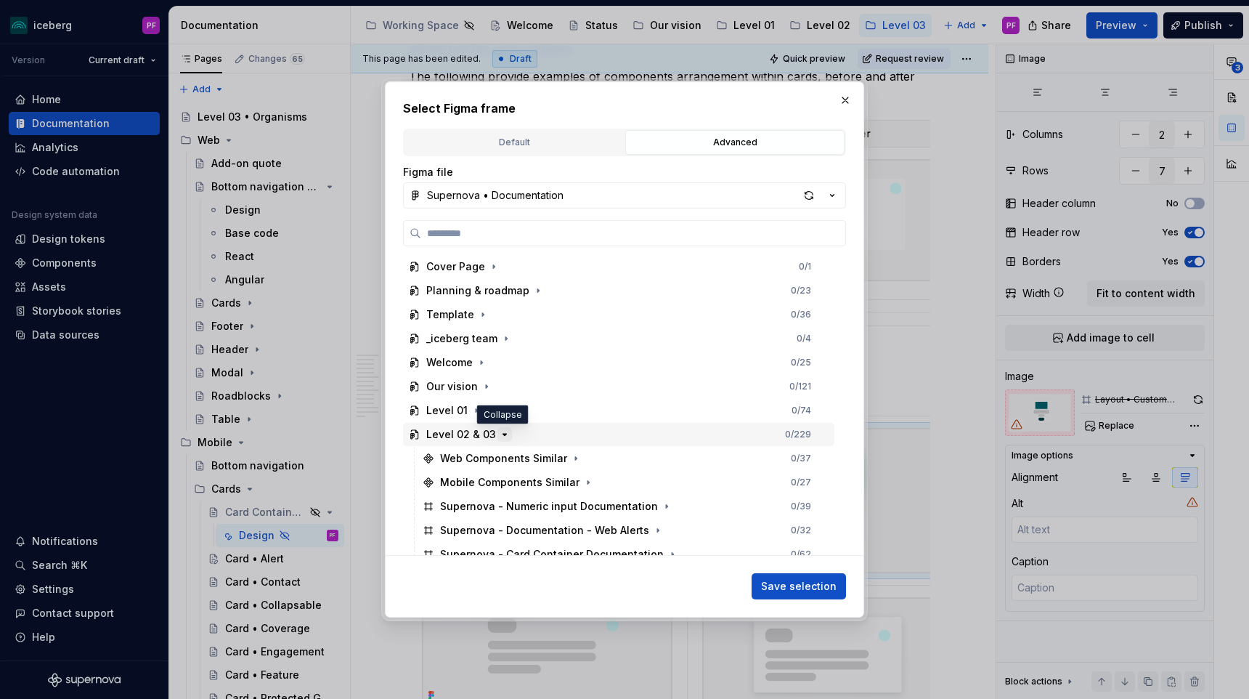
scroll to position [131, 0]
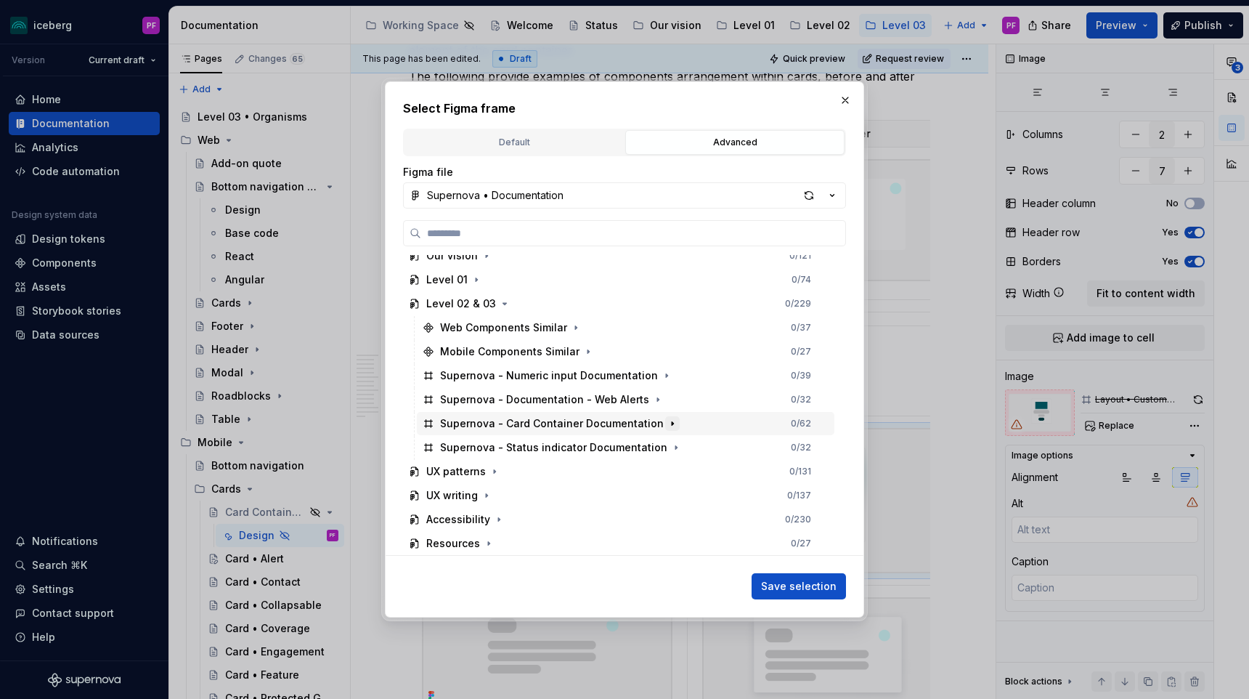
click at [667, 422] on icon "button" at bounding box center [673, 424] width 12 height 12
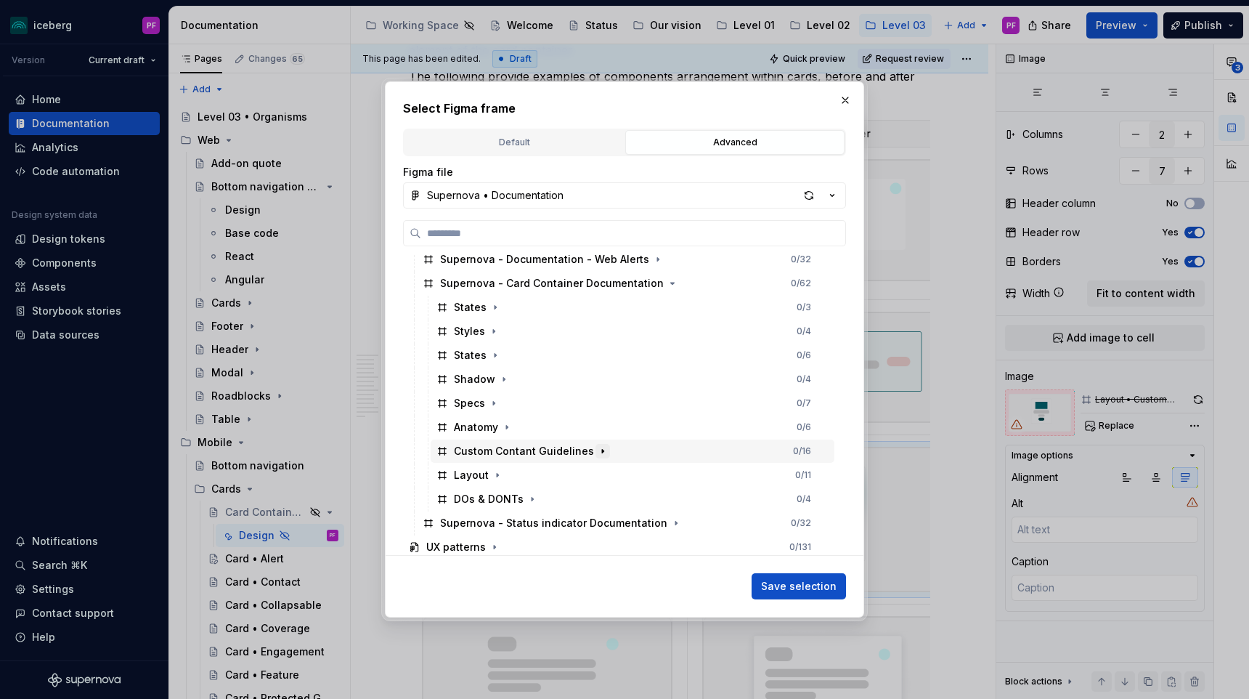
click at [599, 450] on icon "button" at bounding box center [603, 451] width 12 height 12
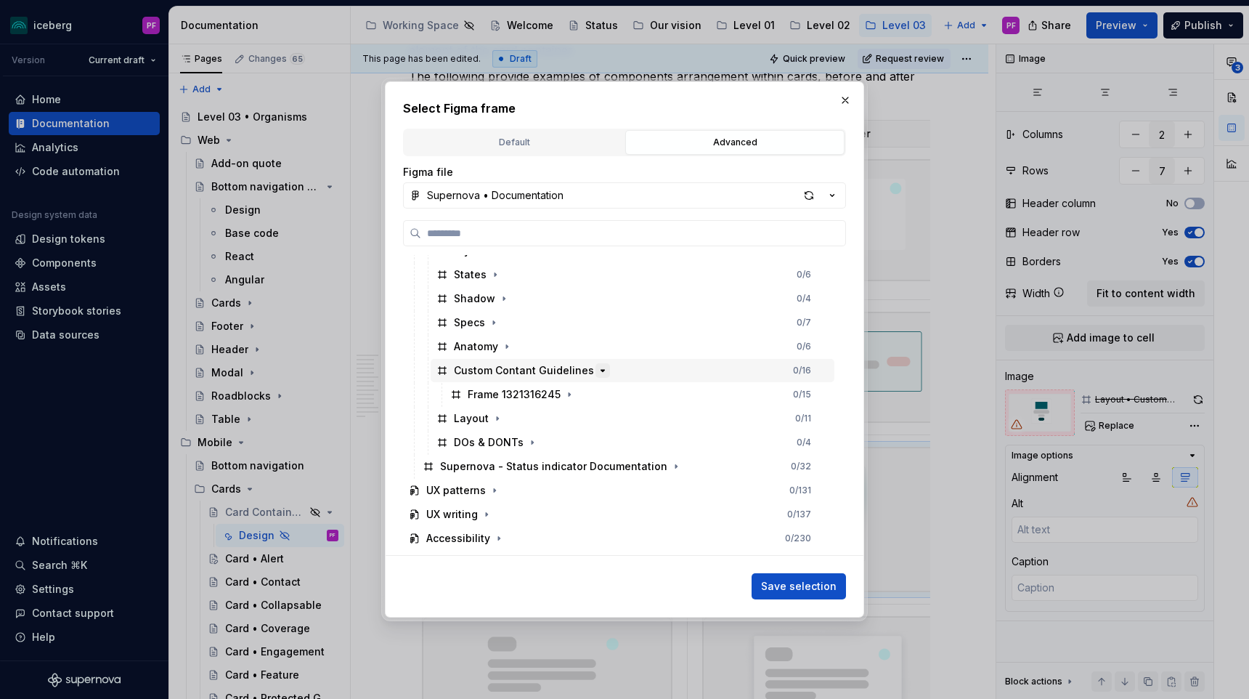
scroll to position [370, 0]
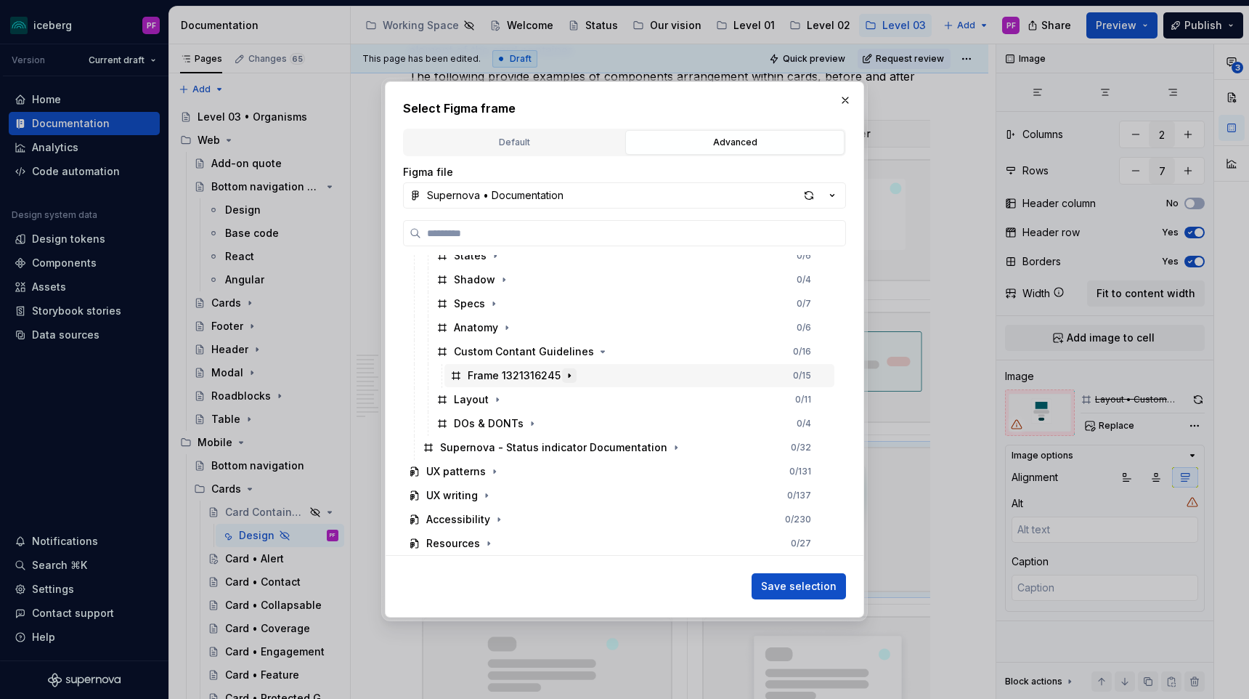
click at [568, 373] on icon "button" at bounding box center [569, 376] width 12 height 12
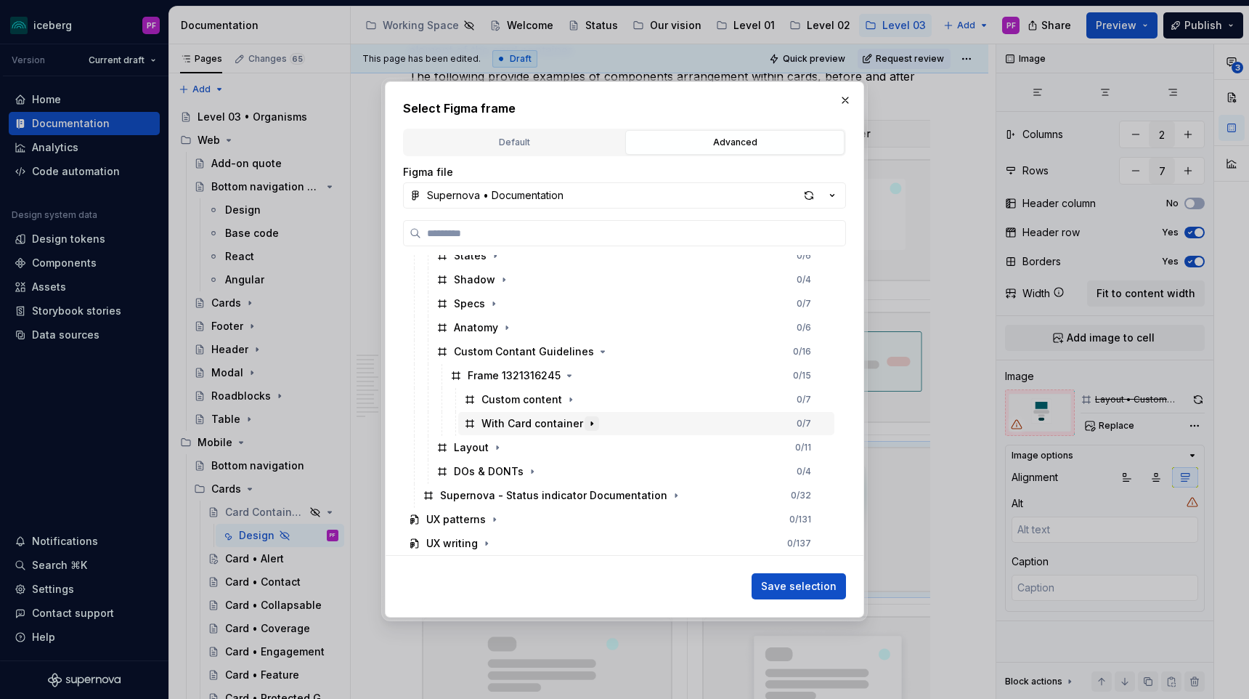
click at [587, 420] on icon "button" at bounding box center [592, 424] width 12 height 12
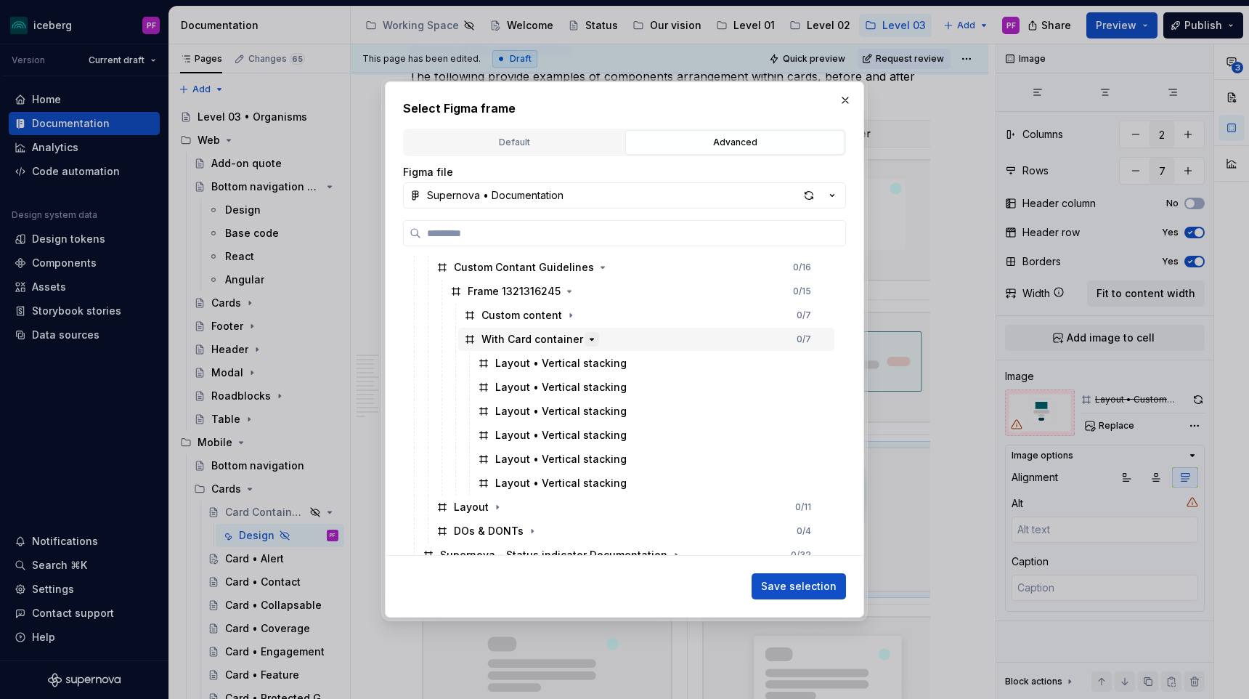
scroll to position [453, 0]
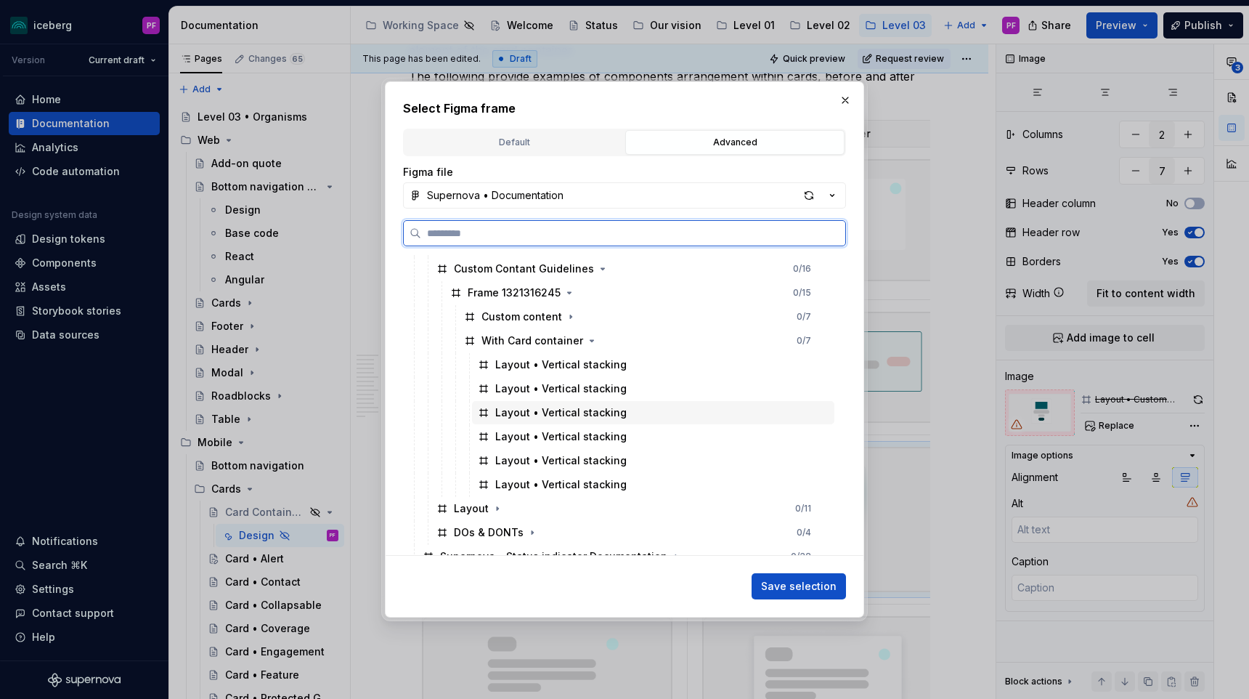
click at [587, 418] on div "Layout • Vertical stacking" at bounding box center [560, 412] width 131 height 15
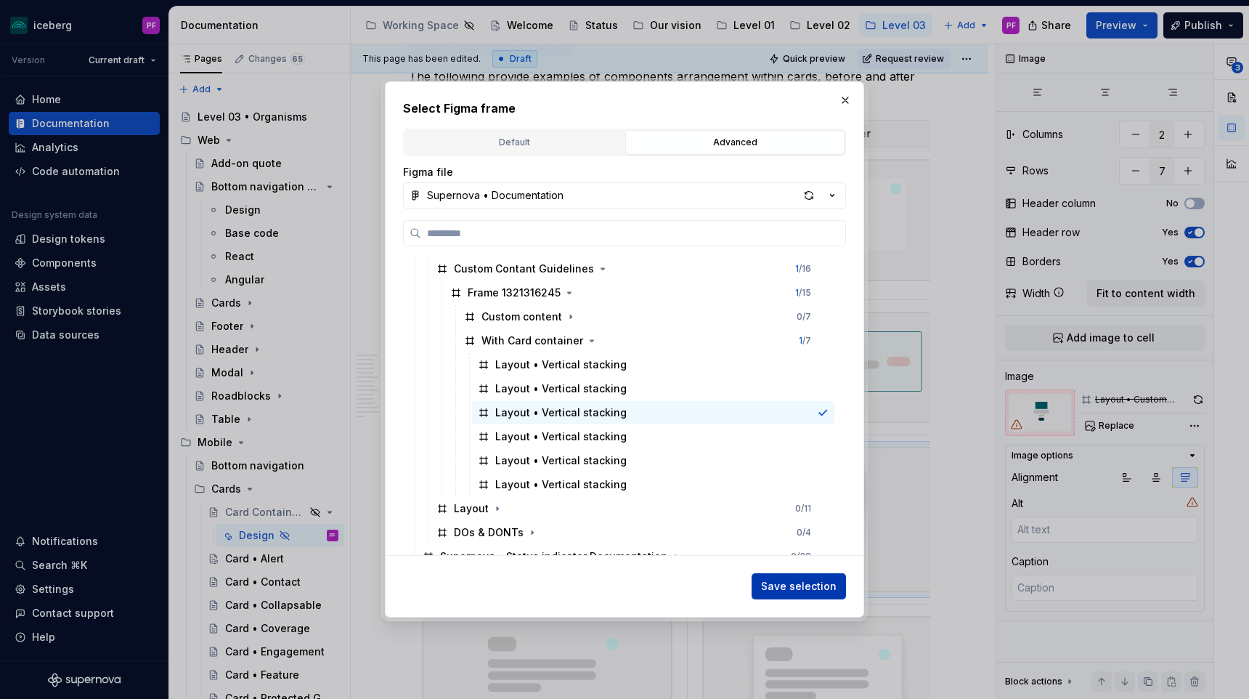
click at [802, 590] on span "Save selection" at bounding box center [799, 586] width 76 height 15
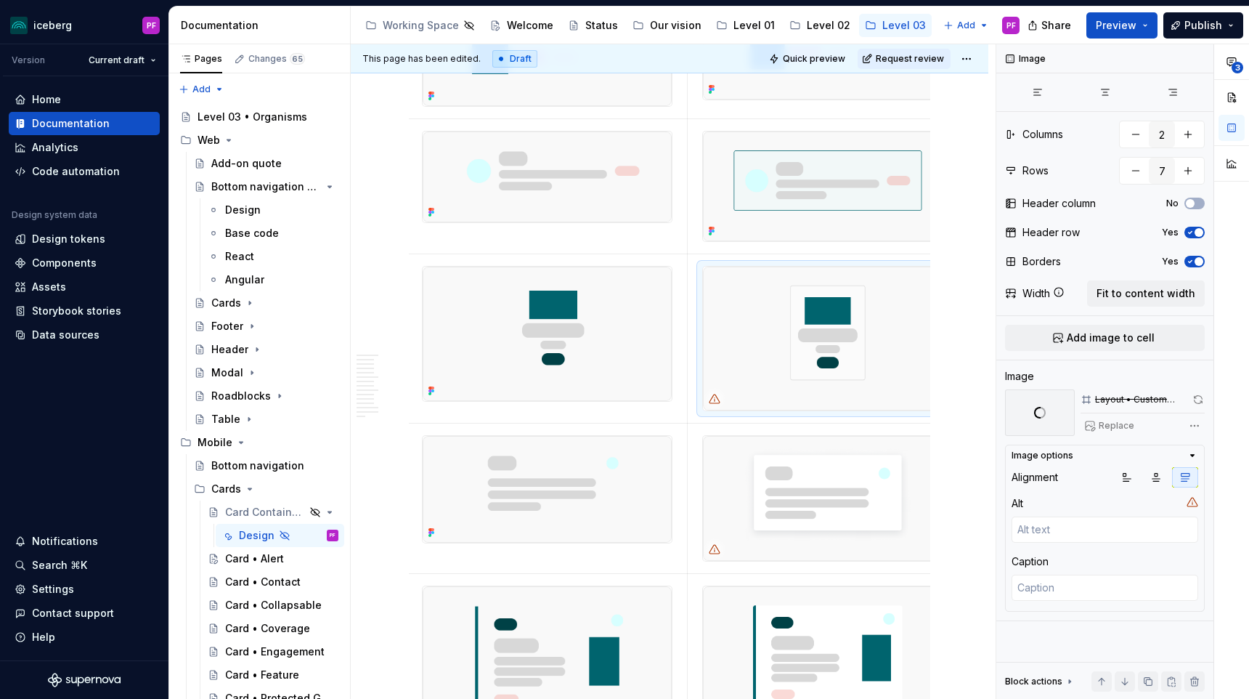
scroll to position [3288, 0]
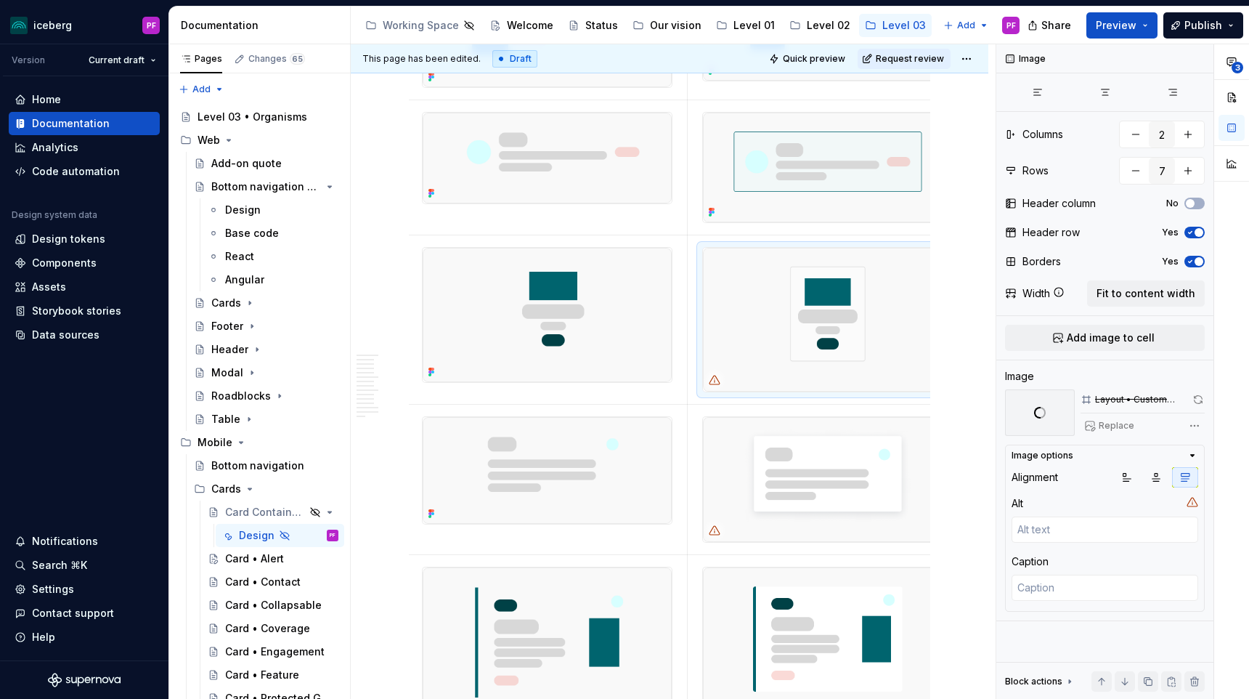
click at [814, 382] on img at bounding box center [822, 320] width 238 height 144
click at [1193, 425] on div "**********" at bounding box center [1122, 371] width 253 height 655
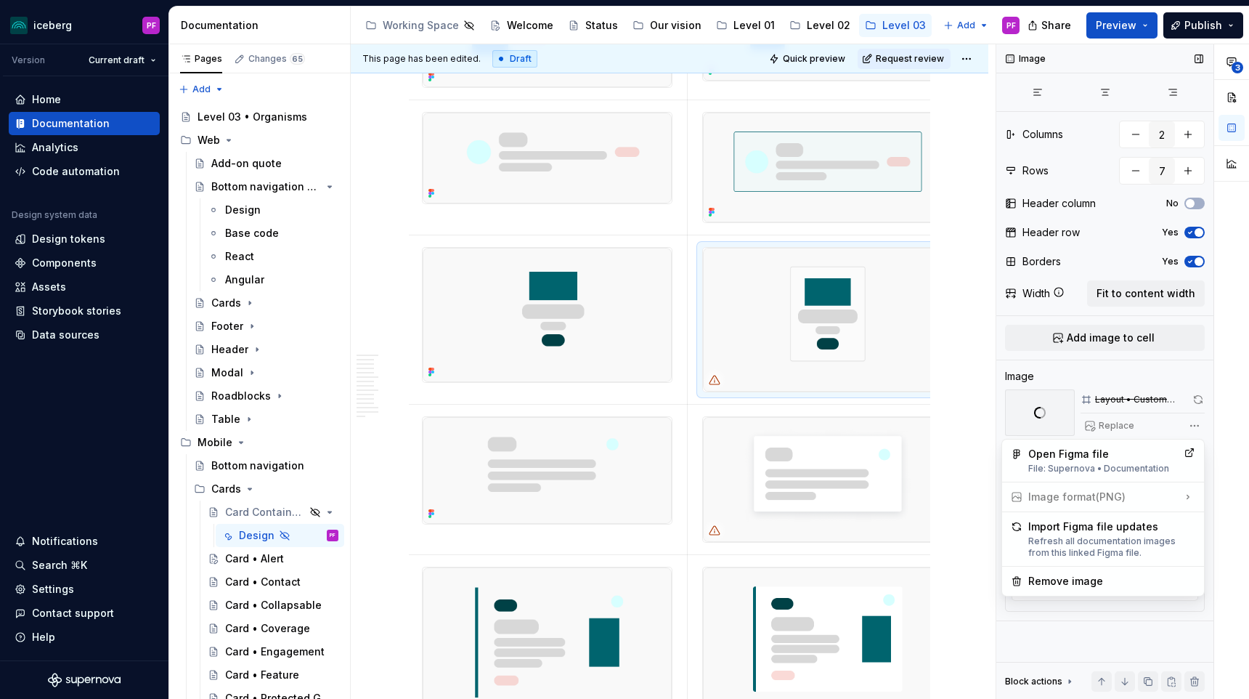
scroll to position [0, 10]
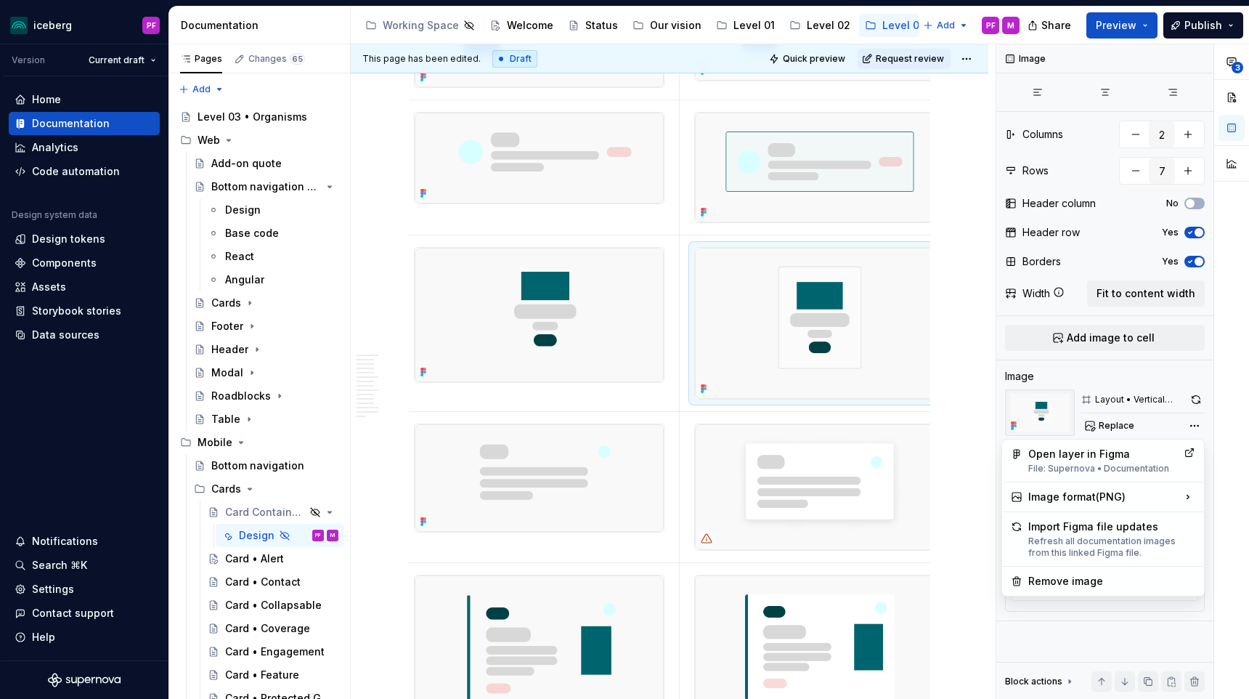
click at [740, 308] on html "iceberg PF Version Current draft Home Documentation Analytics Code automation D…" at bounding box center [624, 349] width 1249 height 699
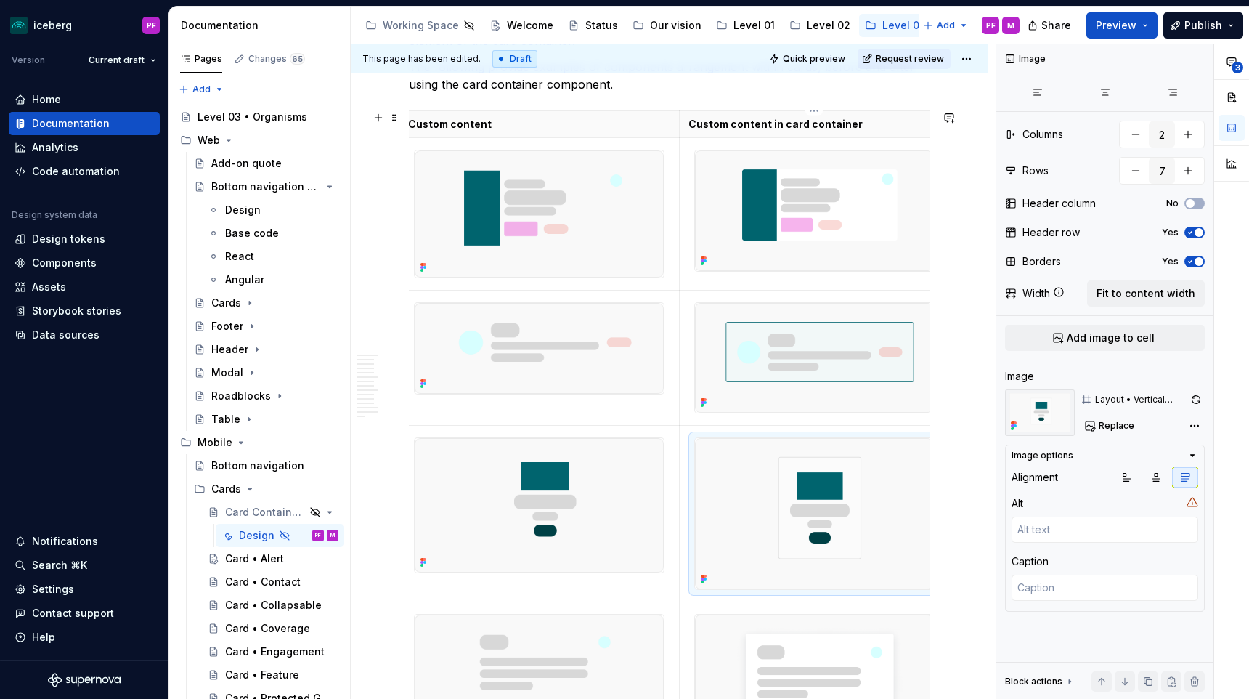
click at [728, 219] on img at bounding box center [814, 210] width 238 height 121
click at [732, 331] on img at bounding box center [814, 358] width 238 height 110
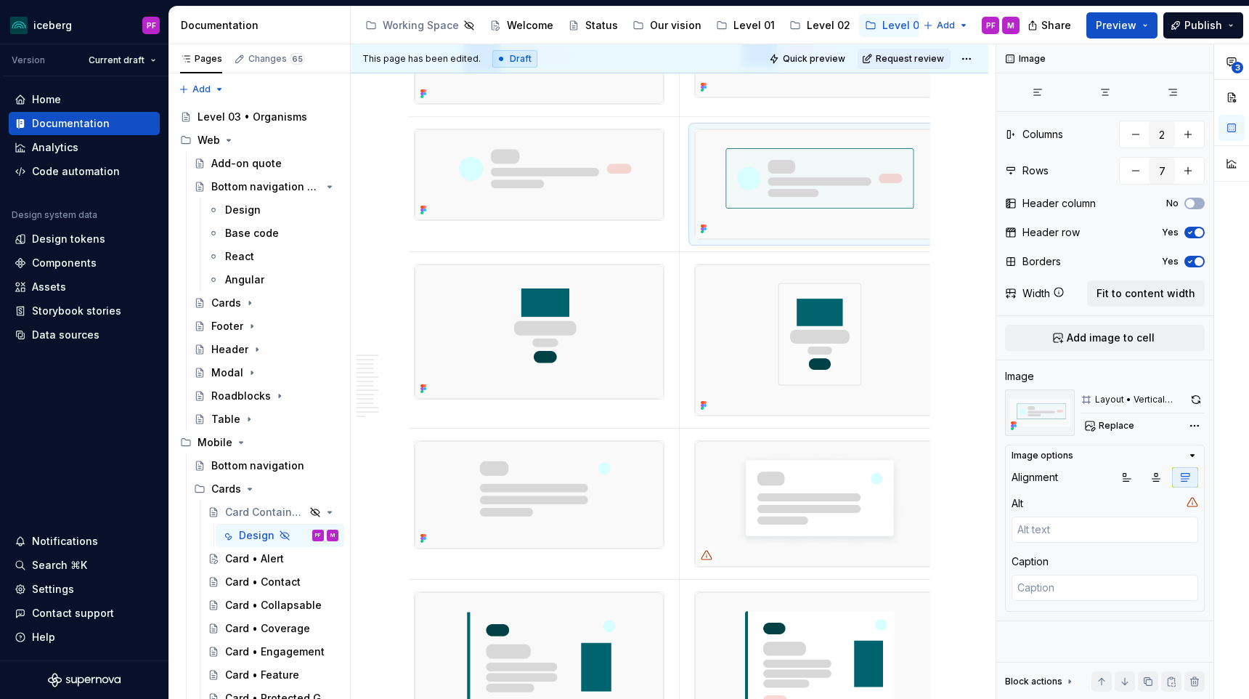
click at [732, 331] on img at bounding box center [814, 339] width 238 height 151
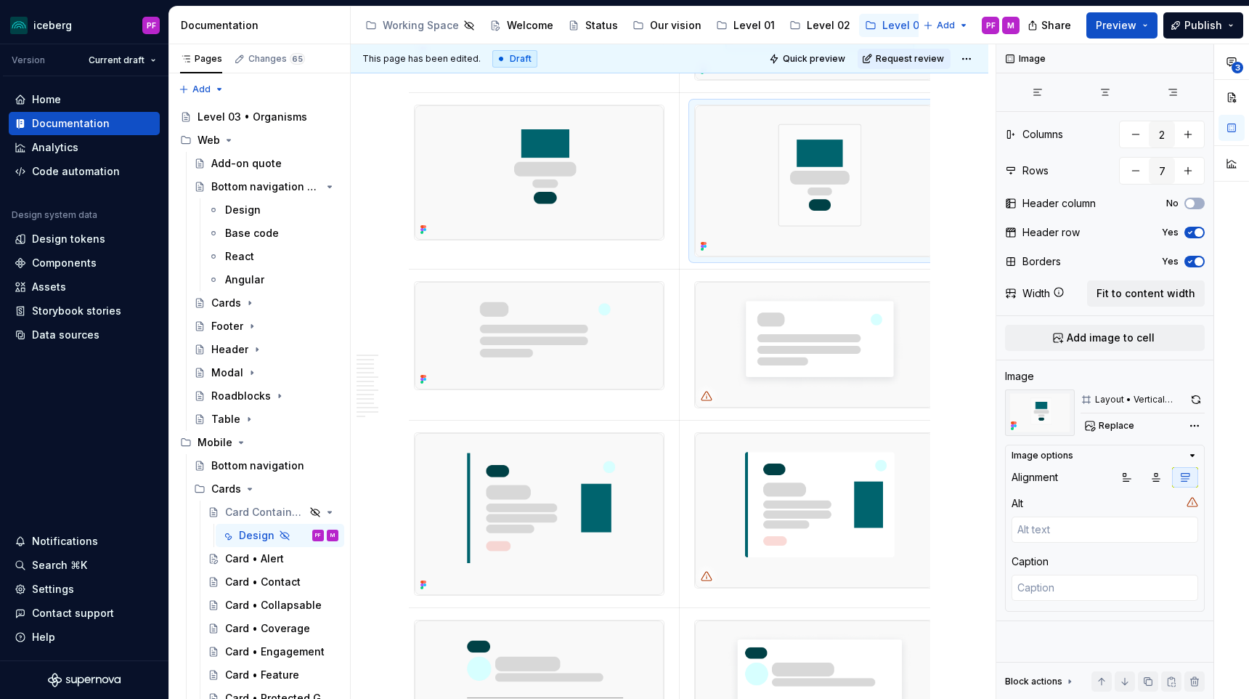
scroll to position [3430, 0]
click at [730, 330] on img at bounding box center [814, 344] width 238 height 125
click at [1110, 423] on span "Replace" at bounding box center [1117, 426] width 36 height 12
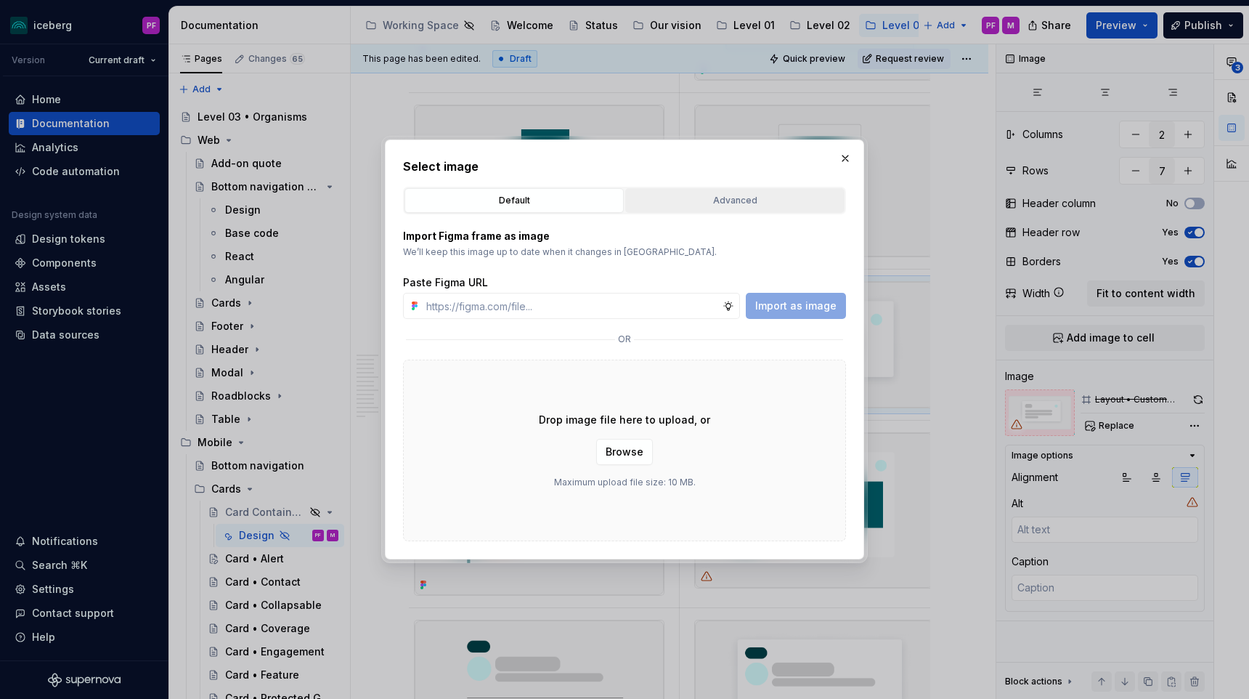
click at [644, 212] on button "Advanced" at bounding box center [734, 200] width 219 height 25
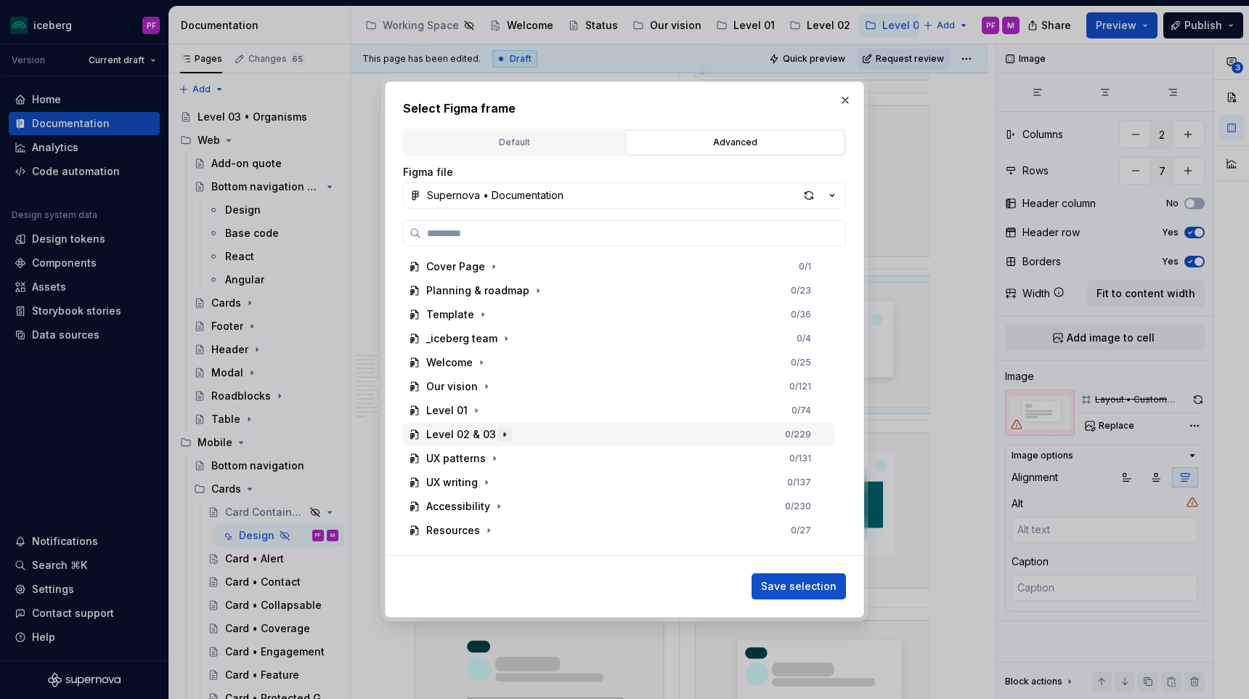
click at [502, 434] on icon "button" at bounding box center [505, 434] width 12 height 12
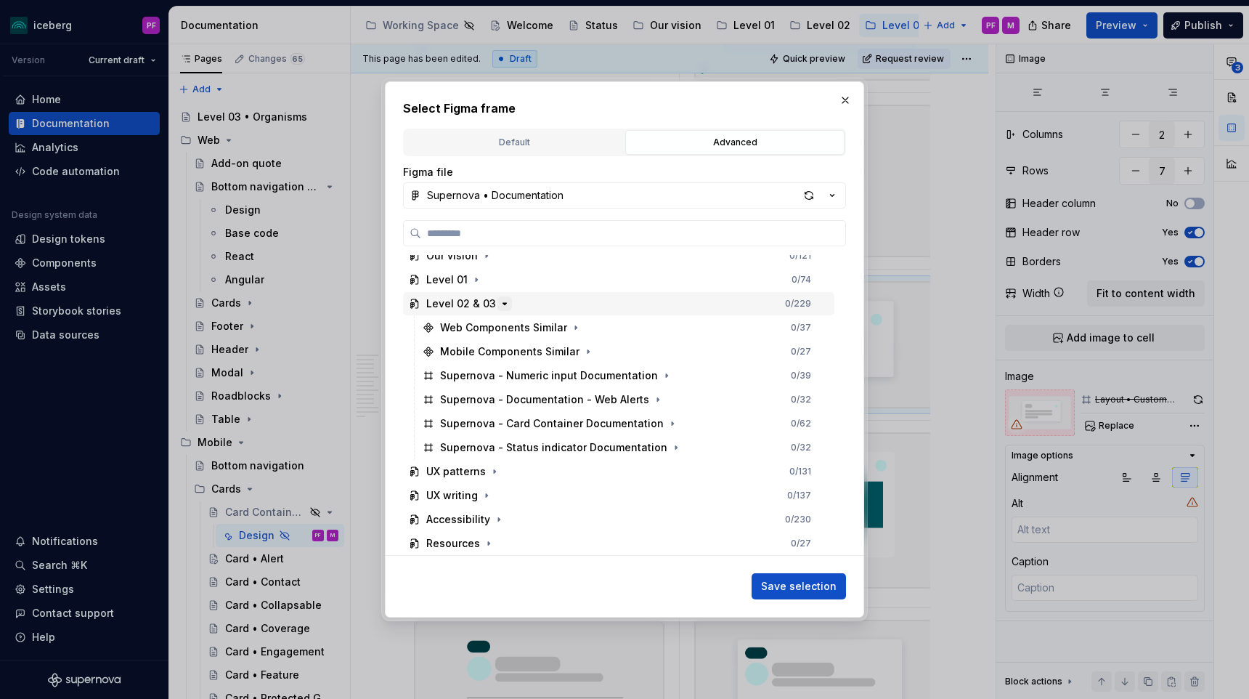
scroll to position [129, 0]
click at [667, 420] on icon "button" at bounding box center [673, 425] width 12 height 12
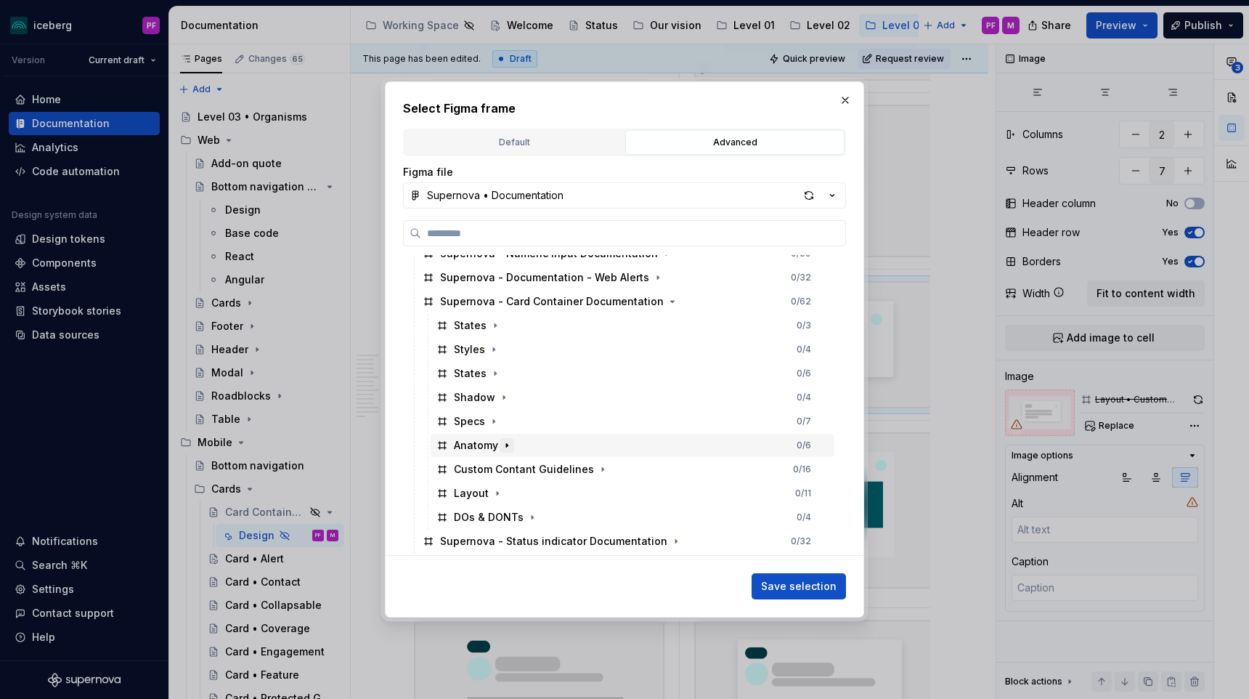
scroll to position [255, 0]
click at [507, 445] on icon "button" at bounding box center [507, 443] width 12 height 12
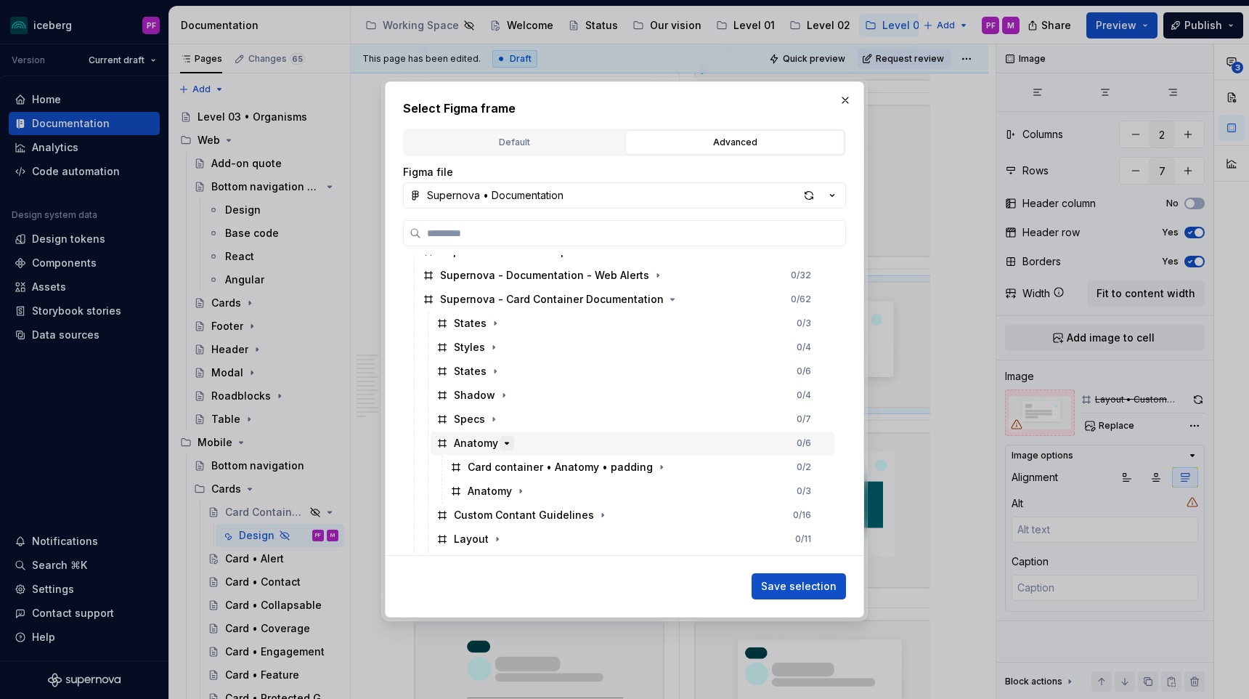
click at [507, 445] on icon "button" at bounding box center [507, 443] width 12 height 12
click at [502, 440] on icon "button" at bounding box center [507, 443] width 12 height 12
click at [597, 463] on icon "button" at bounding box center [603, 467] width 12 height 12
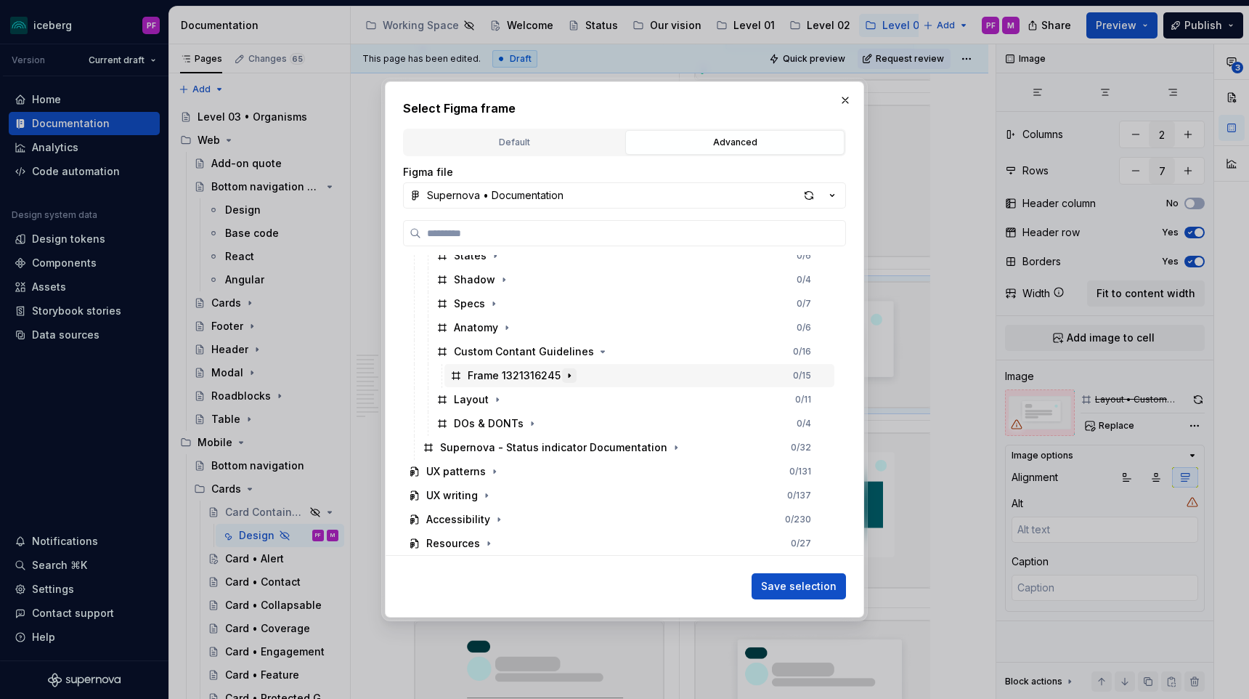
click at [564, 378] on icon "button" at bounding box center [569, 376] width 12 height 12
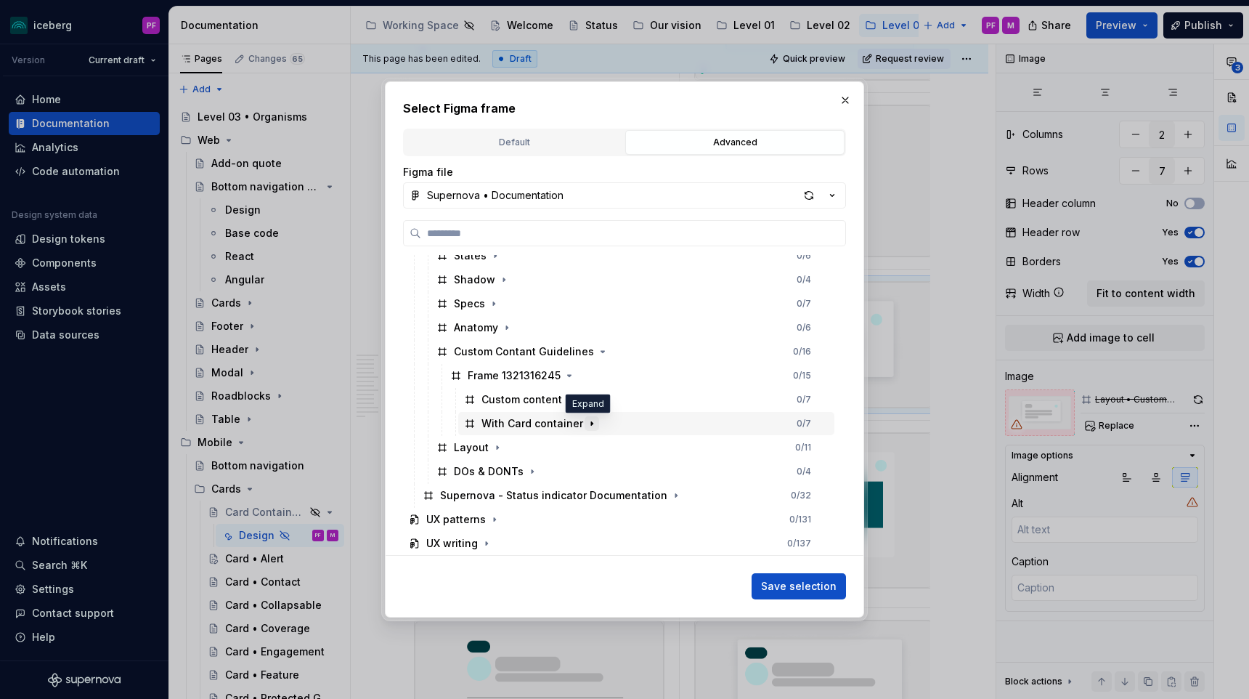
click at [590, 420] on icon "button" at bounding box center [592, 424] width 12 height 12
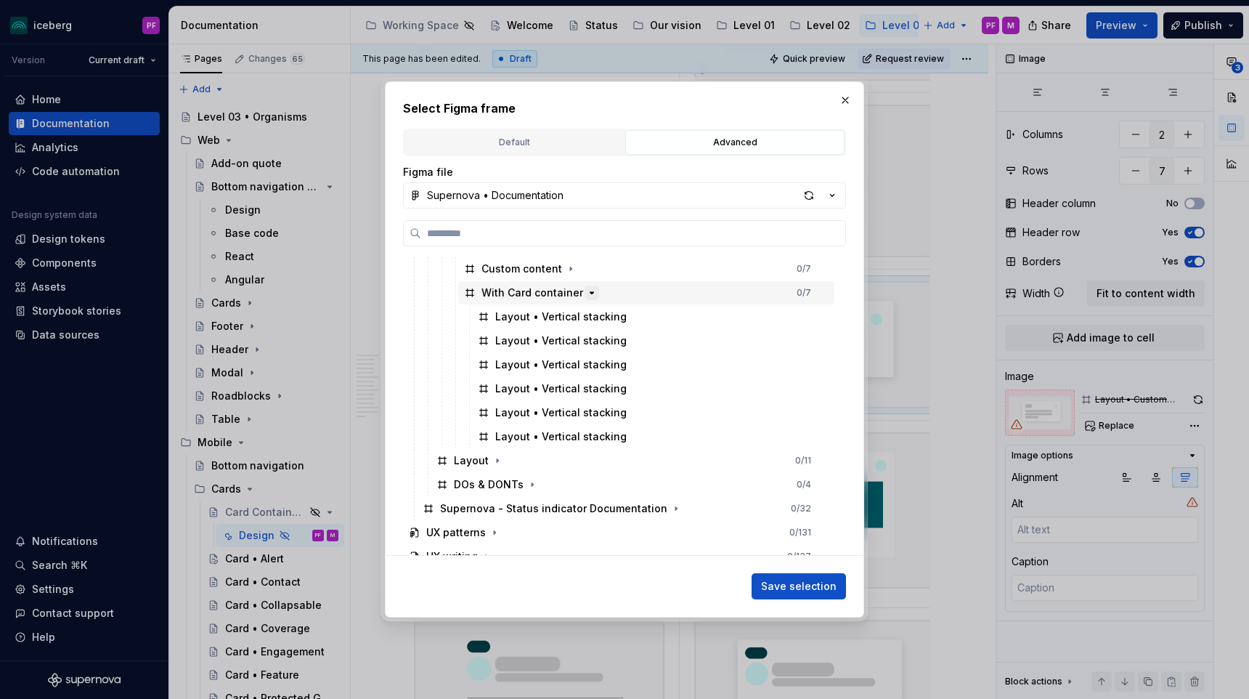
scroll to position [510, 0]
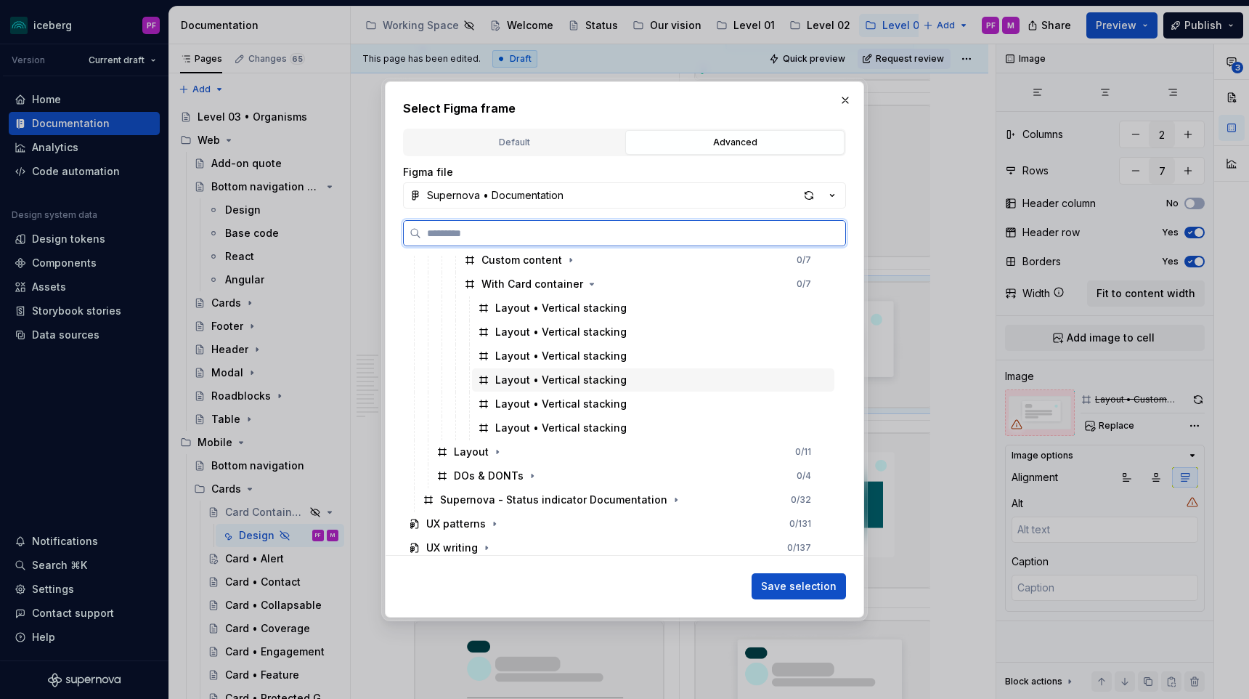
click at [606, 379] on div "Layout • Vertical stacking" at bounding box center [560, 380] width 131 height 15
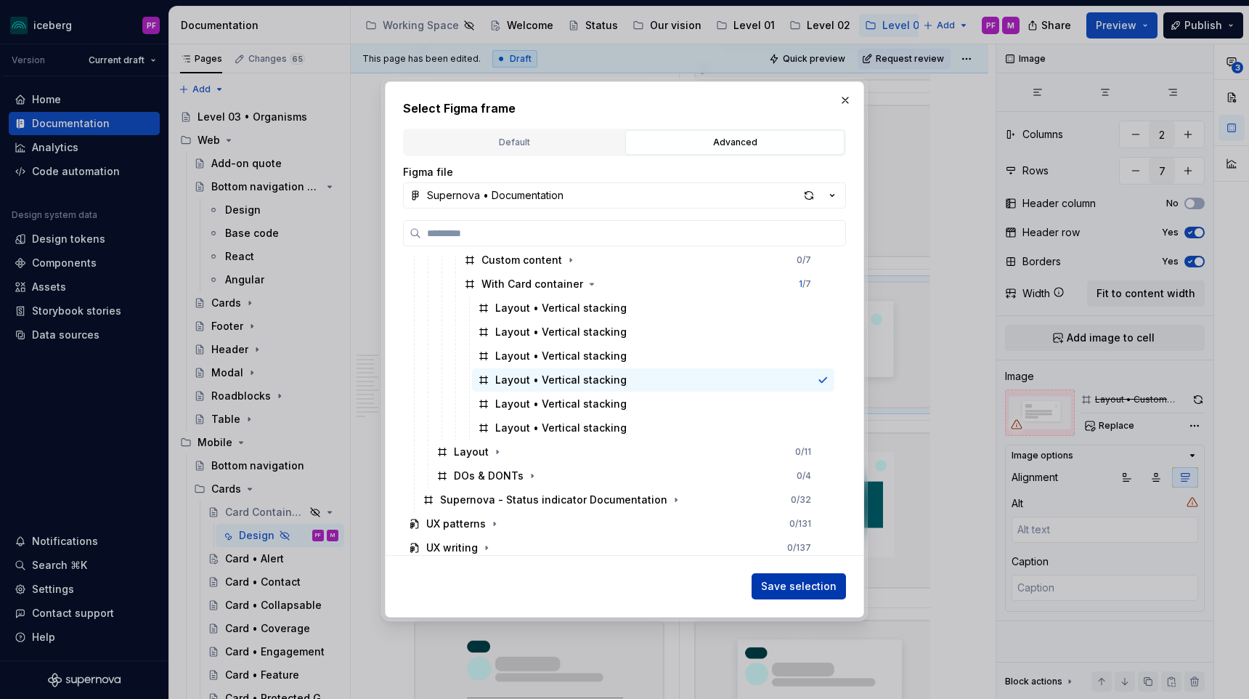
click at [783, 581] on span "Save selection" at bounding box center [799, 586] width 76 height 15
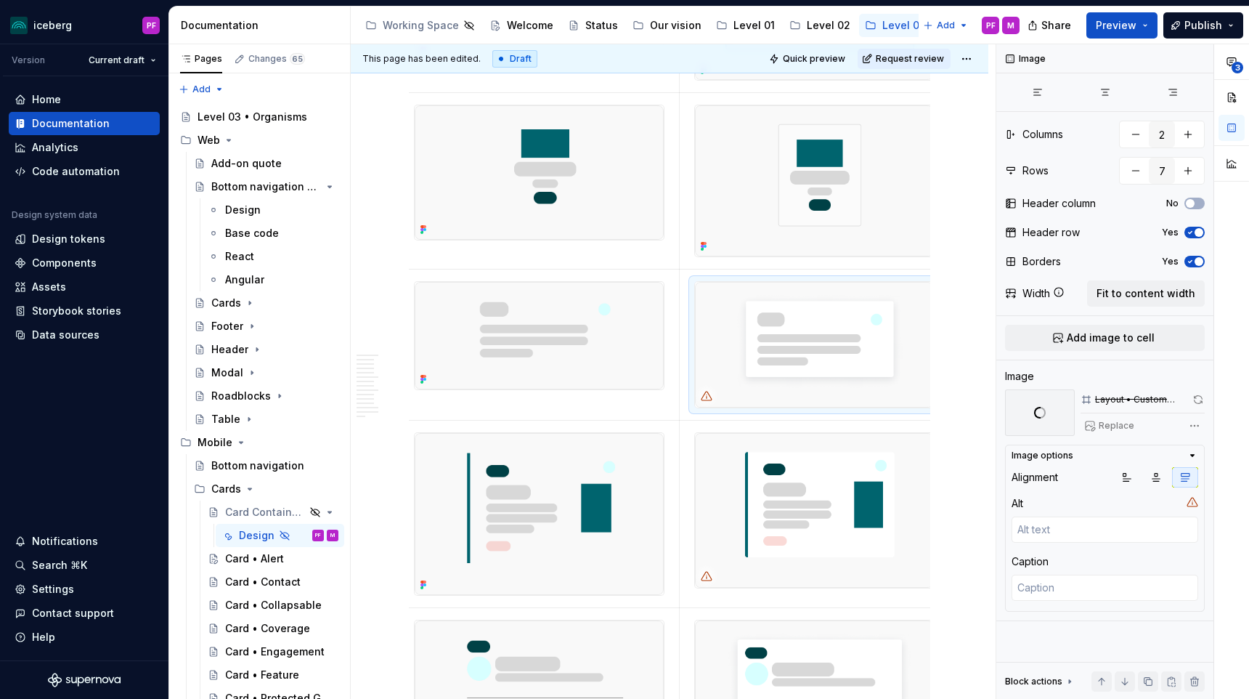
click at [771, 532] on img at bounding box center [814, 510] width 238 height 155
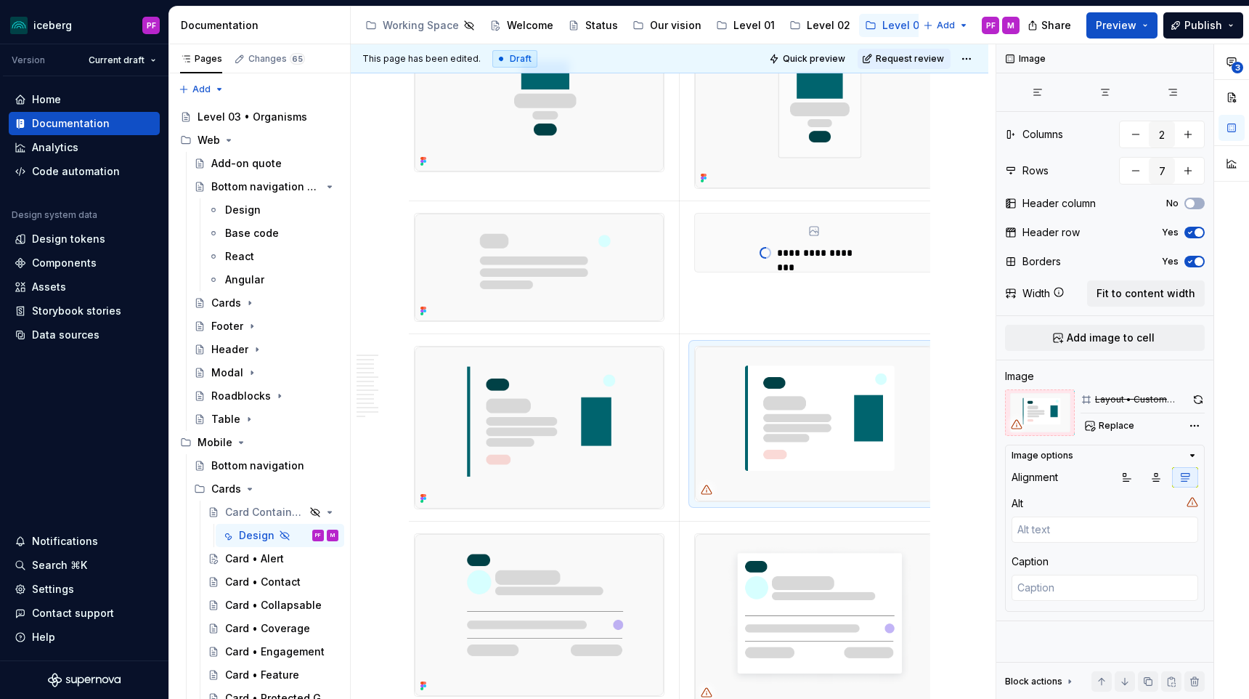
scroll to position [3569, 0]
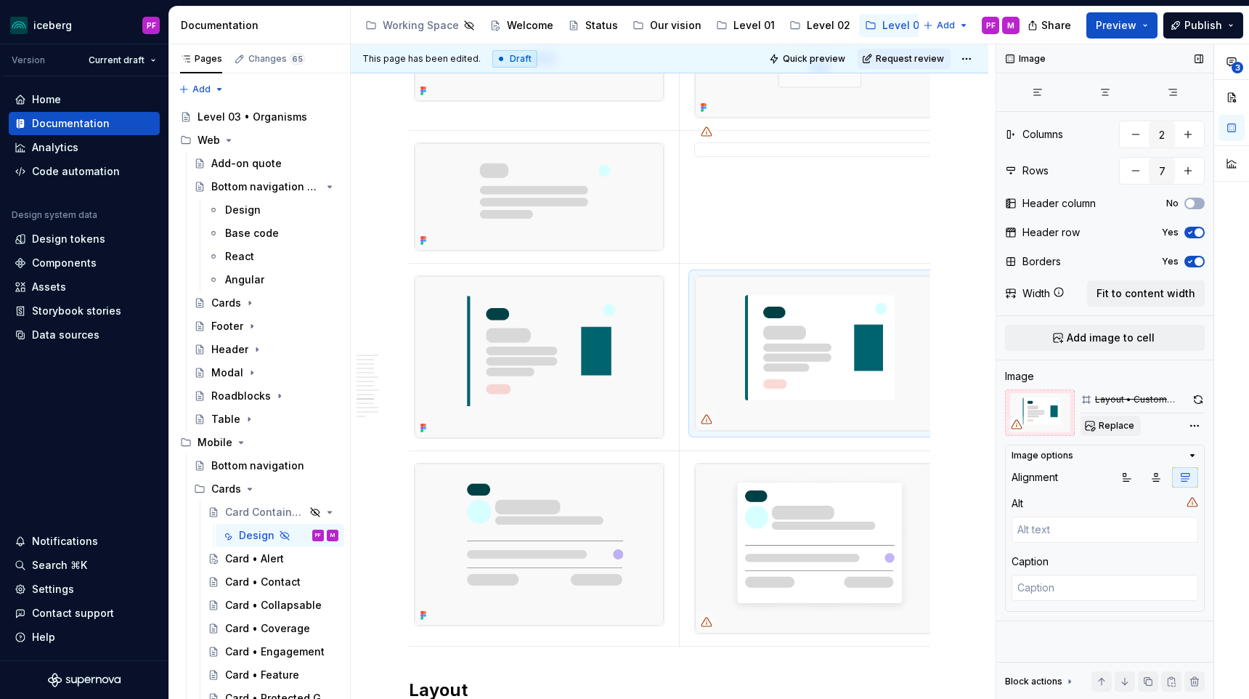
click at [1096, 429] on button "Replace" at bounding box center [1110, 425] width 60 height 20
type textarea "*"
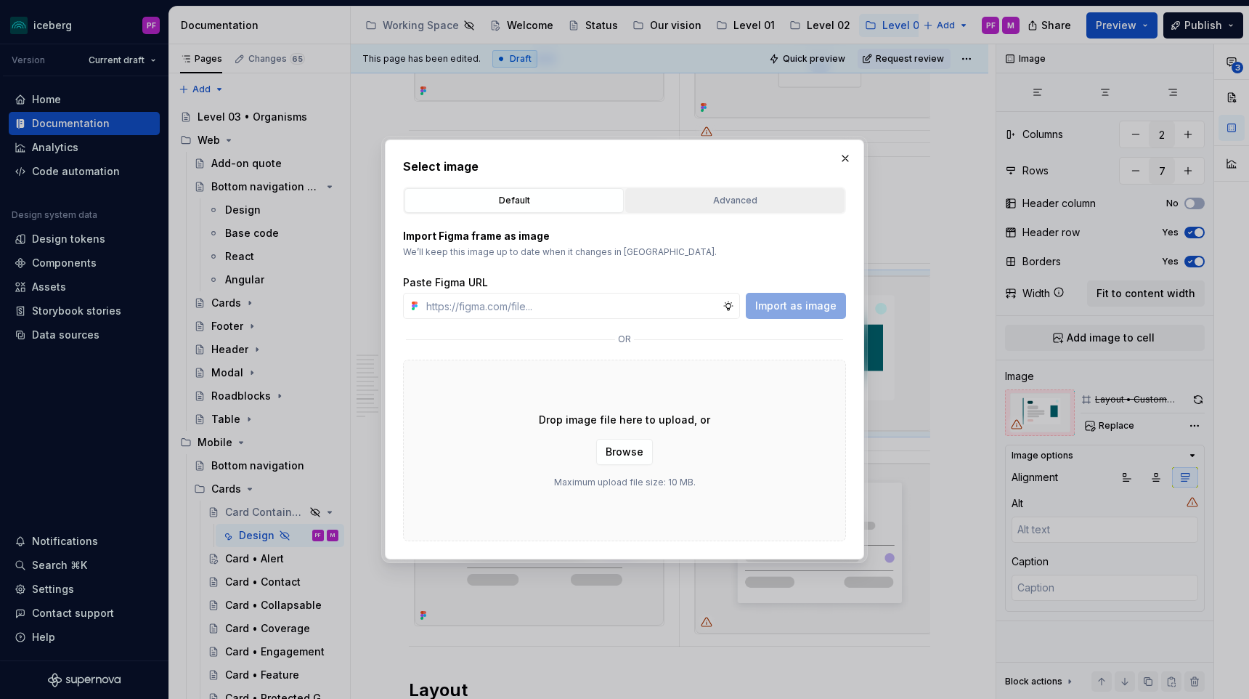
click at [737, 208] on button "Advanced" at bounding box center [734, 200] width 219 height 25
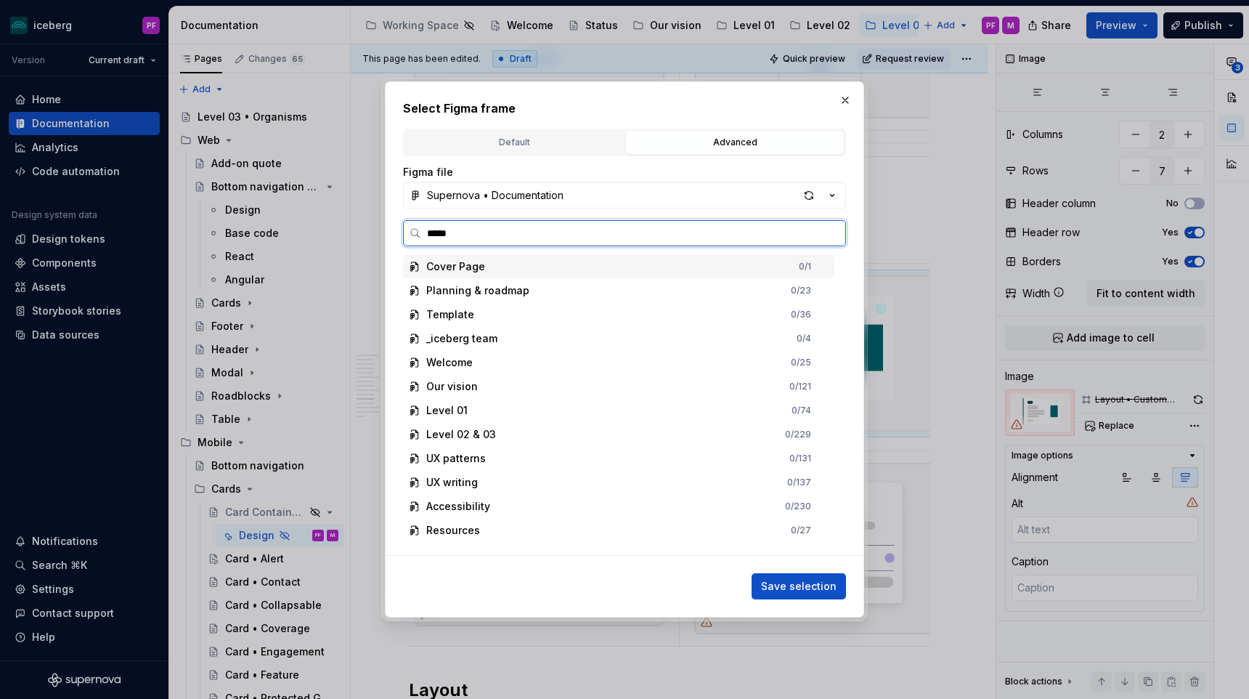
type input "******"
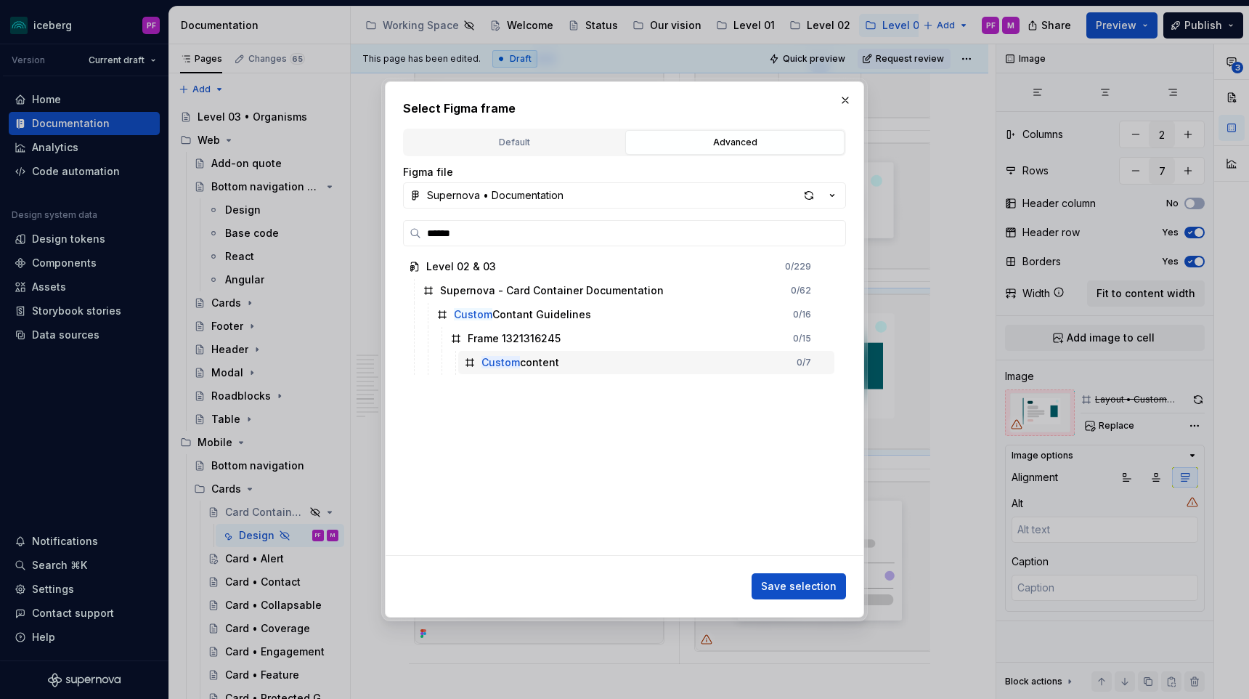
scroll to position [0, 1]
click at [831, 235] on input "******" at bounding box center [633, 233] width 424 height 15
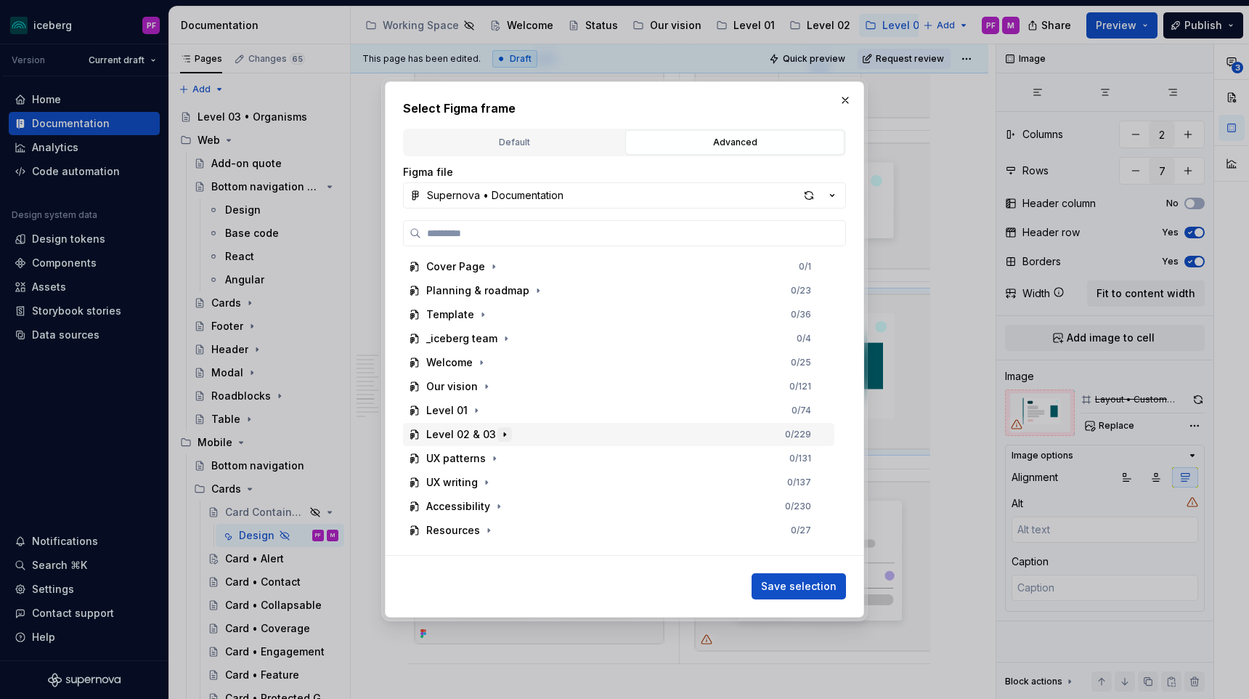
click at [503, 438] on icon "button" at bounding box center [505, 434] width 12 height 12
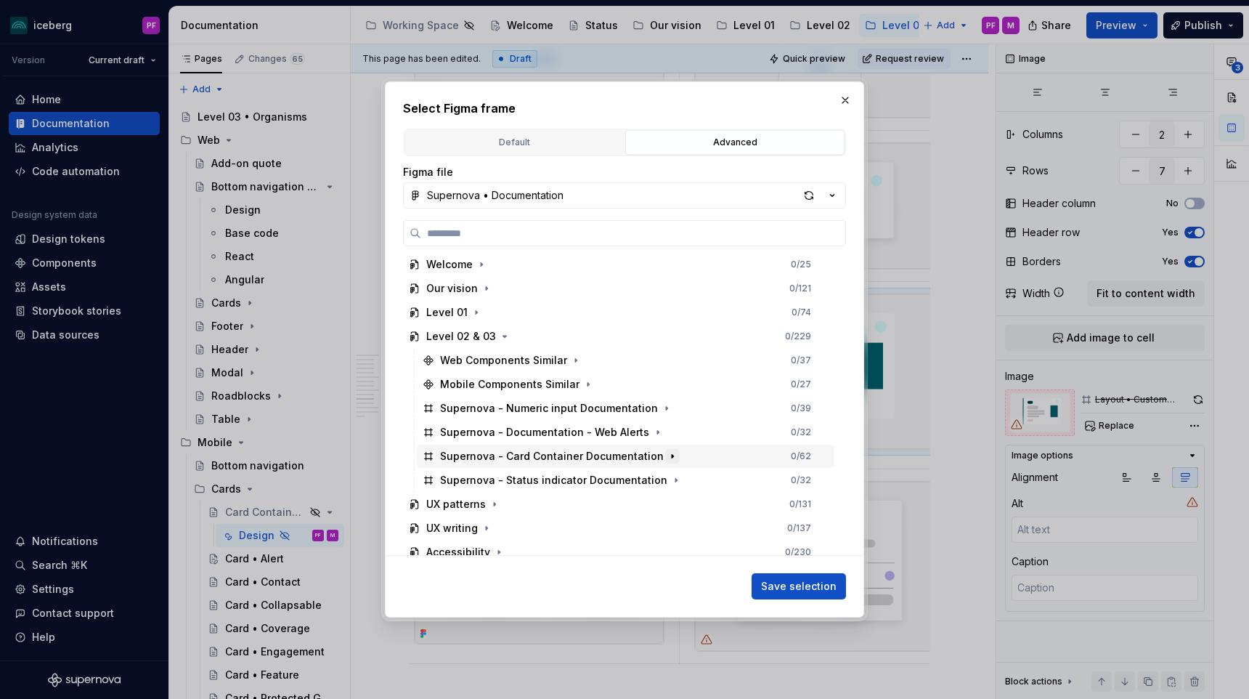
click at [667, 457] on icon "button" at bounding box center [673, 456] width 12 height 12
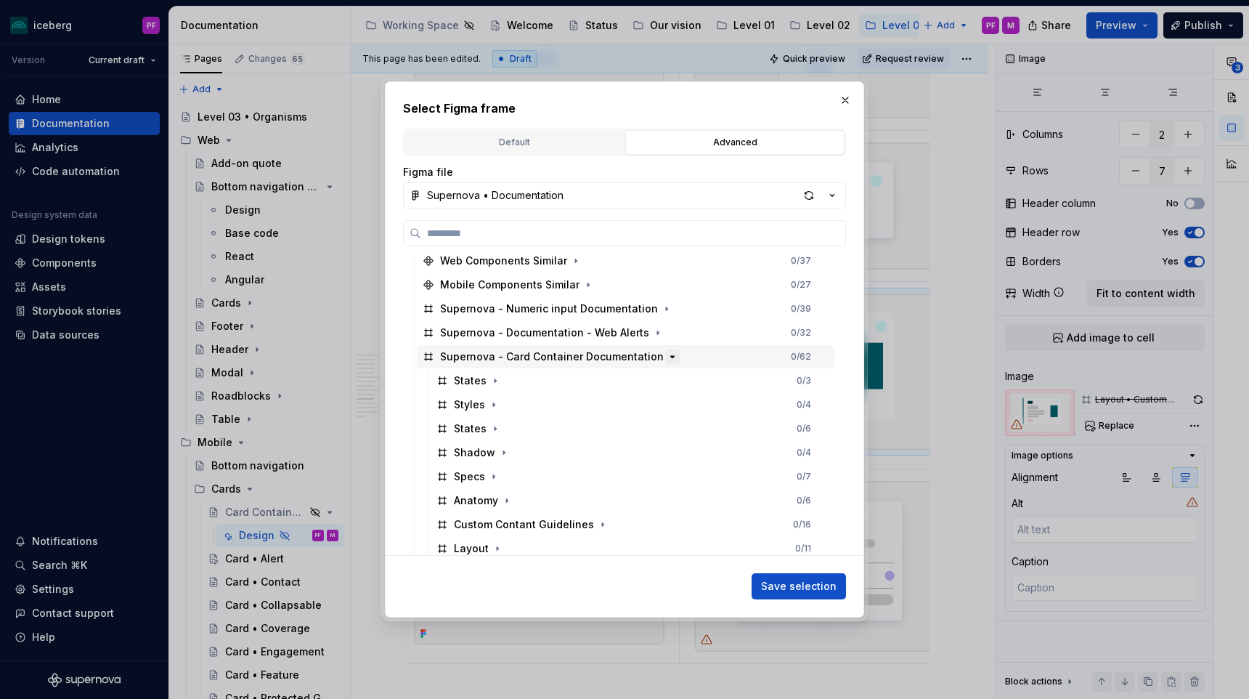
scroll to position [202, 0]
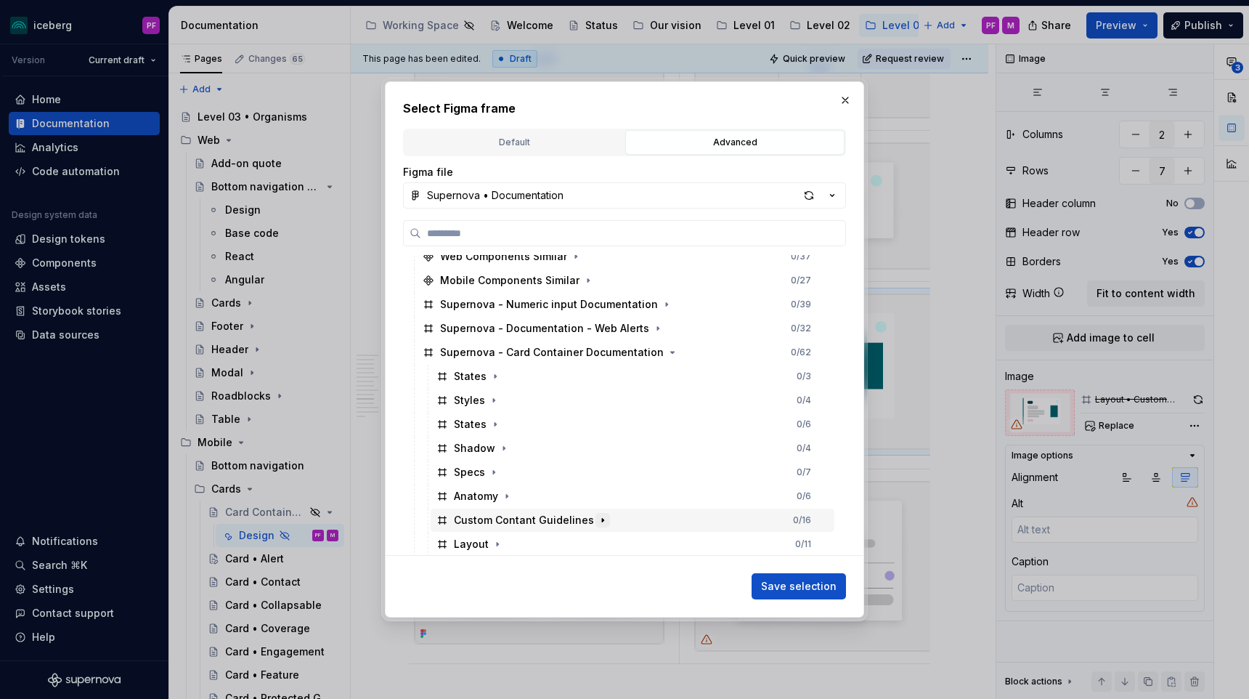
click at [597, 521] on icon "button" at bounding box center [603, 520] width 12 height 12
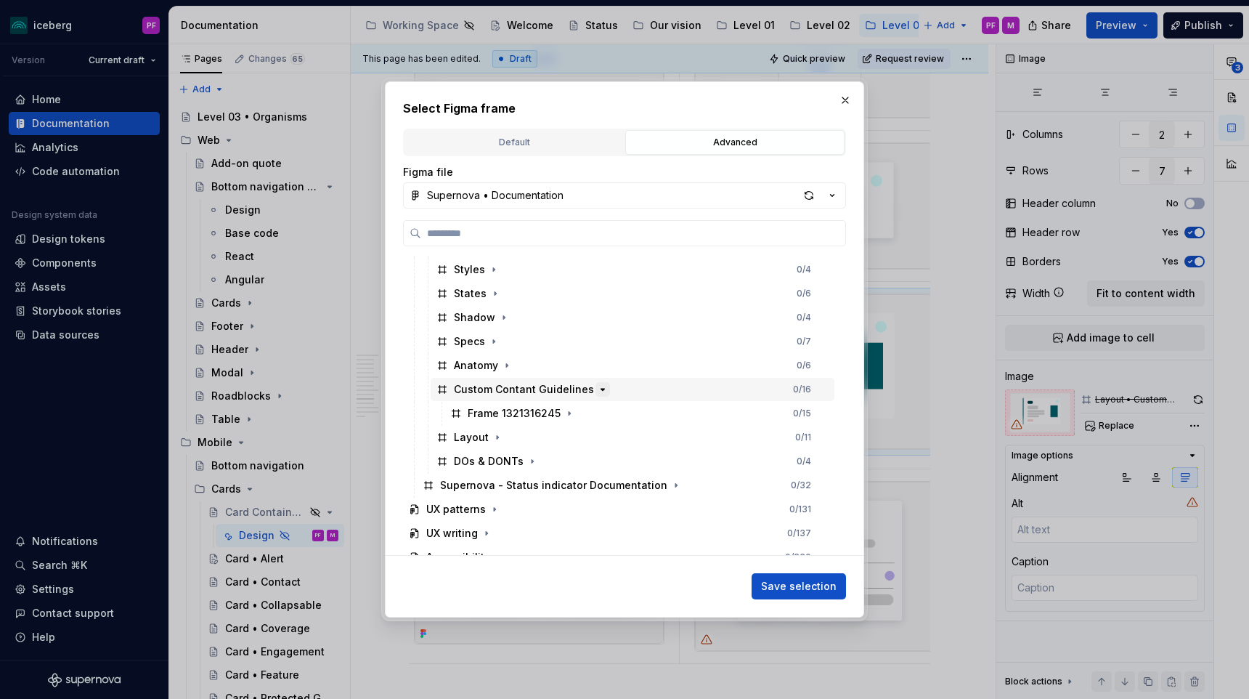
scroll to position [341, 0]
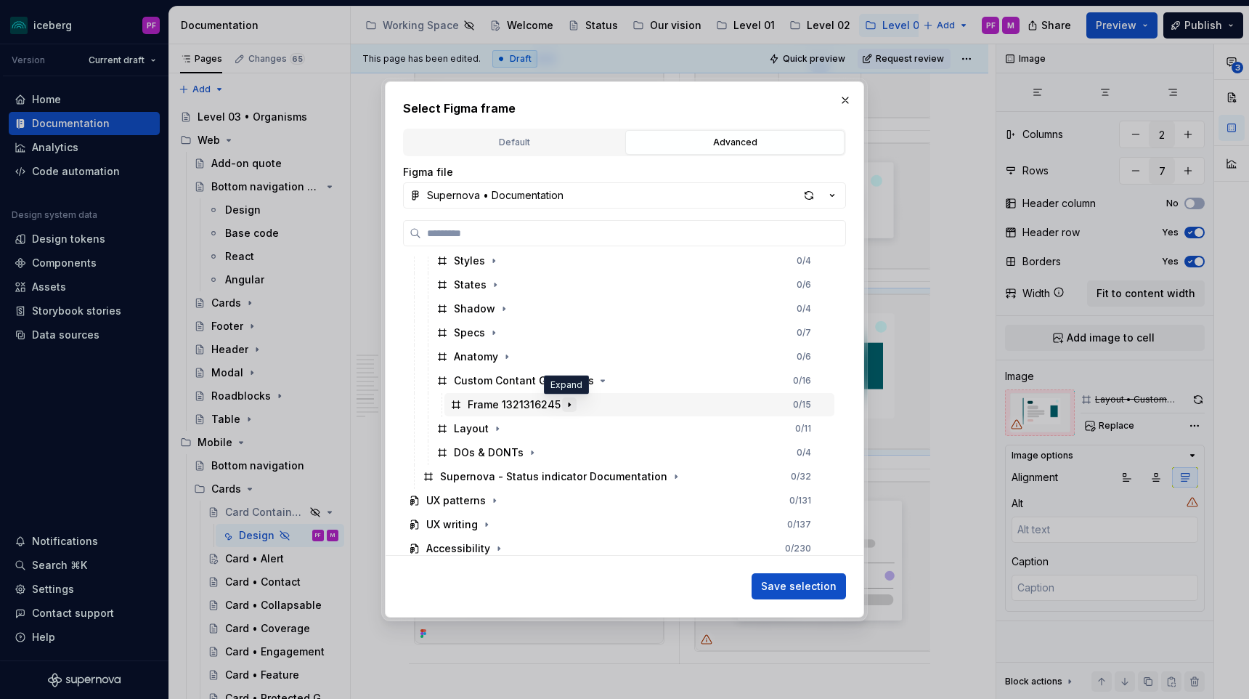
click at [568, 407] on icon "button" at bounding box center [569, 405] width 12 height 12
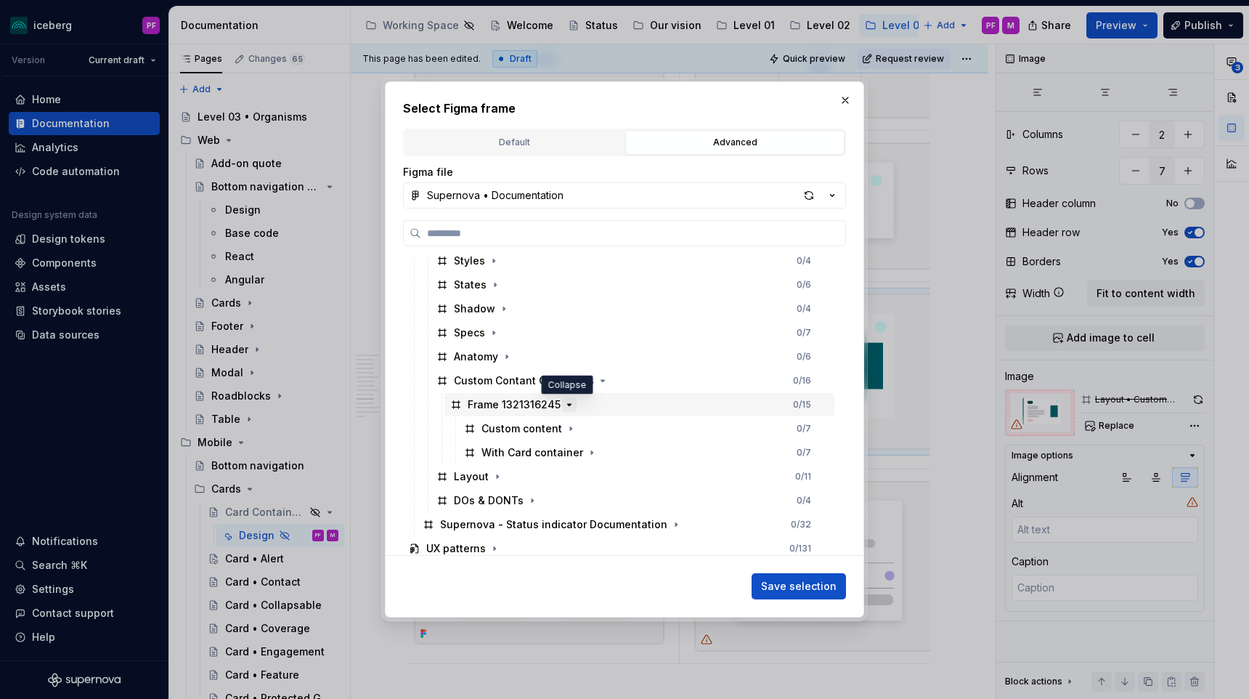
scroll to position [418, 0]
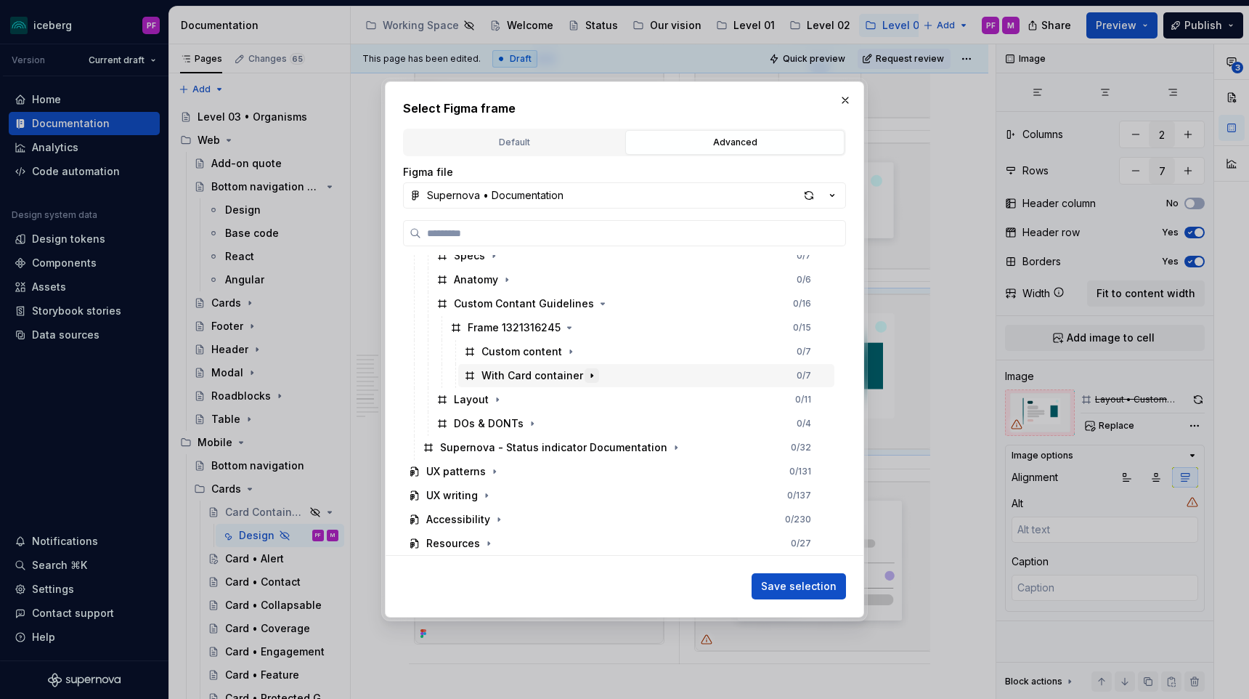
click at [585, 377] on button "button" at bounding box center [592, 375] width 15 height 15
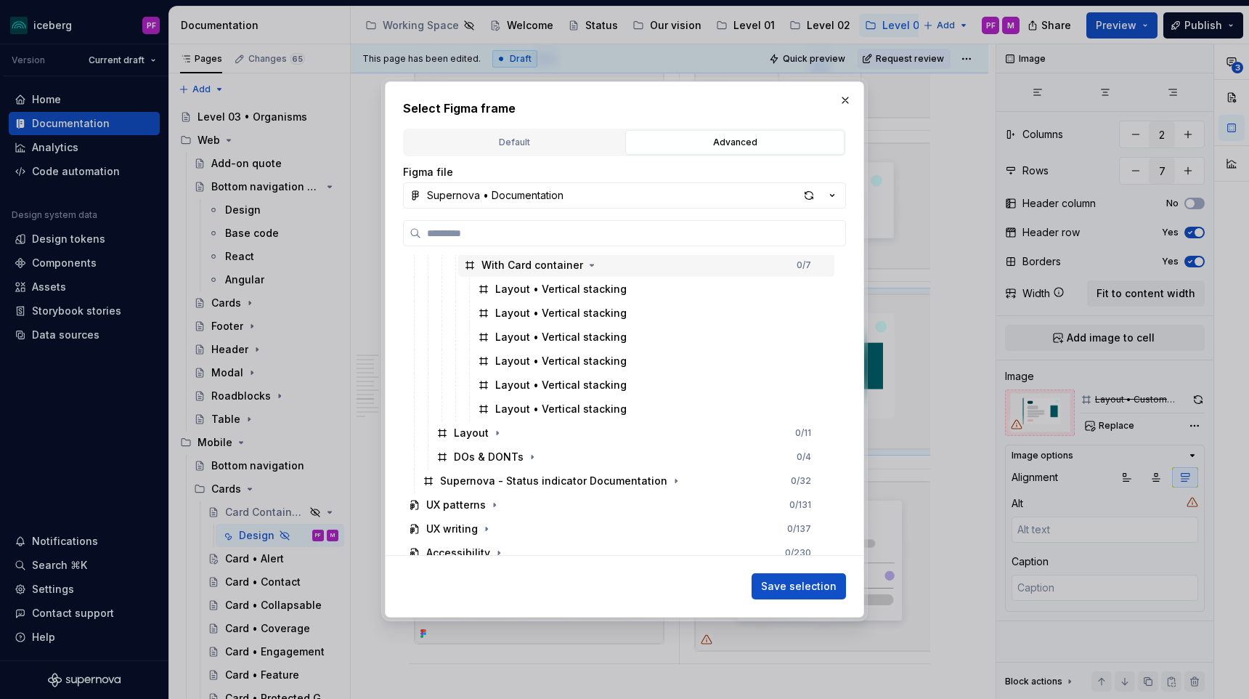
scroll to position [530, 0]
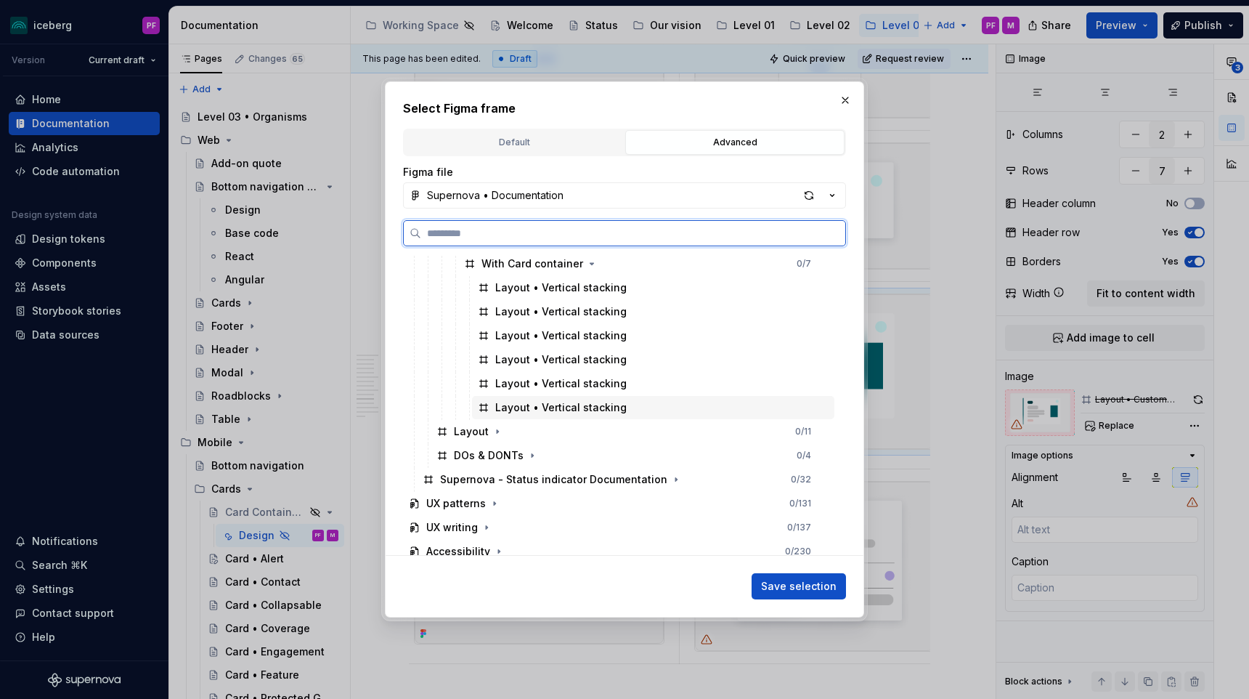
click at [587, 396] on div "Layout • Vertical stacking" at bounding box center [653, 407] width 362 height 23
click at [590, 386] on div "Layout • Vertical stacking" at bounding box center [560, 383] width 131 height 15
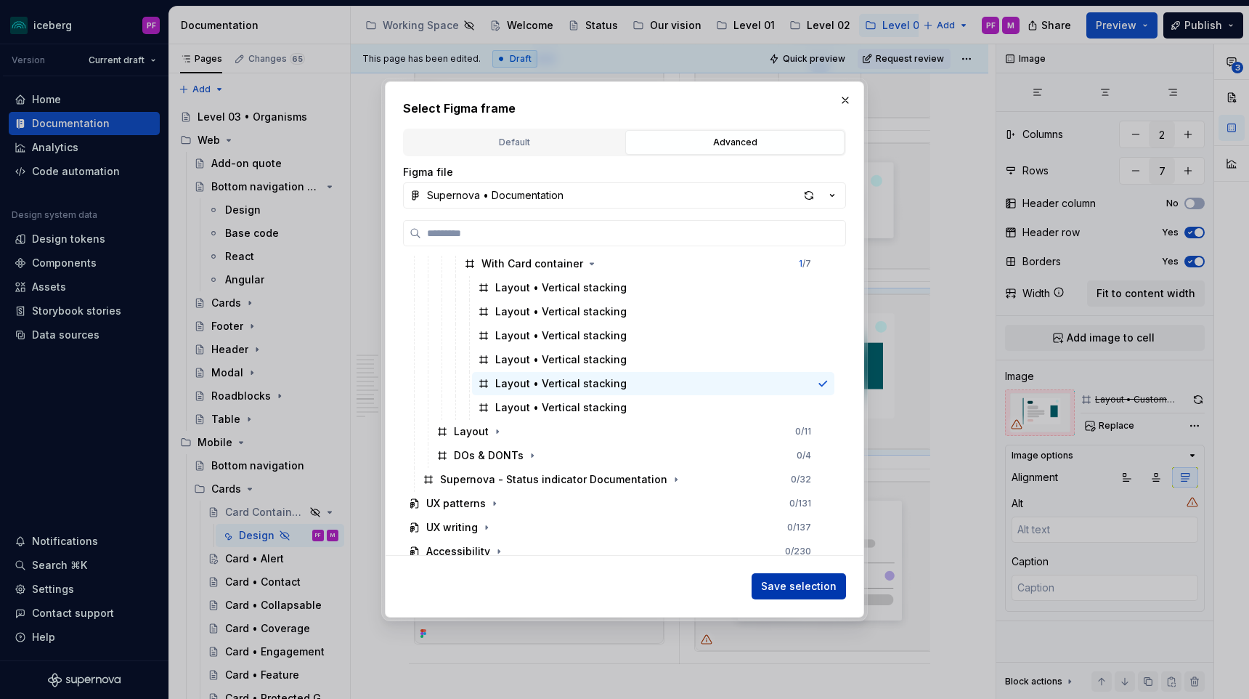
click at [779, 579] on span "Save selection" at bounding box center [799, 586] width 76 height 15
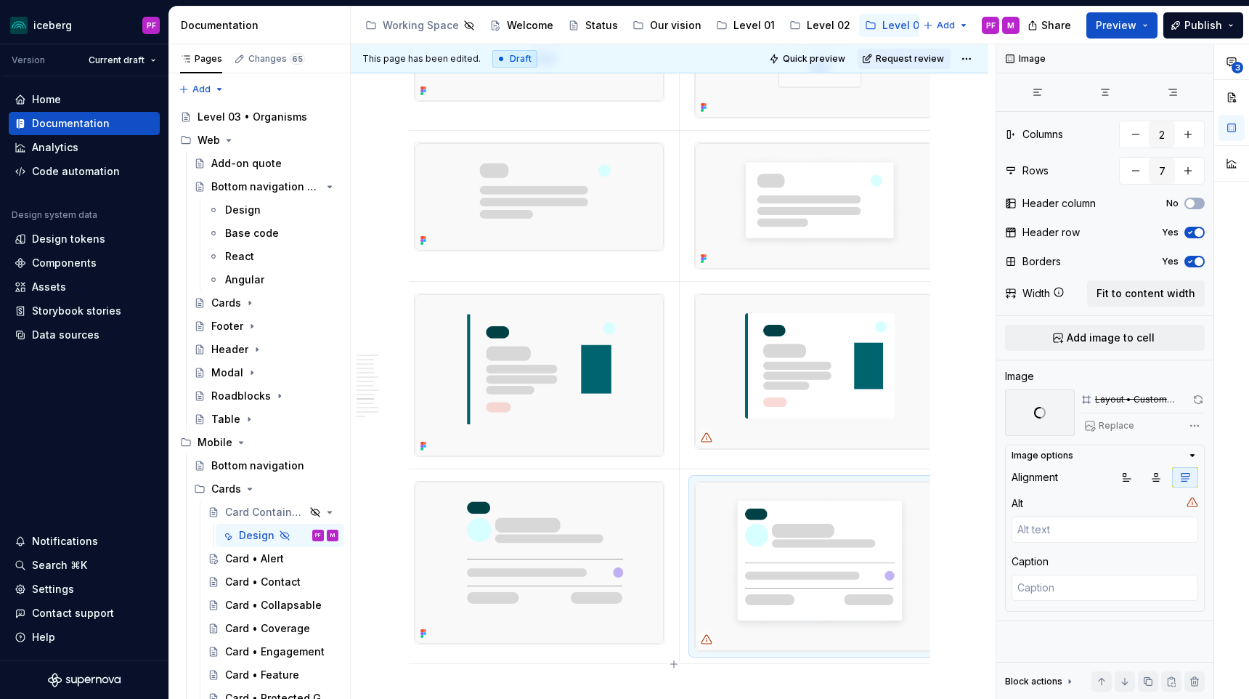
click at [781, 555] on img at bounding box center [814, 565] width 238 height 169
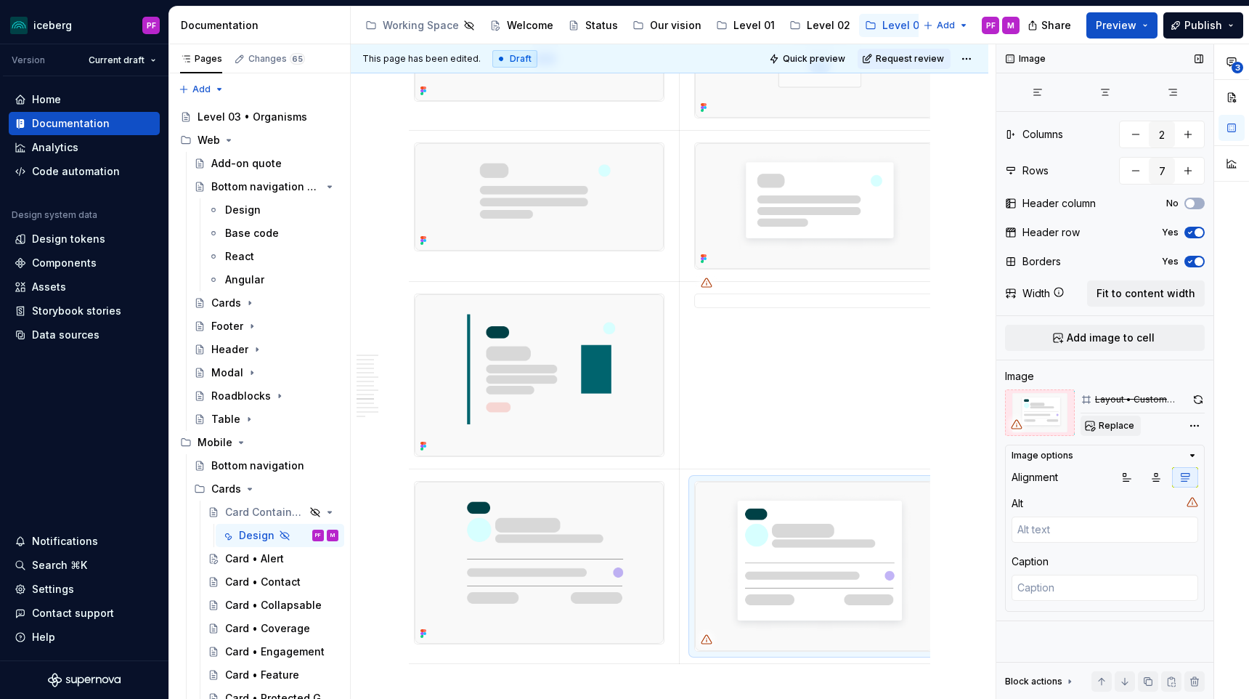
click at [1091, 426] on button "Replace" at bounding box center [1110, 425] width 60 height 20
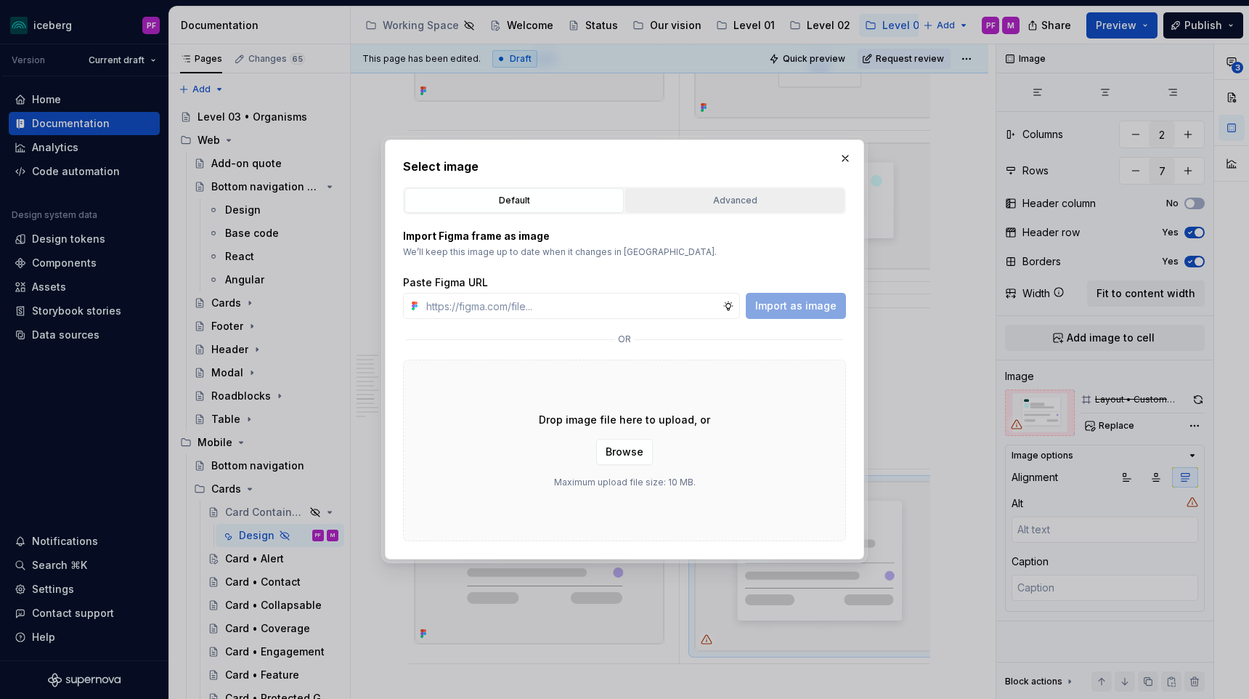
click at [722, 196] on div "Advanced" at bounding box center [734, 200] width 209 height 15
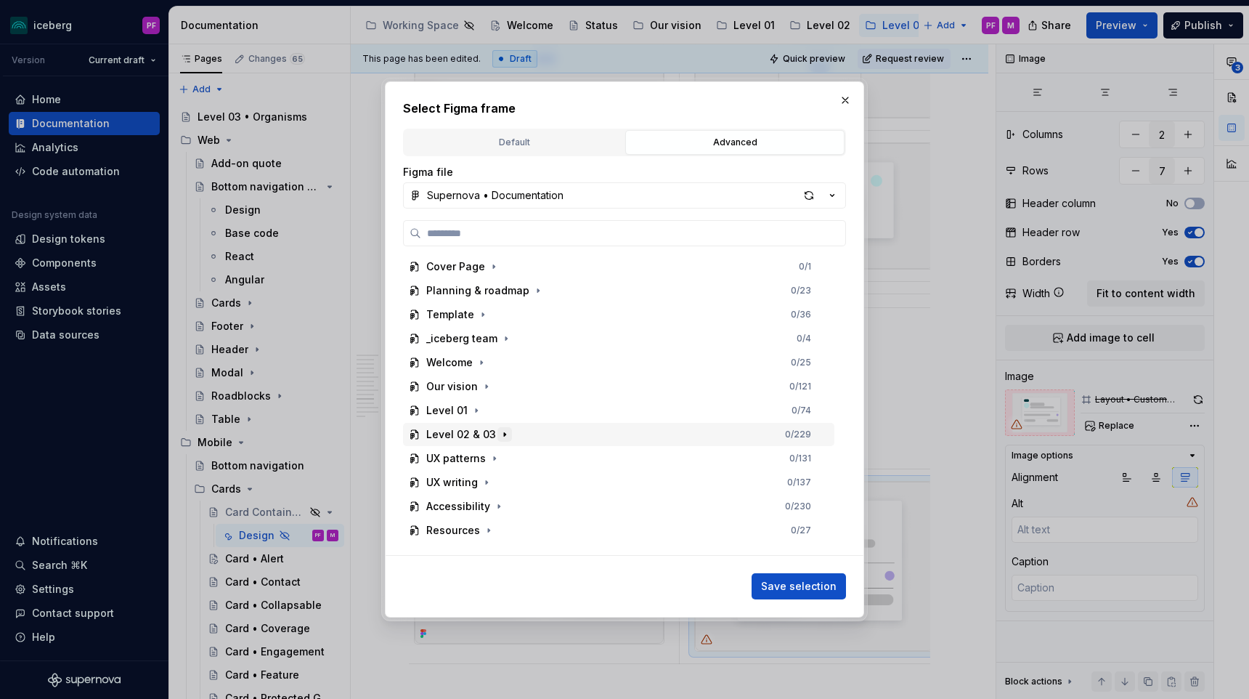
click at [506, 431] on icon "button" at bounding box center [505, 434] width 12 height 12
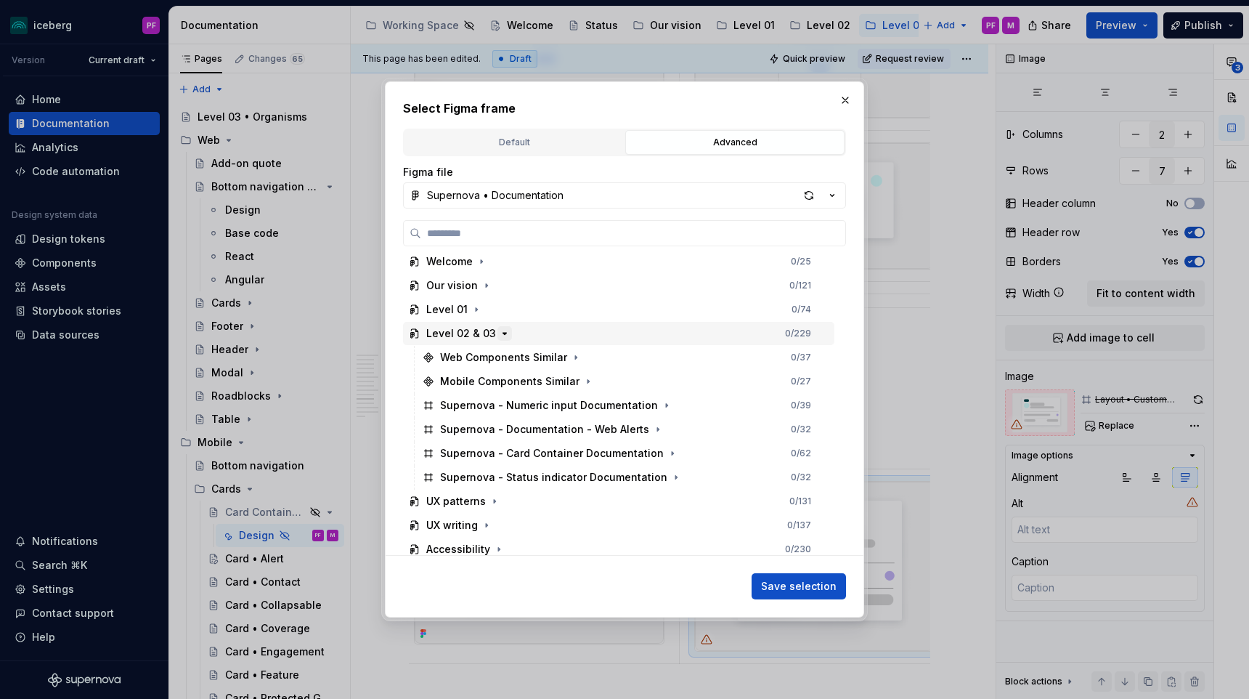
scroll to position [131, 0]
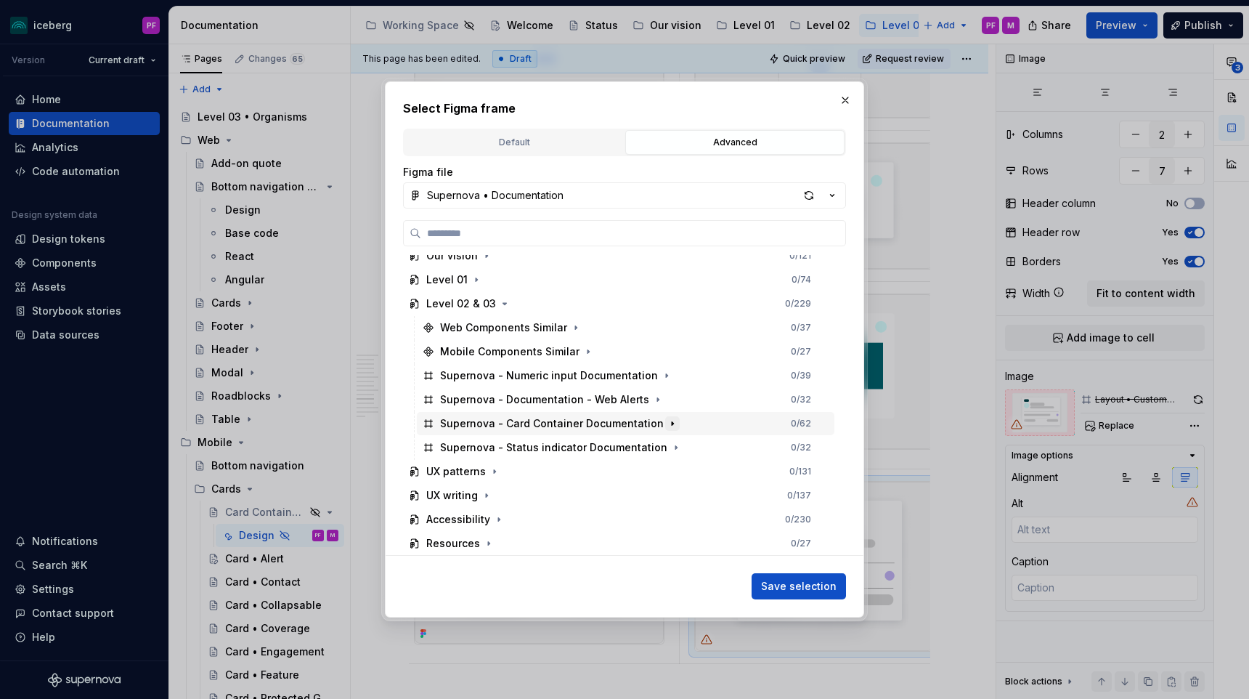
click at [672, 422] on icon "button" at bounding box center [672, 423] width 1 height 4
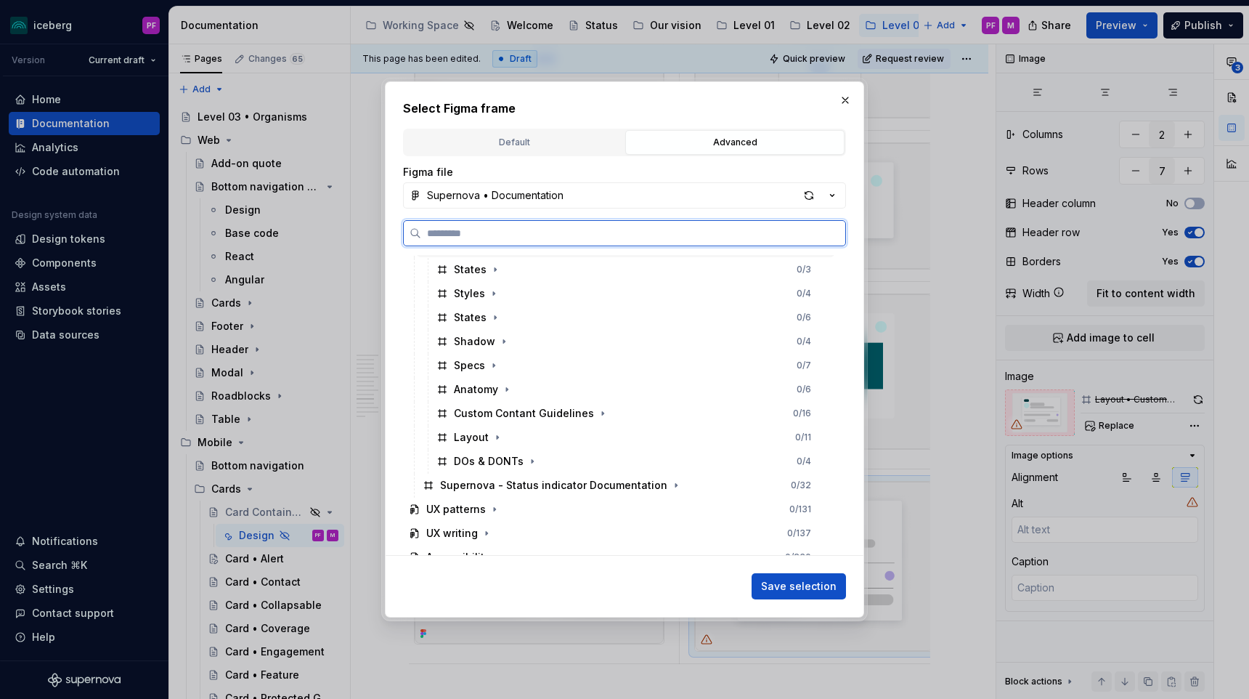
scroll to position [310, 0]
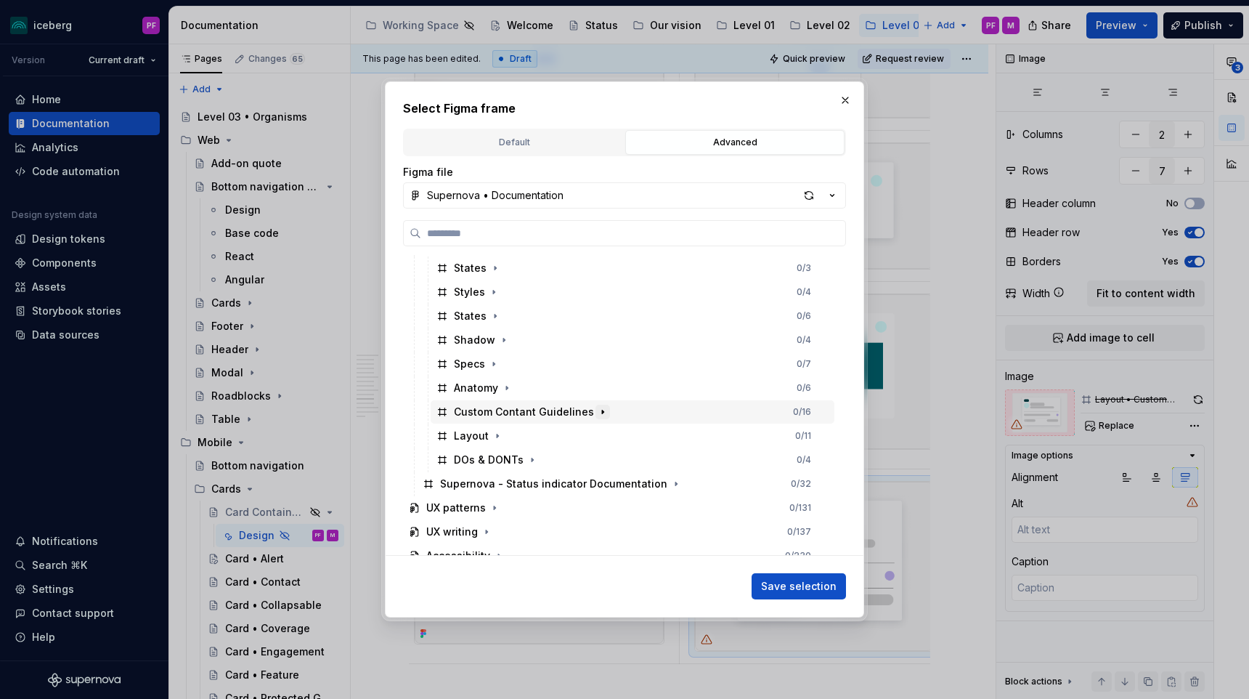
click at [597, 415] on icon "button" at bounding box center [603, 412] width 12 height 12
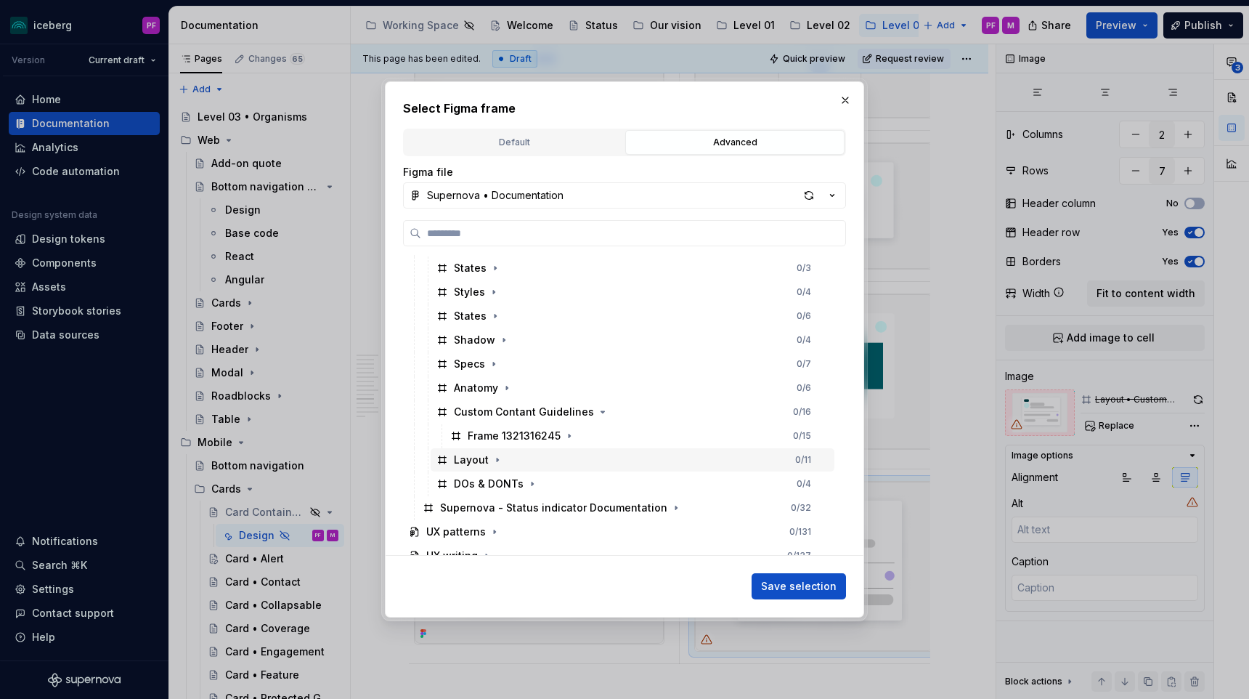
scroll to position [349, 0]
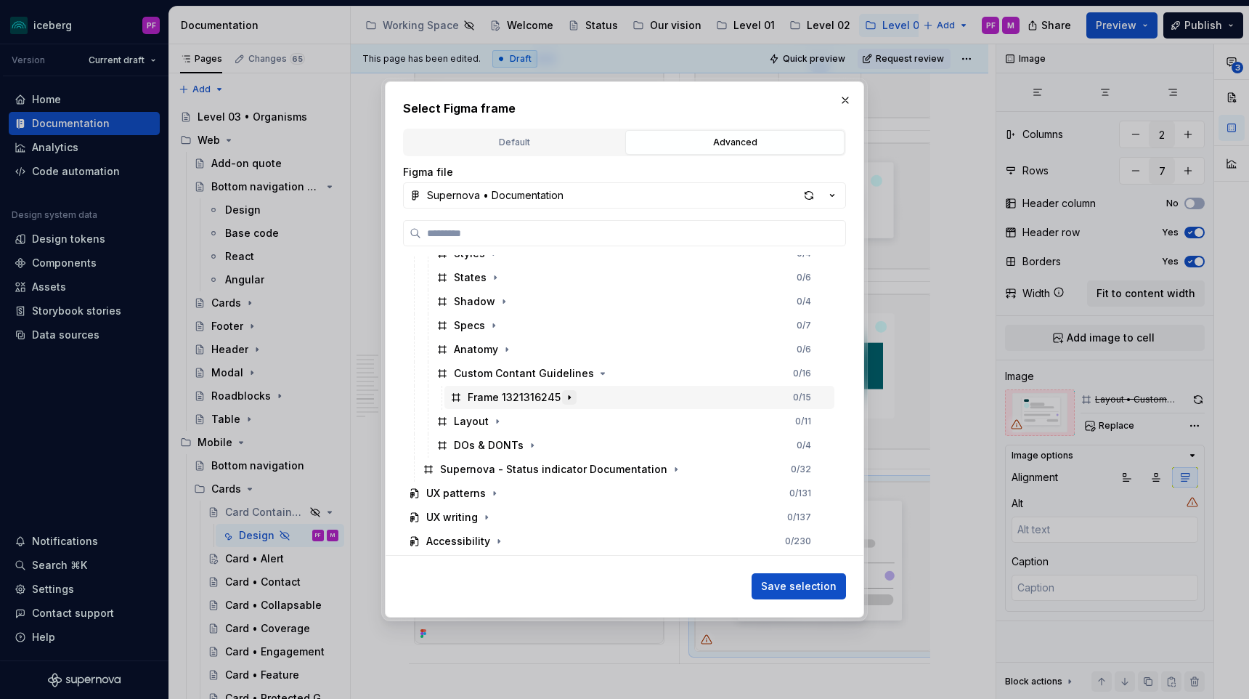
click at [569, 395] on icon "button" at bounding box center [569, 397] width 12 height 12
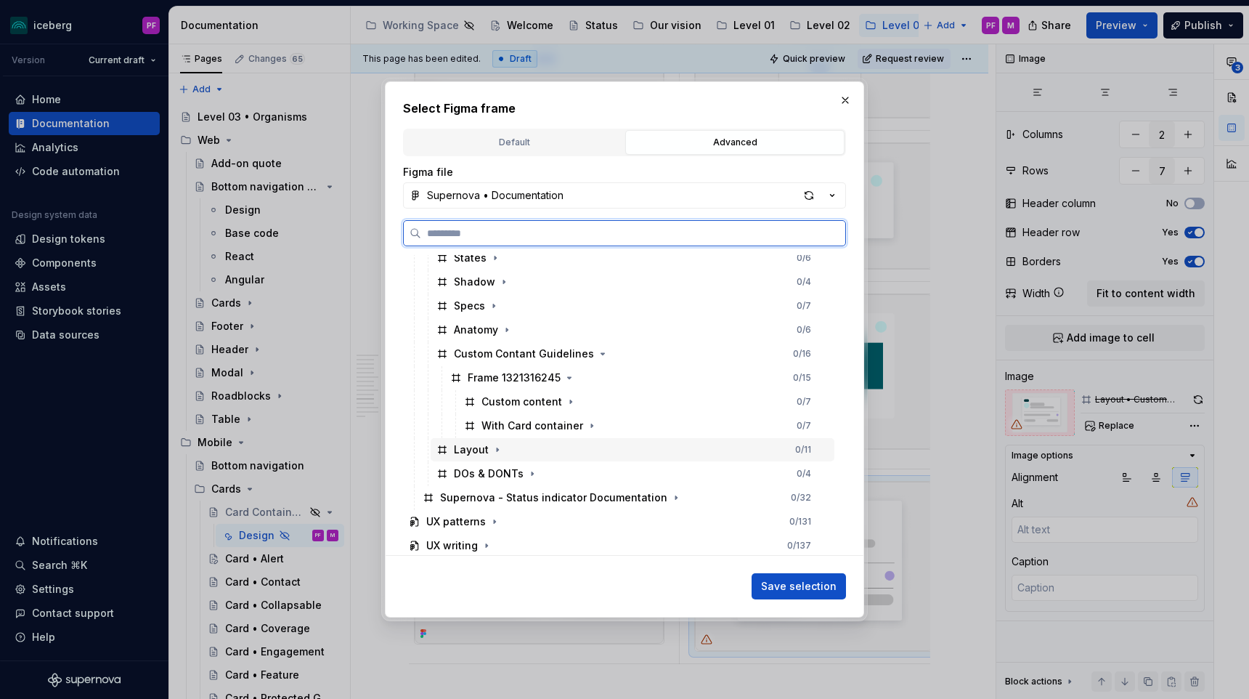
scroll to position [374, 0]
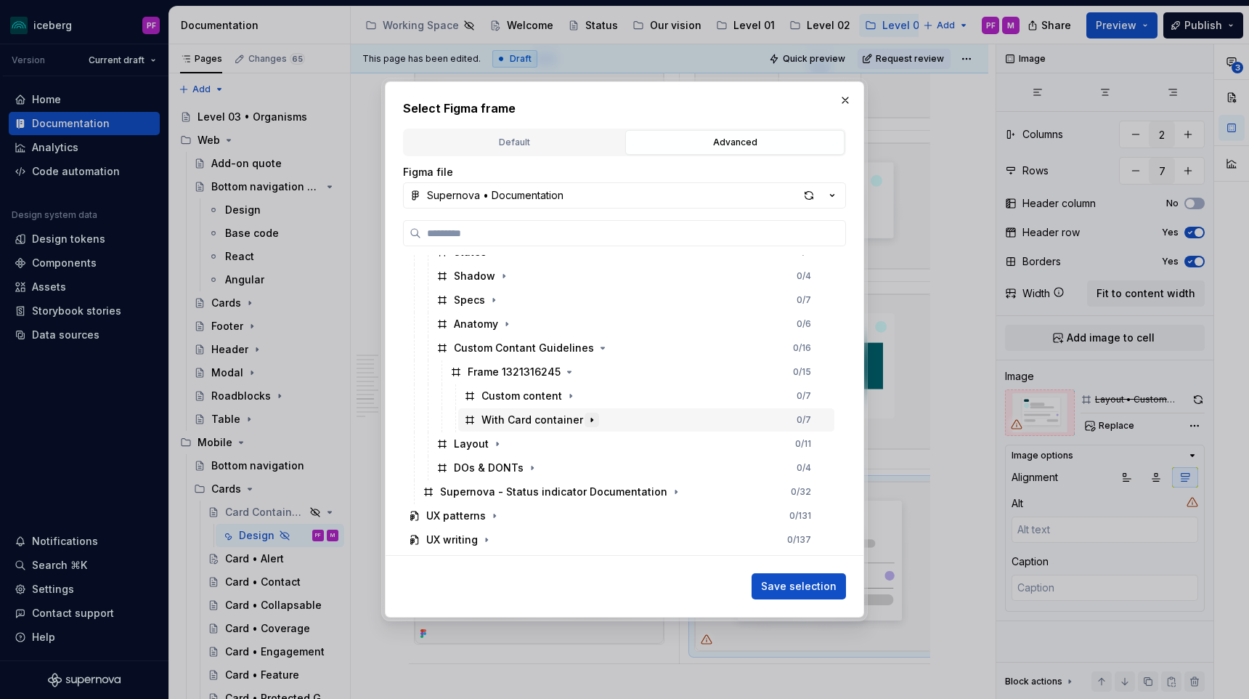
click at [585, 422] on button "button" at bounding box center [592, 419] width 15 height 15
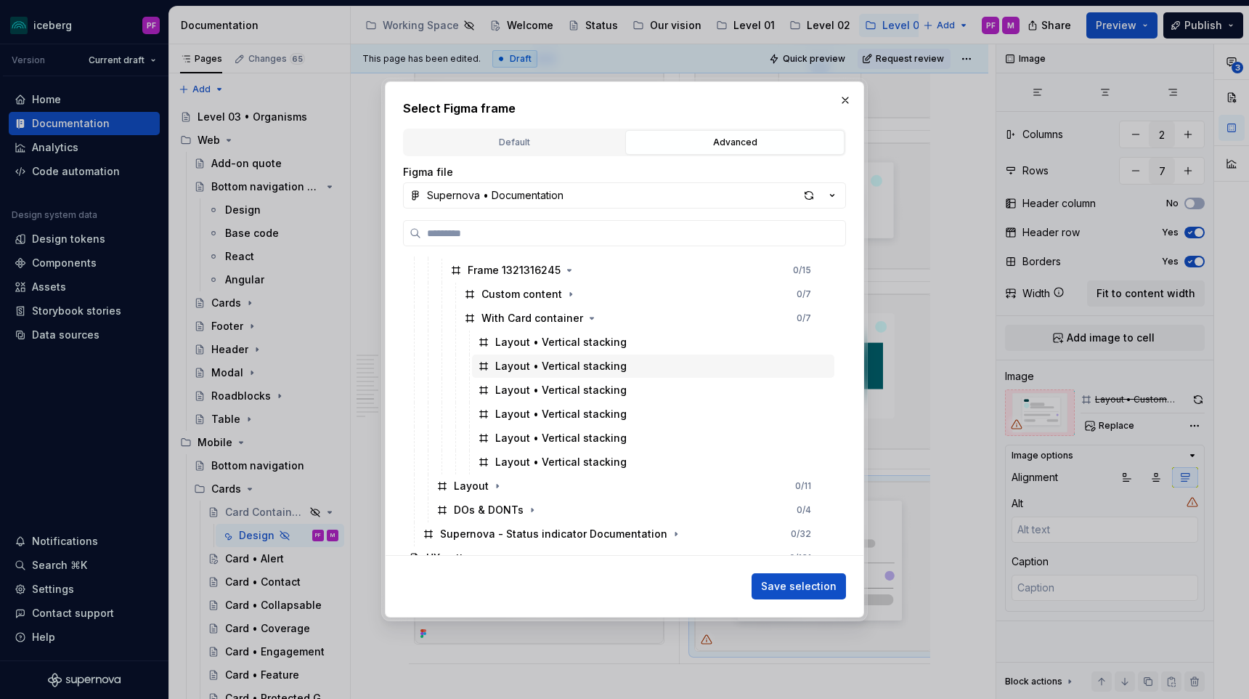
scroll to position [488, 0]
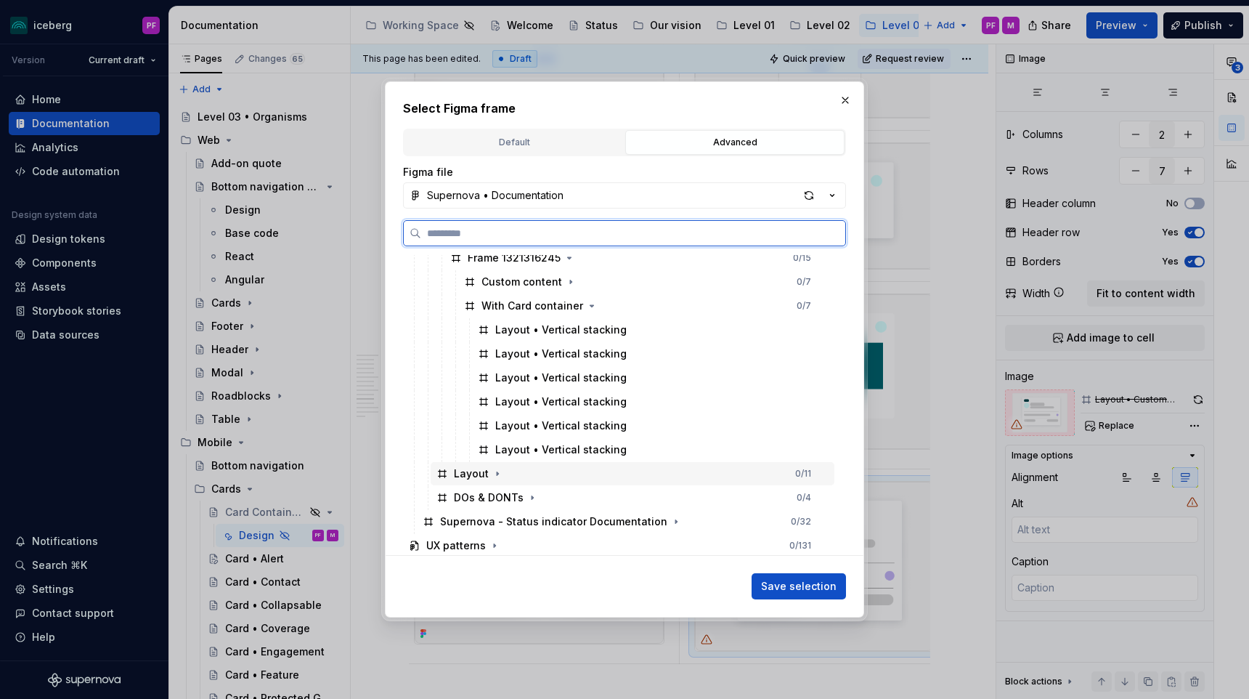
click at [561, 456] on div "Layout • Vertical stacking" at bounding box center [560, 449] width 131 height 15
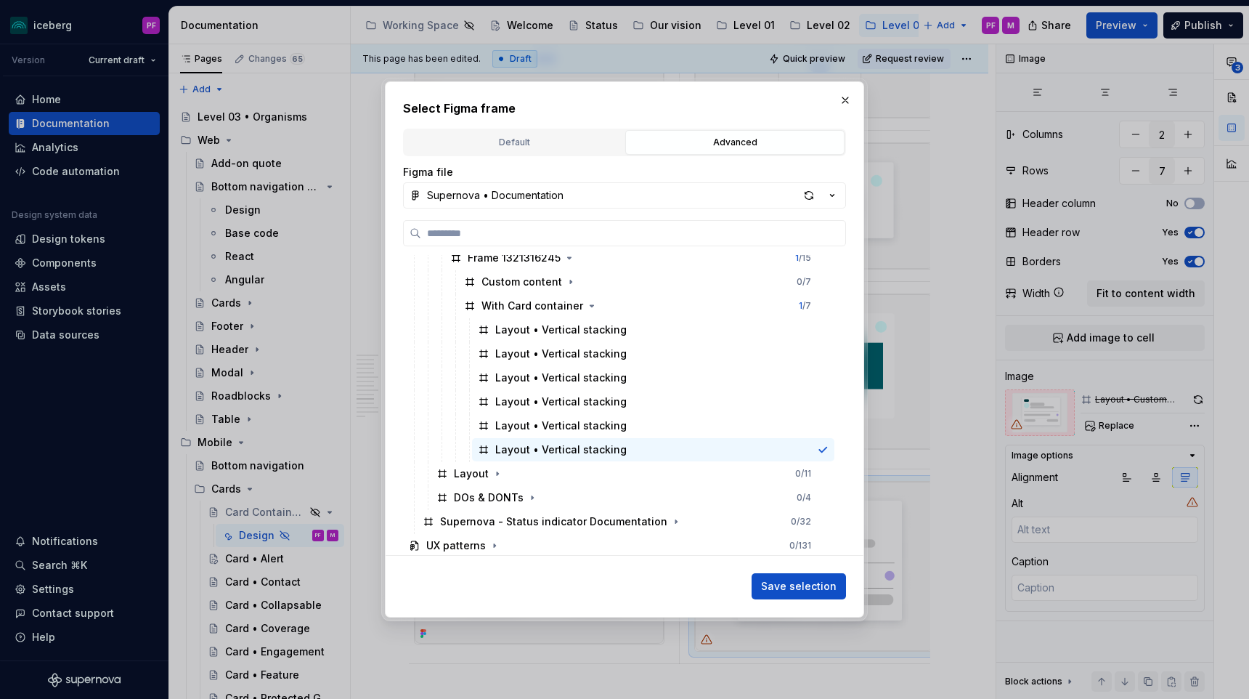
click at [799, 575] on button "Save selection" at bounding box center [799, 586] width 94 height 26
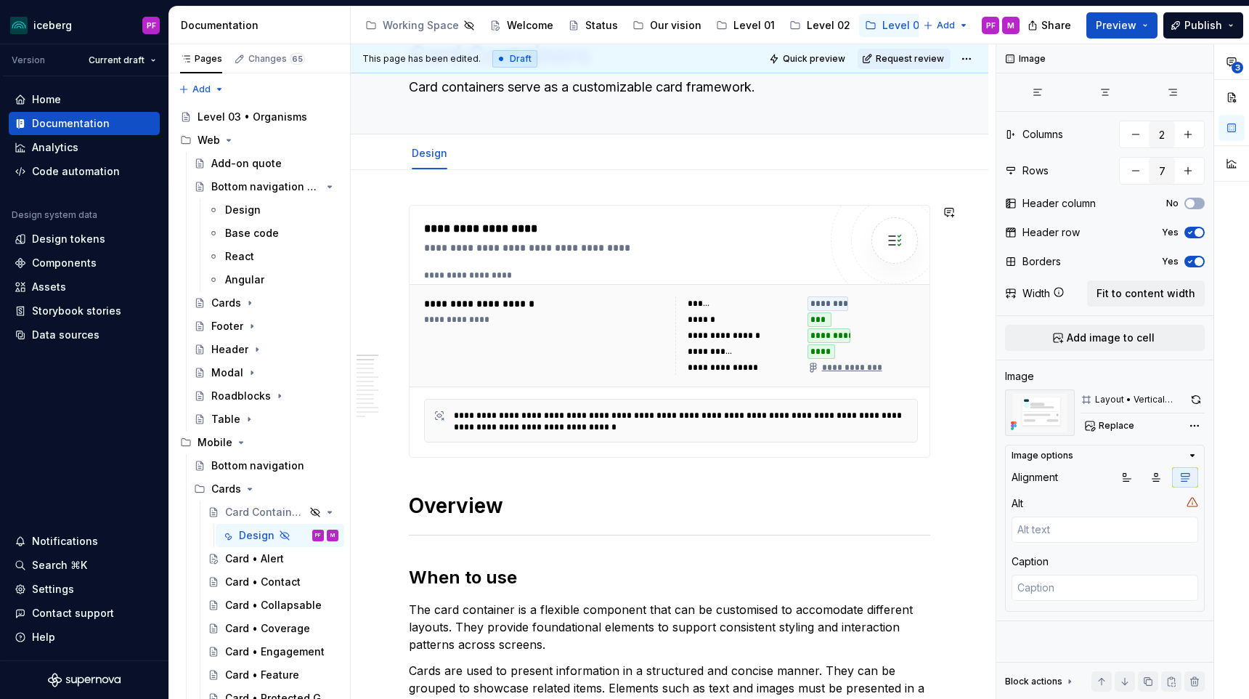
scroll to position [0, 0]
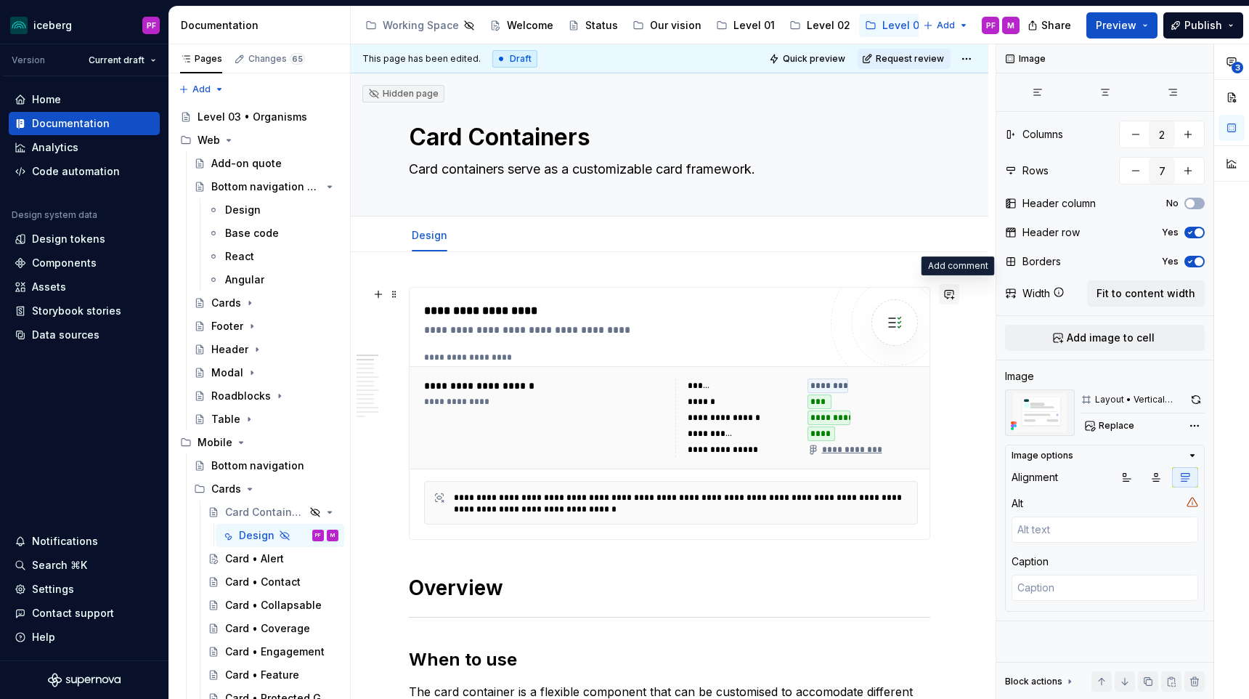
type textarea "*"
click at [957, 288] on button "button" at bounding box center [949, 294] width 20 height 20
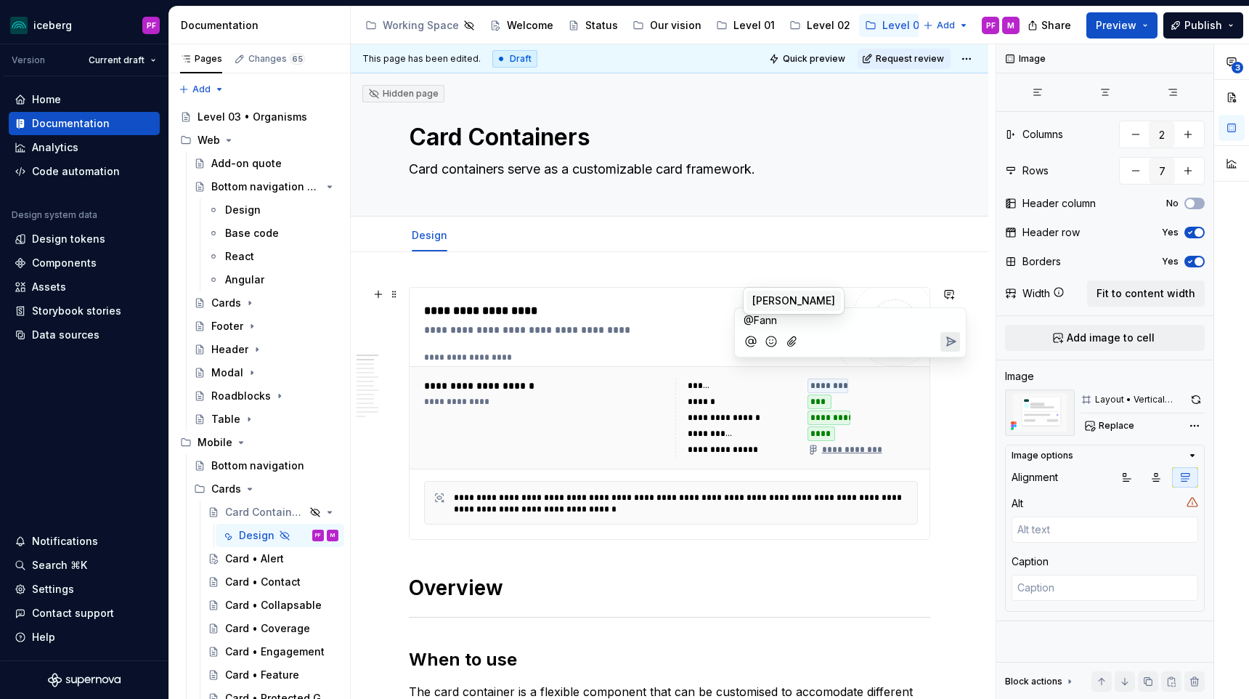
click at [829, 298] on li "FS Fannie Senécal" at bounding box center [793, 300] width 94 height 20
click at [812, 20] on div "Level 02" at bounding box center [829, 25] width 44 height 15
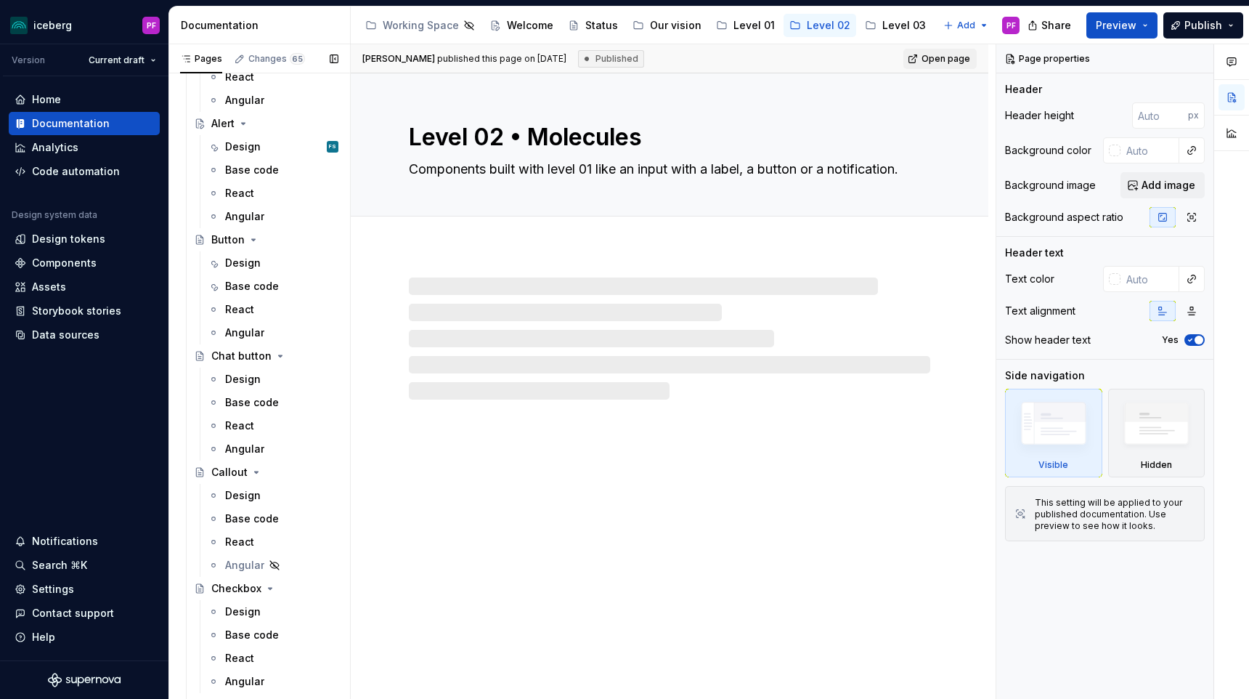
scroll to position [286, 0]
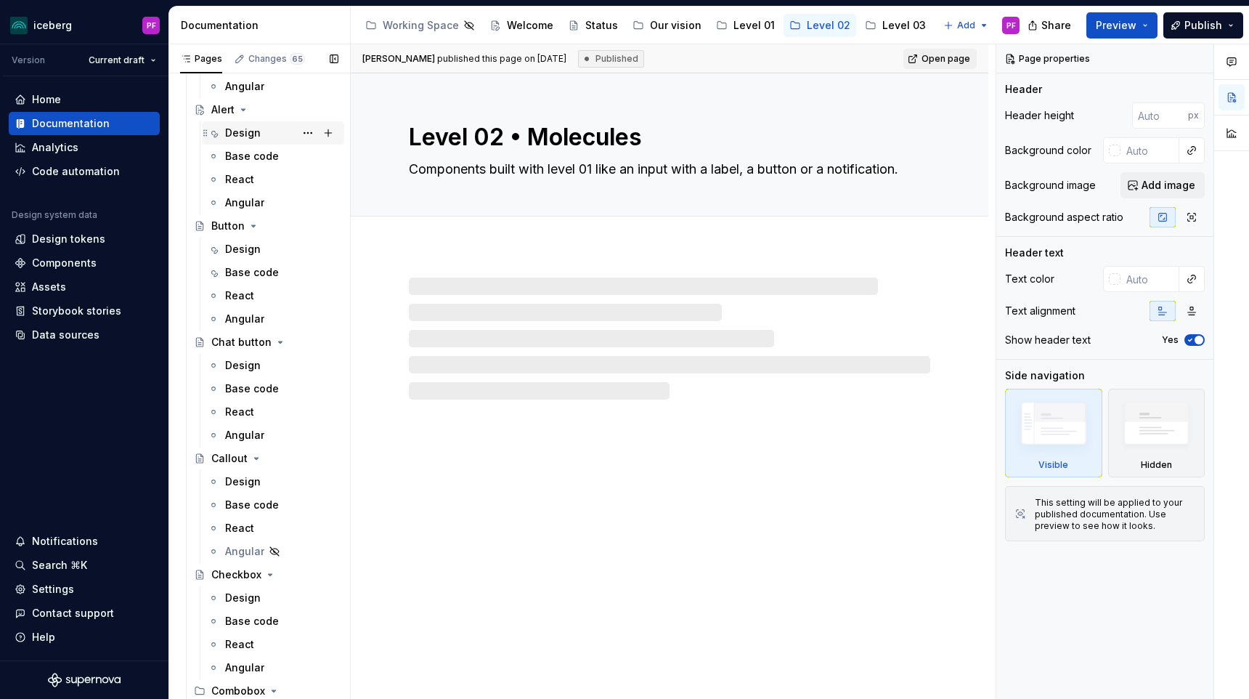
click at [269, 139] on div "Design FS" at bounding box center [281, 133] width 113 height 20
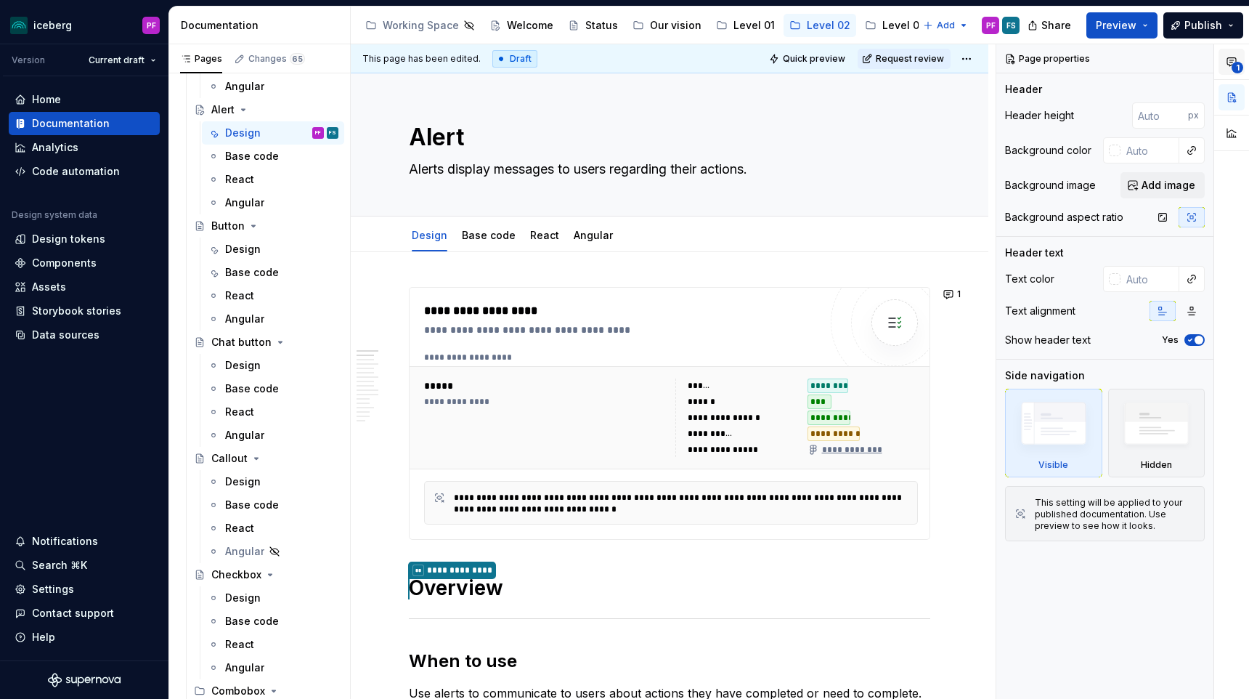
click at [1237, 60] on button "1" at bounding box center [1231, 62] width 26 height 26
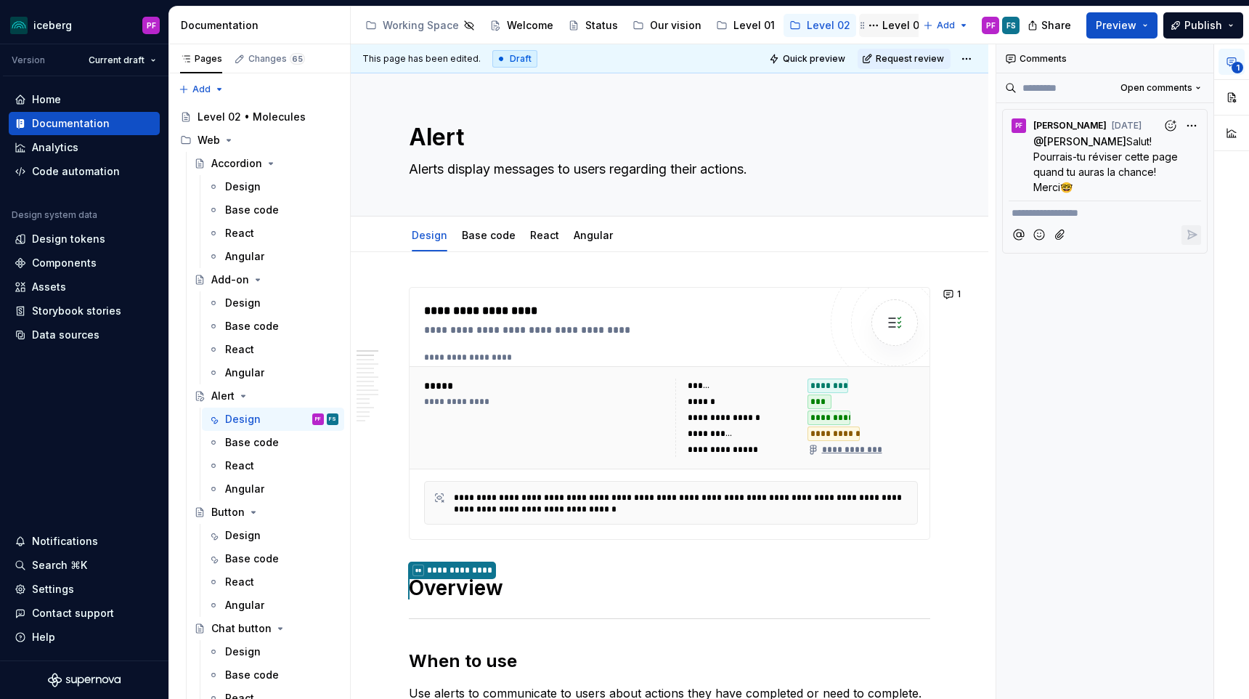
click at [882, 29] on div "Level 03" at bounding box center [904, 25] width 44 height 15
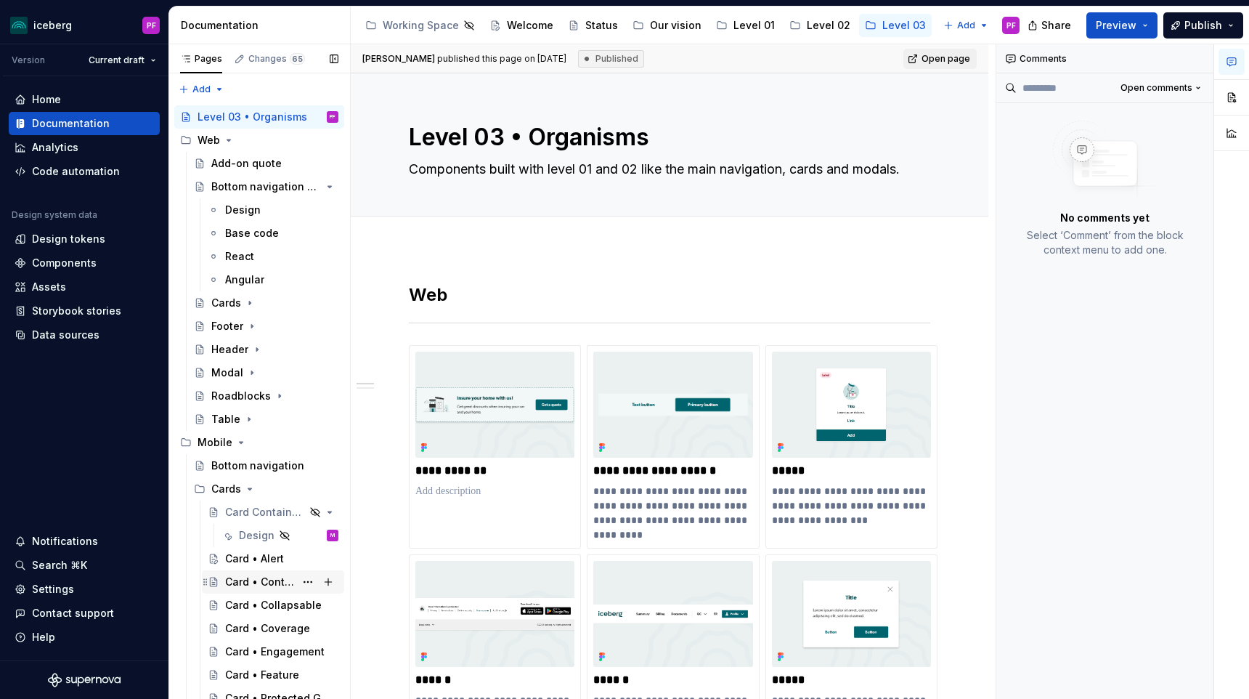
scroll to position [100, 0]
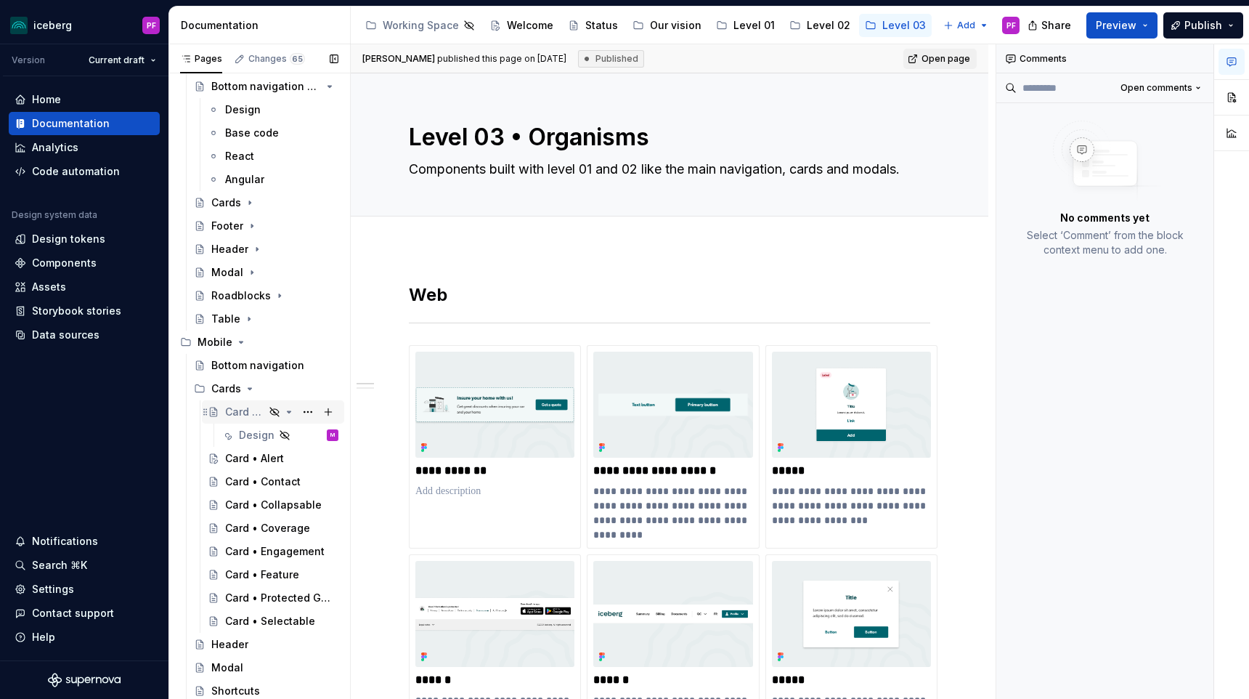
click at [252, 411] on div "Card Containers" at bounding box center [244, 411] width 39 height 15
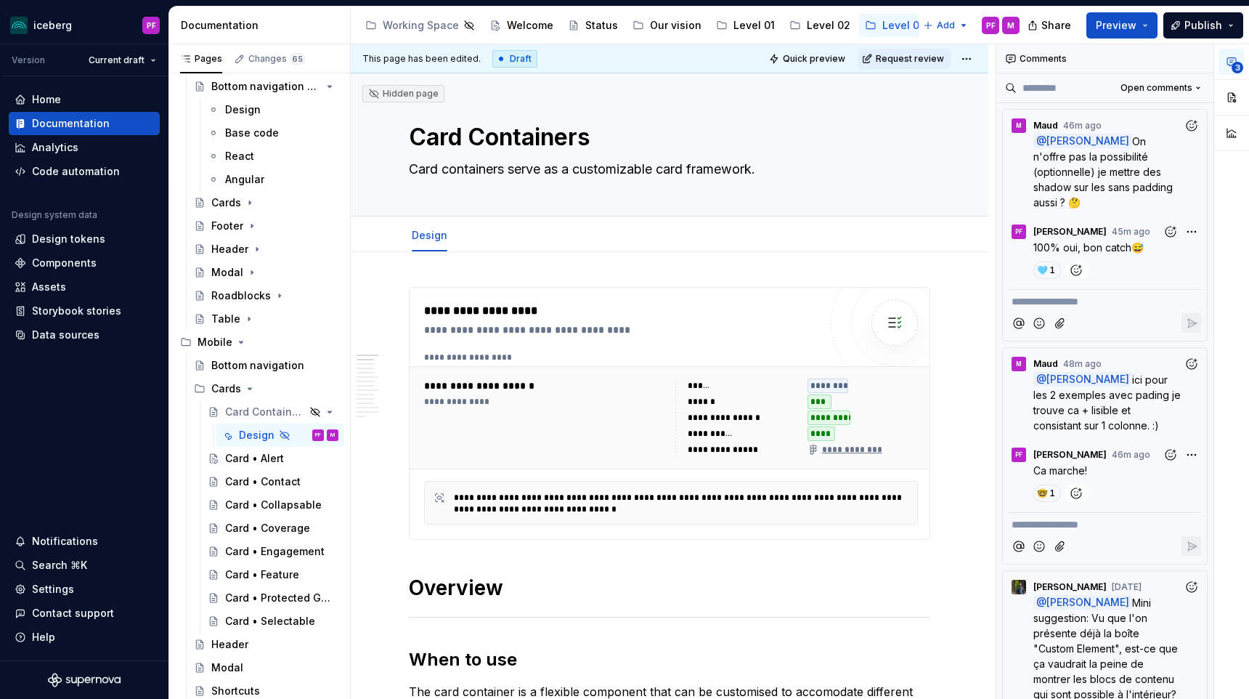
click at [1230, 62] on icon "button" at bounding box center [1232, 62] width 12 height 12
click at [1230, 62] on icon "button" at bounding box center [1231, 62] width 9 height 8
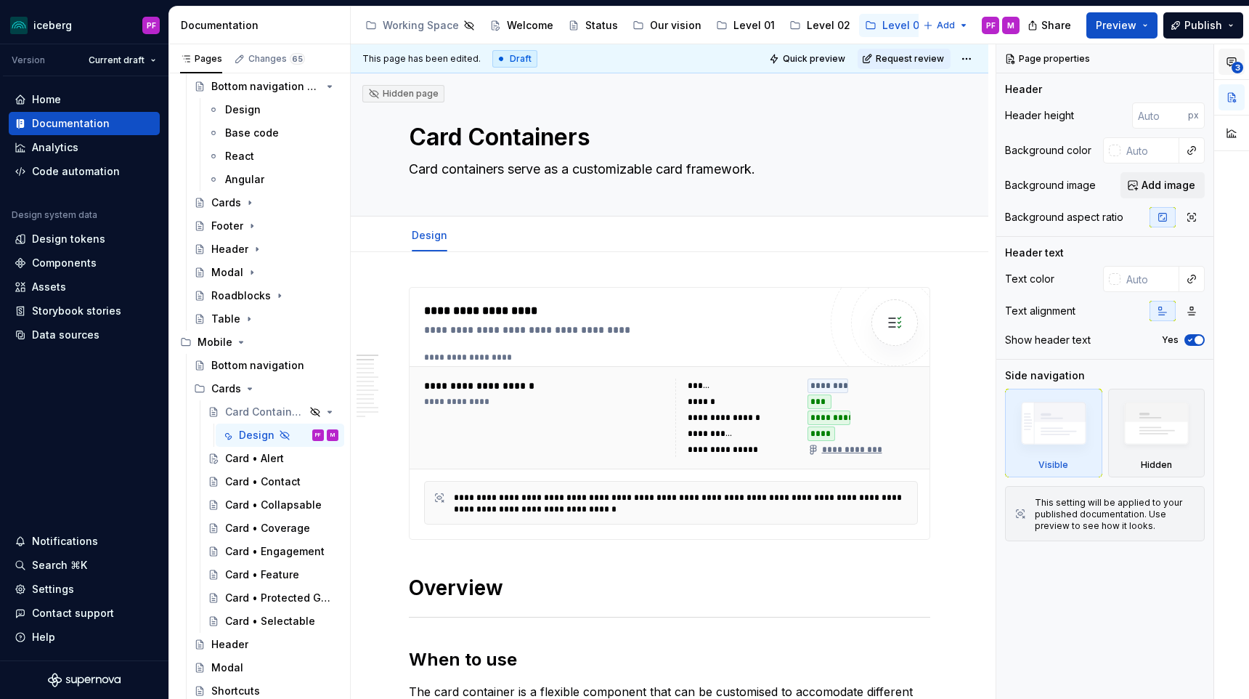
click at [1229, 62] on icon "button" at bounding box center [1231, 62] width 9 height 8
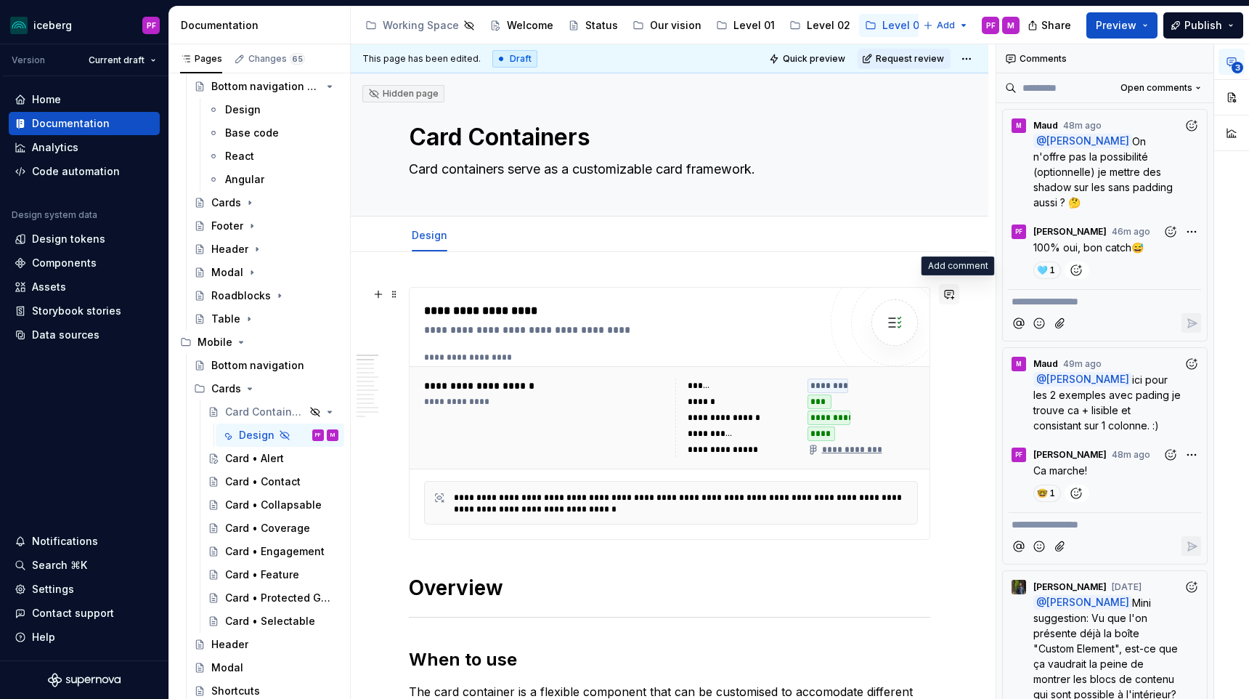
click at [957, 297] on button "button" at bounding box center [949, 294] width 20 height 20
type textarea "*"
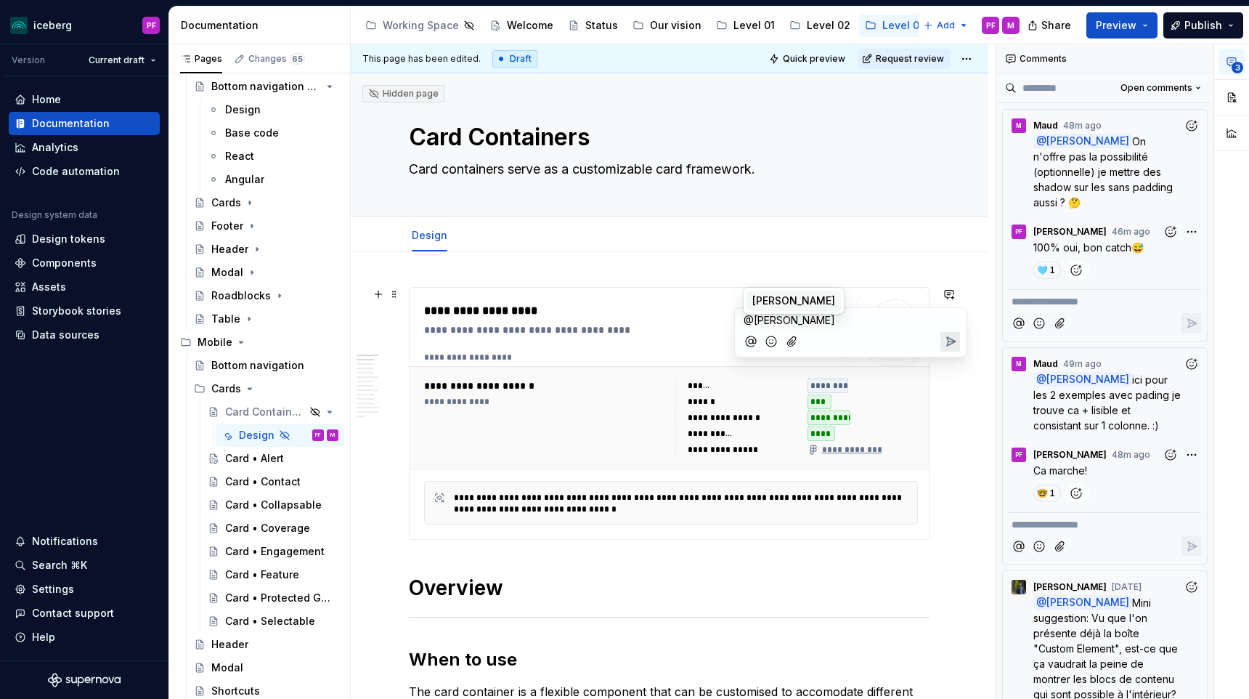
click at [807, 298] on span "Fannie Senécal" at bounding box center [793, 300] width 83 height 15
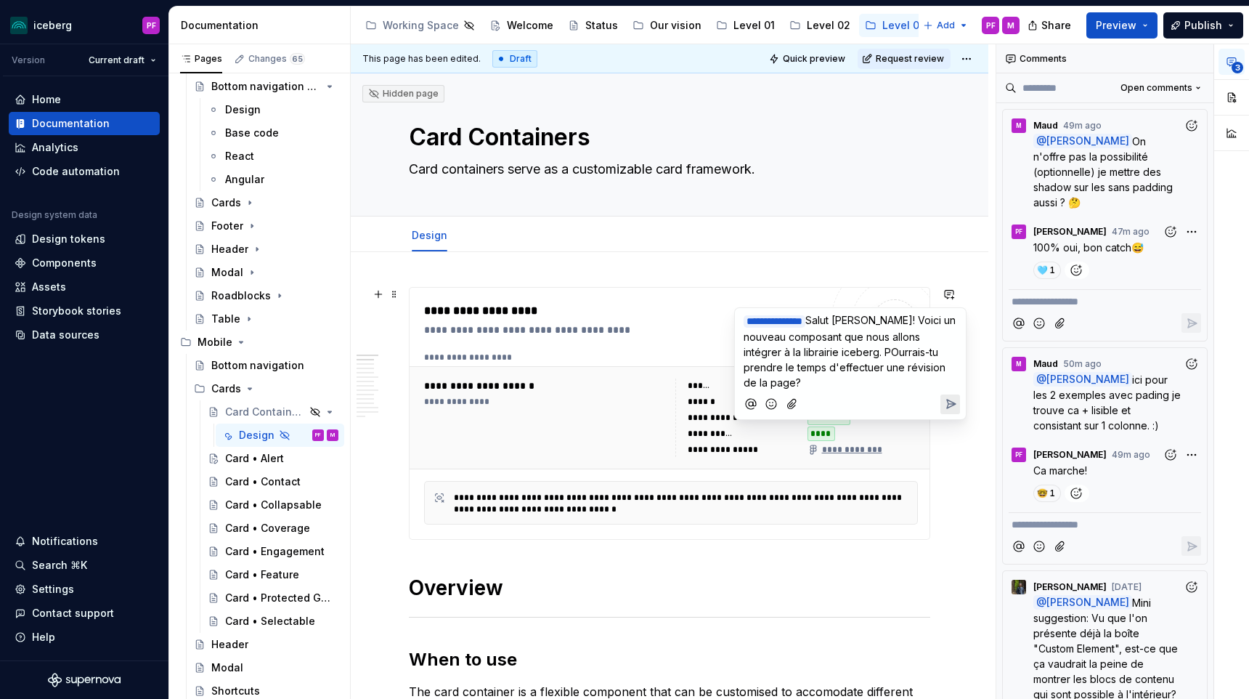
click at [895, 352] on span "Salut Fannie! Voici un nouveau composant que nous allons intégrer à la librairi…" at bounding box center [851, 351] width 215 height 75
click at [797, 382] on p "**********" at bounding box center [850, 351] width 213 height 78
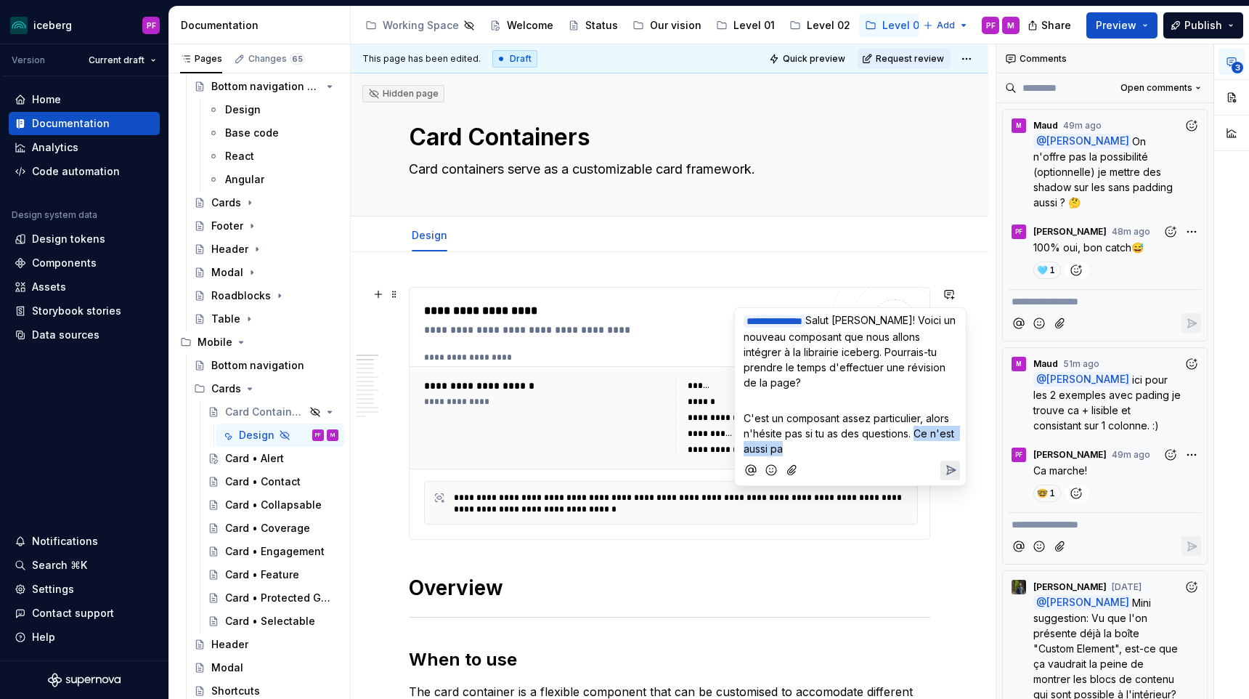
drag, startPoint x: 916, startPoint y: 431, endPoint x: 925, endPoint y: 442, distance: 13.9
click at [925, 444] on p "C'est un composant assez particulier, alors n'hésite pas si tu as des questions…" at bounding box center [850, 433] width 213 height 46
drag, startPoint x: 893, startPoint y: 445, endPoint x: 916, endPoint y: 431, distance: 26.4
click at [916, 431] on p "C'est un composant assez particulier, alors n'hésite pas si tu as des questions…" at bounding box center [850, 433] width 213 height 46
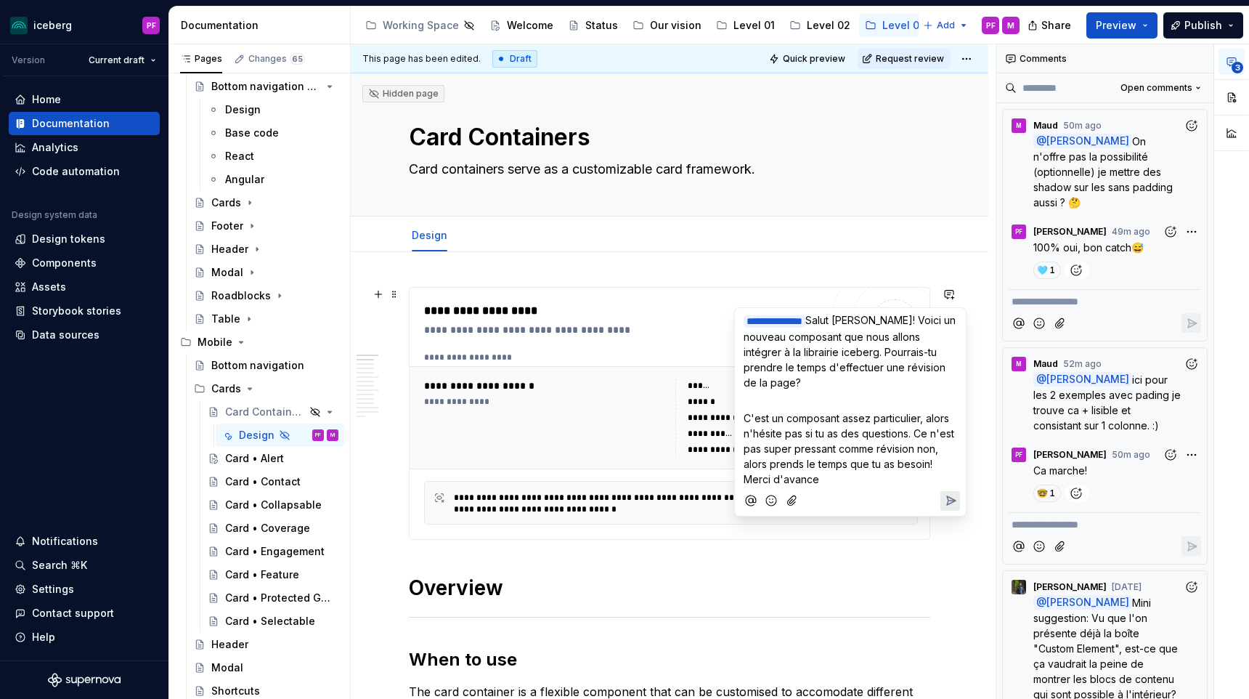
click at [766, 502] on icon "Add emoji" at bounding box center [771, 500] width 15 height 15
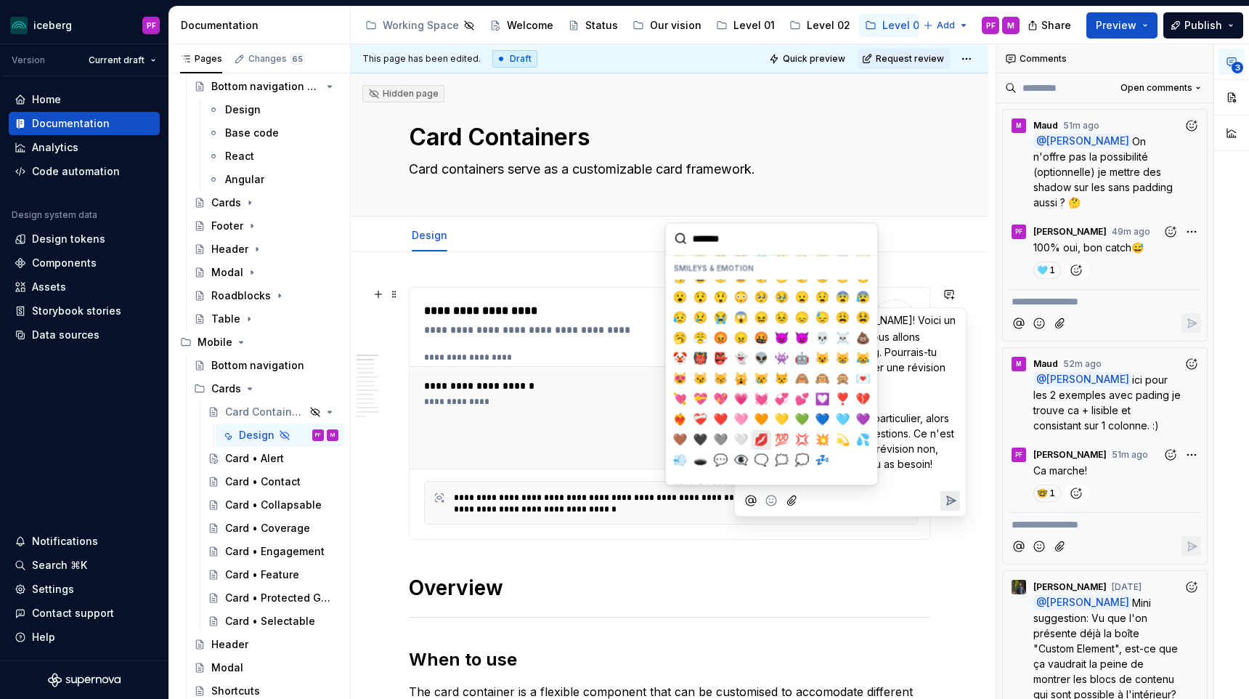
scroll to position [156, 0]
click at [715, 379] on span "😽" at bounding box center [721, 377] width 12 height 15
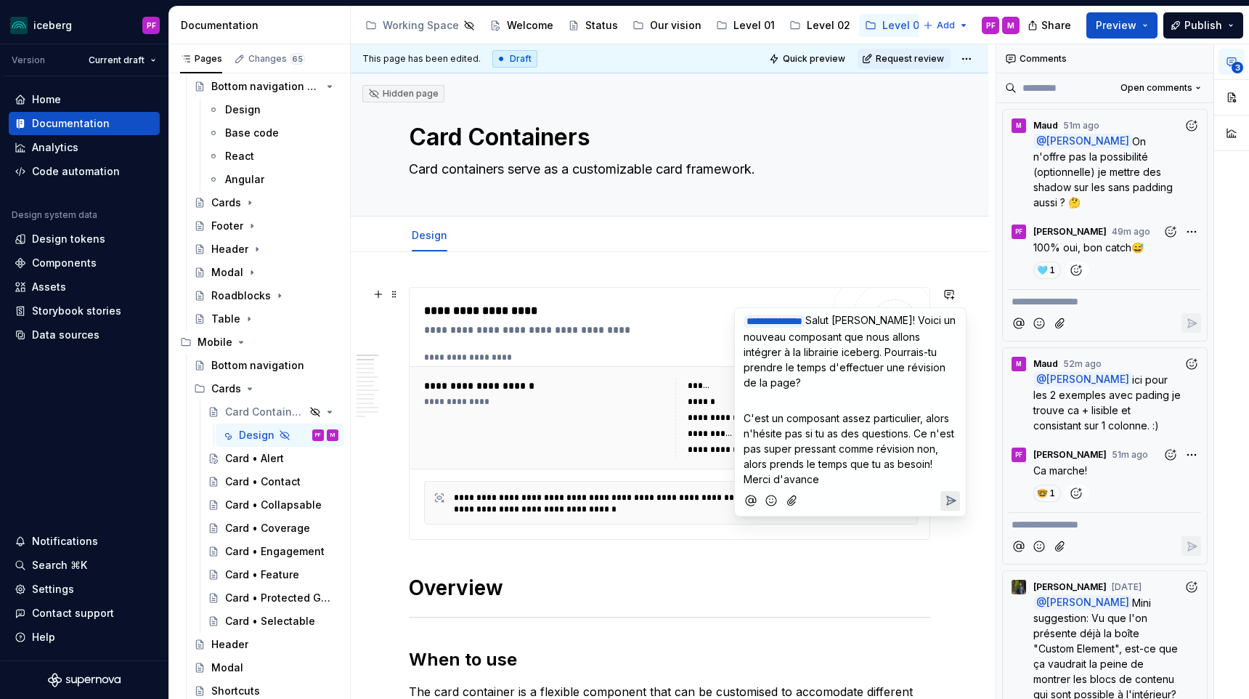
click at [776, 494] on icon "Add emoji" at bounding box center [771, 500] width 15 height 15
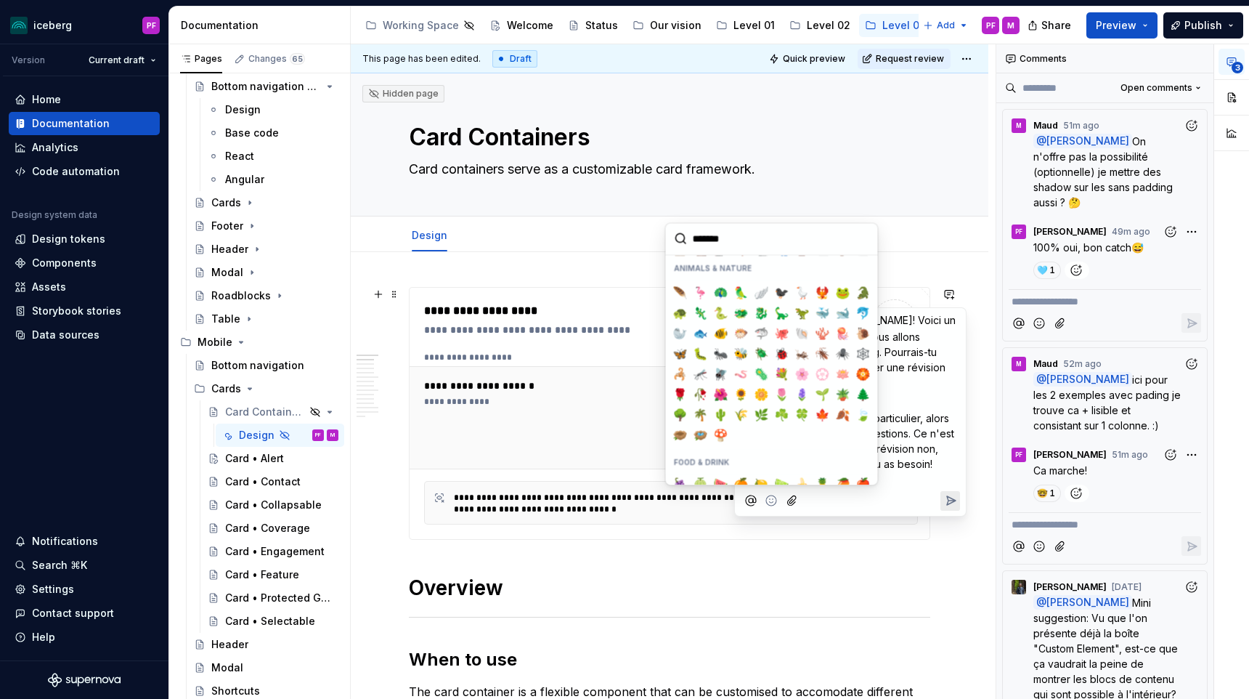
scroll to position [1438, 0]
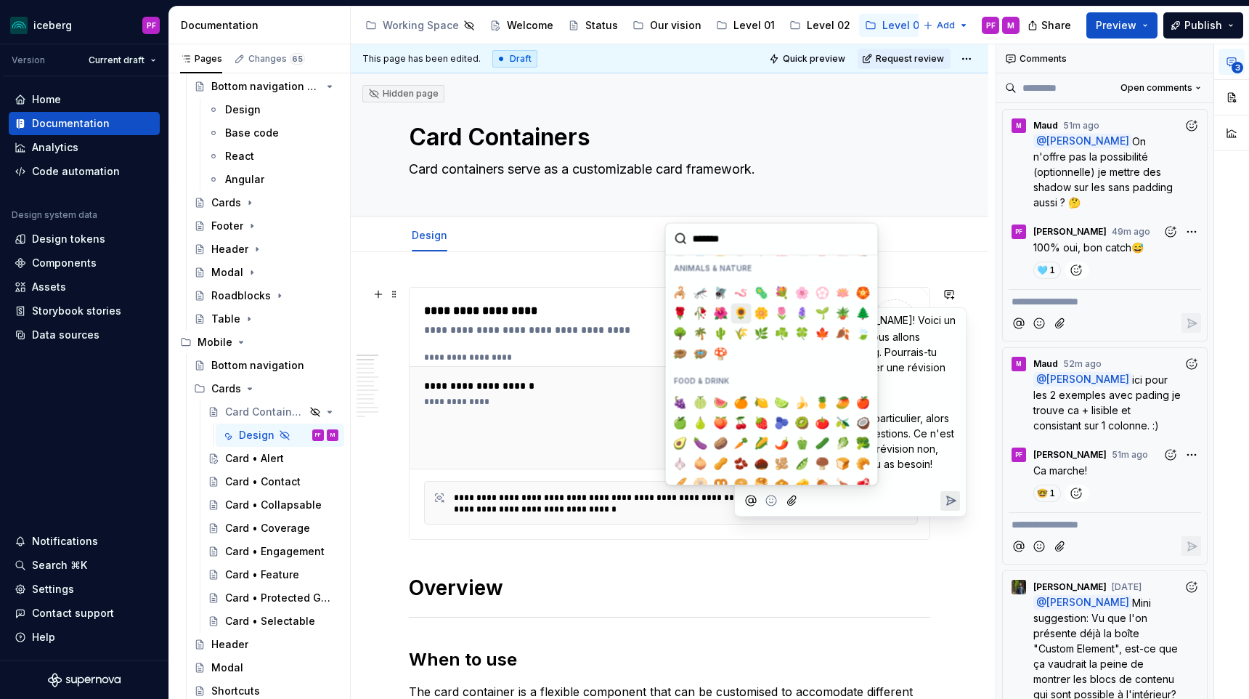
click at [741, 306] on span "🌻" at bounding box center [742, 313] width 12 height 15
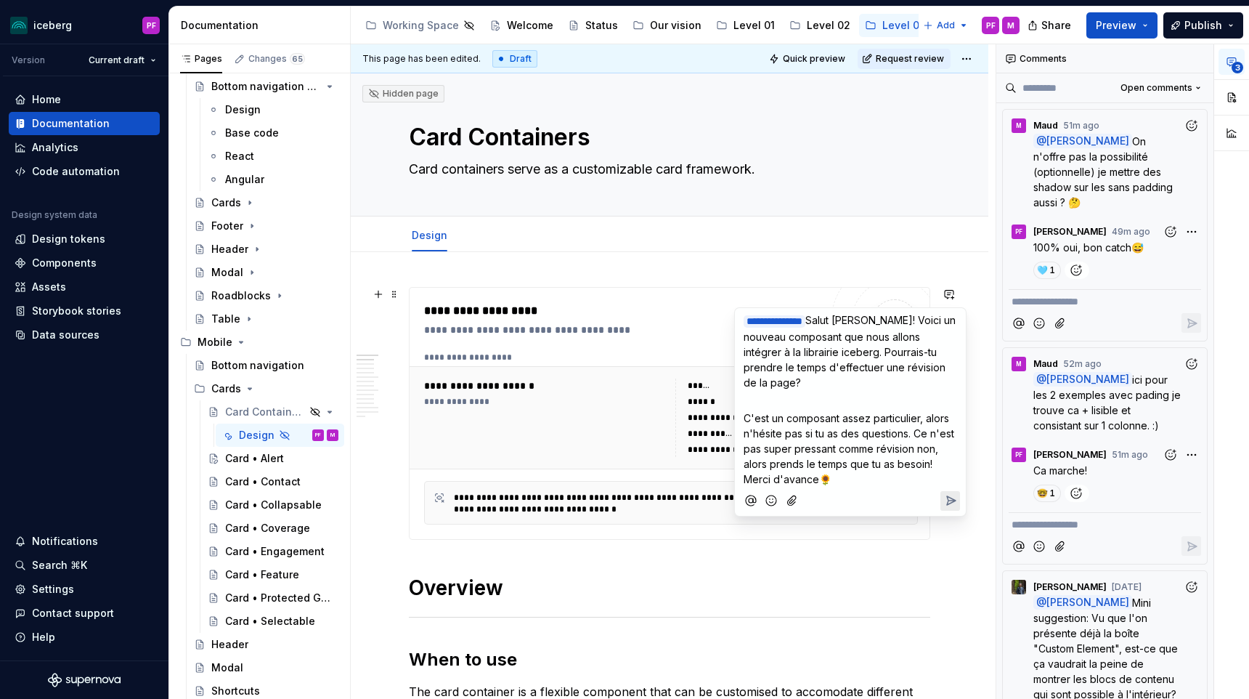
click at [817, 476] on span "C'est un composant assez particulier, alors n'hésite pas si tu as des questions…" at bounding box center [850, 448] width 213 height 73
click at [768, 499] on icon "Add emoji" at bounding box center [771, 500] width 15 height 15
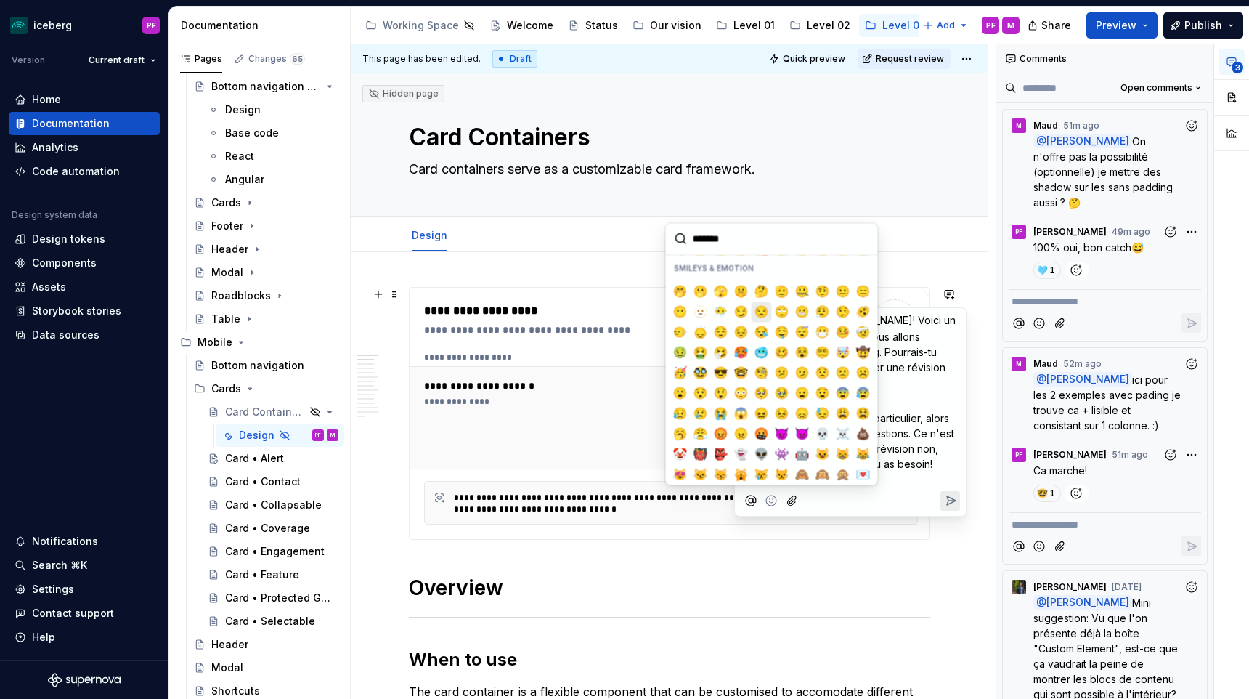
scroll to position [0, 0]
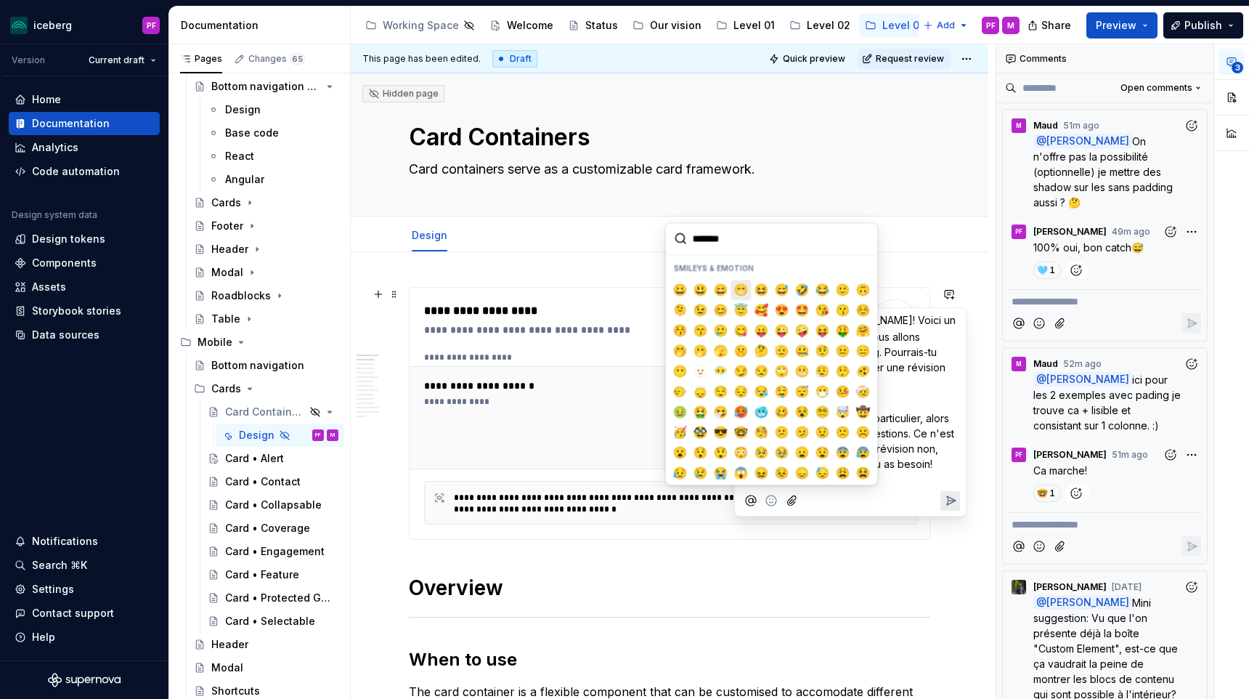
click at [724, 306] on span "😊" at bounding box center [721, 310] width 12 height 15
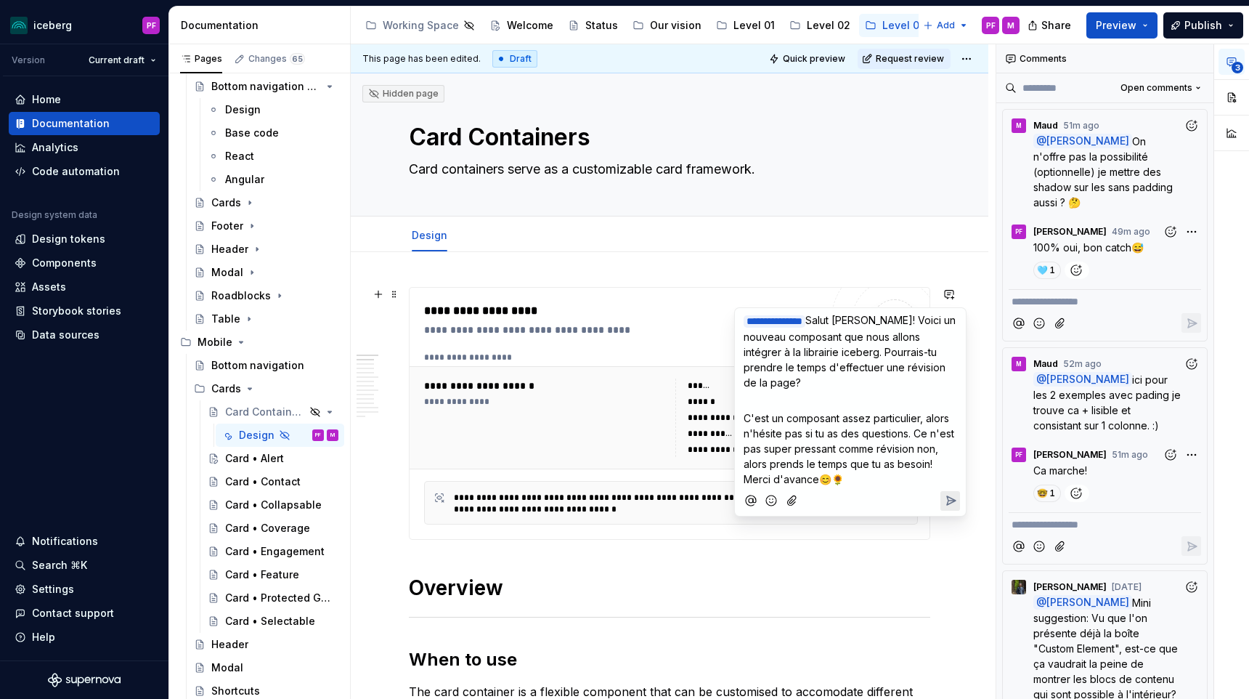
click at [947, 493] on icon "Send" at bounding box center [950, 500] width 15 height 15
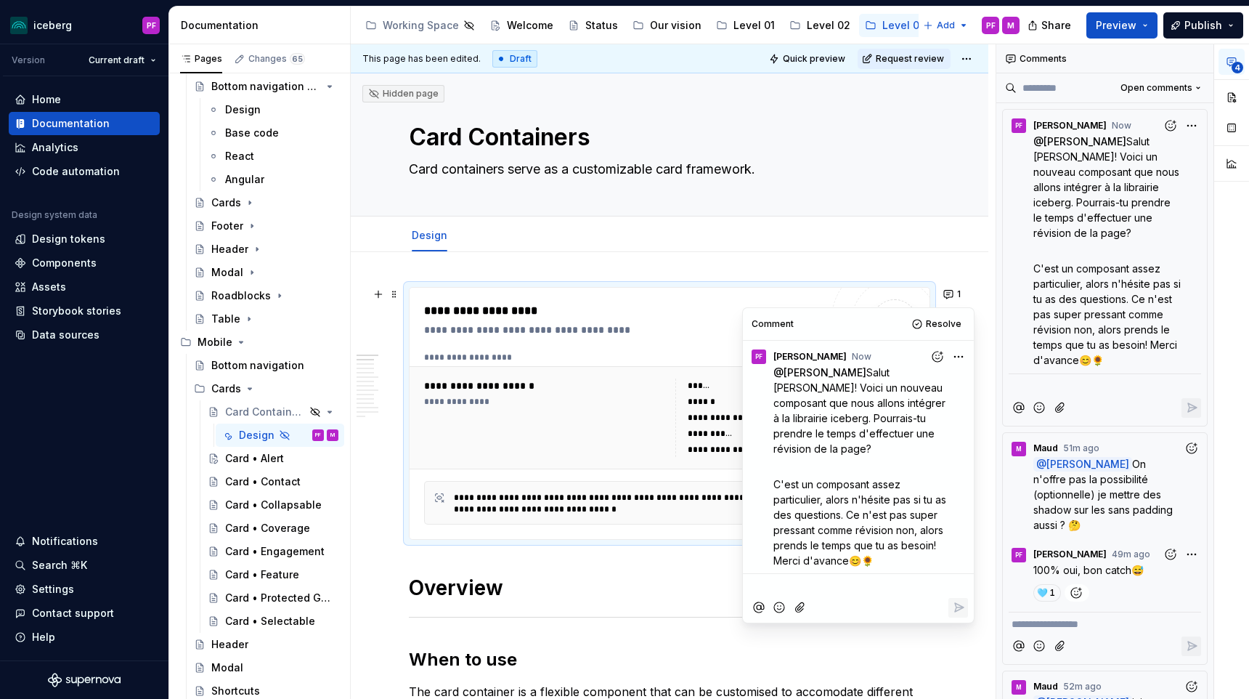
scroll to position [4, 0]
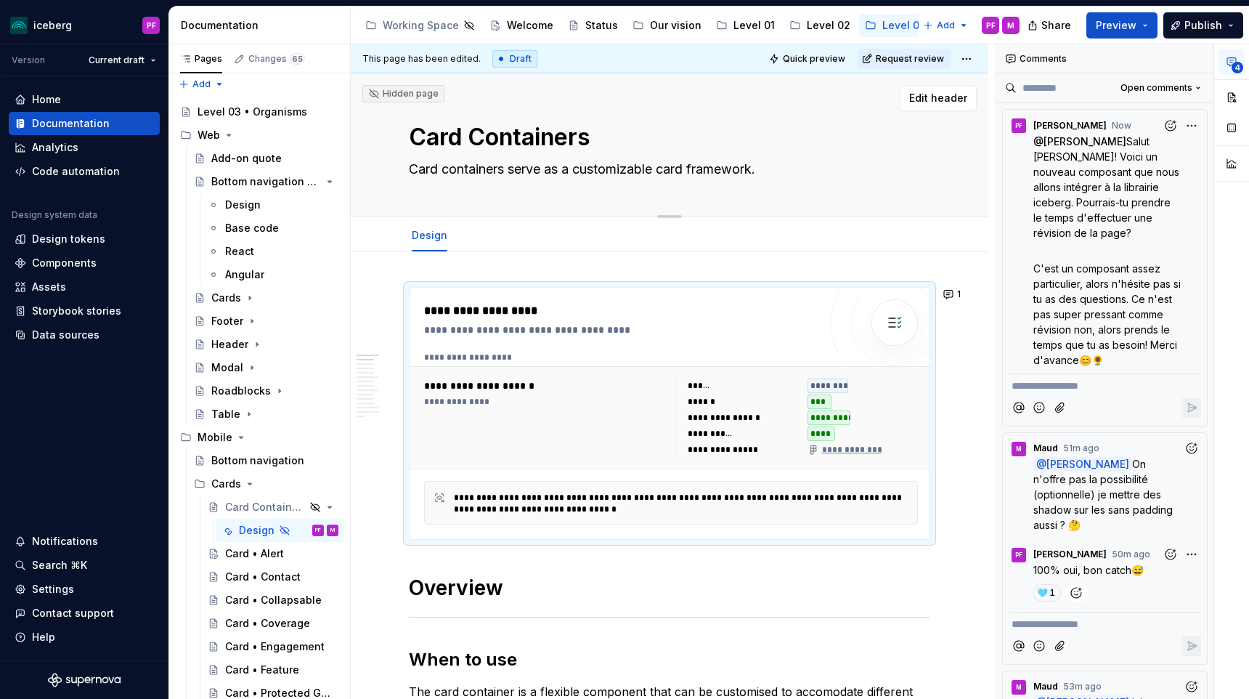
scroll to position [0, 0]
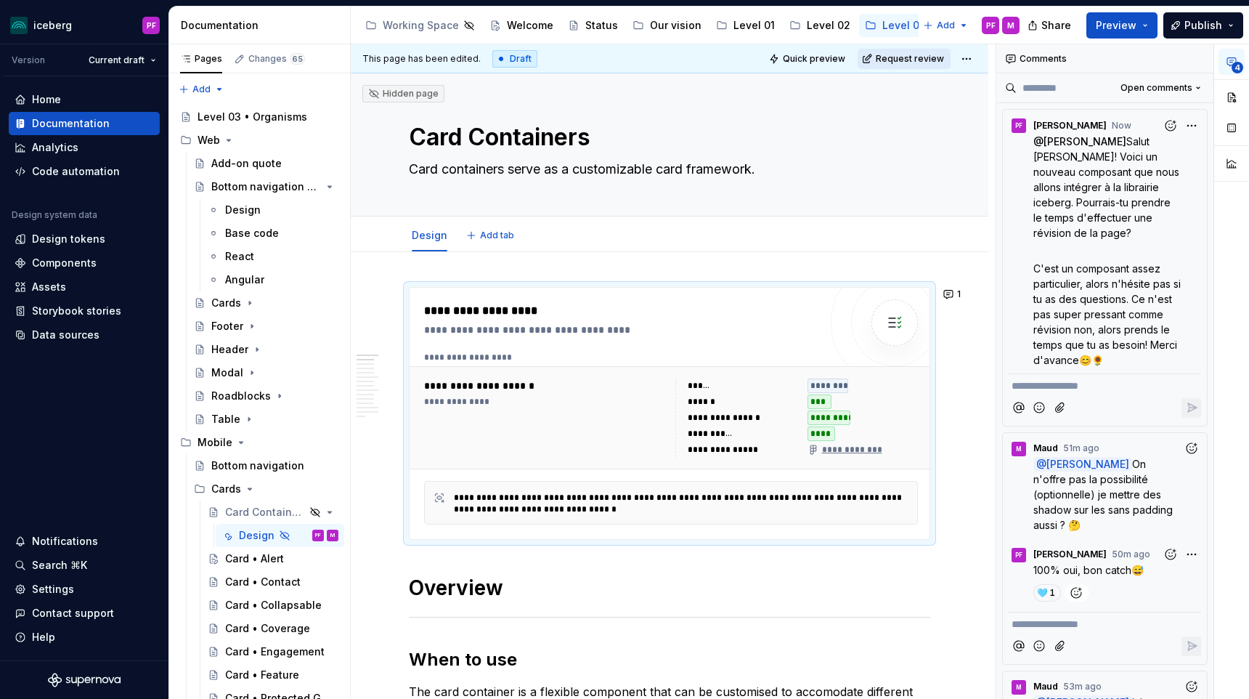
type textarea "*"
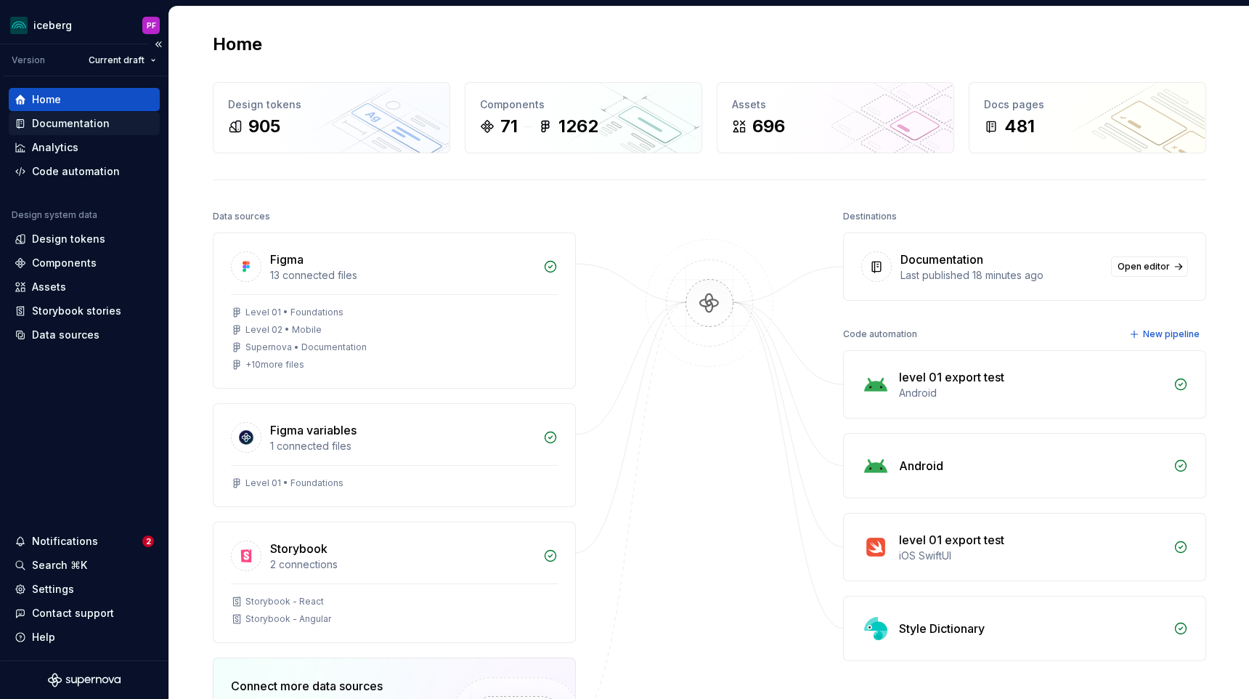
click at [70, 122] on div "Documentation" at bounding box center [71, 123] width 78 height 15
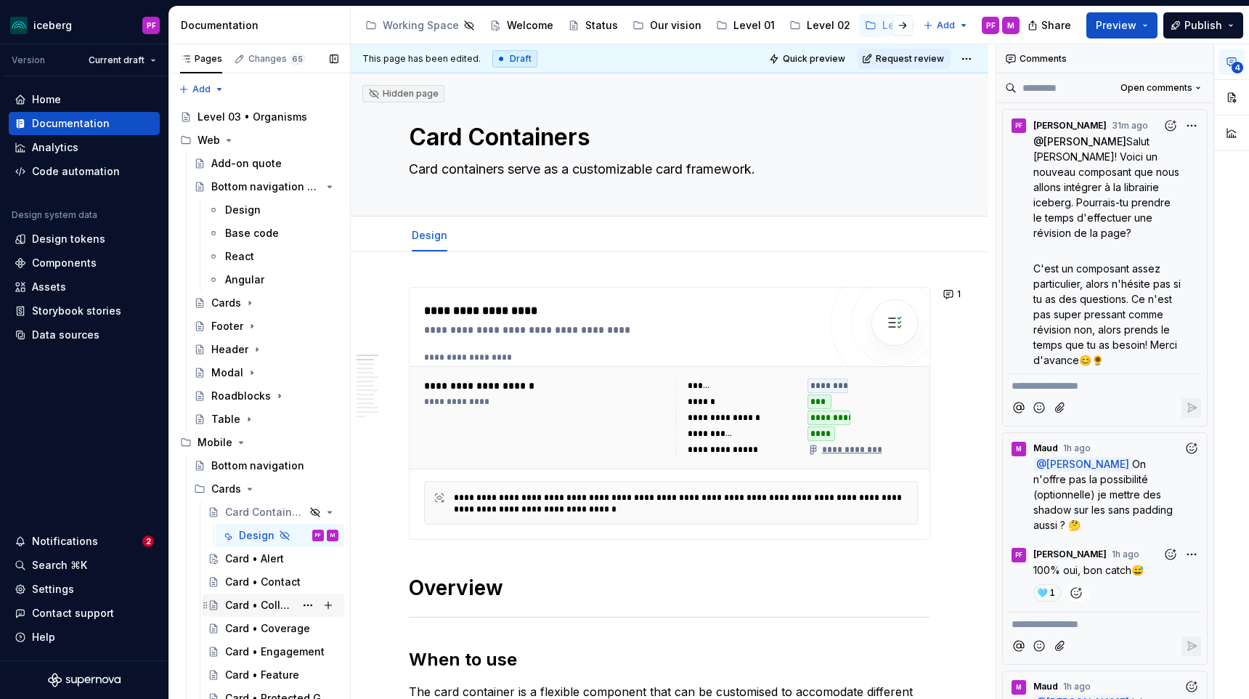
scroll to position [100, 0]
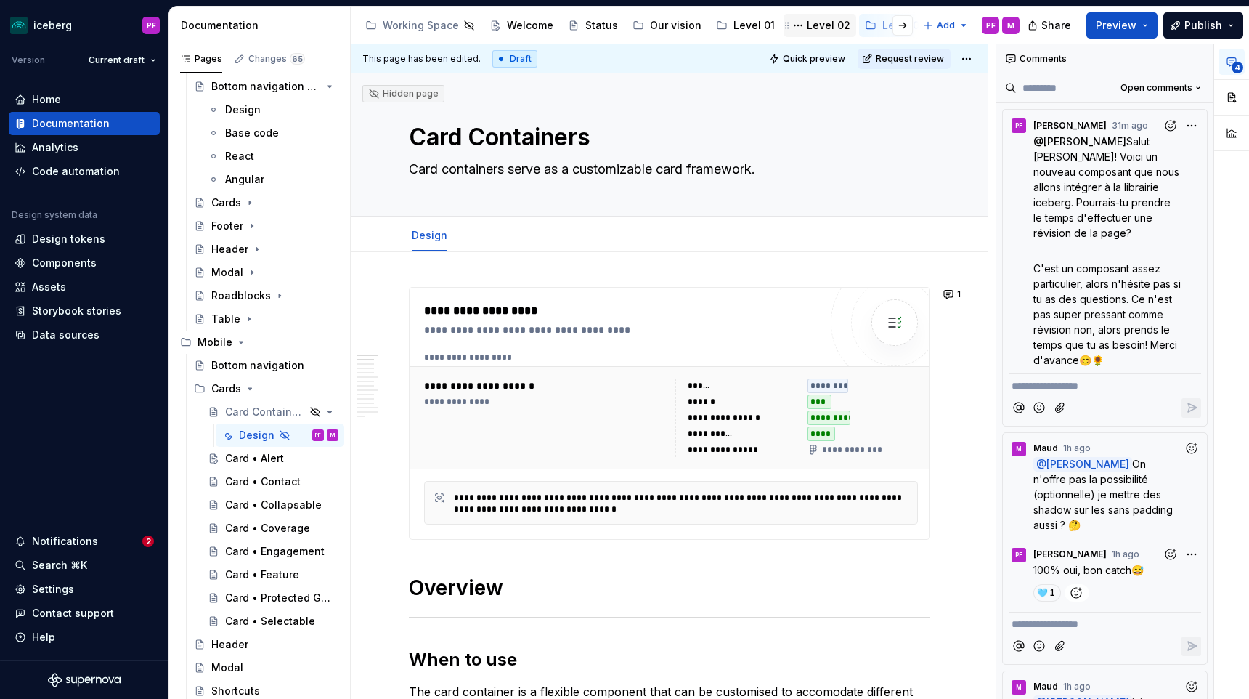
click at [817, 25] on div "Level 02" at bounding box center [829, 25] width 44 height 15
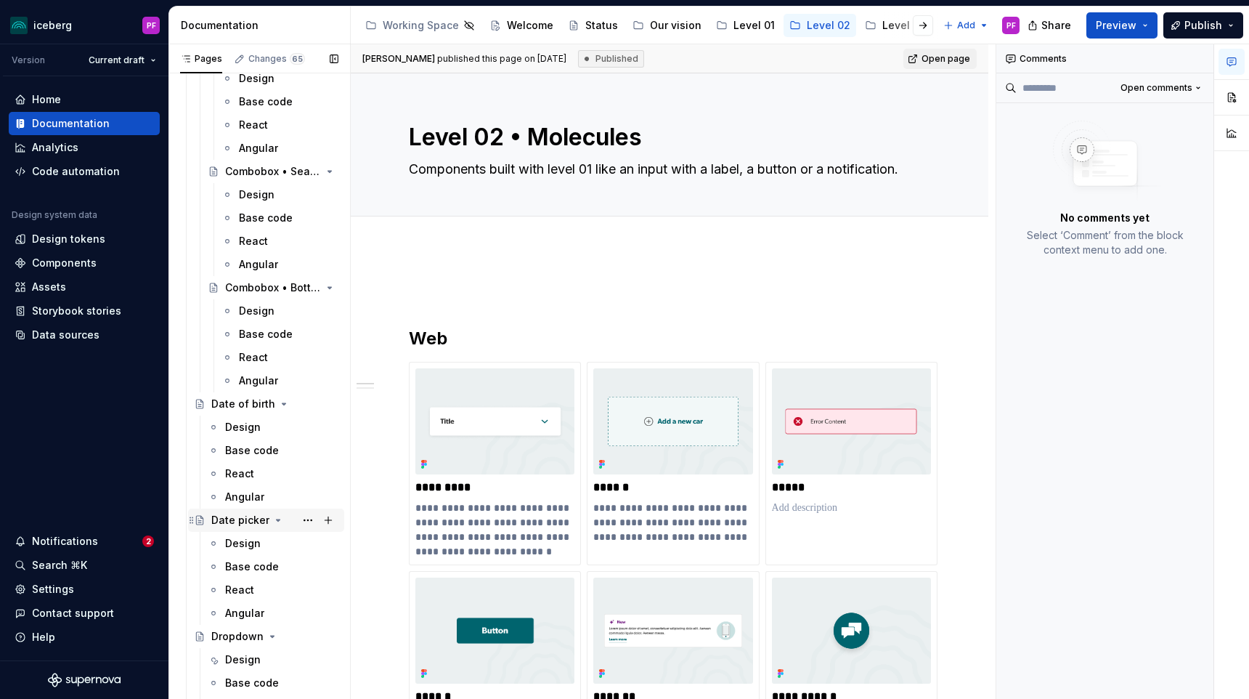
scroll to position [974, 0]
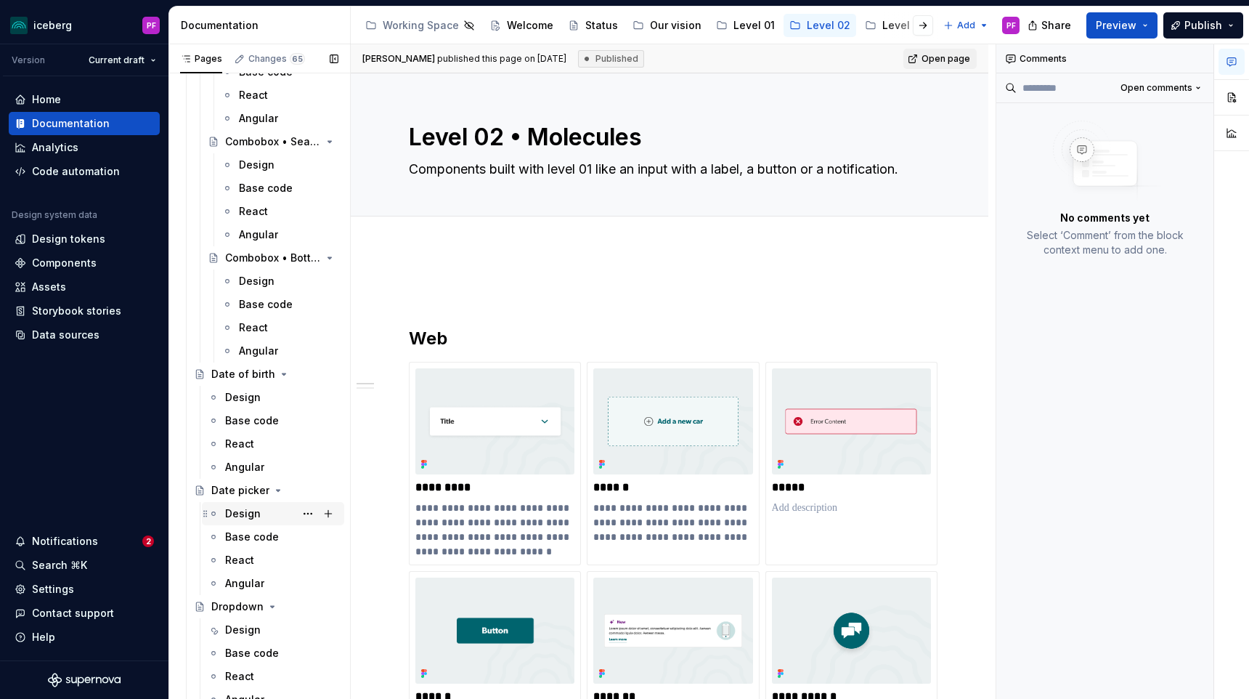
click at [241, 504] on div "Design" at bounding box center [281, 513] width 113 height 20
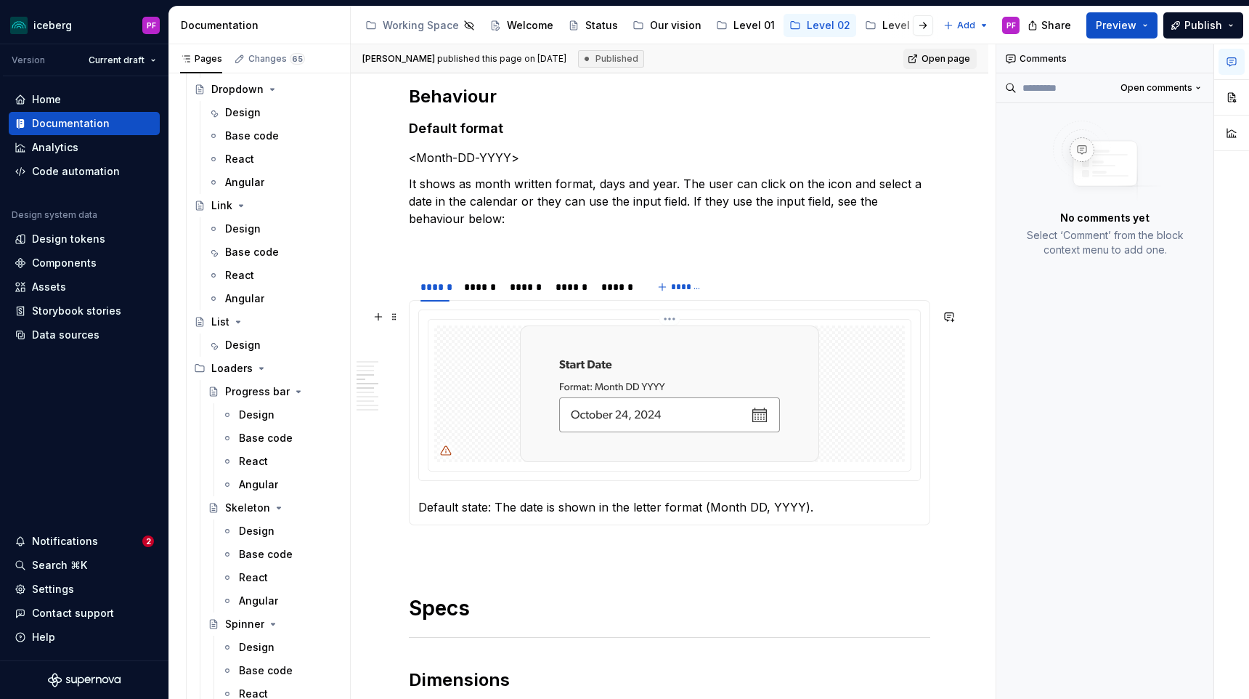
scroll to position [957, 0]
type textarea "*"
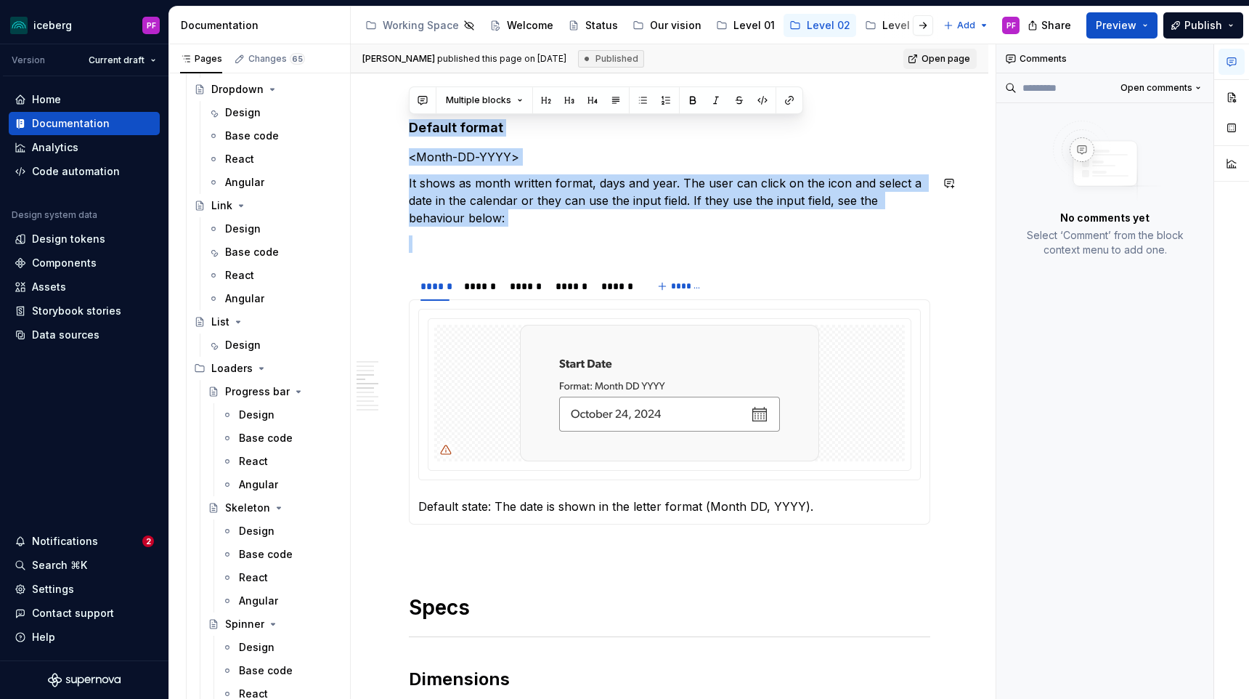
drag, startPoint x: 411, startPoint y: 131, endPoint x: 467, endPoint y: 231, distance: 114.7
click at [463, 219] on p "It shows as month written format, days and year. The user can click on the icon…" at bounding box center [669, 200] width 521 height 52
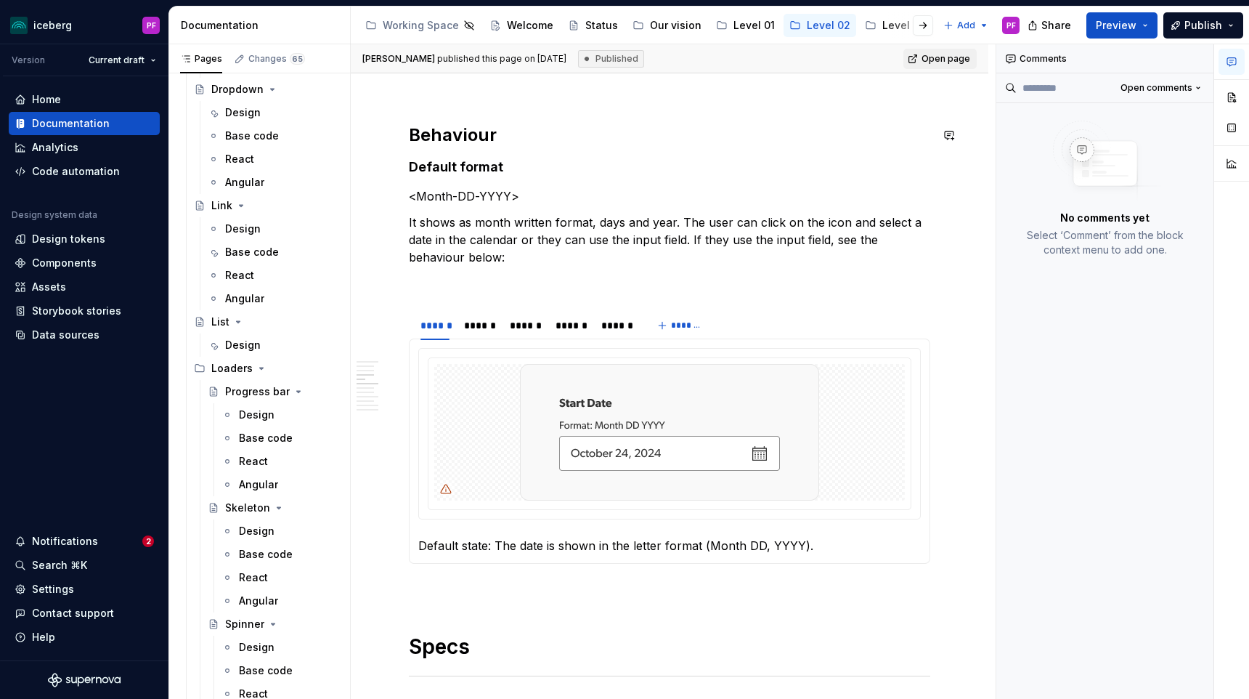
scroll to position [916, 0]
click at [499, 139] on h2 "Behaviour" at bounding box center [669, 137] width 521 height 23
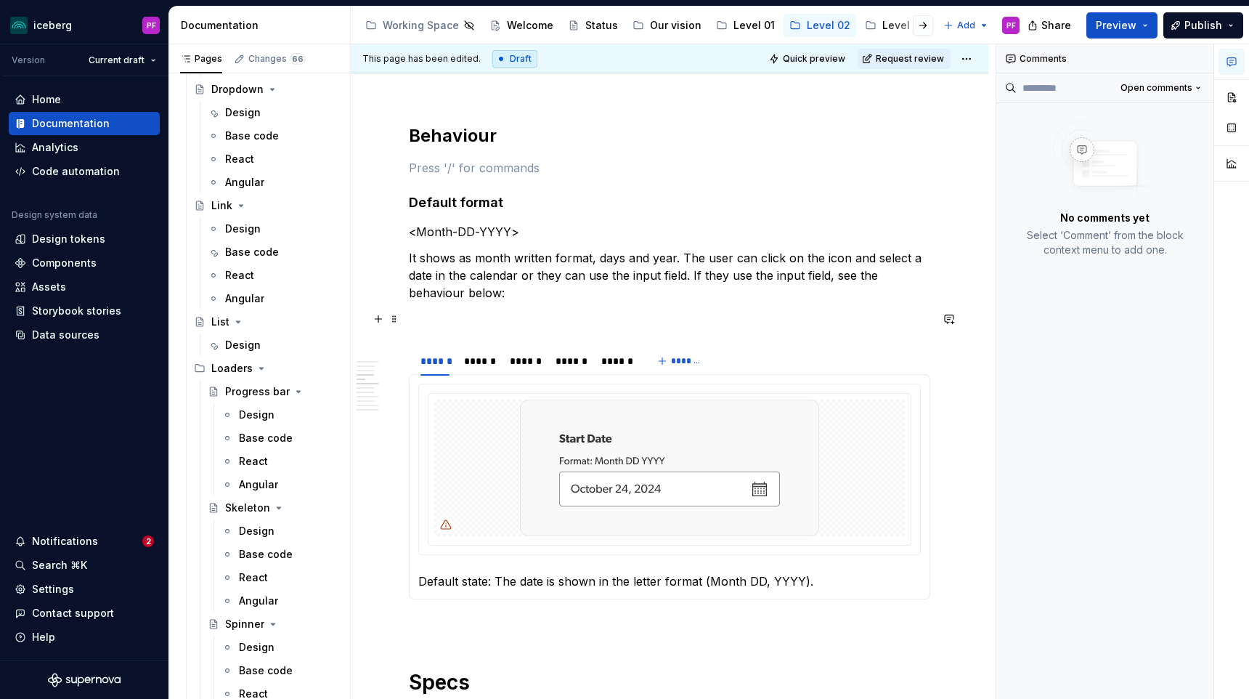
scroll to position [919, 0]
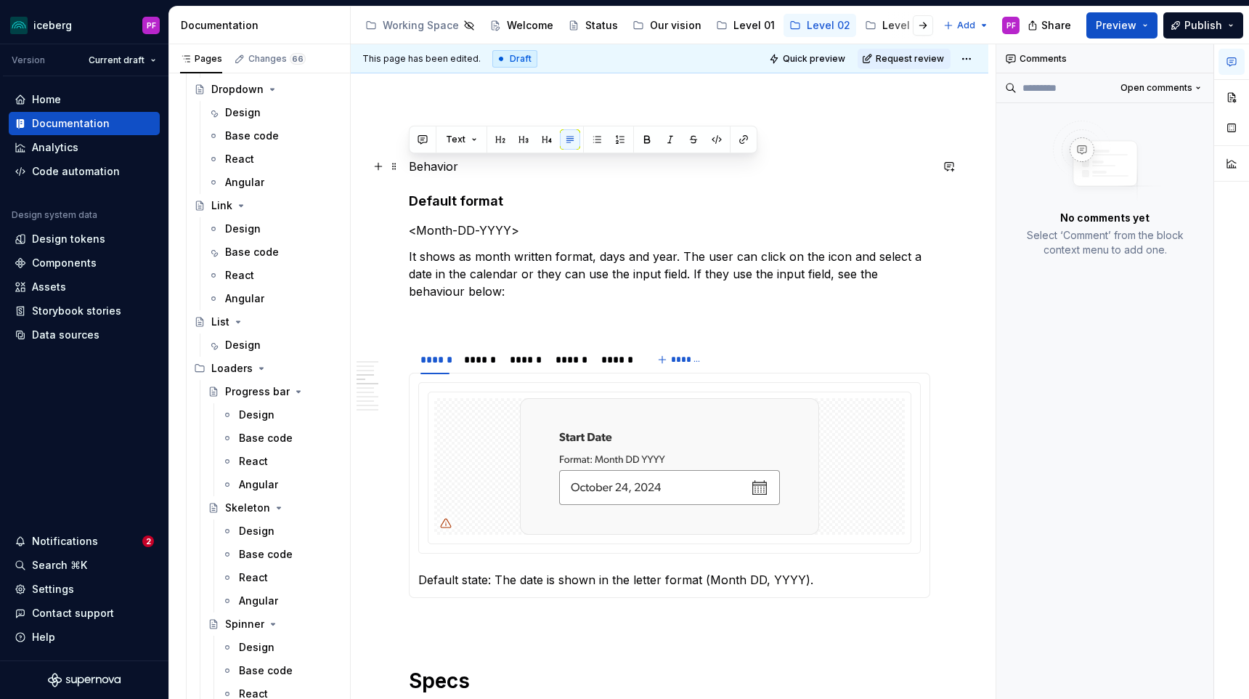
drag, startPoint x: 463, startPoint y: 168, endPoint x: 410, endPoint y: 168, distance: 53.0
click at [410, 168] on p "Behavior" at bounding box center [669, 166] width 521 height 17
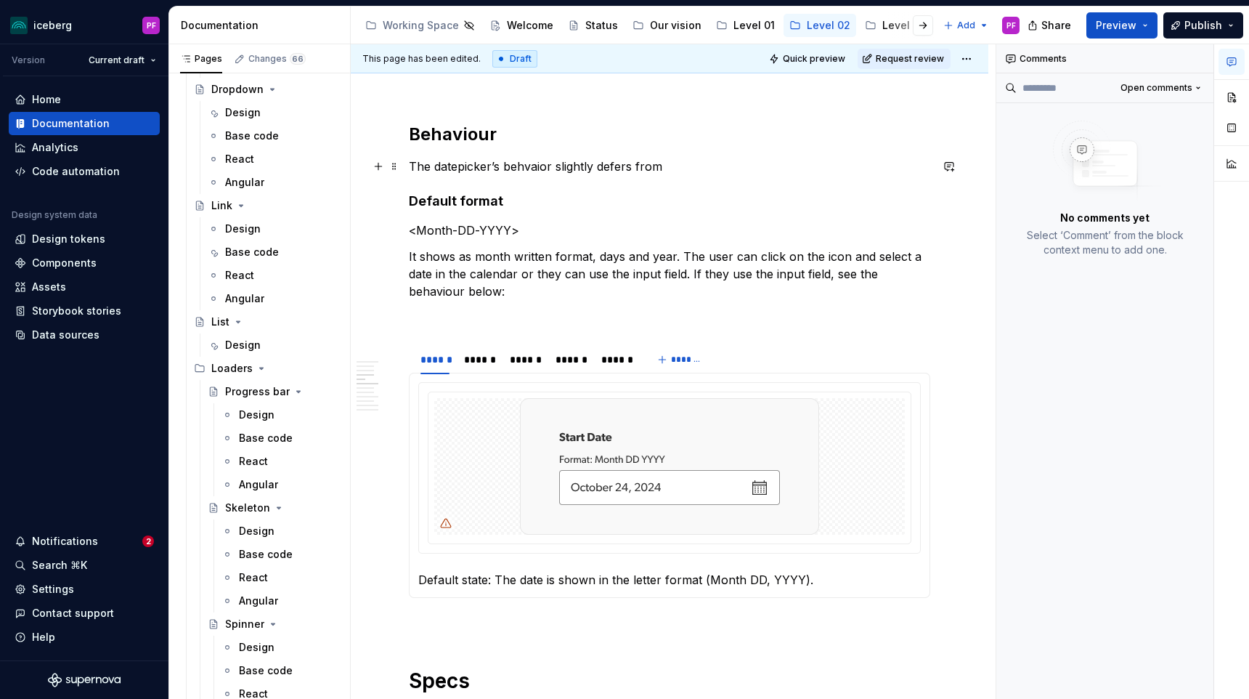
click at [537, 168] on p "The datepicker’s behvaior slightly defers from" at bounding box center [669, 166] width 521 height 17
click at [669, 160] on p "The datepicker’s behavior slightly defers from" at bounding box center [669, 166] width 521 height 17
click at [652, 167] on p "The datepicker’s behavior slightly defers from" at bounding box center [669, 166] width 521 height 17
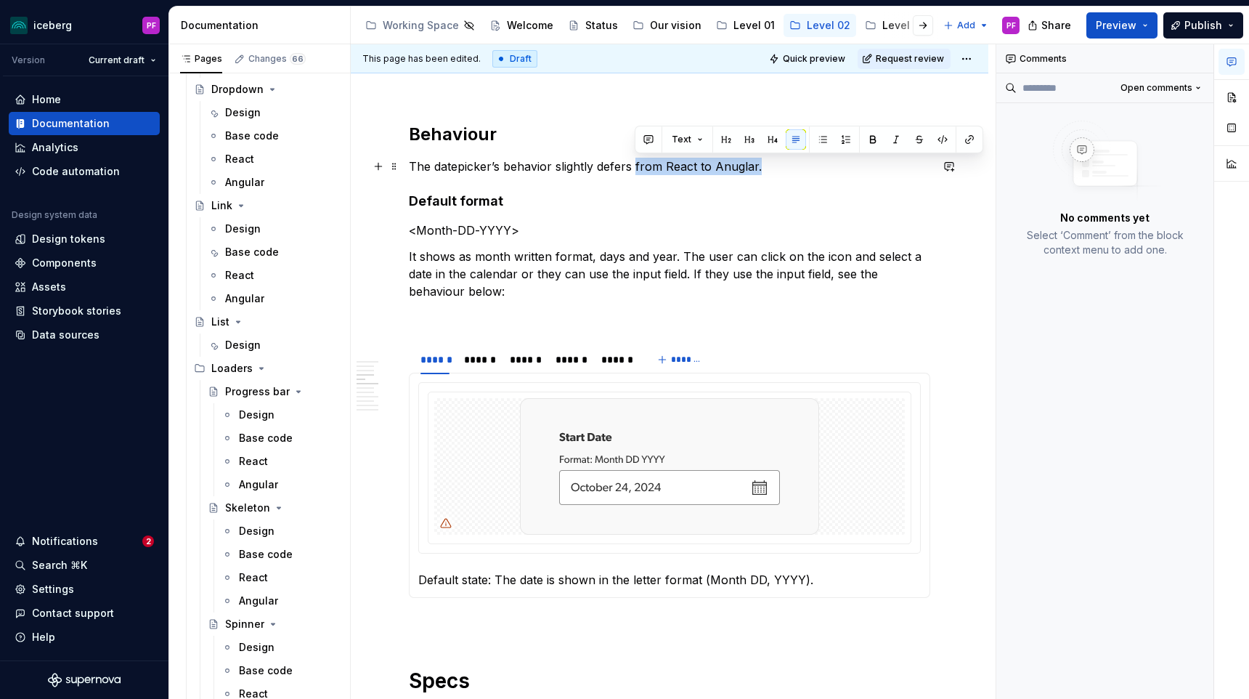
drag, startPoint x: 724, startPoint y: 175, endPoint x: 635, endPoint y: 168, distance: 88.9
click at [635, 168] on p "The datepicker’s behavior slightly defers from React to Anuglar." at bounding box center [669, 166] width 521 height 17
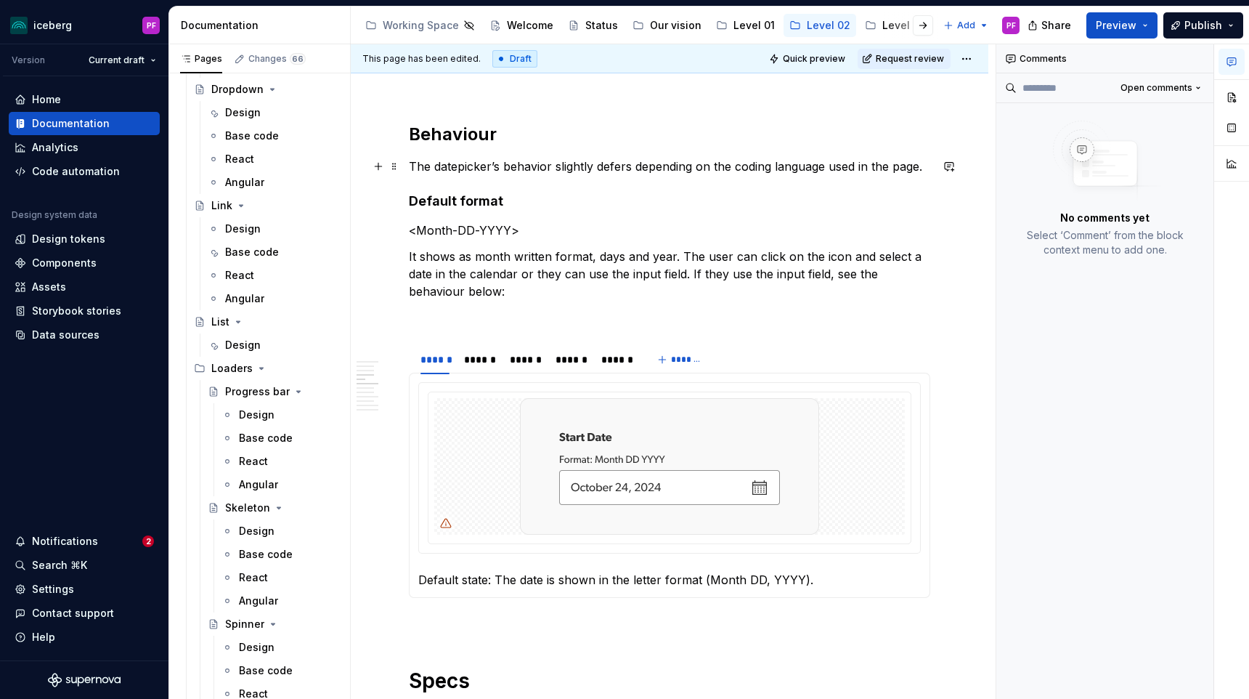
click at [897, 168] on p "The datepicker’s behavior slightly defers depending on the coding language used…" at bounding box center [669, 166] width 521 height 17
click at [891, 168] on p "The datepicker’s behavior slightly defers depending on the coding language used…" at bounding box center [669, 166] width 521 height 17
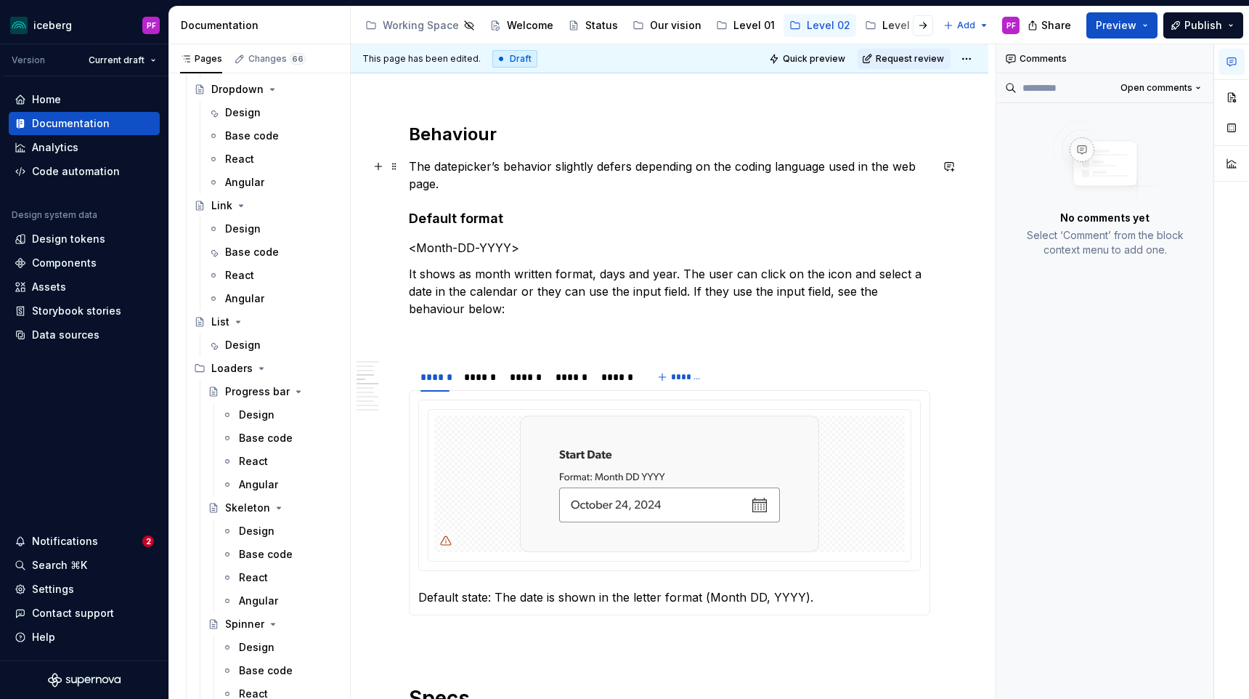
click at [571, 175] on p "The datepicker’s behavior slightly defers depending on the coding language used…" at bounding box center [669, 175] width 521 height 35
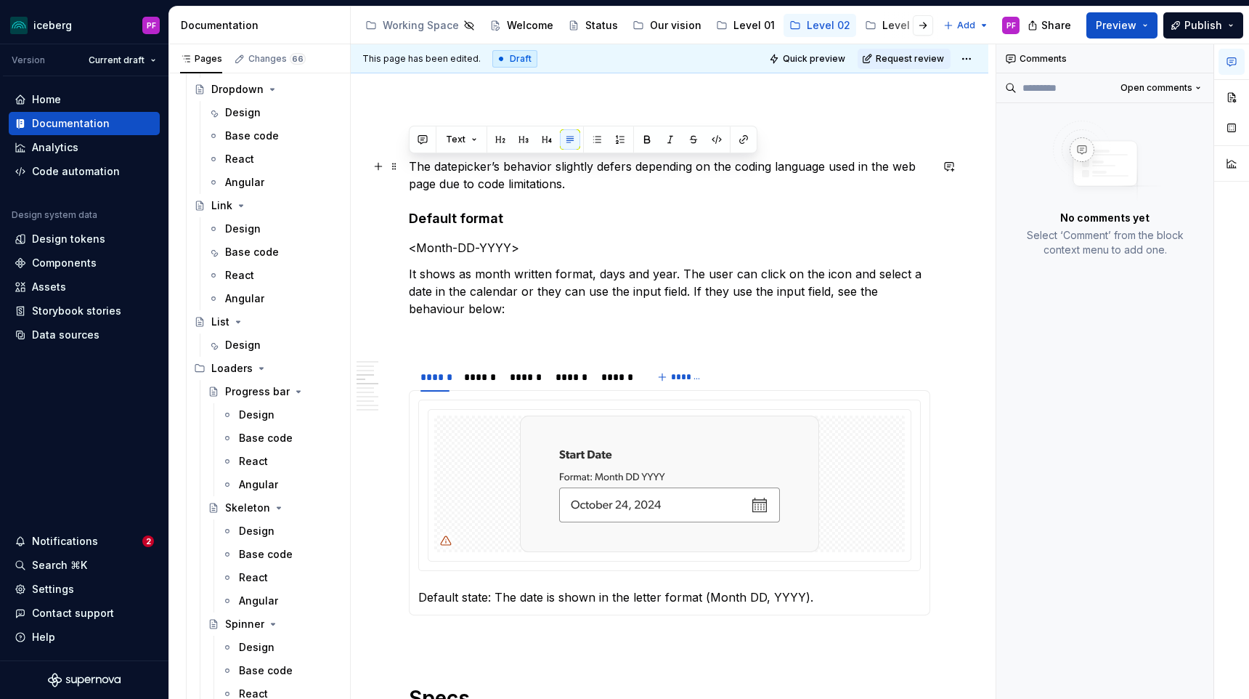
drag, startPoint x: 569, startPoint y: 182, endPoint x: 402, endPoint y: 168, distance: 167.6
copy p "The datepicker’s behavior slightly defers depending on the coding language used…"
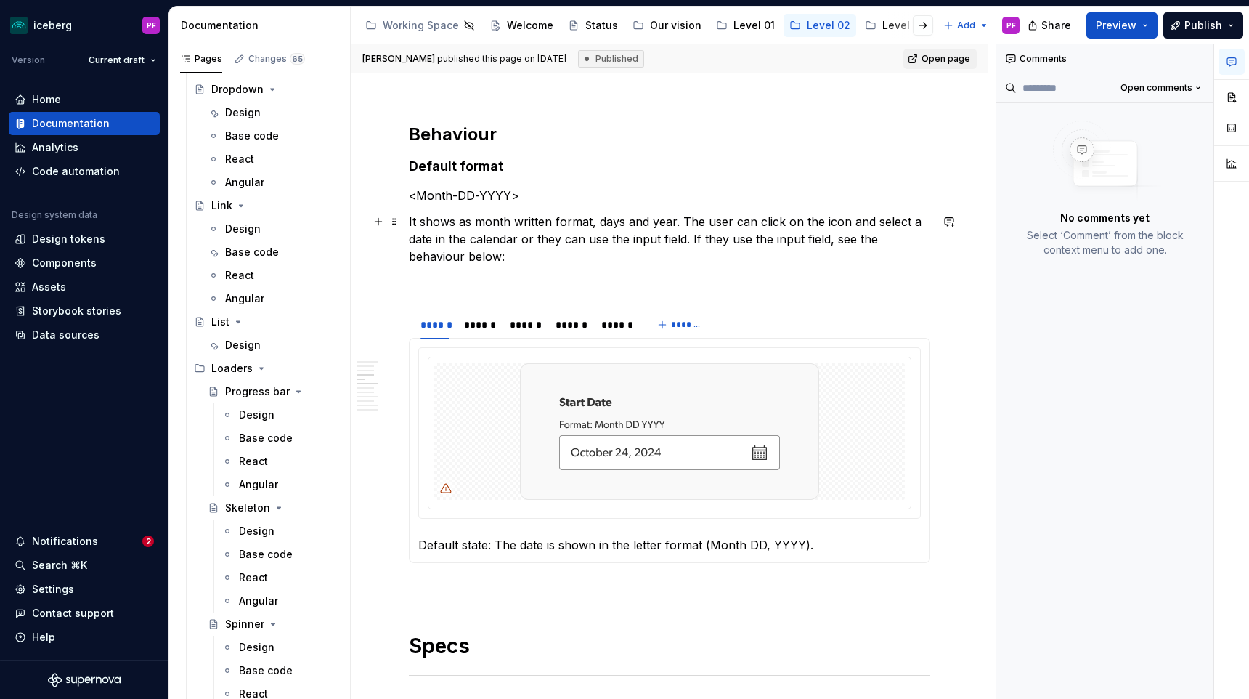
click at [460, 226] on p "It shows as month written format, days and year. The user can click on the icon…" at bounding box center [669, 239] width 521 height 52
click at [451, 246] on p "It shows as month written format, days and year. The user can click on the icon…" at bounding box center [669, 239] width 521 height 52
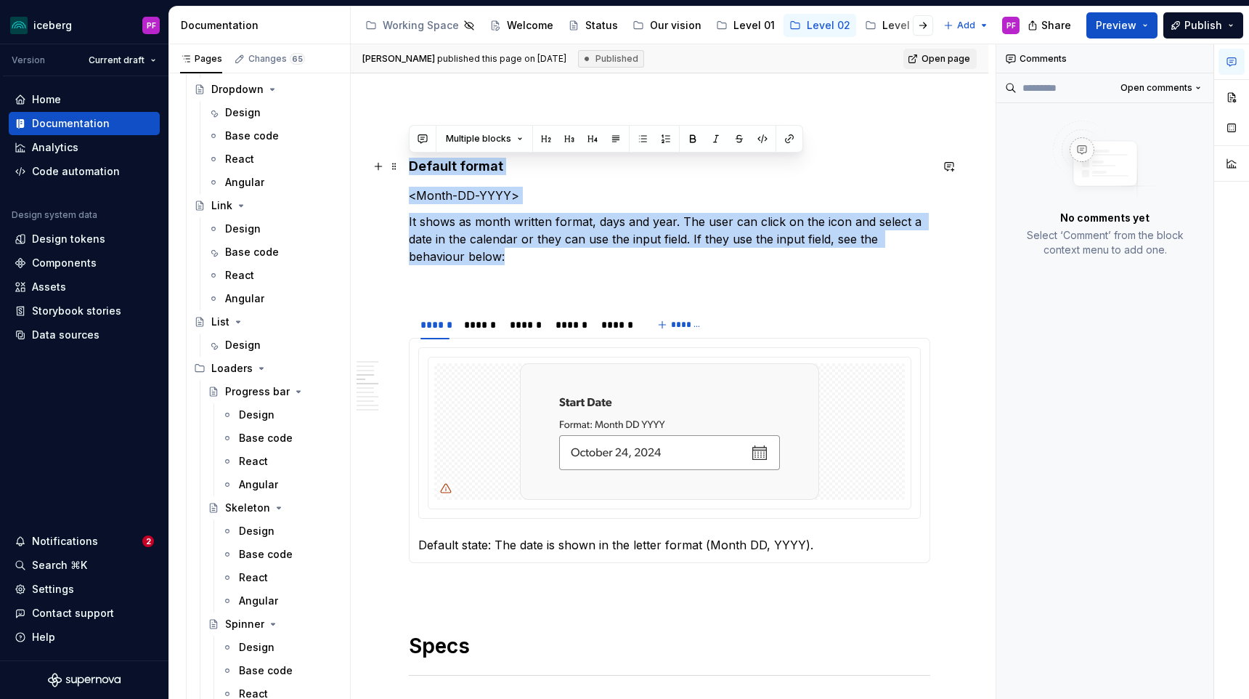
drag, startPoint x: 452, startPoint y: 259, endPoint x: 410, endPoint y: 168, distance: 100.1
copy div "Default format <Month-DD-YYYY> It shows as month written format, days and year.…"
click at [471, 263] on p "It shows as month written format, days and year. The user can click on the icon…" at bounding box center [669, 239] width 521 height 52
drag, startPoint x: 456, startPoint y: 261, endPoint x: 413, endPoint y: 168, distance: 102.3
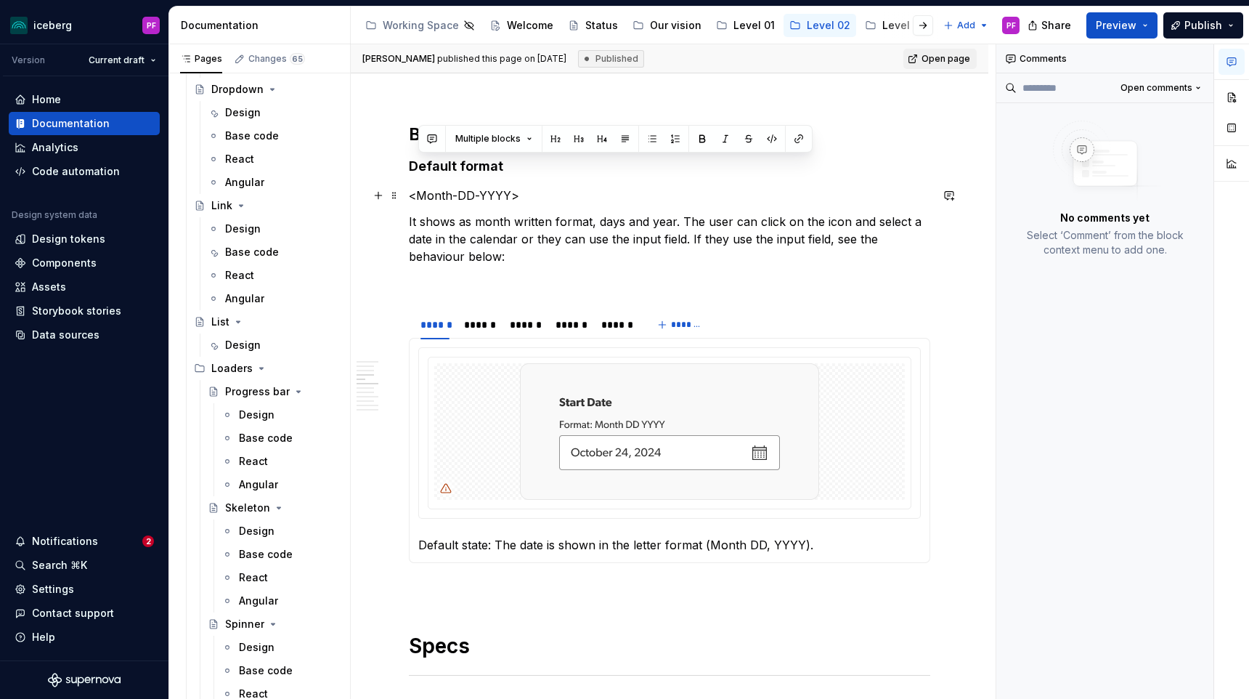
click at [423, 188] on p "<Month-DD-YYYY>" at bounding box center [669, 195] width 521 height 17
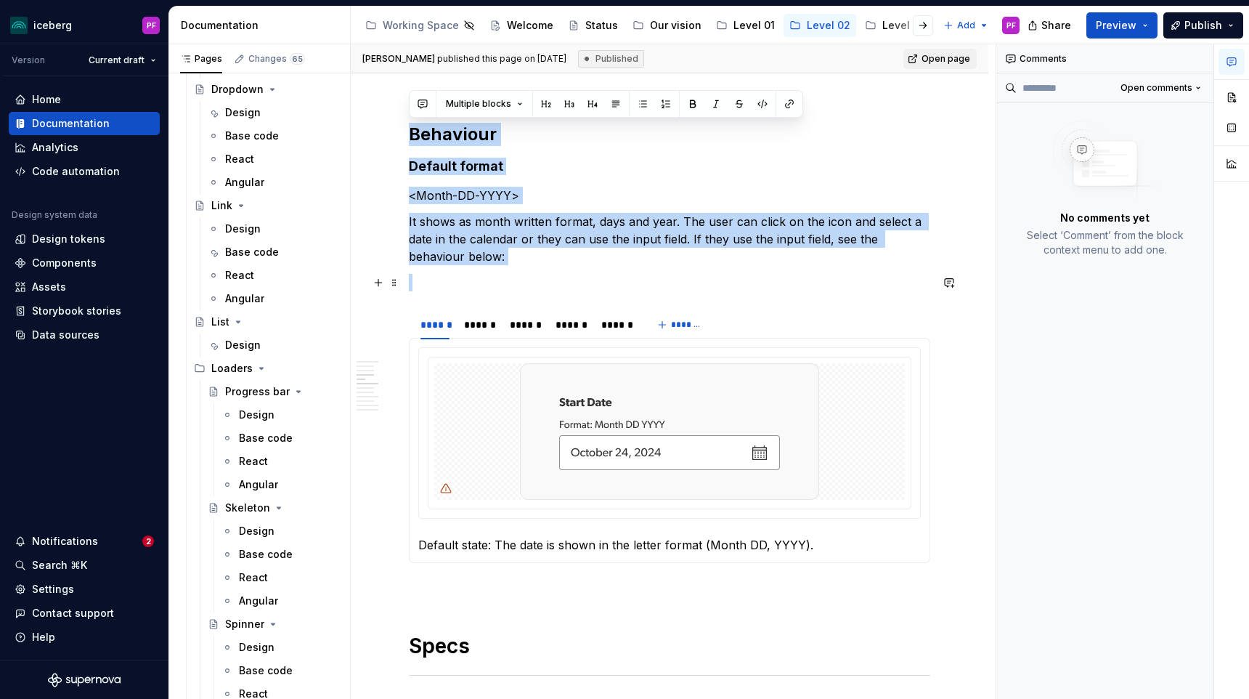
drag, startPoint x: 410, startPoint y: 132, endPoint x: 462, endPoint y: 277, distance: 153.7
copy div "Behaviour Default format <Month-DD-YYYY> It shows as month written format, days…"
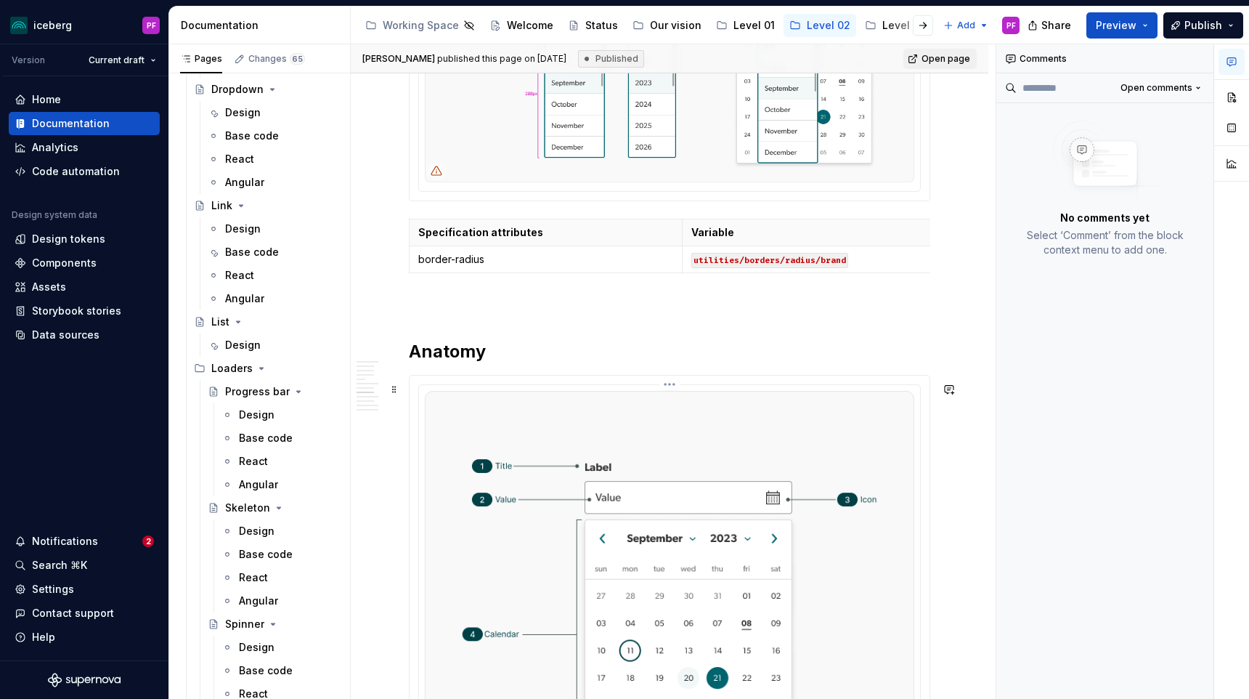
scroll to position [1948, 0]
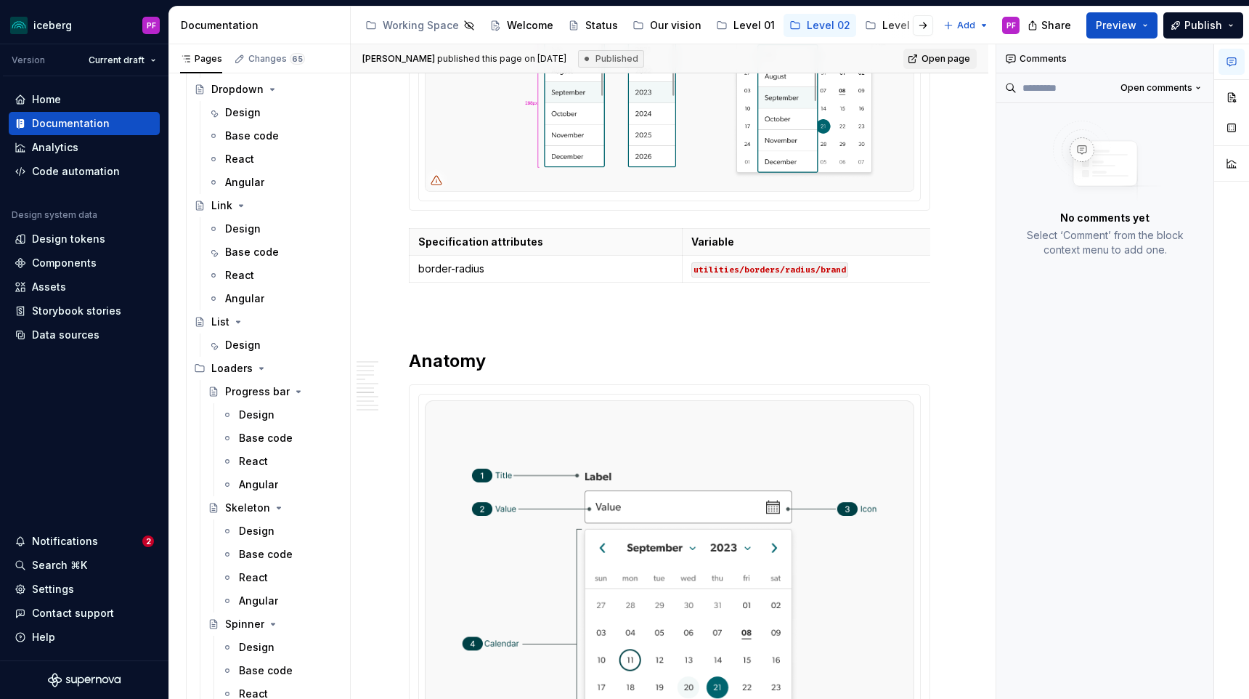
type textarea "*"
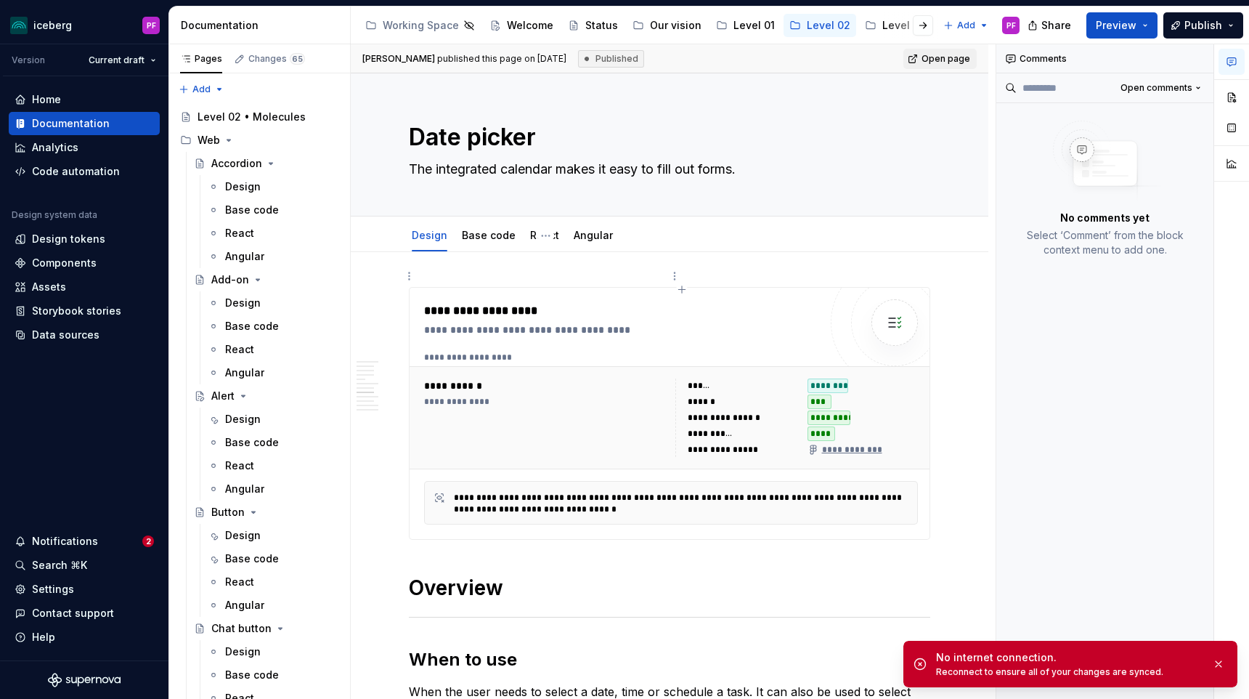
scroll to position [1948, 0]
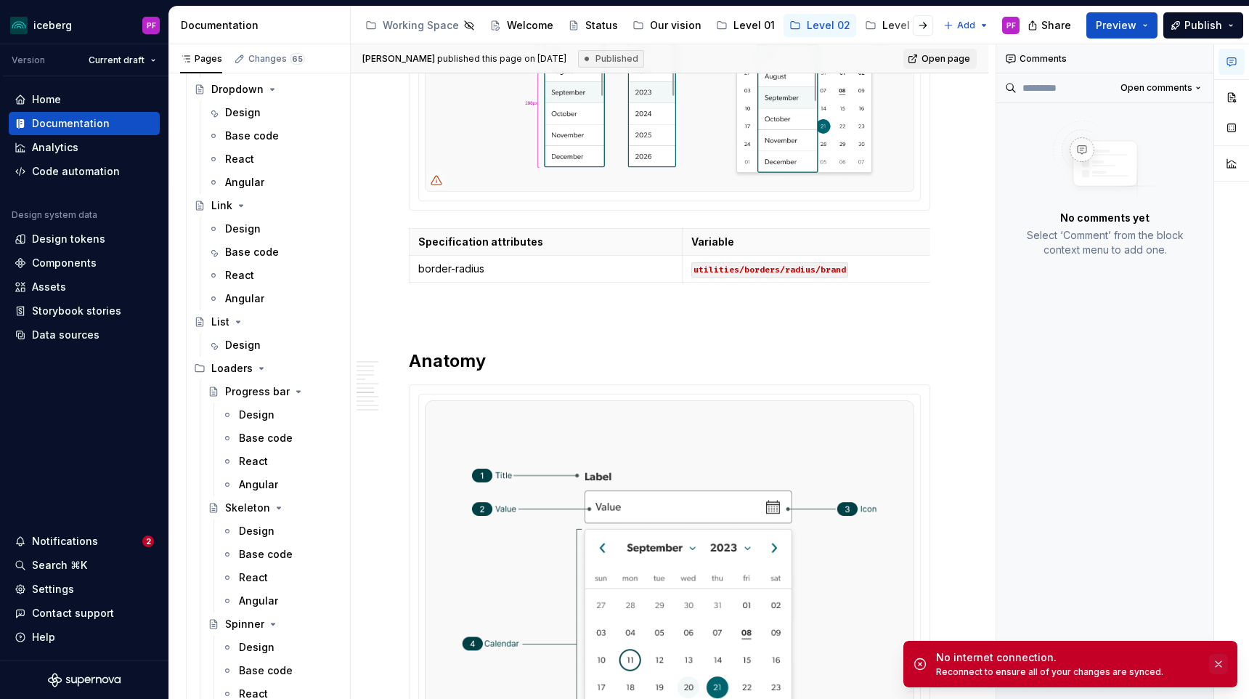
click at [1219, 664] on button "button" at bounding box center [1218, 664] width 19 height 20
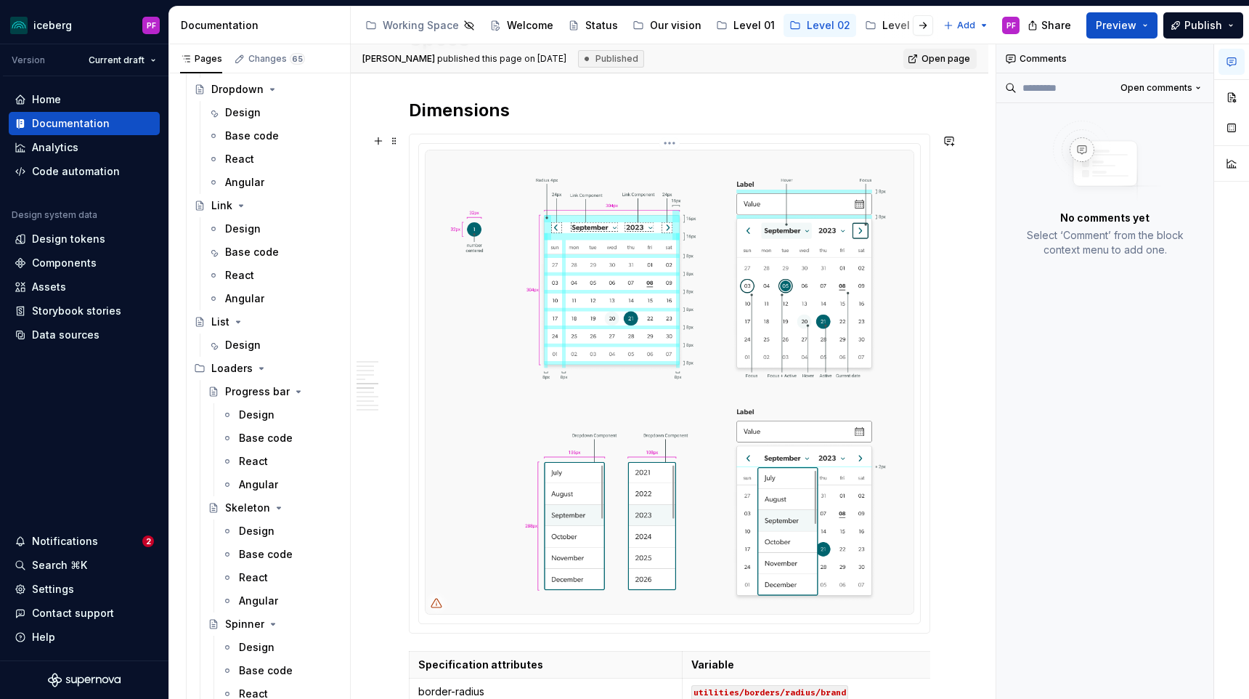
scroll to position [1507, 0]
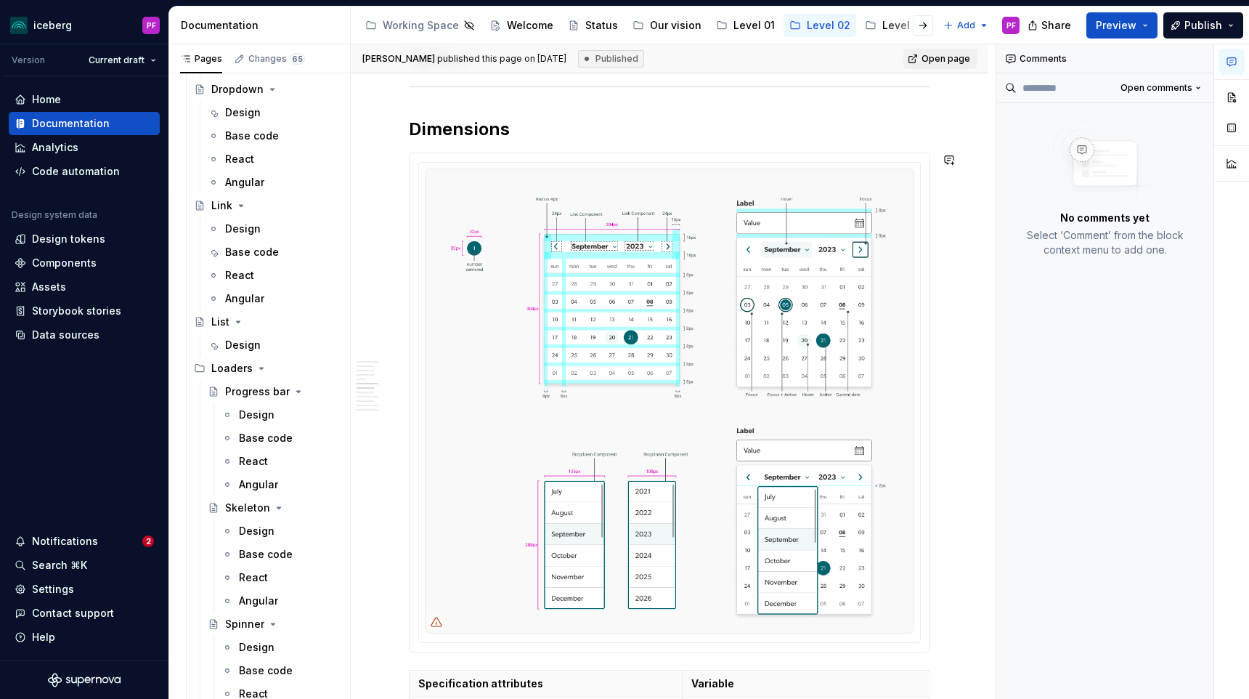
type textarea "*"
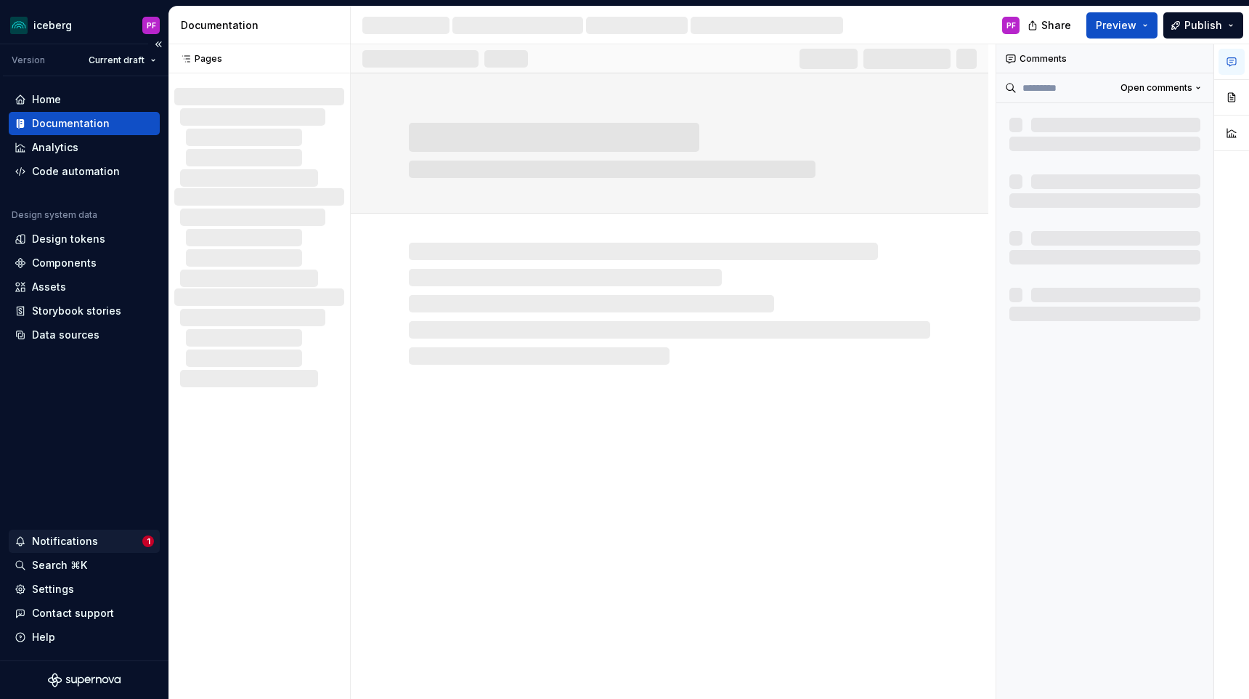
click at [80, 538] on div "Notifications" at bounding box center [65, 541] width 66 height 15
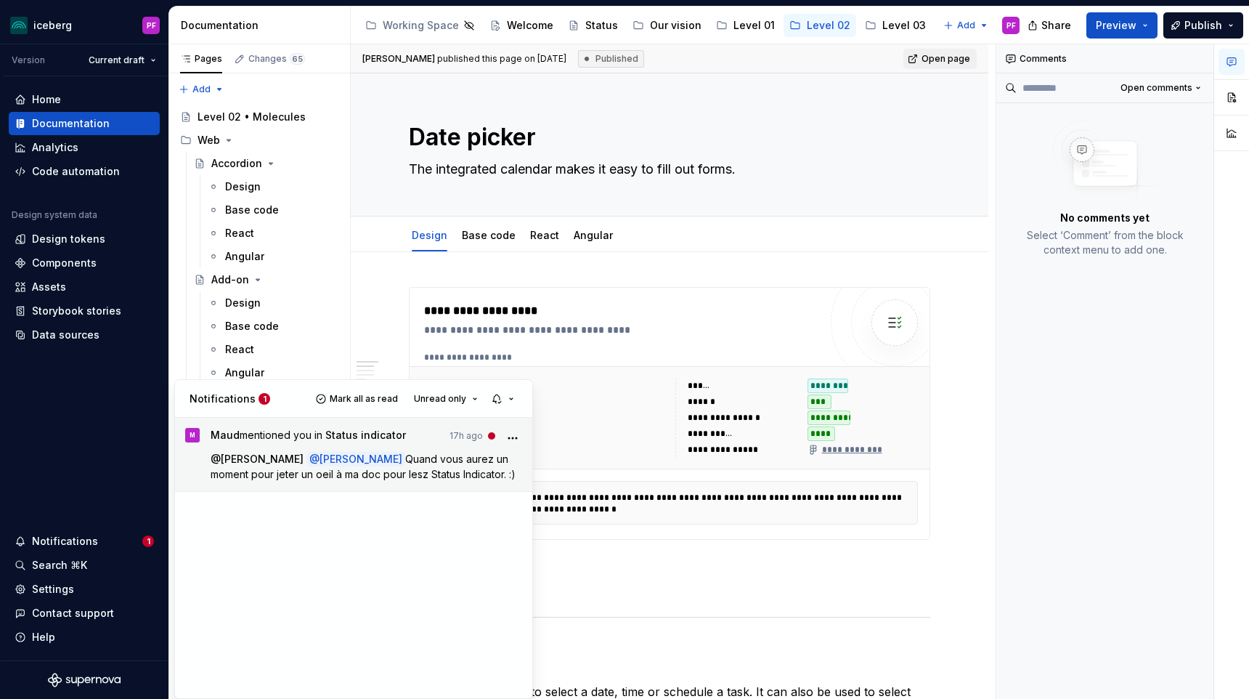
click at [436, 475] on span "Quand vous aurez un moment pour jeter un oeil à ma doc pour lesz Status Indicat…" at bounding box center [363, 466] width 305 height 28
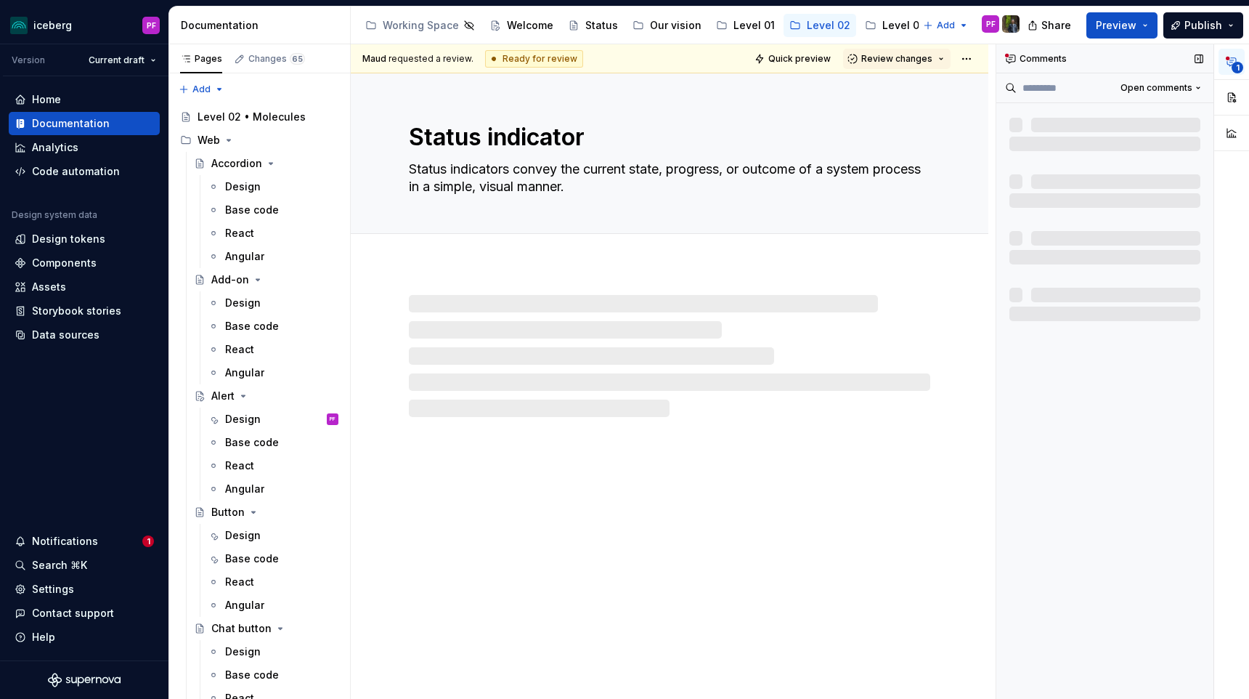
scroll to position [7, 0]
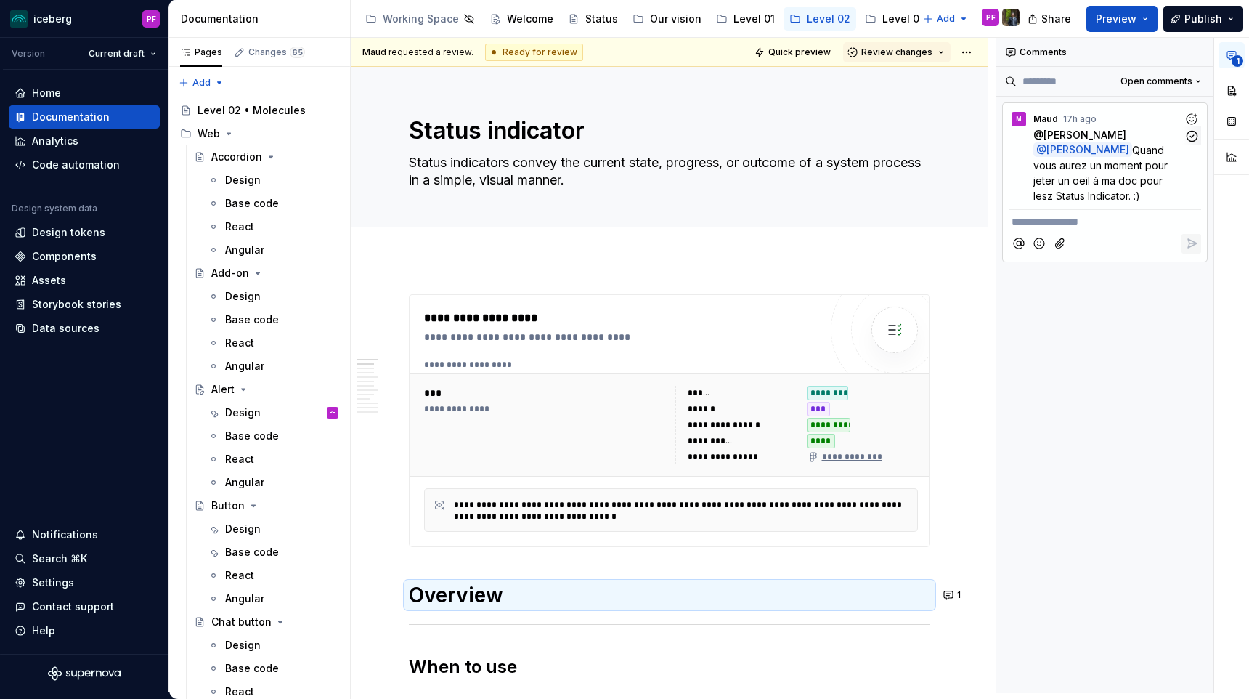
drag, startPoint x: 1102, startPoint y: 200, endPoint x: 1027, endPoint y: 134, distance: 99.3
click at [1027, 134] on div "@ [PERSON_NAME] @ [PERSON_NAME] Quand vous aurez un moment pour jeter un oeil à…" at bounding box center [1105, 165] width 192 height 76
click at [1088, 194] on p "@ [PERSON_NAME] @ [PERSON_NAME] Quand vous aurez un moment pour jeter un oeil à…" at bounding box center [1108, 165] width 150 height 76
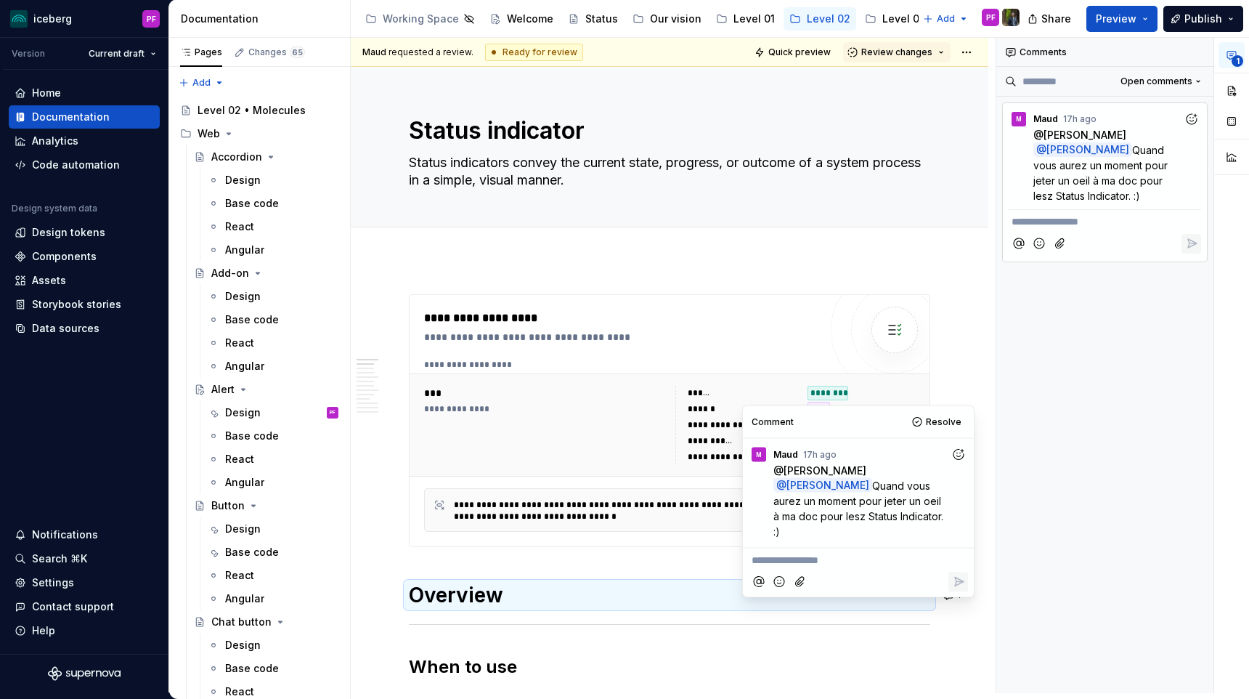
click at [1027, 374] on div "**********" at bounding box center [1105, 365] width 218 height 655
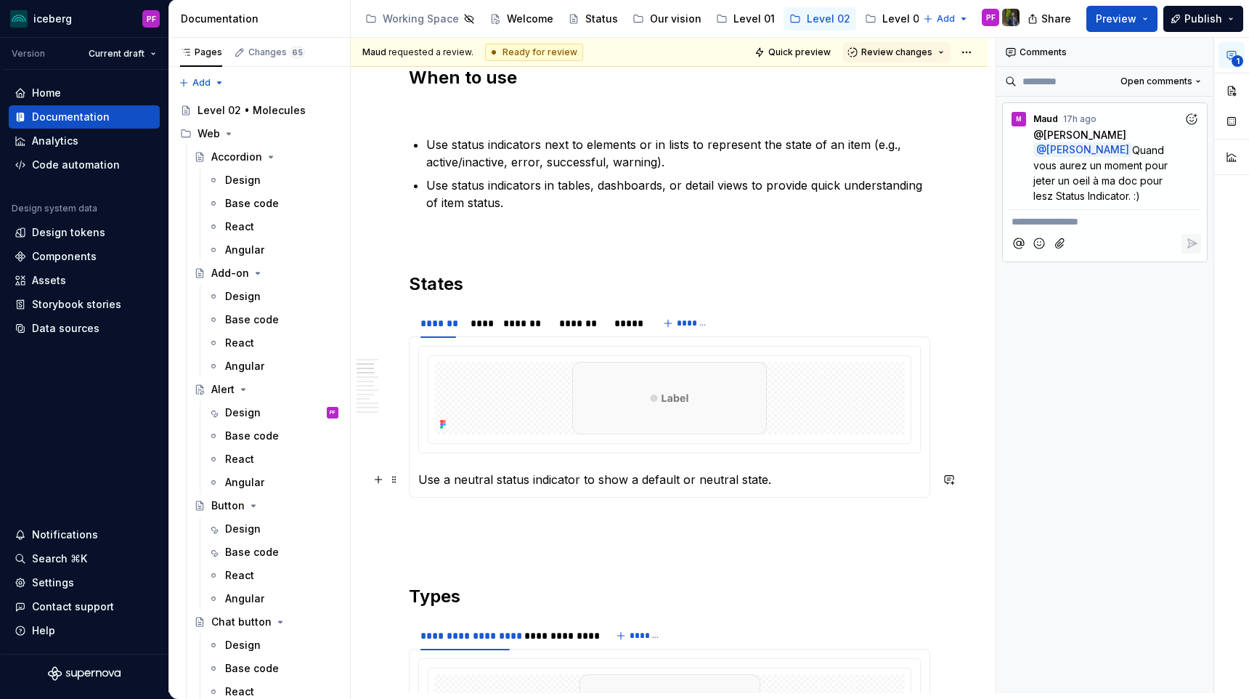
scroll to position [592, 0]
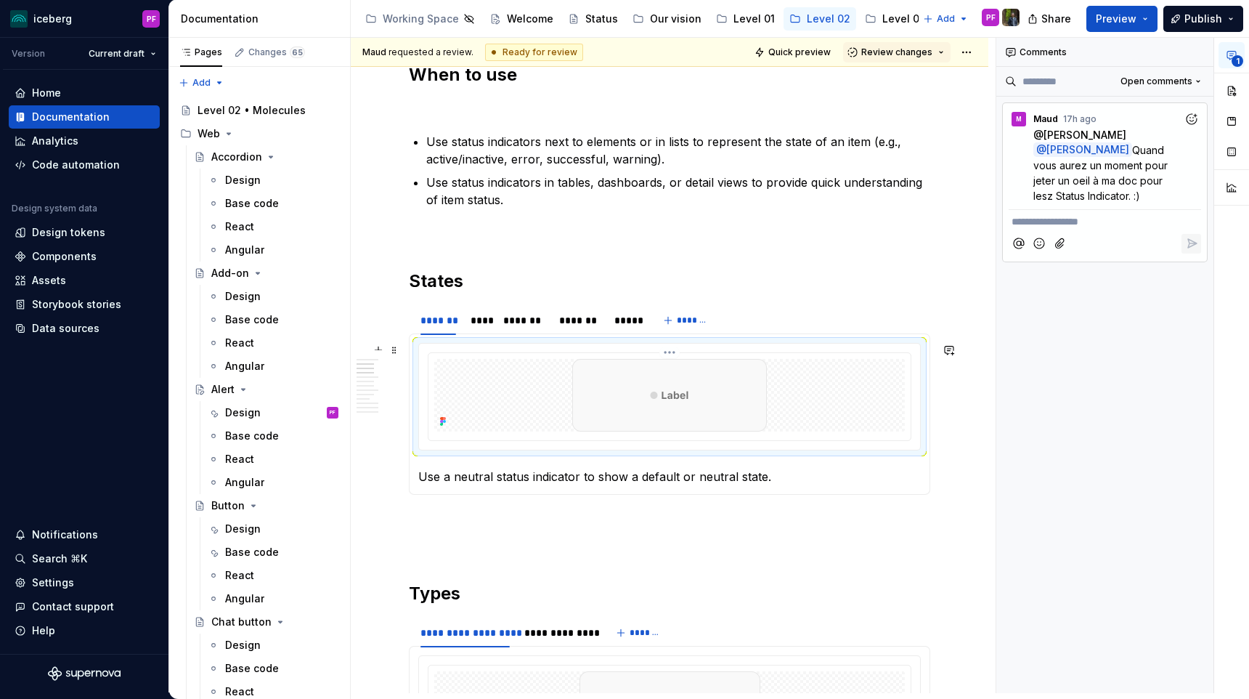
click at [560, 434] on div at bounding box center [669, 396] width 482 height 87
click at [484, 325] on div "****" at bounding box center [480, 320] width 19 height 15
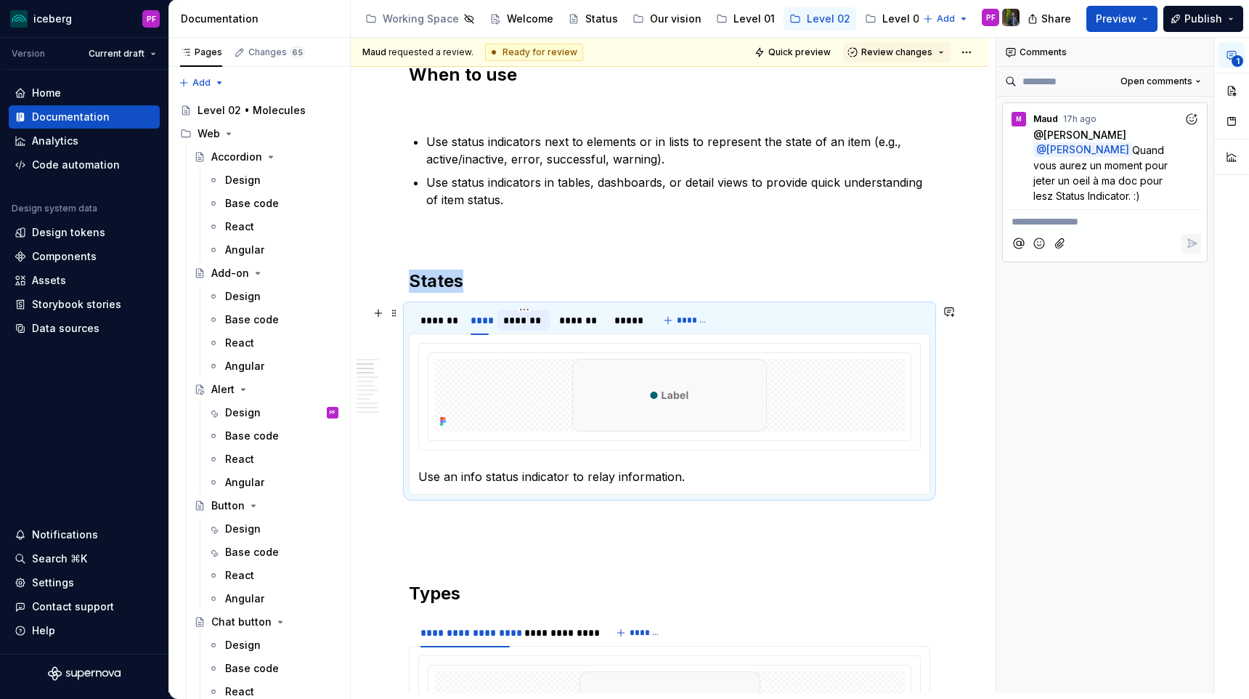
click at [521, 325] on div "*******" at bounding box center [523, 320] width 41 height 15
click at [427, 321] on div "*******" at bounding box center [438, 320] width 36 height 15
click at [480, 322] on div "****" at bounding box center [480, 320] width 19 height 15
click at [523, 324] on div "*******" at bounding box center [523, 320] width 41 height 15
click at [569, 317] on div "*******" at bounding box center [579, 320] width 41 height 15
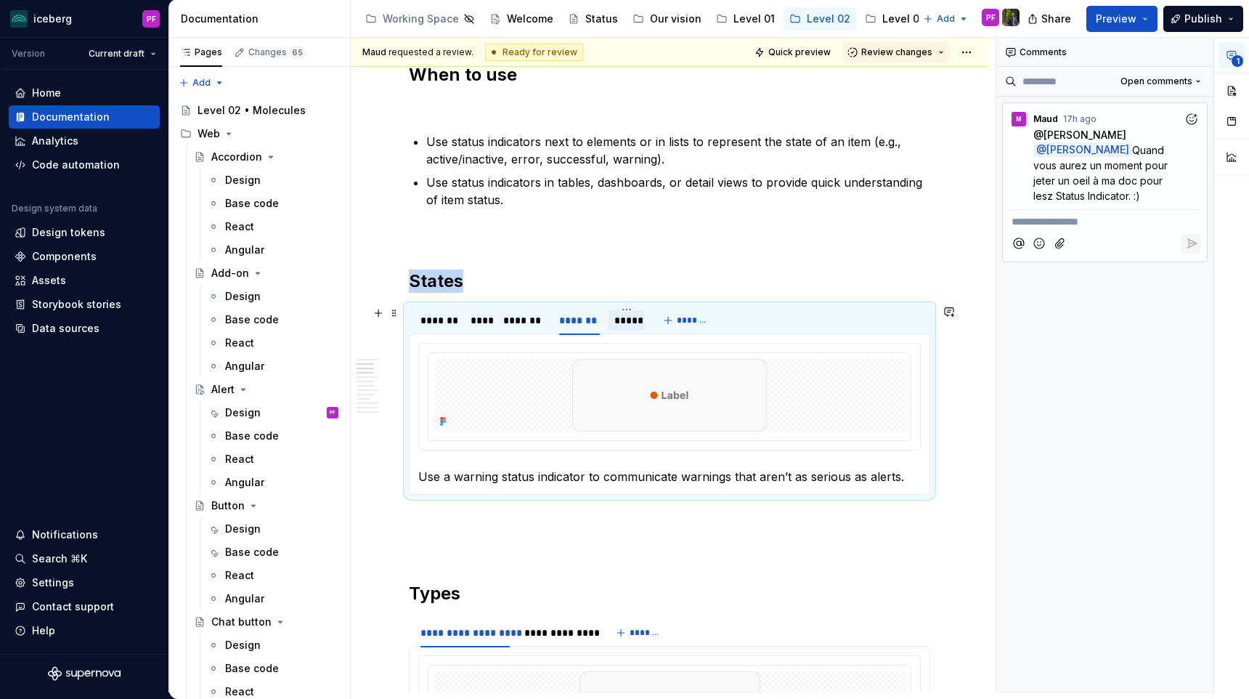
click at [619, 321] on div "*****" at bounding box center [626, 320] width 24 height 15
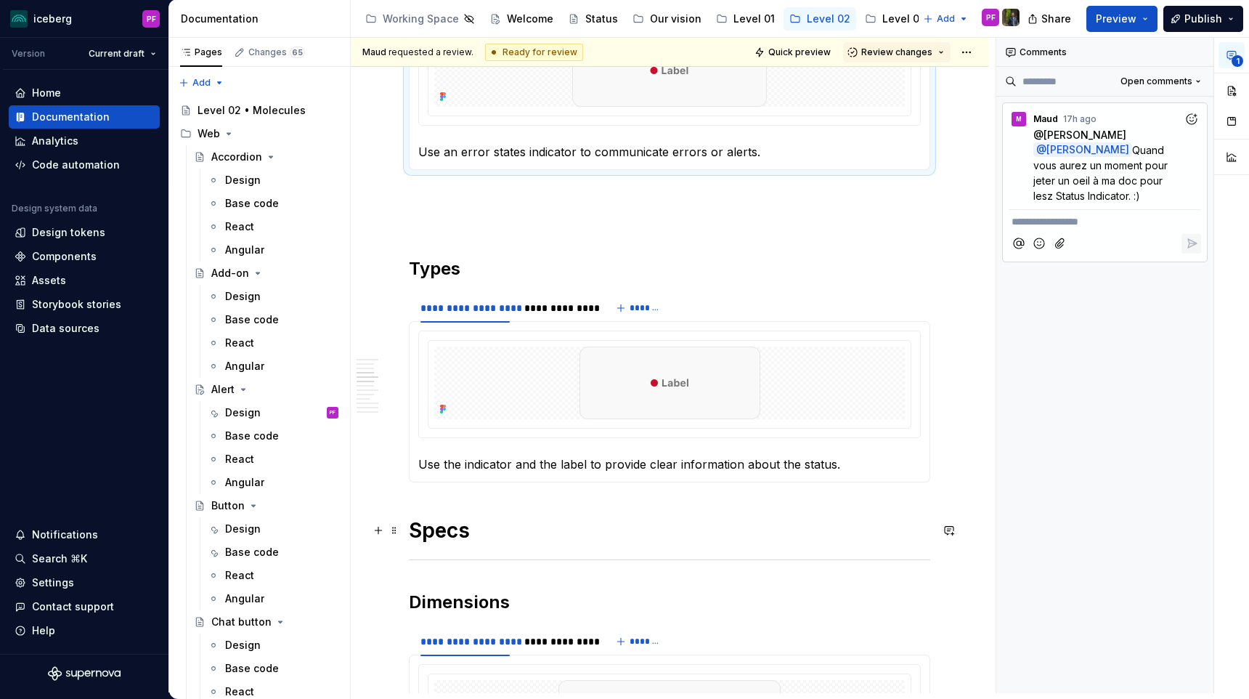
scroll to position [916, 0]
click at [537, 311] on div "**********" at bounding box center [557, 308] width 66 height 15
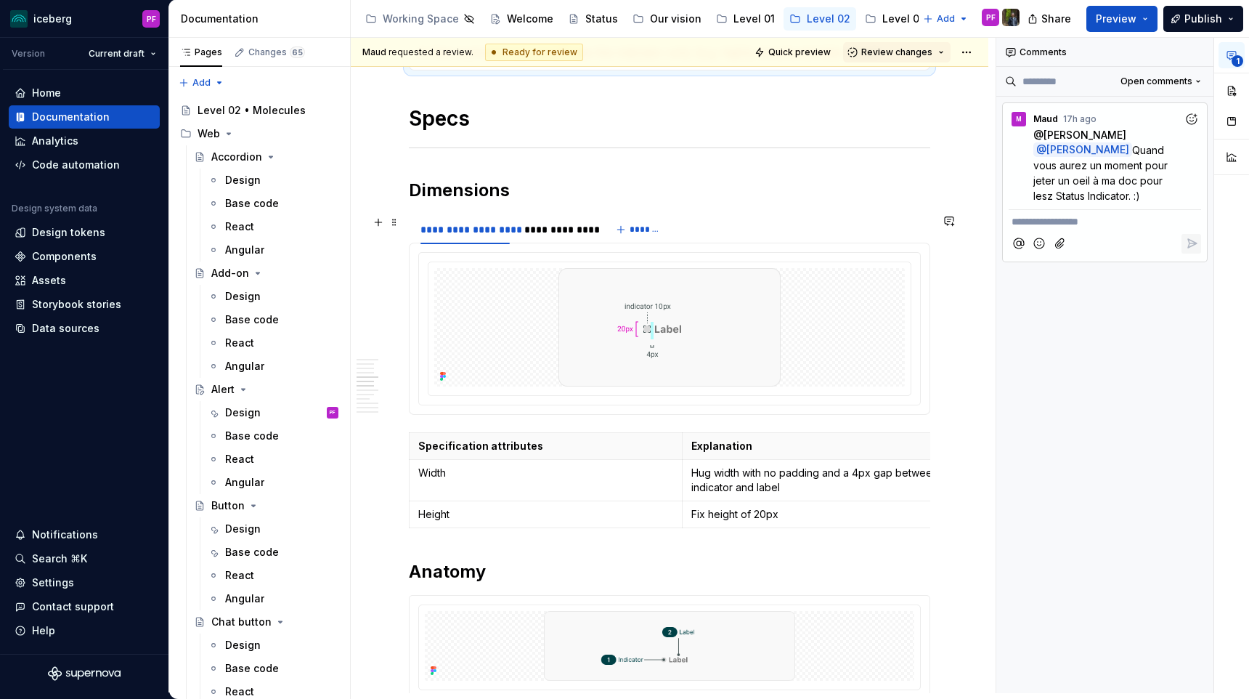
scroll to position [1327, 0]
click at [532, 229] on div "**********" at bounding box center [557, 228] width 66 height 15
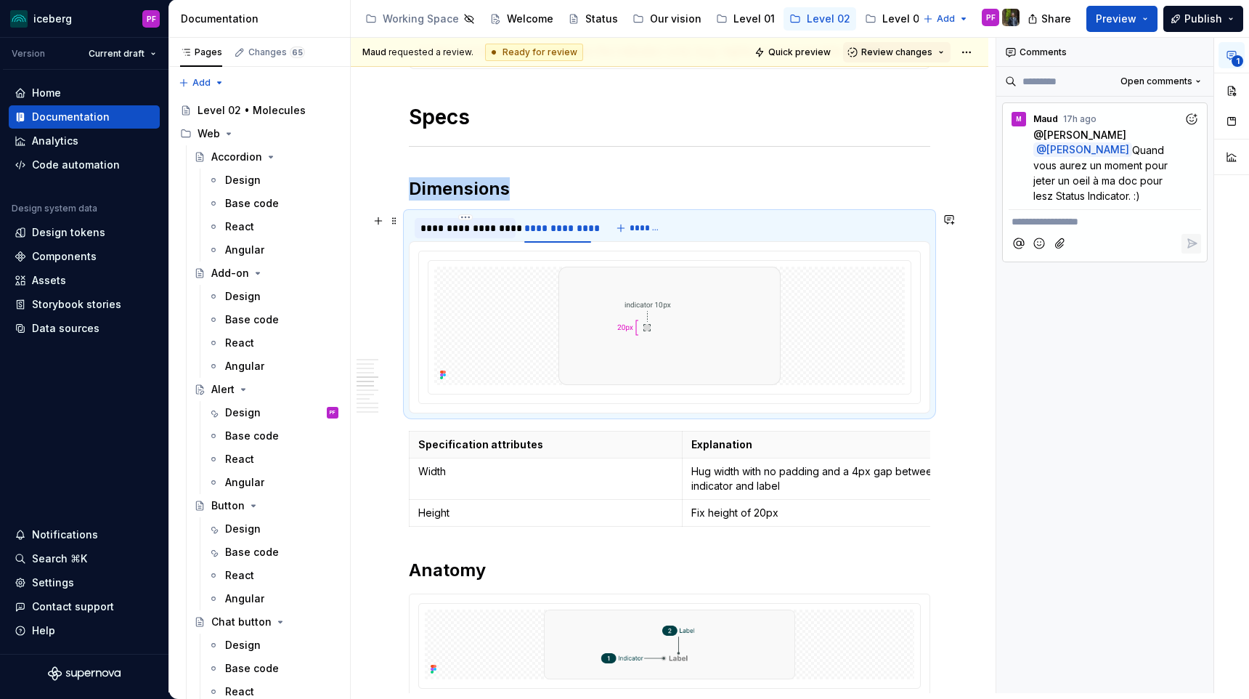
click at [487, 229] on div "**********" at bounding box center [464, 228] width 89 height 15
click at [558, 232] on div "**********" at bounding box center [557, 228] width 66 height 15
click at [496, 234] on div "**********" at bounding box center [464, 228] width 89 height 15
click at [547, 231] on div "**********" at bounding box center [557, 228] width 66 height 15
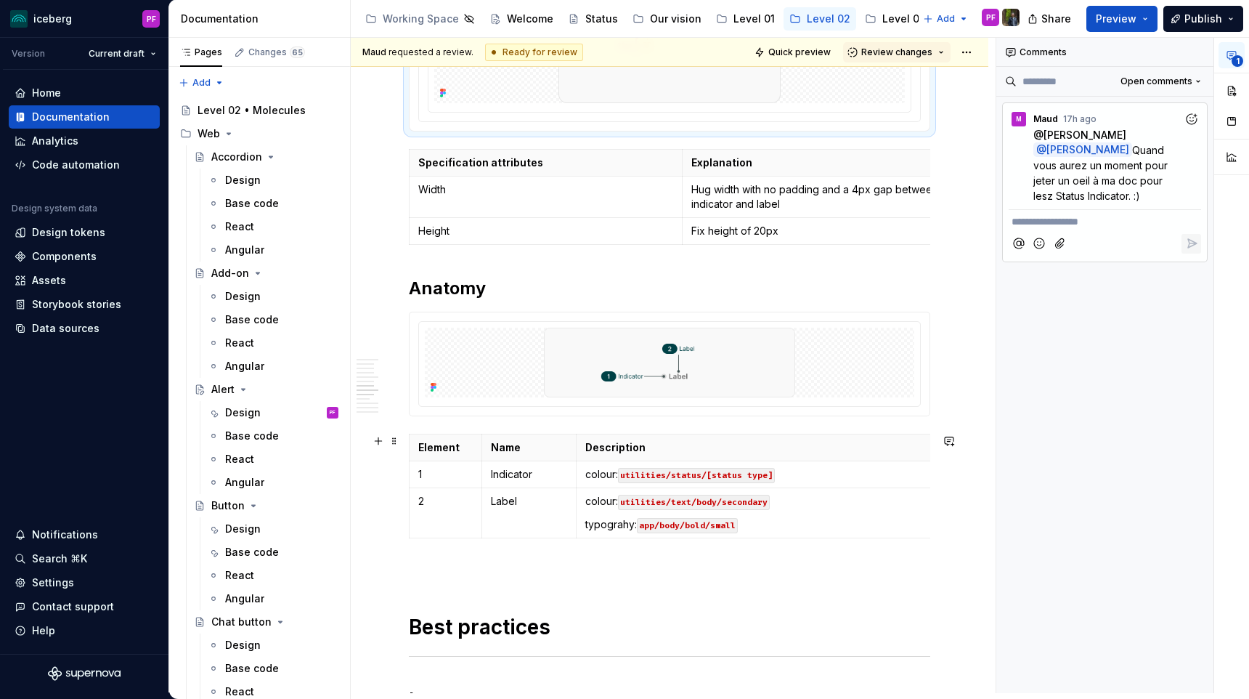
scroll to position [1611, 0]
click at [552, 354] on img at bounding box center [670, 360] width 364 height 70
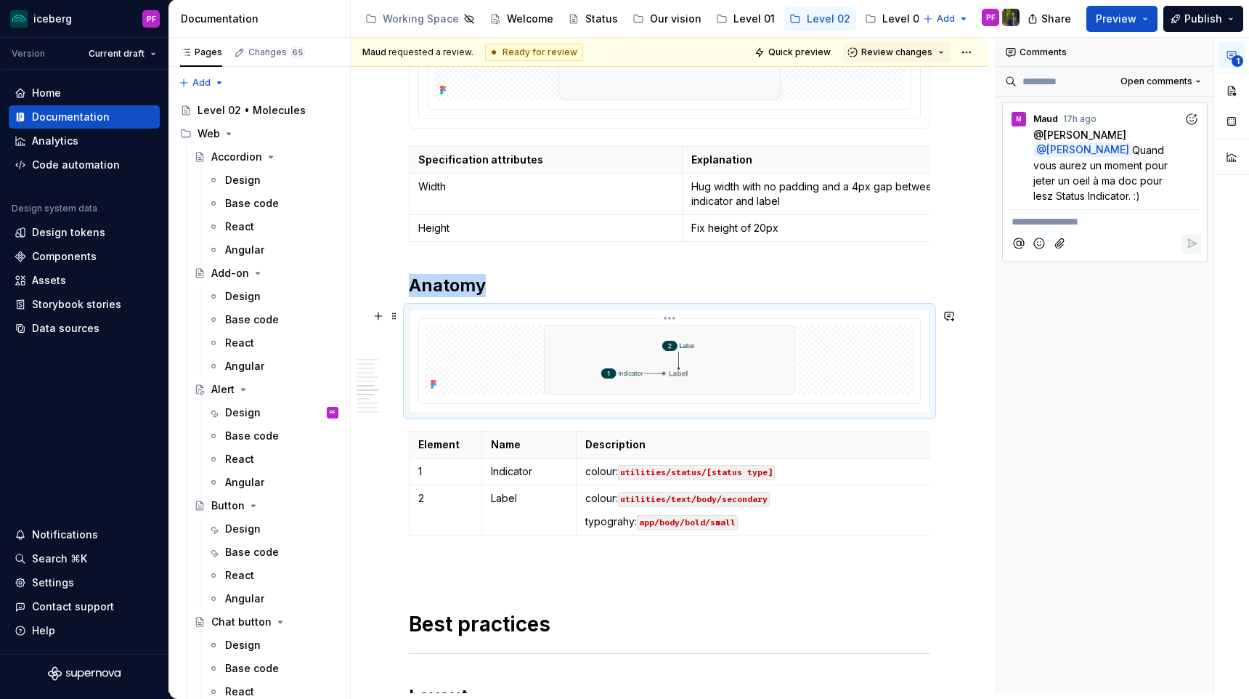
click at [589, 349] on img at bounding box center [670, 360] width 364 height 70
click at [1233, 88] on button "button" at bounding box center [1231, 91] width 26 height 26
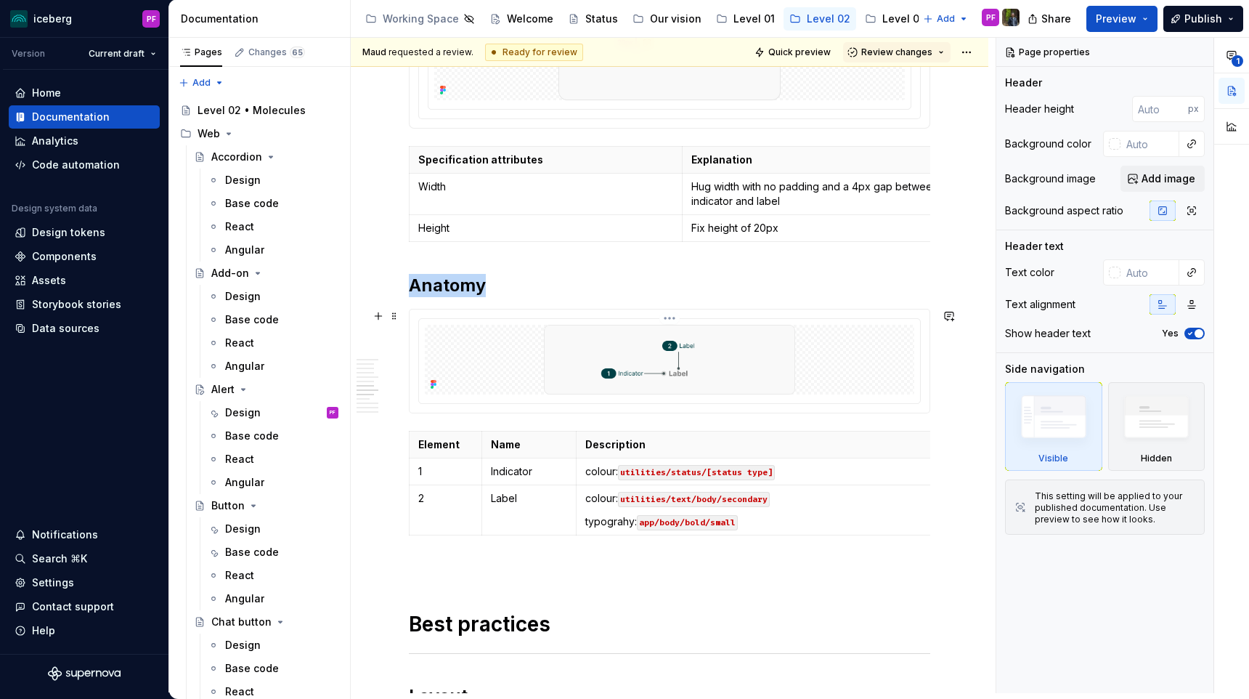
click at [707, 359] on img at bounding box center [670, 360] width 364 height 70
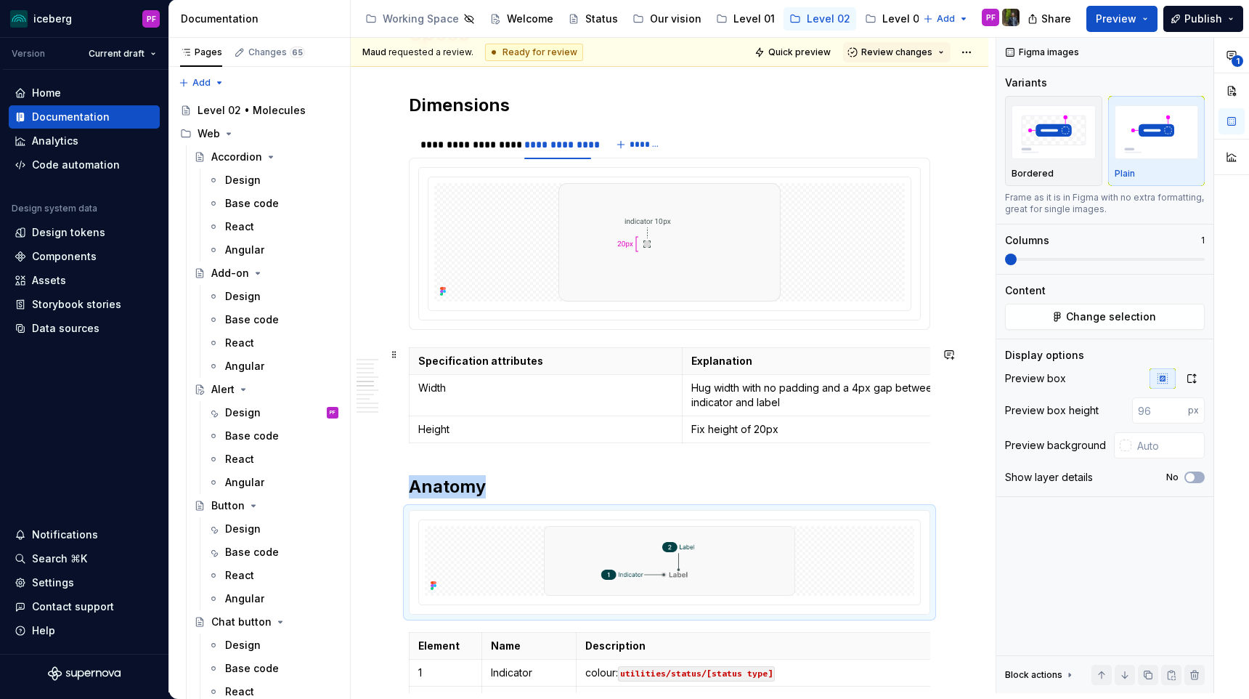
scroll to position [1408, 0]
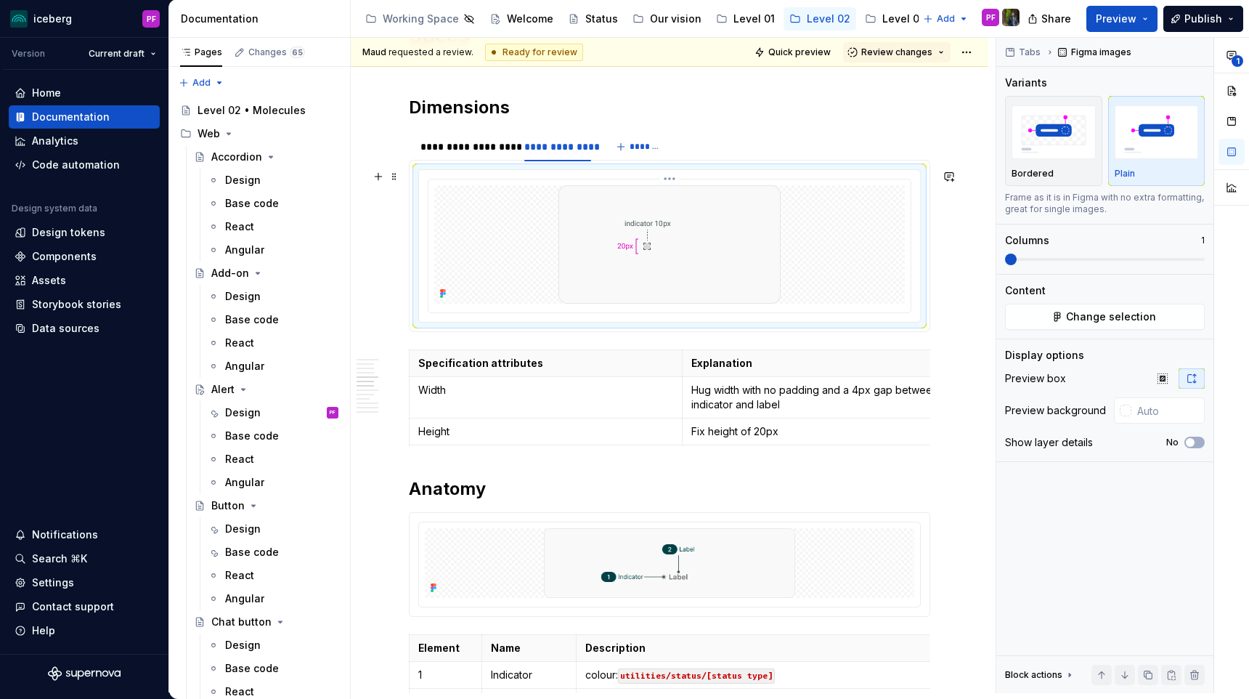
click at [688, 262] on img at bounding box center [669, 244] width 222 height 118
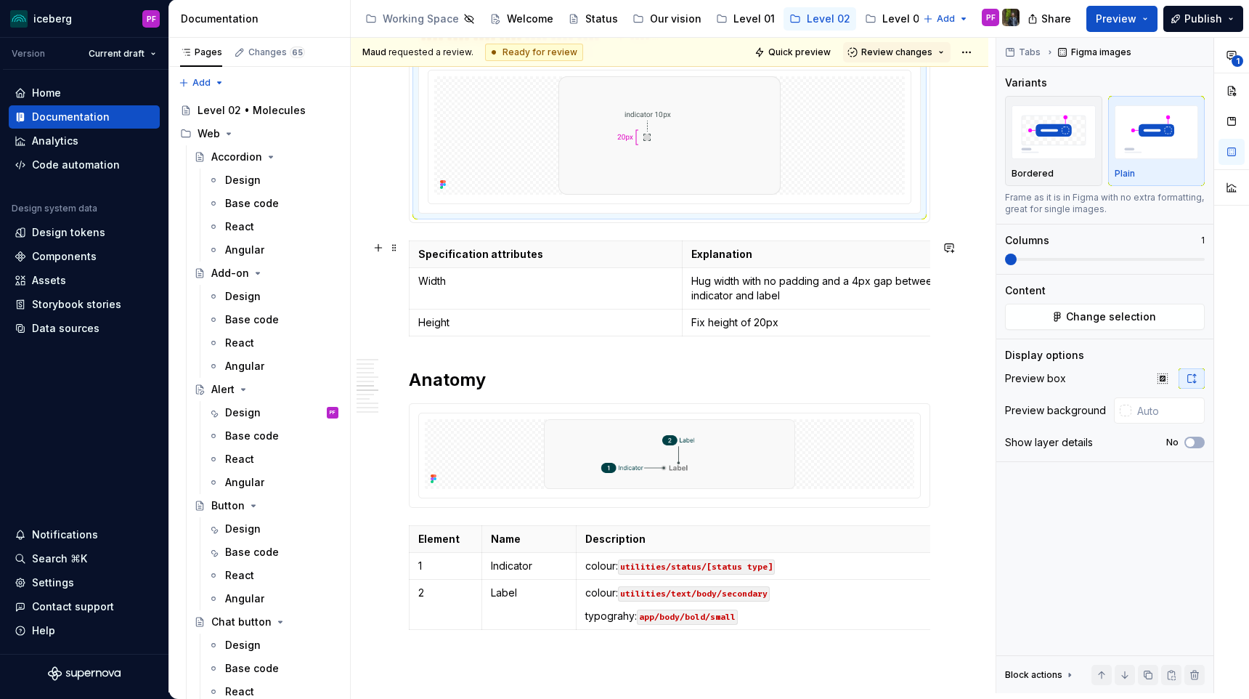
scroll to position [1559, 0]
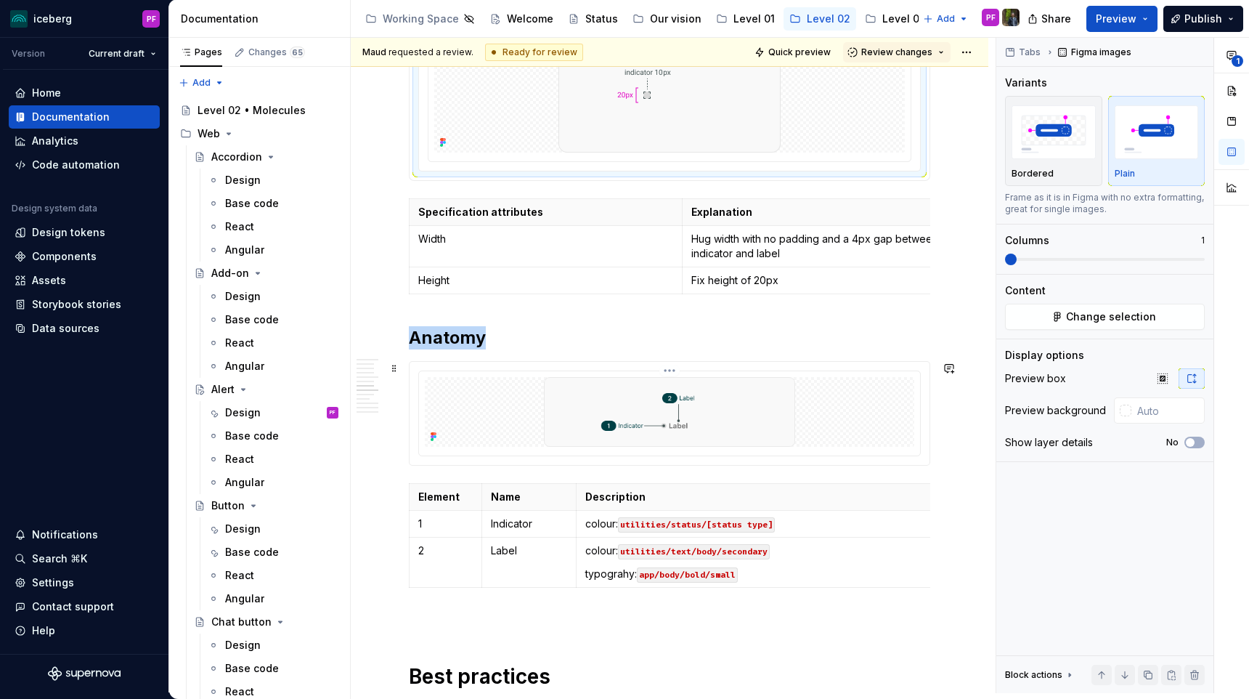
click at [684, 402] on img at bounding box center [670, 412] width 364 height 70
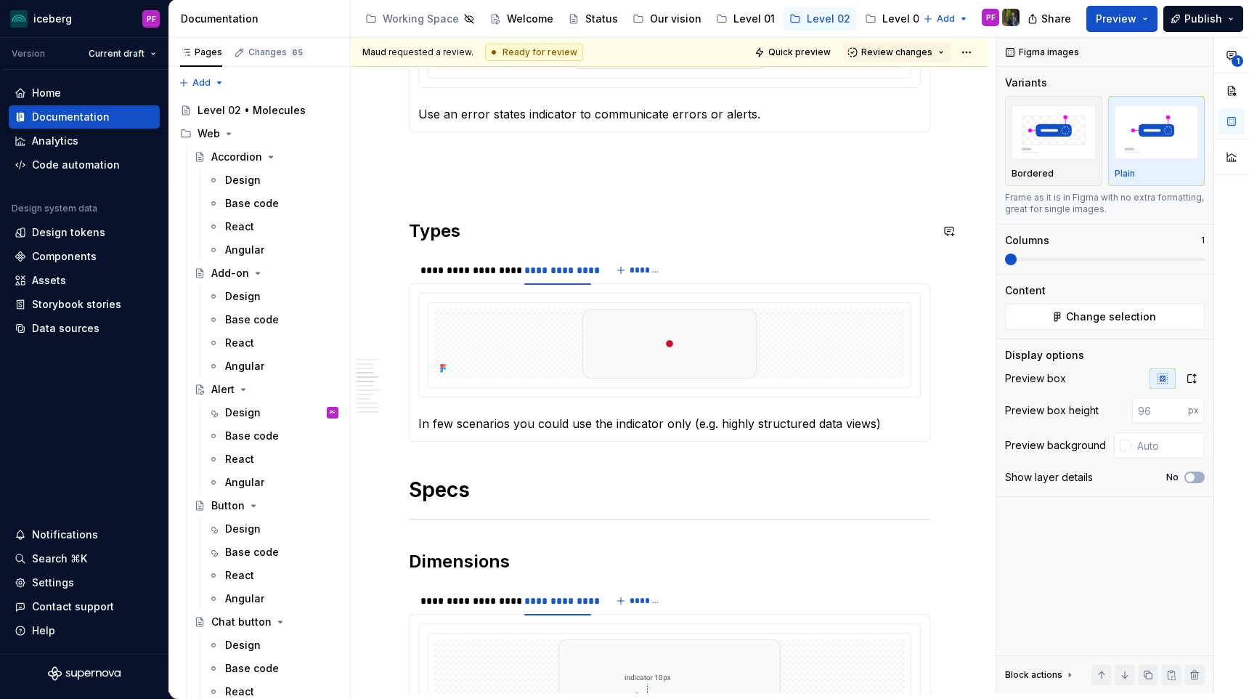
scroll to position [704, 0]
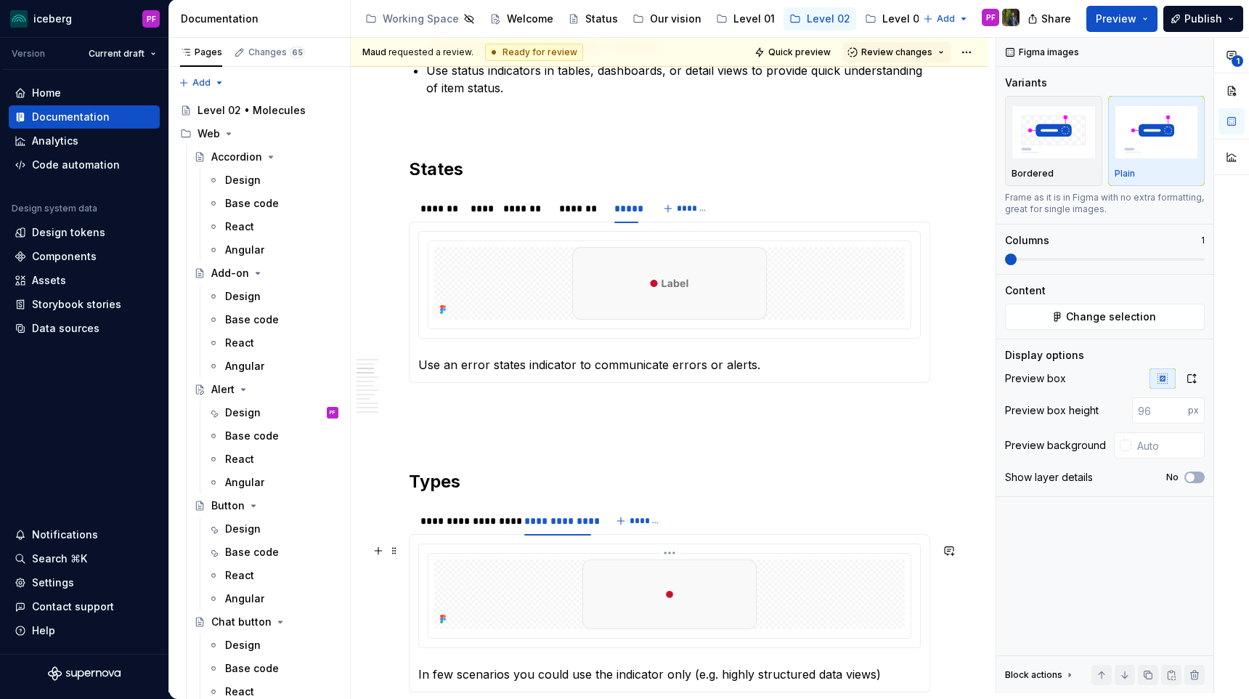
click at [653, 611] on img at bounding box center [669, 594] width 181 height 70
click at [678, 310] on img at bounding box center [669, 283] width 195 height 73
click at [656, 575] on img at bounding box center [669, 594] width 181 height 70
click at [572, 211] on div "*******" at bounding box center [579, 208] width 41 height 15
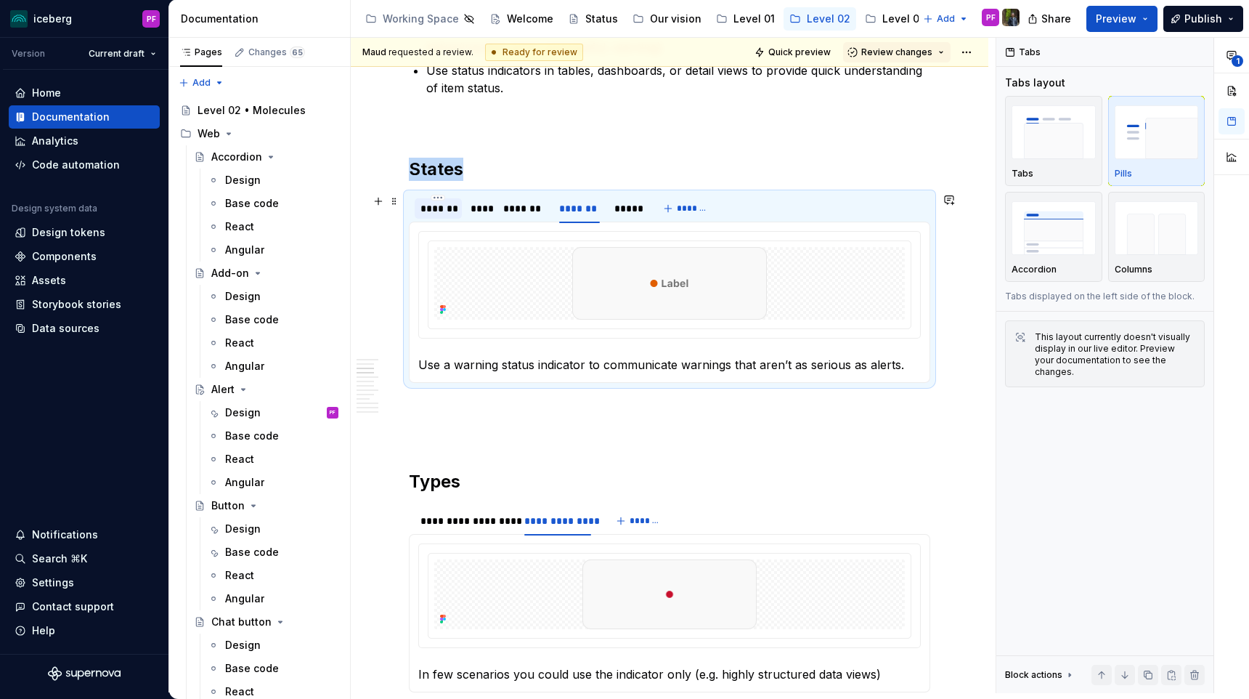
click at [435, 209] on div "*******" at bounding box center [438, 208] width 36 height 15
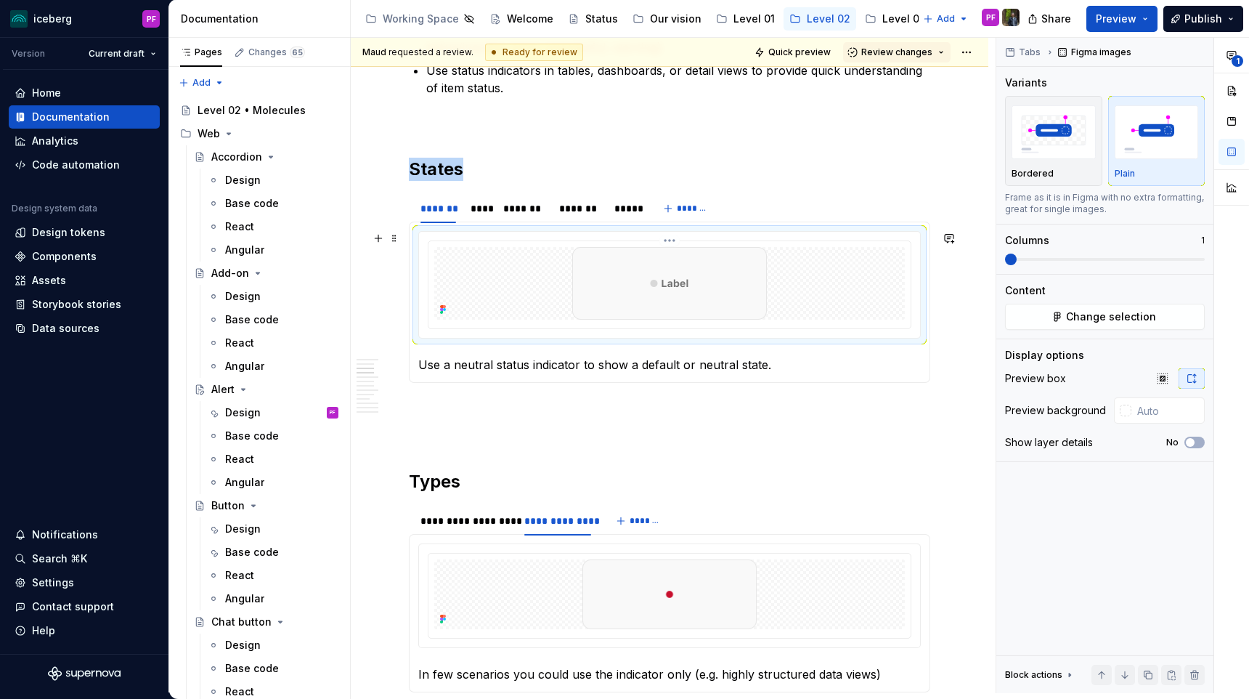
click at [577, 261] on img at bounding box center [669, 283] width 195 height 73
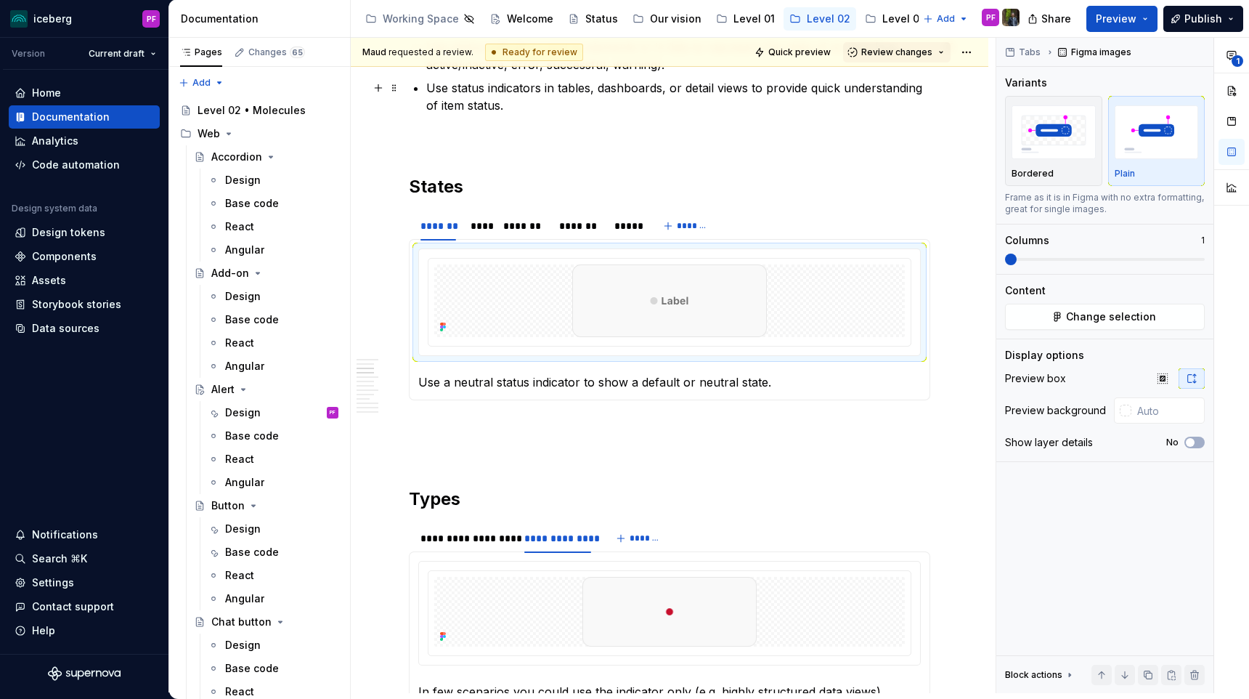
scroll to position [678, 0]
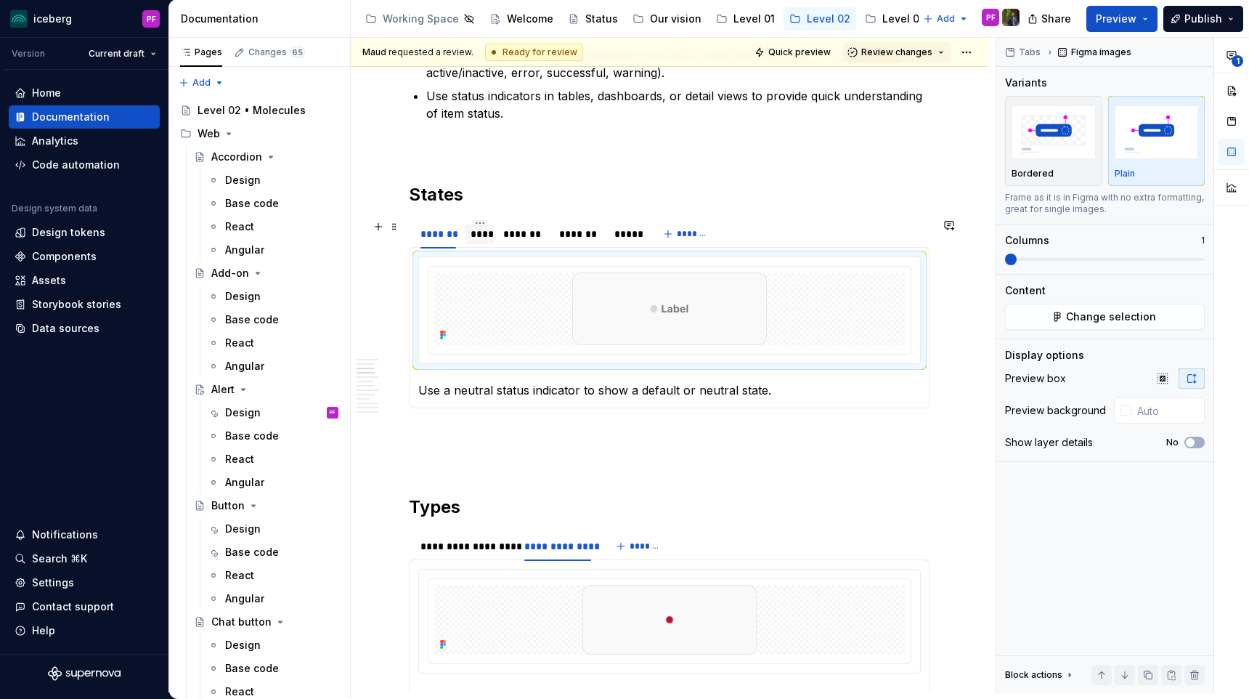
click at [493, 242] on div "****" at bounding box center [480, 234] width 30 height 20
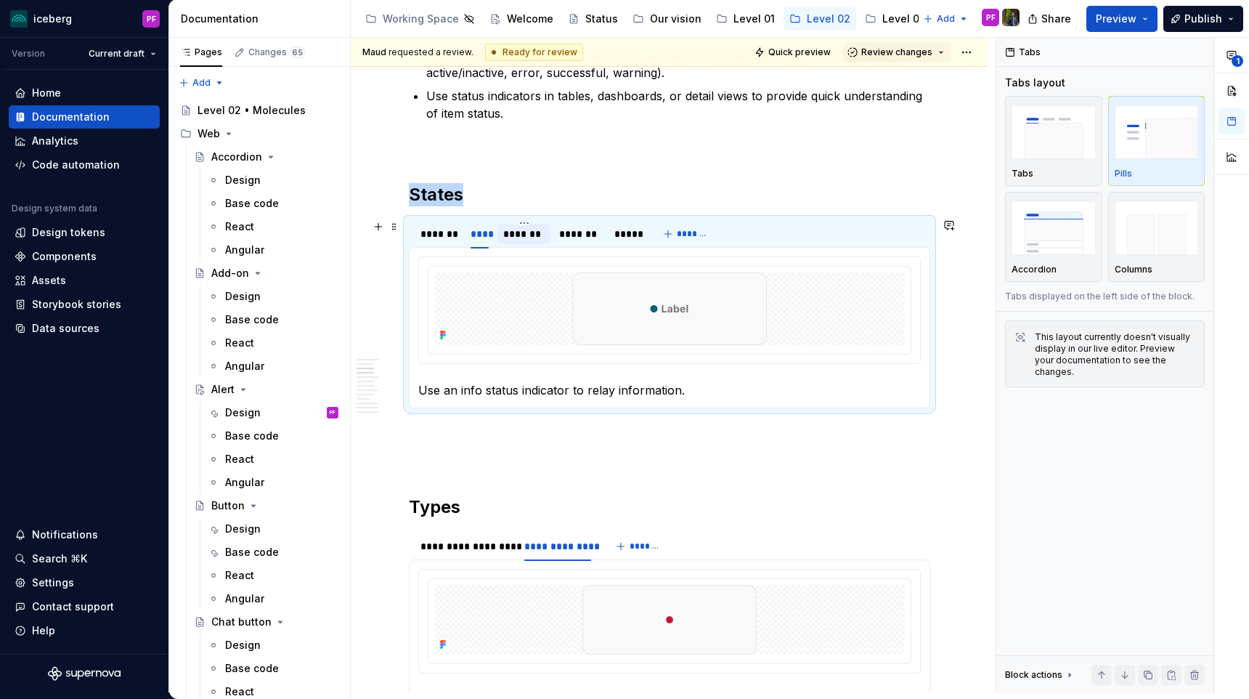
click at [524, 238] on div "*******" at bounding box center [523, 234] width 41 height 15
click at [557, 308] on div at bounding box center [669, 308] width 471 height 73
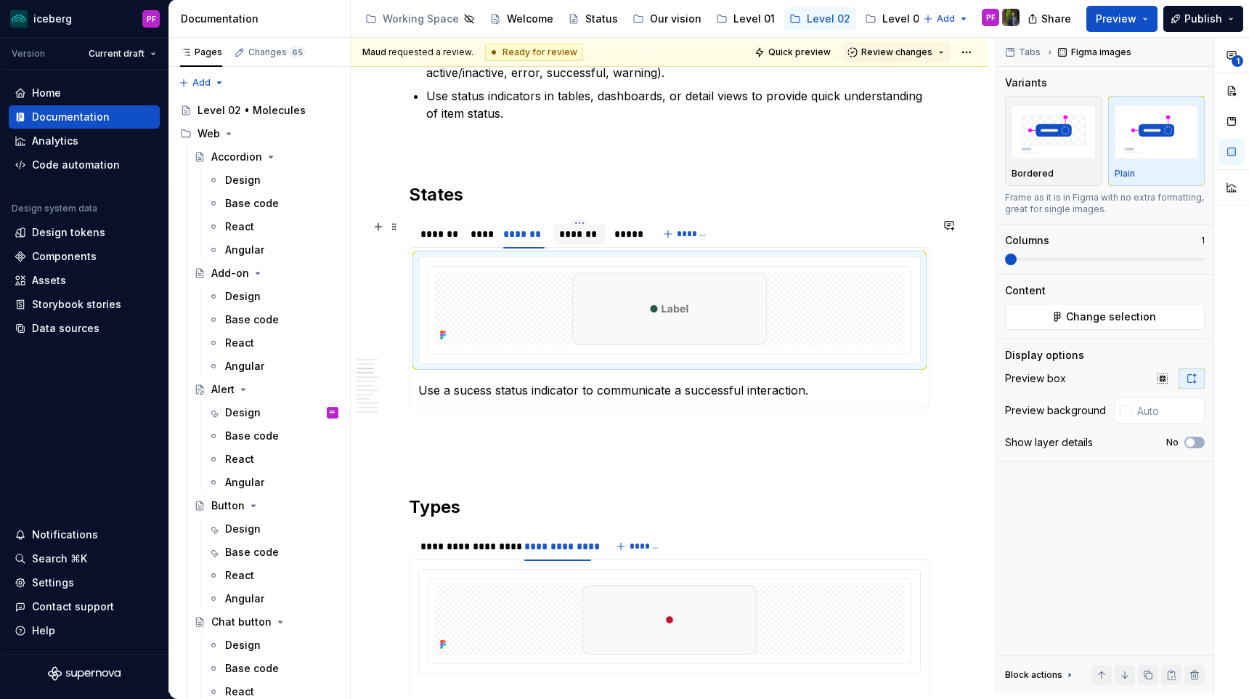
click at [593, 240] on div "*******" at bounding box center [579, 234] width 41 height 15
click at [574, 322] on div at bounding box center [669, 308] width 471 height 73
click at [635, 242] on div "*****" at bounding box center [627, 234] width 36 height 20
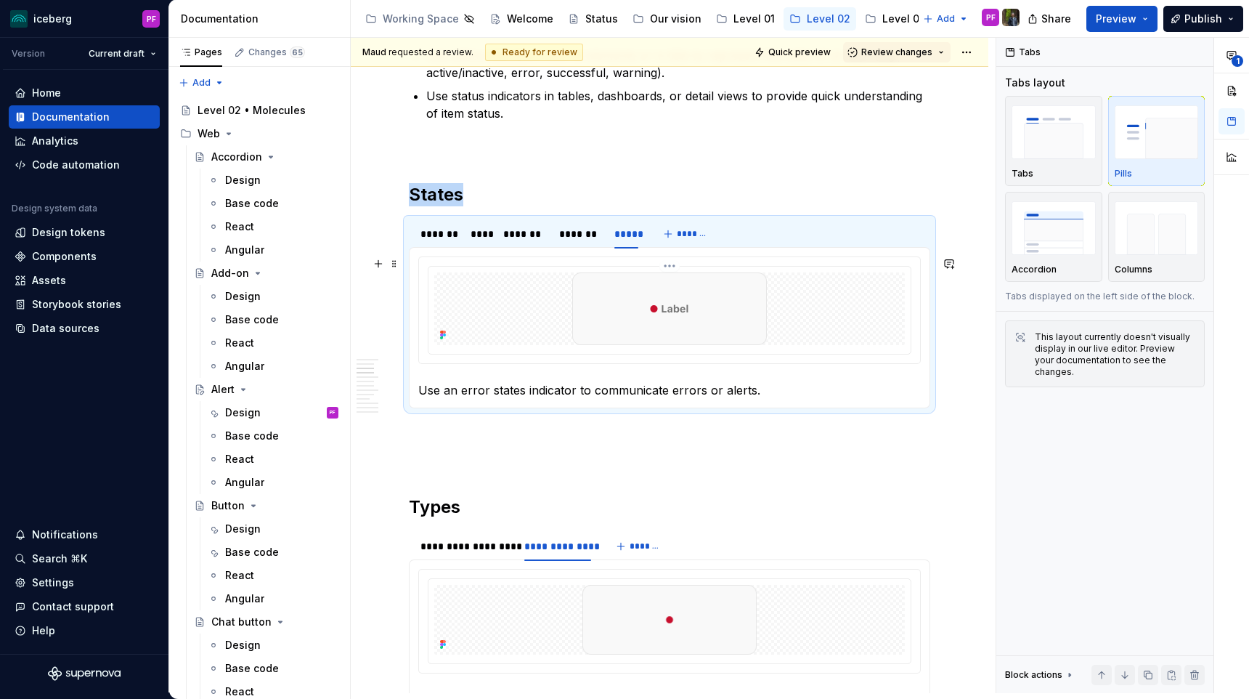
click at [563, 313] on div at bounding box center [669, 308] width 471 height 73
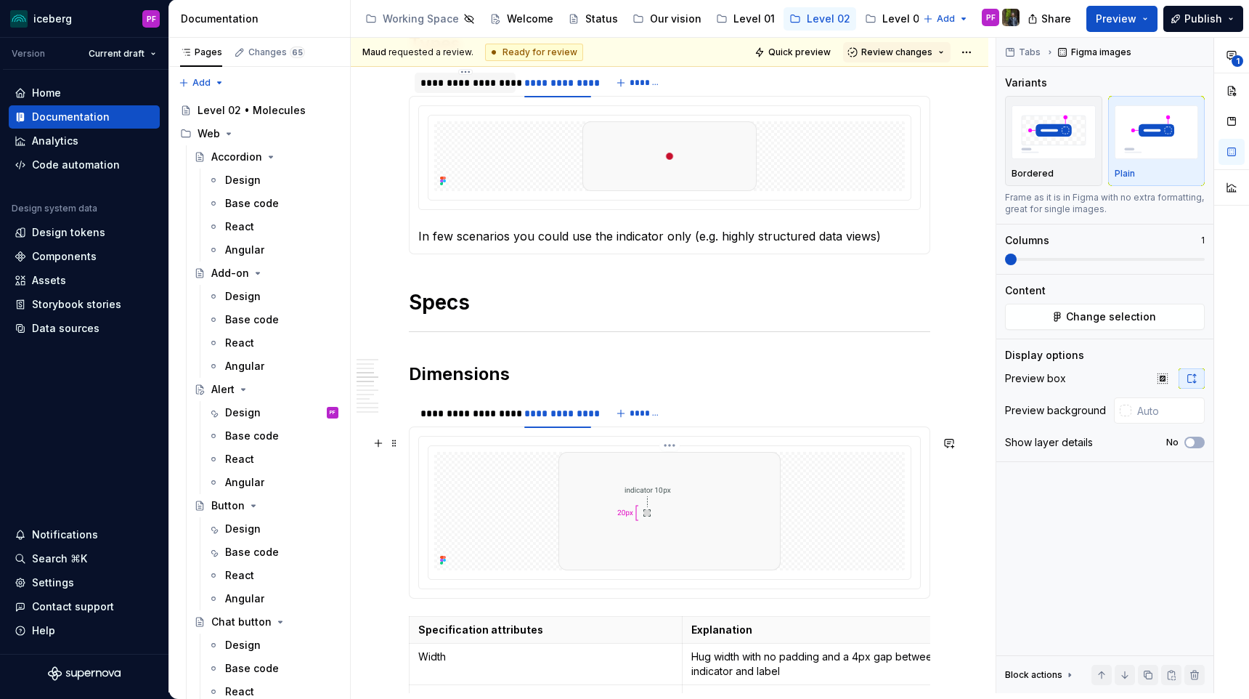
scroll to position [1144, 0]
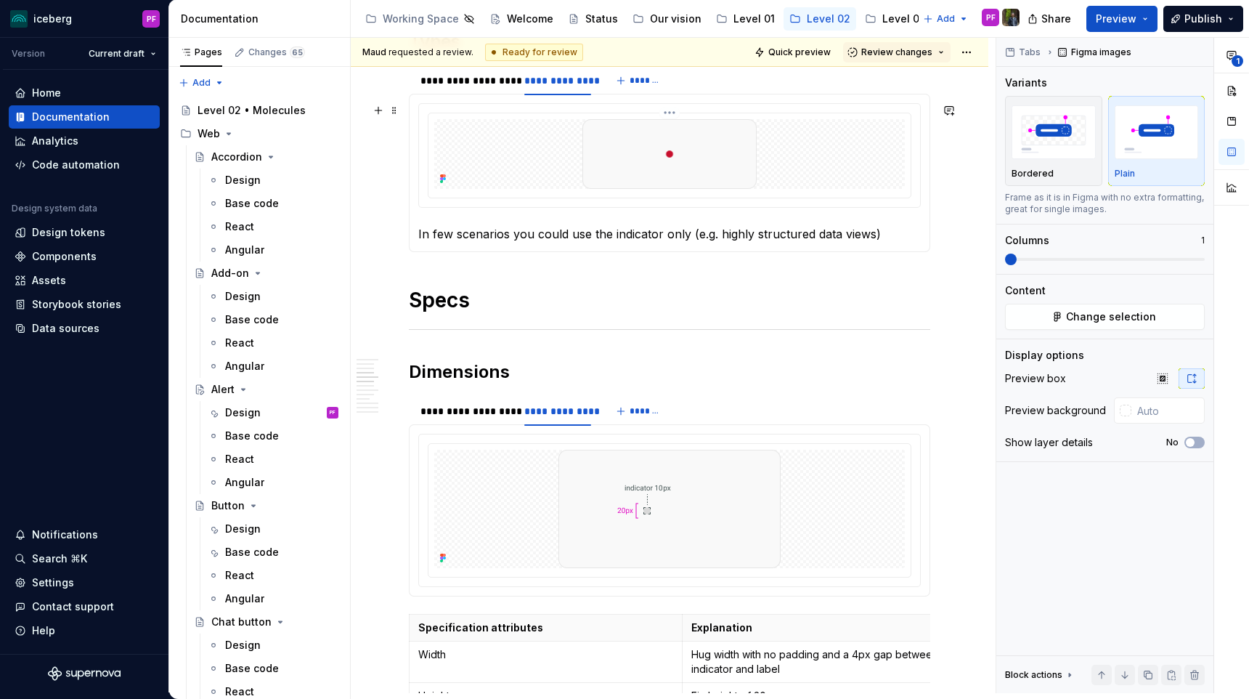
click at [590, 147] on img at bounding box center [669, 154] width 181 height 70
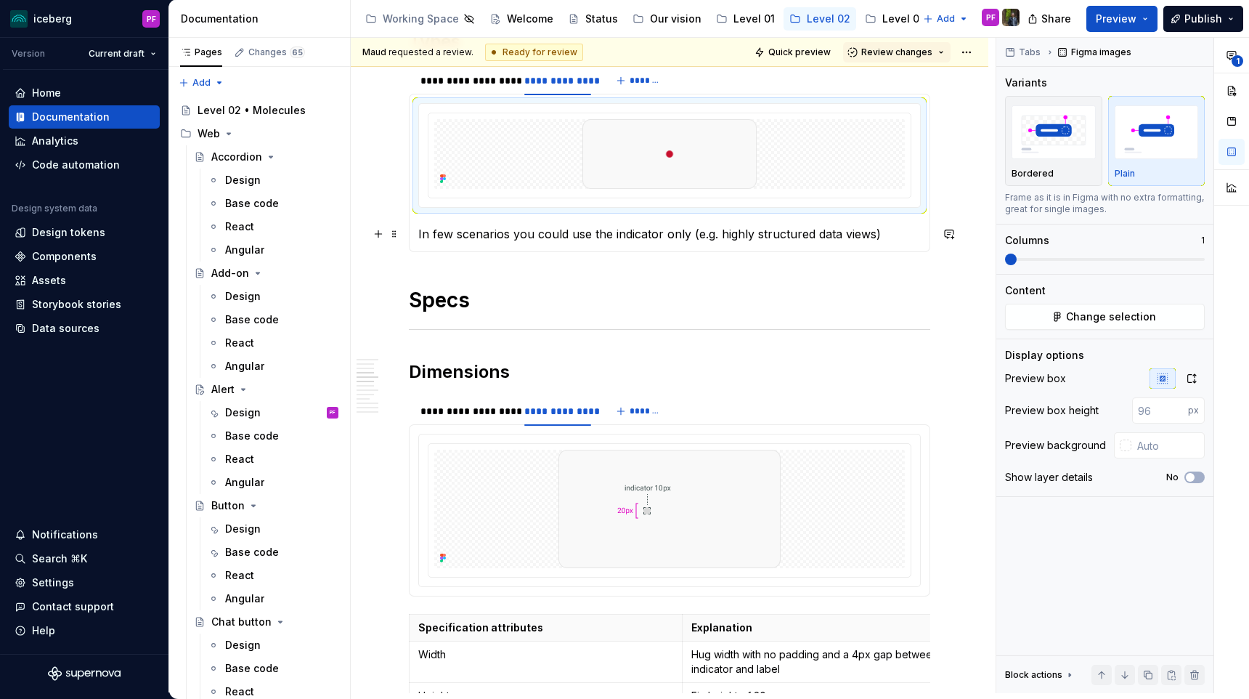
scroll to position [1094, 0]
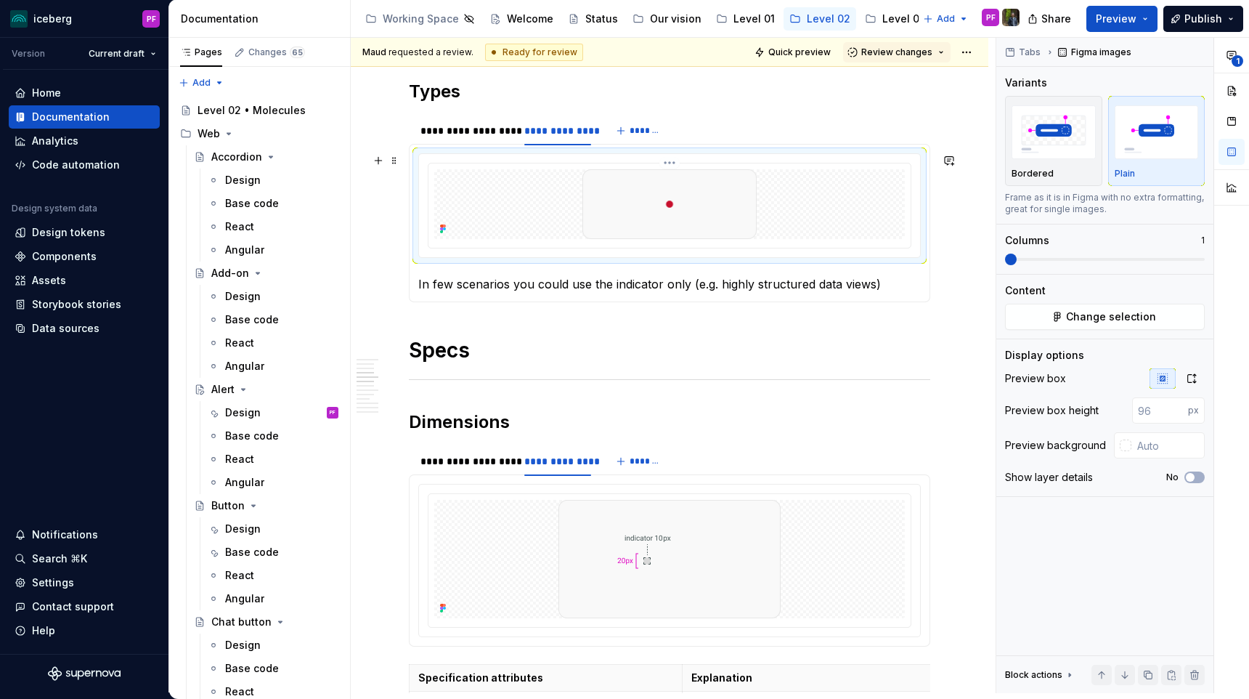
click at [554, 217] on div at bounding box center [669, 204] width 471 height 70
click at [492, 139] on div "**********" at bounding box center [465, 131] width 101 height 20
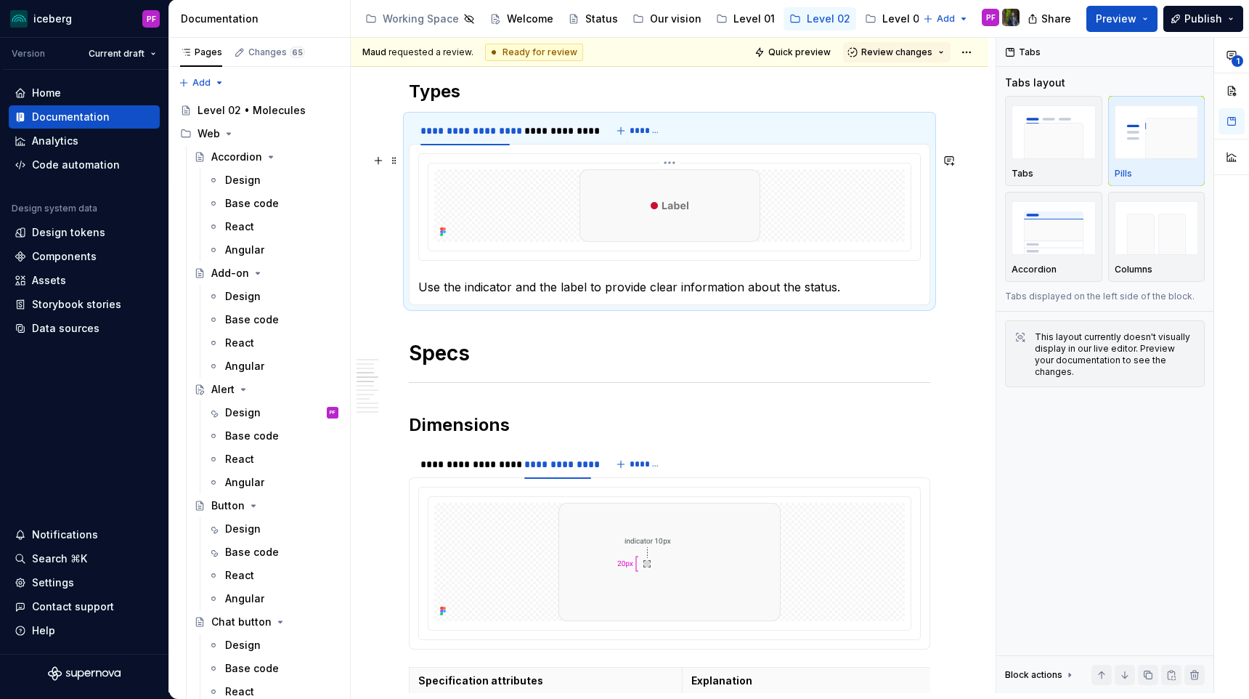
click at [533, 190] on div at bounding box center [669, 205] width 471 height 73
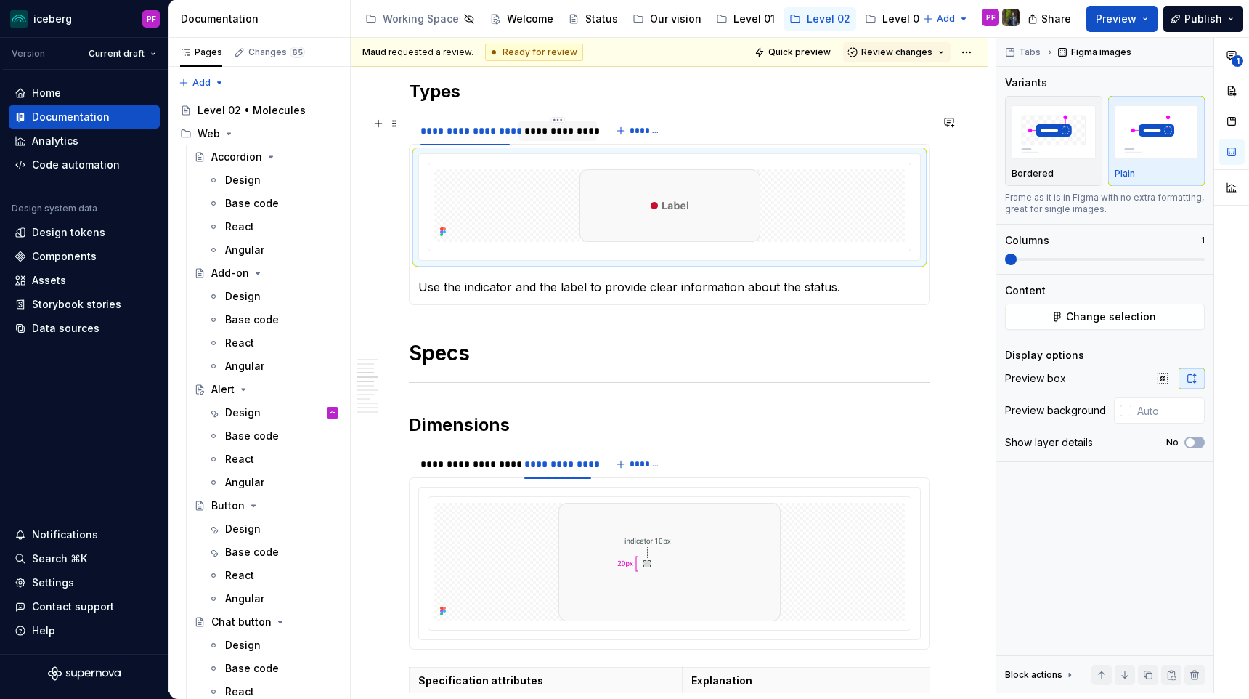
click at [555, 131] on div "**********" at bounding box center [557, 130] width 66 height 15
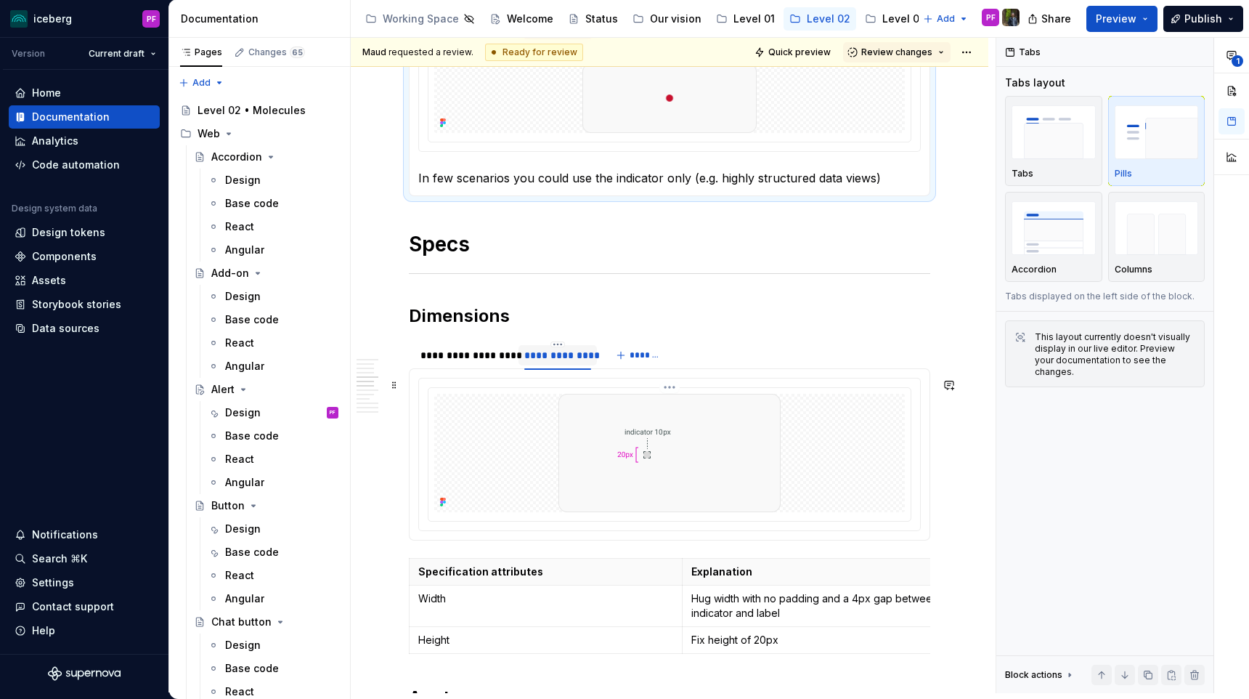
scroll to position [1200, 0]
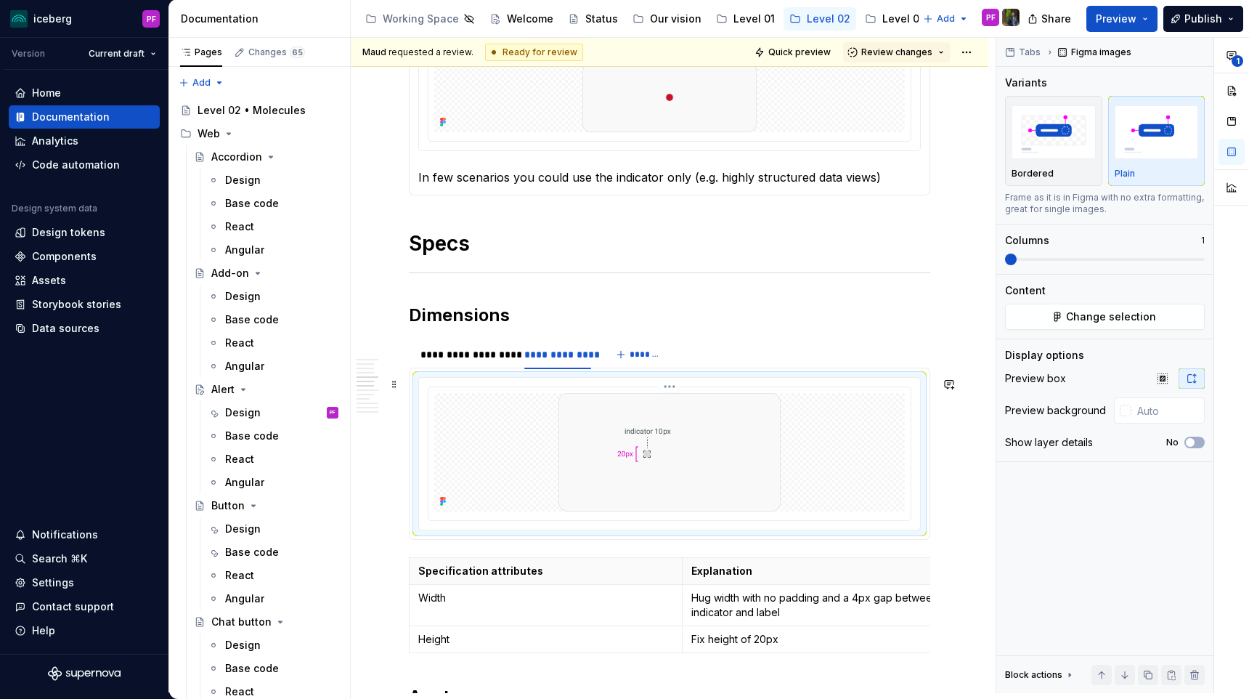
click at [530, 450] on div at bounding box center [669, 452] width 471 height 118
click at [463, 362] on div "**********" at bounding box center [465, 354] width 101 height 20
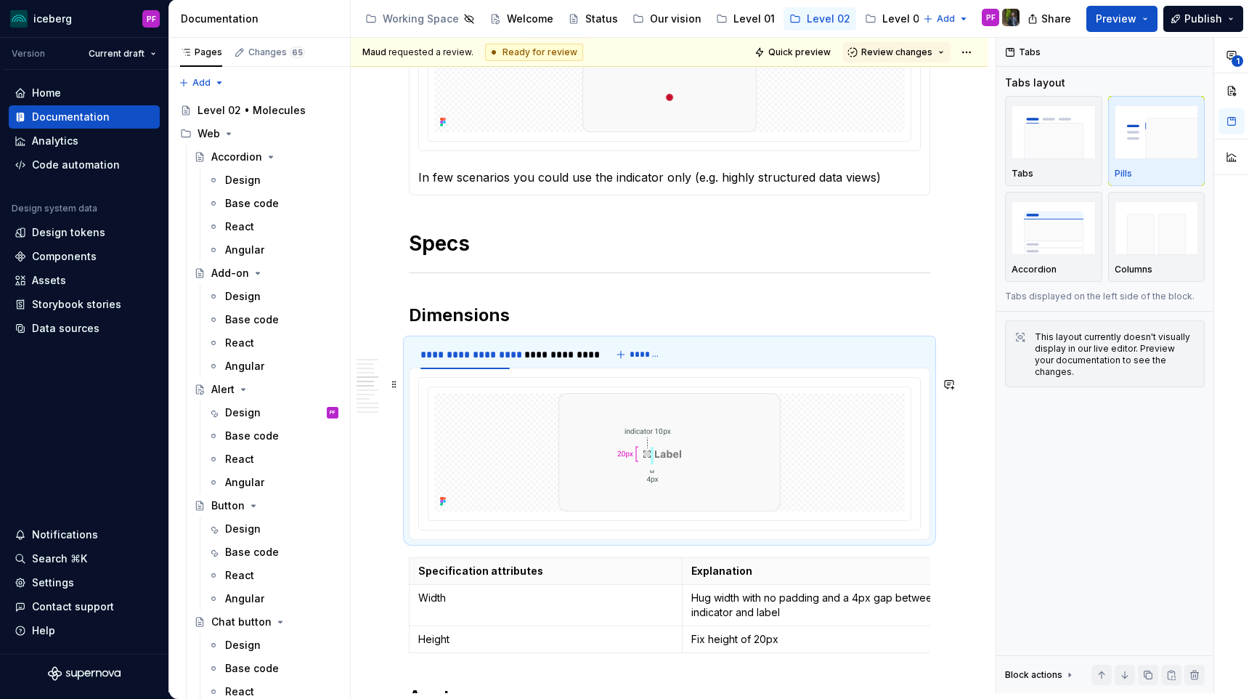
click at [467, 440] on div at bounding box center [669, 452] width 471 height 118
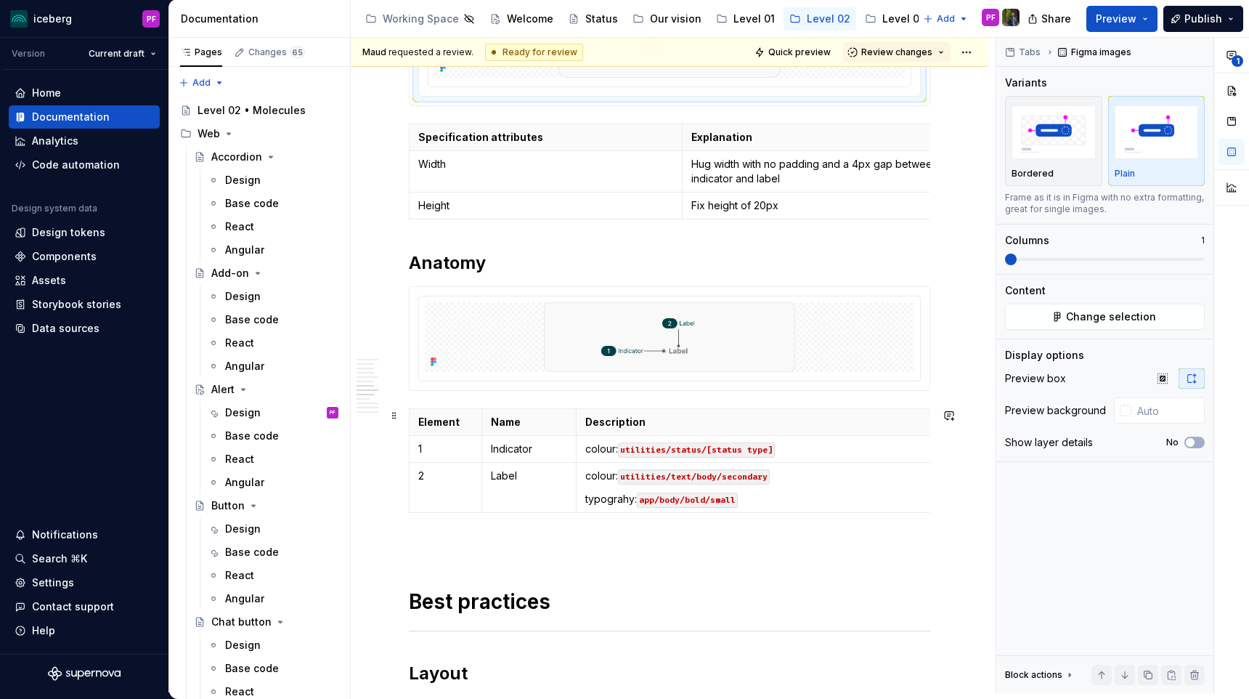
scroll to position [1638, 0]
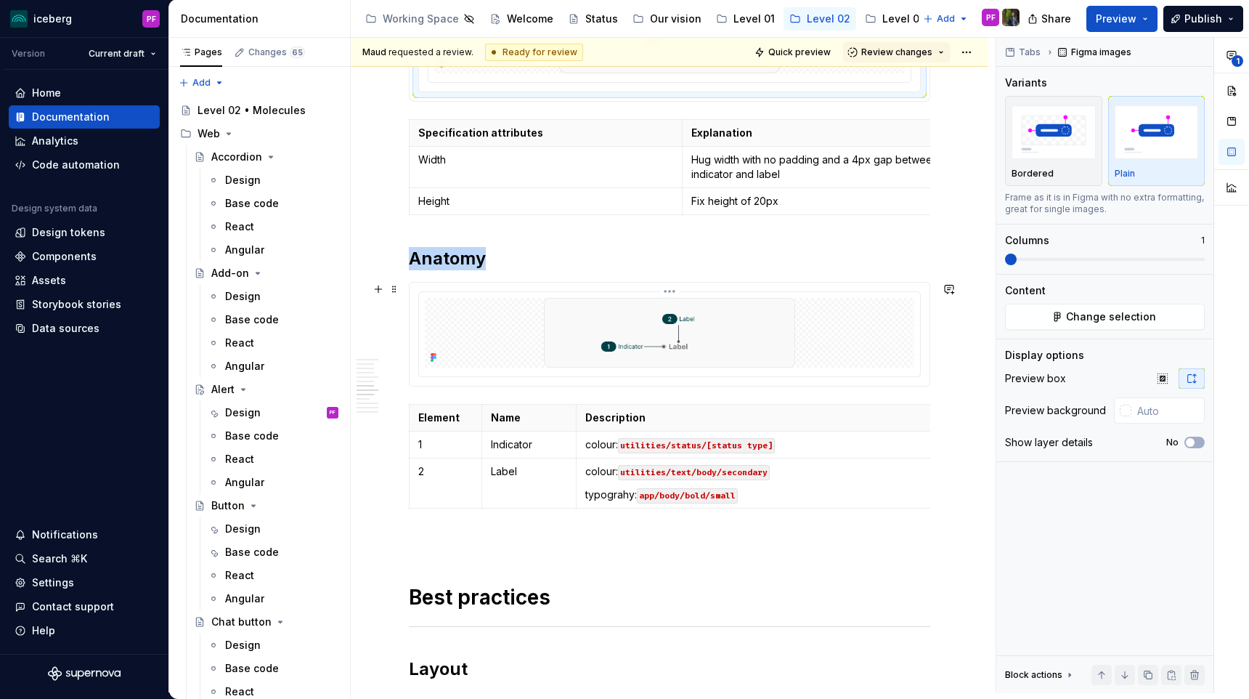
click at [513, 317] on img at bounding box center [670, 333] width 364 height 70
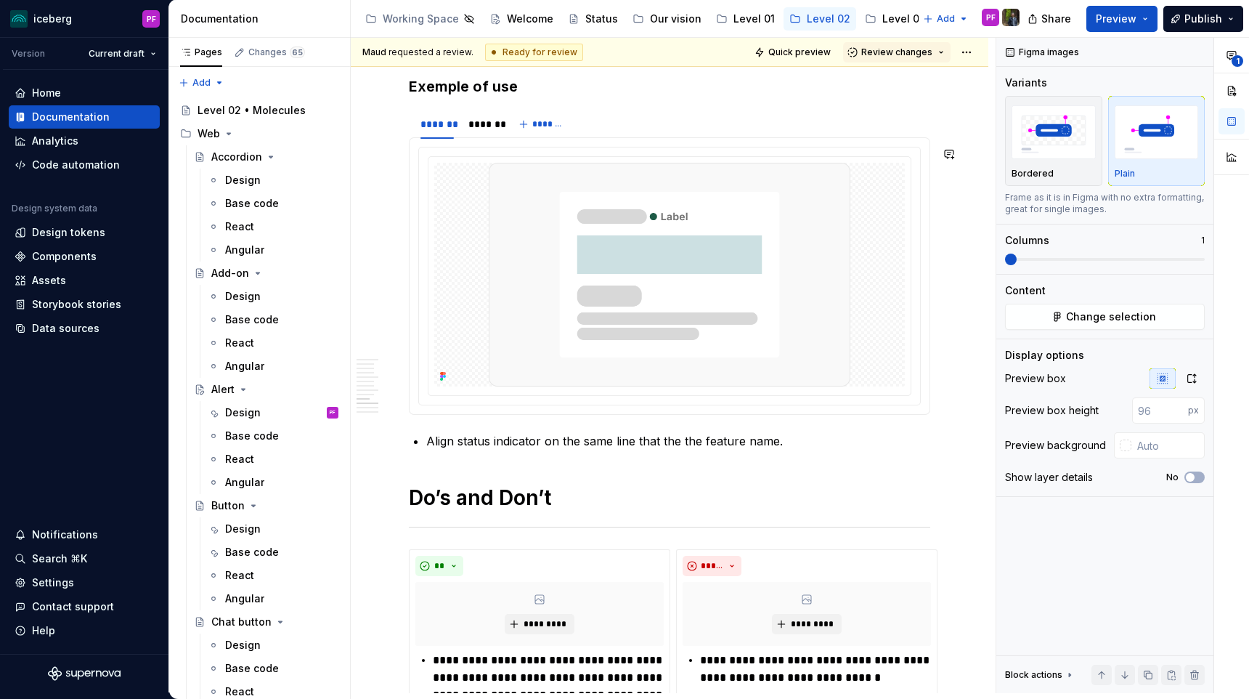
scroll to position [2436, 0]
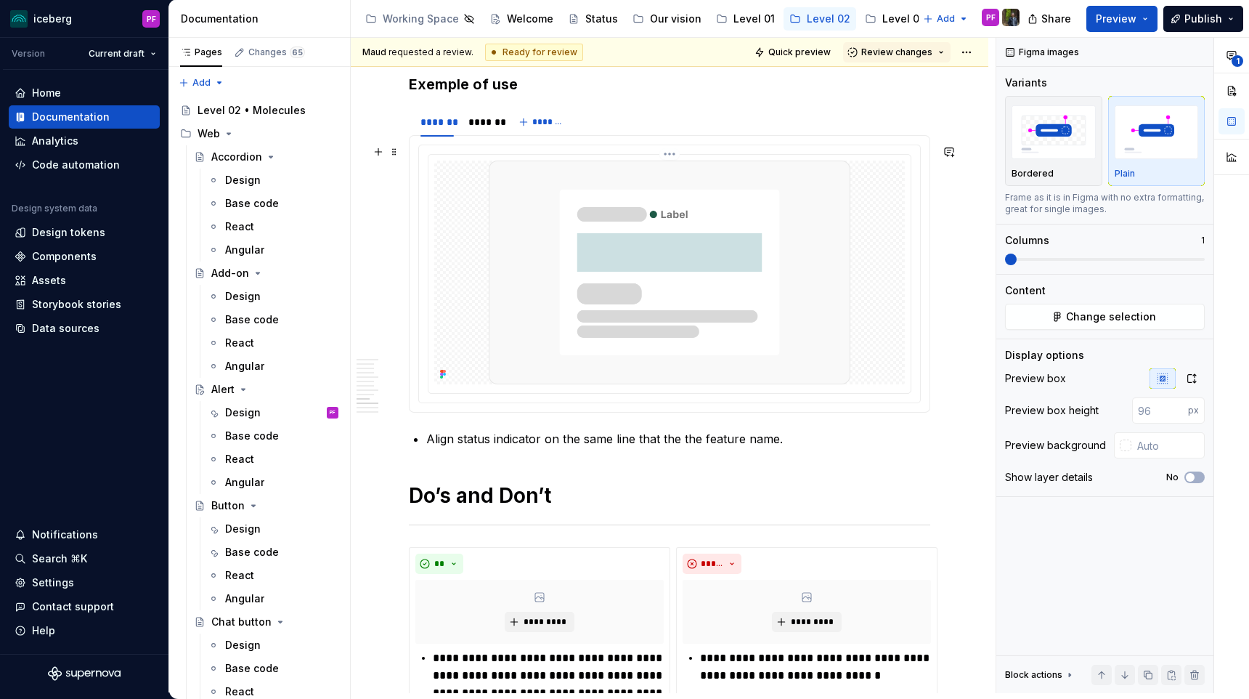
click at [717, 272] on img at bounding box center [670, 272] width 362 height 224
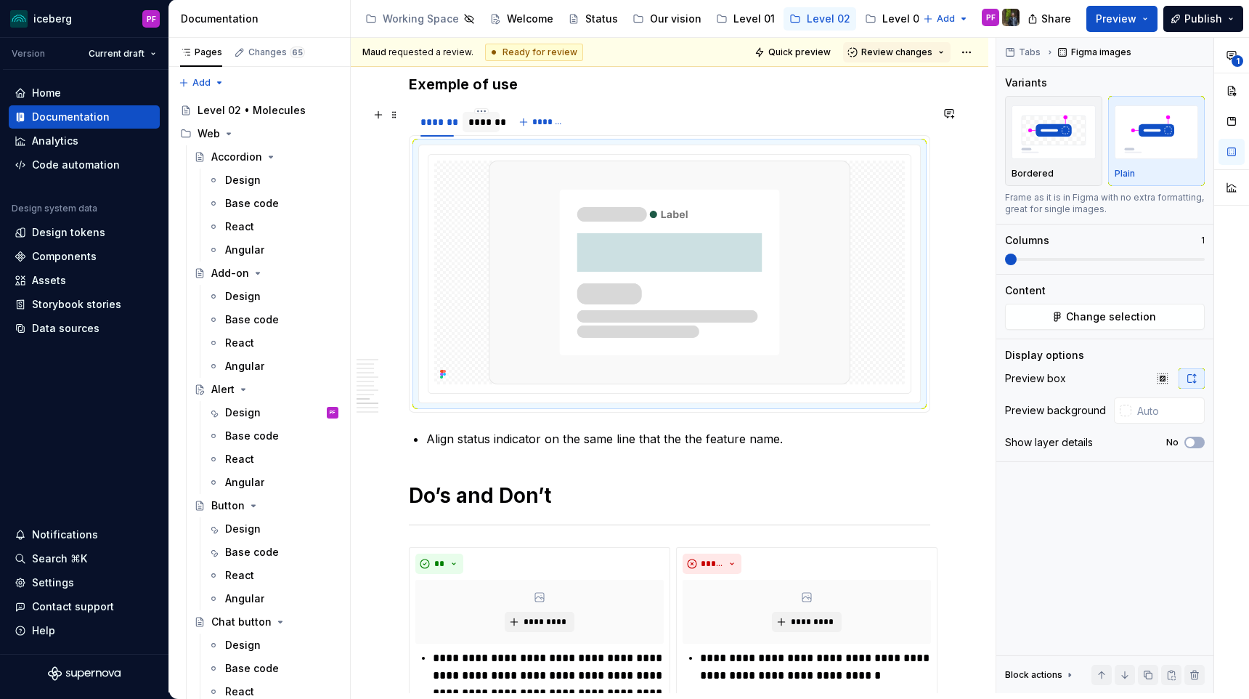
click at [492, 132] on div "*******" at bounding box center [481, 121] width 37 height 23
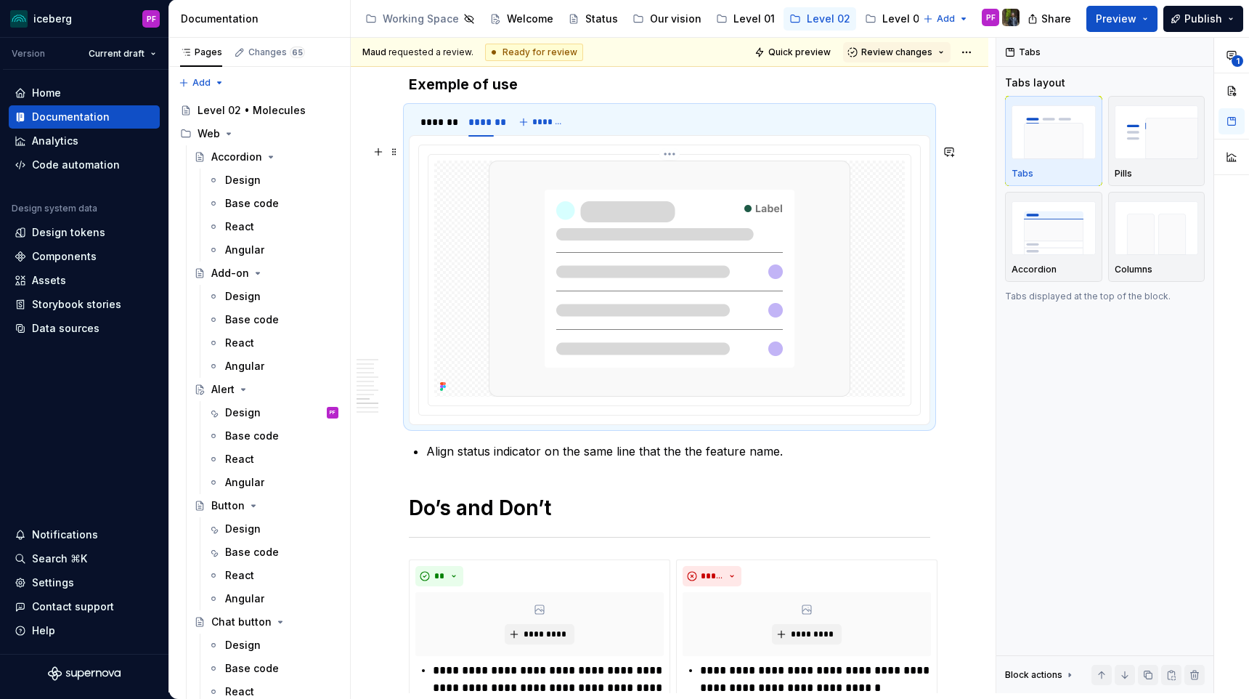
click at [671, 192] on img at bounding box center [670, 278] width 362 height 236
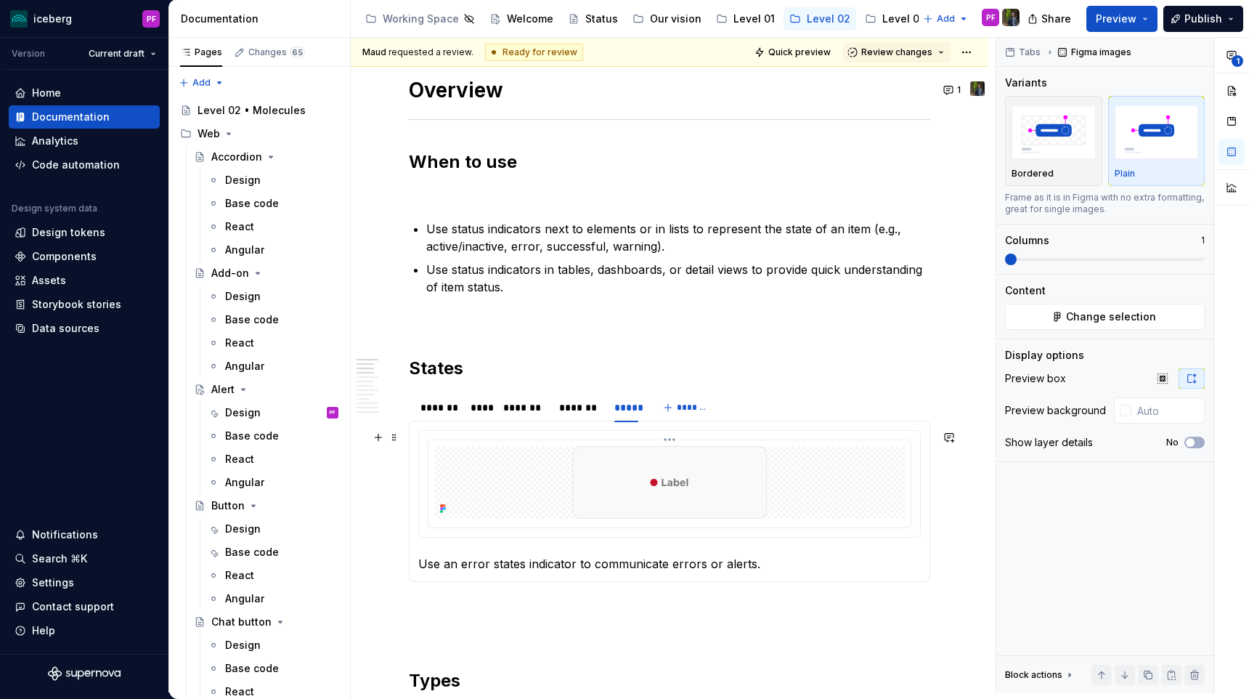
scroll to position [547, 0]
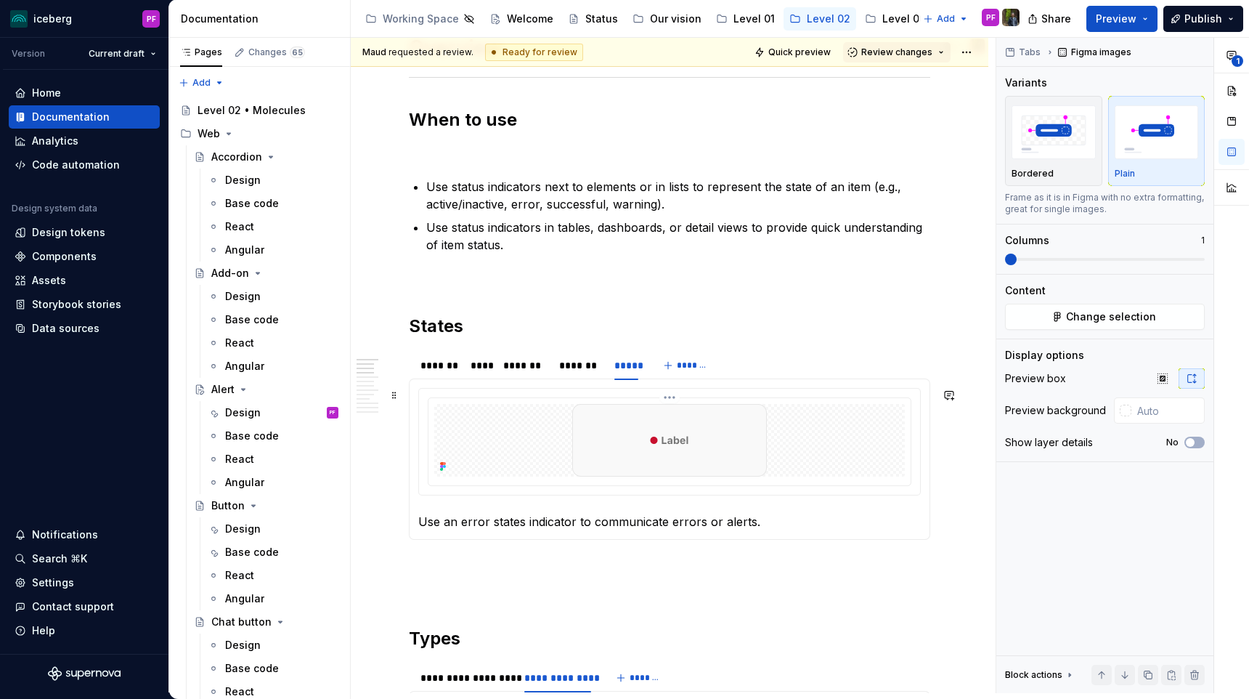
click at [586, 443] on img at bounding box center [669, 440] width 195 height 73
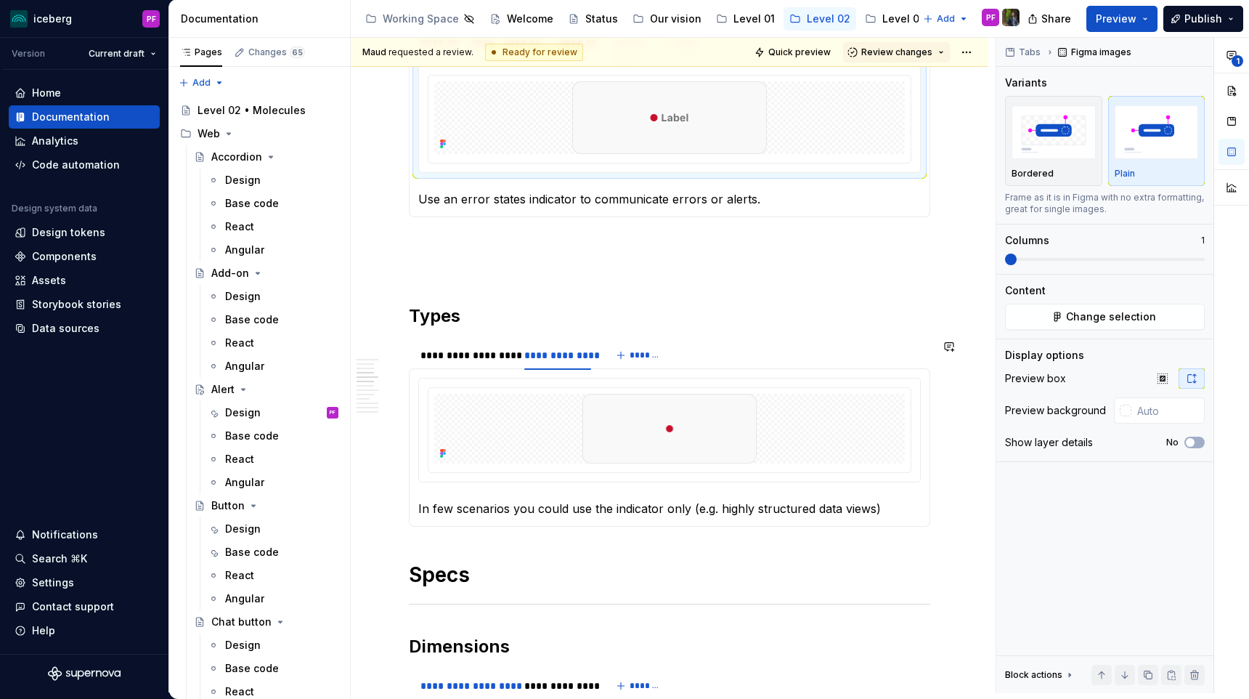
scroll to position [885, 0]
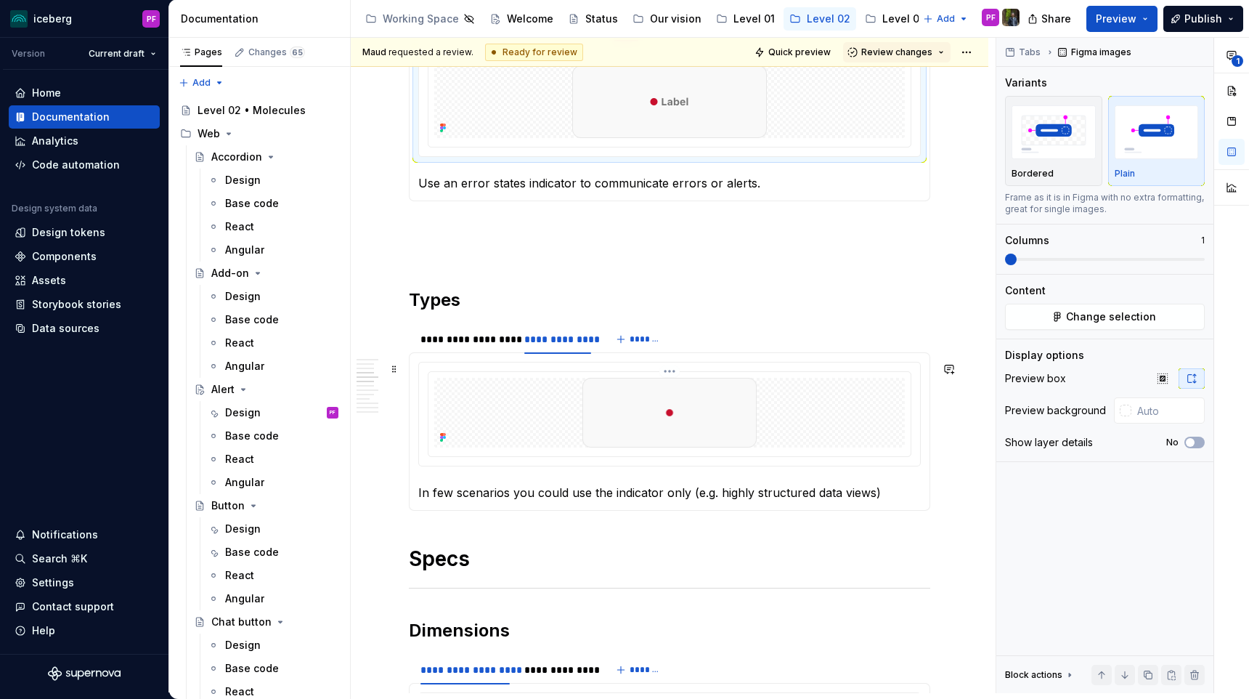
click at [578, 429] on div at bounding box center [669, 413] width 471 height 70
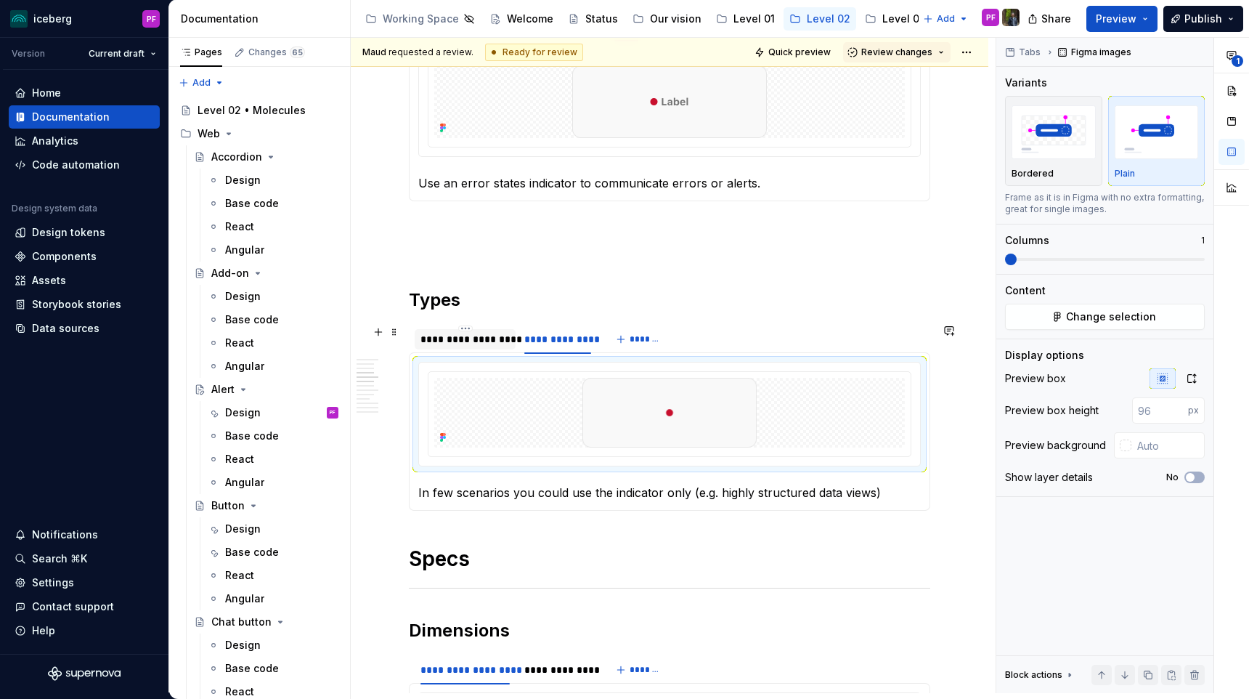
click at [467, 342] on div "**********" at bounding box center [464, 339] width 89 height 15
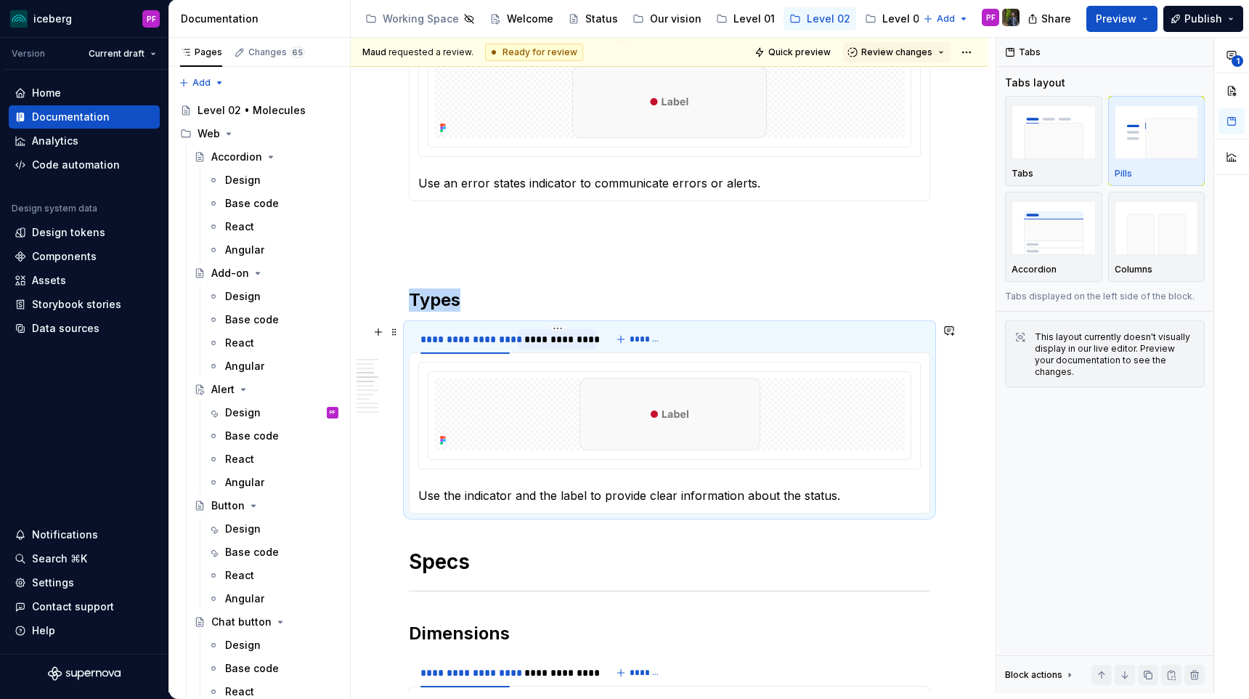
click at [534, 341] on div "**********" at bounding box center [557, 339] width 66 height 15
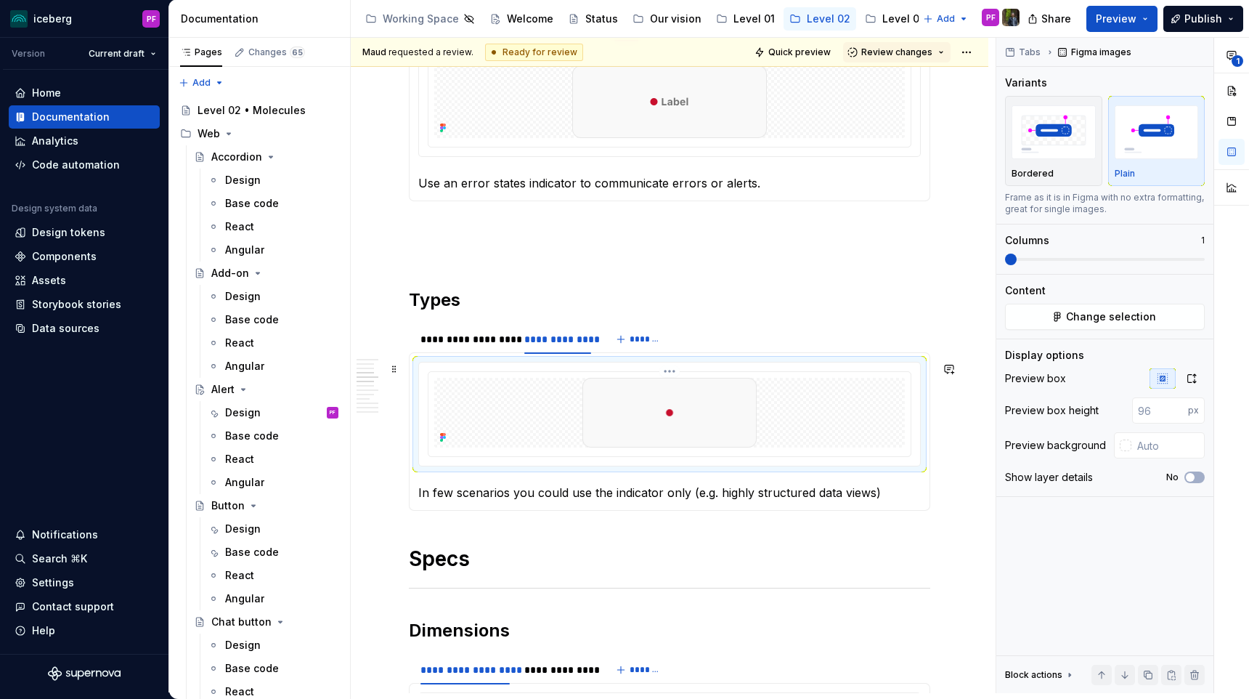
click at [527, 394] on div at bounding box center [669, 413] width 471 height 70
click at [1242, 50] on button "1" at bounding box center [1231, 55] width 26 height 26
type textarea "*"
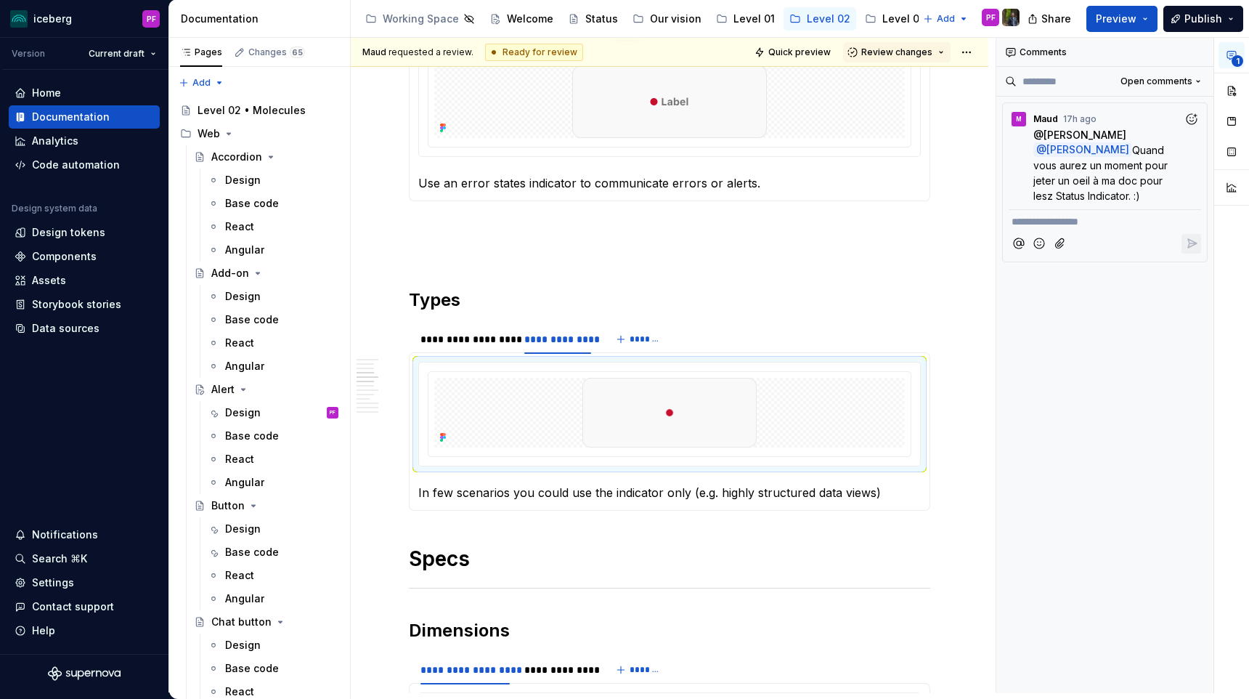
click at [1051, 225] on p "**********" at bounding box center [1105, 221] width 187 height 15
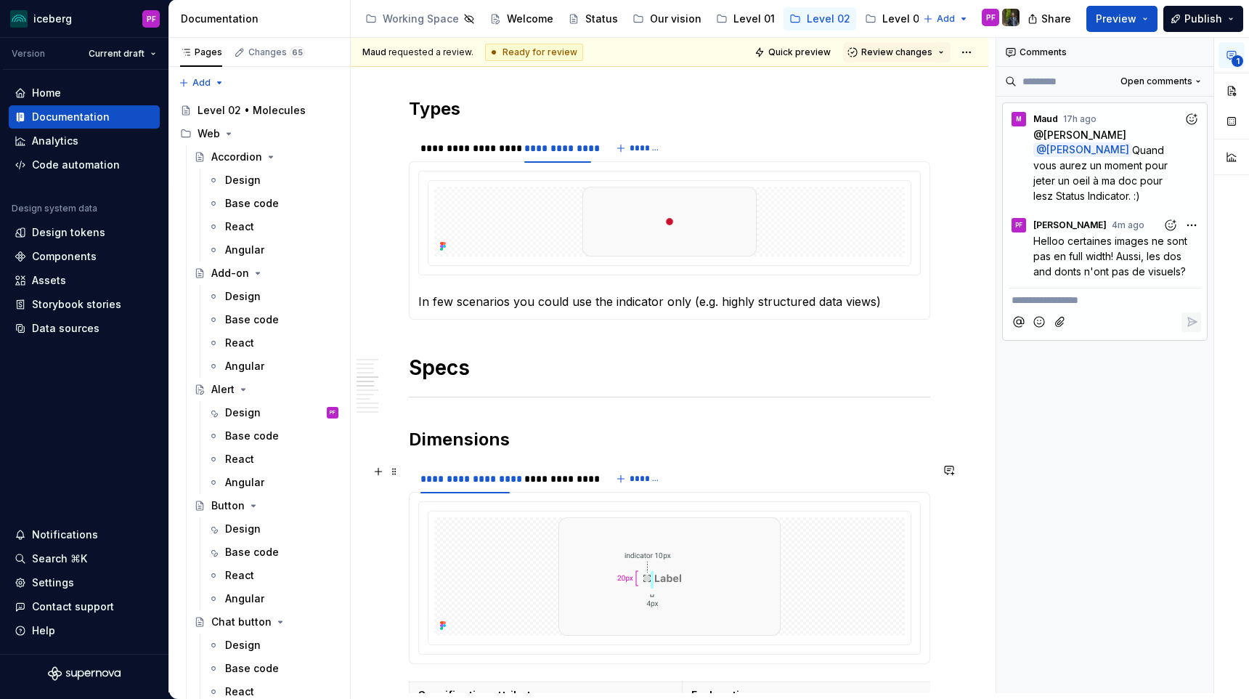
scroll to position [0, 0]
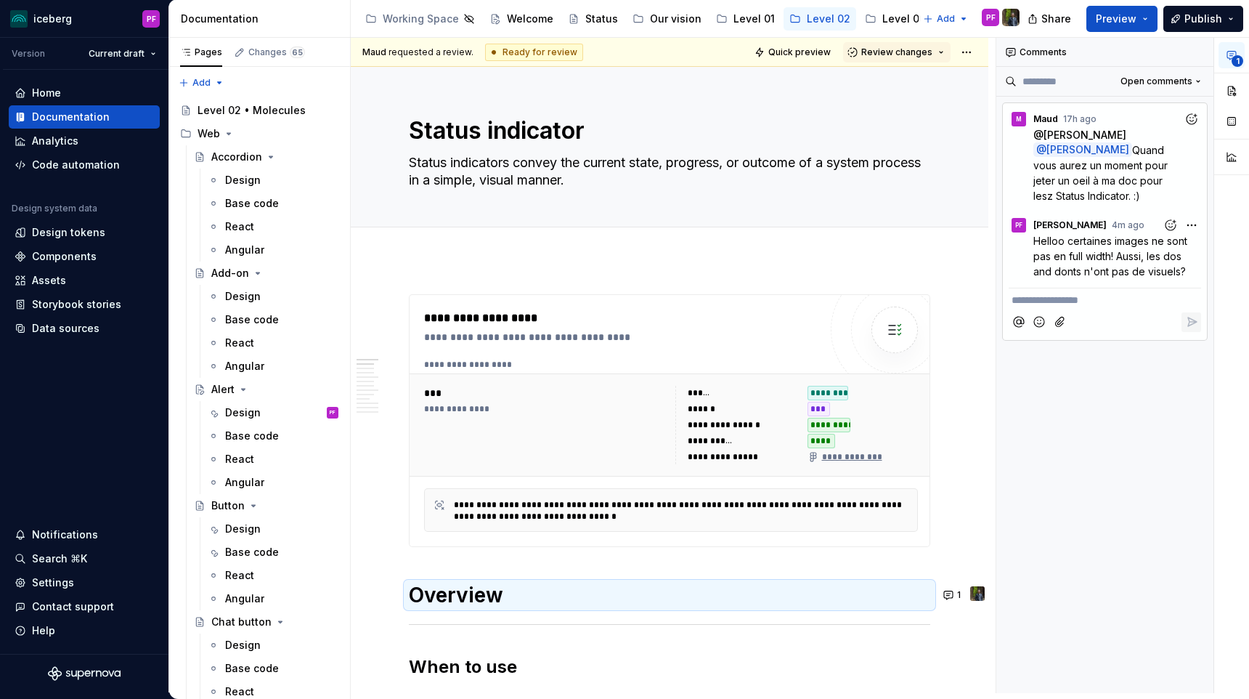
type textarea "*"
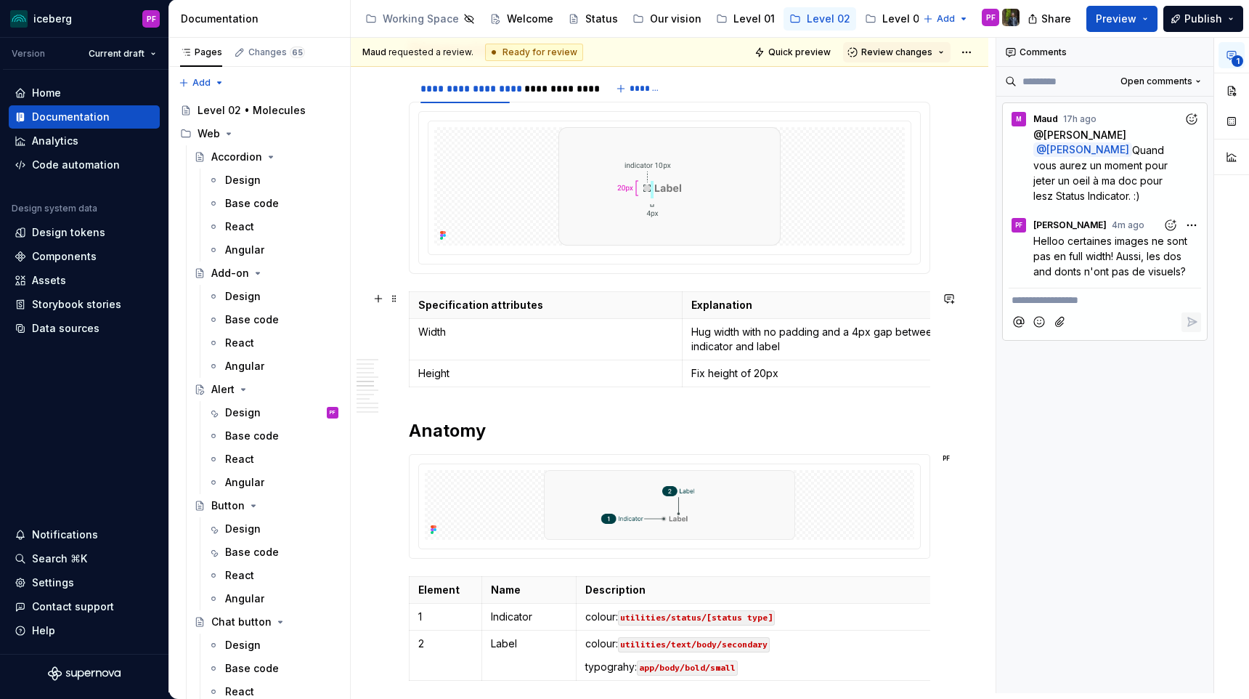
scroll to position [1433, 0]
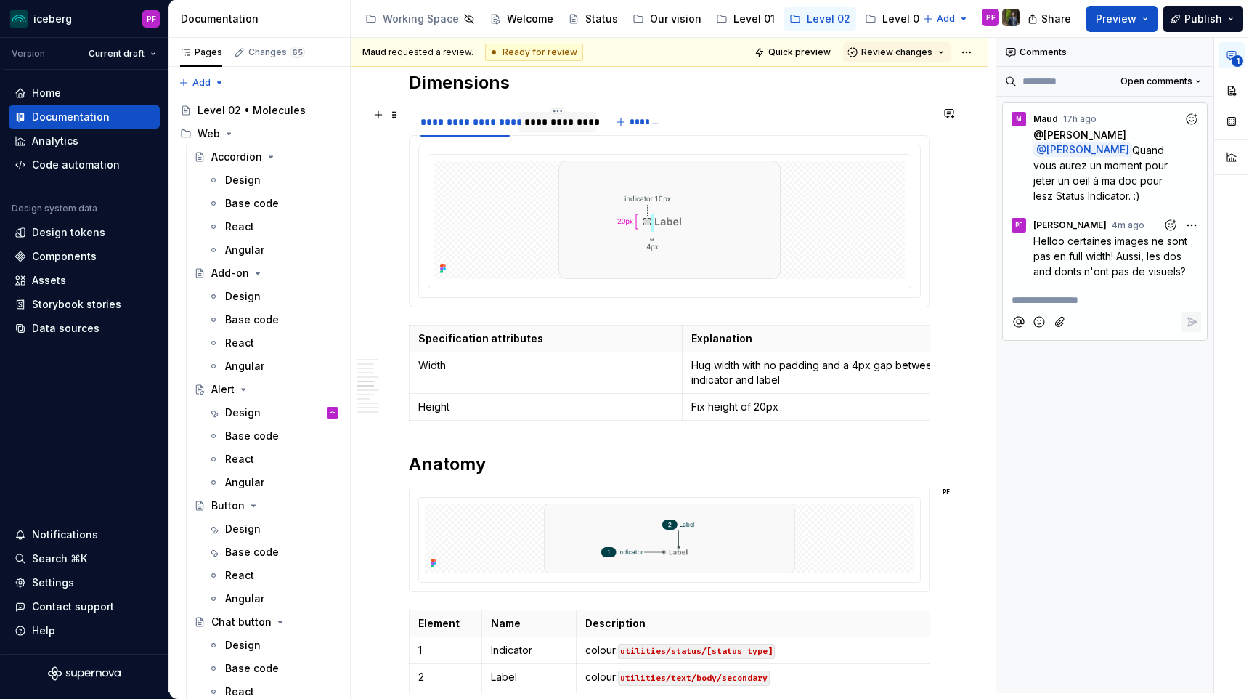
click at [546, 120] on div "**********" at bounding box center [557, 122] width 66 height 15
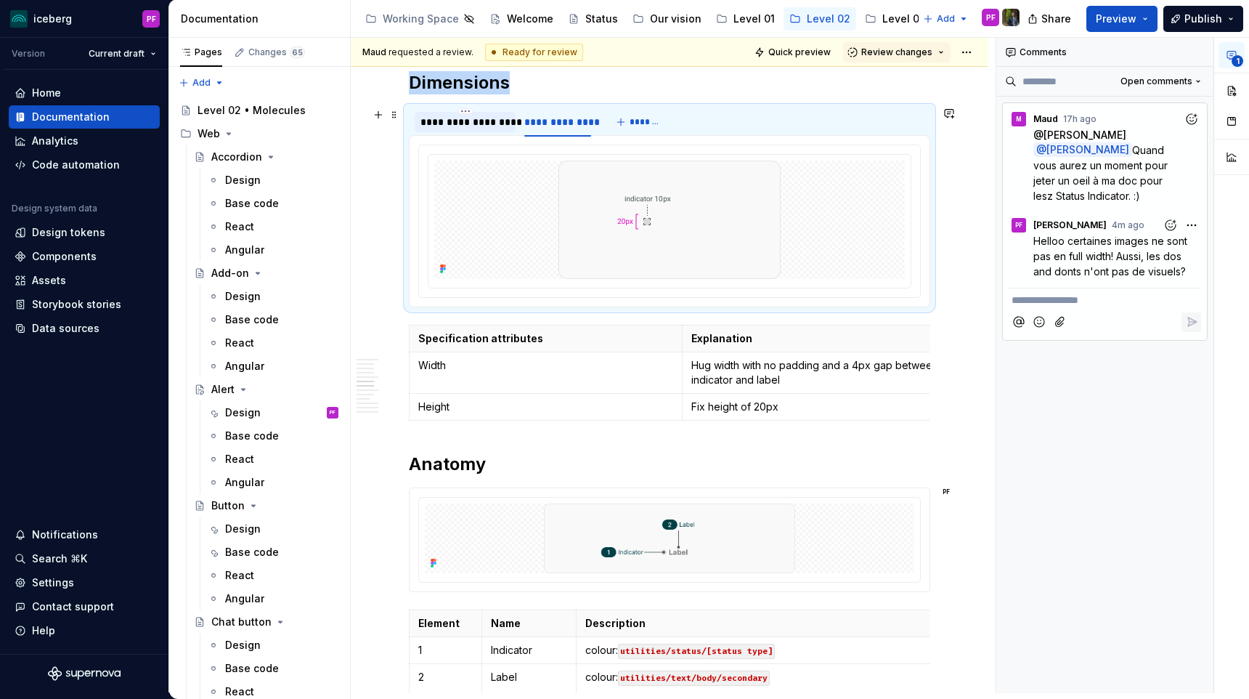
click at [467, 123] on div "**********" at bounding box center [464, 122] width 89 height 15
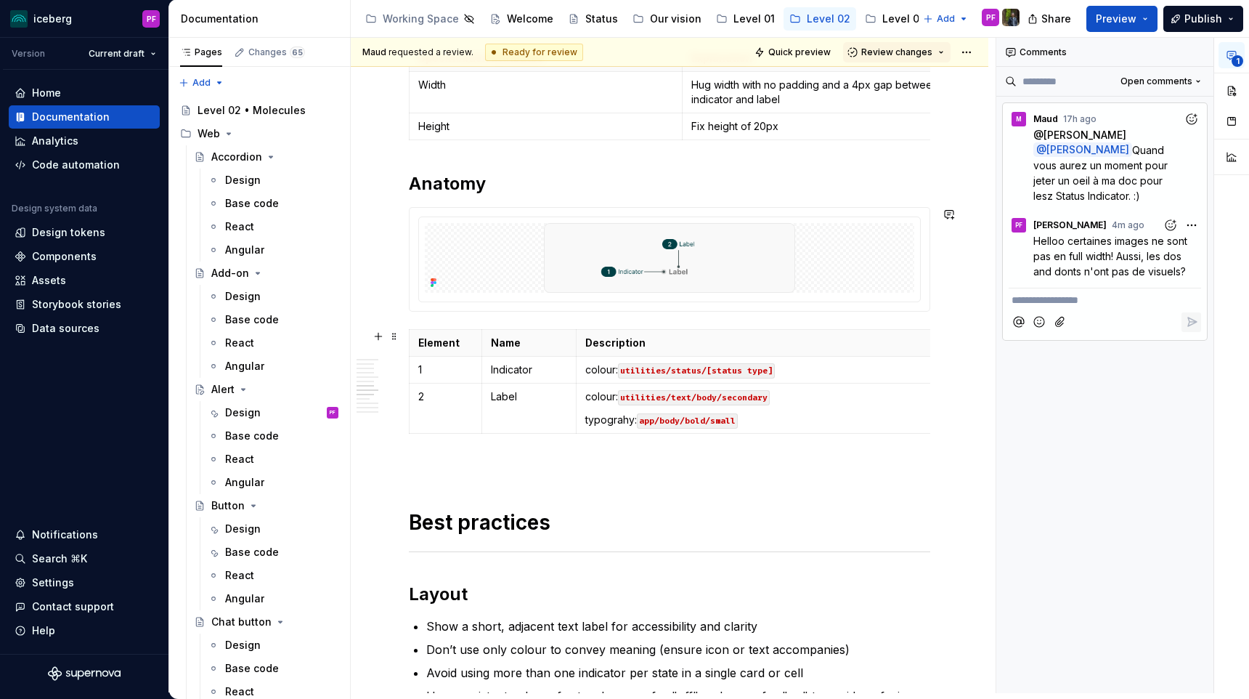
scroll to position [1722, 0]
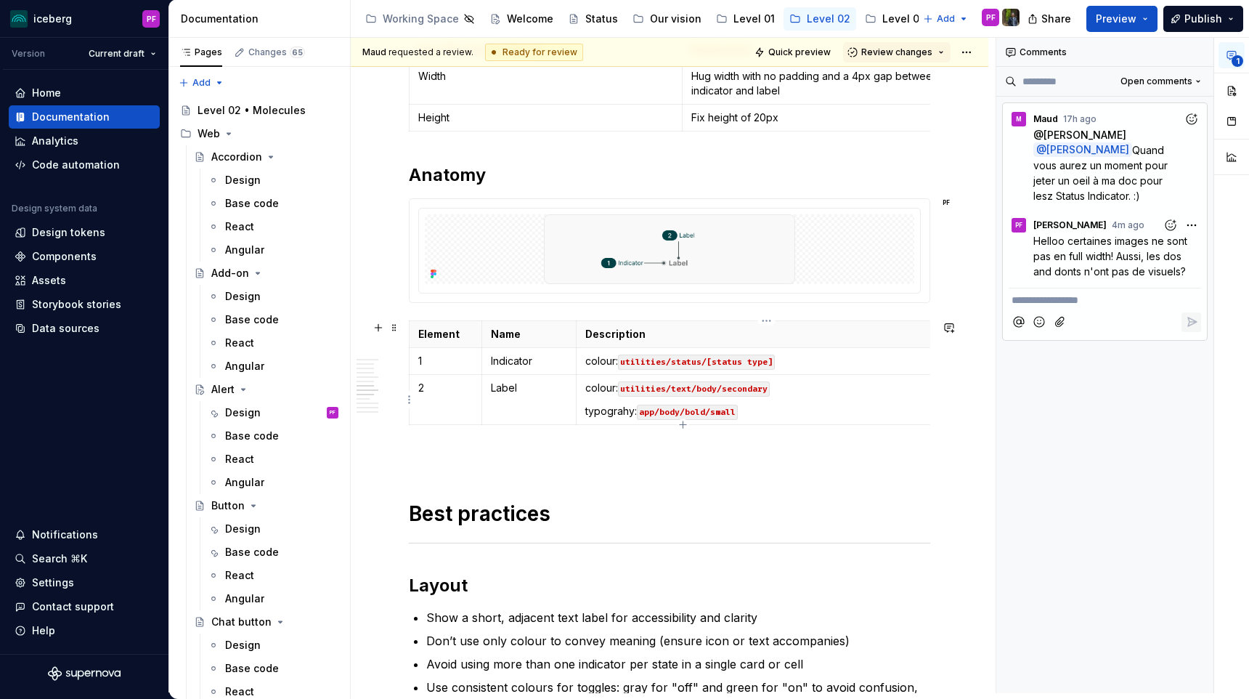
click at [587, 392] on p "colour: utilities/text/body/secondary" at bounding box center [766, 387] width 362 height 15
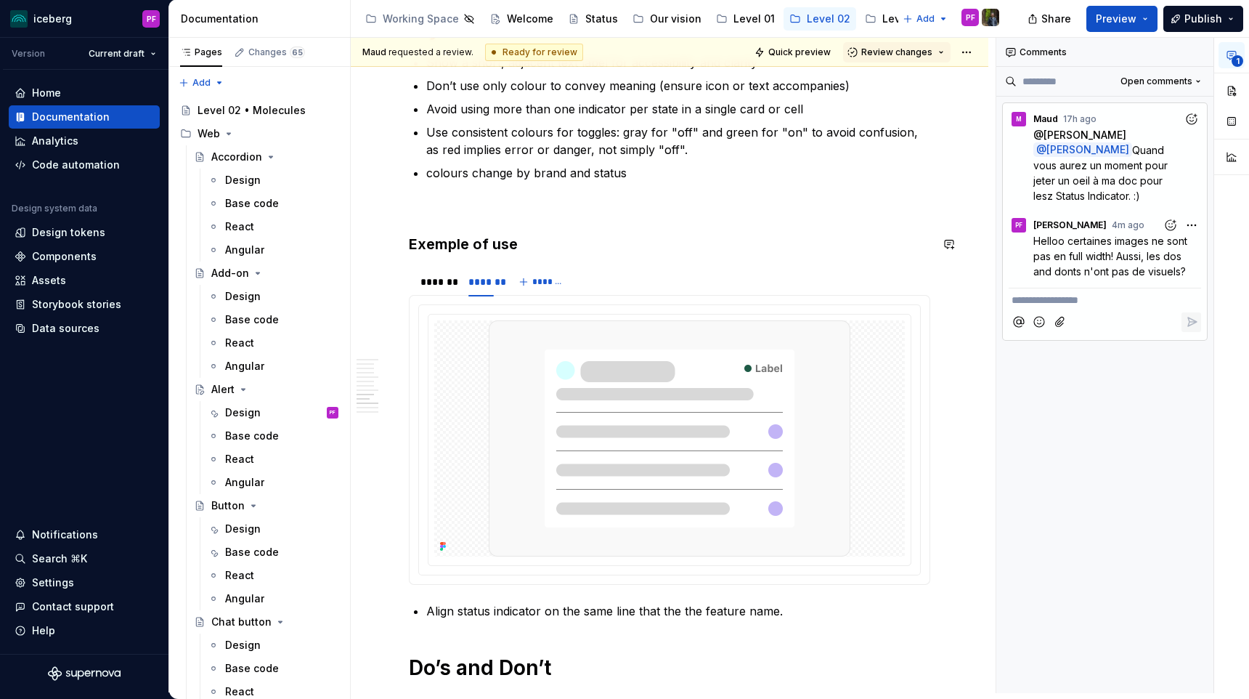
scroll to position [2273, 0]
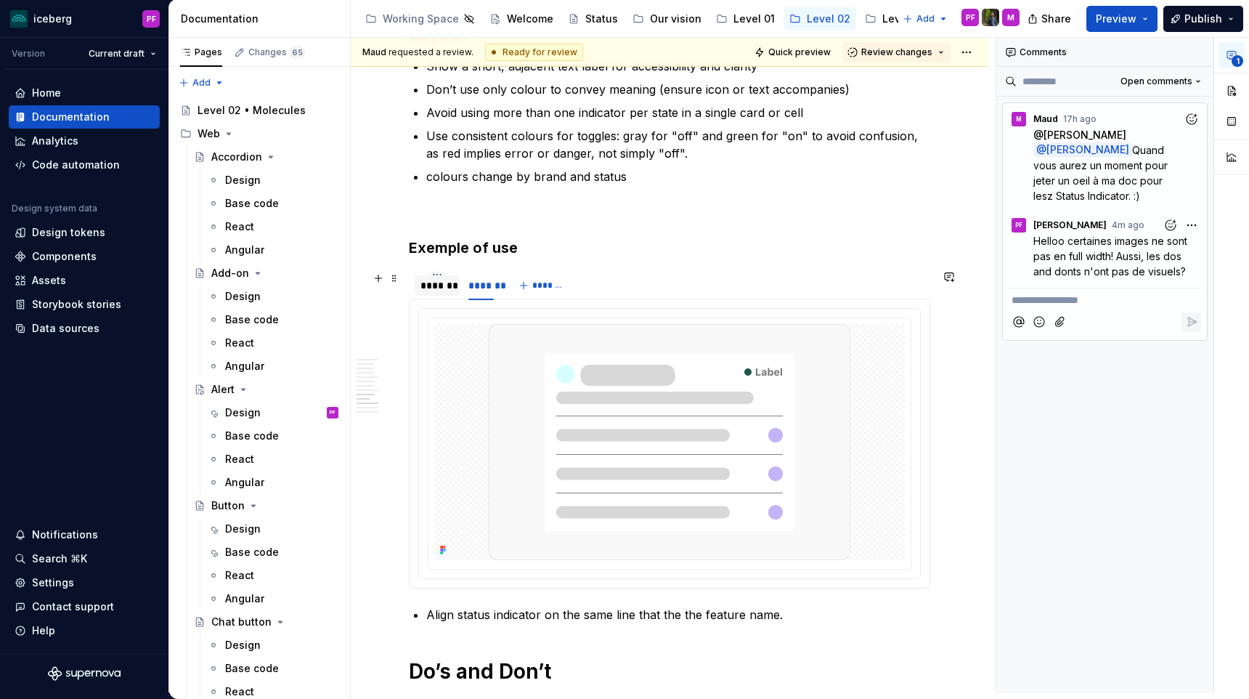
click at [446, 294] on div "*******" at bounding box center [437, 285] width 45 height 20
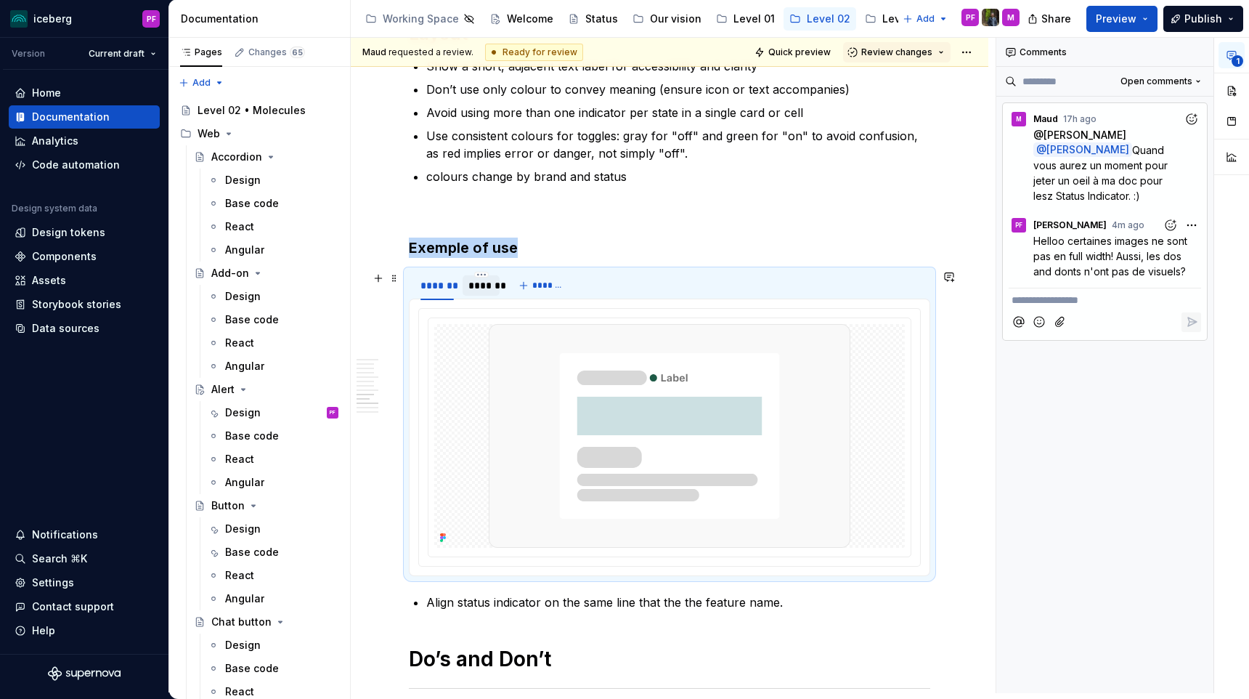
click at [471, 288] on div "*******" at bounding box center [480, 285] width 25 height 15
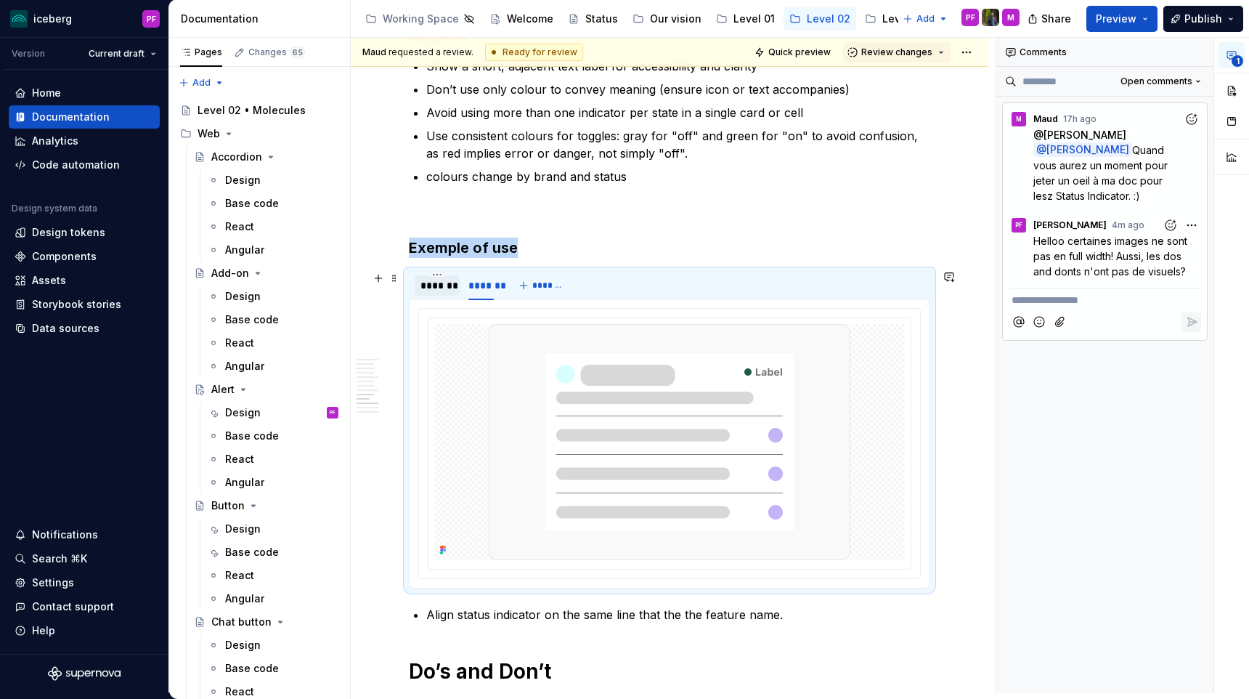
click at [441, 290] on div "*******" at bounding box center [436, 285] width 33 height 15
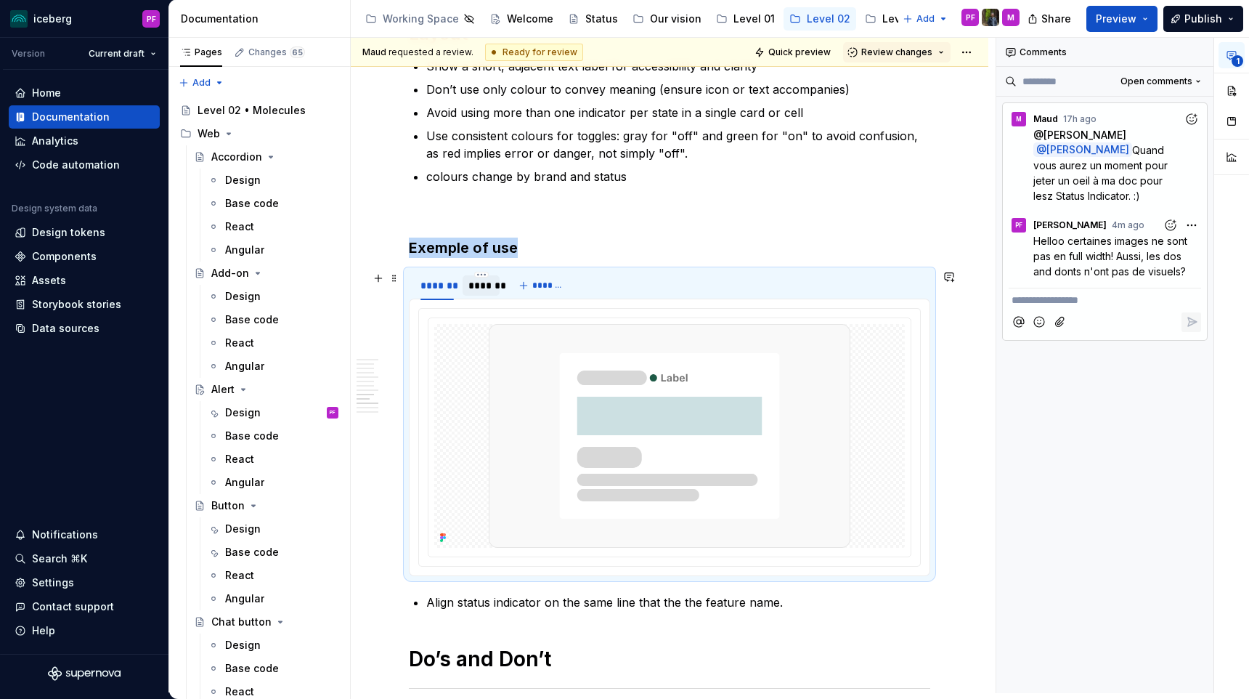
click at [468, 289] on div "*******" at bounding box center [480, 285] width 25 height 15
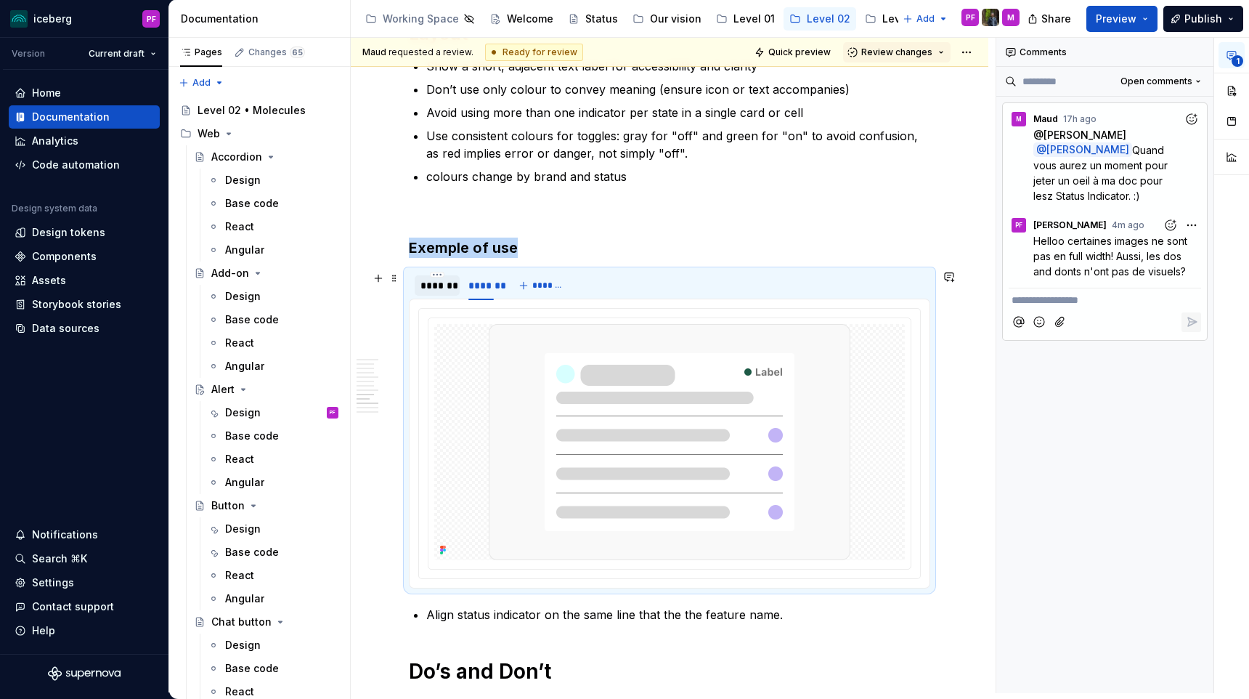
click at [437, 288] on div "*******" at bounding box center [436, 285] width 33 height 15
